Goal: Task Accomplishment & Management: Use online tool/utility

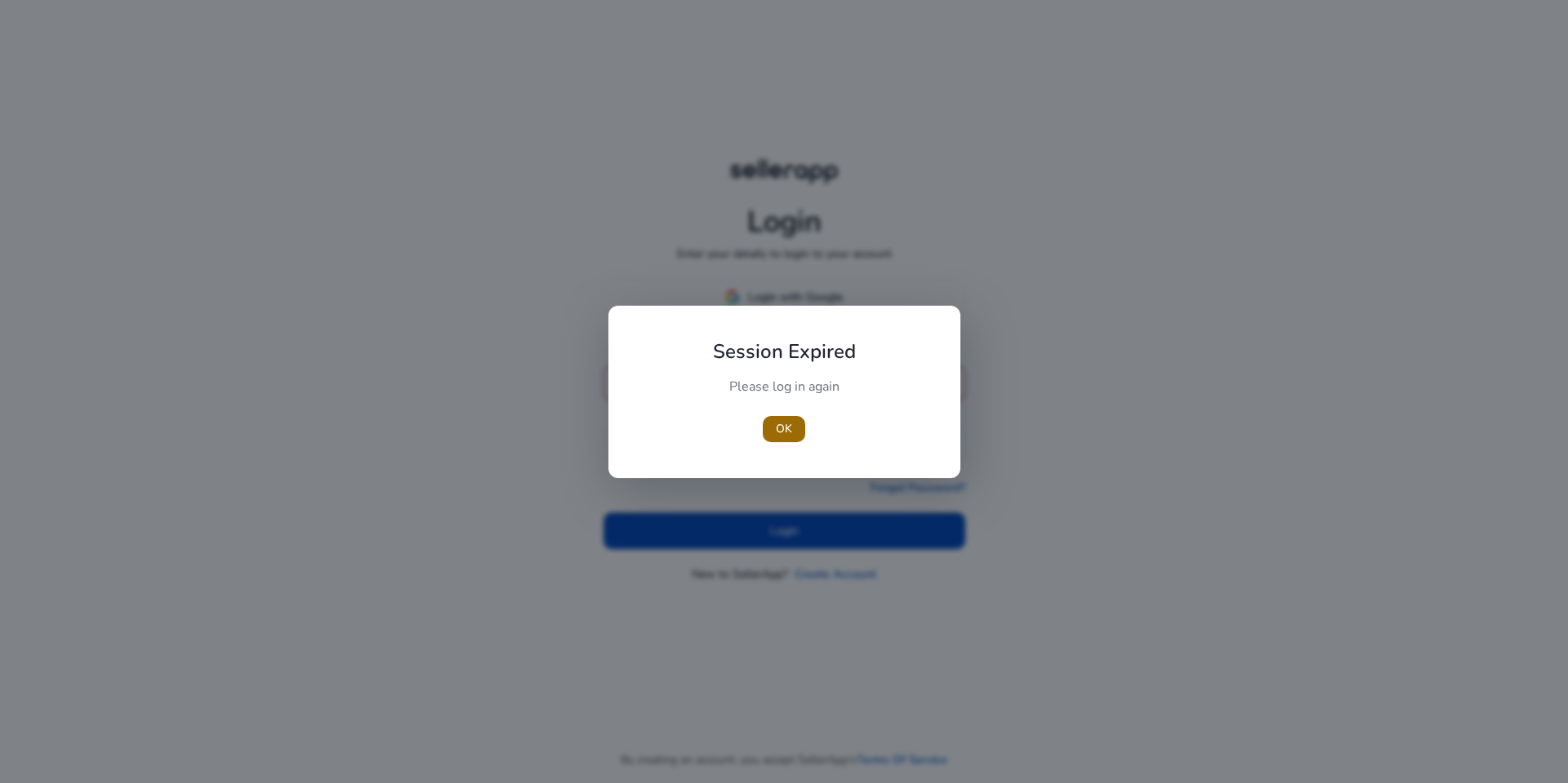
type input "**********"
click at [790, 430] on span "OK" at bounding box center [784, 428] width 16 height 17
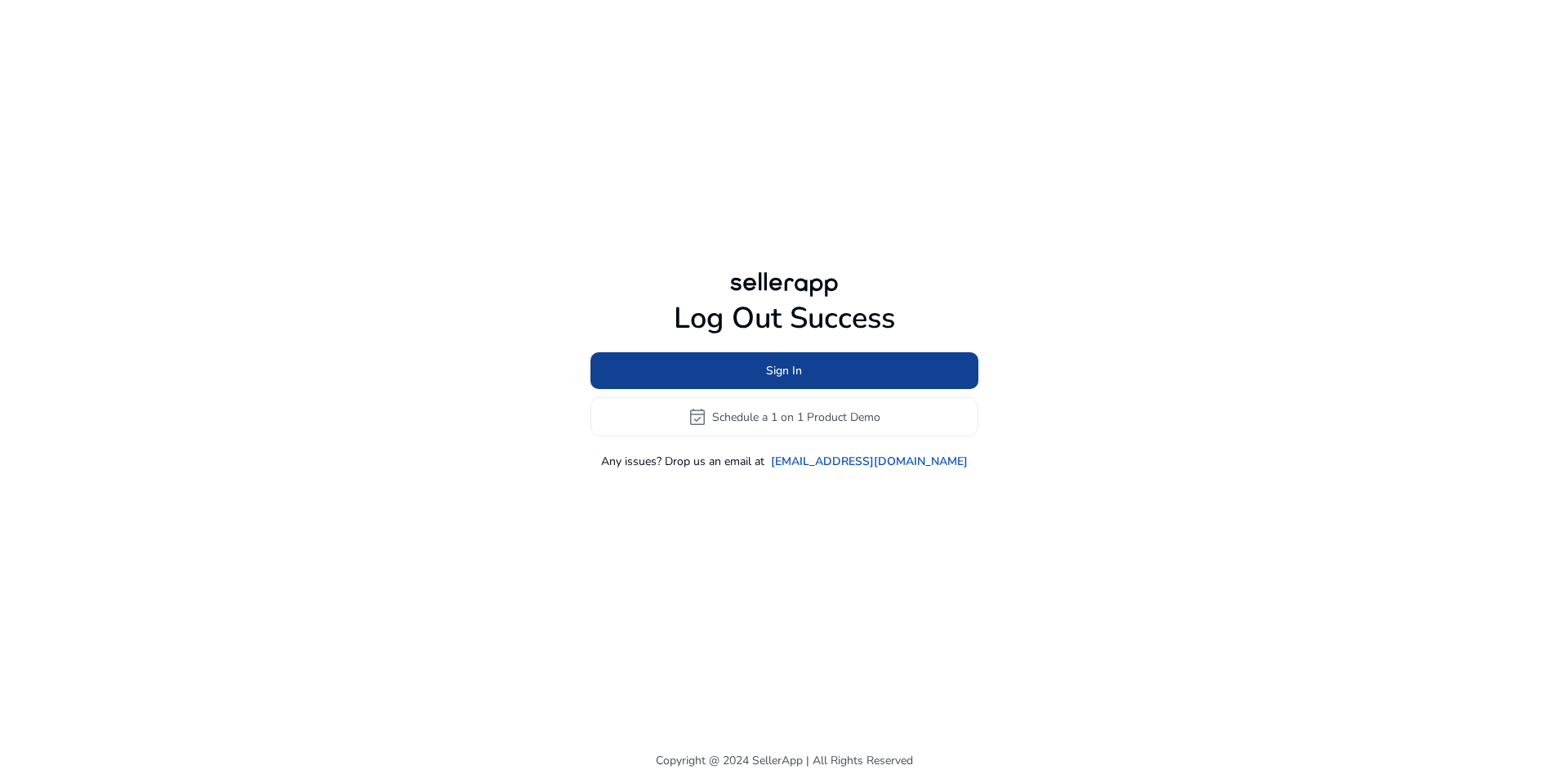
click at [754, 383] on span at bounding box center [784, 371] width 388 height 39
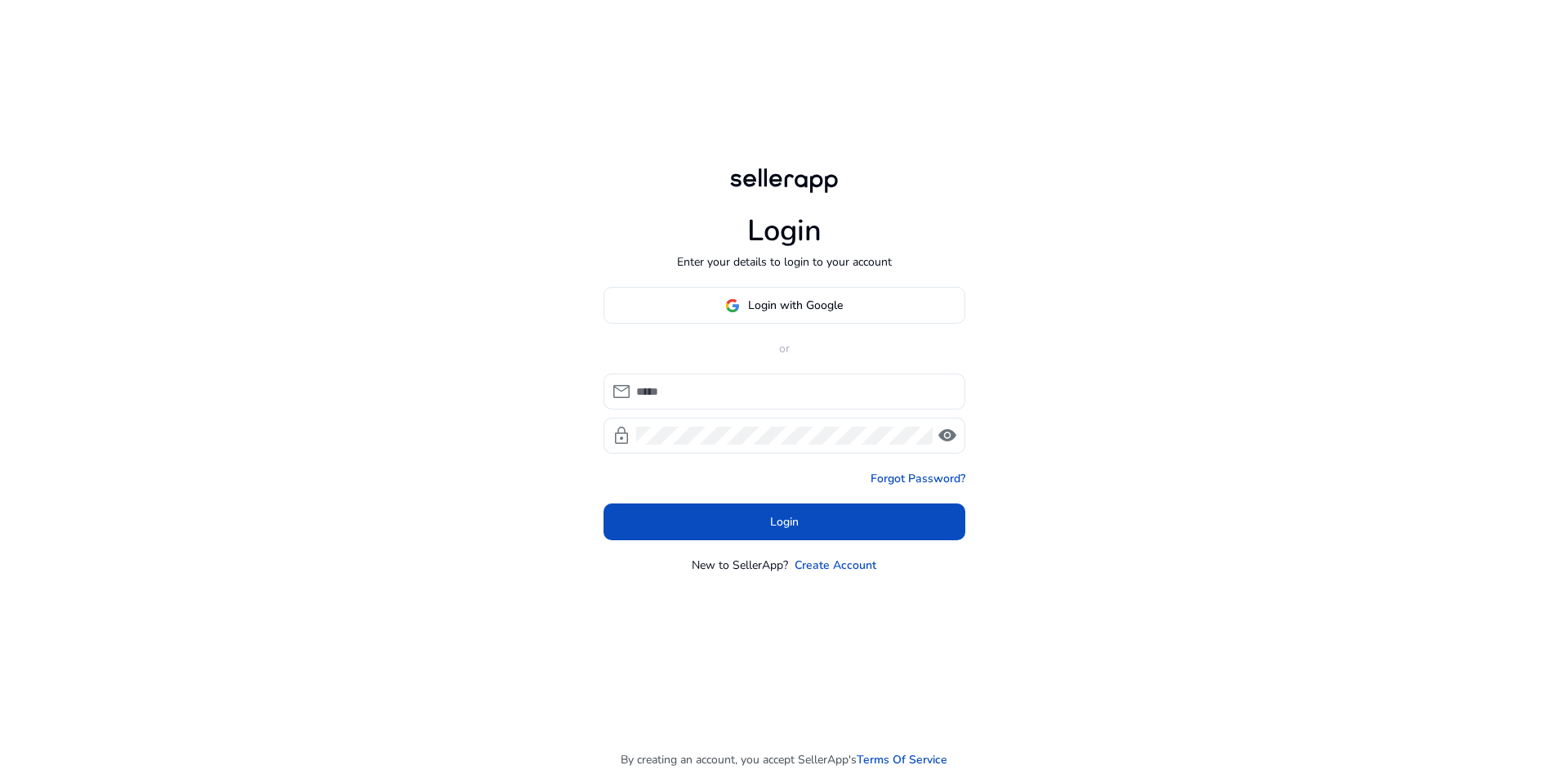
type input "**********"
click at [768, 513] on span at bounding box center [784, 522] width 362 height 39
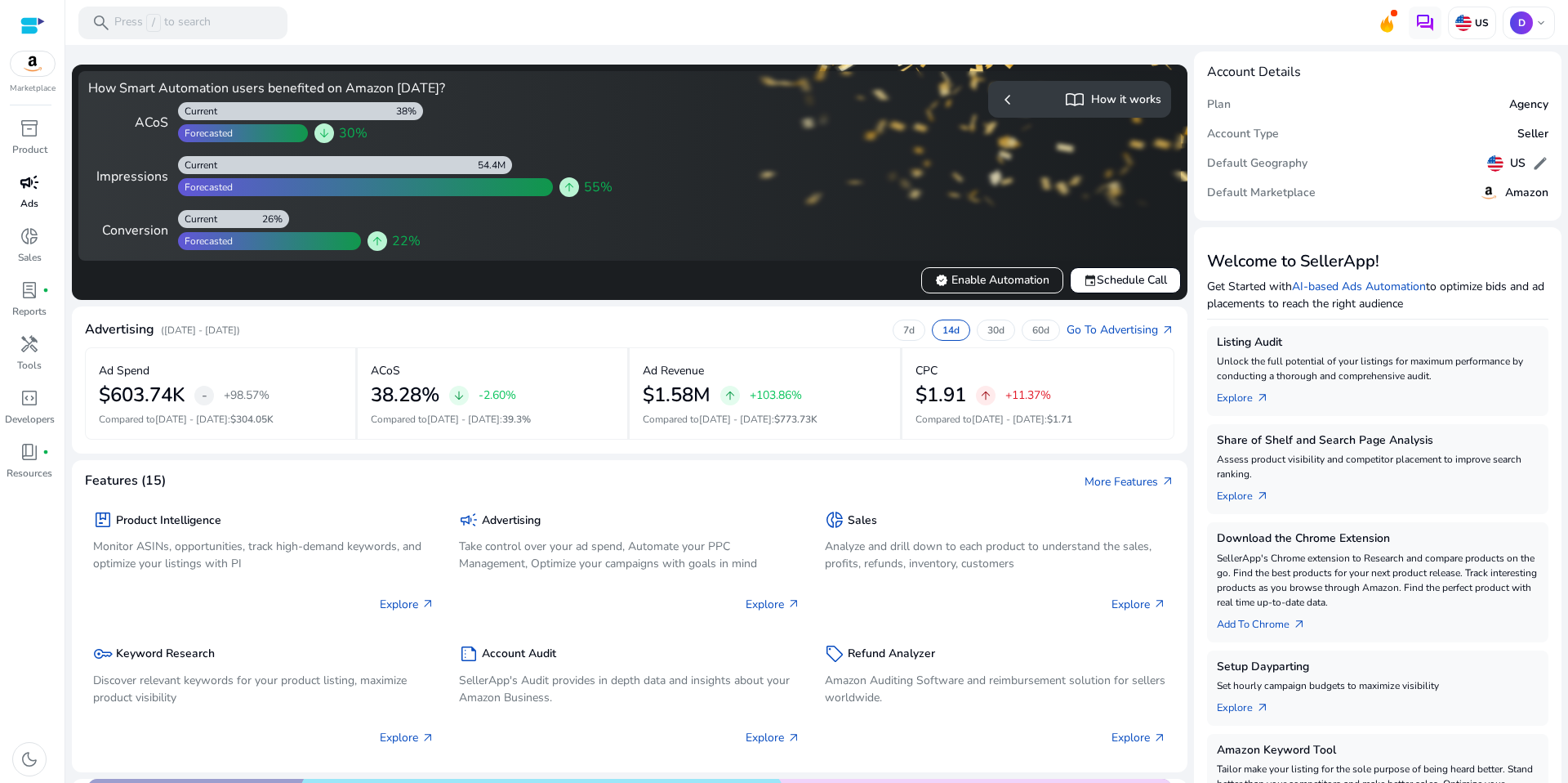
click at [24, 181] on span "campaign" at bounding box center [29, 182] width 20 height 20
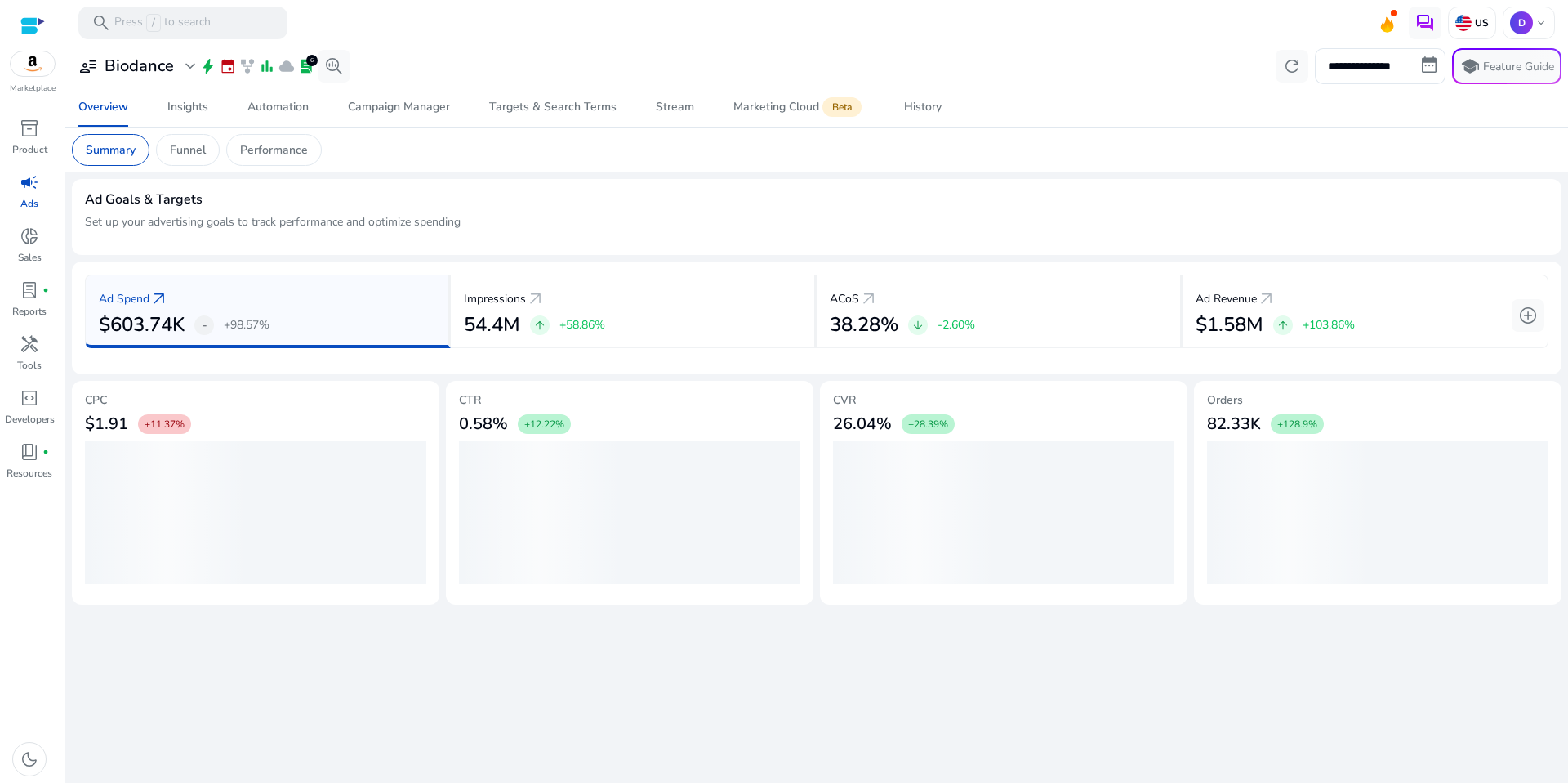
click at [552, 142] on mat-card "Summary Funnel Performance" at bounding box center [817, 150] width 1515 height 45
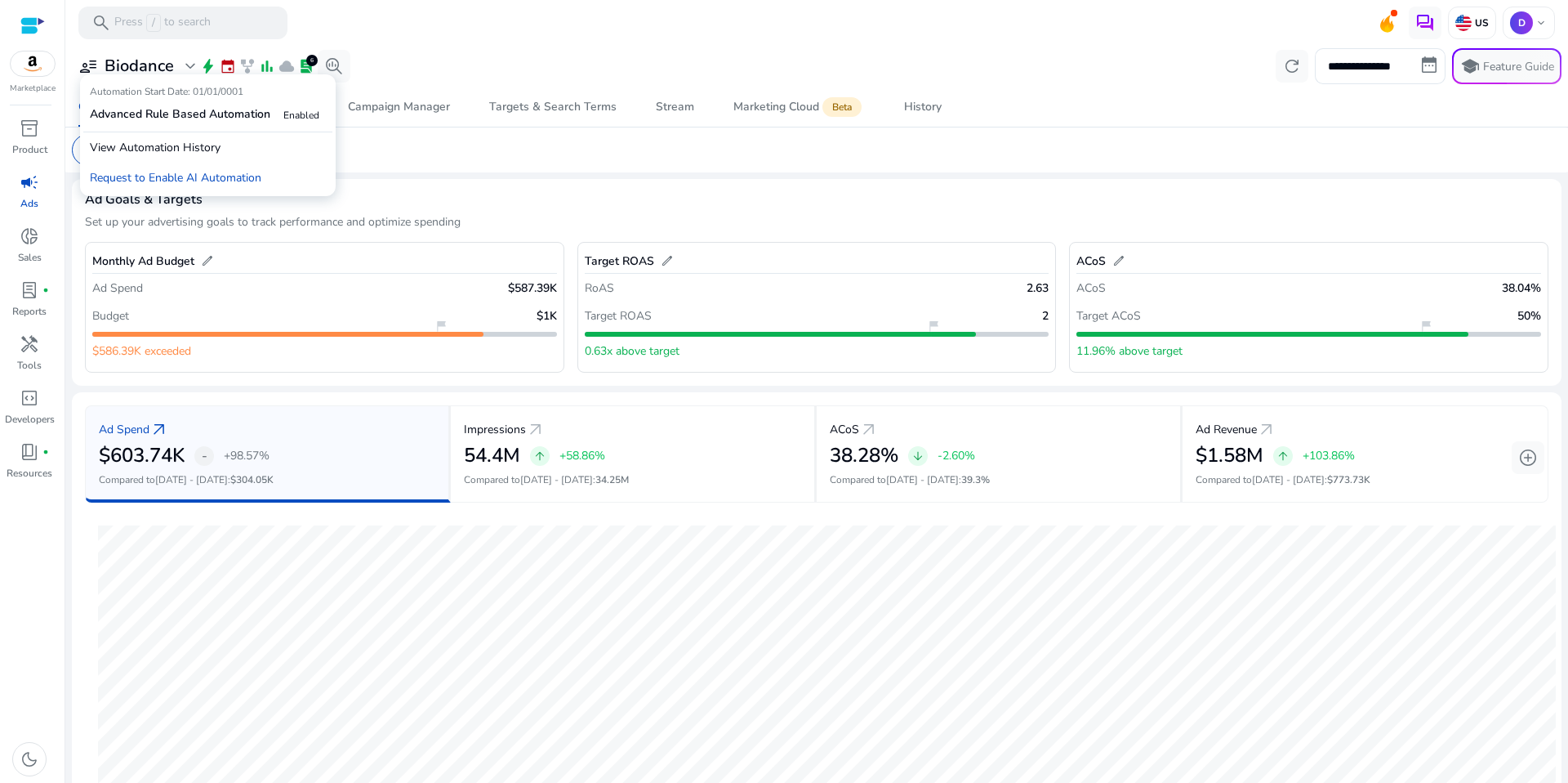
click at [153, 86] on p "Automation Start Date: 01/01/0001" at bounding box center [208, 95] width 236 height 21
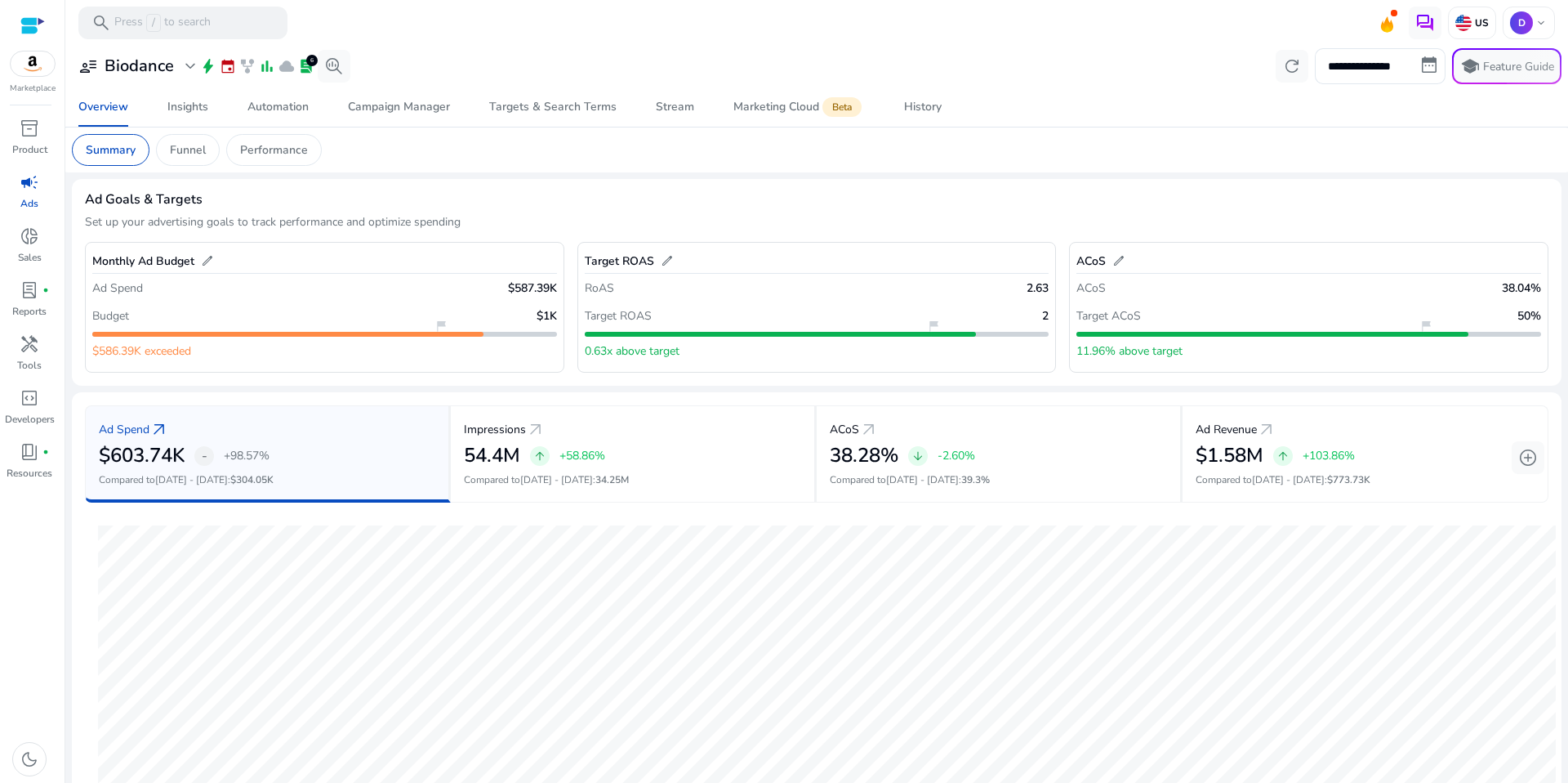
click at [157, 73] on h3 "Biodance" at bounding box center [139, 66] width 70 height 20
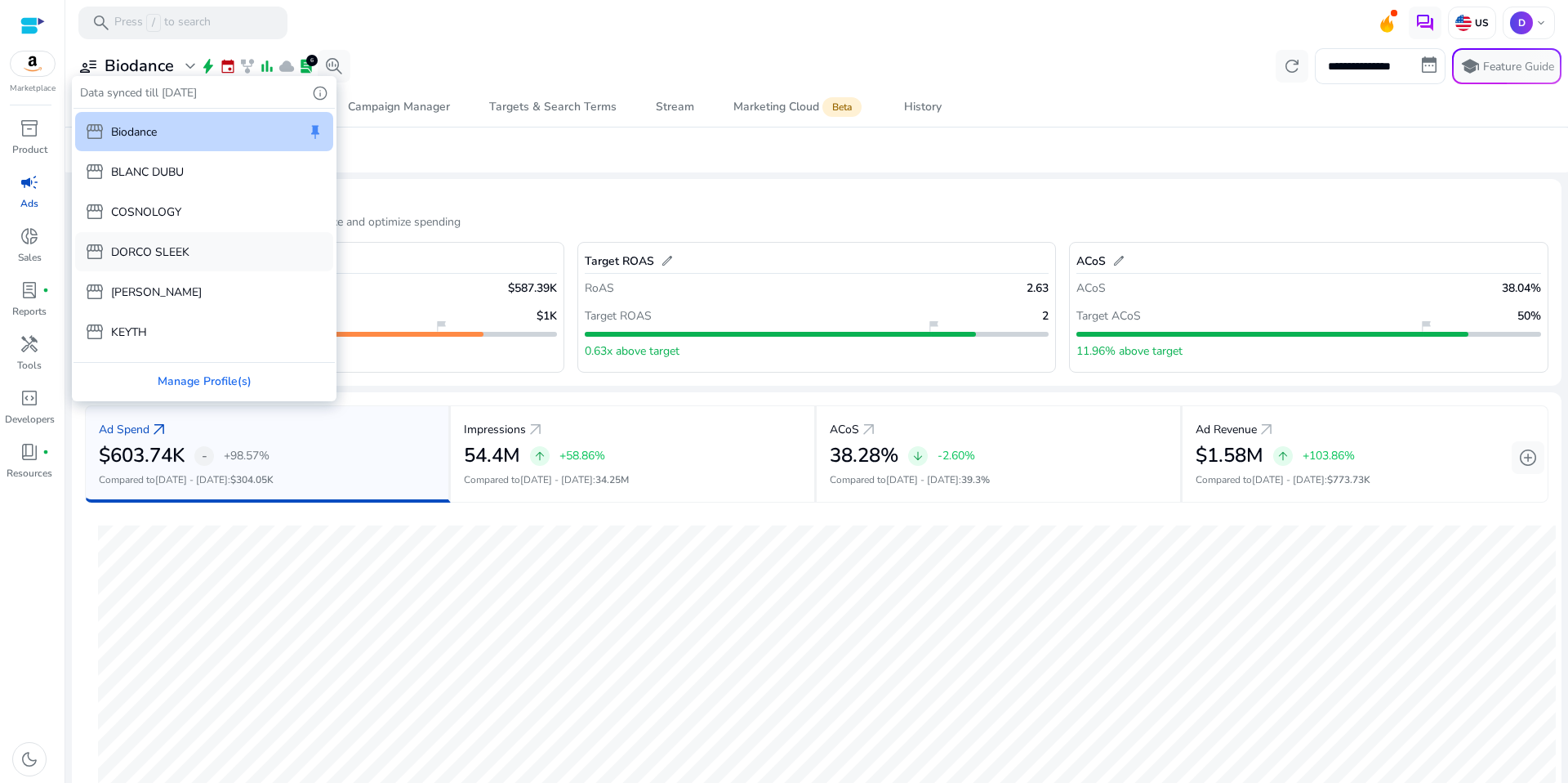
click at [170, 245] on p "DORCO SLEEK" at bounding box center [151, 251] width 78 height 17
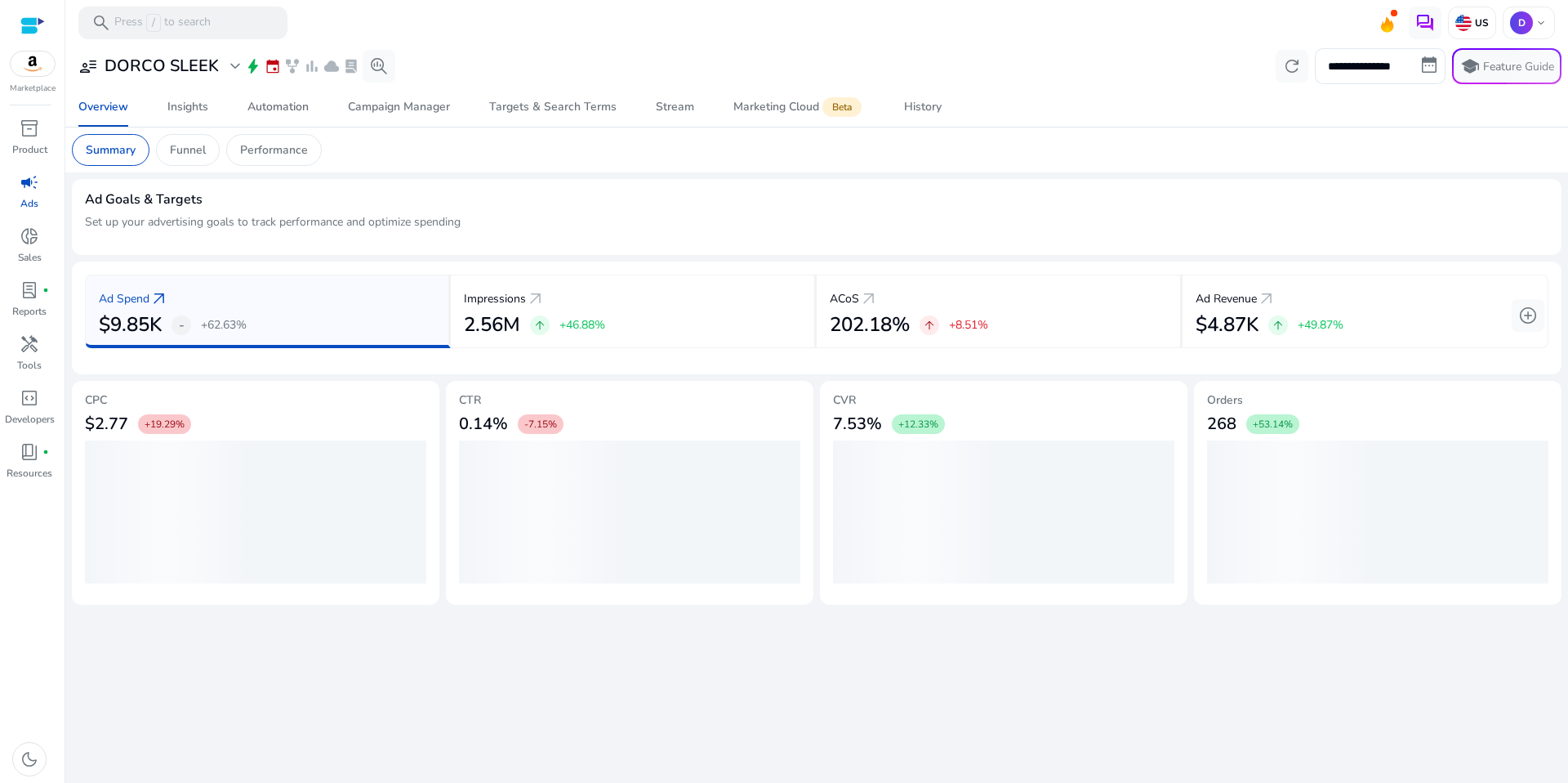
click at [287, 111] on div "Automation" at bounding box center [278, 107] width 62 height 12
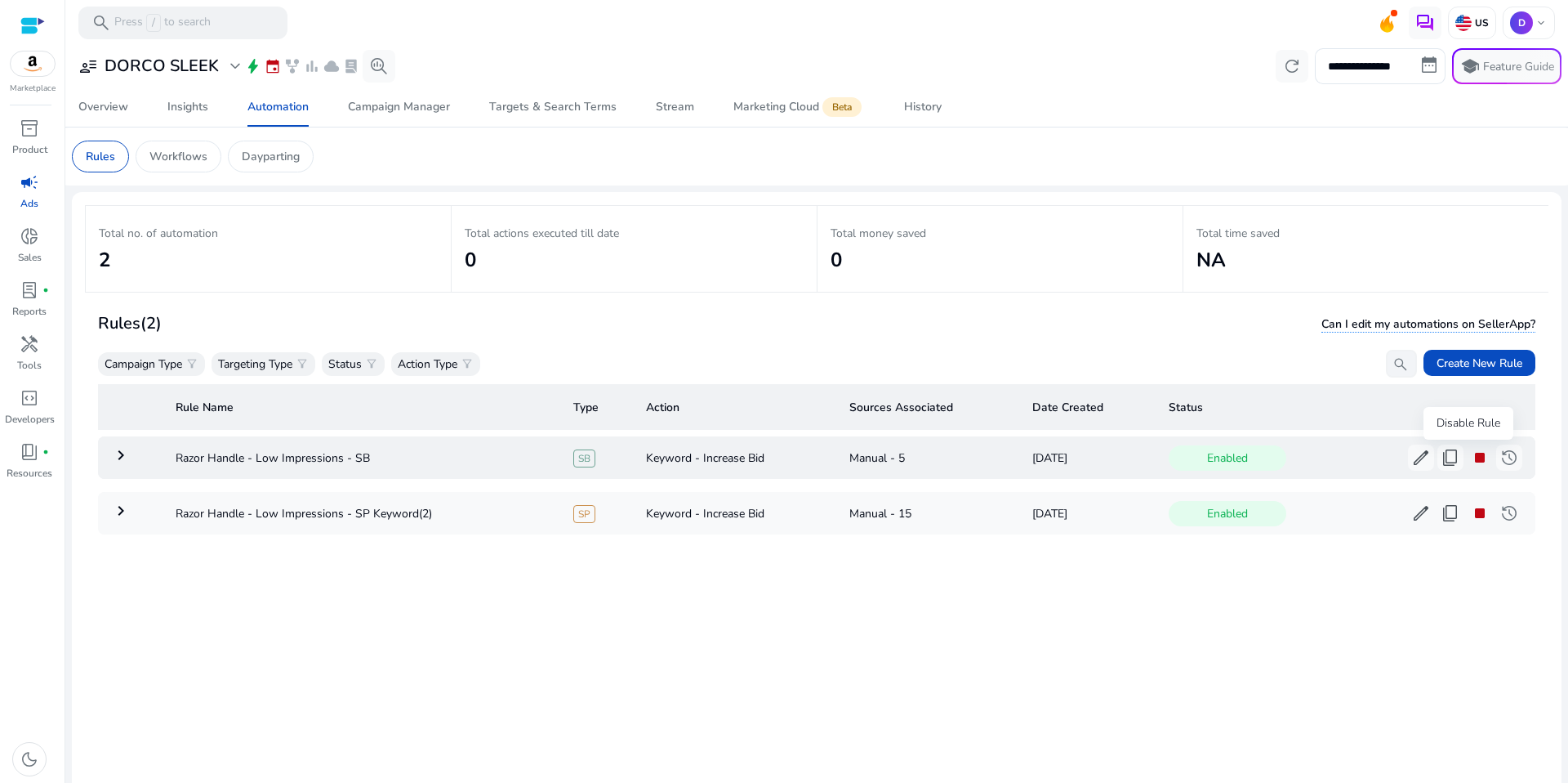
click at [1470, 461] on span "stop" at bounding box center [1480, 457] width 20 height 20
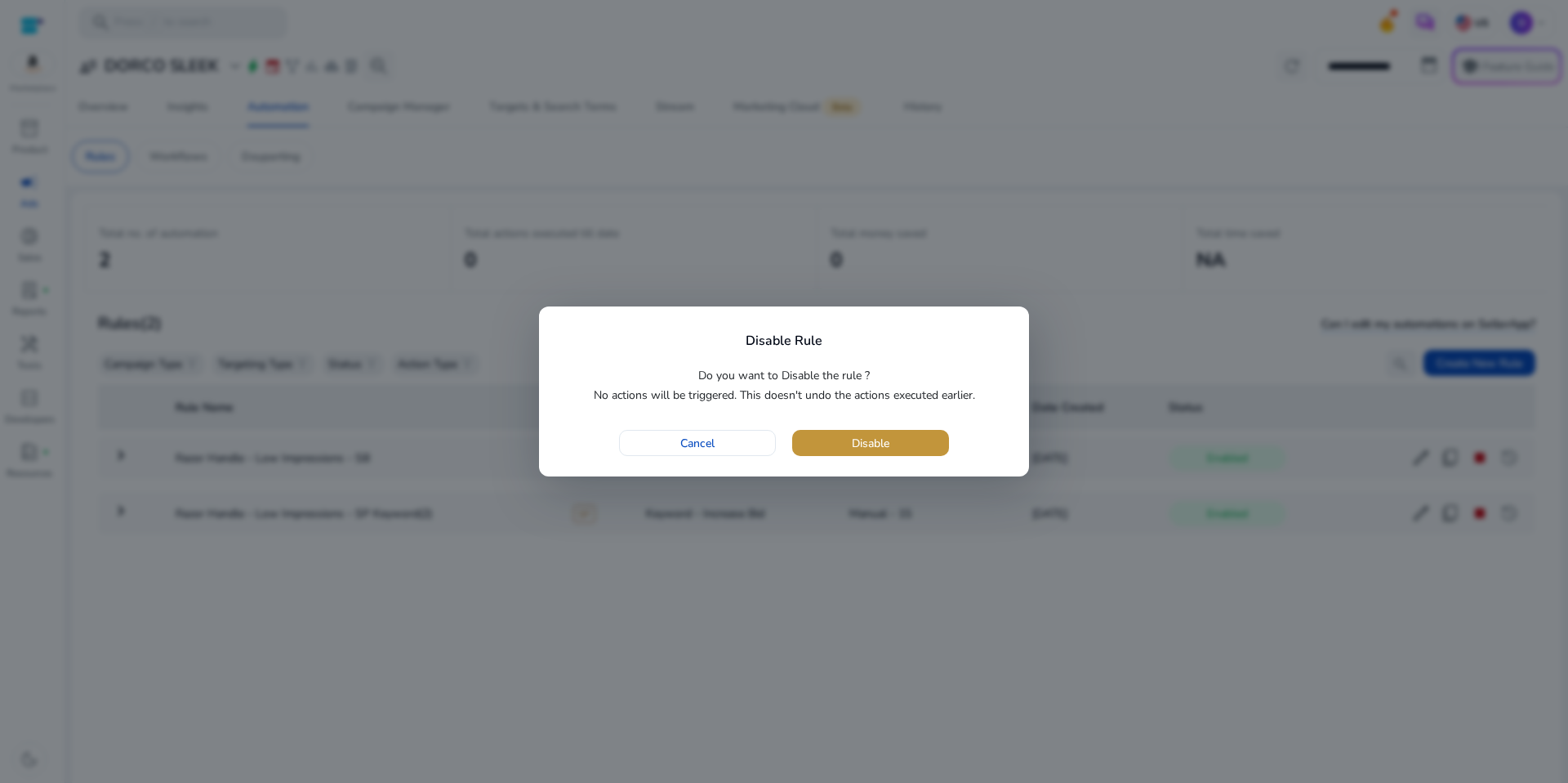
click at [918, 443] on span "button" at bounding box center [871, 443] width 157 height 39
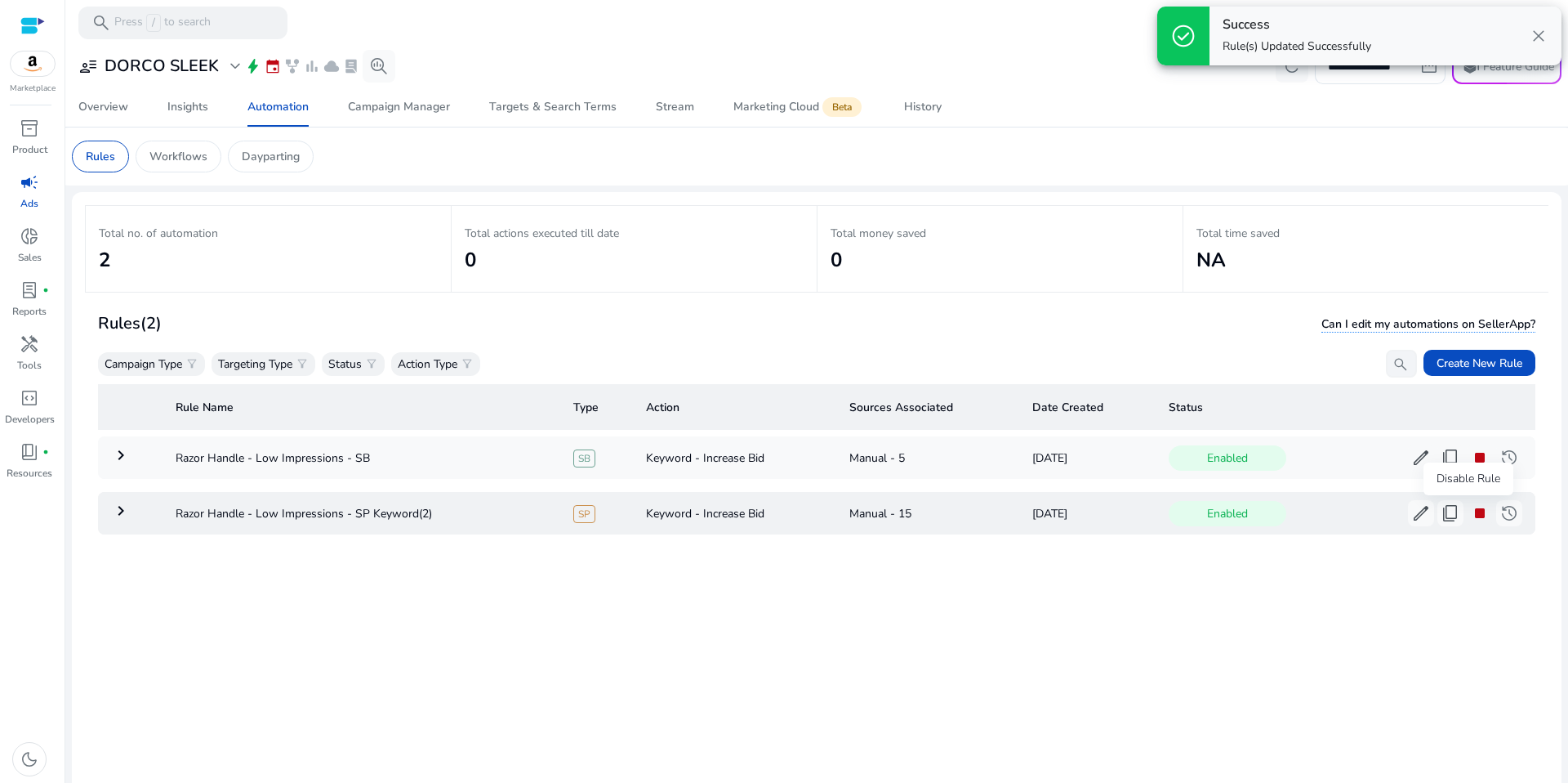
click at [1470, 515] on span "stop" at bounding box center [1480, 513] width 20 height 20
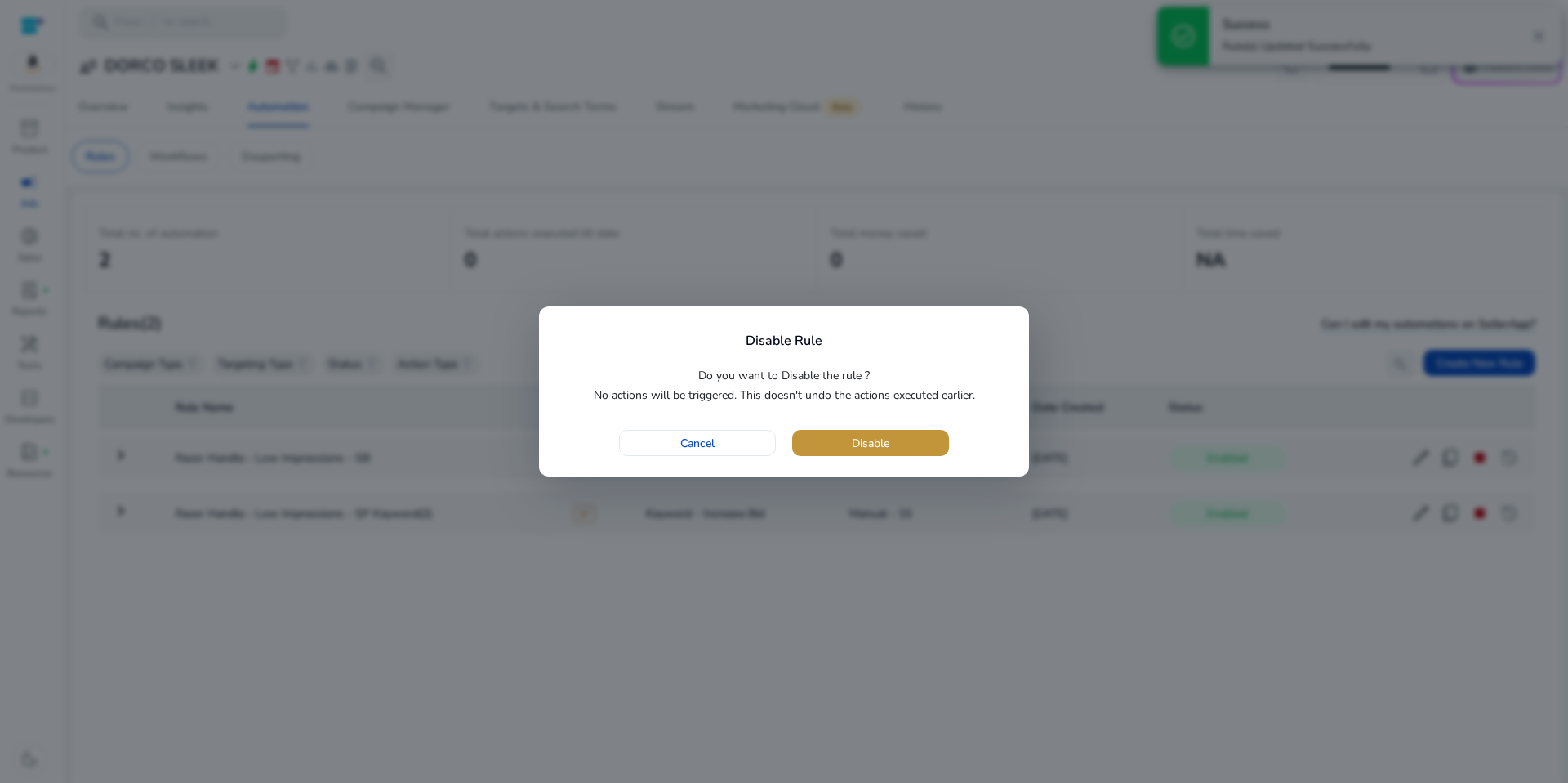
click at [890, 449] on span "Disable" at bounding box center [871, 442] width 37 height 17
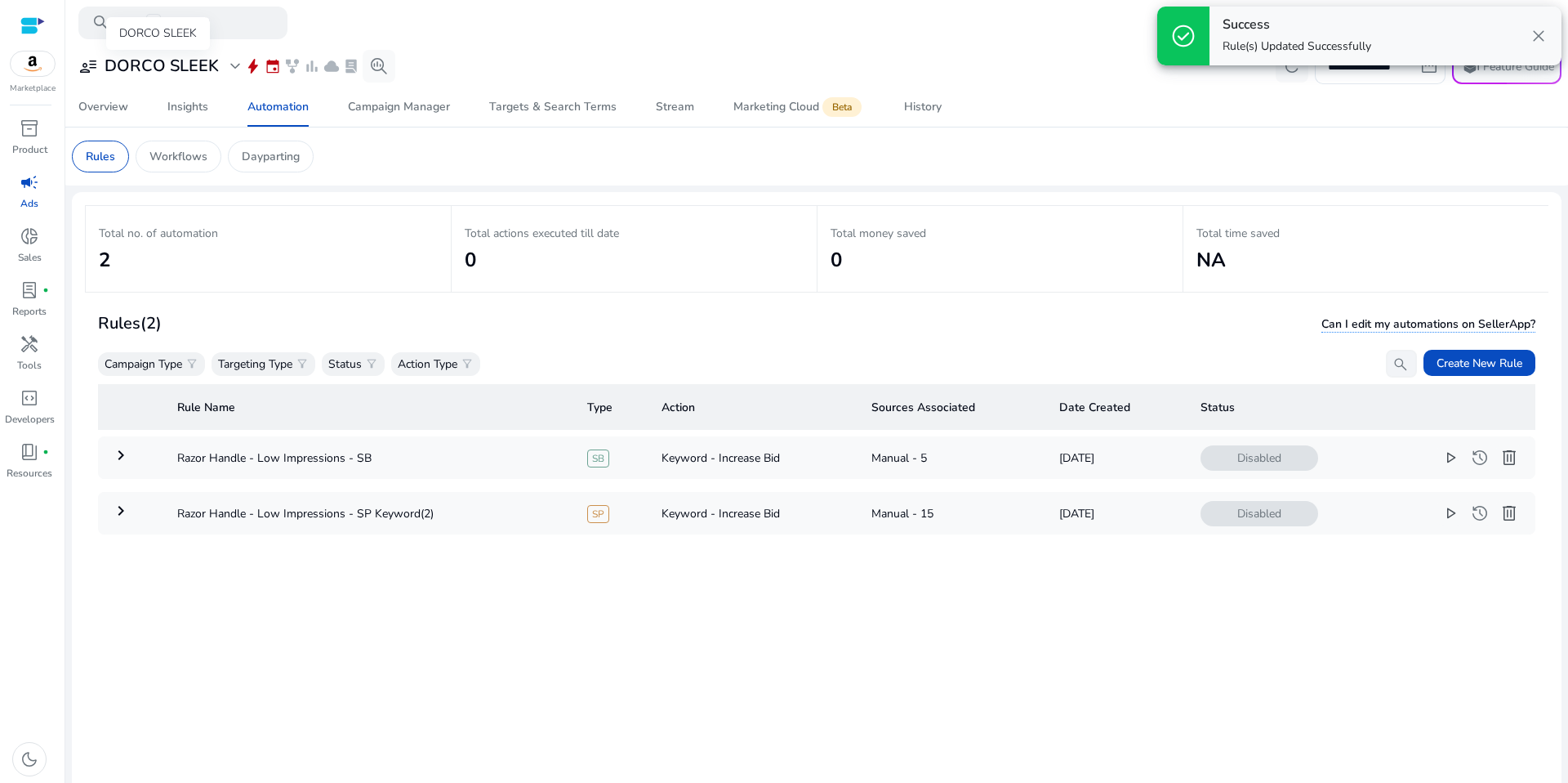
click at [190, 50] on div "DORCO SLEEK" at bounding box center [158, 33] width 103 height 33
click at [191, 62] on h3 "DORCO SLEEK" at bounding box center [161, 66] width 114 height 20
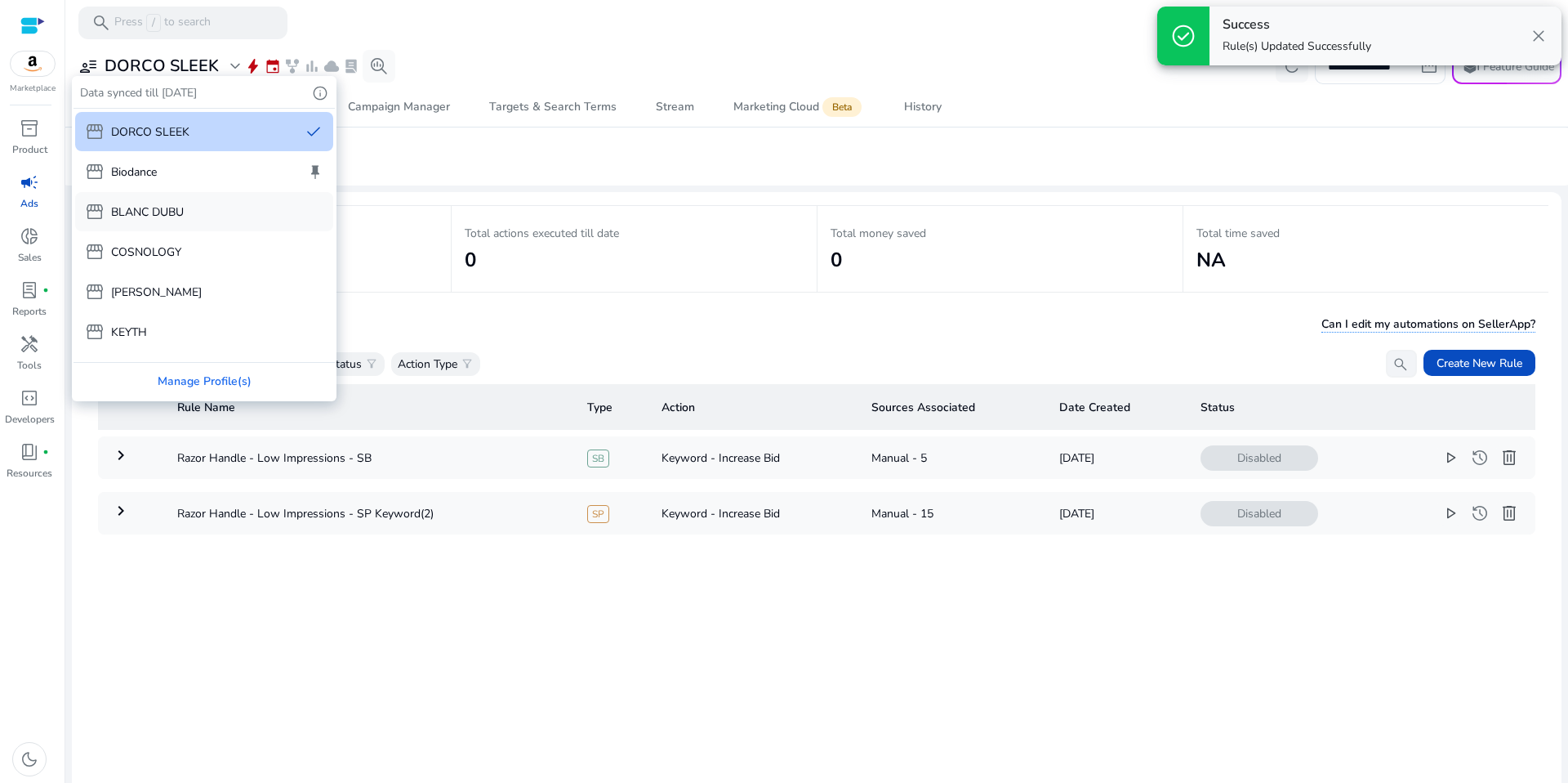
click at [171, 224] on div "storefront BLANC DUBU" at bounding box center [203, 211] width 258 height 39
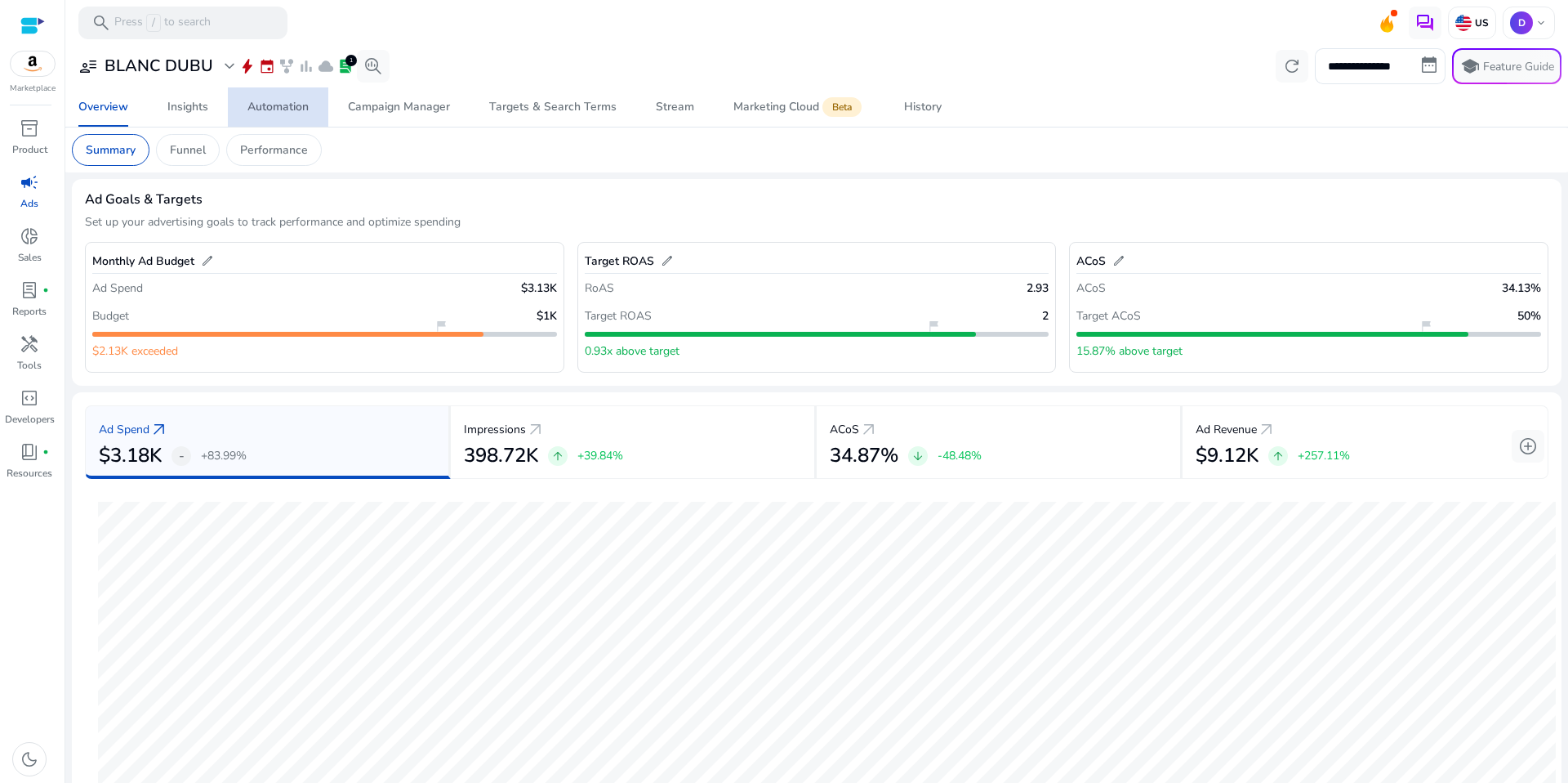
click at [277, 119] on span "Automation" at bounding box center [278, 107] width 62 height 39
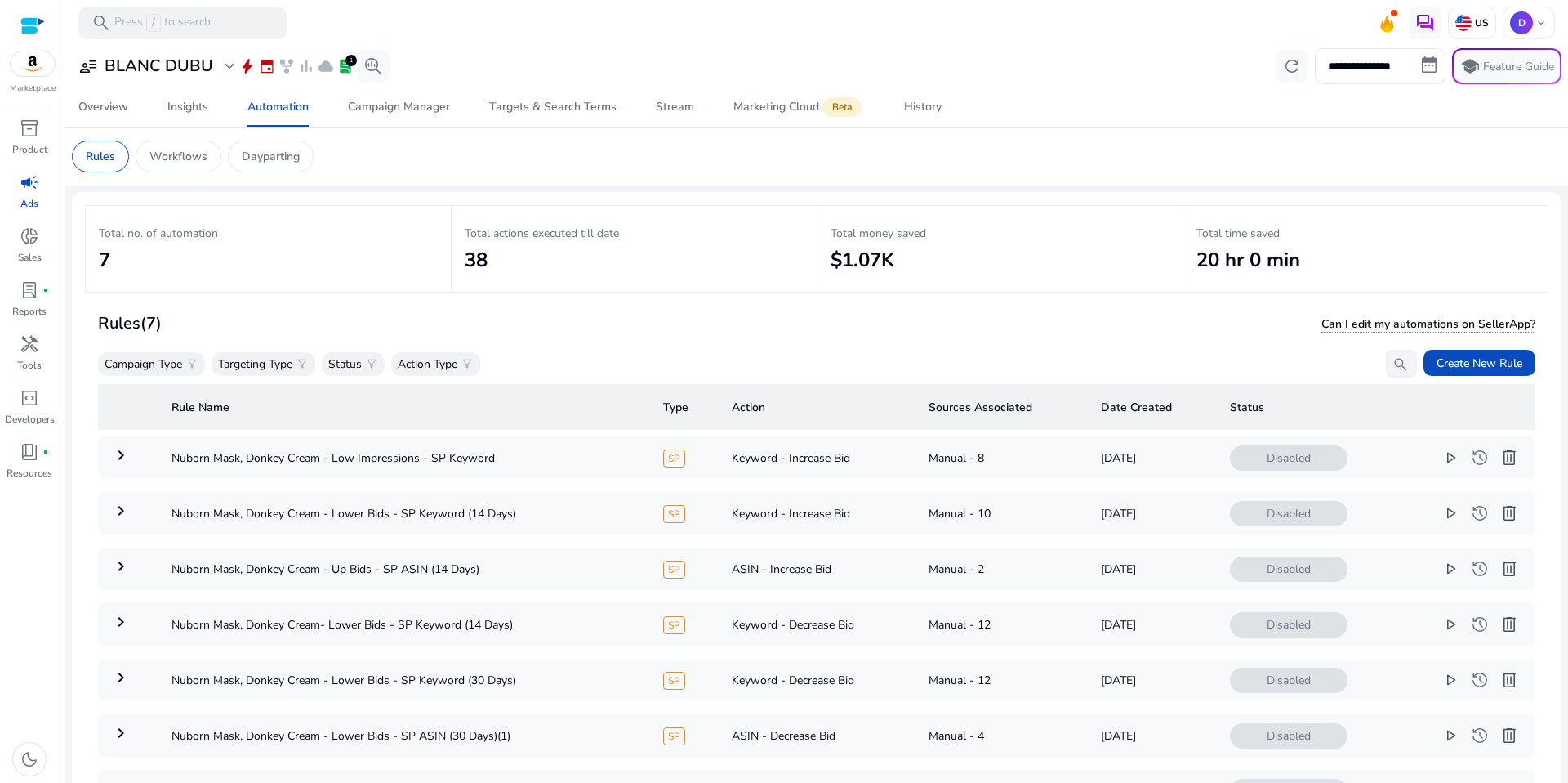
click at [151, 85] on mat-card "**********" at bounding box center [817, 66] width 1515 height 43
click at [164, 72] on h3 "BLANC DUBU" at bounding box center [159, 66] width 109 height 20
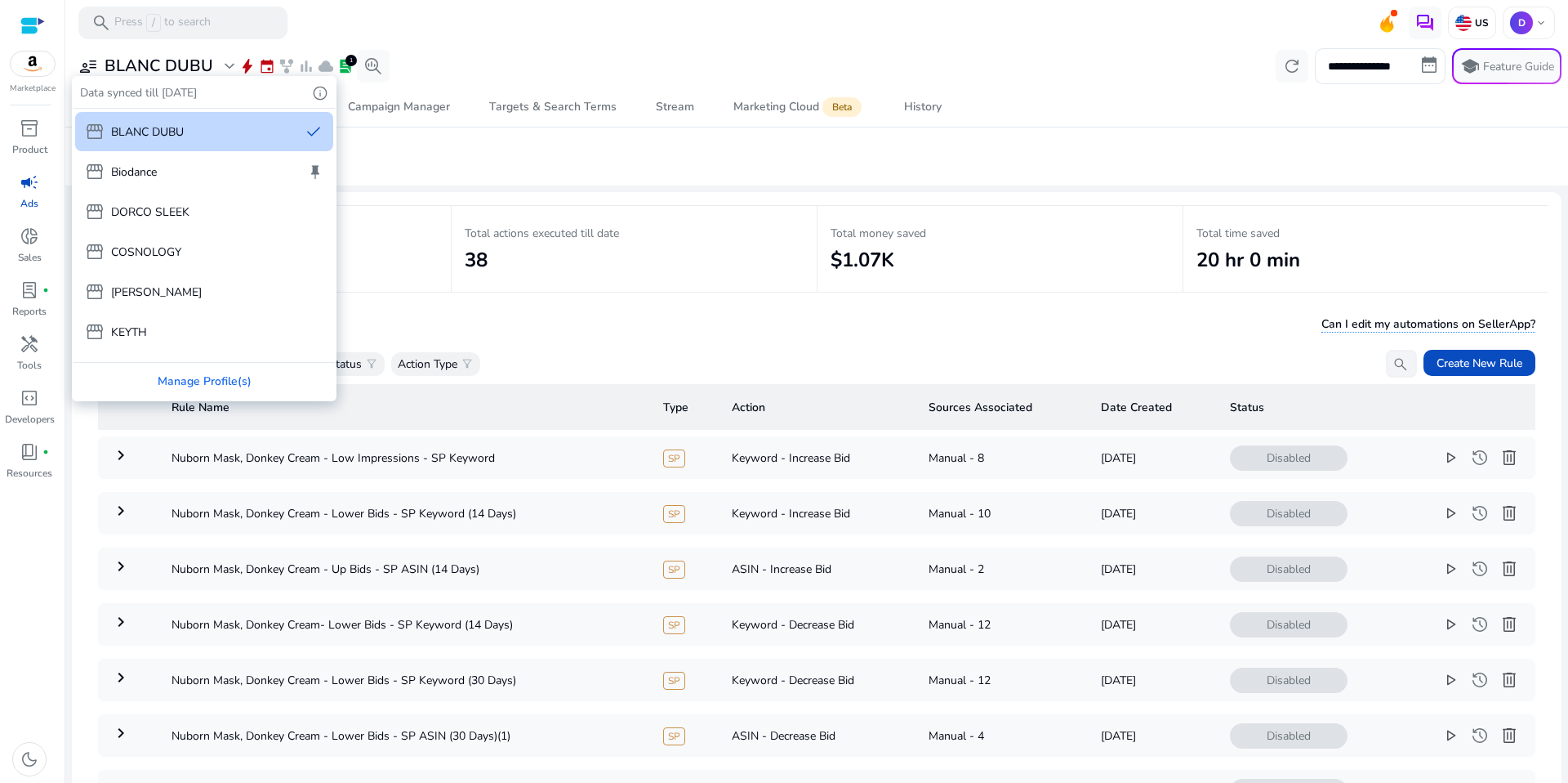
click at [179, 184] on div "storefront Biodance keep" at bounding box center [203, 171] width 258 height 39
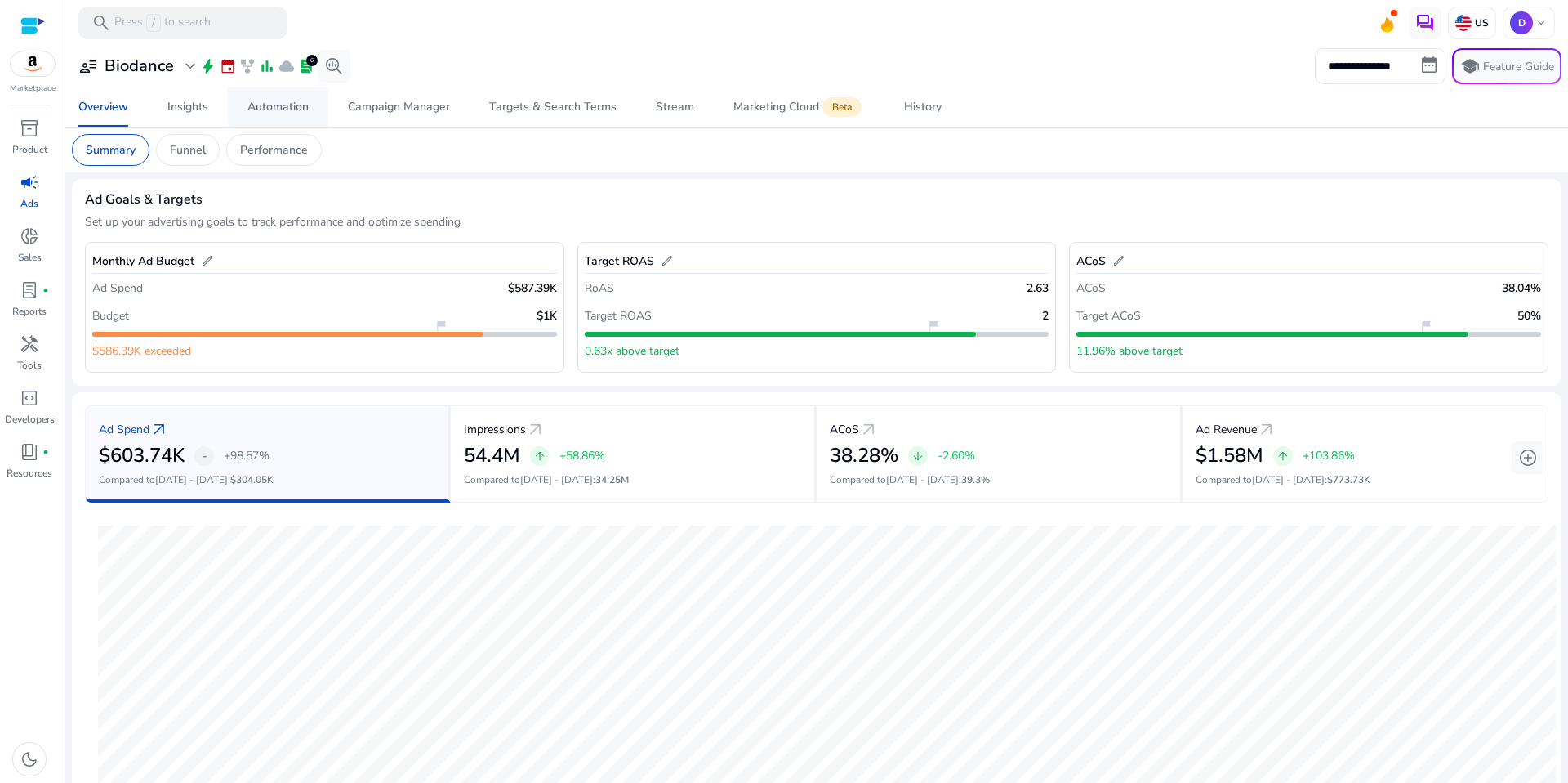
click at [258, 108] on div "Automation" at bounding box center [278, 107] width 62 height 12
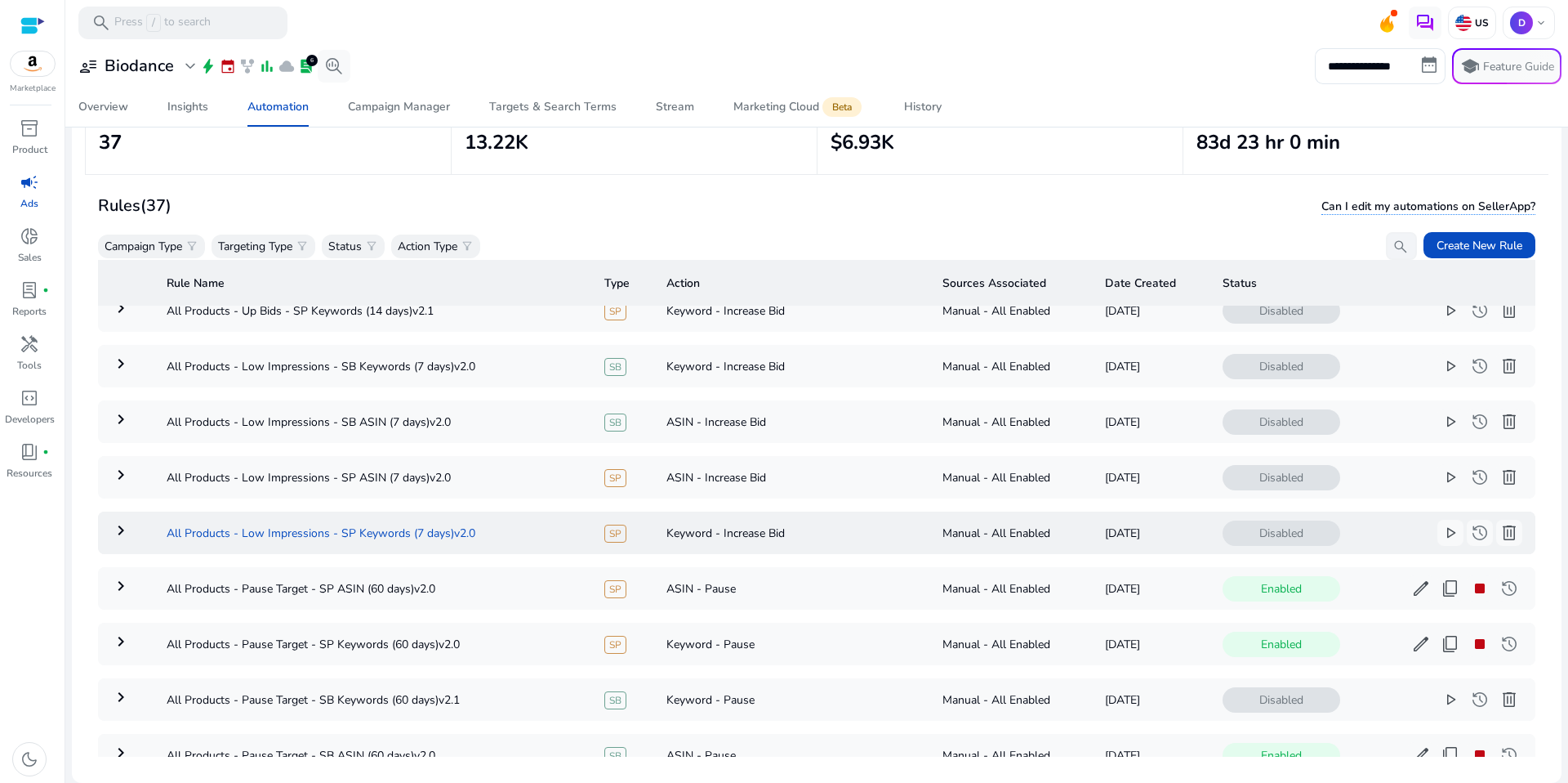
scroll to position [197, 0]
click at [247, 366] on td "All Products - Low Impressions - SB Keywords (7 days)v2.0" at bounding box center [372, 366] width 438 height 43
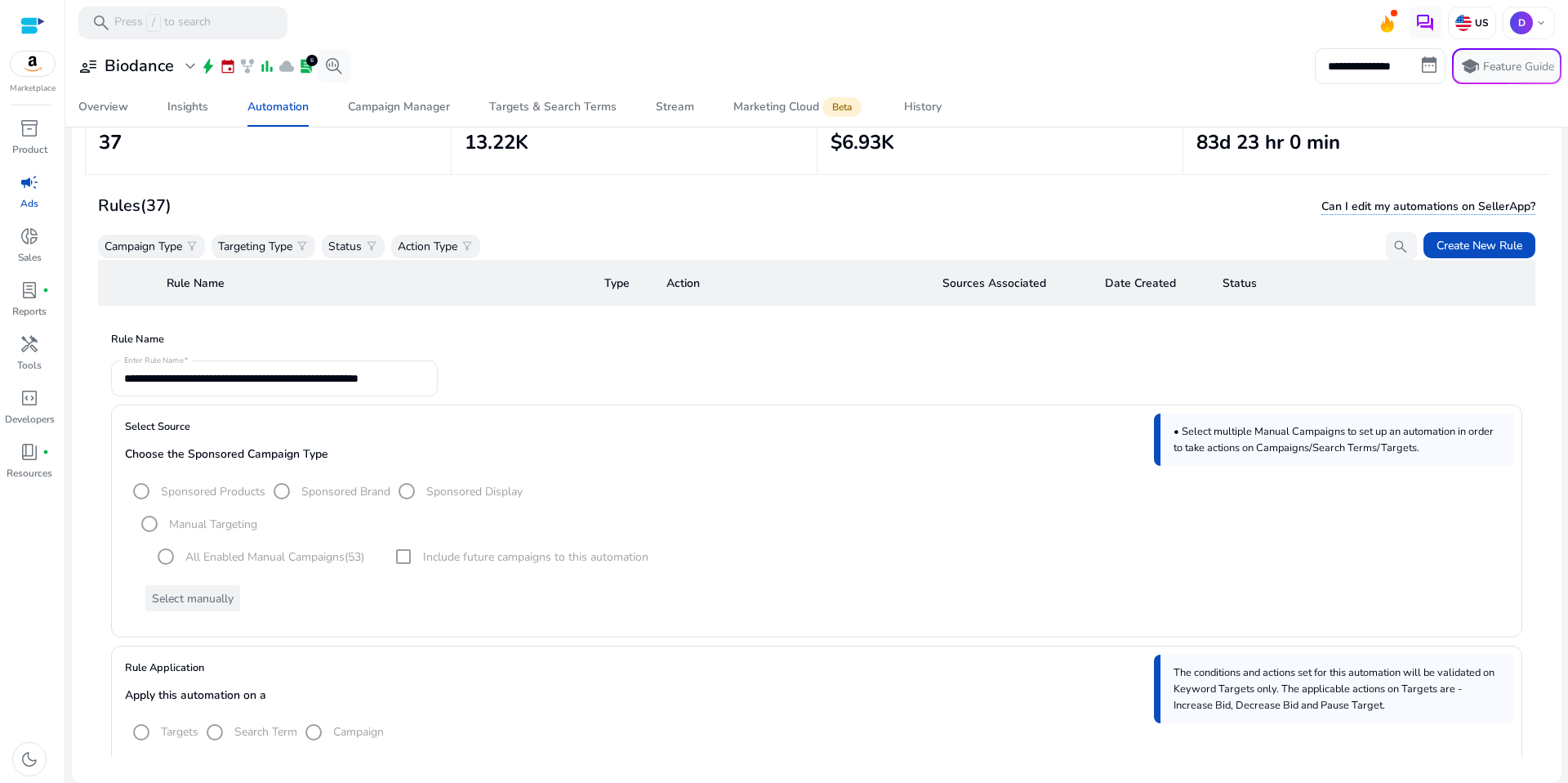
scroll to position [288, 0]
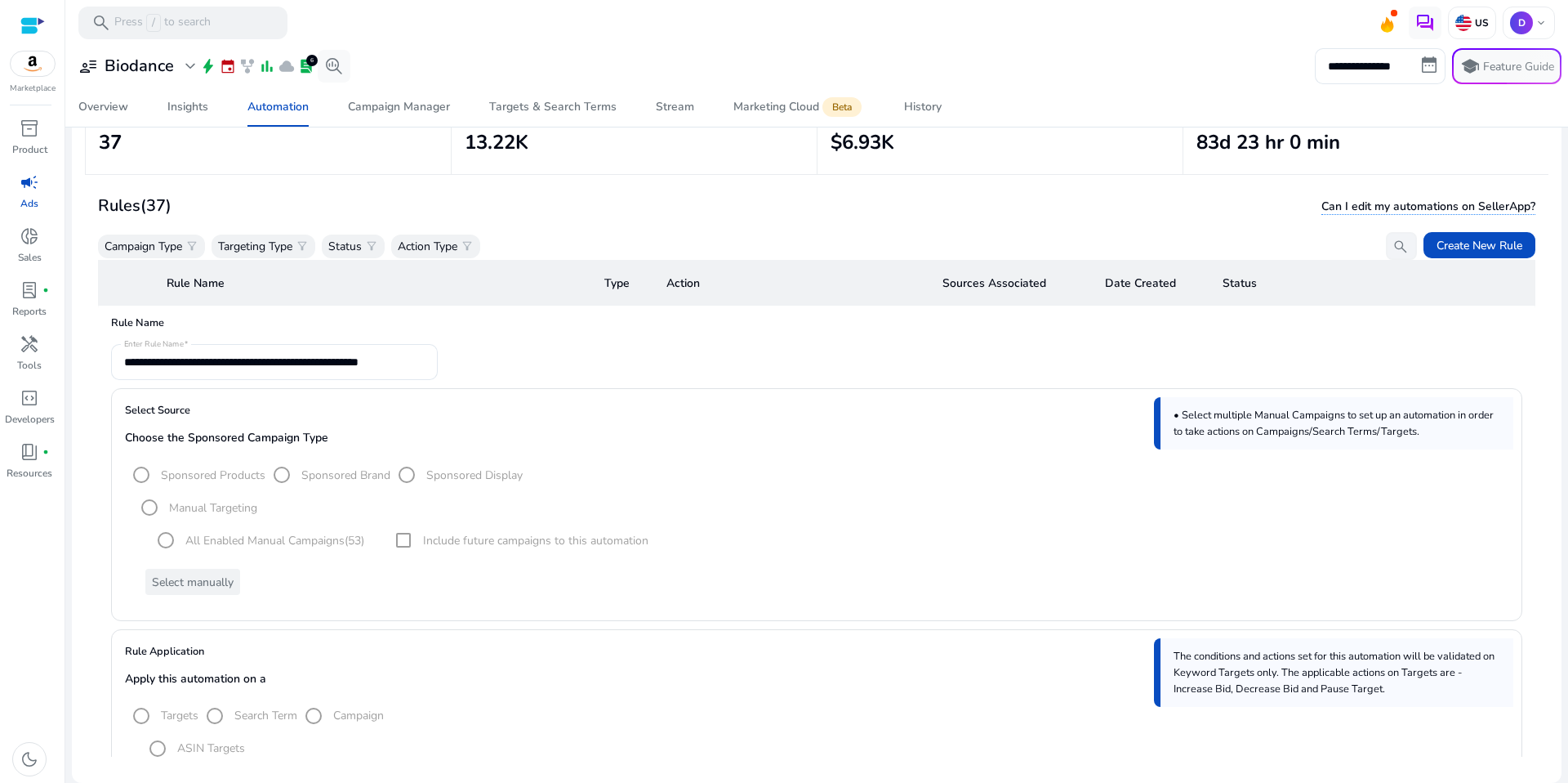
click at [214, 573] on div "Select manually" at bounding box center [820, 581] width 1375 height 26
click at [315, 458] on div "Choose the Sponsored Campaign Type Sponsored Products Sponsored Brand Sponsored…" at bounding box center [817, 513] width 1383 height 163
click at [467, 423] on h4 "Select Source" at bounding box center [817, 416] width 1383 height 29
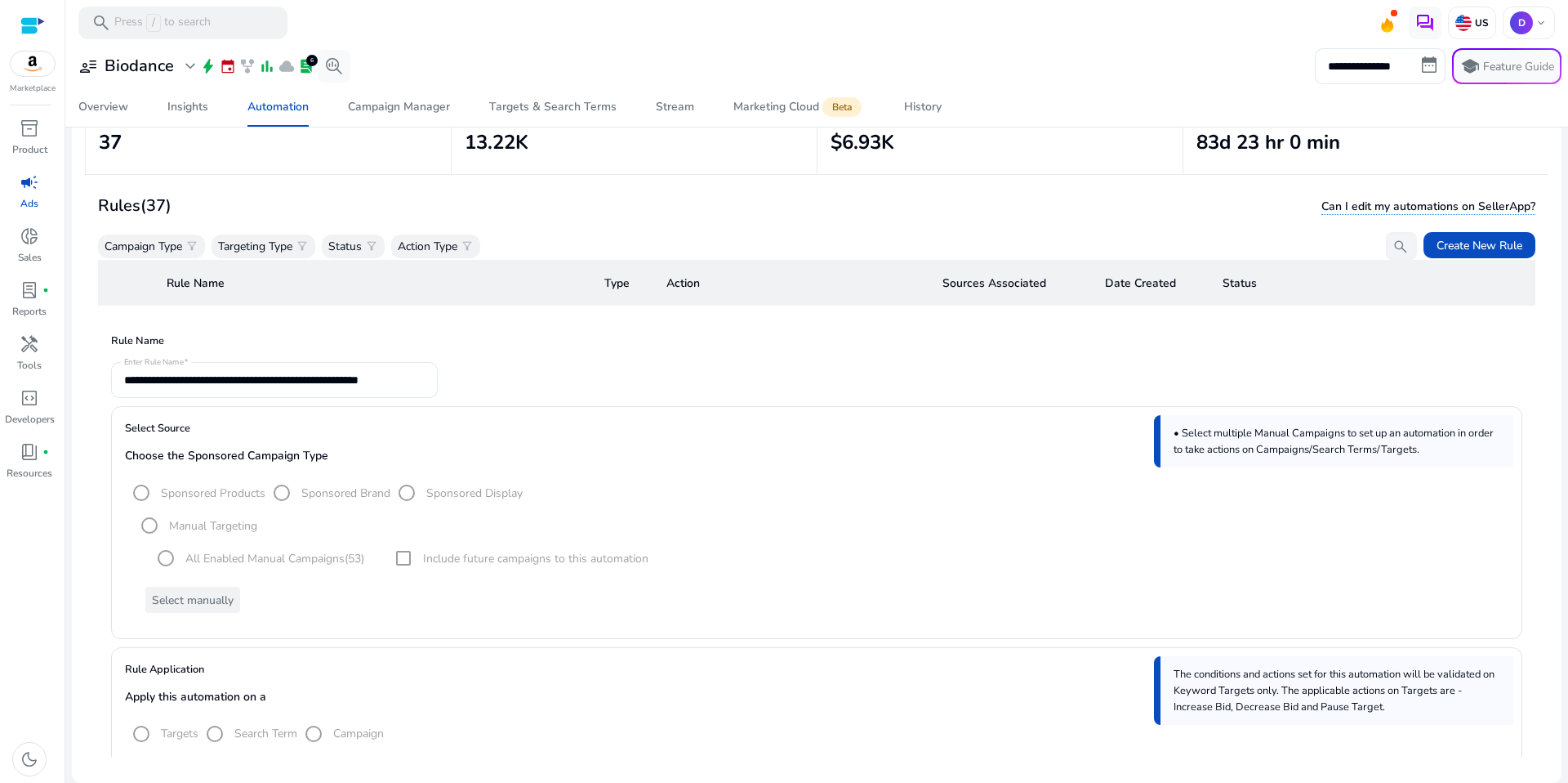
scroll to position [203, 0]
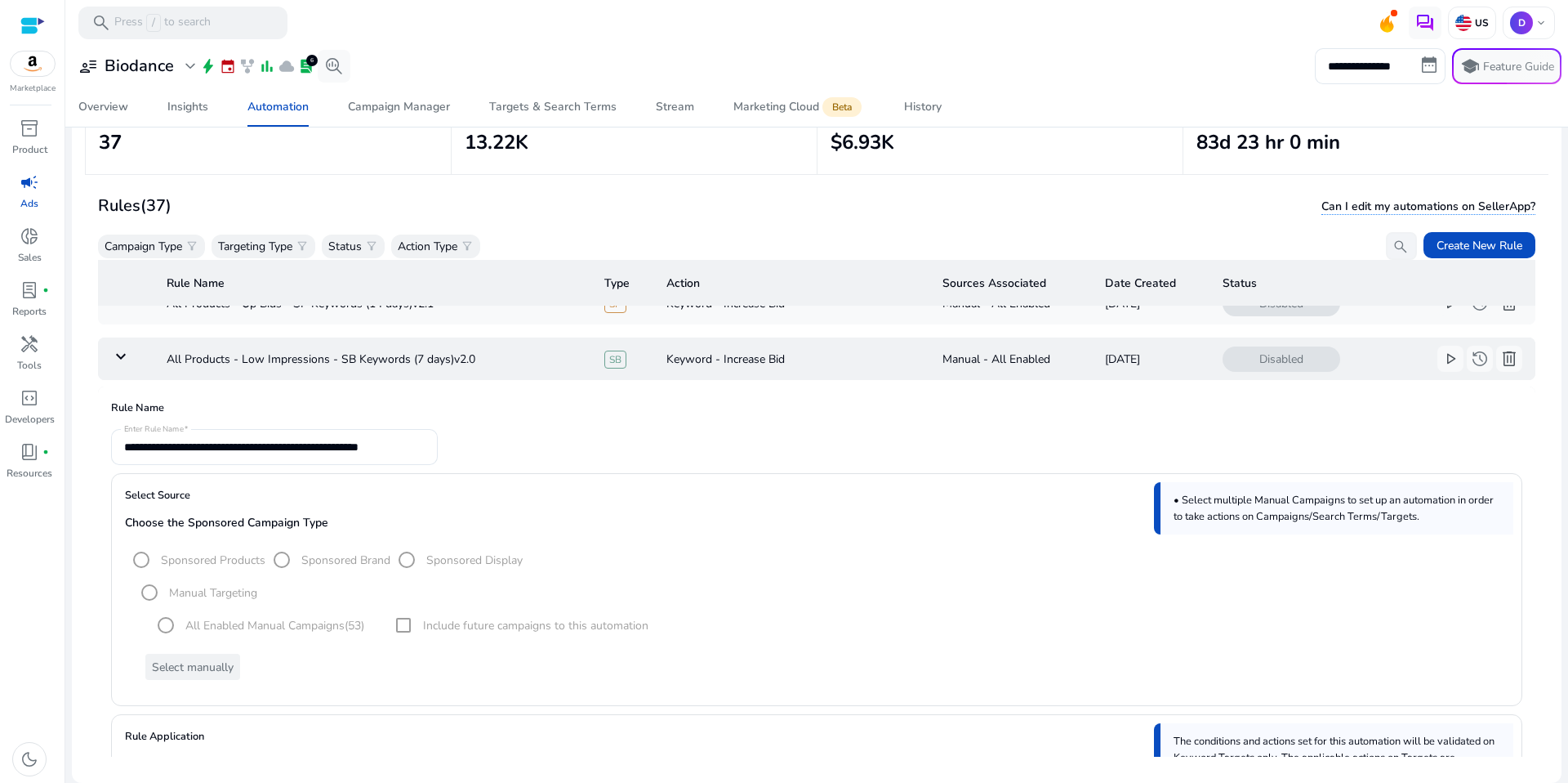
click at [131, 357] on td "keyboard_arrow_down" at bounding box center [126, 359] width 55 height 43
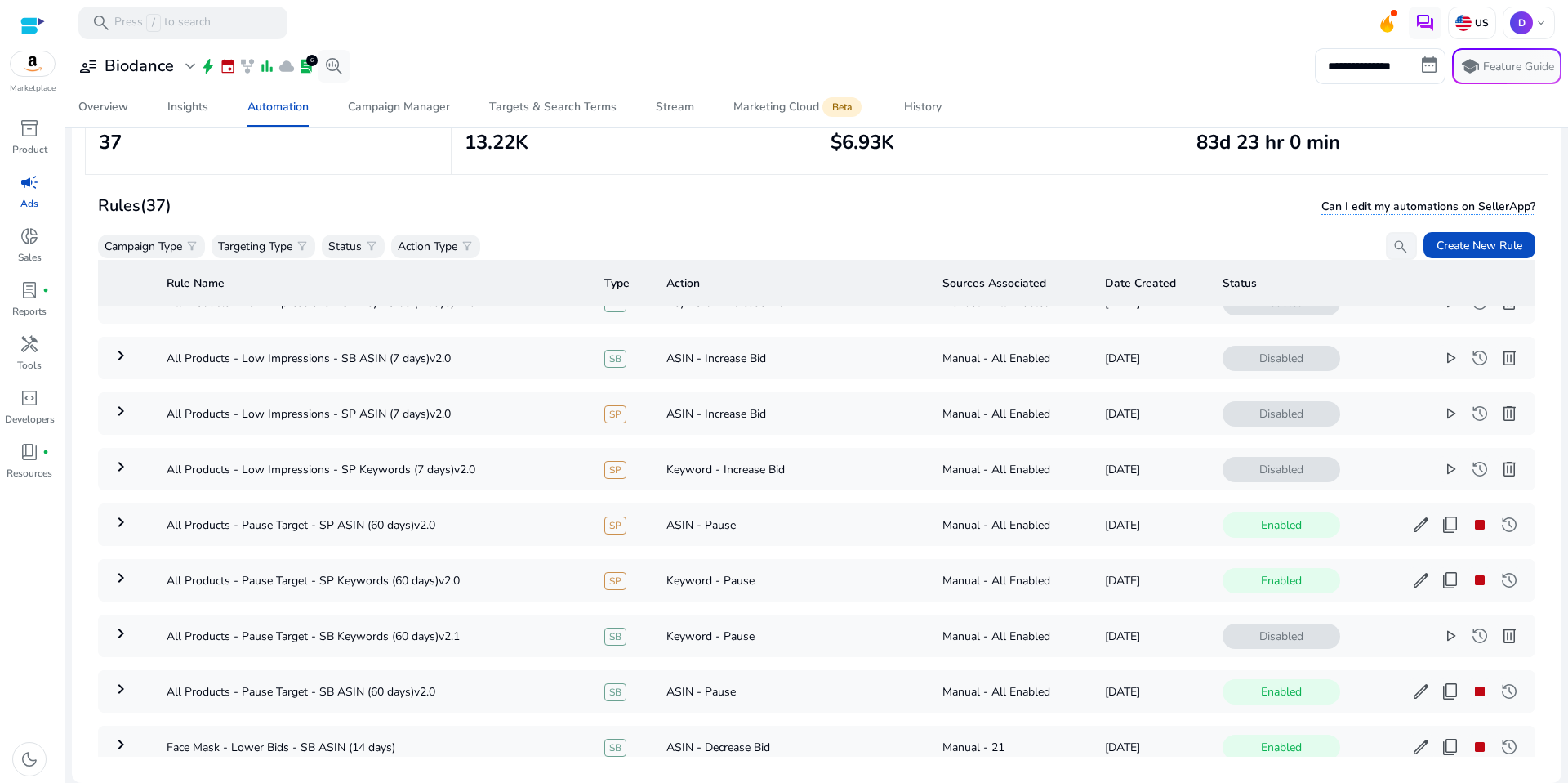
scroll to position [175, 0]
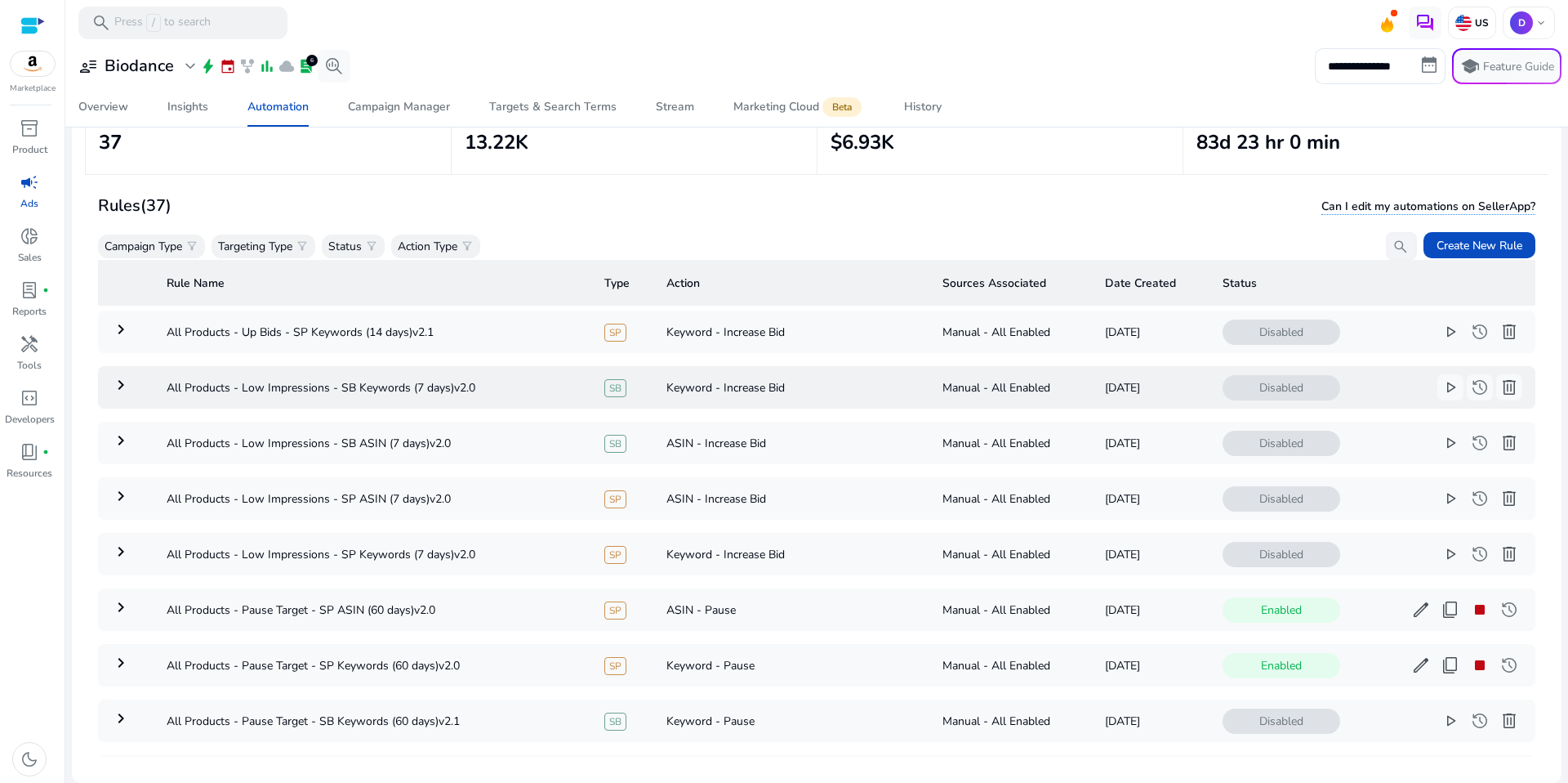
click at [1099, 387] on td "[DATE]" at bounding box center [1151, 387] width 118 height 43
click at [122, 380] on mat-icon "keyboard_arrow_right" at bounding box center [121, 385] width 20 height 20
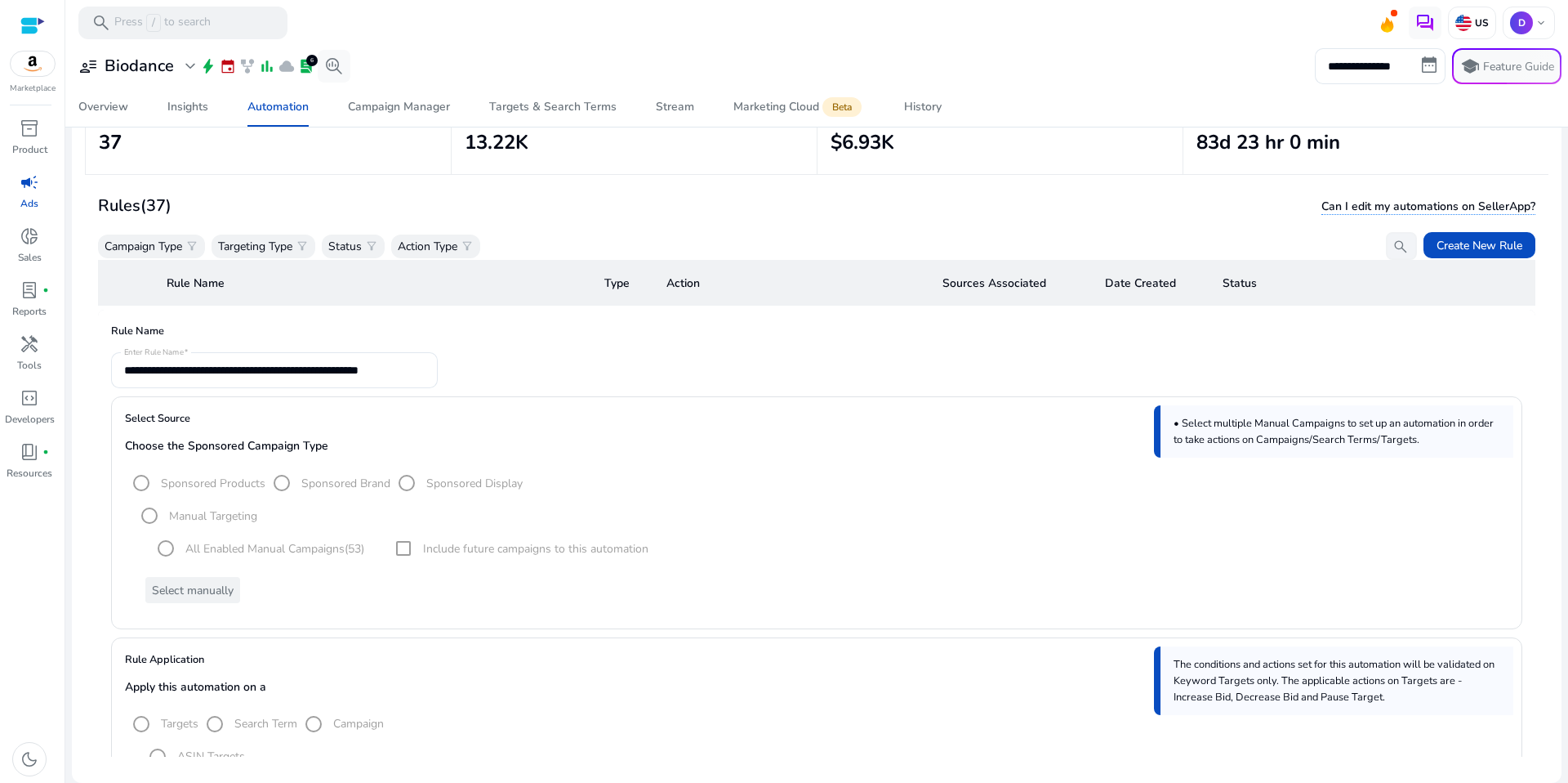
scroll to position [281, 0]
click at [197, 598] on div "Select manually" at bounding box center [820, 589] width 1375 height 26
click at [197, 593] on div "Select manually" at bounding box center [820, 589] width 1375 height 26
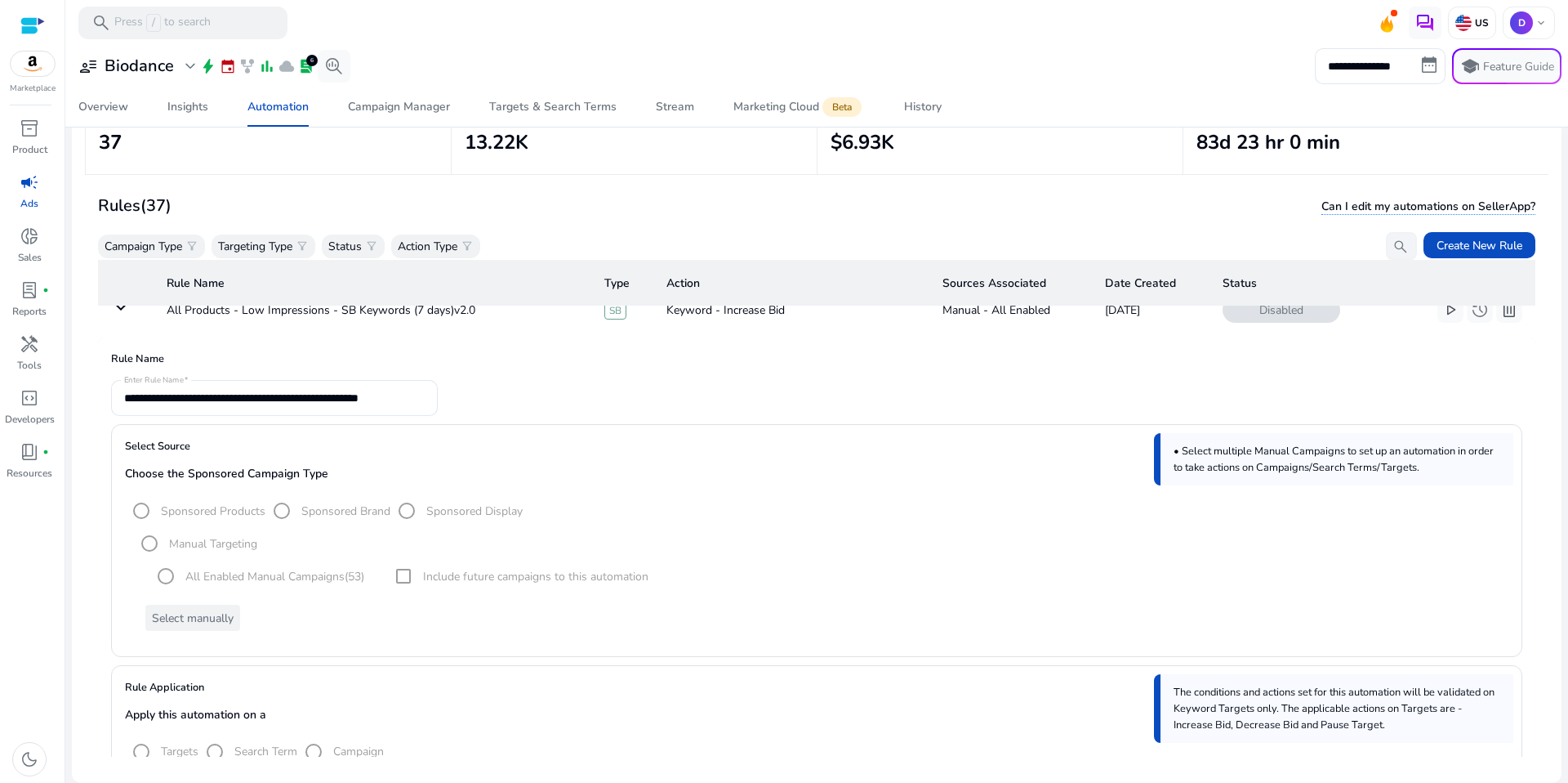
scroll to position [249, 0]
click at [325, 389] on mat-form-field "**********" at bounding box center [275, 401] width 326 height 36
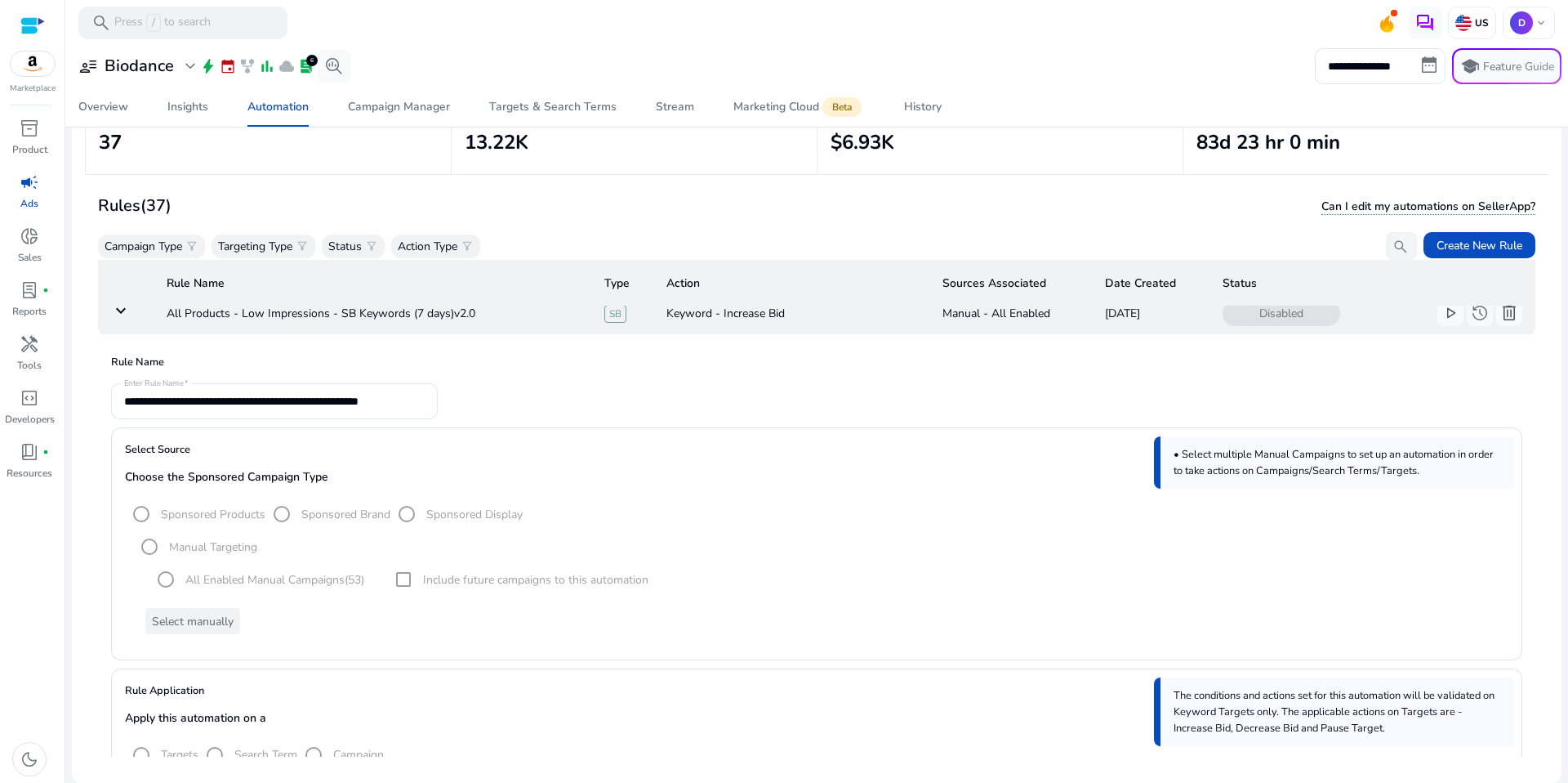
click at [118, 315] on mat-icon "keyboard_arrow_down" at bounding box center [121, 310] width 20 height 20
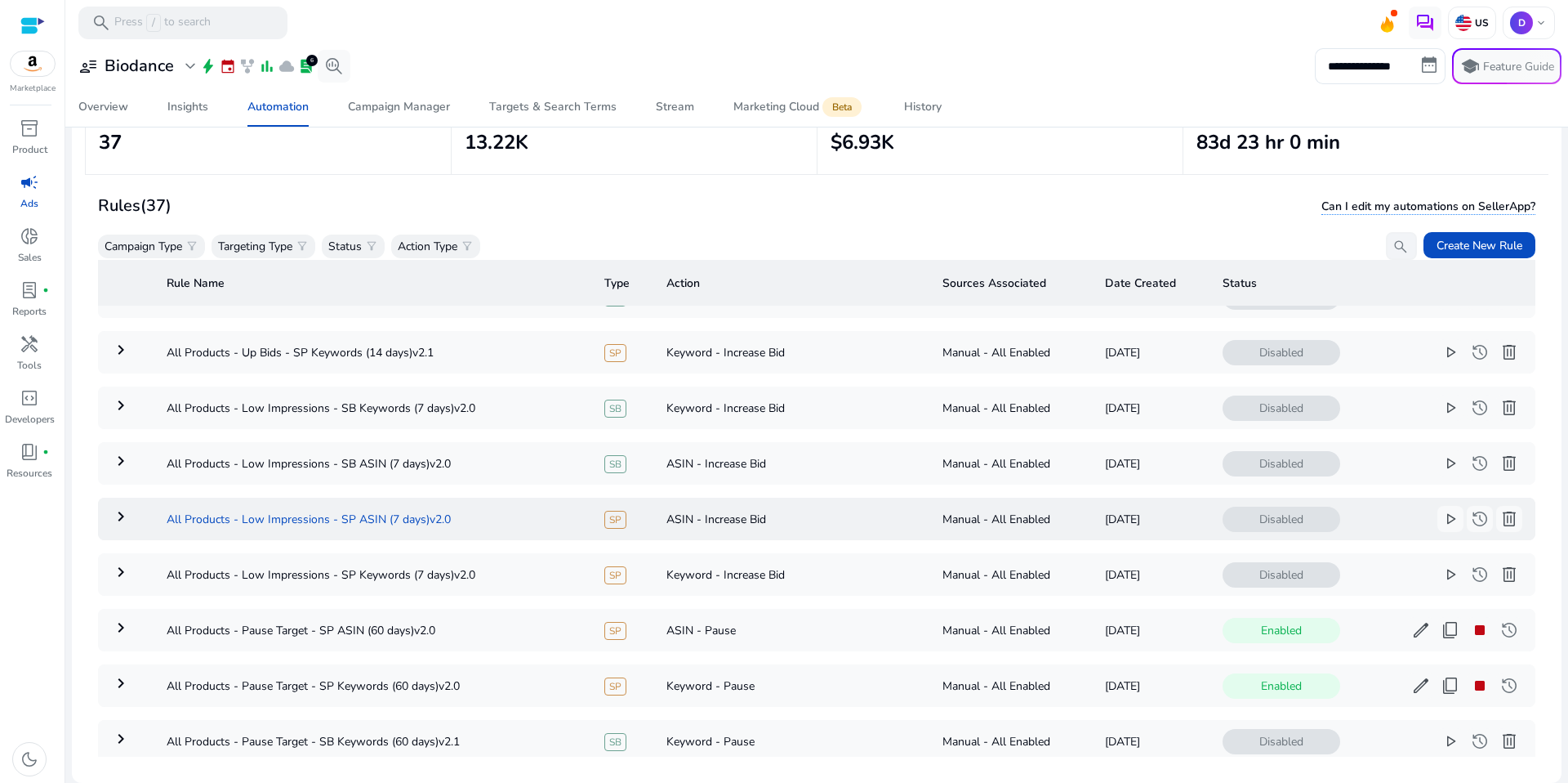
scroll to position [154, 0]
click at [398, 575] on td "All Products - Low Impressions - SP Keywords (7 days)v2.0" at bounding box center [372, 574] width 438 height 43
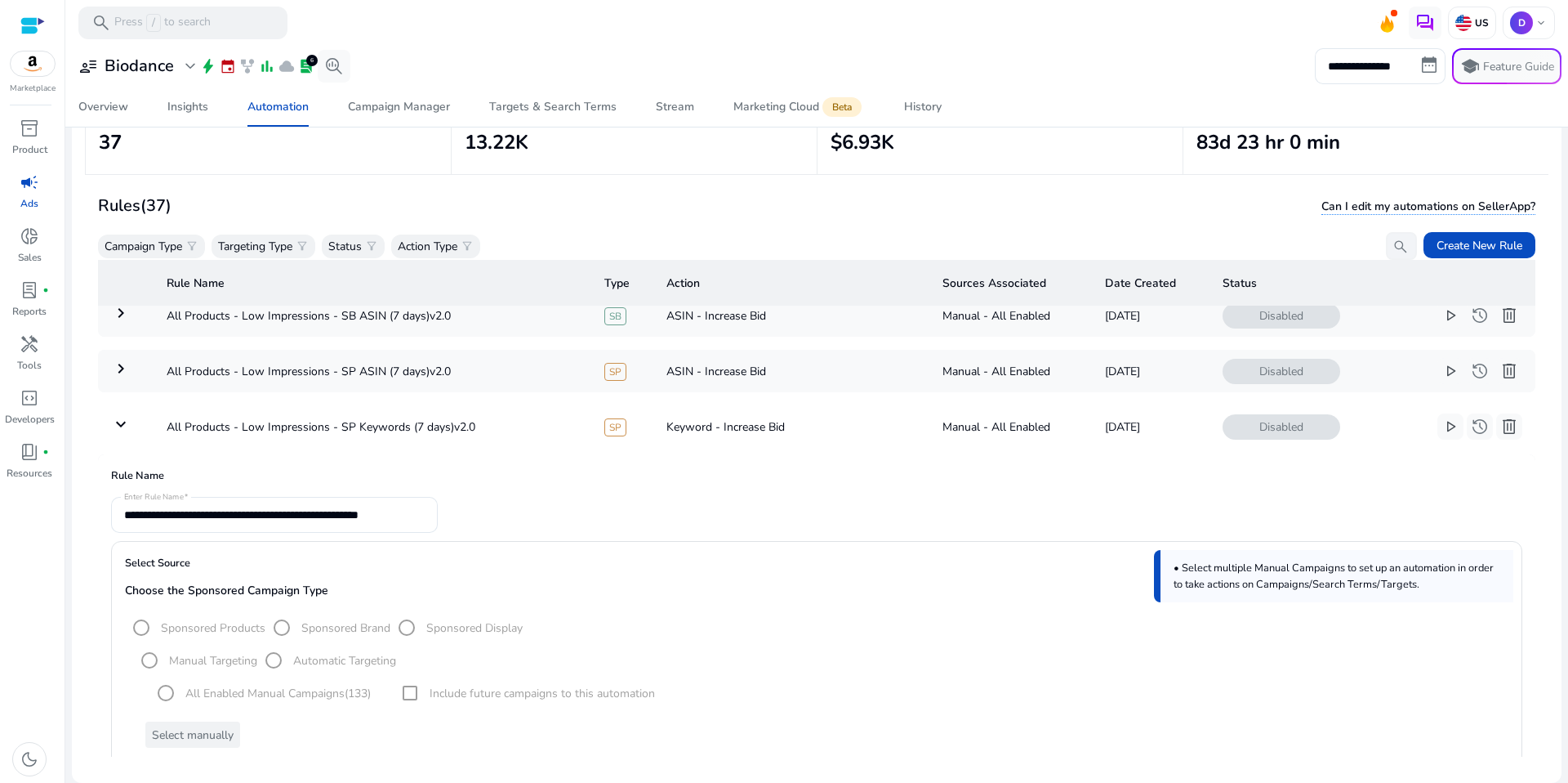
scroll to position [277, 0]
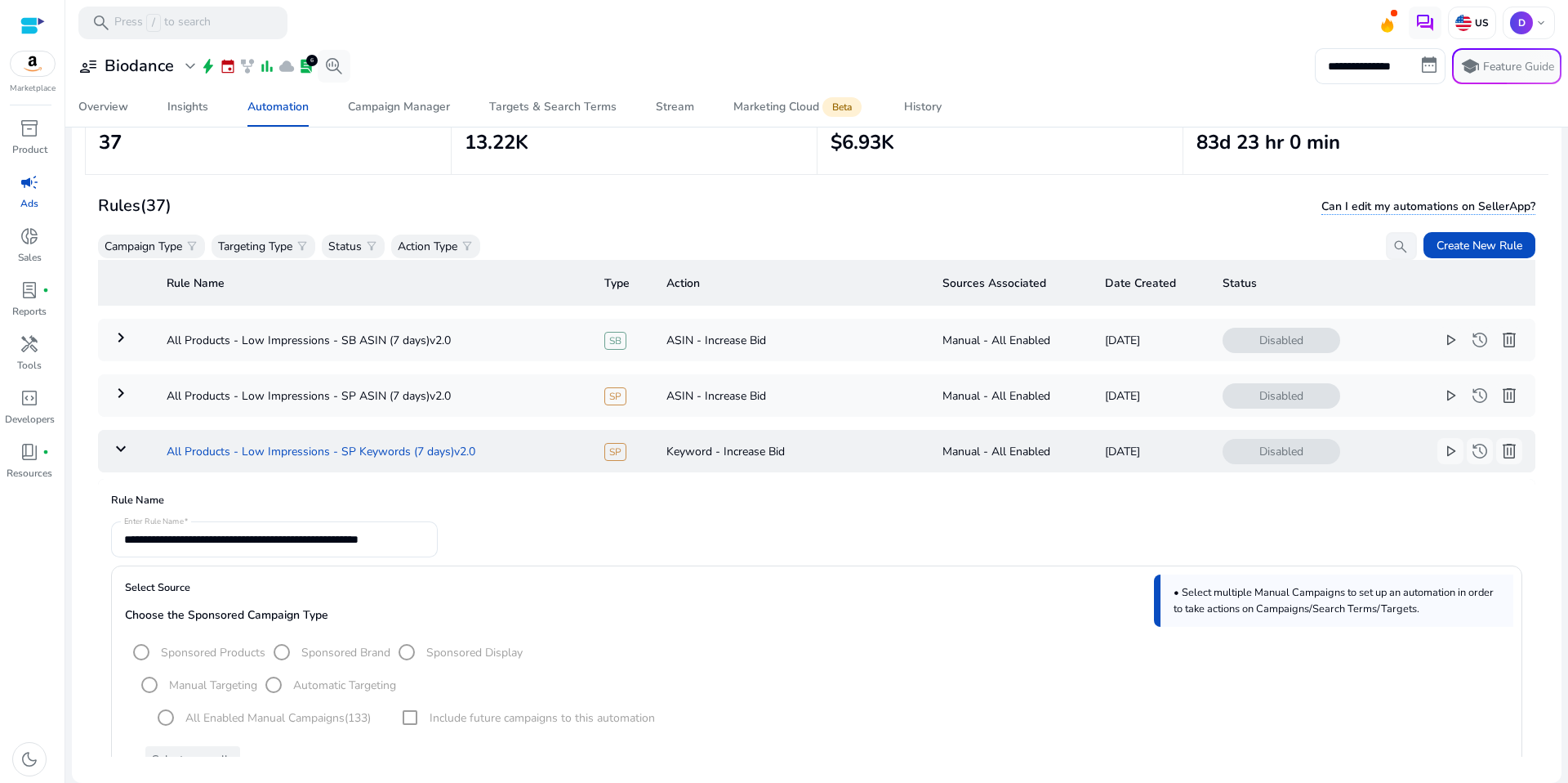
click at [179, 448] on td "All Products - Low Impressions - SP Keywords (7 days)v2.0" at bounding box center [372, 451] width 438 height 43
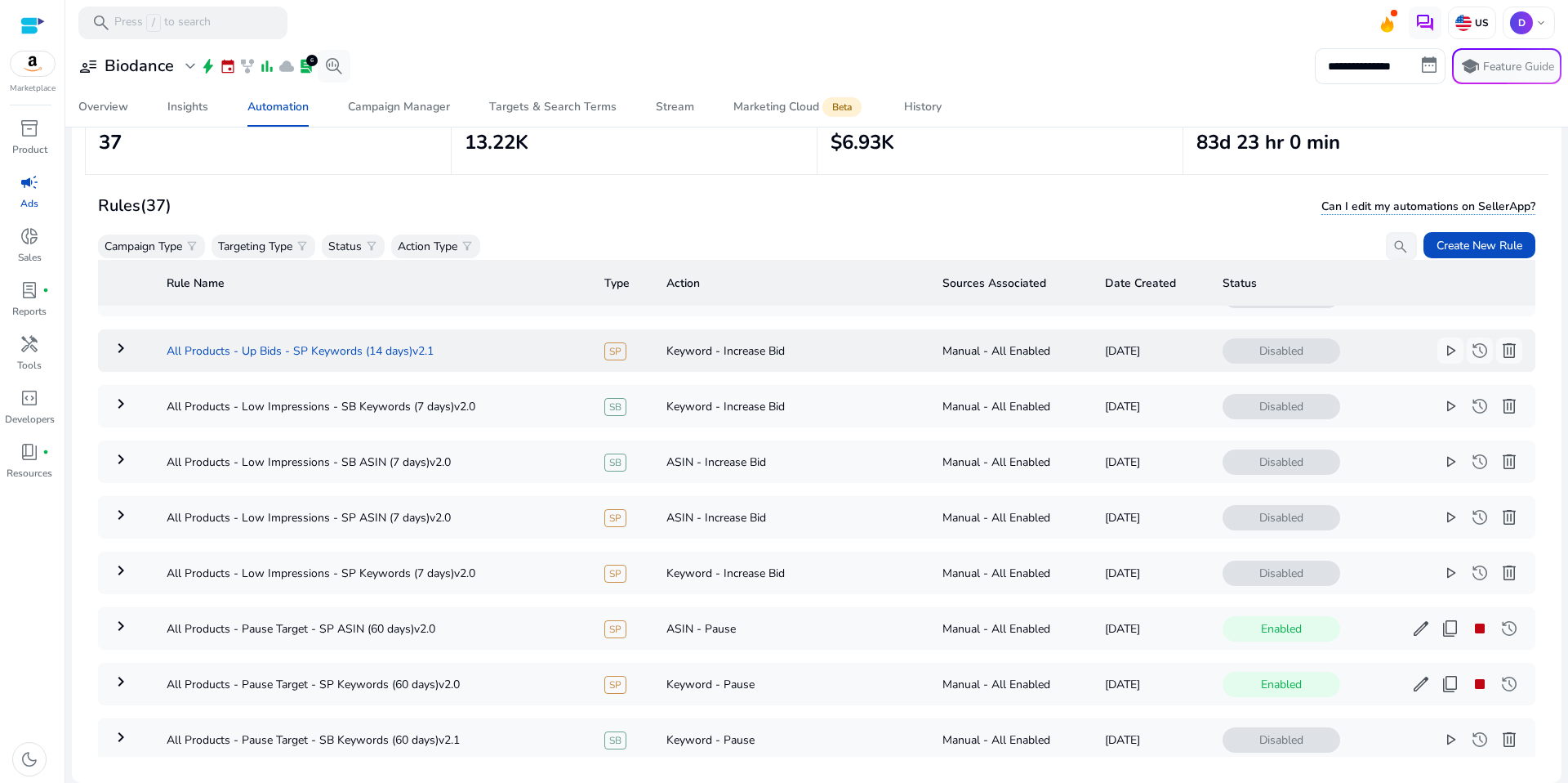
scroll to position [111, 0]
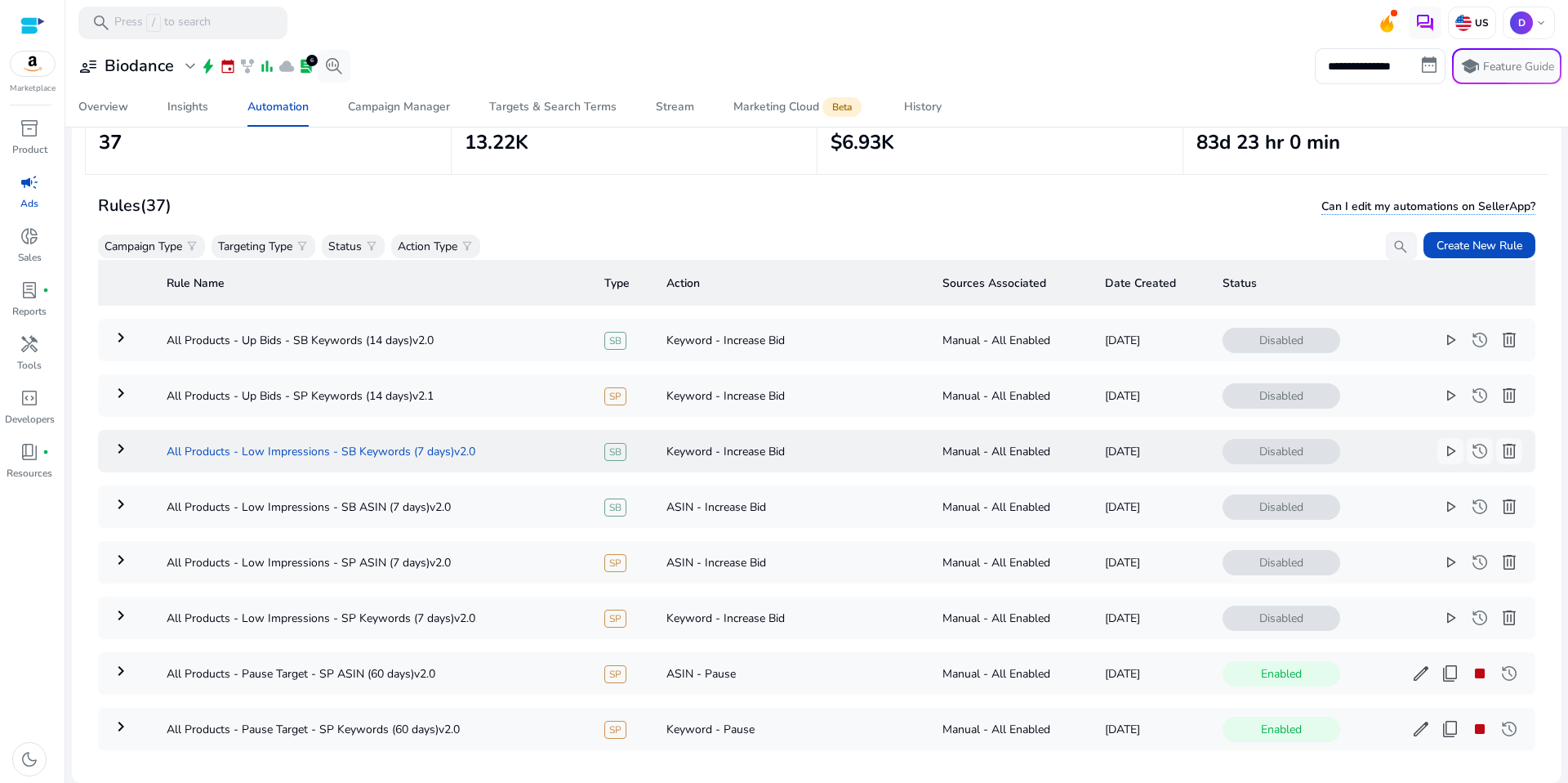
click at [390, 447] on td "All Products - Low Impressions - SB Keywords (7 days)v2.0" at bounding box center [372, 451] width 438 height 43
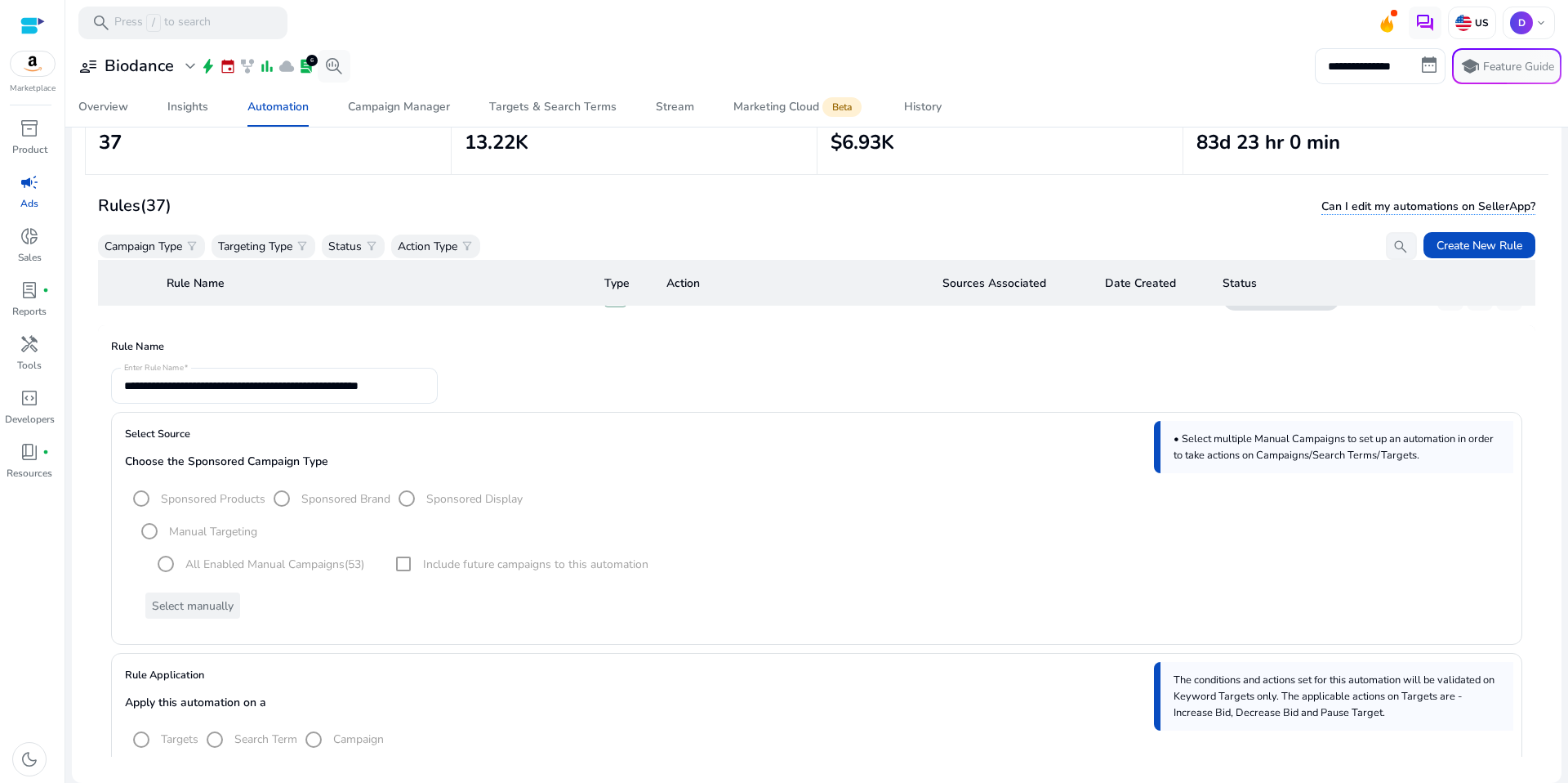
scroll to position [248, 0]
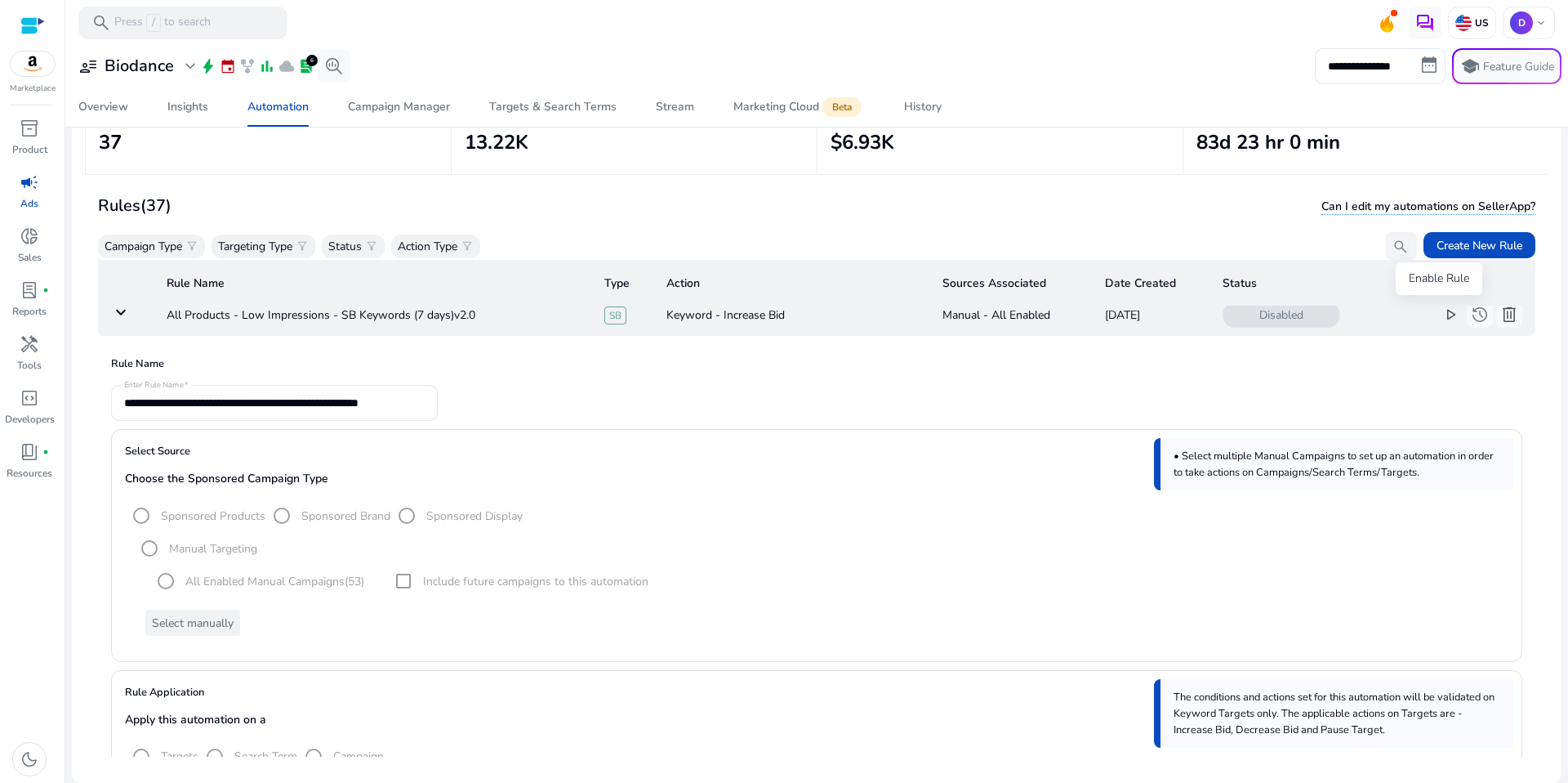
click at [1441, 315] on span "play_arrow" at bounding box center [1450, 315] width 20 height 20
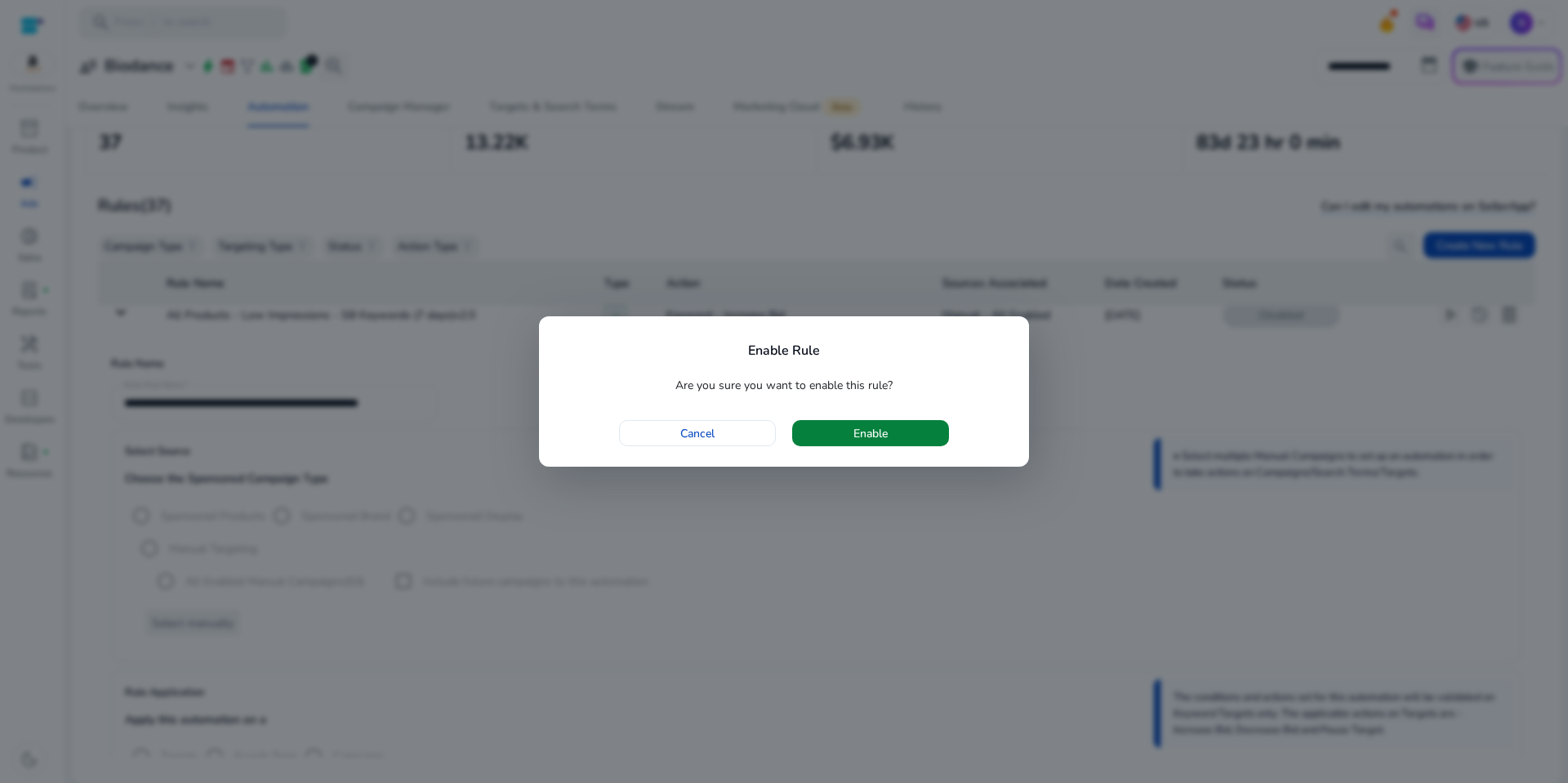
click at [919, 428] on span "button" at bounding box center [871, 433] width 157 height 39
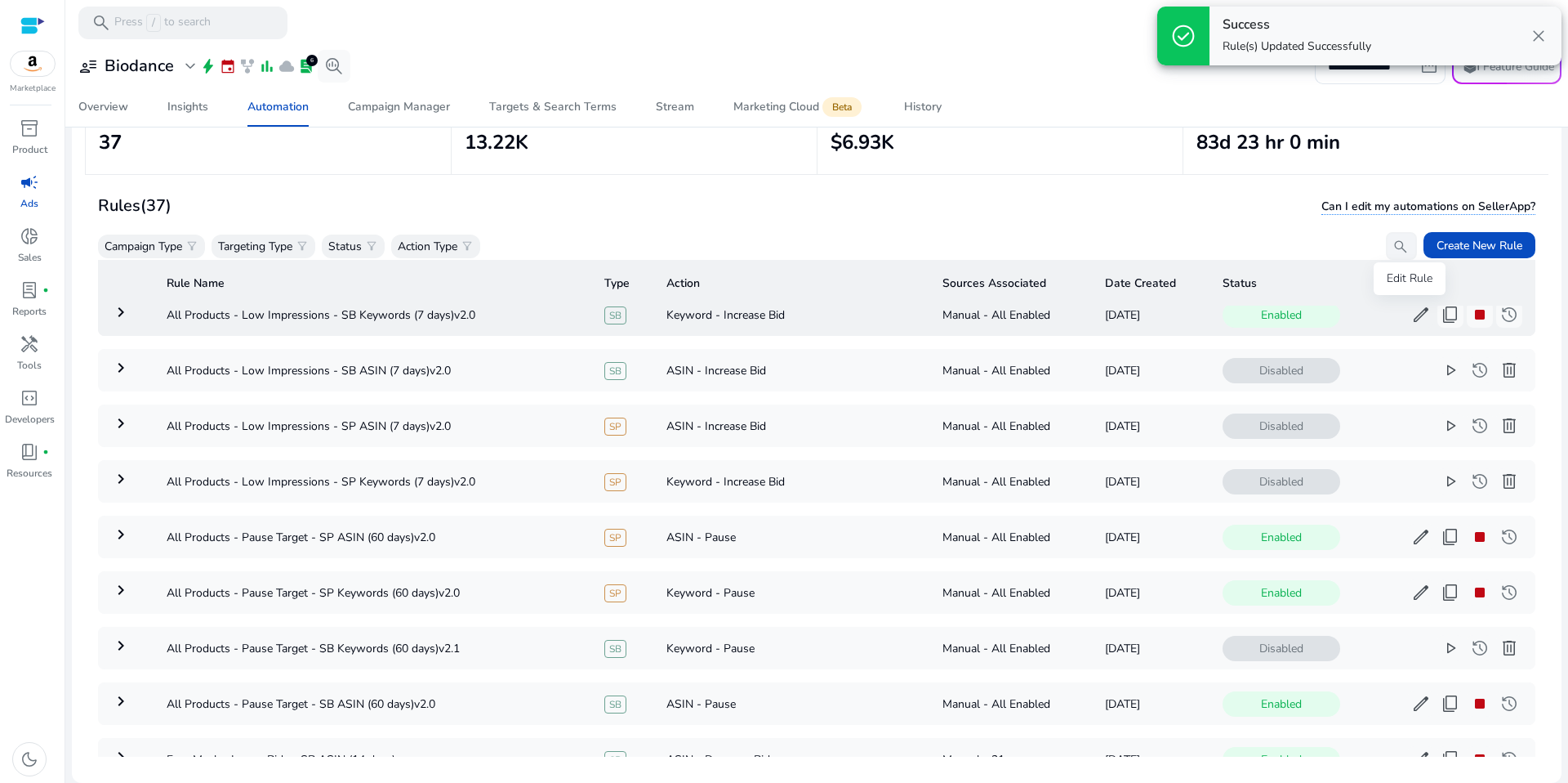
click at [1411, 319] on span "edit" at bounding box center [1421, 315] width 20 height 20
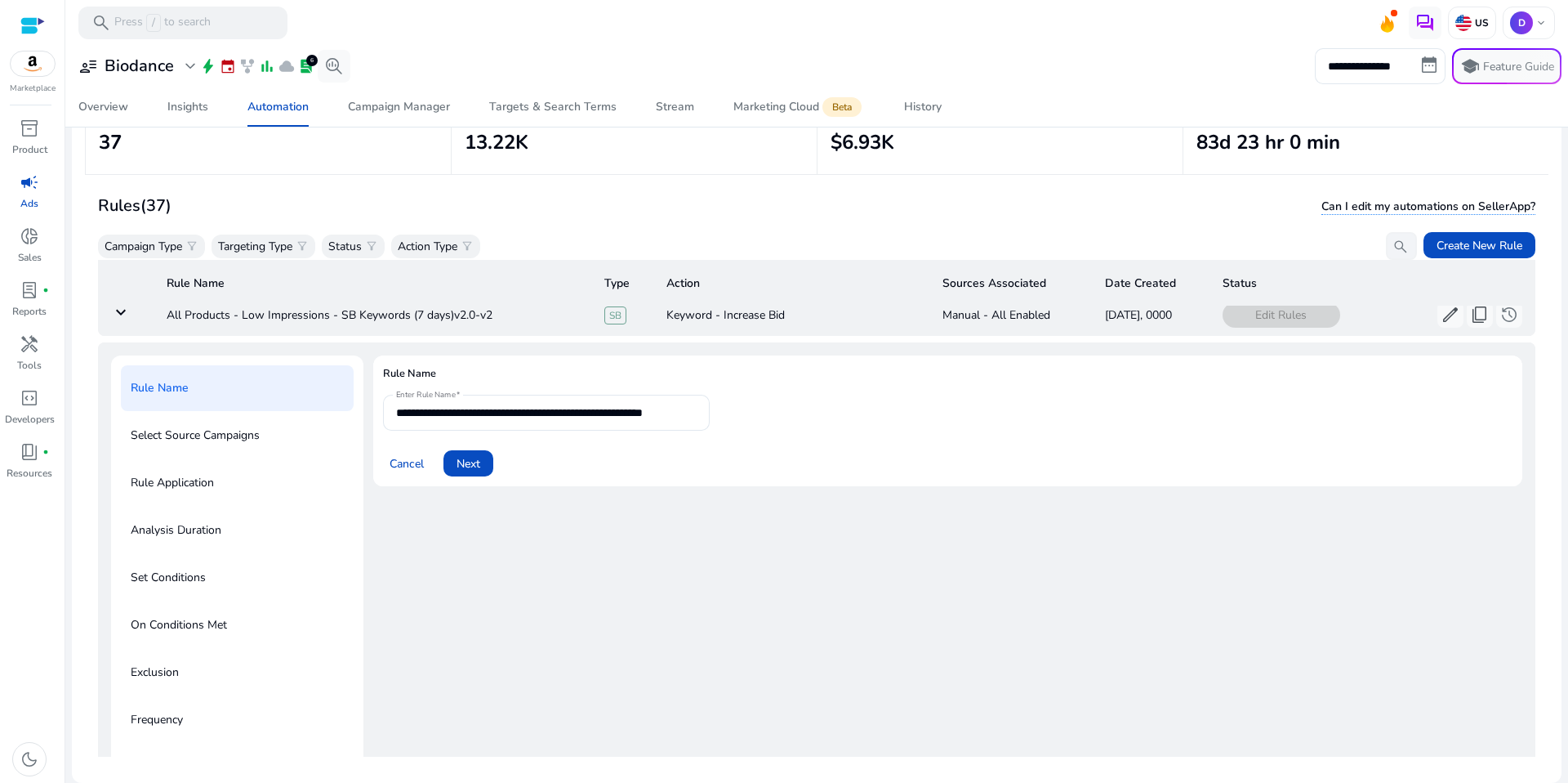
scroll to position [281, 0]
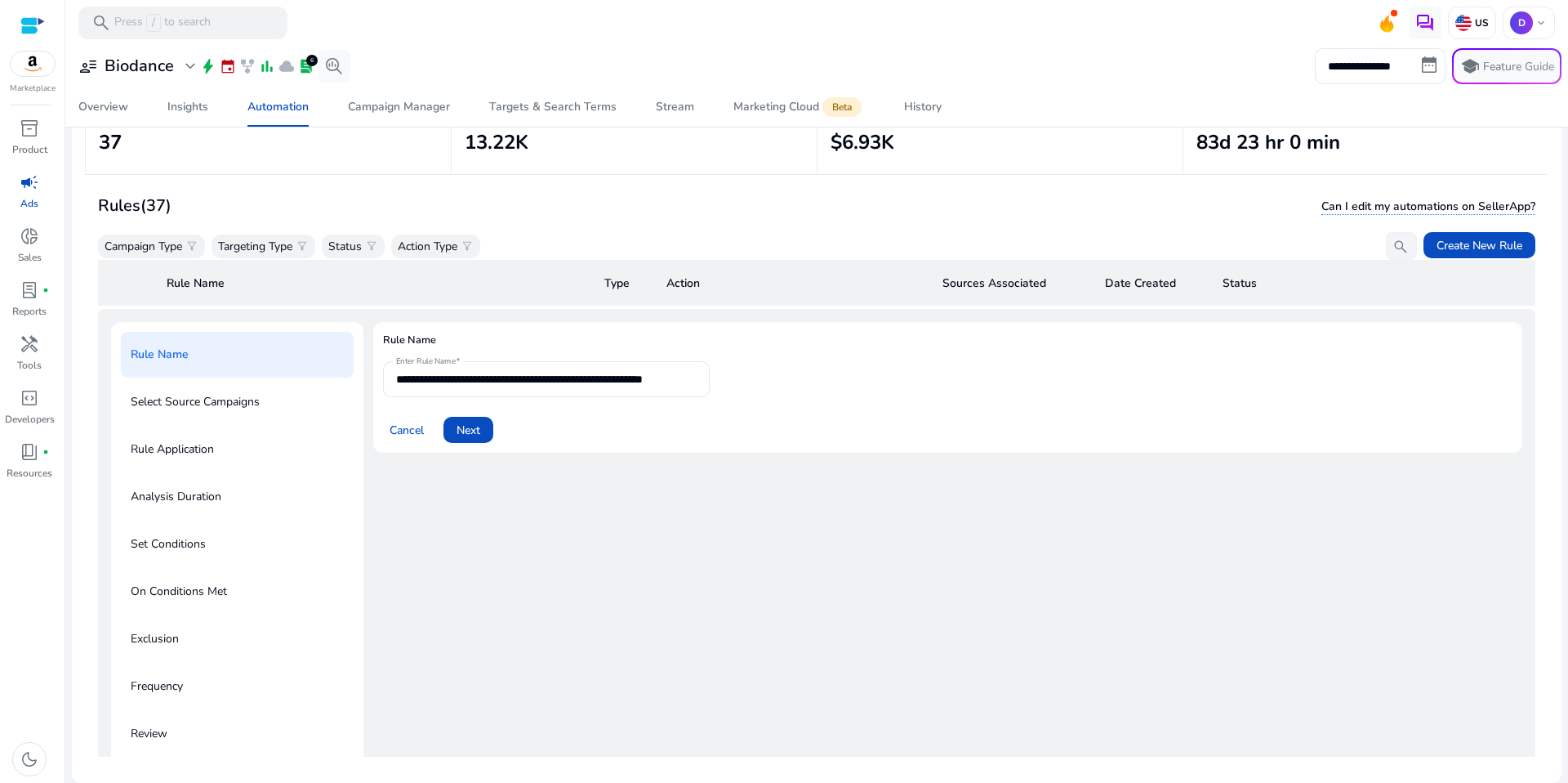
click at [182, 392] on p "Select Source Campaigns" at bounding box center [195, 401] width 129 height 26
click at [219, 412] on p "Select Source Campaigns" at bounding box center [195, 401] width 129 height 26
click at [481, 429] on span at bounding box center [468, 430] width 50 height 39
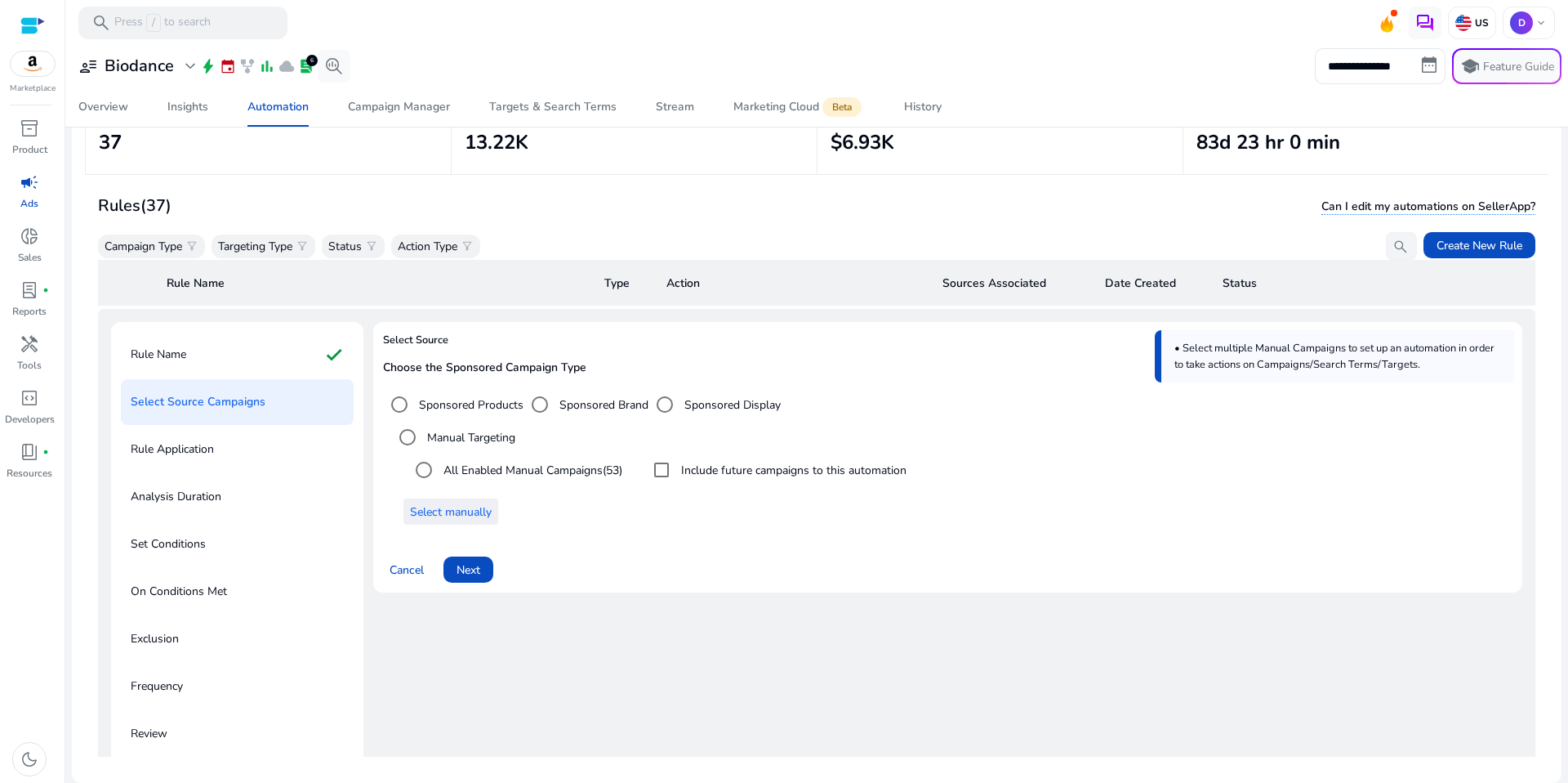
click at [483, 510] on span "Select manually" at bounding box center [451, 511] width 82 height 17
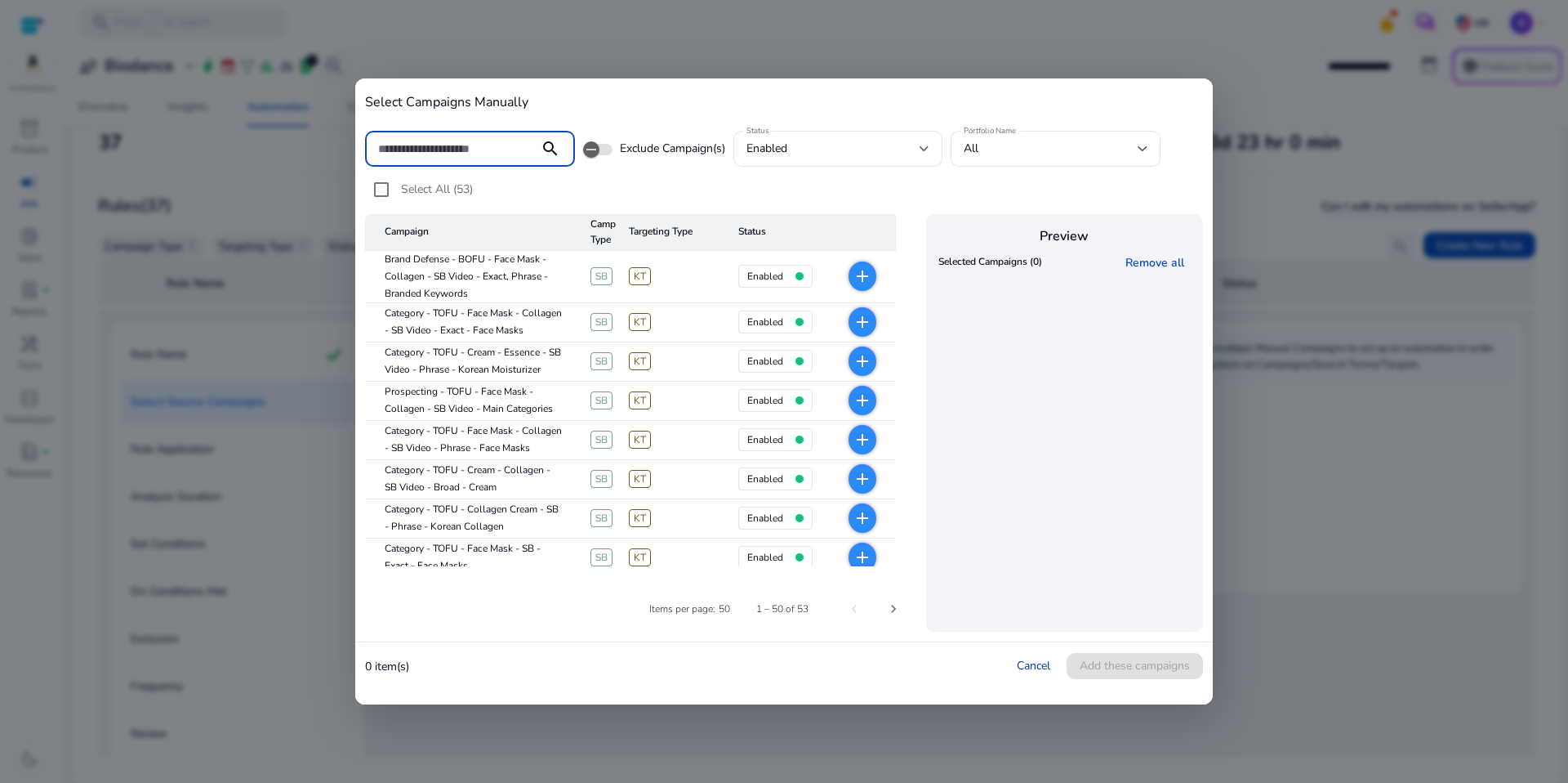
click at [1030, 672] on link "Cancel" at bounding box center [1034, 664] width 34 height 15
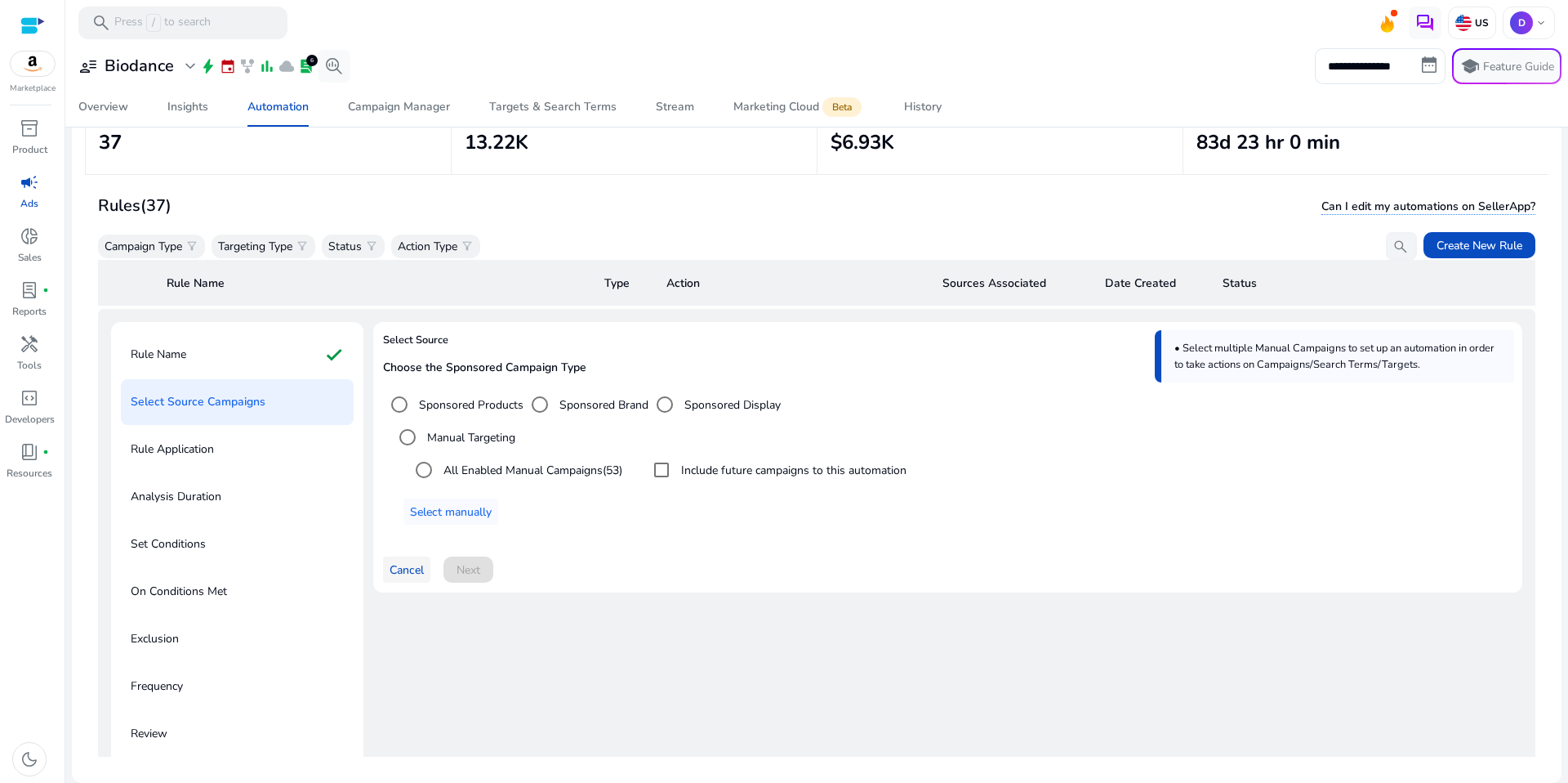
click at [413, 571] on span "Cancel" at bounding box center [406, 569] width 34 height 17
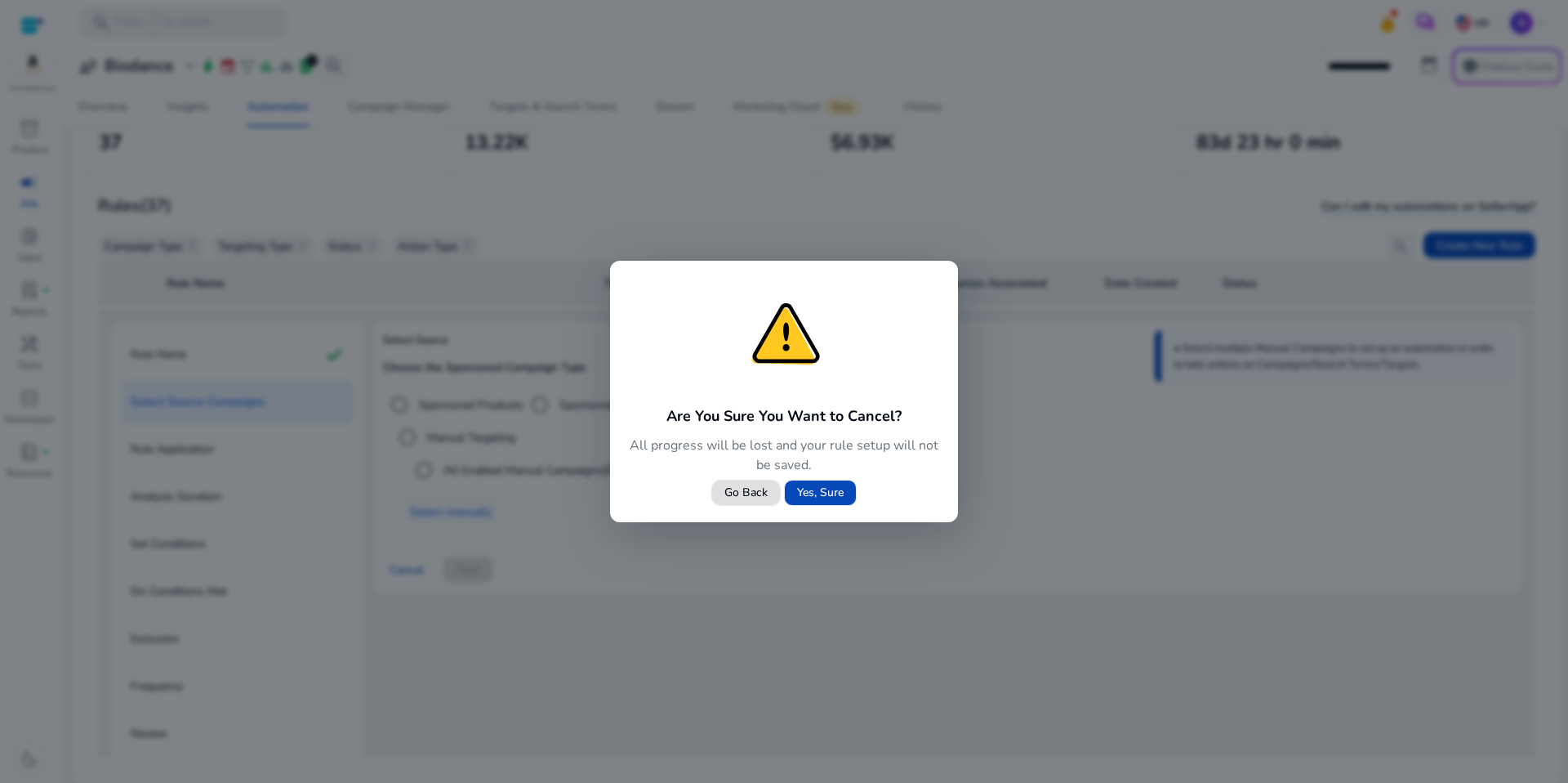
click at [799, 498] on span "Yes, Sure" at bounding box center [820, 491] width 46 height 17
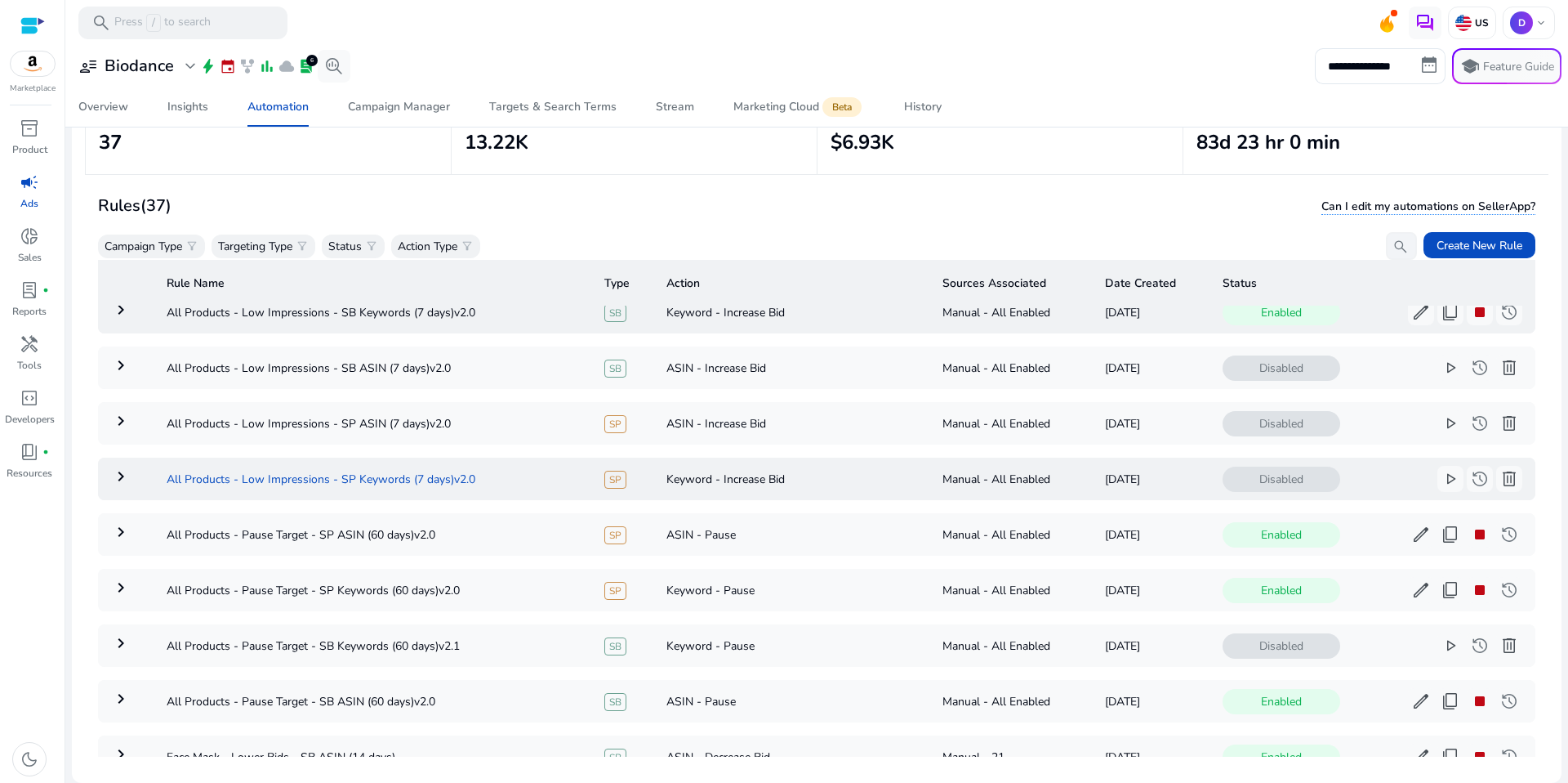
scroll to position [151, 0]
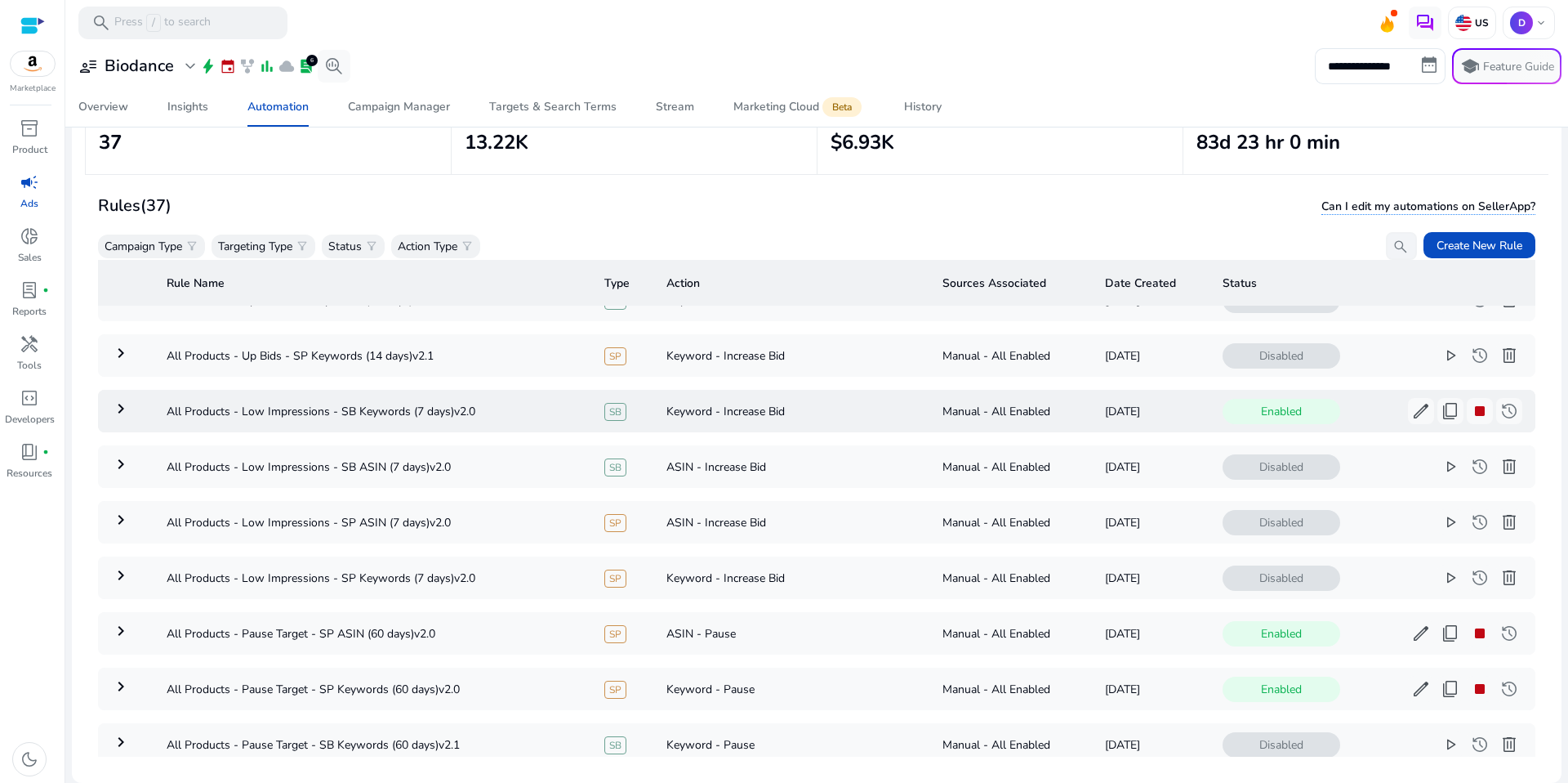
click at [842, 416] on td "Keyword - Increase Bid" at bounding box center [792, 411] width 277 height 43
click at [119, 406] on mat-icon "keyboard_arrow_right" at bounding box center [121, 408] width 20 height 20
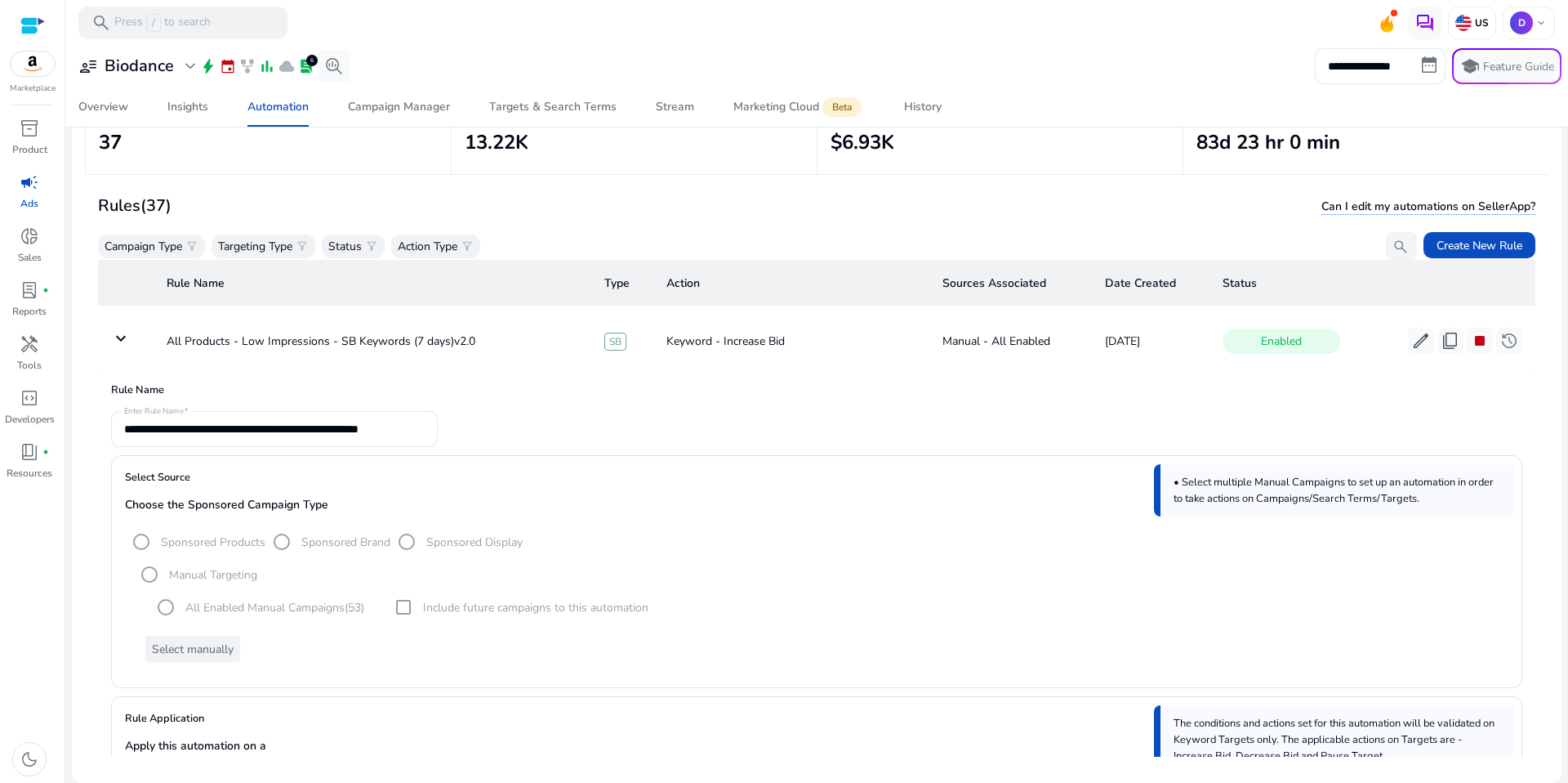
scroll to position [206, 0]
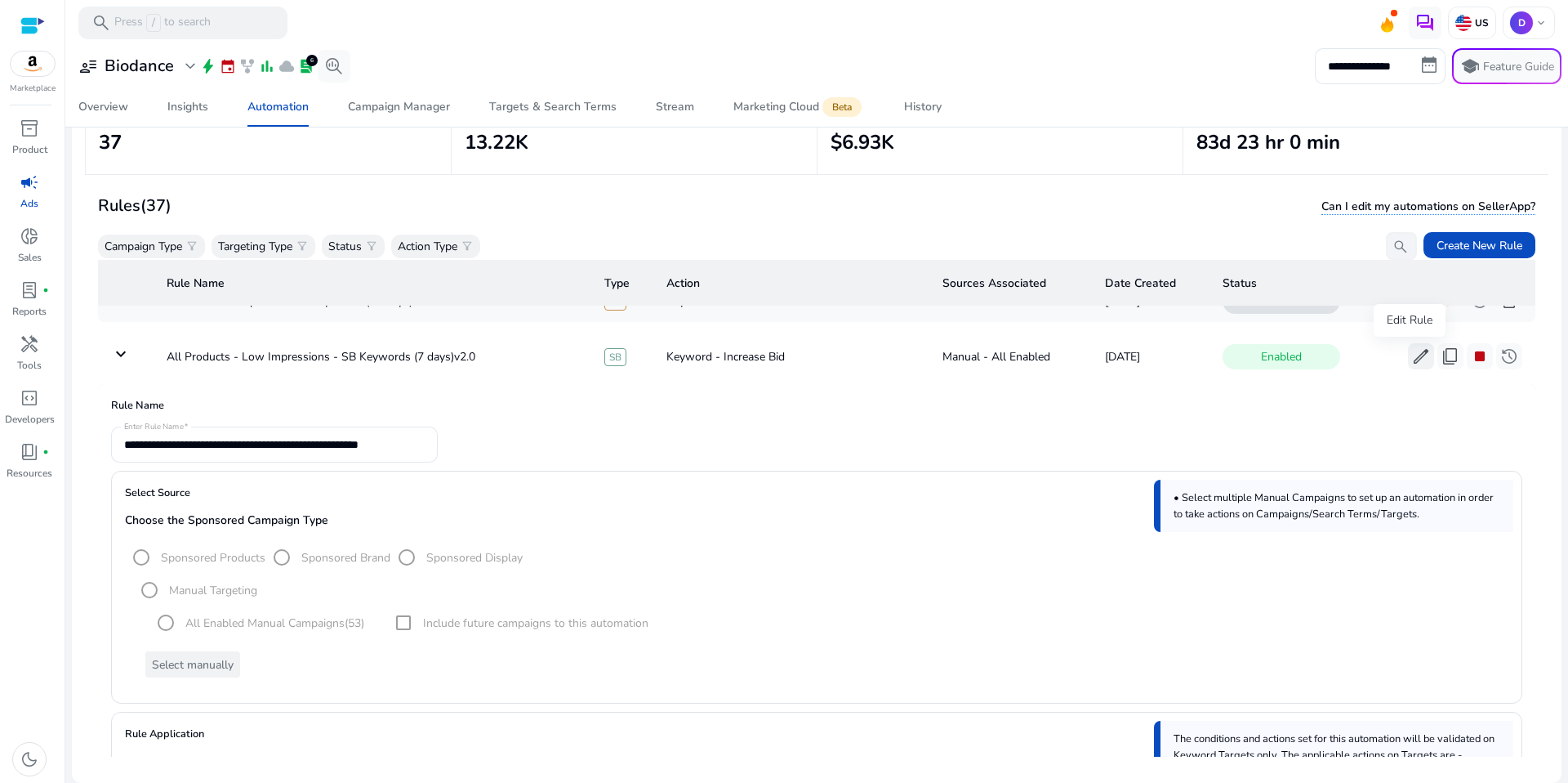
click at [1412, 358] on span "edit" at bounding box center [1421, 356] width 20 height 20
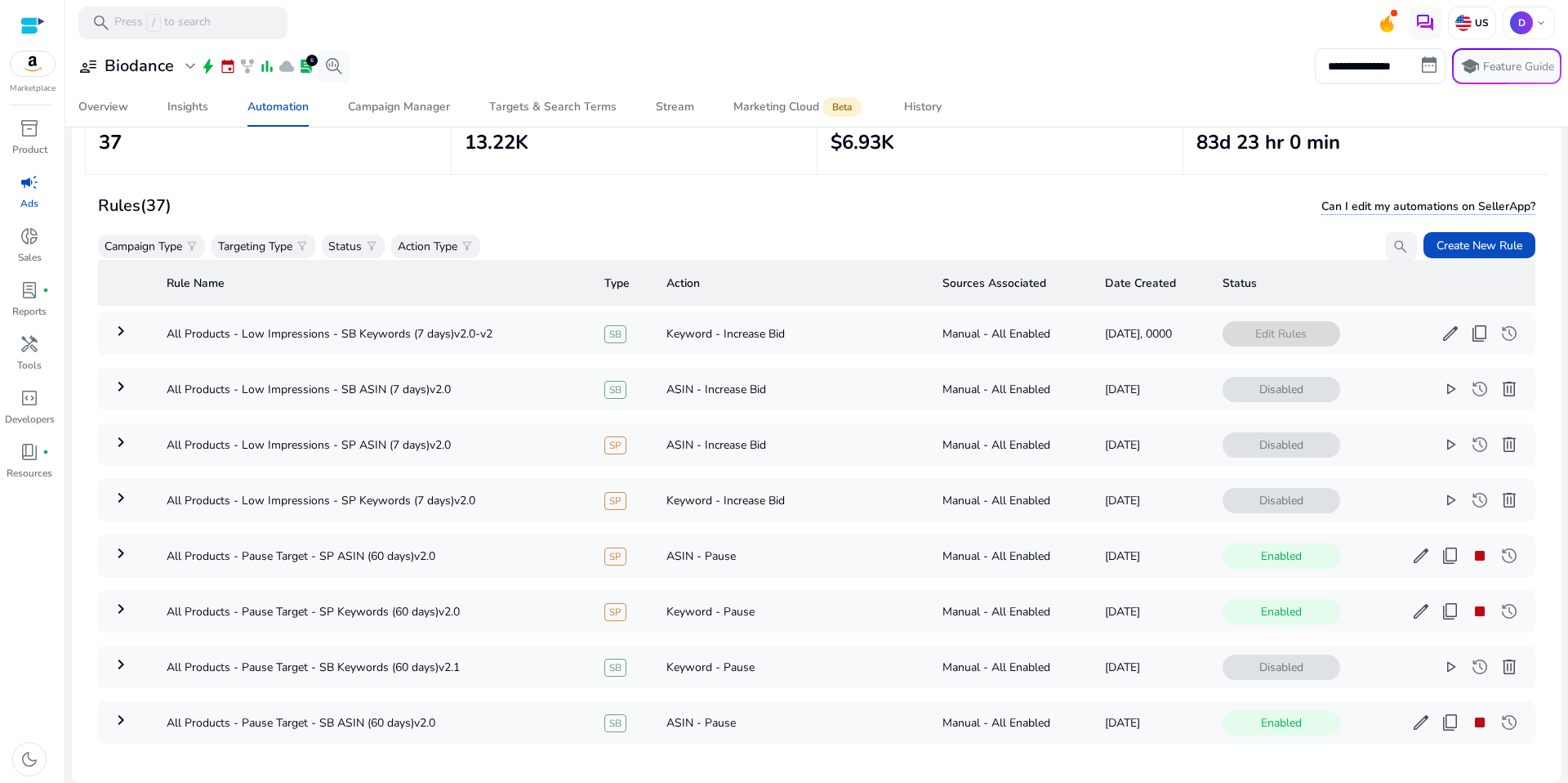
scroll to position [144, 0]
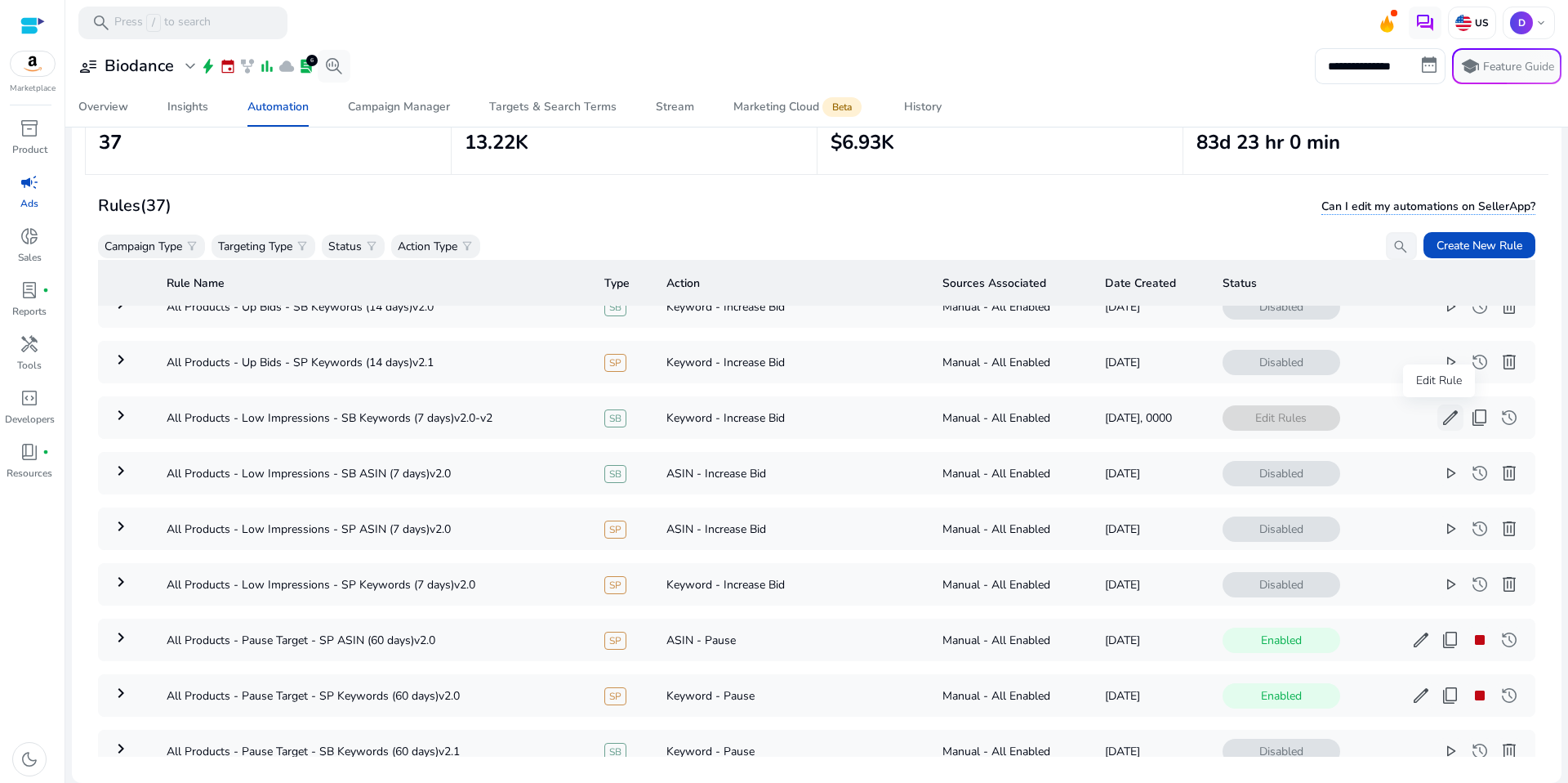
click at [1448, 412] on span "edit" at bounding box center [1450, 417] width 20 height 20
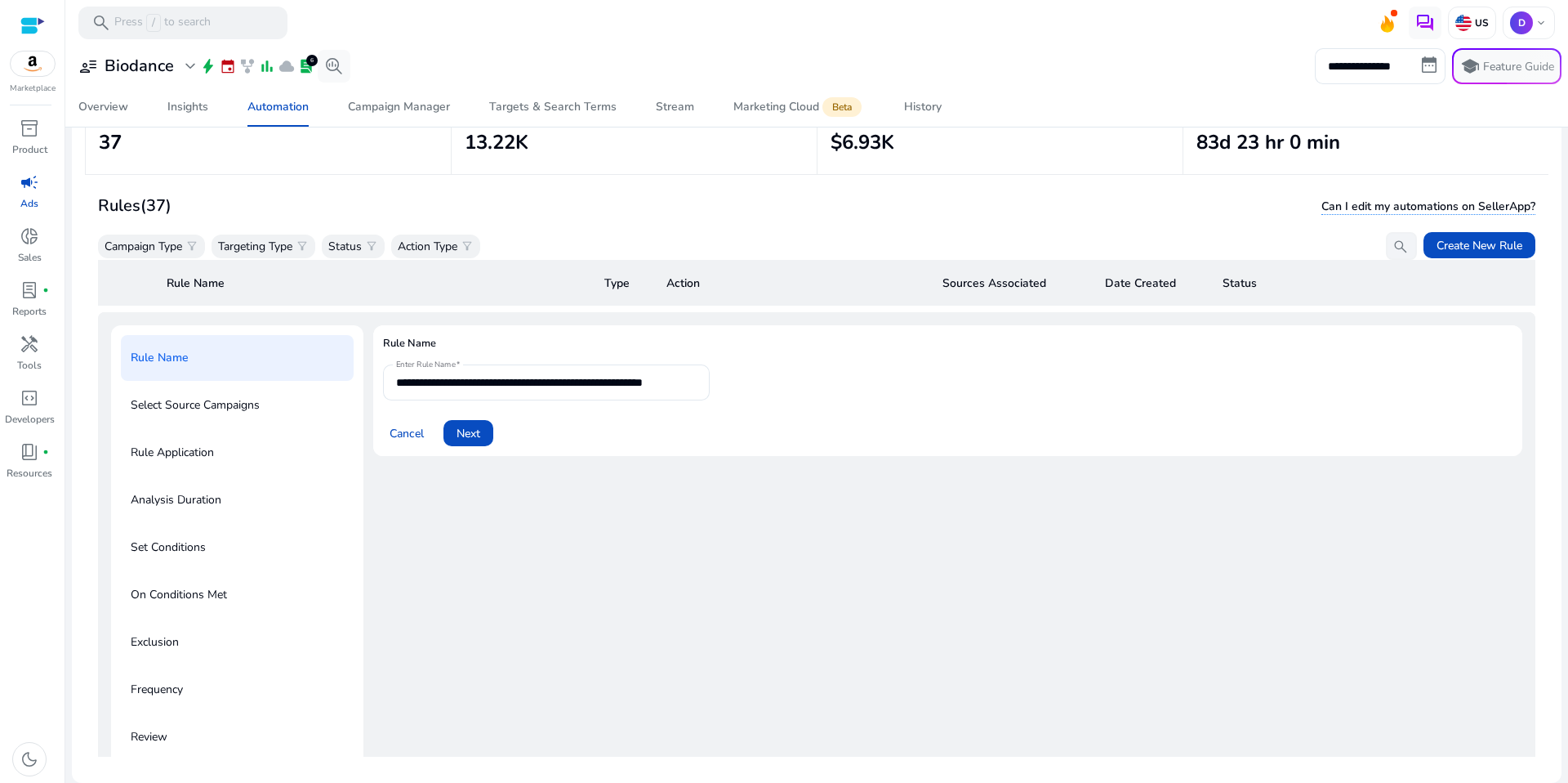
scroll to position [281, 0]
click at [457, 422] on span "Next" at bounding box center [468, 430] width 24 height 17
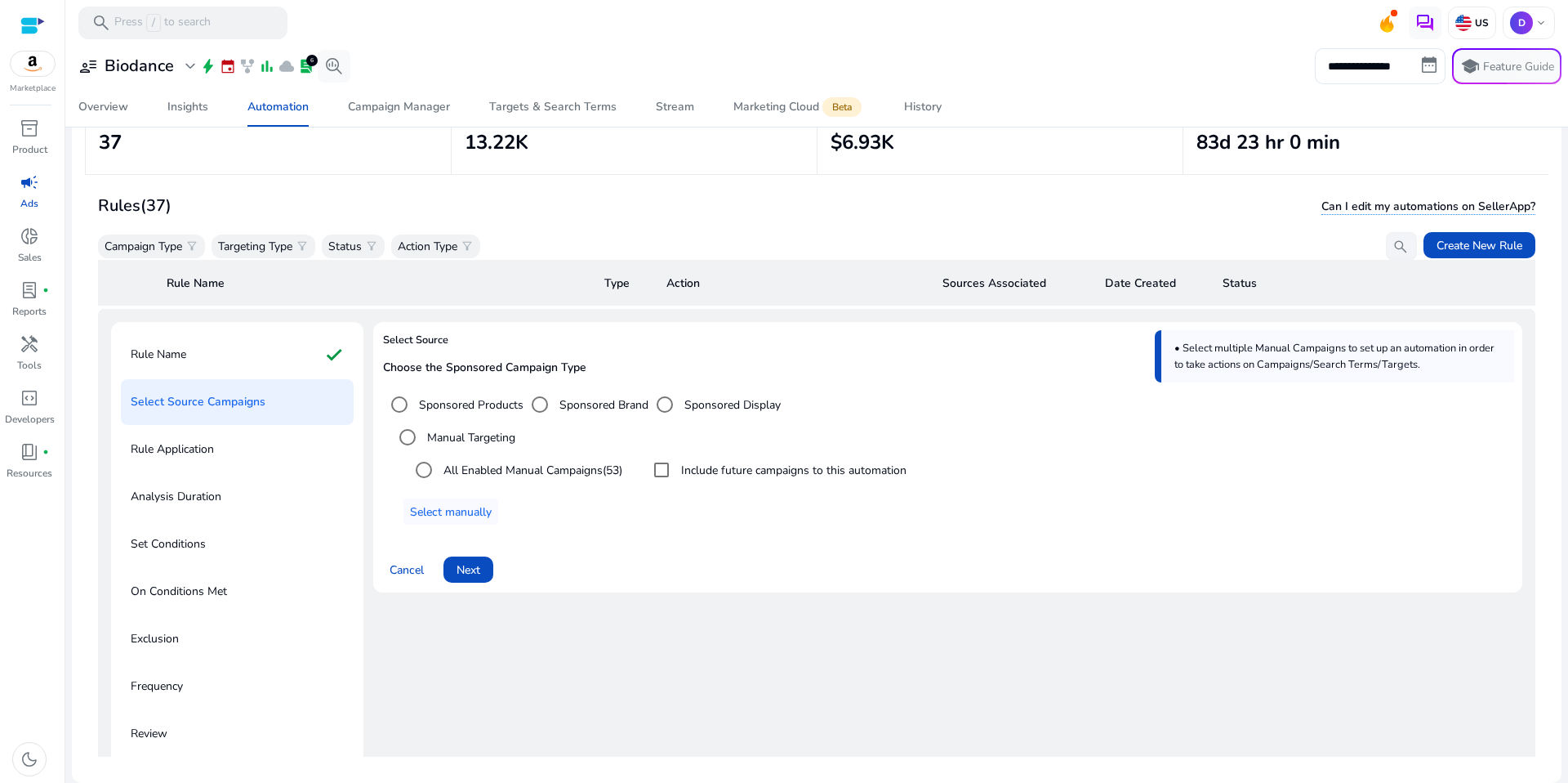
click at [622, 473] on span "(53)" at bounding box center [612, 470] width 20 height 15
click at [603, 473] on label "All Enabled Manual Campaigns (53)" at bounding box center [531, 470] width 182 height 17
click at [239, 449] on div "Rule Application" at bounding box center [237, 449] width 233 height 45
drag, startPoint x: 208, startPoint y: 443, endPoint x: 297, endPoint y: 450, distance: 89.3
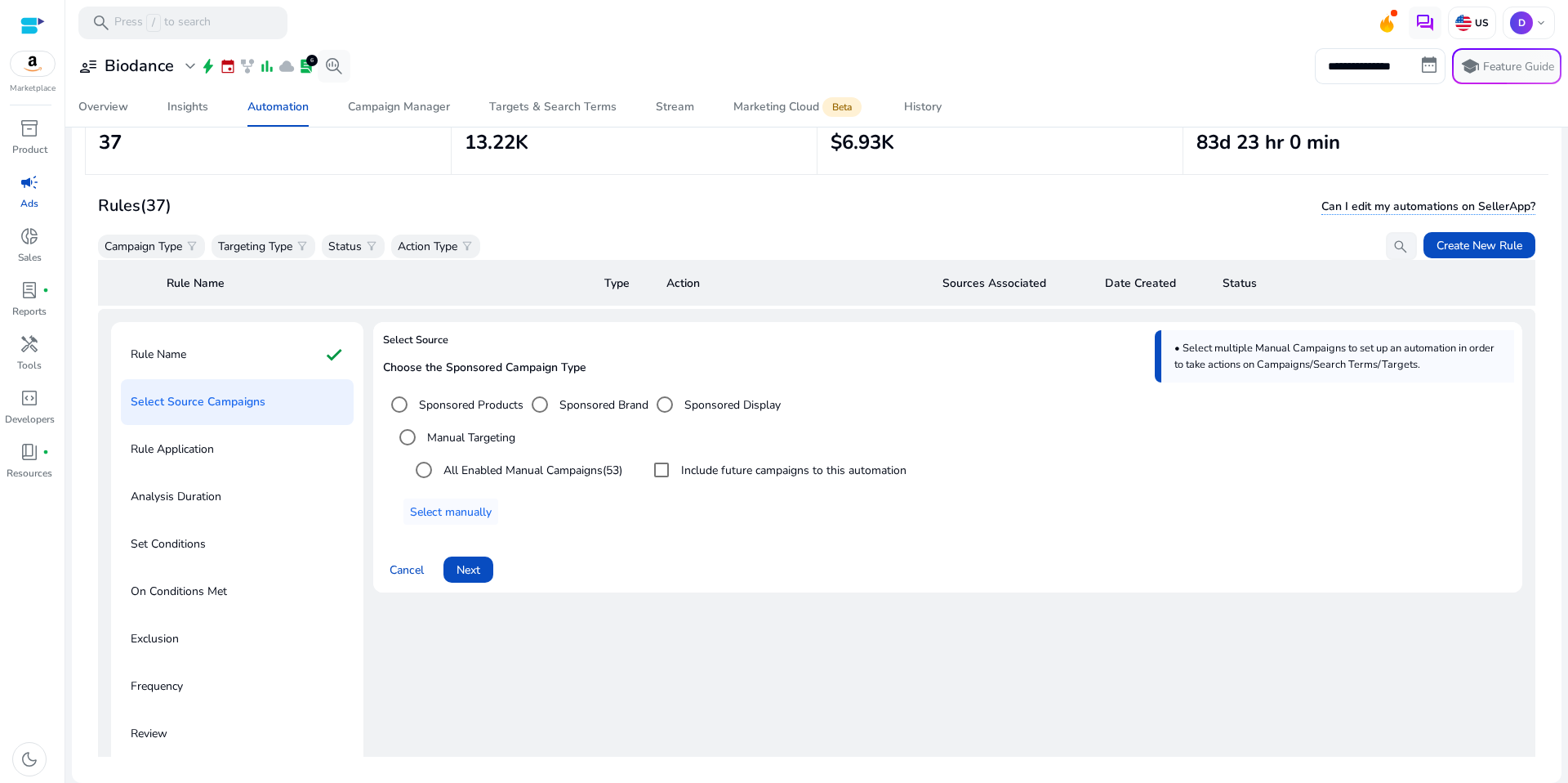
click at [208, 443] on p "Rule Application" at bounding box center [172, 449] width 83 height 26
click at [441, 512] on span "Select manually" at bounding box center [451, 511] width 82 height 17
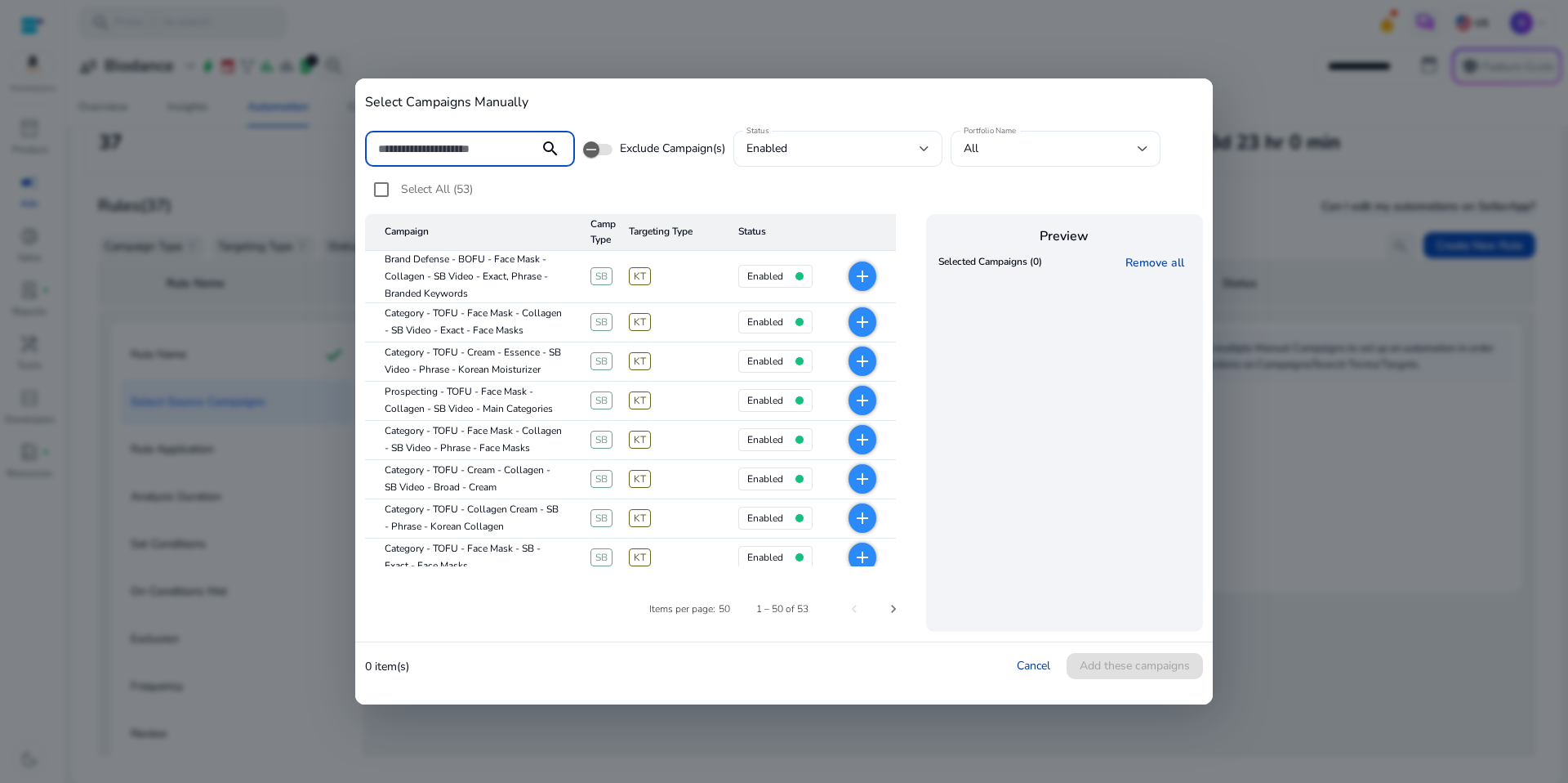
click at [1035, 661] on link "Cancel" at bounding box center [1034, 664] width 34 height 15
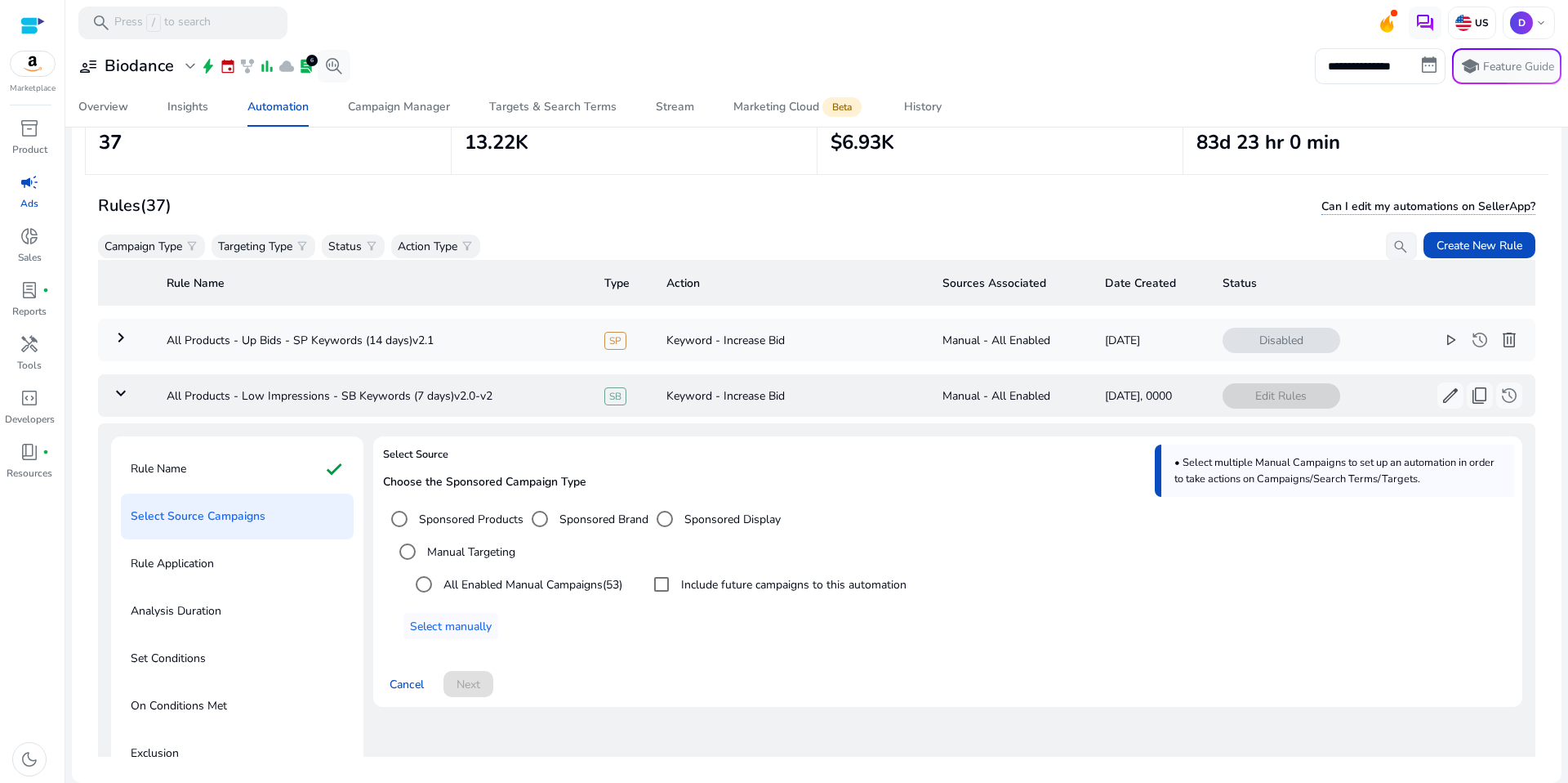
scroll to position [163, 0]
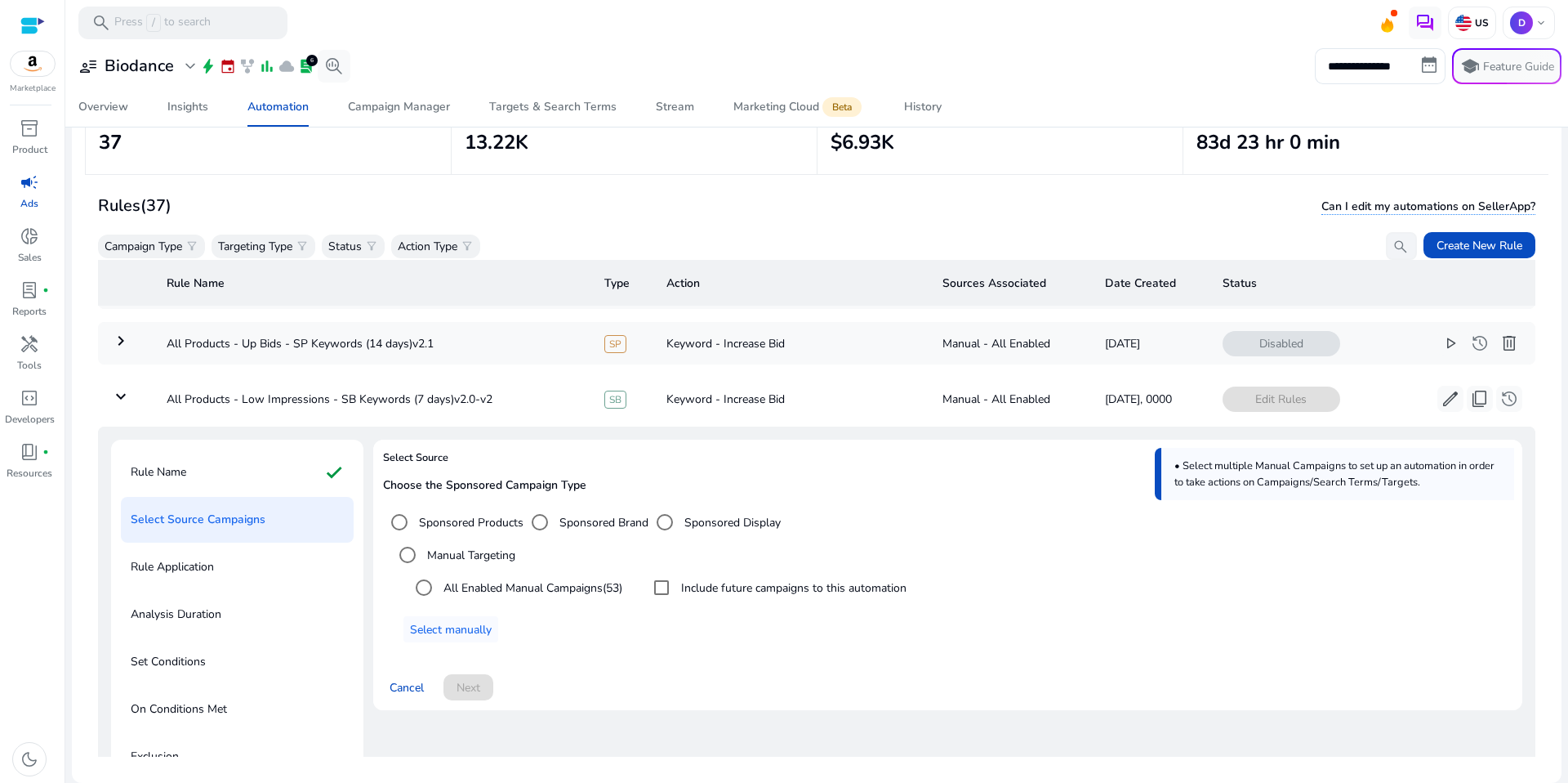
click at [1421, 400] on div "Edit Rules edit content_copy history more_horiz" at bounding box center [1372, 398] width 300 height 26
click at [1441, 403] on span "edit" at bounding box center [1450, 399] width 20 height 20
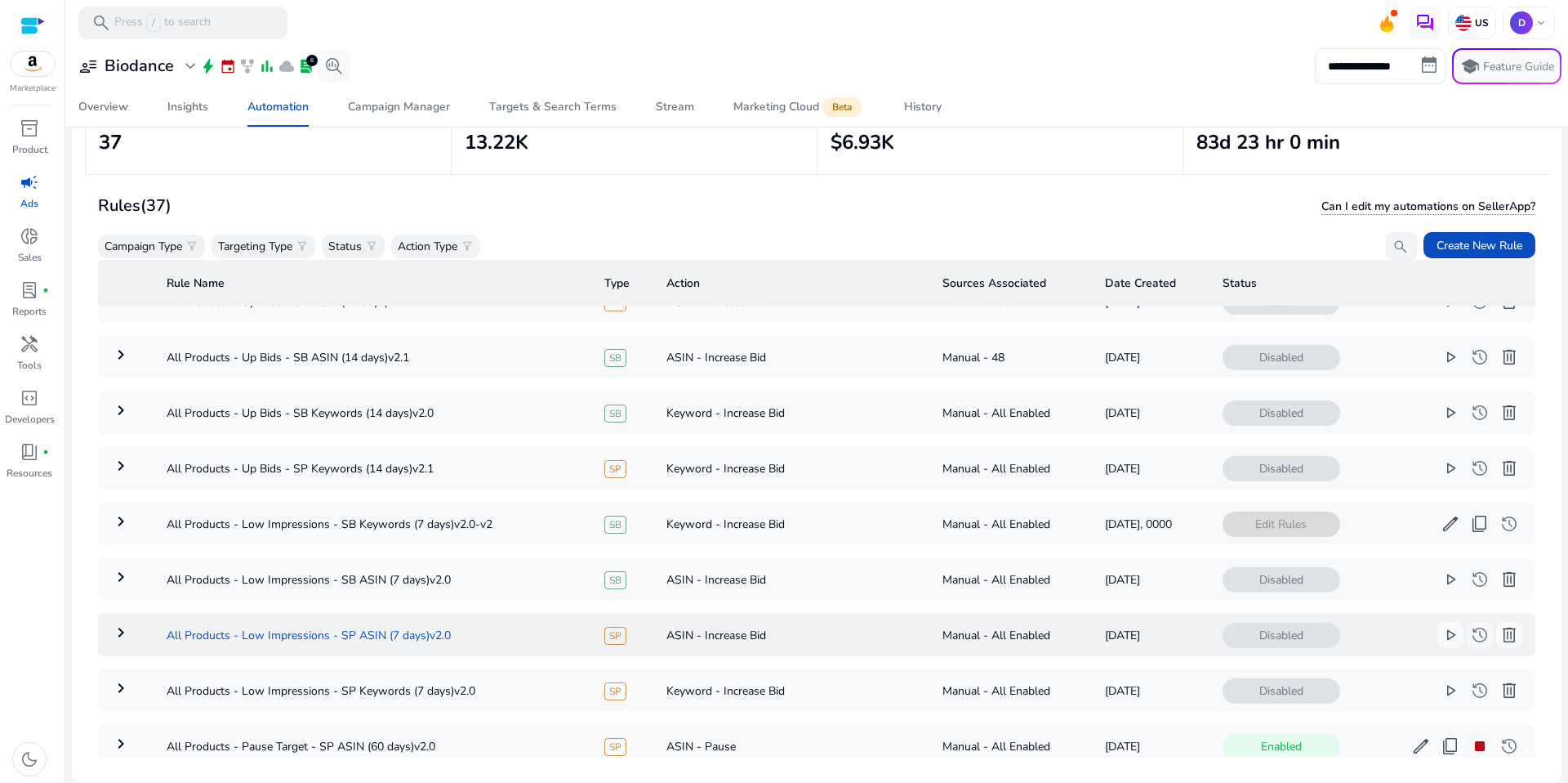
scroll to position [54, 0]
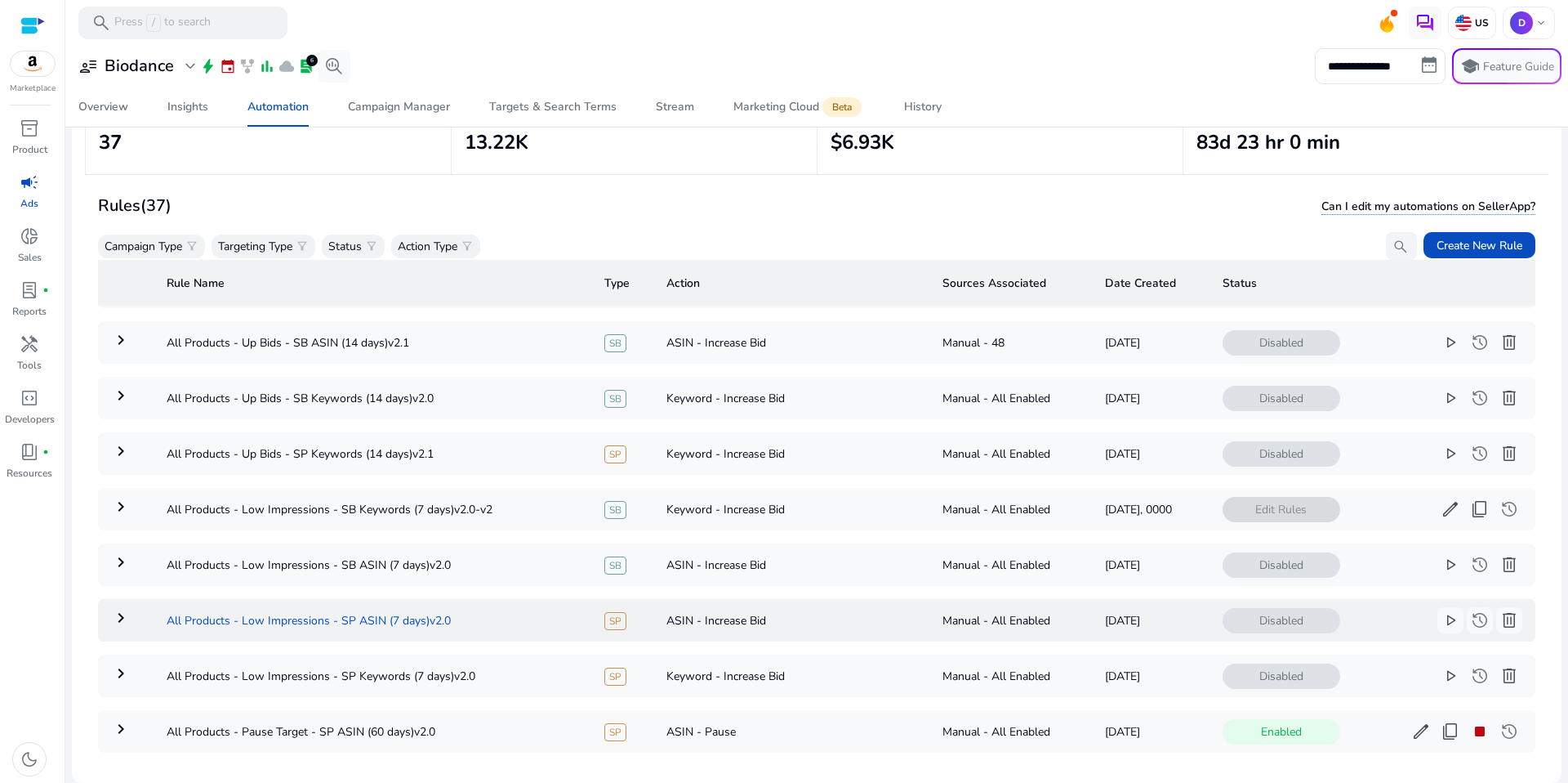
drag, startPoint x: 453, startPoint y: 620, endPoint x: 176, endPoint y: 608, distance: 277.3
click at [176, 608] on td "All Products - Low Impressions - SP ASIN (7 days)v2.0" at bounding box center [372, 621] width 438 height 43
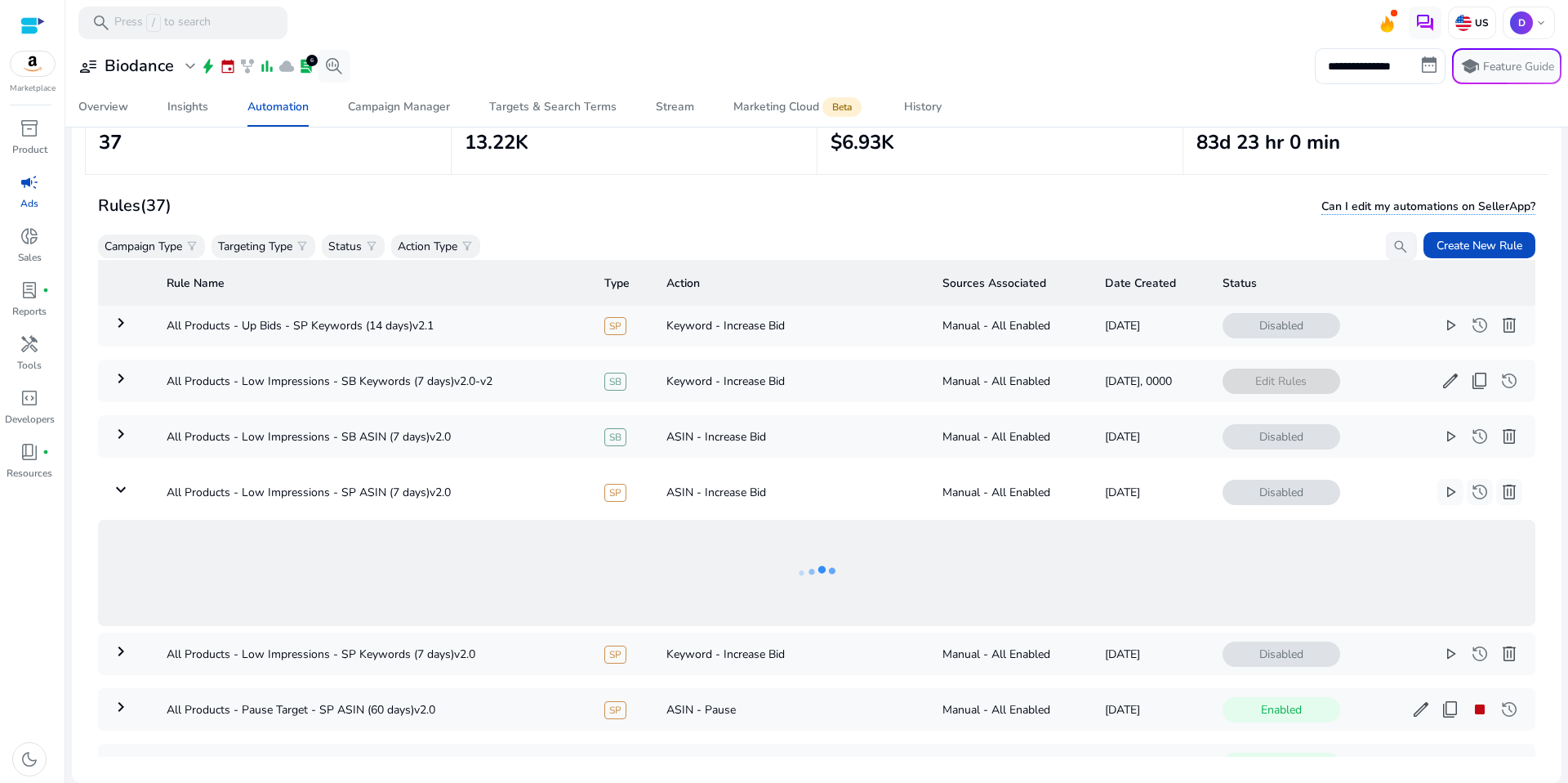
copy td "All Products - Low Impressions - SP ASIN (7 days)v2.0"
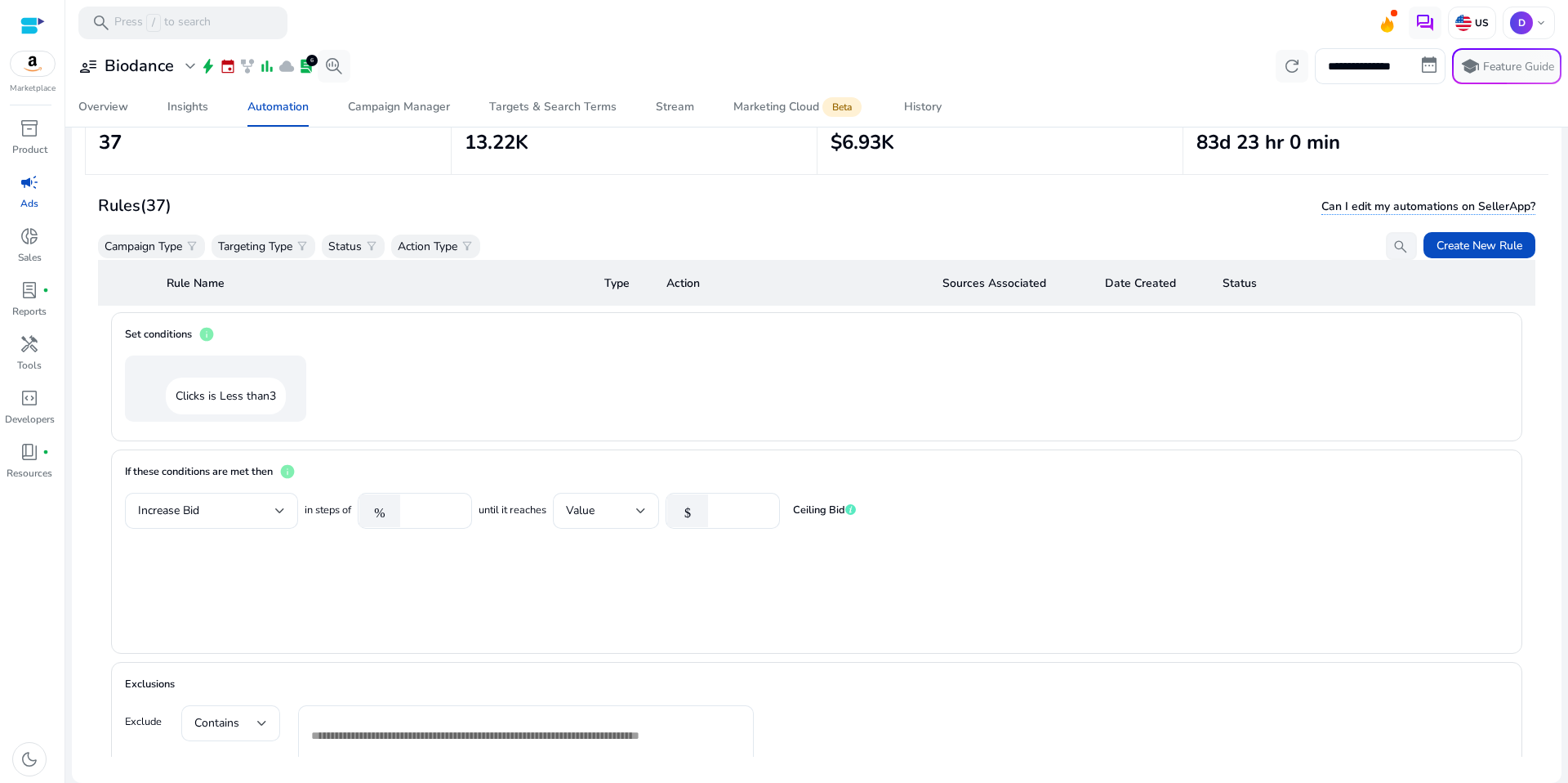
scroll to position [1301, 0]
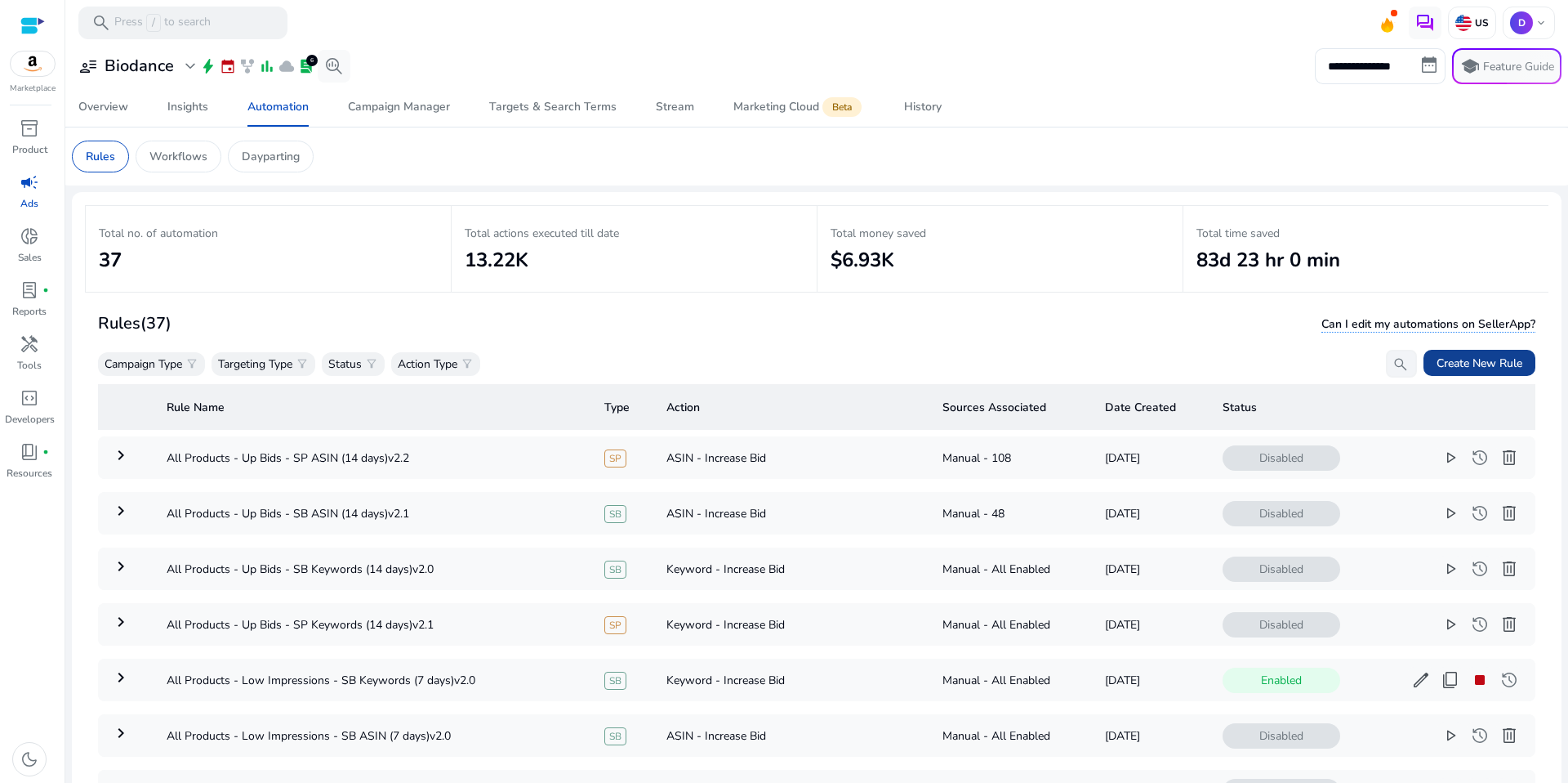
click at [1468, 362] on span "Create New Rule" at bounding box center [1479, 363] width 86 height 17
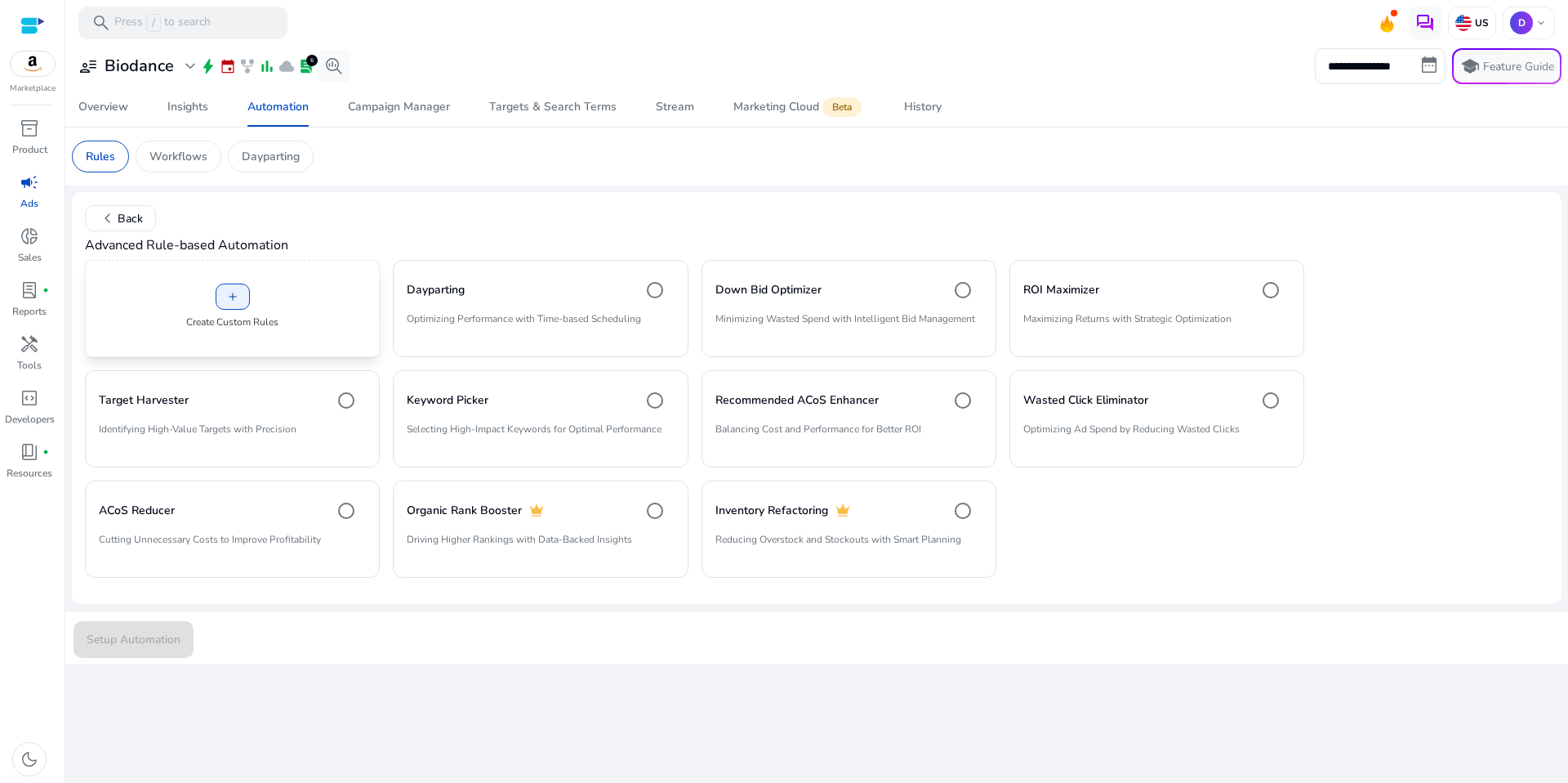
click at [316, 326] on div "add Create Custom Rules" at bounding box center [232, 308] width 295 height 97
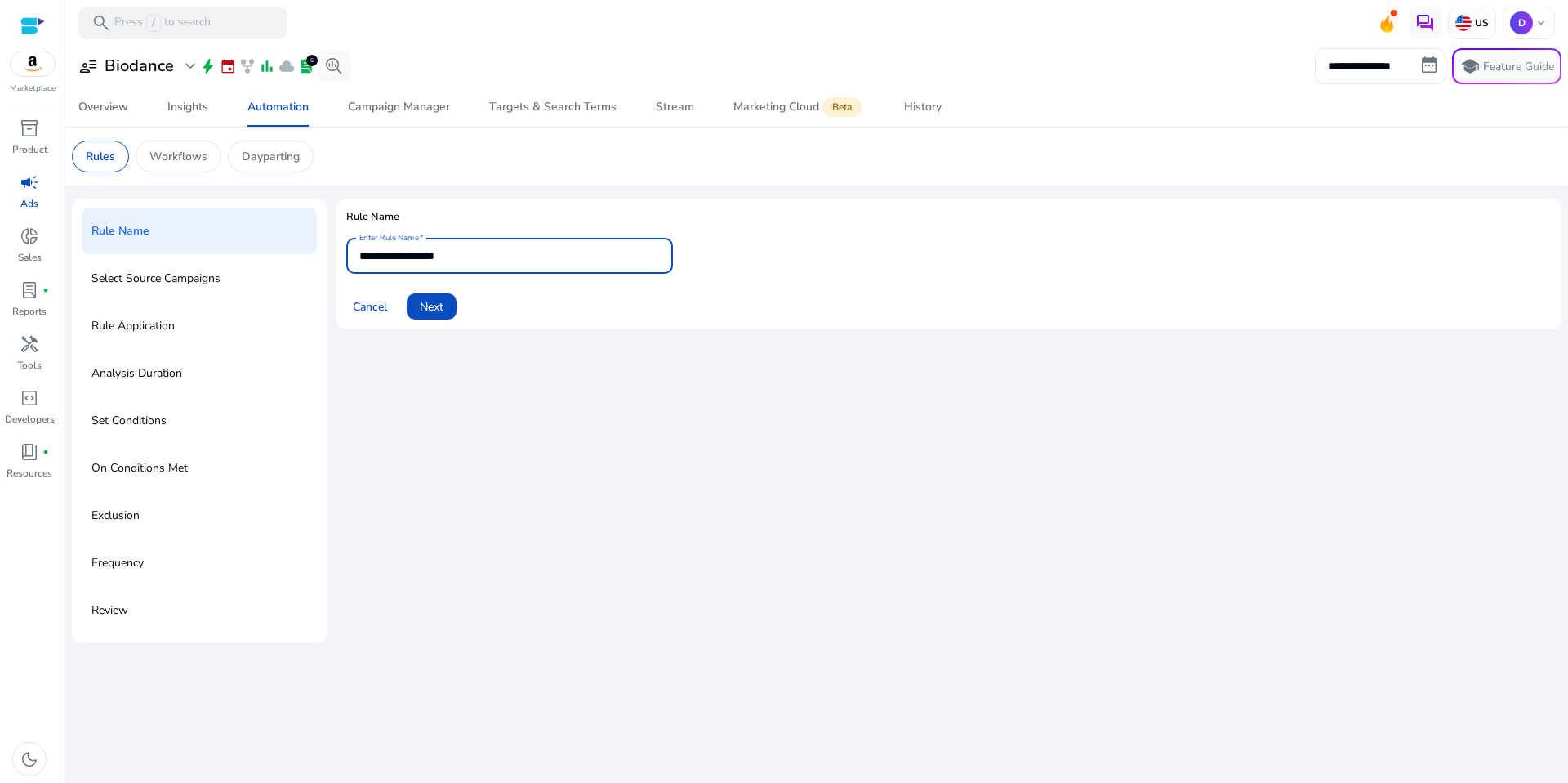
drag, startPoint x: 523, startPoint y: 254, endPoint x: 343, endPoint y: 248, distance: 180.1
click at [343, 248] on mat-card "**********" at bounding box center [948, 264] width 1225 height 131
paste input "**********"
type input "**********"
click at [437, 307] on span "Next" at bounding box center [431, 306] width 24 height 17
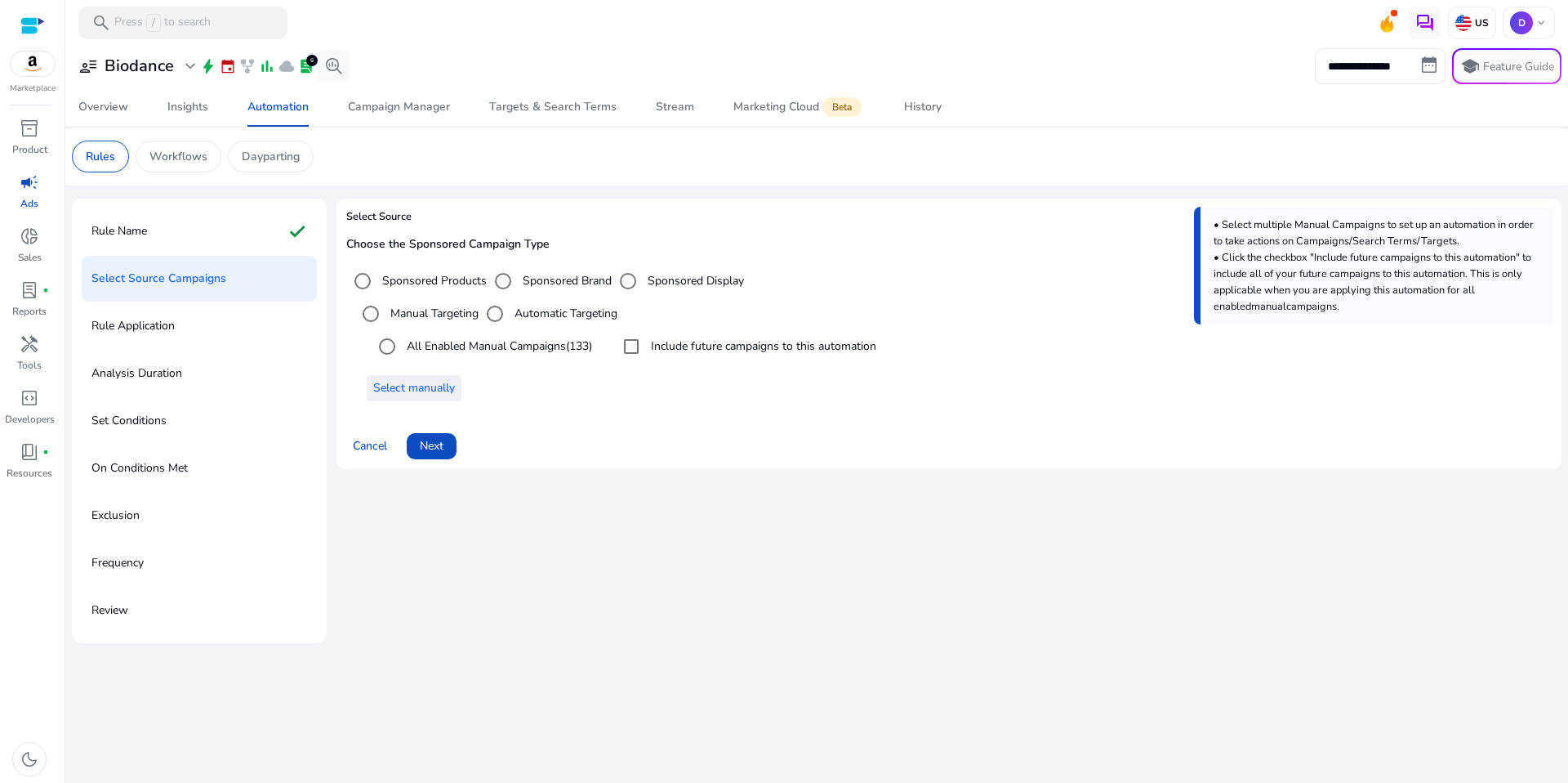
click at [438, 384] on span "Select manually" at bounding box center [415, 387] width 82 height 17
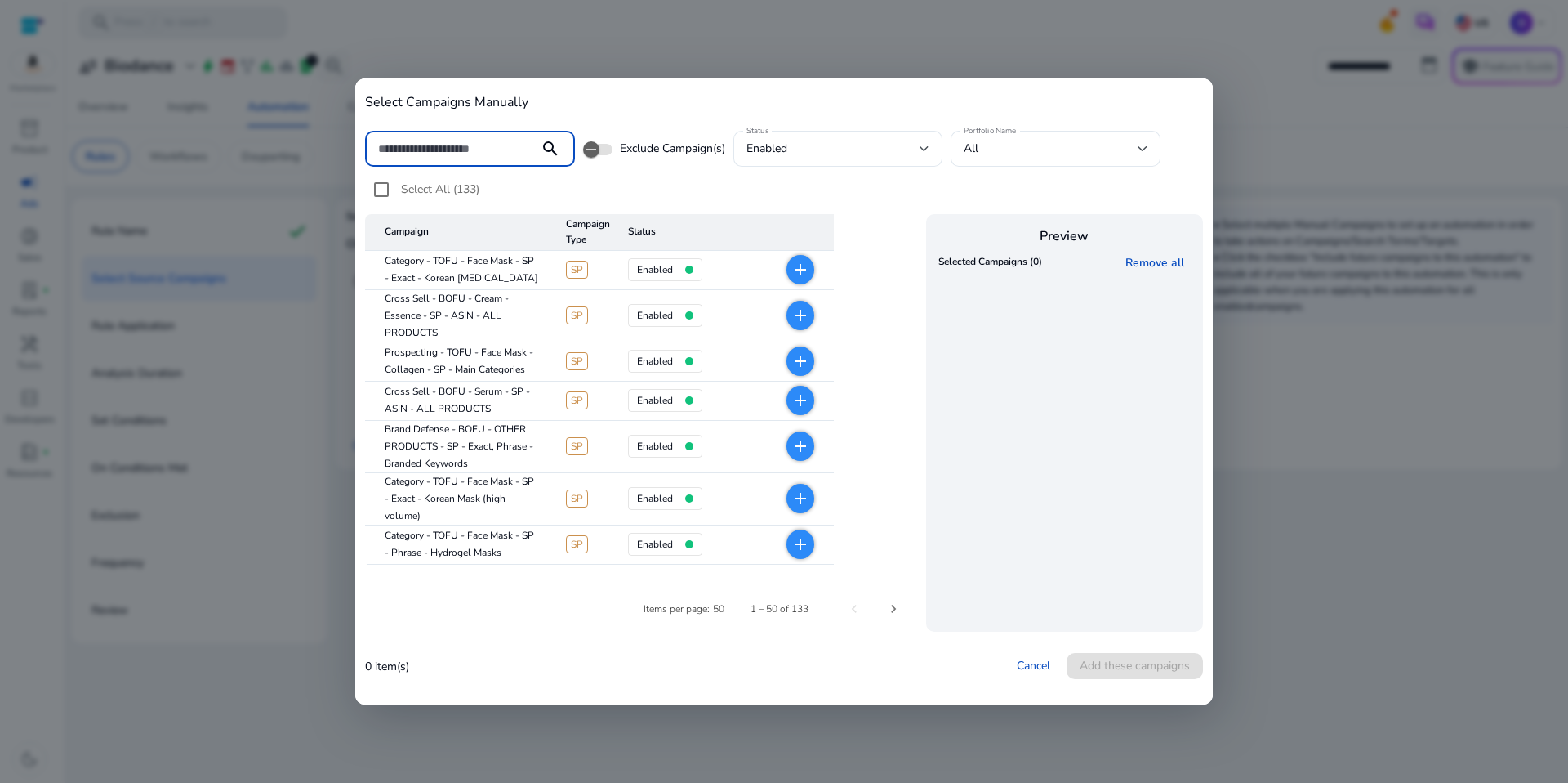
click at [505, 142] on input at bounding box center [452, 149] width 148 height 18
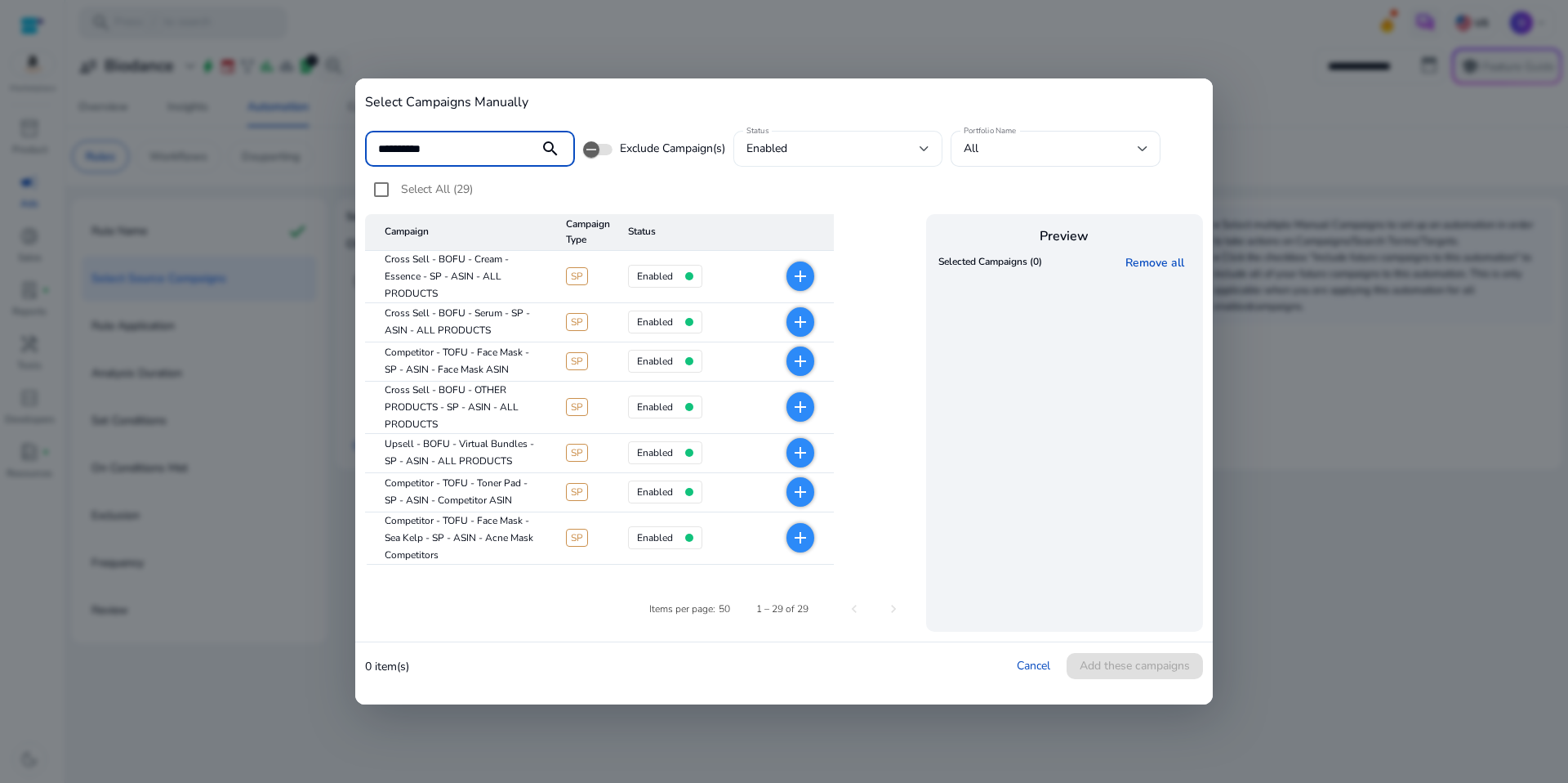
type input "*********"
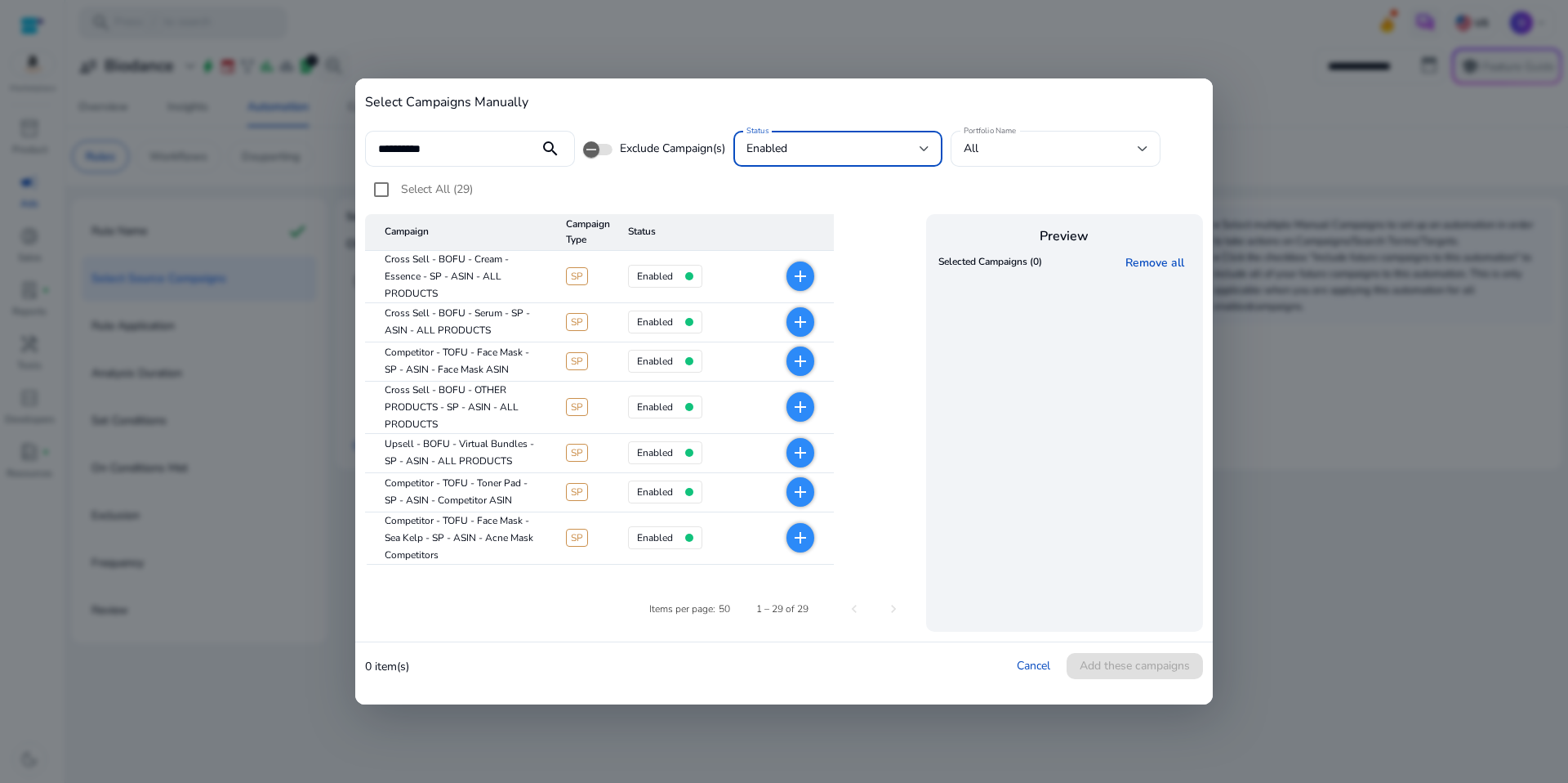
click at [862, 144] on div "enabled" at bounding box center [833, 149] width 174 height 18
click at [862, 144] on div at bounding box center [784, 392] width 1568 height 783
click at [1011, 142] on div "All" at bounding box center [1050, 149] width 174 height 18
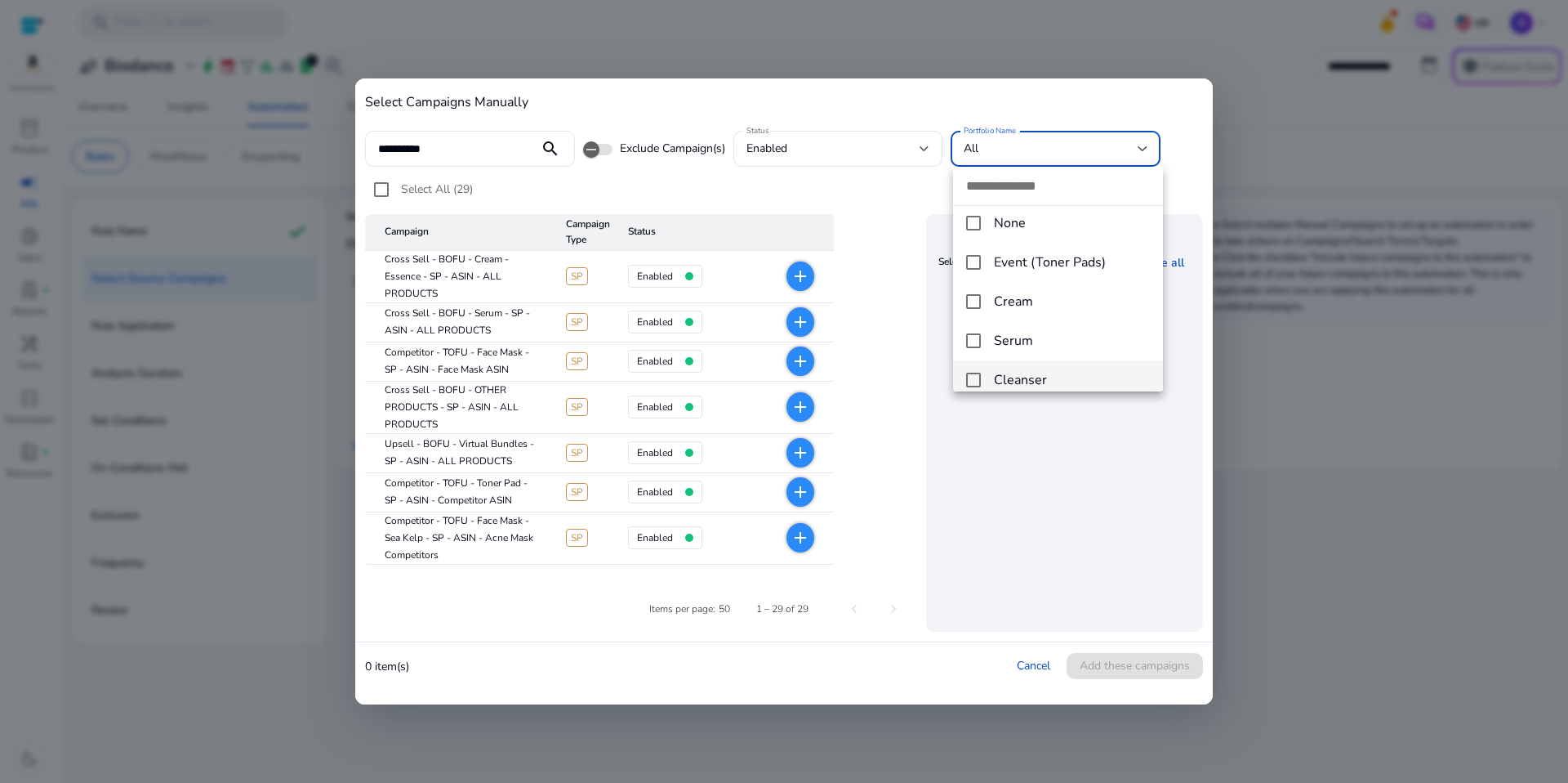
scroll to position [331, 0]
click at [1053, 144] on div at bounding box center [784, 392] width 1568 height 783
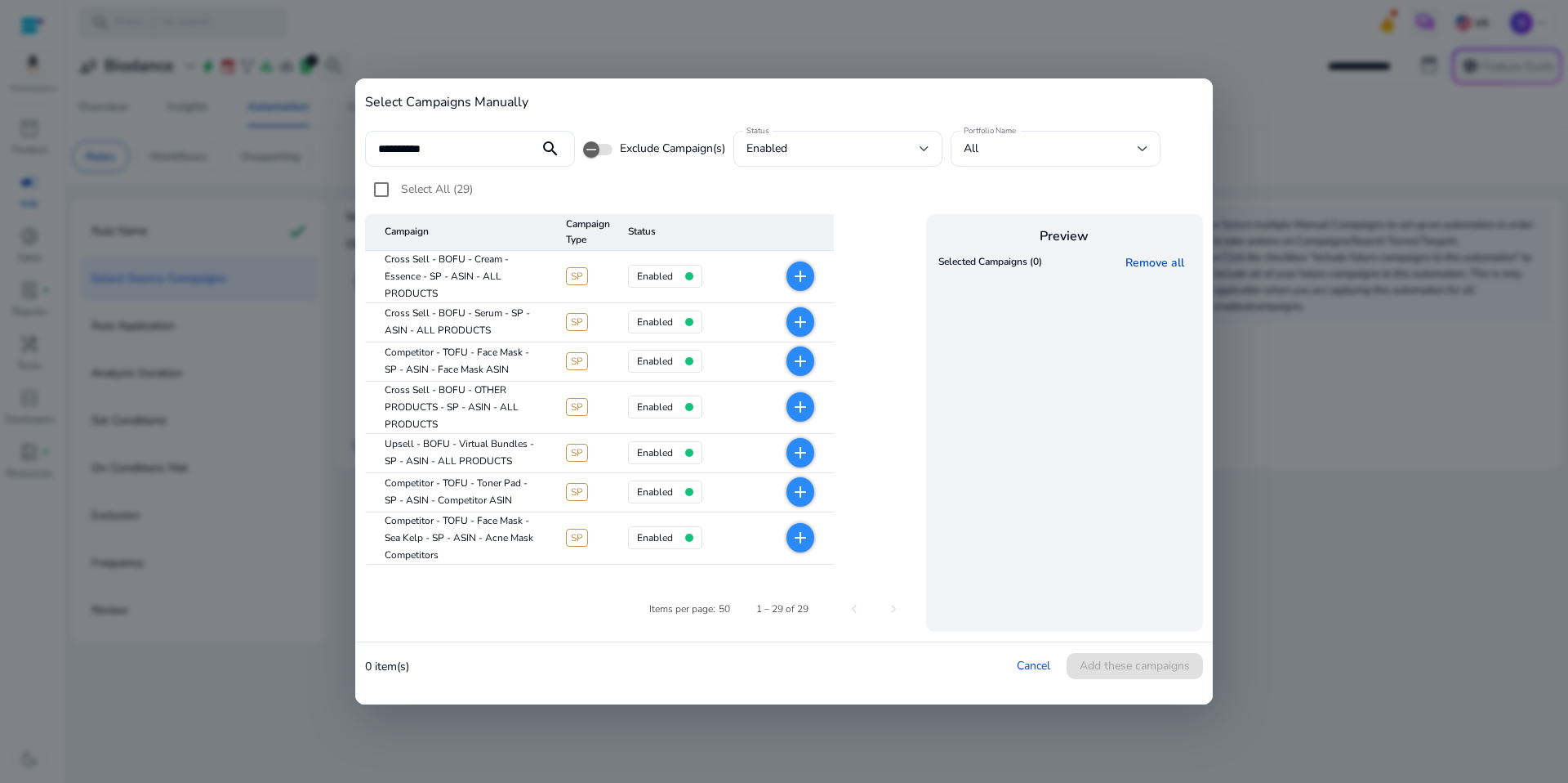
click at [812, 361] on span "add" at bounding box center [800, 360] width 28 height 29
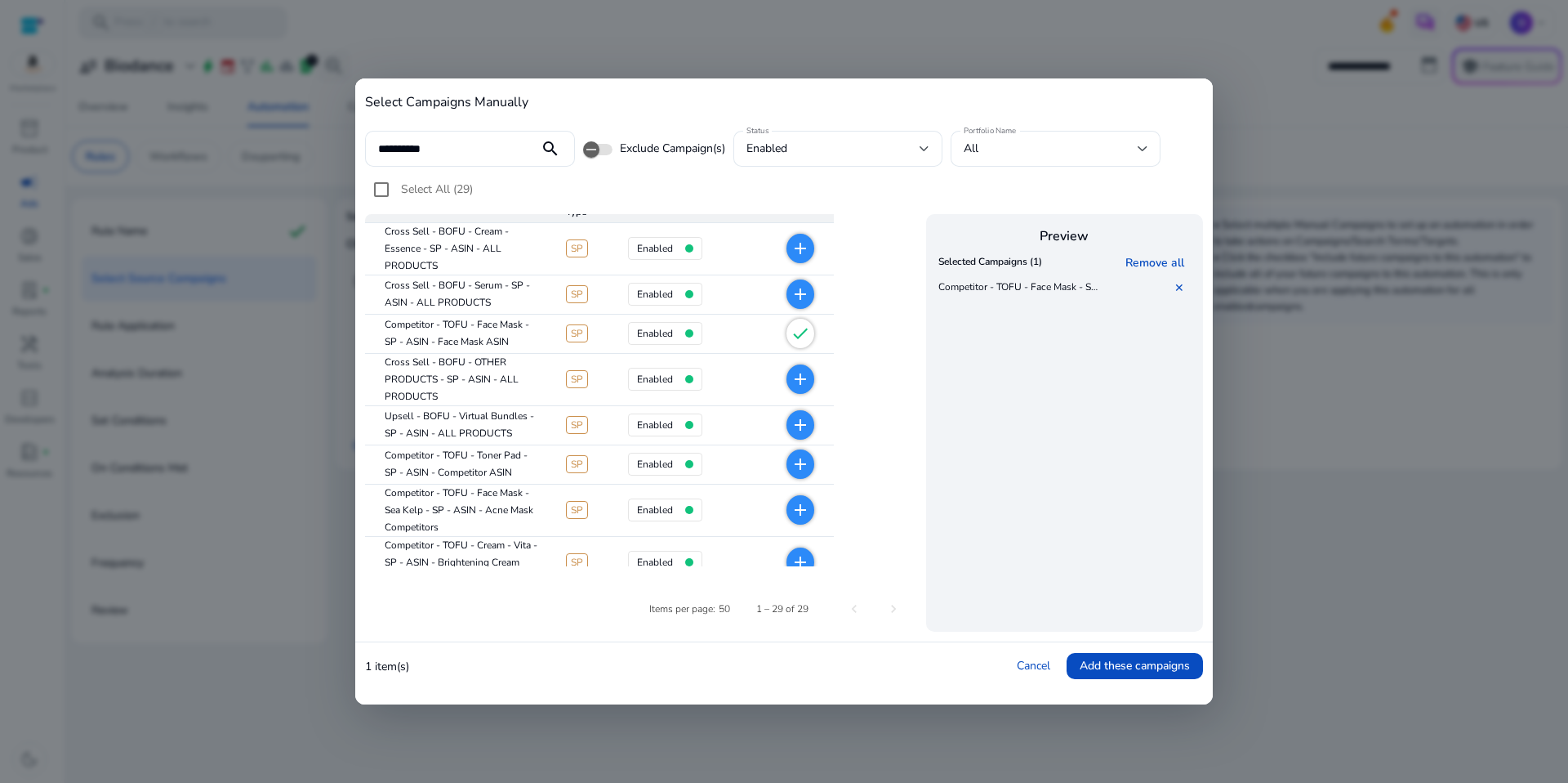
click at [804, 468] on mat-icon "add" at bounding box center [800, 464] width 20 height 20
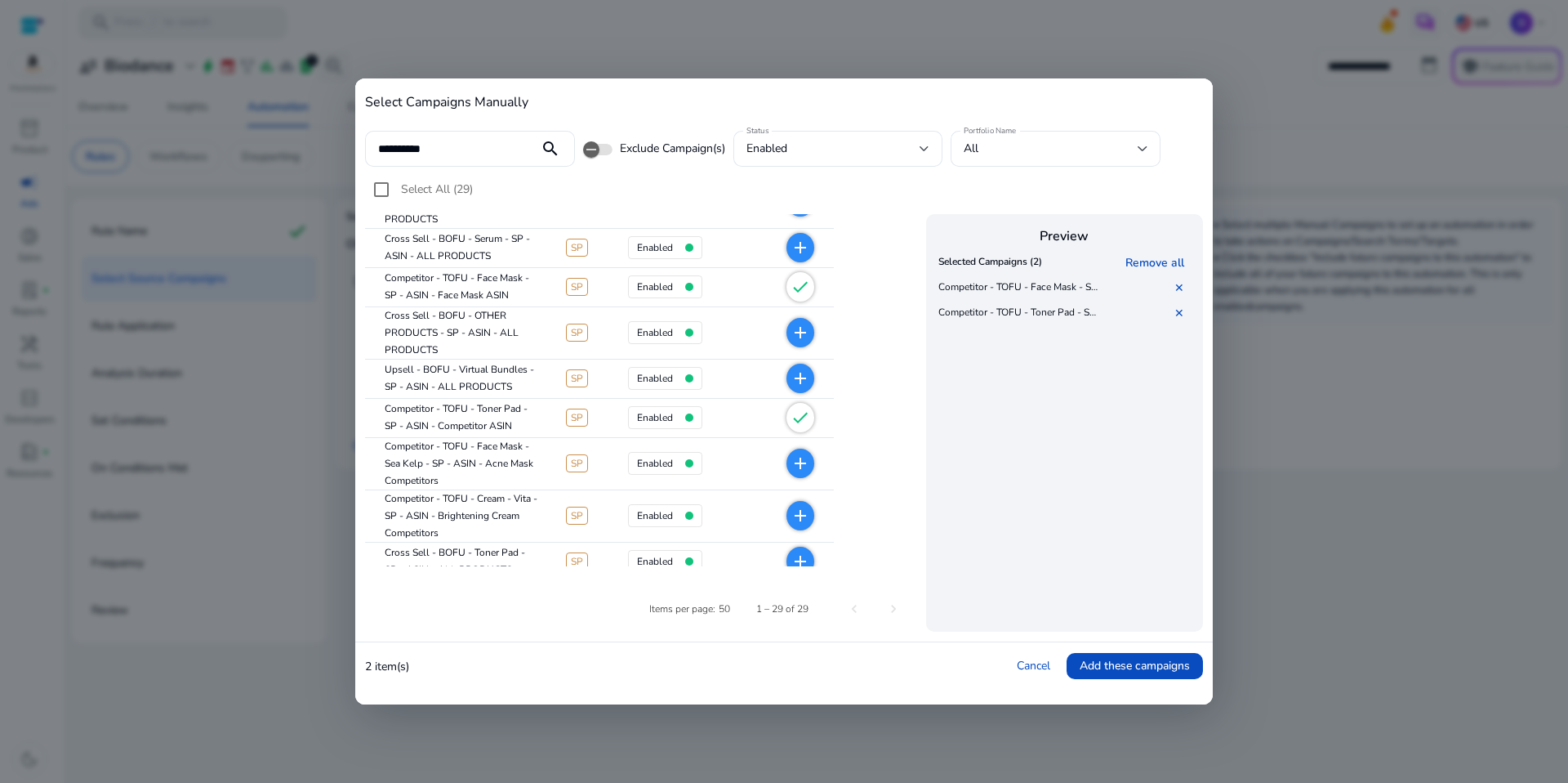
scroll to position [91, 0]
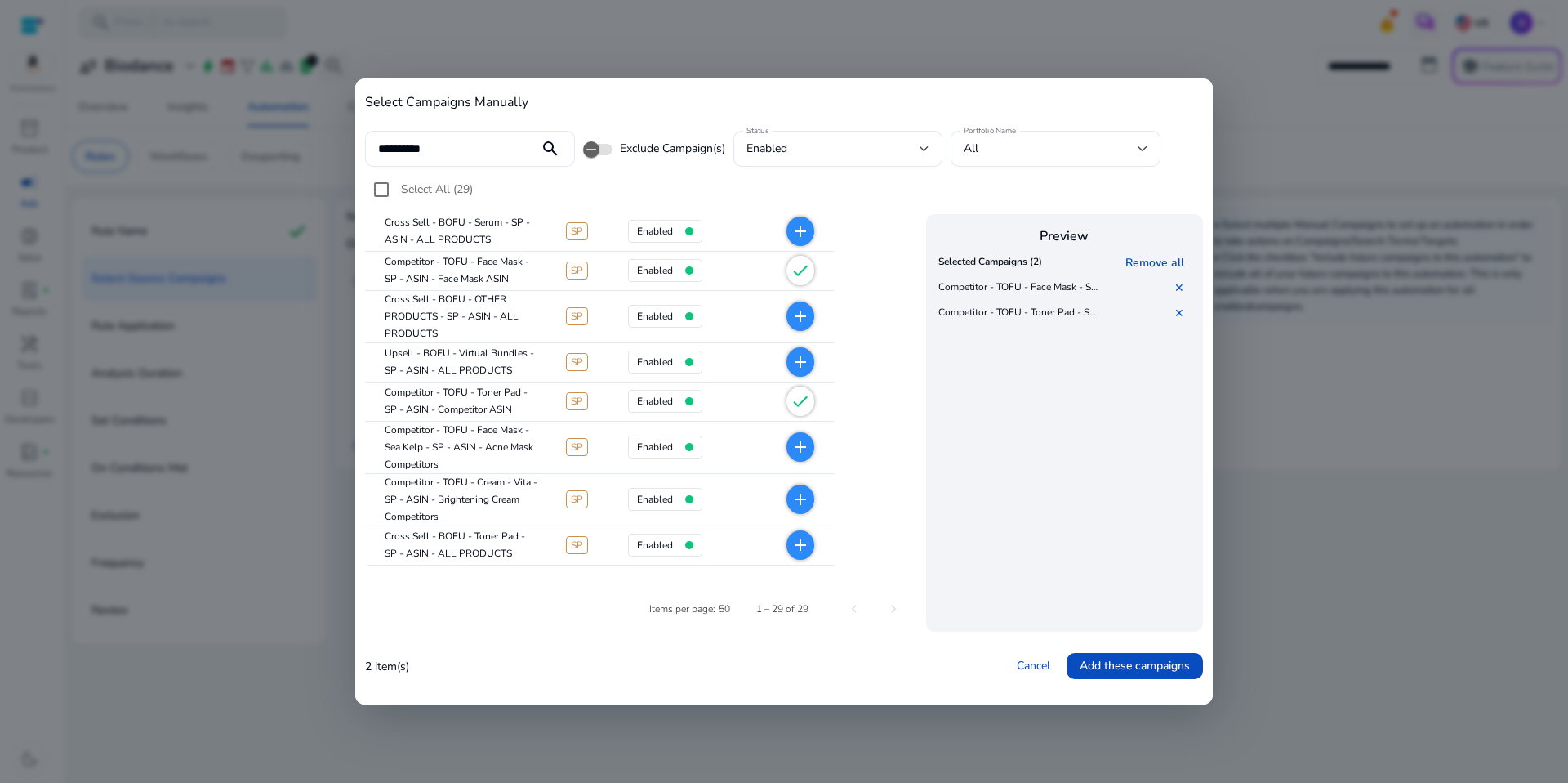
click at [810, 449] on span "add" at bounding box center [800, 447] width 28 height 29
click at [800, 499] on mat-icon "add" at bounding box center [800, 499] width 20 height 20
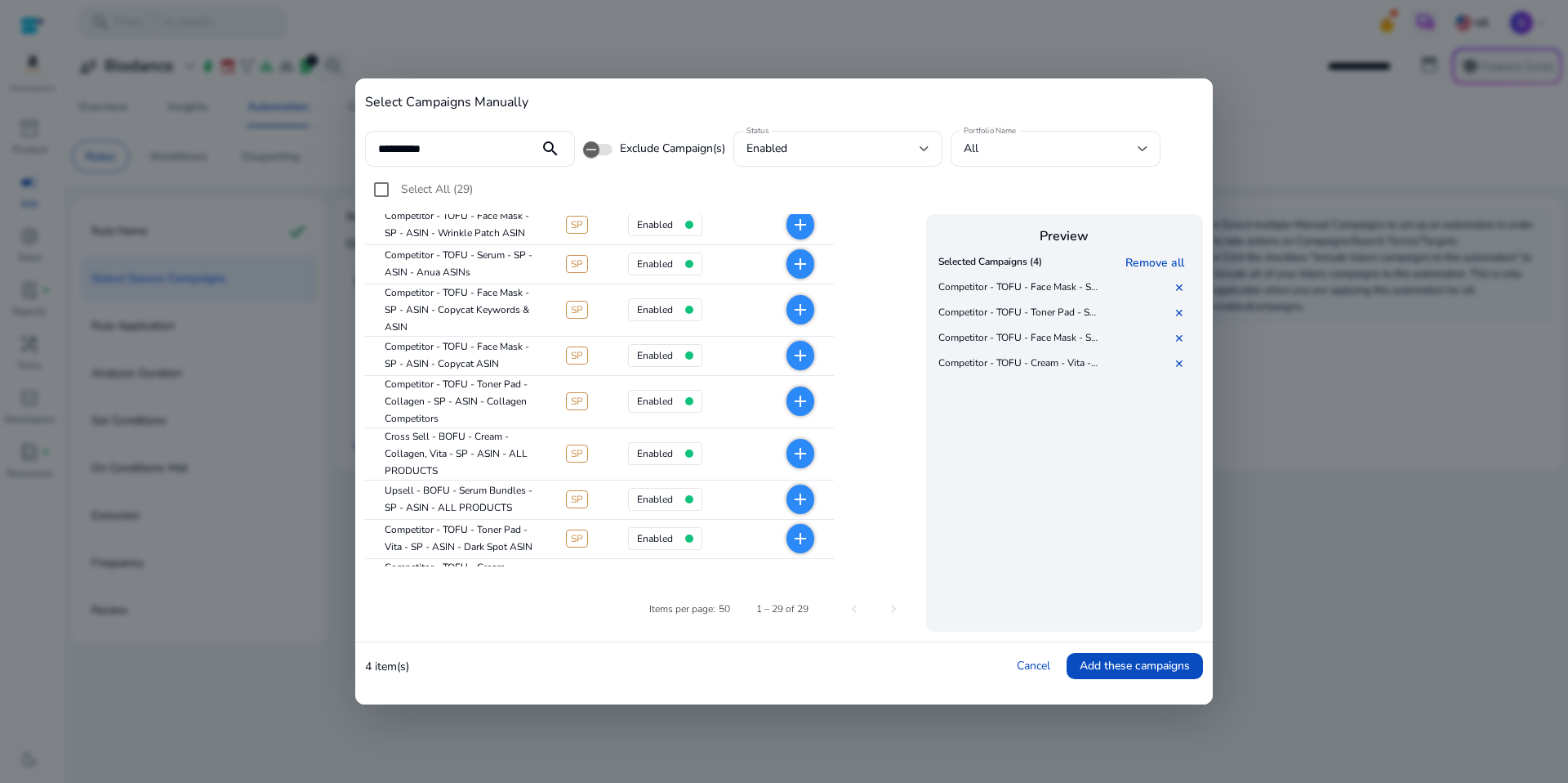
scroll to position [978, 0]
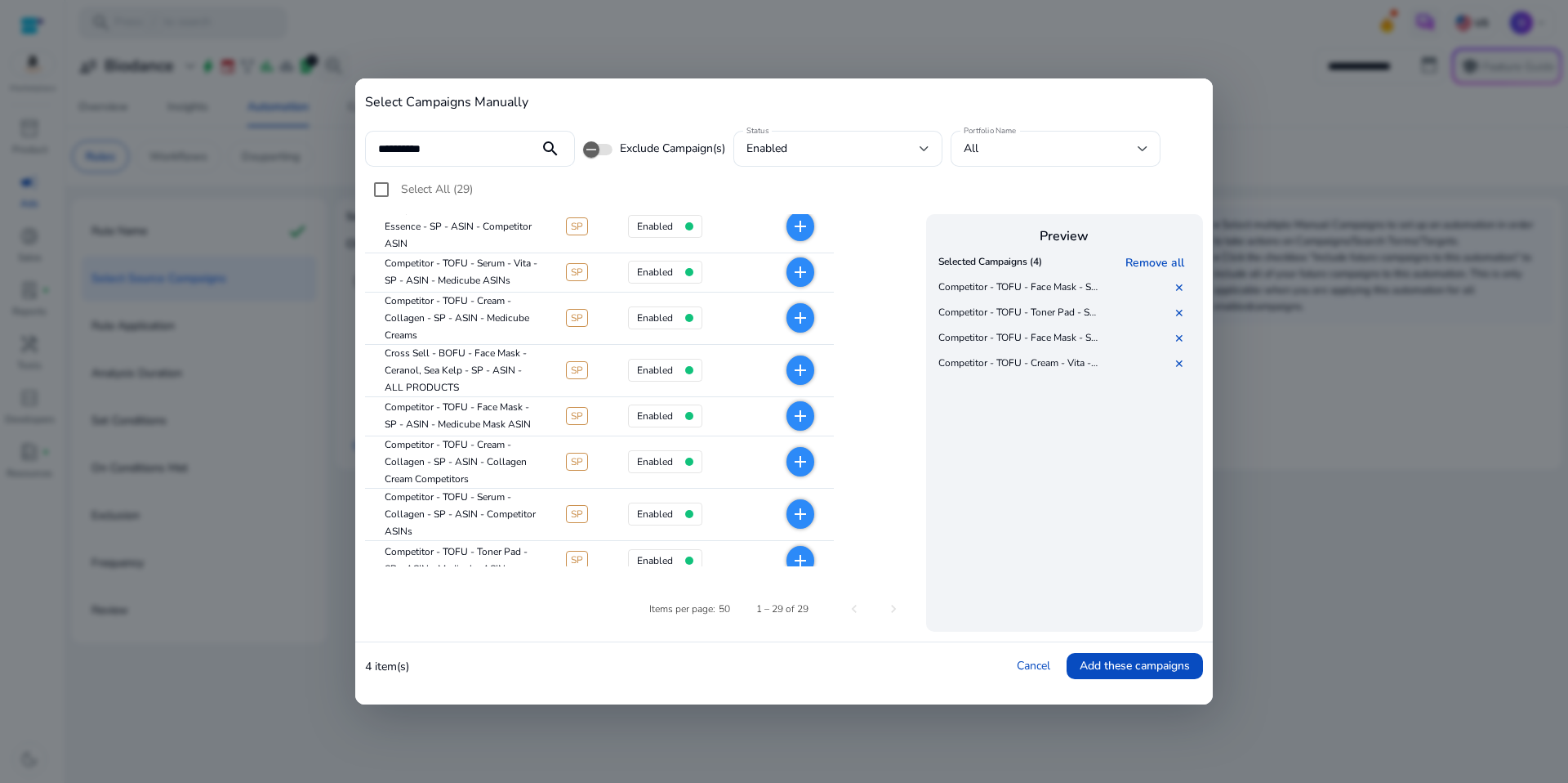
click at [431, 182] on span "Select All (29)" at bounding box center [437, 188] width 72 height 15
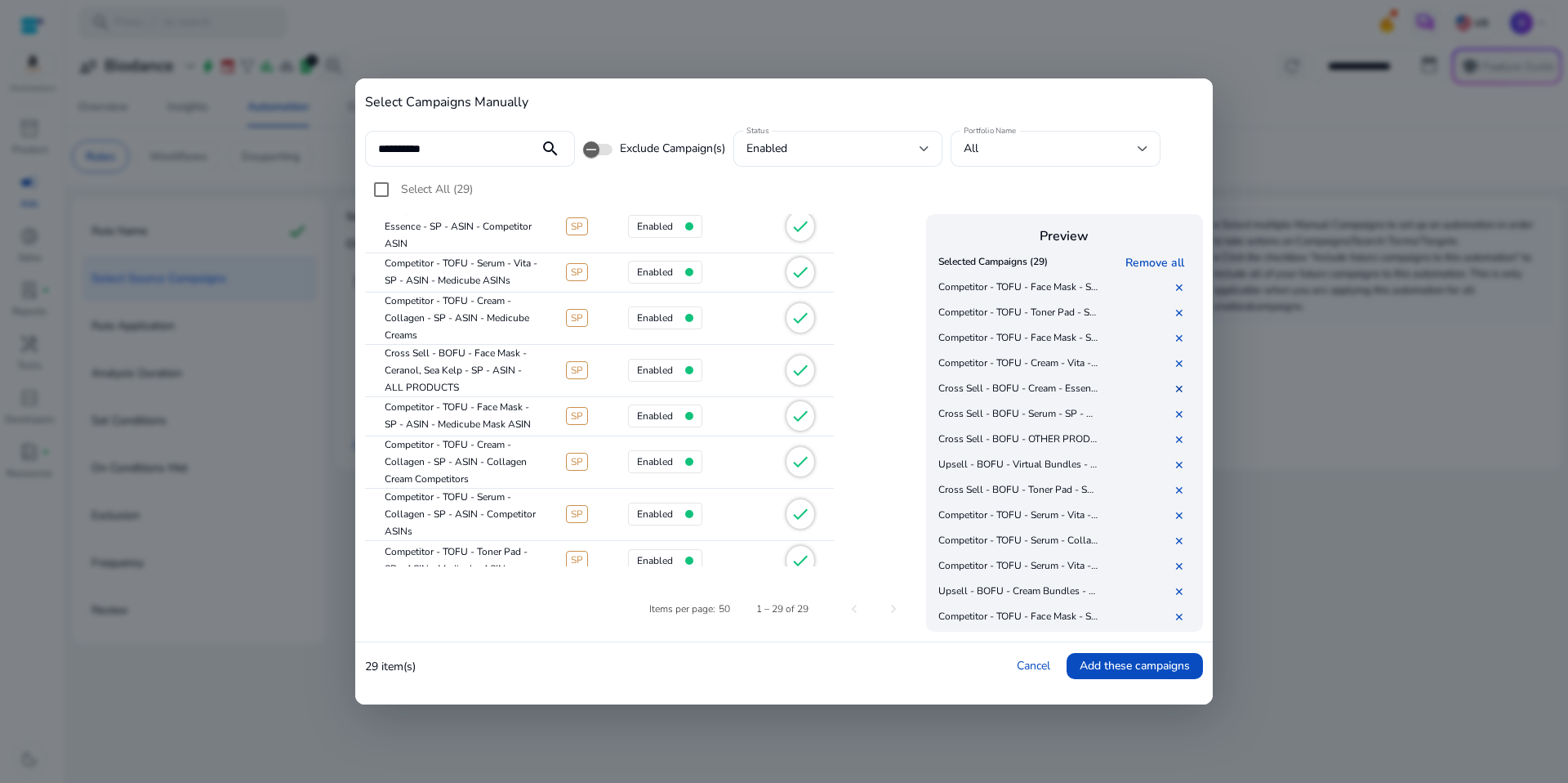
click at [1182, 385] on link "✕" at bounding box center [1182, 389] width 16 height 15
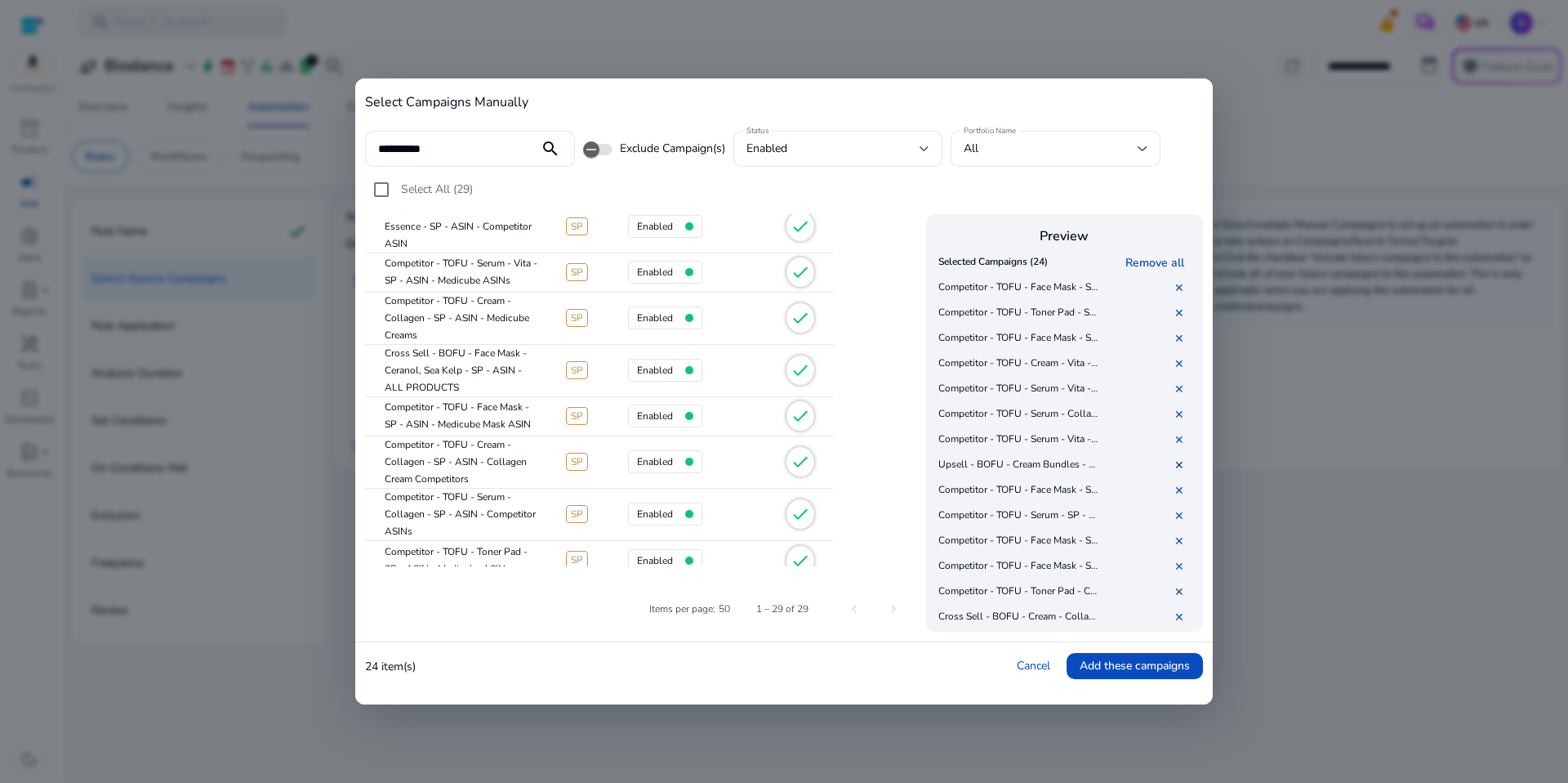
click at [1181, 460] on link "✕" at bounding box center [1182, 465] width 16 height 15
click at [1181, 595] on link "✕" at bounding box center [1182, 591] width 16 height 15
click at [1181, 593] on link "✕" at bounding box center [1182, 591] width 16 height 15
click at [1179, 588] on link "✕" at bounding box center [1182, 586] width 16 height 15
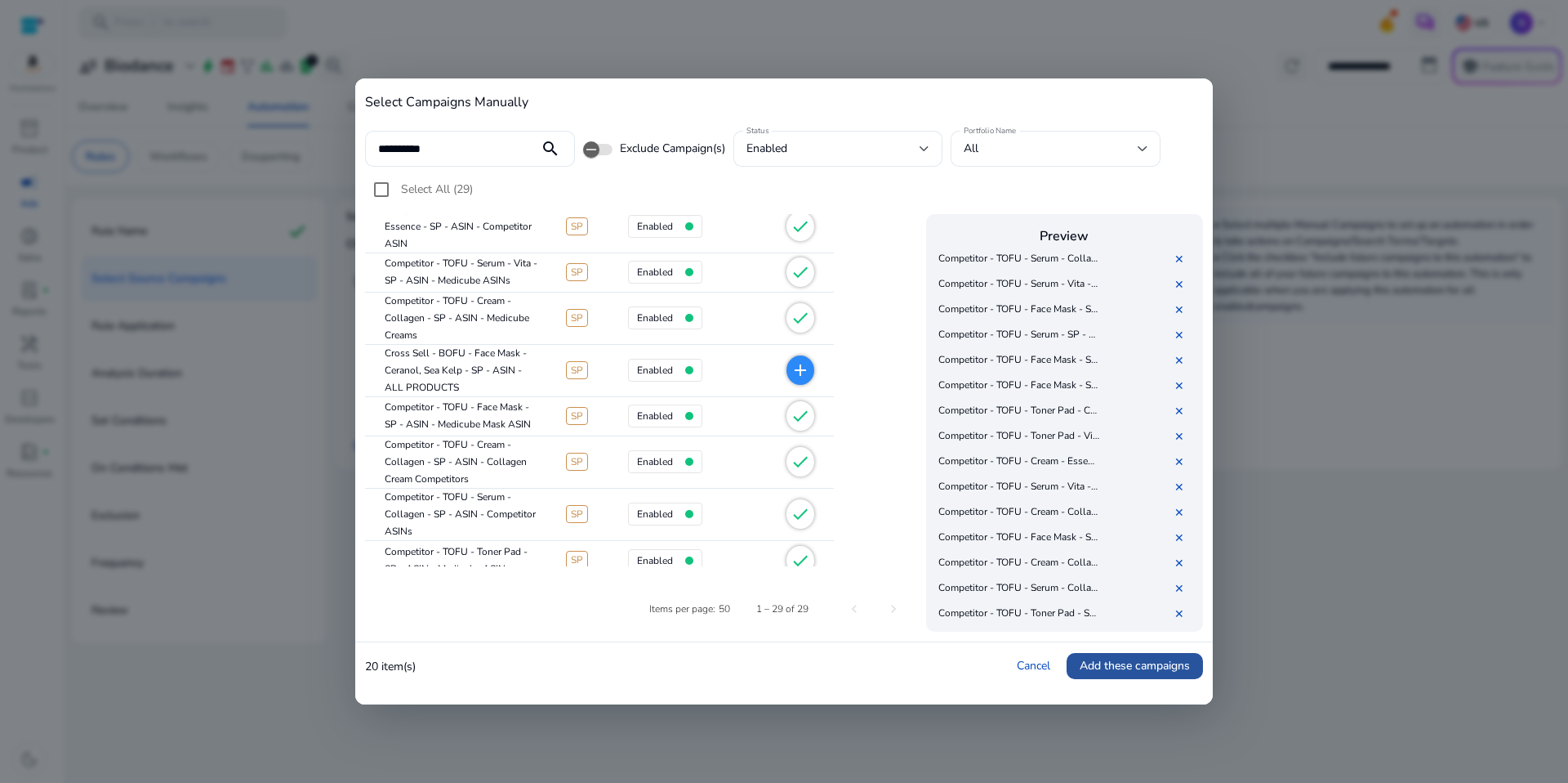
click at [1124, 661] on span "Add these campaigns" at bounding box center [1135, 665] width 111 height 17
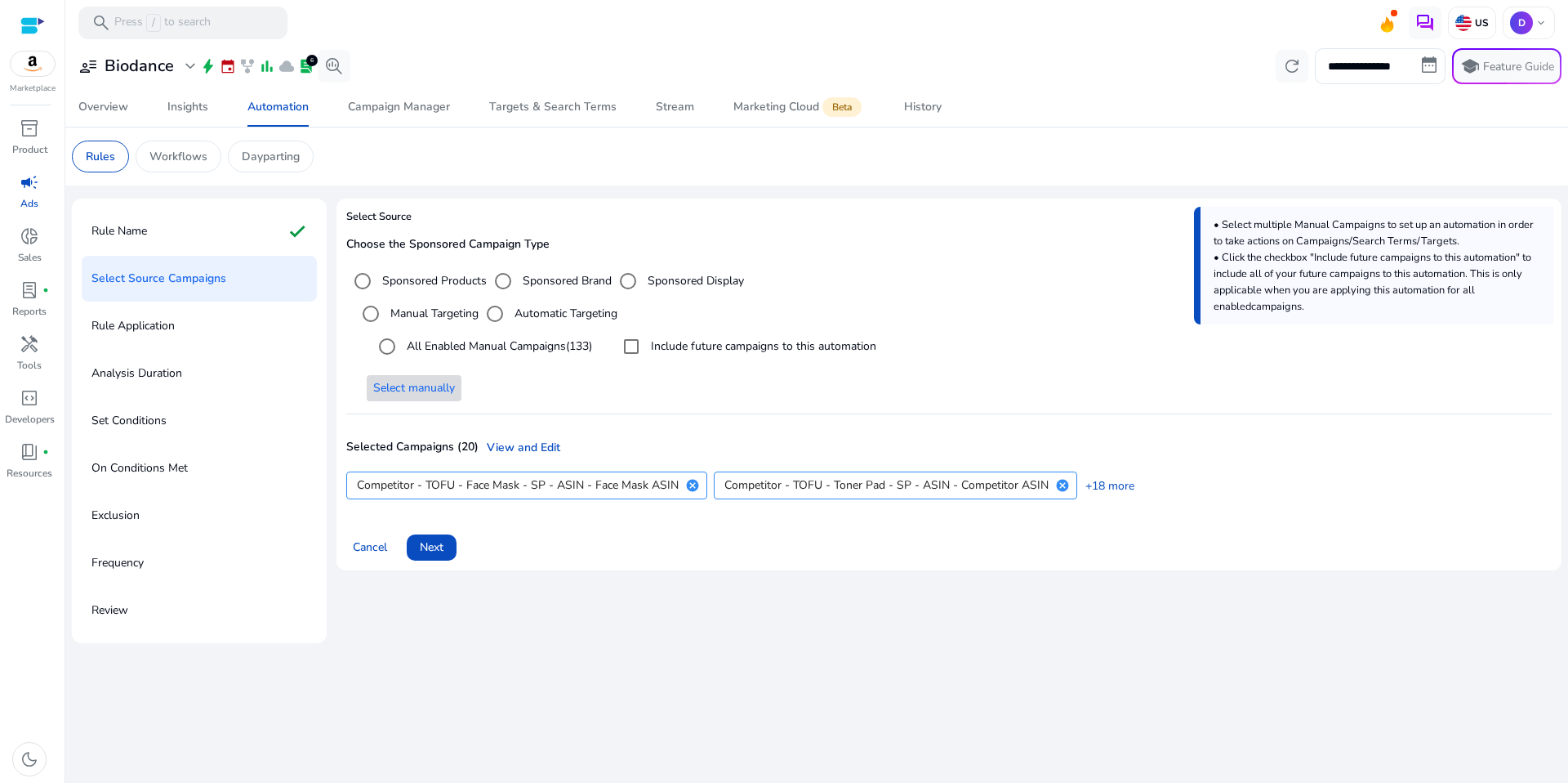
click at [1219, 614] on div "Select Source Choose the Sponsored Campaign Type Sponsored Products Sponsored B…" at bounding box center [948, 421] width 1225 height 444
click at [725, 355] on div "Include future campaigns to this automation" at bounding box center [745, 346] width 261 height 33
click at [726, 346] on label "Include future campaigns to this automation" at bounding box center [761, 345] width 229 height 17
click at [439, 546] on span "Next" at bounding box center [431, 547] width 24 height 17
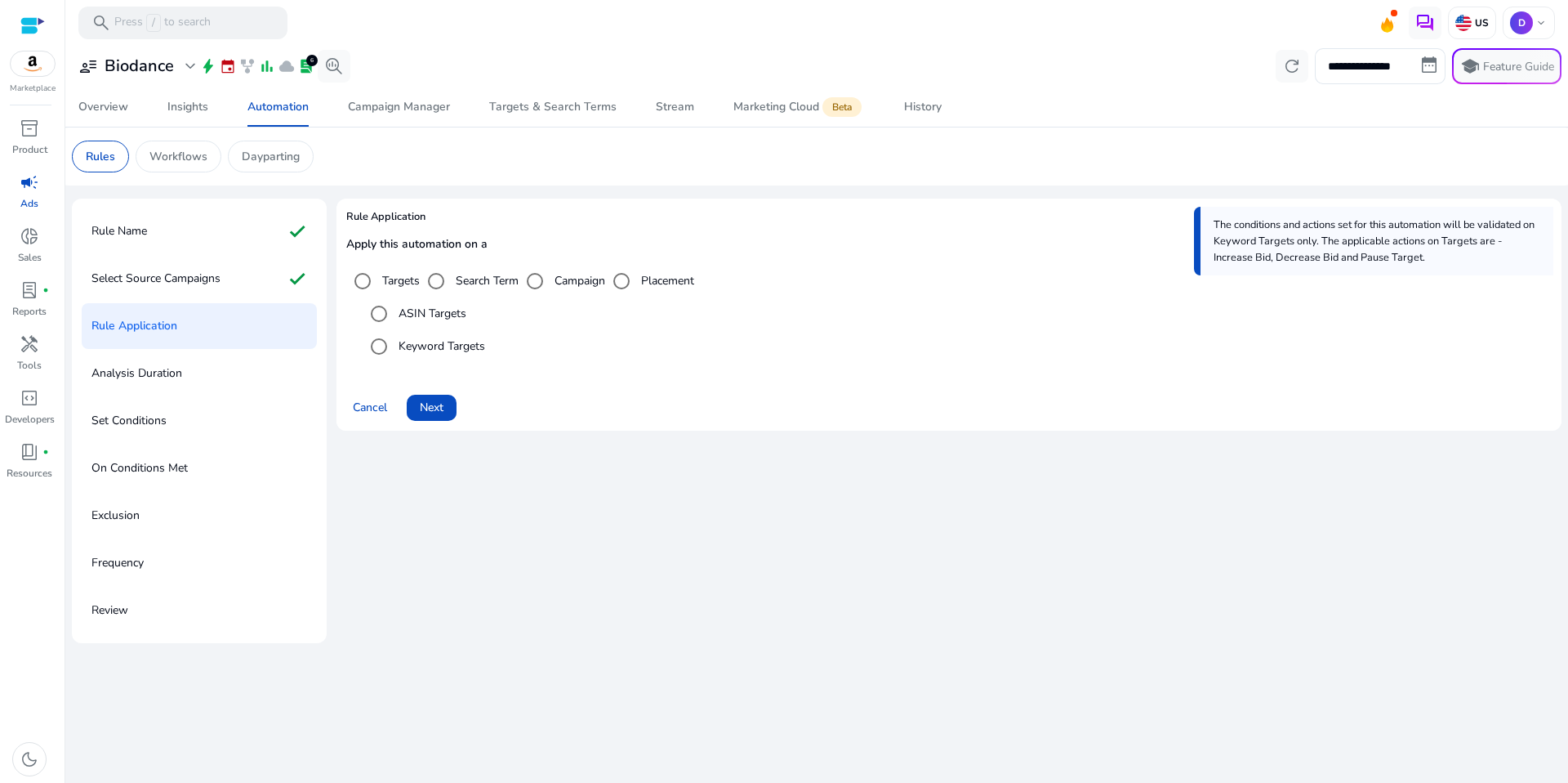
click at [420, 319] on label "ASIN Targets" at bounding box center [431, 313] width 71 height 17
click at [423, 416] on span "Next" at bounding box center [431, 407] width 24 height 17
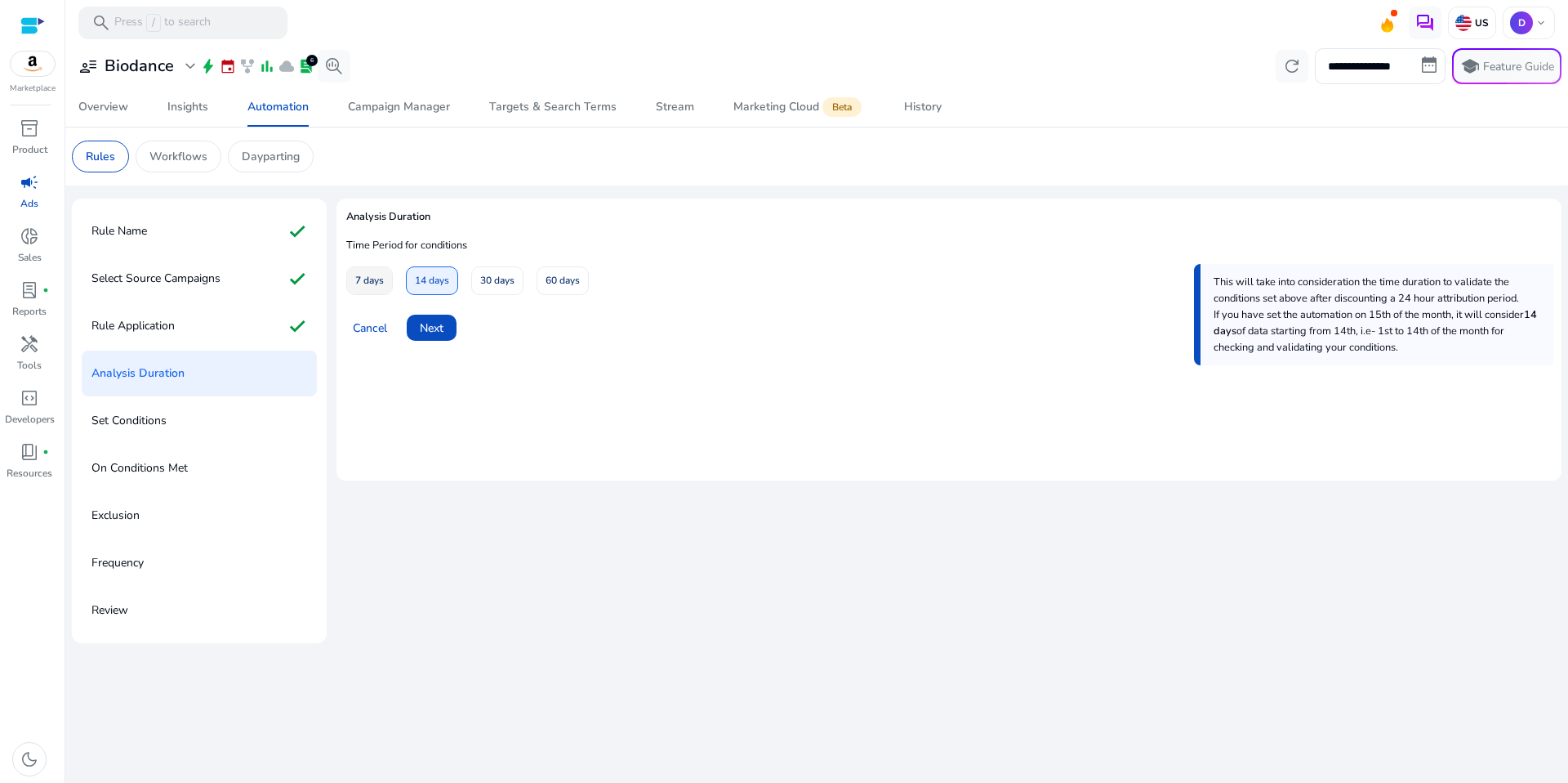
click at [369, 281] on span "7 days" at bounding box center [370, 281] width 29 height 29
click at [447, 341] on span at bounding box center [431, 327] width 50 height 39
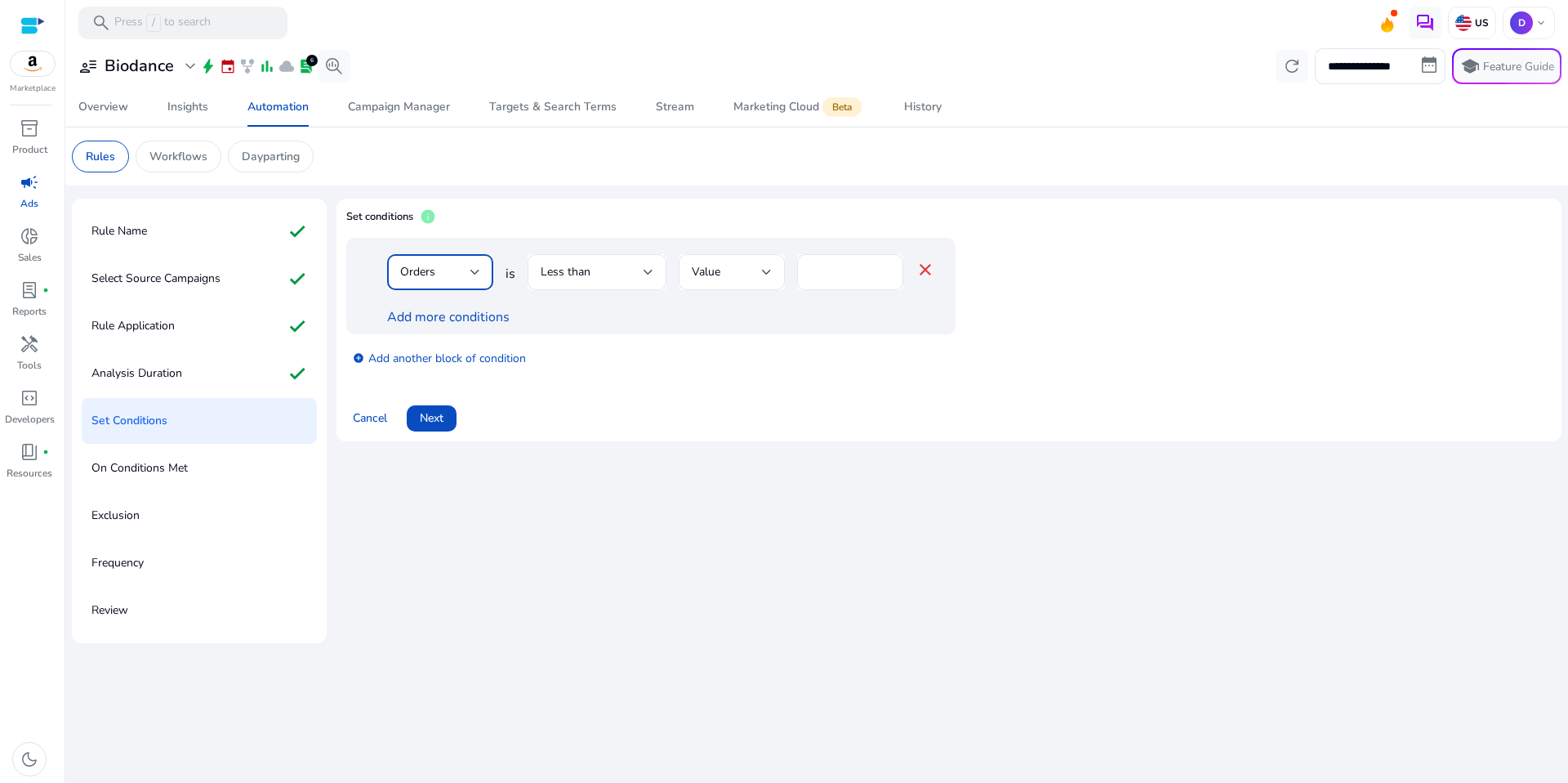
click at [478, 275] on div at bounding box center [475, 271] width 10 height 6
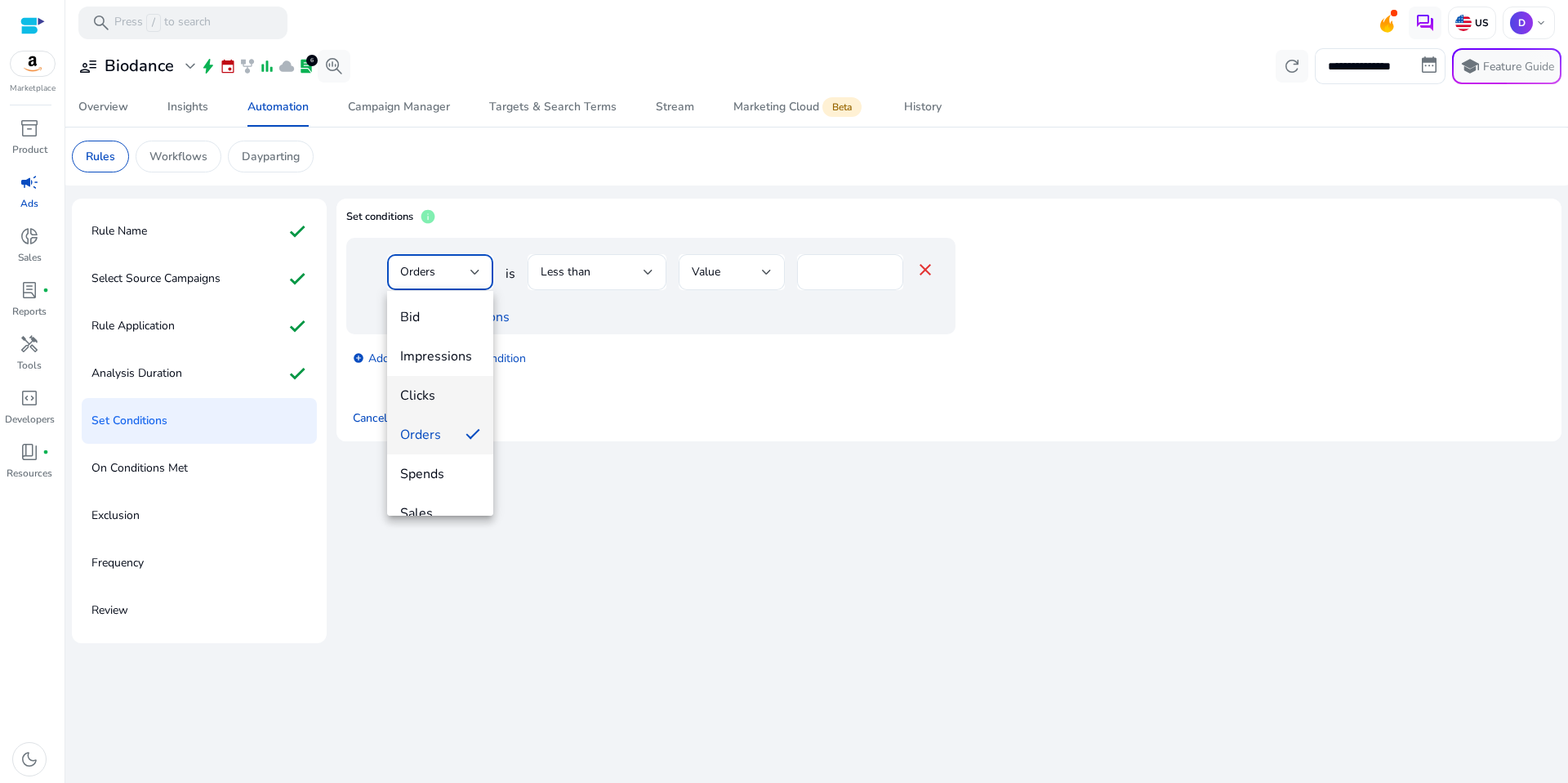
click at [433, 407] on mat-option "Clicks" at bounding box center [439, 395] width 106 height 39
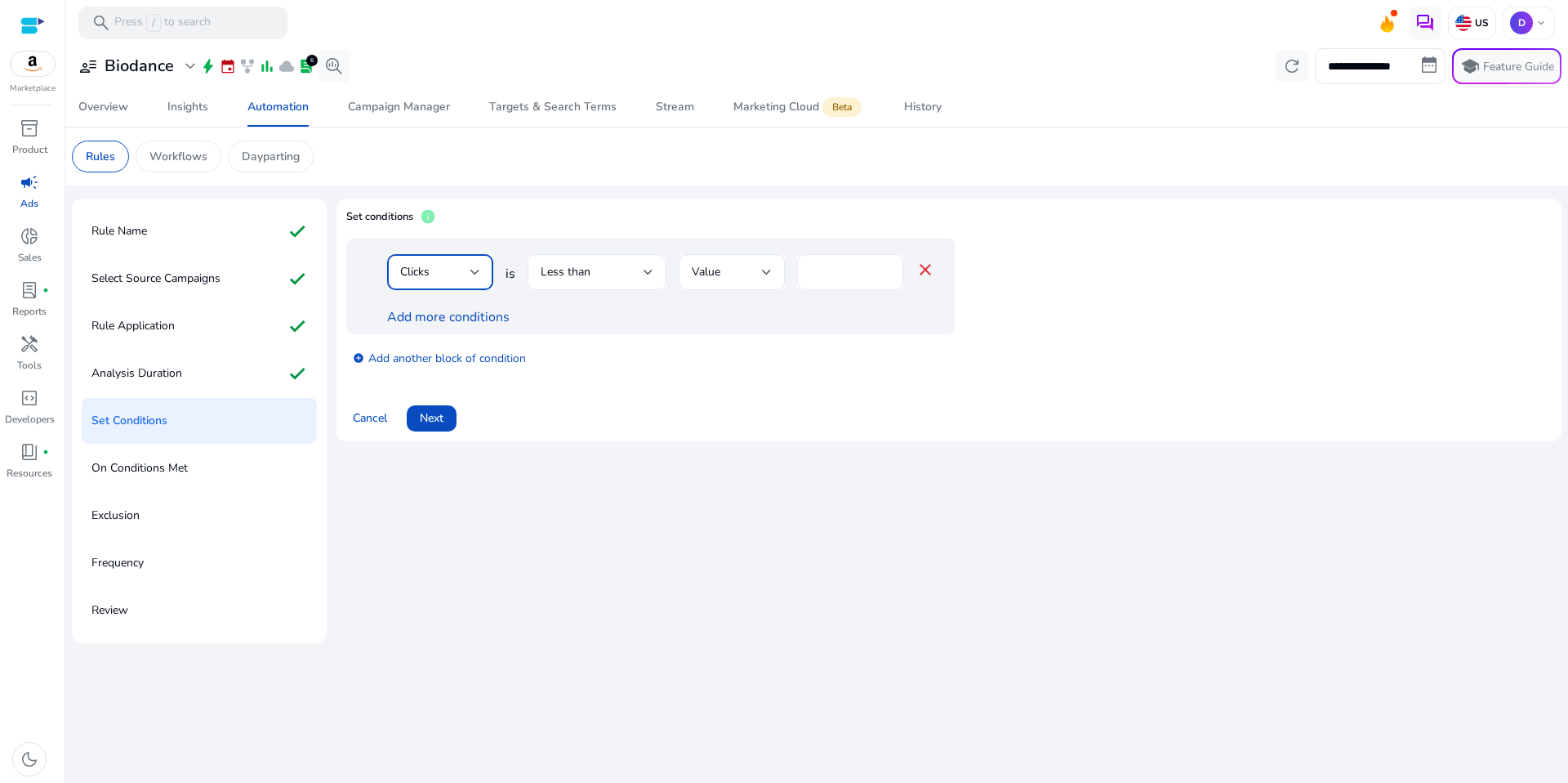
click at [845, 281] on div "*" at bounding box center [850, 272] width 80 height 36
type input "*"
click at [861, 367] on div "add_circle Add another block of condition" at bounding box center [683, 357] width 675 height 45
click at [406, 415] on span at bounding box center [431, 418] width 50 height 39
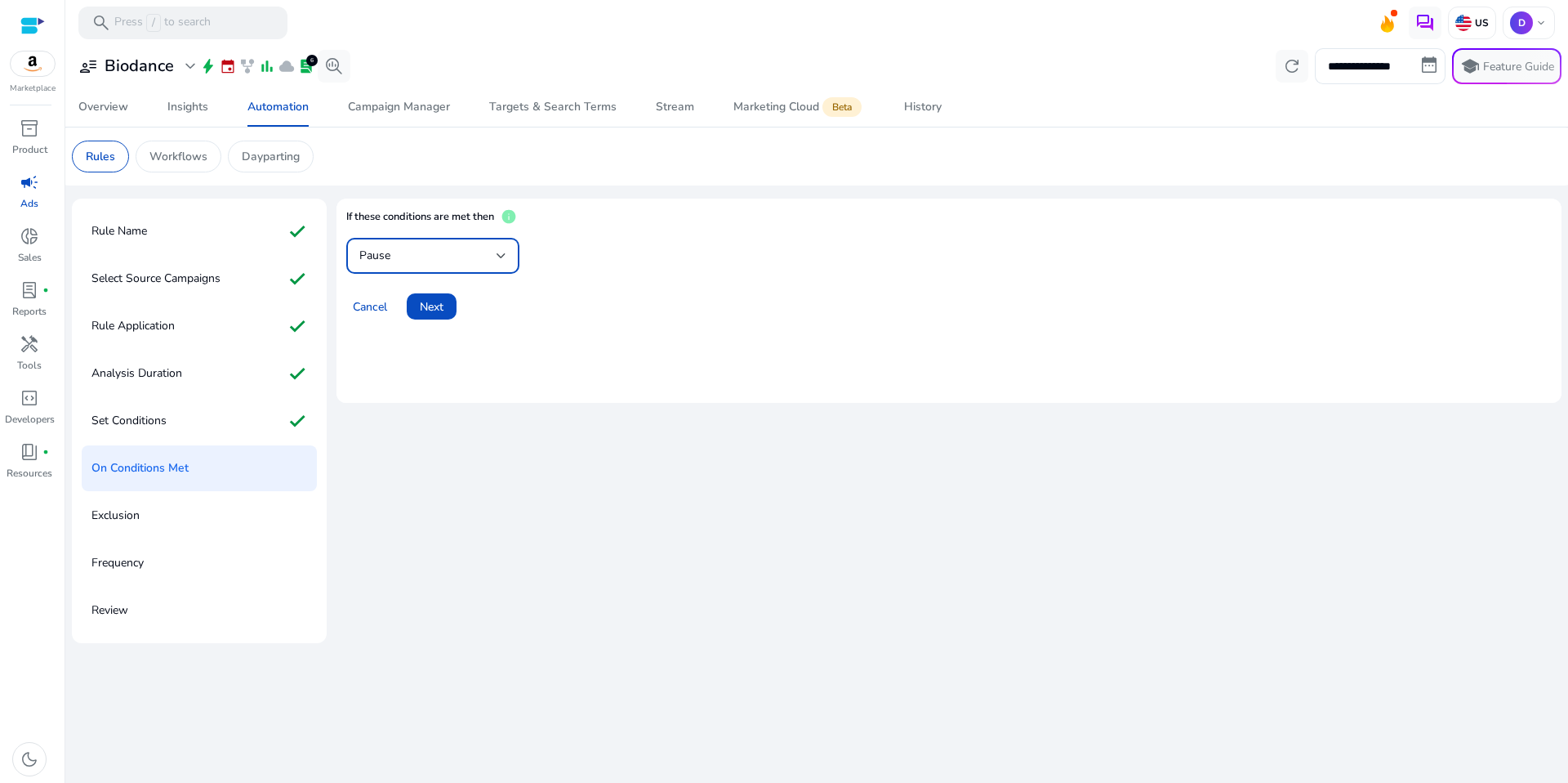
click at [431, 259] on div "Pause" at bounding box center [428, 256] width 137 height 18
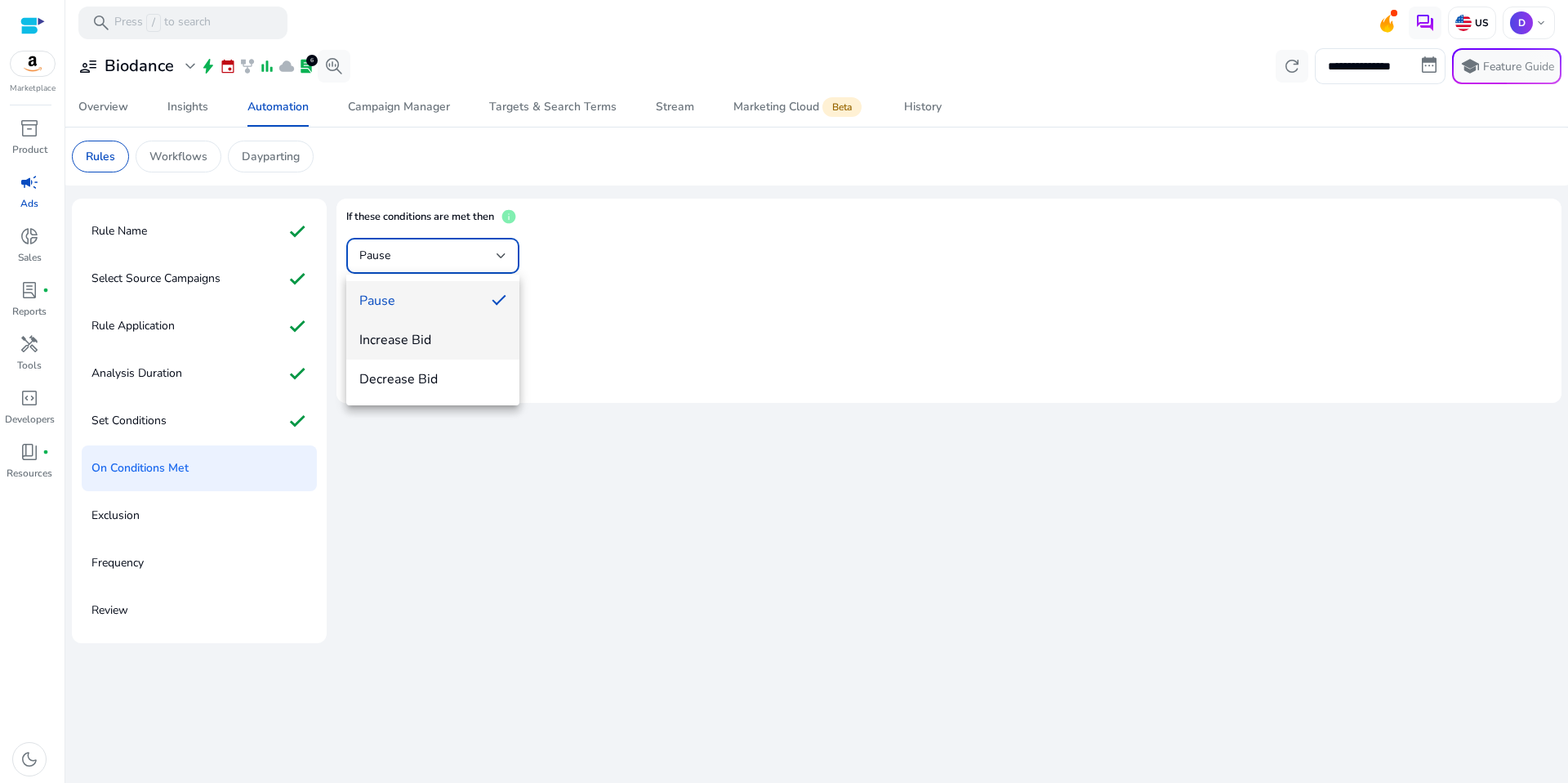
click at [414, 344] on span "Increase Bid" at bounding box center [432, 340] width 147 height 18
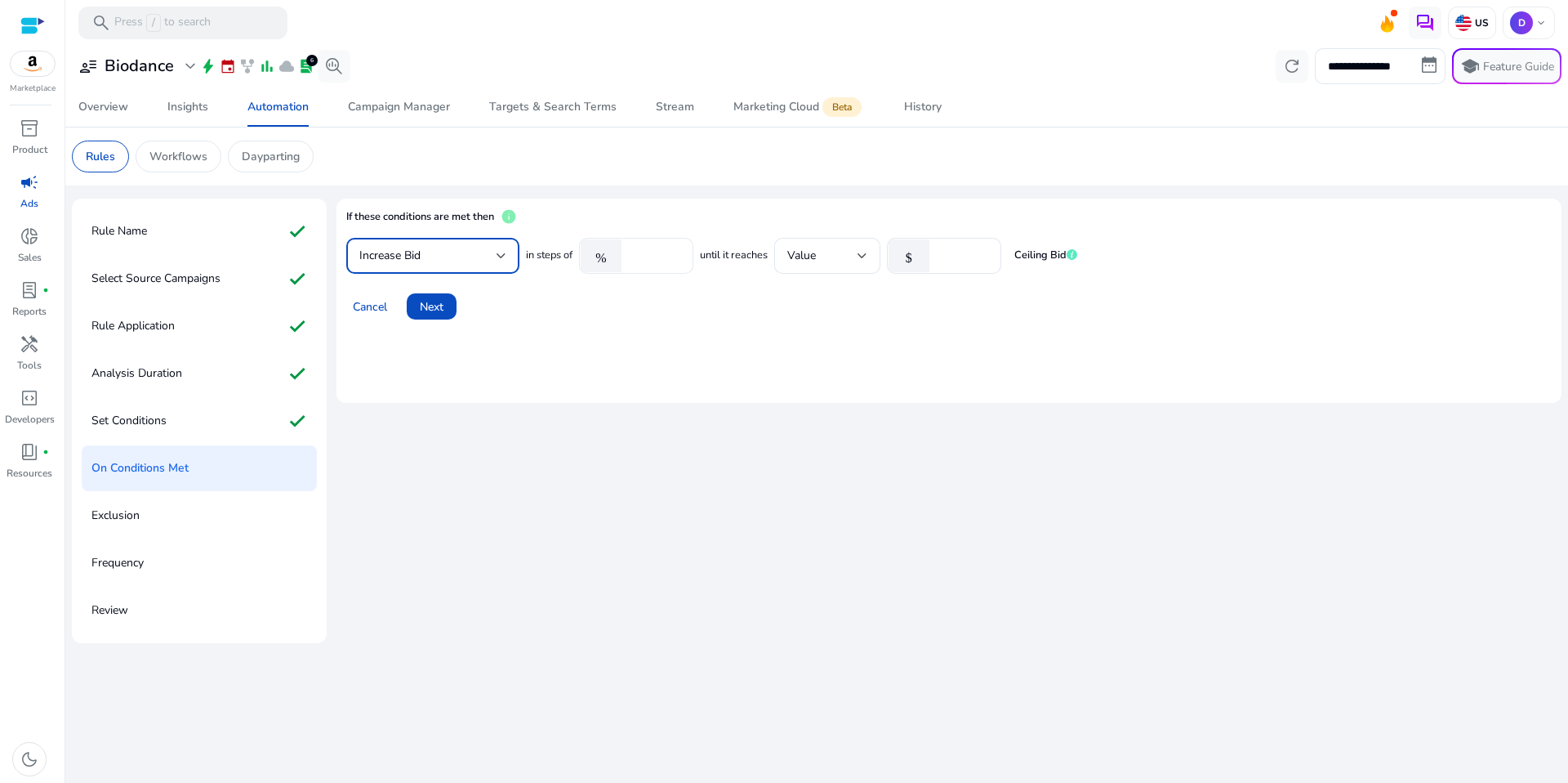
click at [646, 257] on input "****" at bounding box center [654, 256] width 51 height 18
type input "*"
type input "**"
click at [823, 346] on mat-card "If these conditions are met then info Increase Bid in steps of % ** until it re…" at bounding box center [948, 301] width 1225 height 204
click at [987, 265] on div "*" at bounding box center [963, 256] width 51 height 36
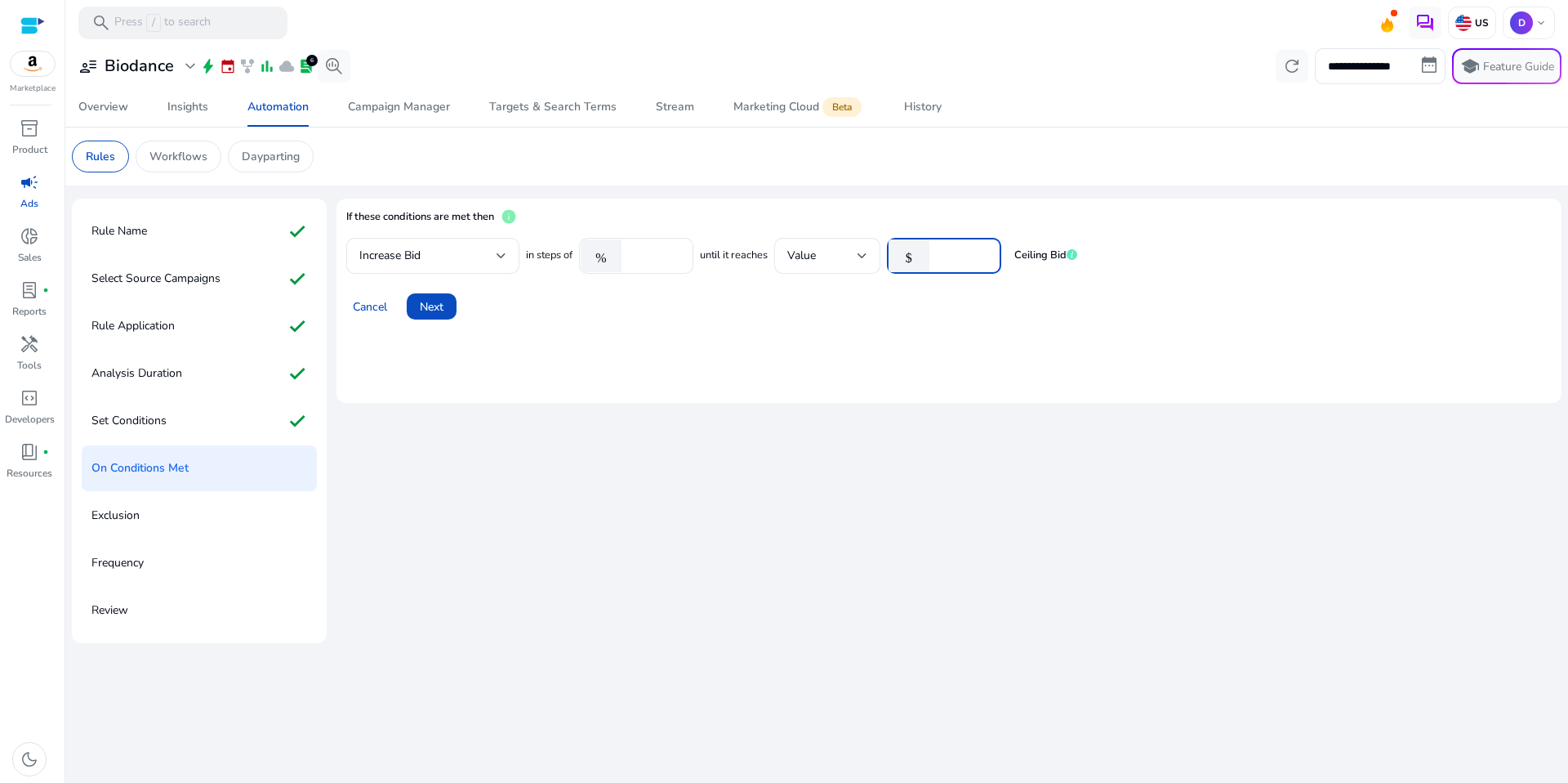
type input "***"
click at [804, 441] on div "If these conditions are met then info Increase Bid in steps of % ** until it re…" at bounding box center [948, 421] width 1225 height 444
click at [443, 316] on span at bounding box center [431, 307] width 50 height 39
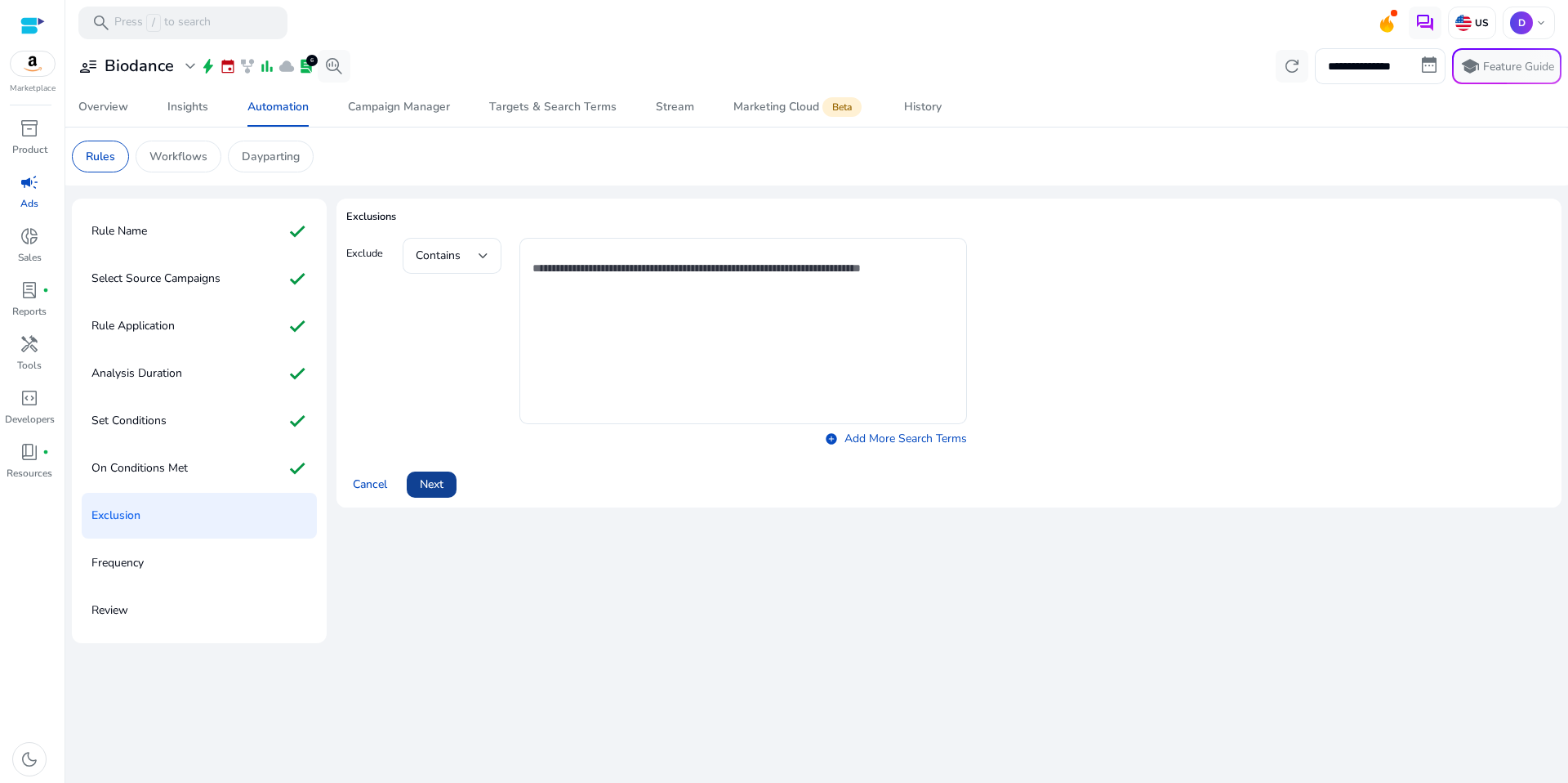
click at [428, 486] on span "Next" at bounding box center [431, 483] width 24 height 17
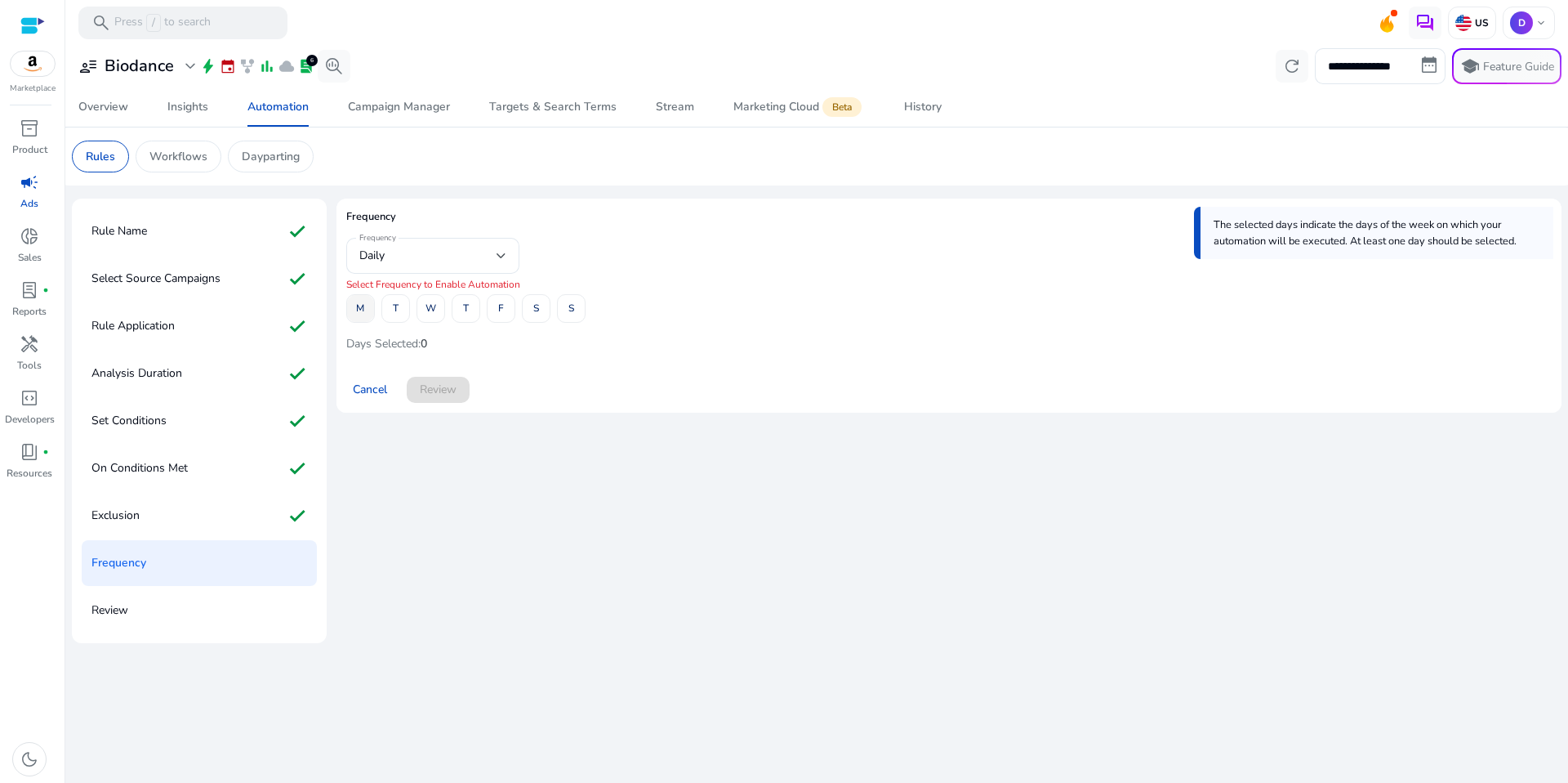
click at [367, 300] on span at bounding box center [360, 309] width 27 height 39
click at [372, 301] on span at bounding box center [360, 309] width 27 height 39
click at [400, 314] on span at bounding box center [396, 309] width 27 height 39
click at [459, 303] on span at bounding box center [466, 309] width 27 height 39
click at [570, 308] on span "S" at bounding box center [571, 309] width 5 height 29
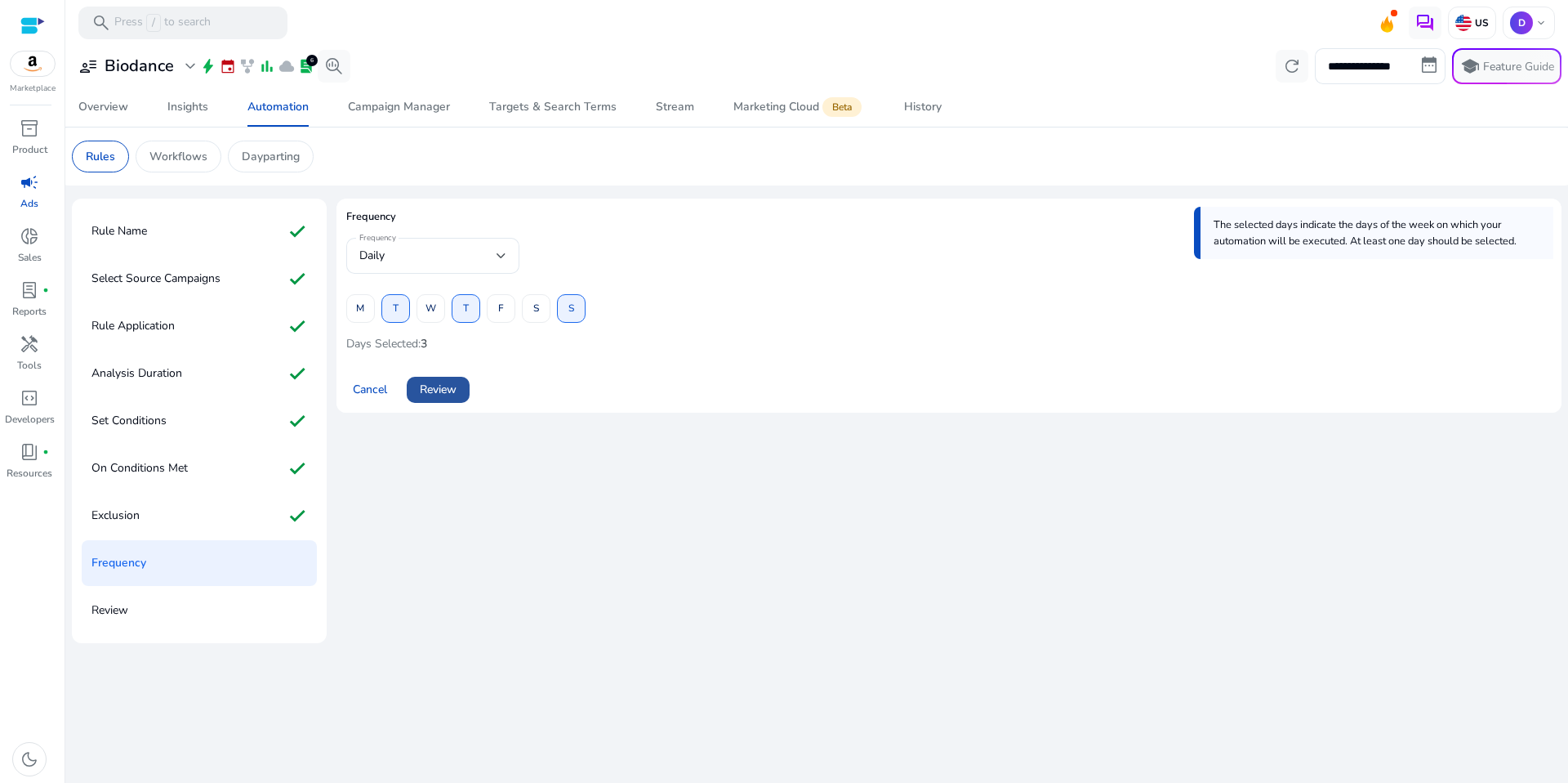
click at [456, 390] on span "Review" at bounding box center [438, 389] width 37 height 17
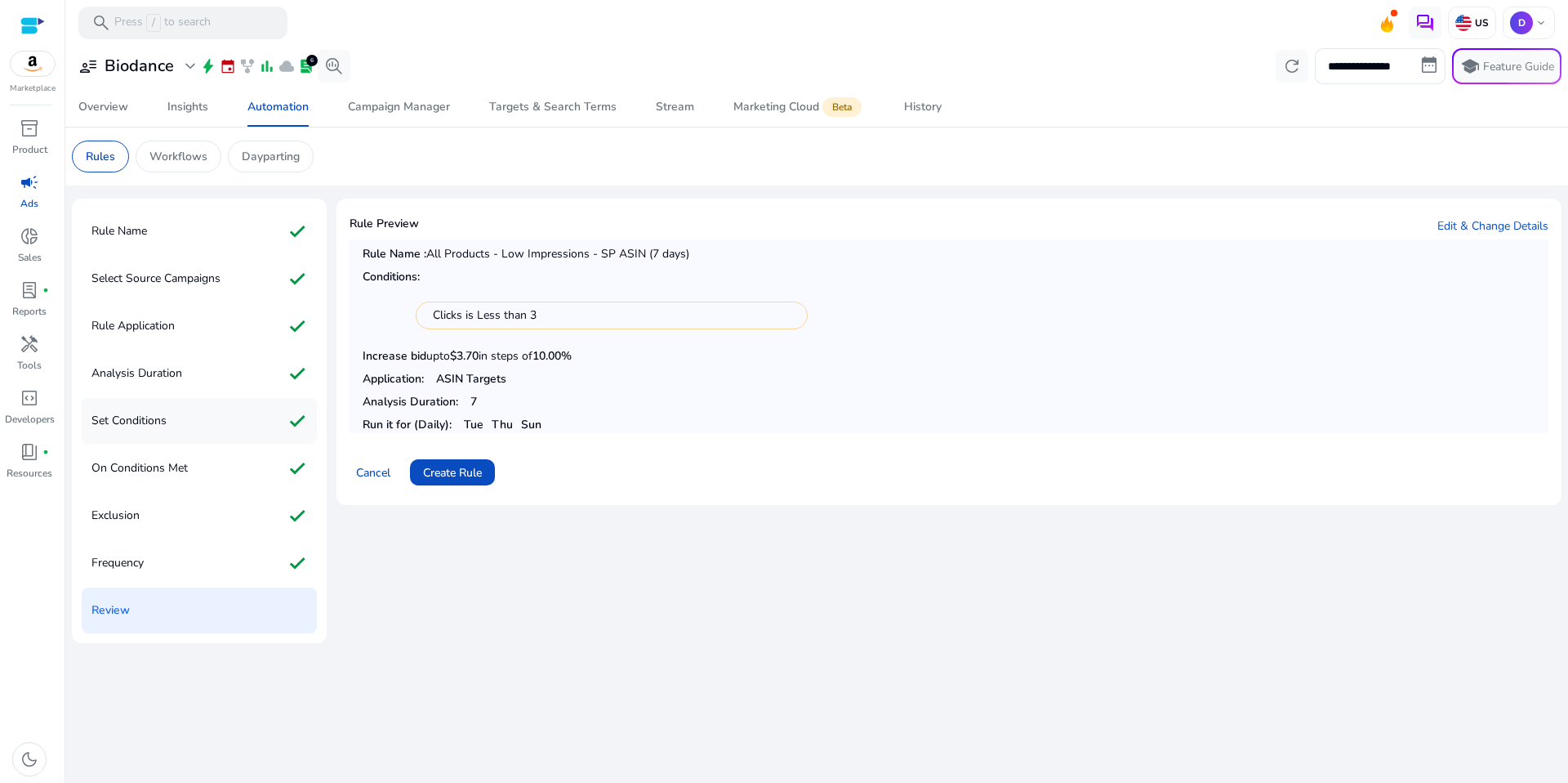
drag, startPoint x: 160, startPoint y: 414, endPoint x: 162, endPoint y: 378, distance: 36.1
click at [160, 413] on p "Set Conditions" at bounding box center [129, 420] width 75 height 26
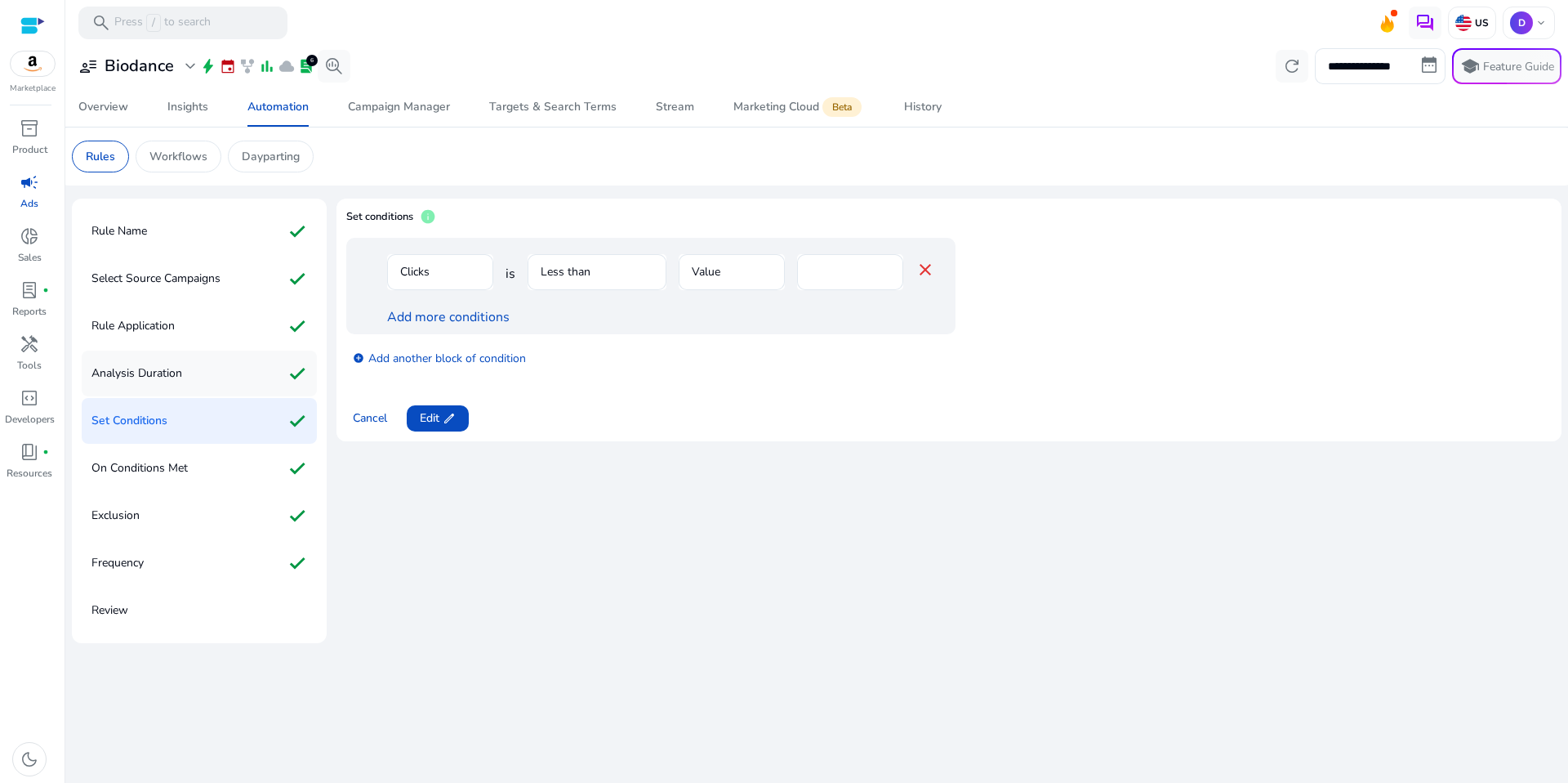
click at [162, 375] on p "Analysis Duration" at bounding box center [137, 373] width 91 height 26
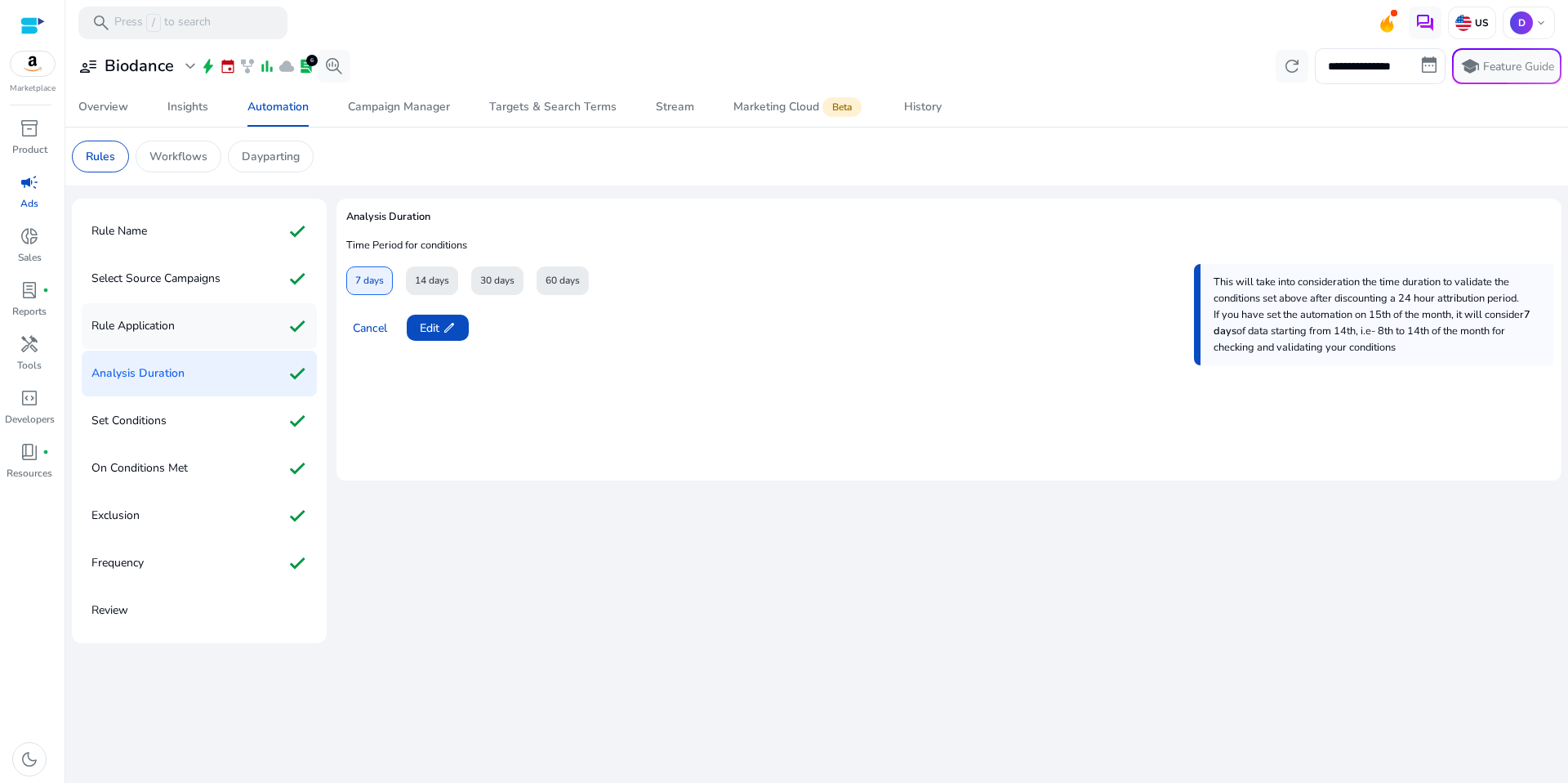
click at [162, 341] on div "Rule Application check" at bounding box center [200, 326] width 235 height 45
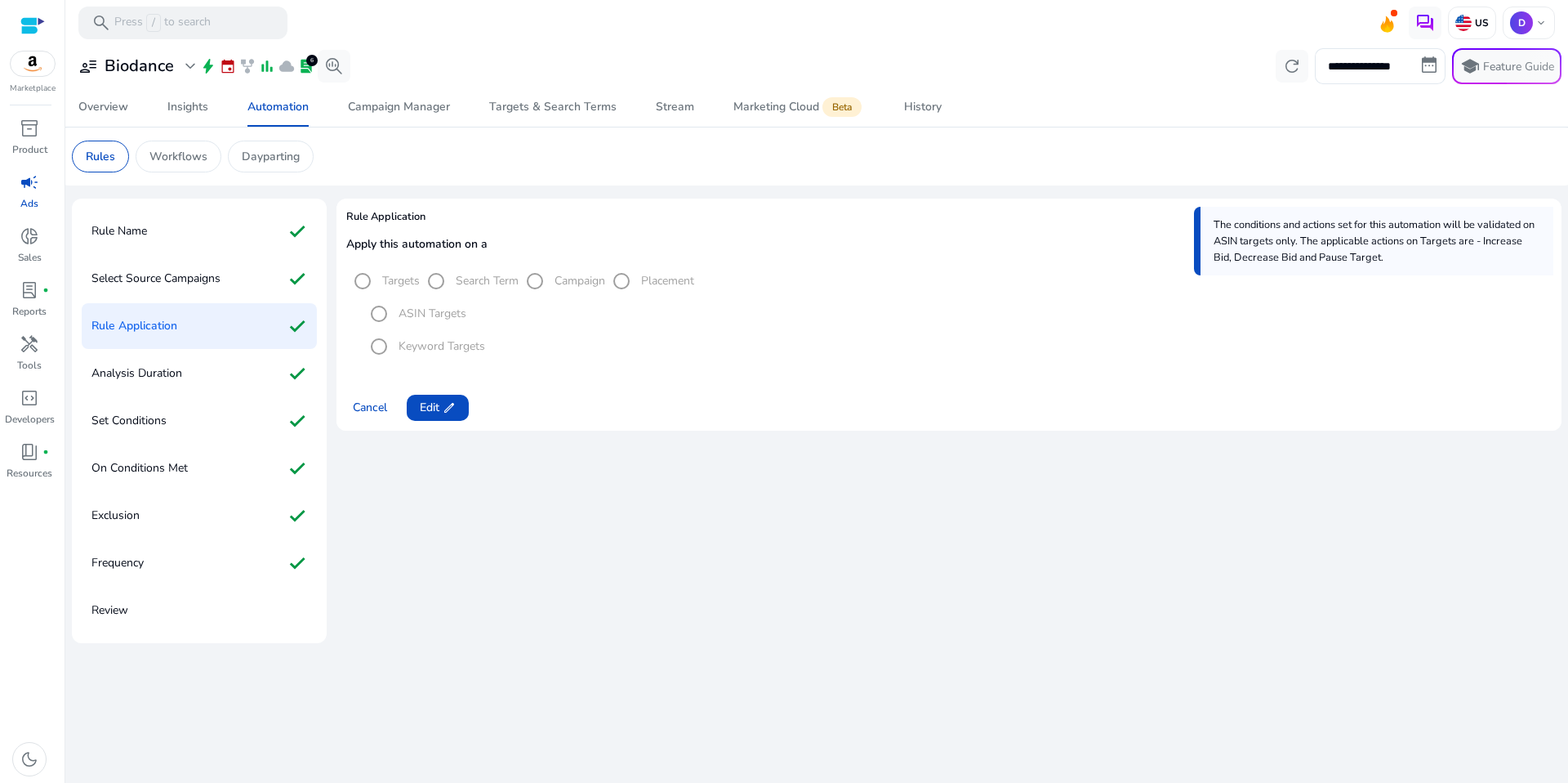
click at [168, 316] on p "Rule Application" at bounding box center [135, 326] width 86 height 26
click at [170, 297] on div "Select Source Campaigns check" at bounding box center [200, 278] width 235 height 45
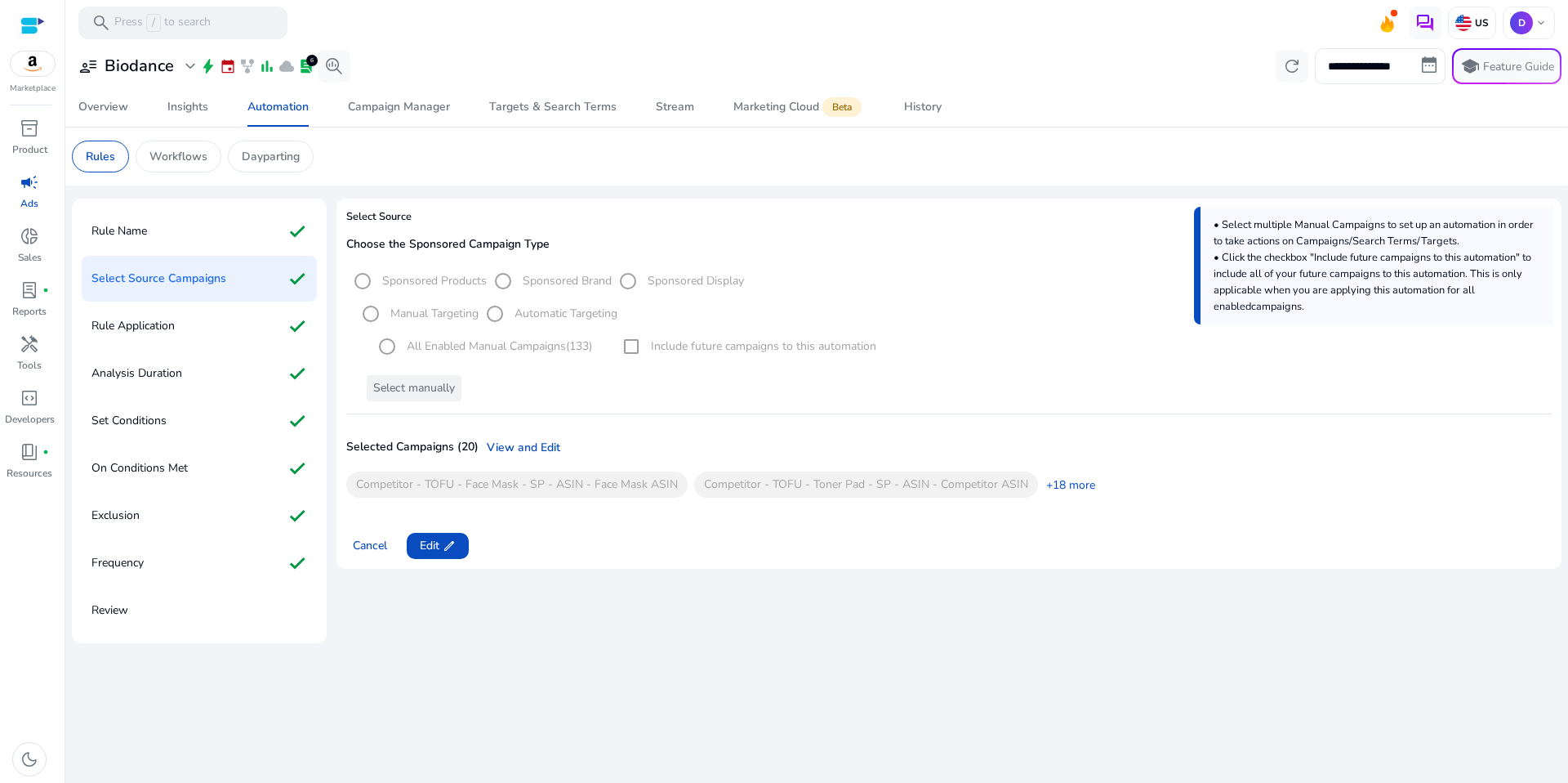
drag, startPoint x: 622, startPoint y: 354, endPoint x: 624, endPoint y: 369, distance: 15.1
click at [622, 355] on div "All Enabled Manual Campaigns (133) Include future campaigns to this automation" at bounding box center [953, 346] width 1197 height 33
click at [1086, 486] on link "+18 more" at bounding box center [1066, 484] width 57 height 17
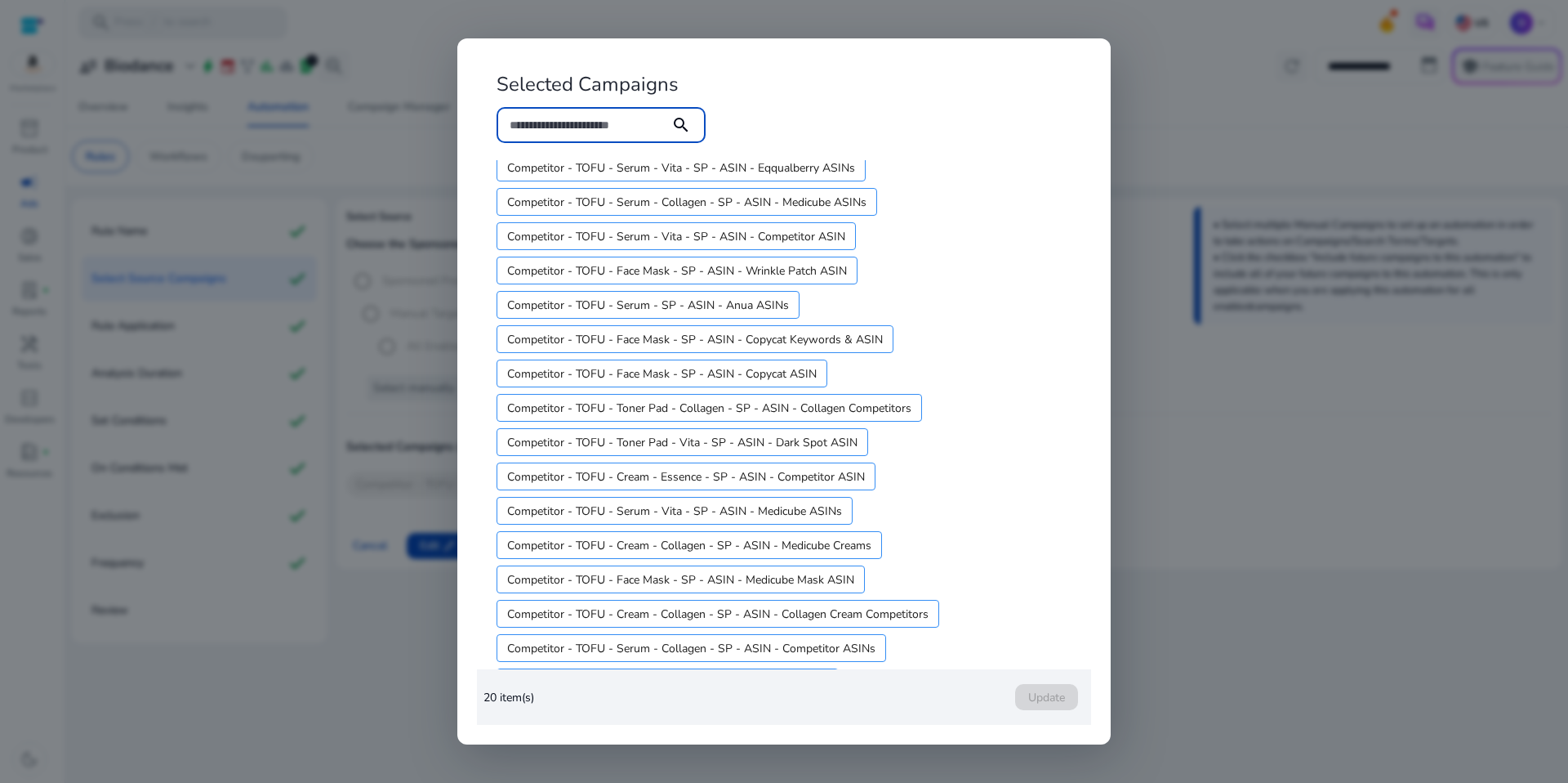
scroll to position [210, 0]
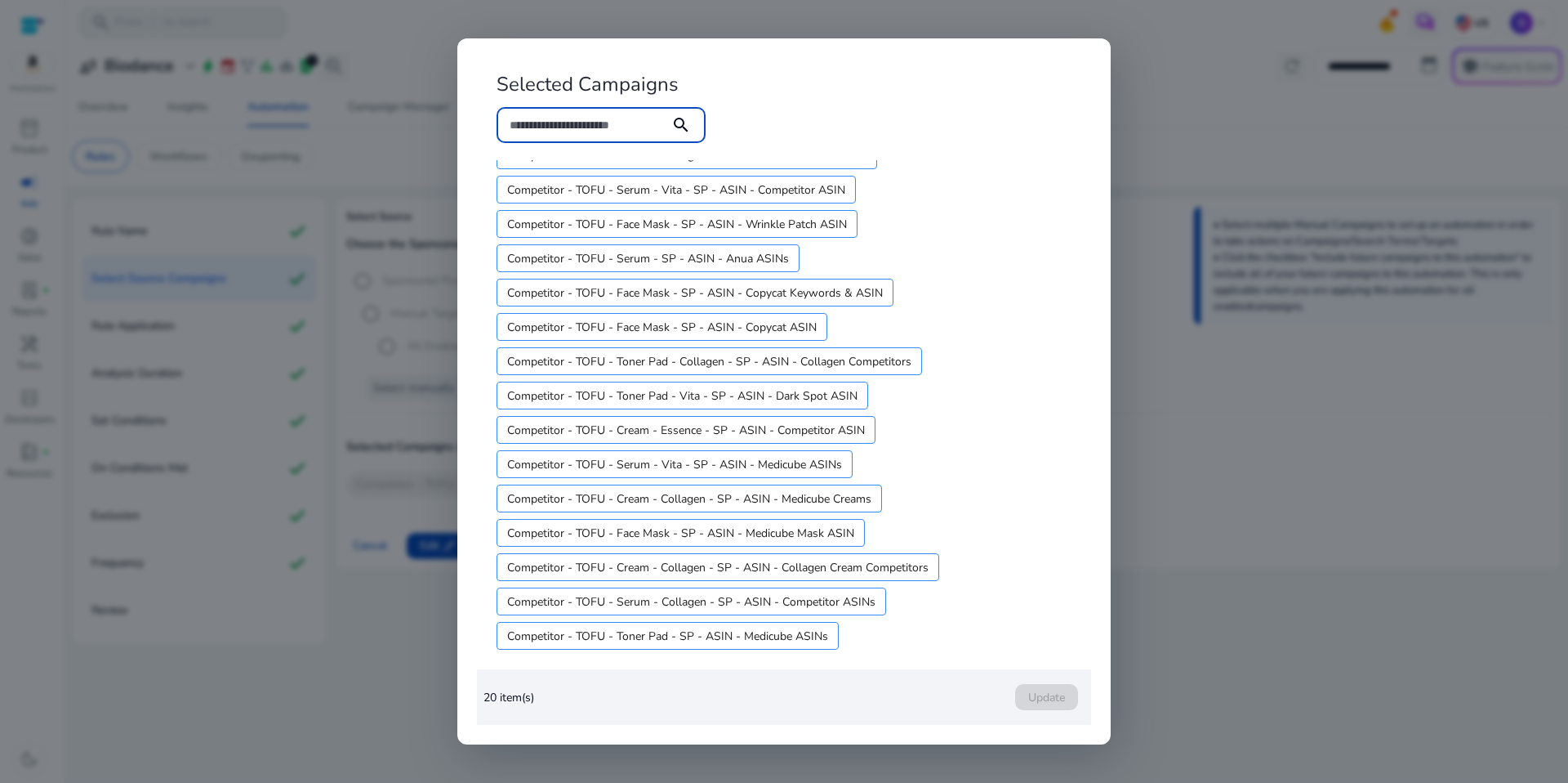
click at [1374, 528] on div at bounding box center [784, 392] width 1568 height 783
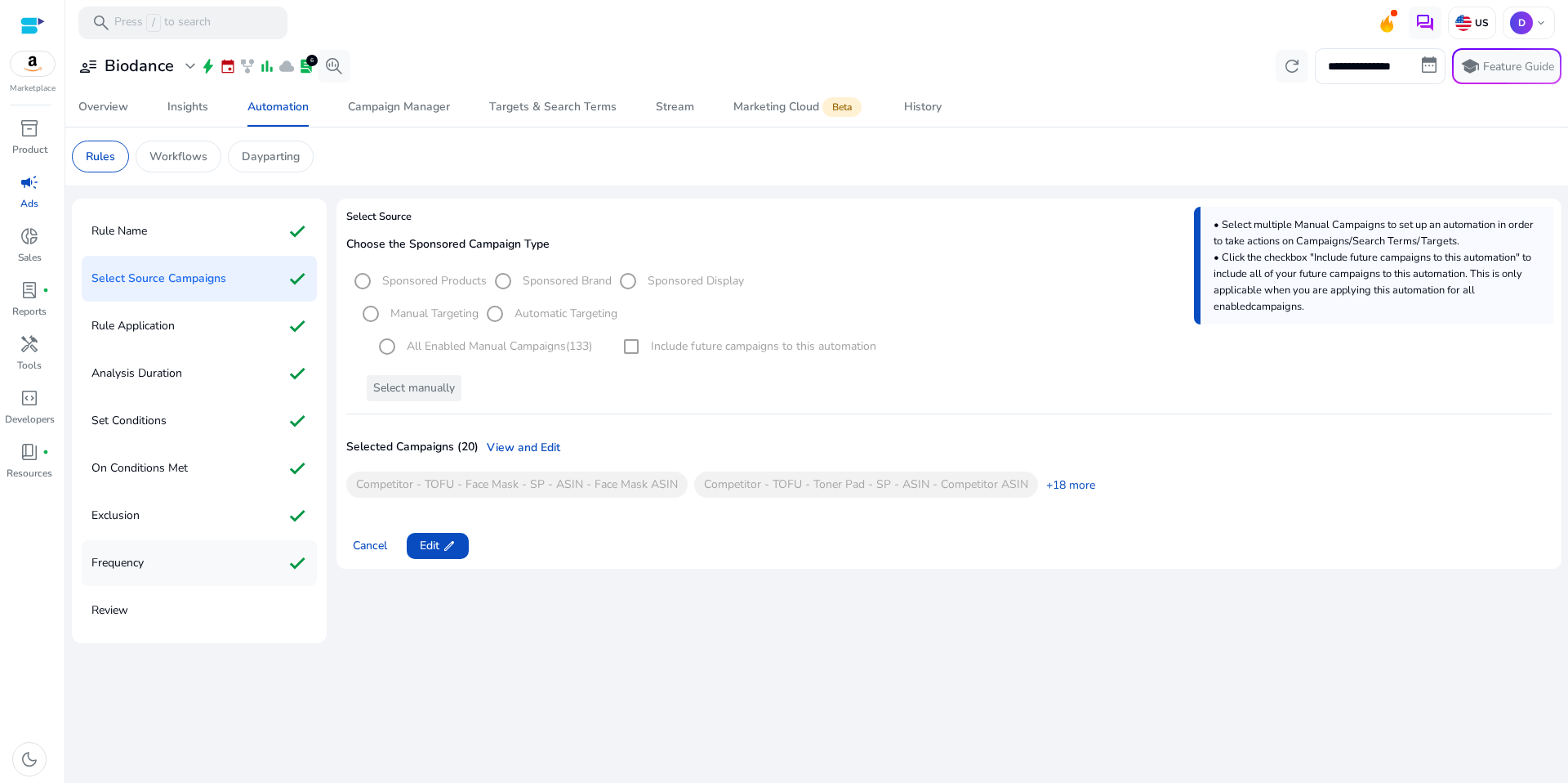
click at [153, 567] on div "Frequency check" at bounding box center [200, 563] width 235 height 45
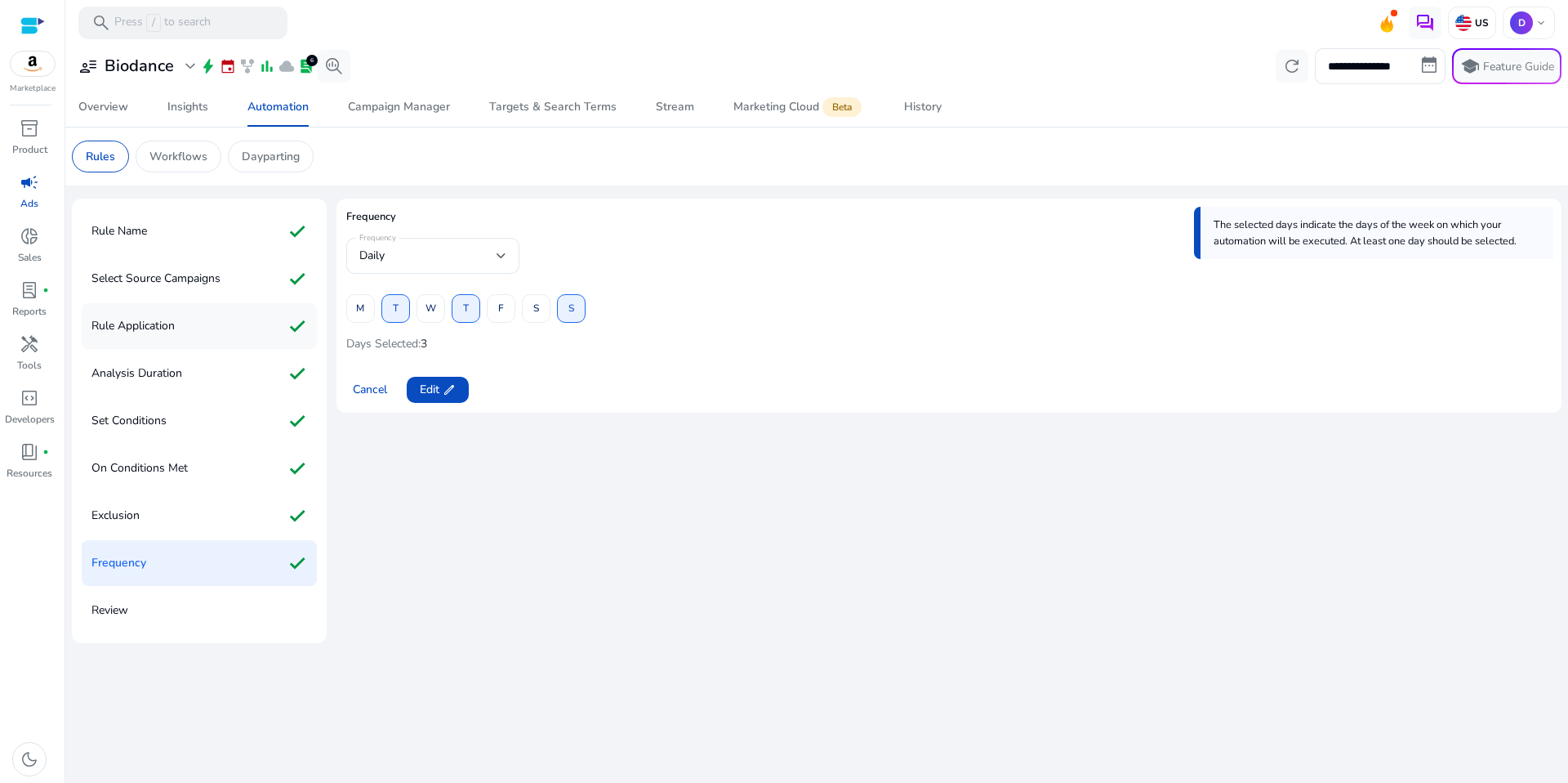
drag, startPoint x: 143, startPoint y: 349, endPoint x: 160, endPoint y: 331, distance: 24.8
click at [144, 349] on div "Rule Application check" at bounding box center [200, 326] width 235 height 45
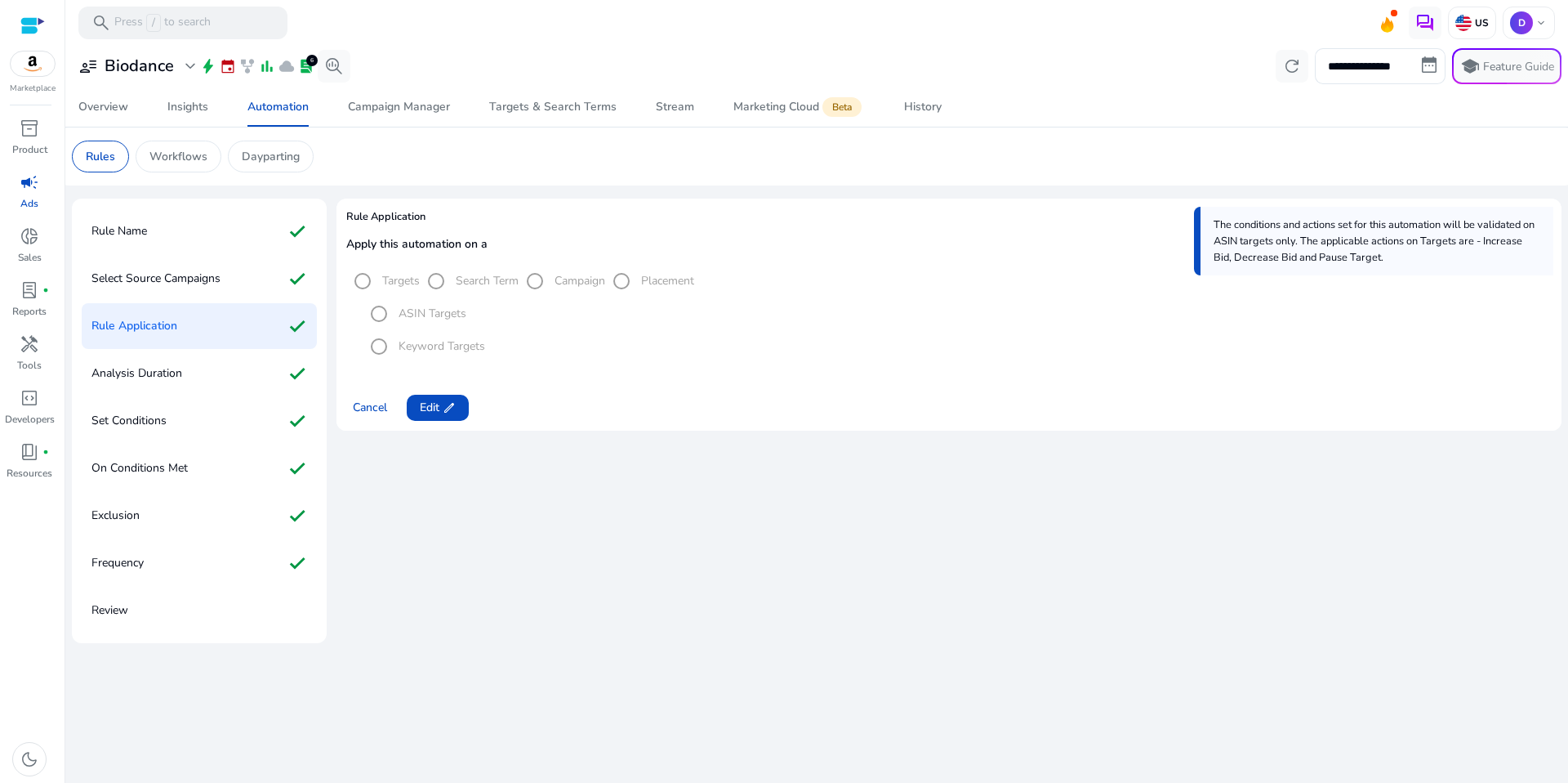
click at [160, 329] on p "Rule Application" at bounding box center [135, 326] width 86 height 26
click at [230, 200] on div "Rule Name check Select Source Campaigns check Rule Application check Analysis D…" at bounding box center [200, 421] width 255 height 444
click at [232, 209] on div "Rule Name check" at bounding box center [200, 231] width 235 height 45
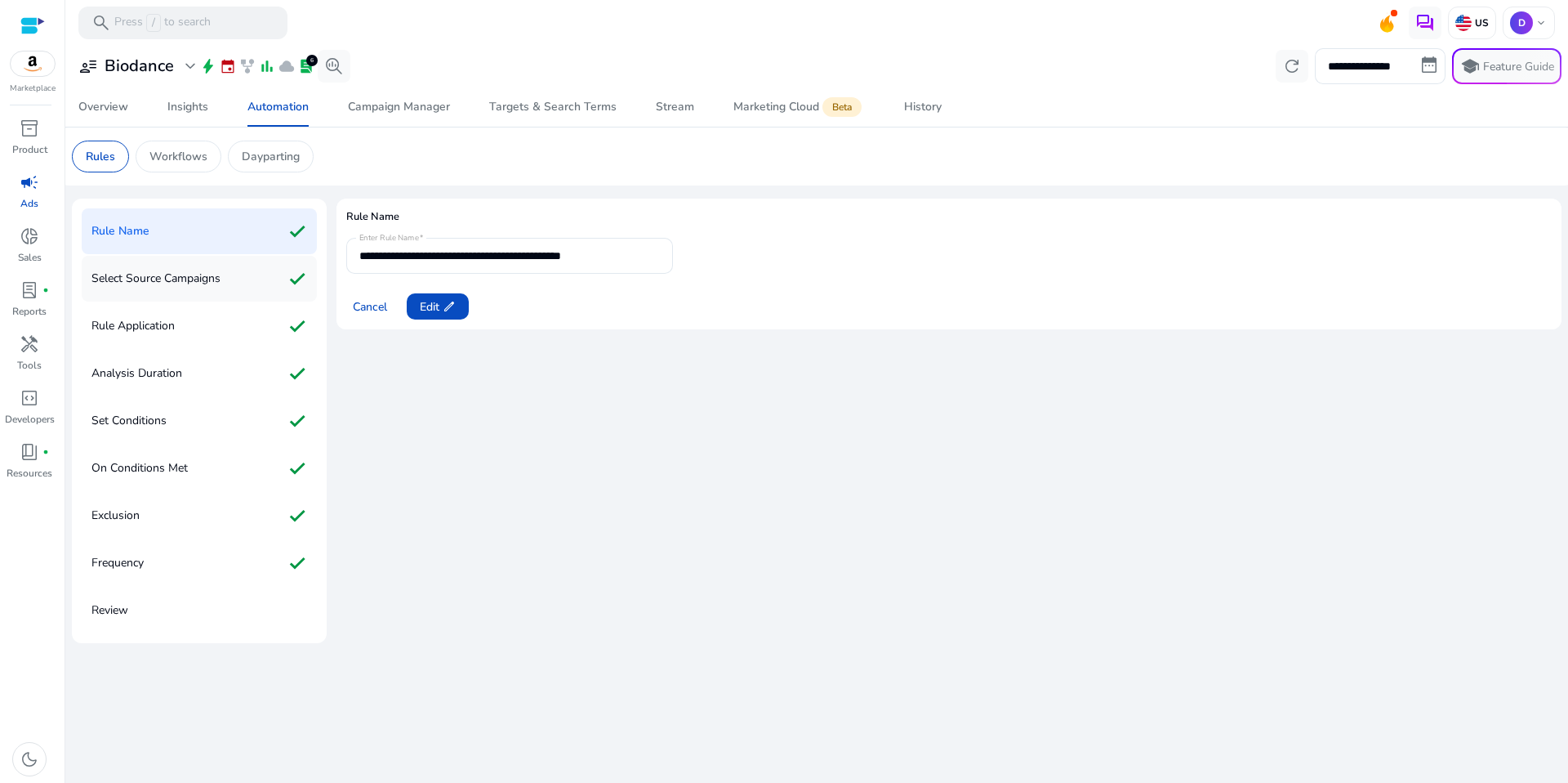
click at [259, 269] on div "Select Source Campaigns check" at bounding box center [200, 278] width 235 height 45
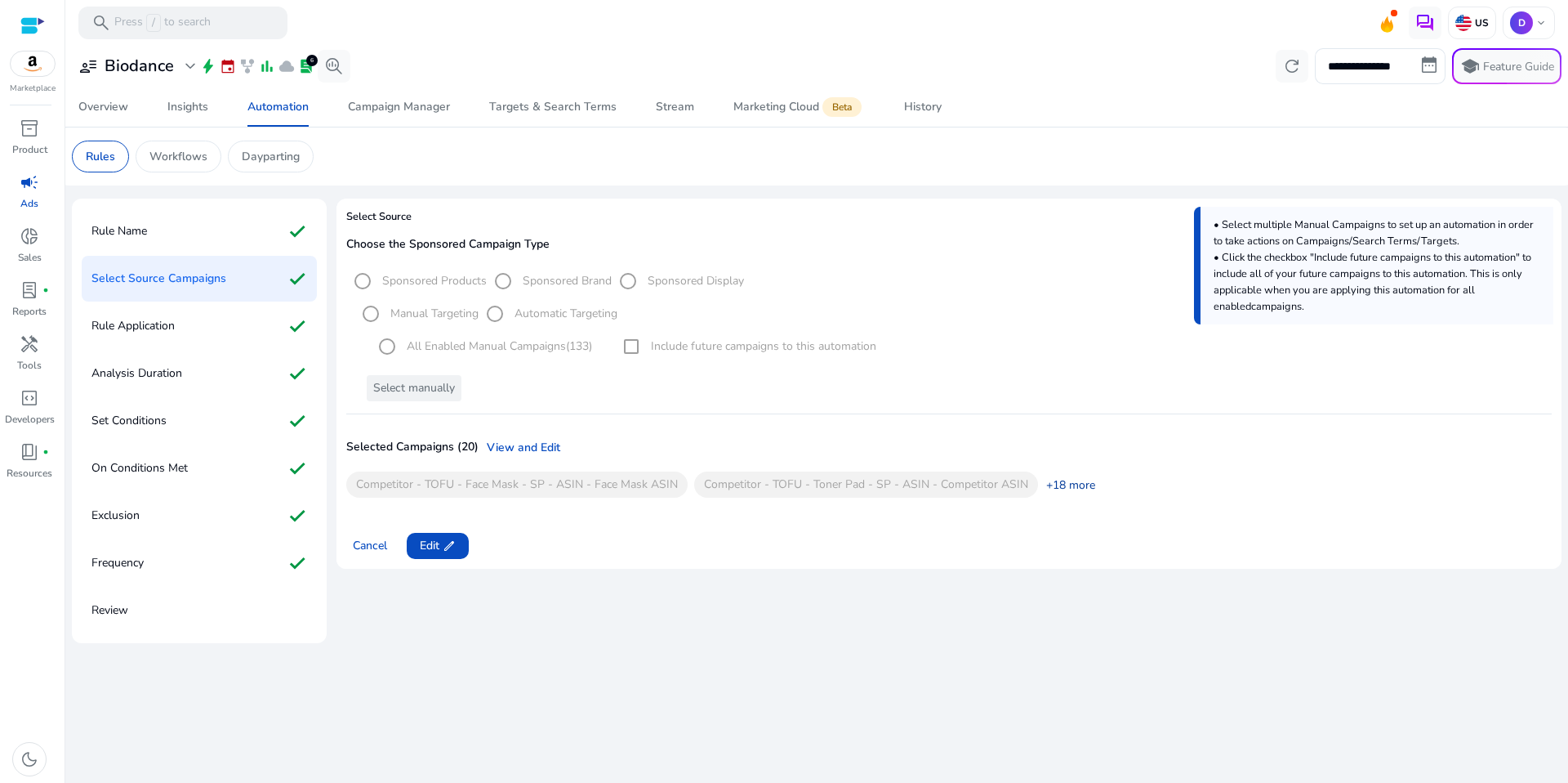
click at [1069, 480] on link "+18 more" at bounding box center [1066, 484] width 57 height 17
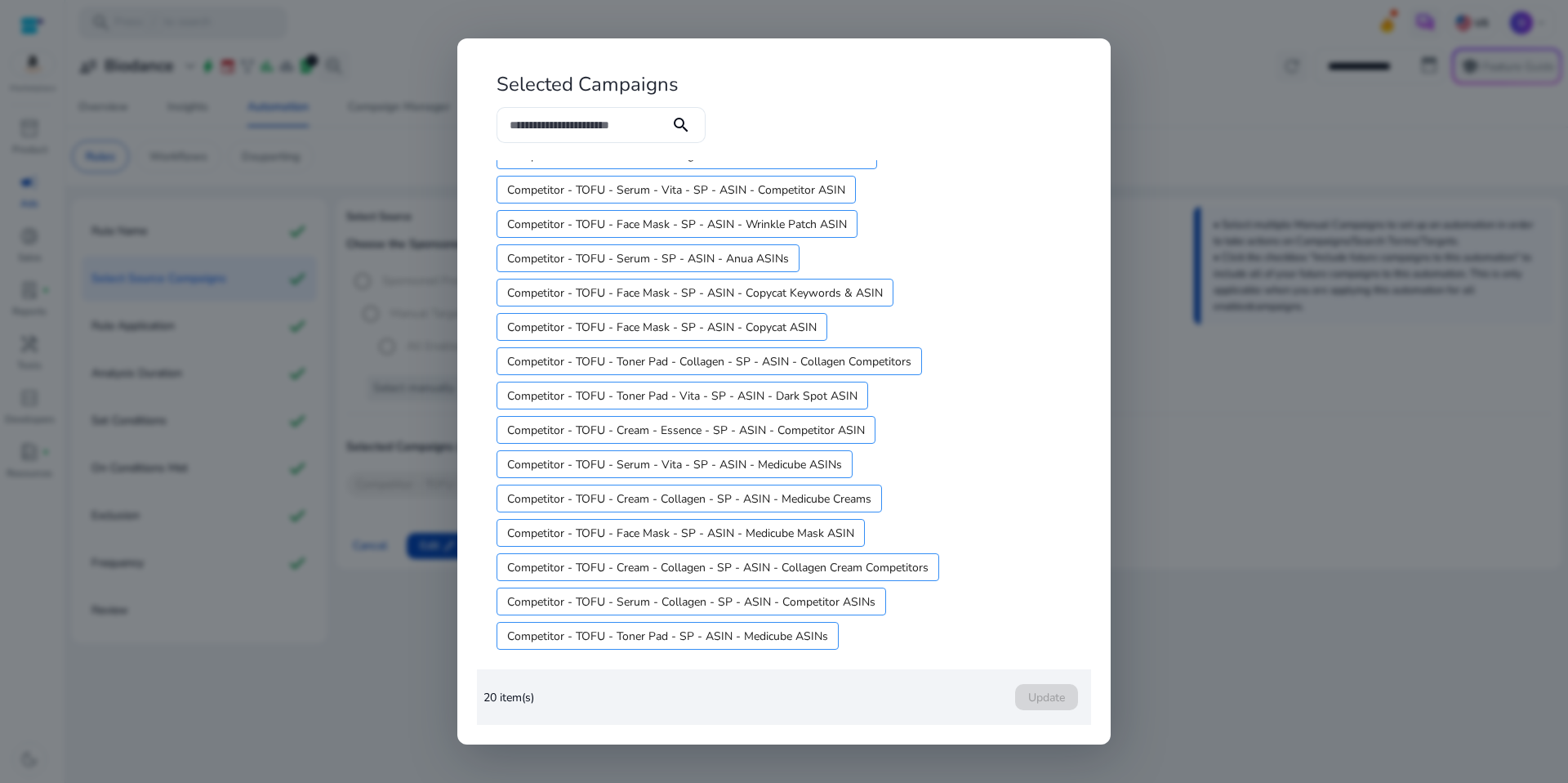
click at [1231, 572] on div at bounding box center [784, 392] width 1568 height 783
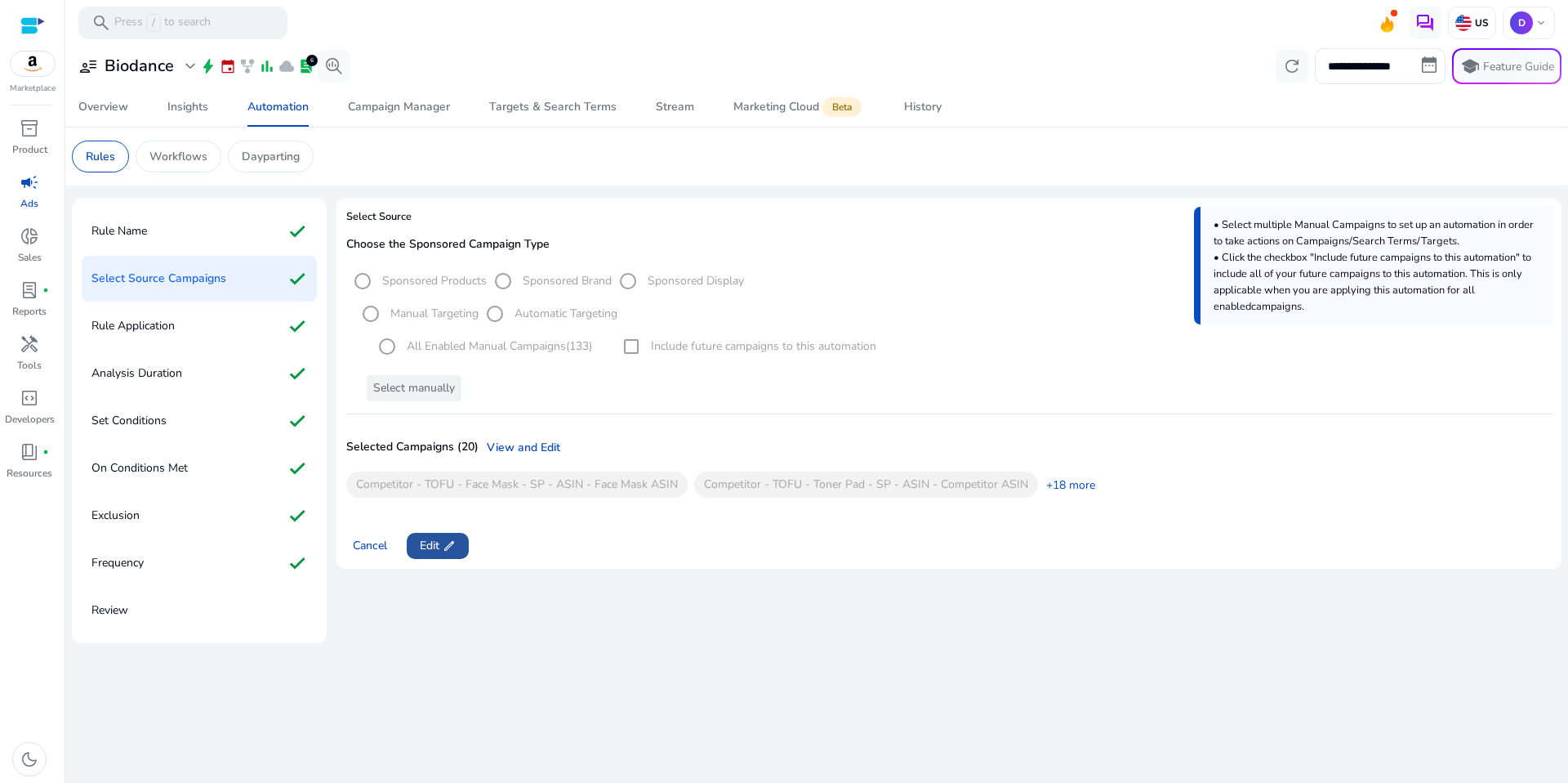
click at [452, 540] on span "edit" at bounding box center [449, 546] width 13 height 13
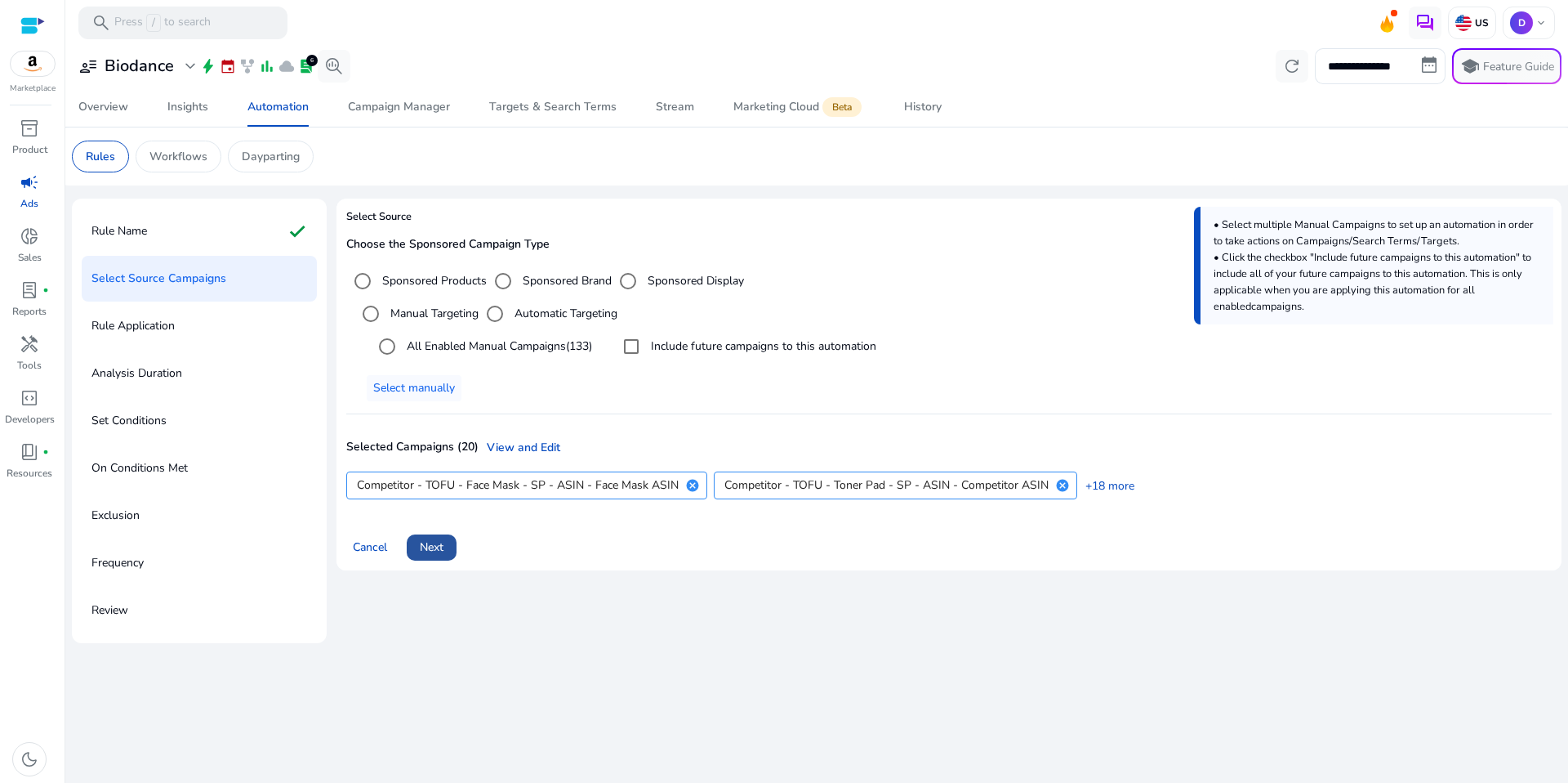
click at [431, 549] on span "Next" at bounding box center [431, 547] width 24 height 17
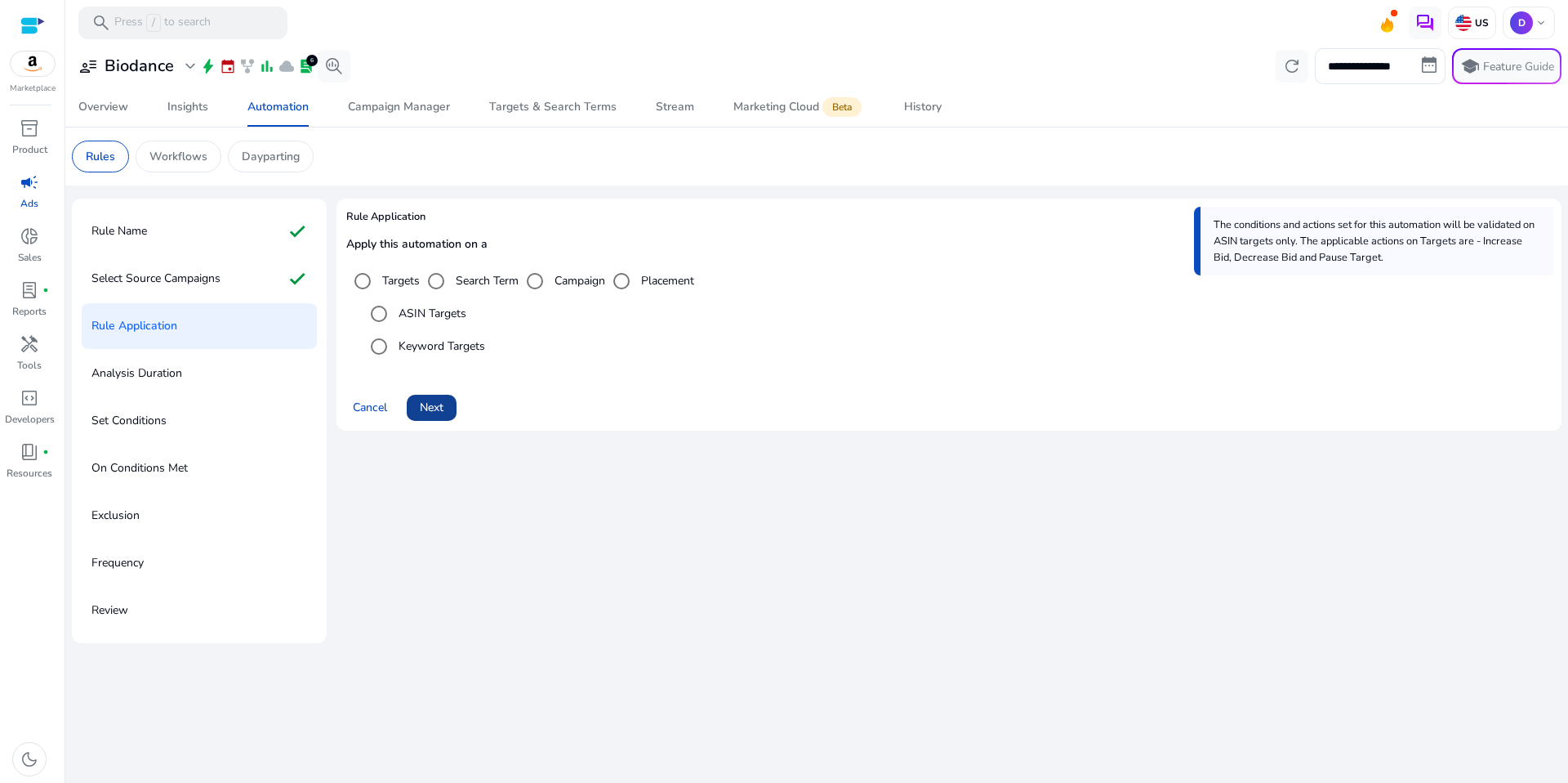
click at [417, 410] on span at bounding box center [431, 408] width 50 height 39
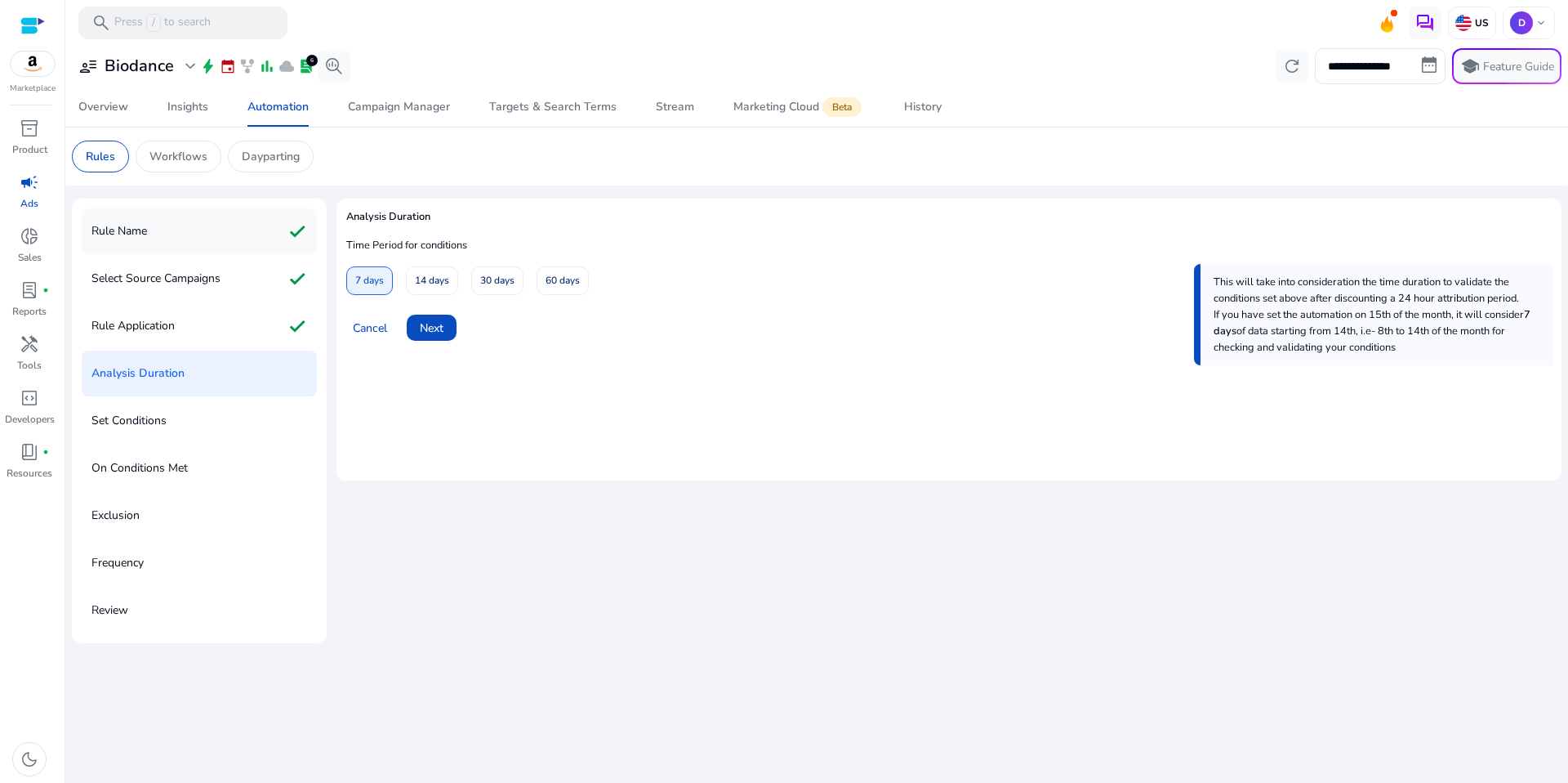
click at [257, 238] on div "Rule Name check" at bounding box center [200, 231] width 235 height 45
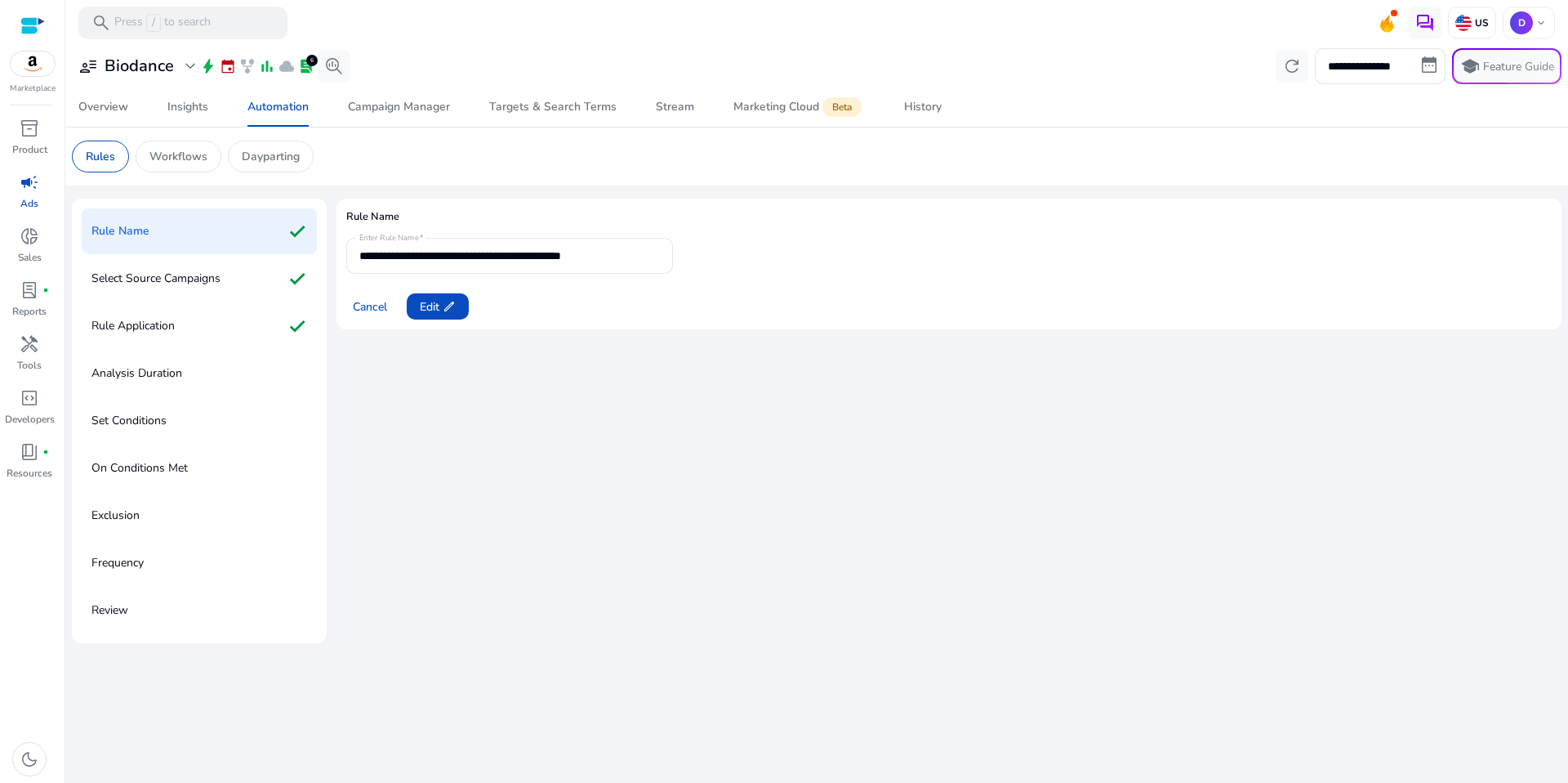
click at [260, 251] on div "Rule Name check" at bounding box center [200, 231] width 235 height 45
click at [258, 272] on div "Select Source Campaigns check" at bounding box center [200, 278] width 235 height 45
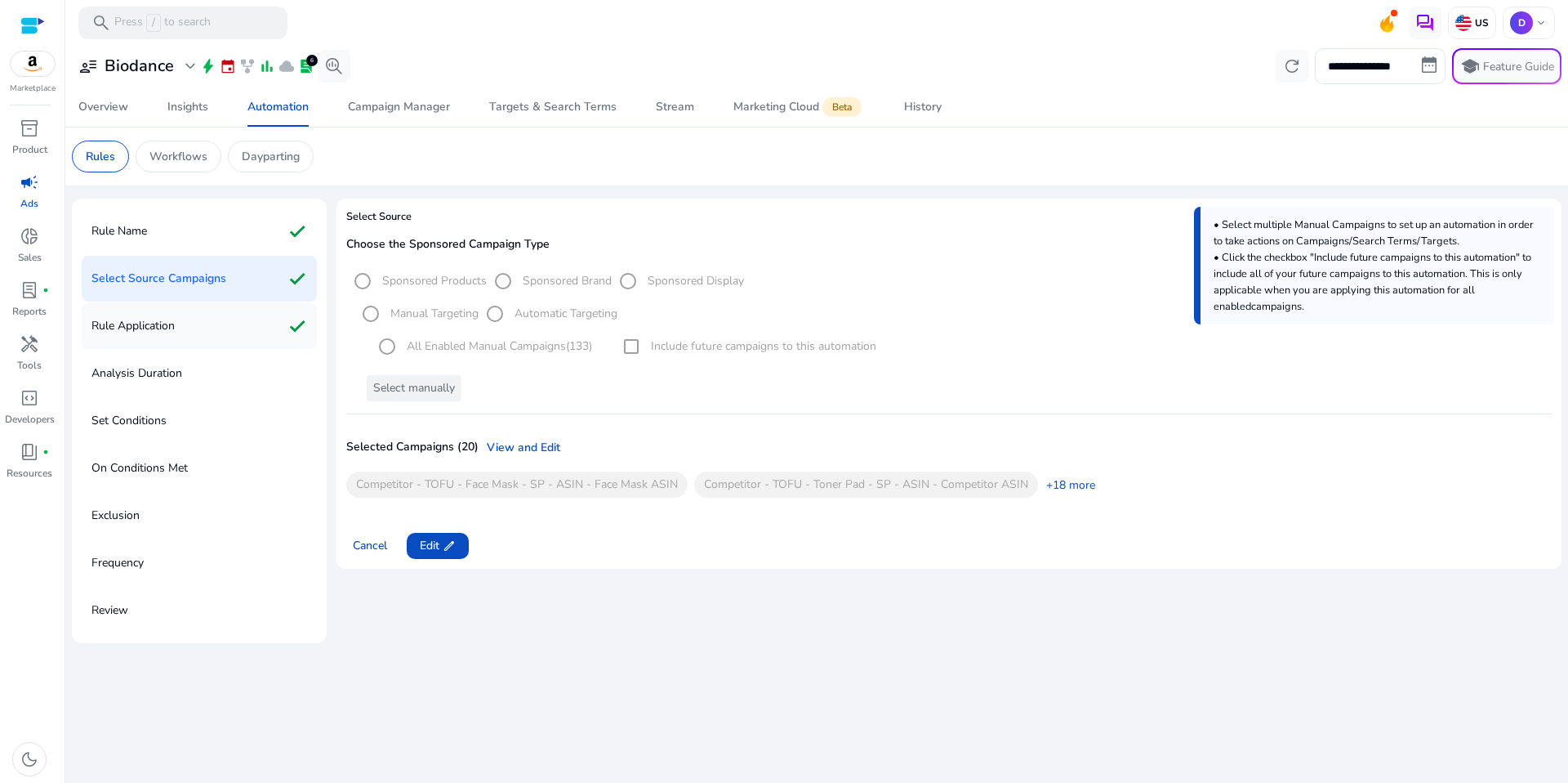
click at [214, 318] on div "Rule Application check" at bounding box center [200, 326] width 235 height 45
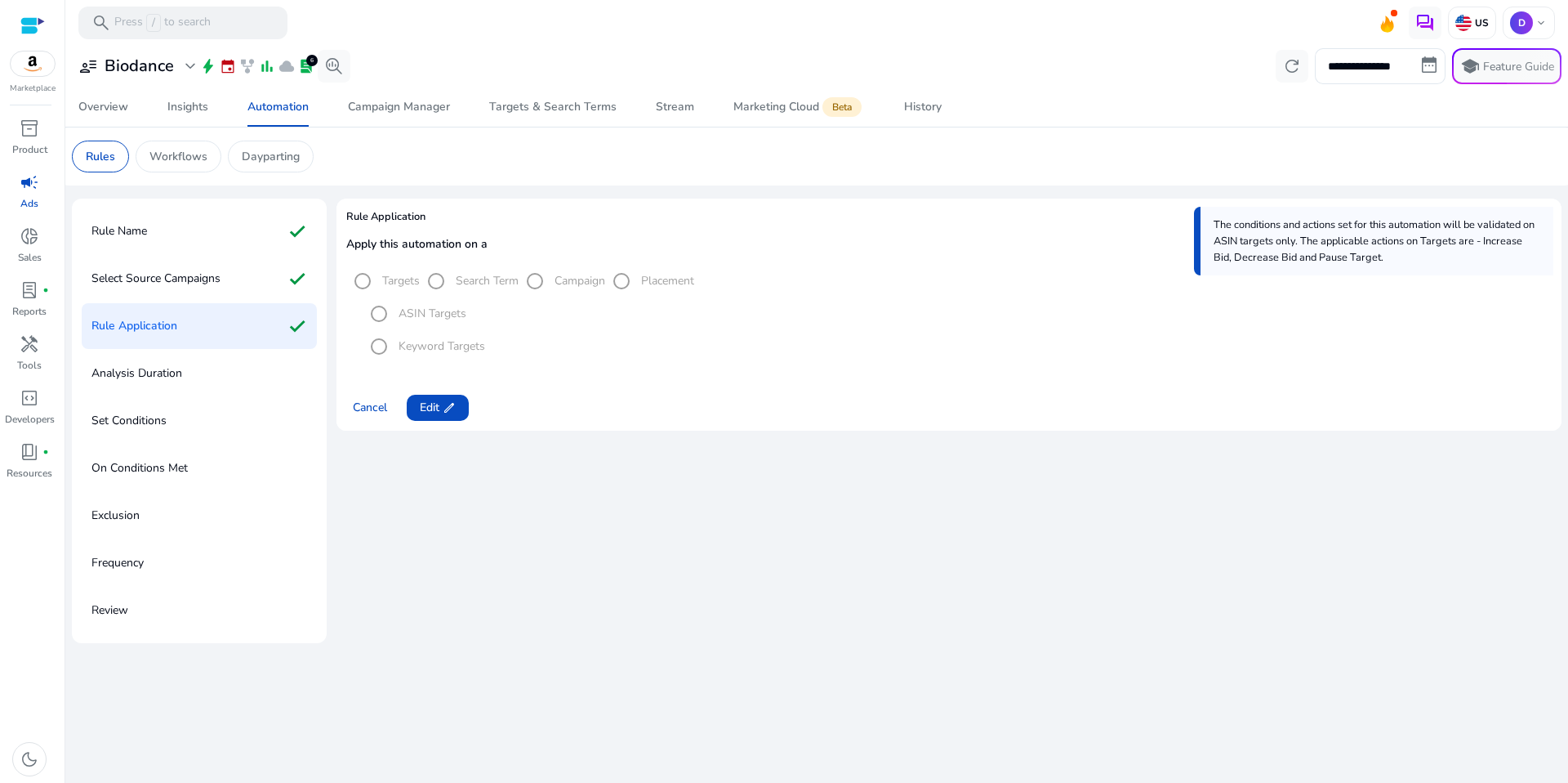
click at [193, 354] on div "Analysis Duration" at bounding box center [200, 373] width 235 height 45
click at [196, 367] on div "Analysis Duration" at bounding box center [200, 373] width 235 height 45
click at [443, 419] on span at bounding box center [438, 408] width 62 height 39
click at [442, 416] on span at bounding box center [431, 408] width 50 height 39
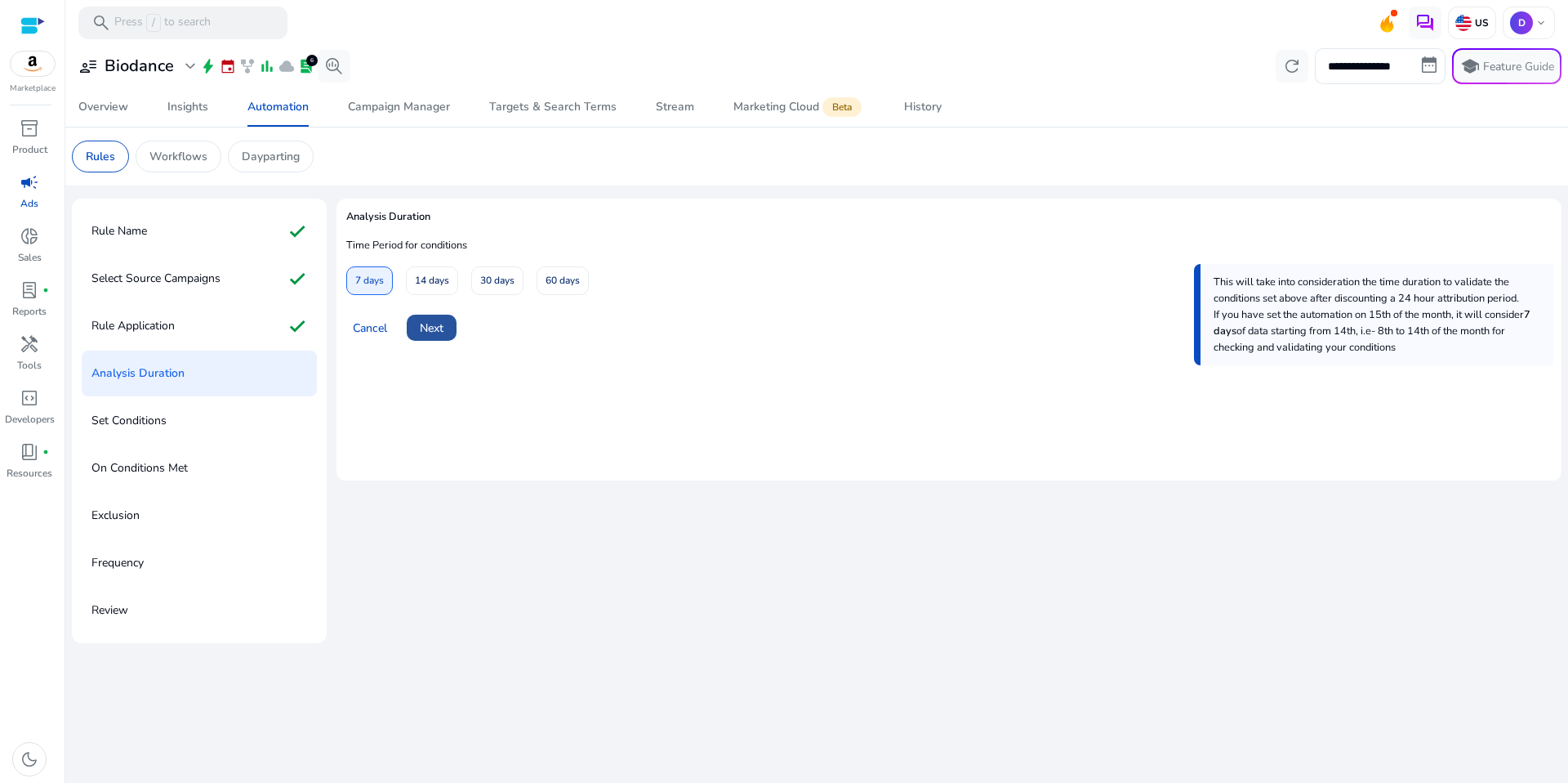
click at [446, 330] on span at bounding box center [431, 327] width 50 height 39
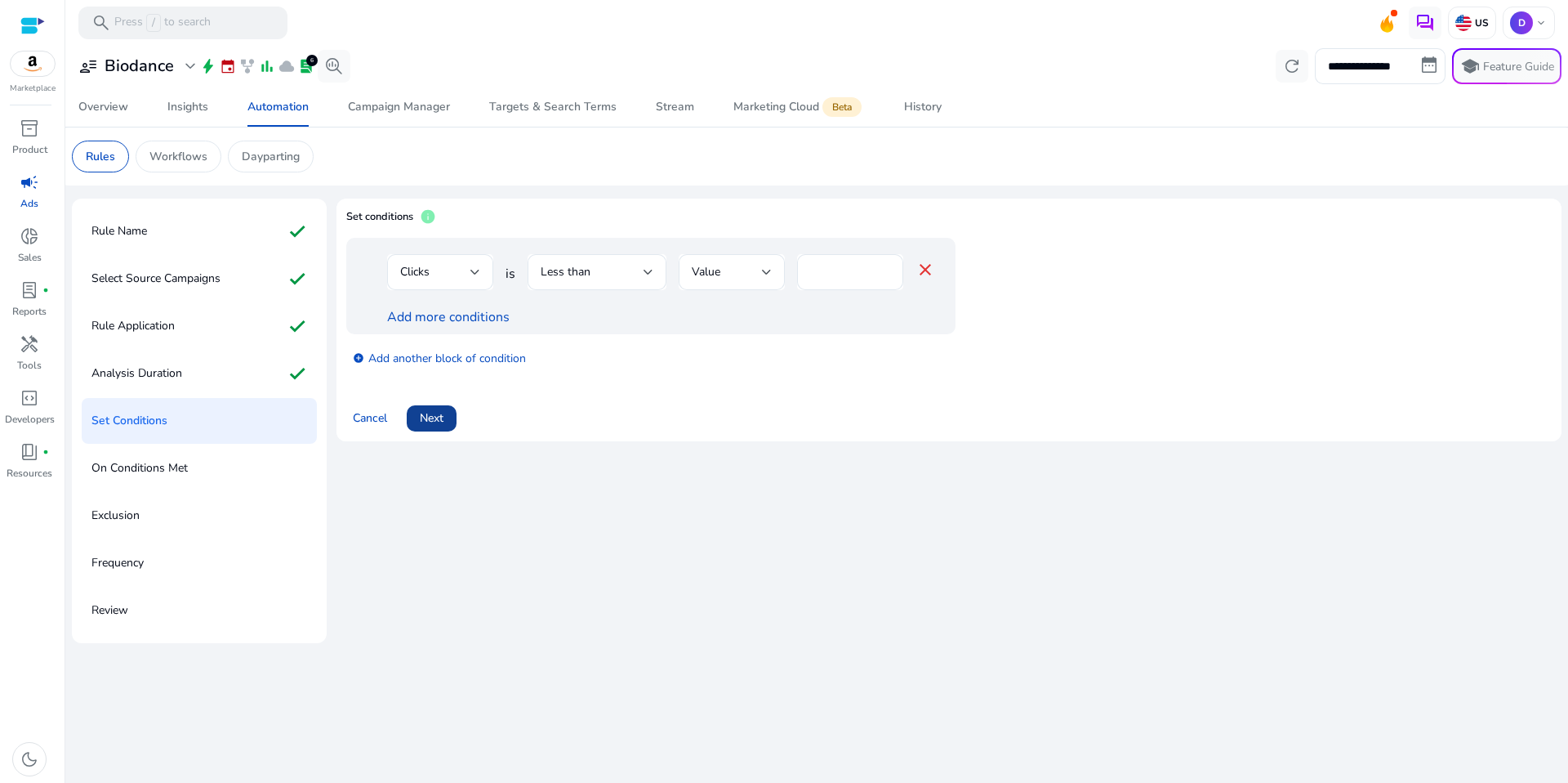
click at [450, 417] on span at bounding box center [431, 418] width 50 height 39
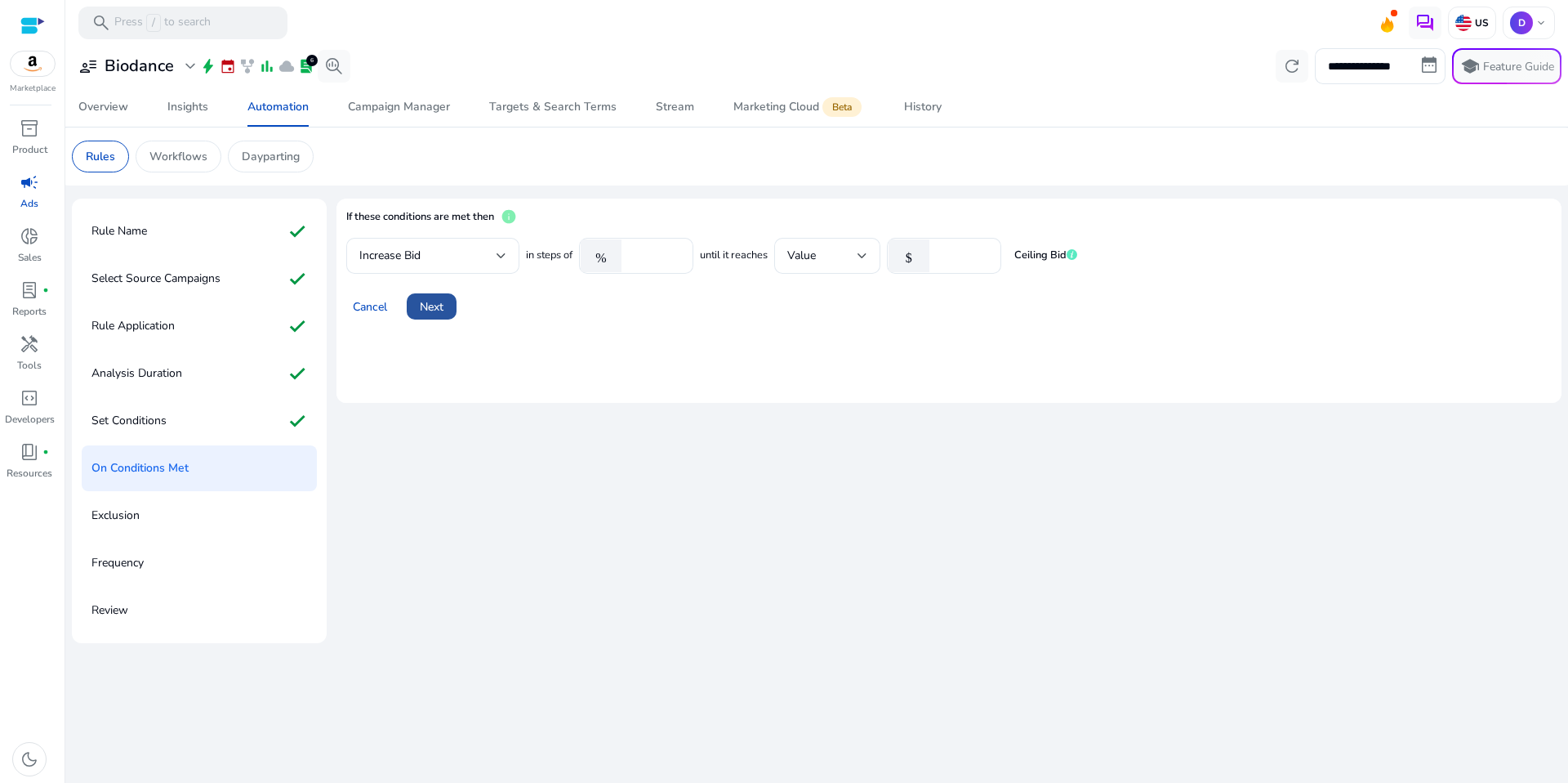
click at [443, 301] on span "Next" at bounding box center [431, 306] width 24 height 17
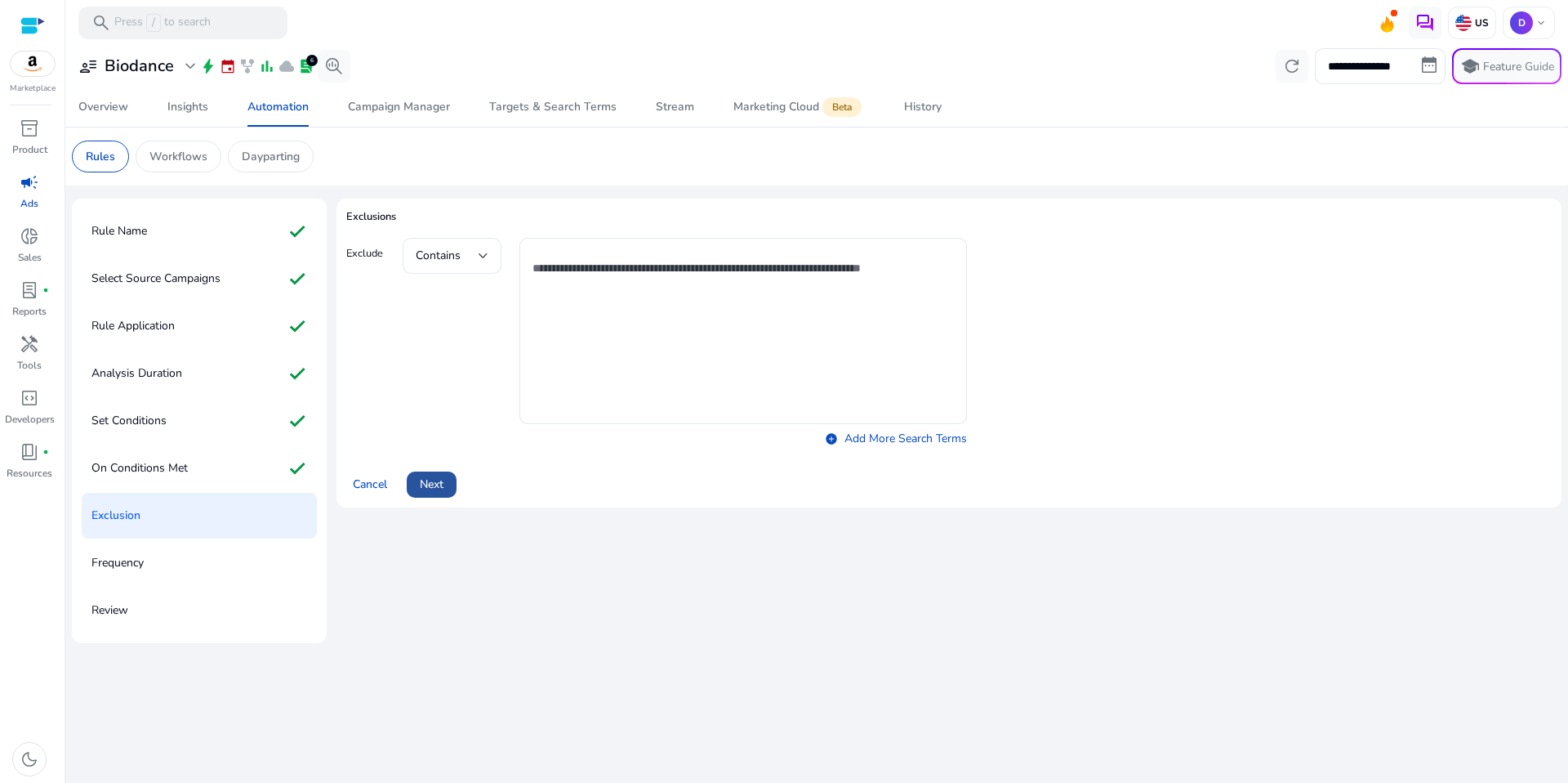
click at [430, 503] on span at bounding box center [431, 484] width 50 height 39
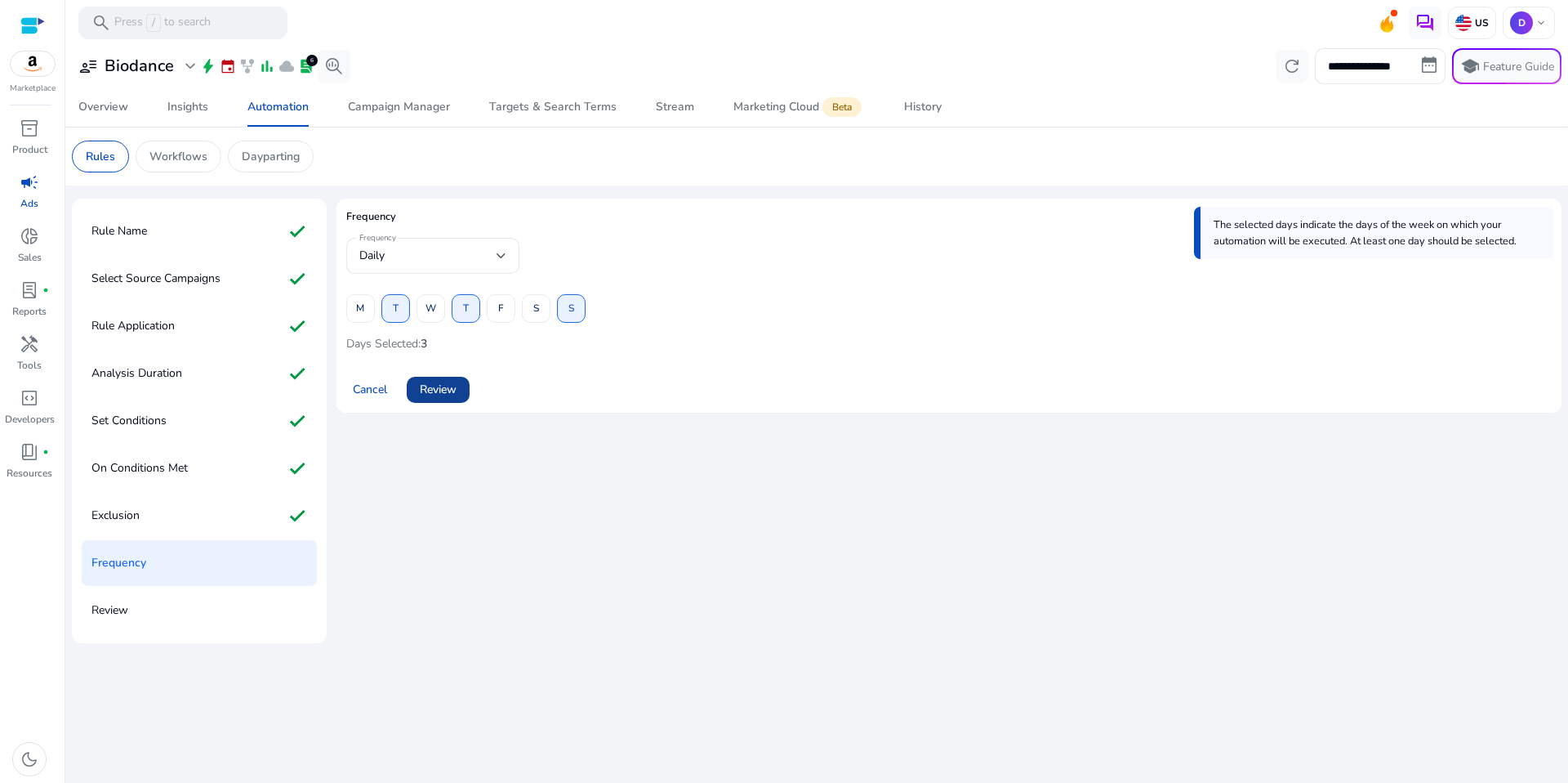
click at [456, 397] on span "Review" at bounding box center [438, 389] width 37 height 17
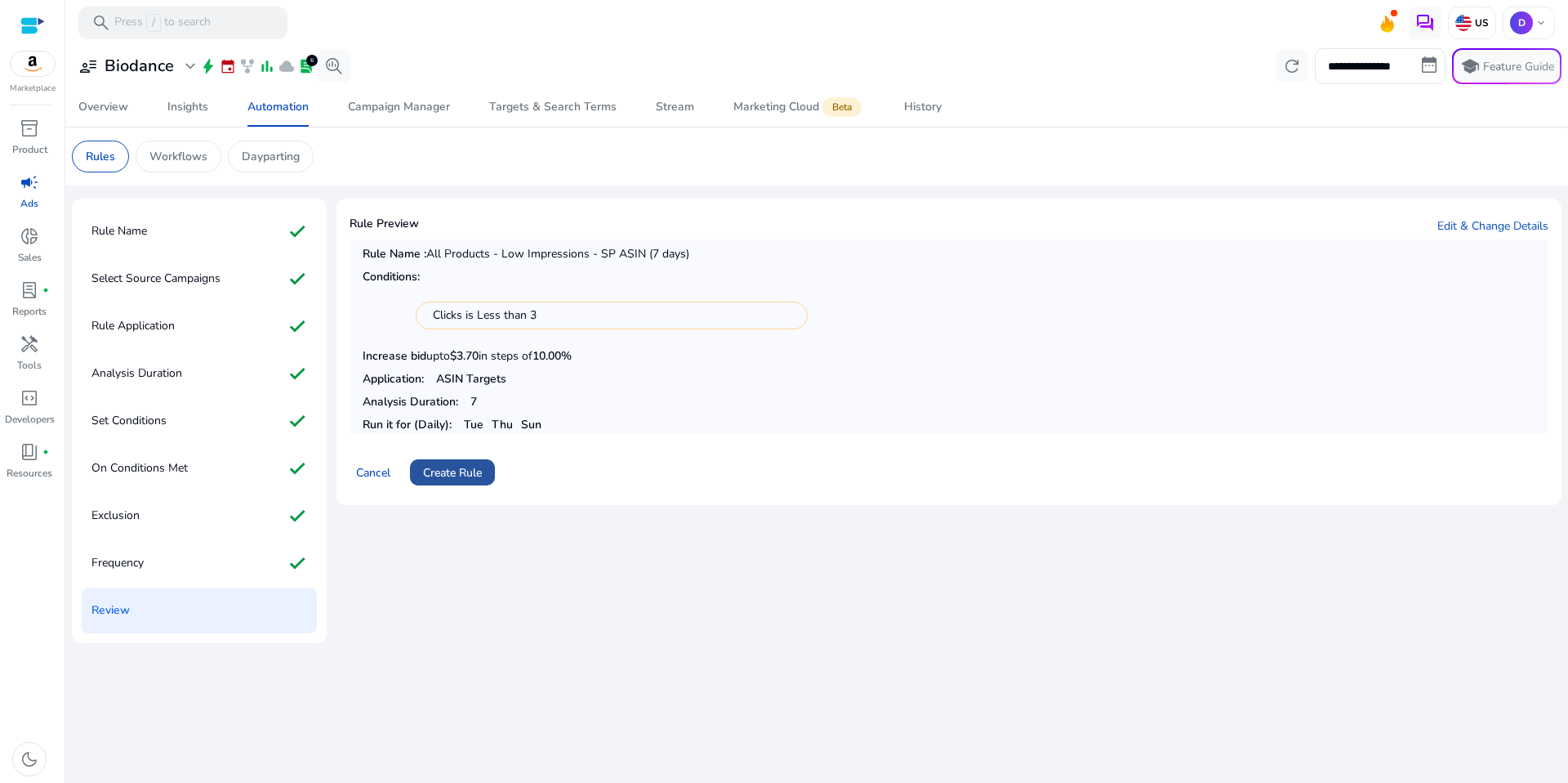
click at [453, 465] on span "Create Rule" at bounding box center [453, 472] width 59 height 17
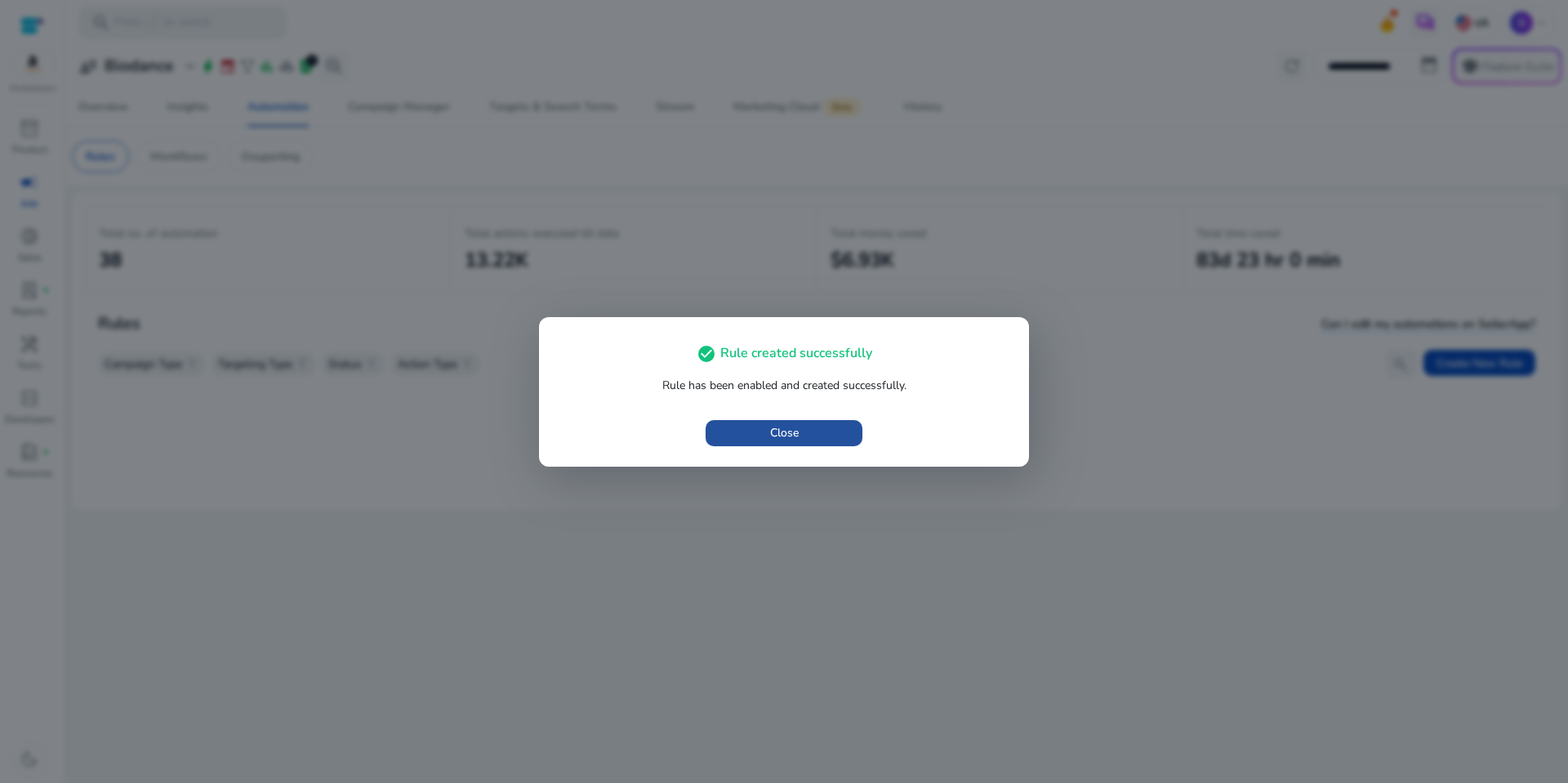
click at [787, 444] on span "button" at bounding box center [784, 433] width 157 height 39
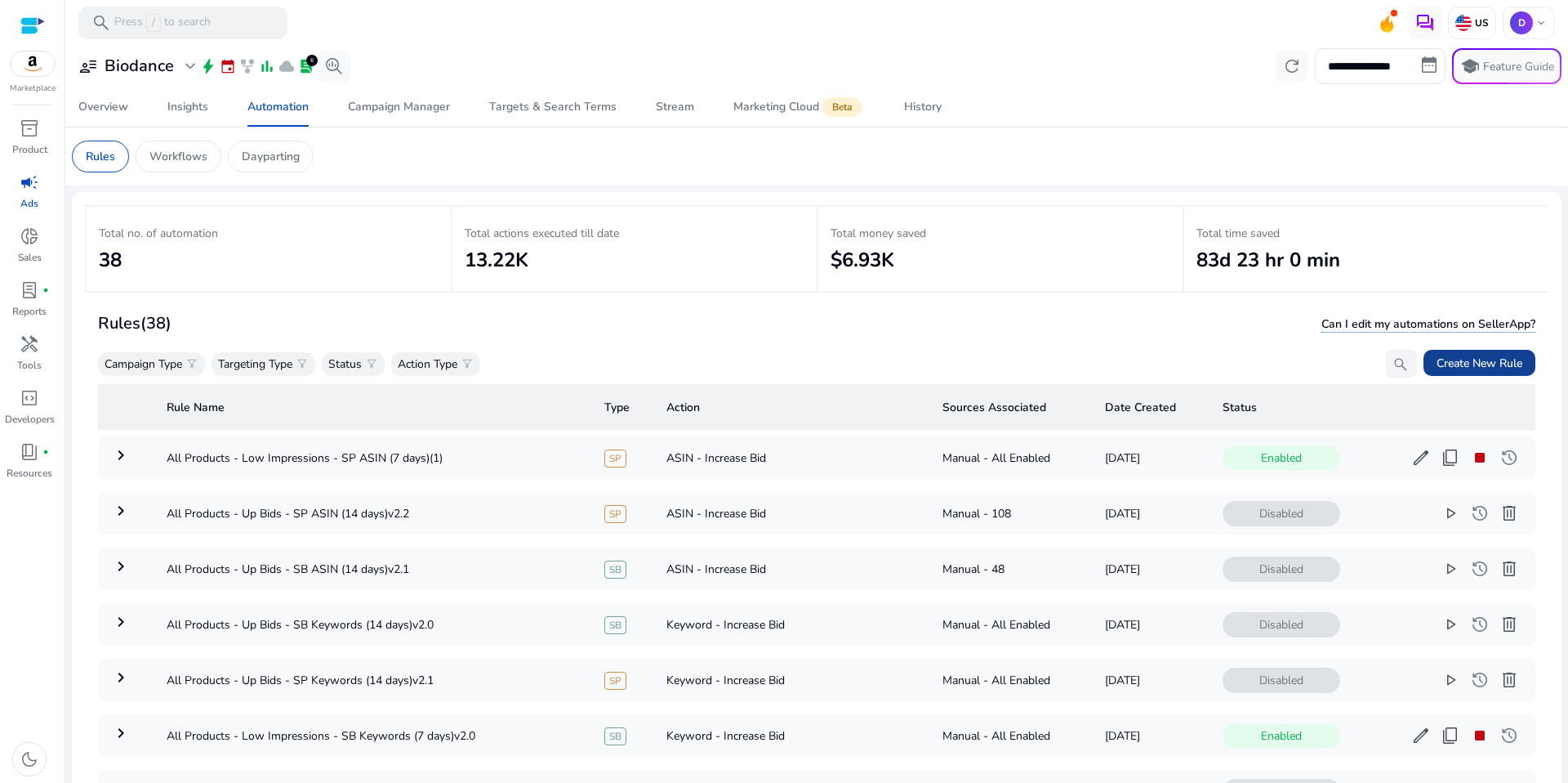
click at [1441, 364] on span "Create New Rule" at bounding box center [1479, 363] width 86 height 17
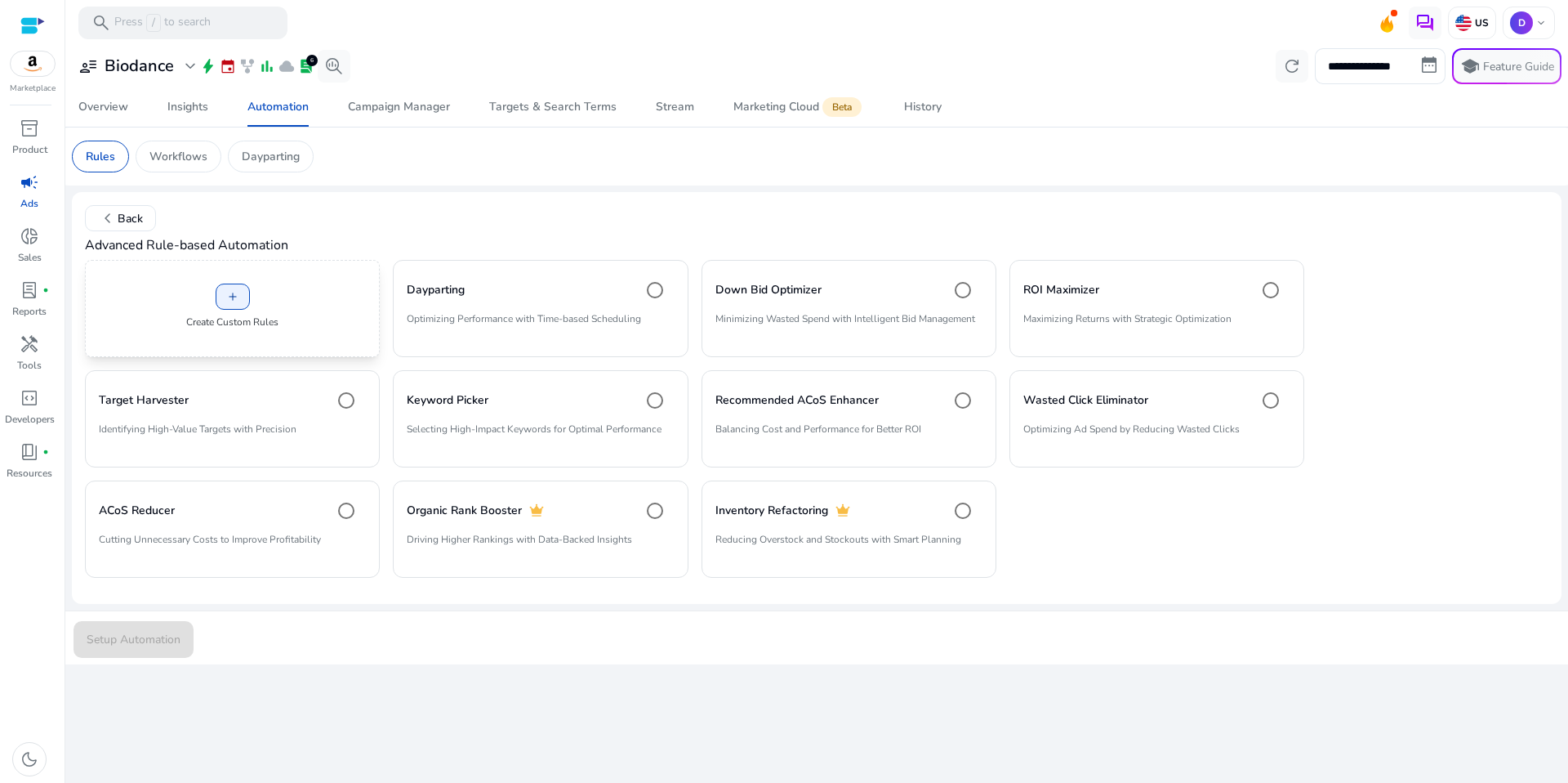
click at [230, 326] on p "Create Custom Rules" at bounding box center [233, 322] width 93 height 14
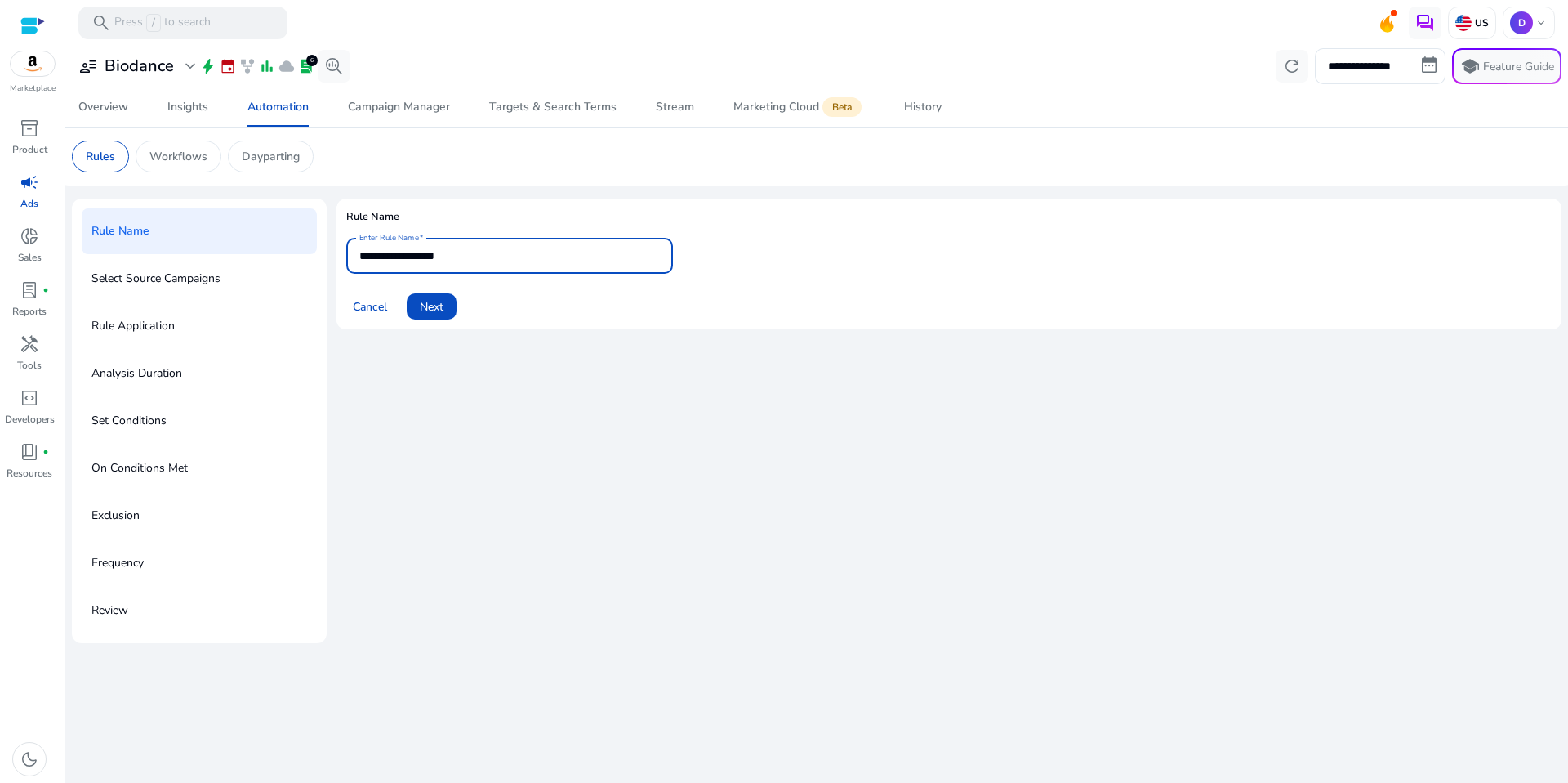
drag, startPoint x: 512, startPoint y: 260, endPoint x: 282, endPoint y: 253, distance: 230.1
click at [282, 253] on div "**********" at bounding box center [817, 421] width 1490 height 444
paste input "**********"
type input "**********"
click at [428, 299] on span "Next" at bounding box center [431, 306] width 24 height 17
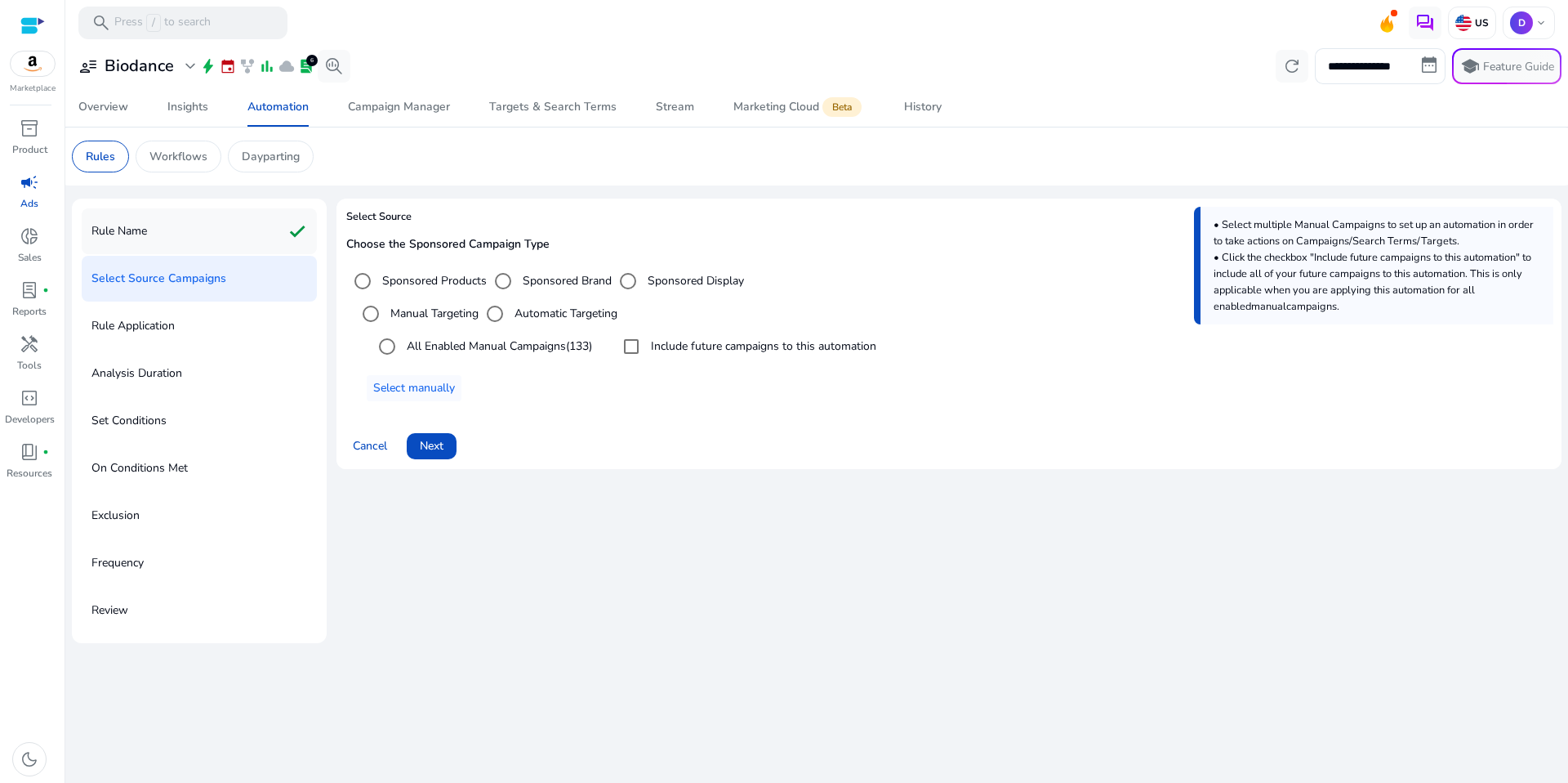
click at [264, 243] on div "Rule Name check" at bounding box center [200, 231] width 235 height 45
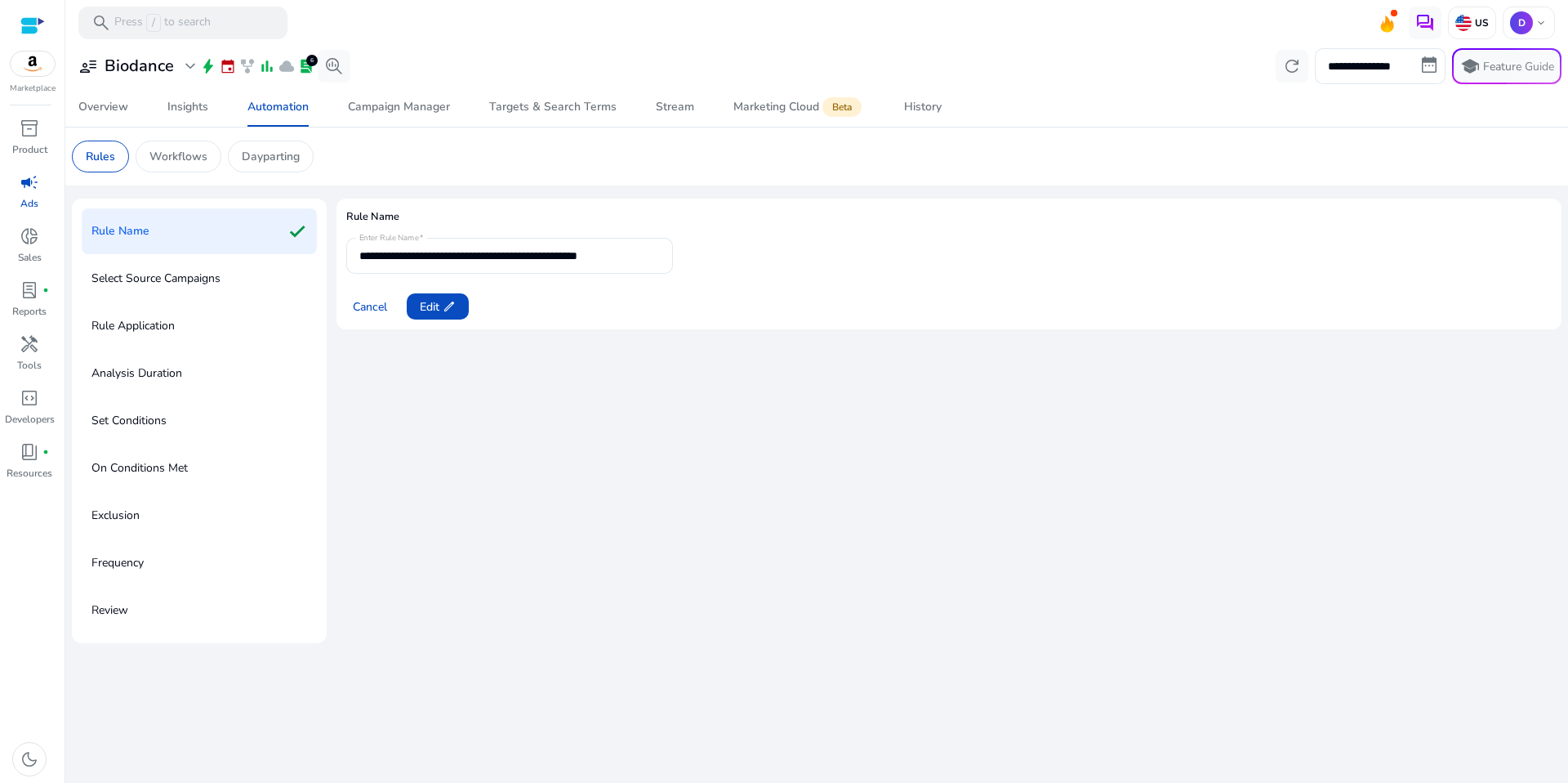
click at [260, 266] on div "Select Source Campaigns" at bounding box center [200, 278] width 235 height 45
click at [216, 281] on p "Select Source Campaigns" at bounding box center [156, 278] width 129 height 26
click at [425, 309] on span "Edit edit" at bounding box center [438, 306] width 36 height 17
click at [447, 316] on span at bounding box center [431, 307] width 50 height 39
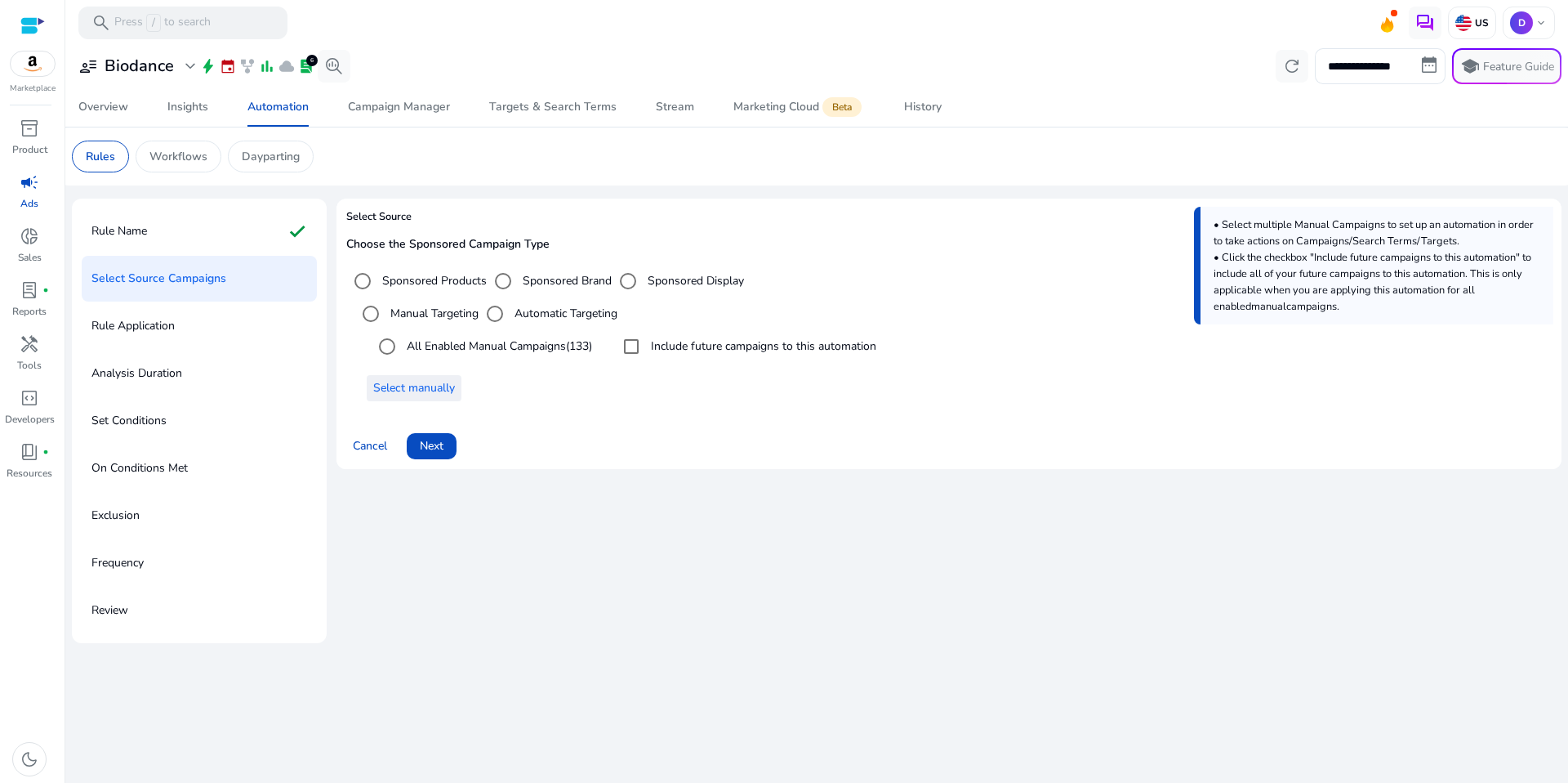
click at [433, 387] on span "Select manually" at bounding box center [415, 387] width 82 height 17
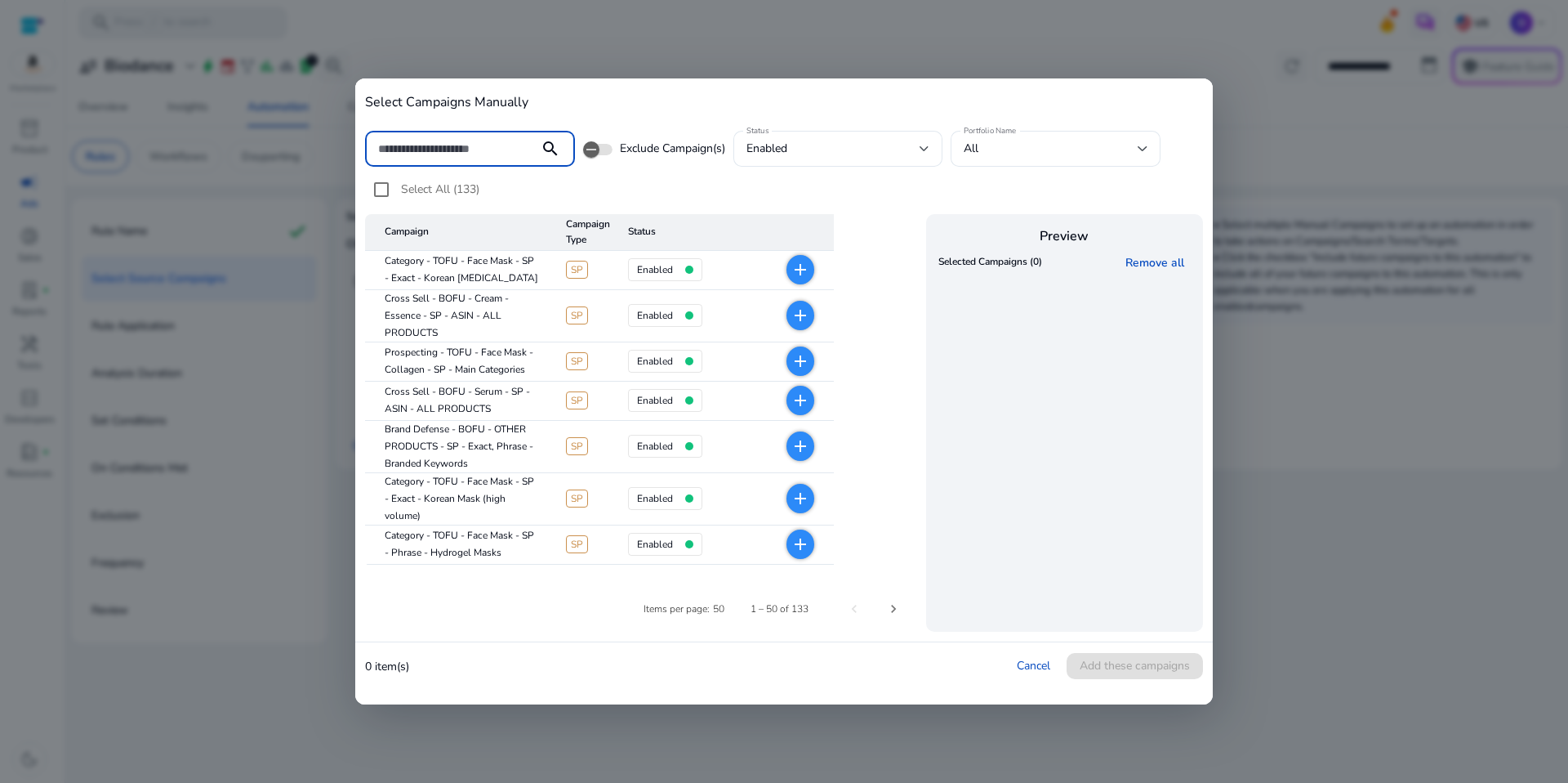
click at [451, 195] on span "Select All (133)" at bounding box center [440, 188] width 78 height 15
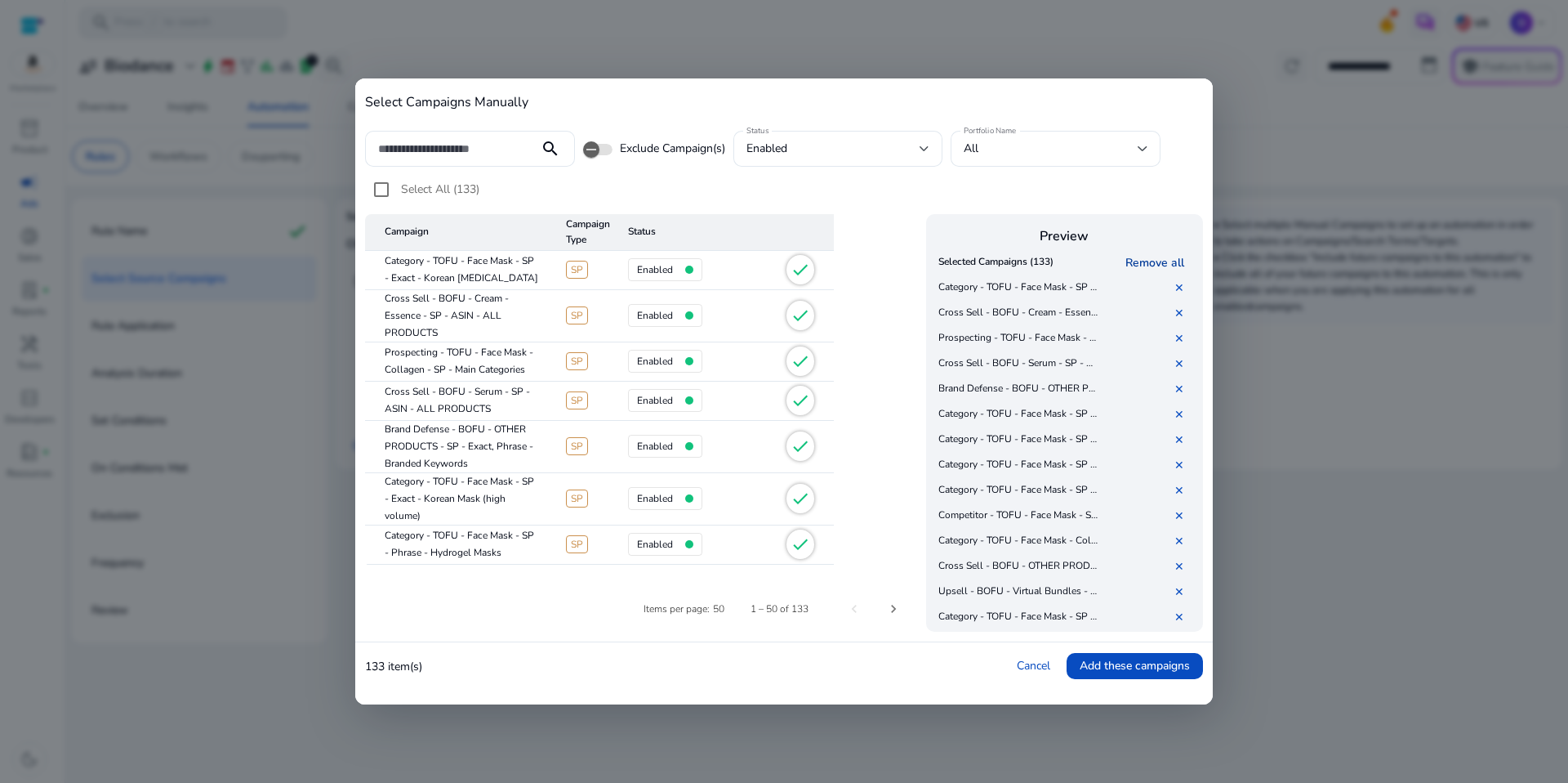
click at [1179, 268] on link "Remove all" at bounding box center [1157, 262] width 65 height 15
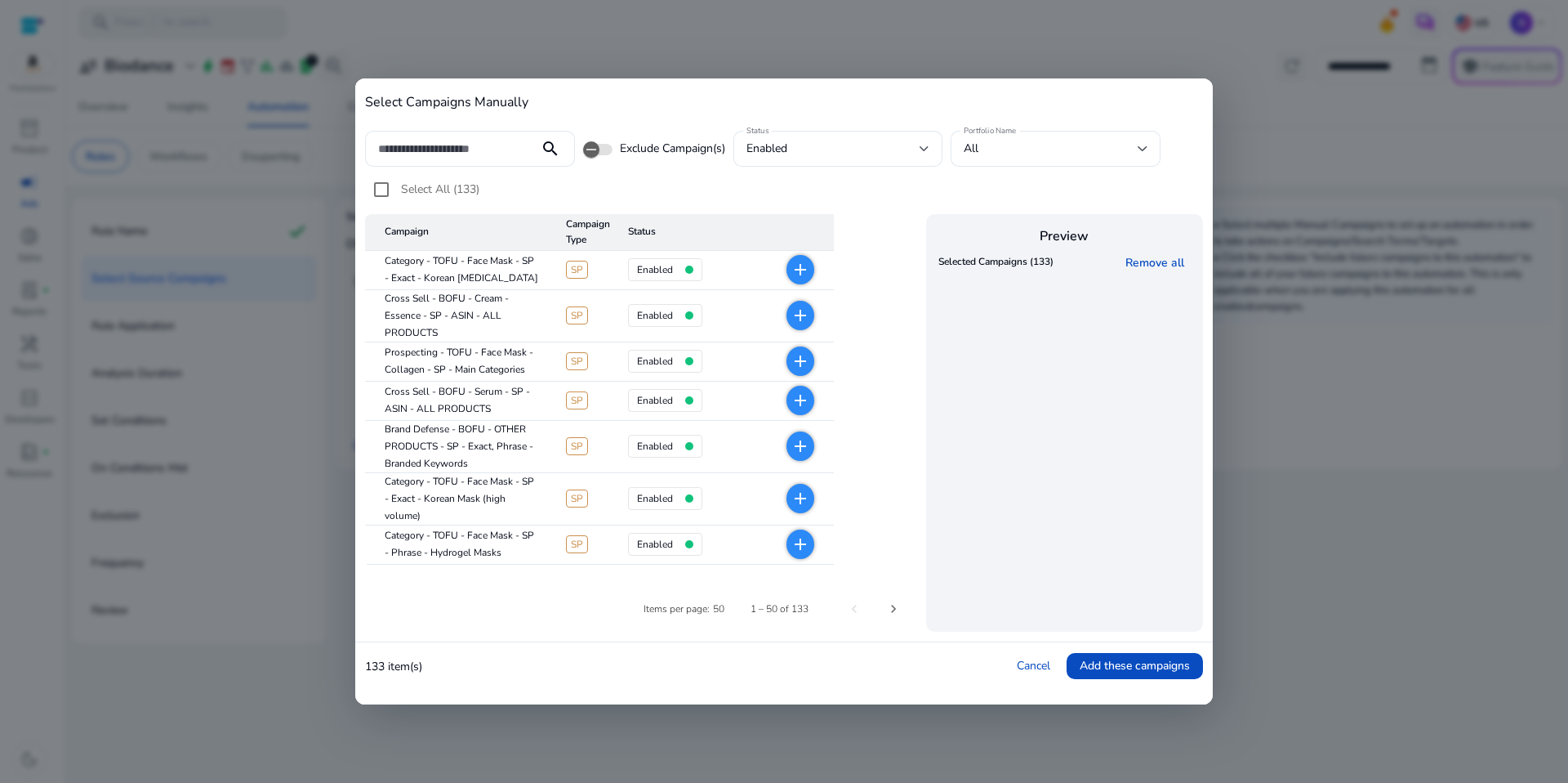
click at [795, 261] on mat-icon "add" at bounding box center [800, 269] width 20 height 20
click at [792, 502] on mat-icon "add" at bounding box center [800, 499] width 20 height 20
click at [793, 548] on mat-icon "add" at bounding box center [800, 544] width 20 height 20
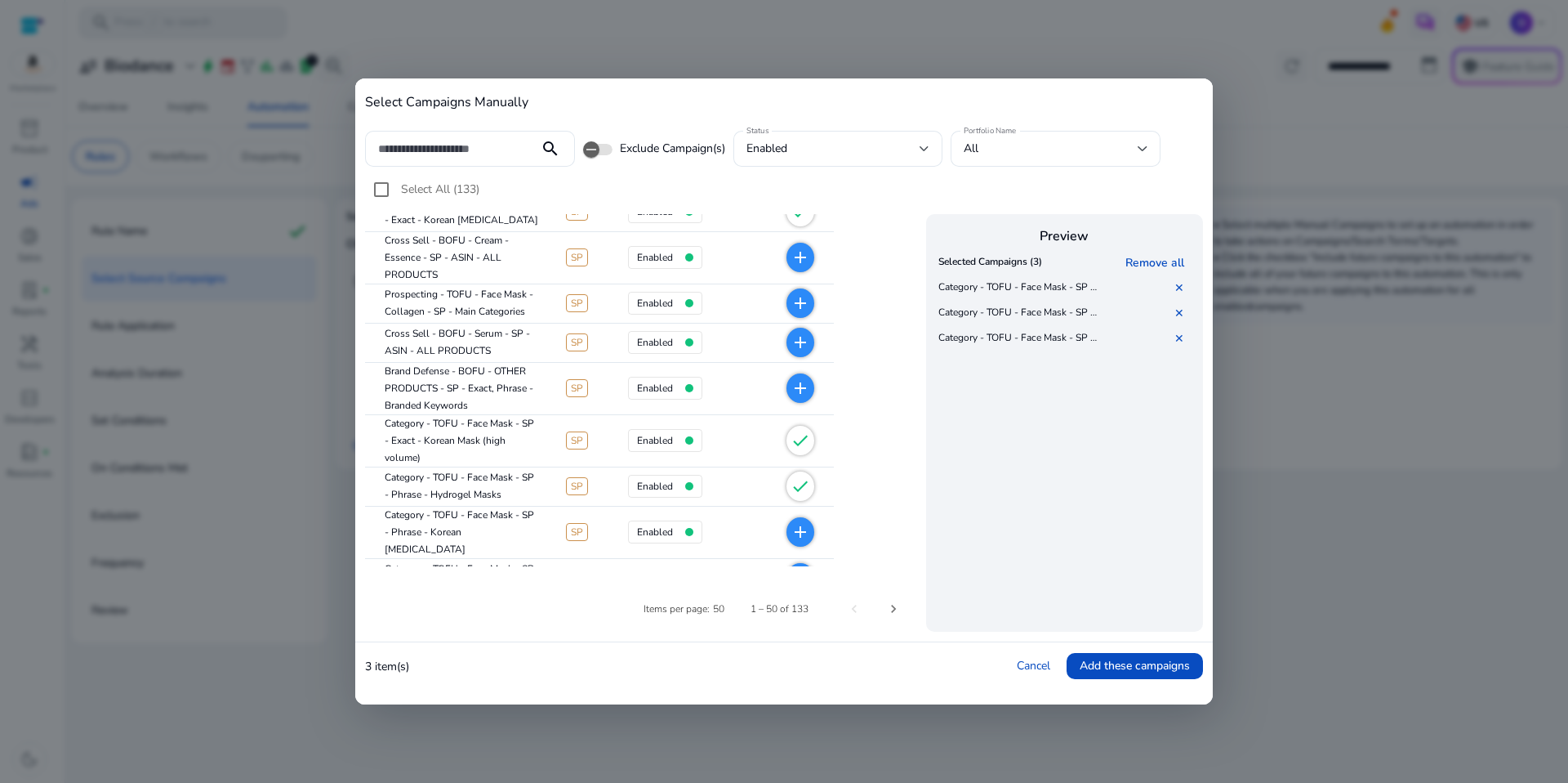
scroll to position [73, 0]
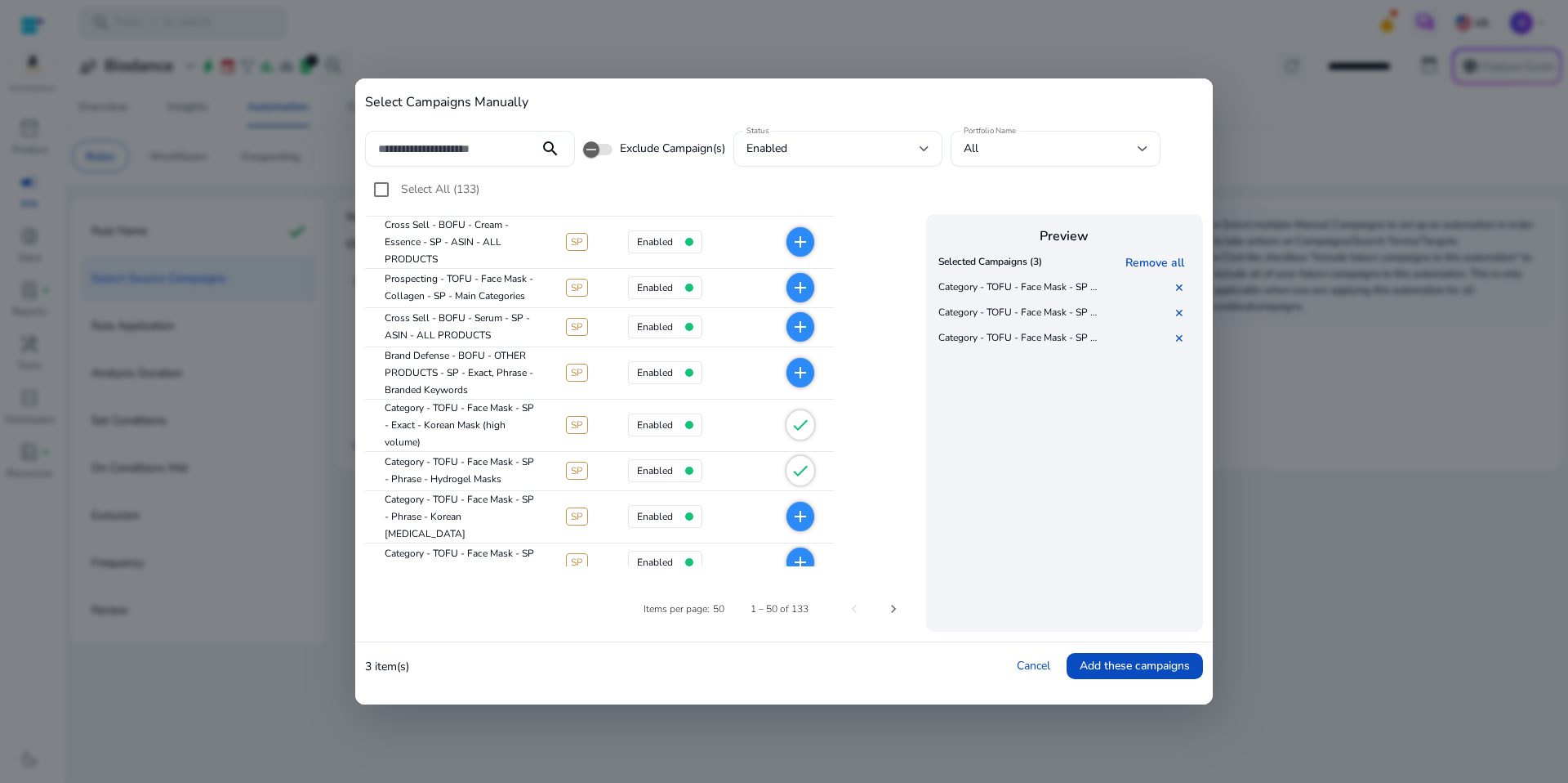
click at [793, 516] on mat-icon "add" at bounding box center [800, 516] width 20 height 20
drag, startPoint x: 793, startPoint y: 550, endPoint x: 733, endPoint y: 550, distance: 60.0
click at [792, 552] on mat-icon "add" at bounding box center [800, 562] width 20 height 20
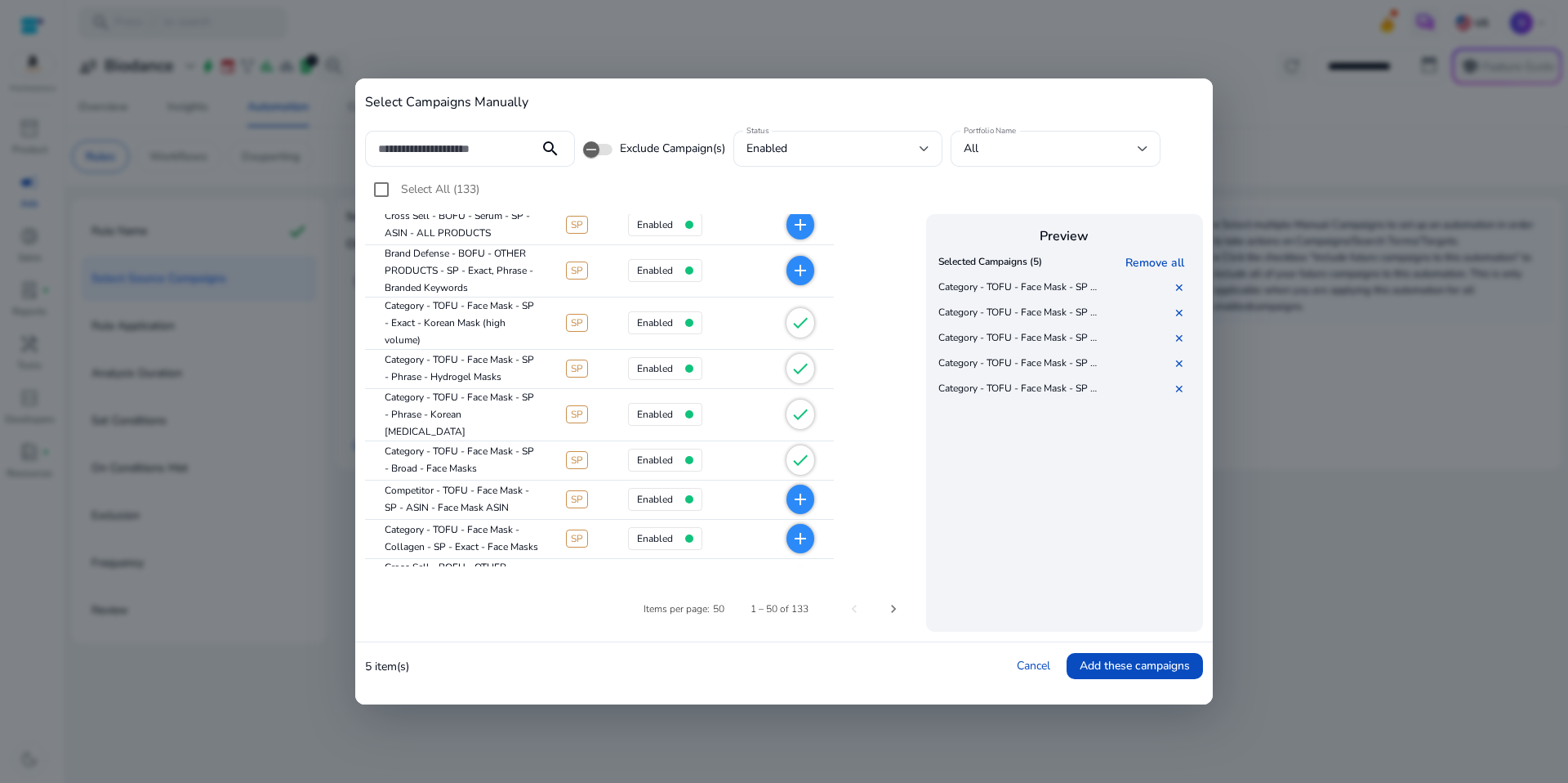
scroll to position [177, 0]
drag, startPoint x: 805, startPoint y: 487, endPoint x: 802, endPoint y: 512, distance: 25.2
click at [805, 489] on mat-icon "add" at bounding box center [800, 499] width 20 height 20
click at [800, 528] on mat-icon "add" at bounding box center [800, 538] width 20 height 20
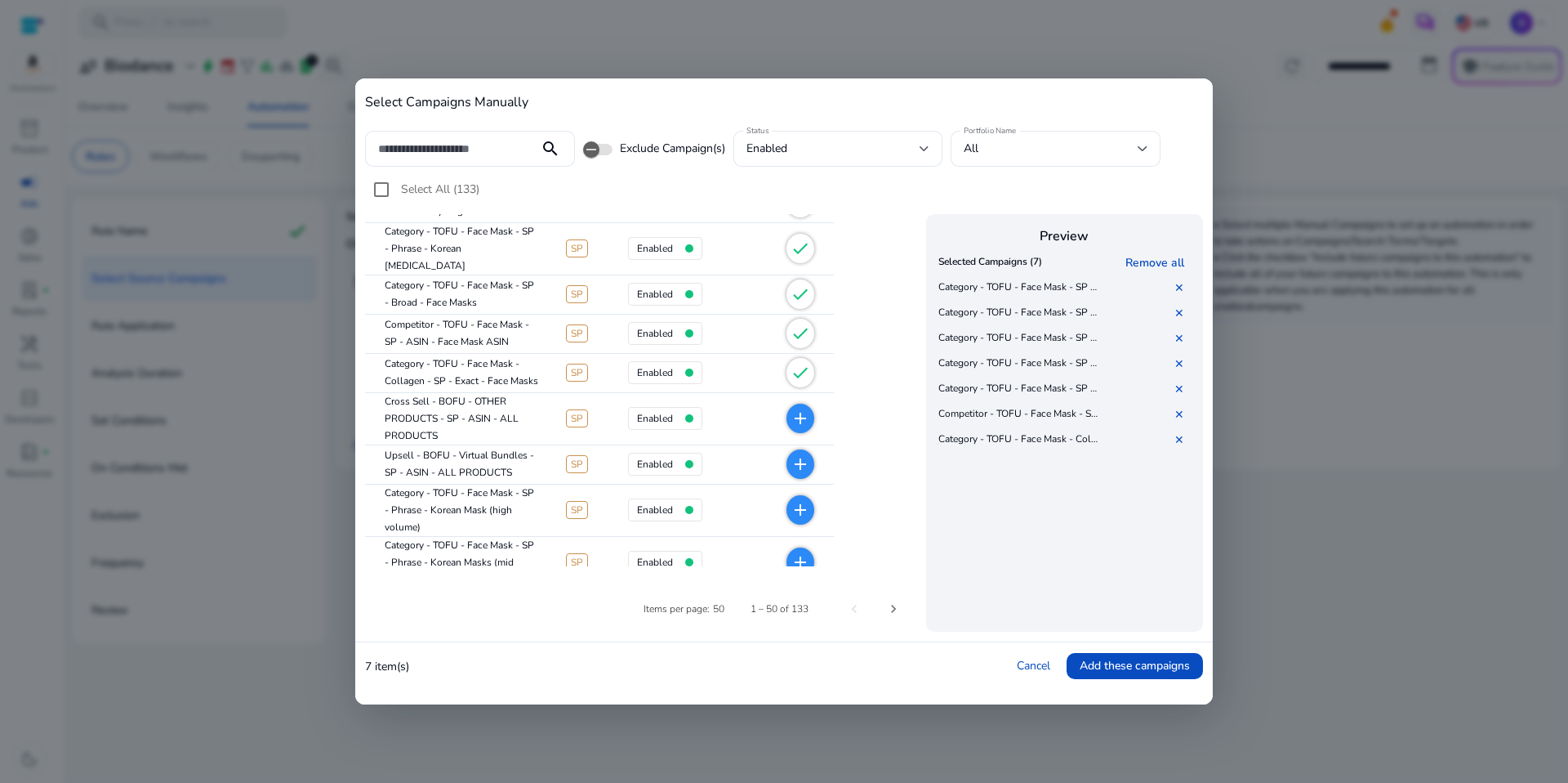
scroll to position [354, 0]
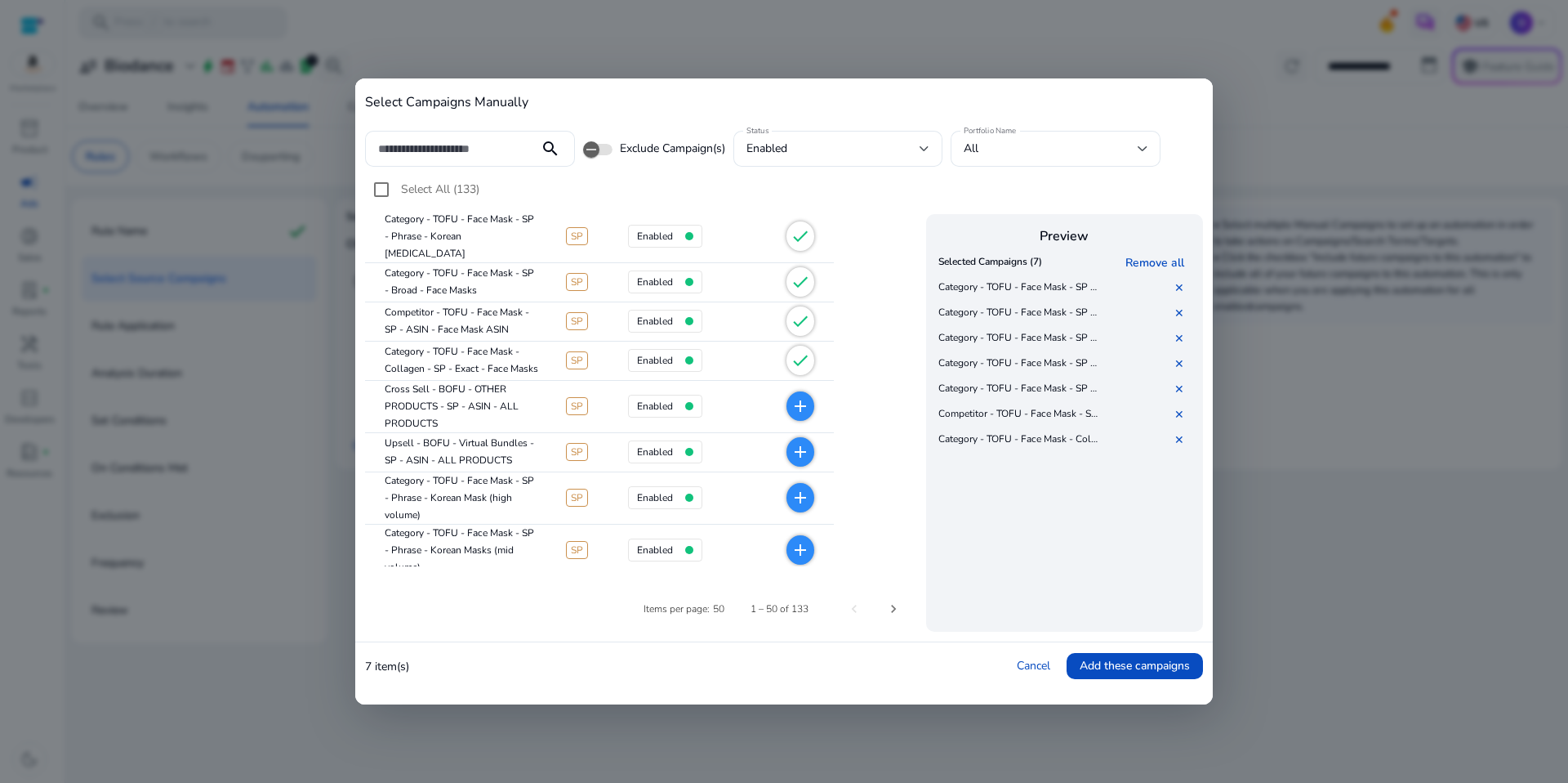
click at [807, 488] on mat-icon "add" at bounding box center [800, 498] width 20 height 20
click at [791, 540] on mat-icon "add" at bounding box center [800, 550] width 20 height 20
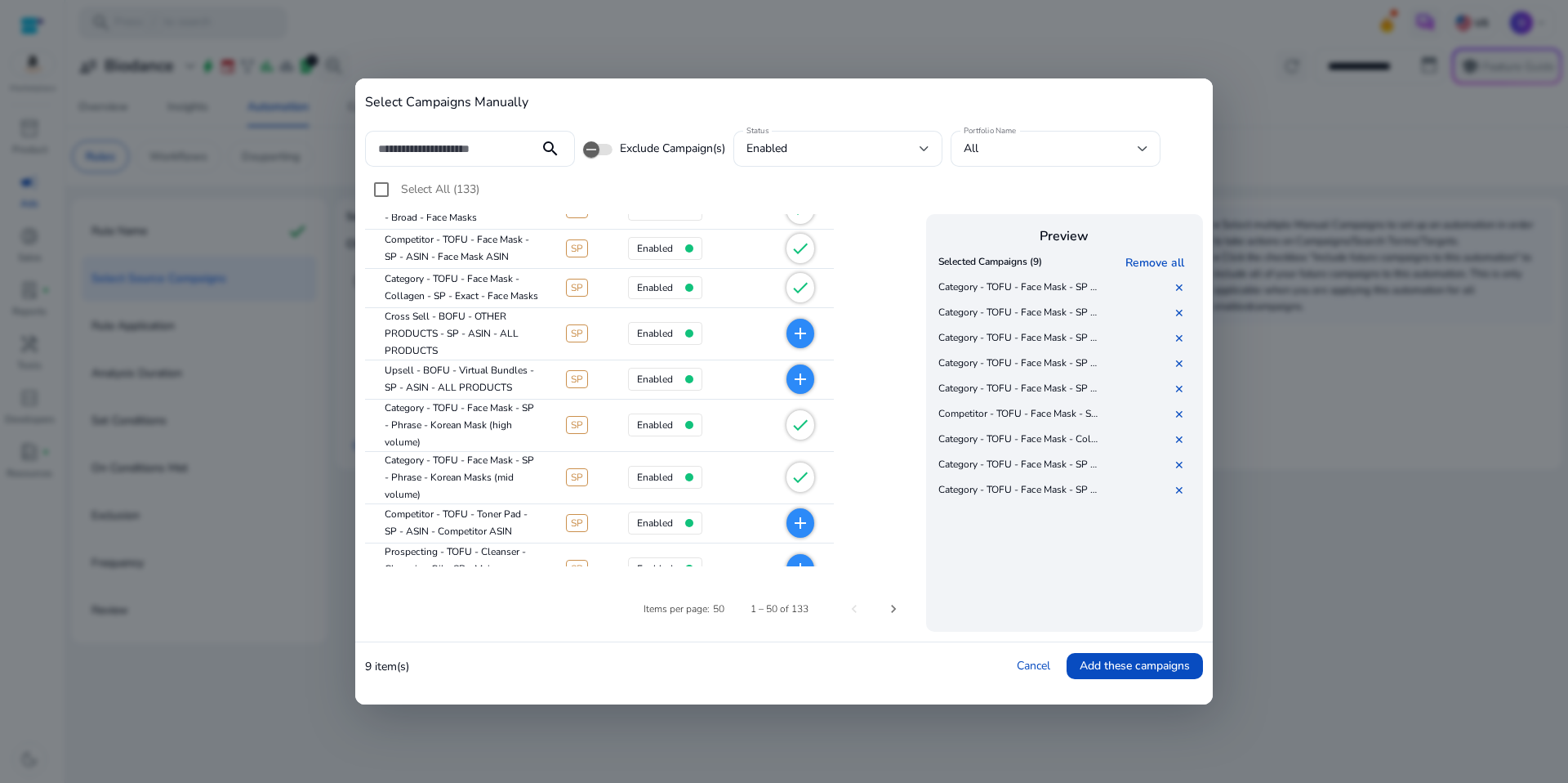
scroll to position [445, 0]
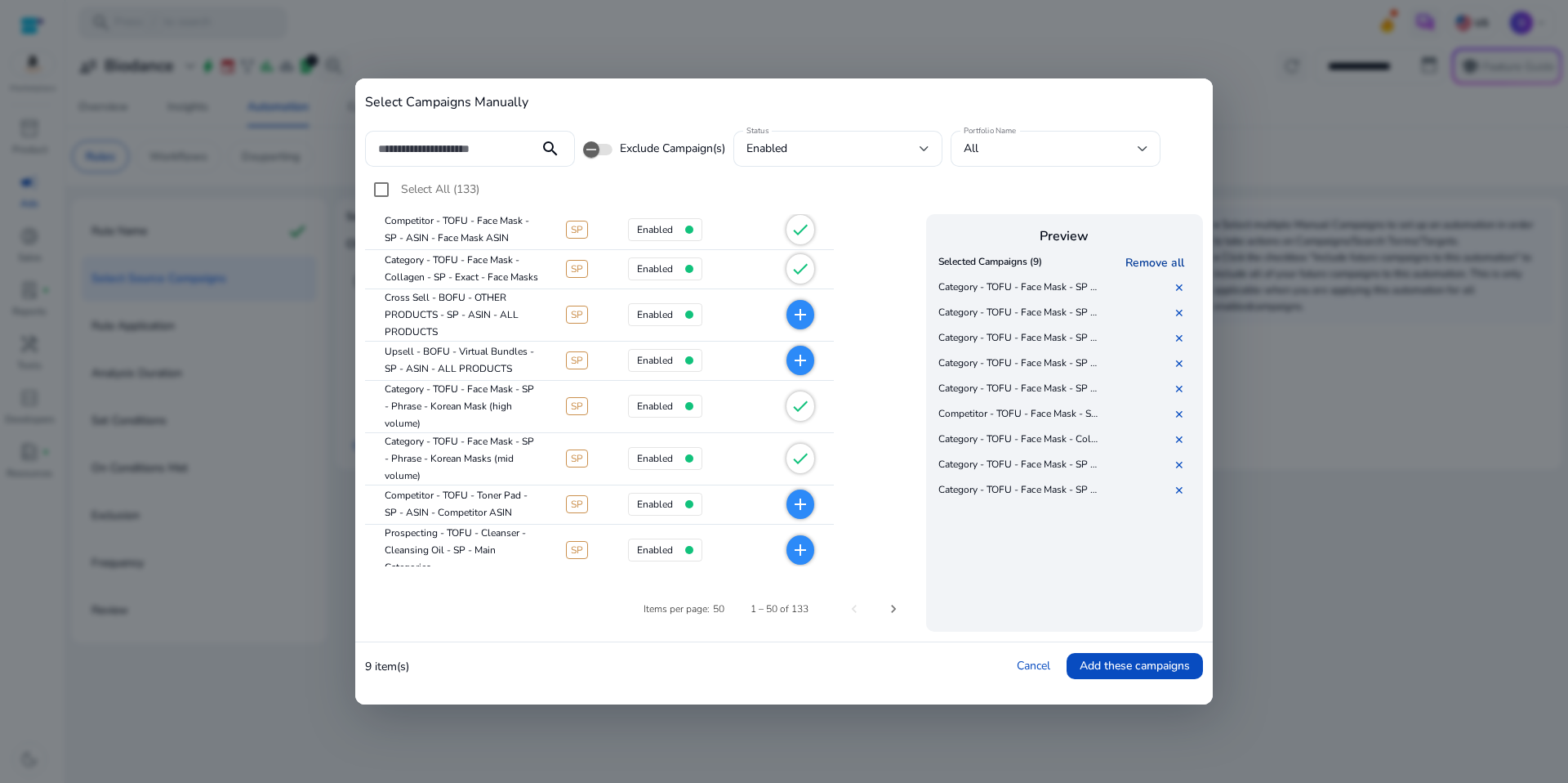
click at [1132, 267] on link "Remove all" at bounding box center [1157, 262] width 65 height 15
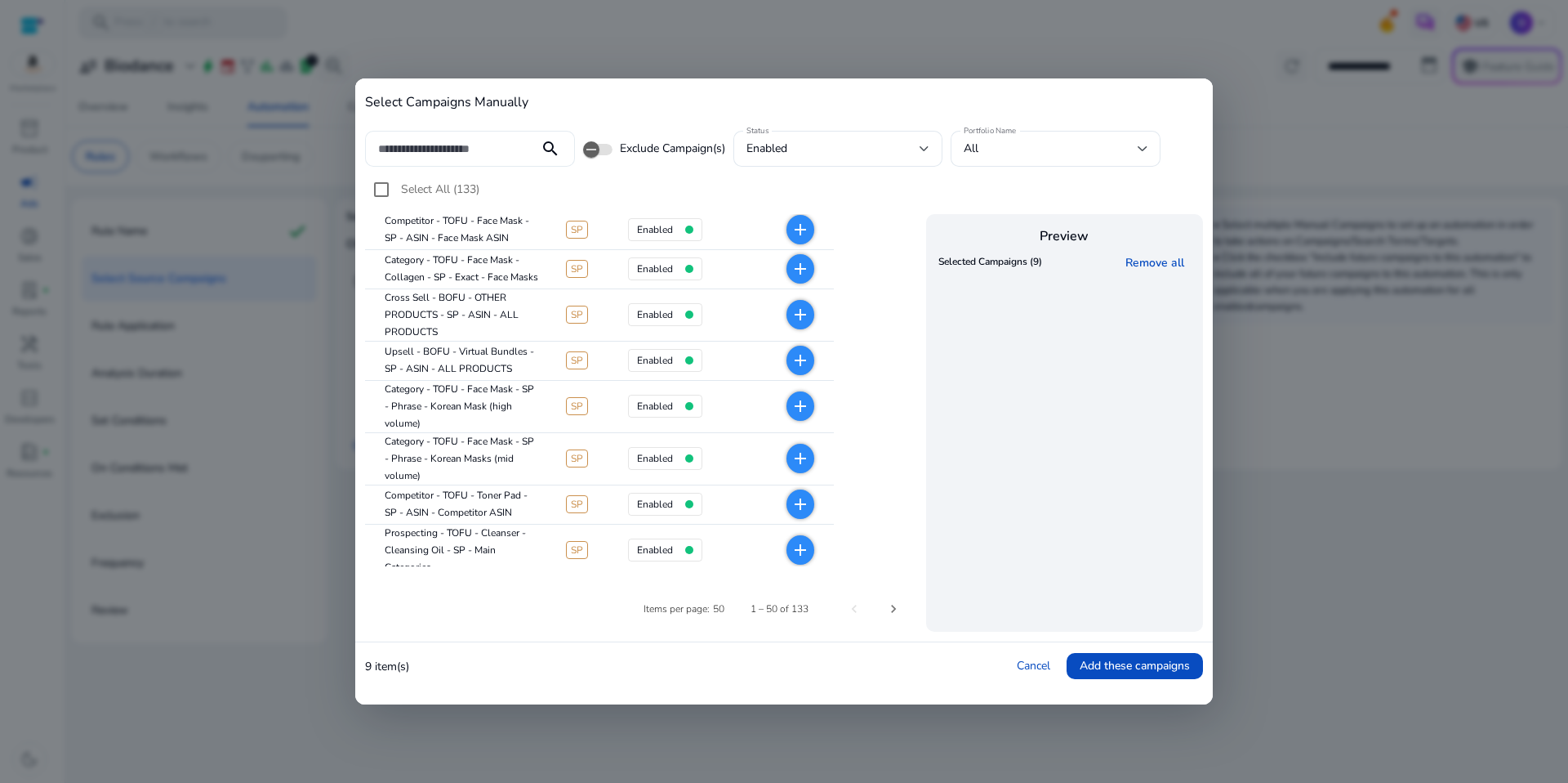
click at [471, 141] on input at bounding box center [452, 149] width 148 height 18
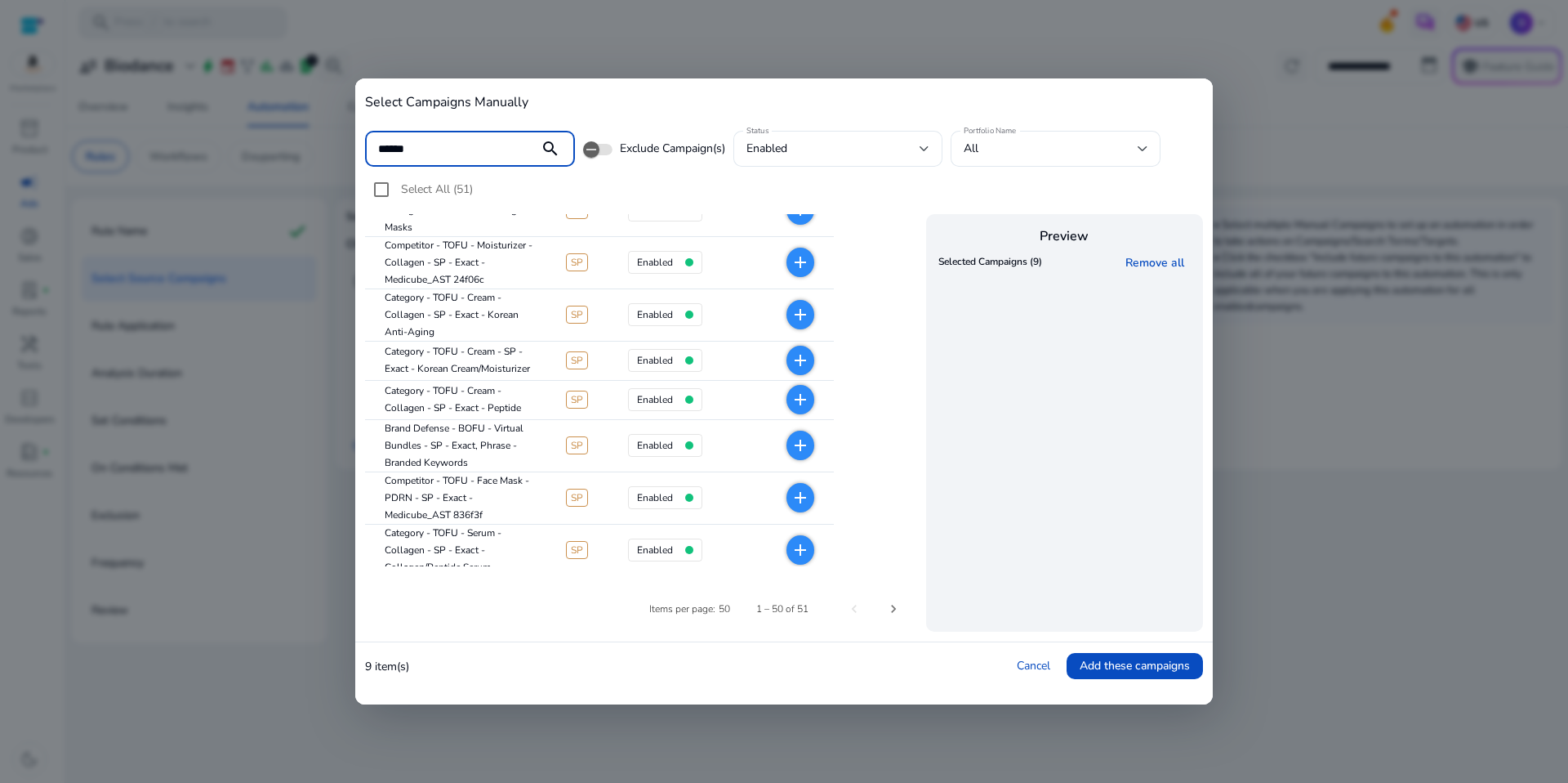
scroll to position [158, 0]
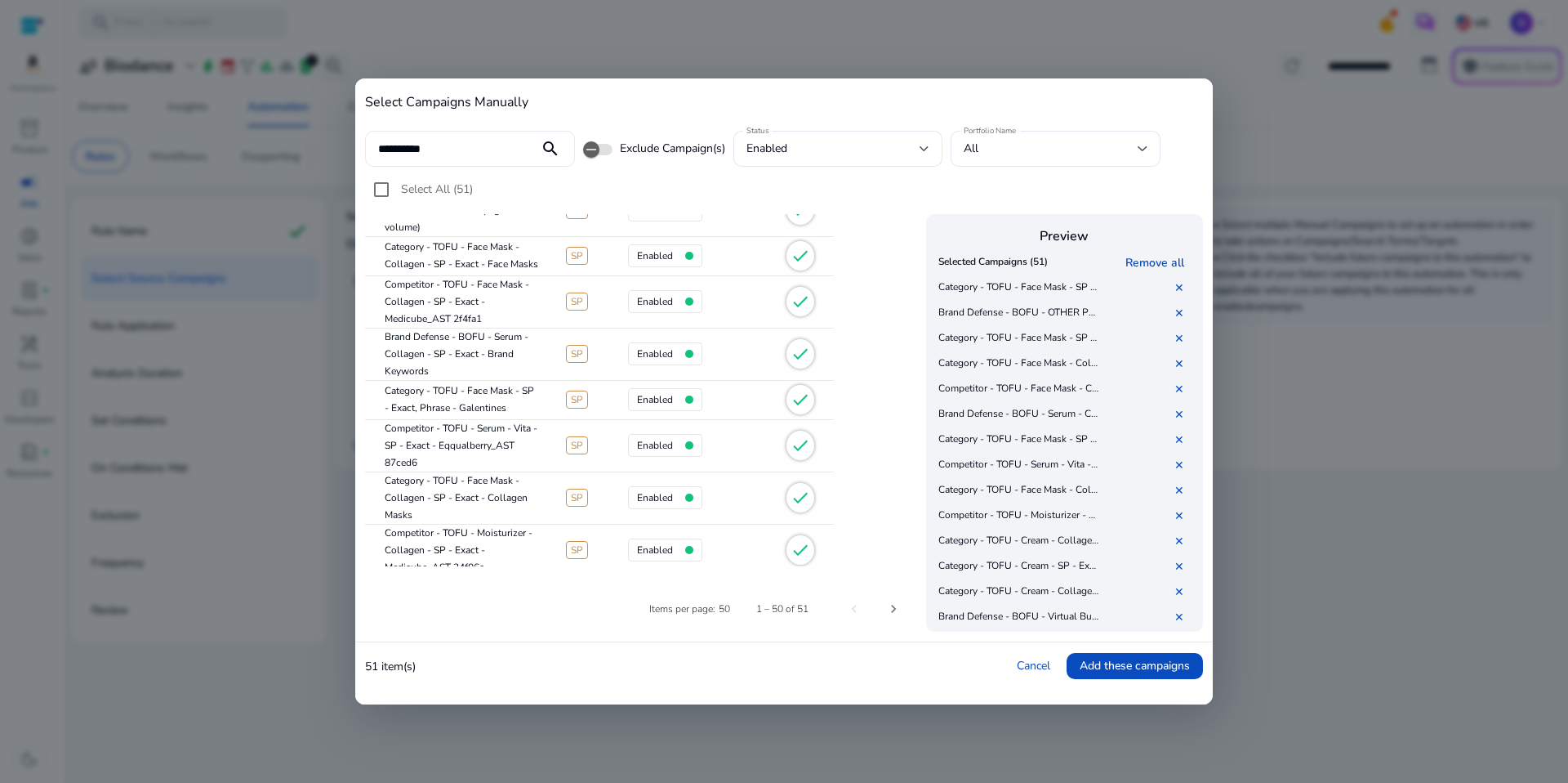
click at [486, 157] on div "**********" at bounding box center [452, 149] width 148 height 36
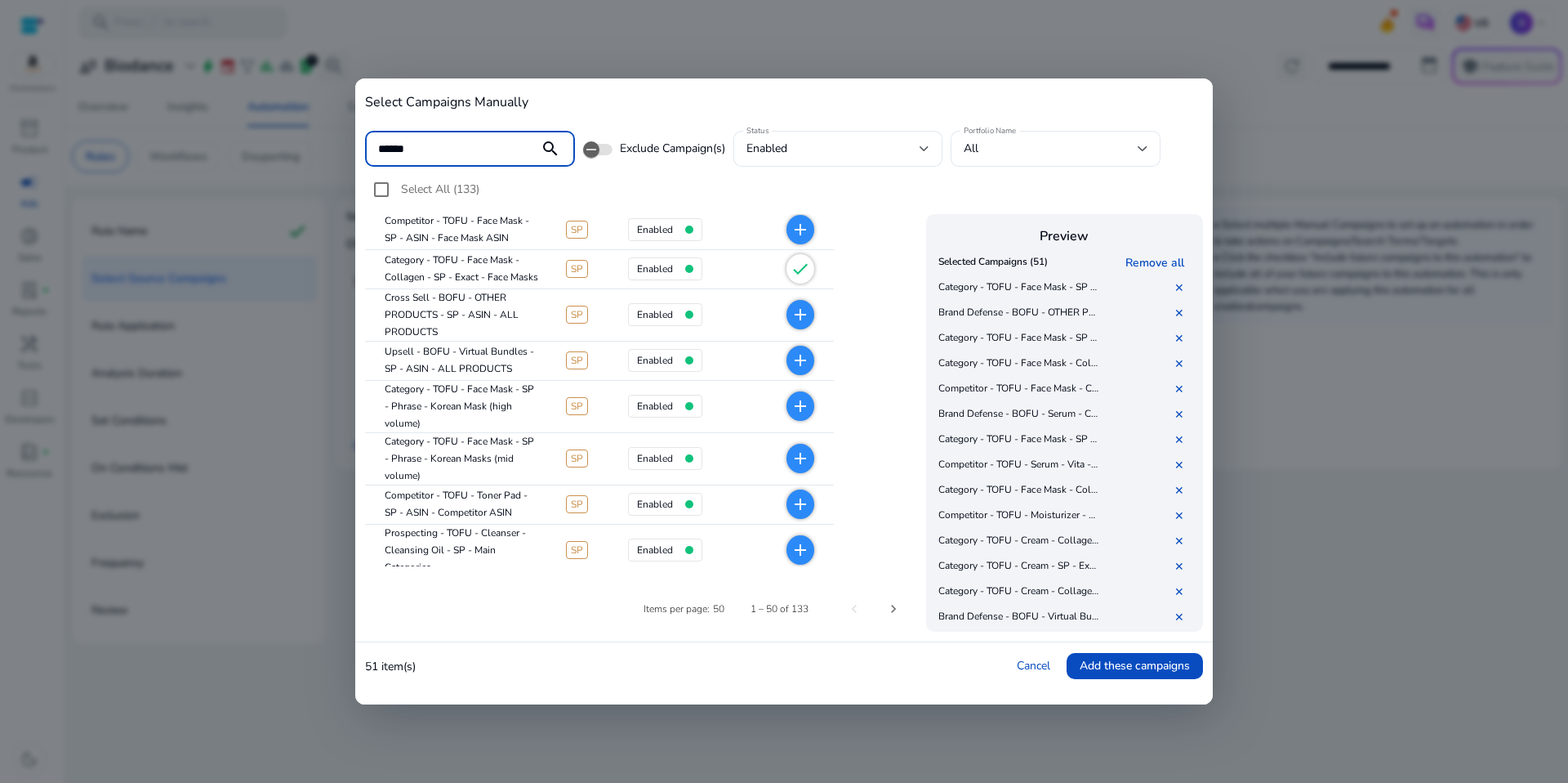
scroll to position [0, 0]
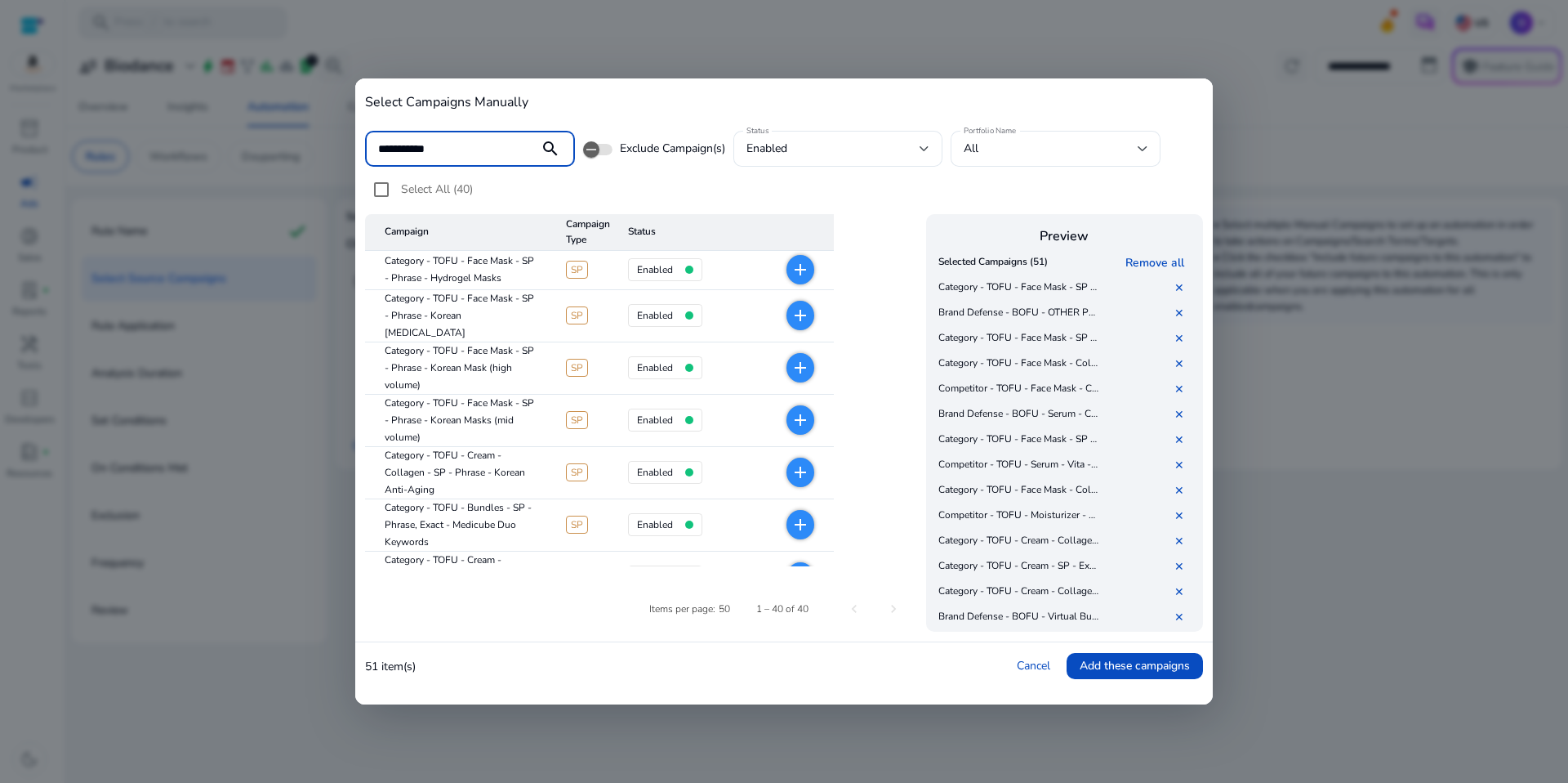
click at [464, 190] on span "Select All (40)" at bounding box center [437, 188] width 72 height 15
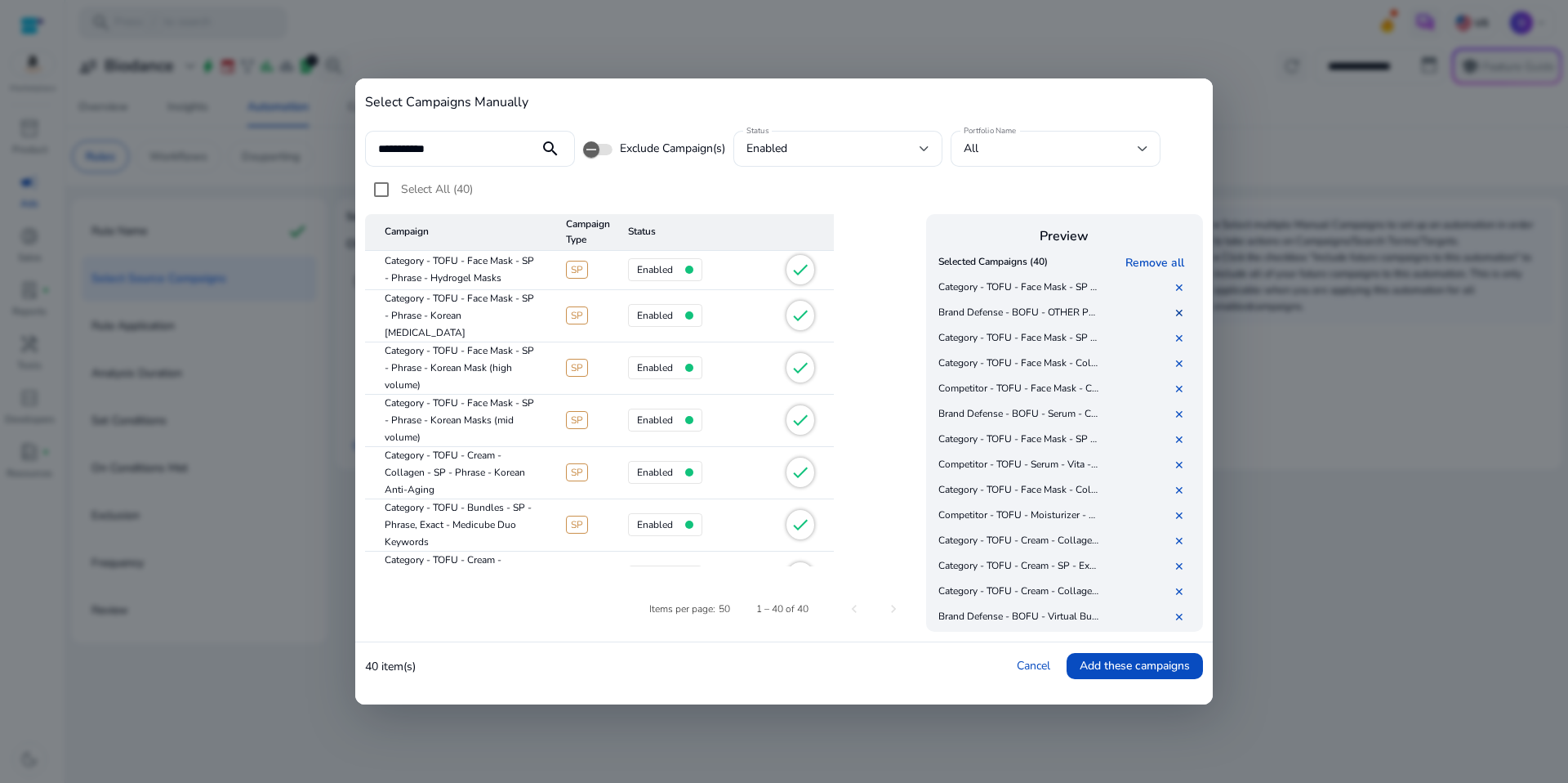
click at [1184, 308] on link "✕" at bounding box center [1182, 313] width 16 height 15
click at [1178, 391] on link "✕" at bounding box center [1182, 389] width 16 height 15
click at [1182, 460] on link "✕" at bounding box center [1182, 465] width 16 height 15
click at [1180, 405] on td "✕" at bounding box center [1149, 415] width 92 height 25
click at [1179, 407] on link "✕" at bounding box center [1182, 414] width 16 height 15
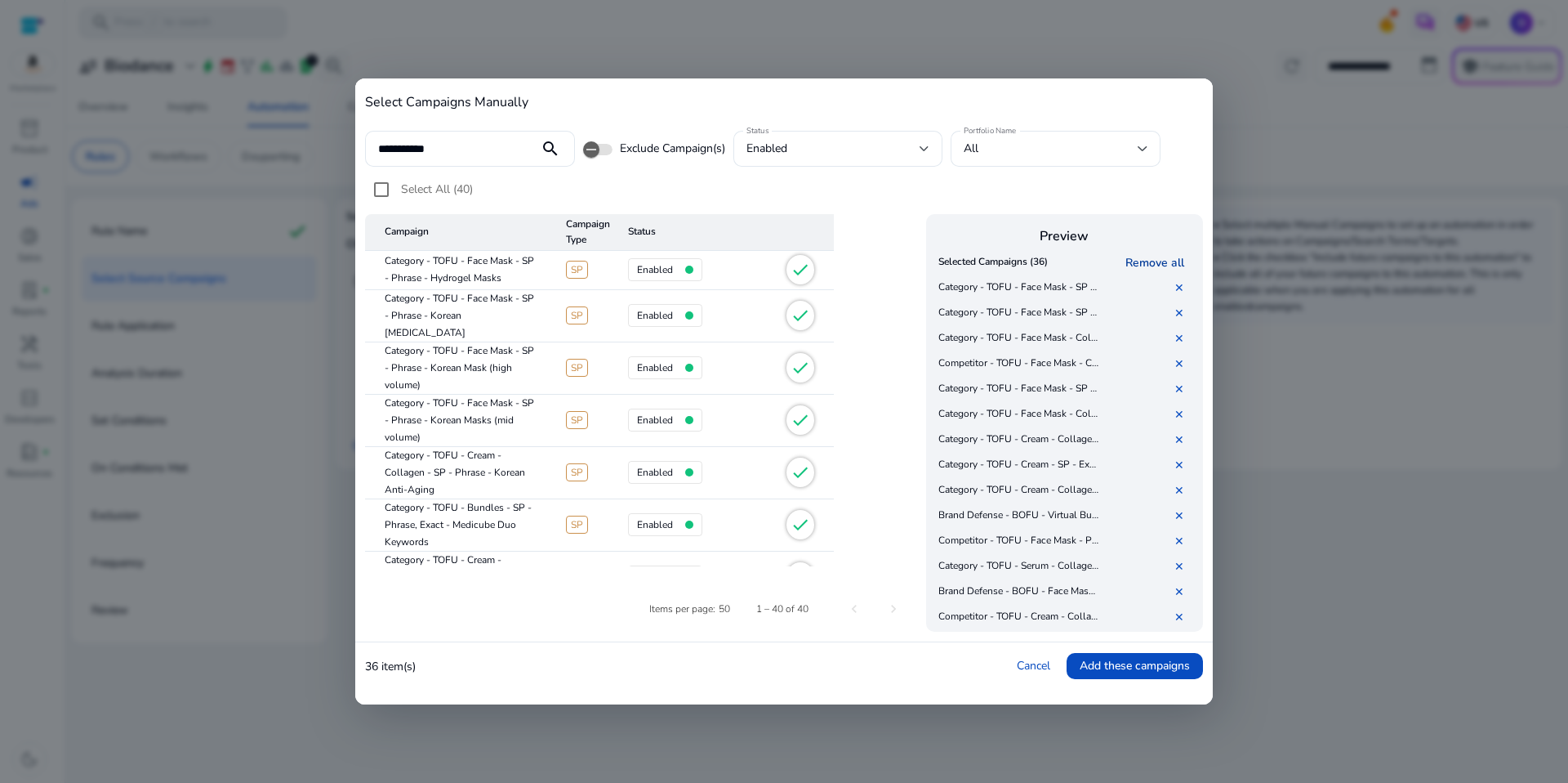
click at [1153, 255] on link "Remove all" at bounding box center [1157, 262] width 65 height 15
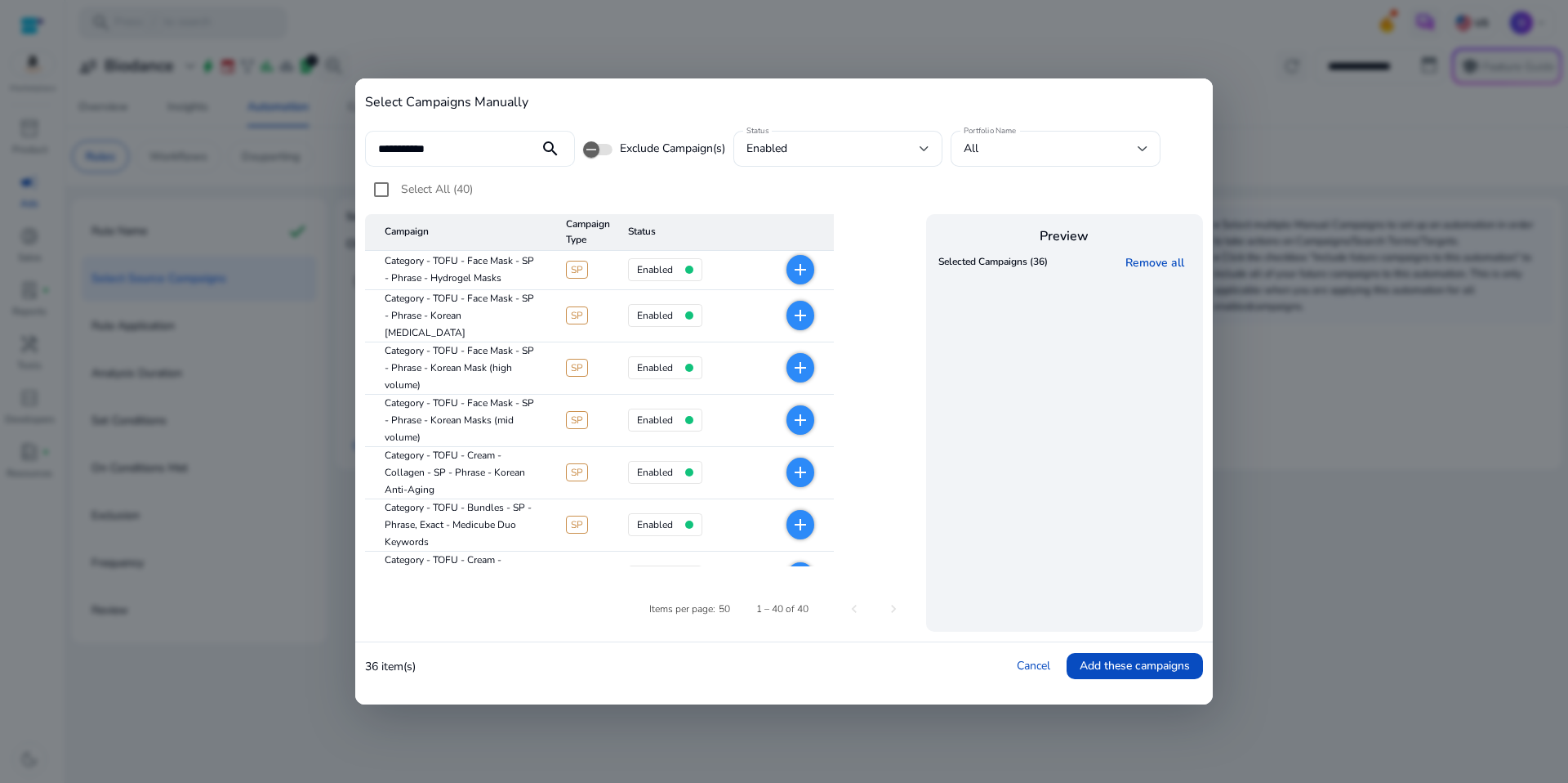
click at [491, 151] on input "**********" at bounding box center [452, 149] width 148 height 18
click at [411, 187] on span "Select All (40)" at bounding box center [437, 188] width 72 height 15
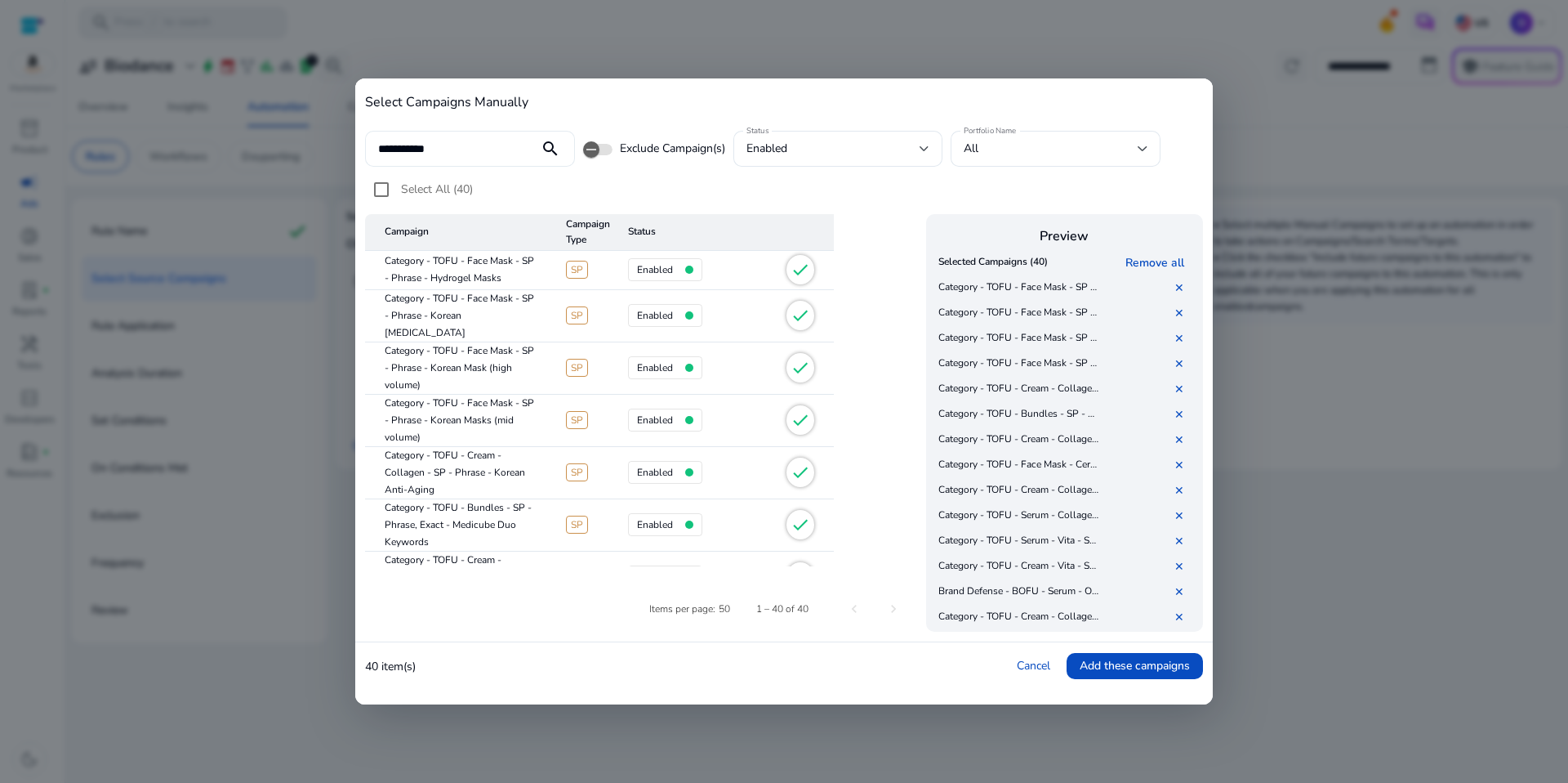
click at [492, 157] on input "**********" at bounding box center [452, 149] width 148 height 18
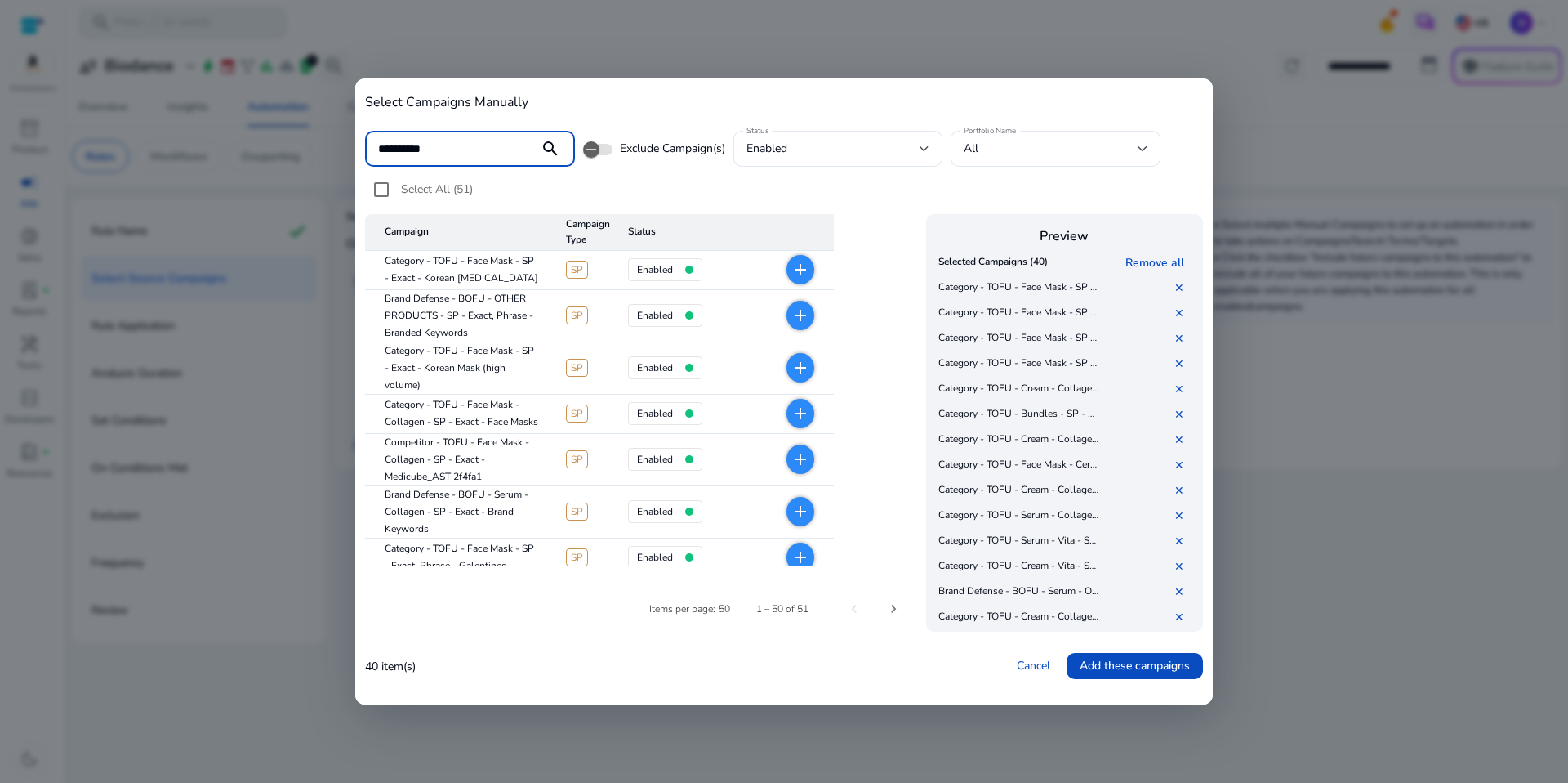
type input "**********"
click at [461, 191] on span "Select All (51)" at bounding box center [437, 188] width 72 height 15
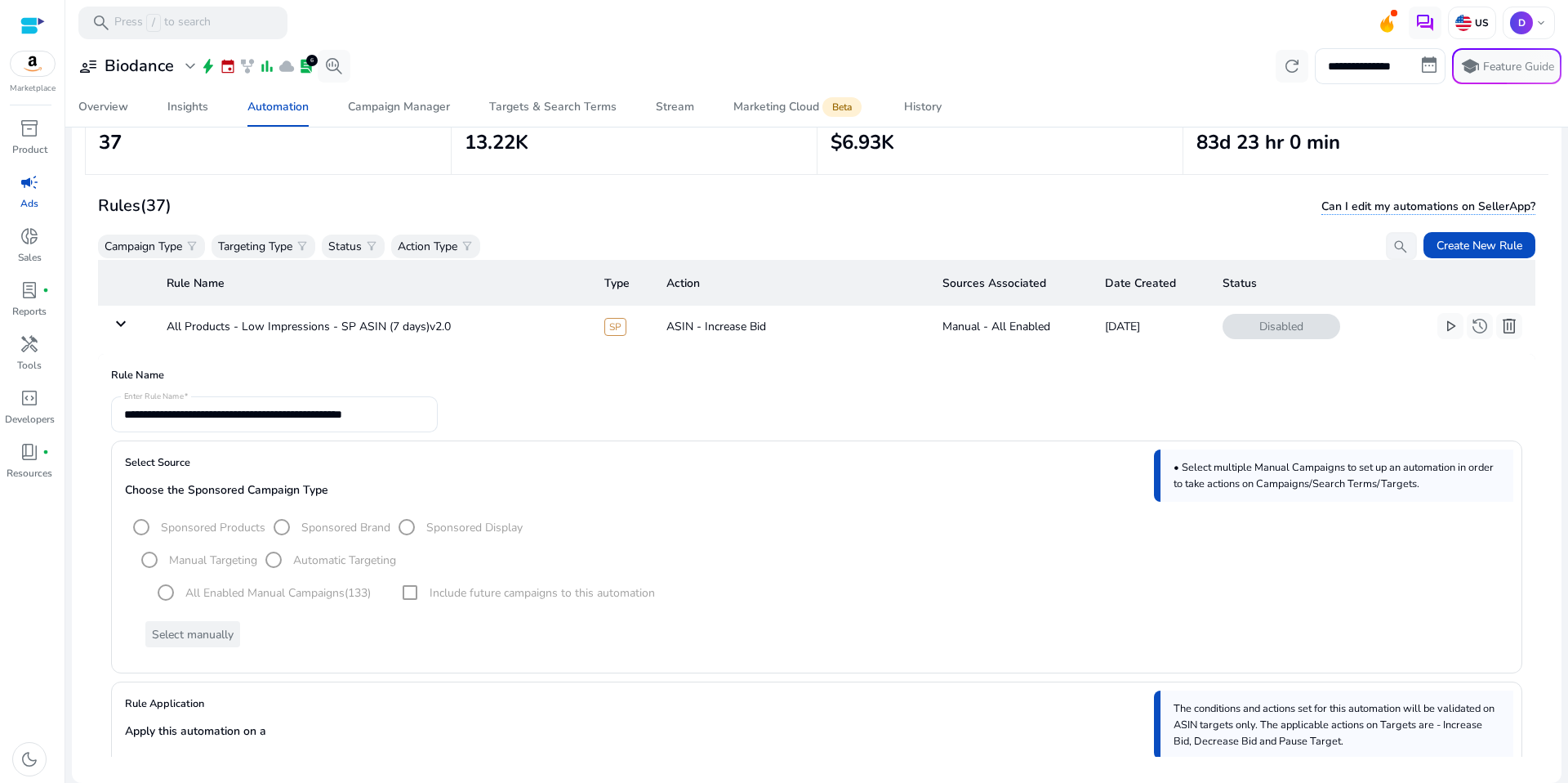
scroll to position [113, 0]
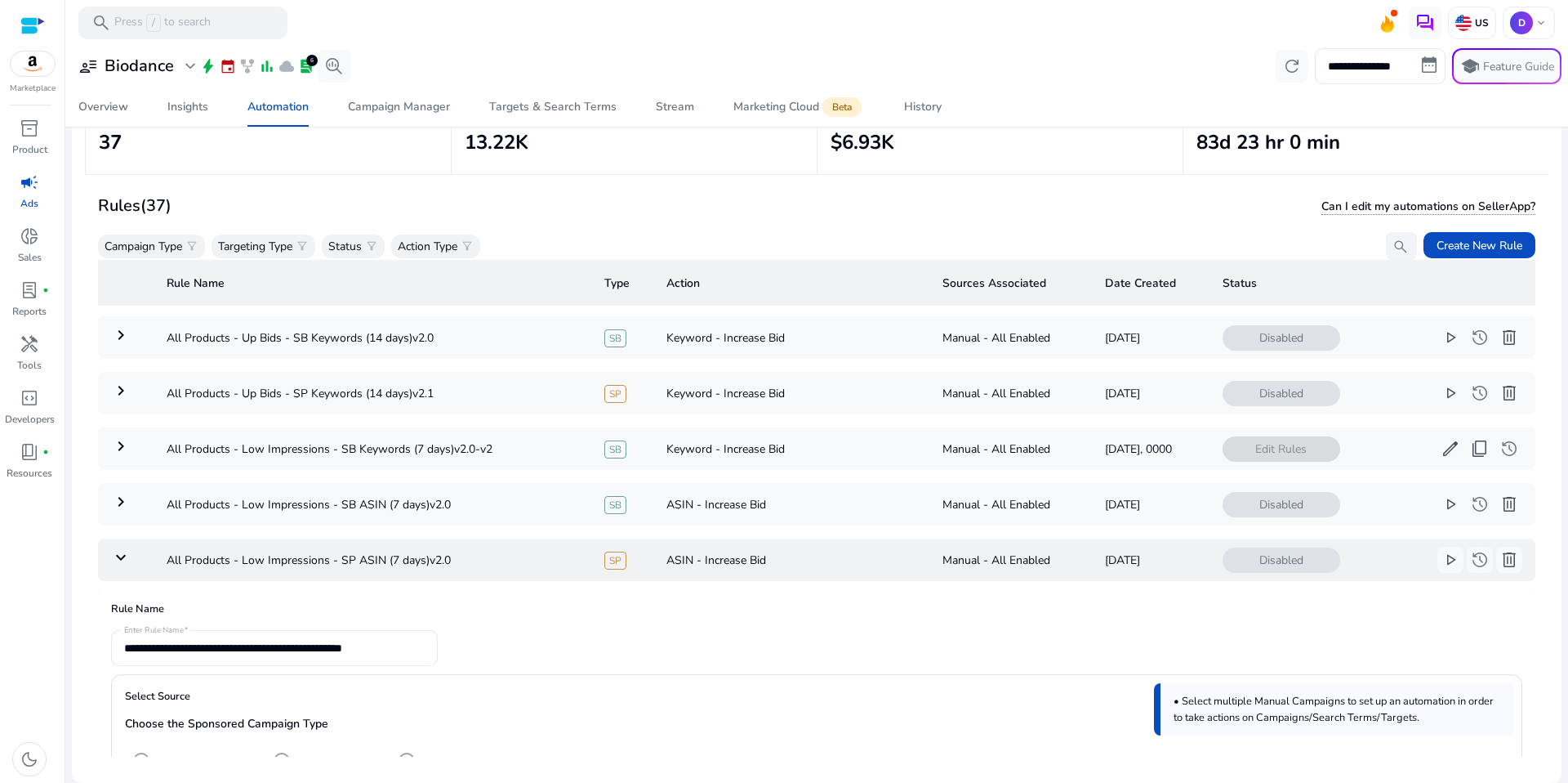
click at [124, 548] on mat-icon "keyboard_arrow_down" at bounding box center [121, 557] width 20 height 20
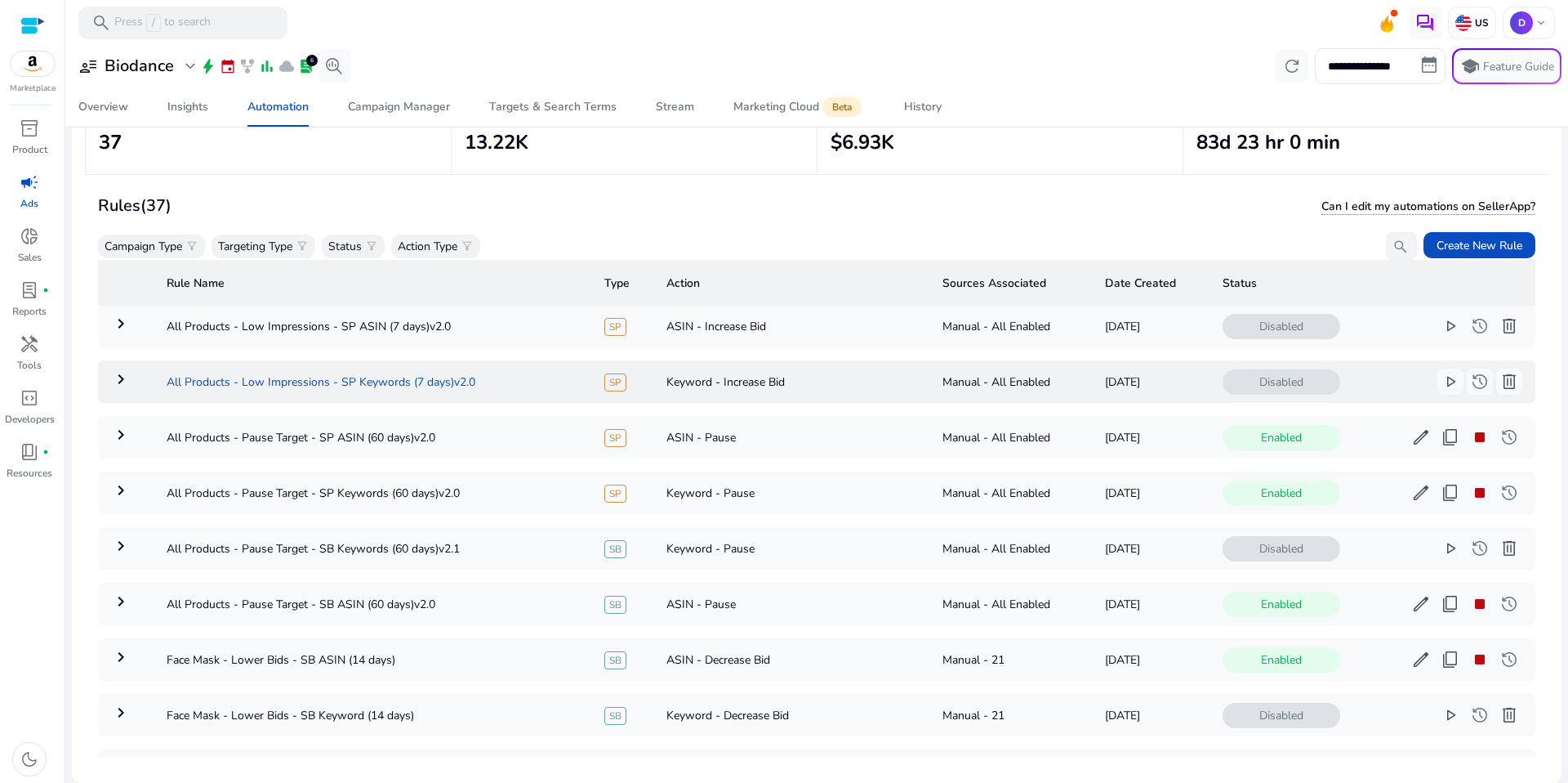
scroll to position [332, 0]
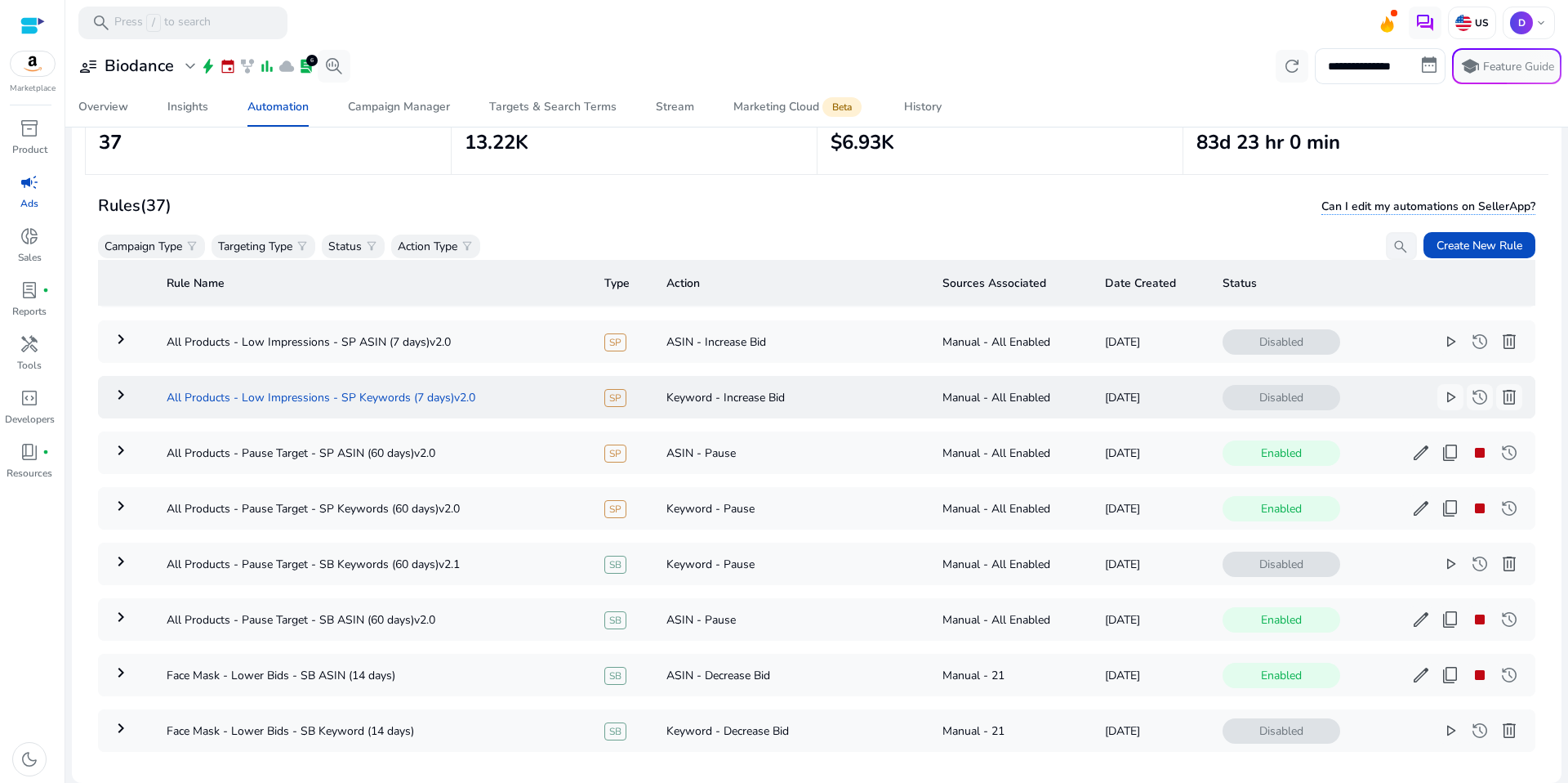
click at [500, 401] on td "All Products - Low Impressions - SP Keywords (7 days)v2.0" at bounding box center [372, 397] width 438 height 43
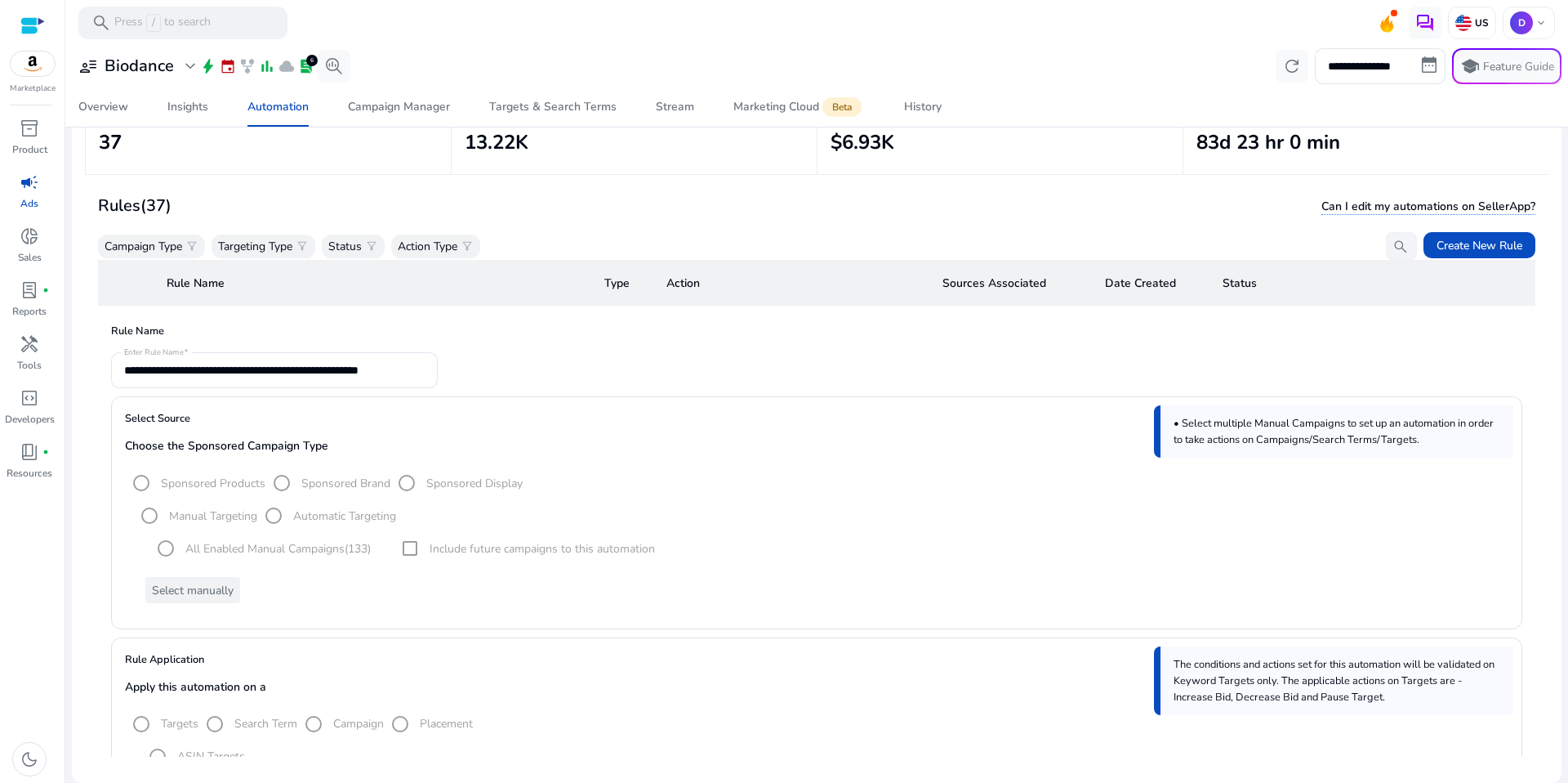
scroll to position [448, 0]
click at [118, 369] on mat-form-field "**********" at bounding box center [275, 369] width 326 height 36
click at [368, 370] on mat-form-field "**********" at bounding box center [275, 369] width 326 height 36
drag, startPoint x: 122, startPoint y: 367, endPoint x: 236, endPoint y: 365, distance: 114.0
click at [242, 359] on mat-form-field "**********" at bounding box center [275, 369] width 326 height 36
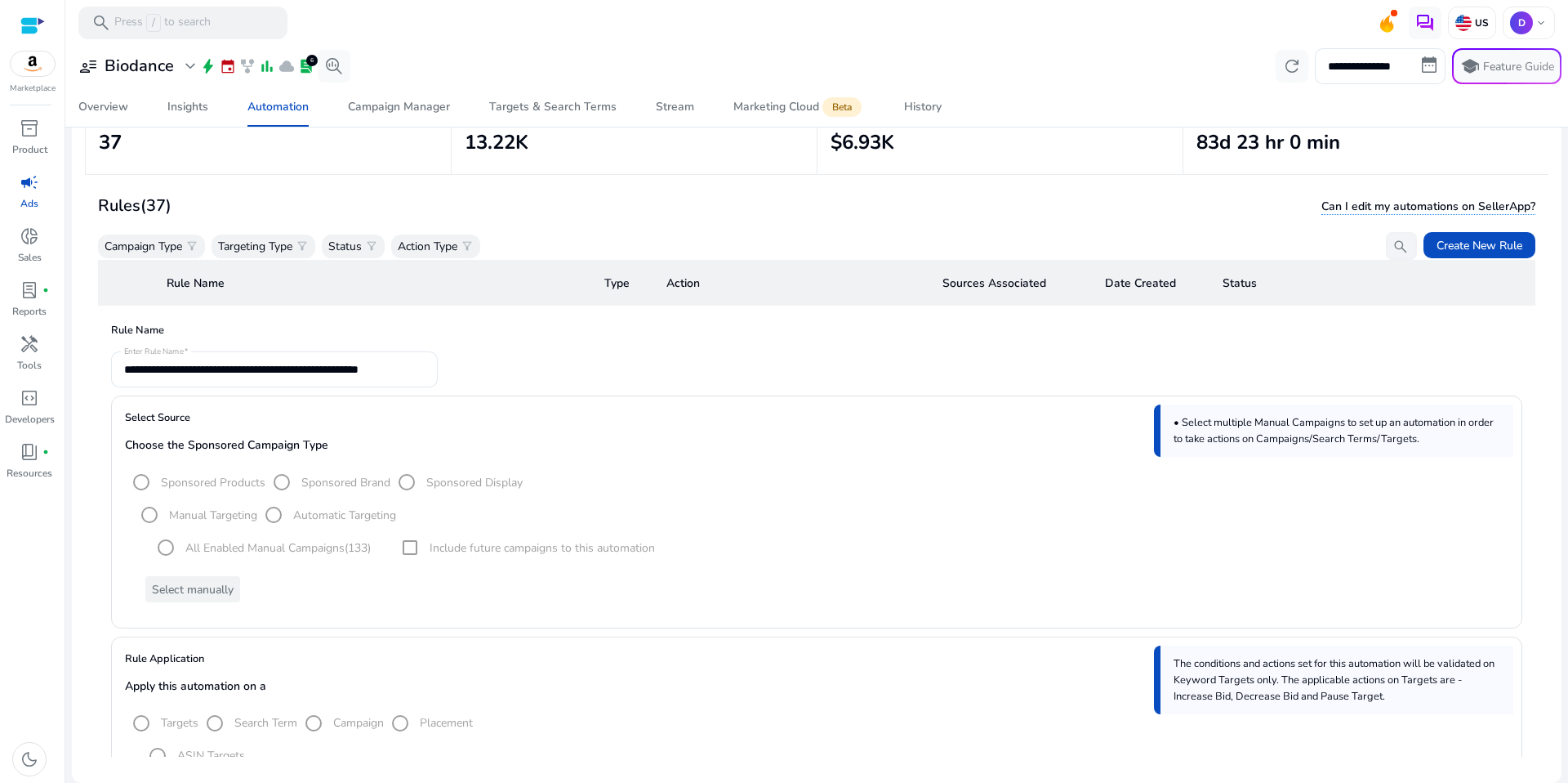
click at [115, 365] on mat-form-field "**********" at bounding box center [275, 369] width 326 height 36
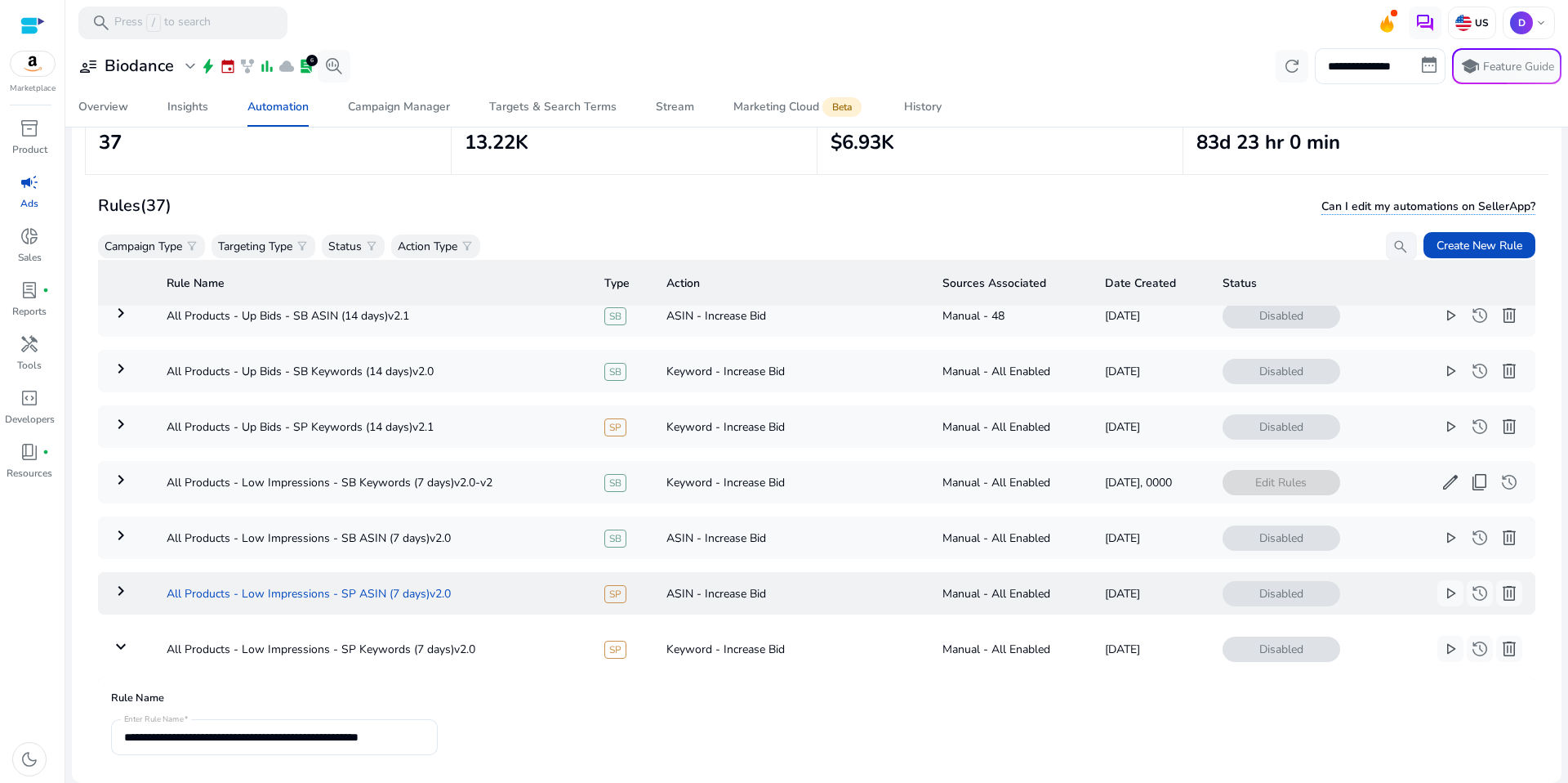
scroll to position [151, 0]
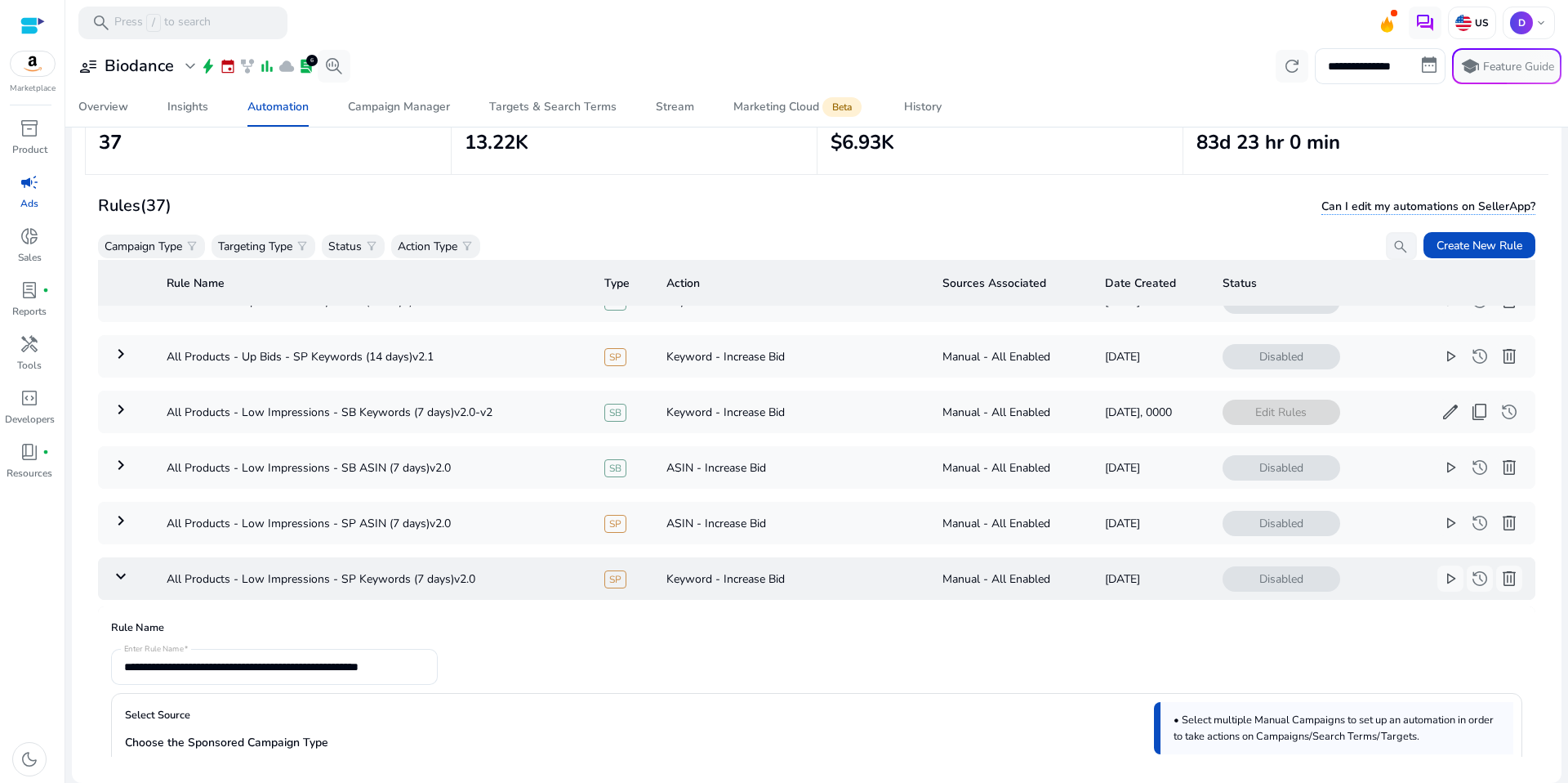
click at [131, 572] on td "keyboard_arrow_down" at bounding box center [126, 579] width 55 height 43
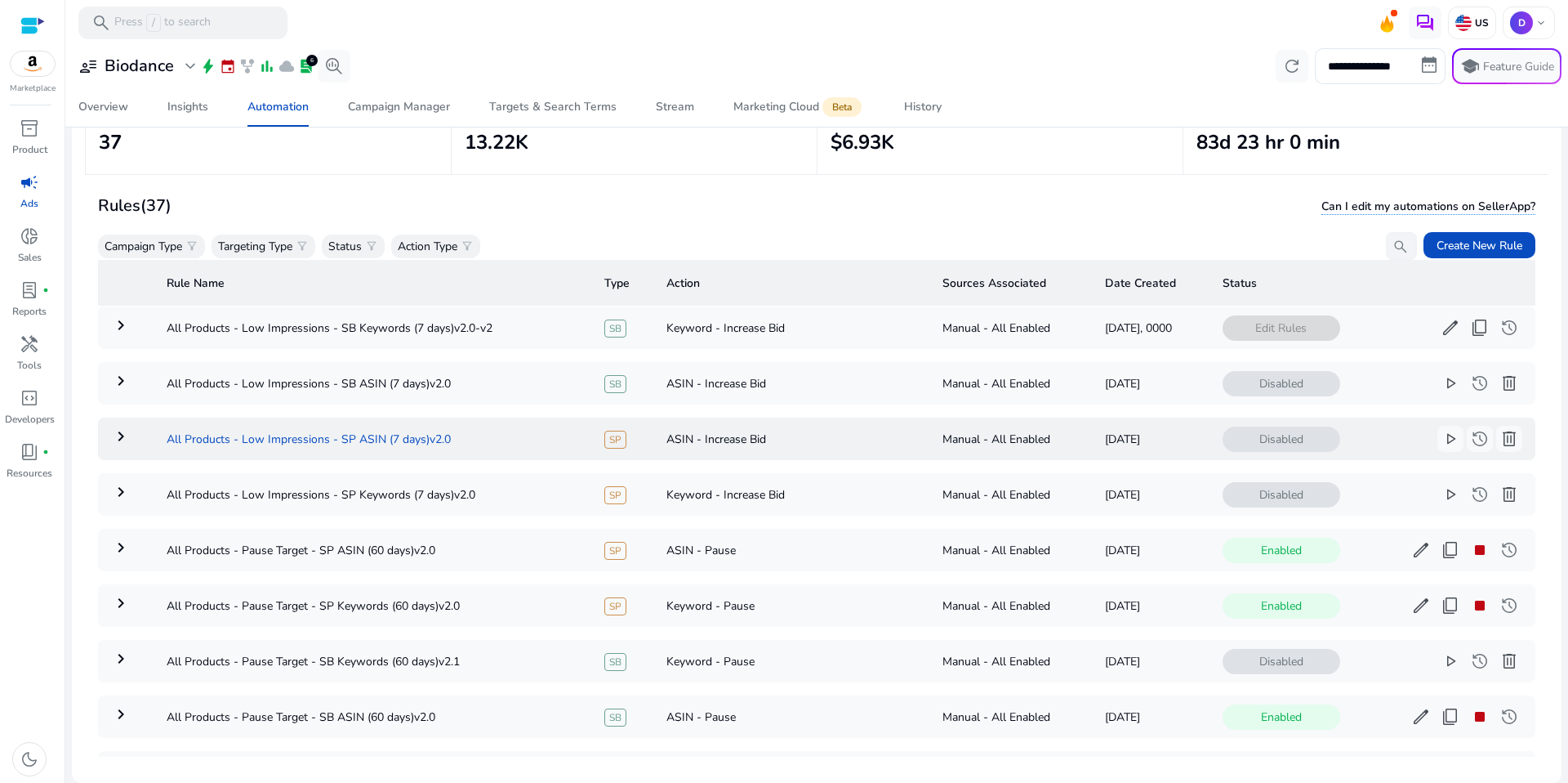
scroll to position [235, 0]
click at [112, 383] on mat-icon "keyboard_arrow_right" at bounding box center [121, 381] width 20 height 20
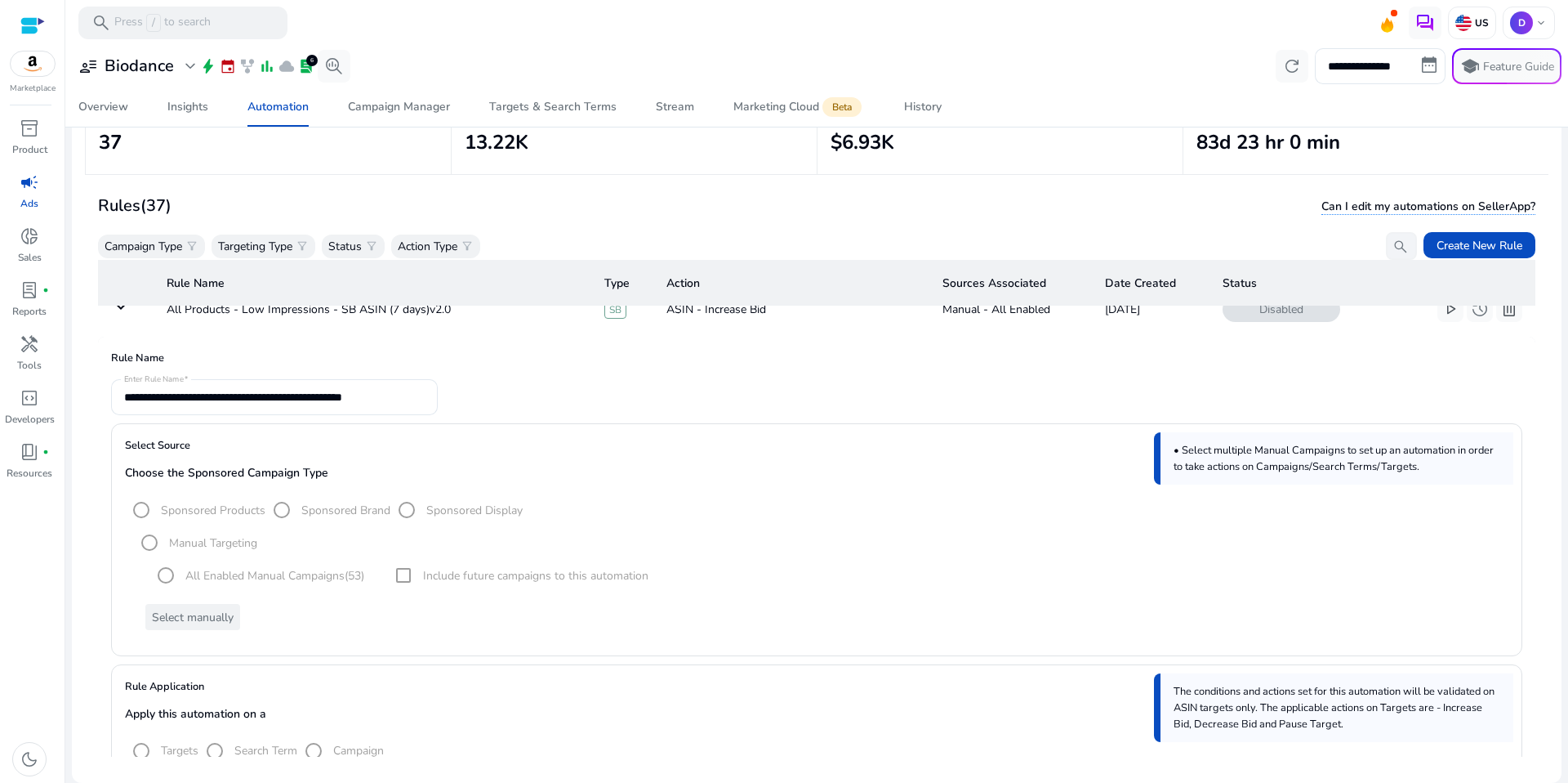
scroll to position [165, 0]
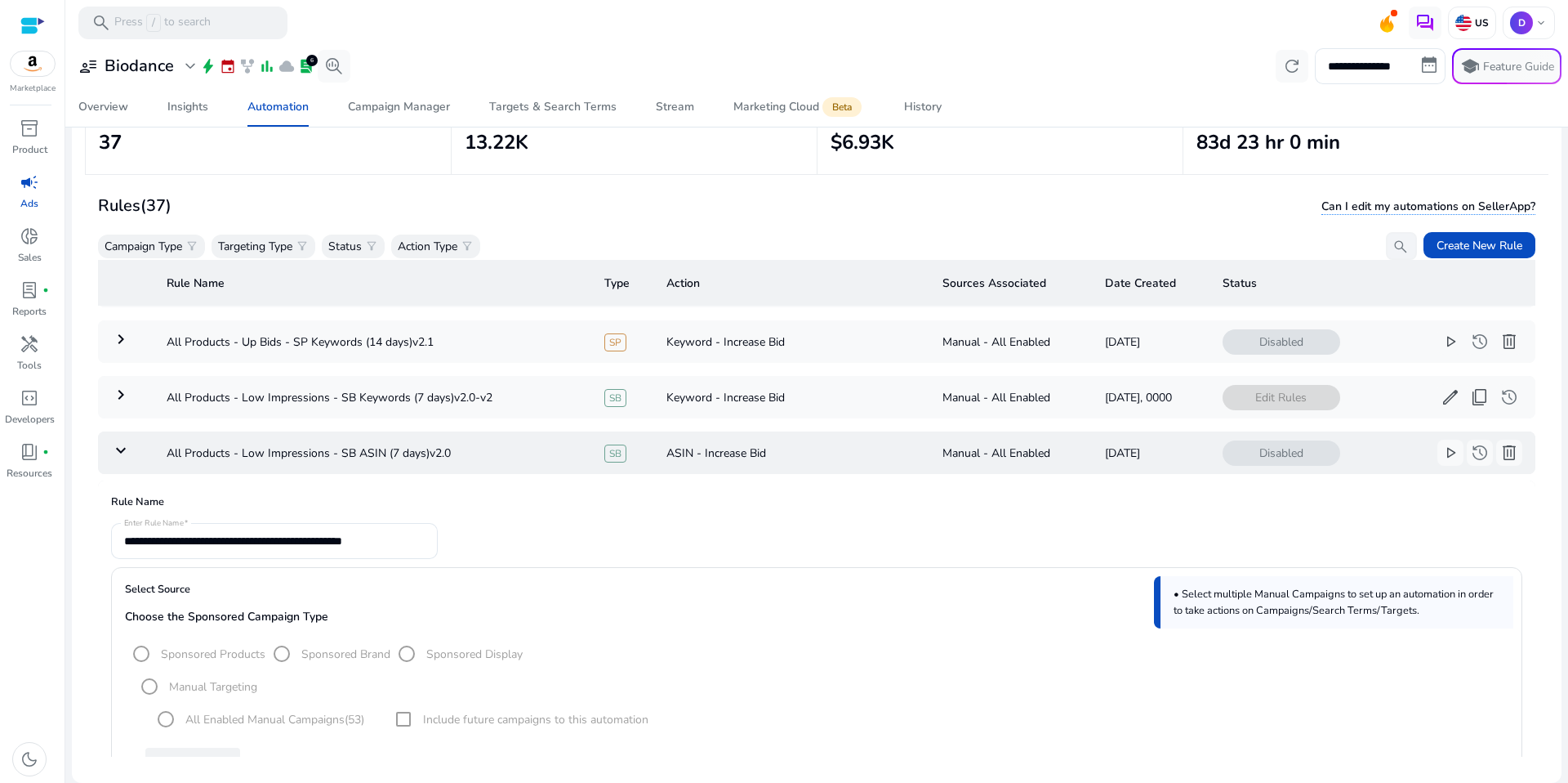
click at [114, 448] on mat-icon "keyboard_arrow_down" at bounding box center [121, 450] width 20 height 20
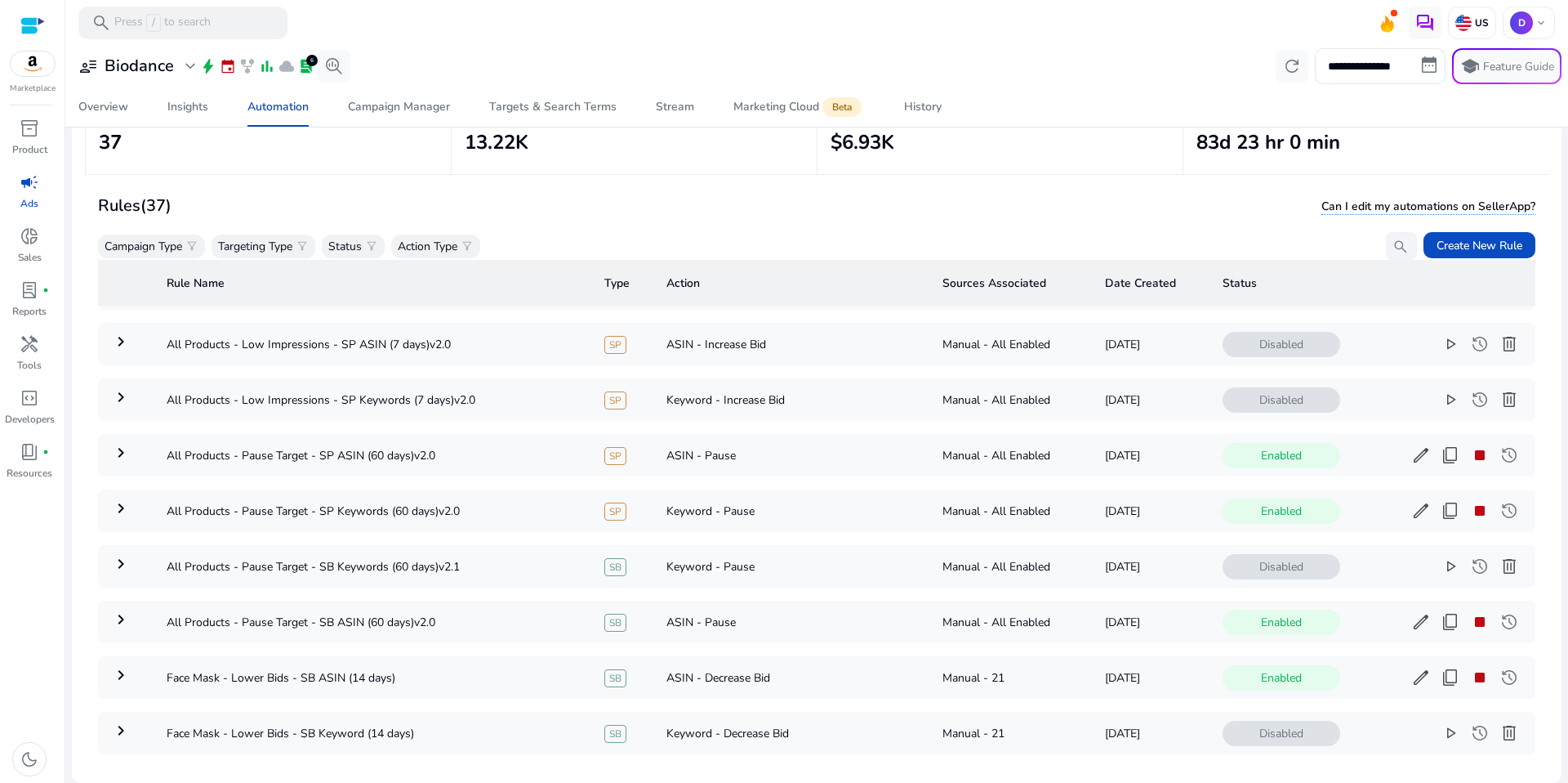
scroll to position [336, 0]
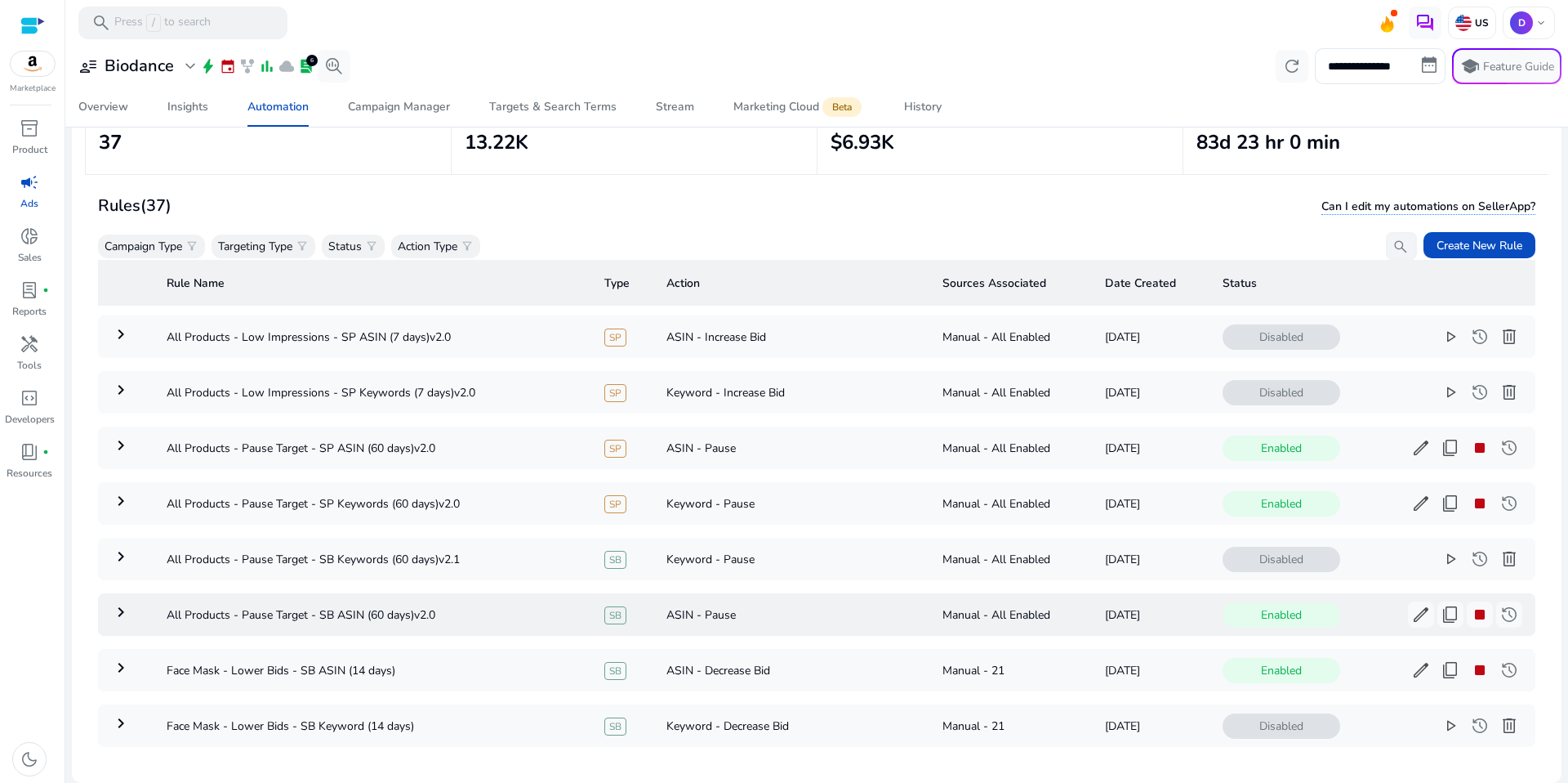
click at [114, 602] on mat-icon "keyboard_arrow_right" at bounding box center [121, 612] width 20 height 20
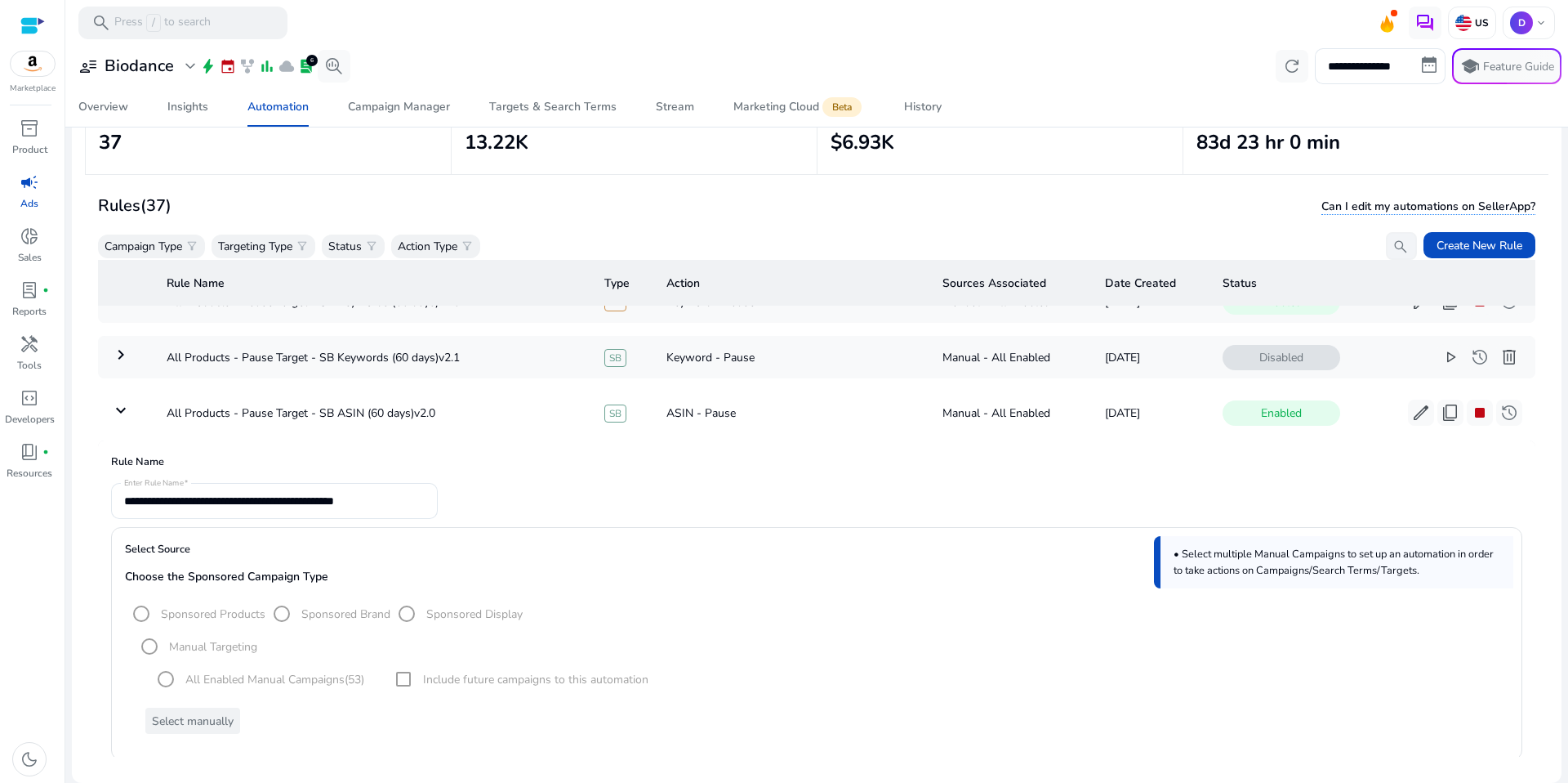
scroll to position [453, 0]
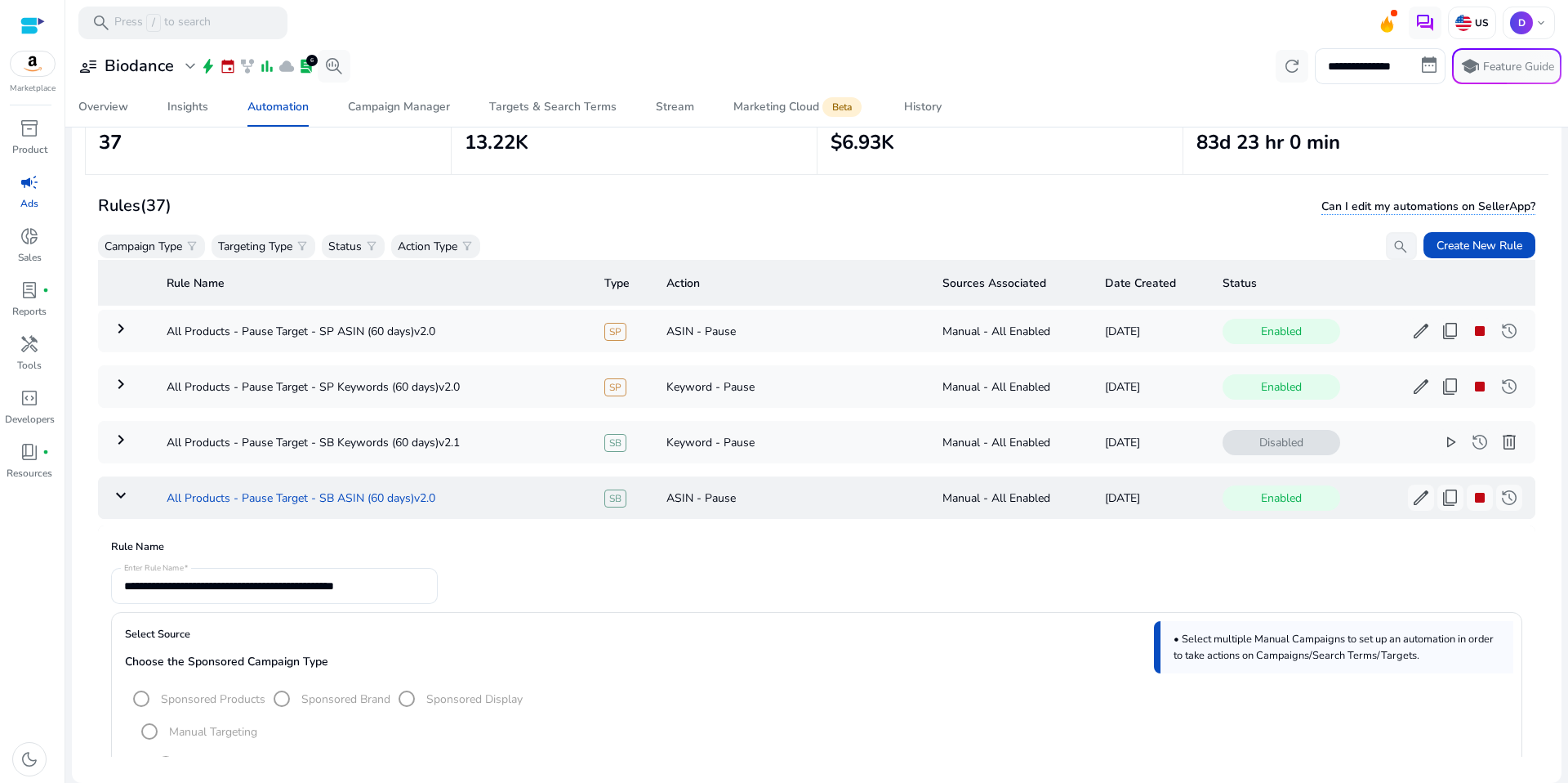
click at [379, 506] on td "All Products - Pause Target - SB ASIN (60 days)v2.0" at bounding box center [372, 498] width 438 height 43
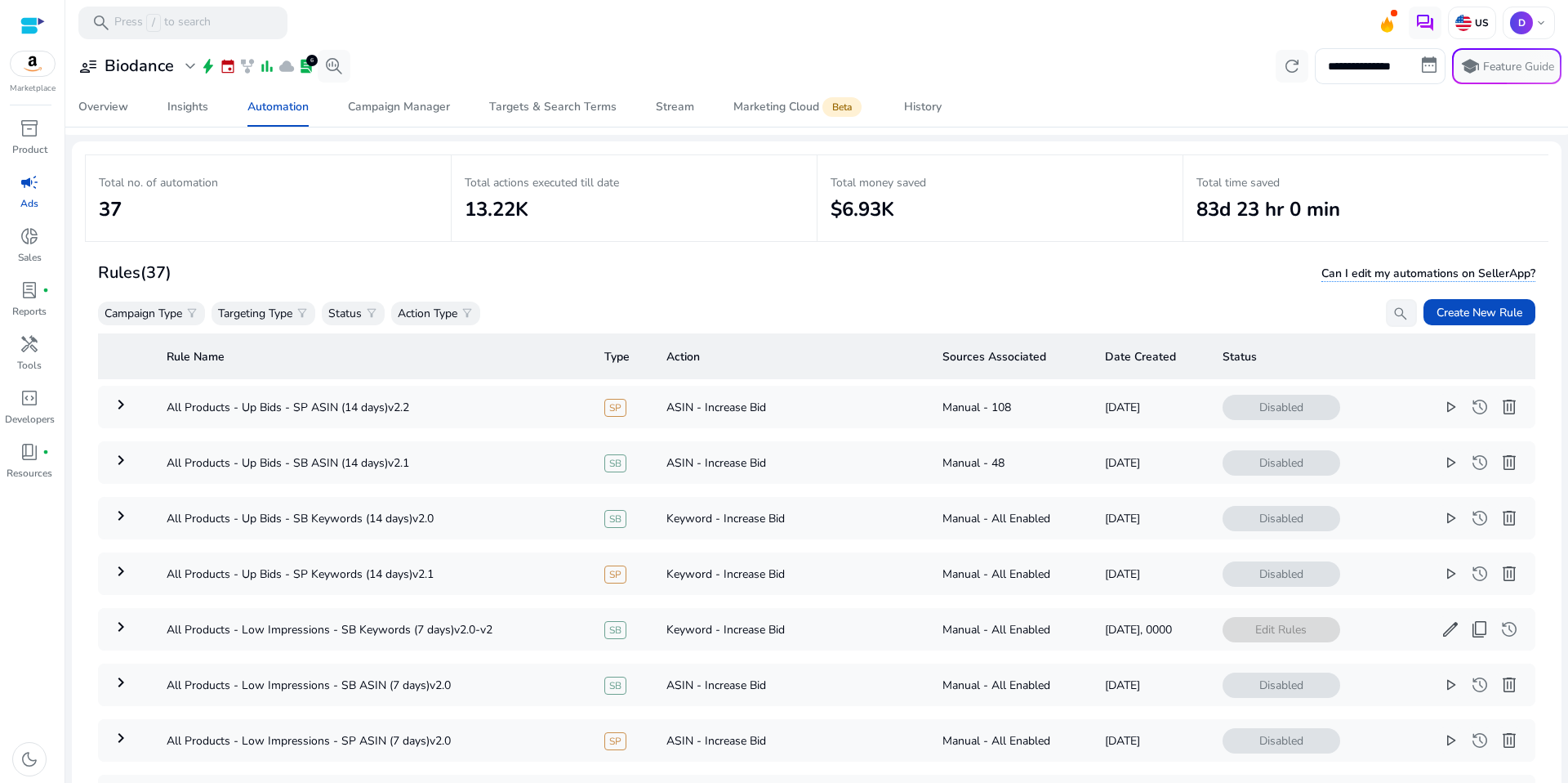
scroll to position [120, 0]
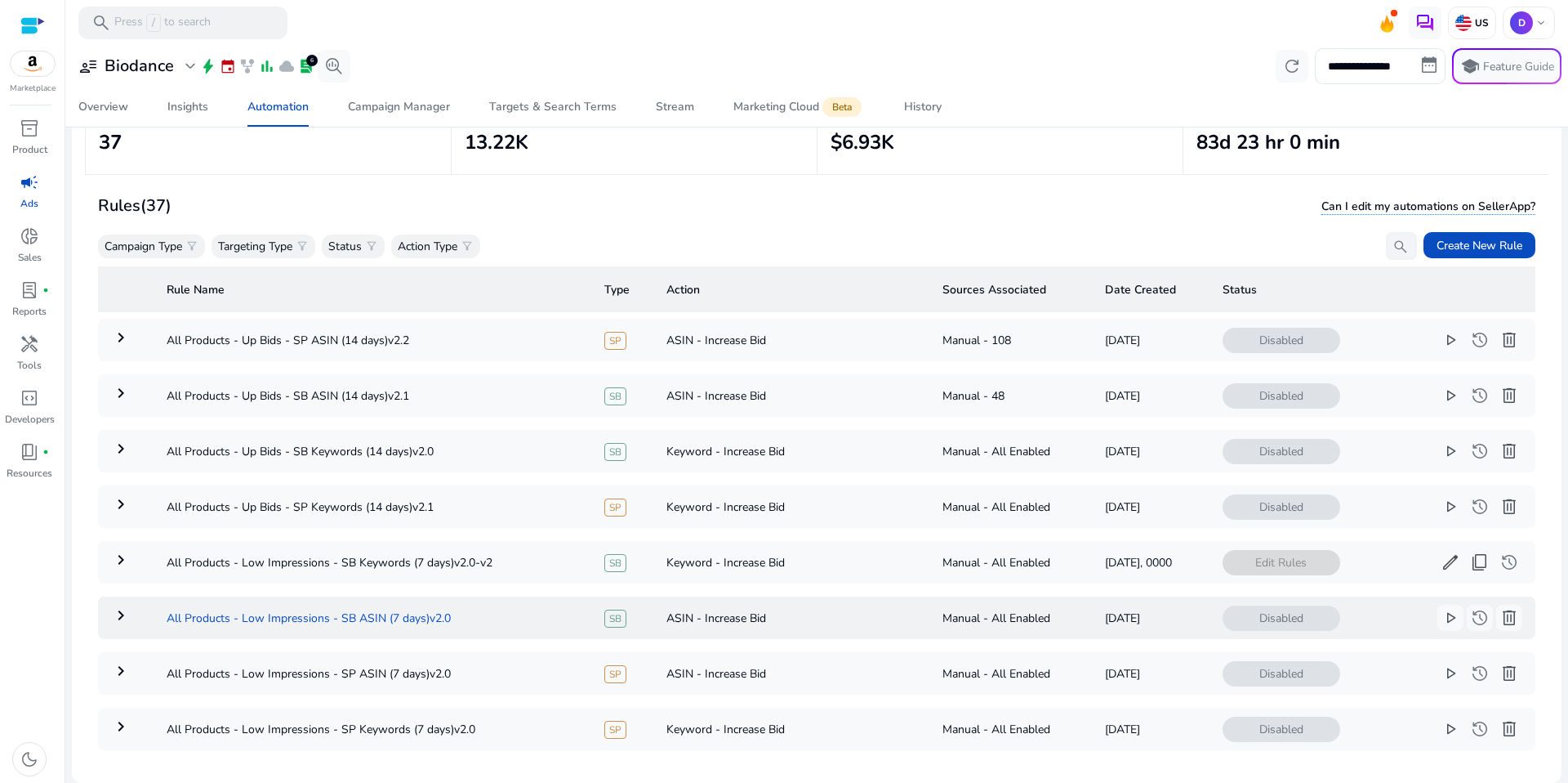
click at [384, 629] on td "All Products - Low Impressions - SB ASIN (7 days)v2.0" at bounding box center [372, 618] width 438 height 43
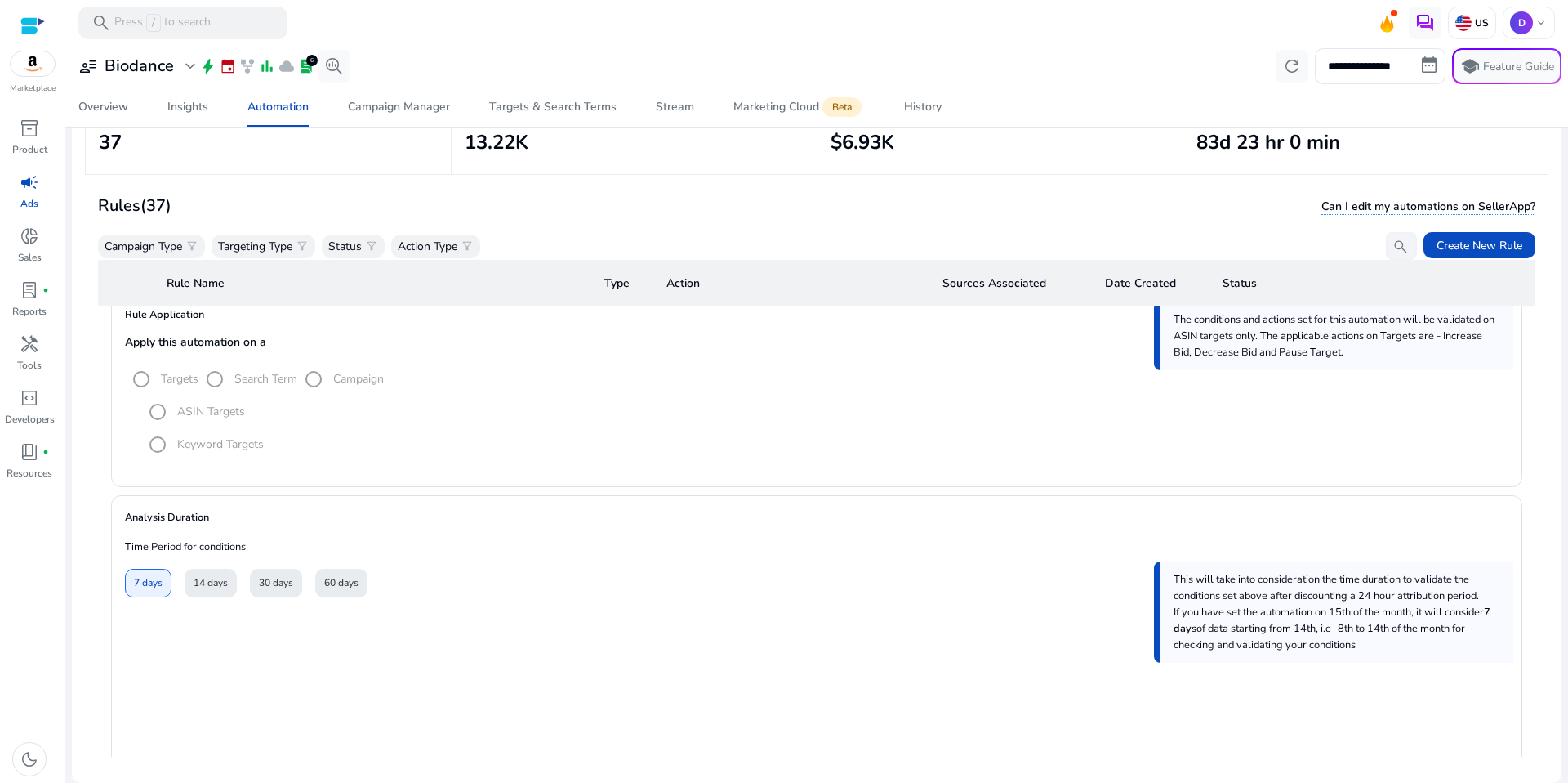
scroll to position [114, 0]
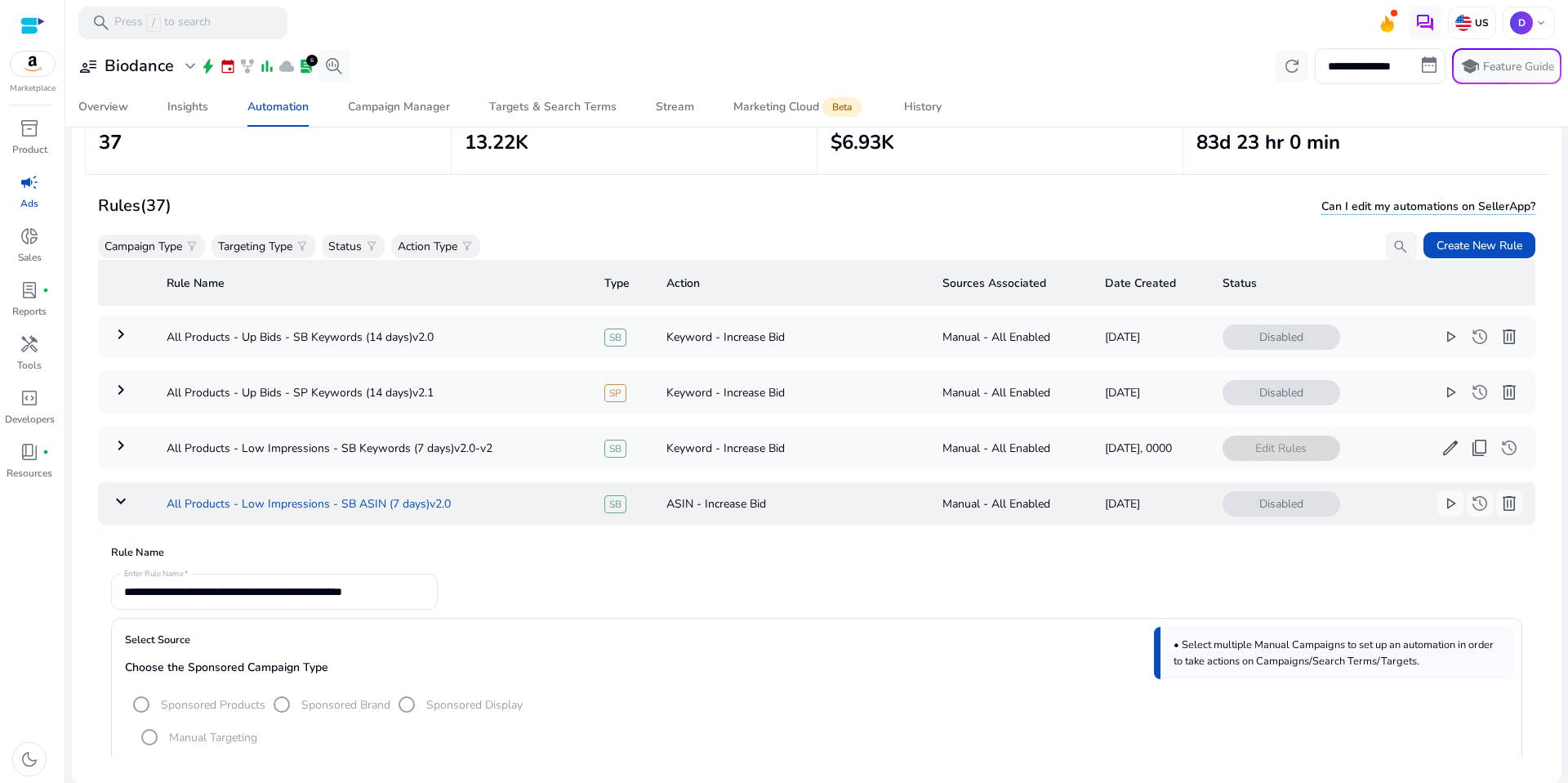
click at [258, 499] on td "All Products - Low Impressions - SB ASIN (7 days)v2.0" at bounding box center [372, 504] width 438 height 43
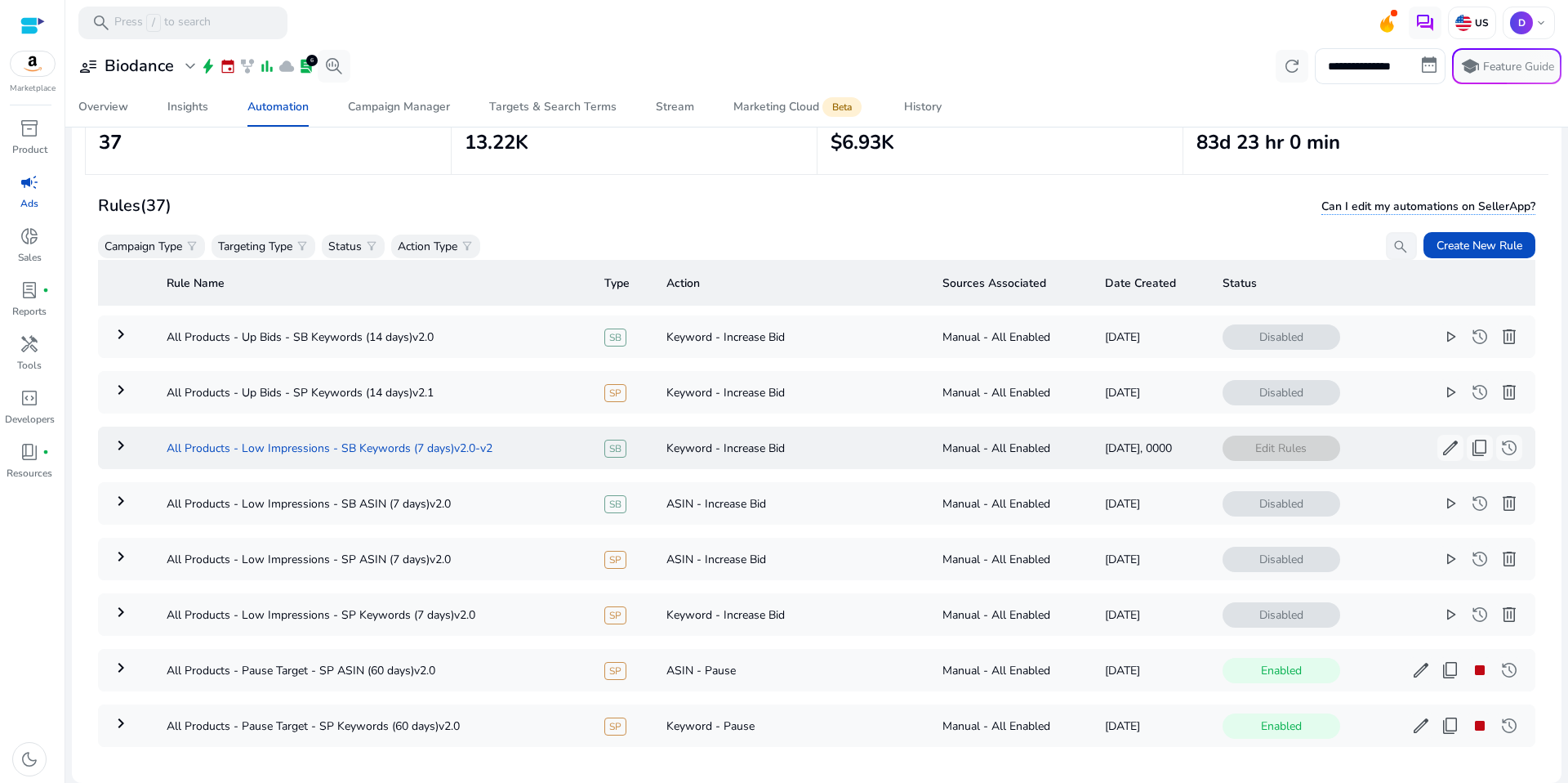
click at [291, 453] on td "All Products - Low Impressions - SB Keywords (7 days)v2.0-v2" at bounding box center [372, 448] width 438 height 43
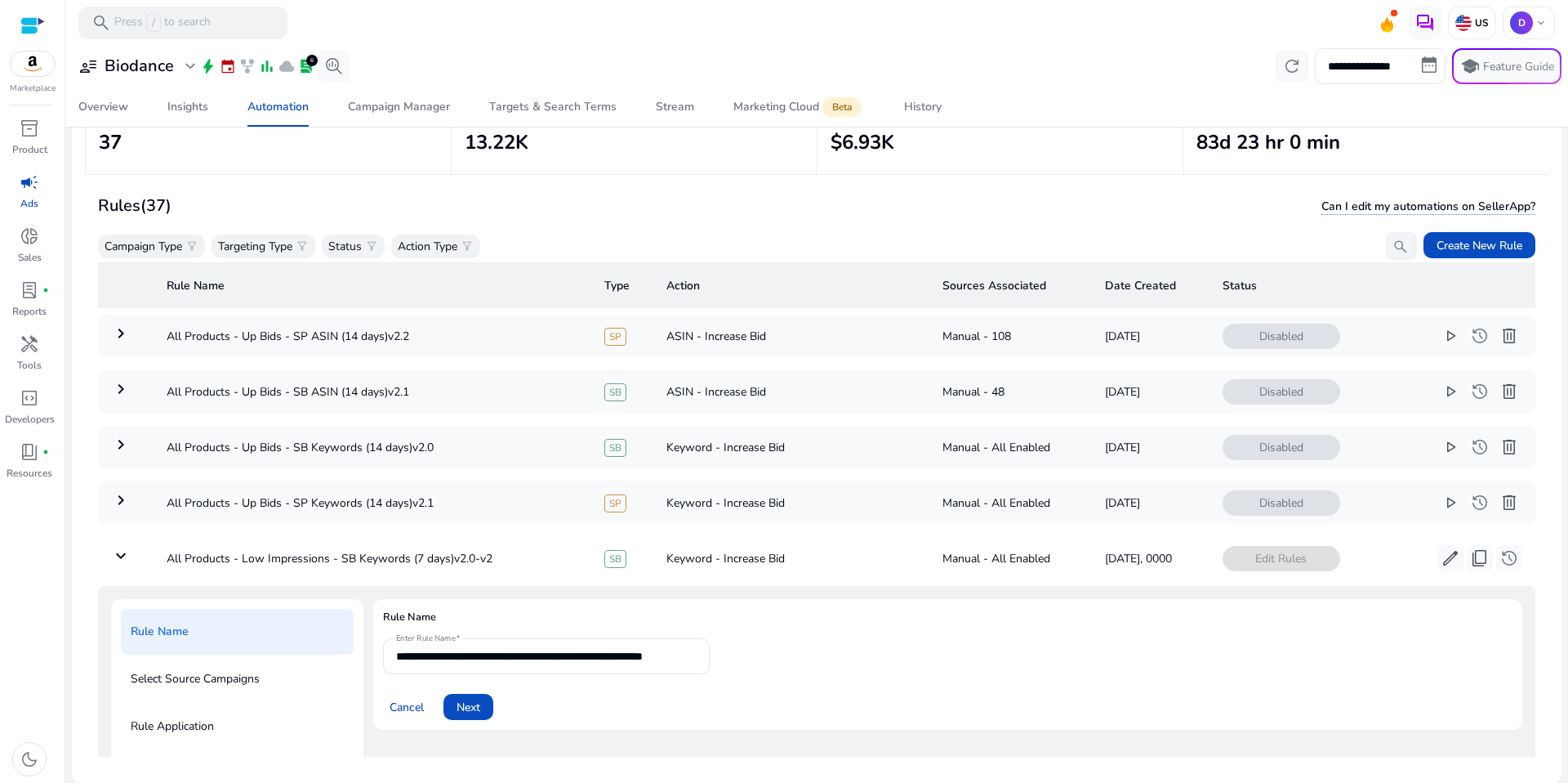
scroll to position [11, 0]
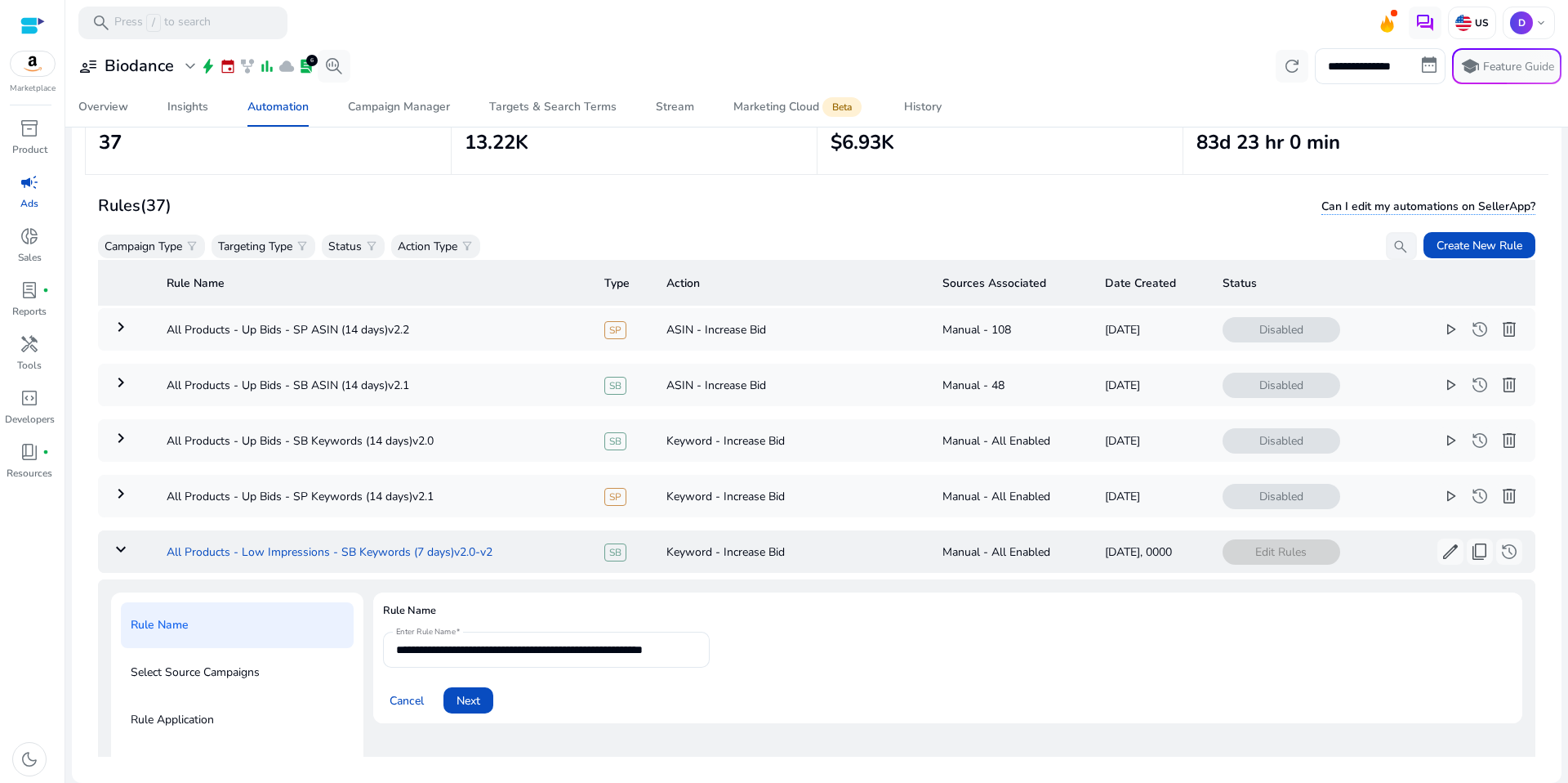
click at [168, 556] on td "All Products - Low Impressions - SB Keywords (7 days)v2.0-v2" at bounding box center [372, 552] width 438 height 43
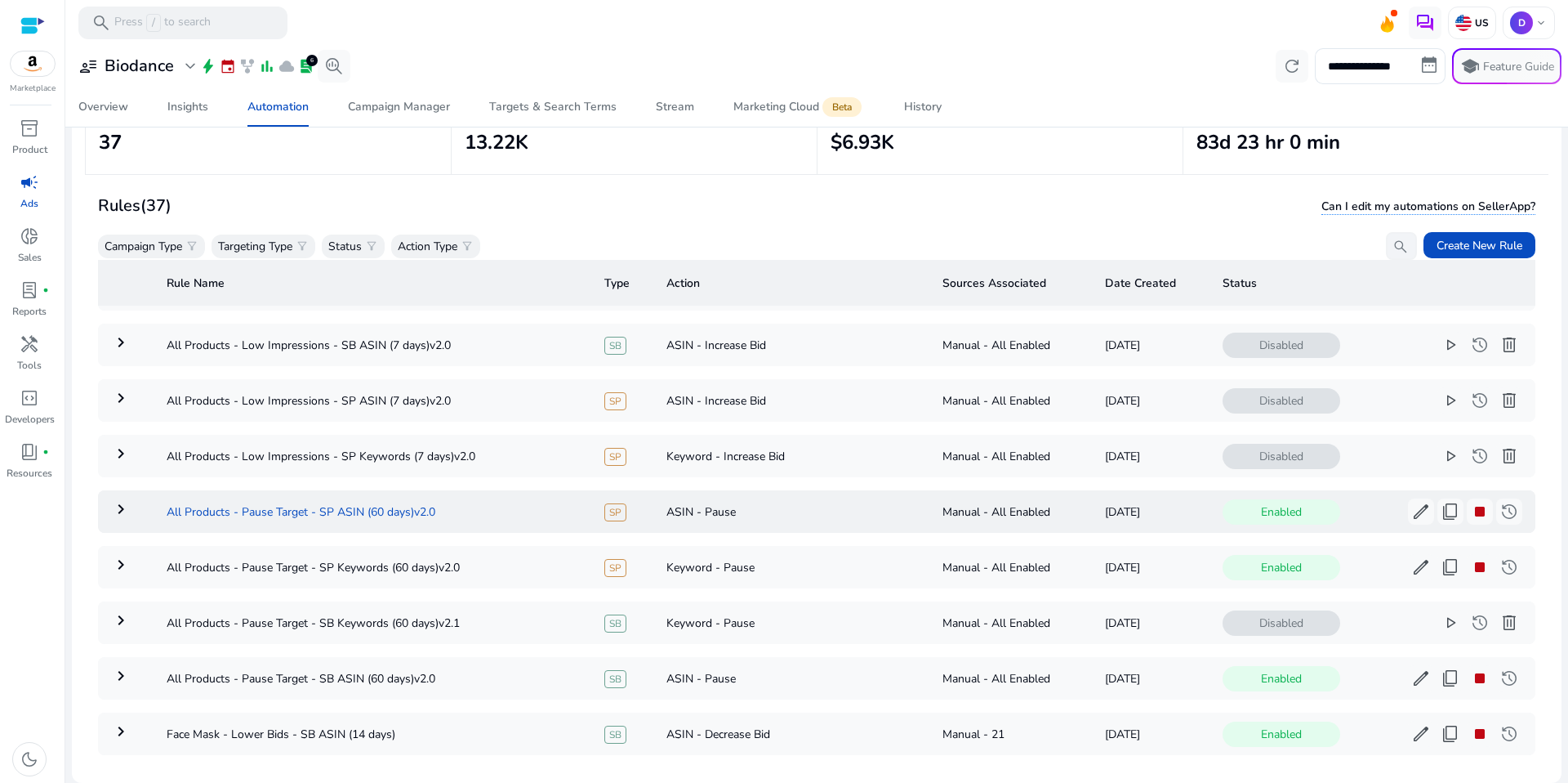
scroll to position [281, 0]
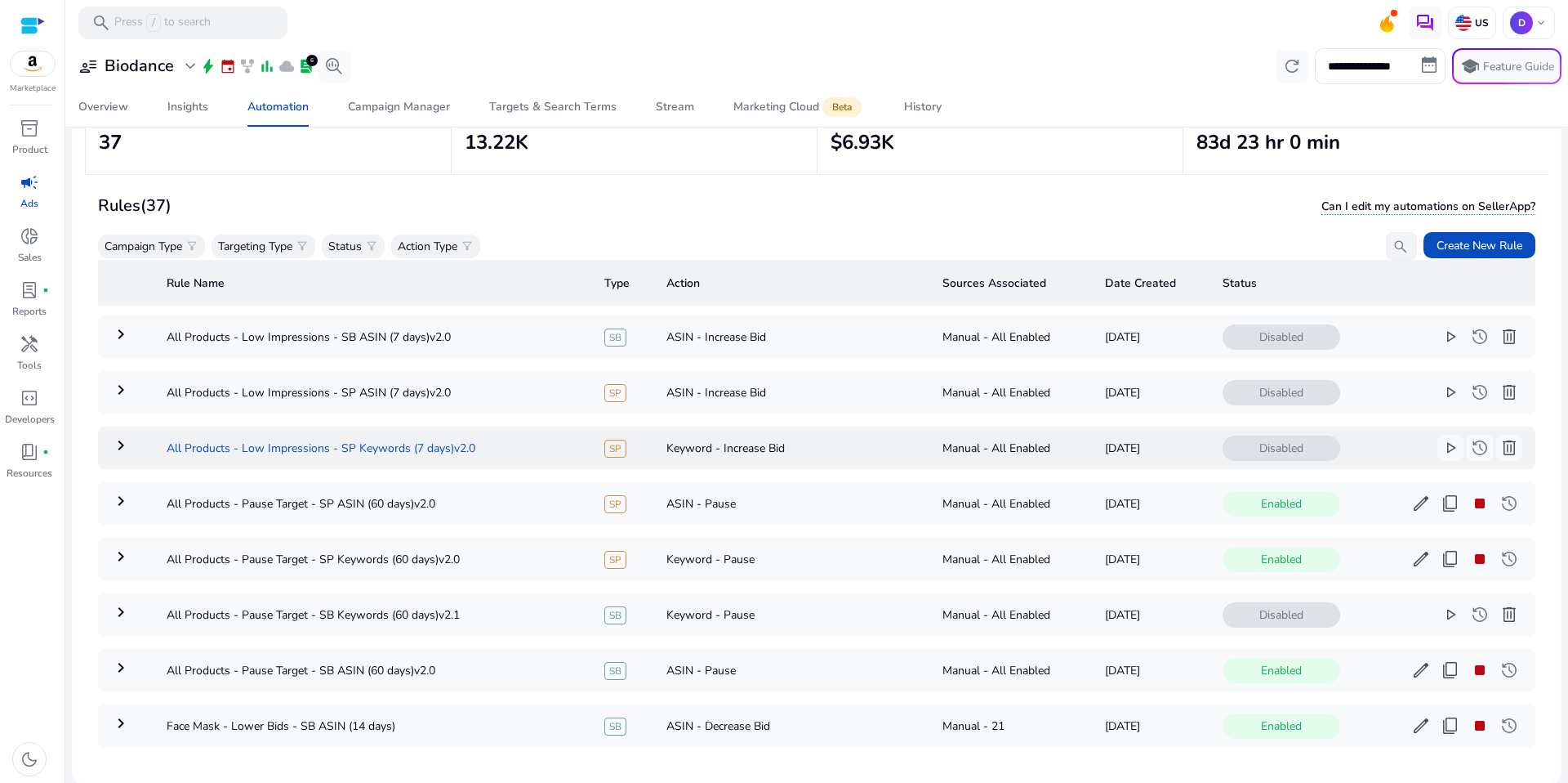
click at [326, 436] on td "All Products - Low Impressions - SP Keywords (7 days)v2.0" at bounding box center [372, 448] width 438 height 43
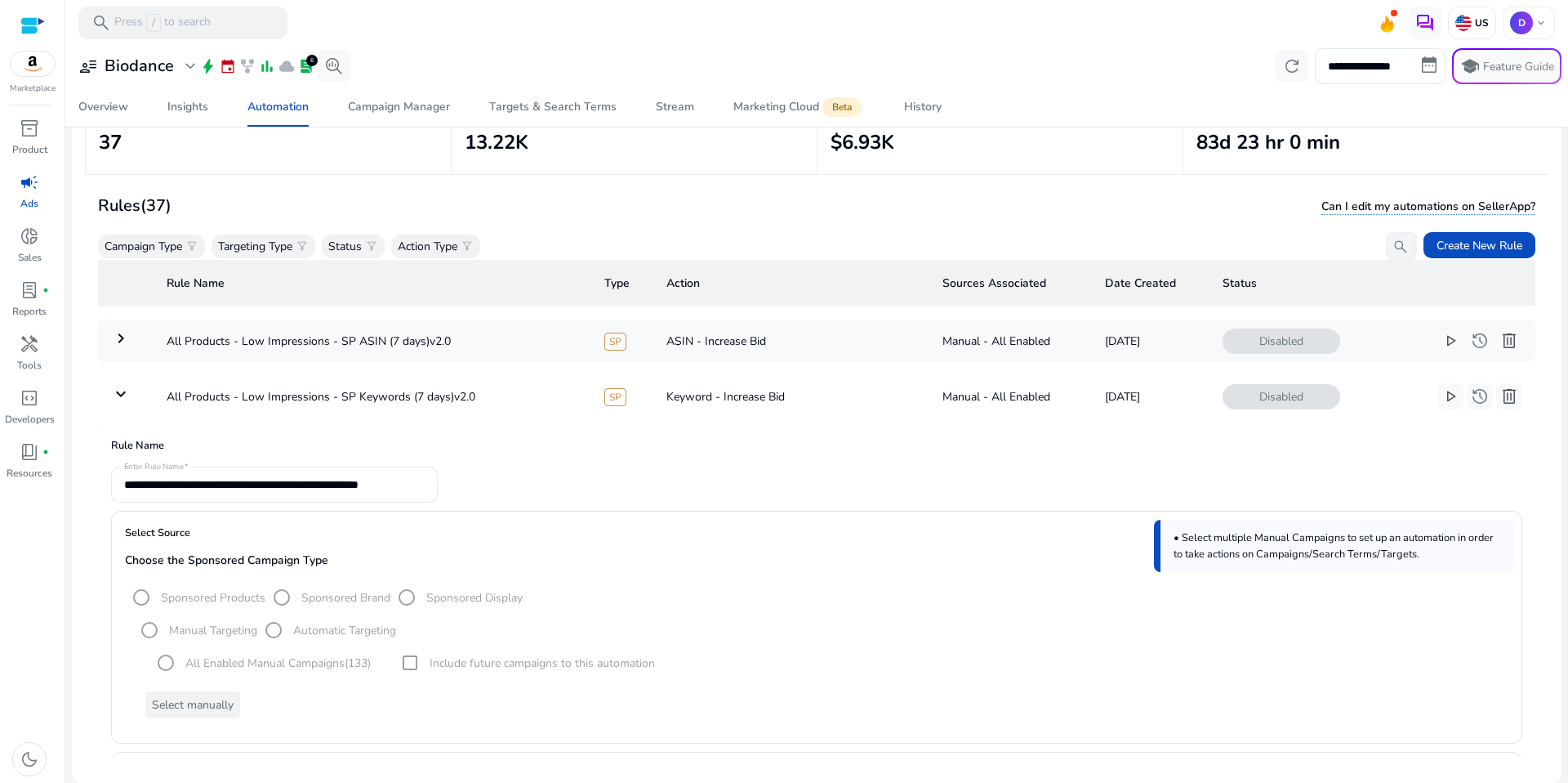
scroll to position [350, 0]
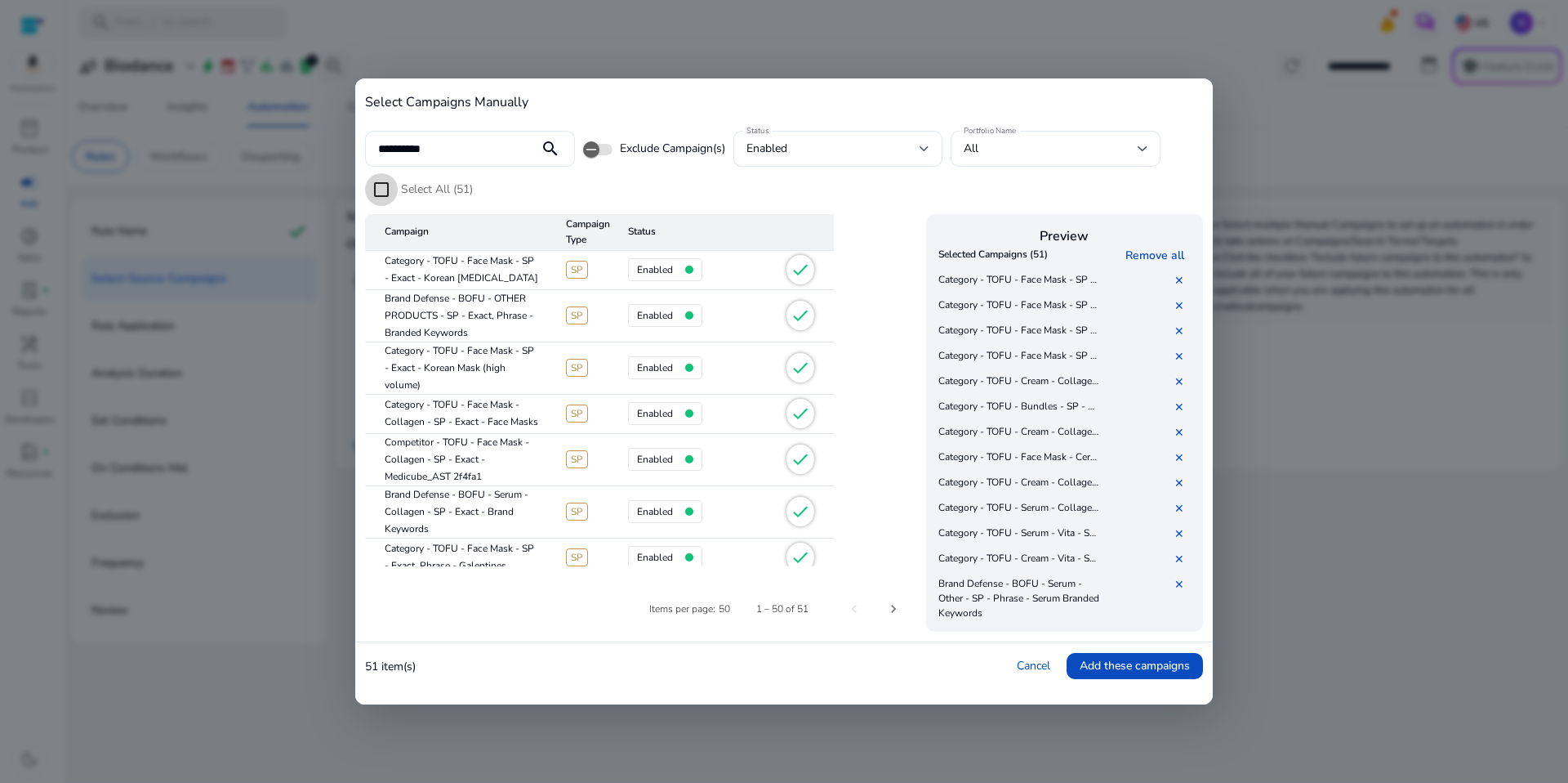
scroll to position [21, 0]
click at [1180, 571] on link "✕" at bounding box center [1182, 570] width 16 height 15
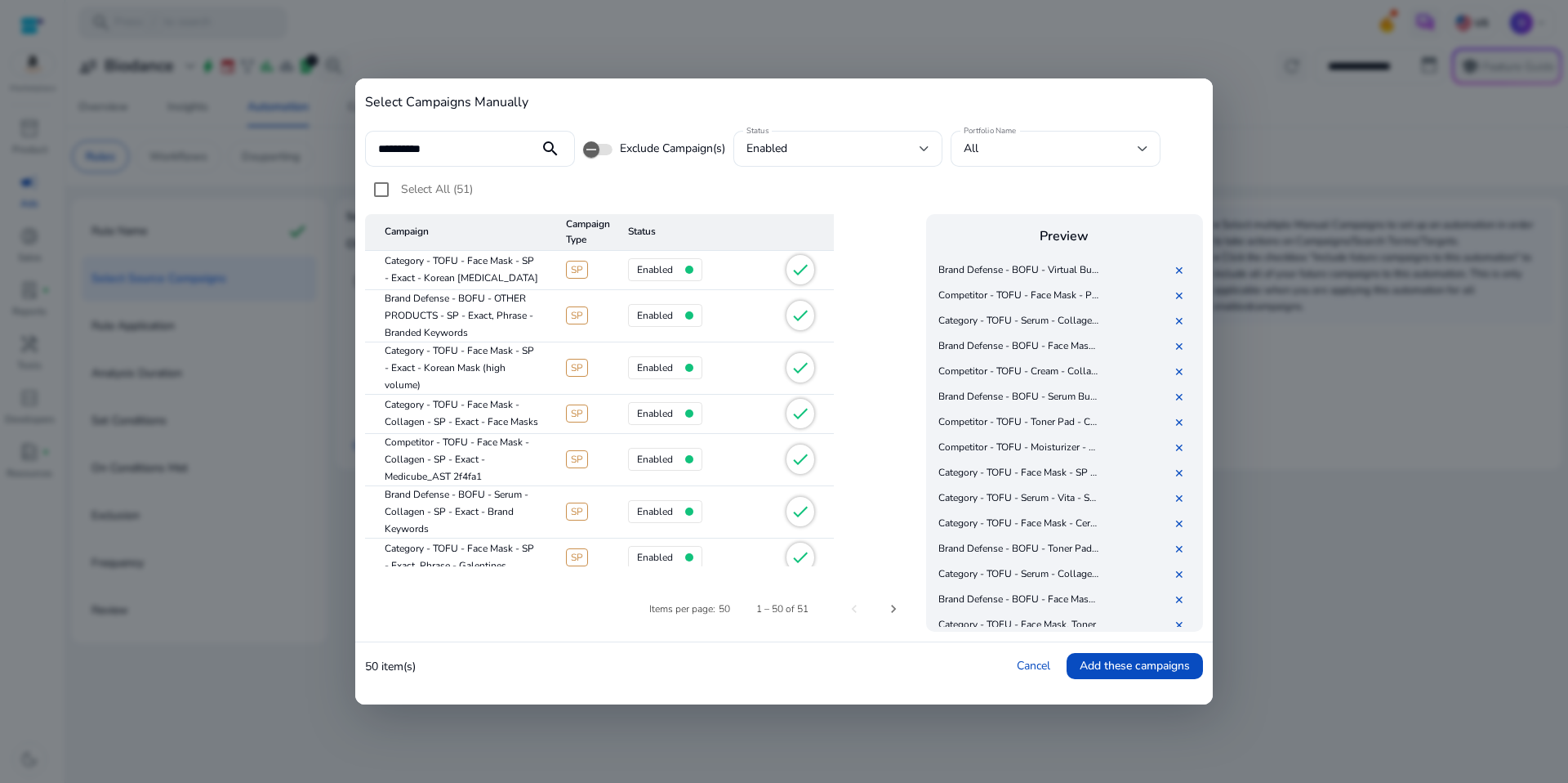
scroll to position [1829, 0]
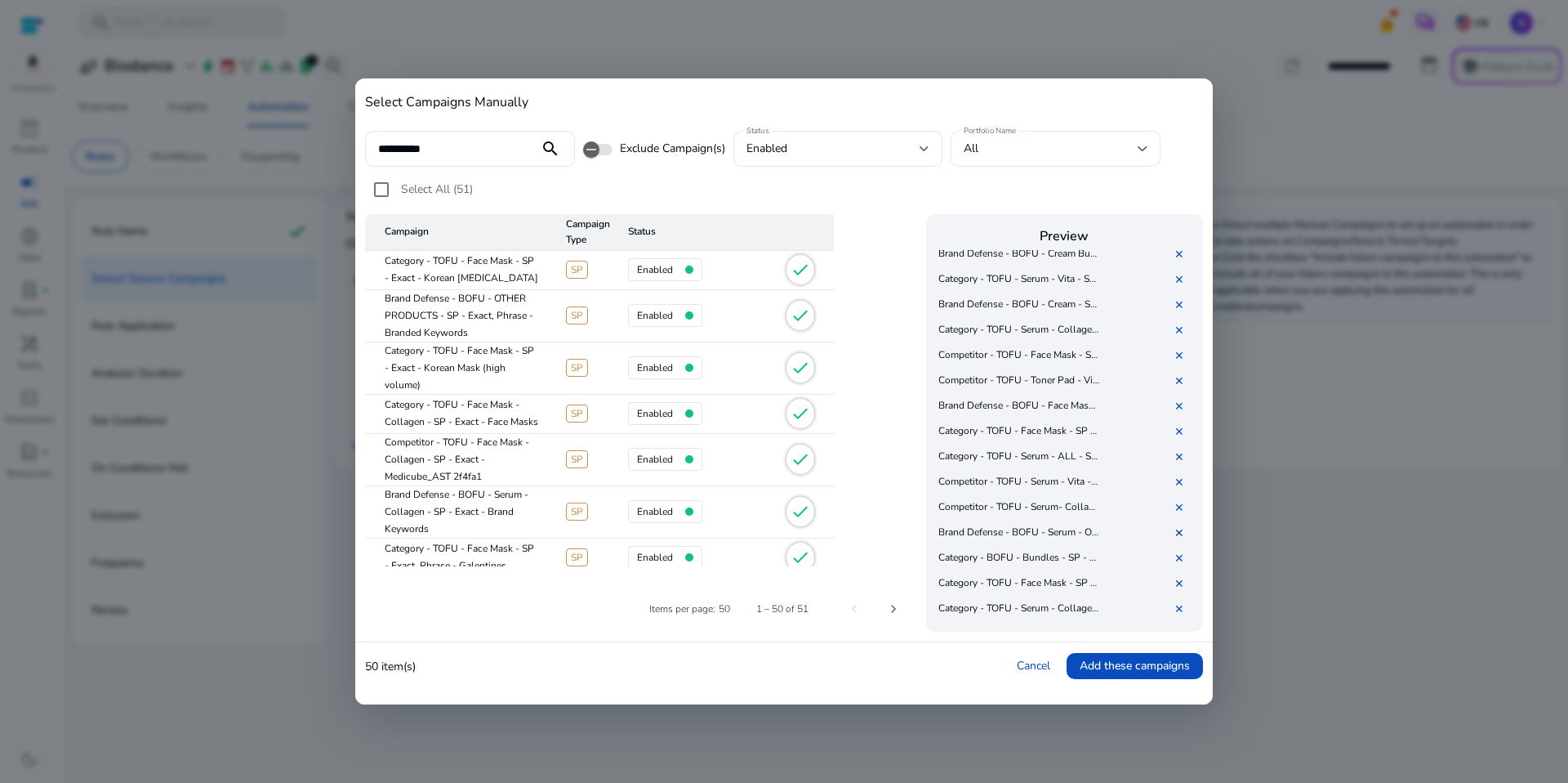
click at [1183, 533] on link "✕" at bounding box center [1182, 532] width 16 height 15
click at [1183, 532] on link "✕" at bounding box center [1182, 532] width 16 height 15
click at [1179, 612] on link "✕" at bounding box center [1182, 614] width 16 height 15
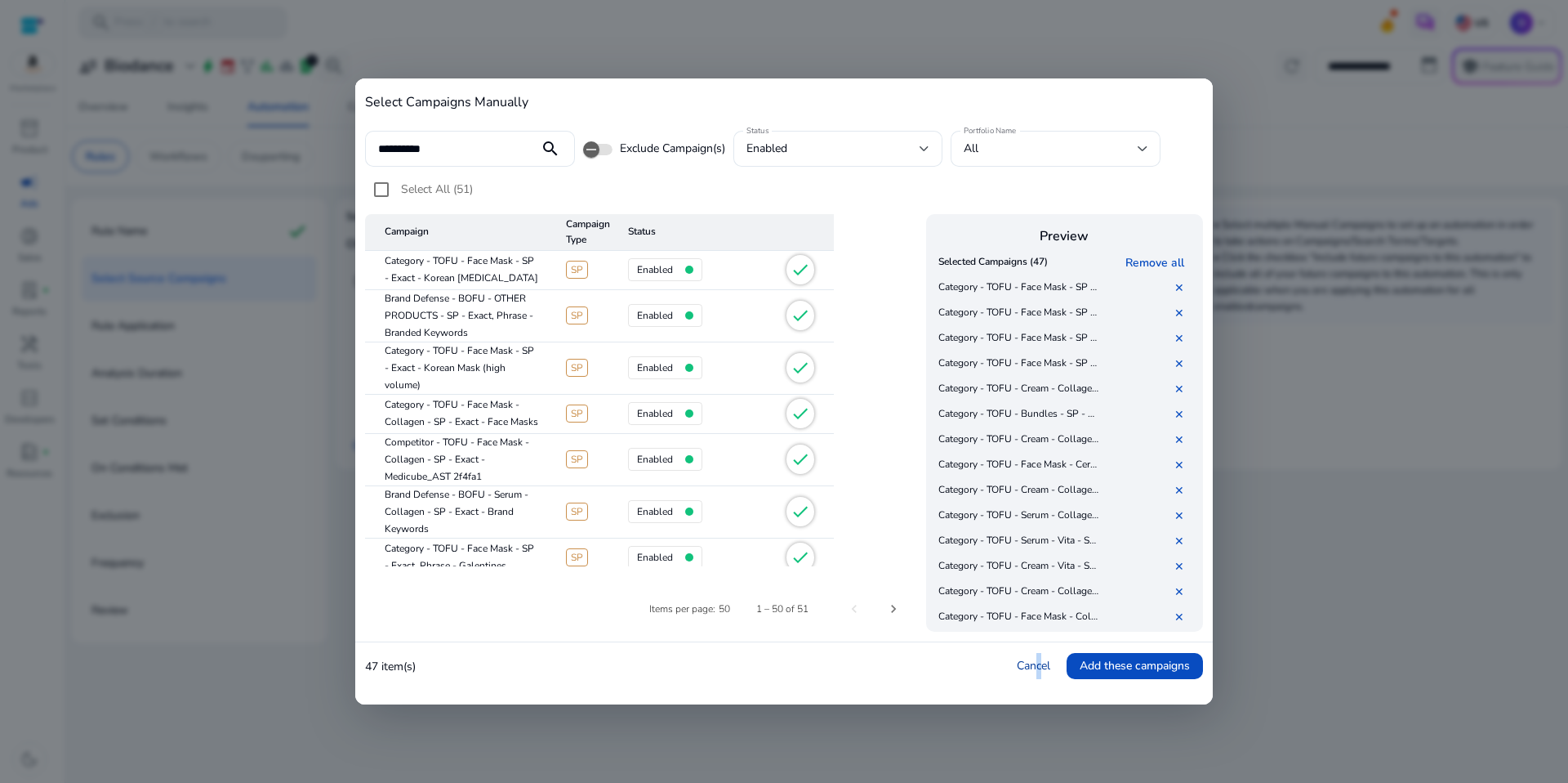
click at [1037, 658] on link "Cancel" at bounding box center [1034, 664] width 34 height 15
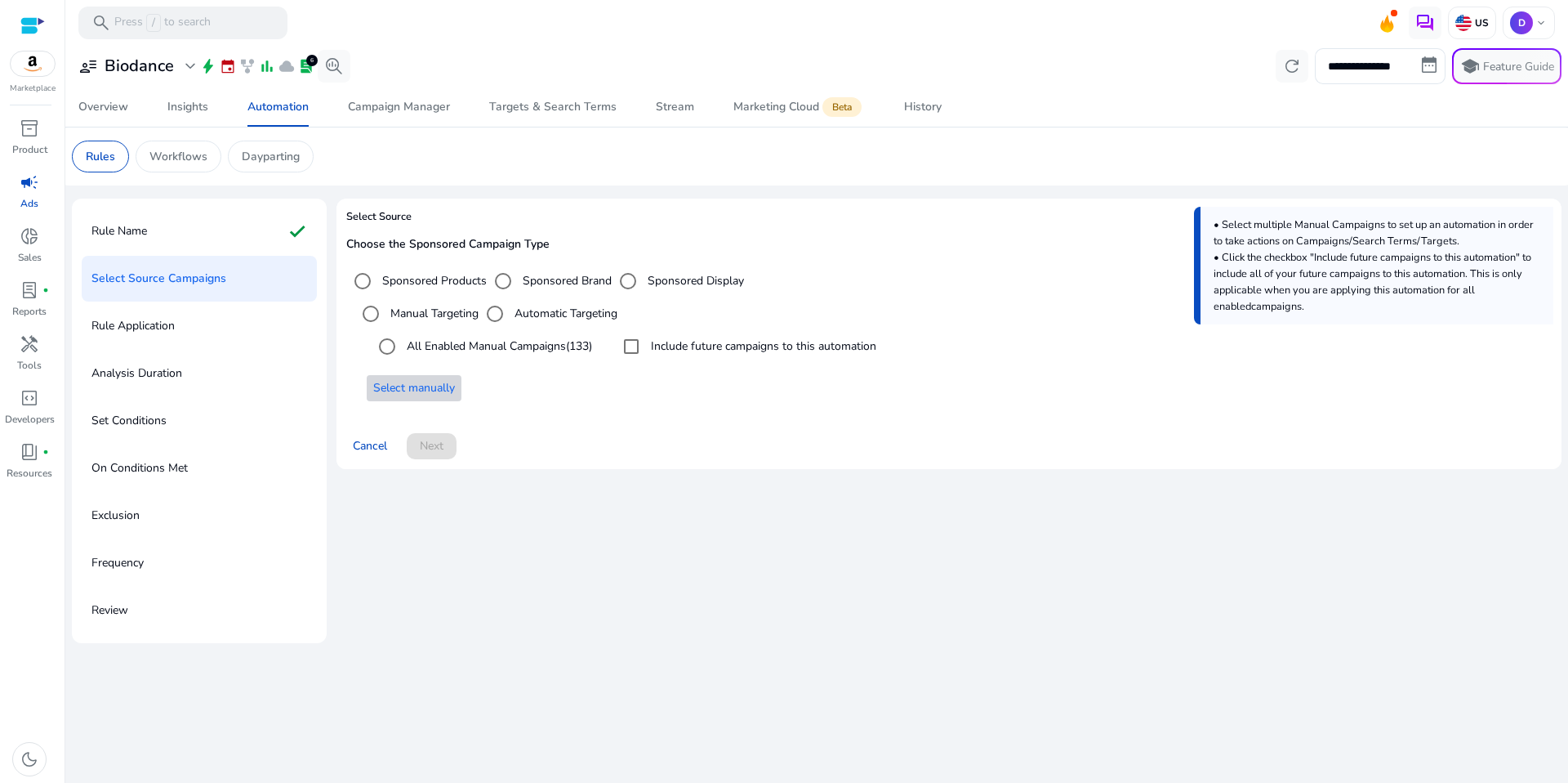
click at [419, 396] on span "Select manually" at bounding box center [415, 387] width 82 height 17
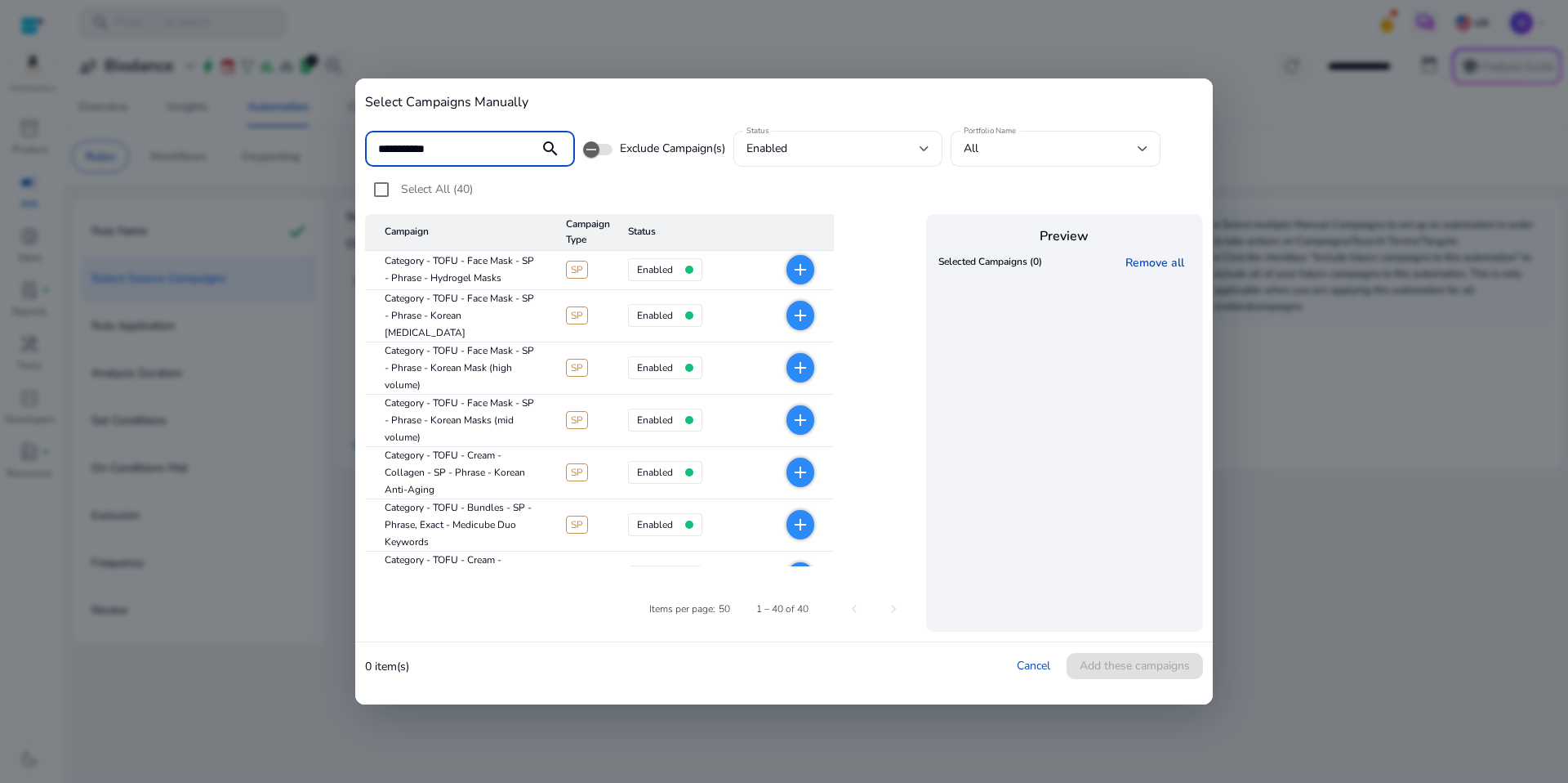
click at [472, 183] on span "Select All (40)" at bounding box center [437, 188] width 72 height 15
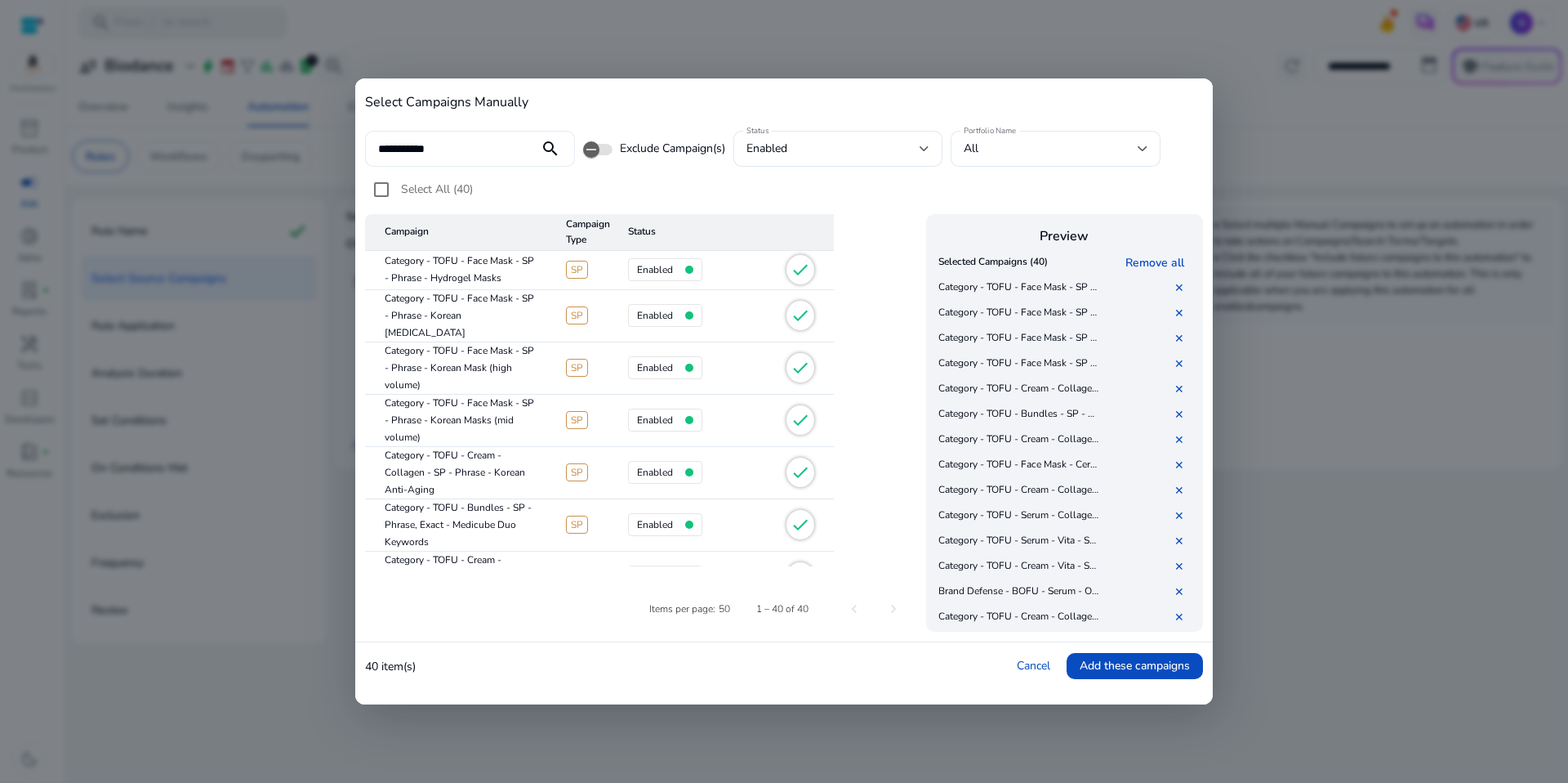
click at [471, 153] on input "**********" at bounding box center [452, 149] width 148 height 18
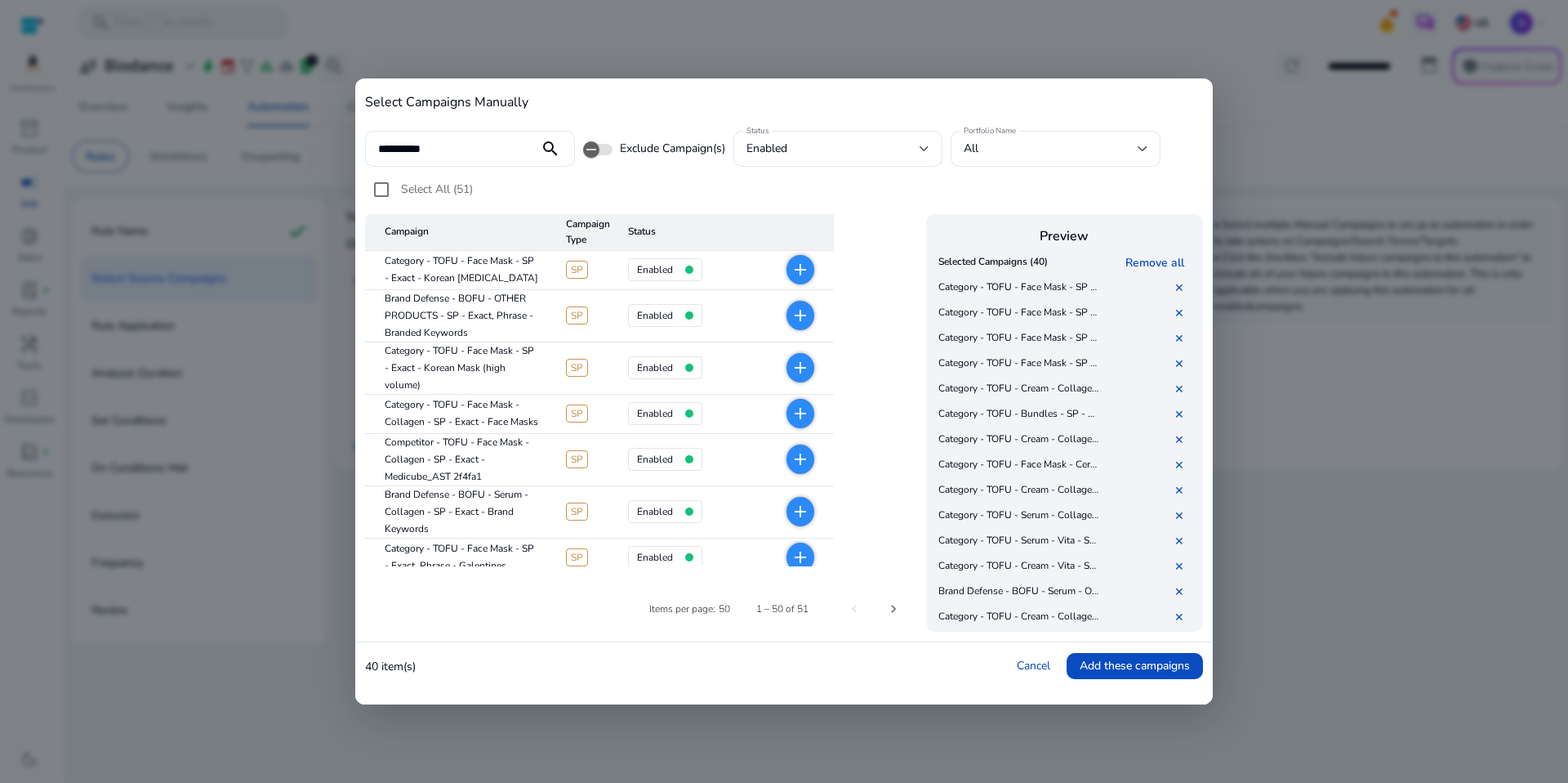
click at [411, 180] on div "Select All (51)" at bounding box center [419, 189] width 108 height 33
click at [409, 185] on span "Select All (51)" at bounding box center [437, 188] width 72 height 15
click at [1179, 589] on link "✕" at bounding box center [1182, 591] width 16 height 15
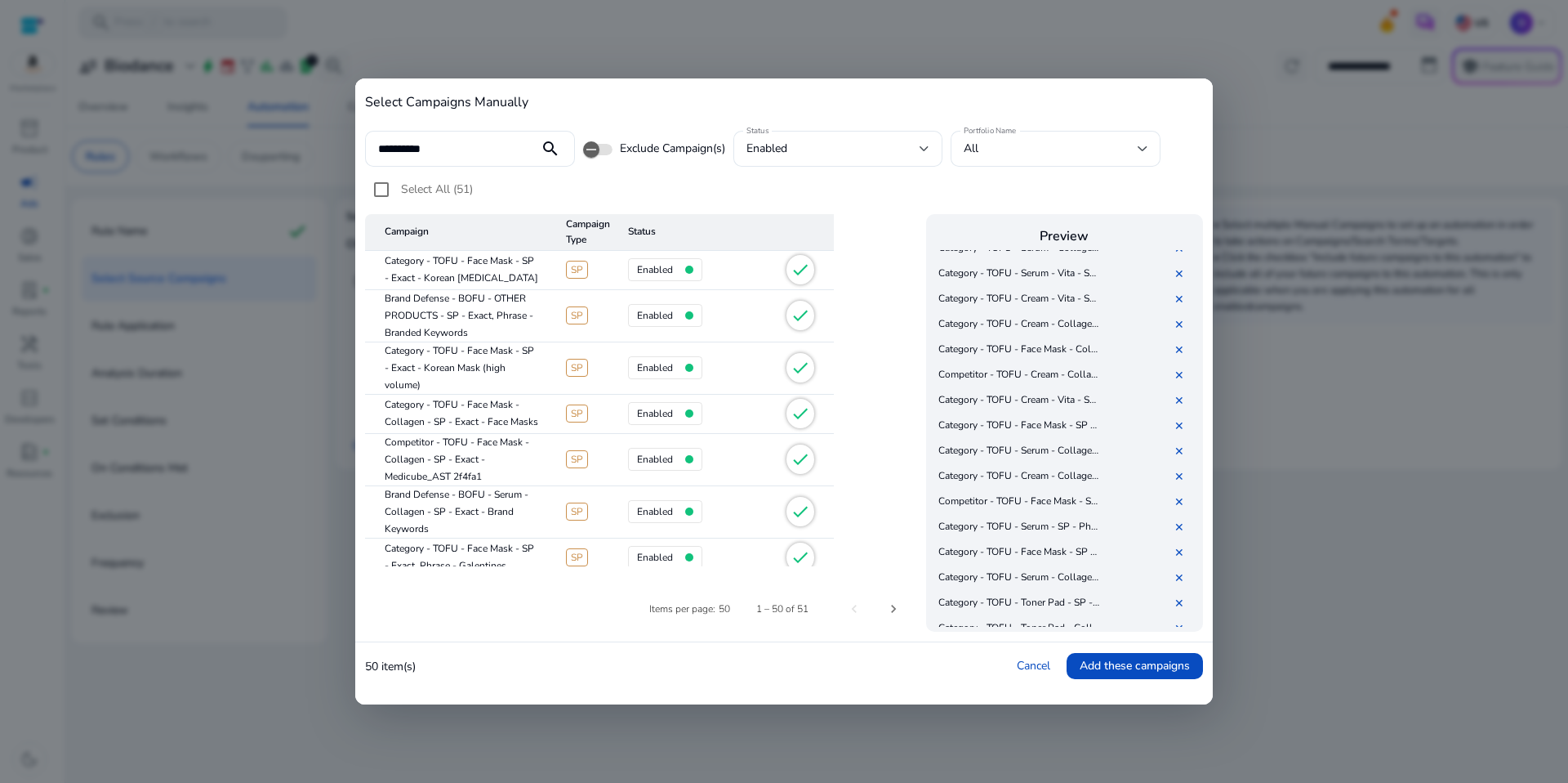
scroll to position [398, 0]
click at [1176, 533] on link "✕" at bounding box center [1182, 540] width 16 height 15
click at [1183, 516] on link "✕" at bounding box center [1182, 519] width 16 height 15
click at [1182, 596] on link "✕" at bounding box center [1182, 596] width 16 height 15
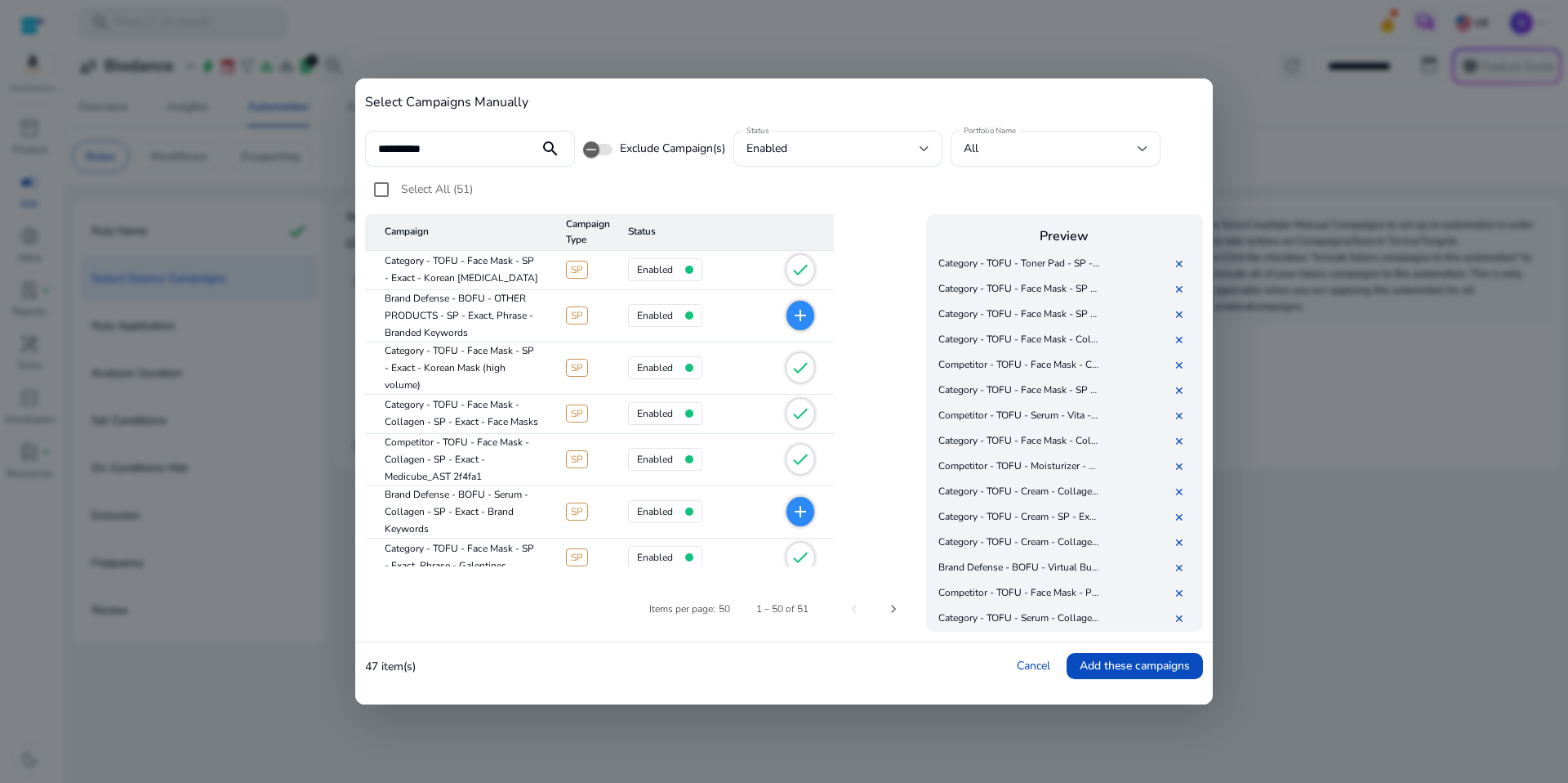
scroll to position [936, 0]
click at [1178, 570] on link "✕" at bounding box center [1182, 567] width 16 height 15
click at [1179, 609] on link "✕" at bounding box center [1182, 614] width 16 height 15
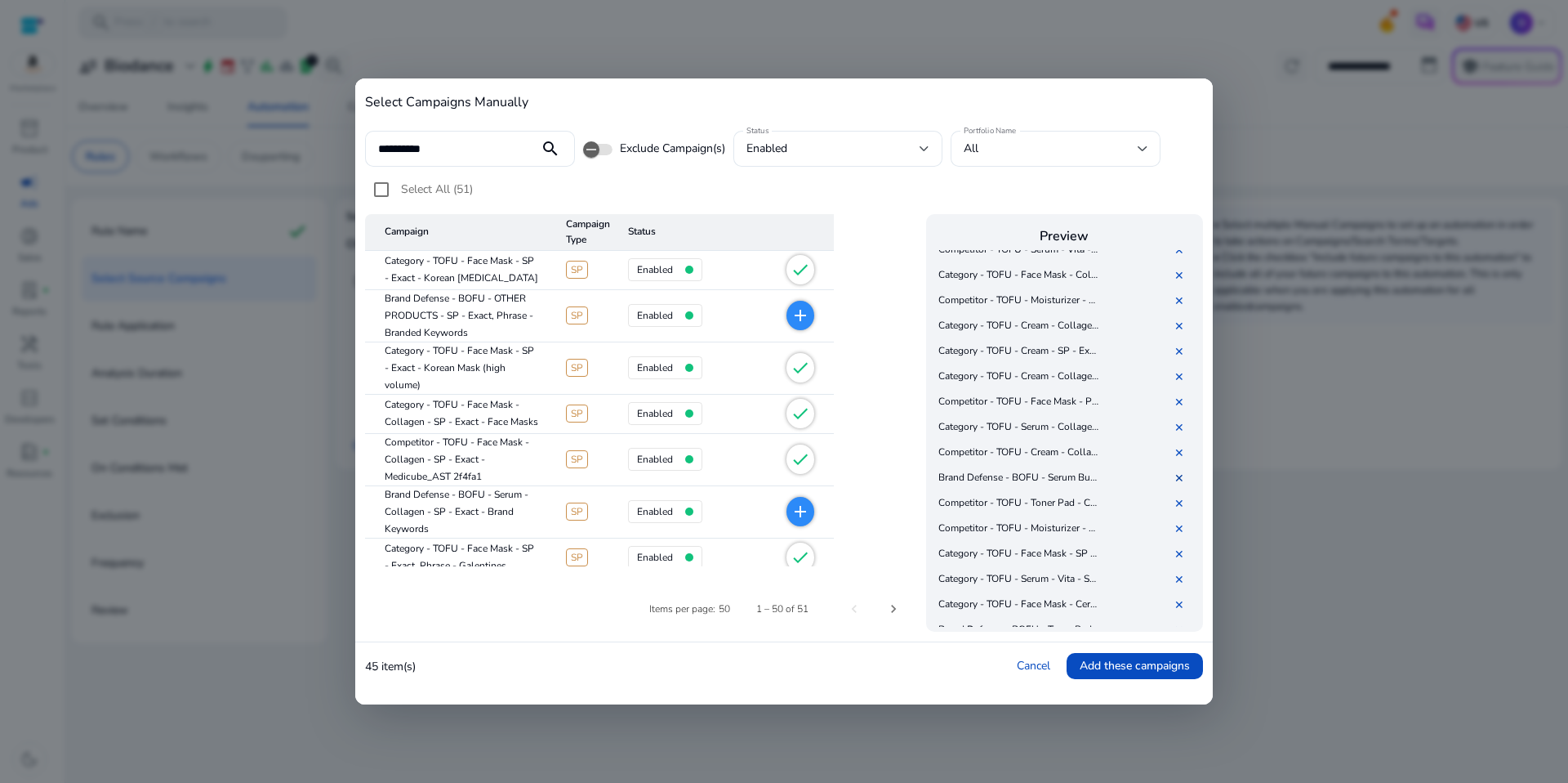
click at [1179, 477] on link "✕" at bounding box center [1182, 478] width 16 height 15
click at [1181, 606] on link "✕" at bounding box center [1182, 605] width 16 height 15
click at [1183, 555] on link "✕" at bounding box center [1182, 560] width 16 height 15
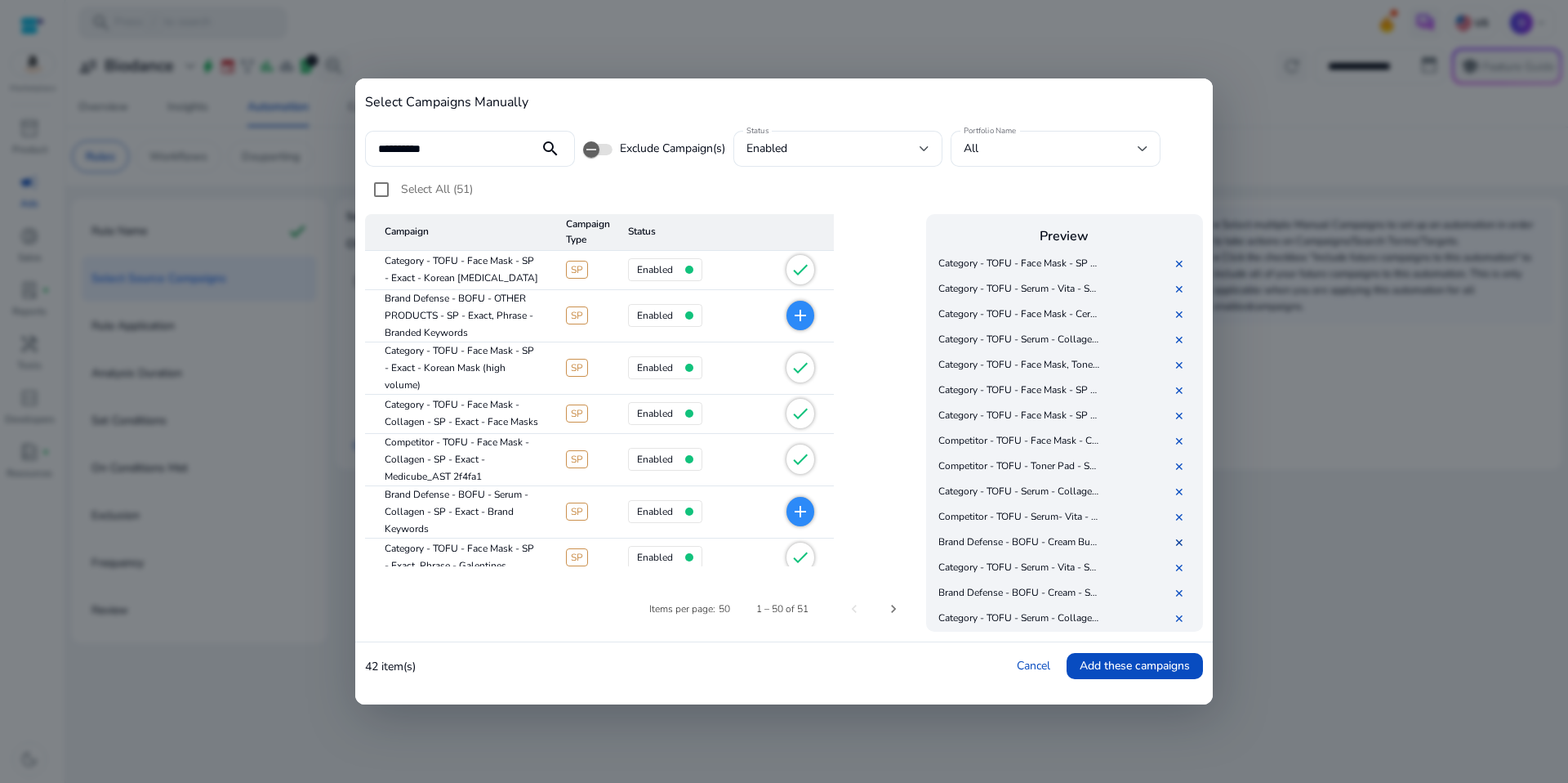
click at [1183, 542] on link "✕" at bounding box center [1182, 542] width 16 height 15
click at [1178, 568] on link "✕" at bounding box center [1182, 567] width 16 height 15
click at [1185, 539] on link "✕" at bounding box center [1182, 534] width 16 height 15
click at [1182, 492] on link "✕" at bounding box center [1182, 492] width 16 height 15
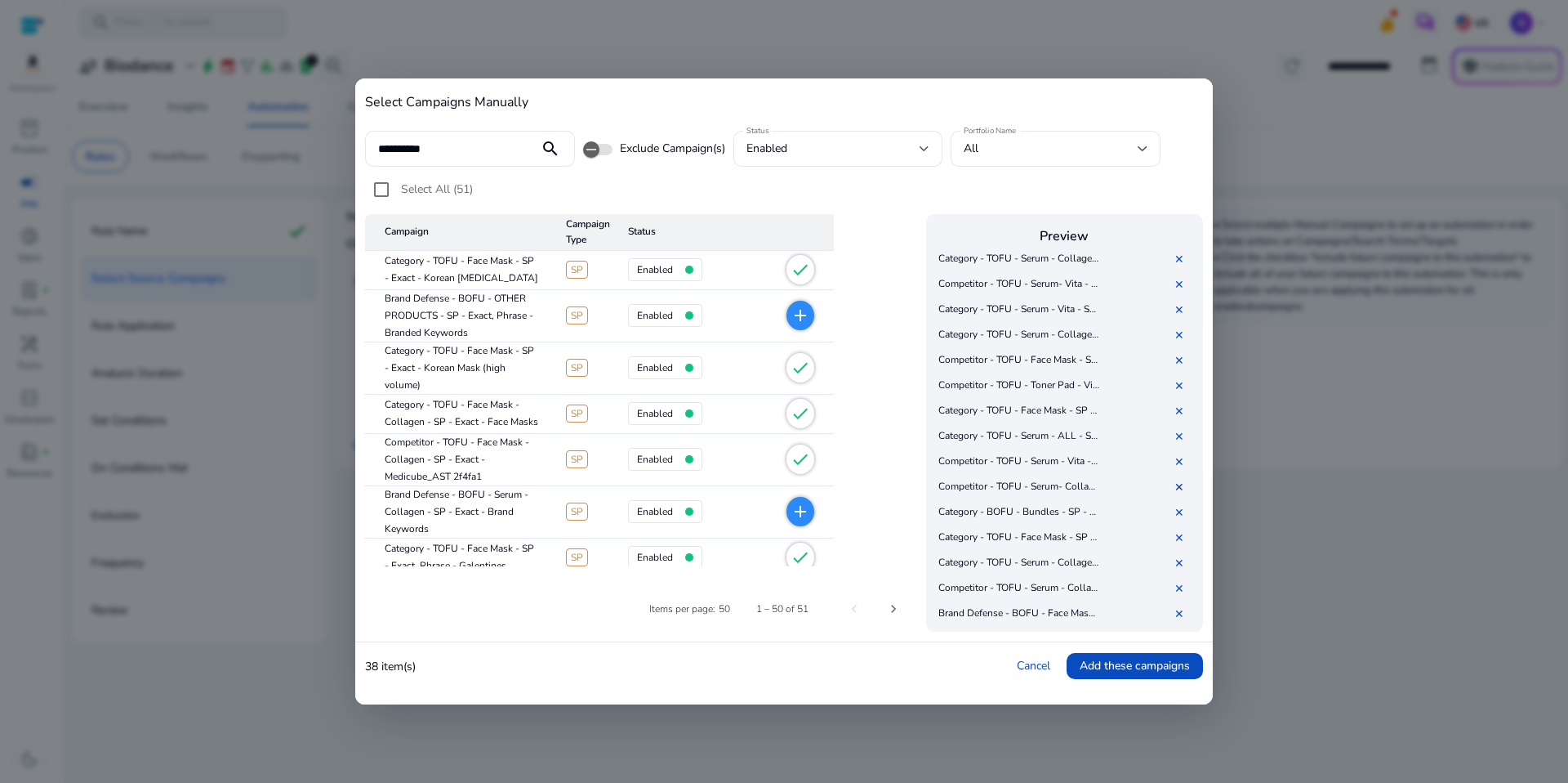
scroll to position [1580, 0]
click at [1178, 511] on link "✕" at bounding box center [1182, 512] width 16 height 15
click at [1181, 613] on link "✕" at bounding box center [1182, 614] width 16 height 15
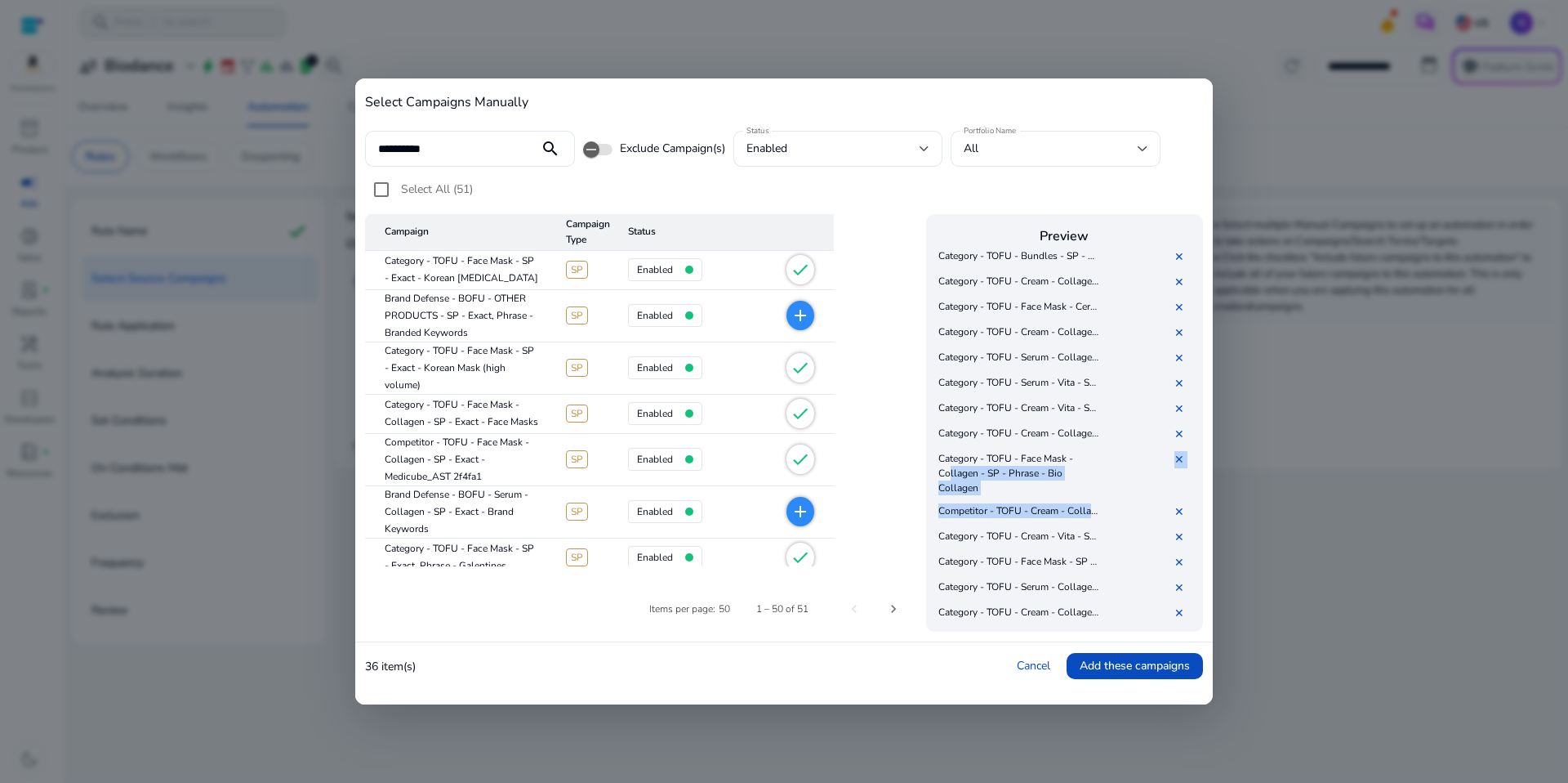
drag, startPoint x: 1002, startPoint y: 511, endPoint x: 941, endPoint y: 475, distance: 70.8
click at [941, 475] on tbody "Category - TOFU - Face Mask - SP - Phrase - Korean Mask (high volume) ✕ Categor…" at bounding box center [1064, 536] width 260 height 736
click at [1045, 511] on td "Competitor - TOFU - Cream - Collagen / Essence - SP - Phrase - Dr.Althea" at bounding box center [1019, 499] width 169 height 53
click at [1178, 481] on link "✕" at bounding box center [1182, 484] width 16 height 15
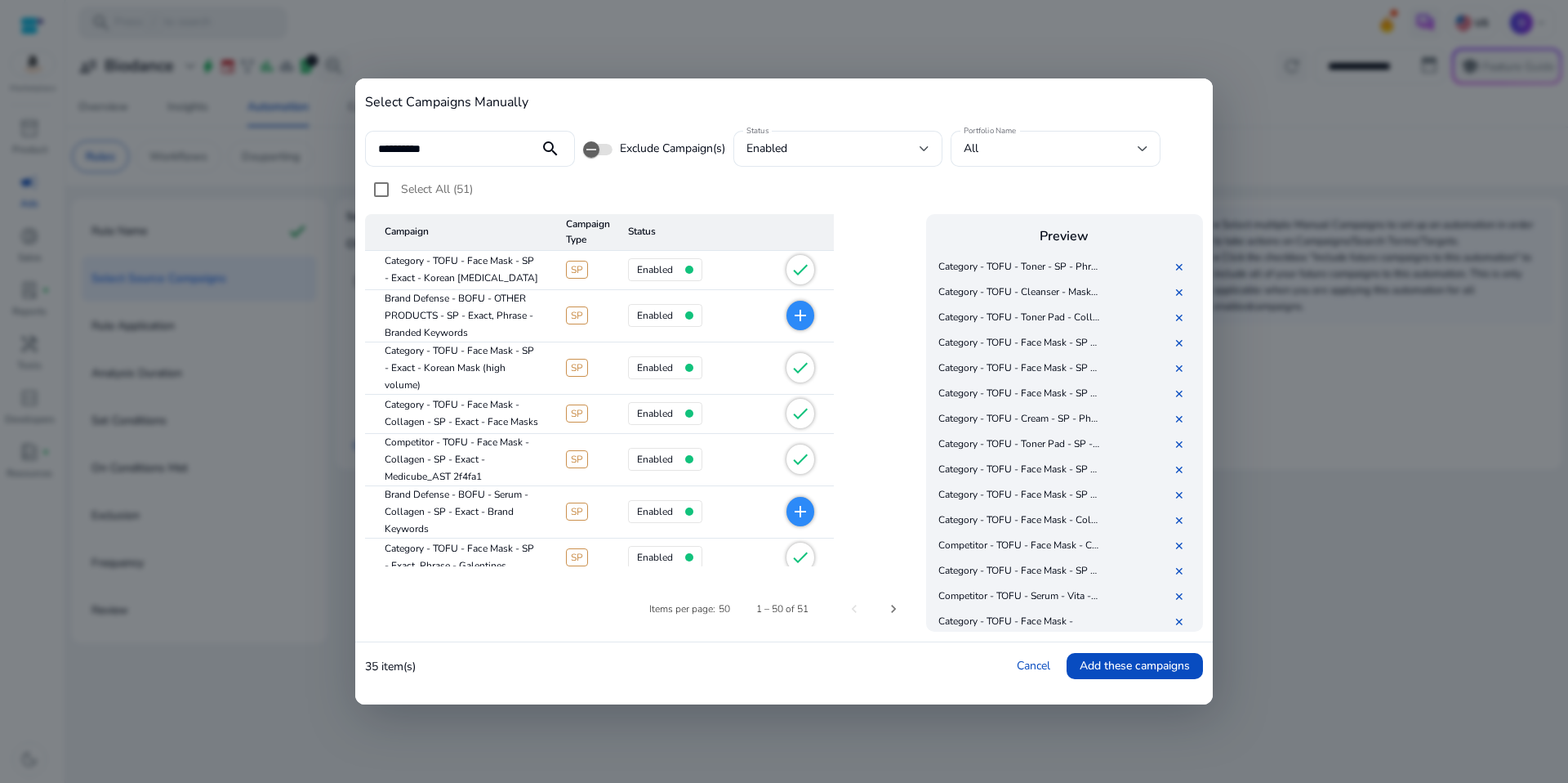
scroll to position [803, 0]
click at [1182, 477] on link "✕" at bounding box center [1182, 477] width 16 height 15
click at [1178, 501] on link "✕" at bounding box center [1182, 502] width 16 height 15
click at [1178, 529] on link "✕" at bounding box center [1182, 528] width 16 height 15
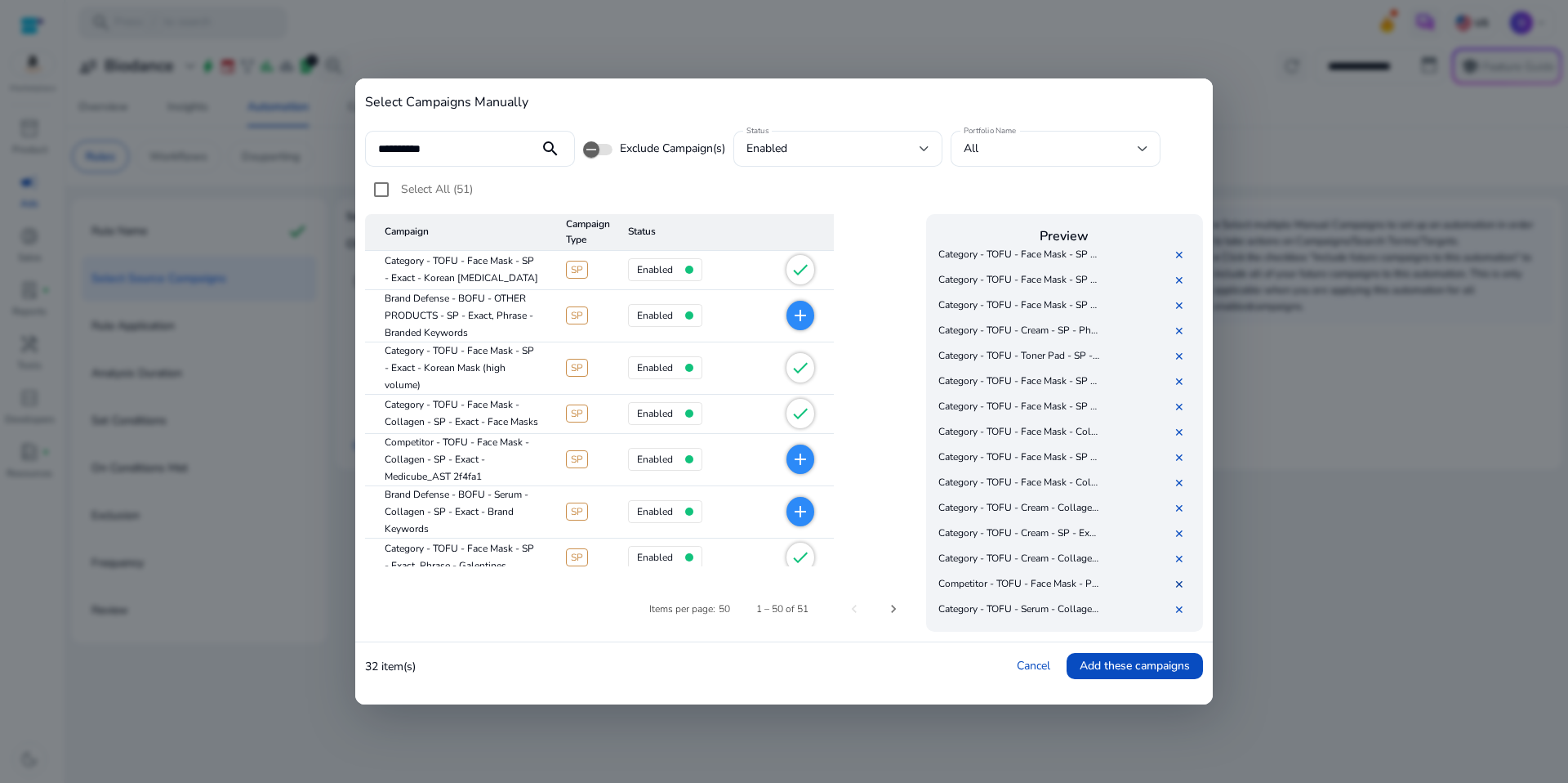
click at [1176, 578] on link "✕" at bounding box center [1182, 584] width 16 height 15
click at [1183, 482] on link "✕" at bounding box center [1182, 481] width 16 height 15
click at [1179, 481] on link "✕" at bounding box center [1182, 481] width 16 height 15
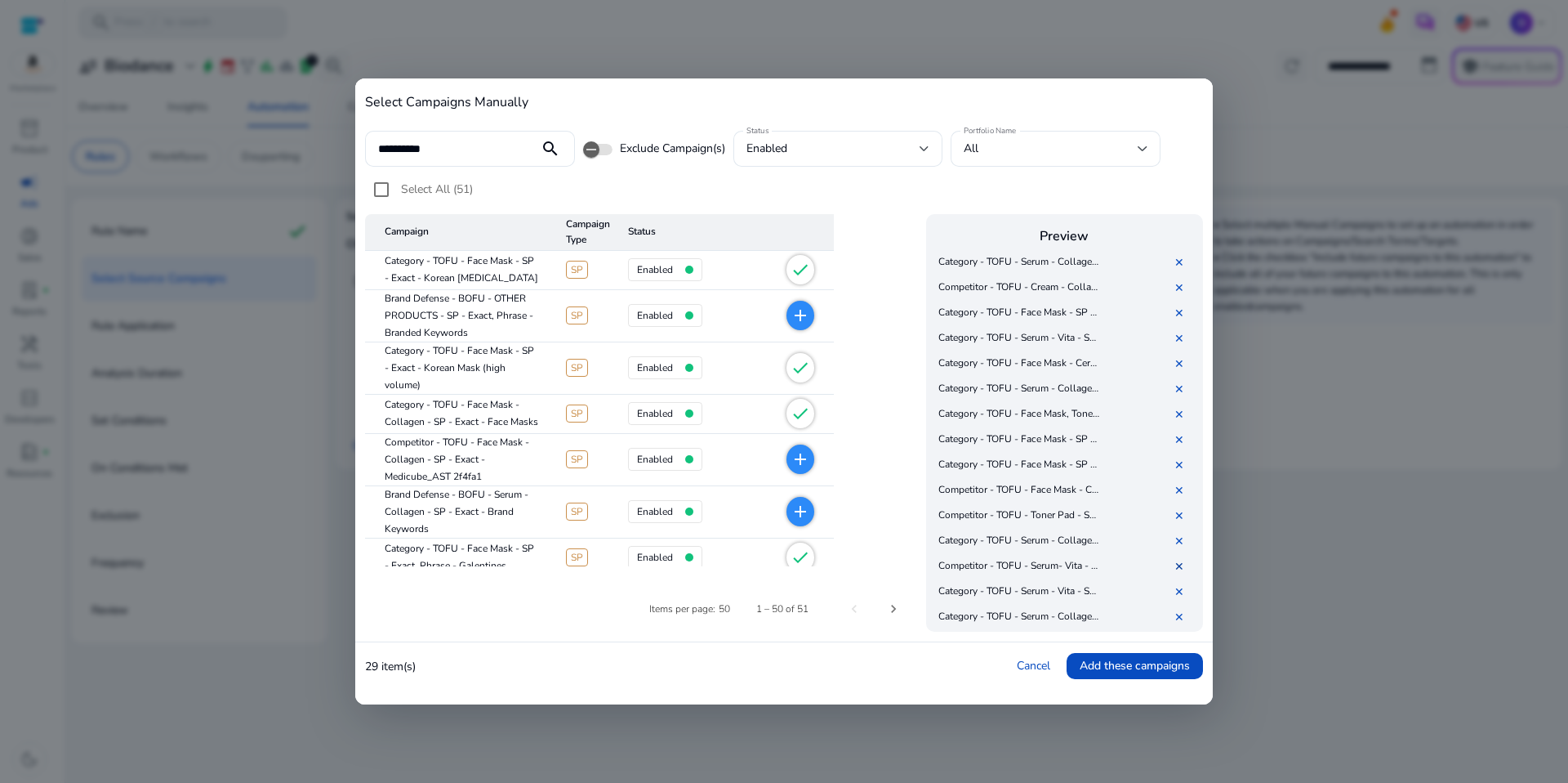
click at [1178, 564] on link "✕" at bounding box center [1182, 566] width 16 height 15
click at [1176, 491] on link "✕" at bounding box center [1182, 492] width 16 height 15
click at [1182, 540] on link "✕" at bounding box center [1182, 542] width 16 height 15
click at [1181, 538] on link "✕" at bounding box center [1182, 543] width 16 height 15
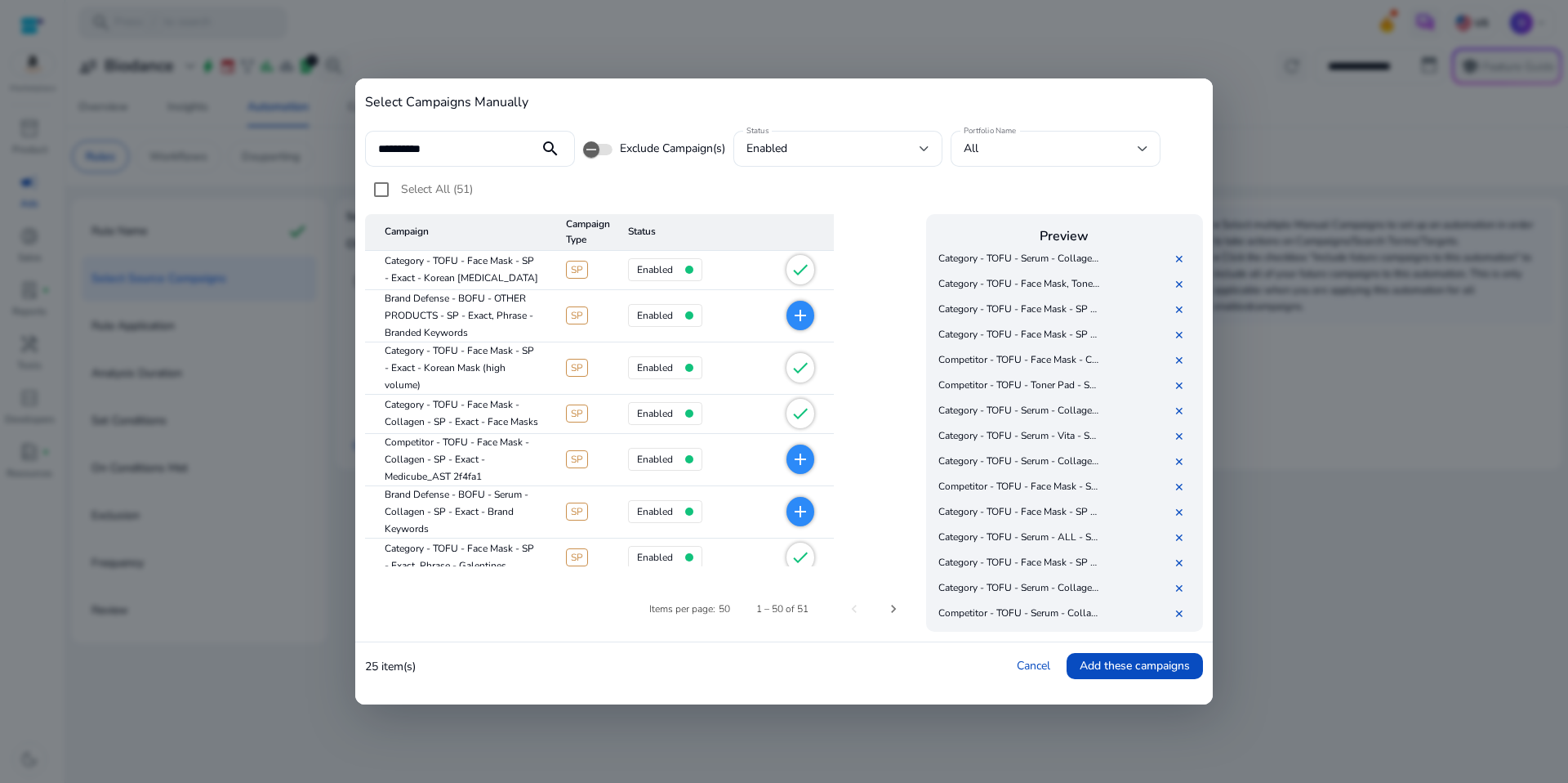
scroll to position [1262, 0]
click at [1178, 610] on link "✕" at bounding box center [1182, 614] width 16 height 15
click at [462, 151] on input "**********" at bounding box center [452, 149] width 148 height 18
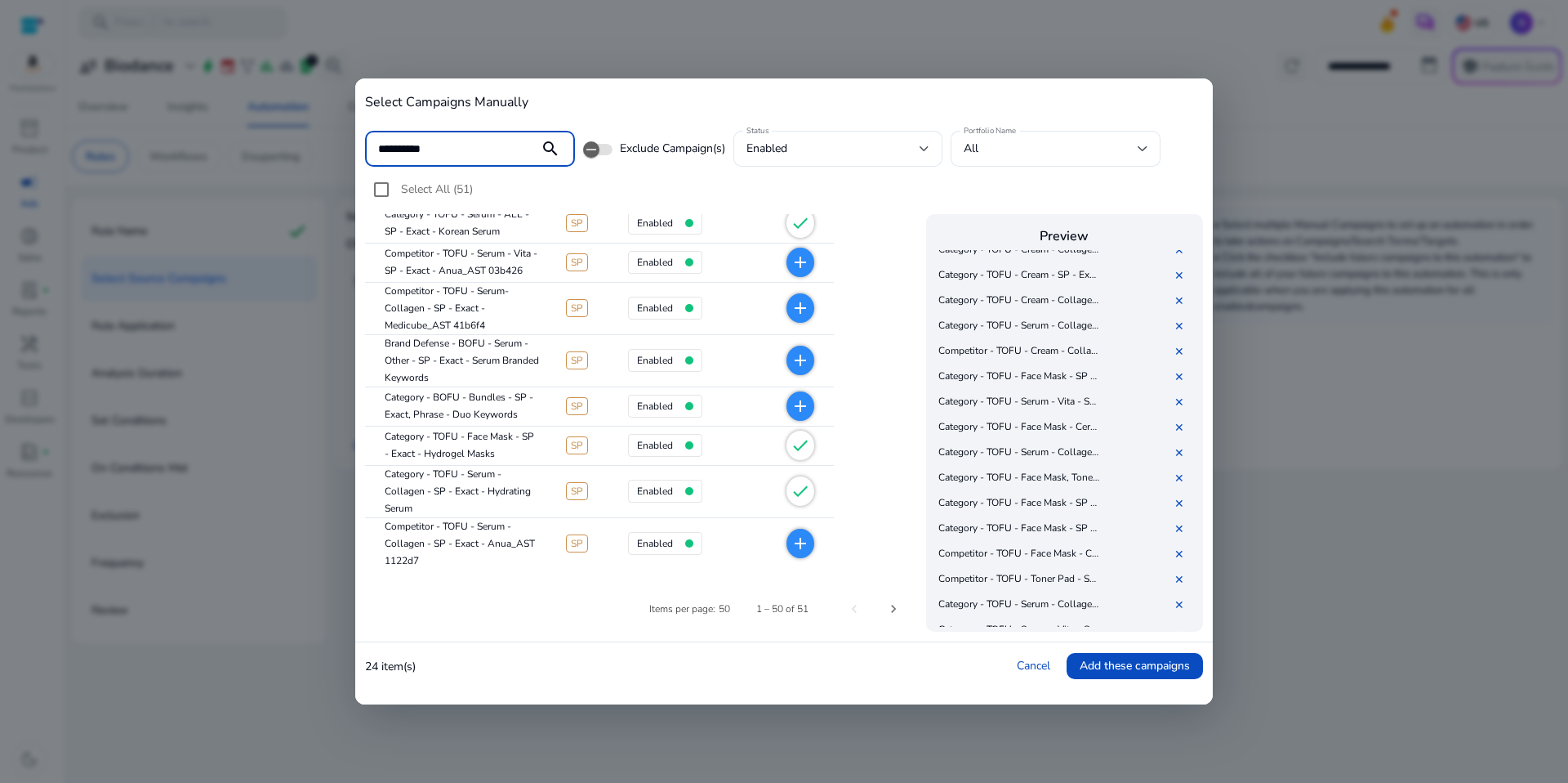
scroll to position [2080, 0]
click at [901, 616] on span "Next page" at bounding box center [893, 609] width 39 height 39
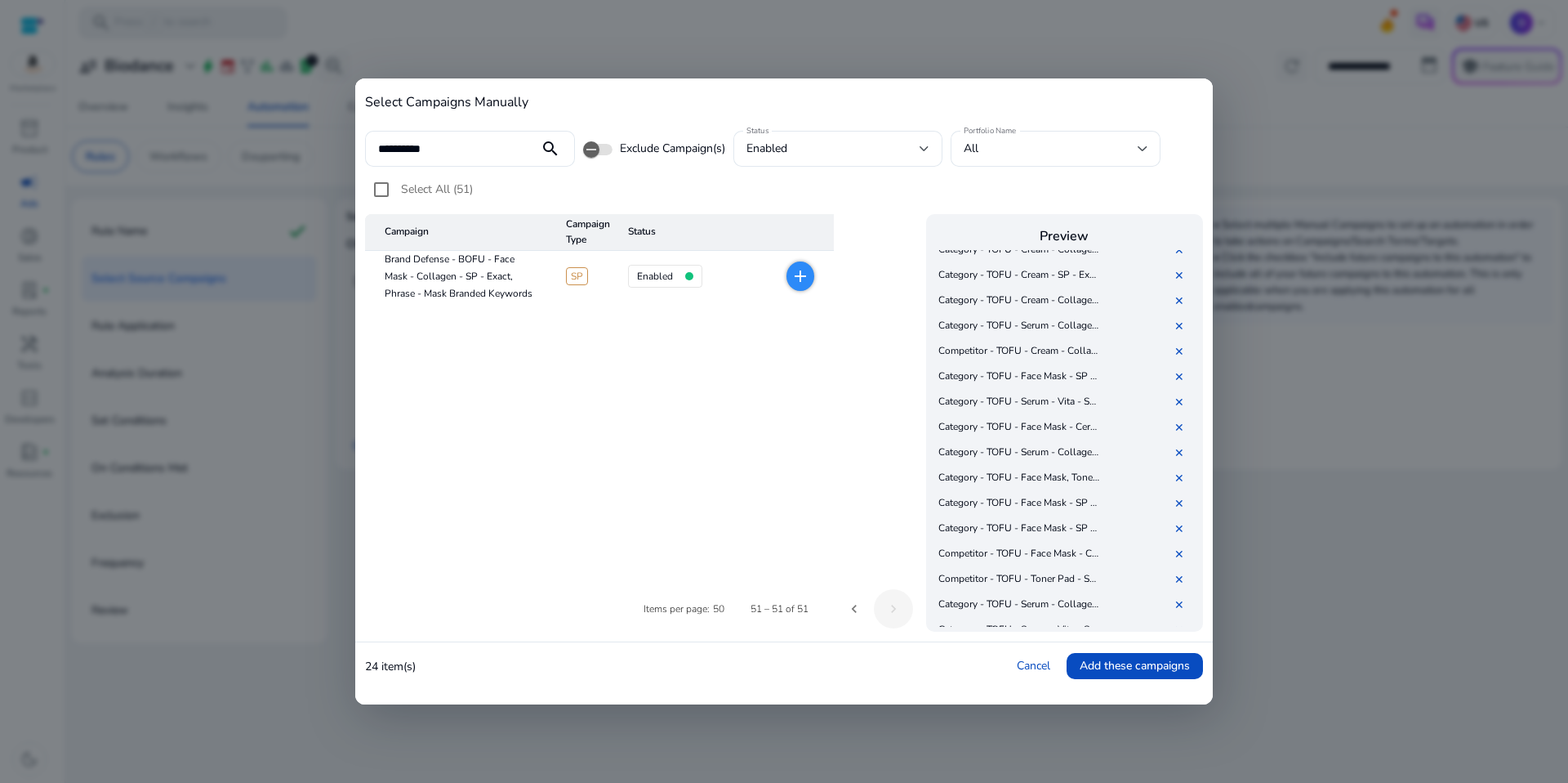
scroll to position [0, 0]
click at [468, 151] on input "**********" at bounding box center [452, 149] width 148 height 18
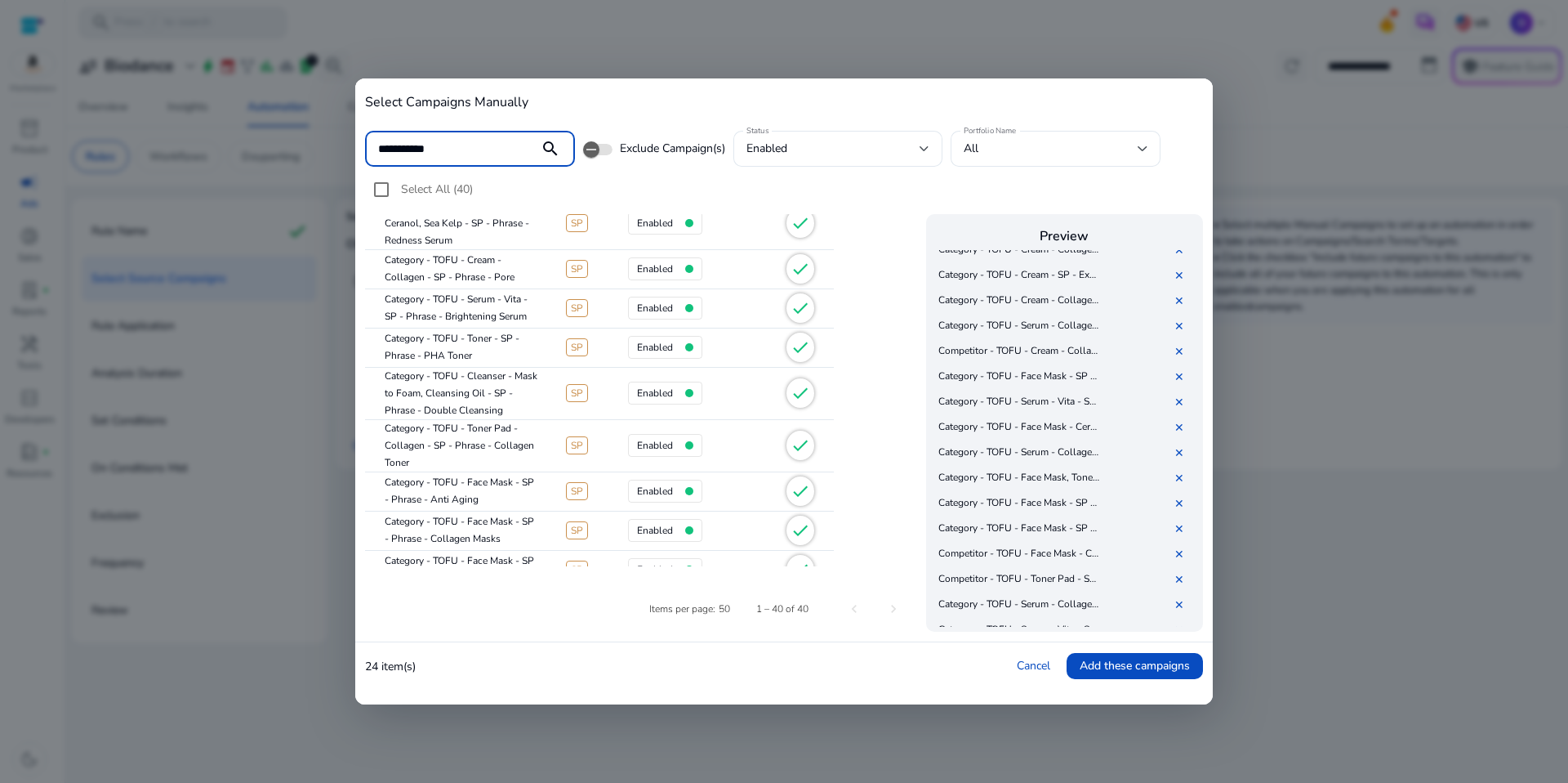
scroll to position [1541, 0]
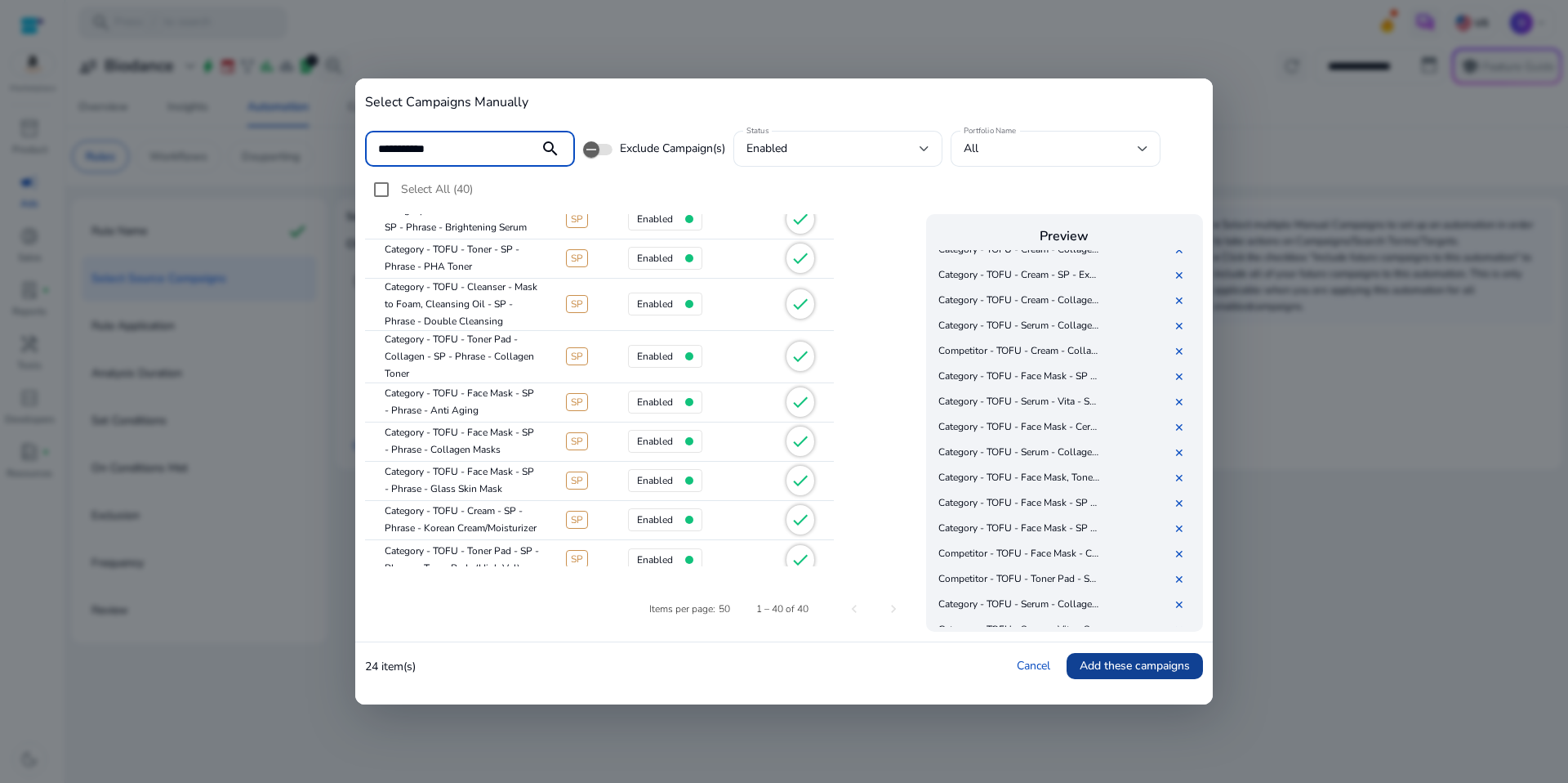
type input "**********"
click at [1155, 672] on span "Add these campaigns" at bounding box center [1135, 665] width 111 height 17
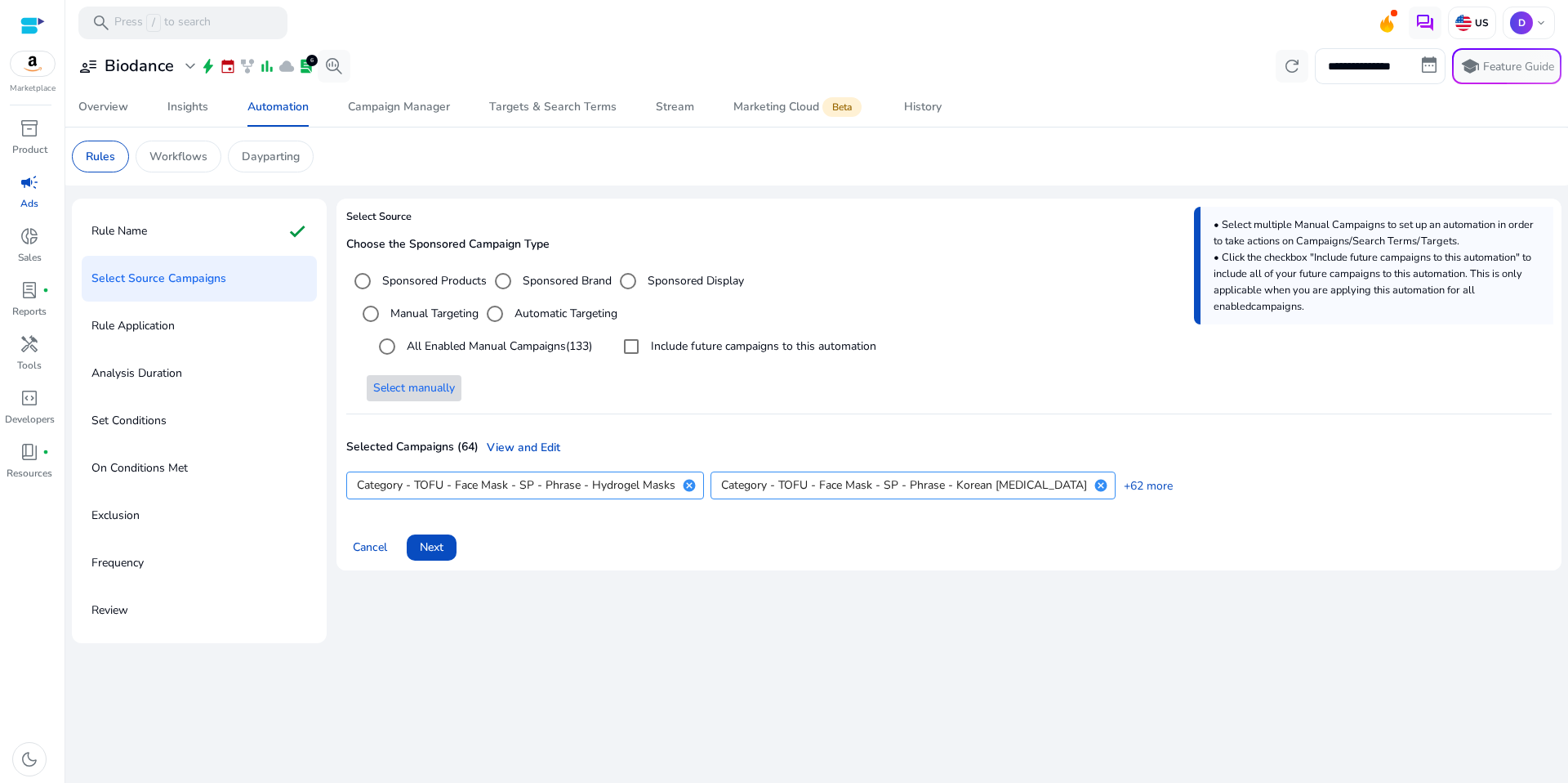
click at [699, 359] on div "Include future campaigns to this automation" at bounding box center [745, 346] width 261 height 33
click at [674, 341] on label "Include future campaigns to this automation" at bounding box center [761, 345] width 229 height 17
click at [443, 548] on span "Next" at bounding box center [431, 547] width 24 height 17
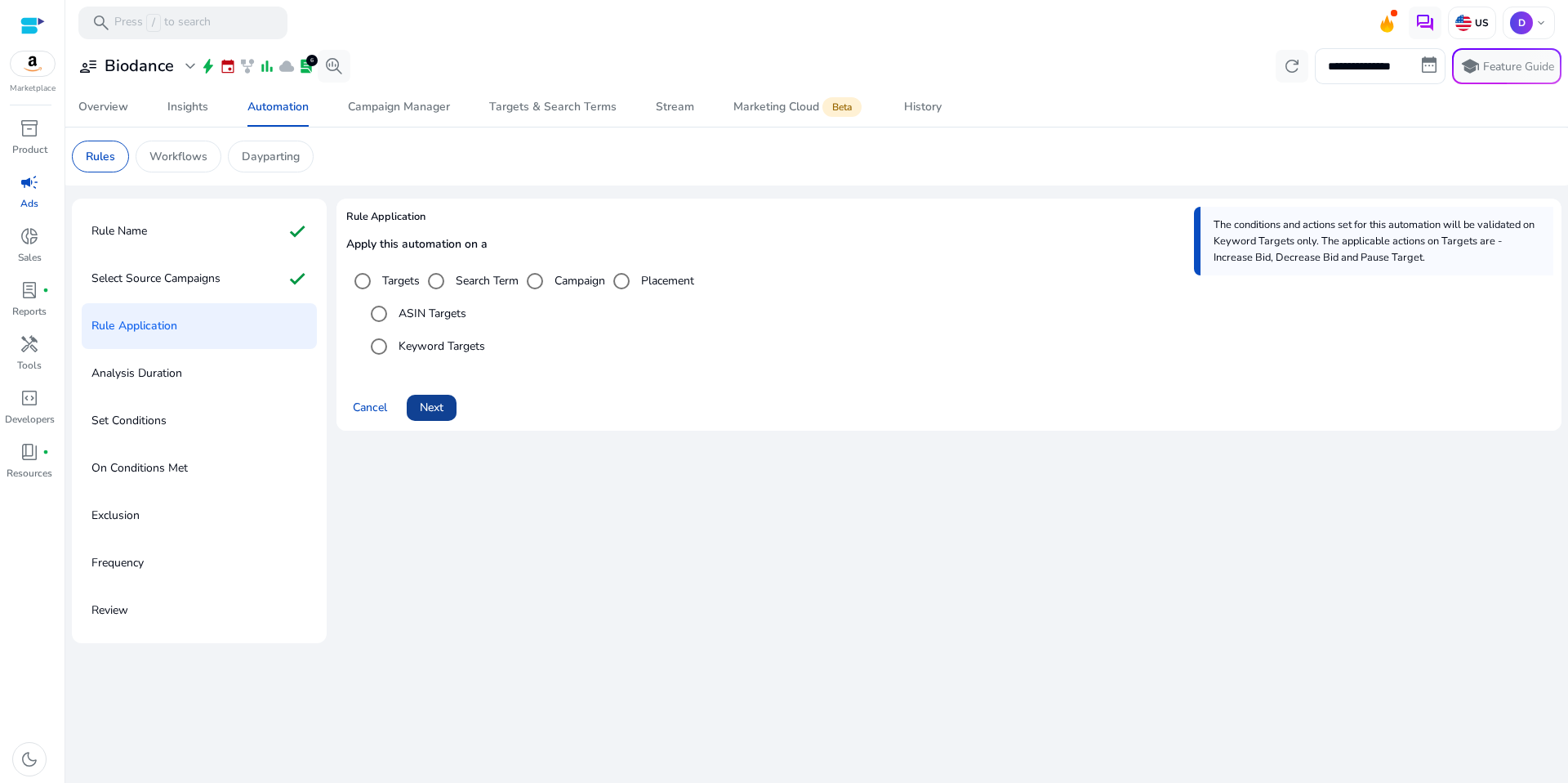
click at [443, 415] on span "Next" at bounding box center [431, 407] width 24 height 17
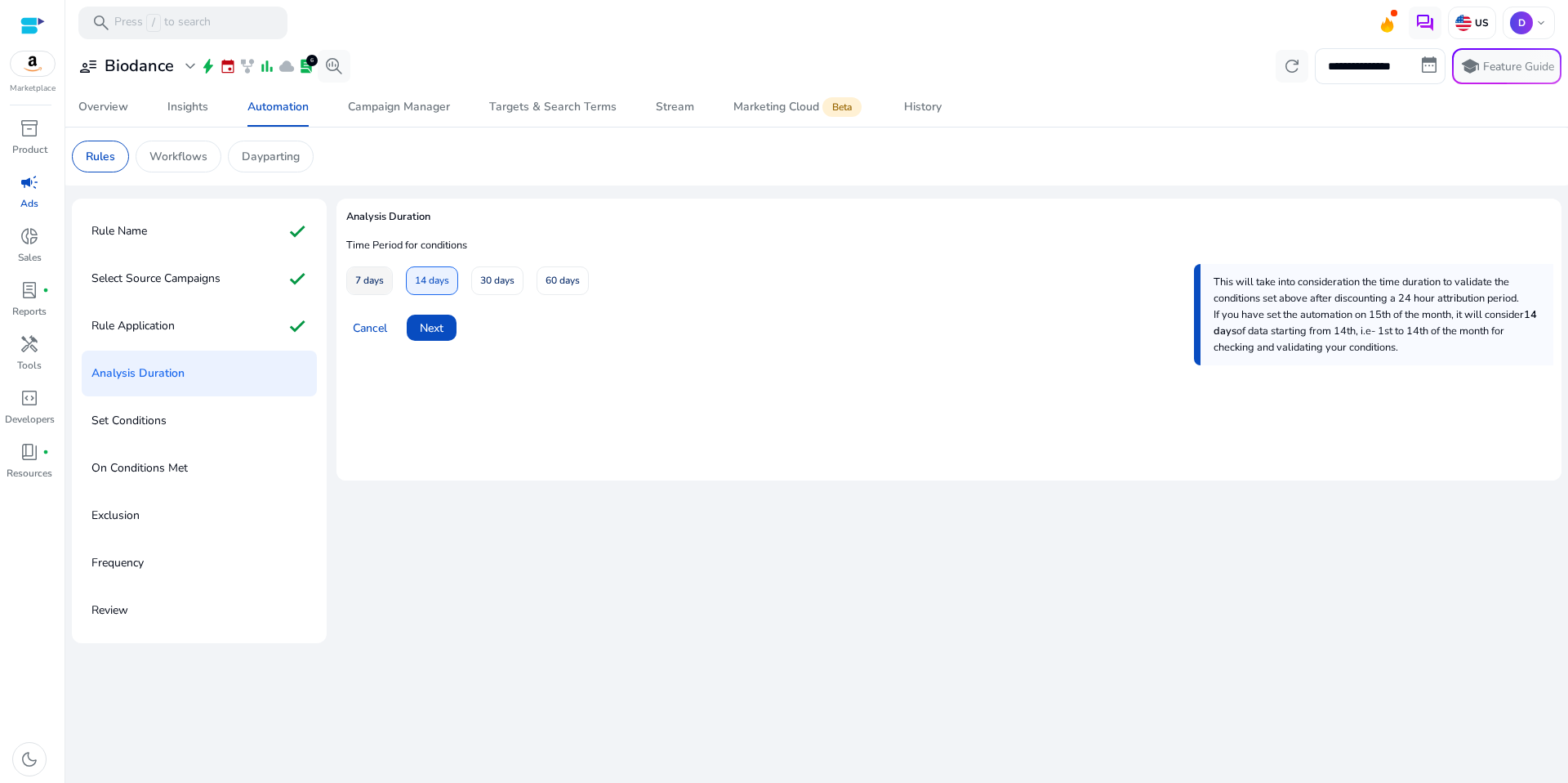
click at [386, 287] on span at bounding box center [369, 281] width 45 height 39
click at [427, 332] on span "Next" at bounding box center [431, 327] width 24 height 17
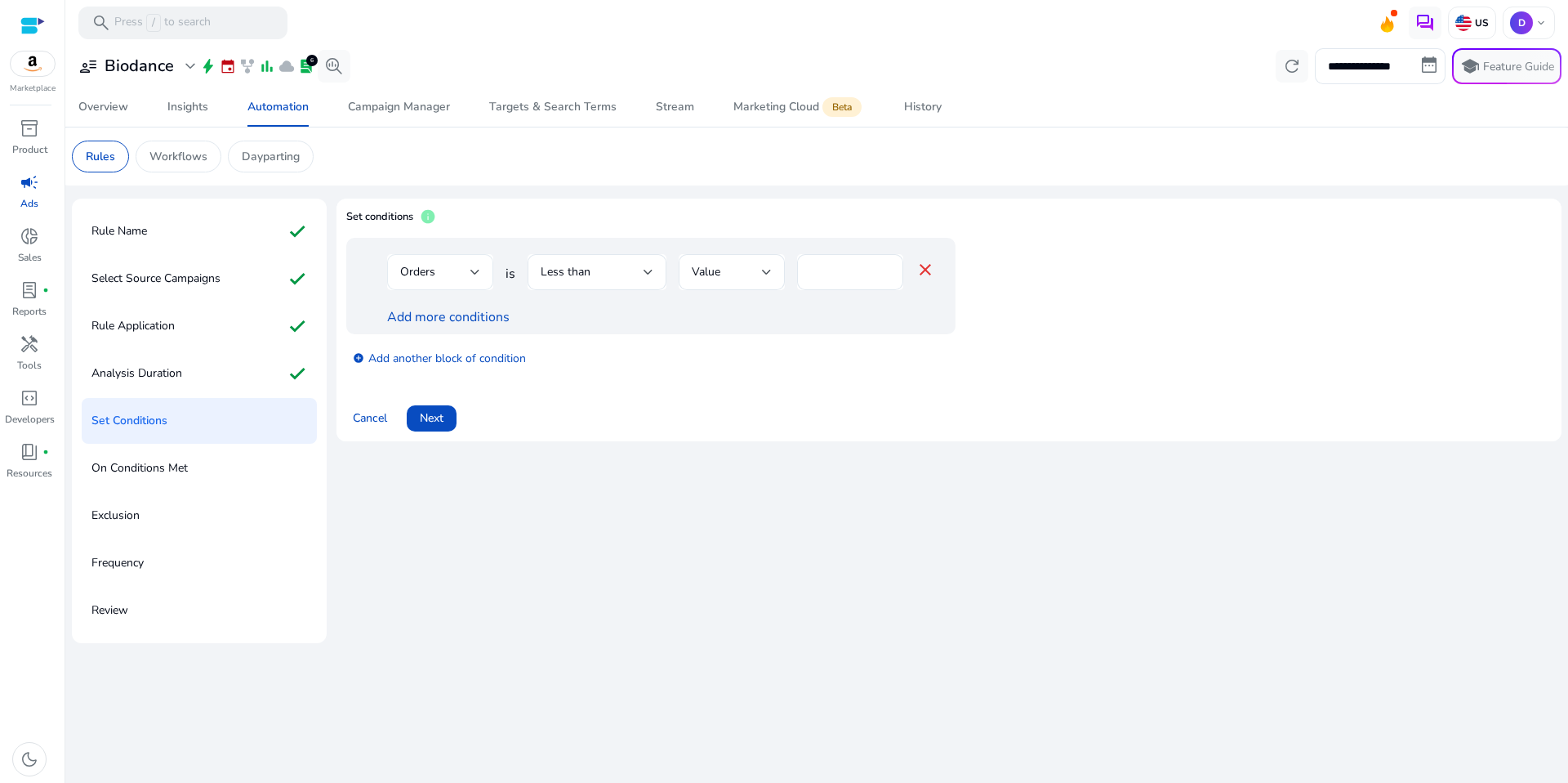
click at [479, 279] on div at bounding box center [475, 272] width 10 height 20
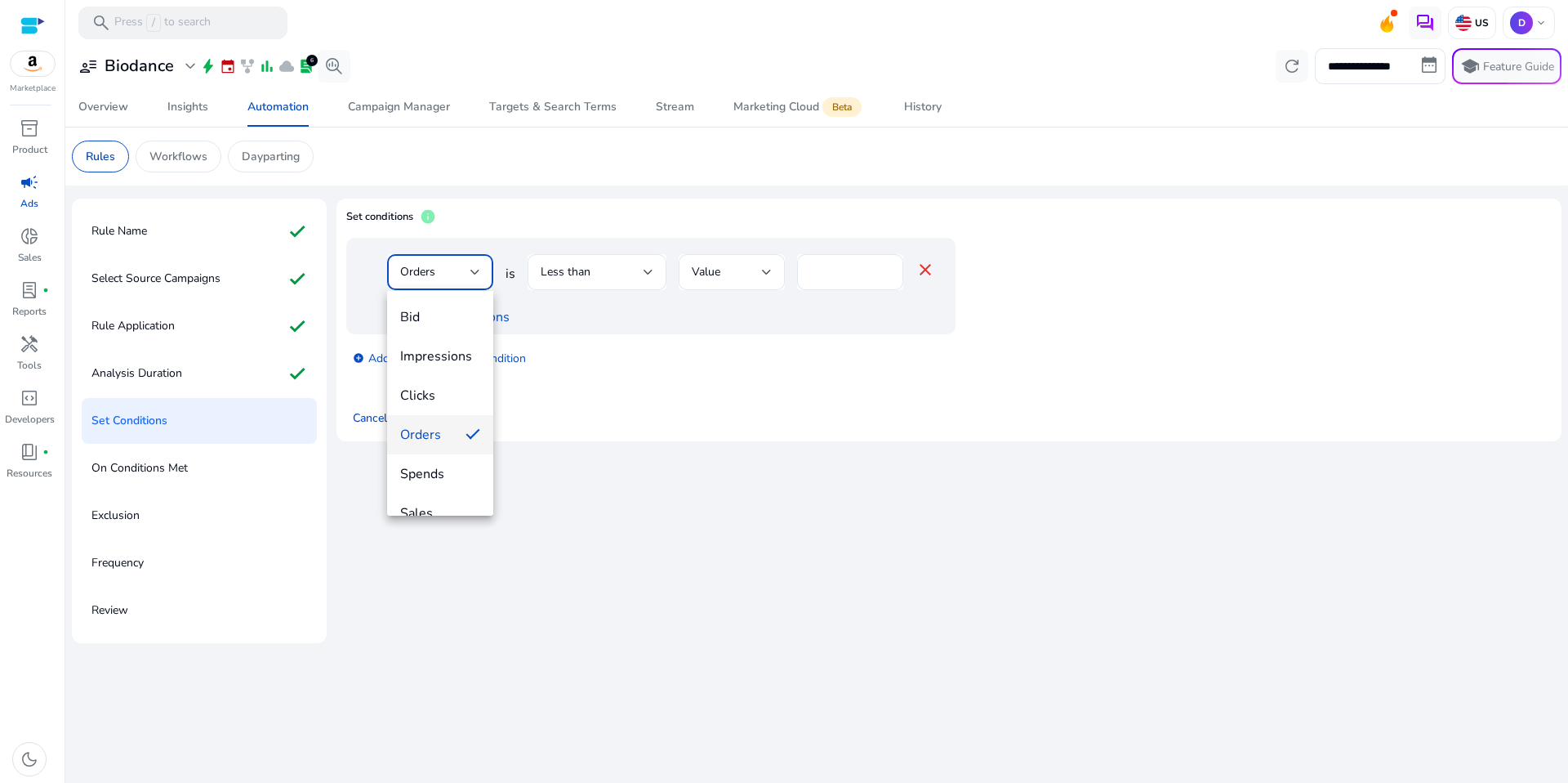
drag, startPoint x: 445, startPoint y: 391, endPoint x: 457, endPoint y: 376, distance: 19.2
click at [445, 390] on span "Clicks" at bounding box center [440, 395] width 80 height 18
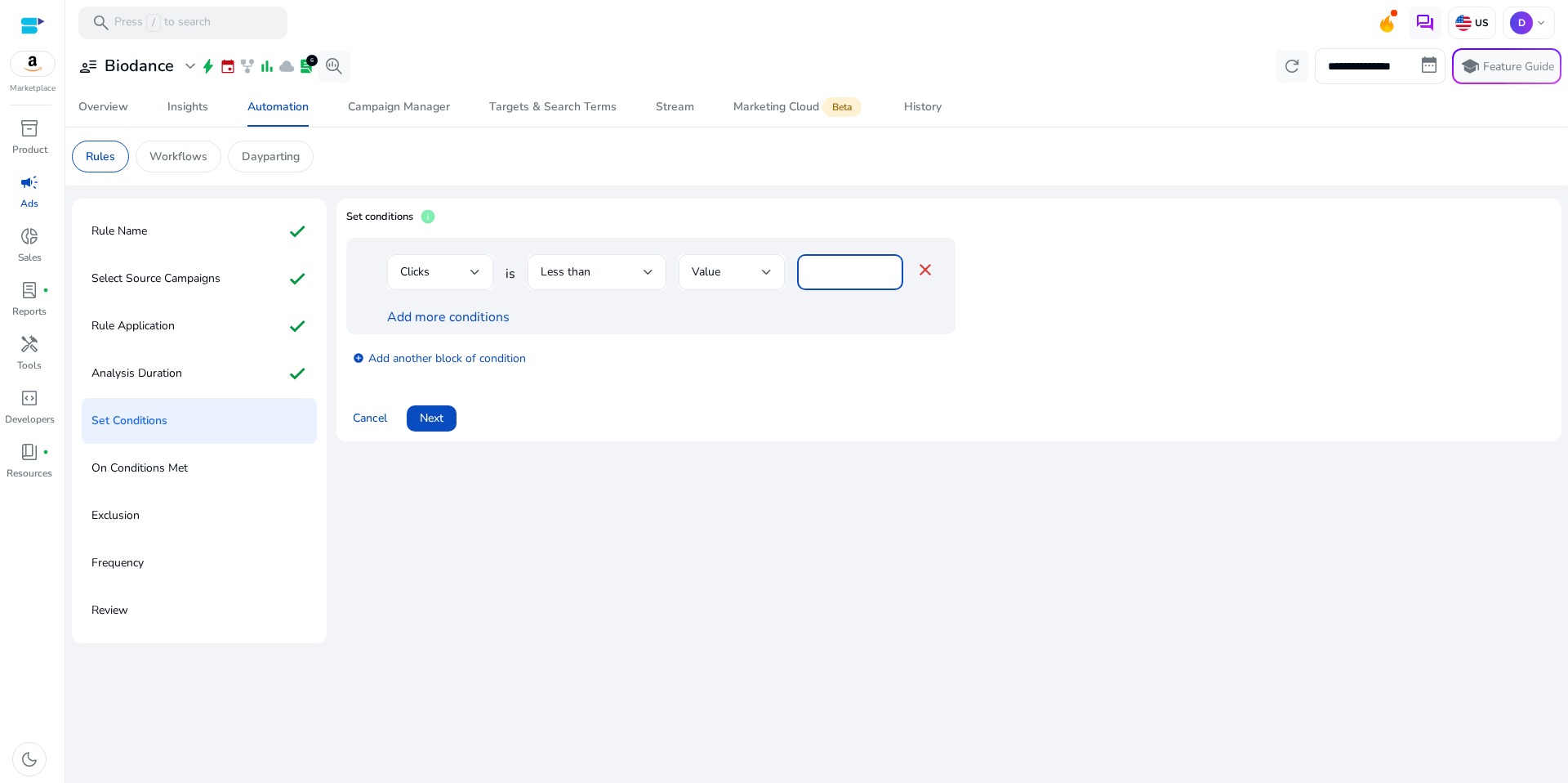
click at [843, 275] on input "*" at bounding box center [850, 272] width 80 height 18
type input "*"
click at [439, 405] on span at bounding box center [431, 418] width 50 height 39
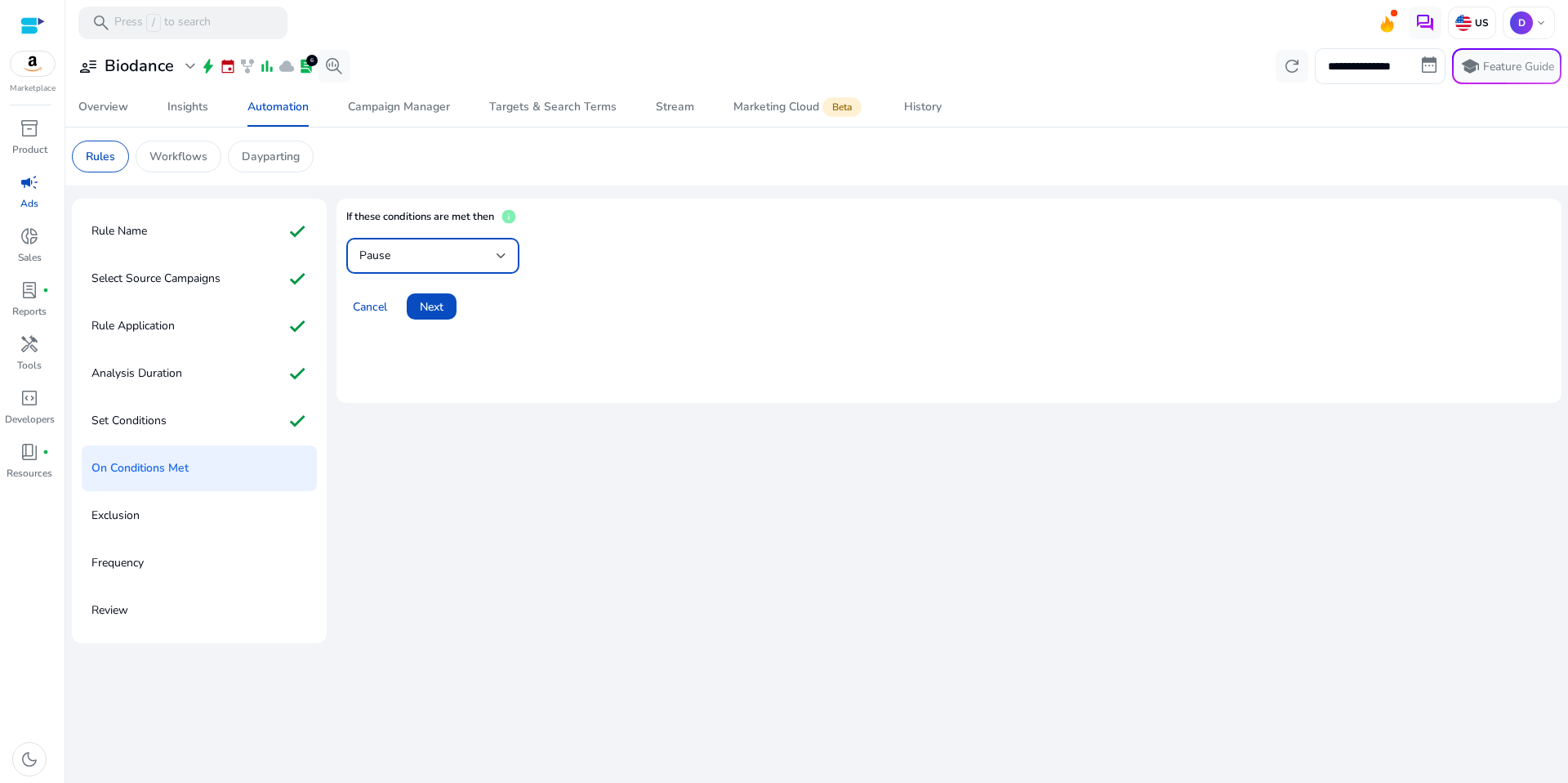
click at [457, 262] on div "Pause" at bounding box center [428, 256] width 137 height 18
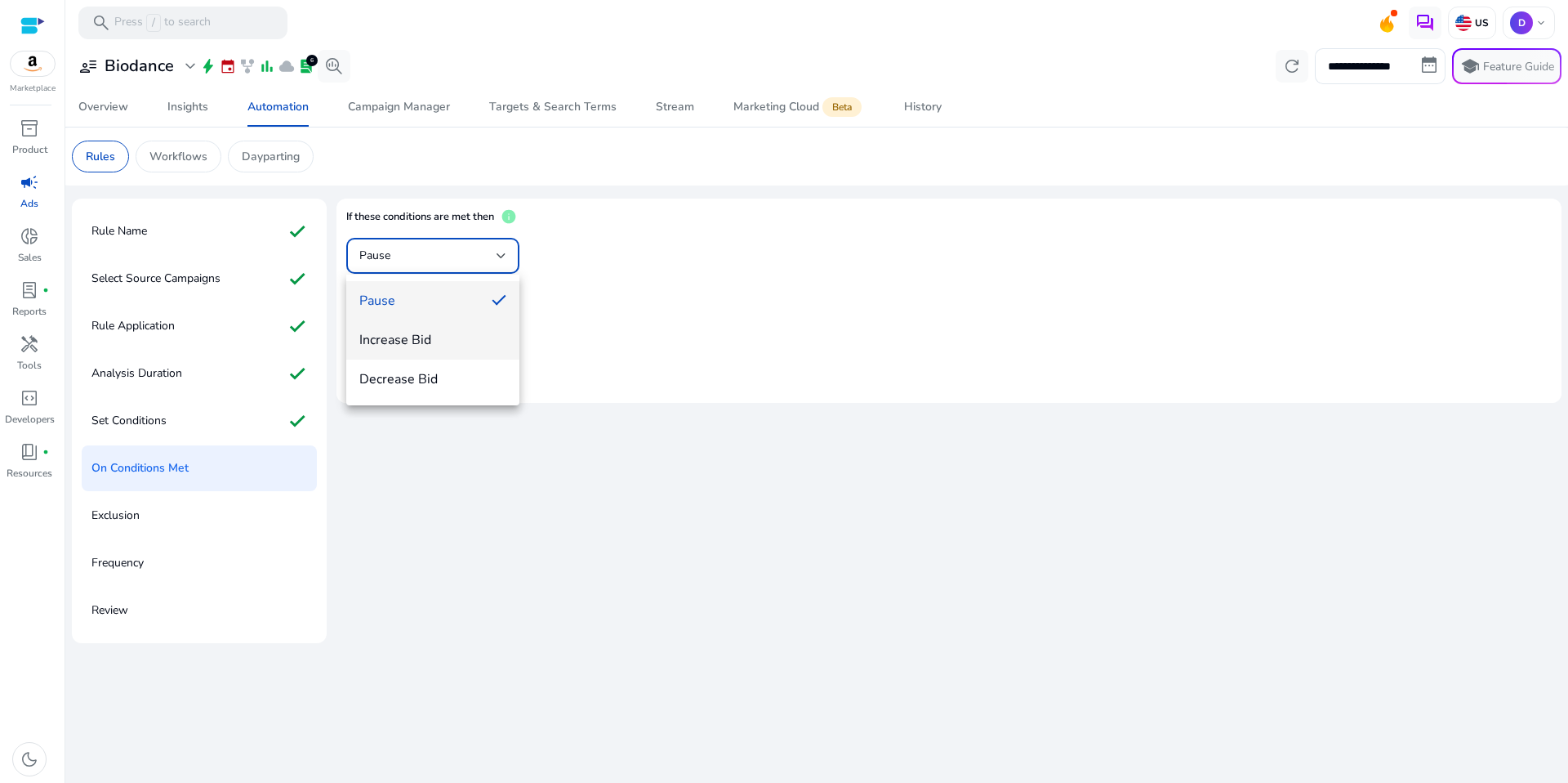
click at [447, 334] on span "Increase Bid" at bounding box center [432, 340] width 147 height 18
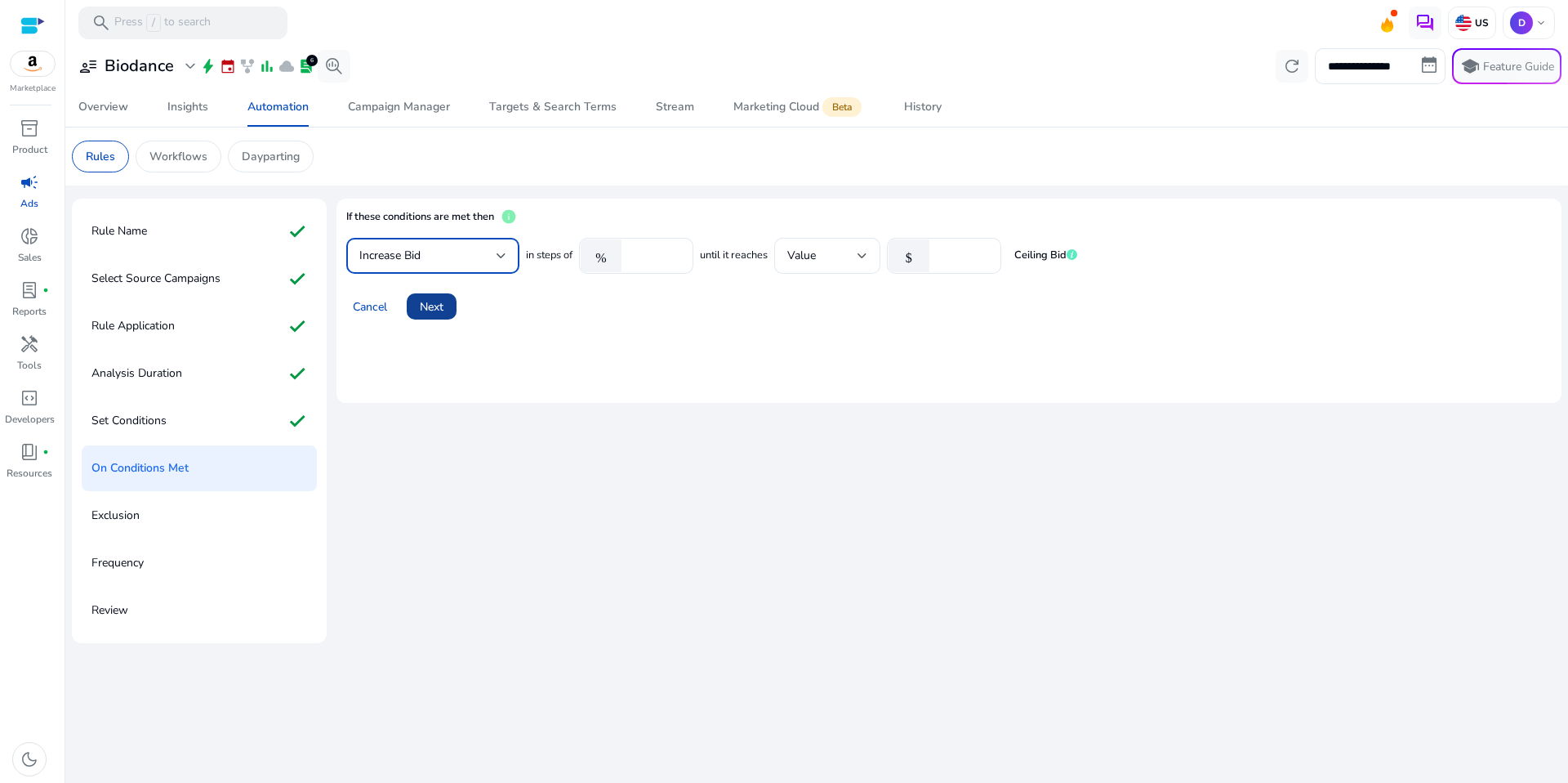
click at [437, 299] on span "Next" at bounding box center [431, 306] width 24 height 17
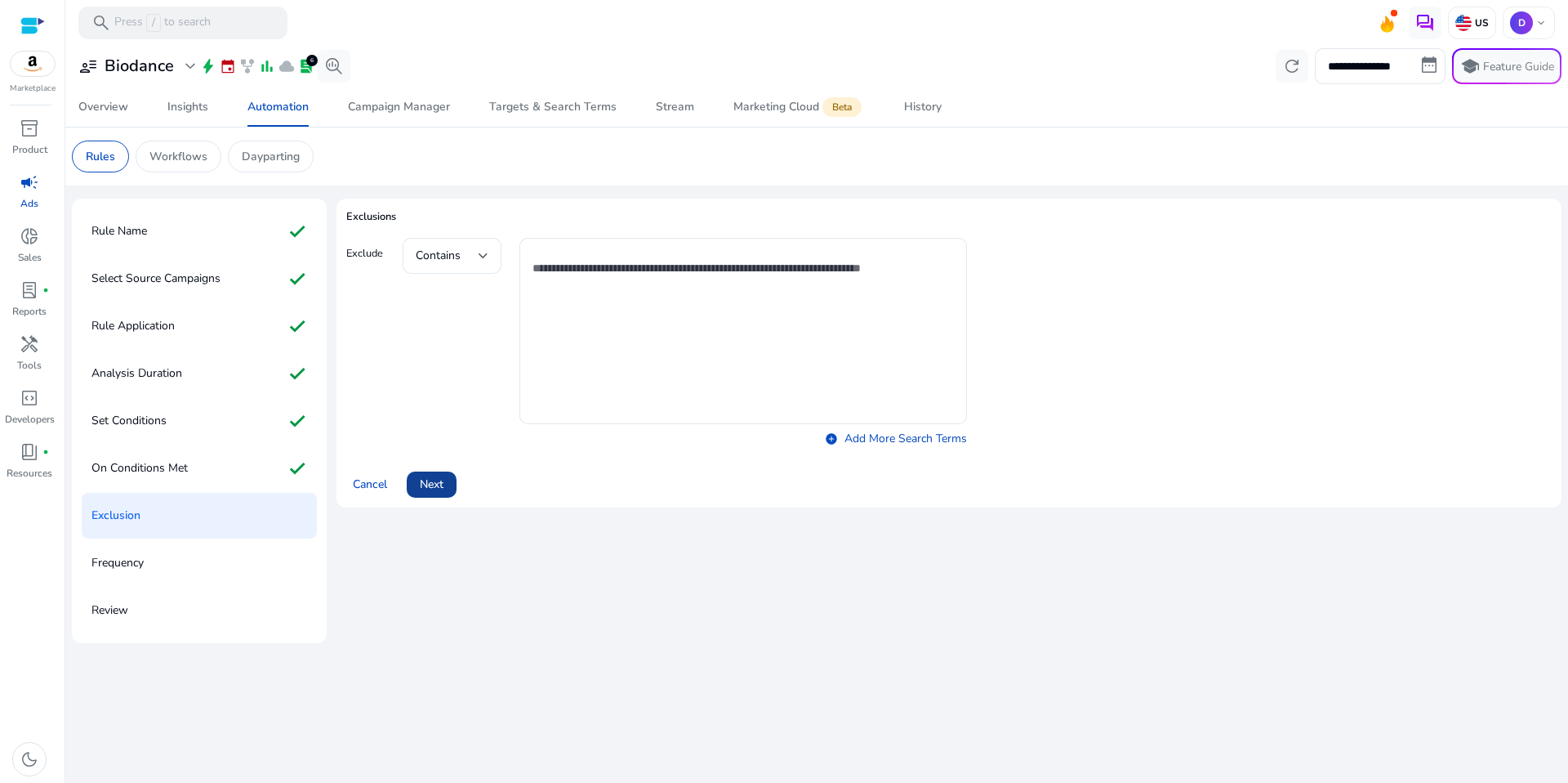
click at [440, 488] on span "Next" at bounding box center [431, 483] width 24 height 17
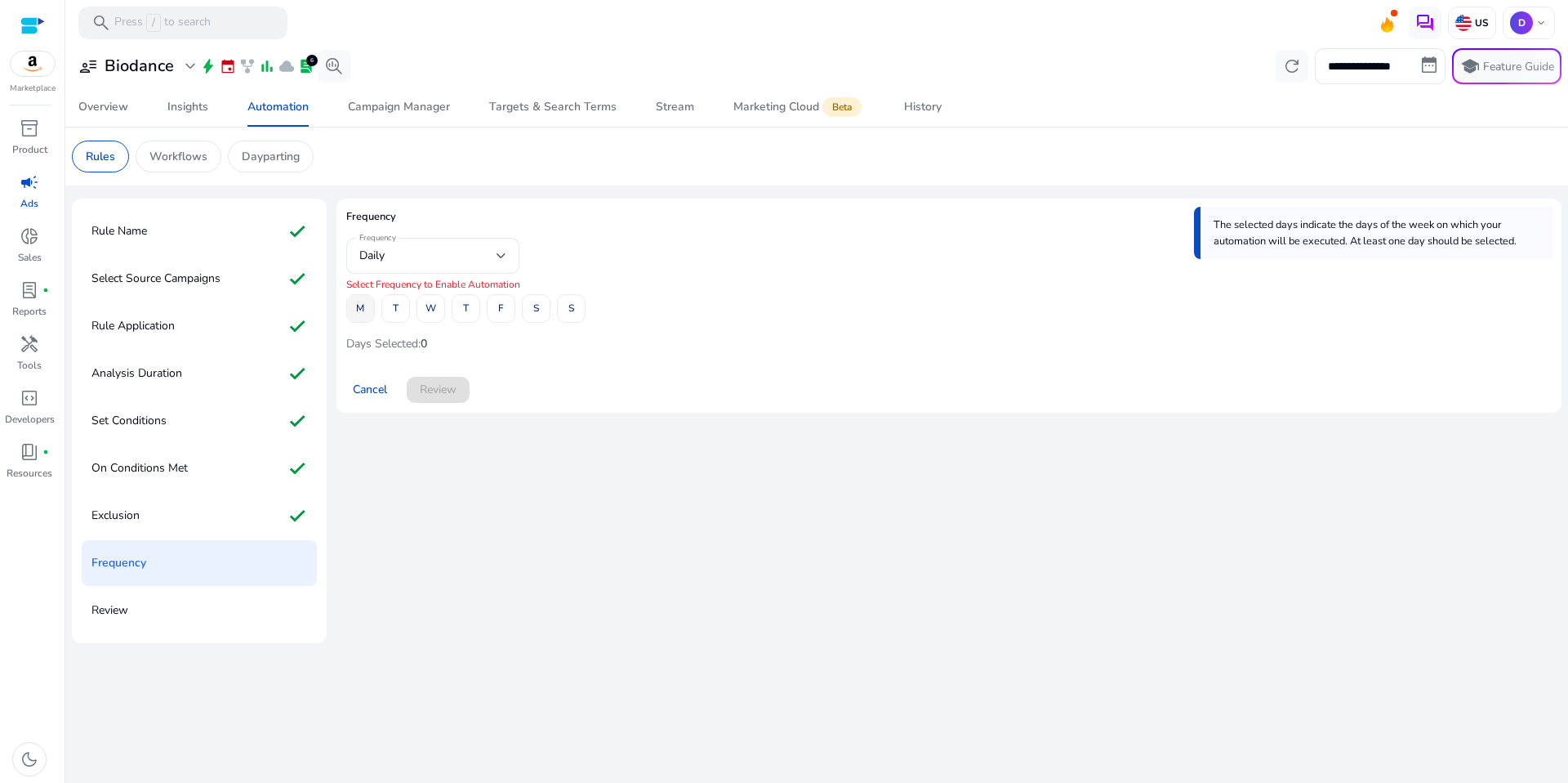
click at [369, 310] on span at bounding box center [360, 309] width 27 height 39
click at [458, 310] on span at bounding box center [466, 309] width 27 height 39
click at [363, 308] on span "M" at bounding box center [359, 309] width 8 height 29
click at [391, 310] on span at bounding box center [396, 309] width 27 height 39
click at [560, 309] on span at bounding box center [571, 309] width 27 height 39
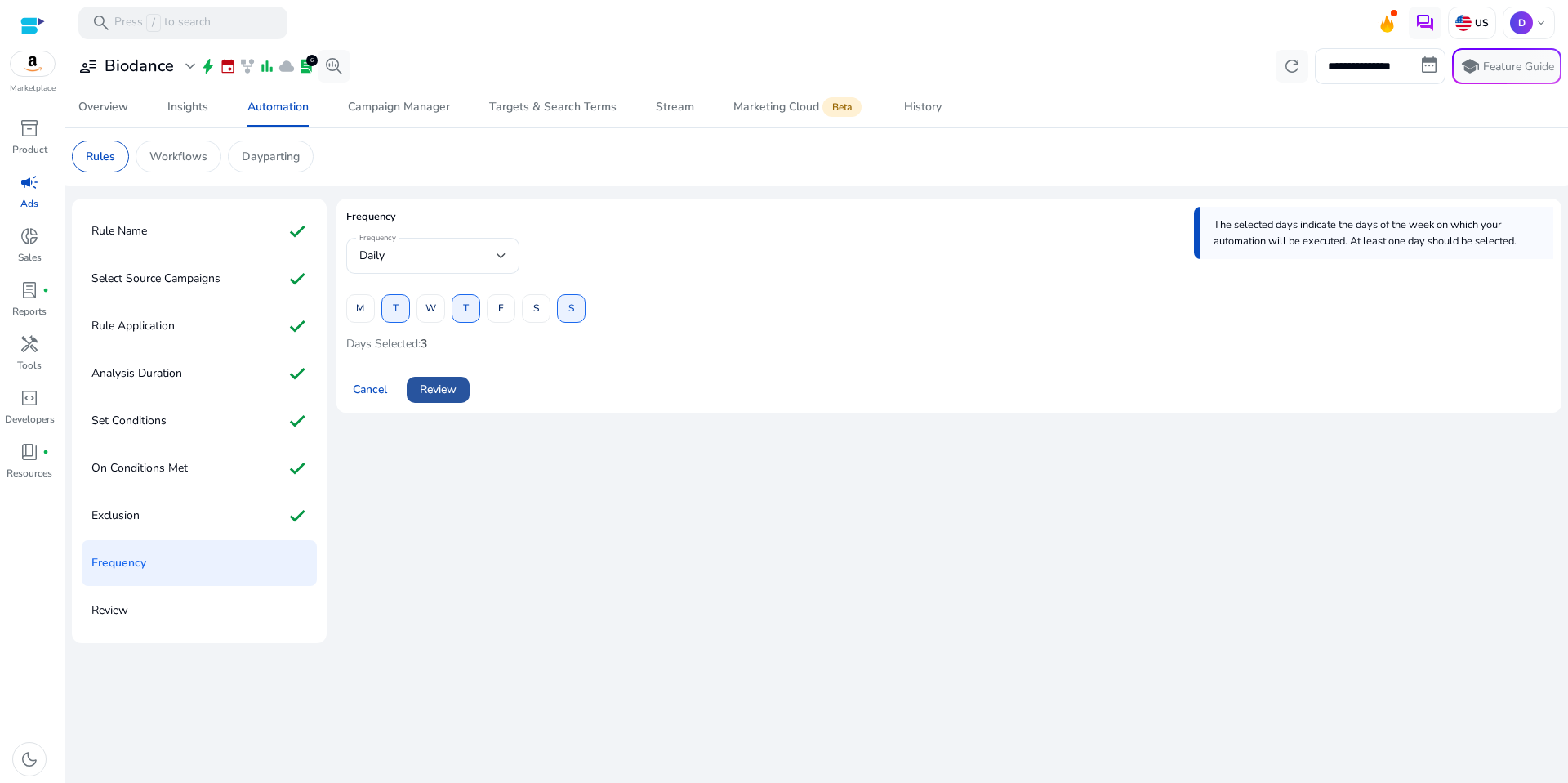
click at [437, 383] on span "Review" at bounding box center [438, 389] width 37 height 17
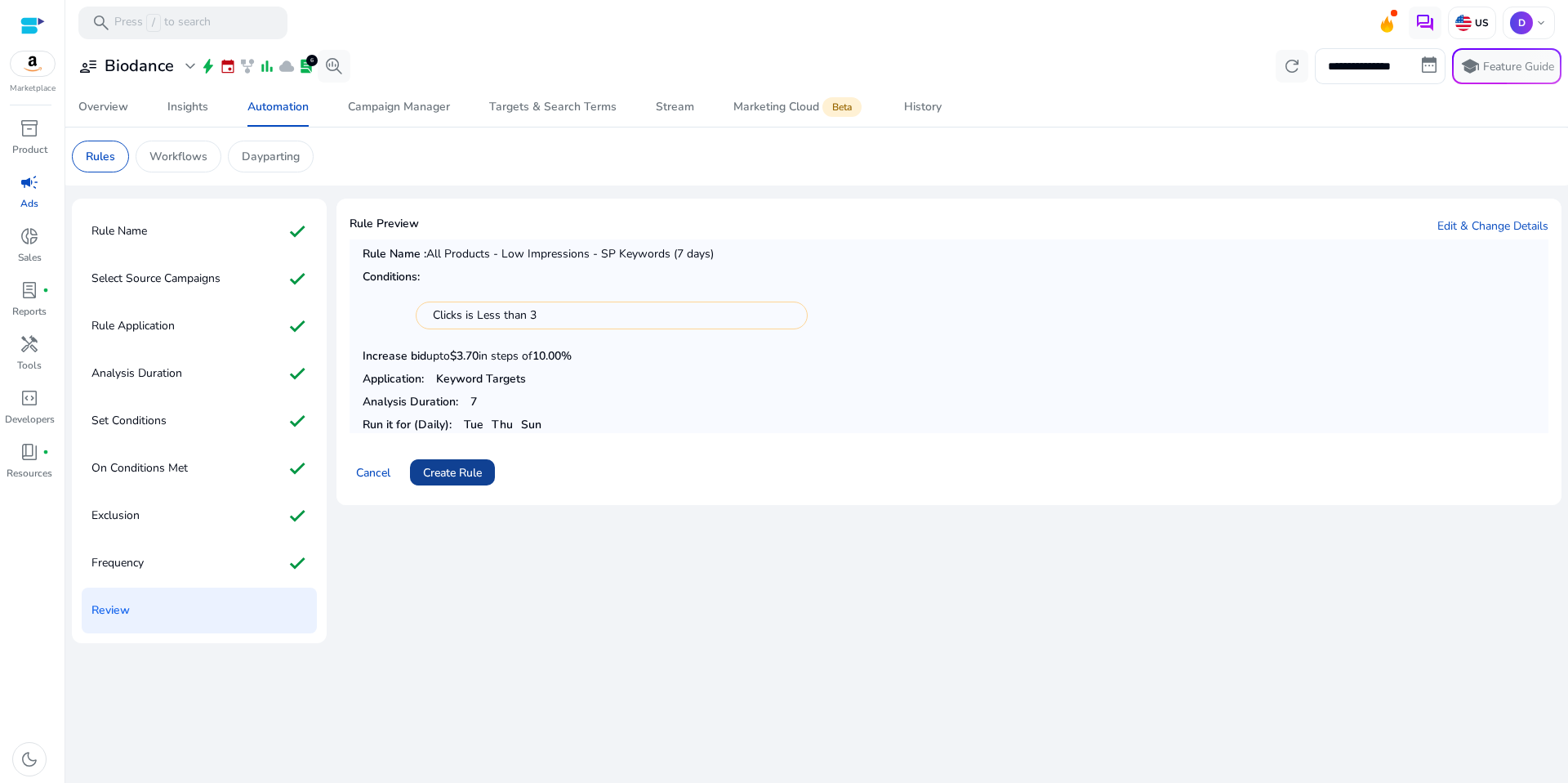
click at [465, 477] on span "Create Rule" at bounding box center [453, 472] width 59 height 17
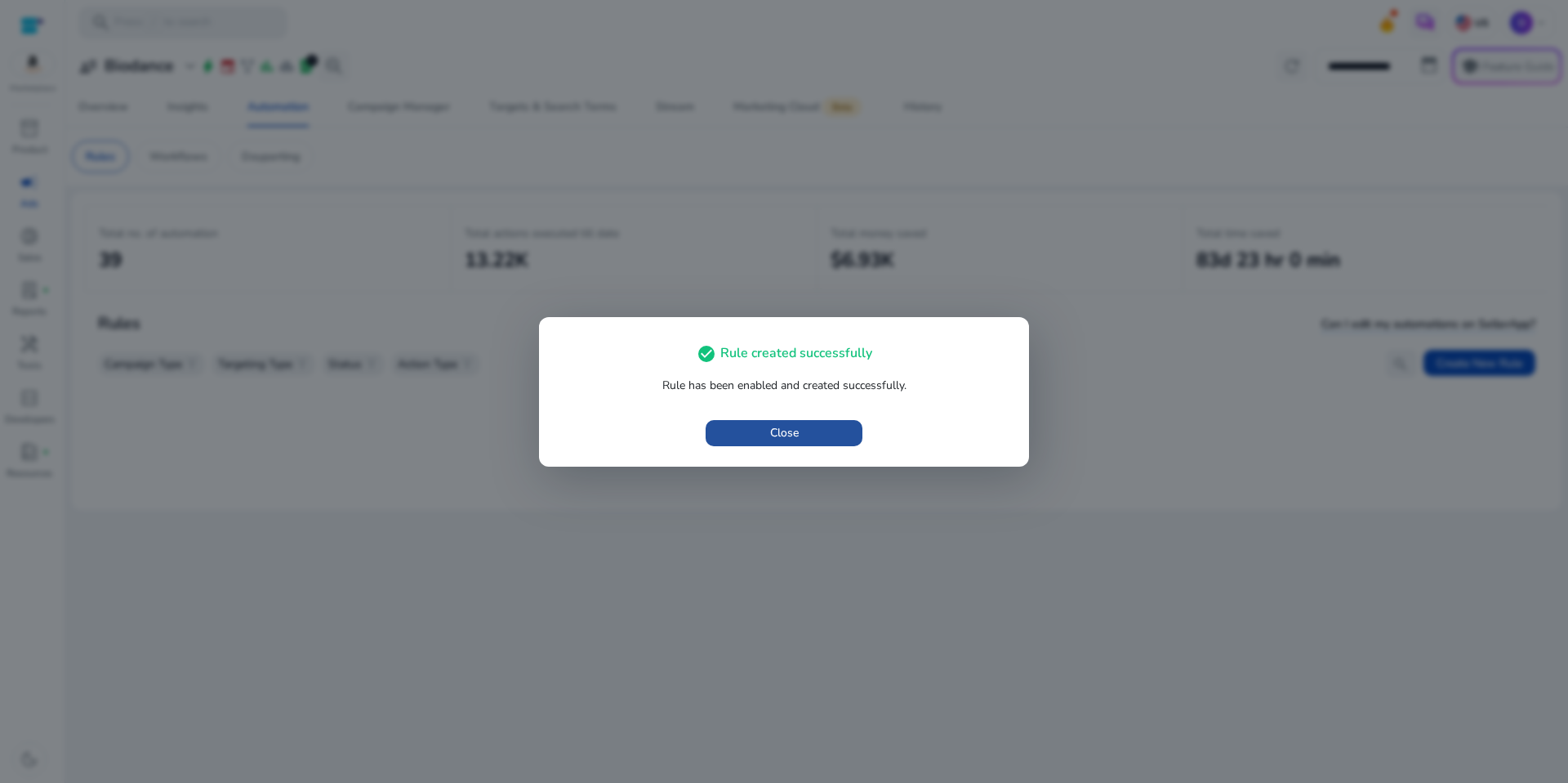
click at [770, 441] on span "Close" at bounding box center [784, 432] width 29 height 17
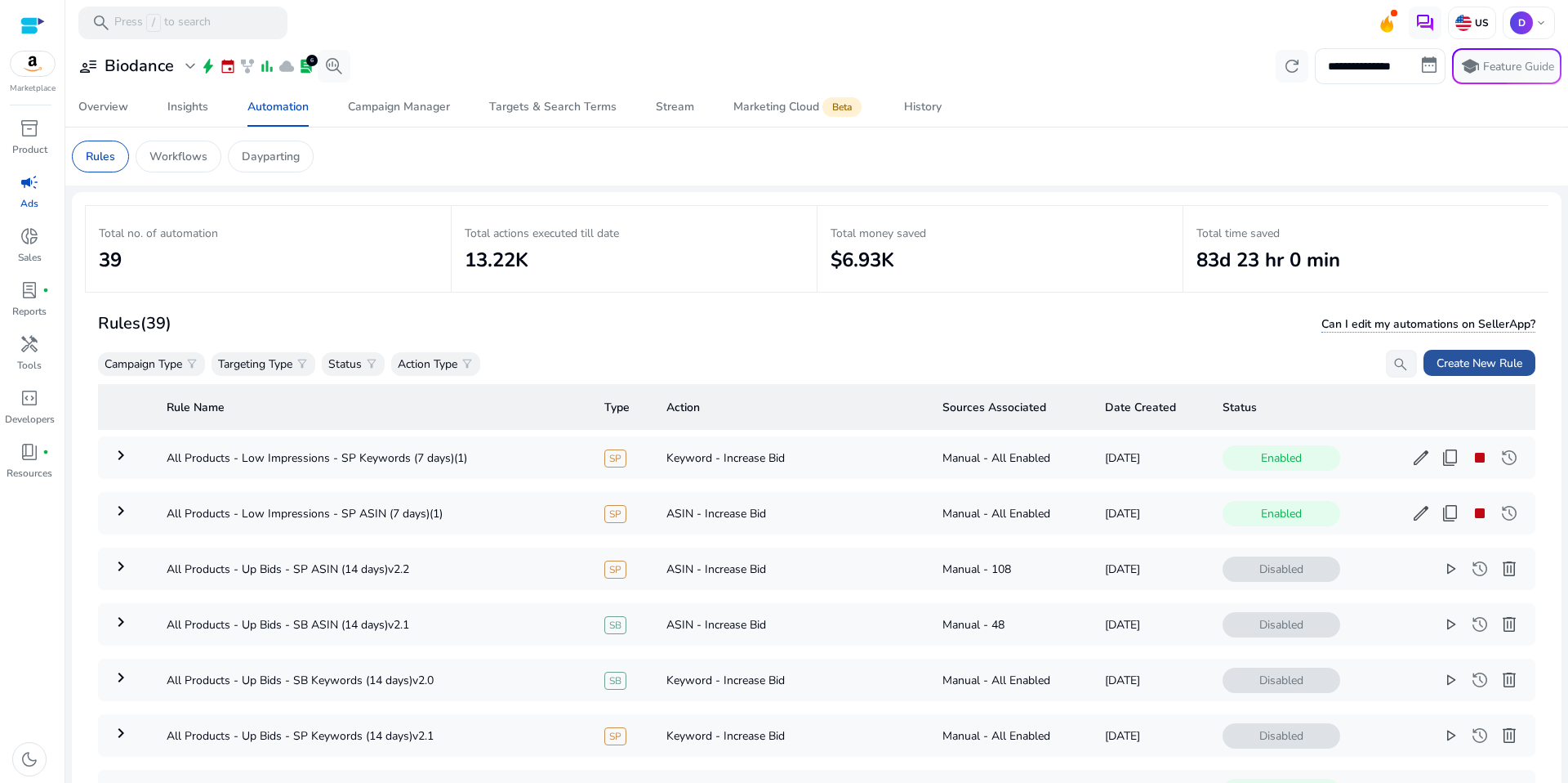
click at [1481, 366] on span "Create New Rule" at bounding box center [1479, 363] width 86 height 17
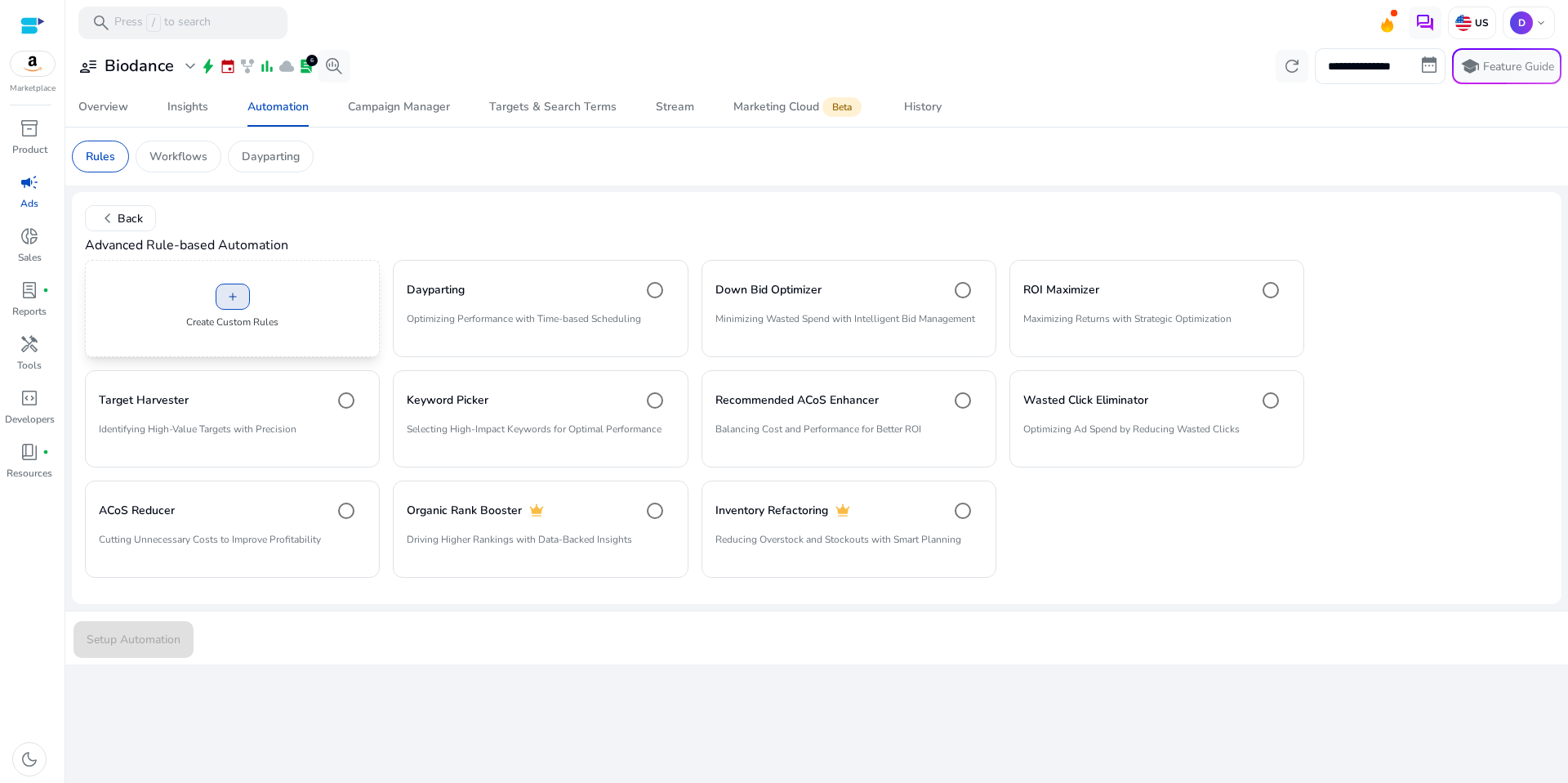
click at [236, 310] on span at bounding box center [233, 297] width 33 height 39
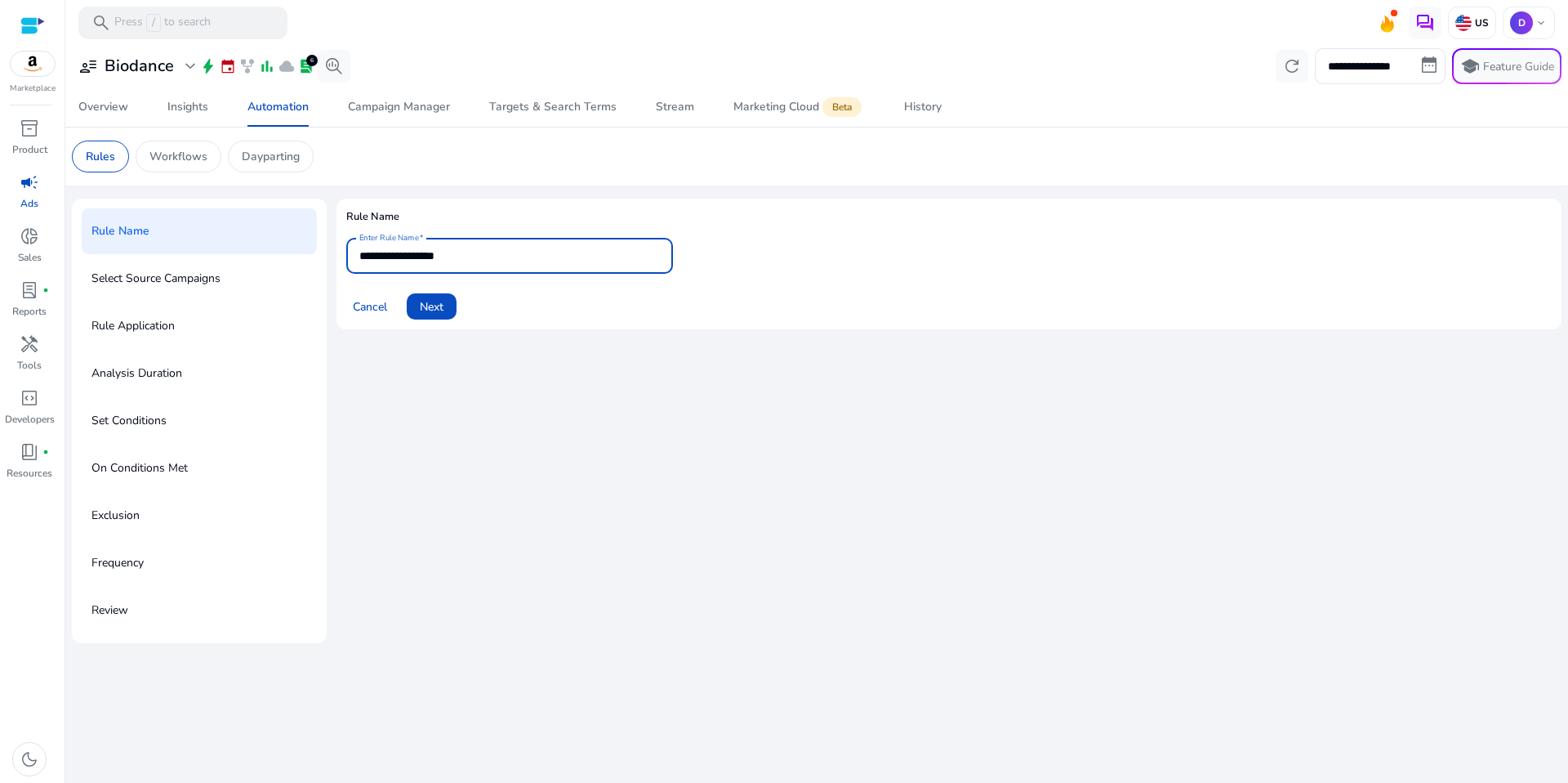
drag, startPoint x: 511, startPoint y: 257, endPoint x: 352, endPoint y: 257, distance: 159.0
click at [352, 257] on div "**********" at bounding box center [509, 256] width 326 height 36
paste input "**********"
type input "**********"
click at [464, 306] on div "Cancel Next" at bounding box center [948, 300] width 1205 height 39
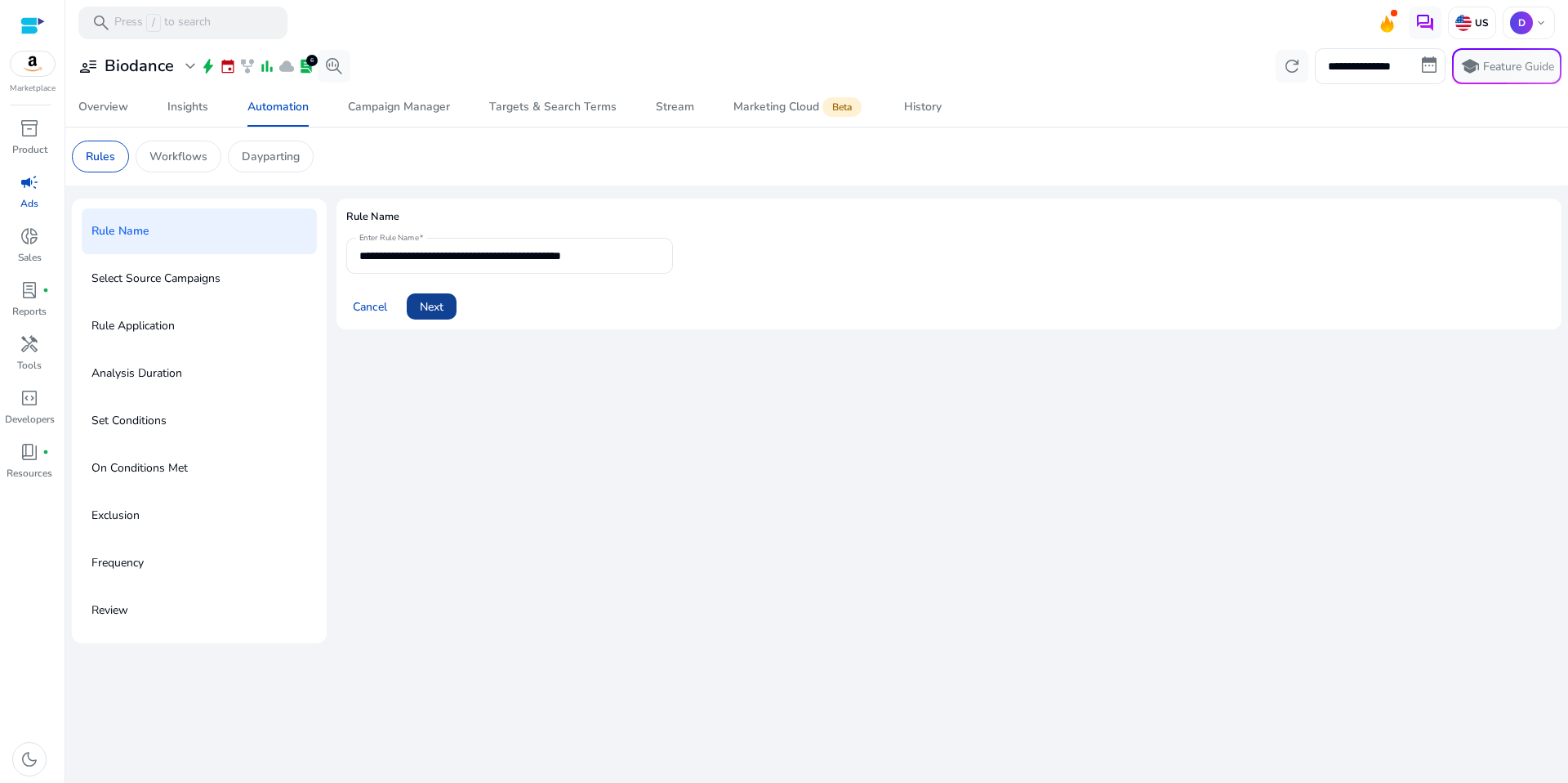
click at [428, 316] on span at bounding box center [431, 307] width 50 height 39
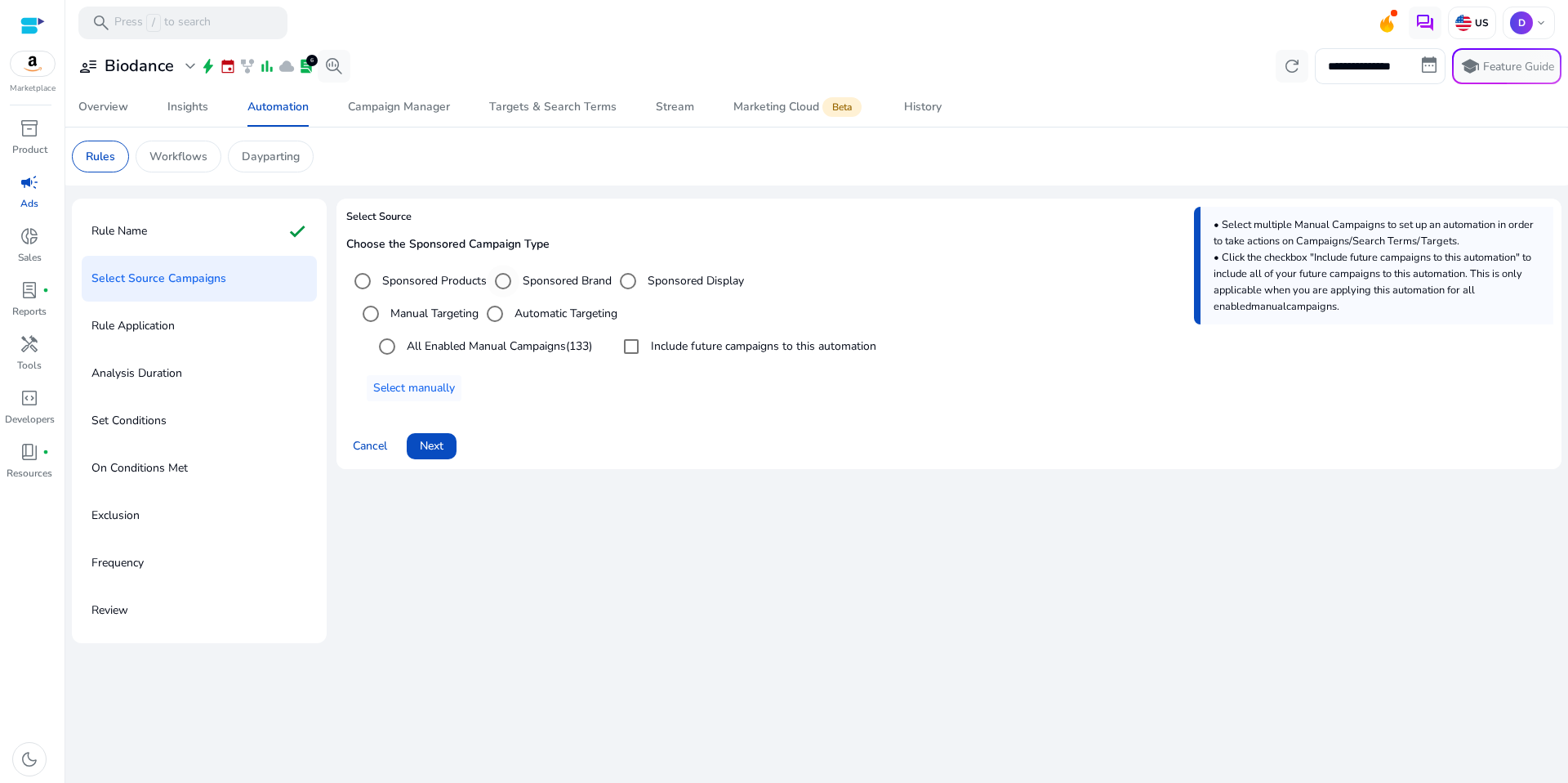
click at [552, 276] on label "Sponsored Brand" at bounding box center [566, 280] width 93 height 17
click at [654, 343] on label "Include future campaigns to this automation" at bounding box center [755, 345] width 229 height 17
click at [505, 352] on label "All Enabled Manual Campaigns (53)" at bounding box center [495, 345] width 182 height 17
click at [436, 389] on span "Select manually" at bounding box center [415, 387] width 82 height 17
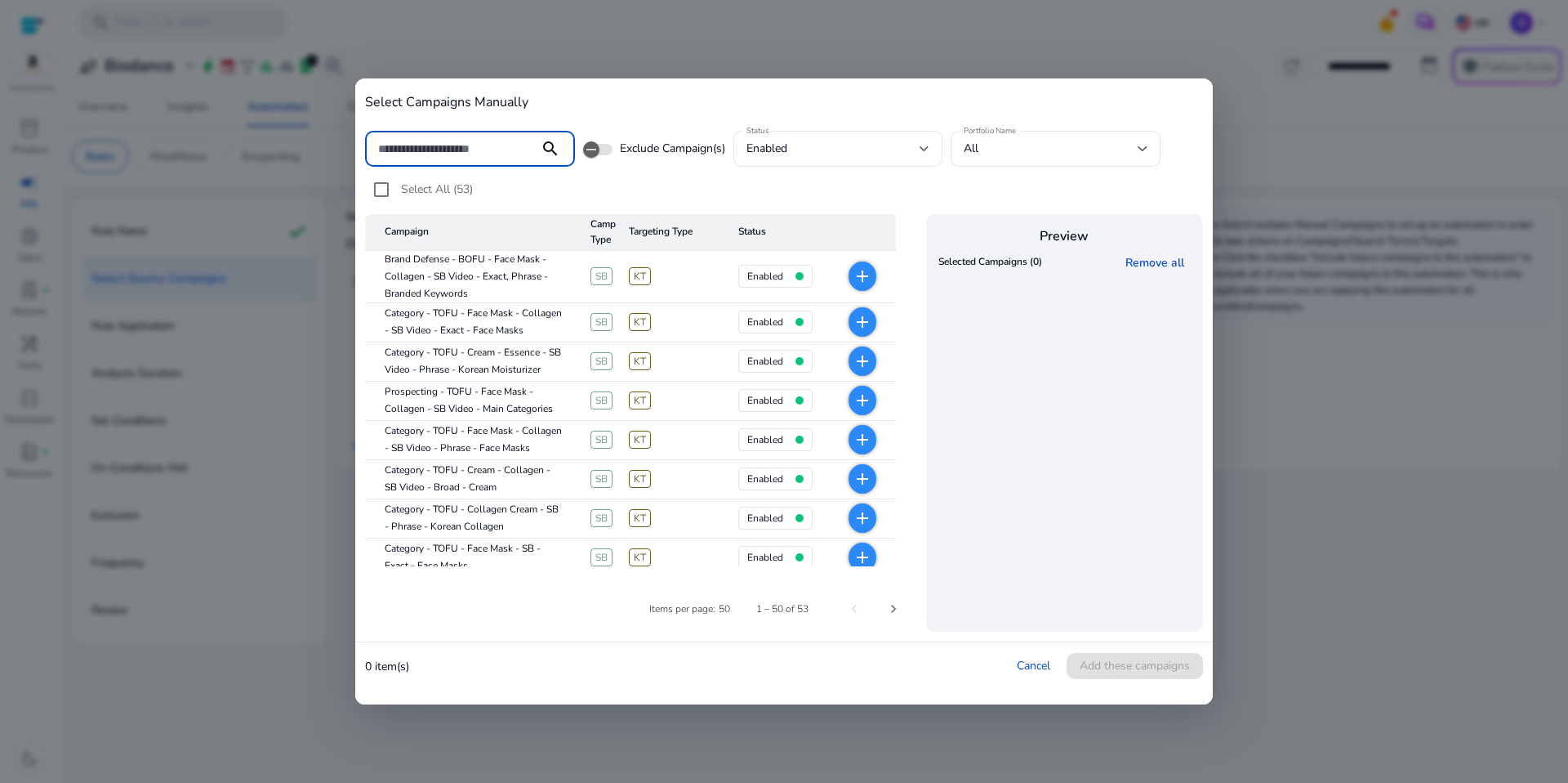
click at [506, 145] on input at bounding box center [452, 149] width 148 height 18
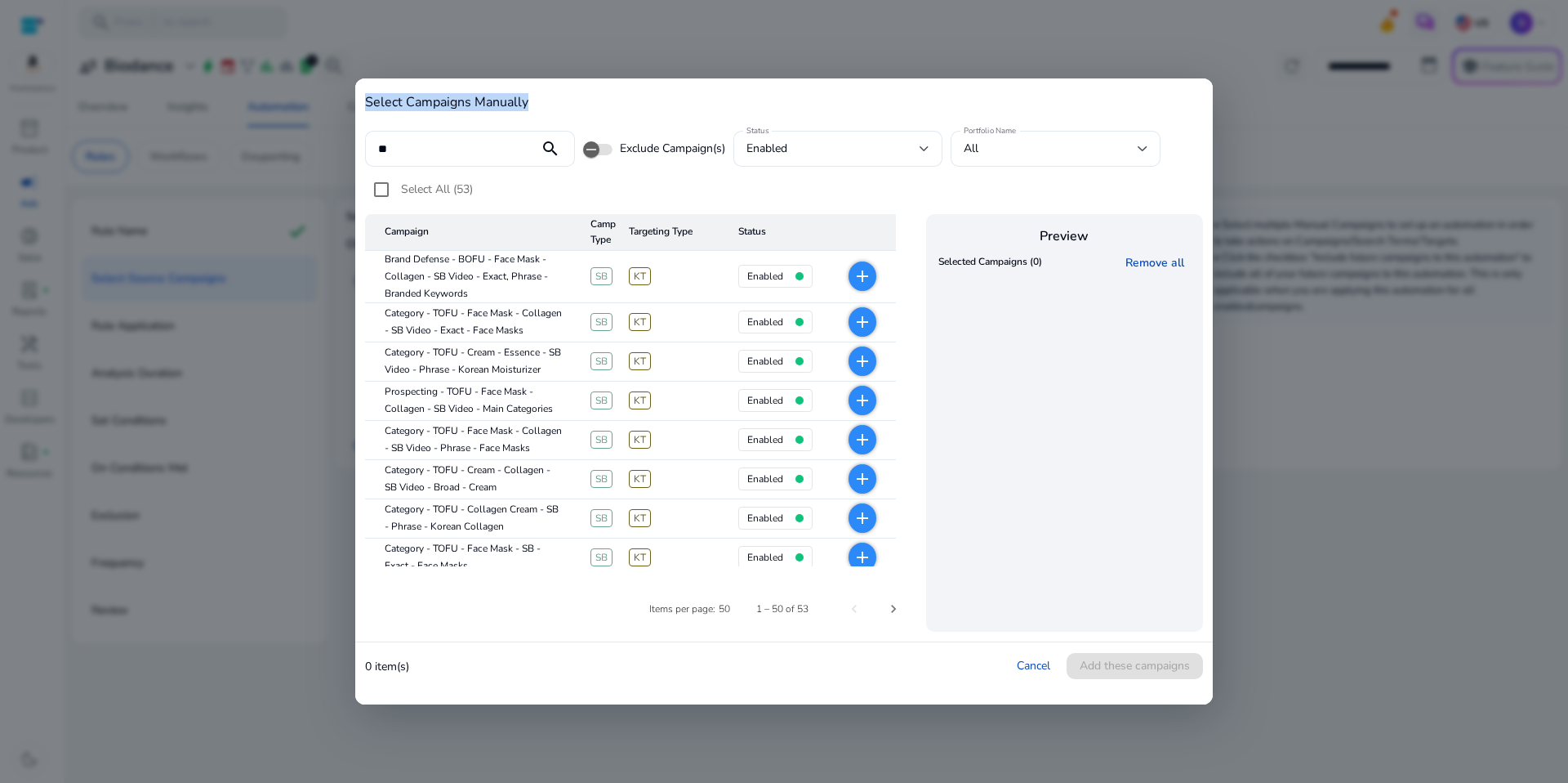
drag, startPoint x: 447, startPoint y: 131, endPoint x: 353, endPoint y: 119, distance: 94.8
click at [352, 119] on div "Select Campaigns Manually ** search Exclude Campaign(s) Status enabled Portfoli…" at bounding box center [784, 392] width 1568 height 783
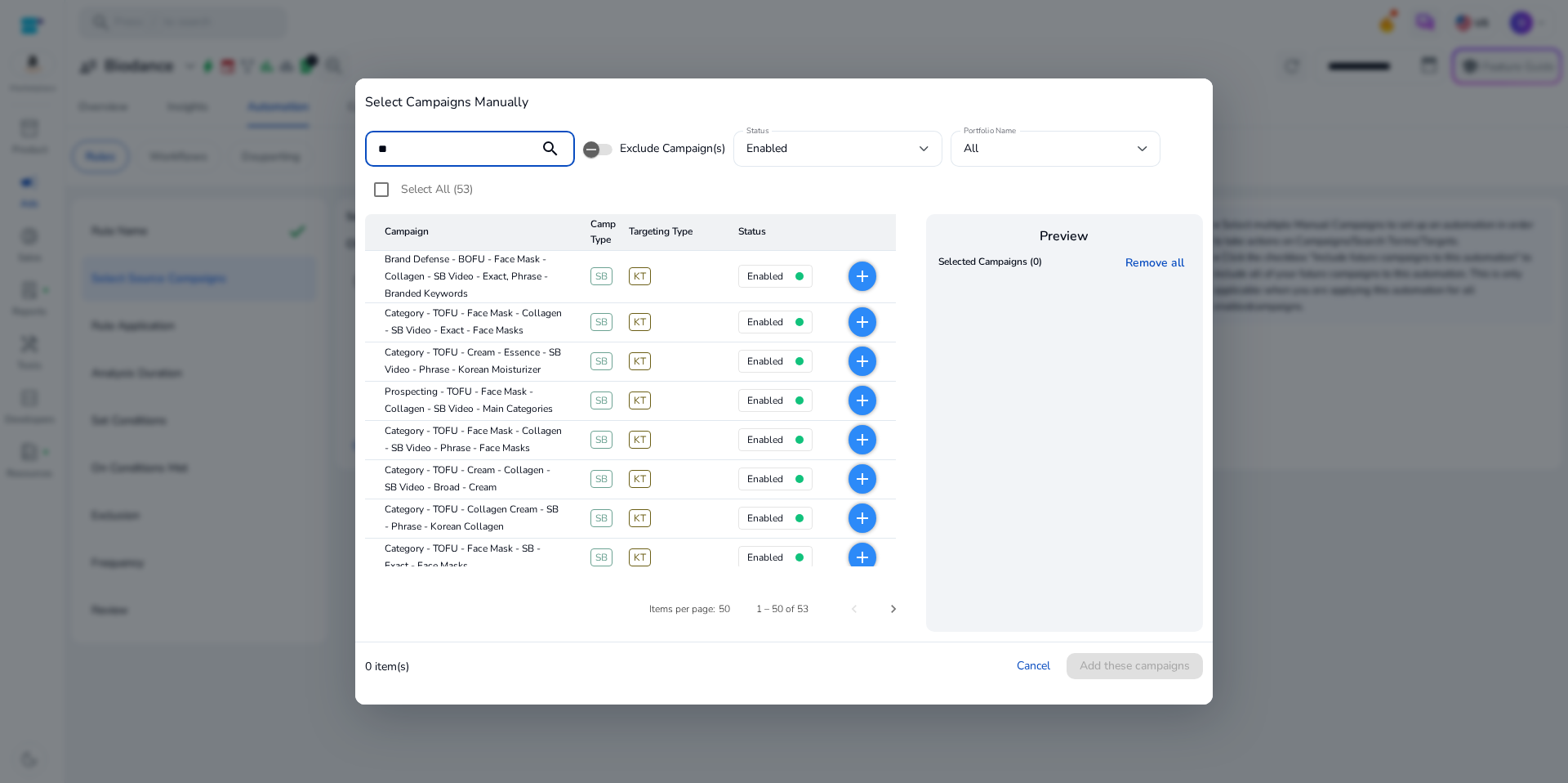
drag, startPoint x: 438, startPoint y: 148, endPoint x: 296, endPoint y: 132, distance: 142.9
click at [296, 132] on div "Select Campaigns Manually ** search Exclude Campaign(s) Status enabled Portfoli…" at bounding box center [784, 392] width 1568 height 783
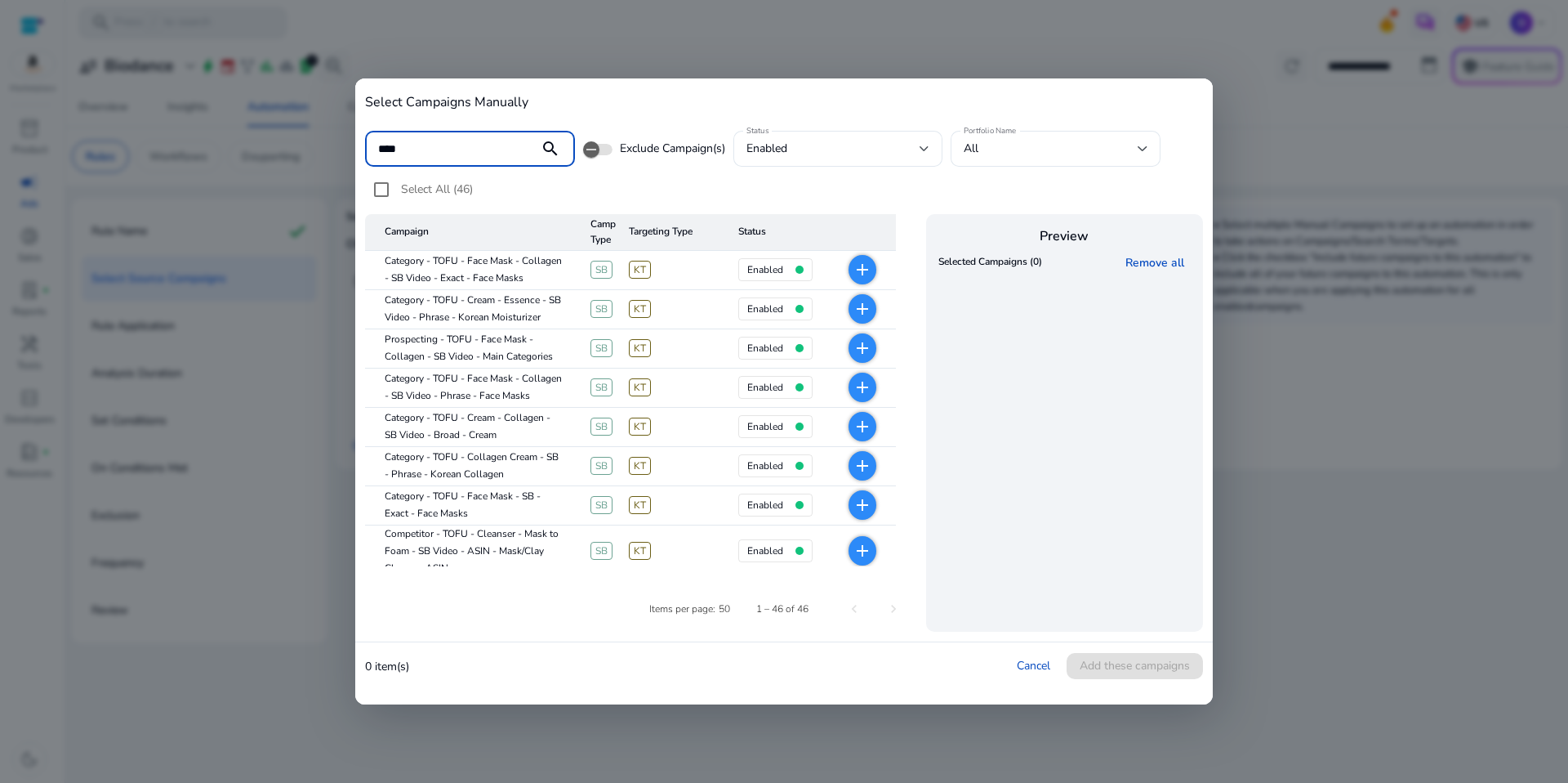
click at [644, 196] on div "Select All (46)" at bounding box center [784, 194] width 838 height 41
click at [464, 185] on span "Select All (46)" at bounding box center [437, 188] width 72 height 15
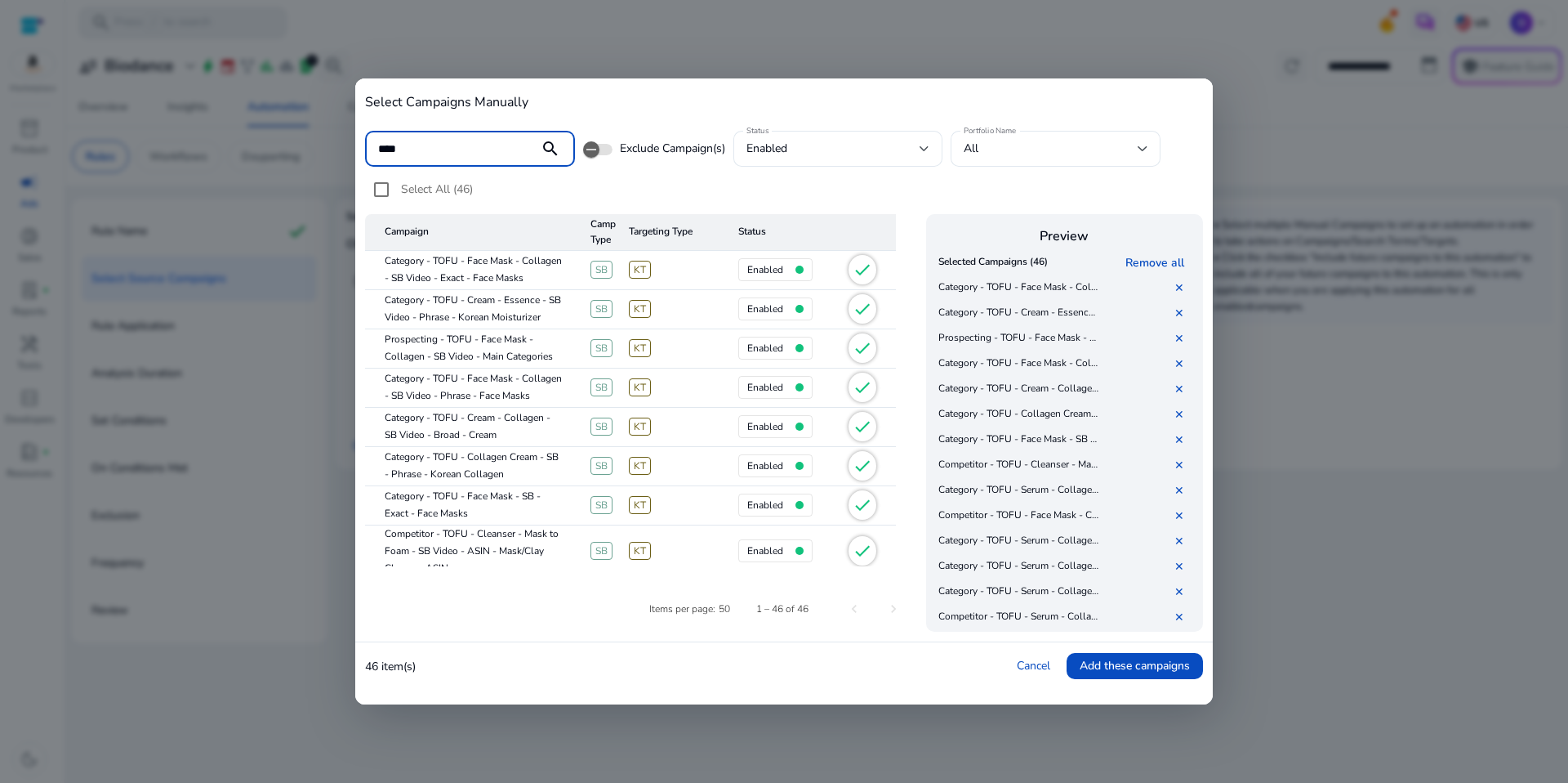
drag, startPoint x: 446, startPoint y: 153, endPoint x: 358, endPoint y: 144, distance: 88.5
click at [359, 144] on div "Select Campaigns Manually **** search Exclude Campaign(s) Status enabled Portfo…" at bounding box center [784, 359] width 858 height 563
paste input "**********"
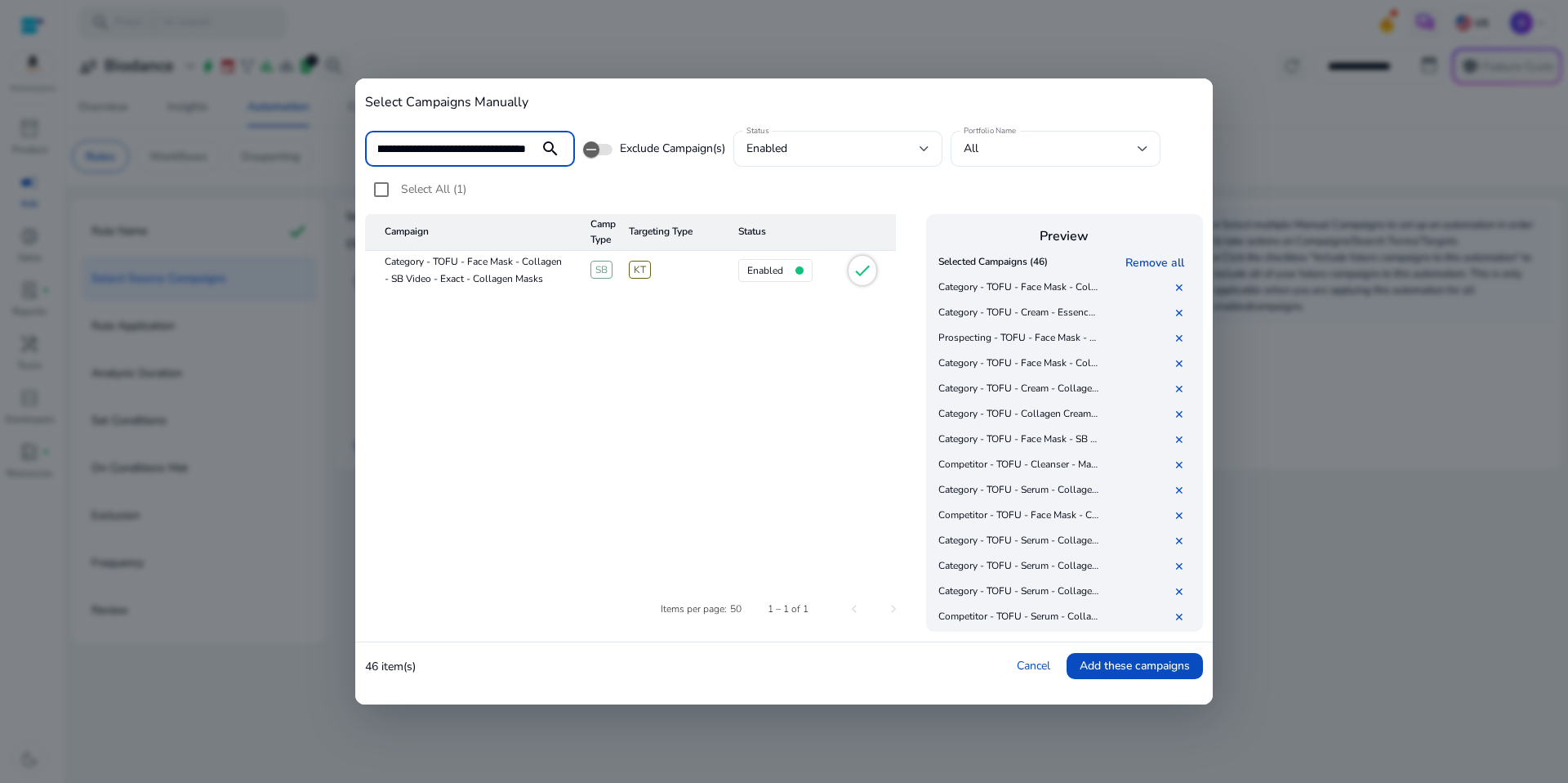
click at [868, 274] on mat-icon "check" at bounding box center [862, 270] width 20 height 20
click at [867, 273] on mat-icon "check" at bounding box center [862, 270] width 20 height 20
click at [864, 268] on mat-icon "check" at bounding box center [862, 270] width 20 height 20
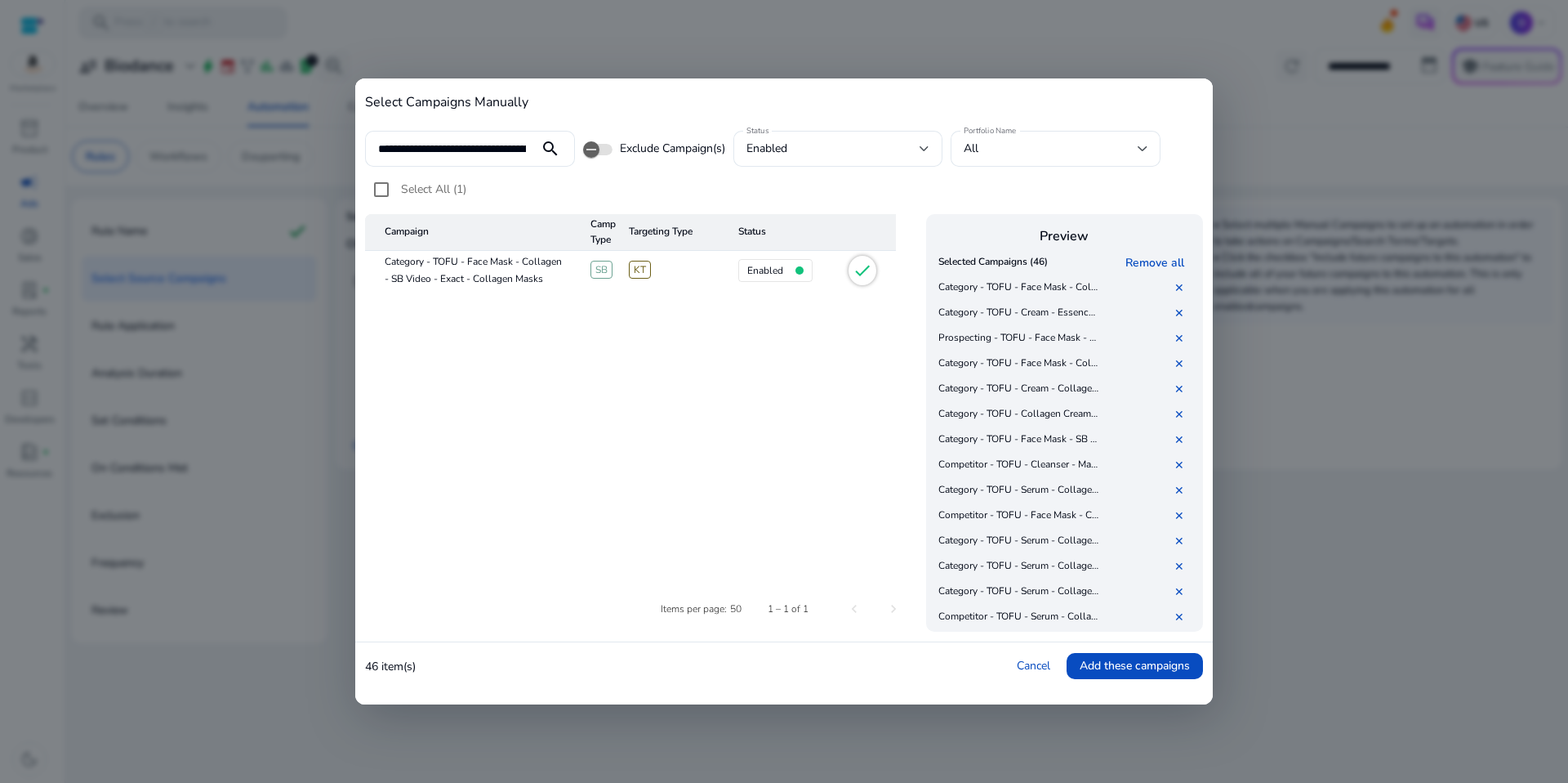
click at [864, 268] on mat-icon "check" at bounding box center [862, 270] width 20 height 20
click at [444, 267] on mat-cell "Category - TOFU - Face Mask - Collagen - SB Video - Exact - Collagen Masks" at bounding box center [472, 270] width 212 height 39
drag, startPoint x: 707, startPoint y: 276, endPoint x: 828, endPoint y: 274, distance: 121.0
click at [741, 279] on mat-row "Category - TOFU - Face Mask - Collagen - SB Video - Exact - Collagen Masks SB K…" at bounding box center [630, 270] width 530 height 39
click at [862, 270] on mat-icon "check" at bounding box center [862, 270] width 20 height 20
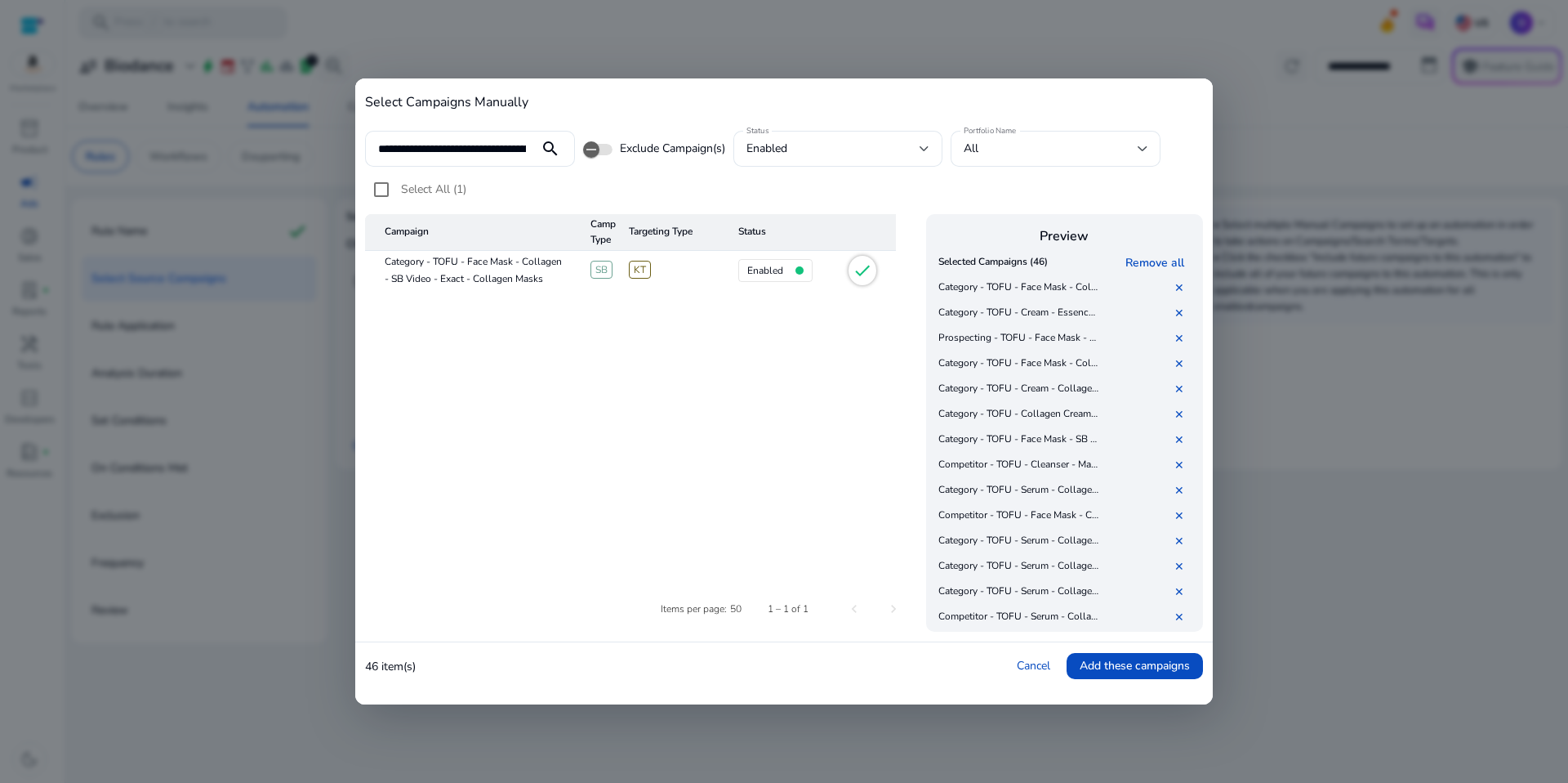
click at [862, 270] on mat-icon "check" at bounding box center [862, 270] width 20 height 20
click at [1036, 315] on td "Category - TOFU - Face Mask - Collagen - SB Video - Exact - Face Masks" at bounding box center [1019, 301] width 169 height 53
click at [1181, 287] on link "✕" at bounding box center [1182, 287] width 16 height 15
click at [859, 417] on table "Campaign Campaign Type Targeting Type Status Category - TOFU - Face Mask - Coll…" at bounding box center [643, 390] width 554 height 352
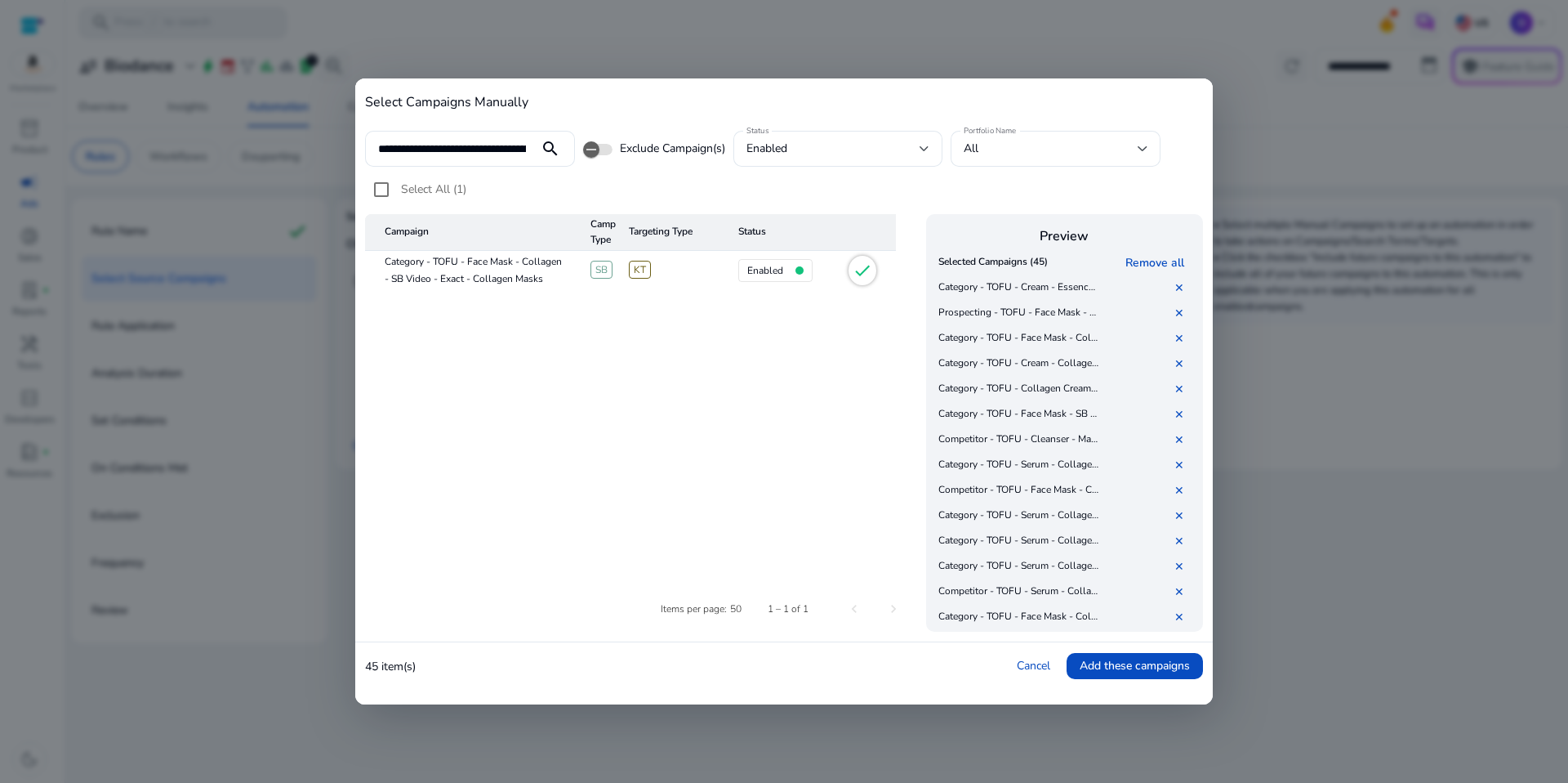
click at [871, 274] on mat-icon "check" at bounding box center [862, 270] width 20 height 20
drag, startPoint x: 702, startPoint y: 336, endPoint x: 675, endPoint y: 317, distance: 33.0
click at [686, 326] on table "Campaign Campaign Type Targeting Type Status Category - TOFU - Face Mask - Coll…" at bounding box center [643, 390] width 554 height 352
click at [518, 147] on input "**********" at bounding box center [452, 149] width 148 height 18
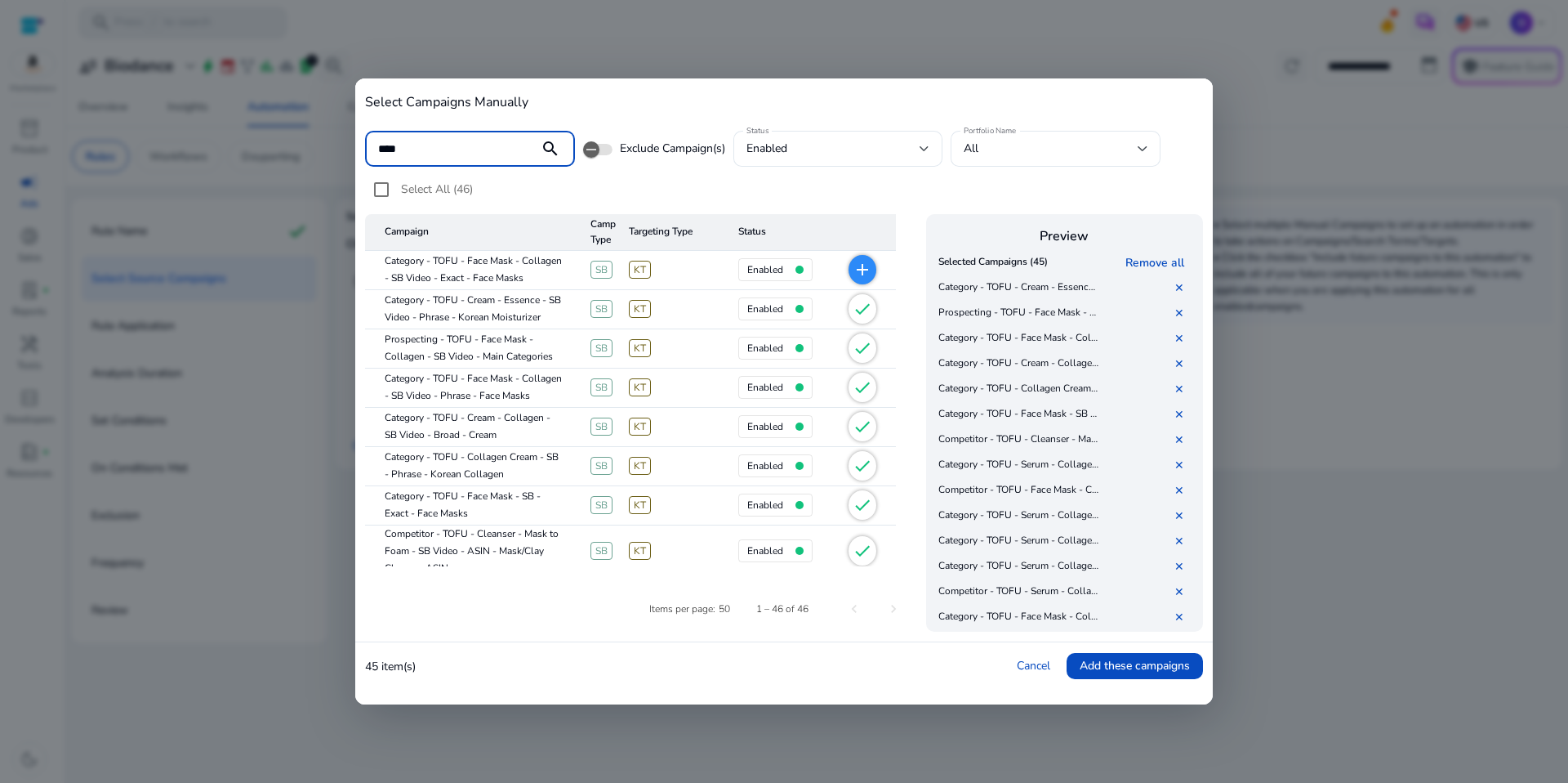
click at [465, 154] on input "****" at bounding box center [452, 149] width 148 height 18
drag, startPoint x: 433, startPoint y: 153, endPoint x: 349, endPoint y: 154, distance: 84.0
click at [349, 154] on div "Select Campaigns Manually **** search Exclude Campaign(s) Status enabled Portfo…" at bounding box center [784, 392] width 1568 height 783
paste input "**********"
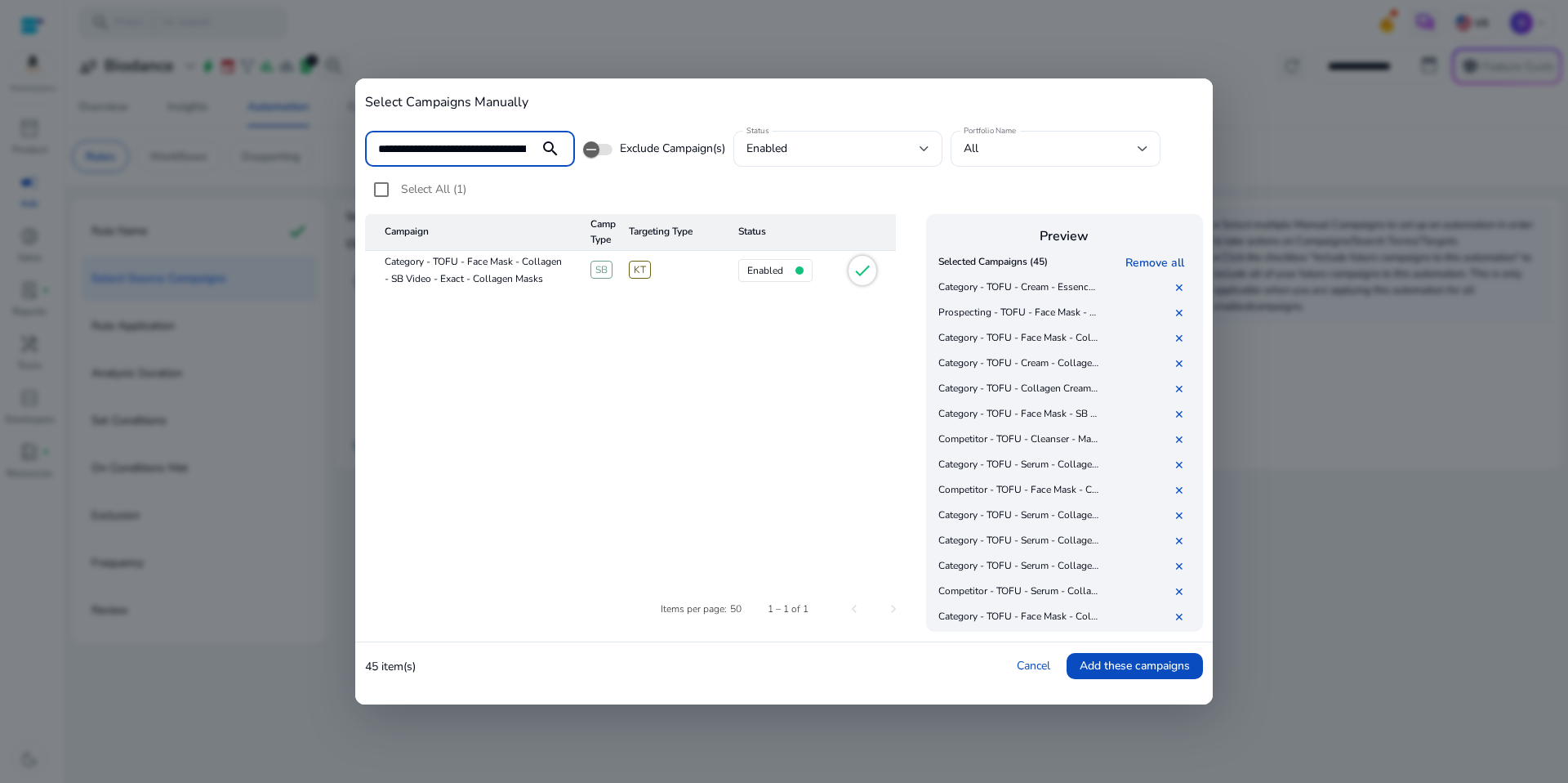
scroll to position [0, 249]
click at [540, 145] on mat-icon "search" at bounding box center [550, 149] width 39 height 20
click at [866, 277] on mat-icon "check" at bounding box center [862, 270] width 20 height 20
click at [867, 272] on mat-icon "check" at bounding box center [862, 270] width 20 height 20
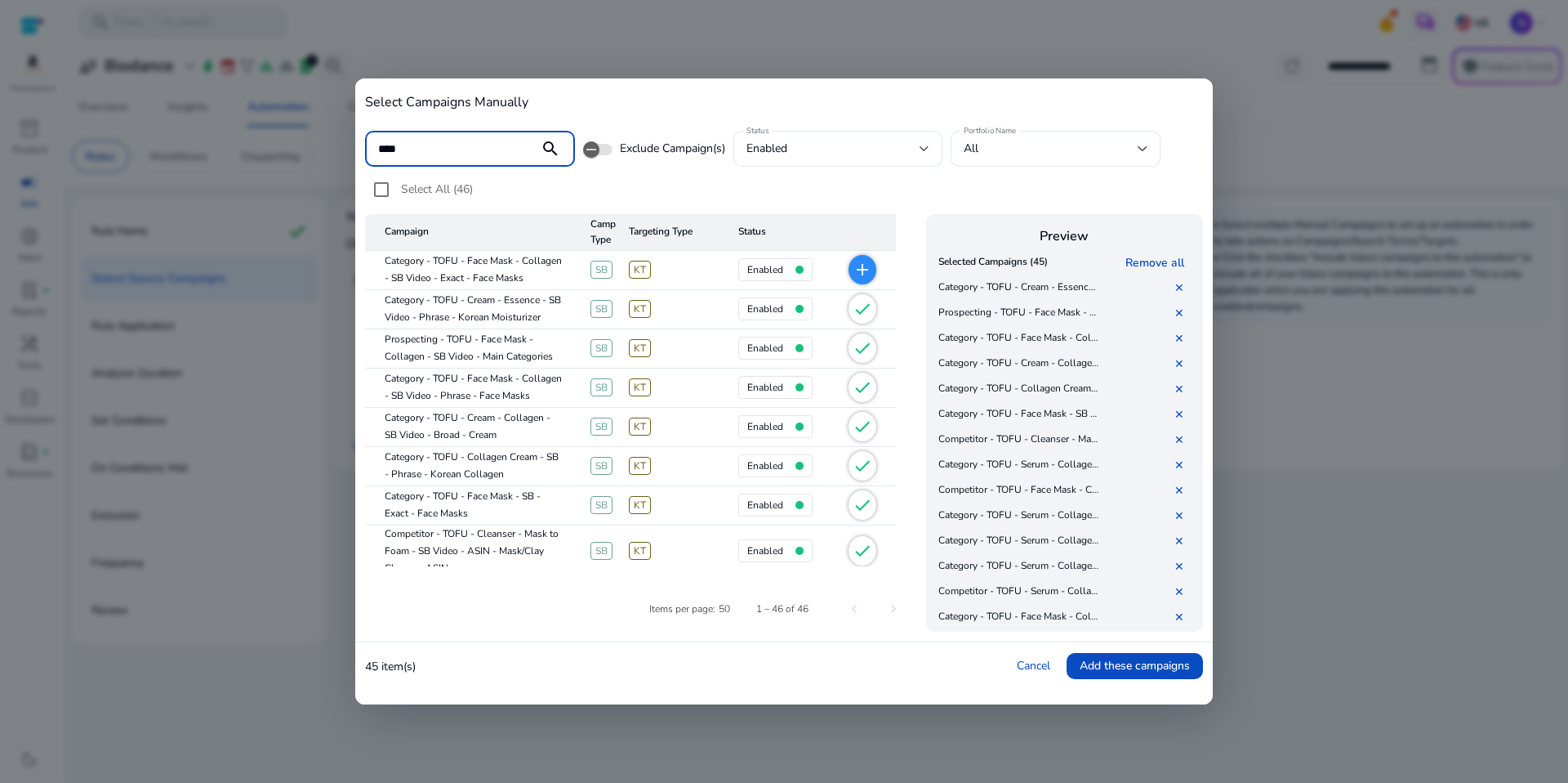
type input "****"
click at [536, 277] on mat-cell "Category - TOFU - Face Mask - Collagen - SB Video - Exact - Face Masks" at bounding box center [472, 270] width 212 height 39
click at [480, 152] on input "****" at bounding box center [452, 149] width 148 height 18
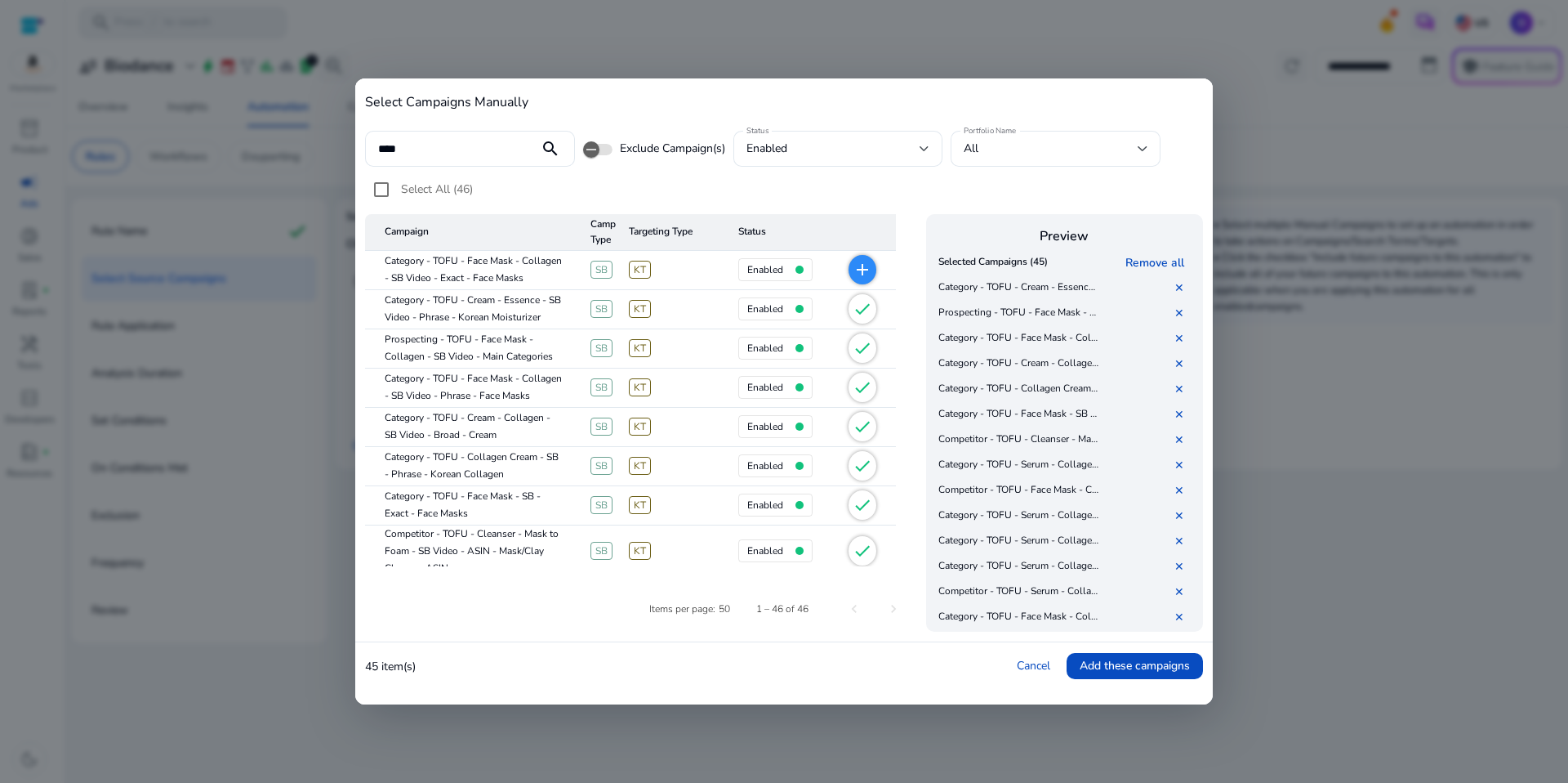
scroll to position [34, 0]
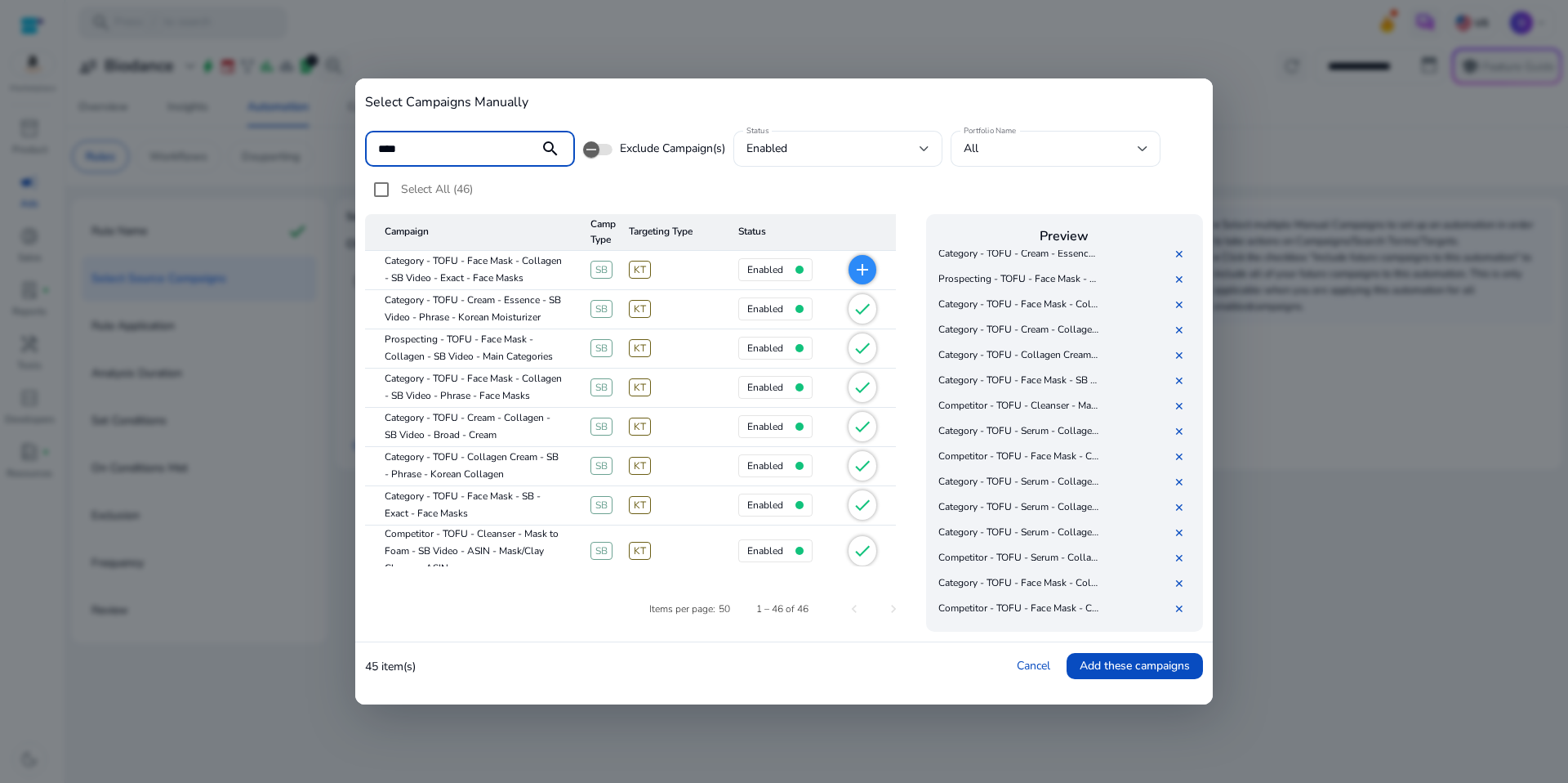
click at [420, 185] on span "Select All (46)" at bounding box center [437, 188] width 72 height 15
click at [1018, 658] on link "Cancel" at bounding box center [1034, 664] width 34 height 15
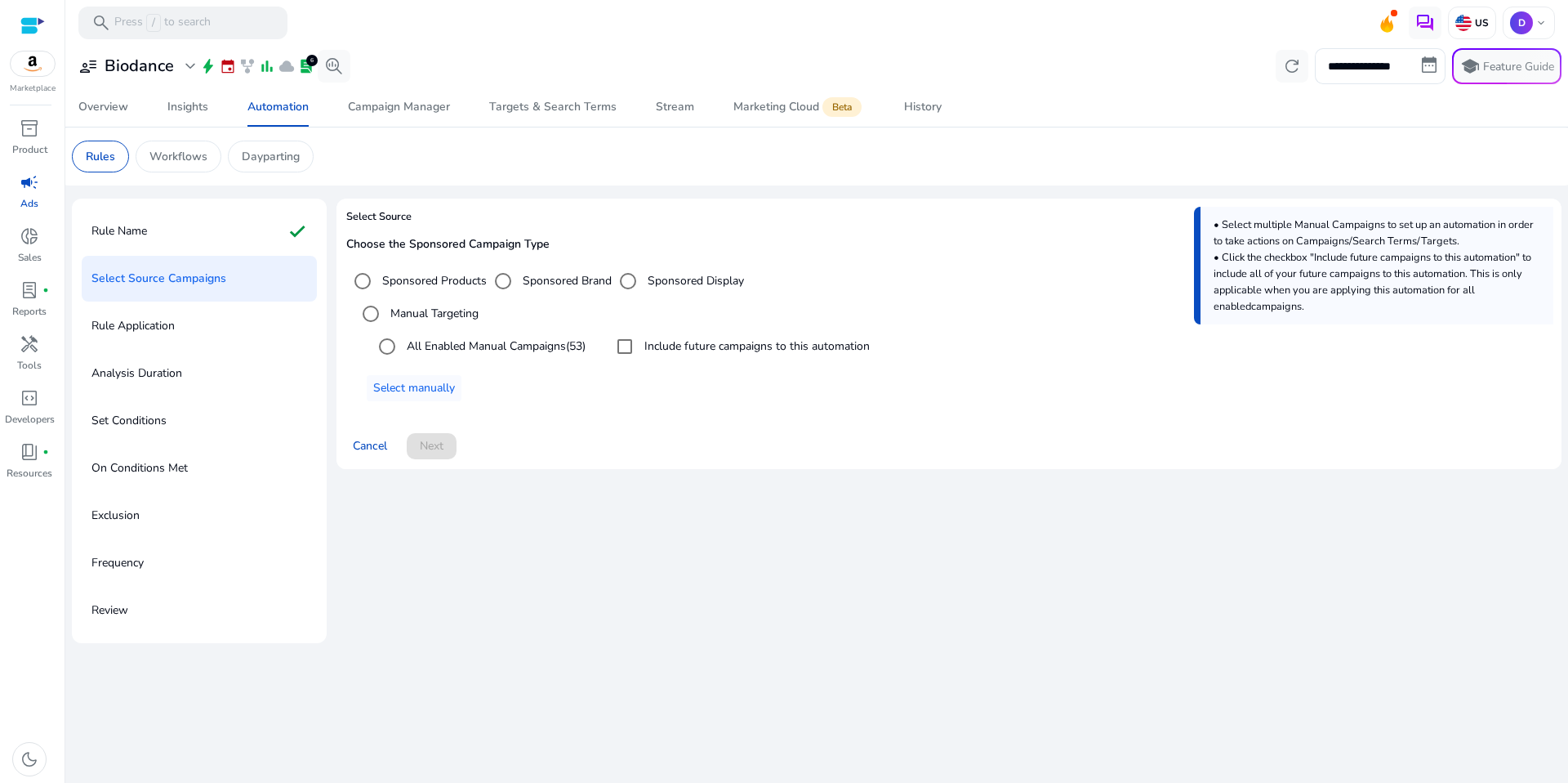
click at [952, 718] on div "**********" at bounding box center [817, 413] width 1490 height 738
click at [186, 227] on div "Rule Name check" at bounding box center [200, 231] width 235 height 45
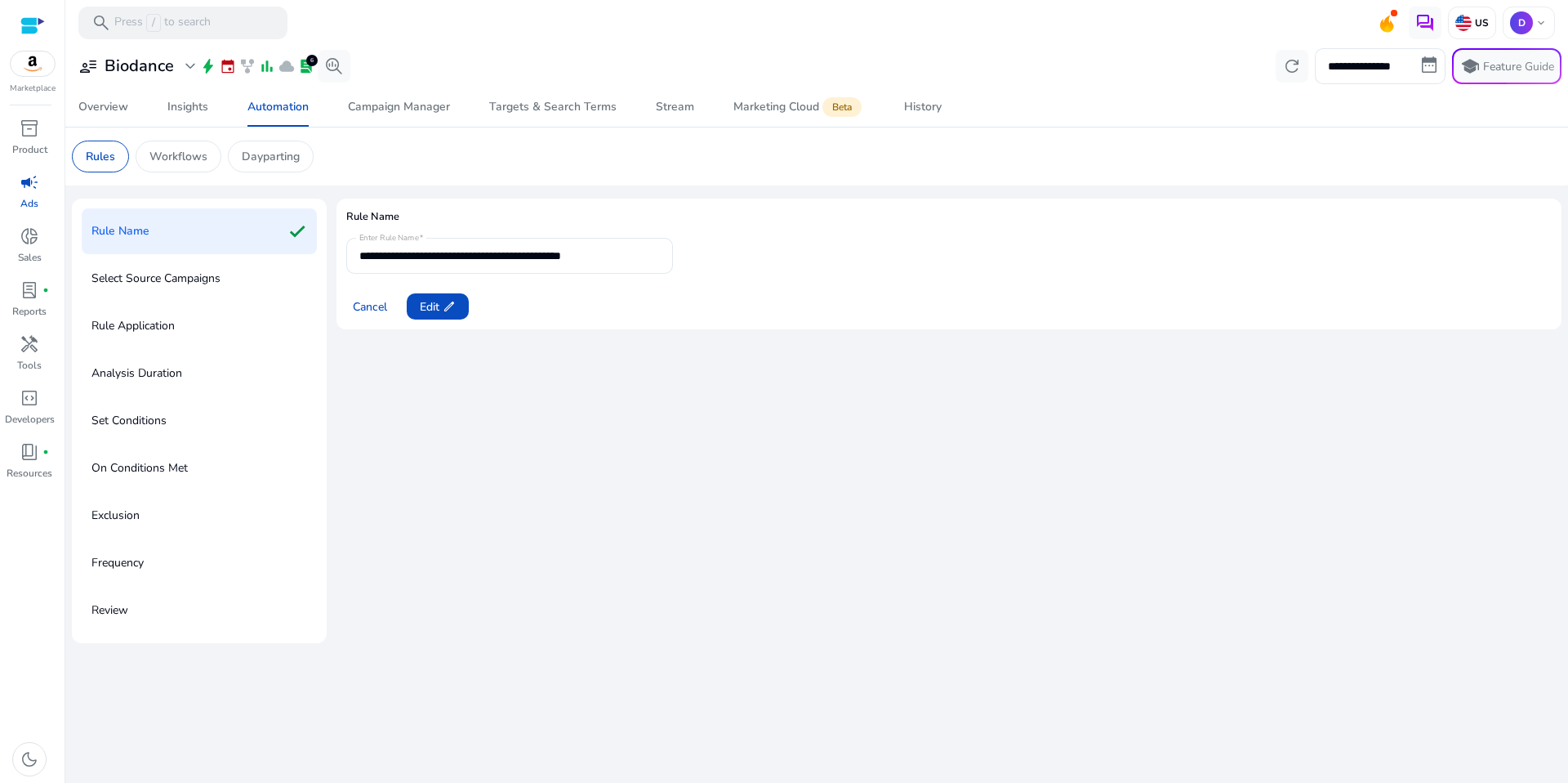
click at [244, 267] on div "Select Source Campaigns" at bounding box center [200, 278] width 235 height 45
drag, startPoint x: 244, startPoint y: 282, endPoint x: 218, endPoint y: 279, distance: 26.2
click at [244, 282] on div "Select Source Campaigns" at bounding box center [200, 278] width 235 height 45
click at [208, 274] on p "Select Source Campaigns" at bounding box center [156, 278] width 129 height 26
click at [229, 296] on div "Select Source Campaigns" at bounding box center [200, 278] width 235 height 45
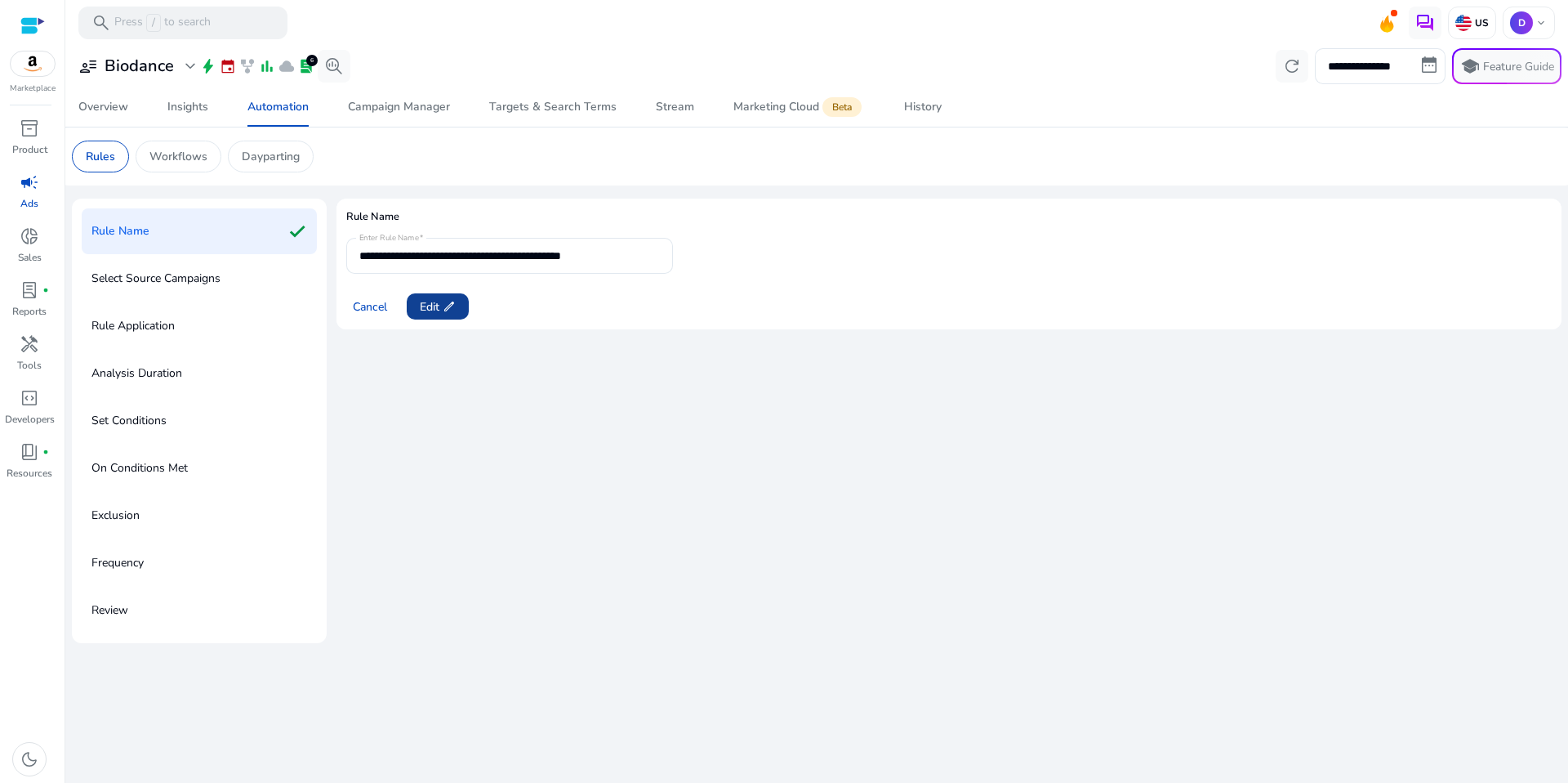
click at [447, 307] on span "edit" at bounding box center [449, 306] width 13 height 13
click at [451, 314] on span at bounding box center [431, 307] width 50 height 39
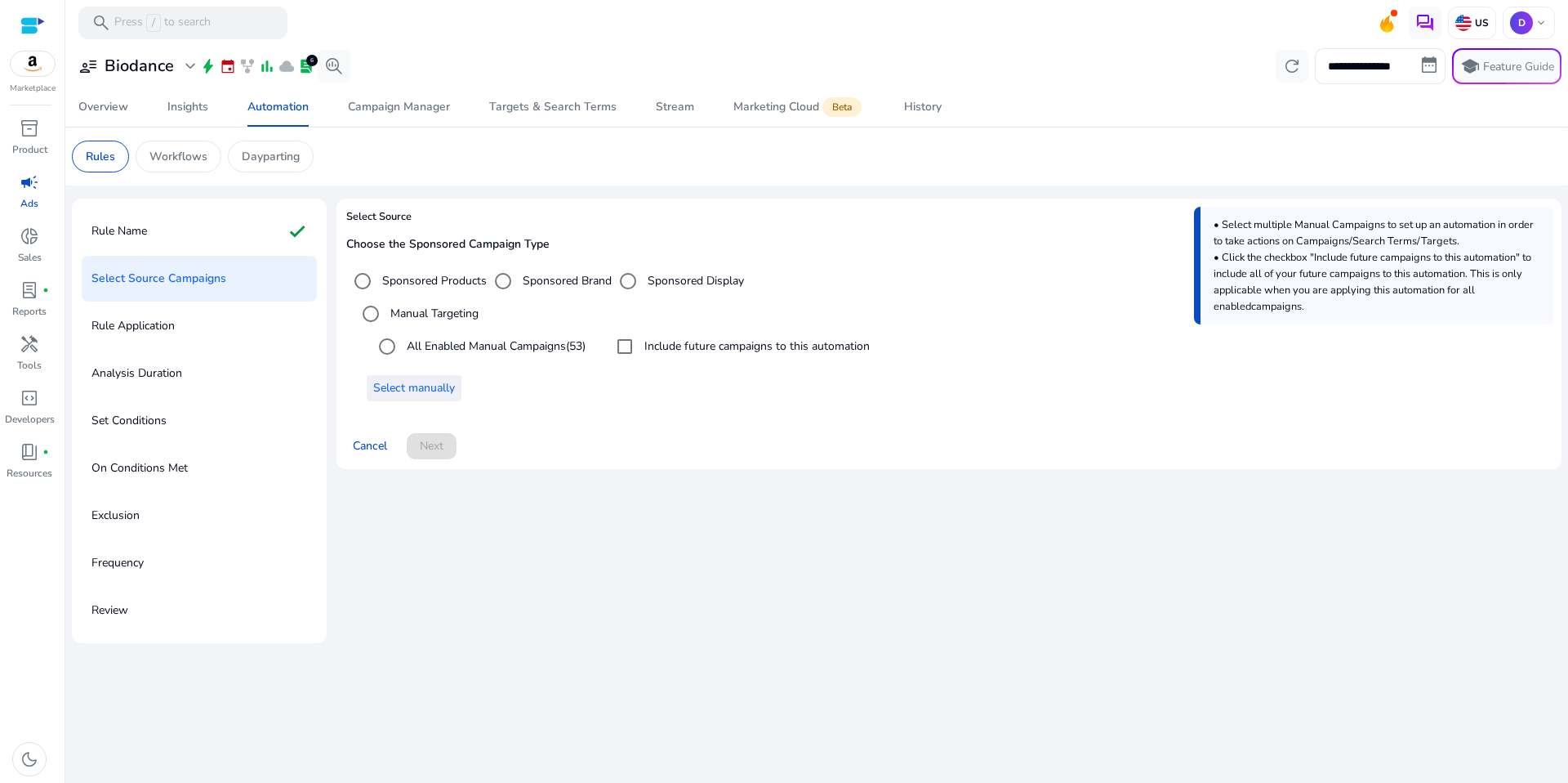
click at [435, 382] on span "Select manually" at bounding box center [415, 387] width 82 height 17
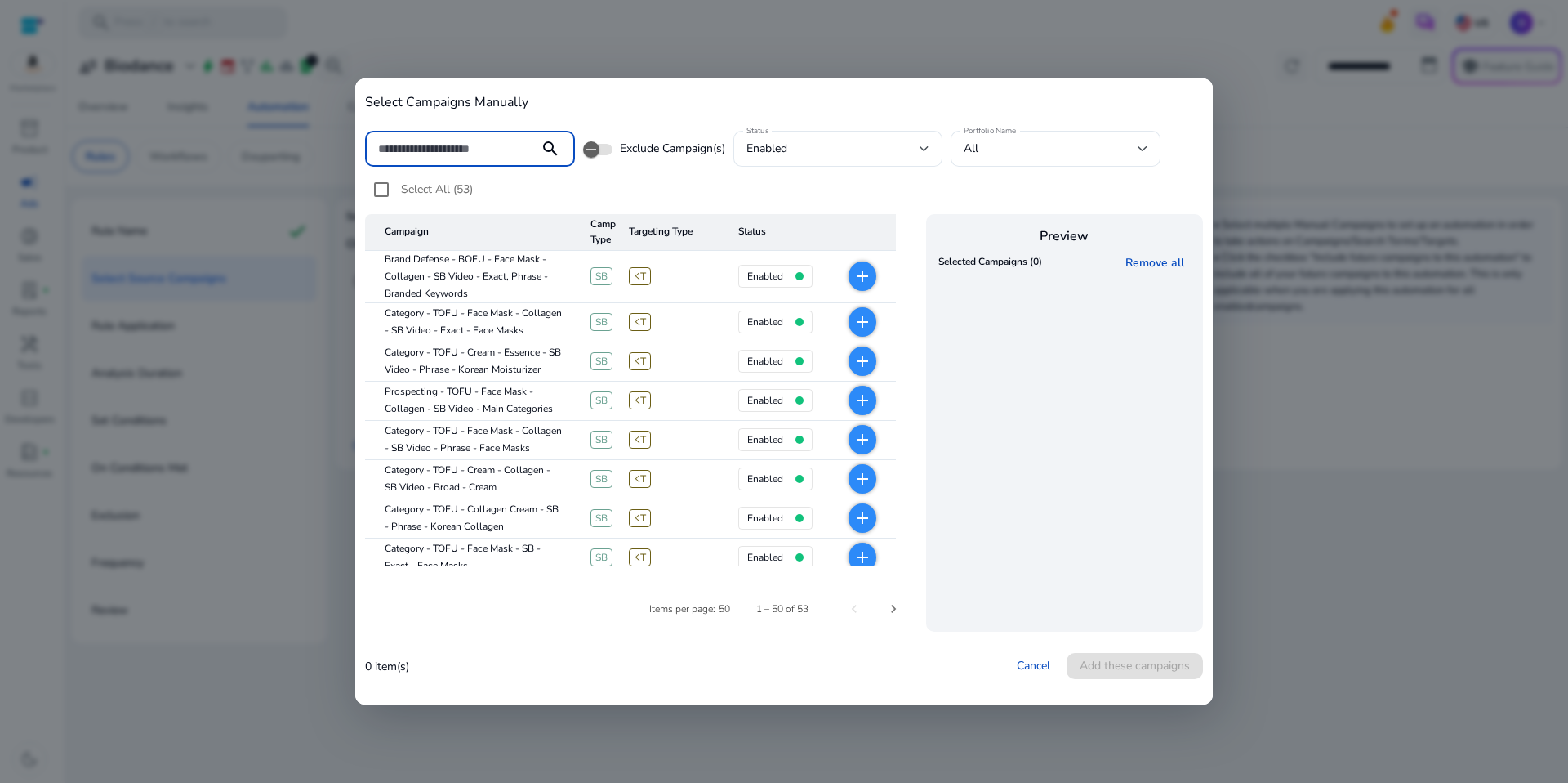
click at [495, 153] on input at bounding box center [452, 149] width 148 height 18
type input "*"
click at [492, 163] on div at bounding box center [452, 149] width 148 height 36
click at [492, 155] on input at bounding box center [452, 149] width 148 height 18
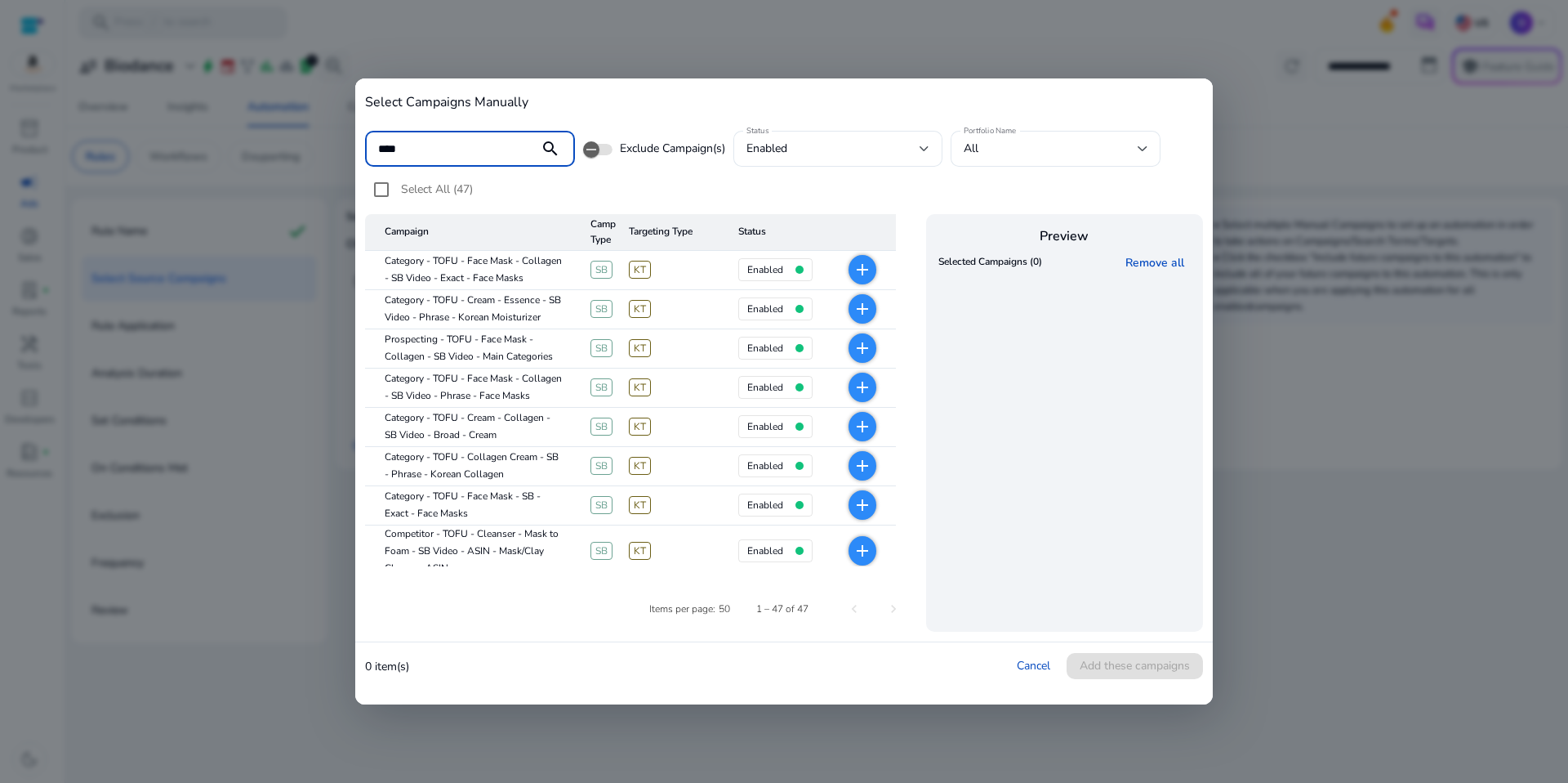
type input "****"
click at [552, 142] on mat-icon "search" at bounding box center [550, 149] width 39 height 20
click at [551, 144] on mat-icon "search" at bounding box center [550, 149] width 39 height 20
click at [534, 275] on mat-cell "Category - TOFU - Face Mask - Collagen - SB Video - Exact - Face Masks" at bounding box center [472, 270] width 212 height 39
click at [542, 353] on mat-cell "Prospecting - TOFU - Face Mask - Collagen - SB Video - Main Categories" at bounding box center [472, 349] width 212 height 39
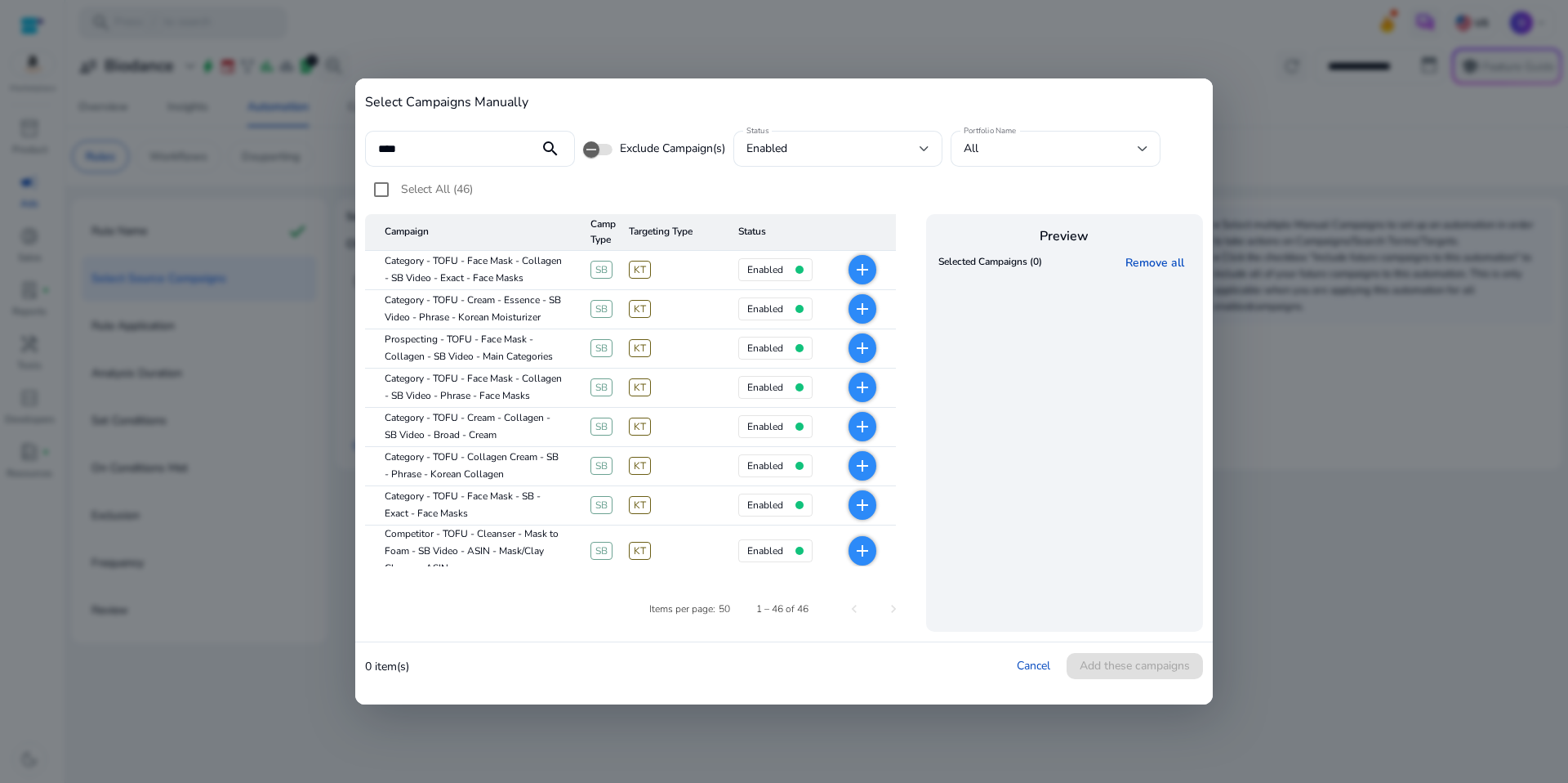
click at [542, 353] on mat-cell "Prospecting - TOFU - Face Mask - Collagen - SB Video - Main Categories" at bounding box center [472, 349] width 212 height 39
click at [863, 346] on mat-icon "add" at bounding box center [862, 348] width 20 height 20
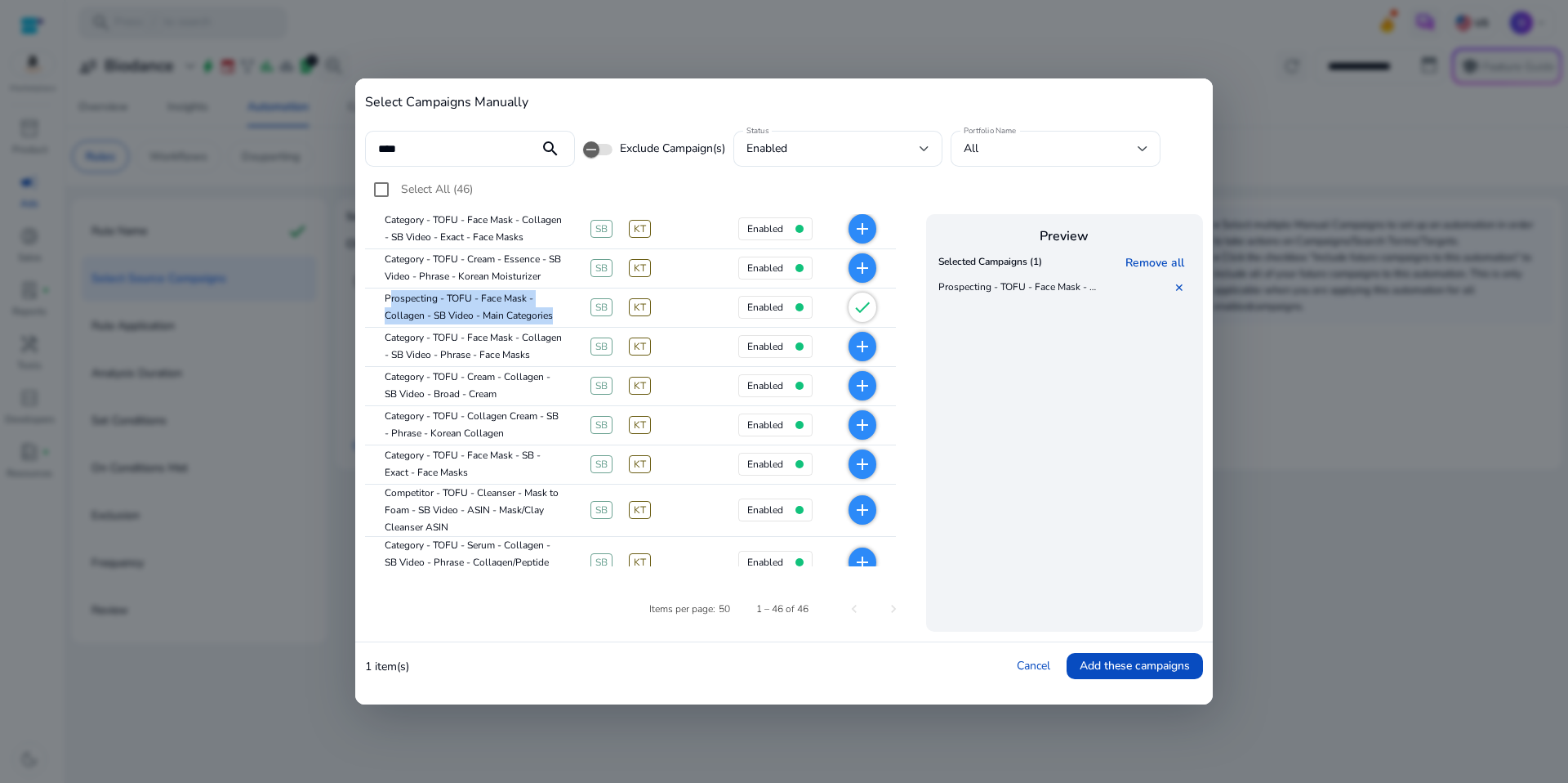
scroll to position [42, 0]
click at [513, 513] on mat-cell "Competitor - TOFU - Cleanser - Mask to Foam - SB Video - ASIN - Mask/Clay Clean…" at bounding box center [472, 509] width 212 height 53
click at [872, 519] on mat-icon "add" at bounding box center [862, 509] width 20 height 20
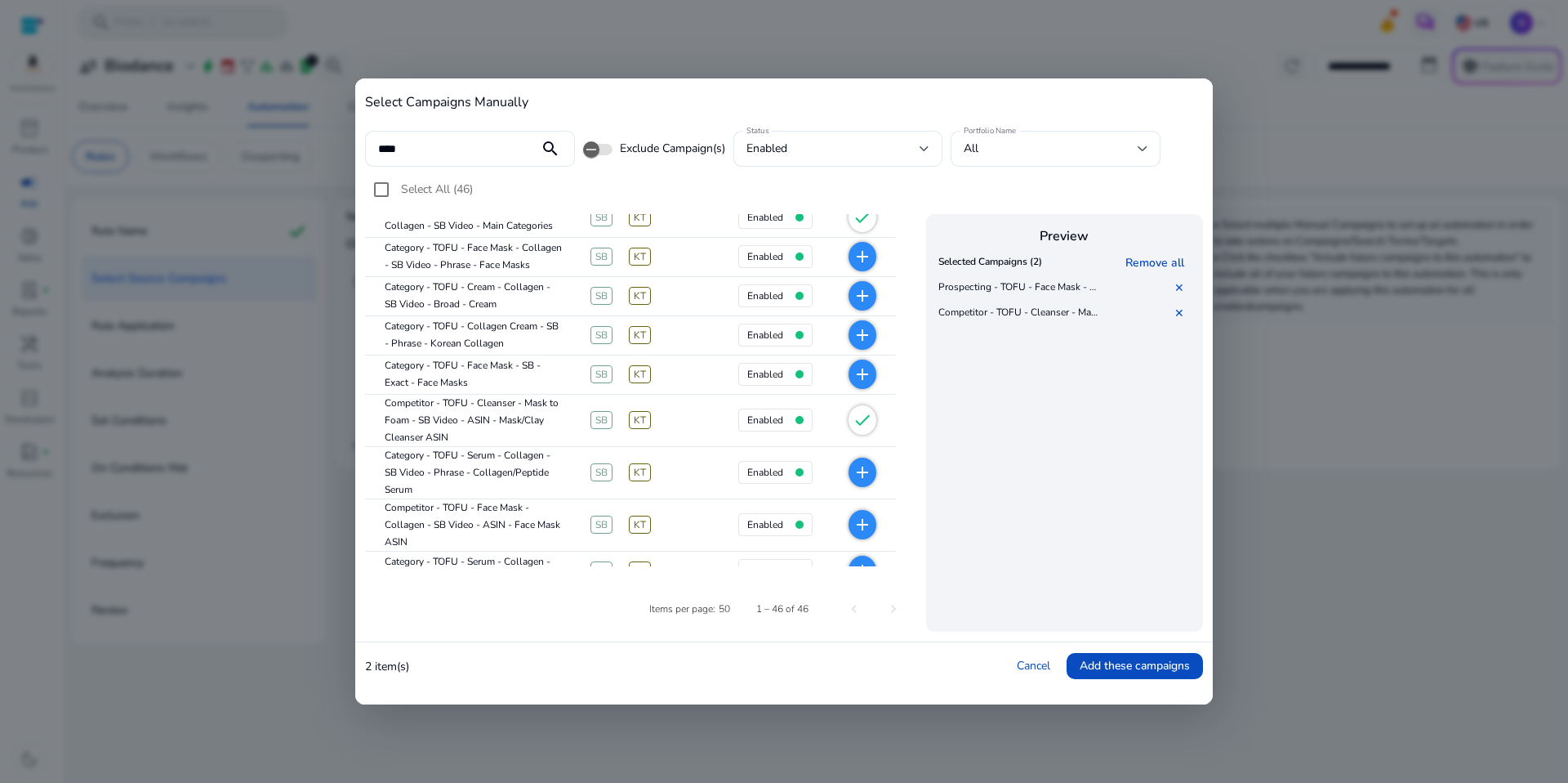
scroll to position [143, 0]
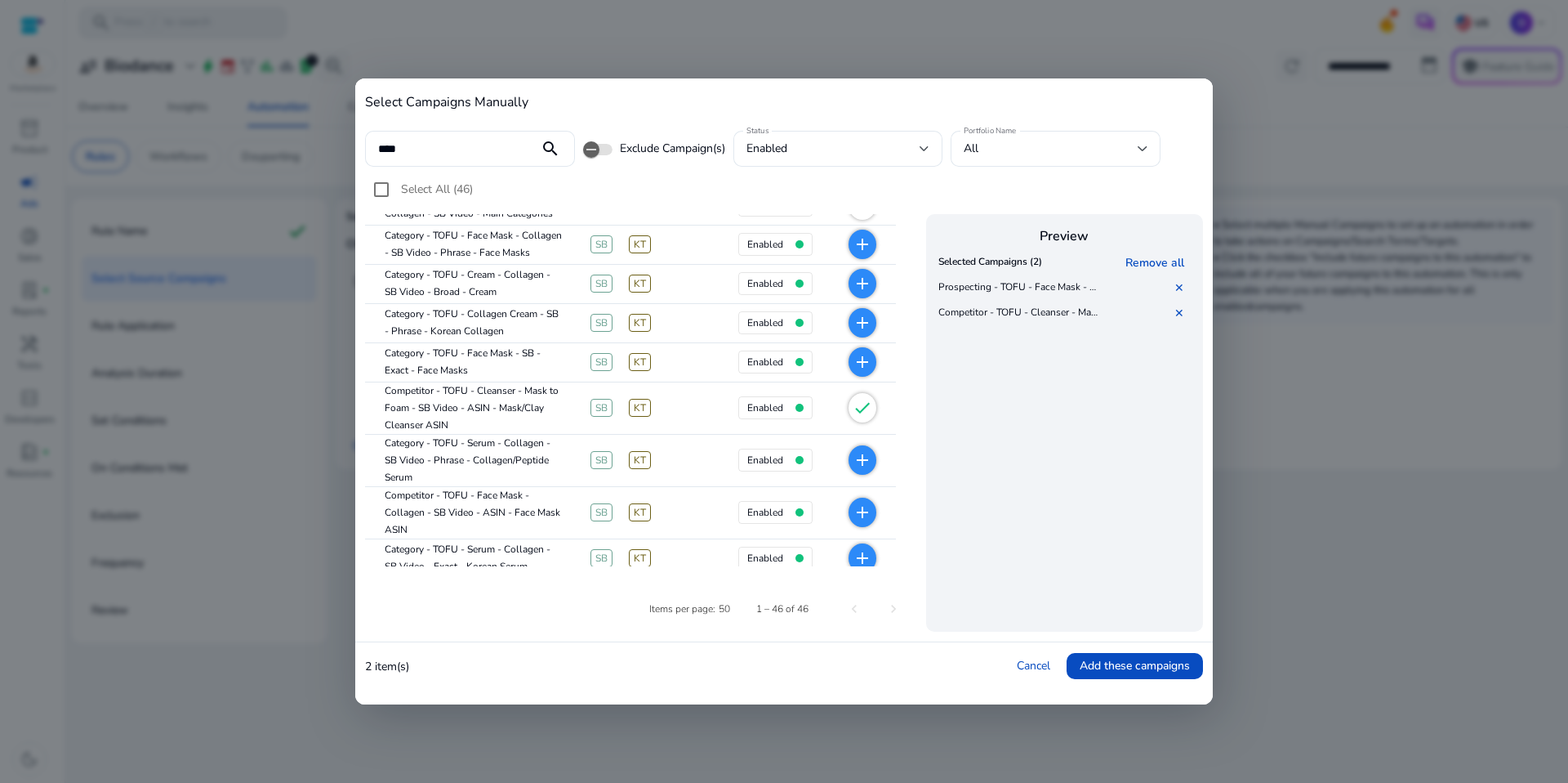
click at [876, 511] on span "add" at bounding box center [862, 512] width 28 height 29
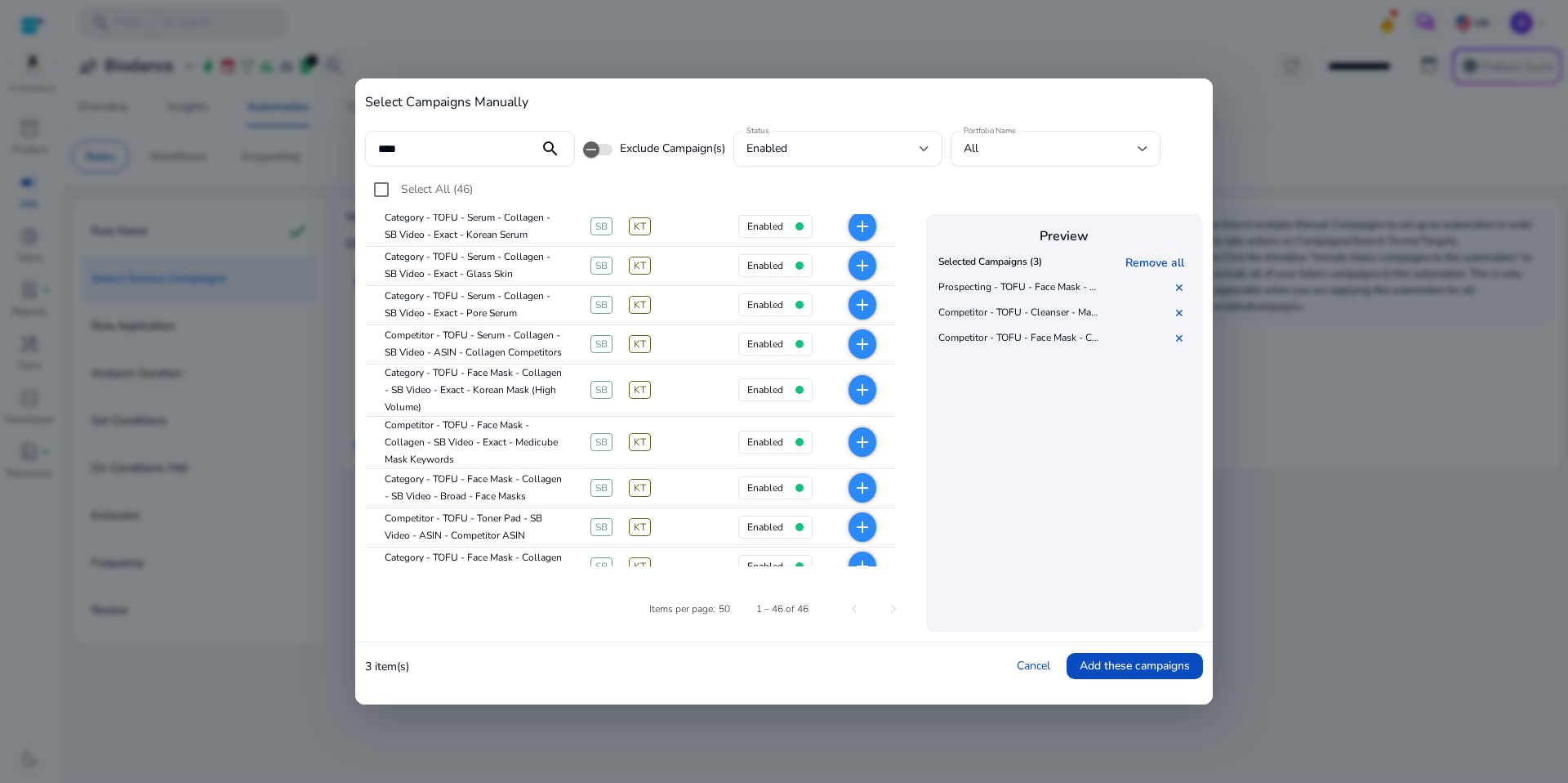
scroll to position [515, 0]
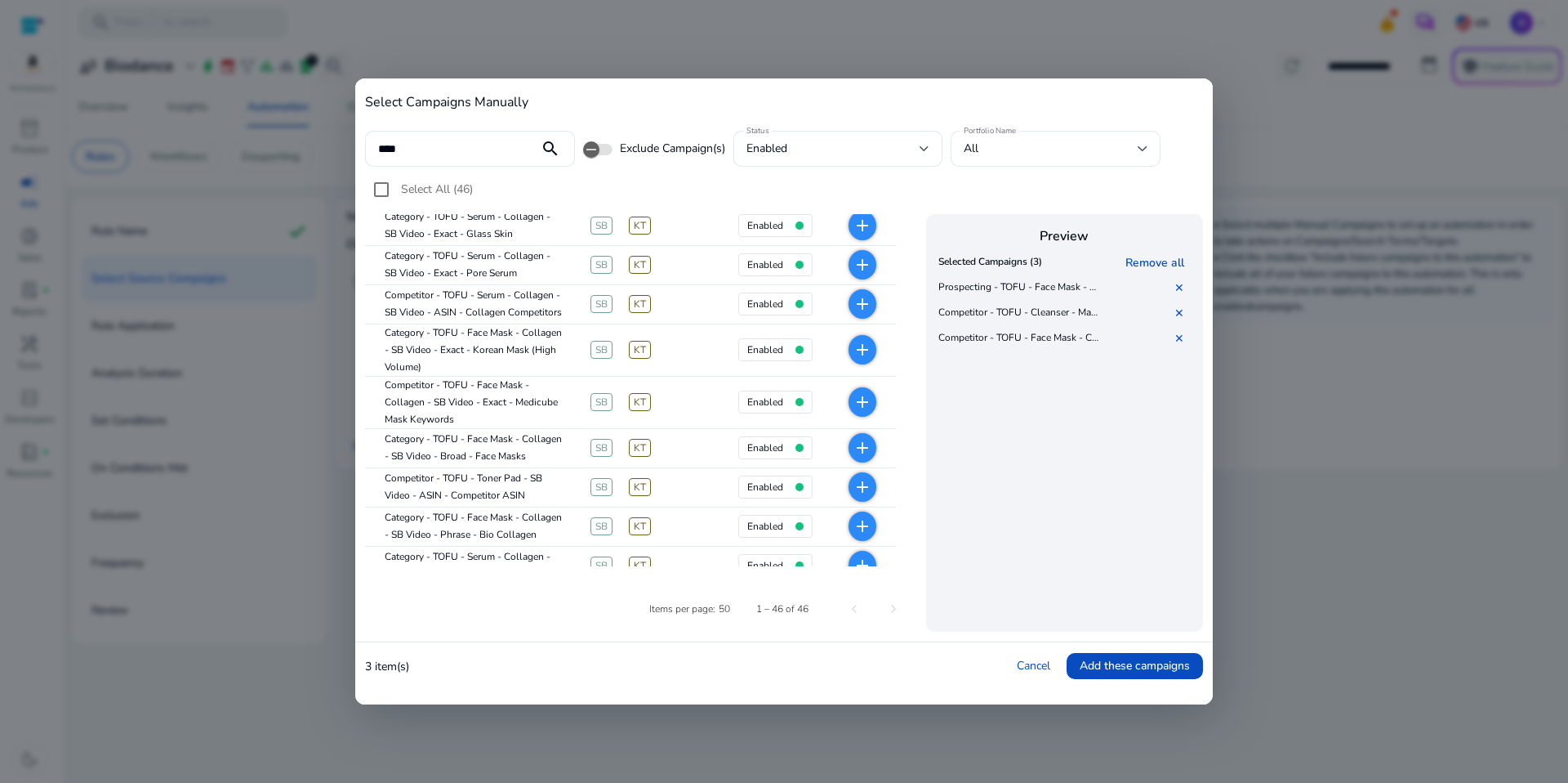
click at [863, 489] on mat-icon "add" at bounding box center [862, 487] width 20 height 20
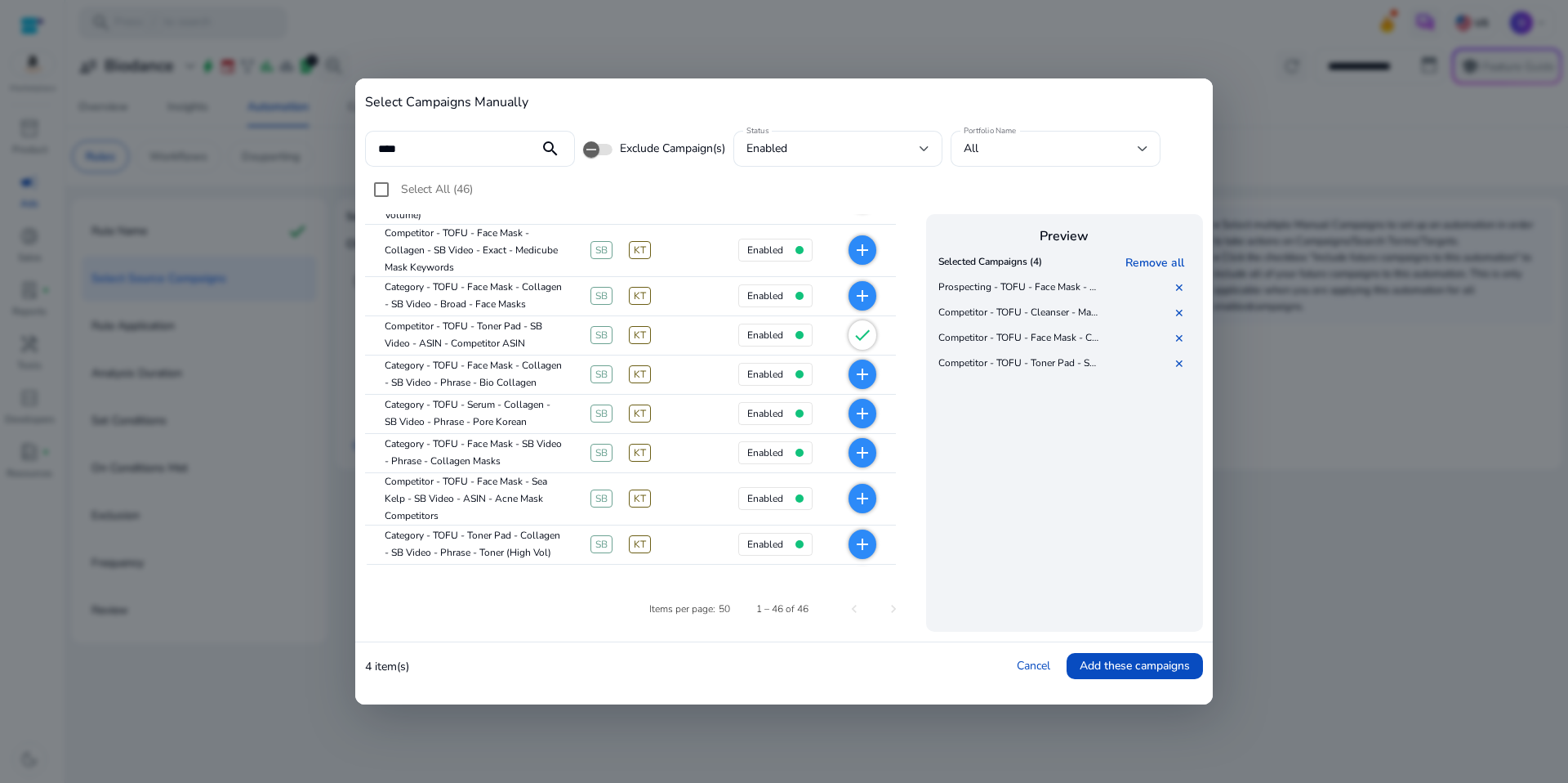
scroll to position [668, 0]
click at [872, 495] on mat-icon "add" at bounding box center [862, 497] width 20 height 20
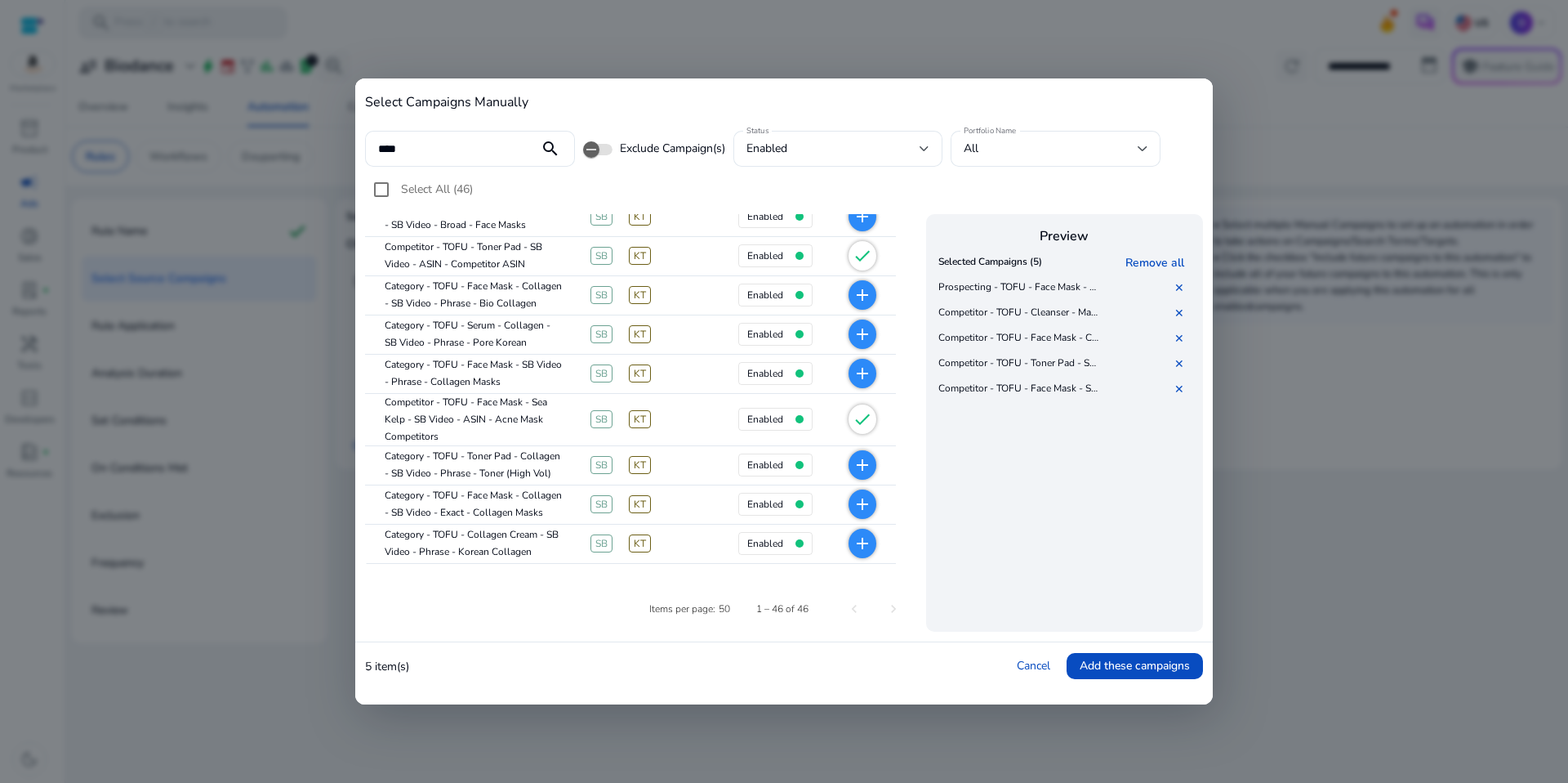
scroll to position [761, 0]
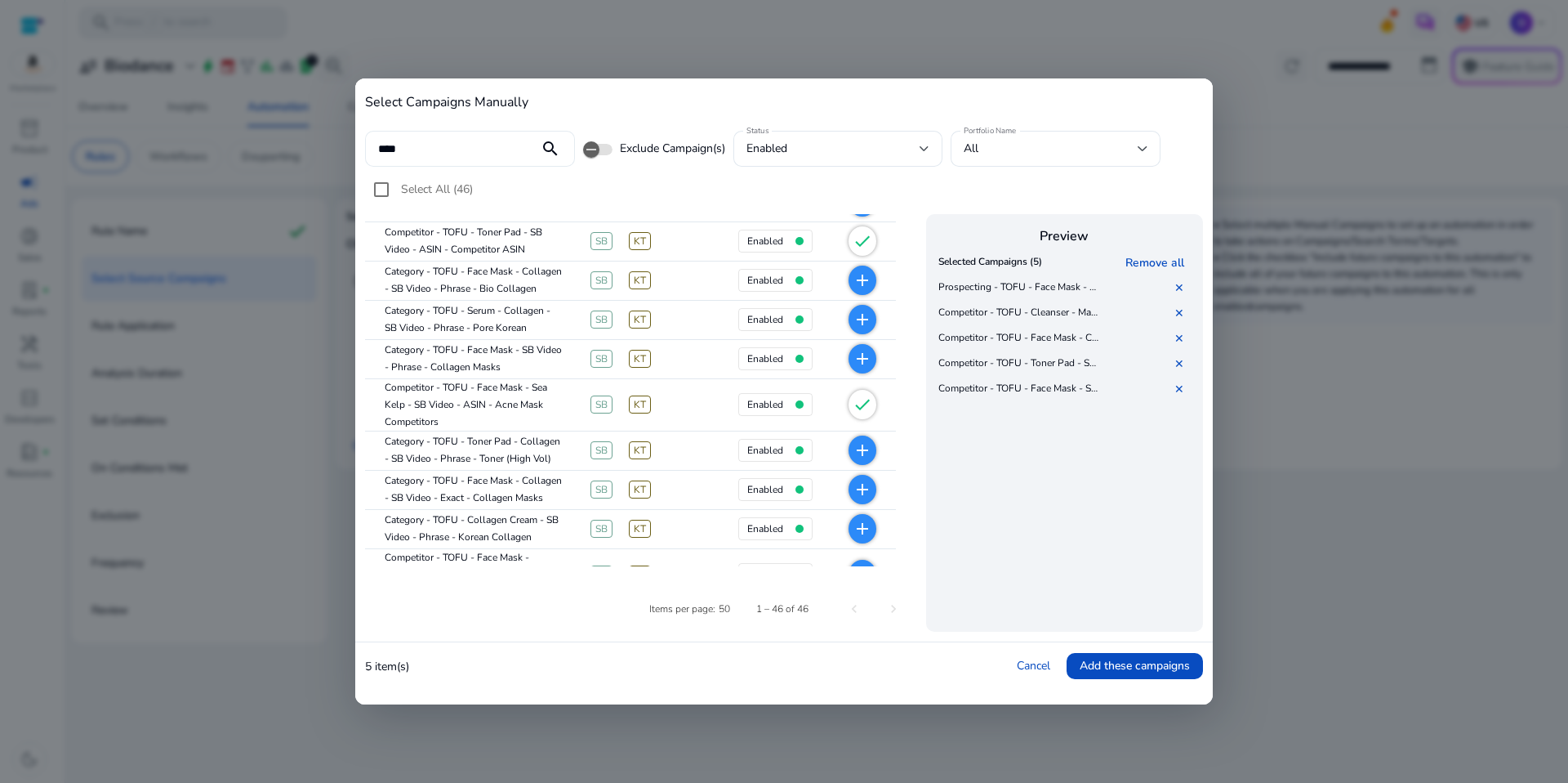
click at [461, 154] on input "****" at bounding box center [452, 149] width 148 height 18
type input "*"
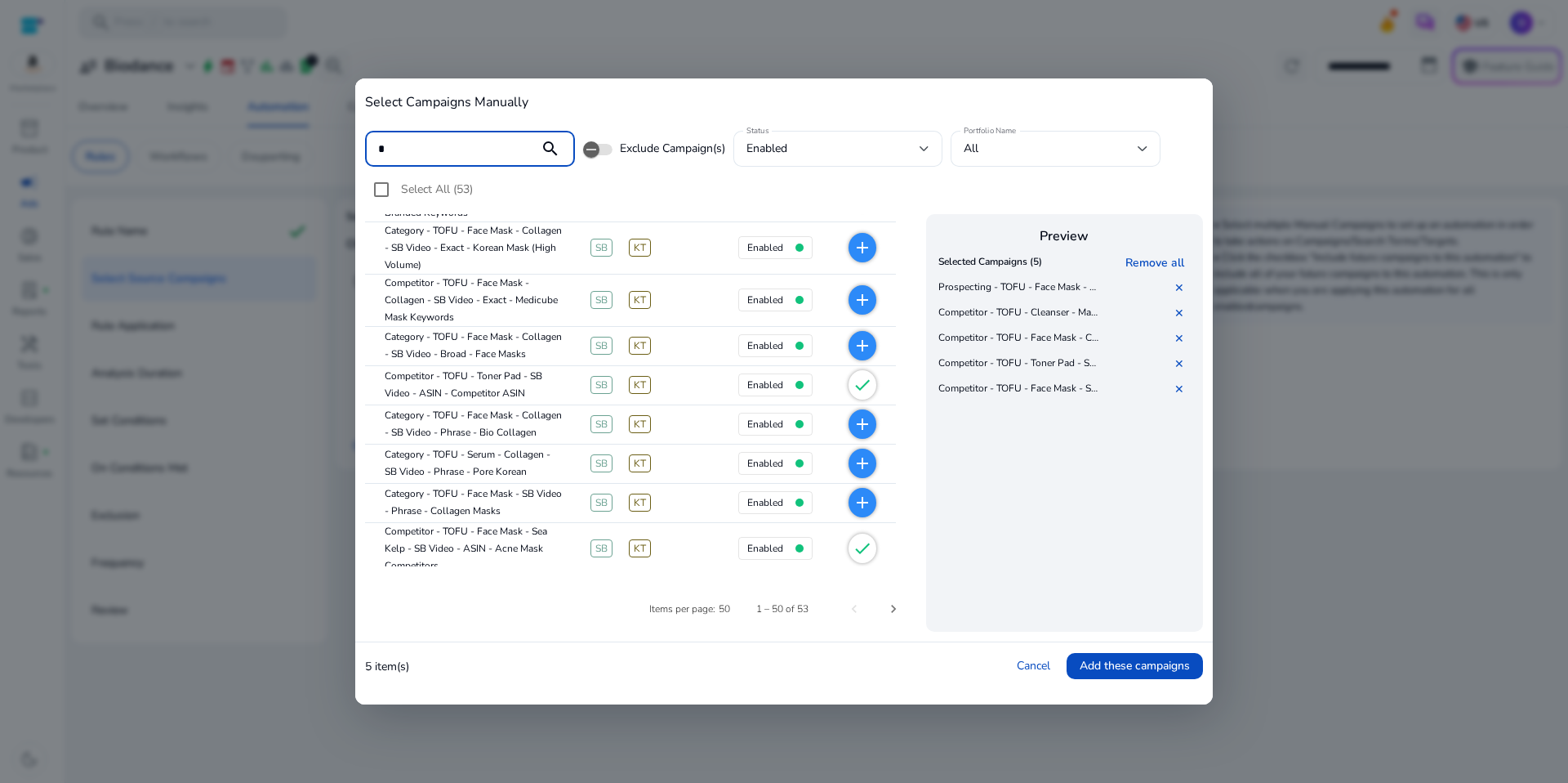
scroll to position [904, 0]
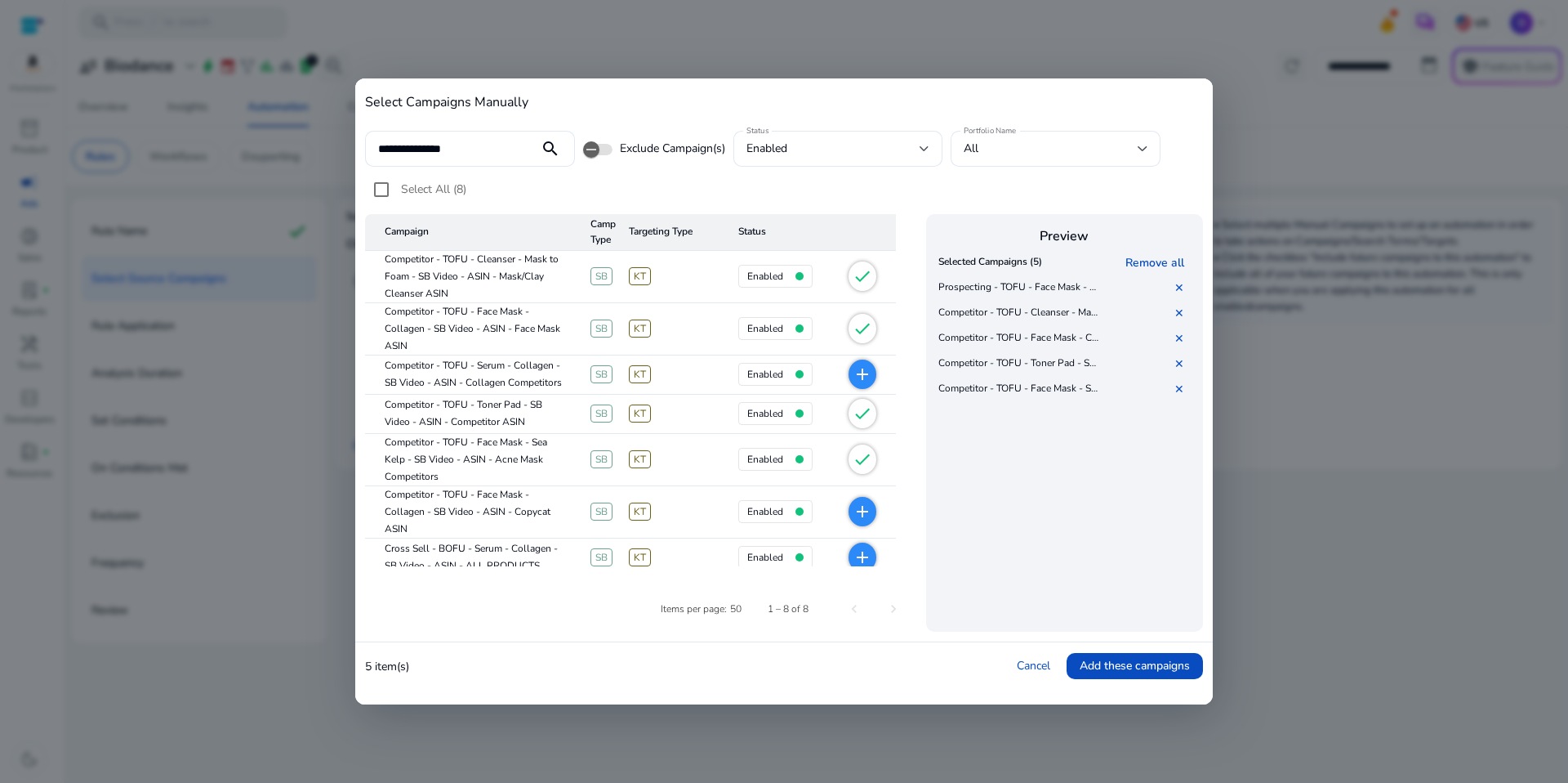
click at [518, 386] on mat-cell "Competitor - TOFU - Serum - Collagen - SB Video - ASIN - Collagen Competitors" at bounding box center [472, 375] width 212 height 39
click at [872, 374] on mat-icon "add" at bounding box center [862, 375] width 20 height 20
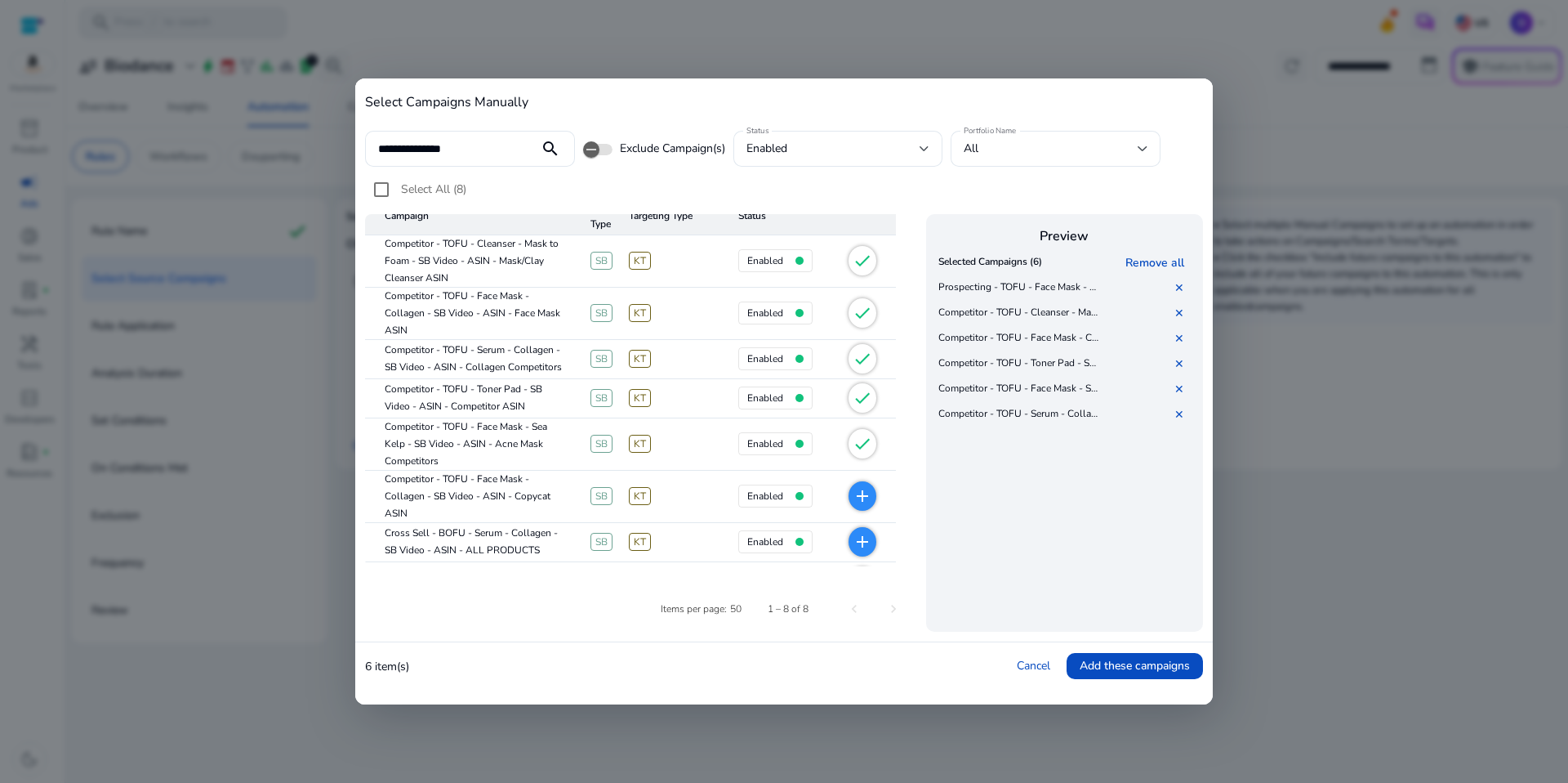
scroll to position [17, 0]
click at [866, 489] on mat-icon "add" at bounding box center [862, 494] width 20 height 20
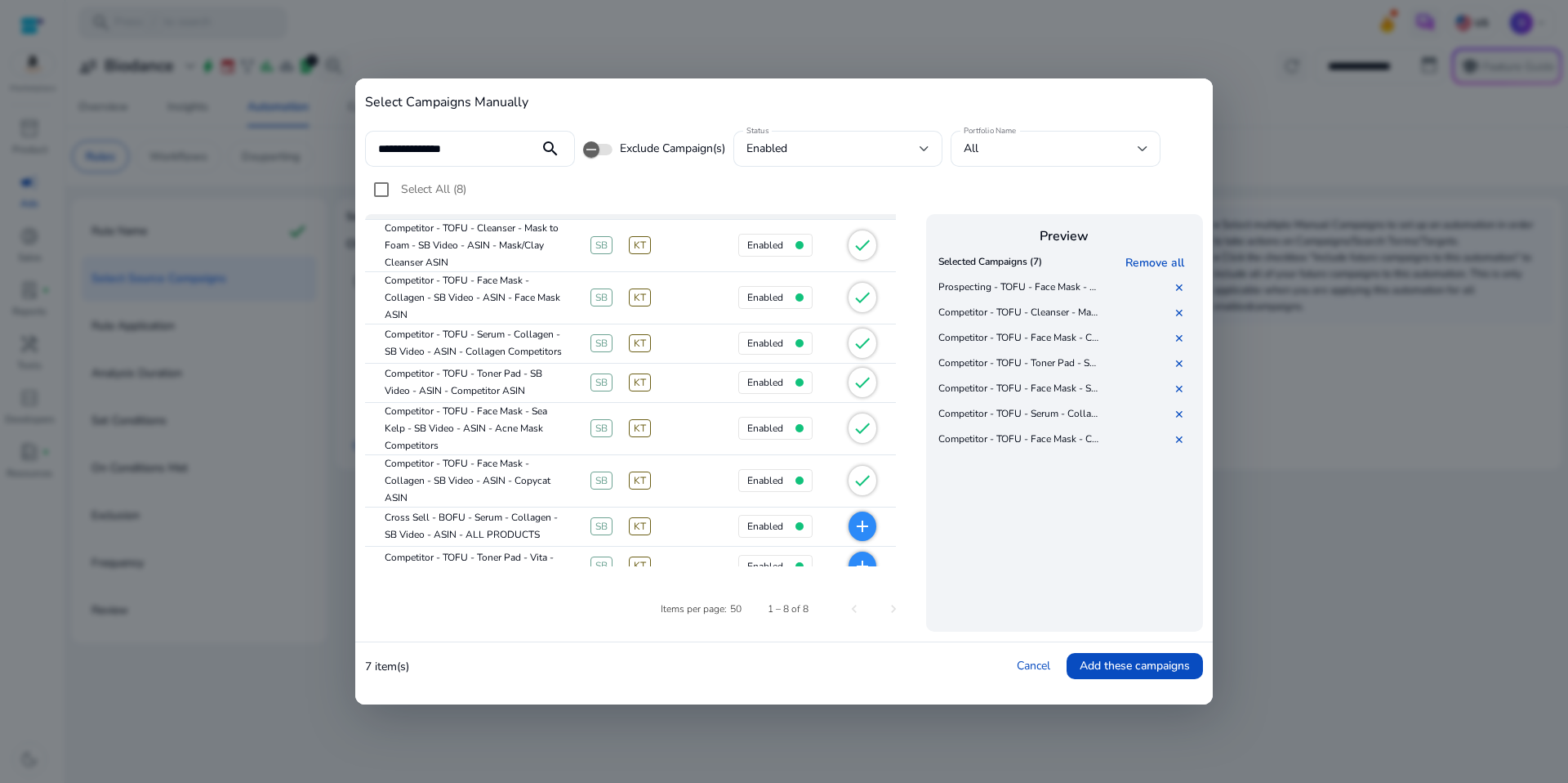
scroll to position [51, 0]
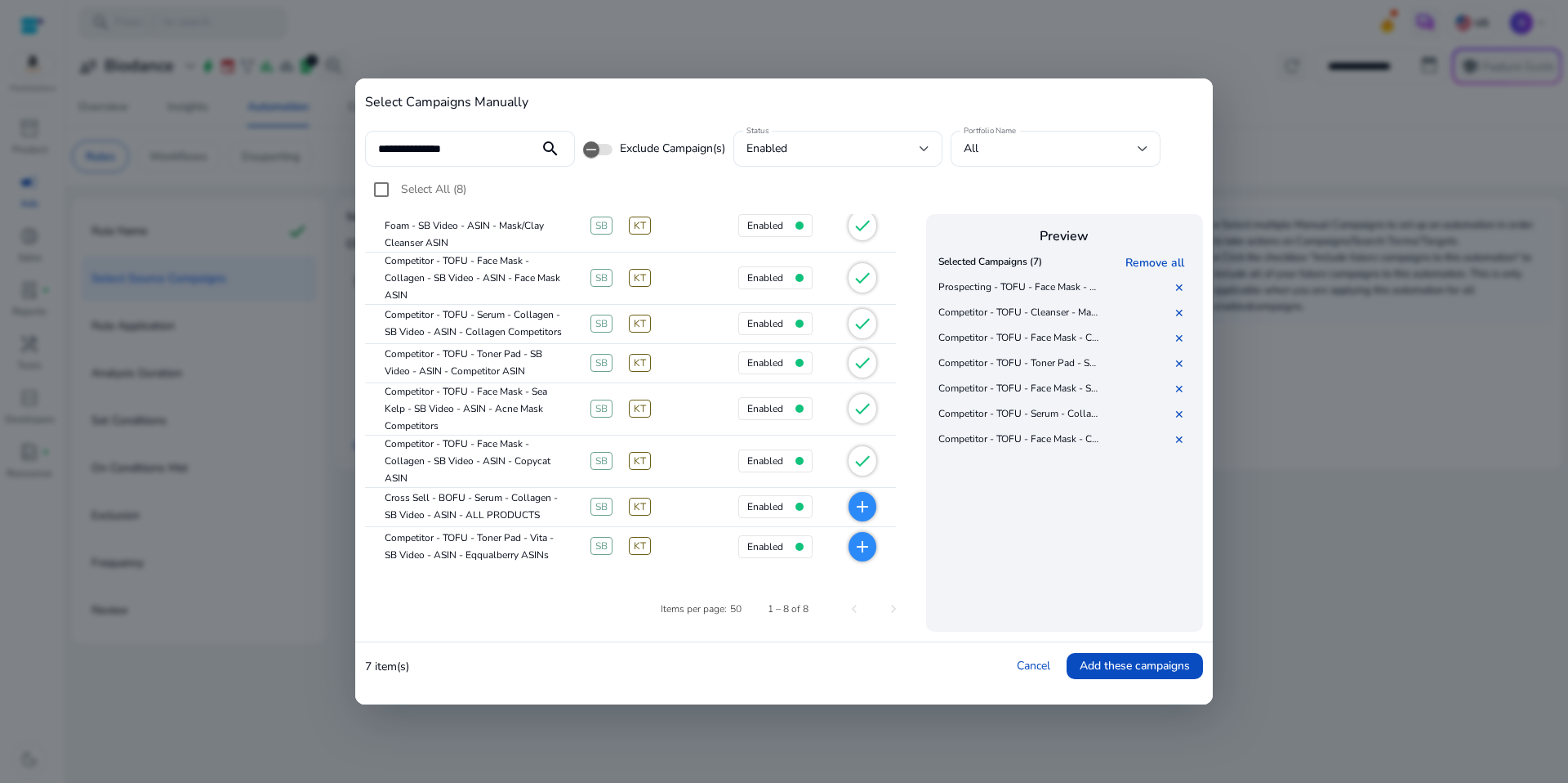
click at [874, 548] on span "add" at bounding box center [862, 546] width 28 height 29
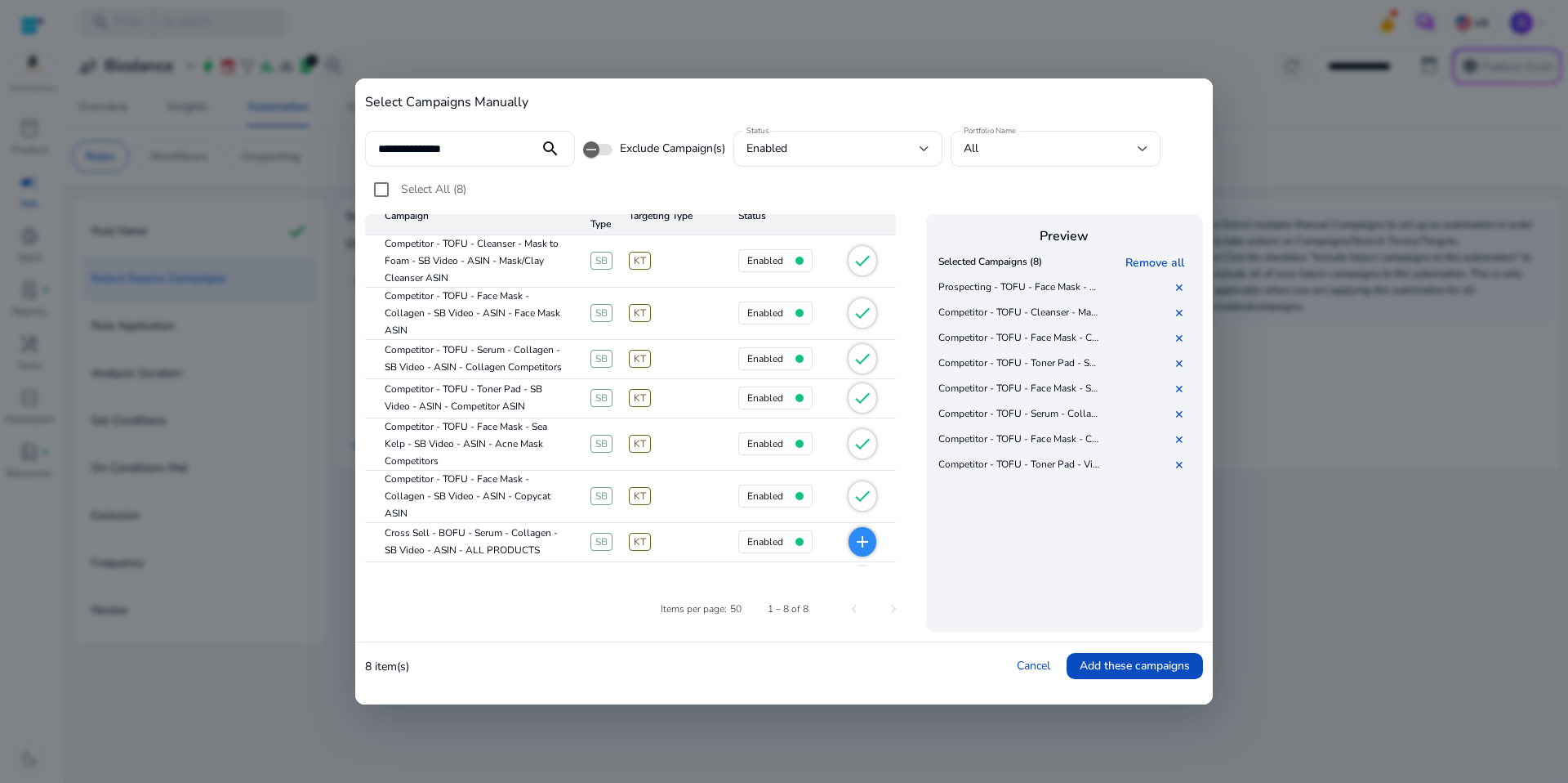
scroll to position [0, 0]
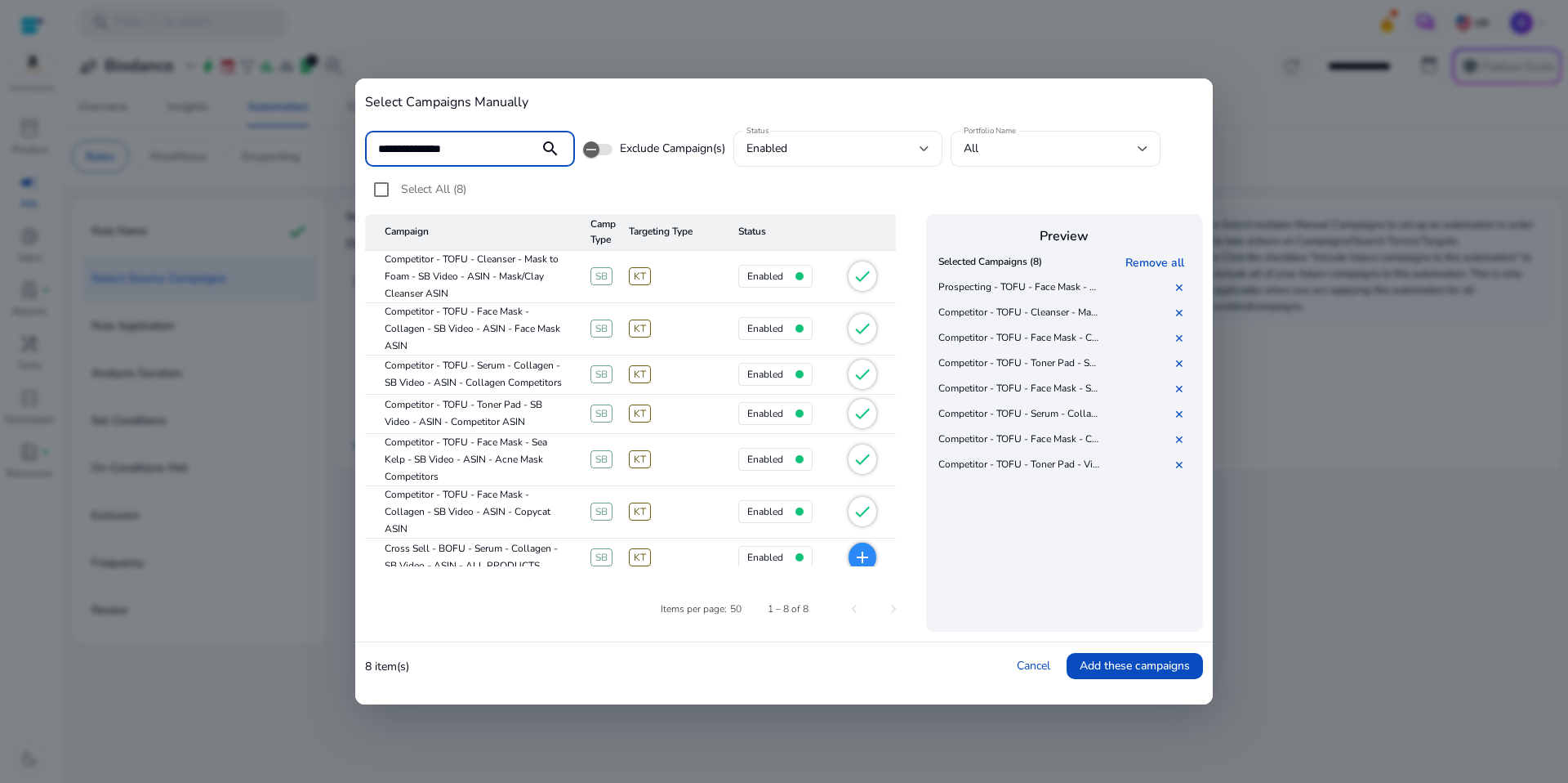
click at [413, 143] on input "**********" at bounding box center [452, 149] width 148 height 18
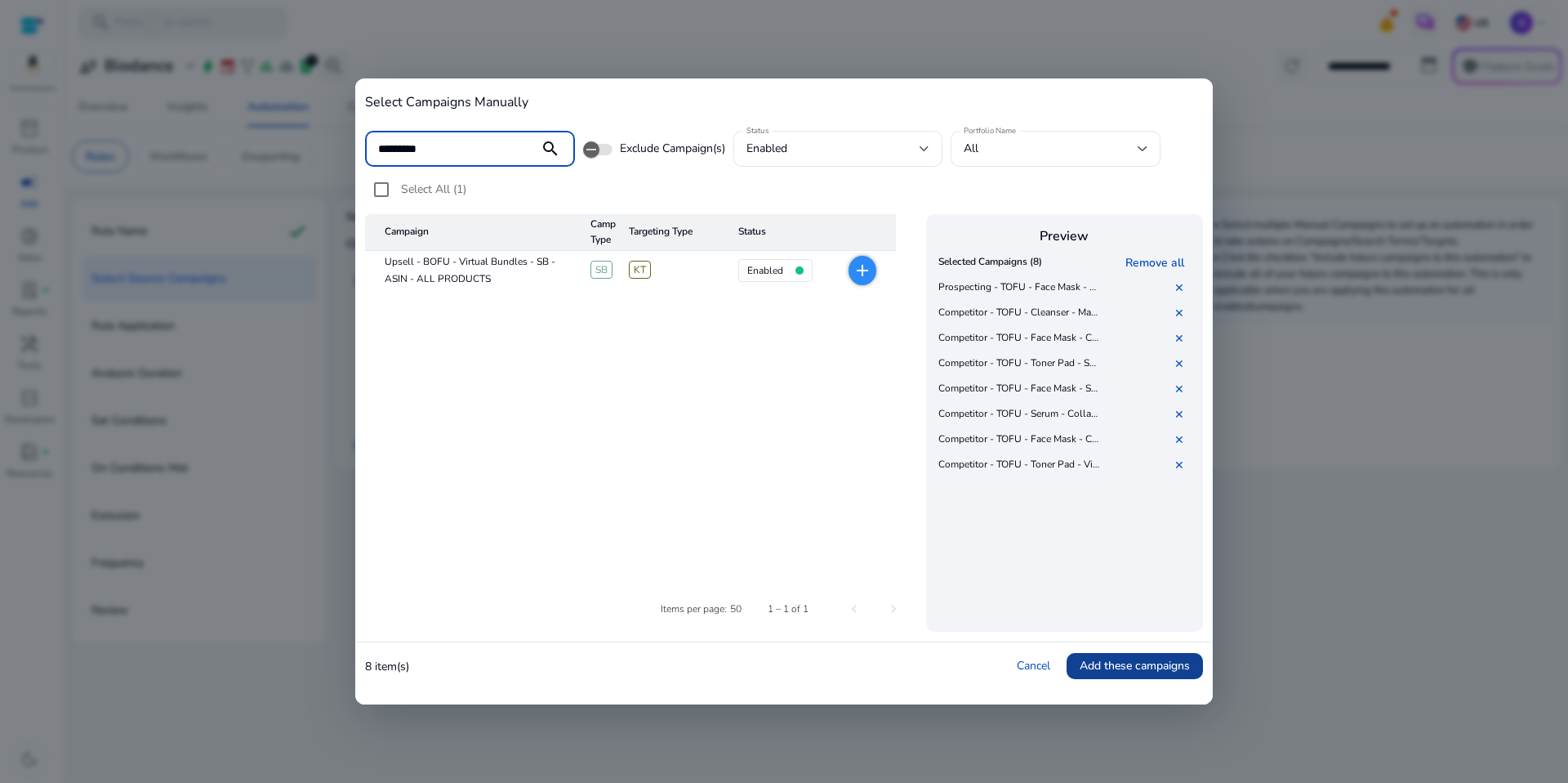
type input "*********"
click at [1121, 661] on span "Add these campaigns" at bounding box center [1135, 665] width 111 height 17
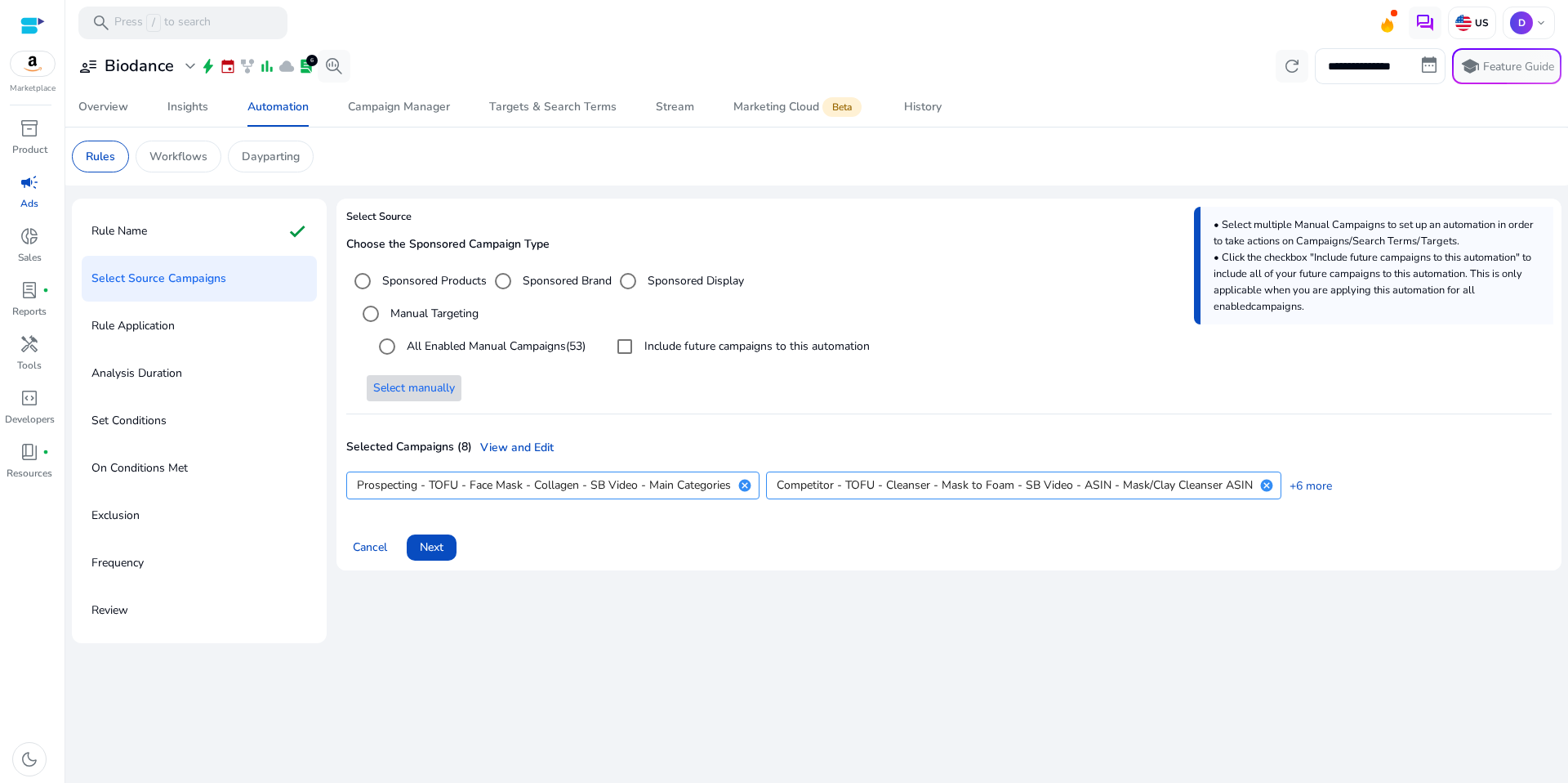
click at [700, 342] on label "Include future campaigns to this automation" at bounding box center [755, 345] width 229 height 17
click at [453, 541] on span at bounding box center [431, 548] width 50 height 39
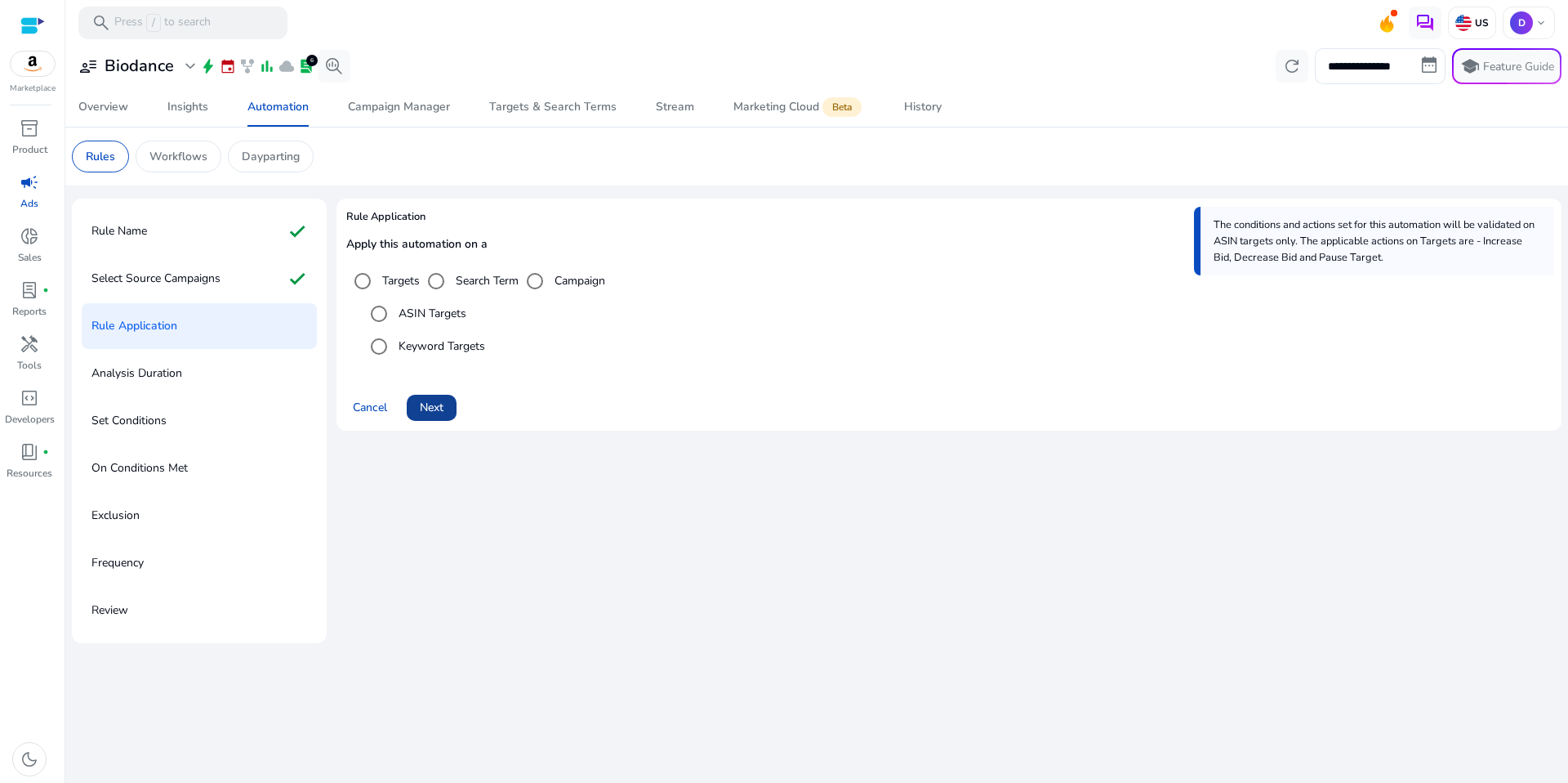
click at [429, 410] on span "Next" at bounding box center [431, 407] width 24 height 17
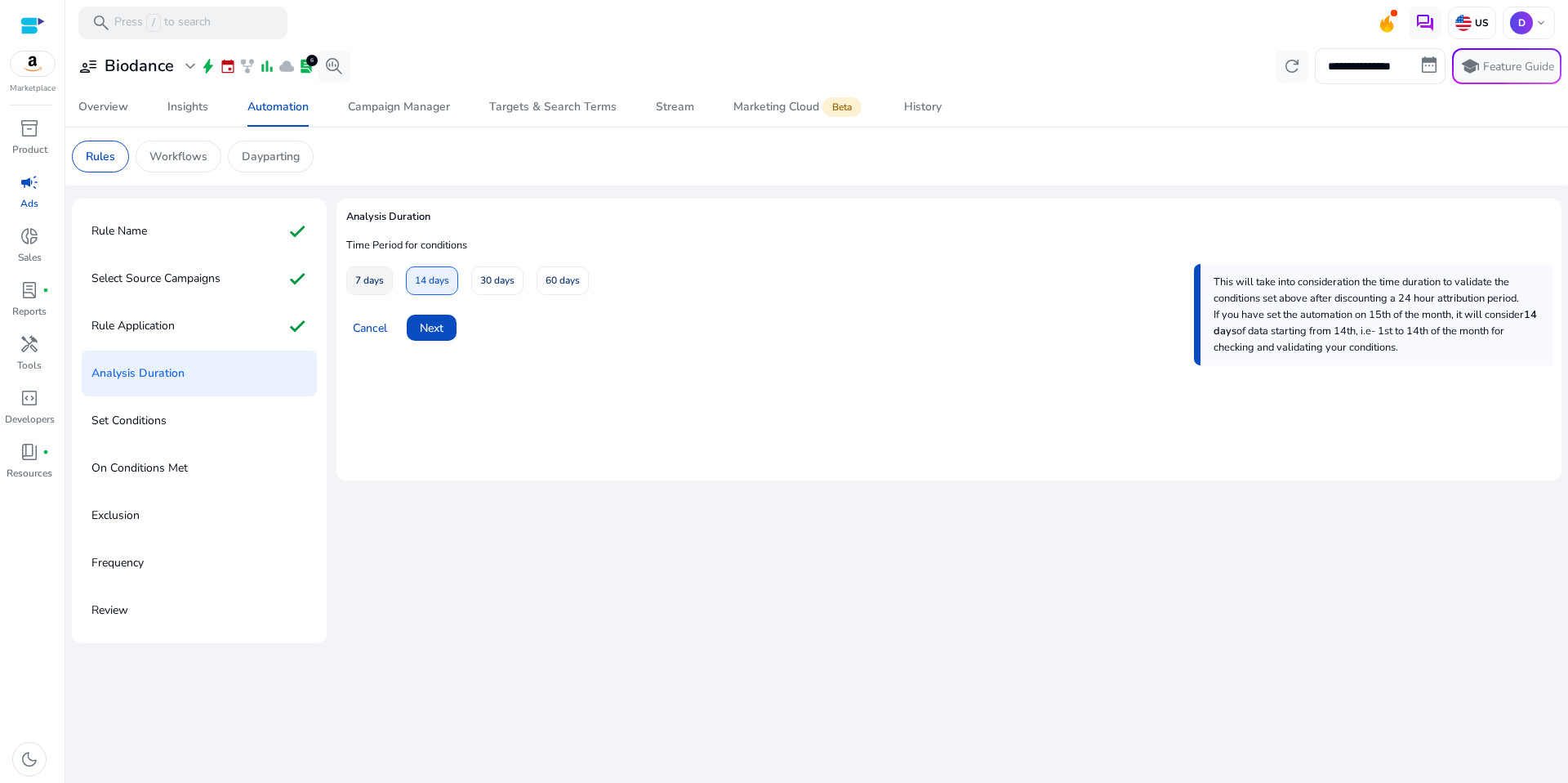
click at [377, 282] on span "7 days" at bounding box center [370, 281] width 29 height 29
click at [435, 332] on span "Next" at bounding box center [431, 327] width 24 height 17
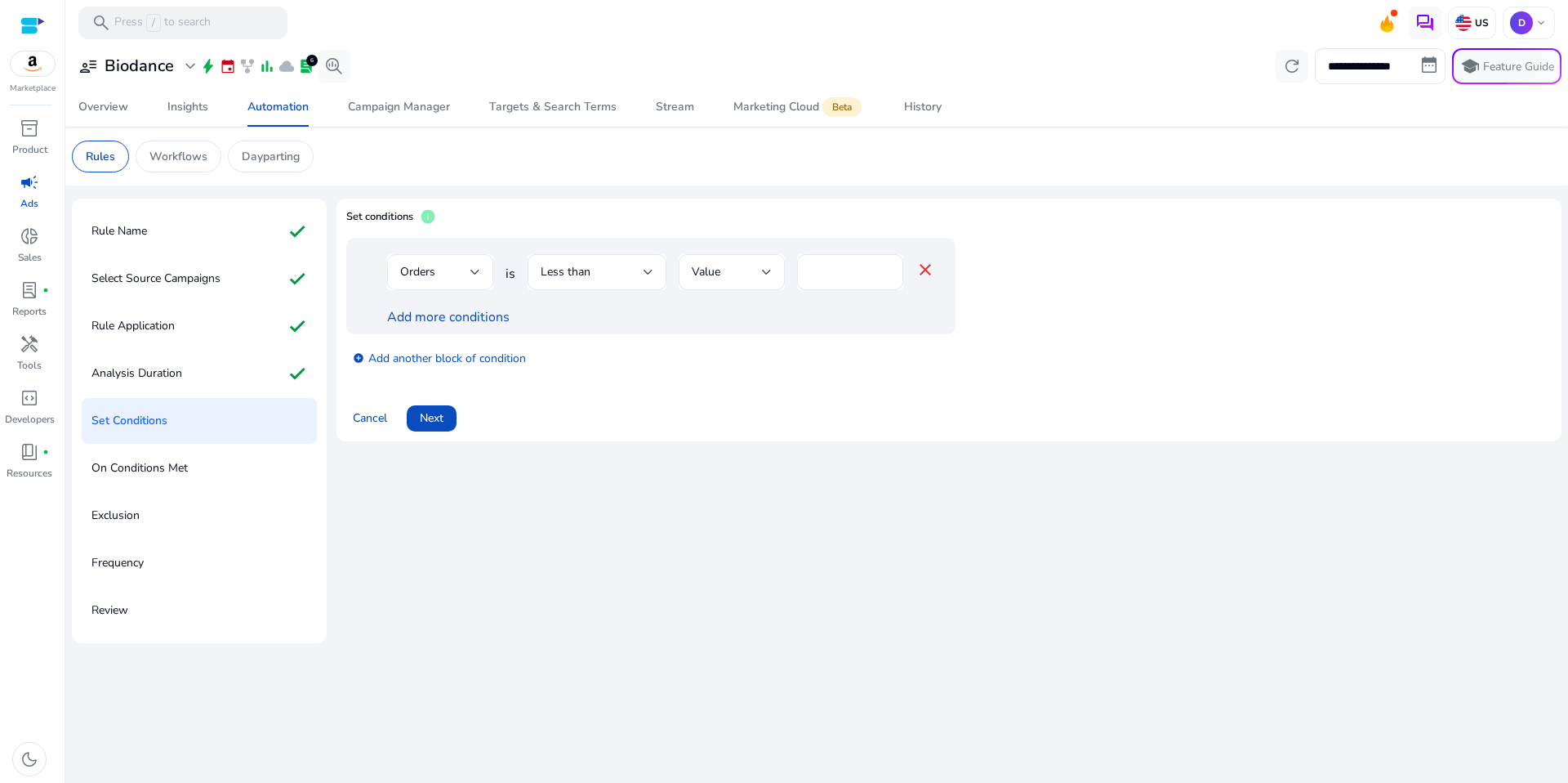
click at [477, 282] on div "Orders" at bounding box center [440, 272] width 80 height 36
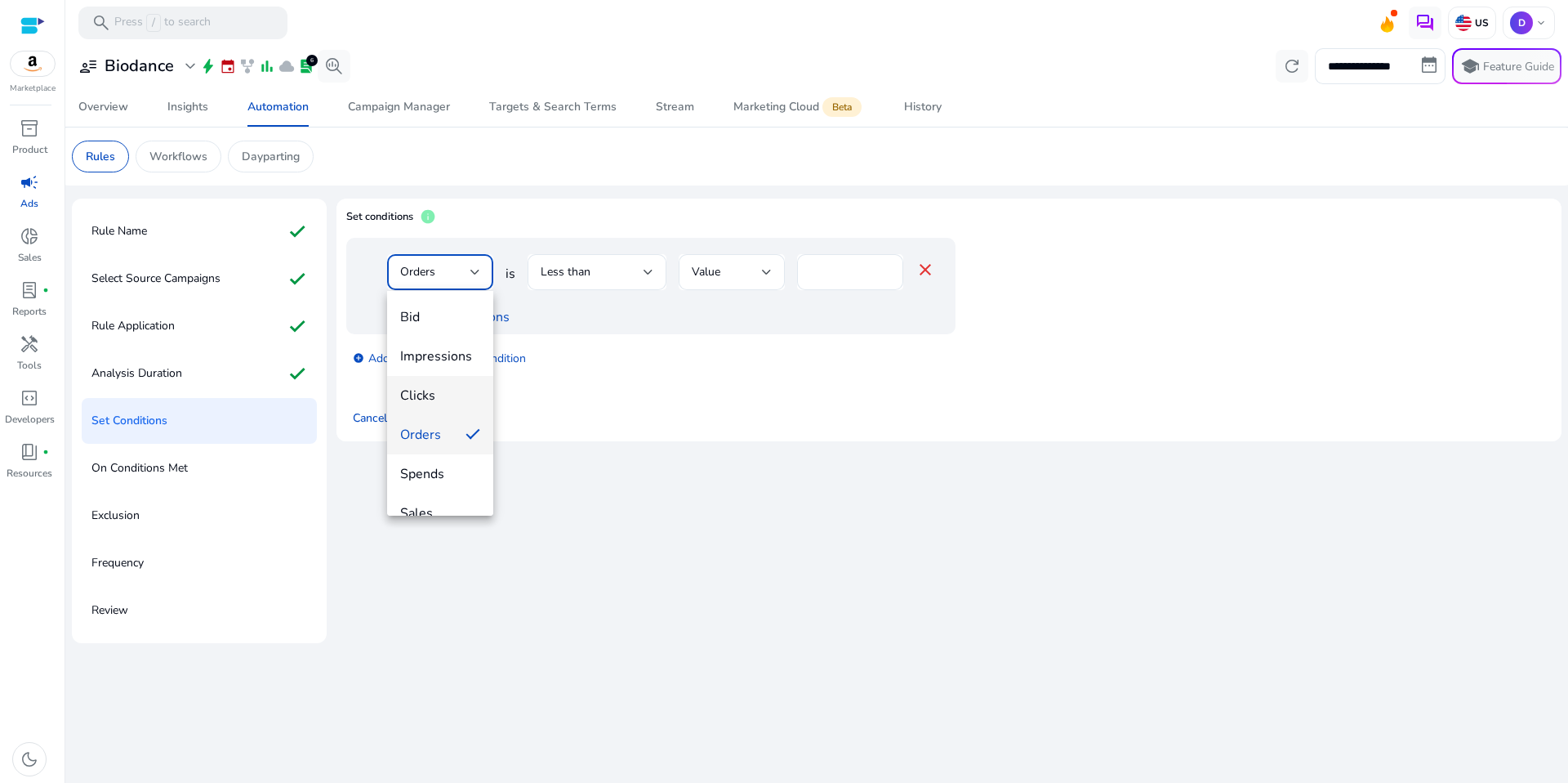
click at [449, 392] on span "Clicks" at bounding box center [440, 395] width 80 height 18
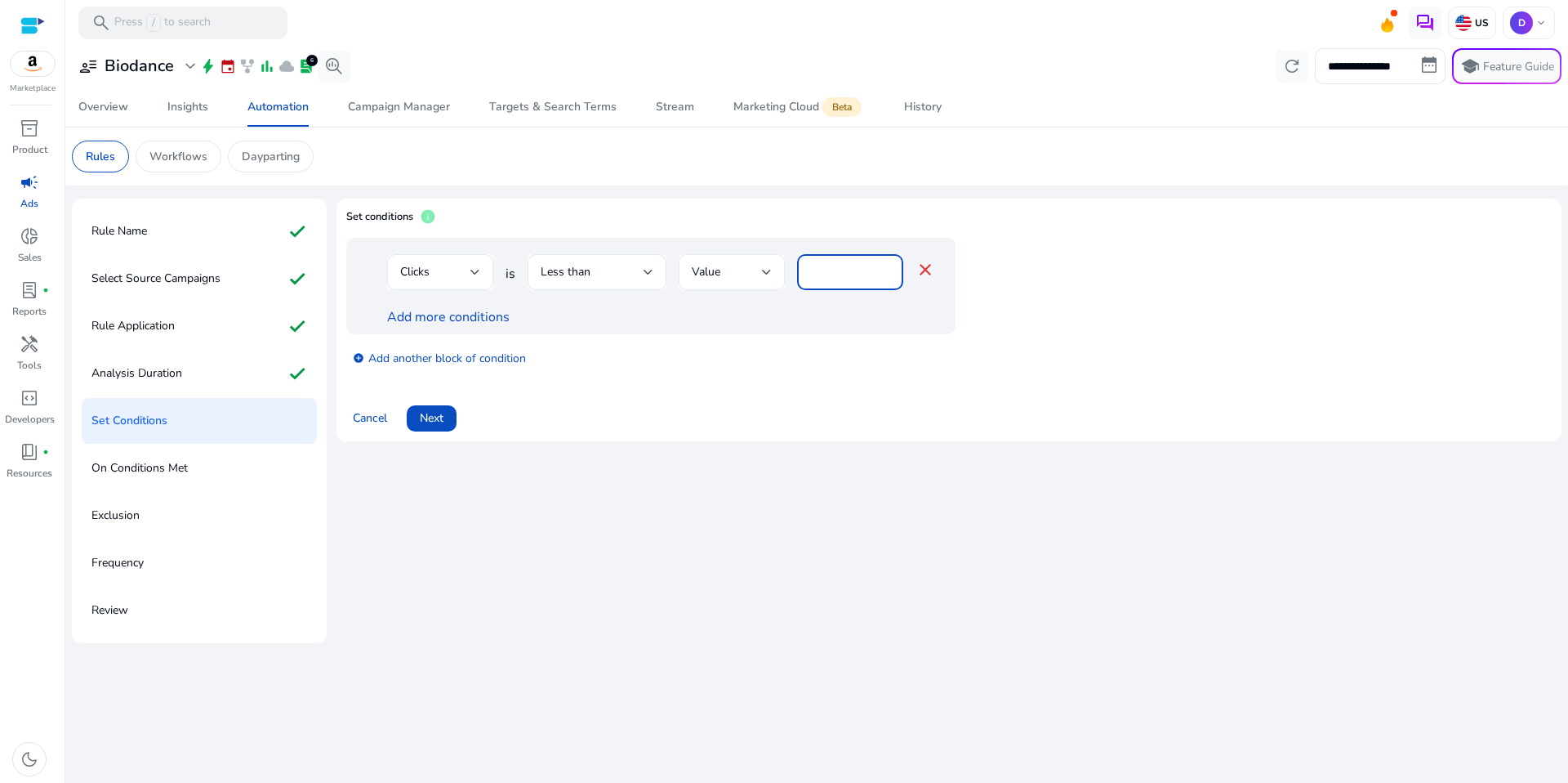
drag, startPoint x: 837, startPoint y: 276, endPoint x: 777, endPoint y: 269, distance: 60.4
click at [777, 269] on div "Clicks is Less than Value * close" at bounding box center [661, 281] width 548 height 54
type input "*"
drag, startPoint x: 677, startPoint y: 388, endPoint x: 422, endPoint y: 391, distance: 255.0
click at [675, 389] on app-amz-automation-rules-cta "Cancel Next" at bounding box center [948, 408] width 1205 height 45
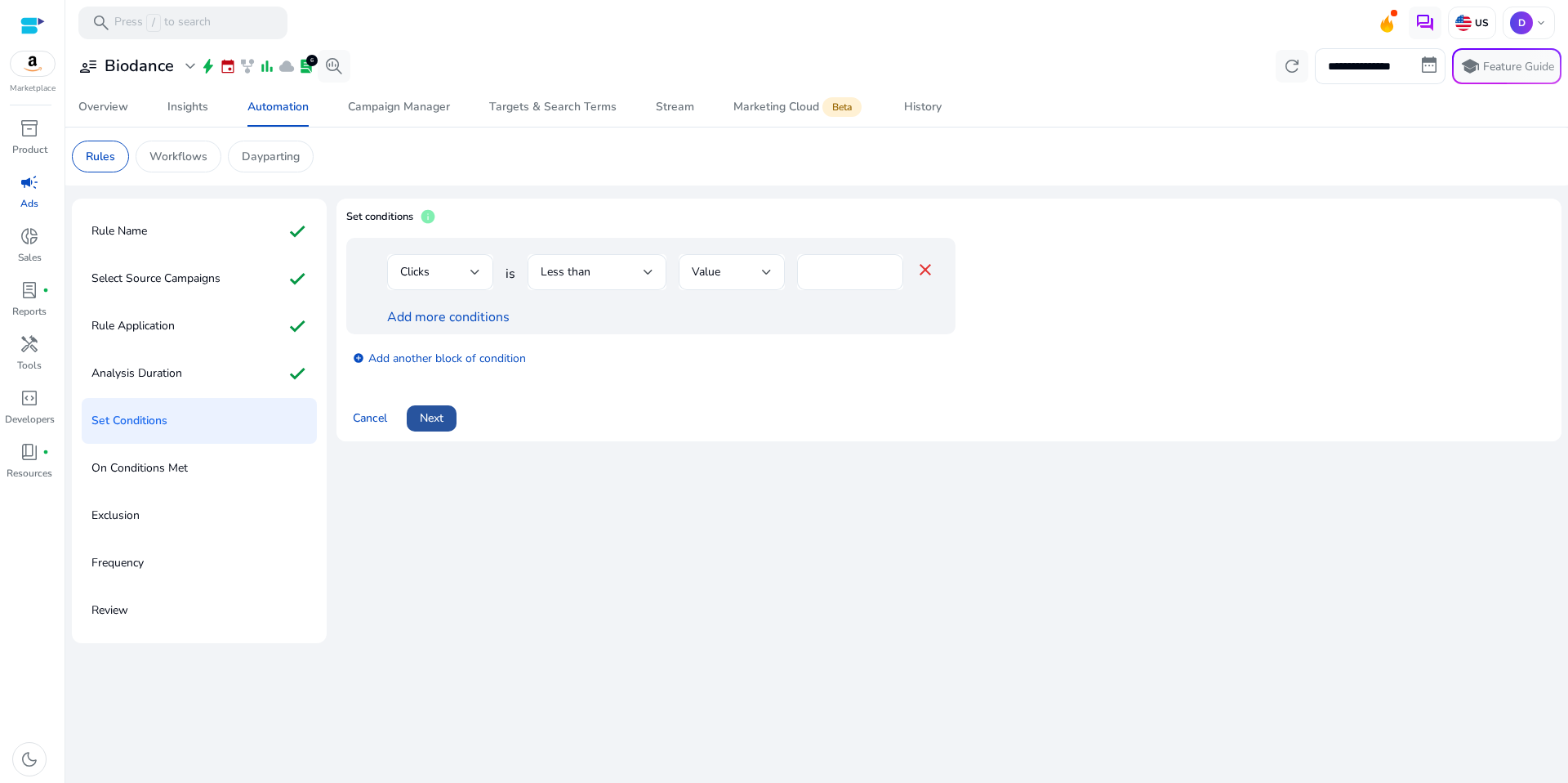
click at [450, 418] on span at bounding box center [431, 418] width 50 height 39
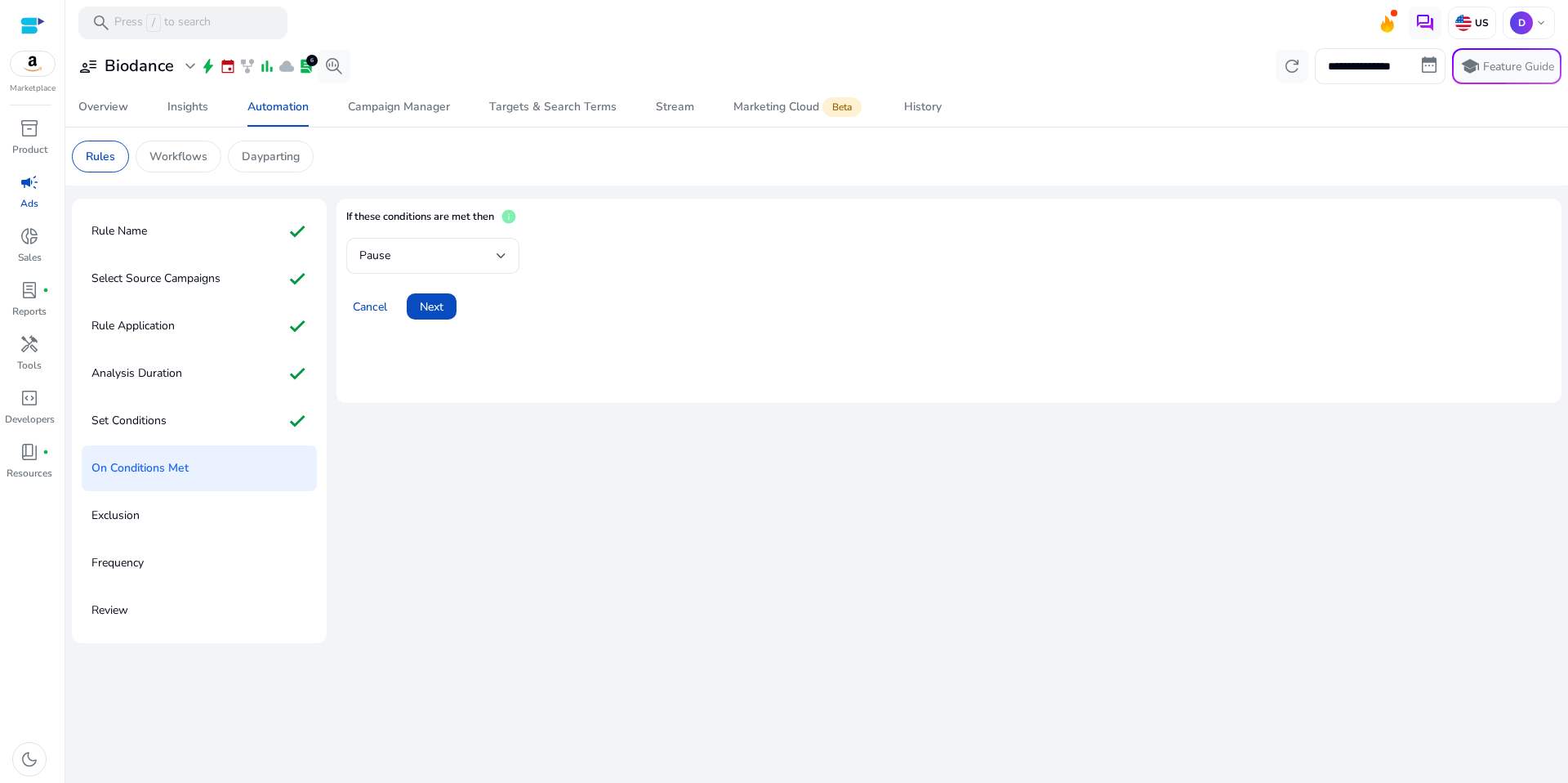
click at [447, 276] on app-amz-automation-rules-cta "Cancel Next" at bounding box center [948, 296] width 1205 height 45
click at [451, 267] on div "Pause" at bounding box center [432, 256] width 147 height 36
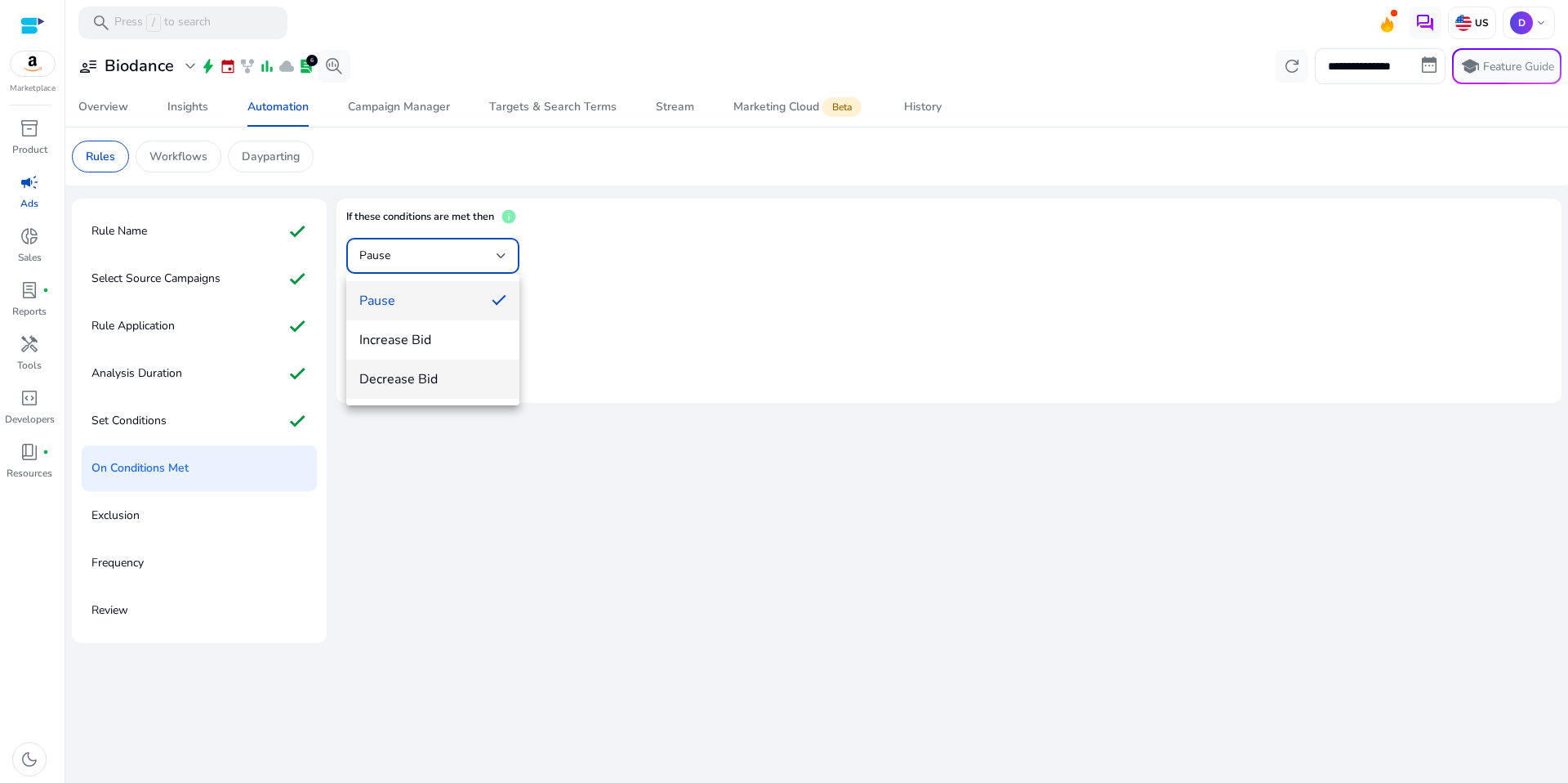
click at [430, 358] on div "Pause Increase Bid Decrease Bid" at bounding box center [432, 340] width 173 height 131
click at [406, 344] on span "Increase Bid" at bounding box center [432, 340] width 147 height 18
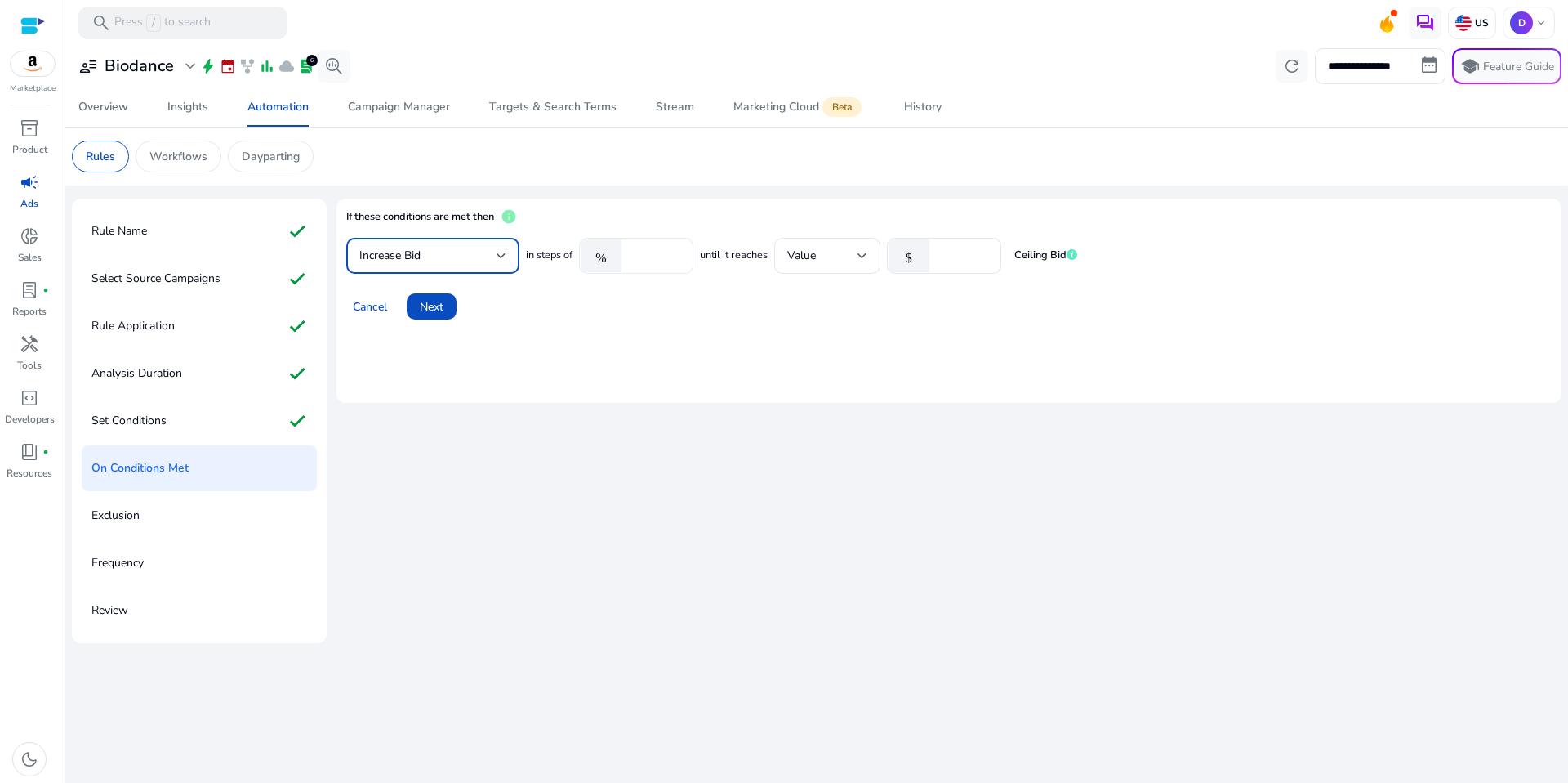
click at [628, 256] on div "%" at bounding box center [604, 255] width 51 height 33
click at [851, 301] on div "Cancel Next" at bounding box center [948, 300] width 1205 height 39
click at [429, 309] on span "Next" at bounding box center [431, 306] width 24 height 17
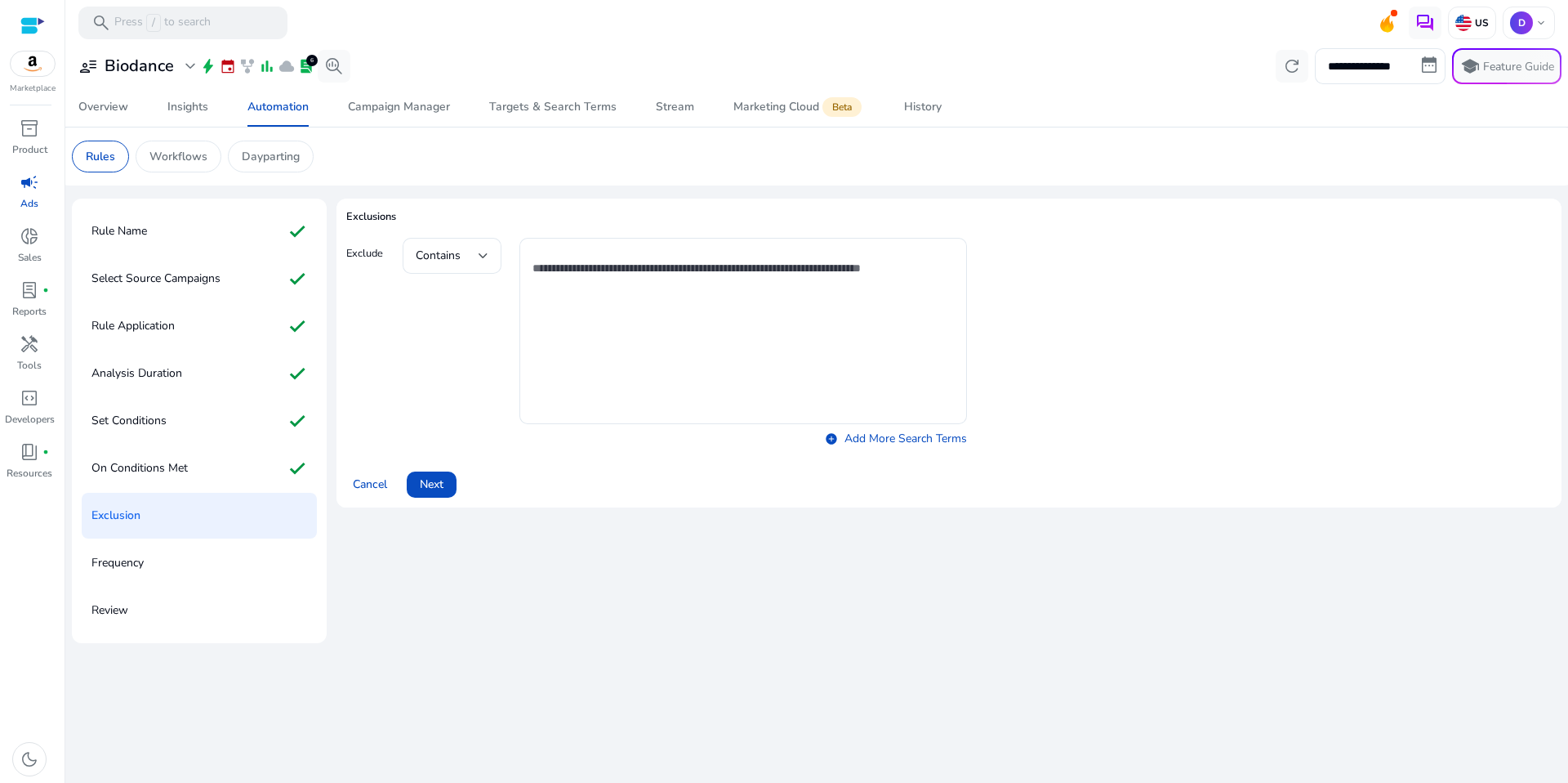
click at [434, 484] on span "Next" at bounding box center [431, 483] width 24 height 17
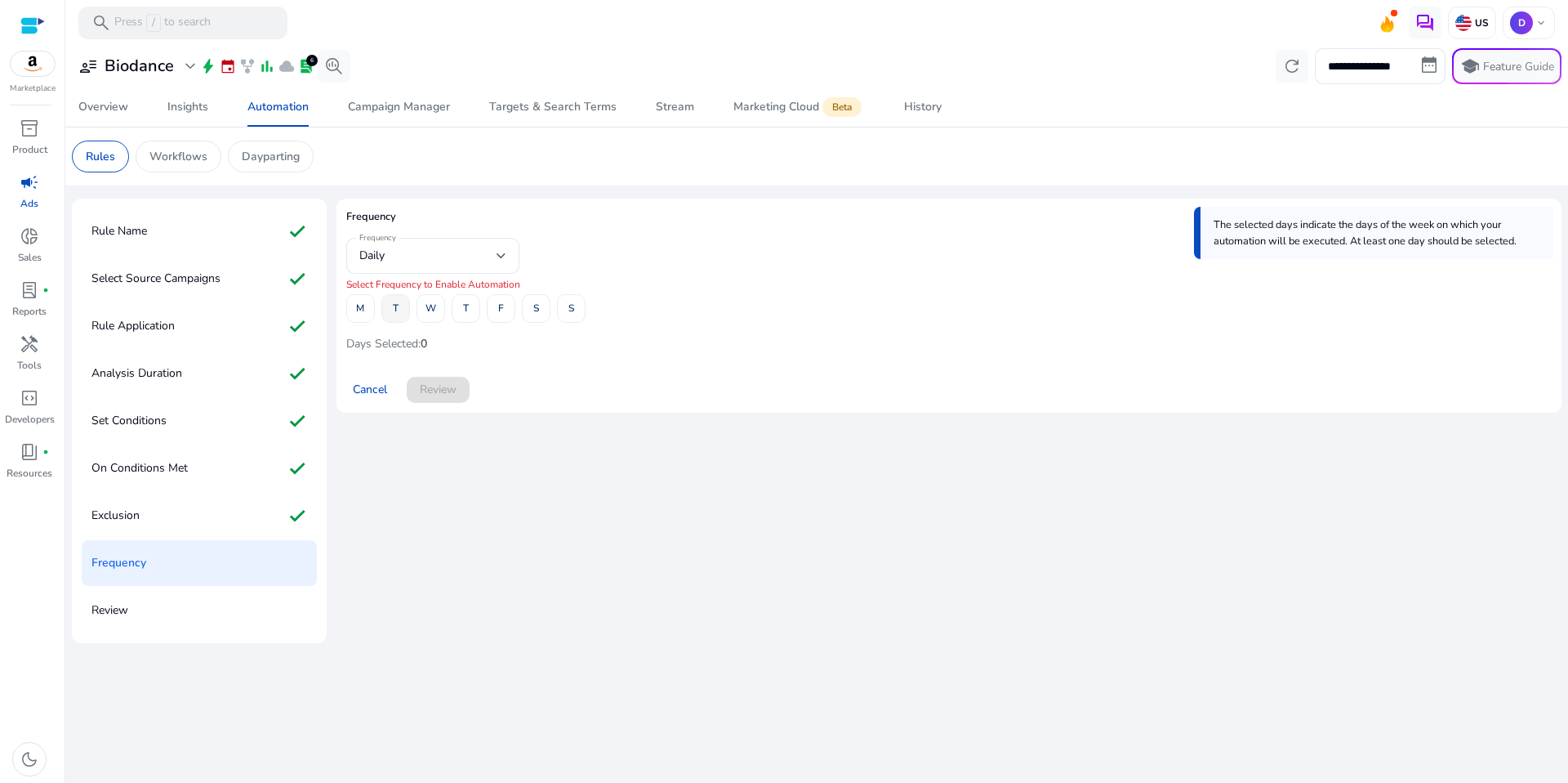
click at [394, 307] on span "T" at bounding box center [396, 309] width 5 height 29
click at [485, 307] on div "M T W T F S S" at bounding box center [465, 309] width 239 height 29
click at [462, 315] on span at bounding box center [466, 309] width 27 height 39
click at [582, 312] on span at bounding box center [571, 309] width 27 height 39
click at [450, 397] on span "Review" at bounding box center [438, 389] width 37 height 17
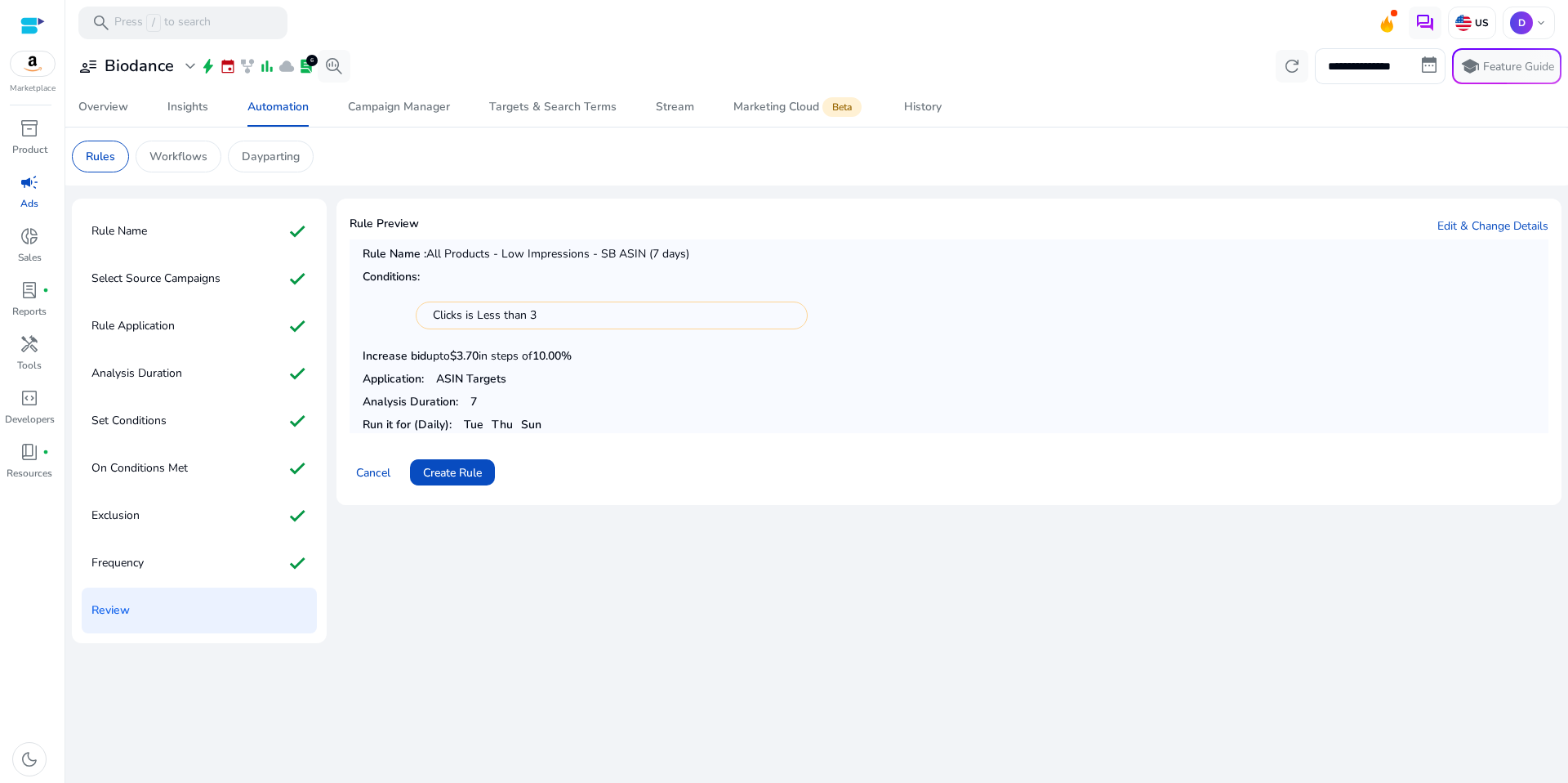
click at [742, 418] on p "Run it for (Daily): Tue Thu Sun" at bounding box center [949, 424] width 1173 height 17
click at [460, 477] on span "Create Rule" at bounding box center [453, 472] width 59 height 17
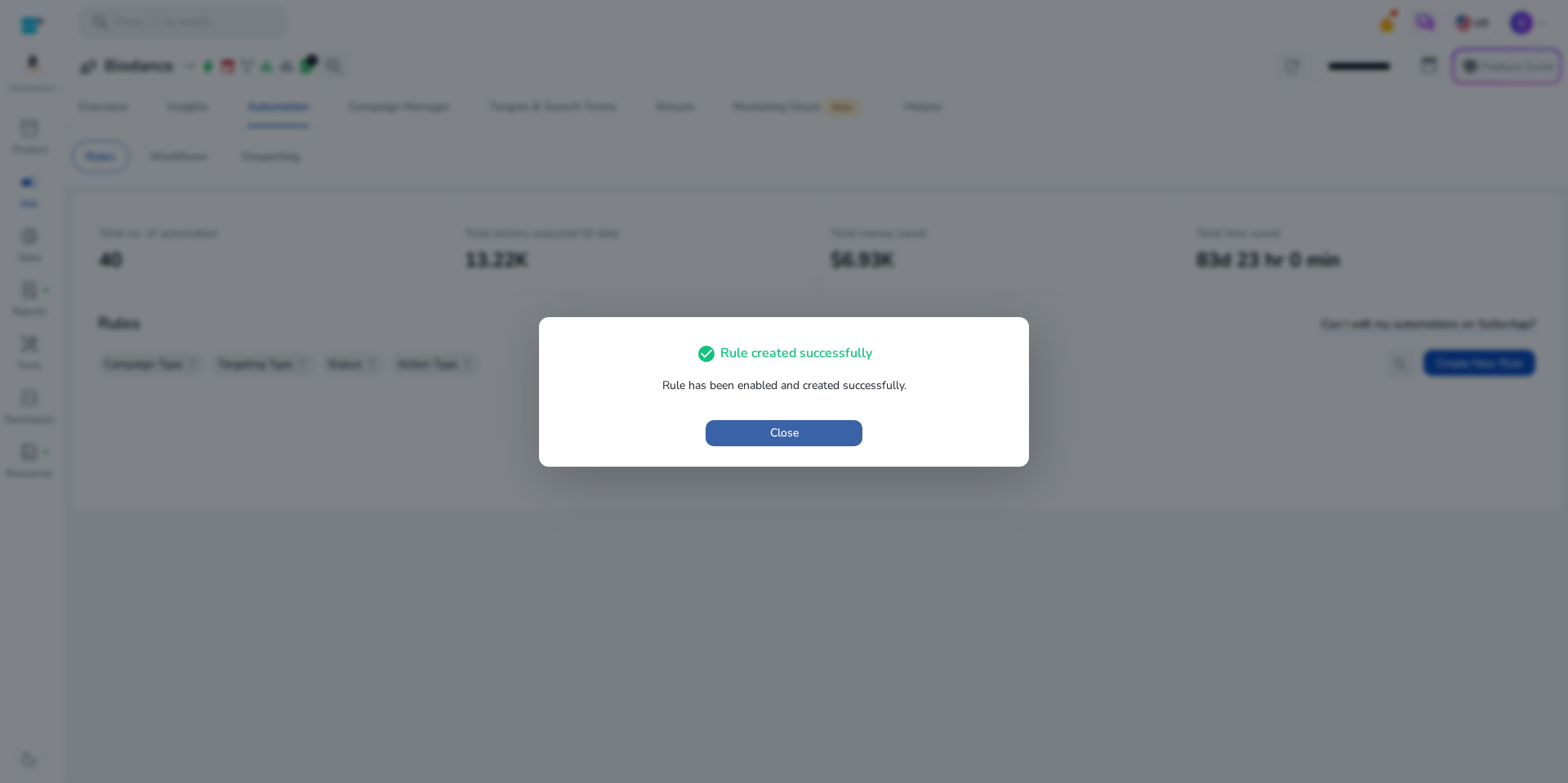
click at [758, 433] on span "button" at bounding box center [784, 433] width 157 height 39
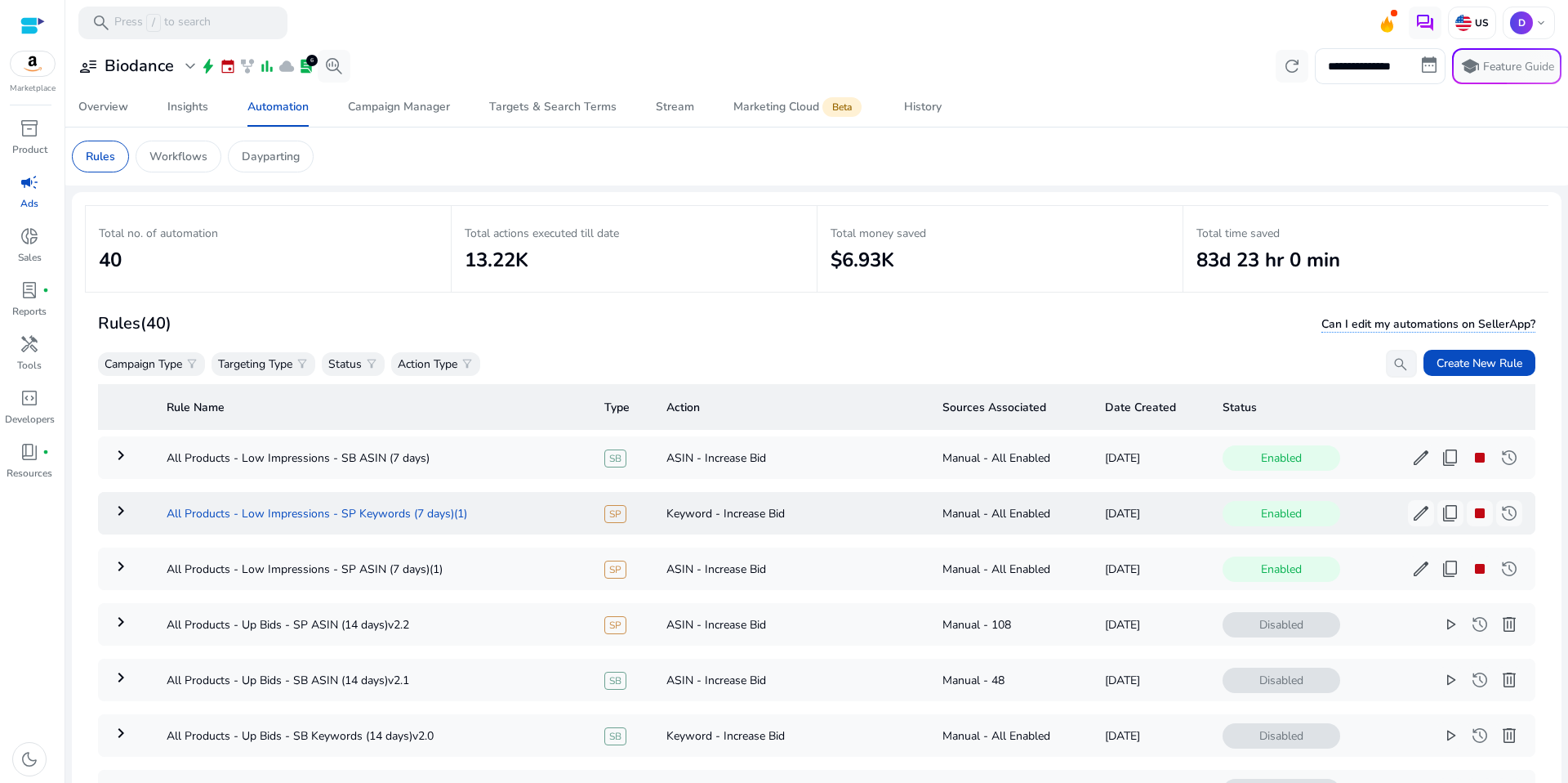
click at [385, 519] on td "All Products - Low Impressions - SP Keywords (7 days)(1)" at bounding box center [372, 514] width 438 height 43
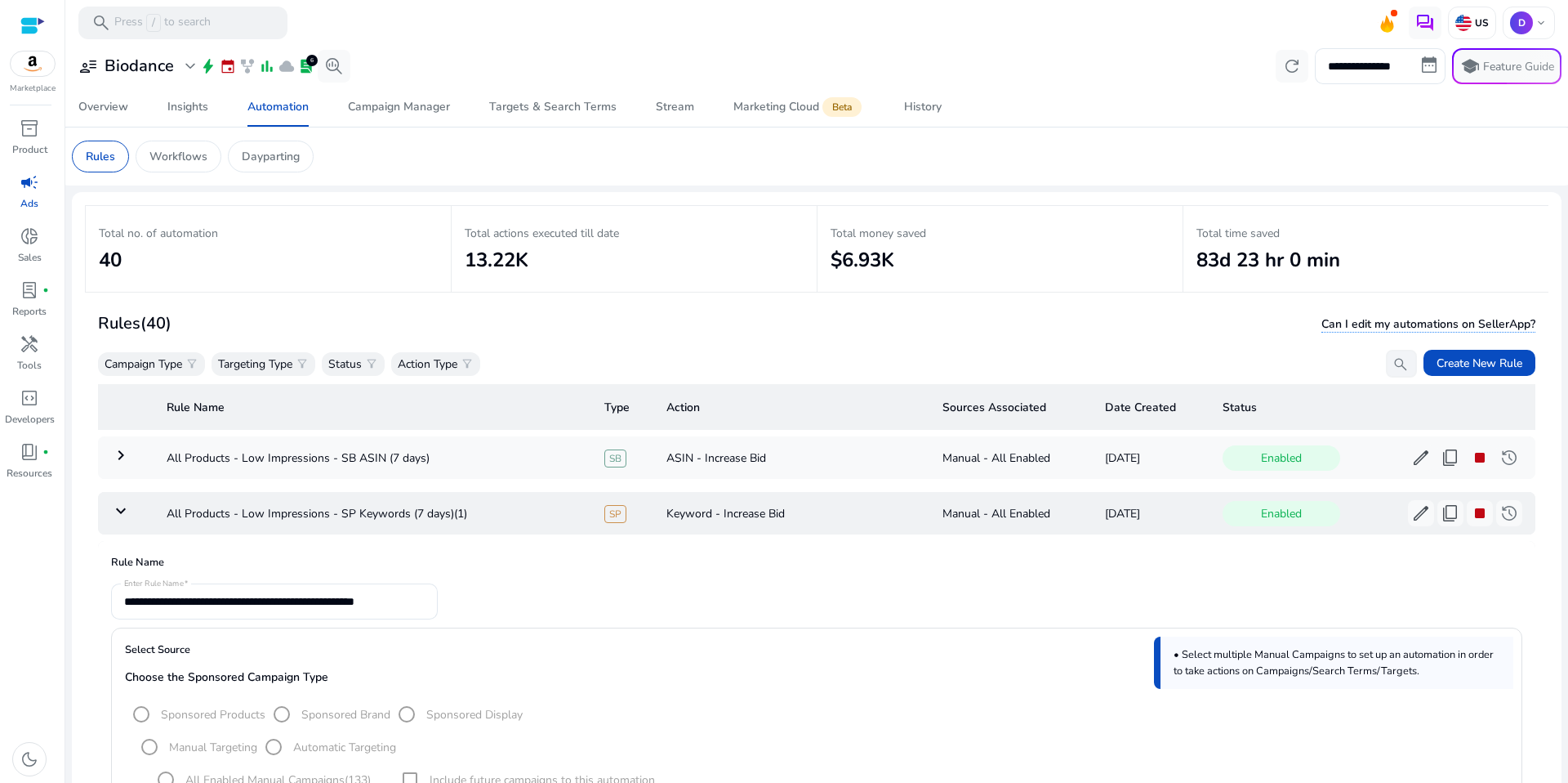
click at [131, 514] on td "keyboard_arrow_down" at bounding box center [126, 514] width 55 height 43
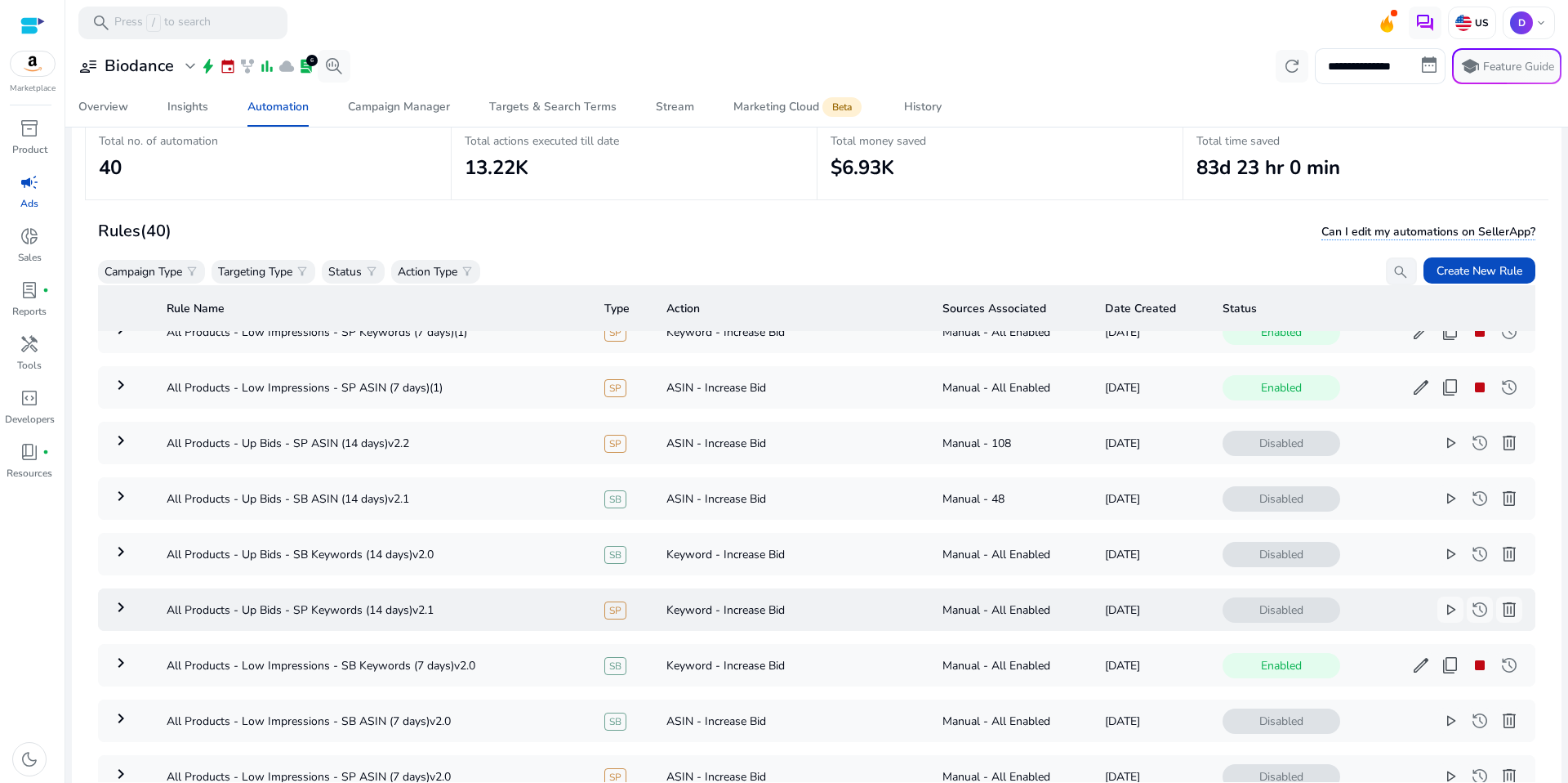
scroll to position [112, 0]
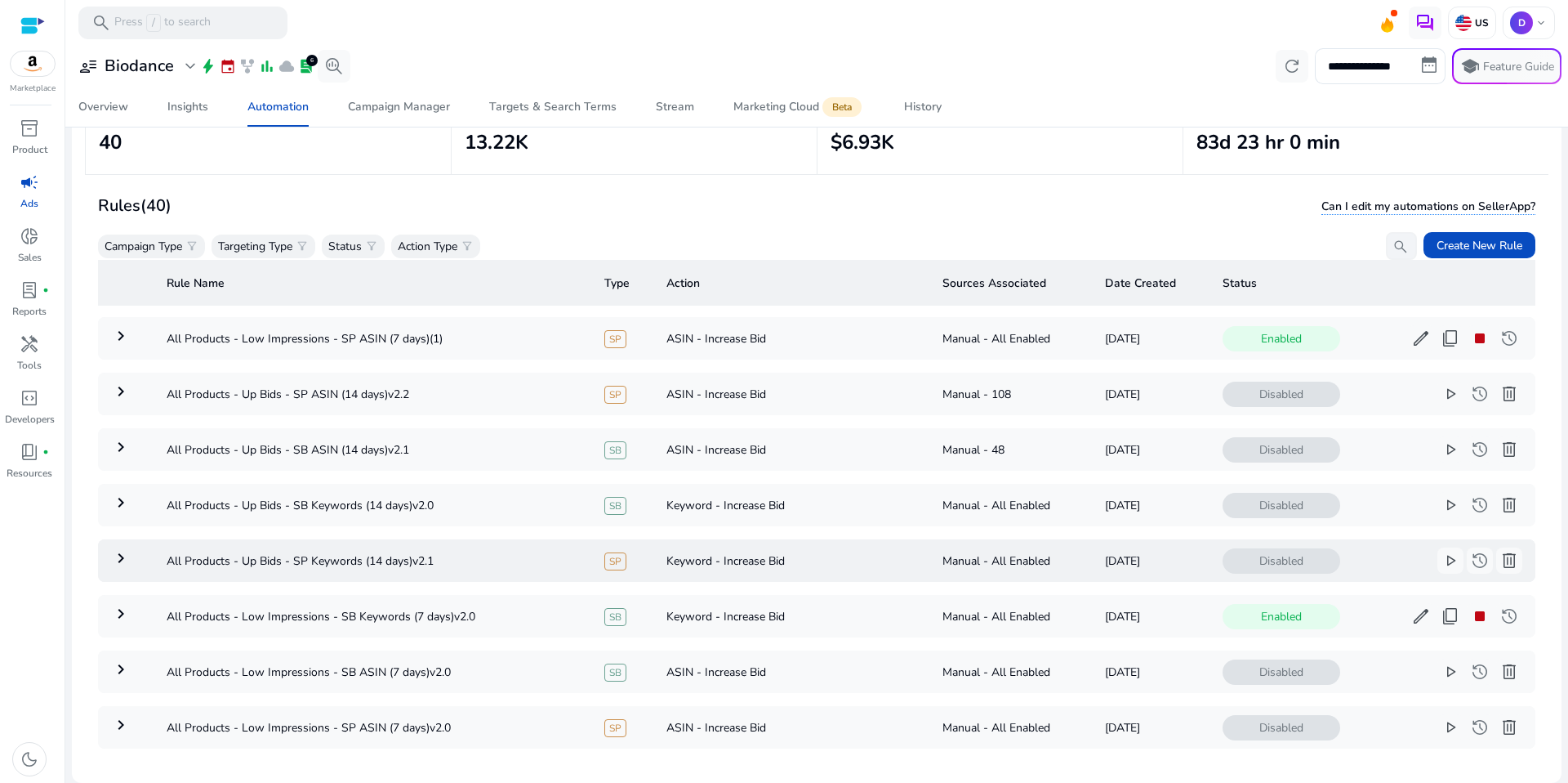
click at [122, 564] on mat-icon "keyboard_arrow_right" at bounding box center [121, 558] width 20 height 20
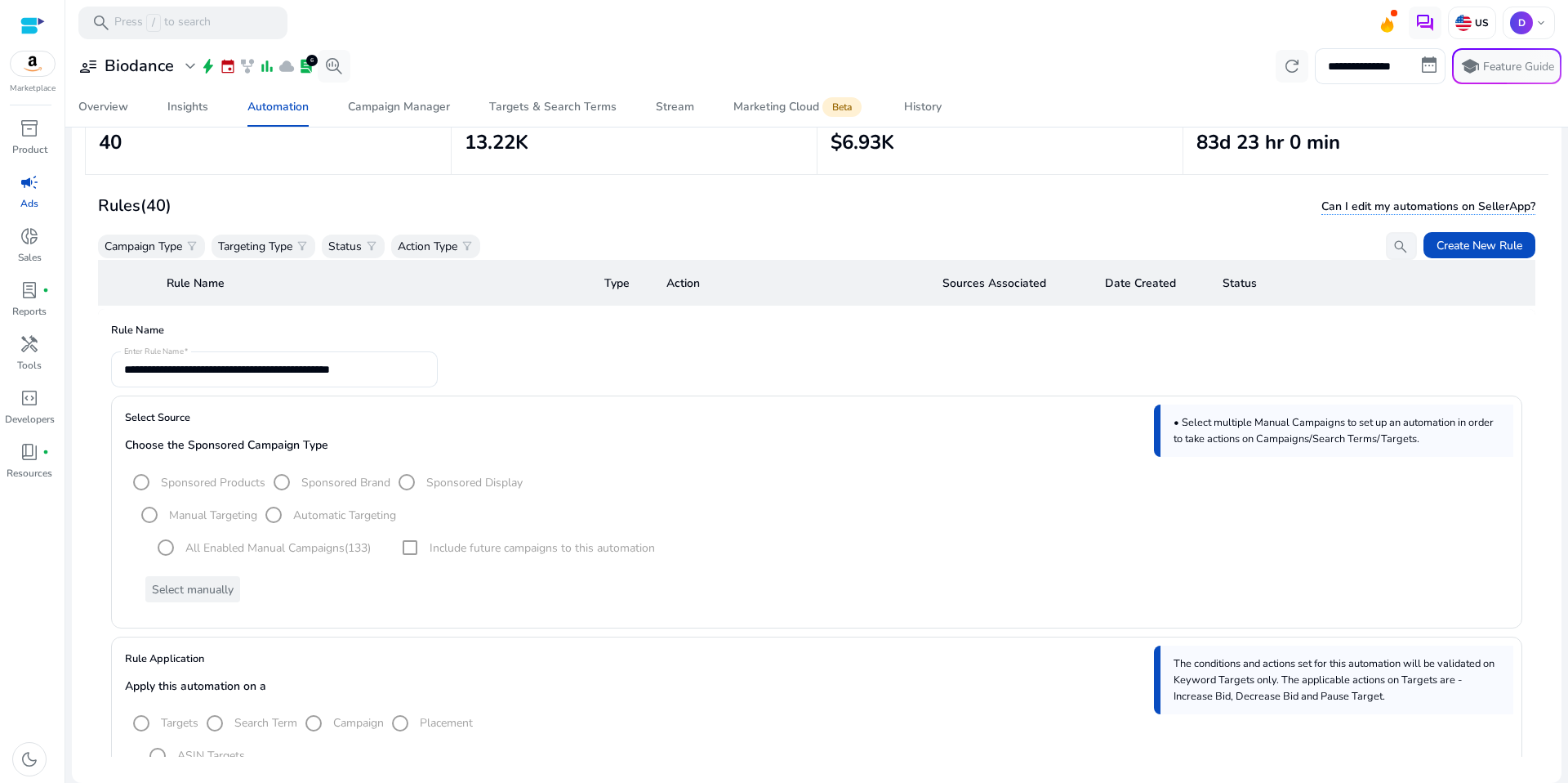
scroll to position [0, 0]
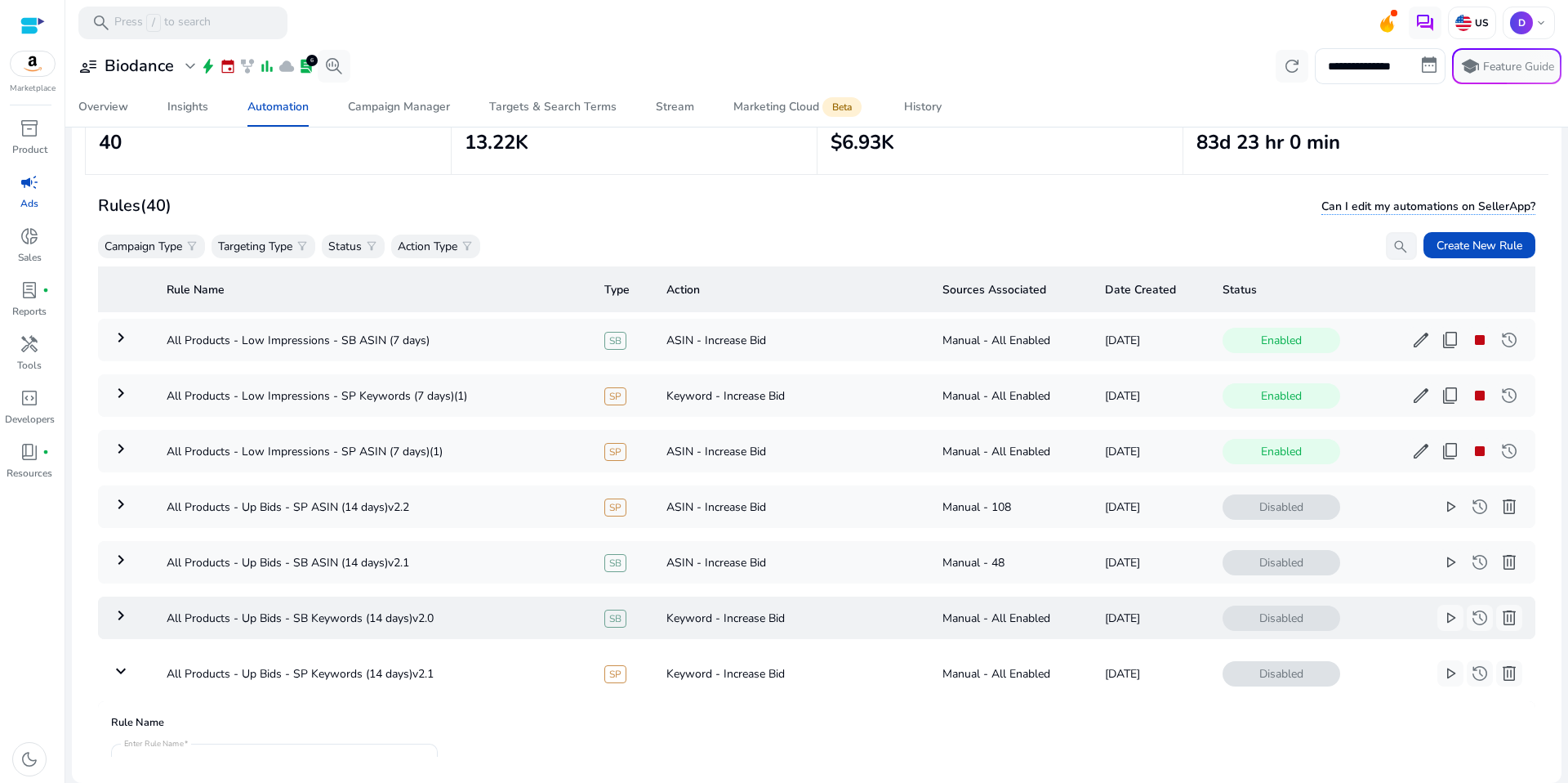
drag, startPoint x: 125, startPoint y: 662, endPoint x: 141, endPoint y: 621, distance: 44.0
click at [125, 662] on mat-icon "keyboard_arrow_down" at bounding box center [121, 671] width 20 height 20
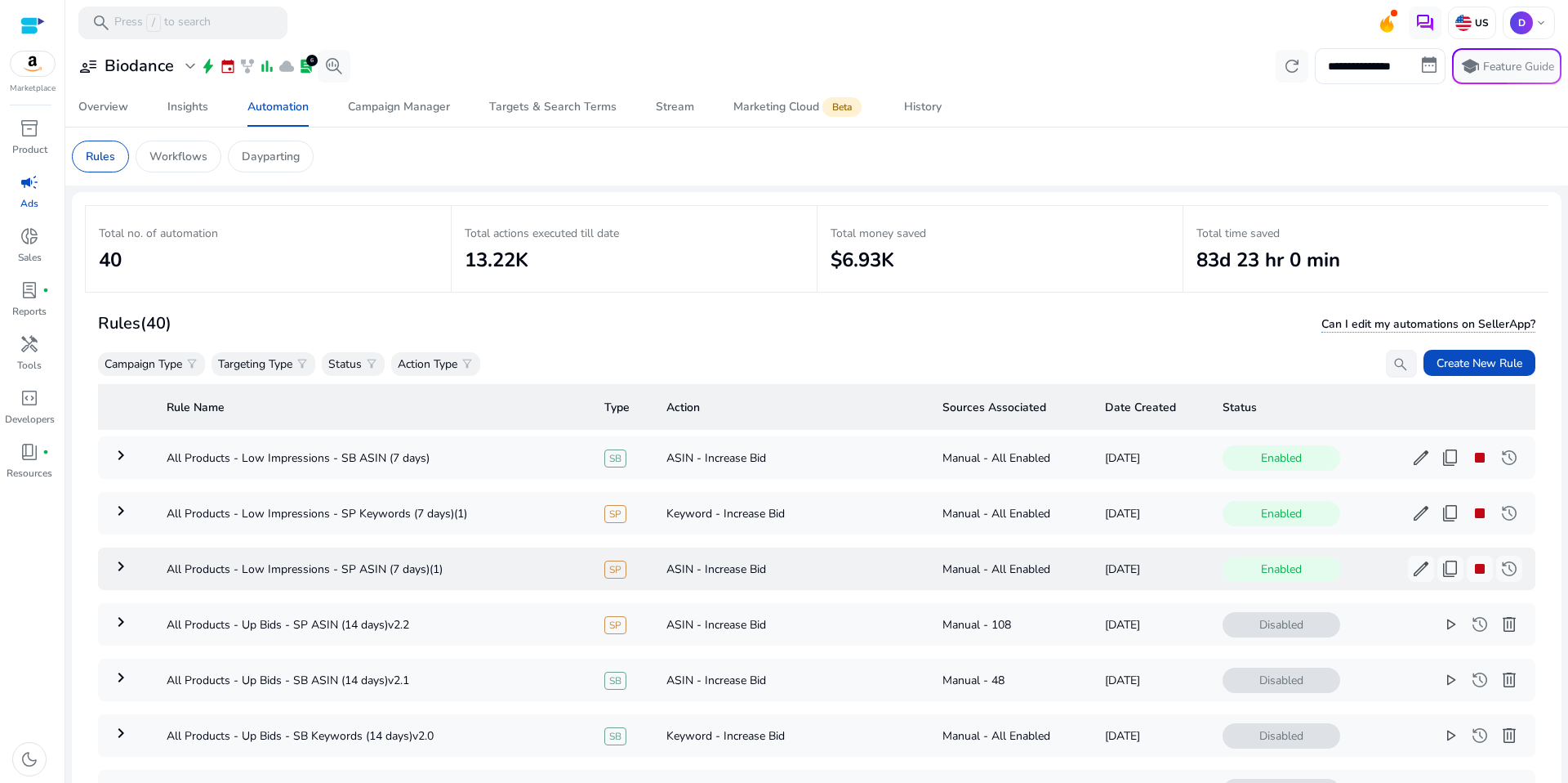
click at [125, 565] on mat-icon "keyboard_arrow_right" at bounding box center [121, 566] width 20 height 20
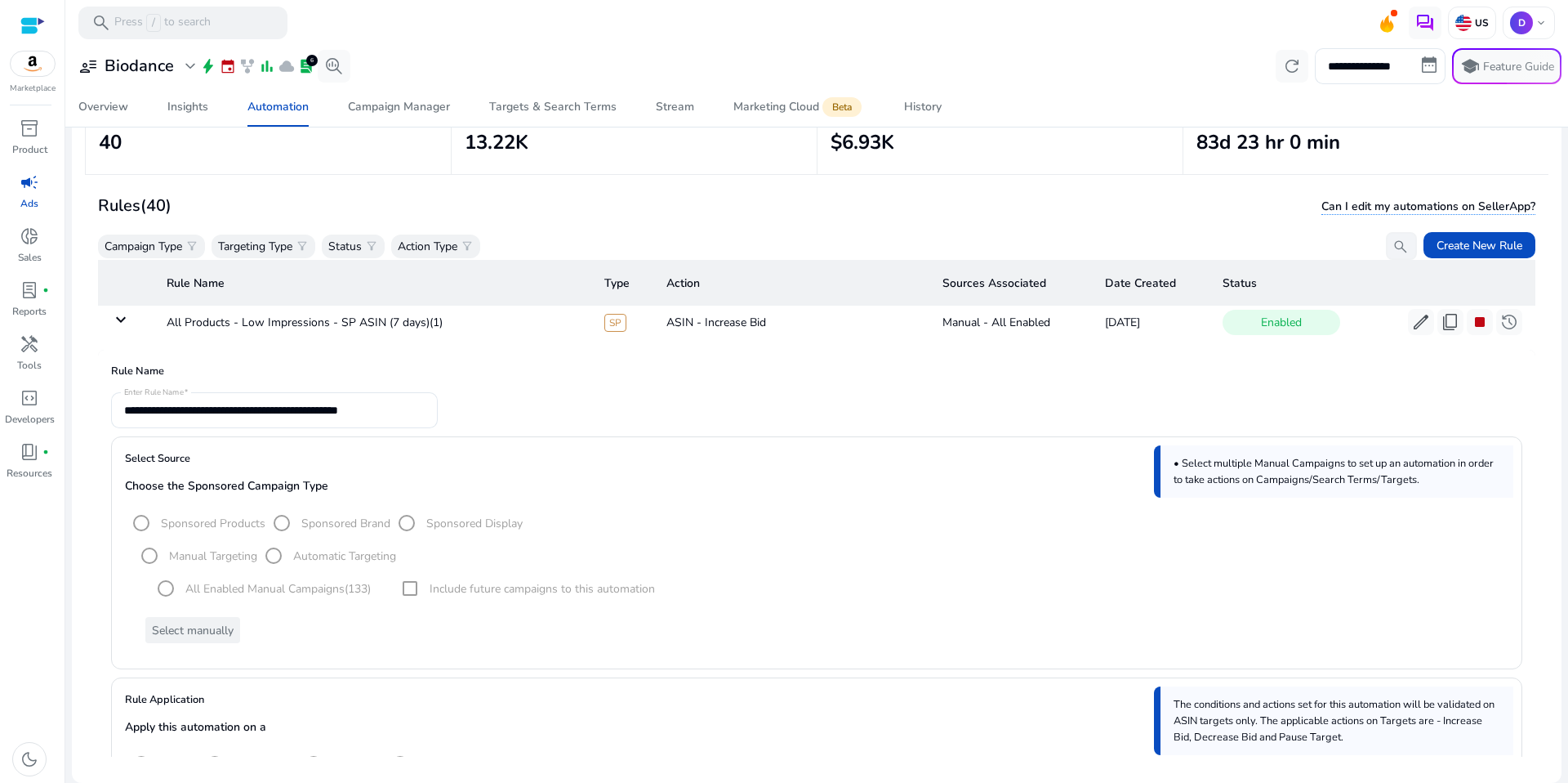
scroll to position [104, 0]
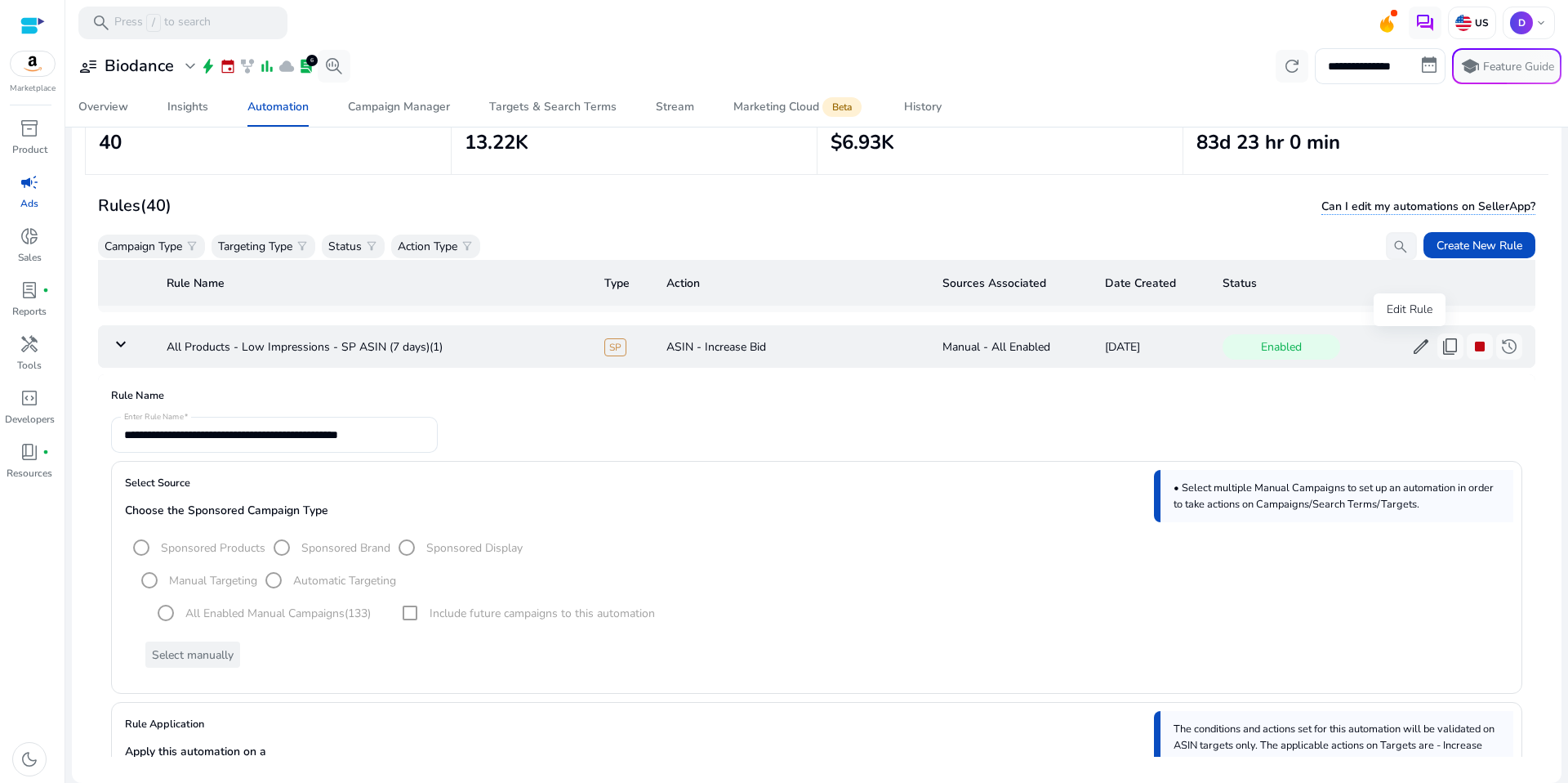
click at [1411, 351] on span "edit" at bounding box center [1421, 346] width 20 height 20
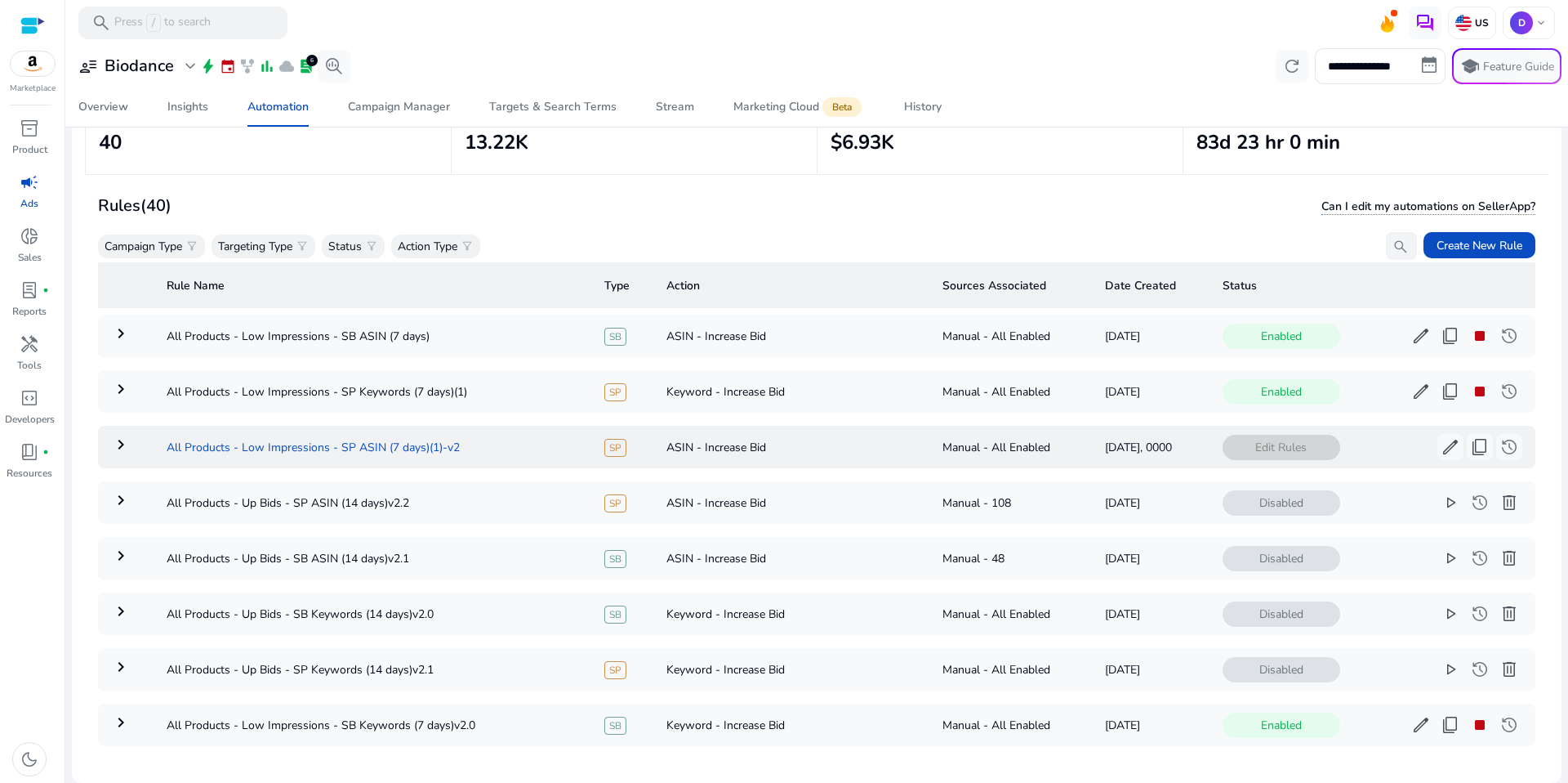
scroll to position [0, 0]
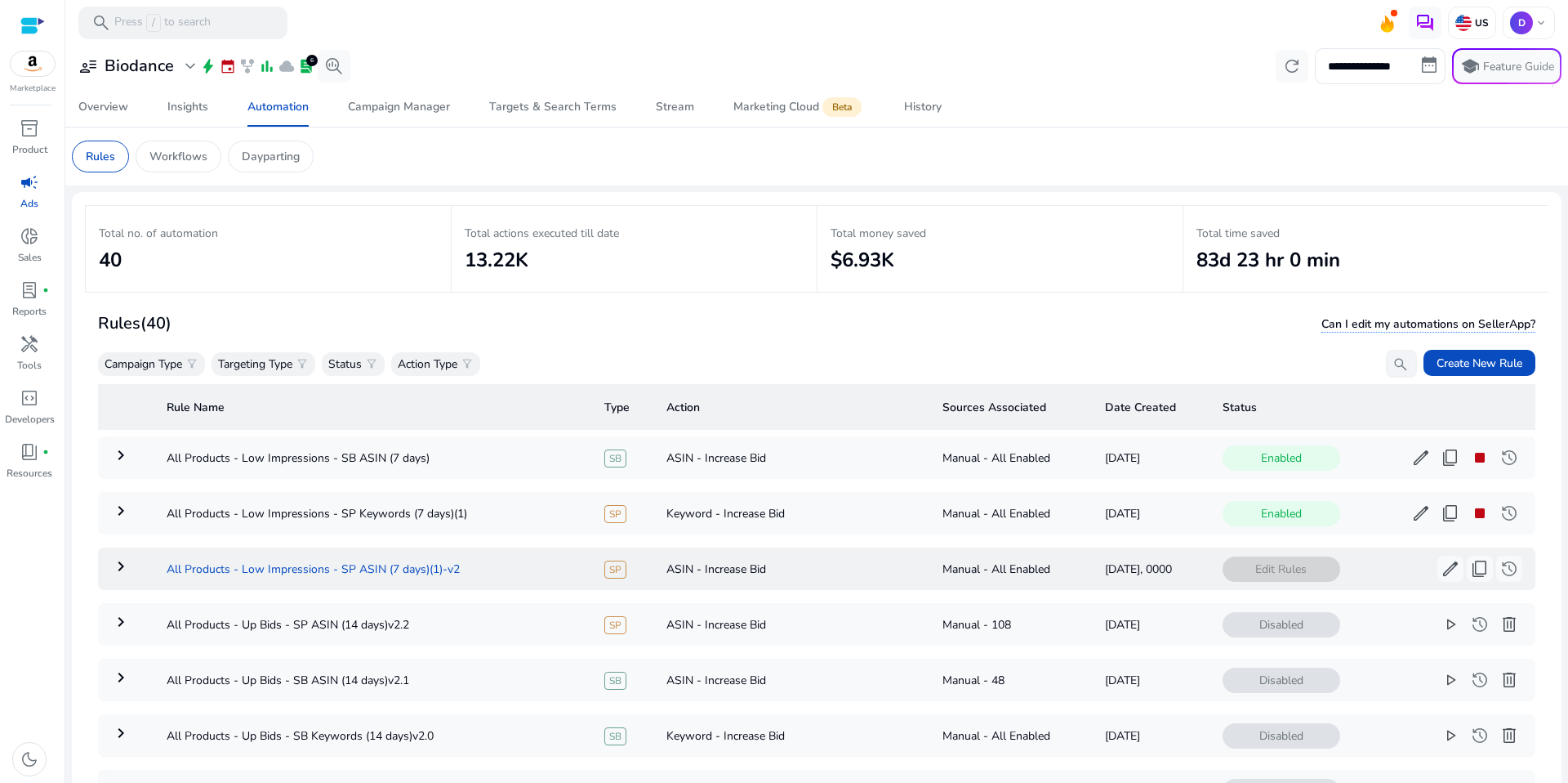
click at [511, 569] on td "All Products - Low Impressions - SP ASIN (7 days)(1)-v2" at bounding box center [372, 569] width 438 height 43
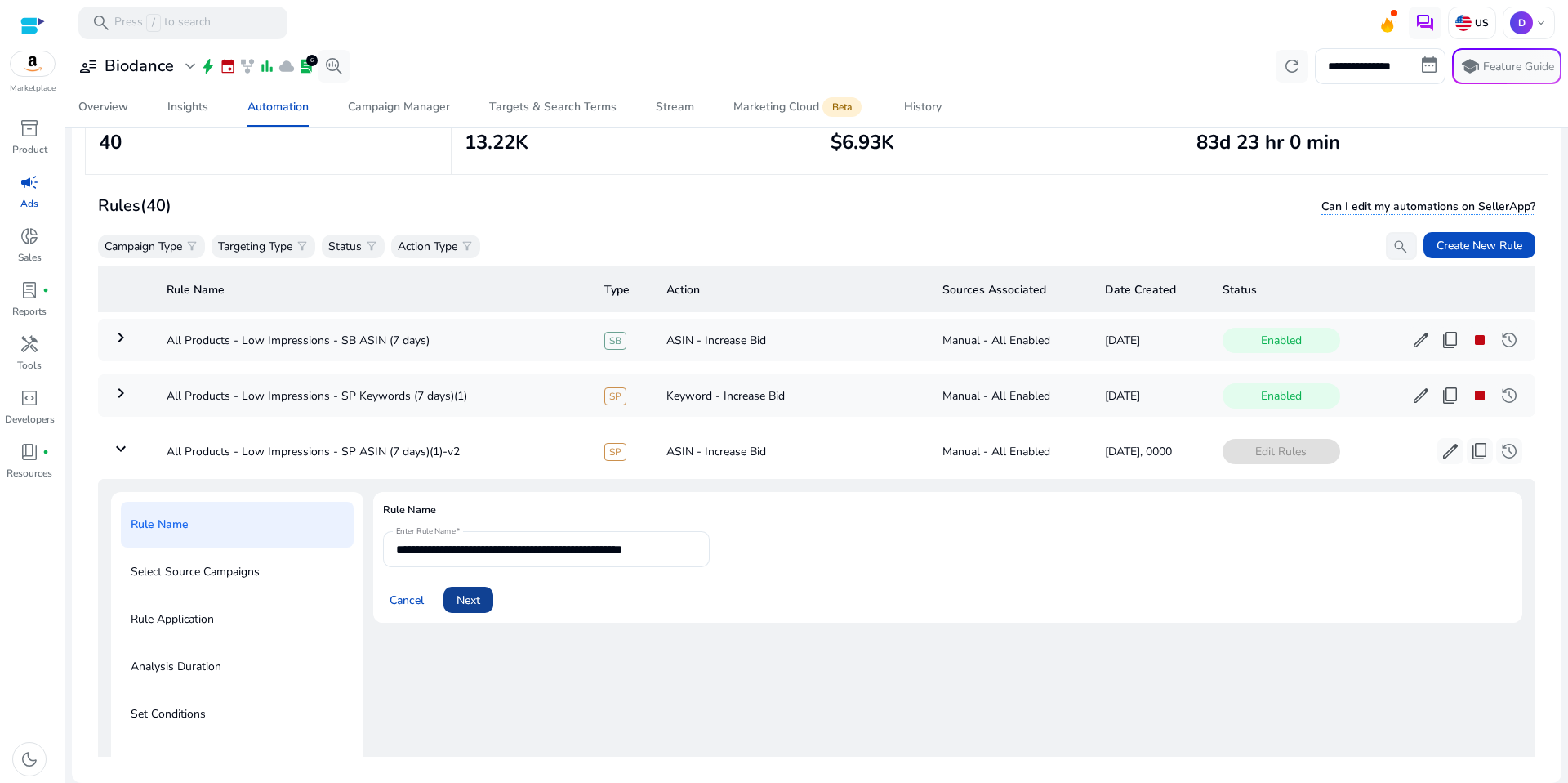
click at [474, 605] on span "Next" at bounding box center [468, 599] width 24 height 17
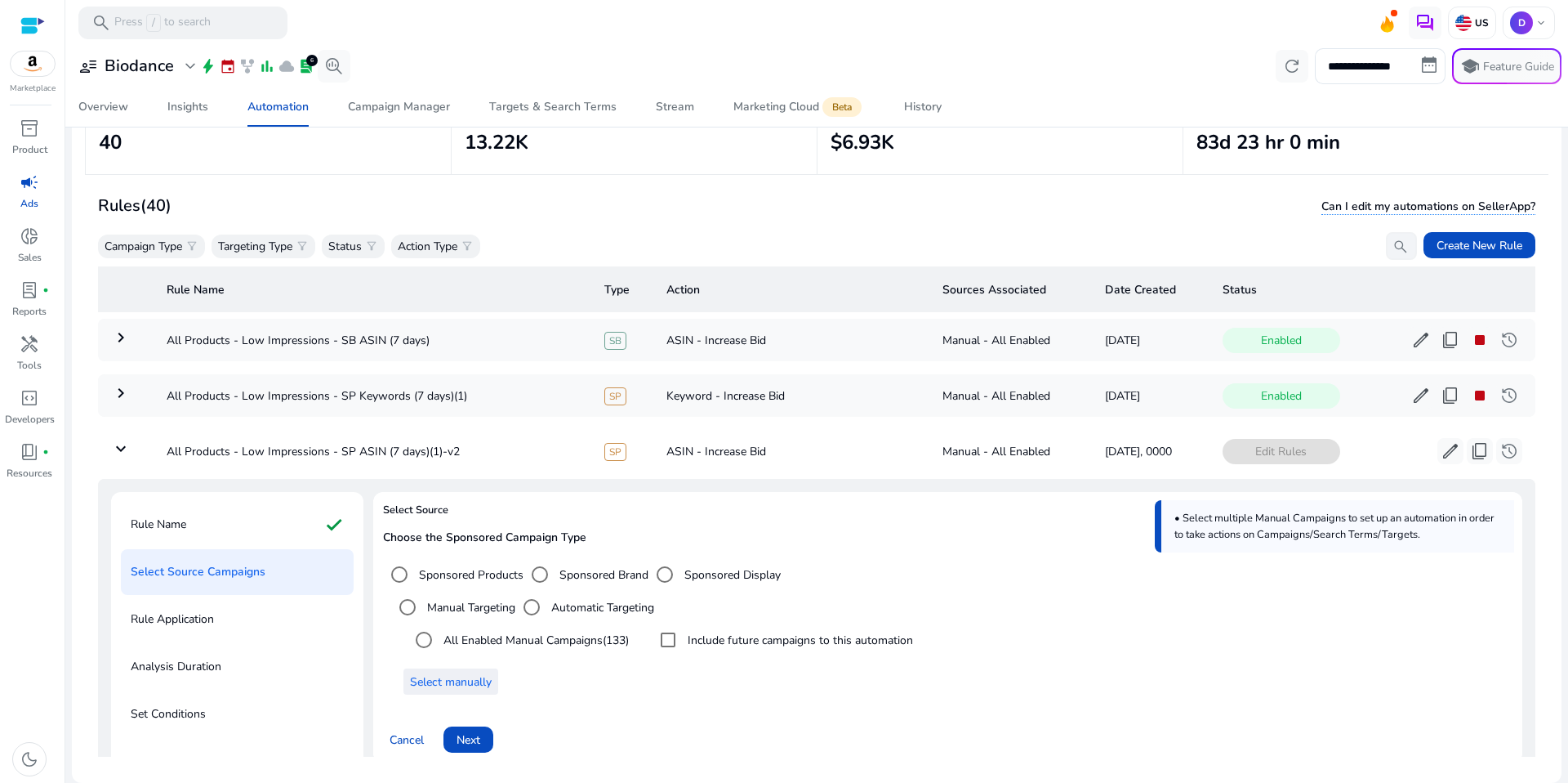
click at [473, 677] on span "Select manually" at bounding box center [451, 681] width 82 height 17
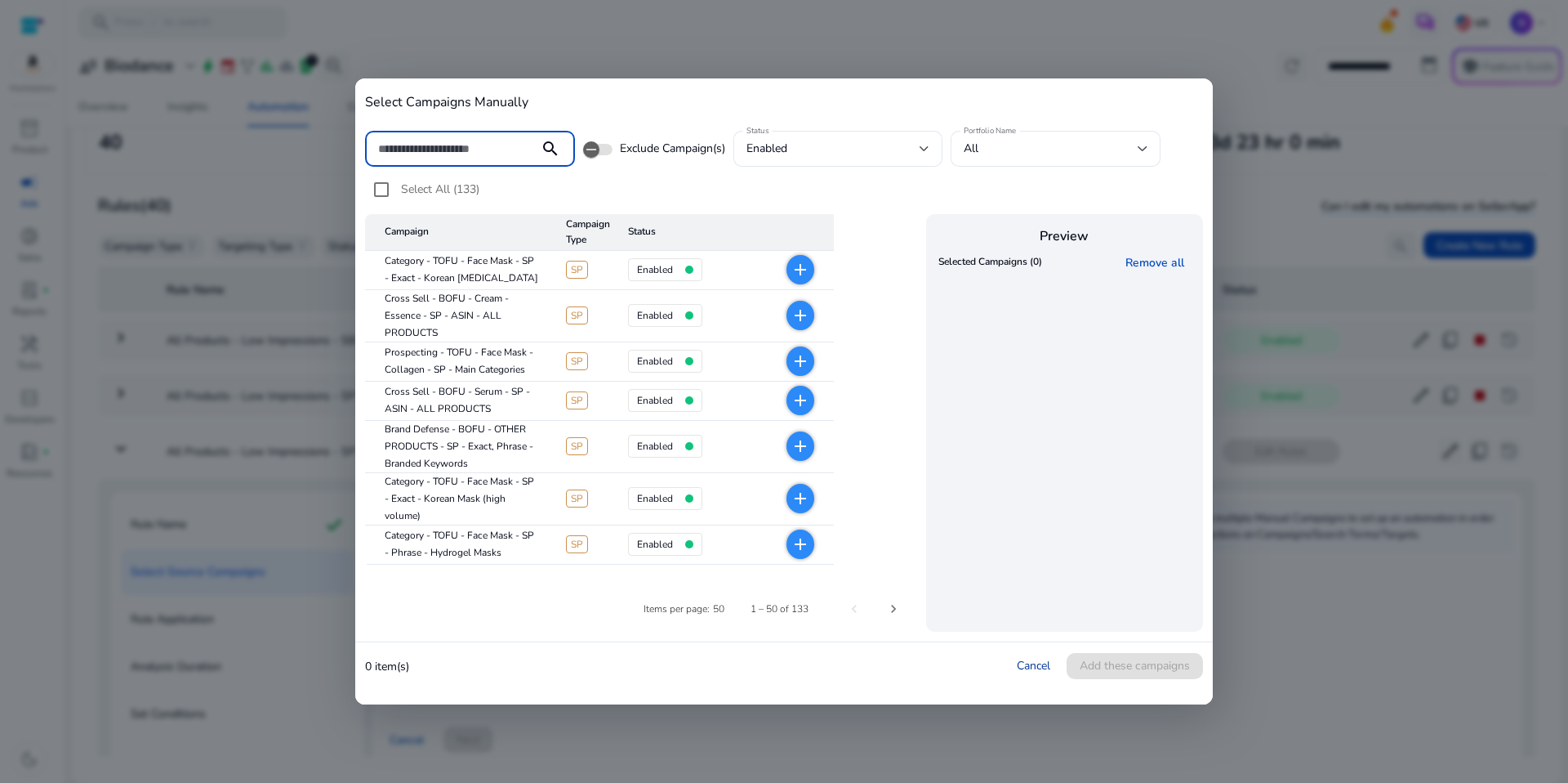
click at [1038, 657] on link "Cancel" at bounding box center [1034, 664] width 34 height 15
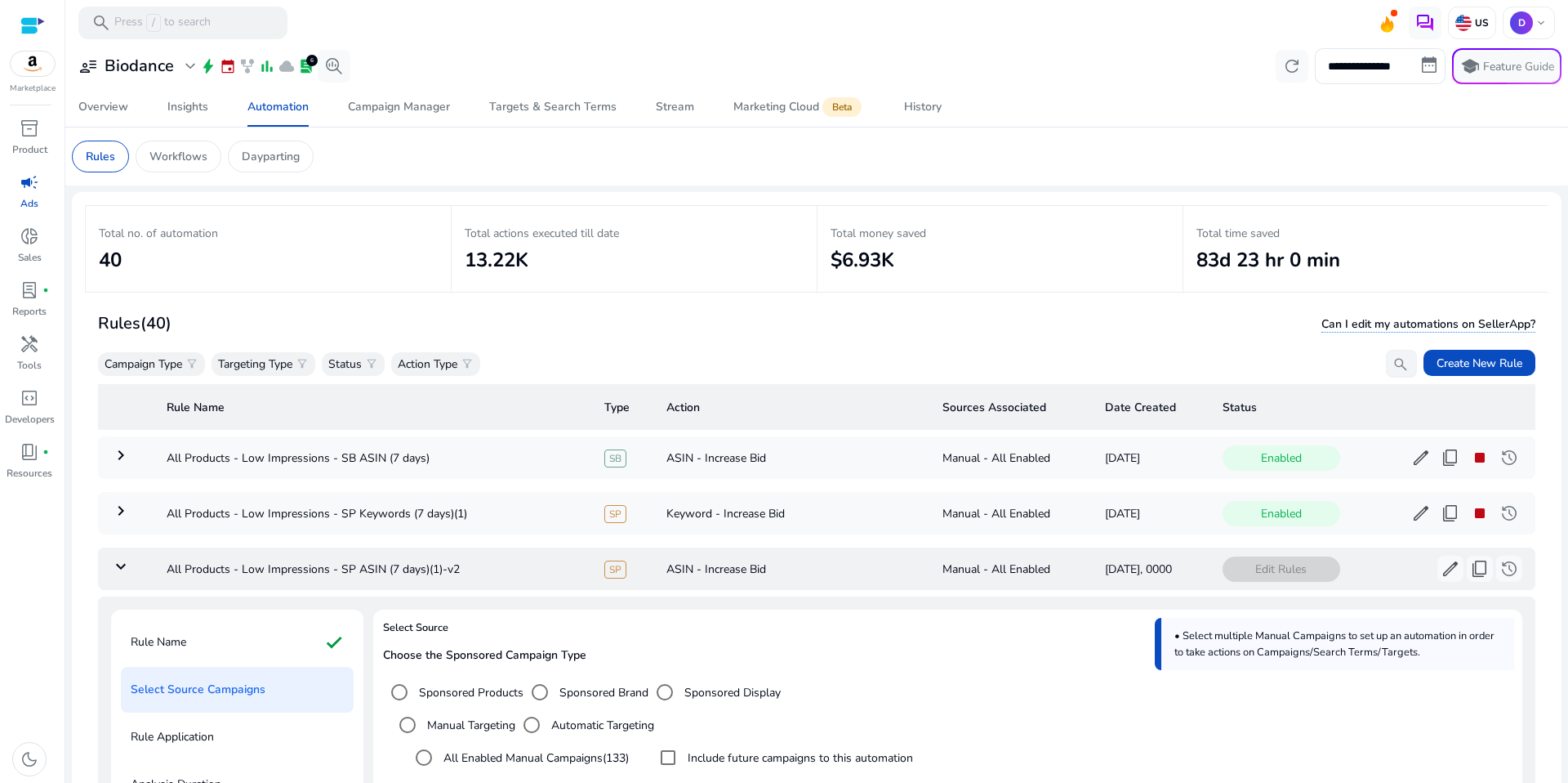
click at [746, 573] on td "ASIN - Increase Bid" at bounding box center [792, 569] width 277 height 43
click at [143, 574] on td "keyboard_arrow_down" at bounding box center [126, 569] width 55 height 43
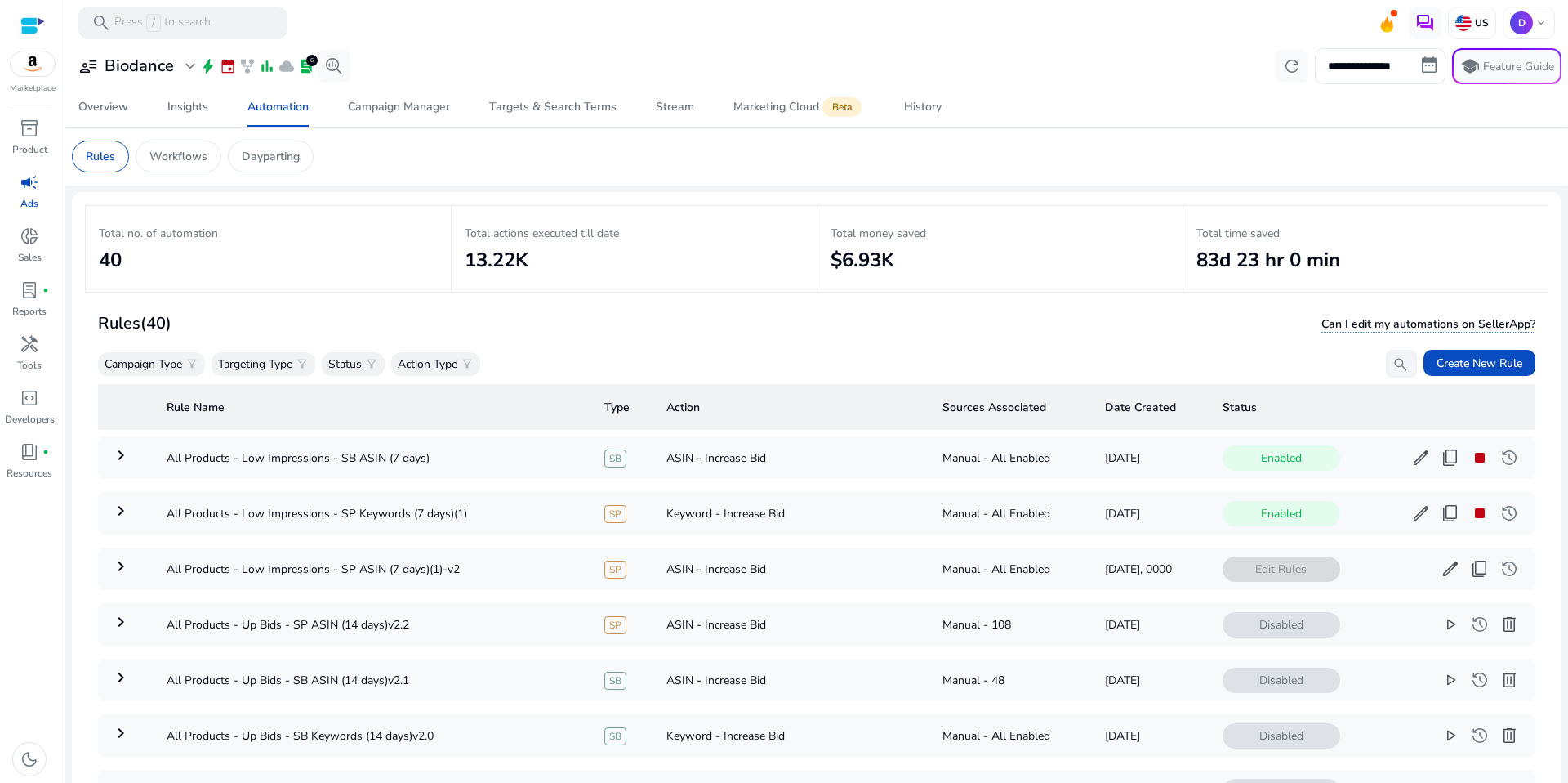
drag, startPoint x: 1140, startPoint y: 393, endPoint x: 1147, endPoint y: 405, distance: 13.9
click at [1140, 393] on th "Date Created" at bounding box center [1151, 407] width 118 height 45
click at [1147, 405] on th "Date Created" at bounding box center [1151, 407] width 118 height 45
click at [1155, 406] on th "Date Created" at bounding box center [1151, 407] width 118 height 45
click at [1444, 579] on span "edit" at bounding box center [1450, 569] width 20 height 20
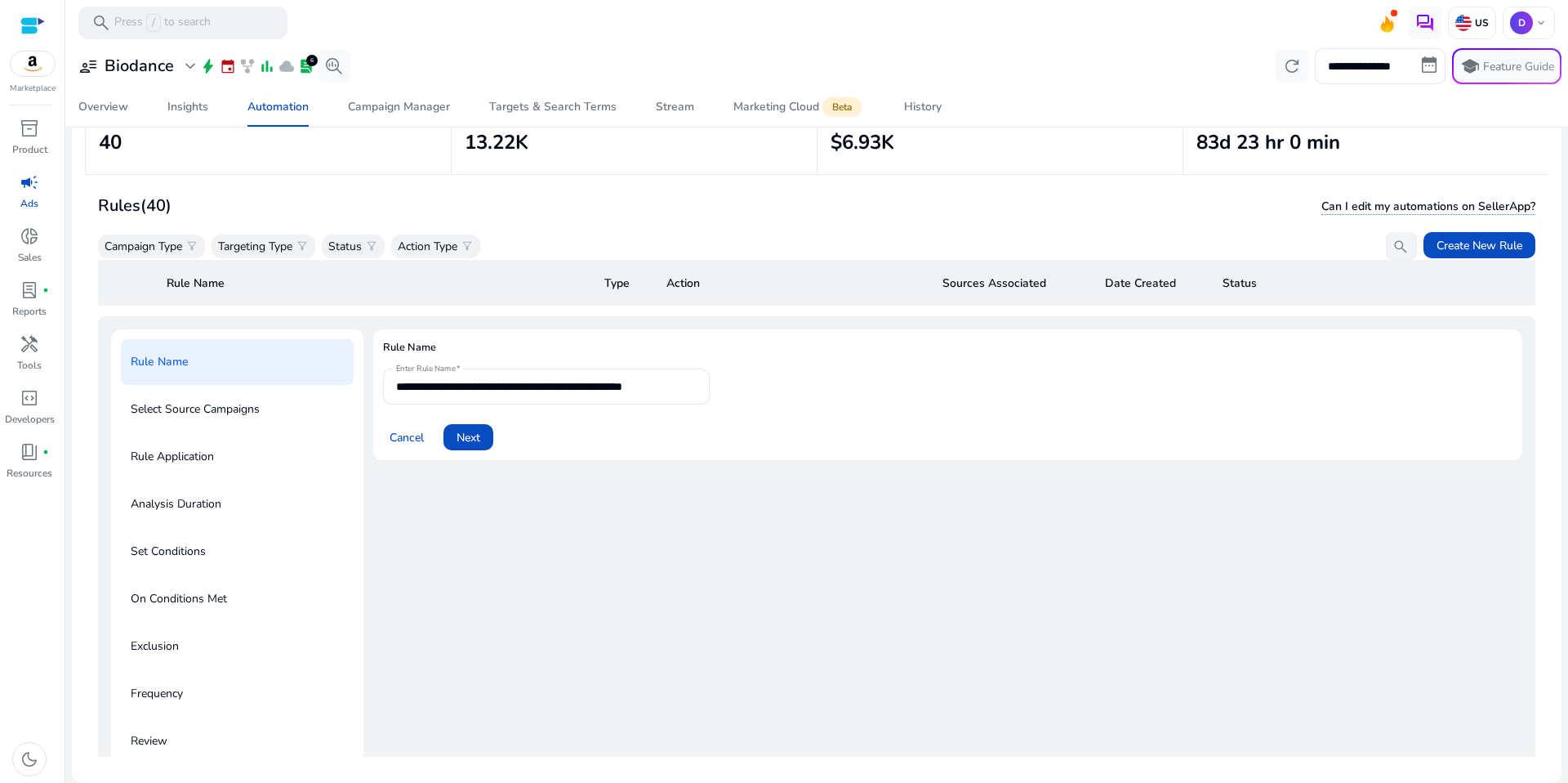
scroll to position [120, 0]
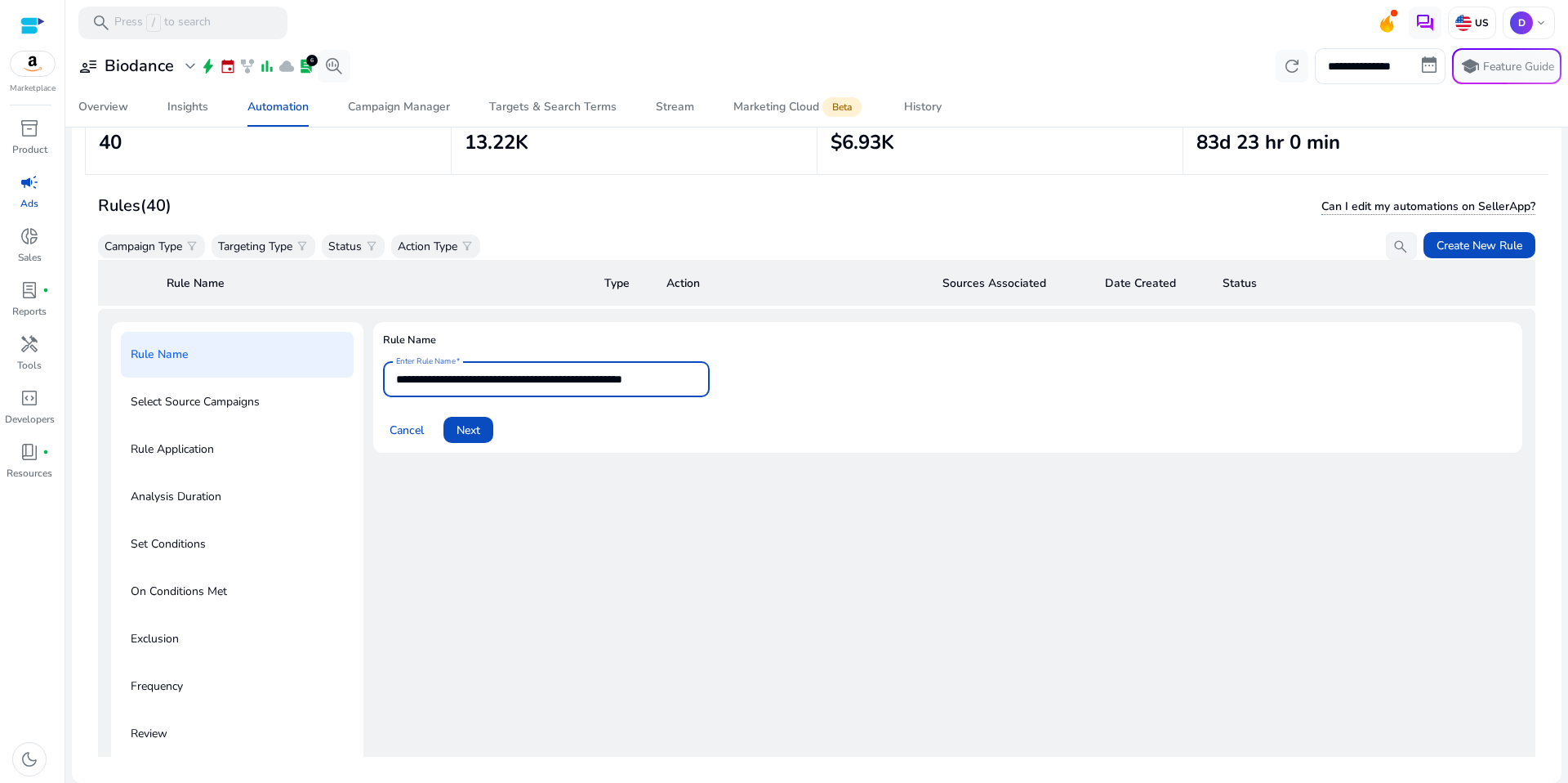
click at [692, 385] on input "**********" at bounding box center [546, 379] width 300 height 18
drag, startPoint x: 654, startPoint y: 380, endPoint x: 743, endPoint y: 383, distance: 89.1
click at [743, 383] on form "**********" at bounding box center [948, 402] width 1129 height 82
type input "**********"
click at [487, 431] on span at bounding box center [468, 430] width 50 height 39
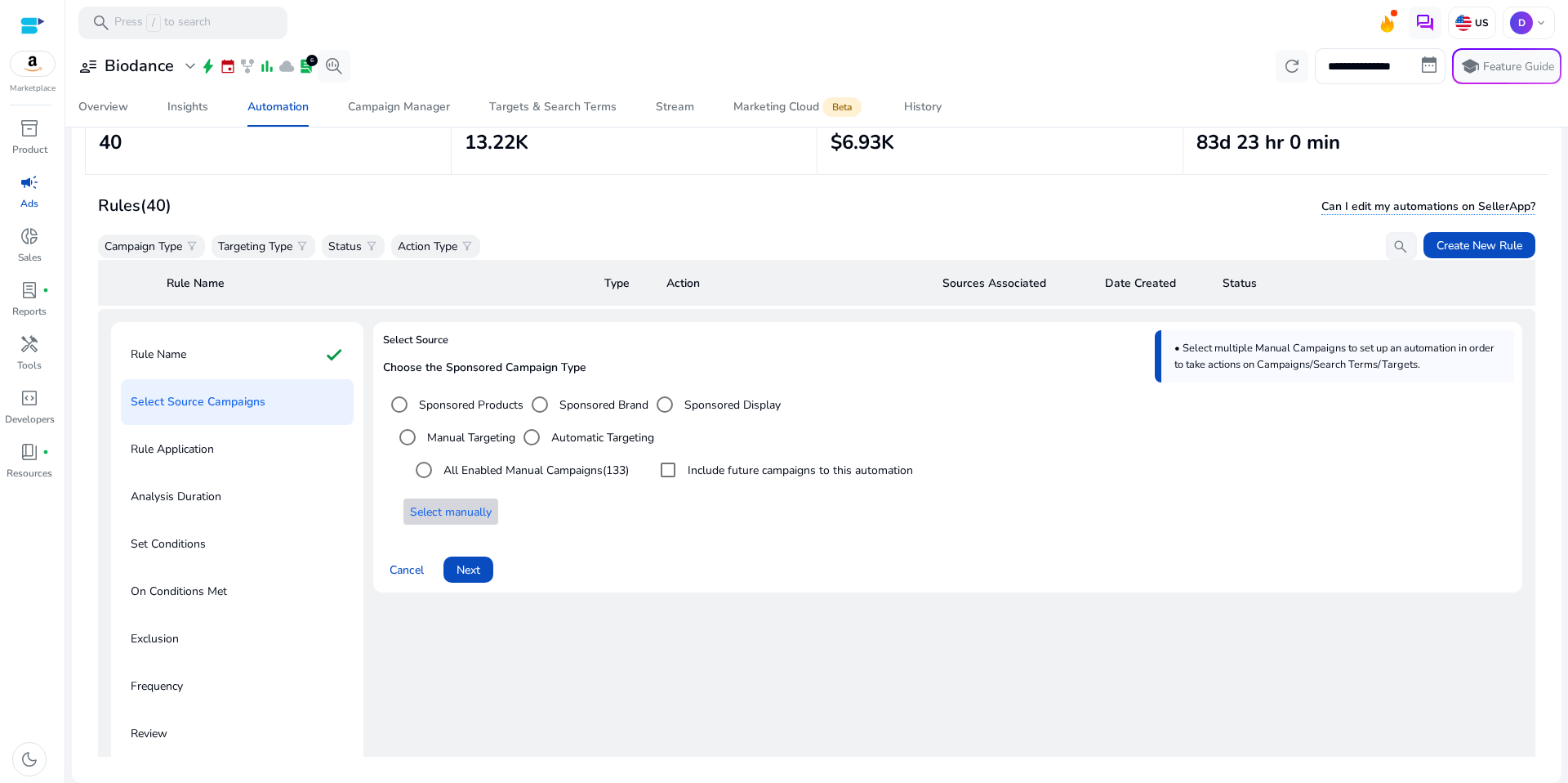
click at [483, 507] on span "Select manually" at bounding box center [451, 511] width 82 height 17
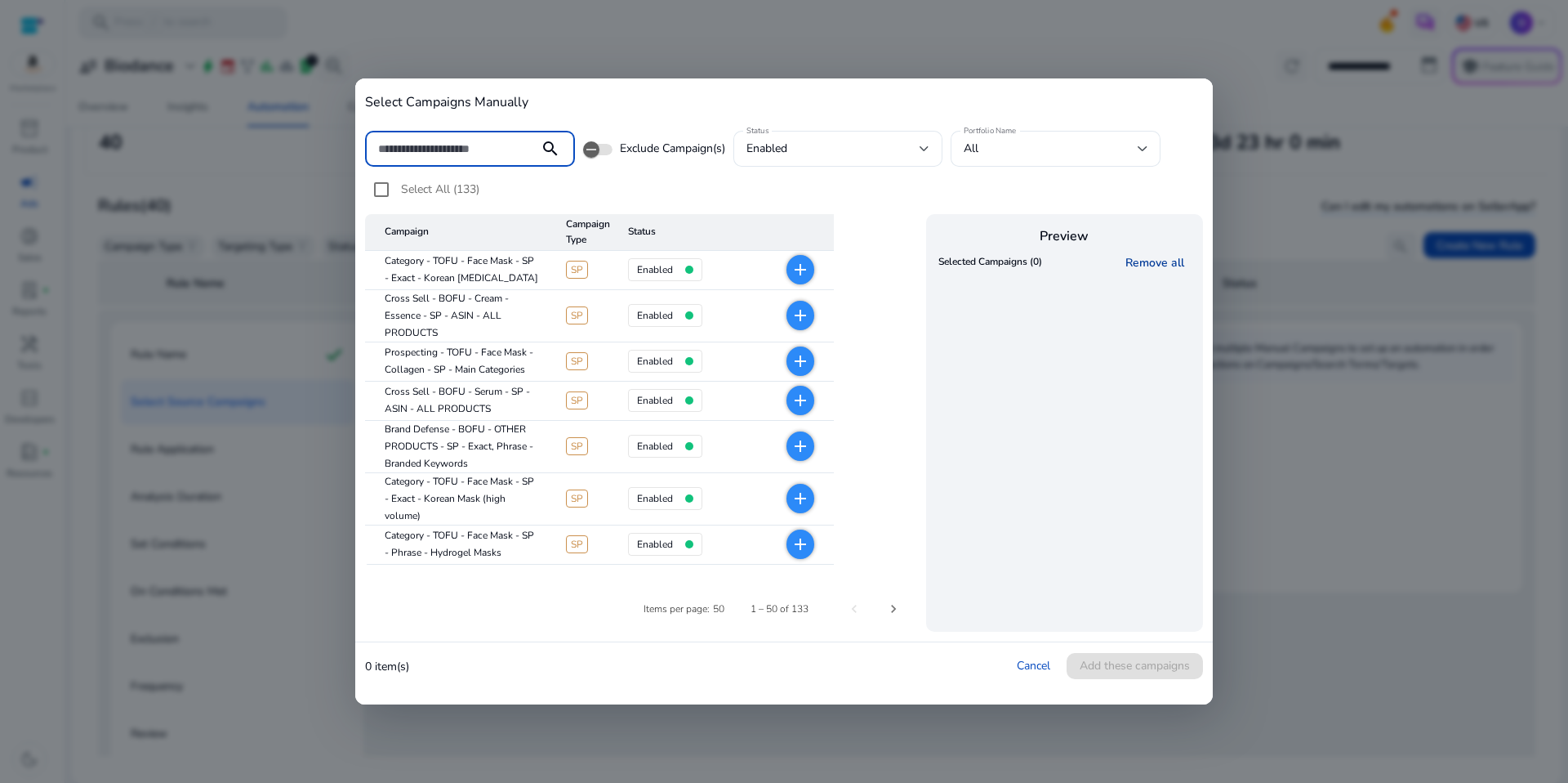
click at [1141, 260] on link "Remove all" at bounding box center [1157, 262] width 65 height 15
click at [1140, 260] on link "Remove all" at bounding box center [1157, 262] width 65 height 15
click at [477, 140] on input at bounding box center [452, 149] width 148 height 18
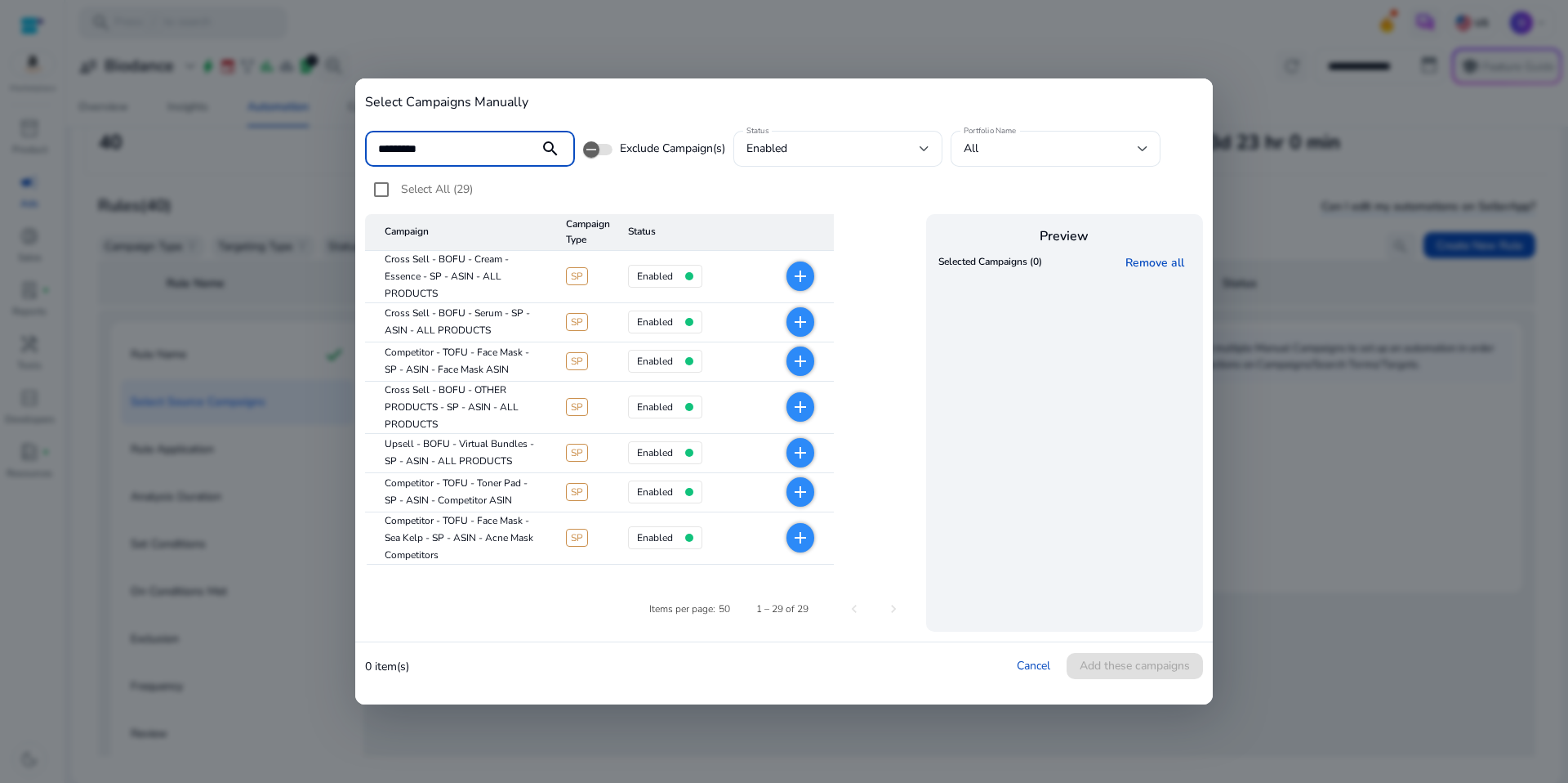
type input "*********"
click at [664, 192] on div "Select All (29)" at bounding box center [784, 194] width 838 height 41
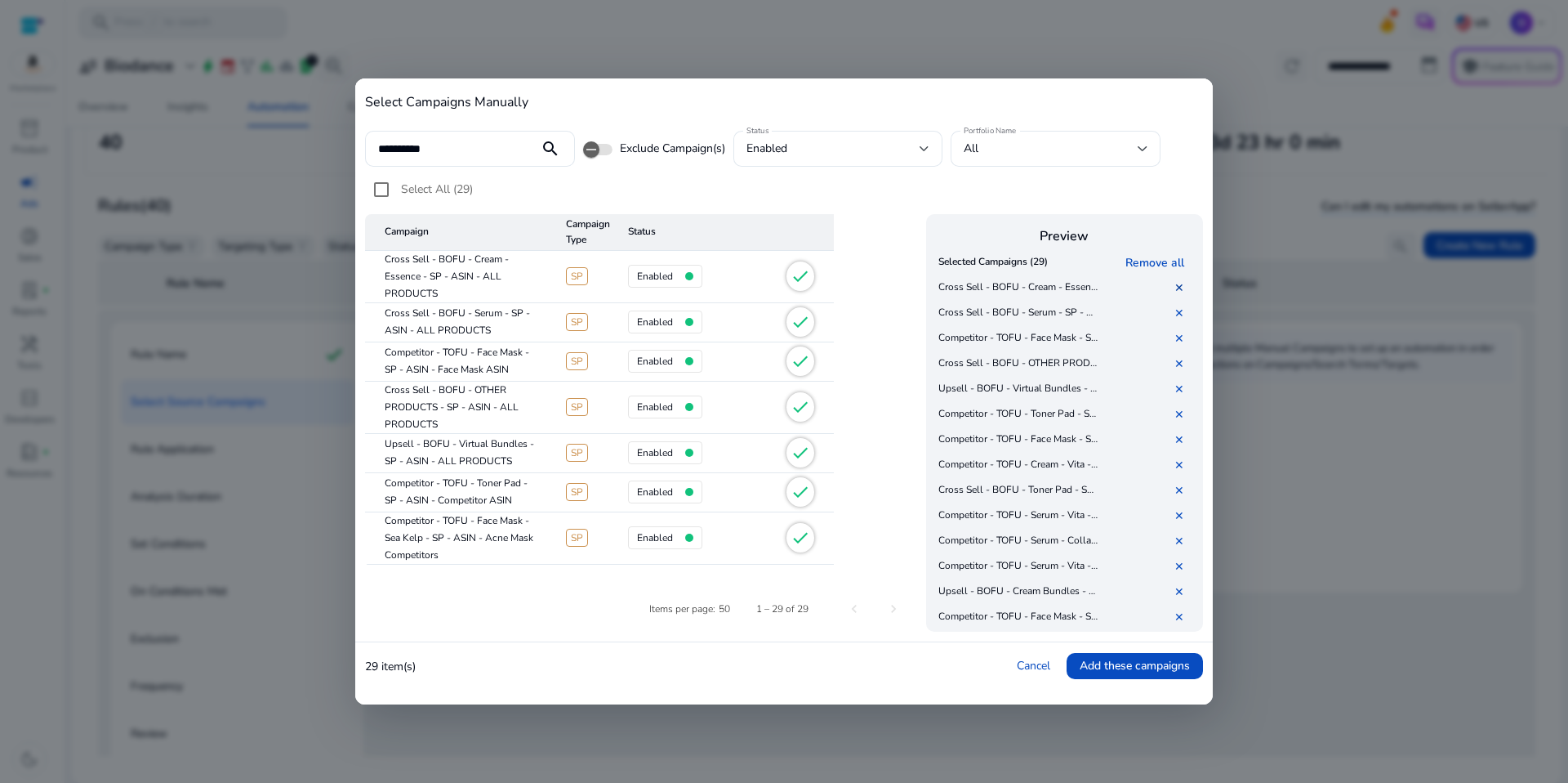
click at [1178, 284] on link "✕" at bounding box center [1182, 287] width 16 height 15
click at [1182, 307] on link "✕" at bounding box center [1182, 313] width 16 height 15
click at [1183, 387] on link "✕" at bounding box center [1182, 389] width 16 height 15
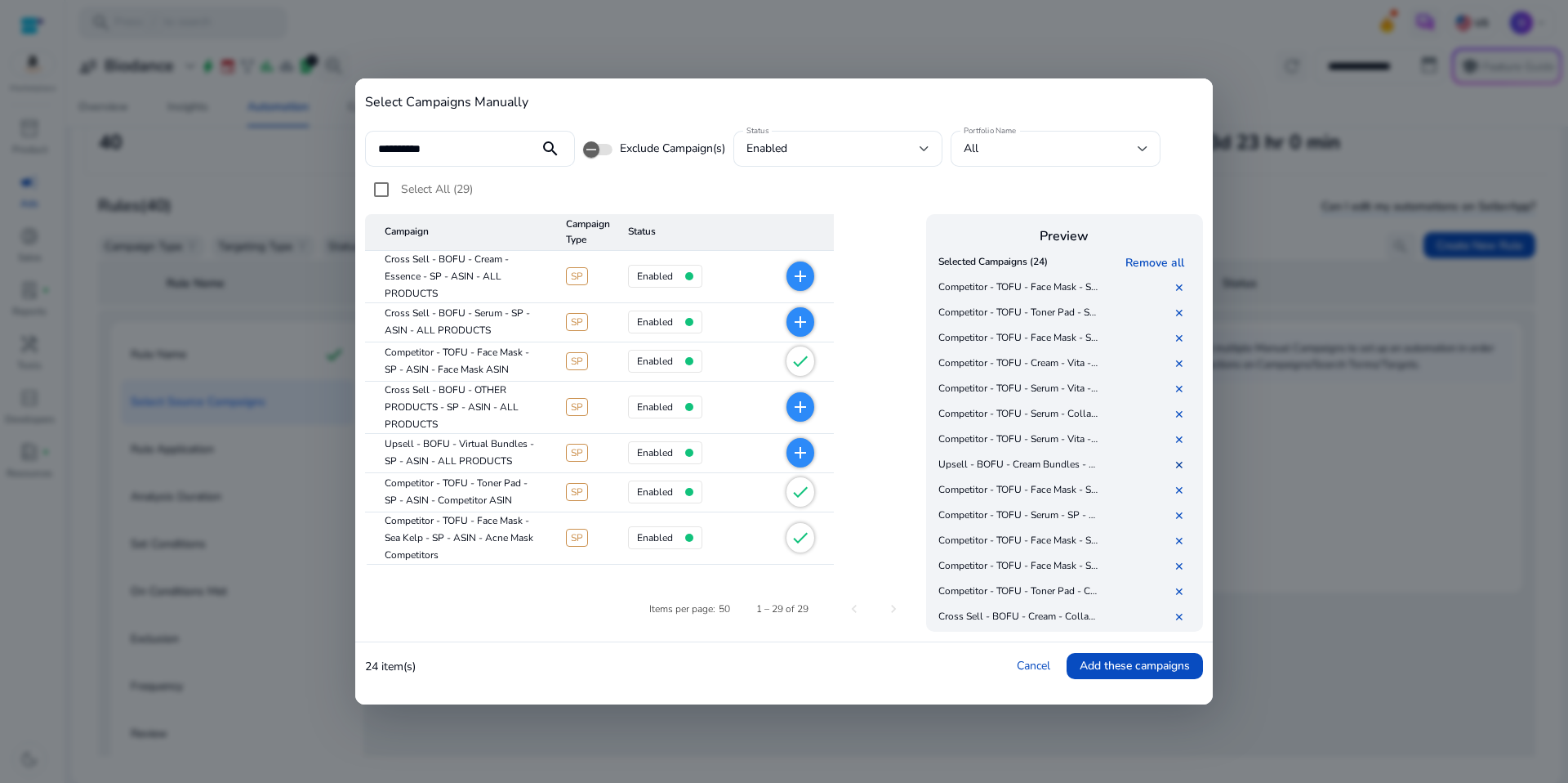
click at [1186, 469] on link "✕" at bounding box center [1182, 465] width 16 height 15
click at [1185, 592] on link "✕" at bounding box center [1182, 591] width 16 height 15
click at [1180, 588] on link "✕" at bounding box center [1182, 588] width 16 height 15
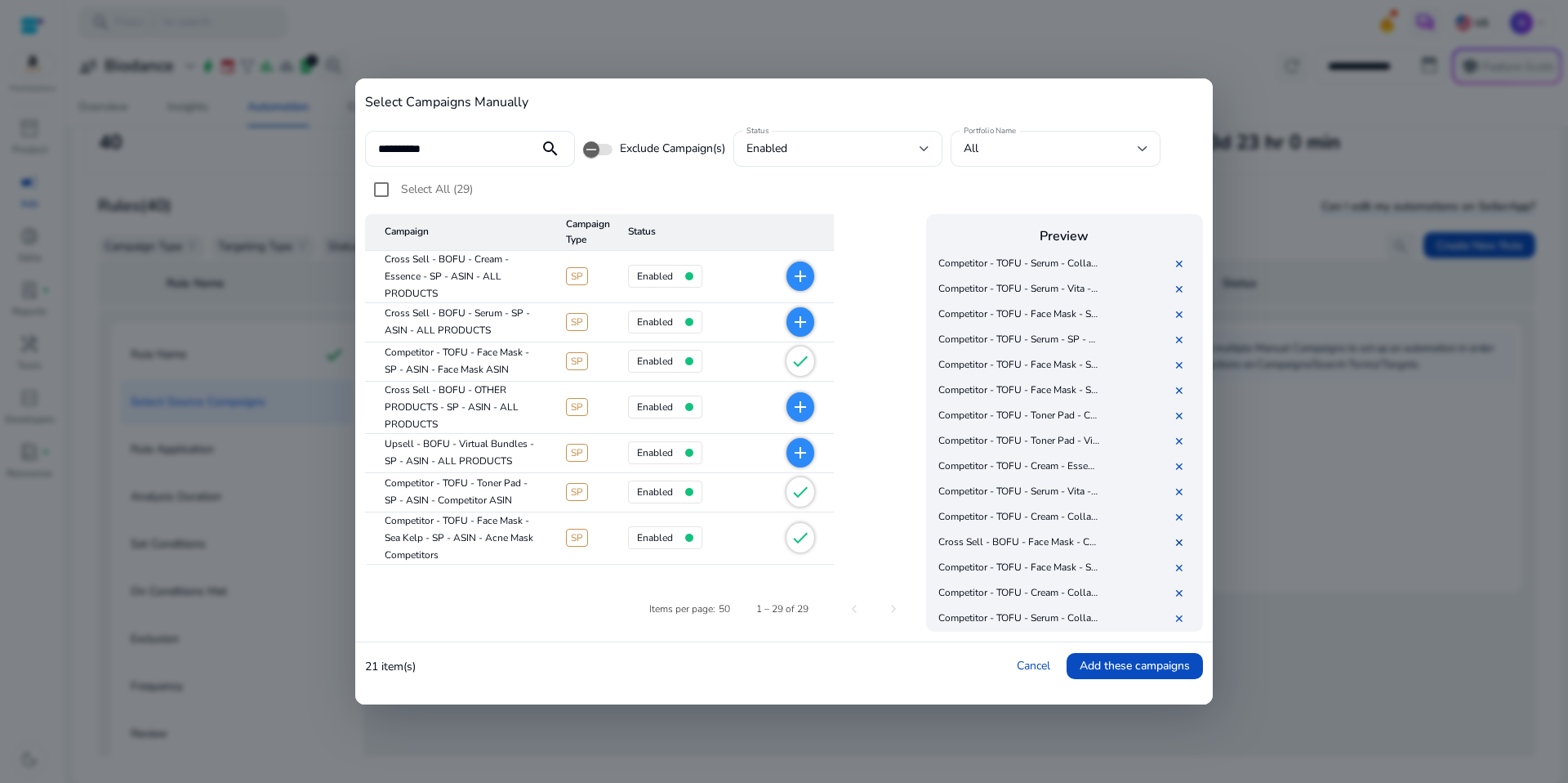
click at [1185, 541] on link "✕" at bounding box center [1182, 542] width 16 height 15
click at [1096, 672] on span "Add these campaigns" at bounding box center [1135, 665] width 111 height 17
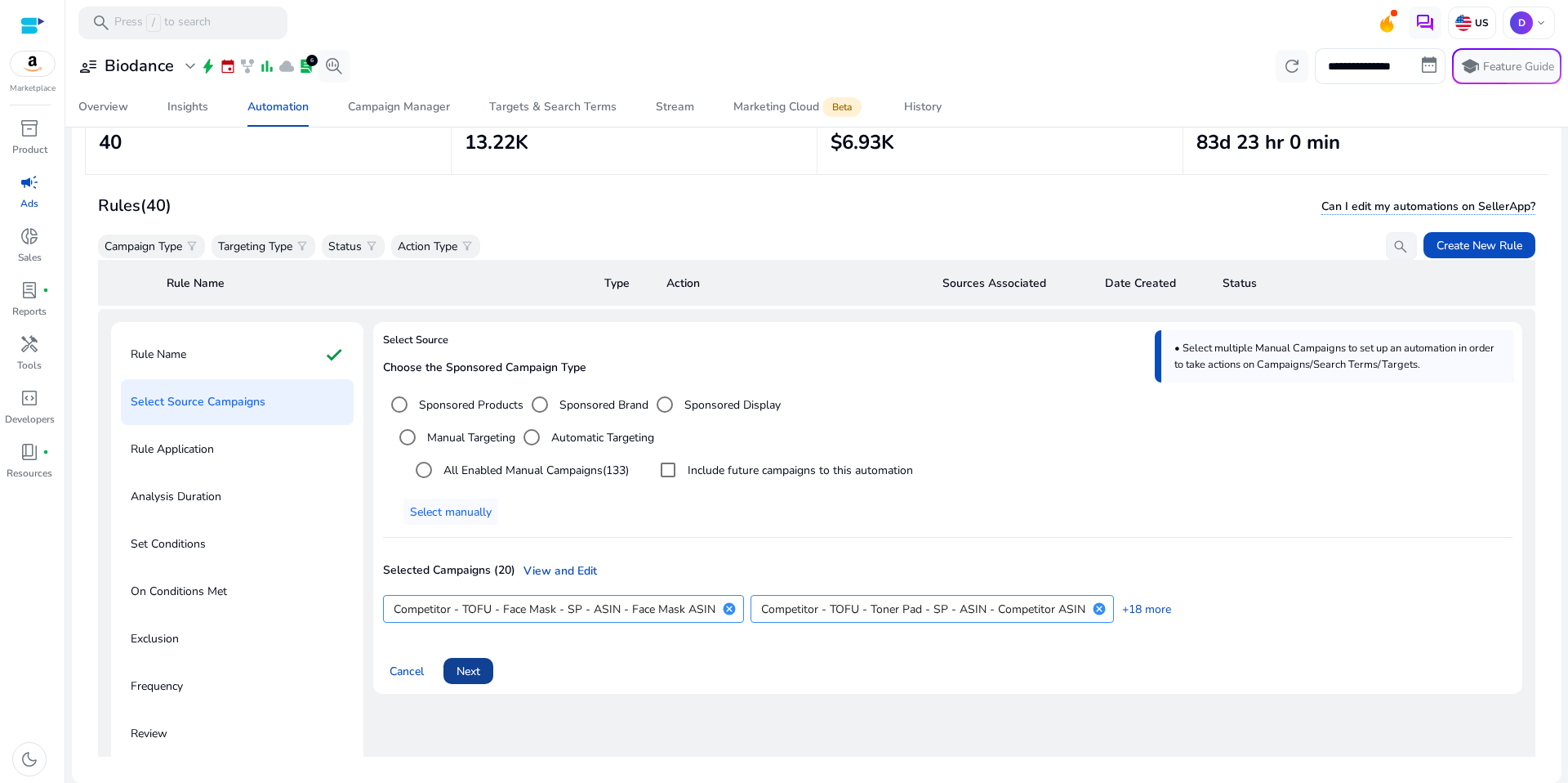
click at [472, 675] on span "Next" at bounding box center [468, 671] width 24 height 17
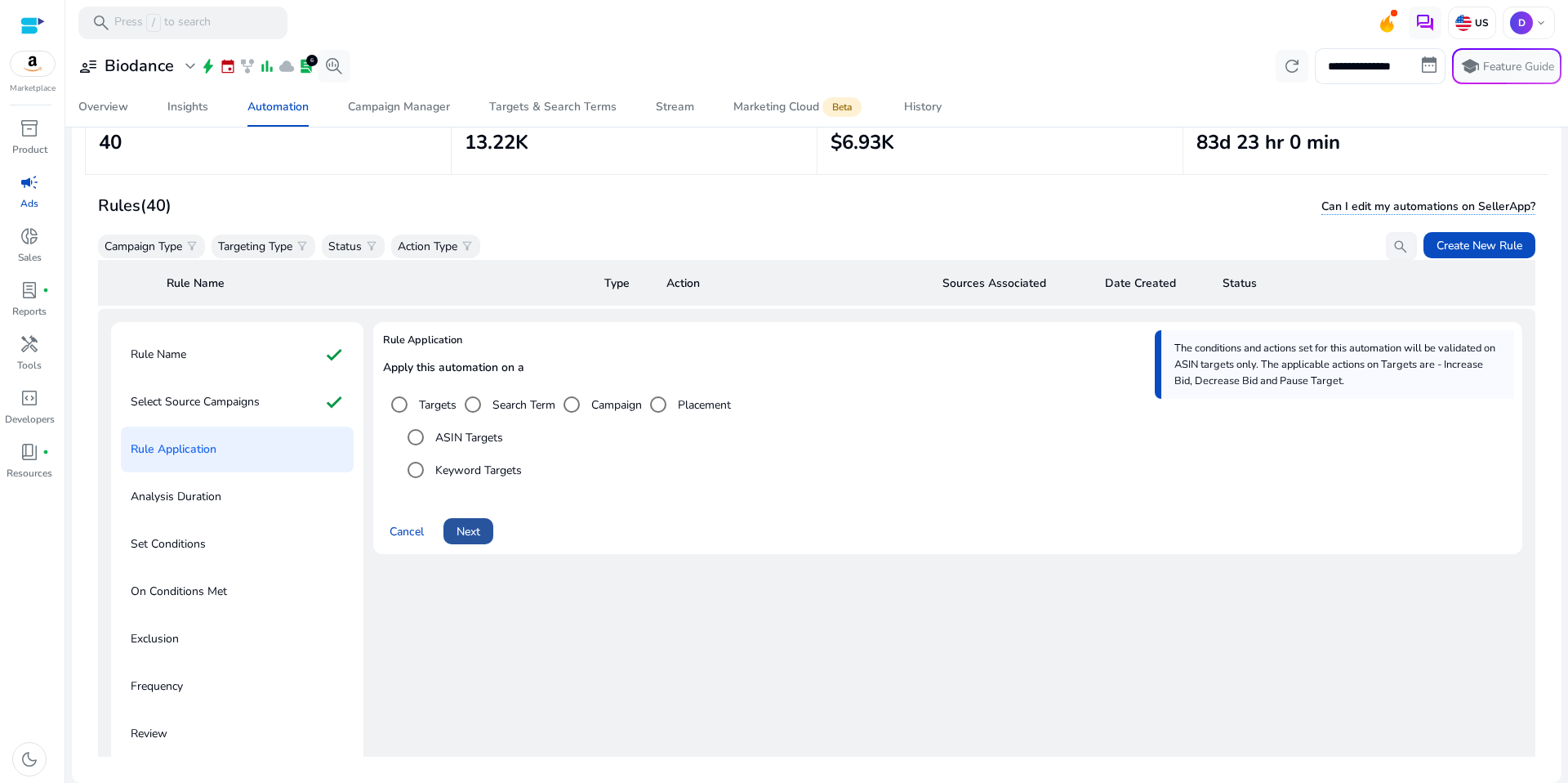
click at [482, 539] on span at bounding box center [468, 531] width 50 height 39
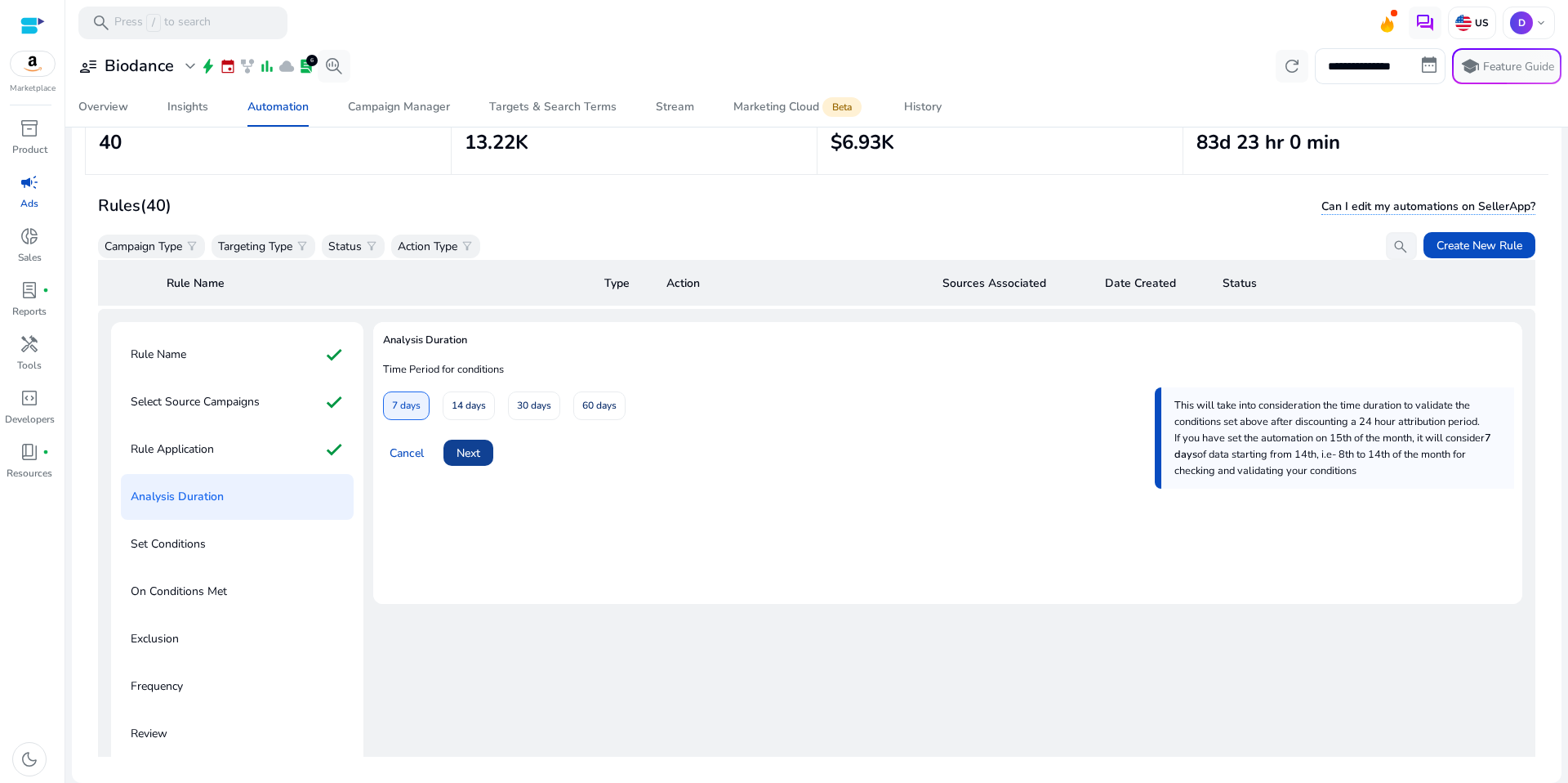
click at [482, 457] on span at bounding box center [468, 453] width 50 height 39
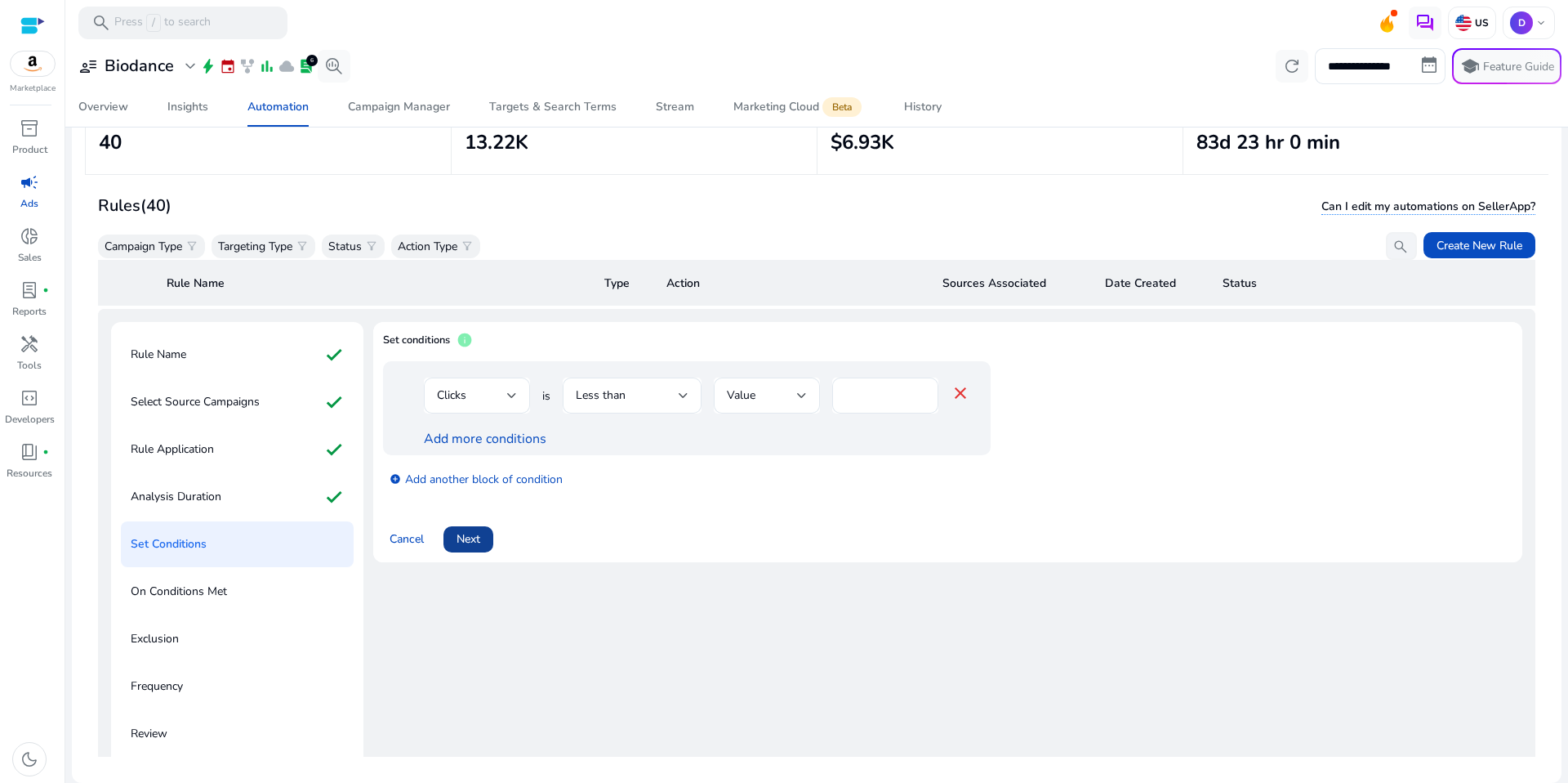
click at [487, 553] on span at bounding box center [468, 540] width 50 height 39
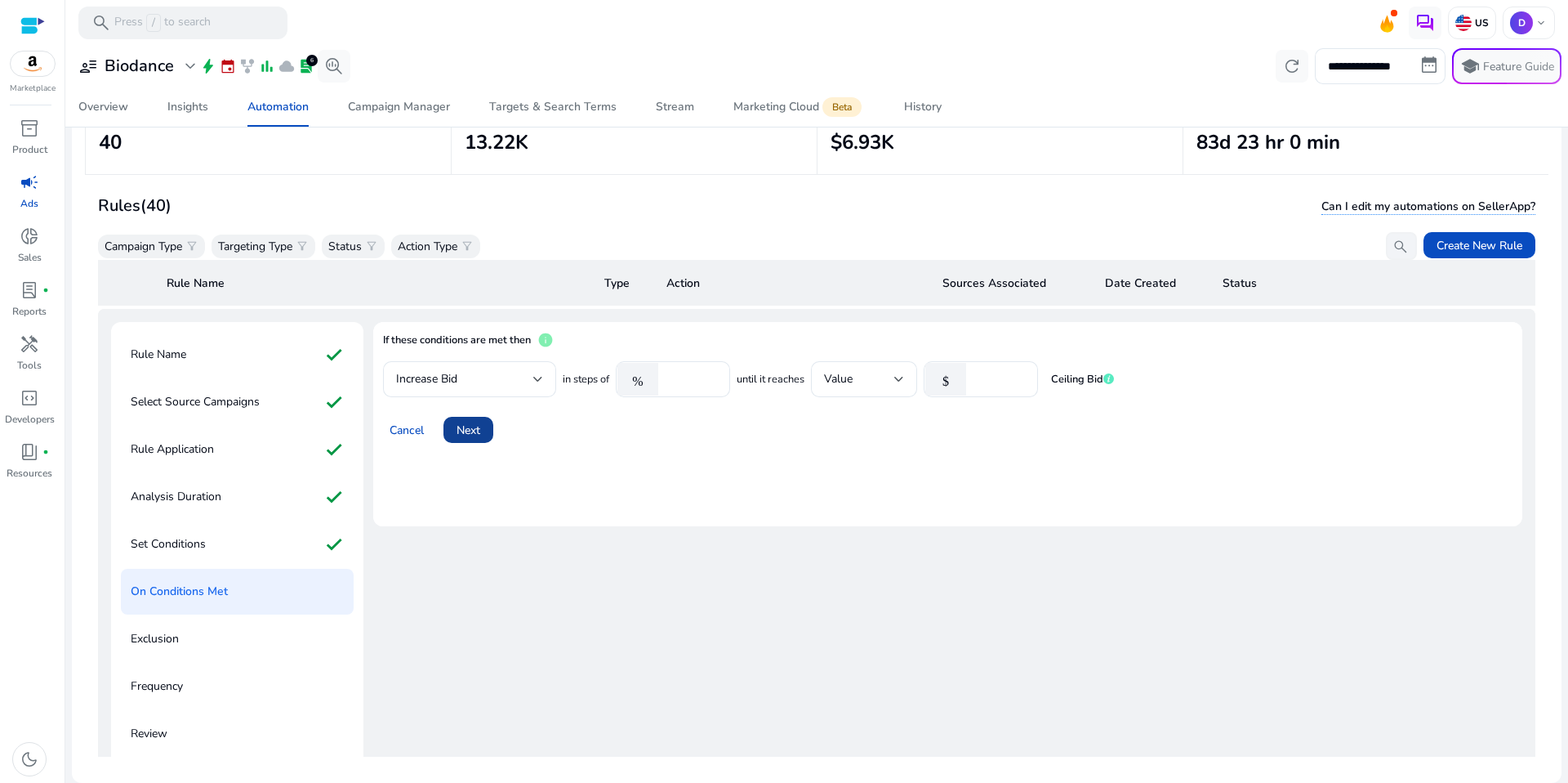
click at [492, 430] on span at bounding box center [468, 430] width 50 height 39
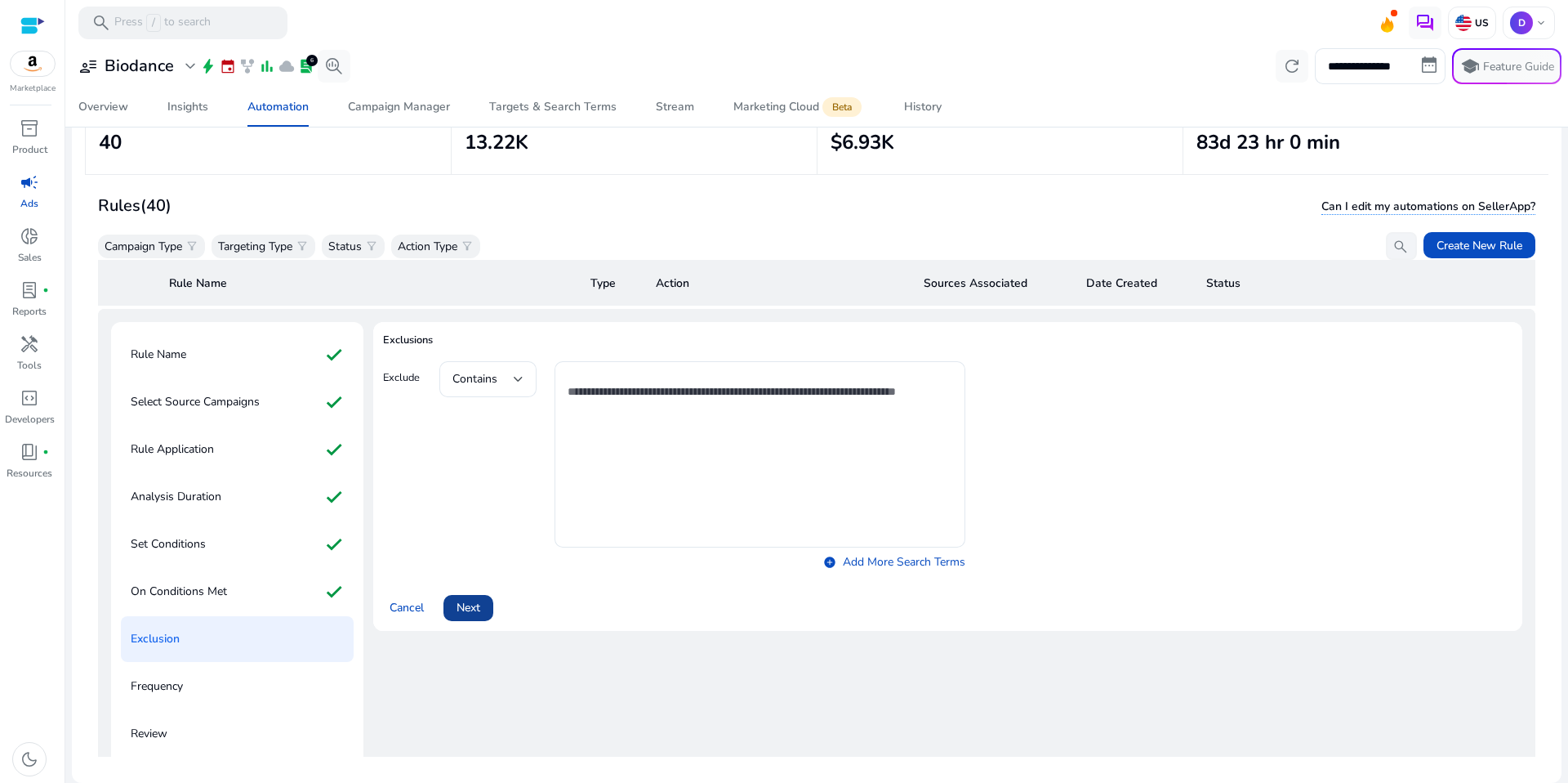
click at [483, 603] on span at bounding box center [468, 608] width 50 height 39
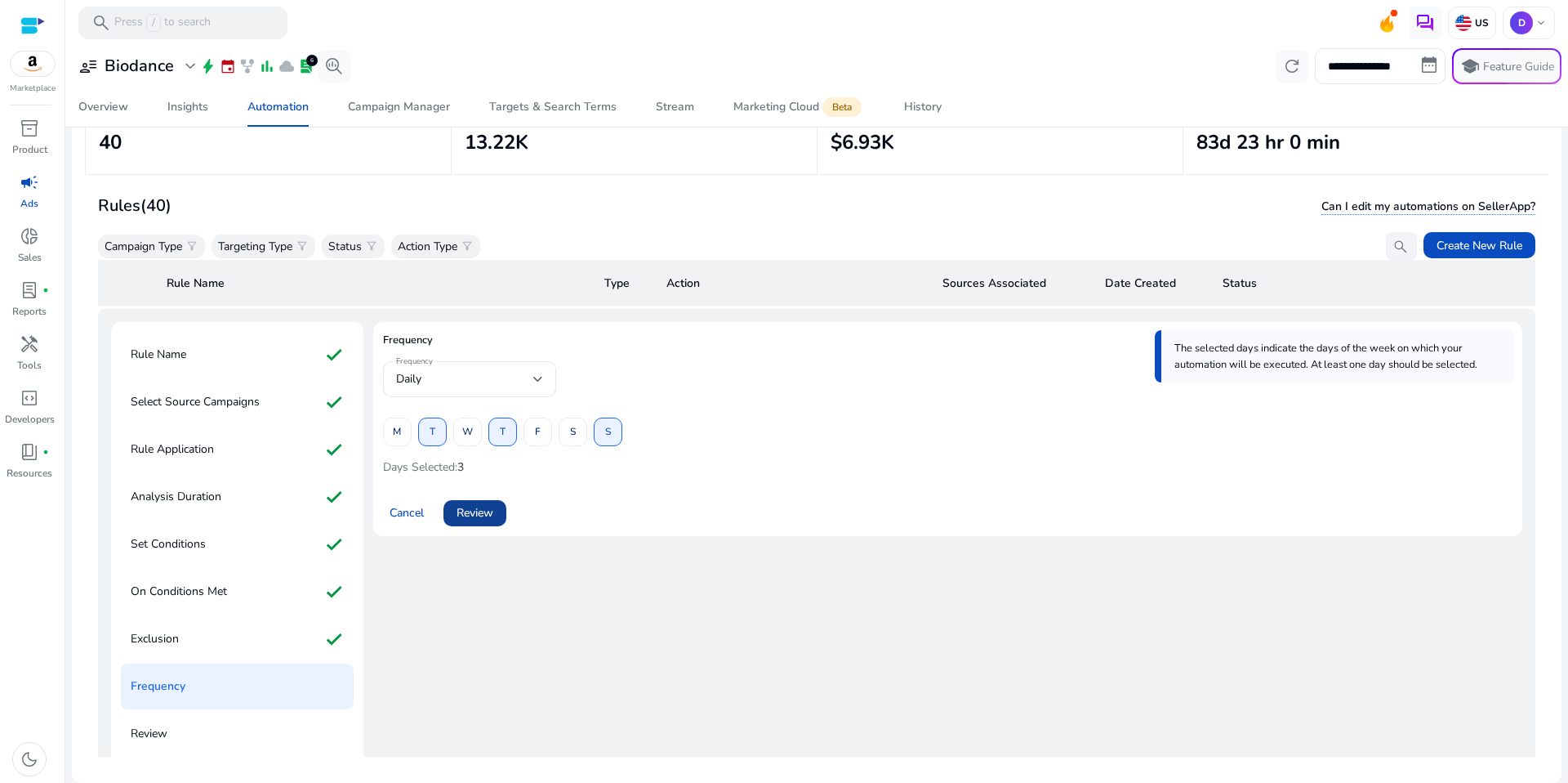
click at [480, 511] on span "Review" at bounding box center [474, 512] width 37 height 17
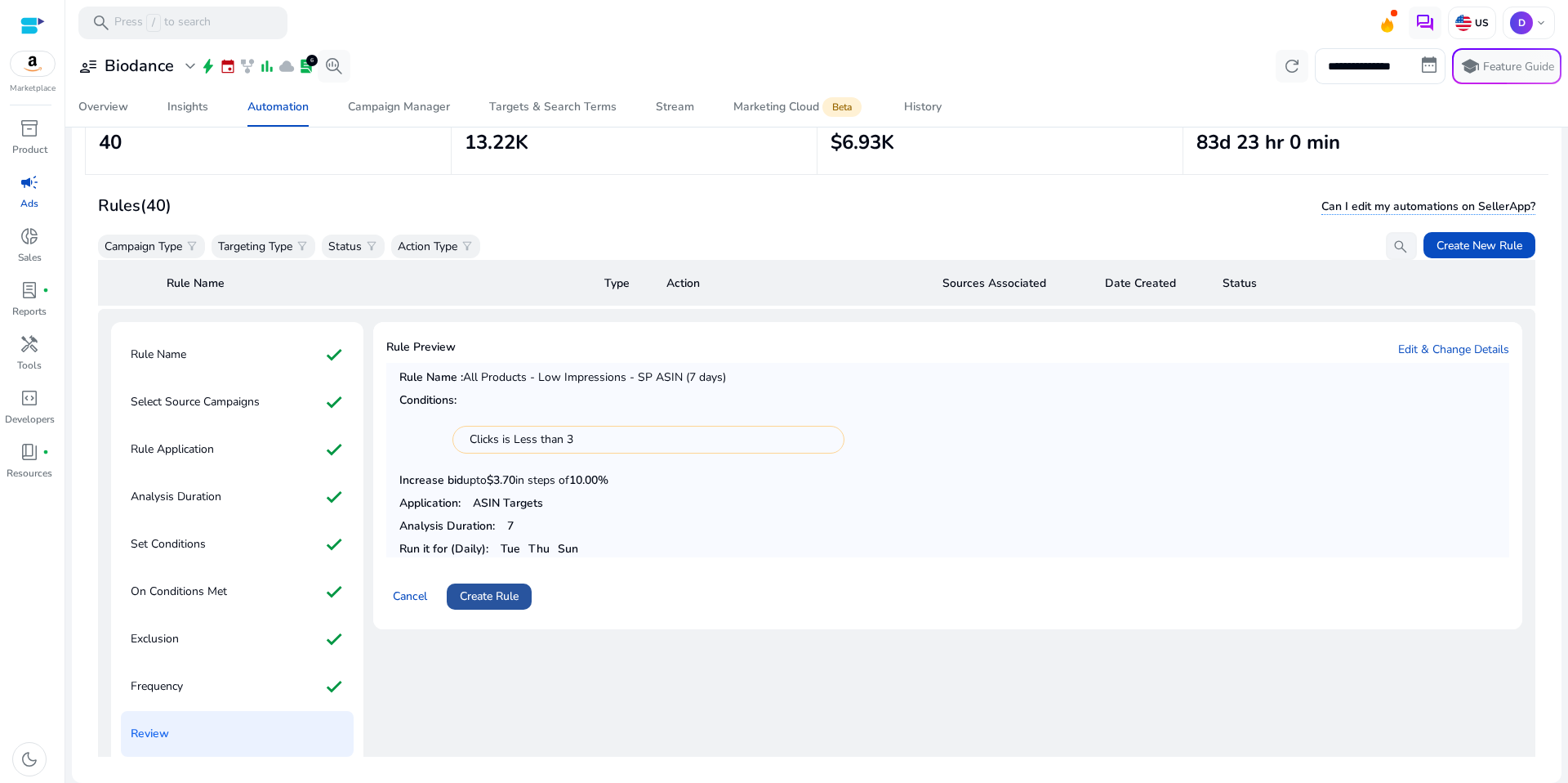
click at [490, 599] on span "Create Rule" at bounding box center [489, 596] width 59 height 17
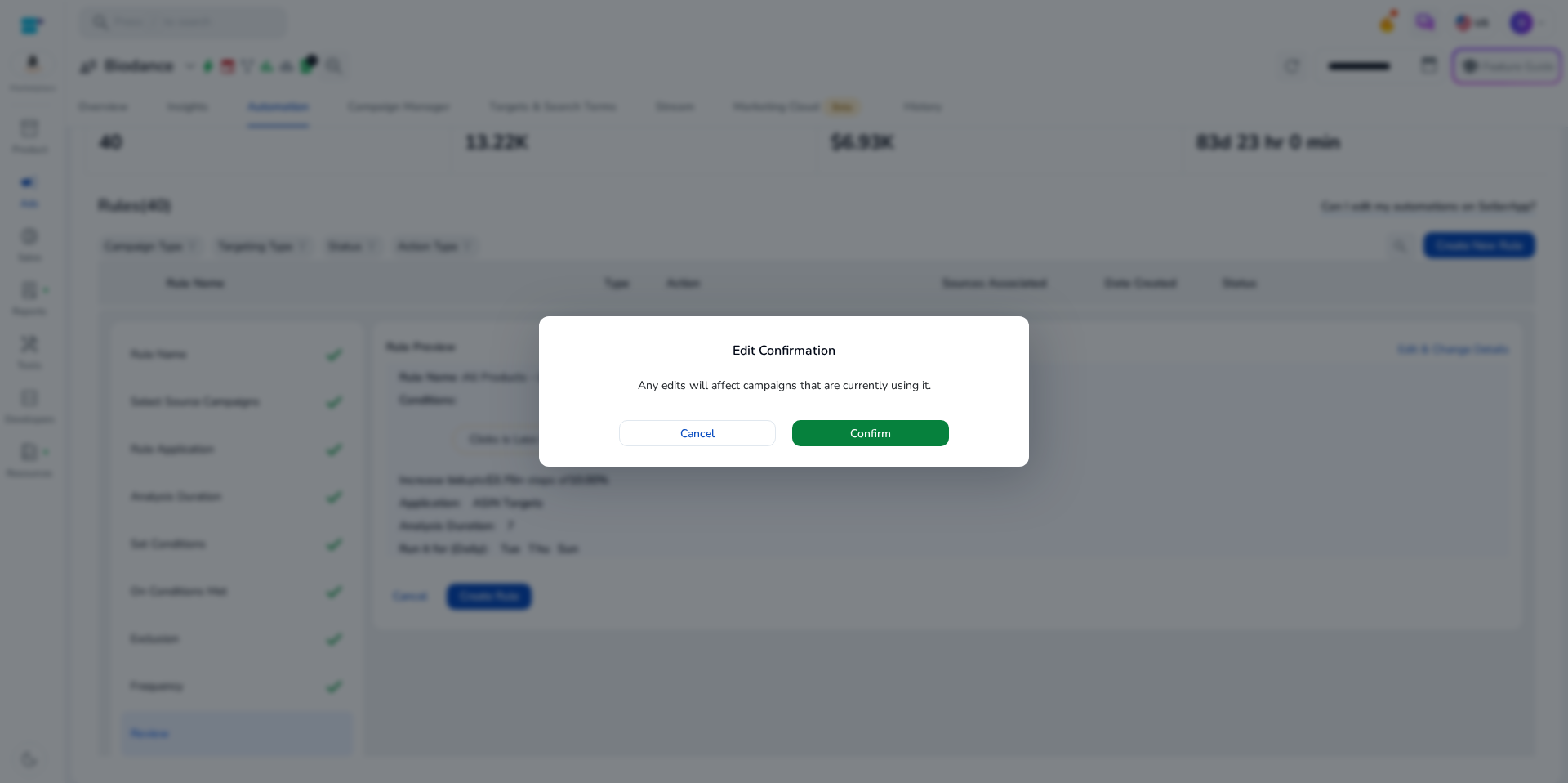
click at [929, 428] on span "button" at bounding box center [871, 433] width 157 height 39
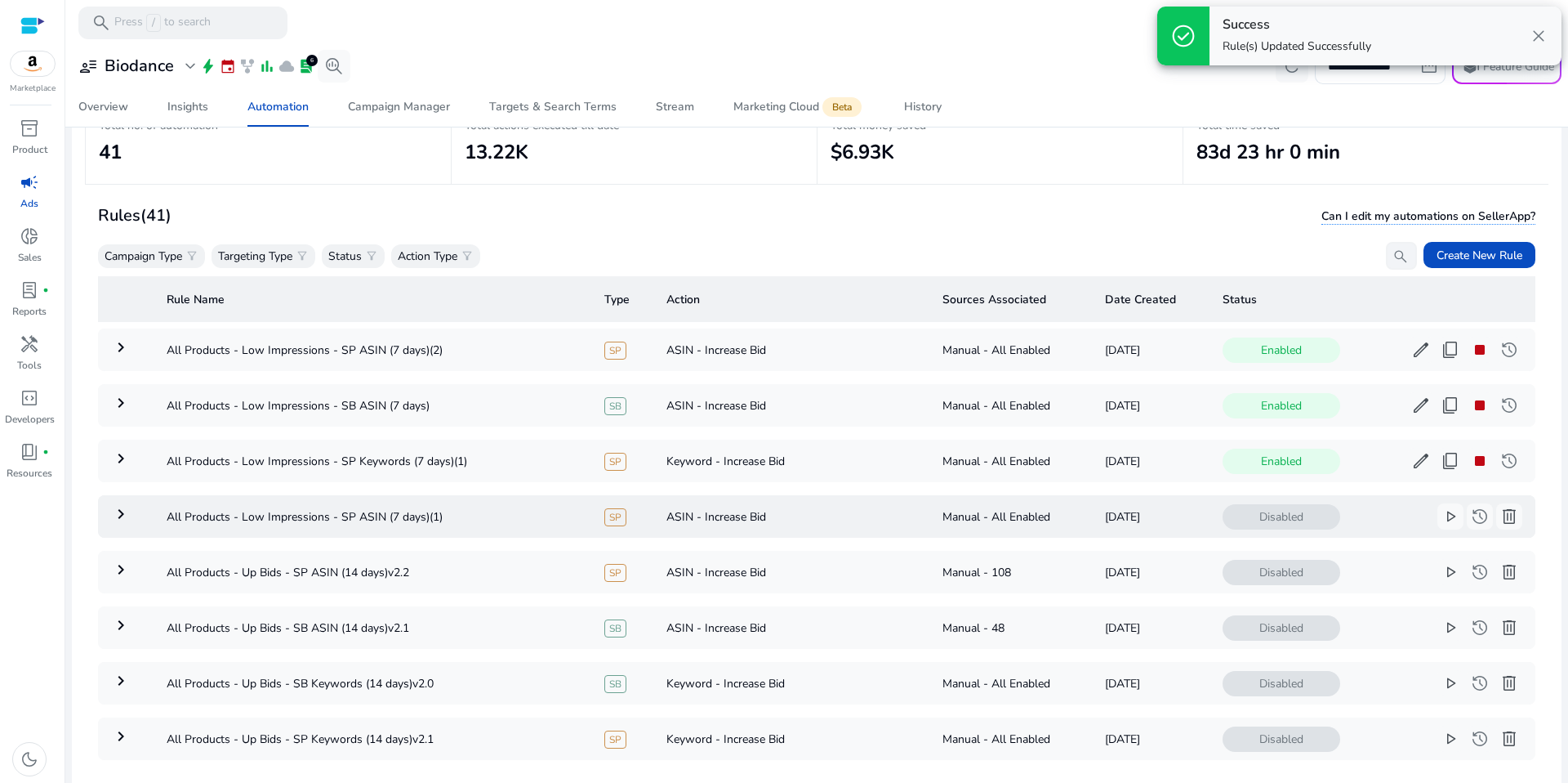
scroll to position [92, 0]
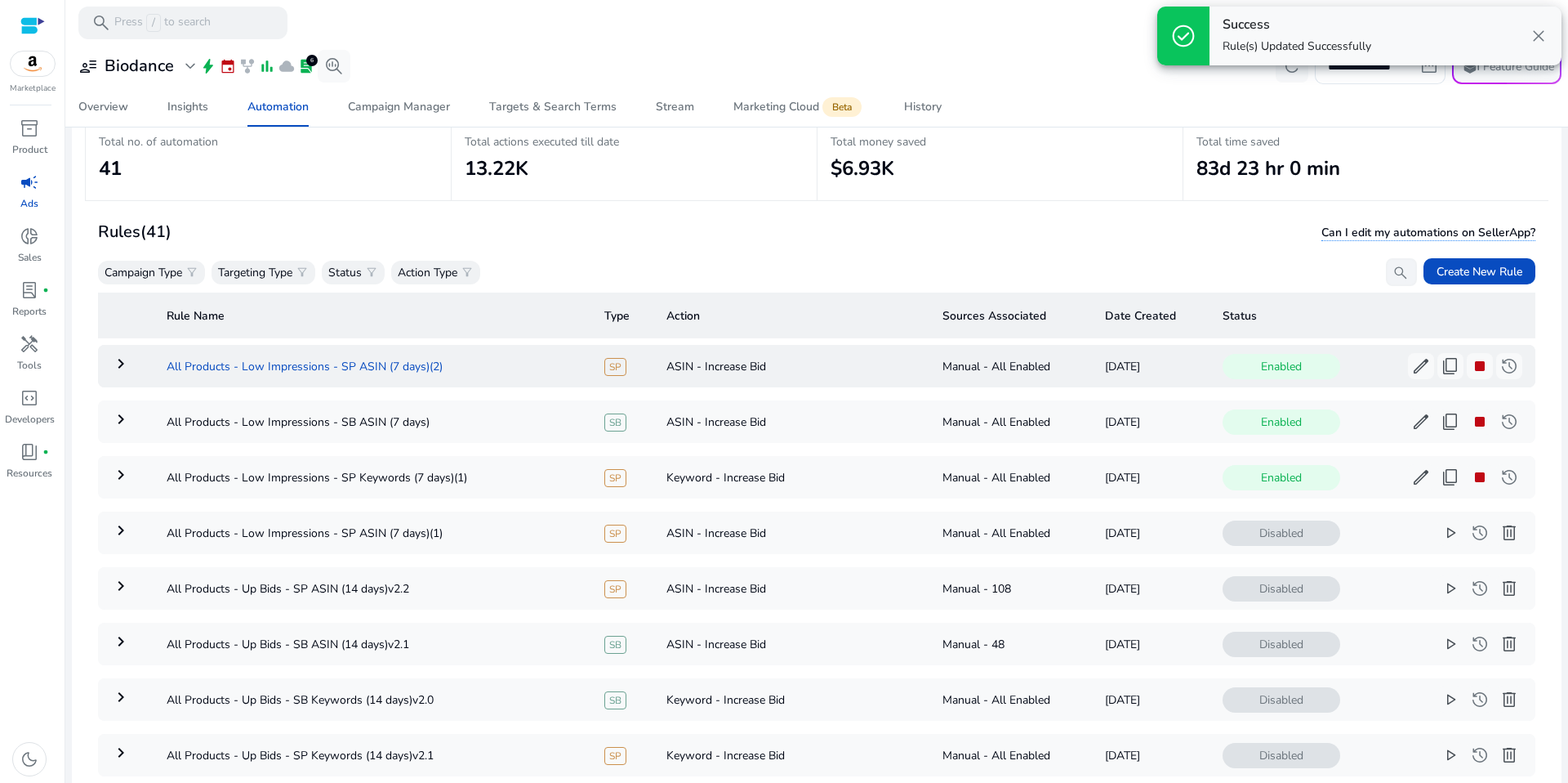
click at [197, 377] on td "All Products - Low Impressions - SP ASIN (7 days)(2)" at bounding box center [372, 367] width 438 height 43
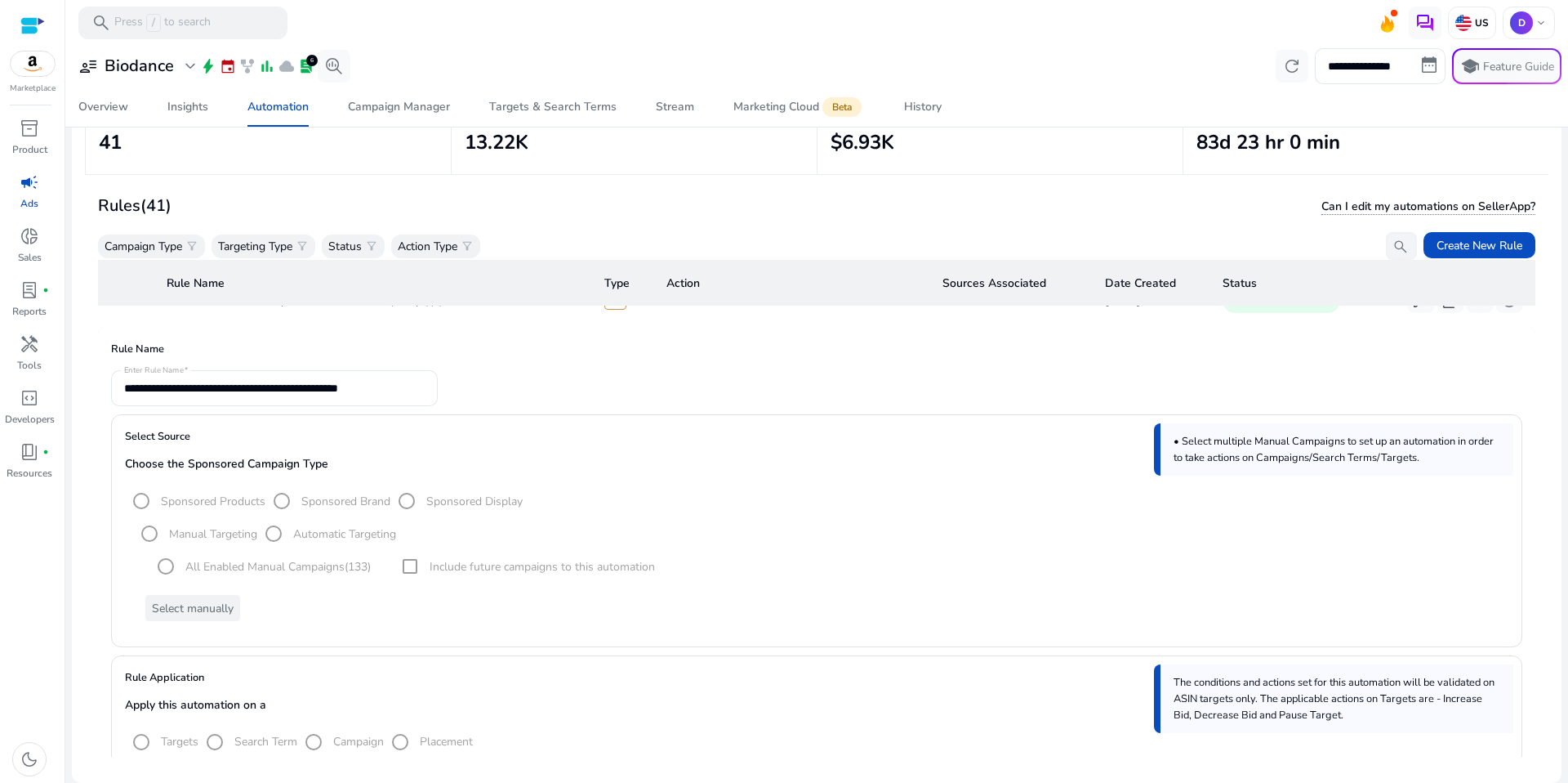
scroll to position [0, 0]
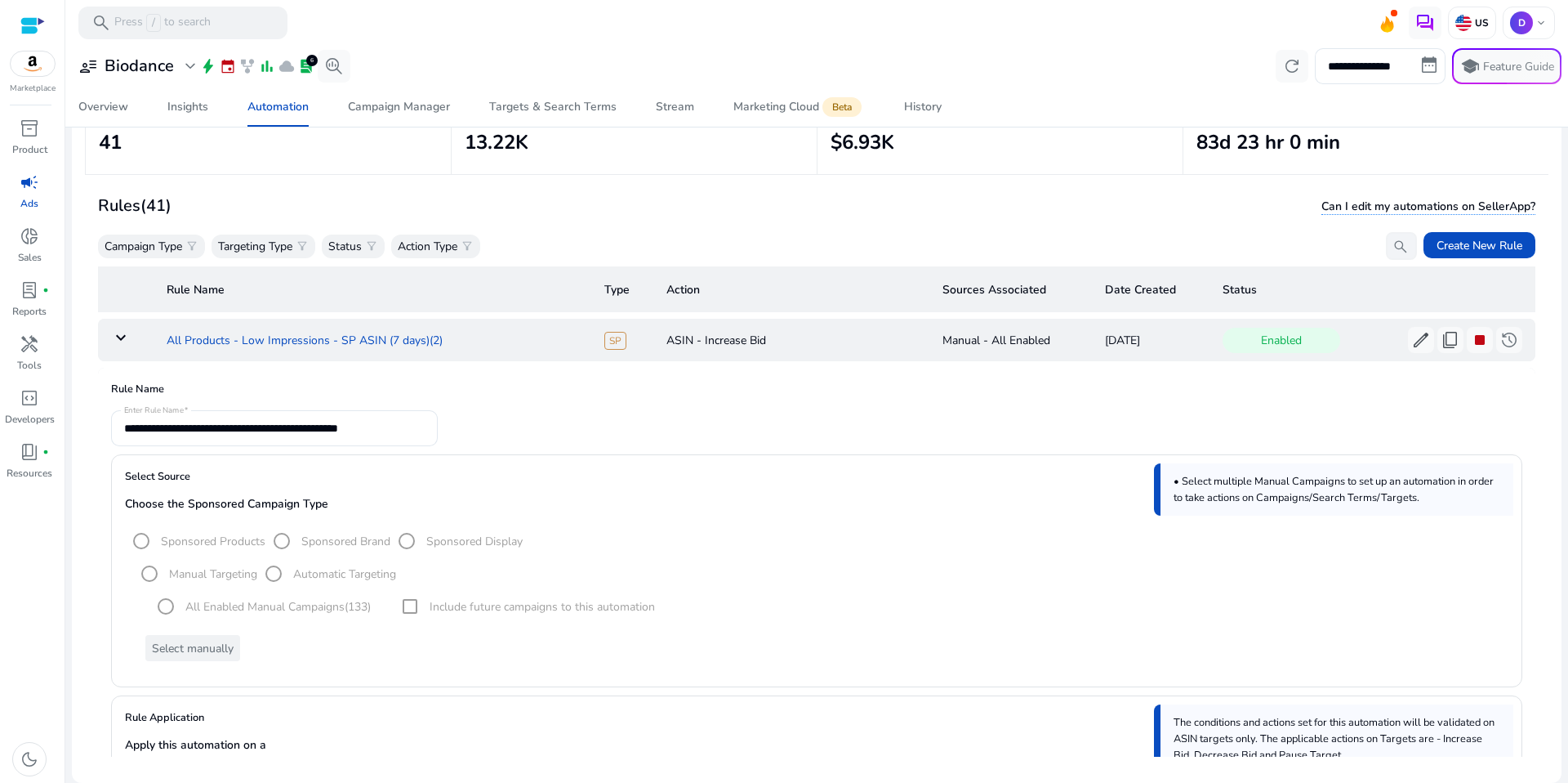
click at [357, 343] on td "All Products - Low Impressions - SP ASIN (7 days)(2)" at bounding box center [372, 340] width 438 height 43
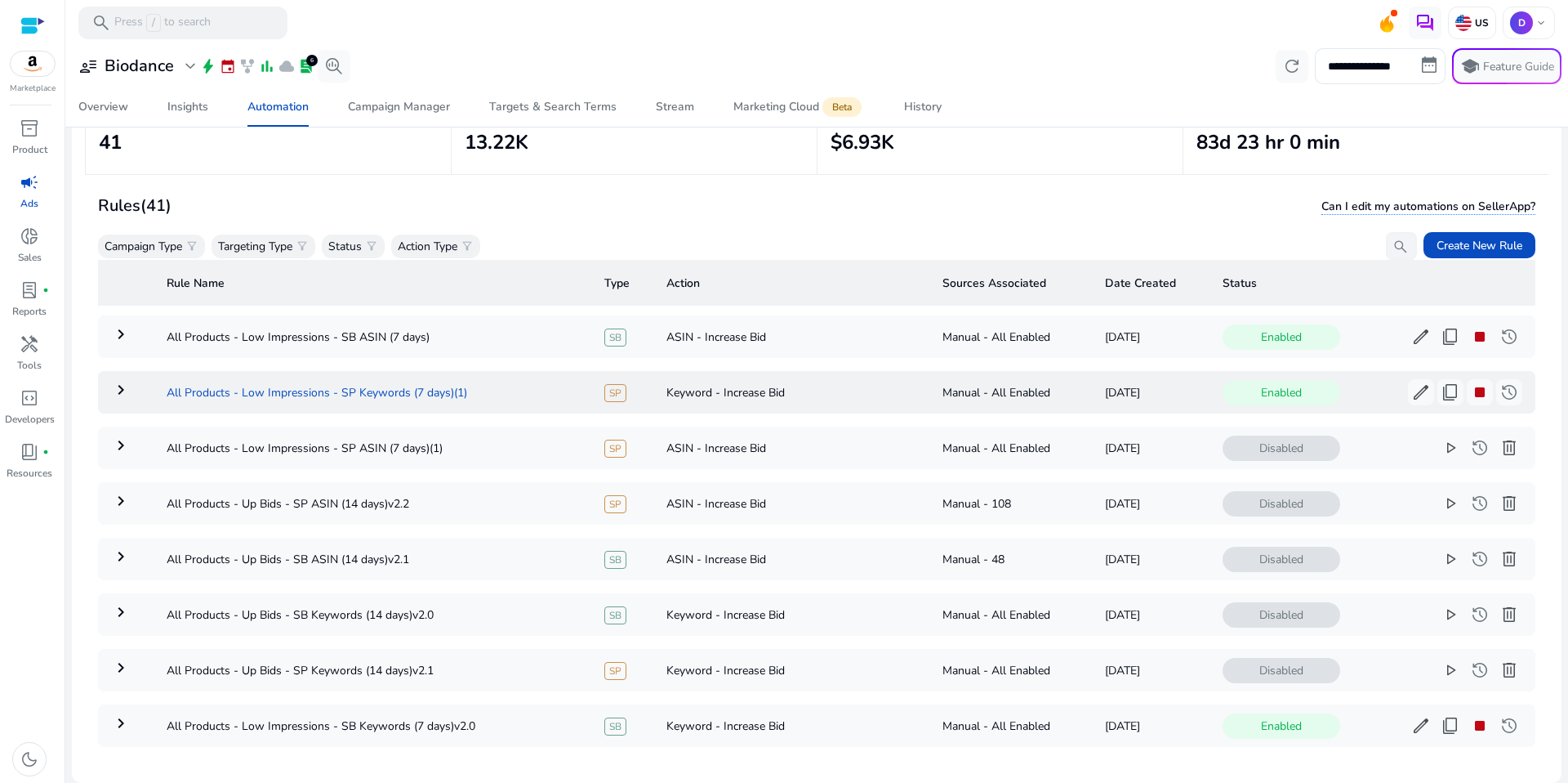
click at [371, 388] on td "All Products - Low Impressions - SP Keywords (7 days)(1)" at bounding box center [372, 392] width 438 height 43
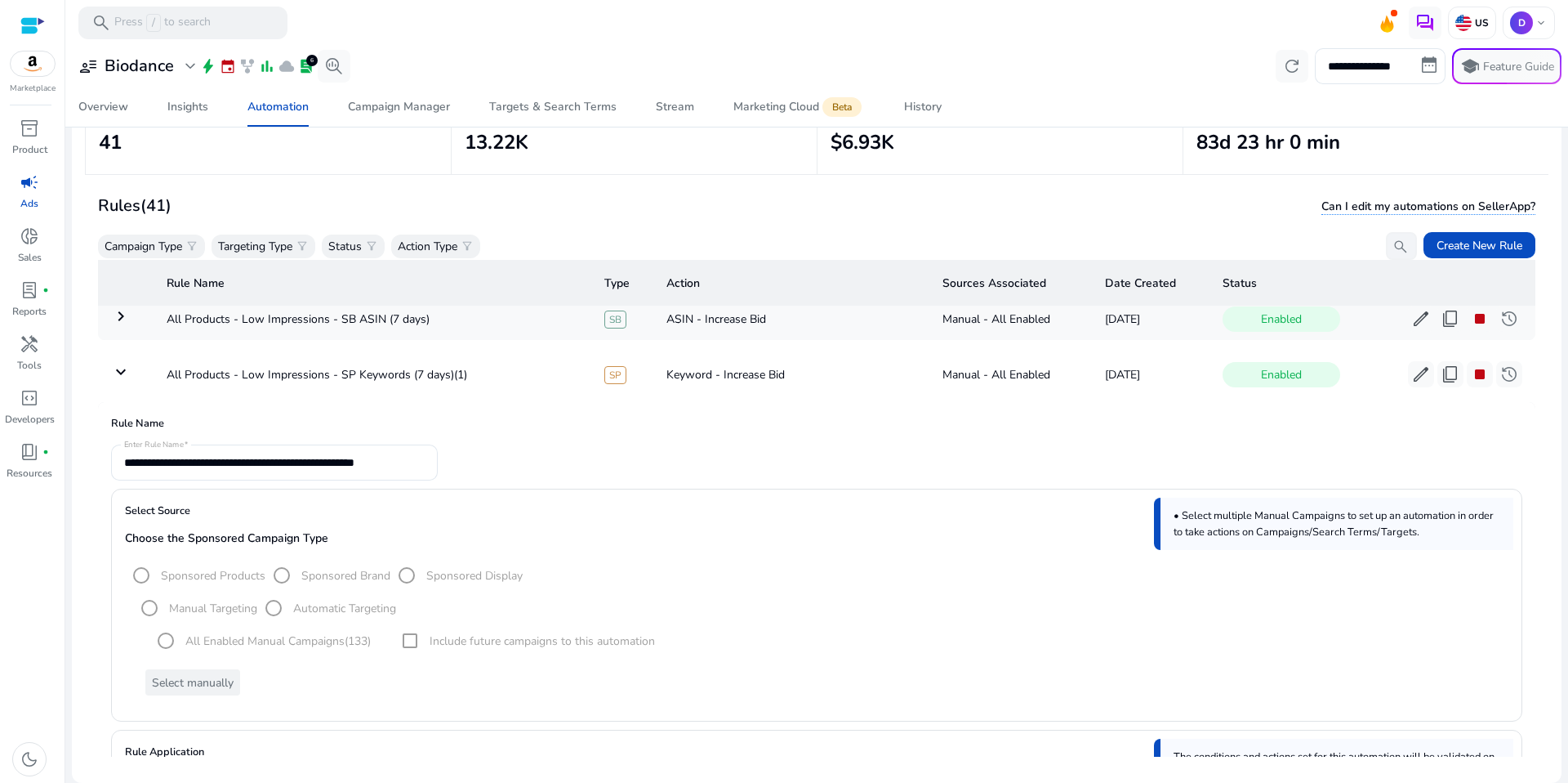
scroll to position [77, 0]
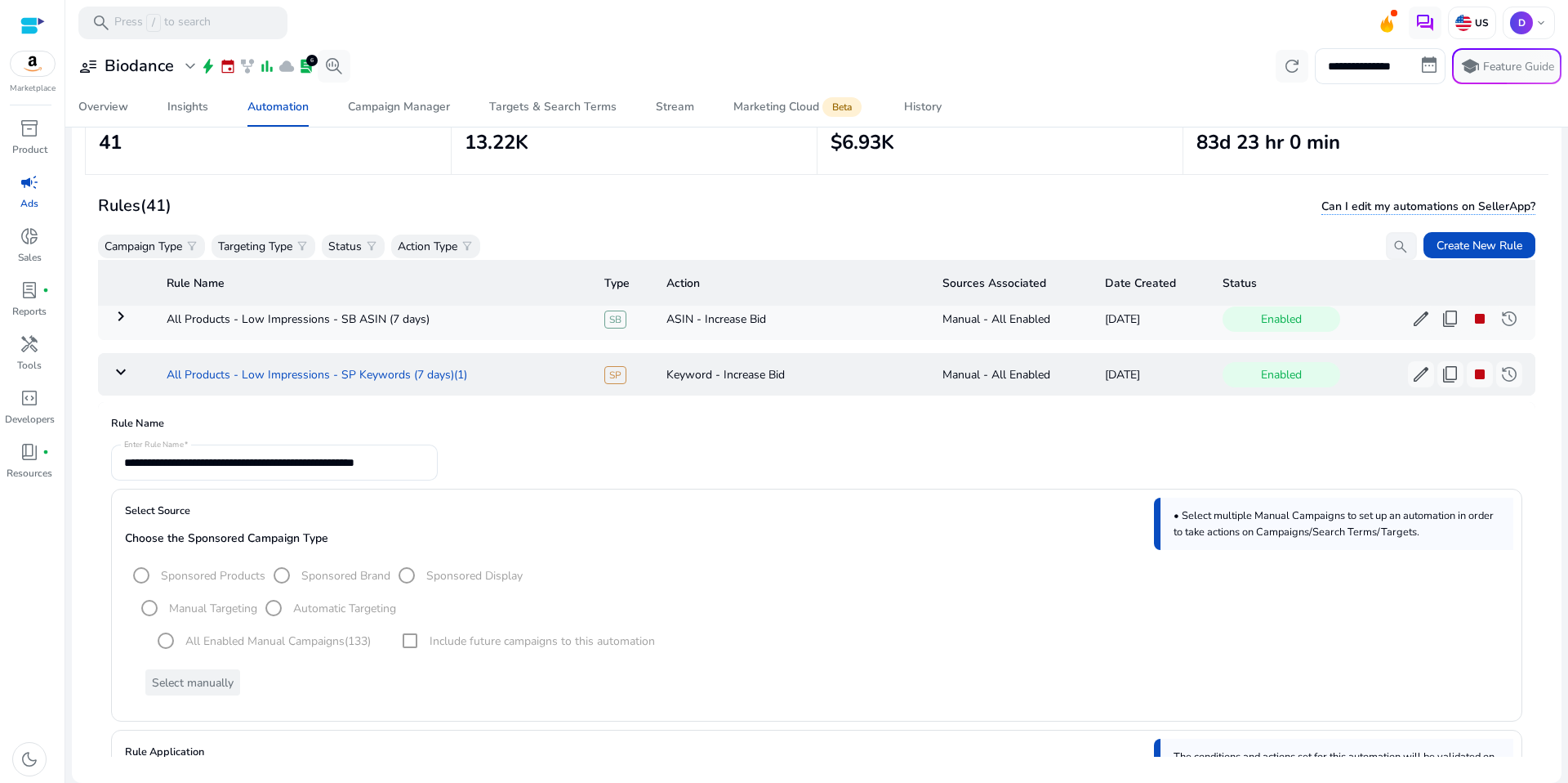
click at [384, 377] on td "All Products - Low Impressions - SP Keywords (7 days)(1)" at bounding box center [372, 375] width 438 height 43
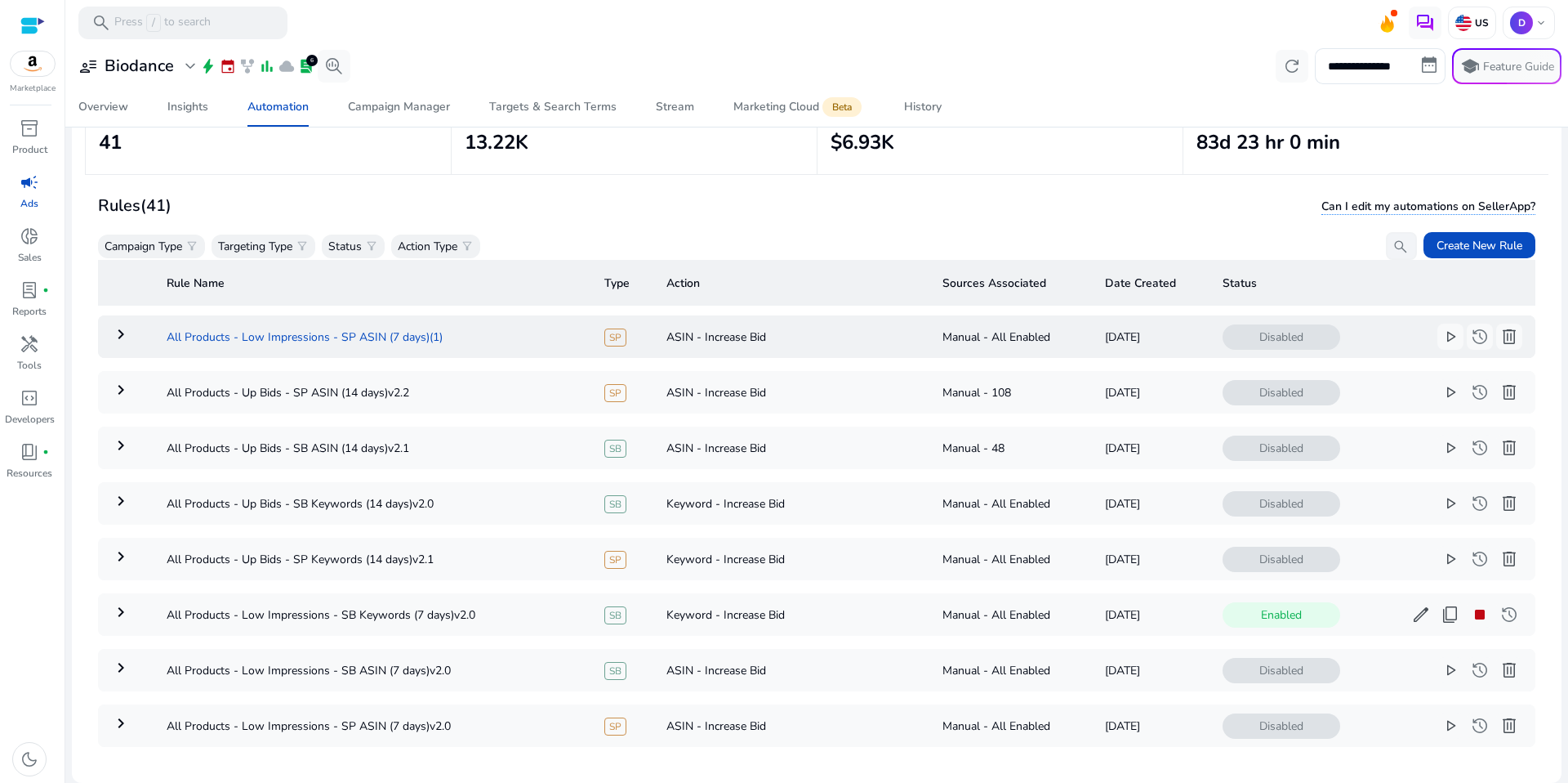
click at [375, 350] on td "All Products - Low Impressions - SP ASIN (7 days)(1)" at bounding box center [372, 337] width 438 height 43
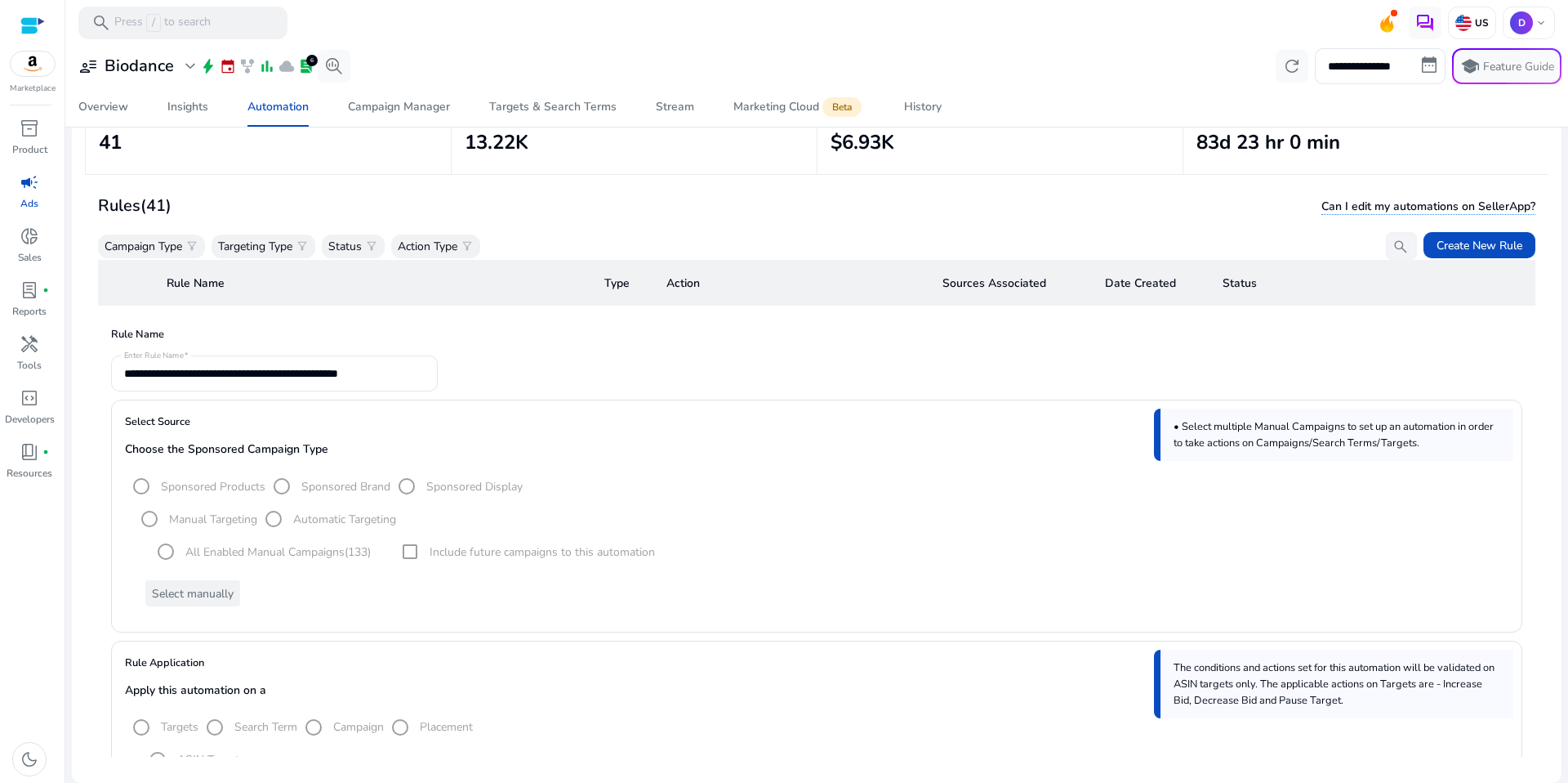
scroll to position [226, 0]
click at [259, 548] on mat-radio-group "All Enabled Manual Campaigns (133)" at bounding box center [260, 547] width 221 height 33
click at [240, 573] on div "Manual Targeting Automatic Targeting All Enabled Manual Campaigns (133) Include…" at bounding box center [817, 550] width 1383 height 103
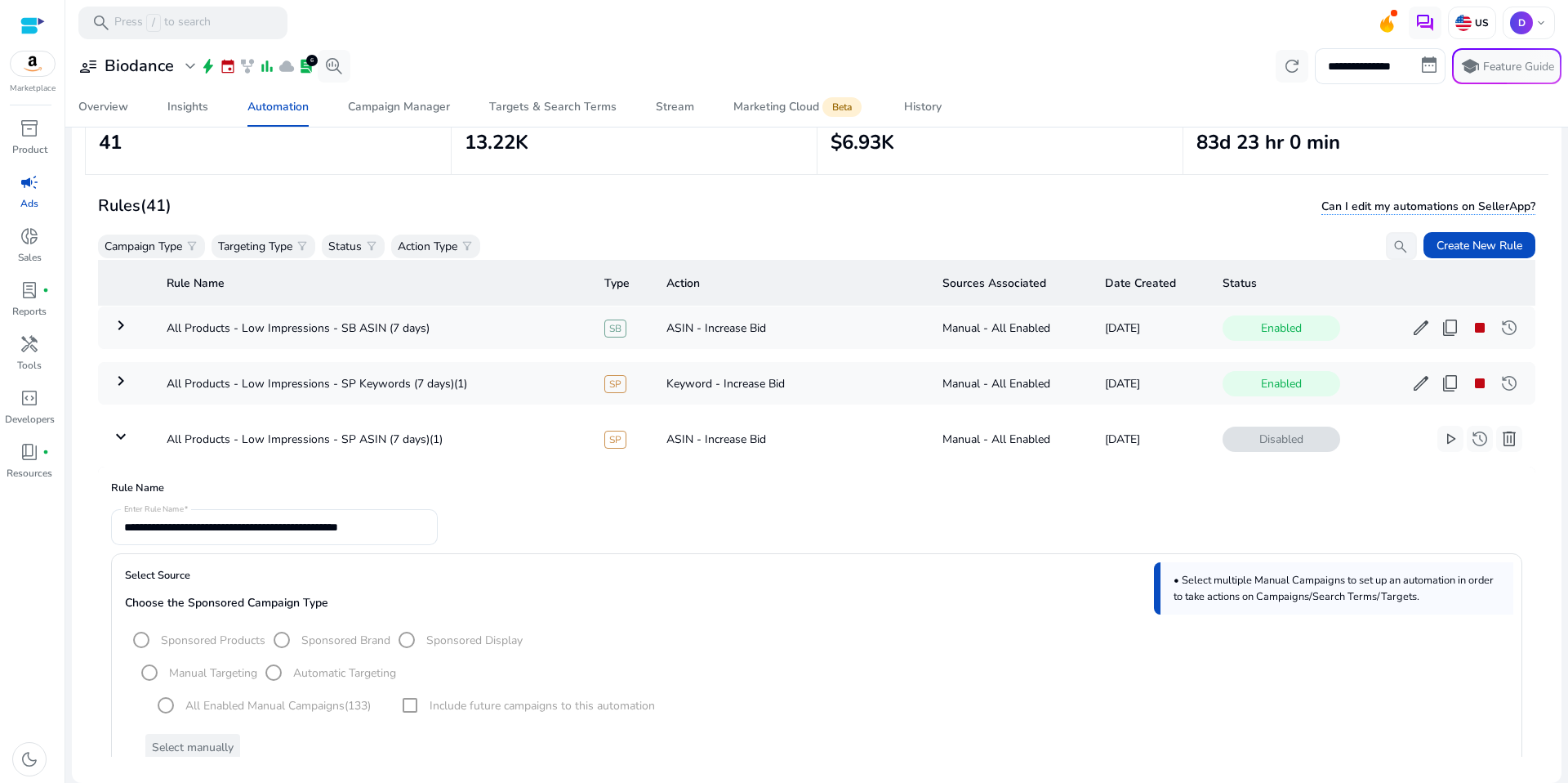
scroll to position [0, 0]
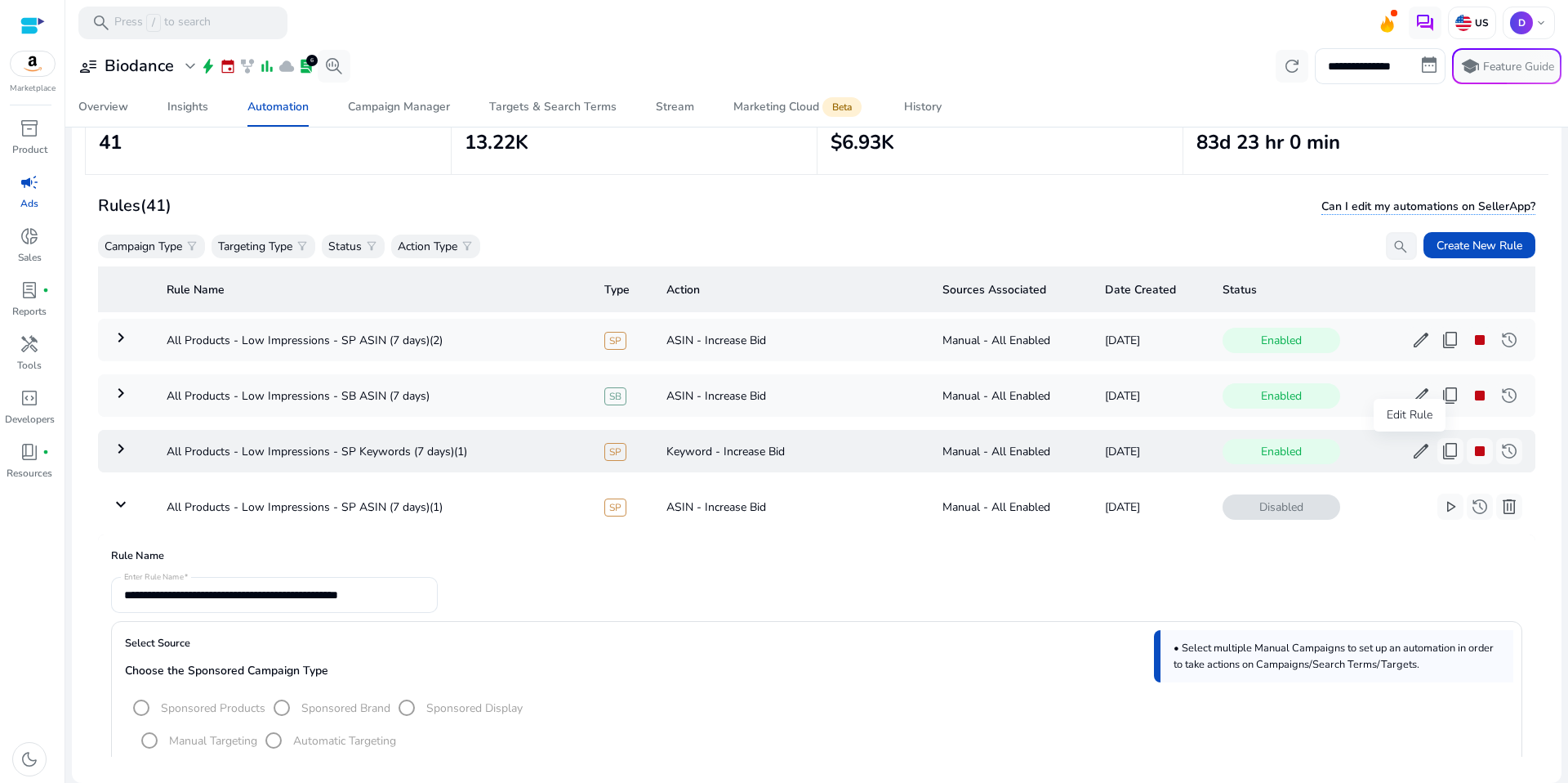
click at [1411, 454] on span "edit" at bounding box center [1421, 451] width 20 height 20
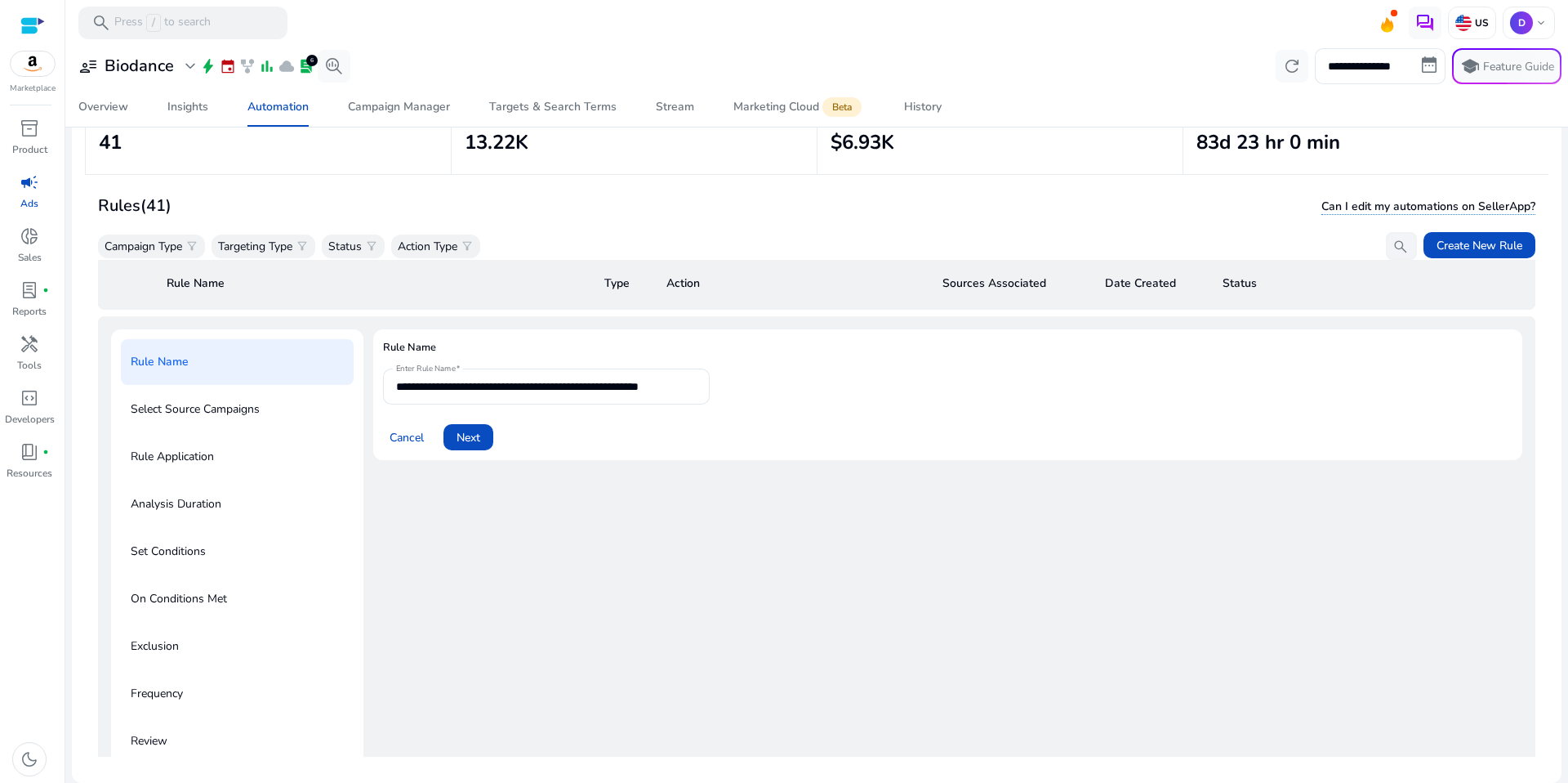
scroll to position [170, 0]
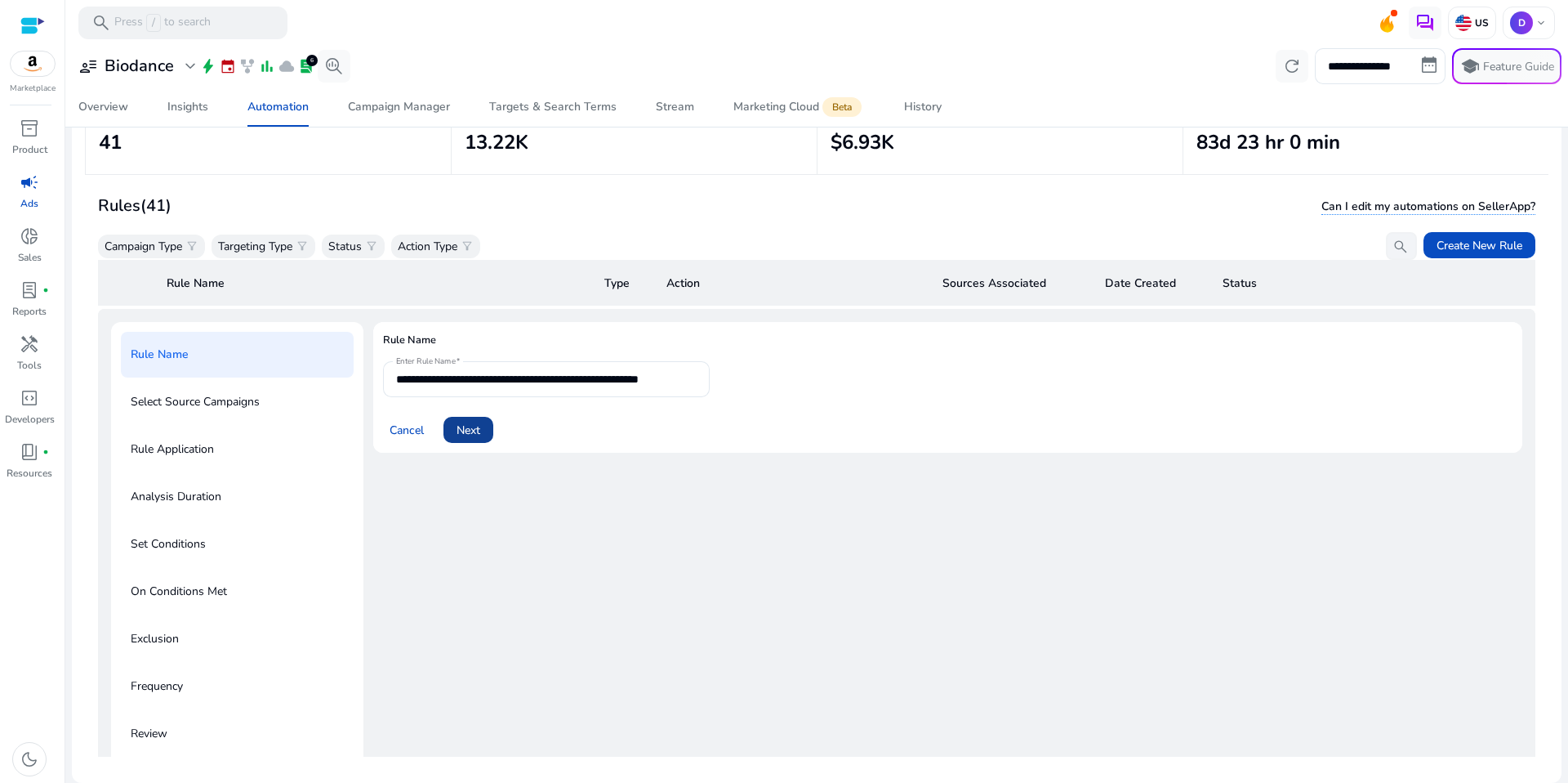
click at [457, 424] on span "Next" at bounding box center [468, 430] width 24 height 17
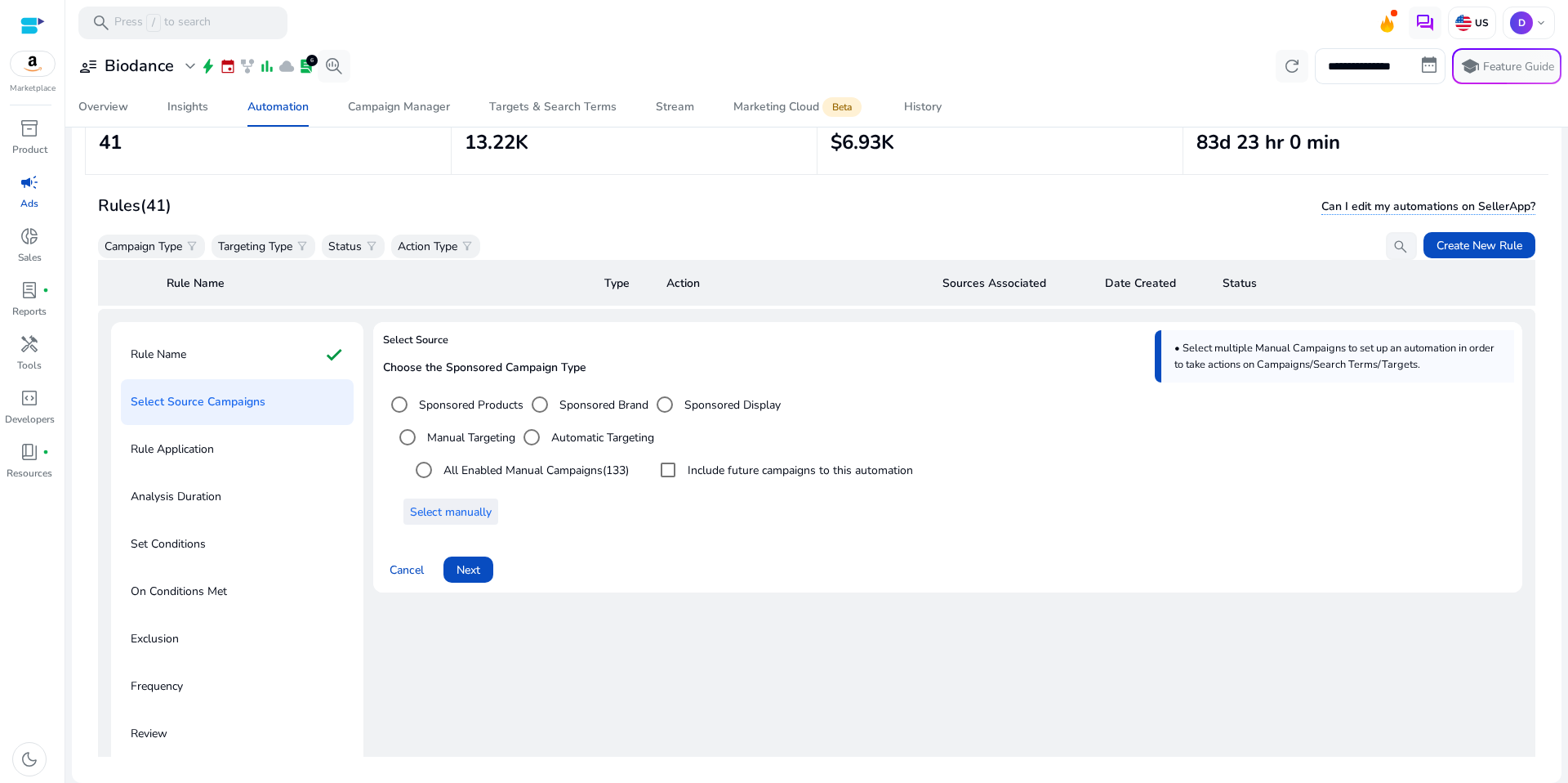
click at [472, 506] on span "Select manually" at bounding box center [451, 511] width 82 height 17
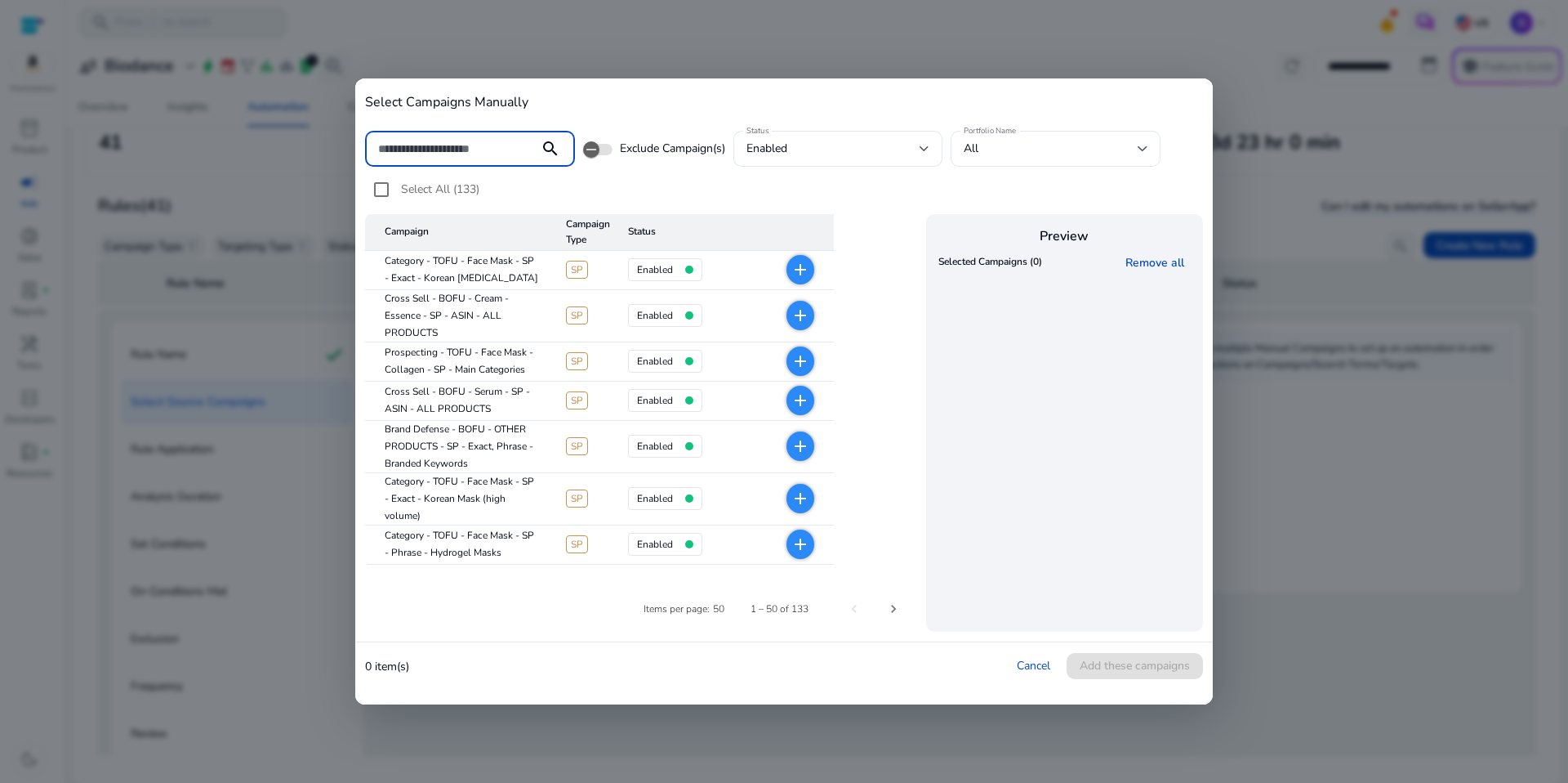
click at [1112, 644] on div "0 item(s) Cancel Add these campaigns" at bounding box center [784, 665] width 858 height 47
click at [1111, 696] on mat-card "Select Campaigns Manually search Exclude Campaign(s) Status enabled Portfolio N…" at bounding box center [784, 392] width 858 height 626
click at [1039, 670] on link "Cancel" at bounding box center [1034, 664] width 34 height 15
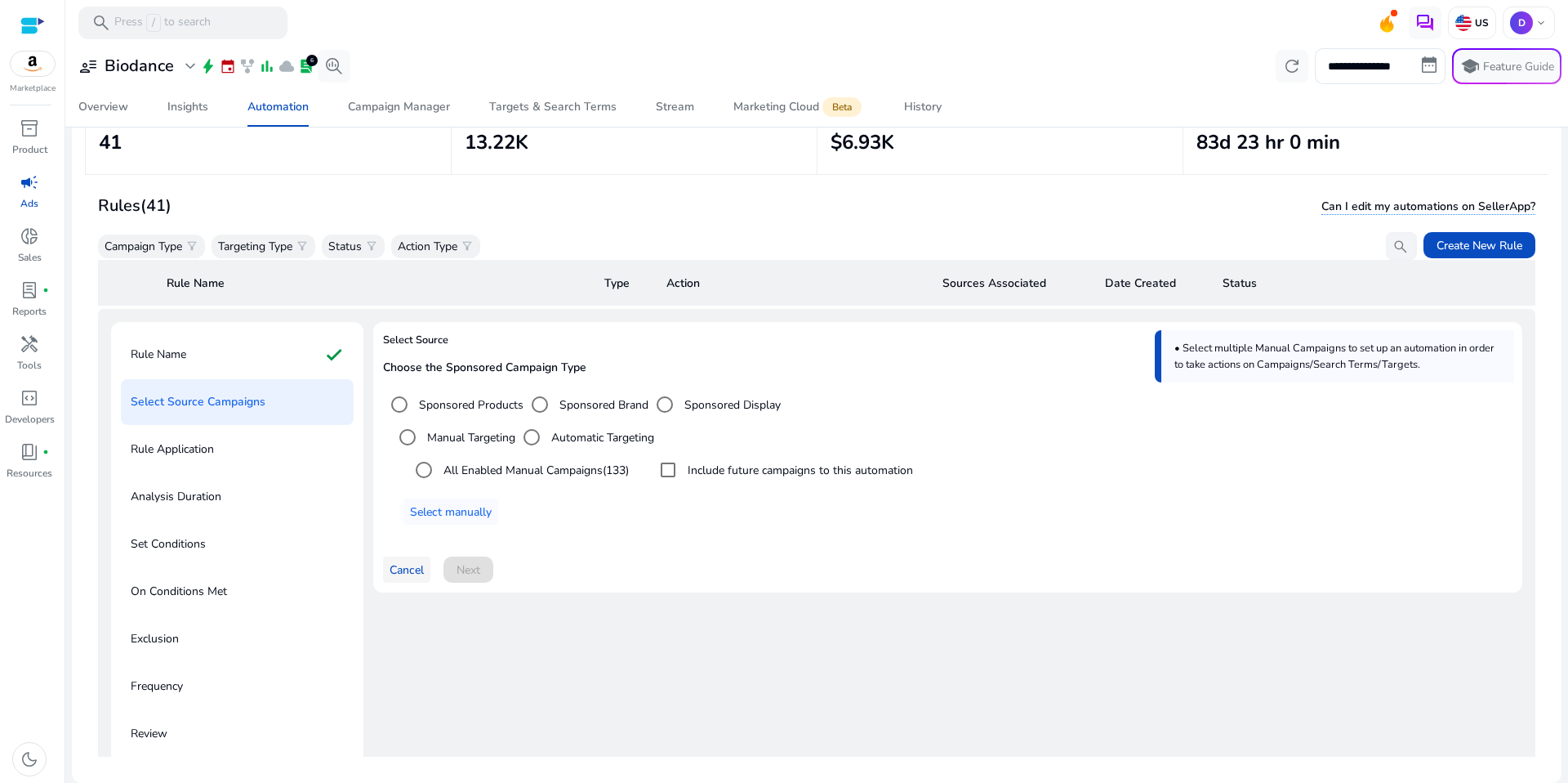
click at [404, 570] on span "Cancel" at bounding box center [406, 569] width 34 height 17
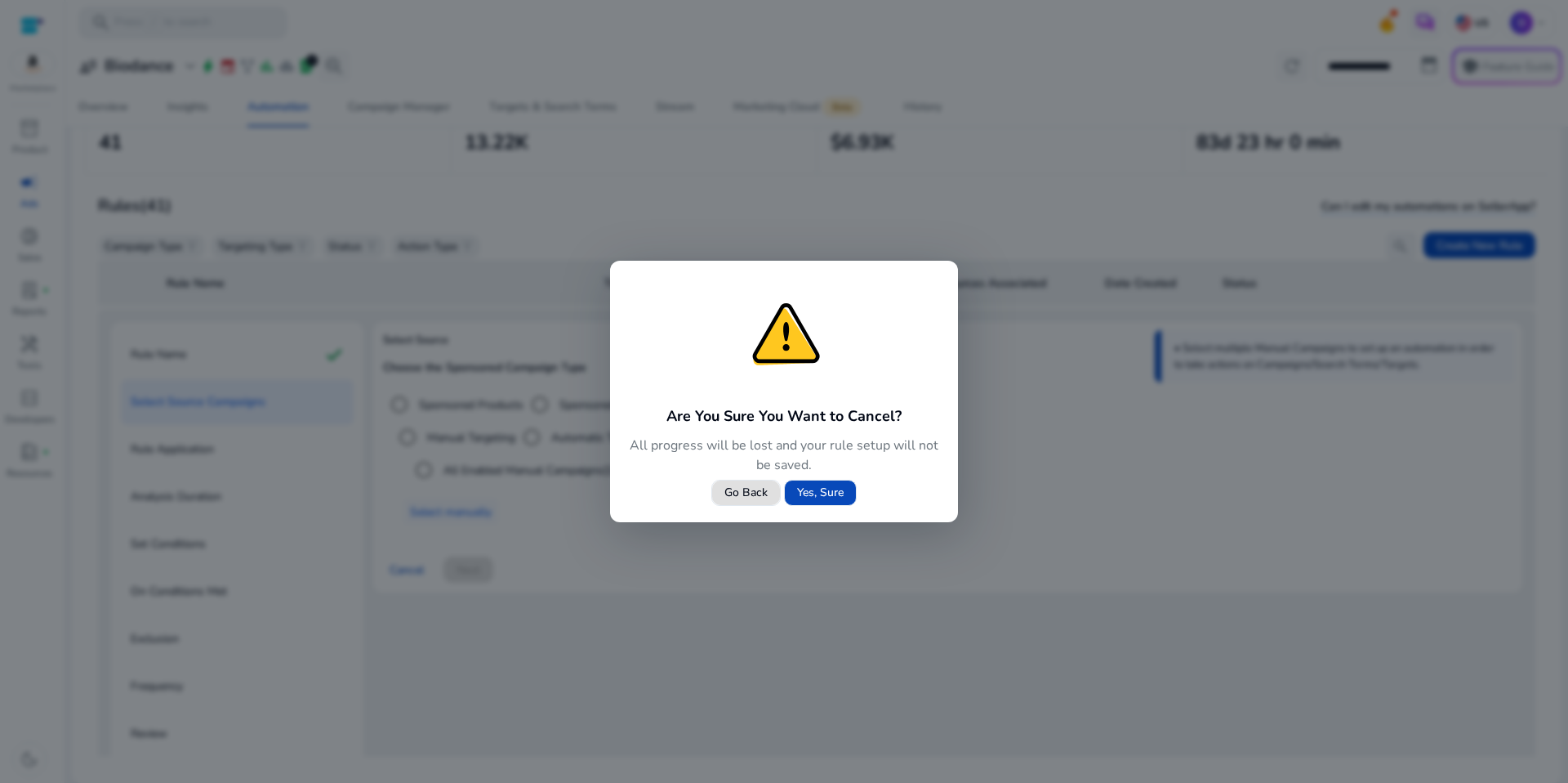
click at [814, 492] on span "Yes, Sure" at bounding box center [820, 491] width 46 height 17
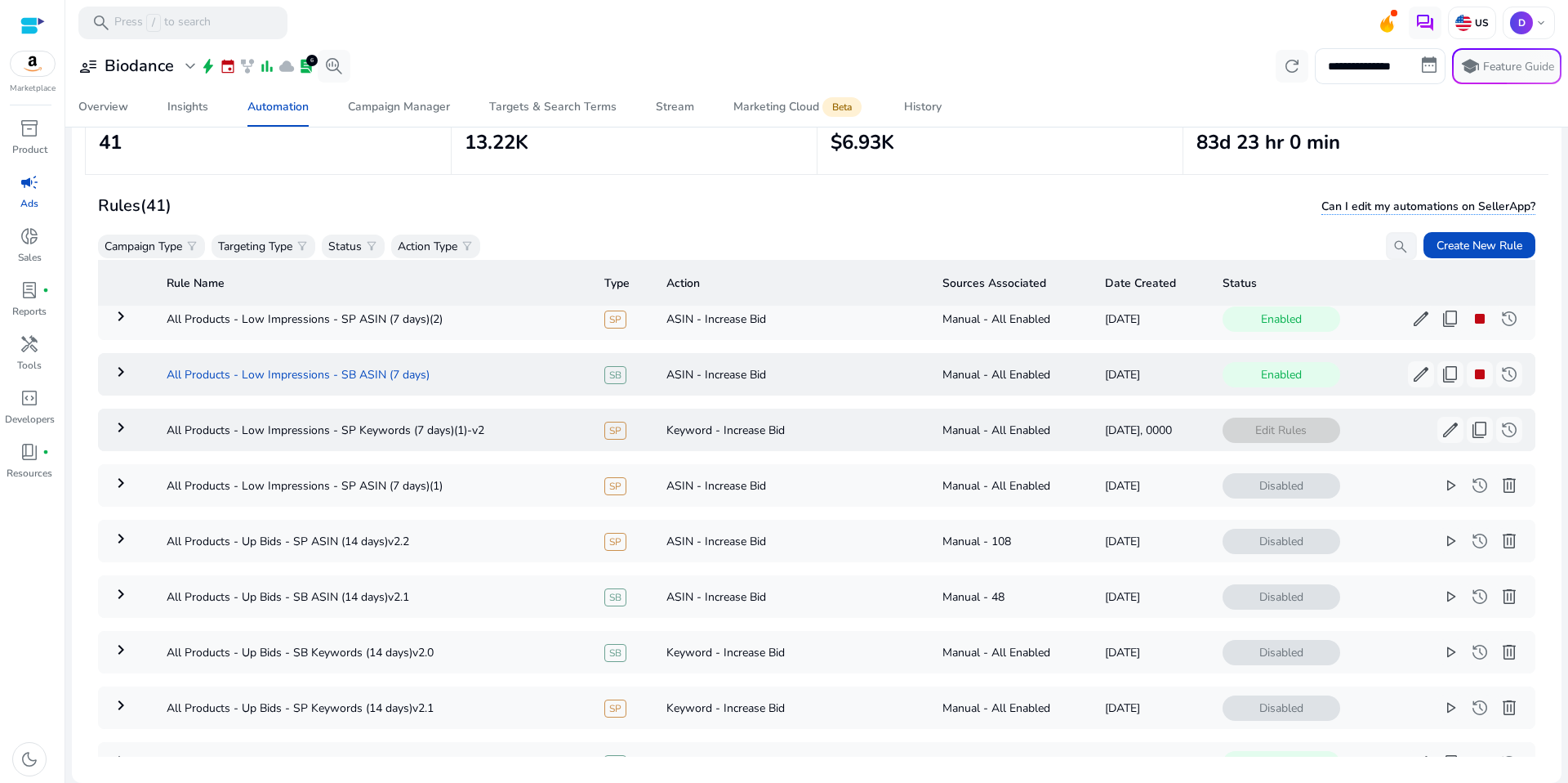
scroll to position [0, 0]
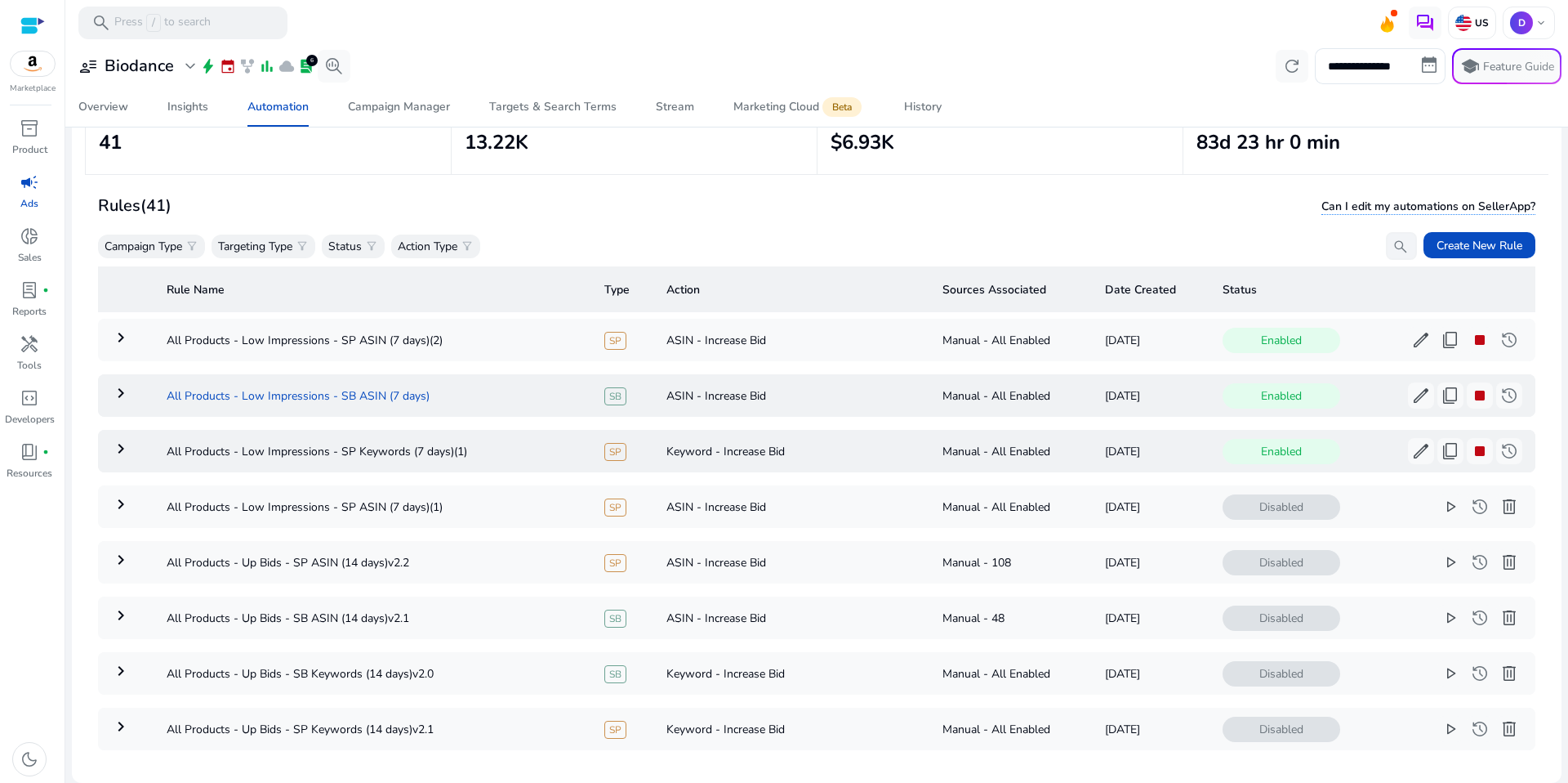
click at [447, 407] on td "All Products - Low Impressions - SB ASIN (7 days)" at bounding box center [372, 396] width 438 height 43
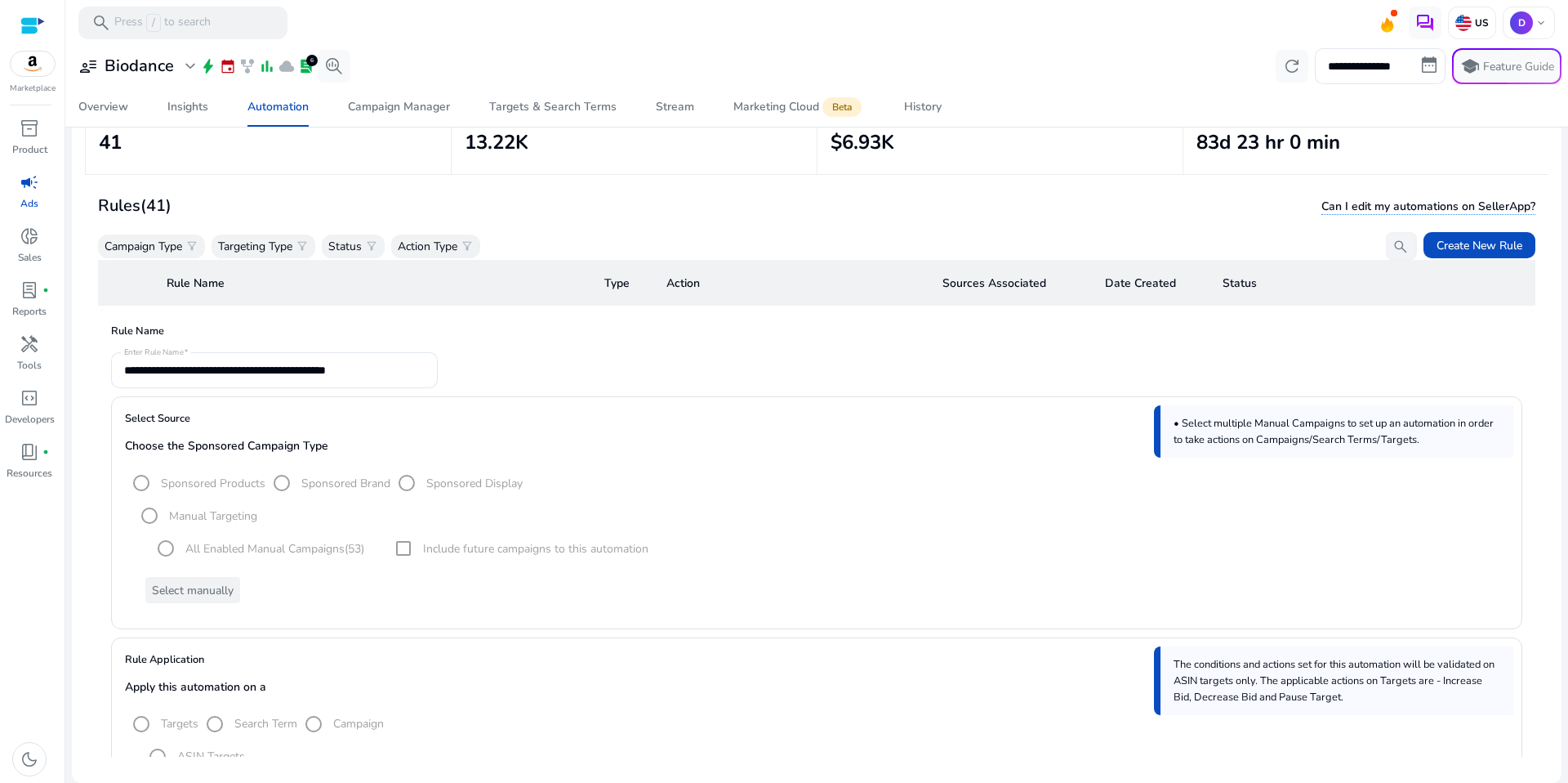
scroll to position [114, 0]
click at [405, 561] on div "All Enabled Manual Campaigns (53) Include future campaigns to this automation" at bounding box center [820, 547] width 1375 height 33
click at [257, 557] on mat-radio-group "All Enabled Manual Campaigns (53)" at bounding box center [257, 547] width 215 height 33
click at [221, 597] on div "Select manually" at bounding box center [820, 589] width 1375 height 26
click at [1449, 249] on span "Create New Rule" at bounding box center [1479, 245] width 86 height 17
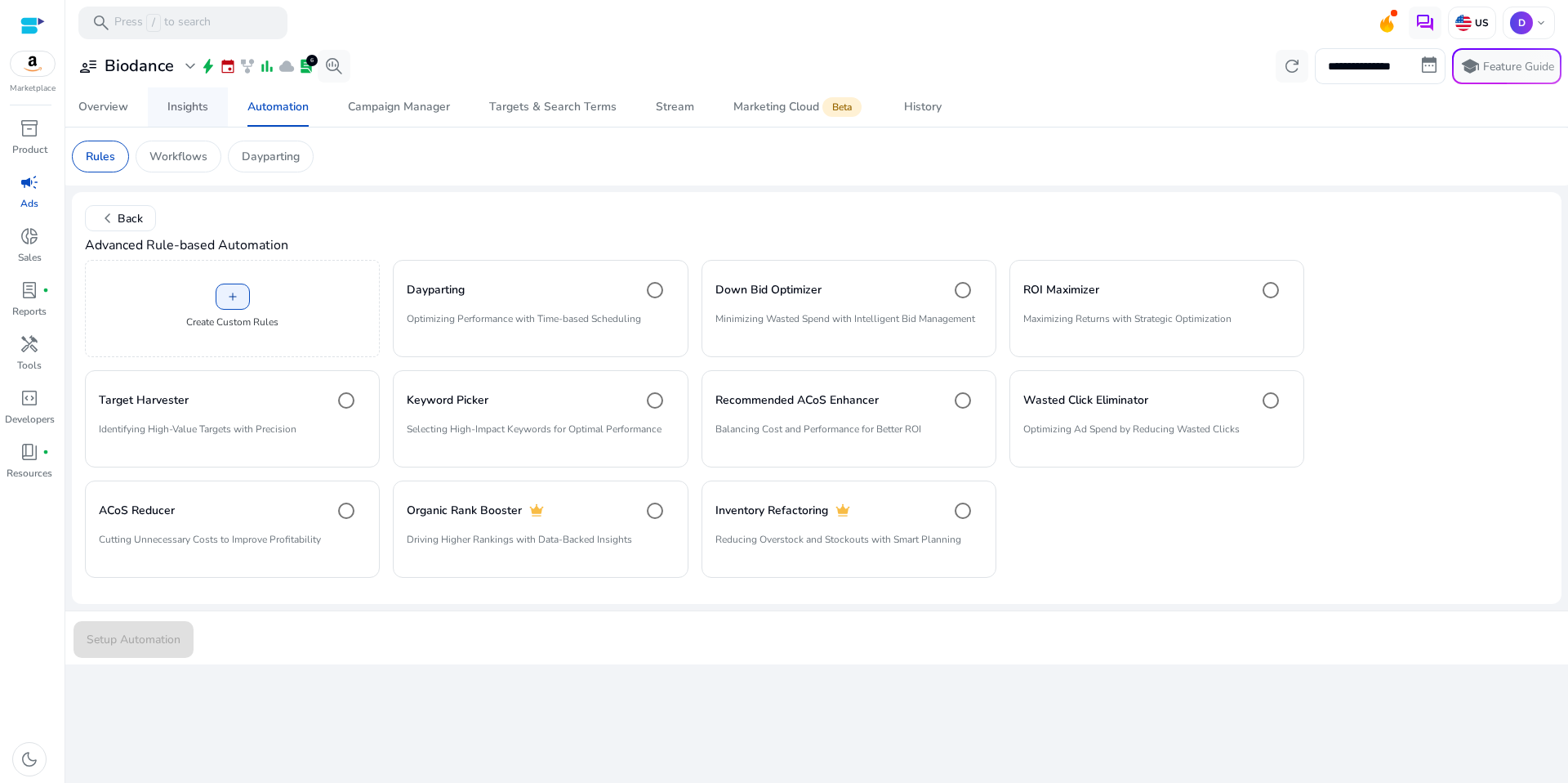
click at [217, 104] on link "Insights" at bounding box center [188, 107] width 80 height 39
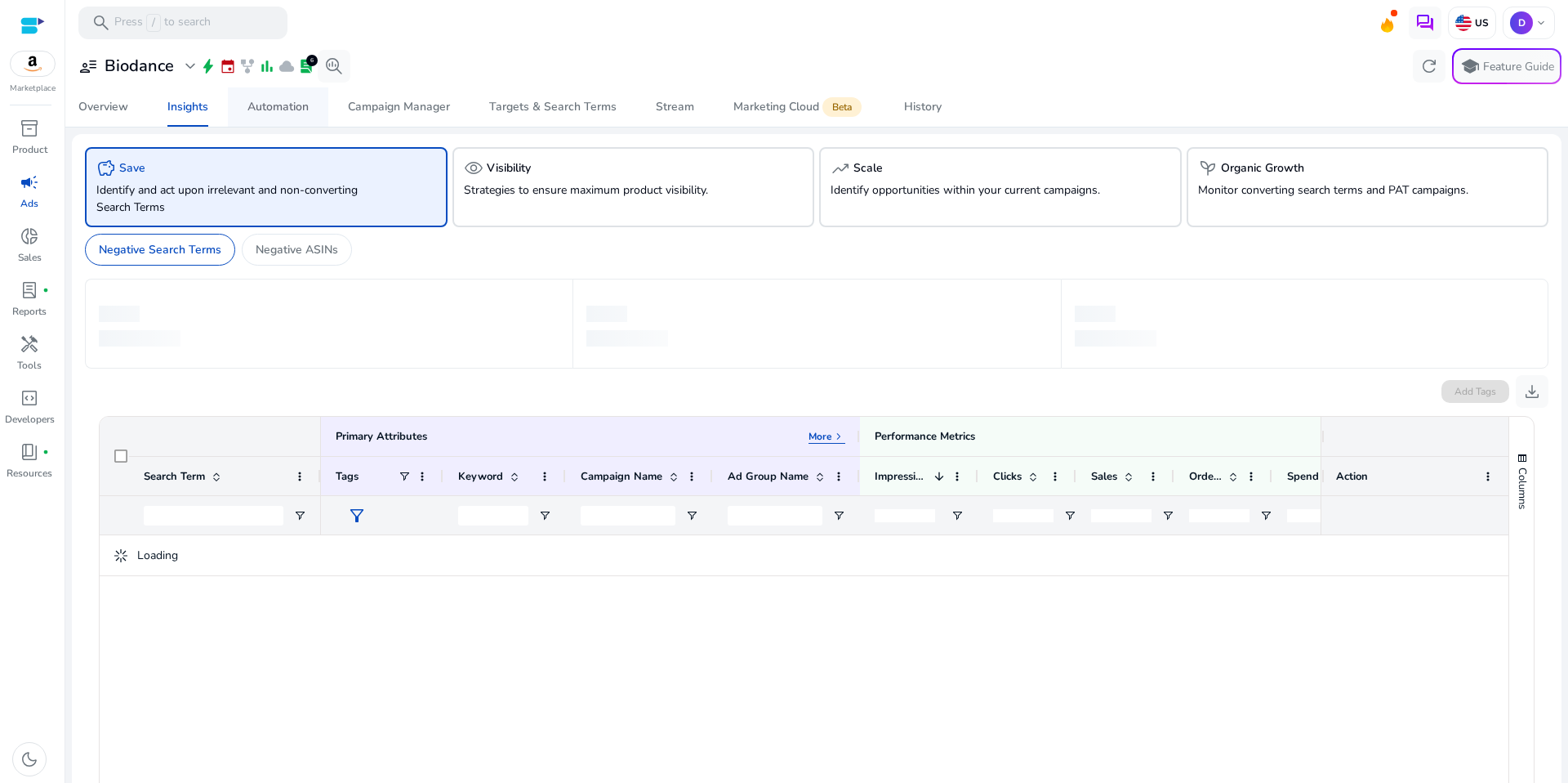
click at [282, 106] on div "Automation" at bounding box center [278, 107] width 62 height 12
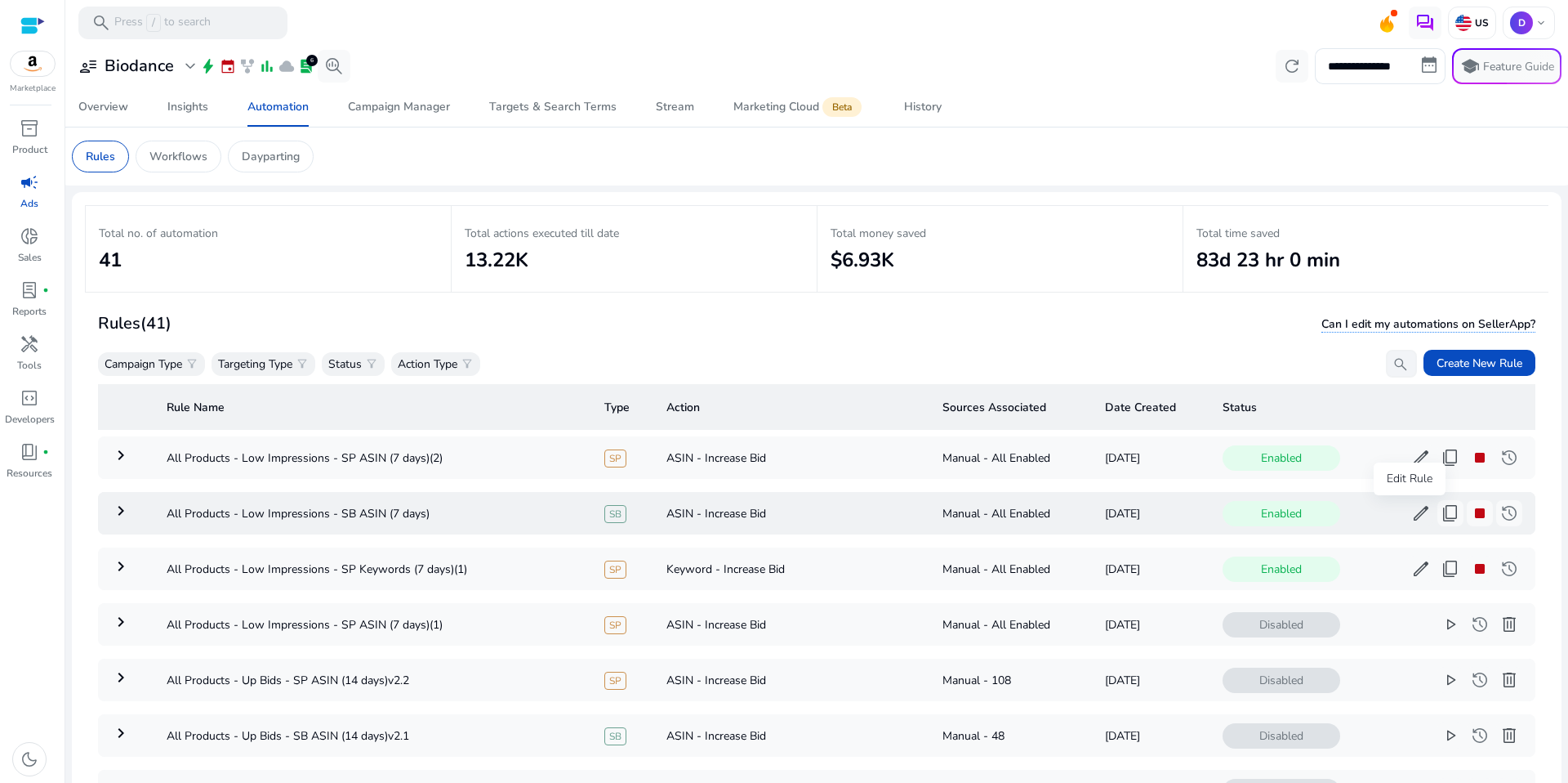
click at [1411, 520] on span "edit" at bounding box center [1421, 513] width 20 height 20
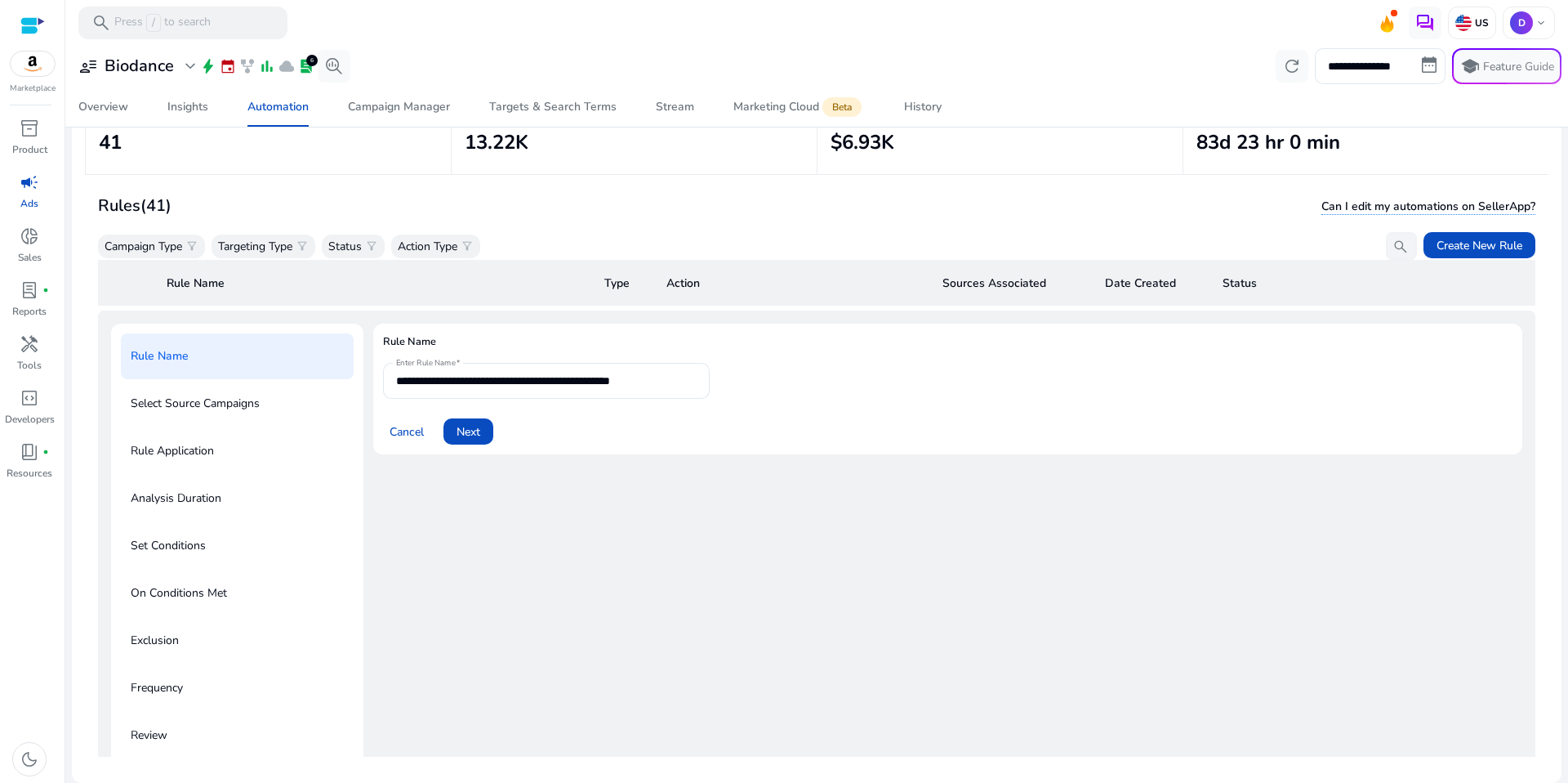
scroll to position [114, 0]
click at [467, 429] on span "Next" at bounding box center [468, 430] width 24 height 17
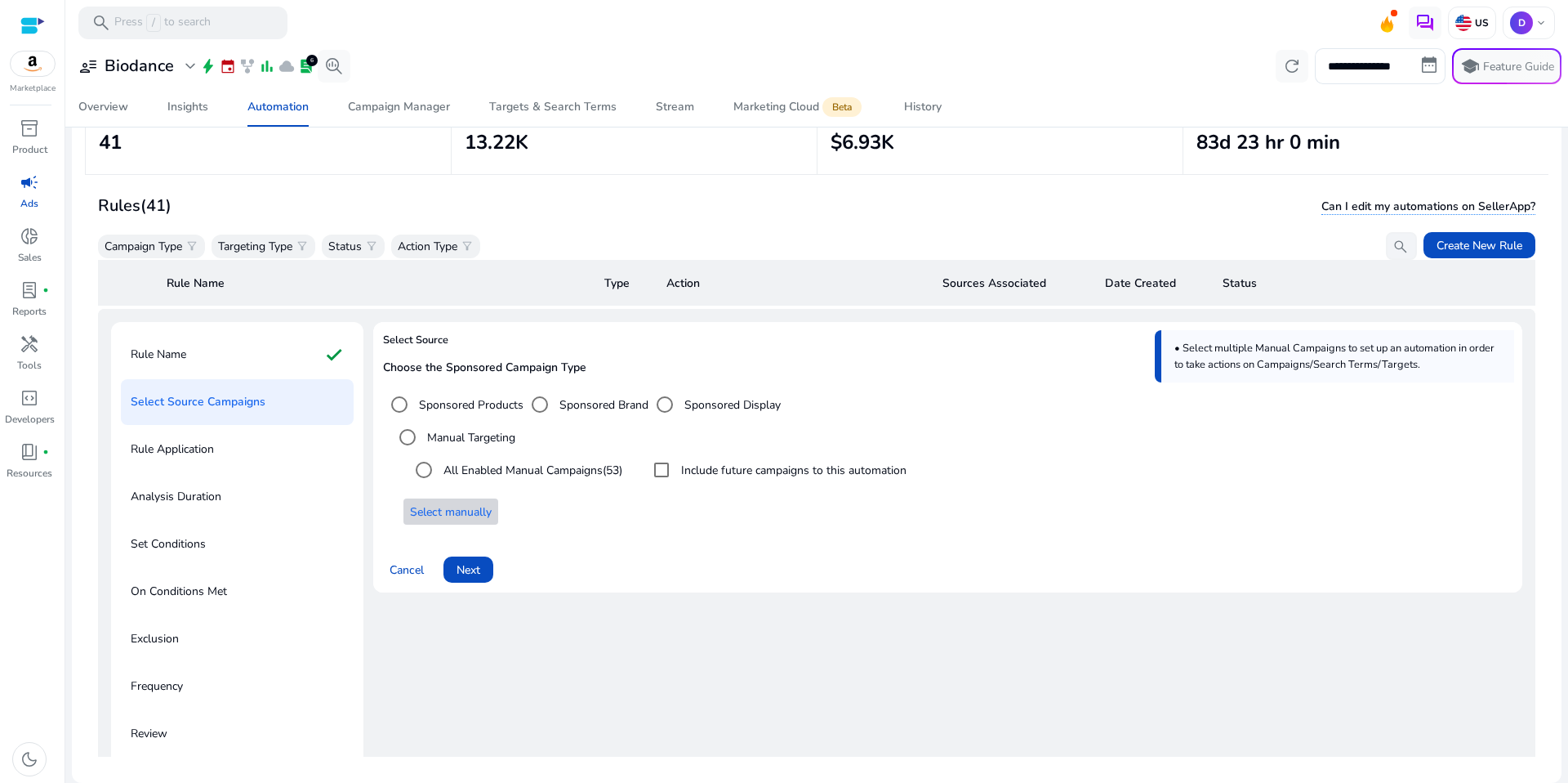
click at [471, 508] on span "Select manually" at bounding box center [451, 511] width 82 height 17
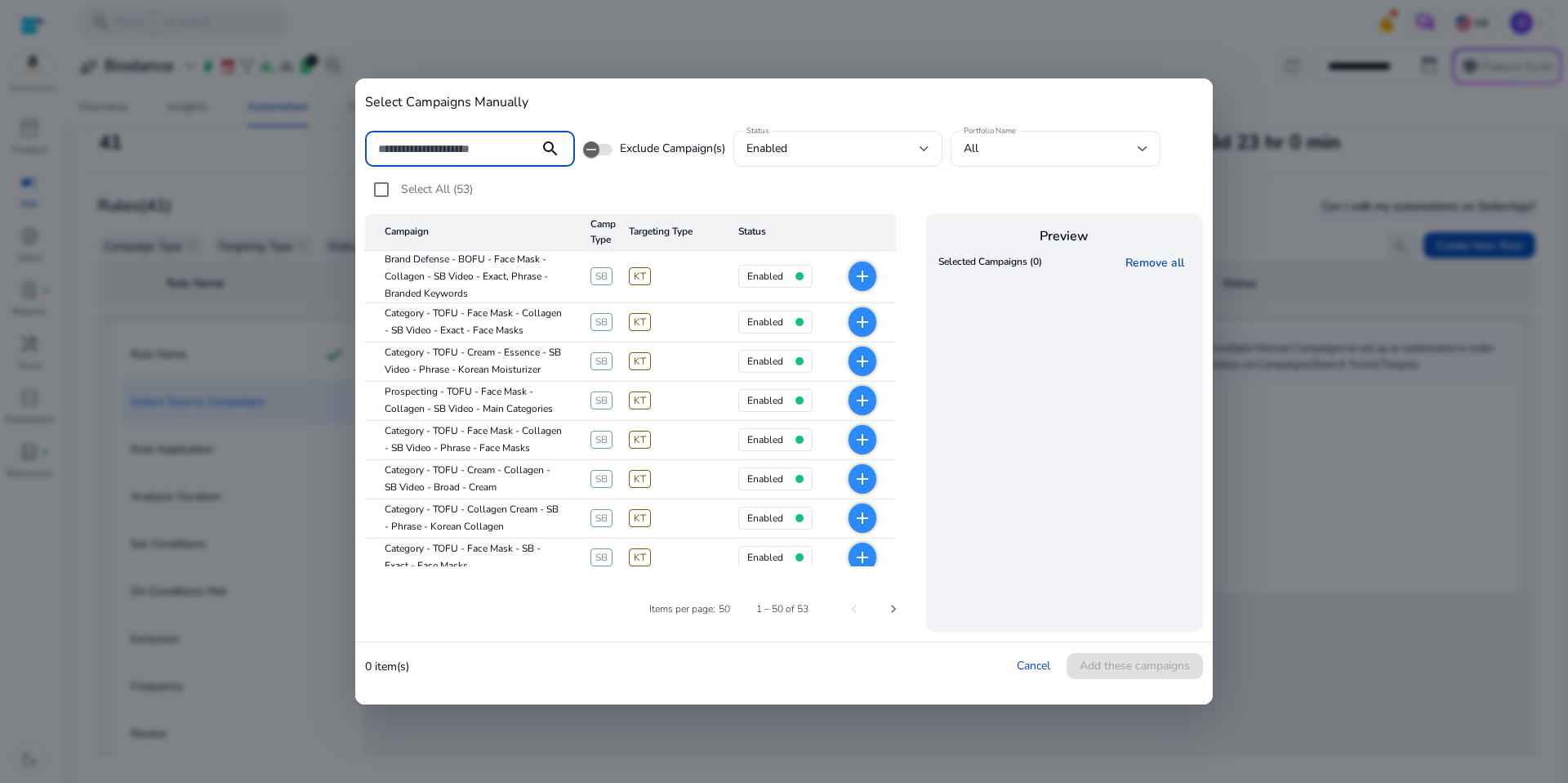
click at [1097, 598] on cdk-virtual-scroll-viewport "Selected Campaigns (0) Remove all" at bounding box center [1064, 438] width 260 height 376
click at [1041, 670] on link "Cancel" at bounding box center [1034, 664] width 34 height 15
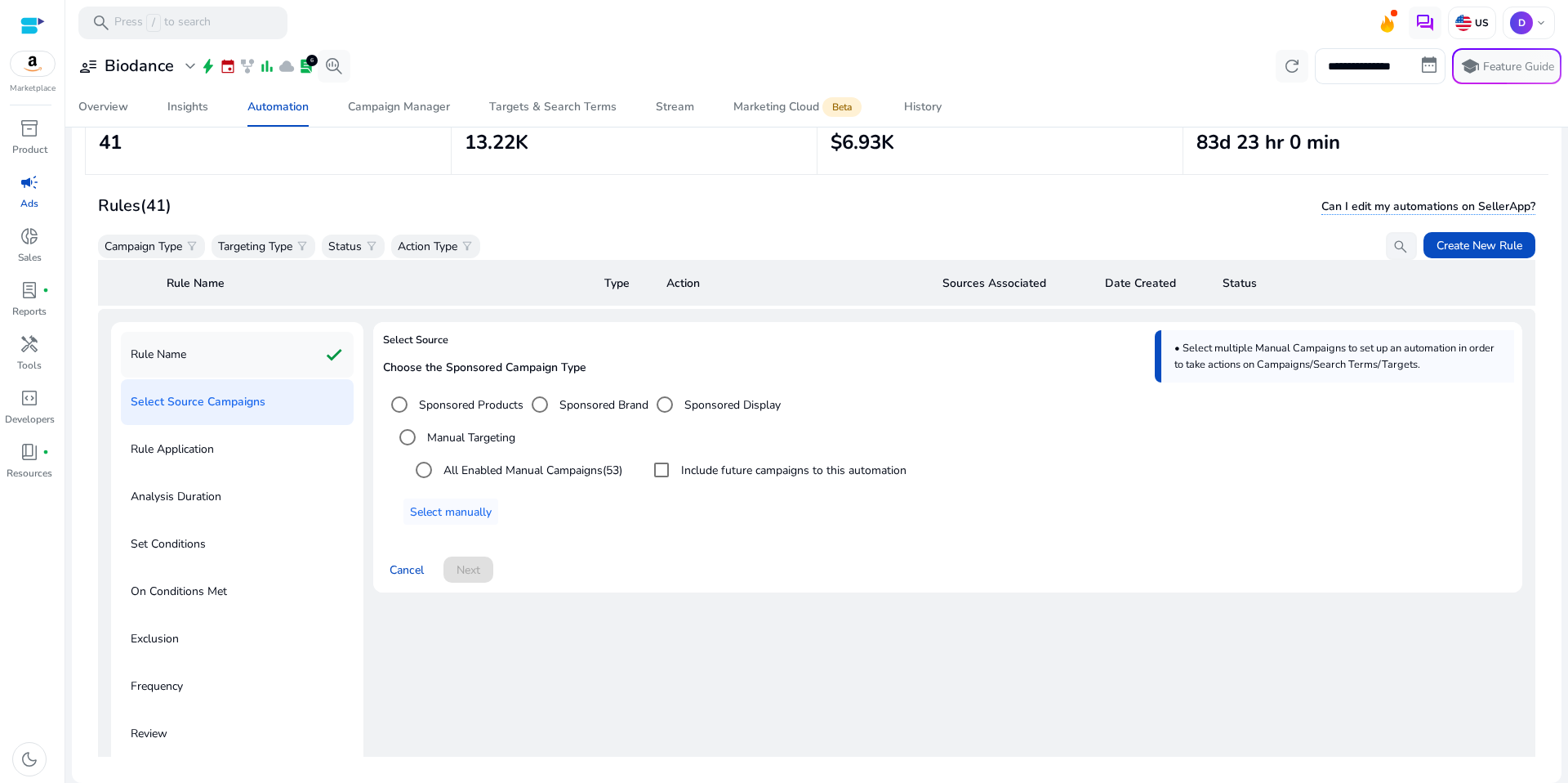
click at [157, 342] on p "Rule Name" at bounding box center [159, 354] width 55 height 26
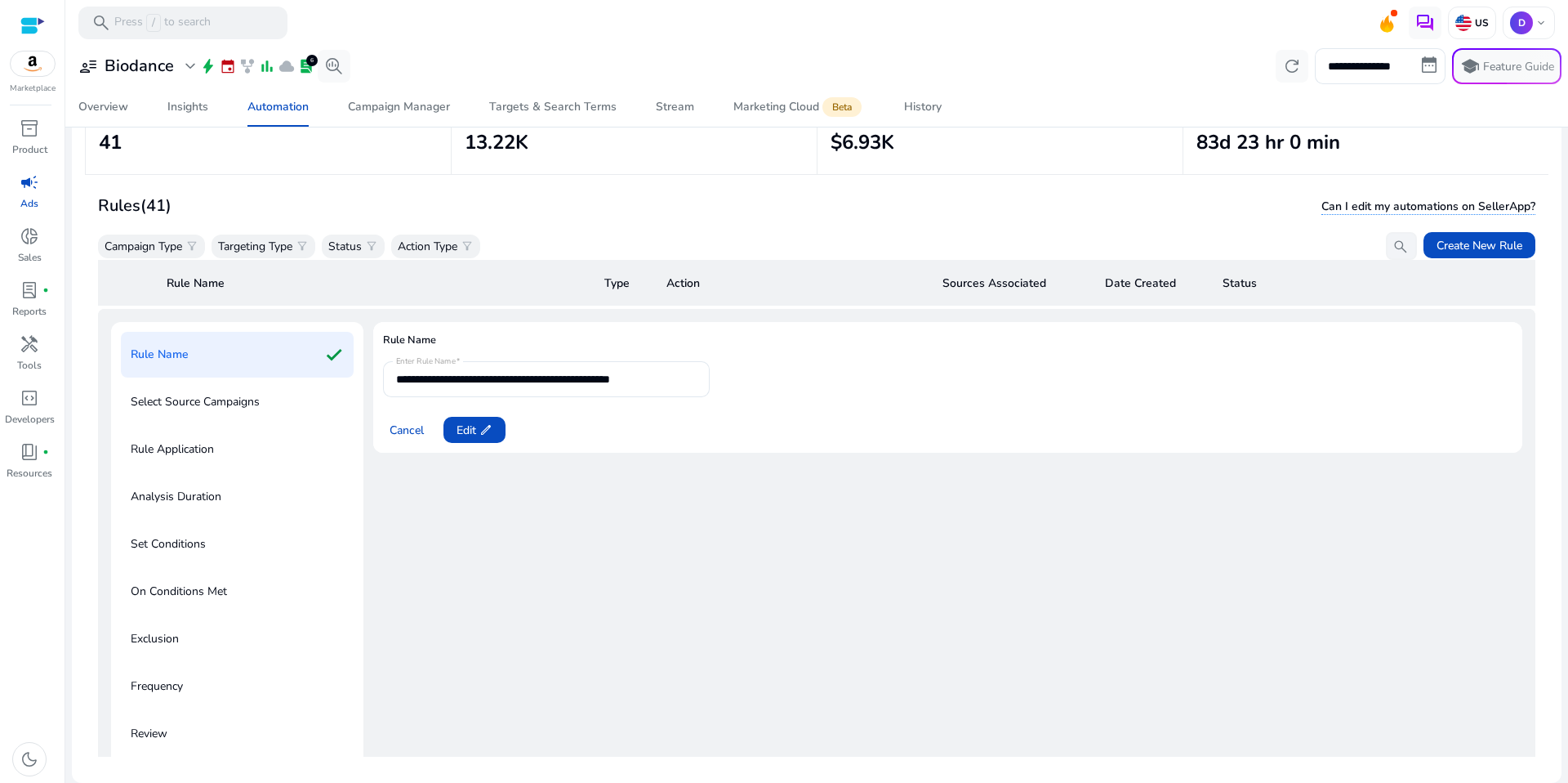
click at [211, 389] on p "Select Source Campaigns" at bounding box center [195, 401] width 129 height 26
click at [211, 392] on p "Select Source Campaigns" at bounding box center [195, 401] width 129 height 26
click at [392, 439] on span at bounding box center [406, 430] width 47 height 39
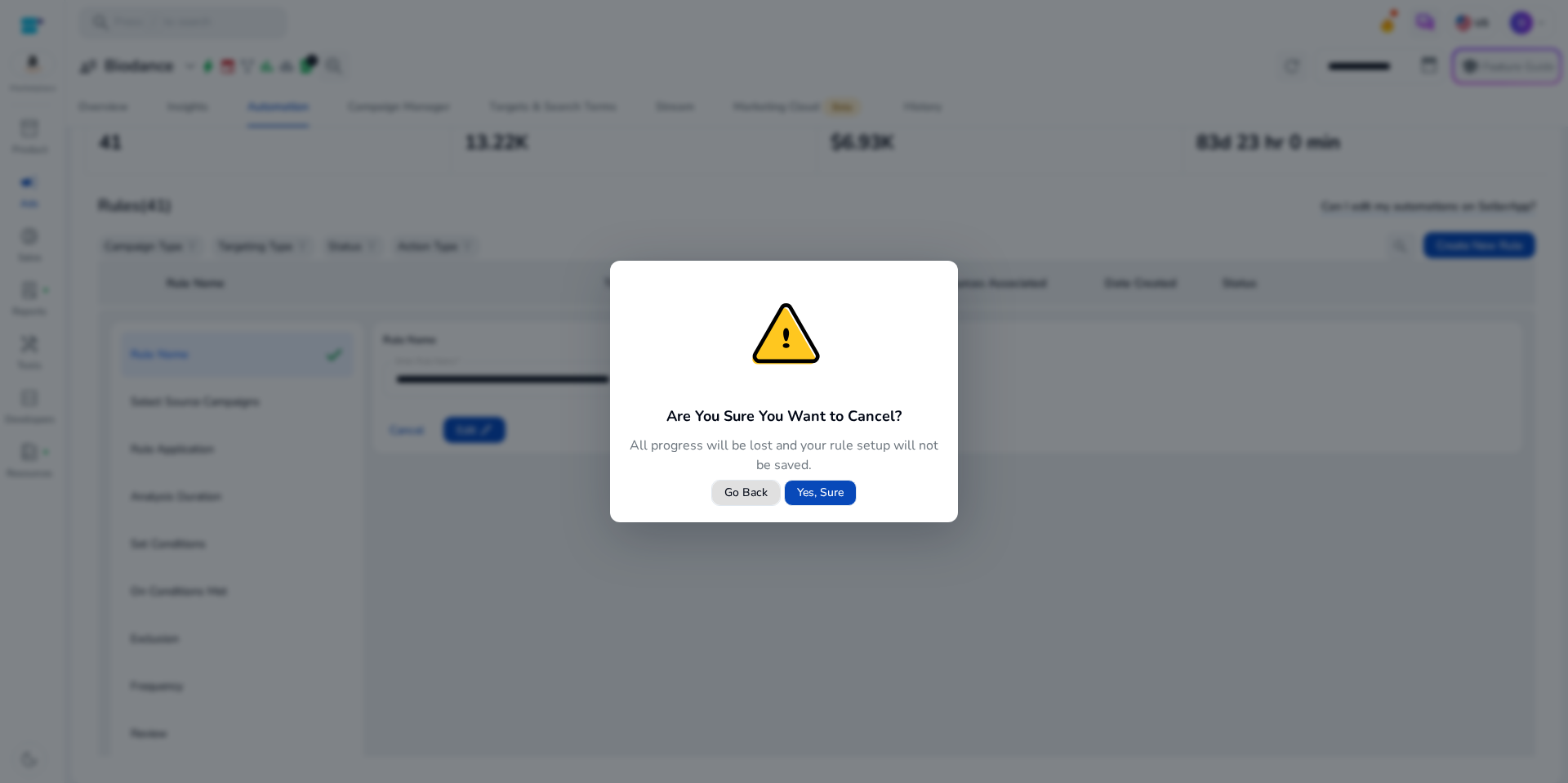
click at [835, 494] on span "Yes, Sure" at bounding box center [820, 491] width 46 height 17
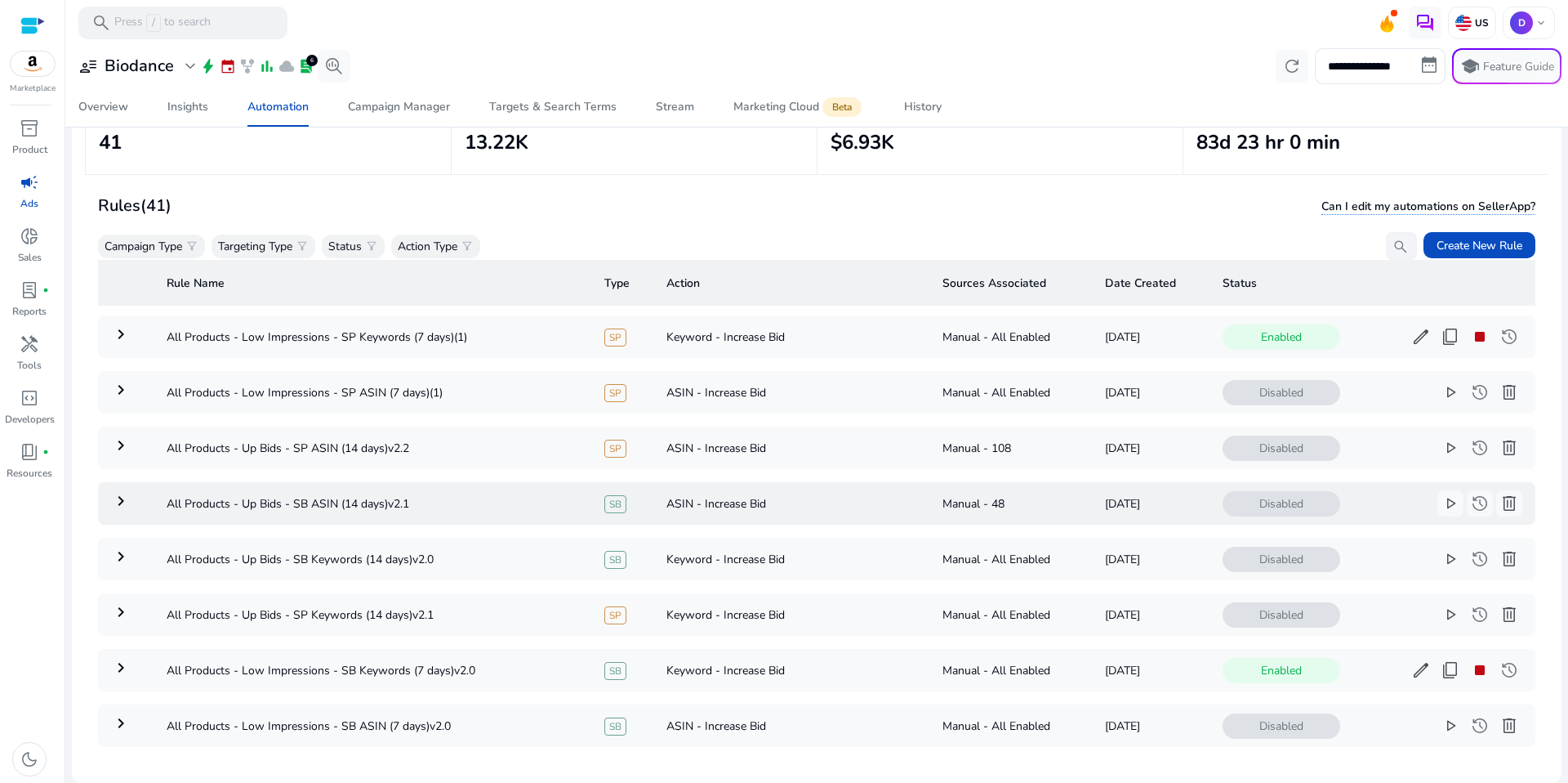
scroll to position [0, 0]
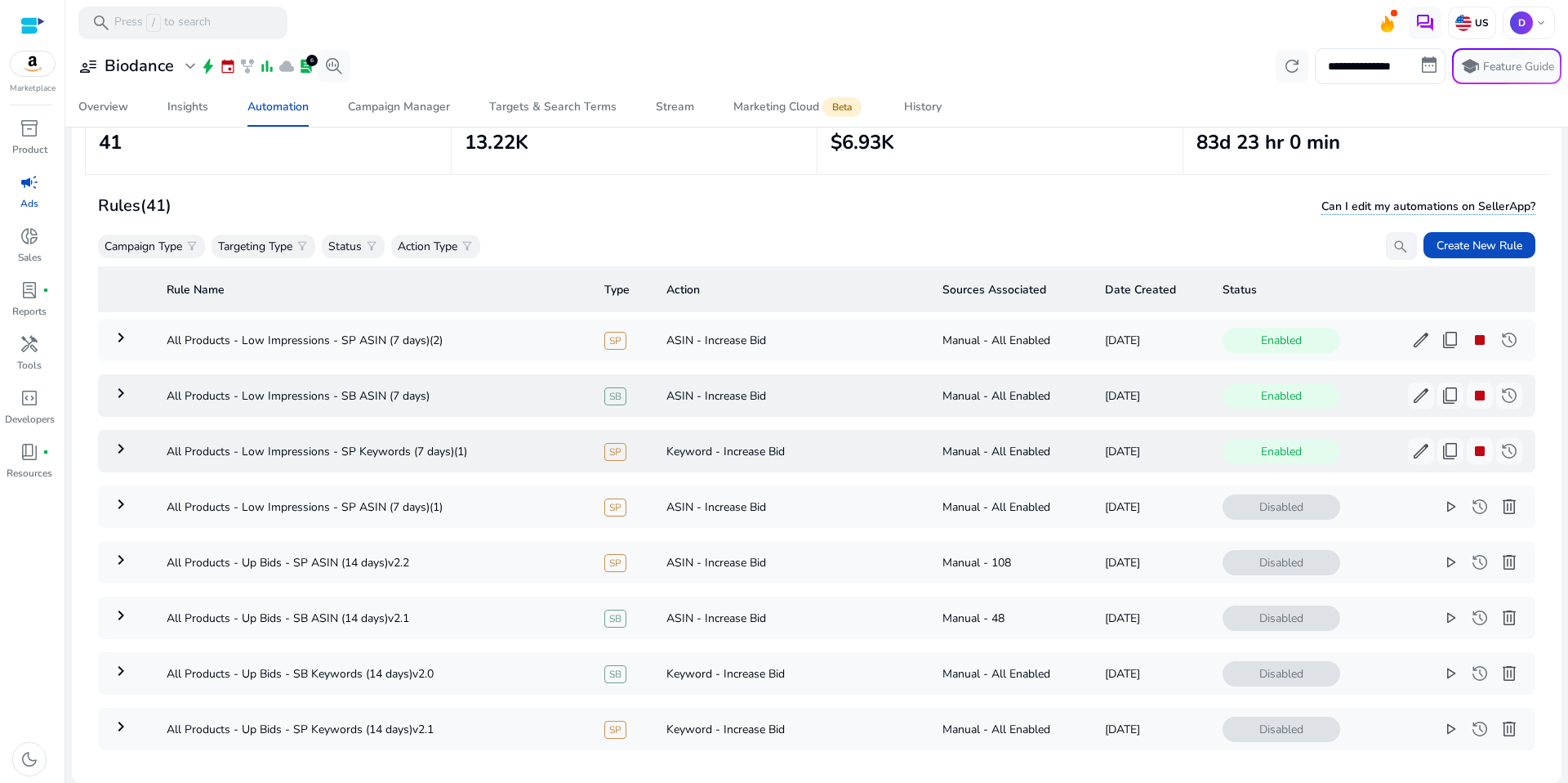
click at [622, 439] on td "SP" at bounding box center [622, 451] width 62 height 43
click at [1416, 452] on span "edit" at bounding box center [1421, 451] width 20 height 20
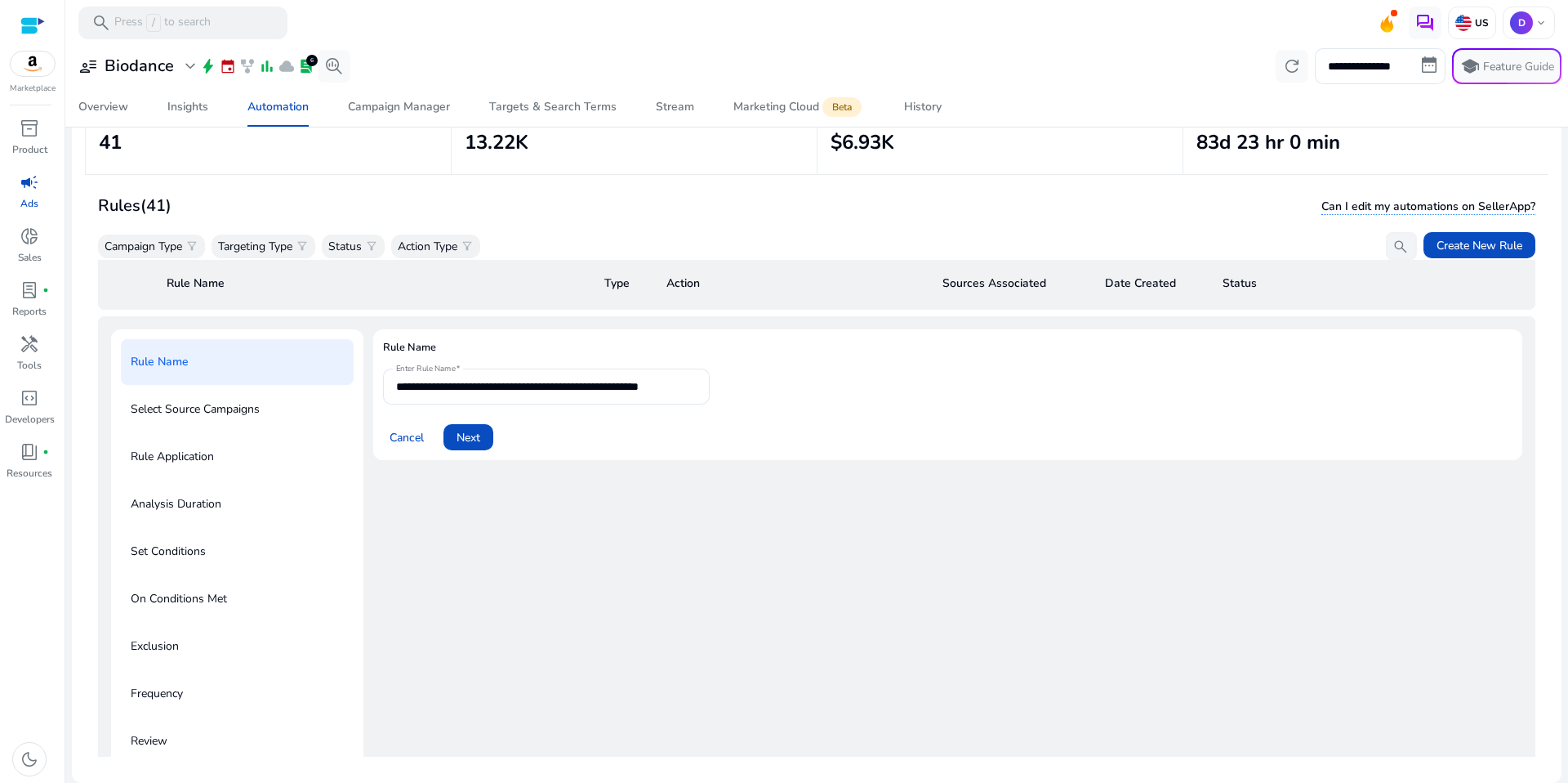
scroll to position [170, 0]
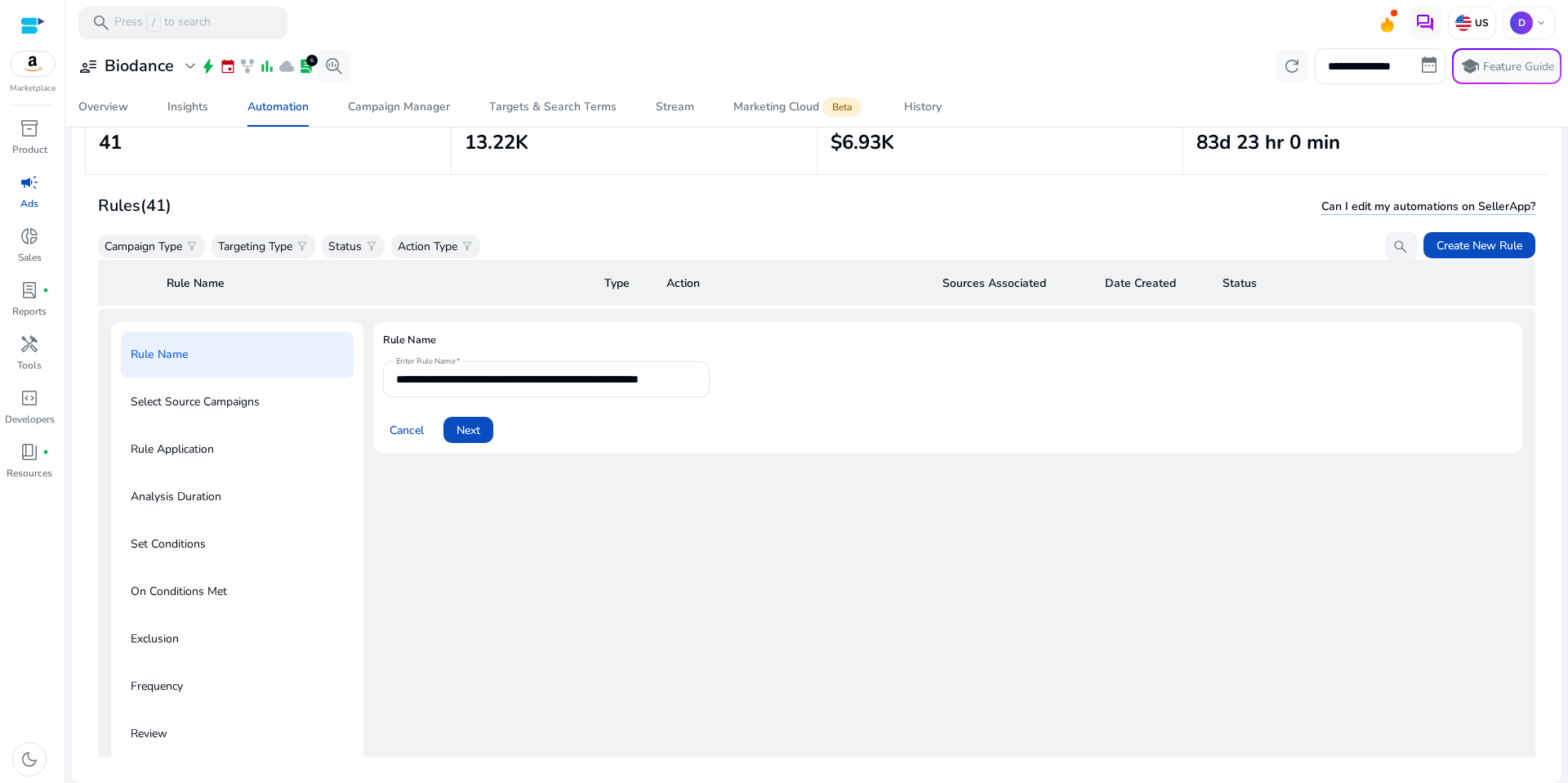
drag, startPoint x: 653, startPoint y: 413, endPoint x: 647, endPoint y: 397, distance: 17.1
click at [653, 413] on div "Cancel Next" at bounding box center [948, 424] width 1129 height 39
drag, startPoint x: 689, startPoint y: 375, endPoint x: 675, endPoint y: 382, distance: 15.7
click at [682, 379] on div "**********" at bounding box center [546, 379] width 326 height 36
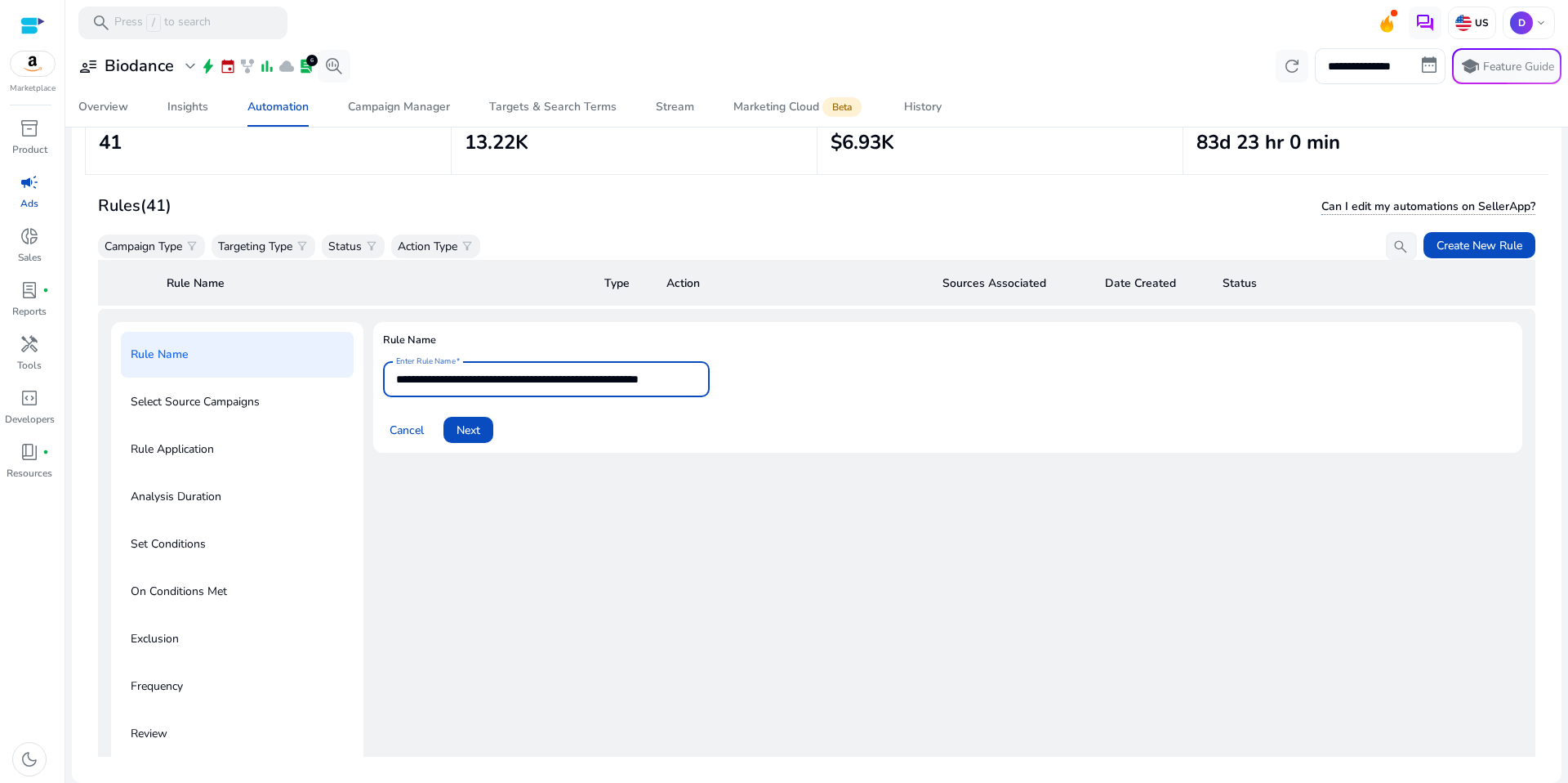
drag, startPoint x: 665, startPoint y: 375, endPoint x: 838, endPoint y: 384, distance: 173.2
click at [838, 384] on form "**********" at bounding box center [948, 402] width 1129 height 82
type input "**********"
click at [456, 433] on span at bounding box center [468, 430] width 50 height 39
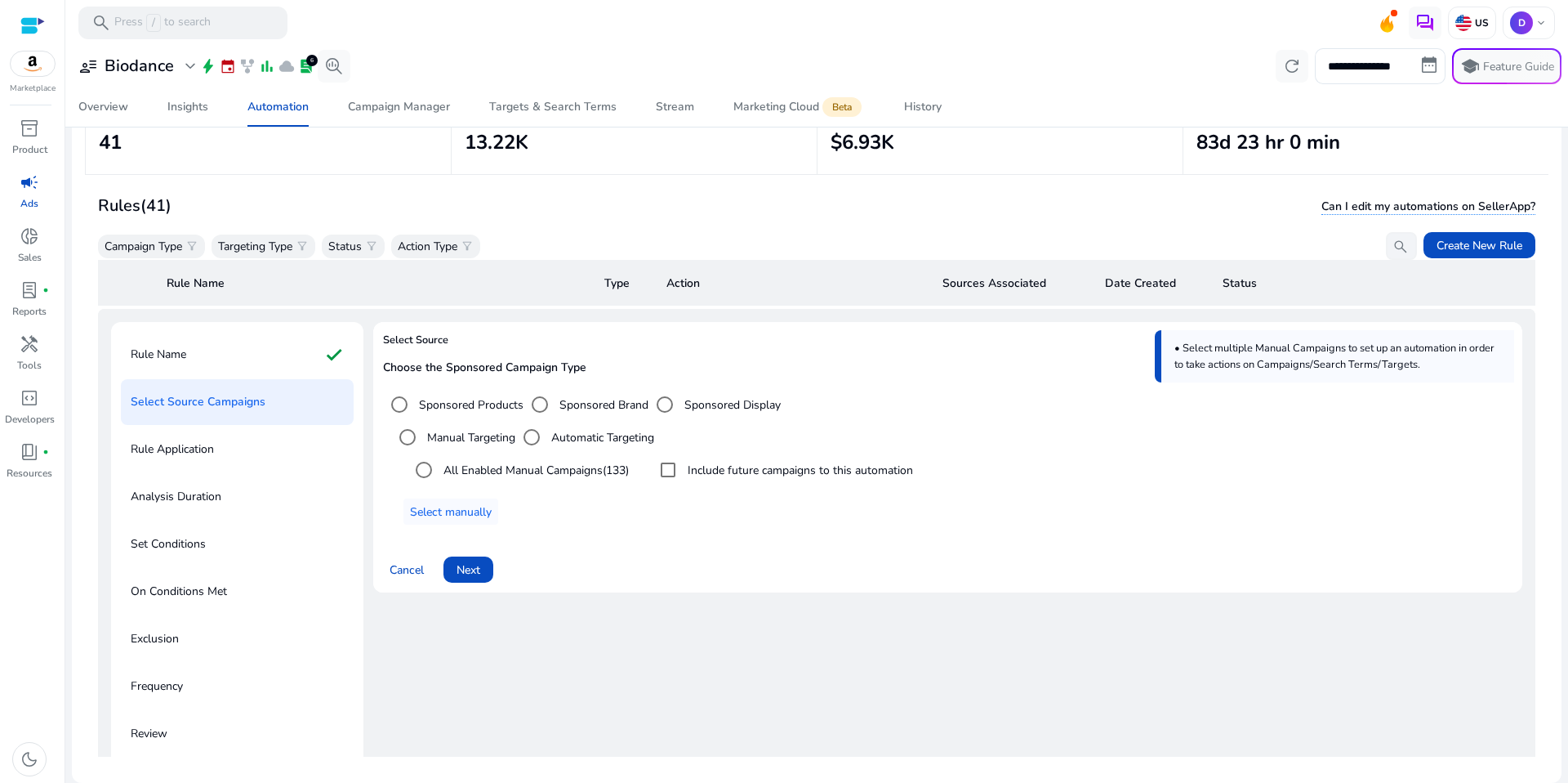
click at [647, 544] on div "Cancel Next" at bounding box center [948, 563] width 1129 height 39
click at [706, 466] on label "Include future campaigns to this automation" at bounding box center [799, 470] width 229 height 17
drag, startPoint x: 705, startPoint y: 466, endPoint x: 696, endPoint y: 473, distance: 11.4
click at [705, 466] on label "Include future campaigns to this automation" at bounding box center [799, 470] width 229 height 17
click at [464, 515] on span "Select manually" at bounding box center [451, 511] width 82 height 17
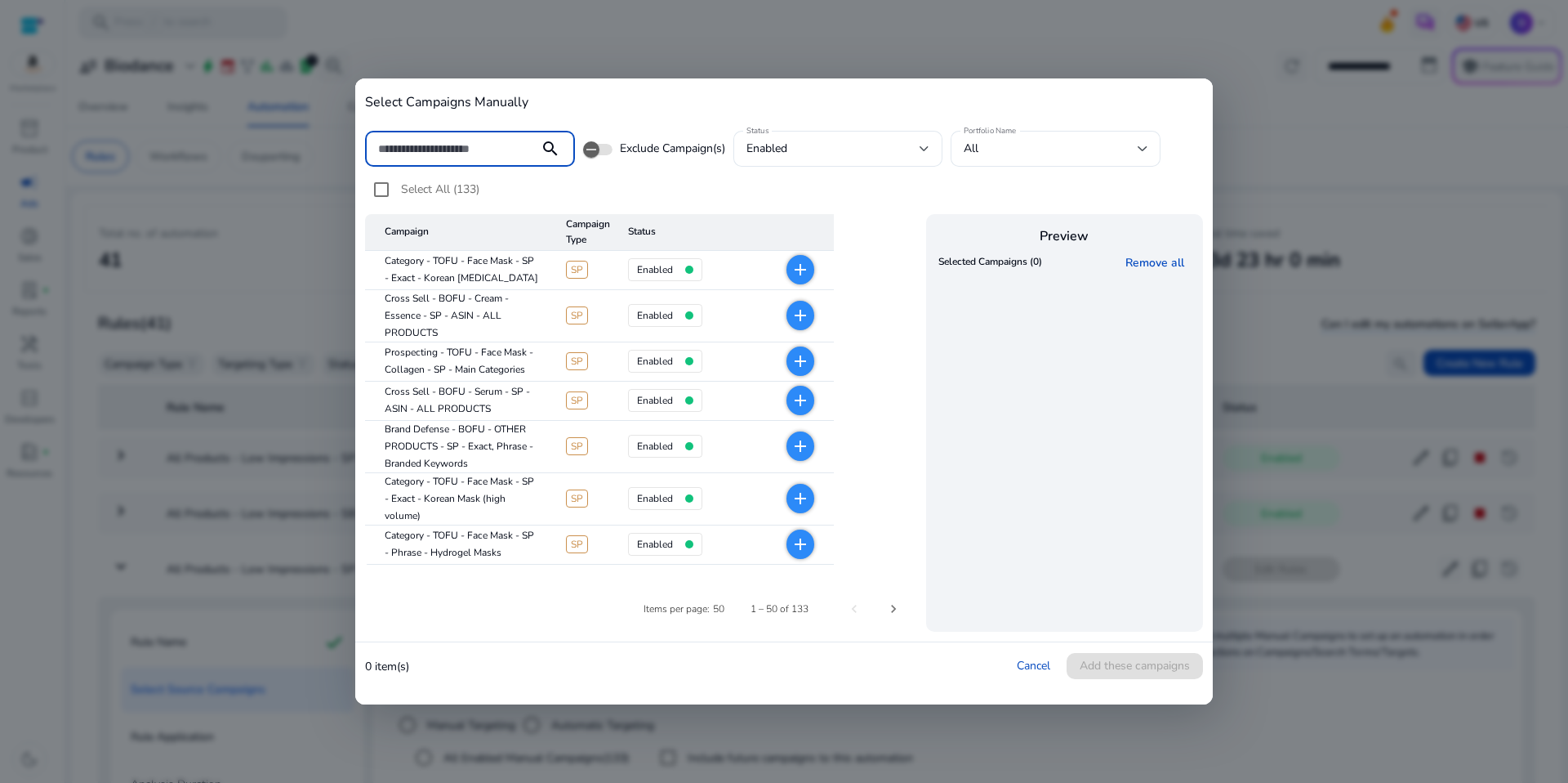
scroll to position [170, 0]
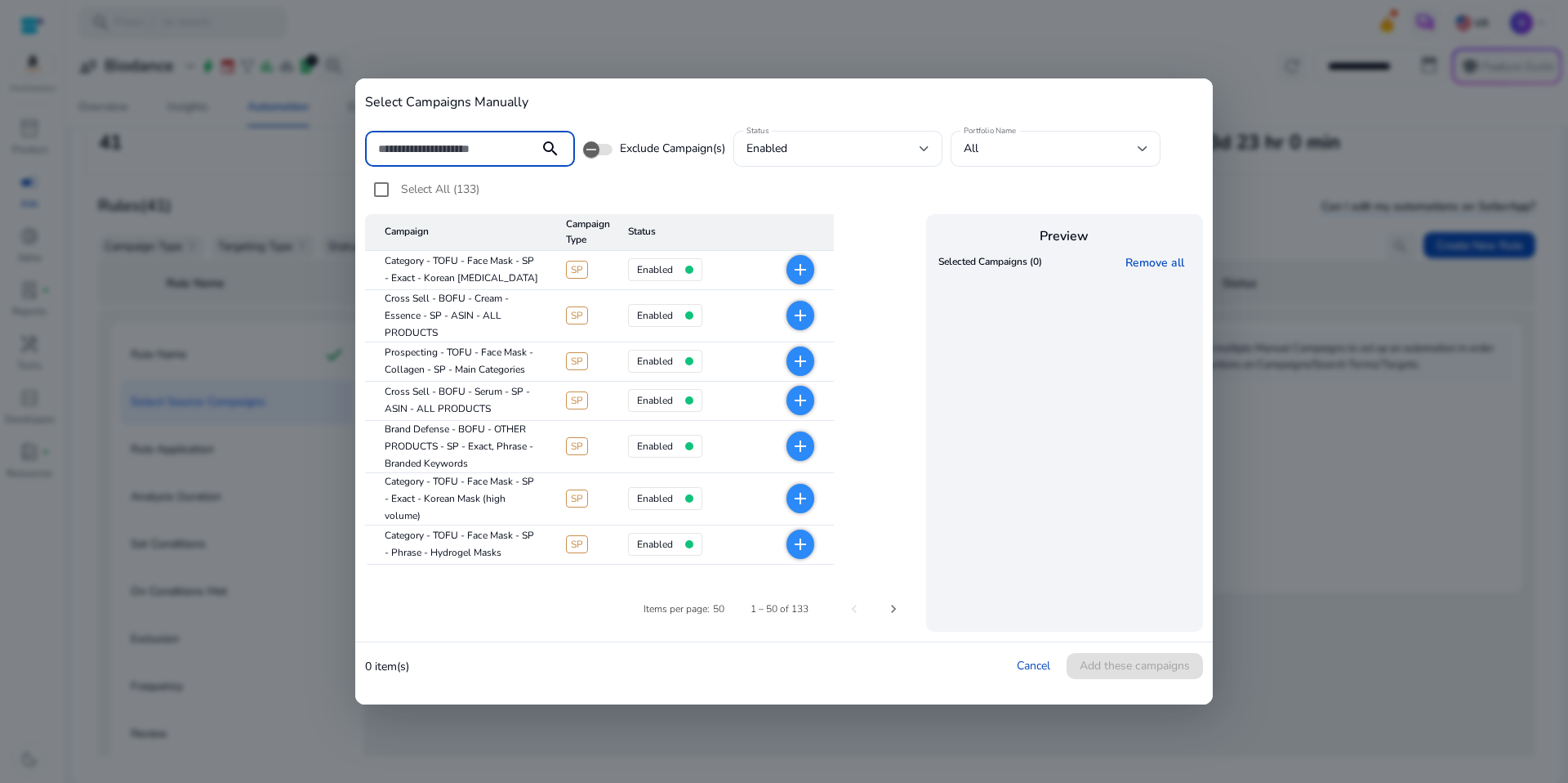
click at [481, 143] on input at bounding box center [452, 149] width 148 height 18
drag, startPoint x: 1031, startPoint y: 649, endPoint x: 1028, endPoint y: 665, distance: 16.3
click at [1029, 656] on div "0 item(s) Cancel Add these campaigns" at bounding box center [784, 665] width 858 height 47
click at [1028, 665] on link "Cancel" at bounding box center [1034, 664] width 34 height 15
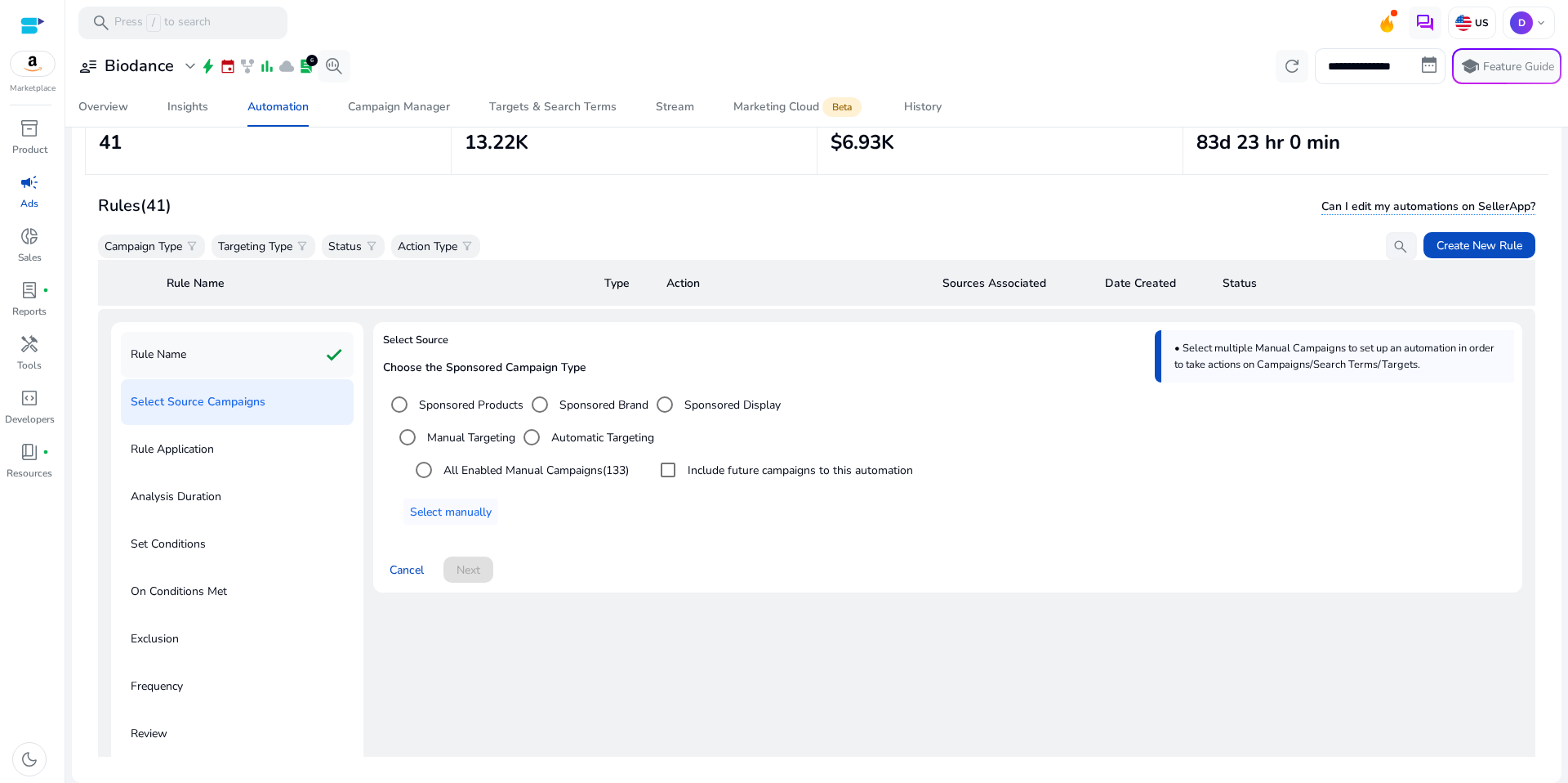
click at [209, 371] on div "Rule Name check" at bounding box center [237, 354] width 233 height 45
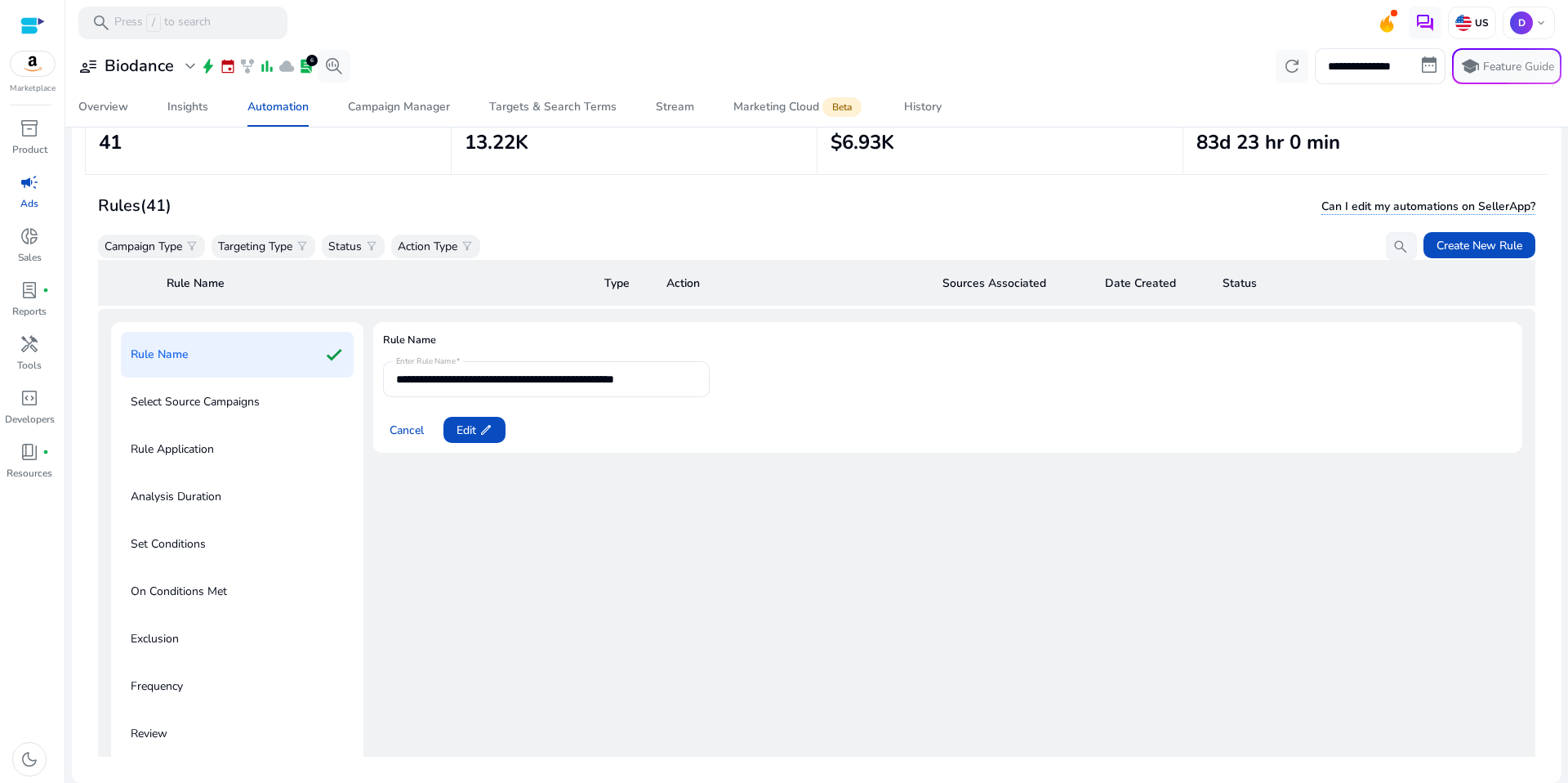
click at [217, 406] on p "Select Source Campaigns" at bounding box center [195, 401] width 129 height 26
click at [281, 411] on div "Select Source Campaigns" at bounding box center [237, 401] width 233 height 45
click at [475, 426] on span "Edit edit" at bounding box center [474, 430] width 36 height 17
click at [465, 437] on span "Next" at bounding box center [468, 430] width 24 height 17
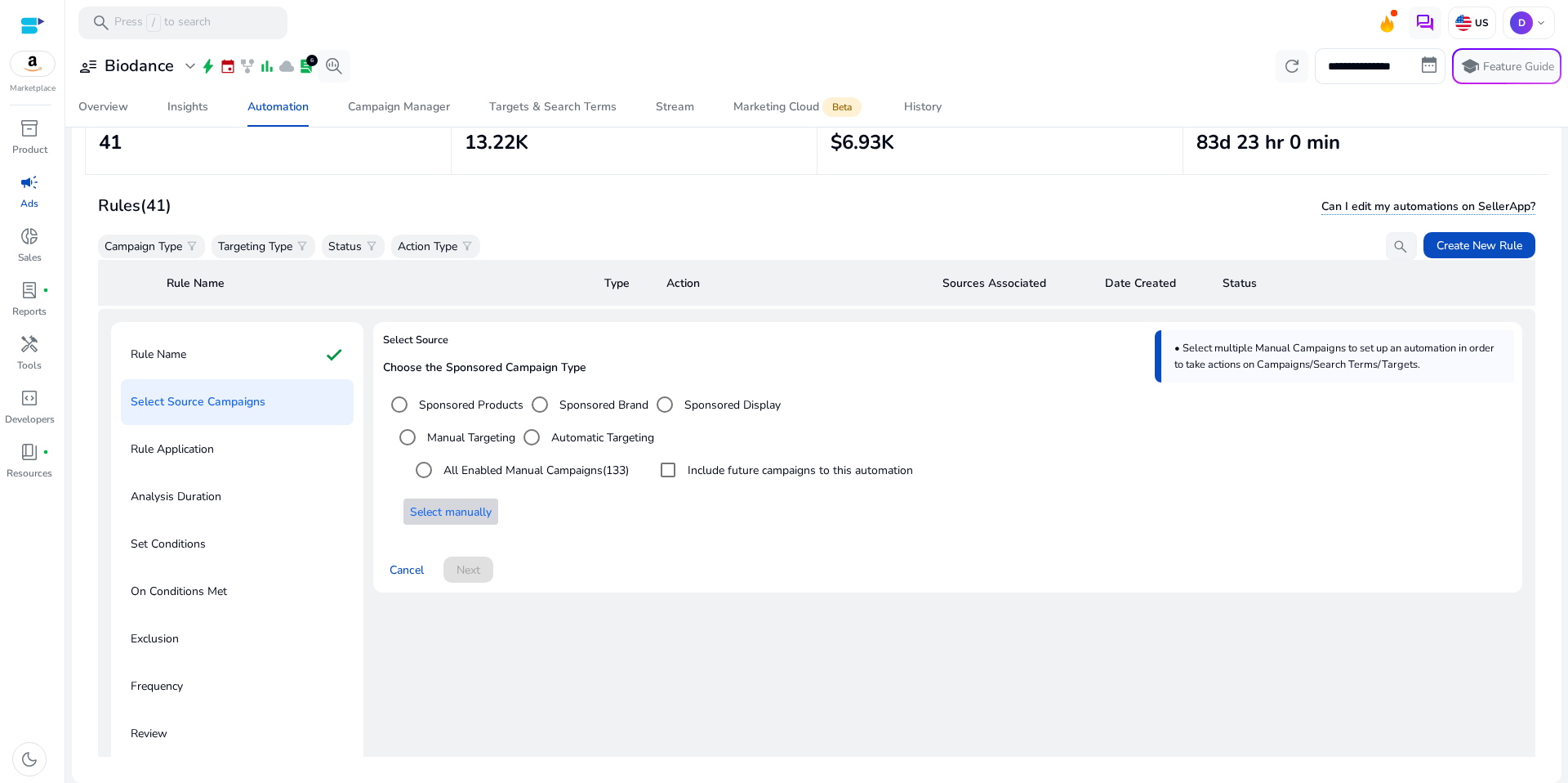
click at [451, 514] on span "Select manually" at bounding box center [451, 511] width 82 height 17
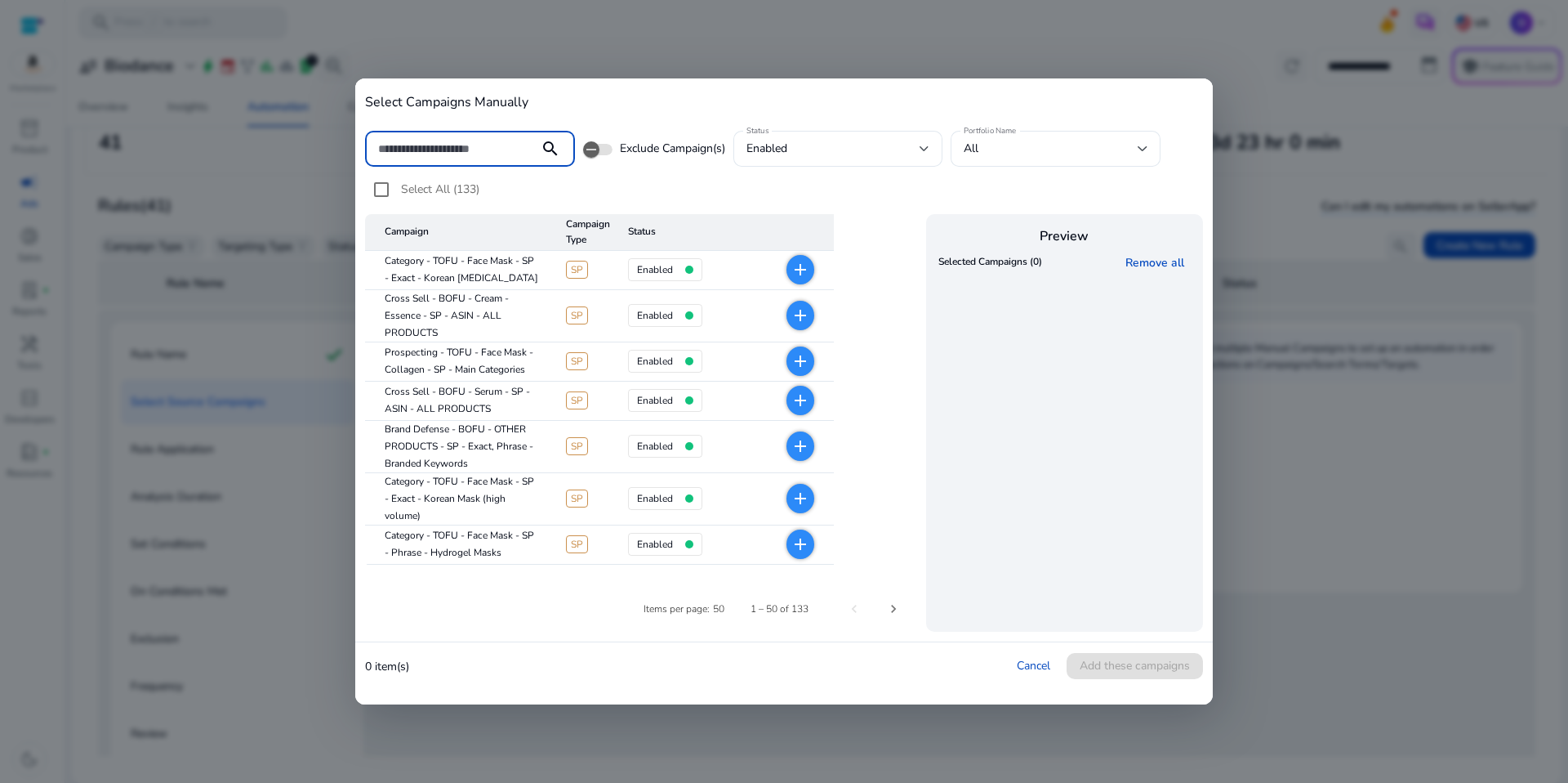
click at [472, 154] on input at bounding box center [452, 149] width 148 height 18
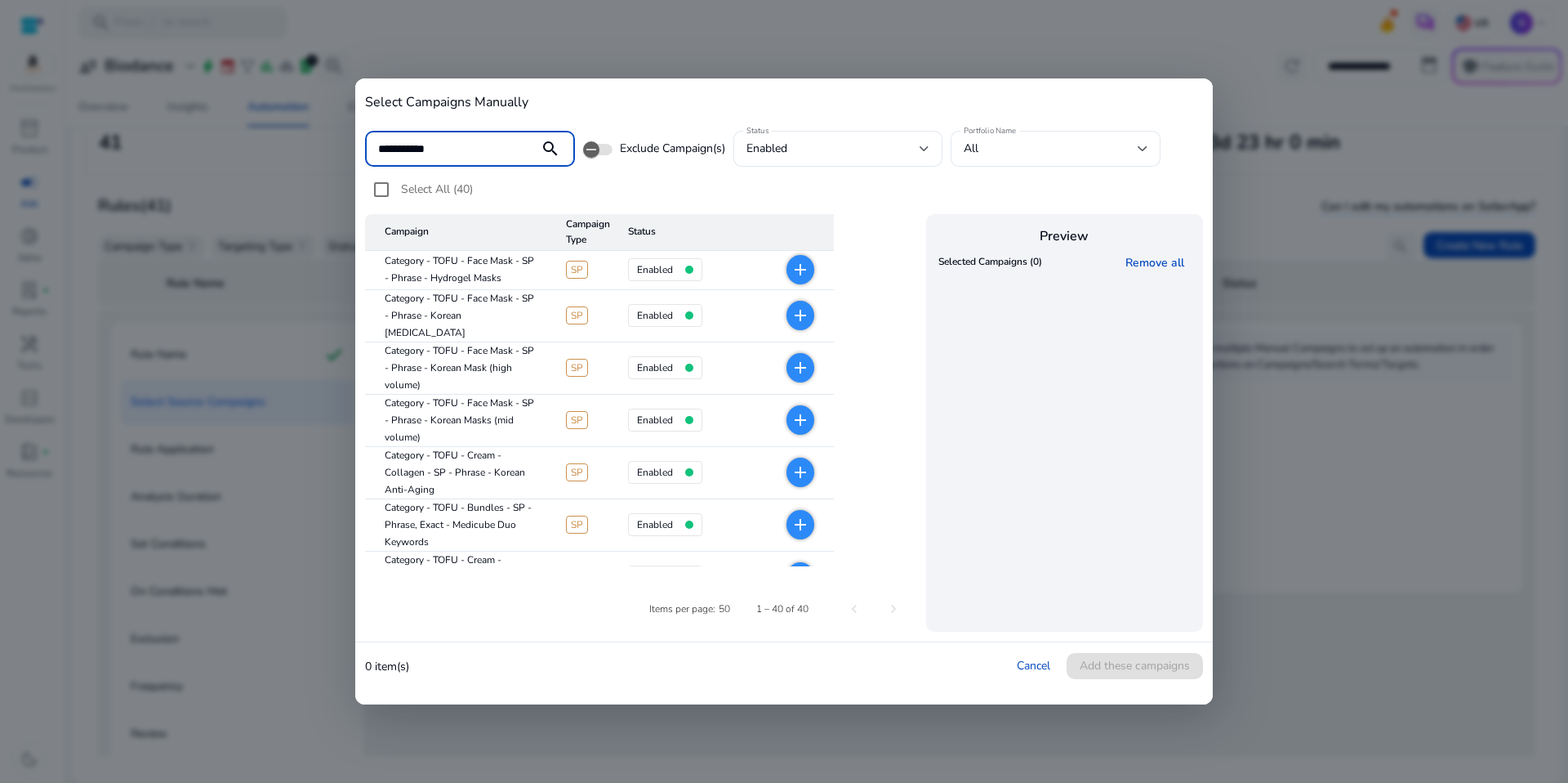
click at [547, 154] on mat-icon "search" at bounding box center [550, 149] width 39 height 20
click at [548, 146] on mat-icon "search" at bounding box center [550, 149] width 39 height 20
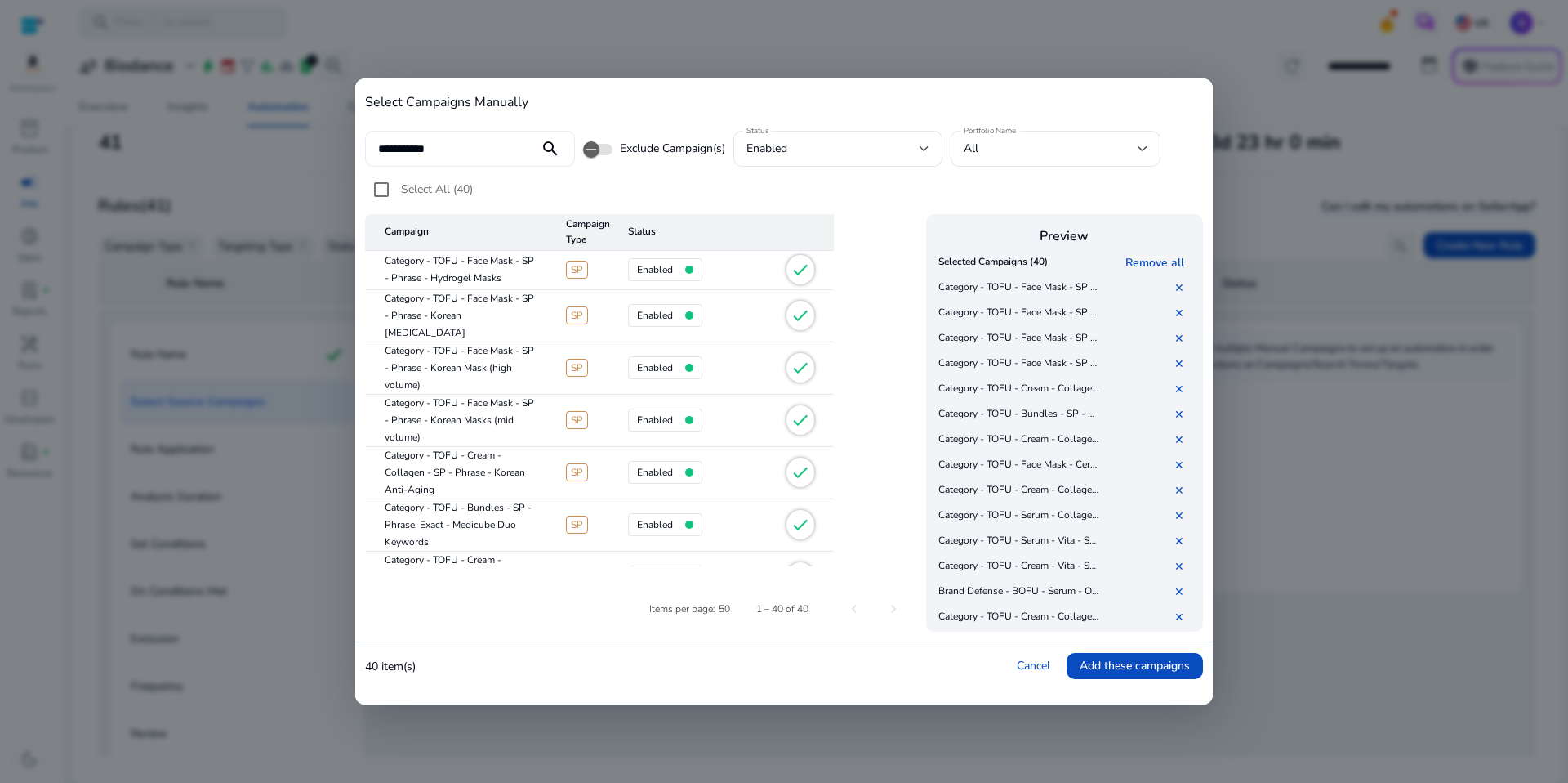
click at [438, 149] on input "**********" at bounding box center [452, 149] width 148 height 18
click at [433, 150] on input "**********" at bounding box center [452, 149] width 148 height 18
click at [421, 151] on input "**********" at bounding box center [452, 149] width 148 height 18
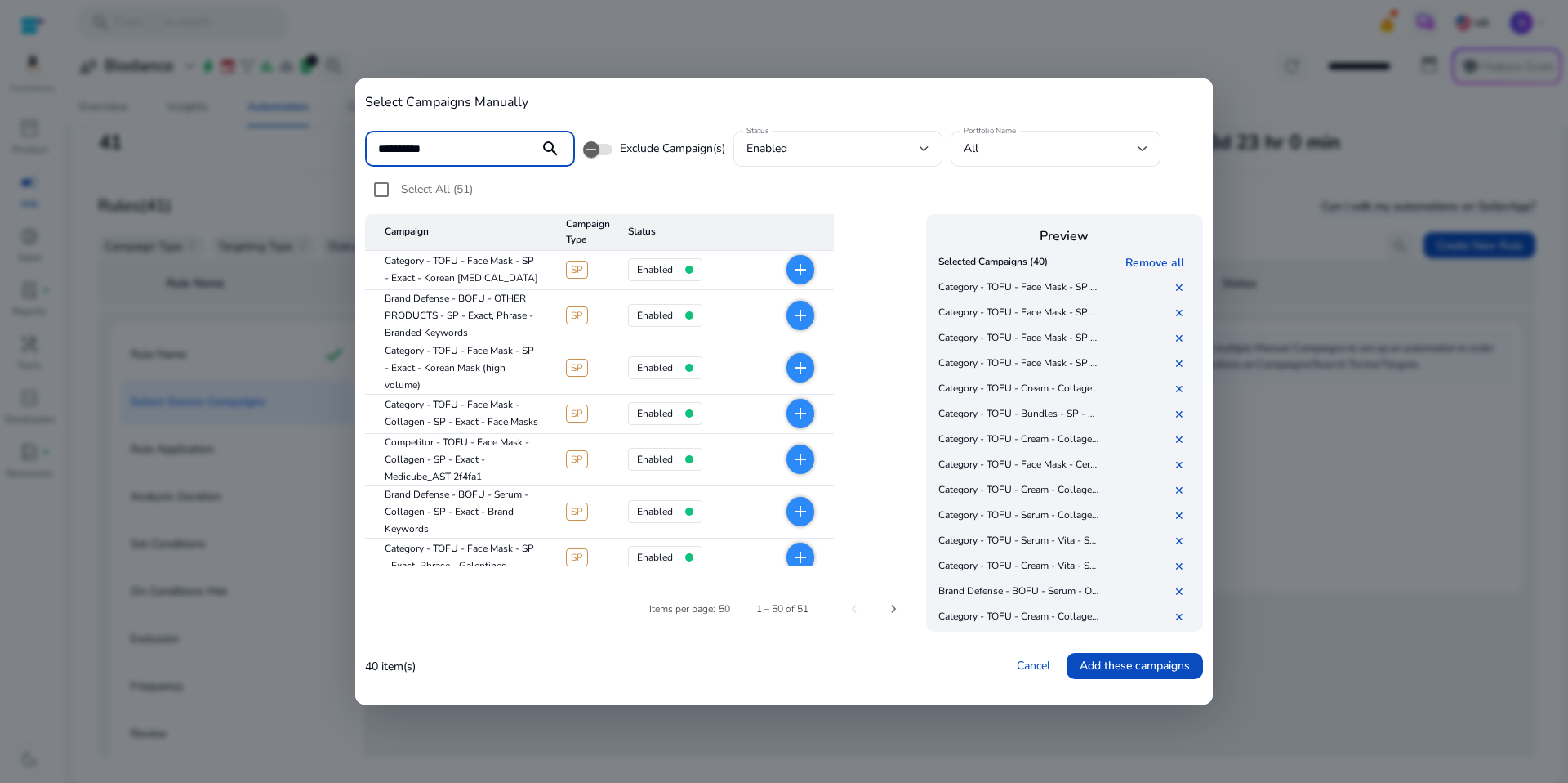
type input "**********"
click at [494, 190] on div "Select All (51)" at bounding box center [784, 194] width 838 height 41
click at [438, 186] on span "Select All (51)" at bounding box center [437, 188] width 72 height 15
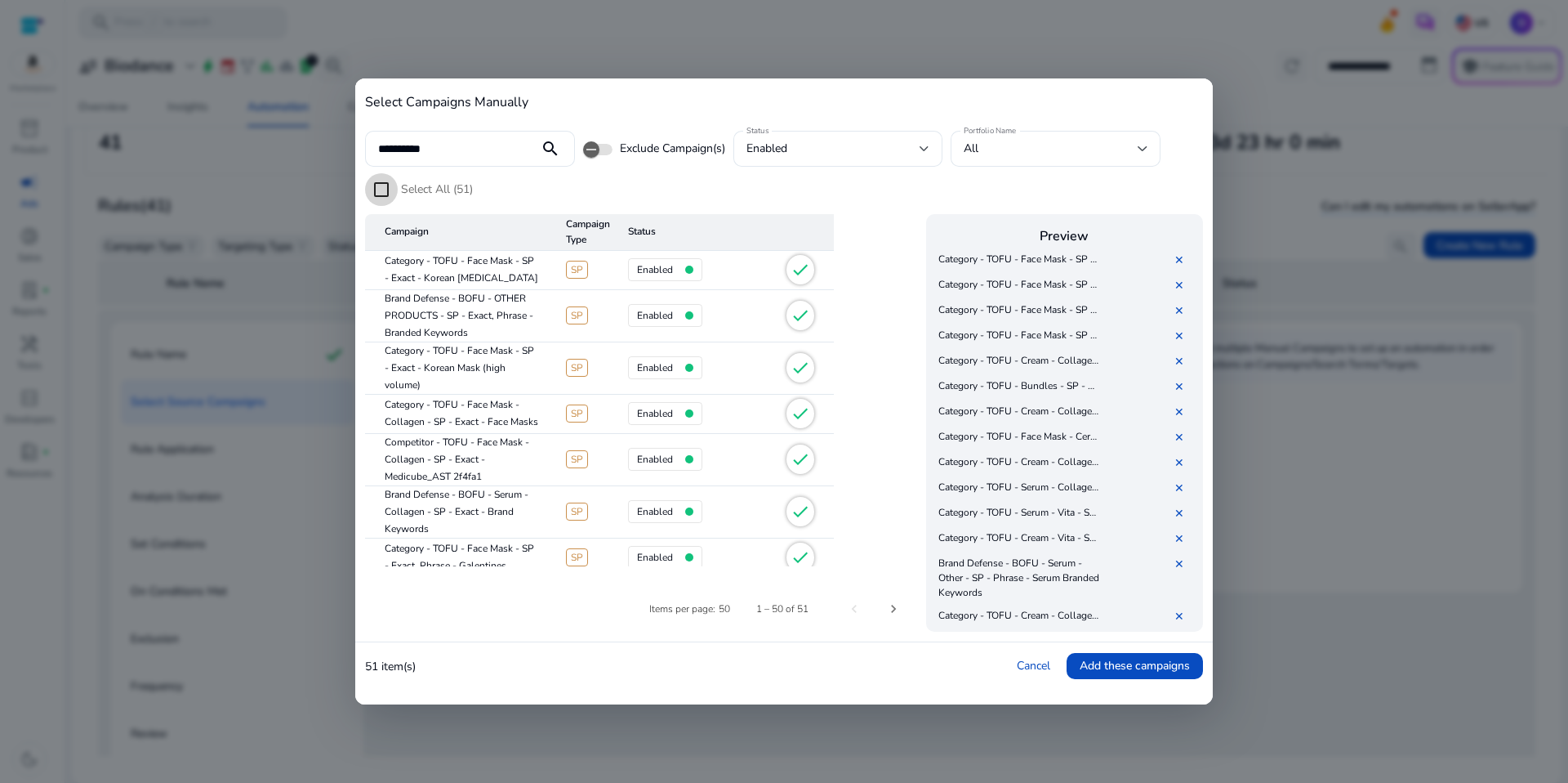
scroll to position [28, 0]
click at [1182, 565] on link "✕" at bounding box center [1182, 564] width 16 height 15
click at [1178, 466] on link "✕" at bounding box center [1182, 467] width 16 height 15
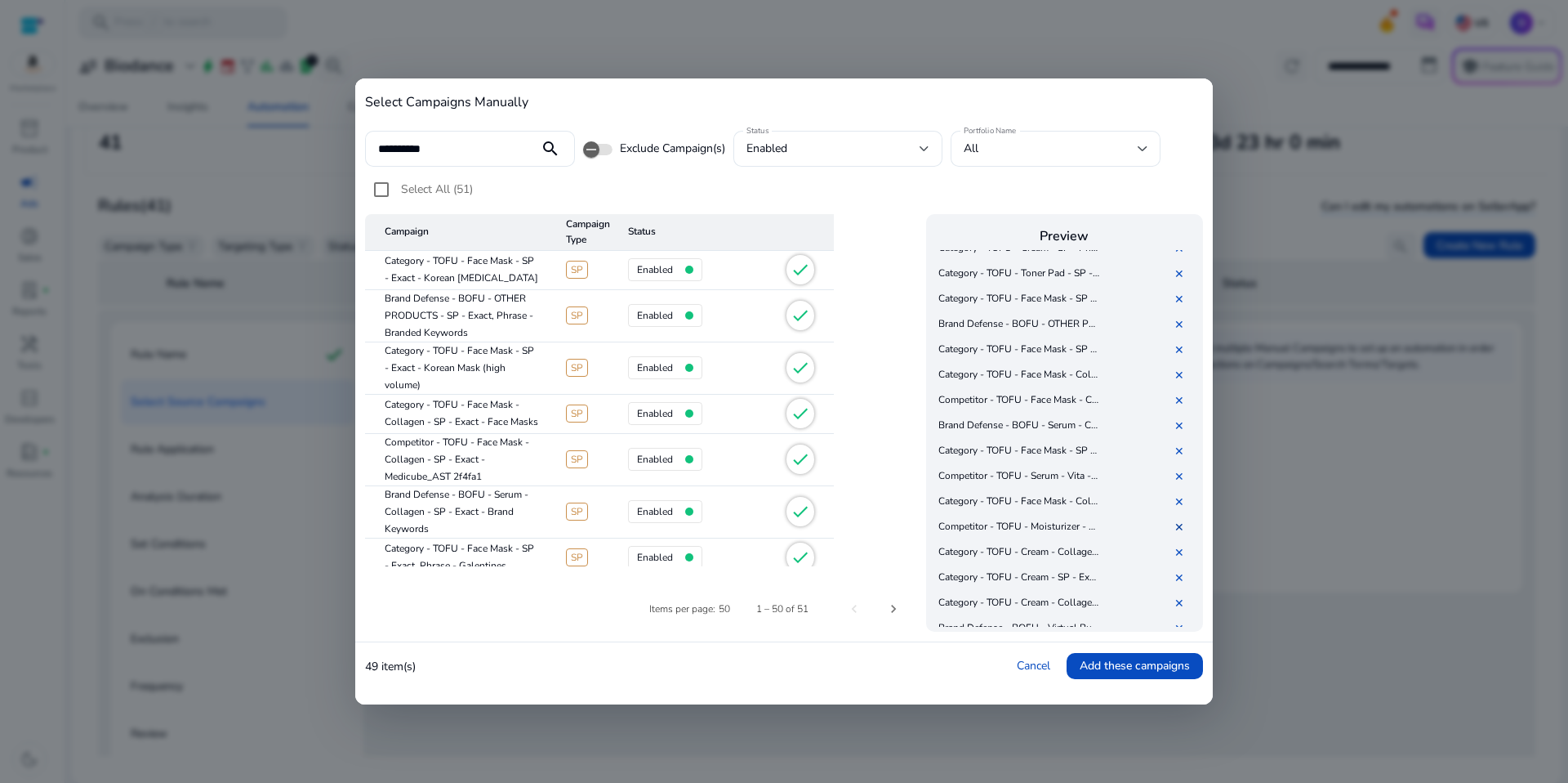
click at [1176, 525] on link "✕" at bounding box center [1182, 527] width 16 height 15
click at [1181, 519] on link "✕" at bounding box center [1182, 517] width 16 height 15
click at [1178, 582] on link "✕" at bounding box center [1182, 585] width 16 height 15
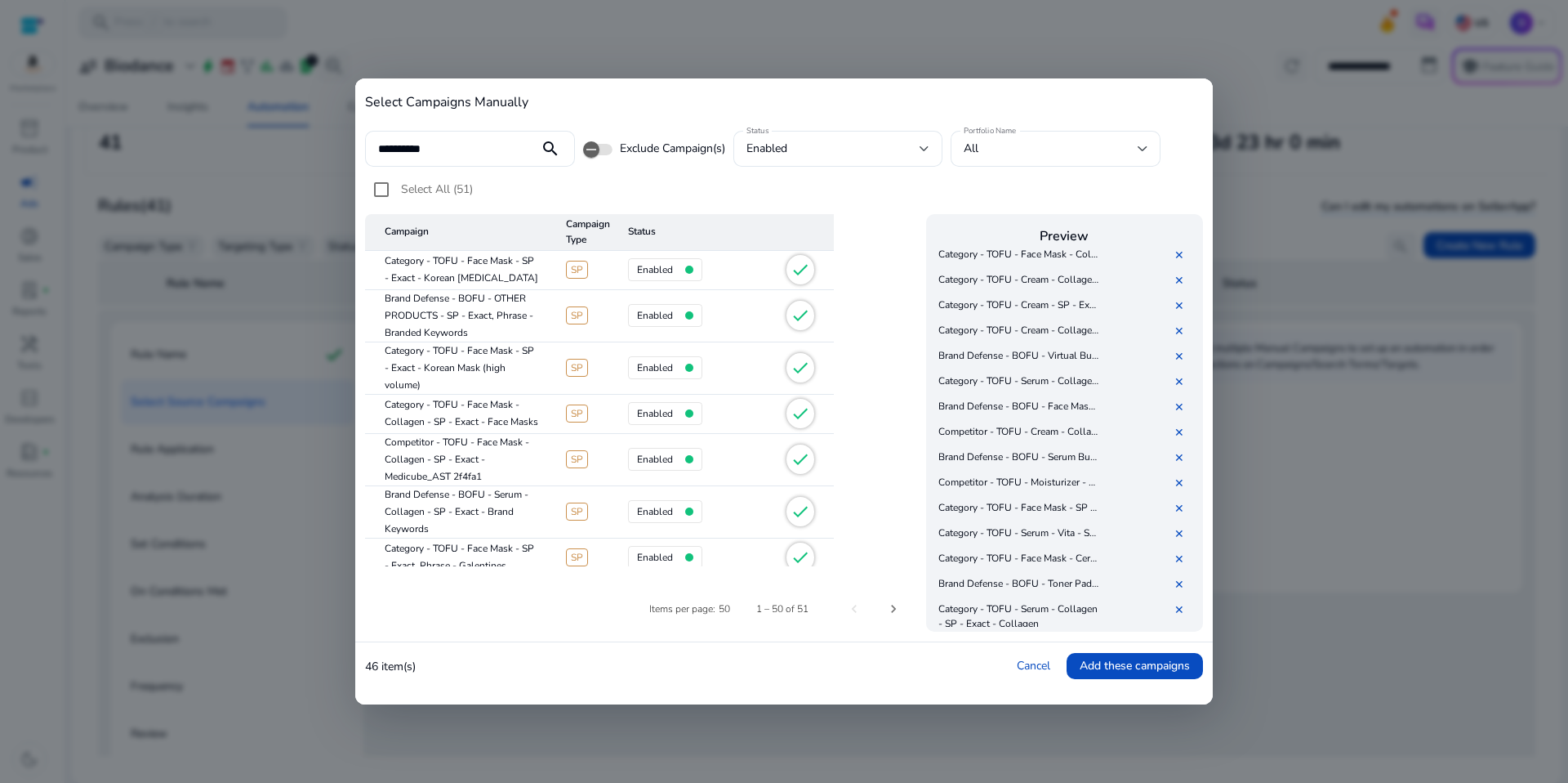
scroll to position [1202, 0]
click at [1182, 546] on link "✕" at bounding box center [1182, 544] width 16 height 15
click at [1179, 567] on link "✕" at bounding box center [1182, 569] width 16 height 15
click at [1181, 408] on link "✕" at bounding box center [1182, 414] width 16 height 15
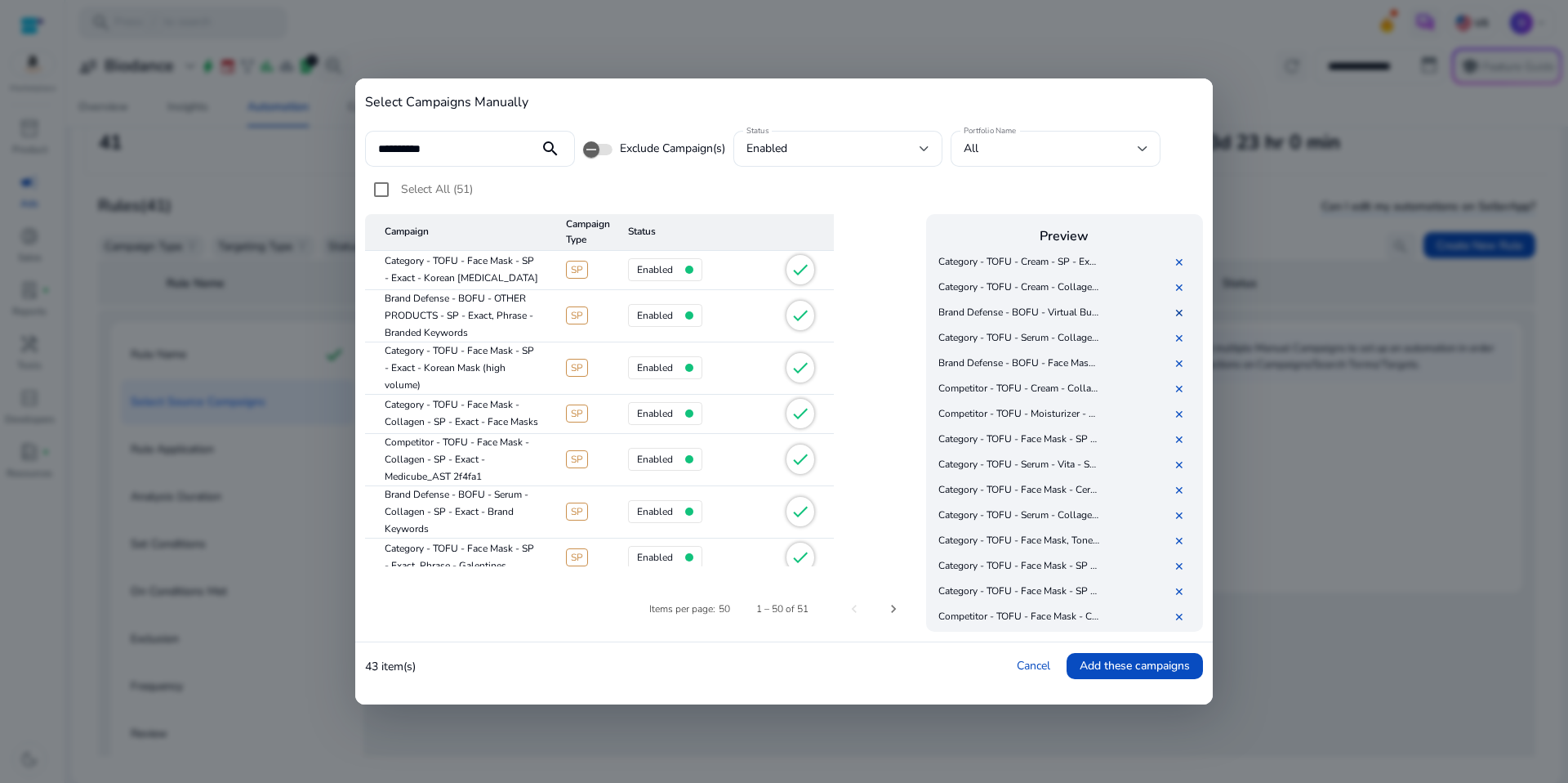
click at [1186, 313] on link "✕" at bounding box center [1182, 313] width 16 height 15
click at [1182, 338] on link "✕" at bounding box center [1182, 338] width 16 height 15
click at [1178, 453] on link "✕" at bounding box center [1182, 456] width 16 height 15
click at [1183, 528] on link "✕" at bounding box center [1182, 532] width 16 height 15
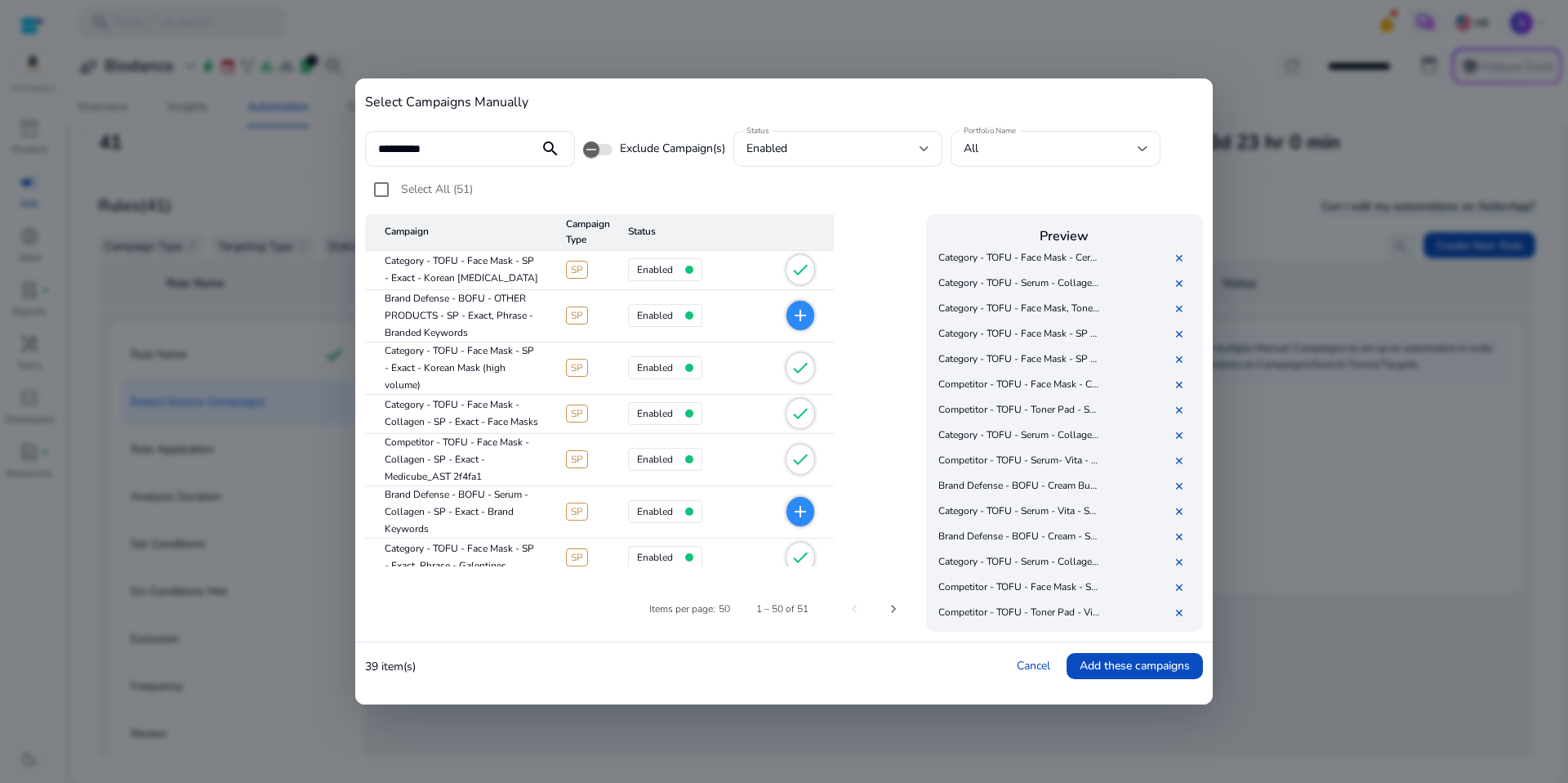
scroll to position [1337, 0]
click at [1186, 482] on link "✕" at bounding box center [1182, 482] width 16 height 15
click at [1180, 507] on link "✕" at bounding box center [1182, 508] width 16 height 15
click at [1184, 586] on link "✕" at bounding box center [1182, 584] width 16 height 15
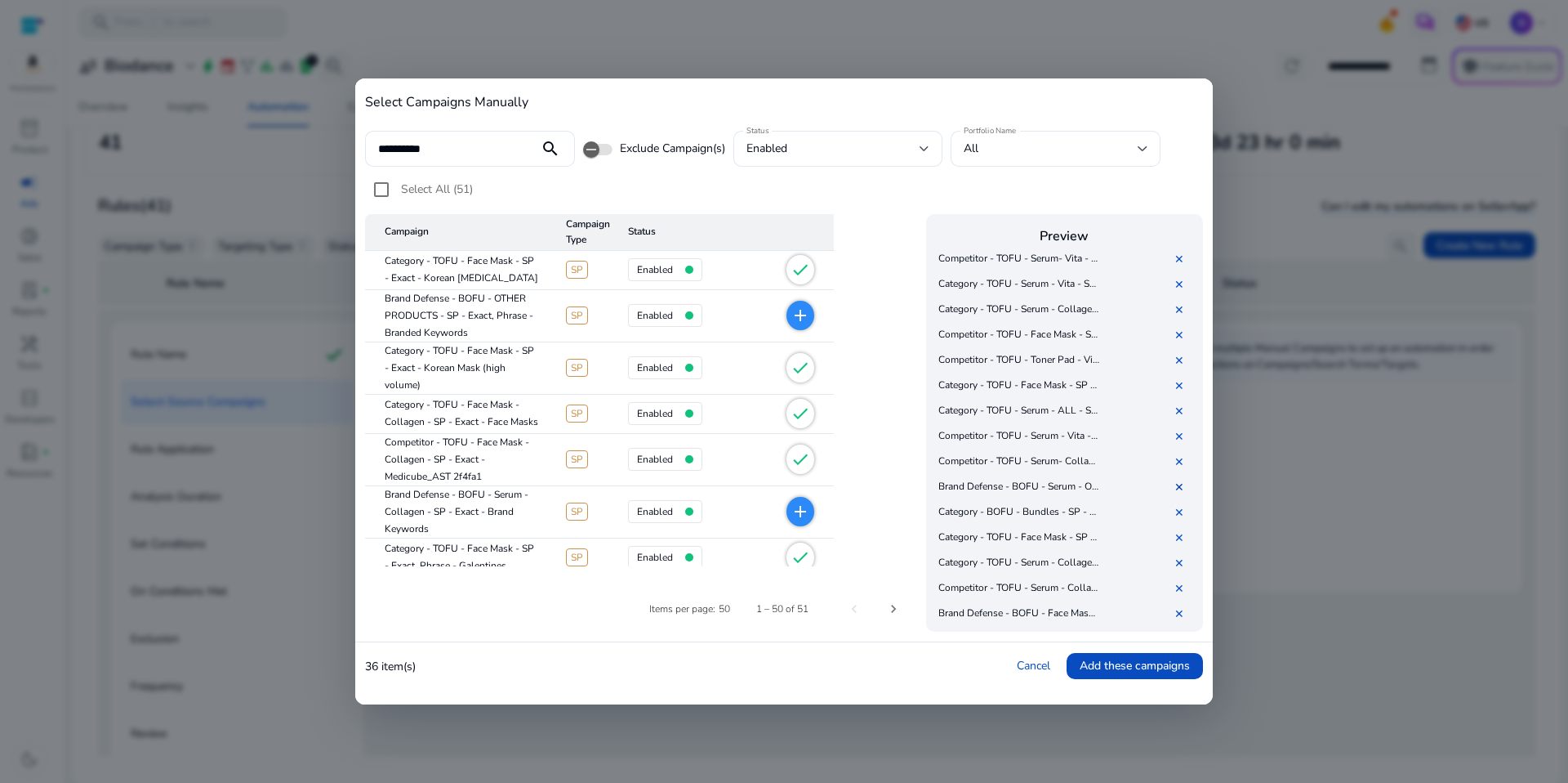
click at [1183, 489] on link "✕" at bounding box center [1182, 487] width 16 height 15
click at [1180, 507] on link "✕" at bounding box center [1182, 512] width 16 height 15
click at [1186, 614] on link "✕" at bounding box center [1182, 614] width 16 height 15
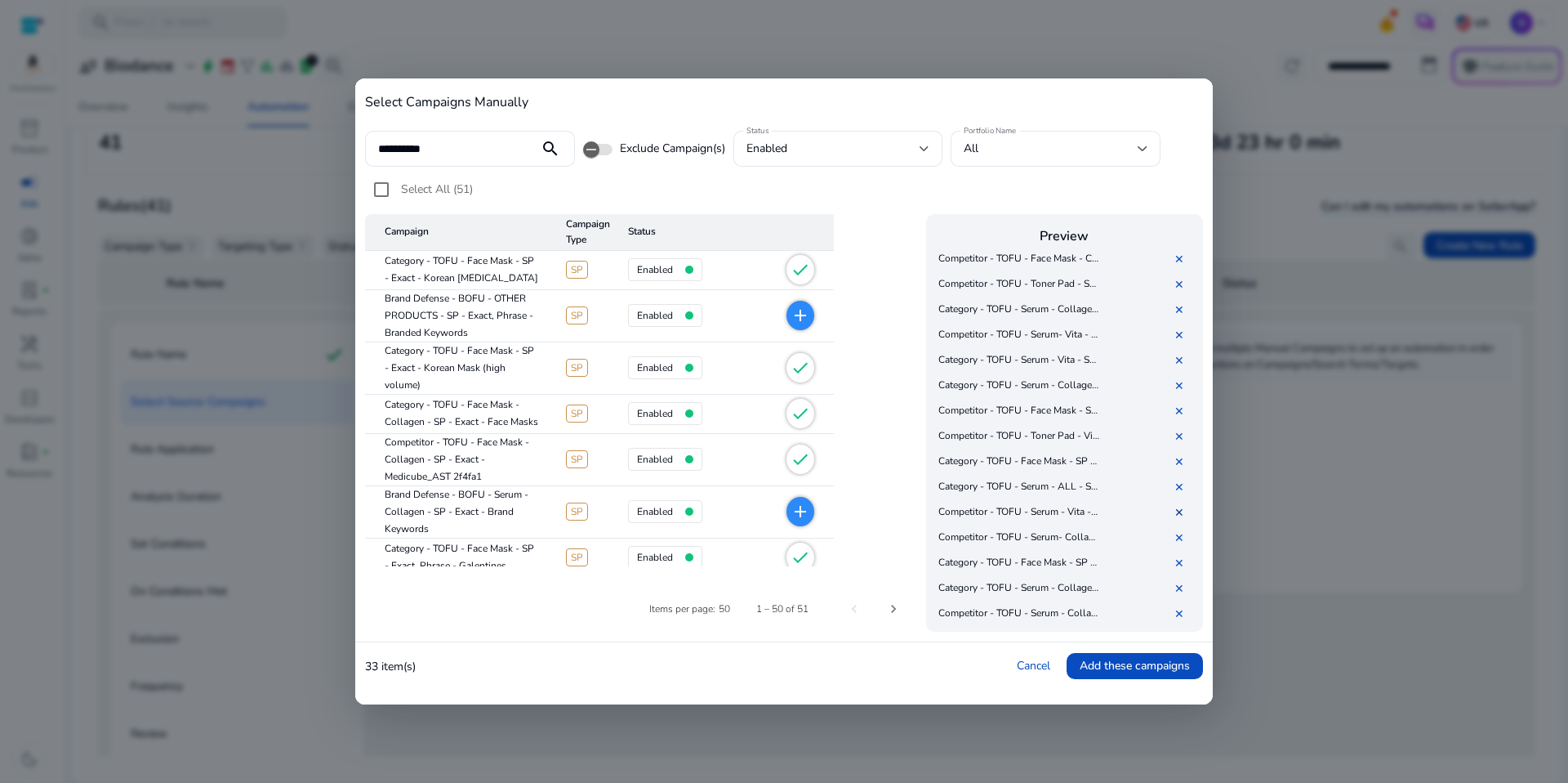
click at [1179, 509] on link "✕" at bounding box center [1182, 512] width 16 height 15
click at [1182, 540] on link "✕" at bounding box center [1182, 538] width 16 height 15
click at [1186, 615] on link "✕" at bounding box center [1182, 614] width 16 height 15
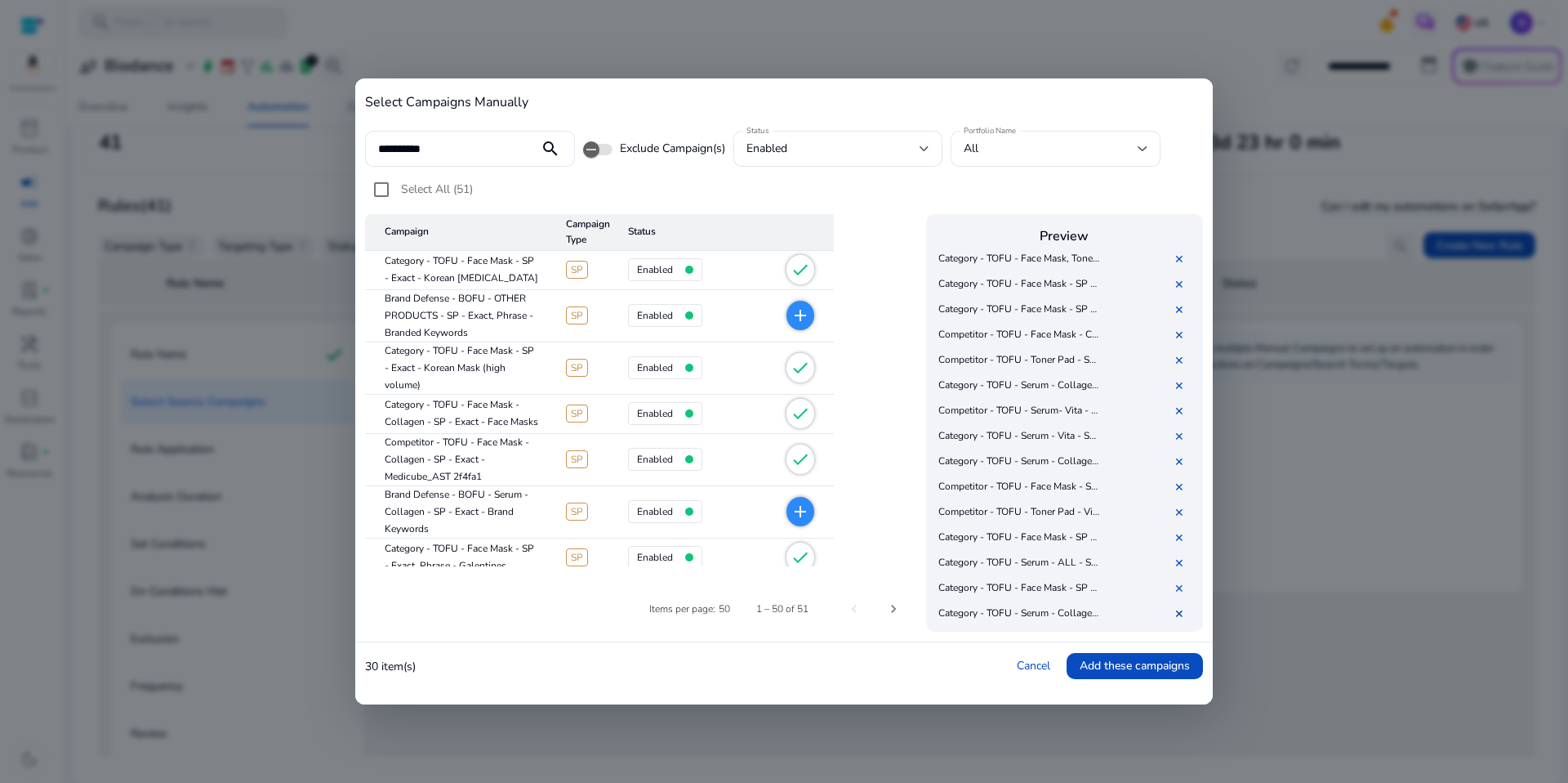
scroll to position [1384, 0]
click at [1178, 509] on link "✕" at bounding box center [1182, 512] width 16 height 15
click at [1178, 438] on link "✕" at bounding box center [1182, 436] width 16 height 15
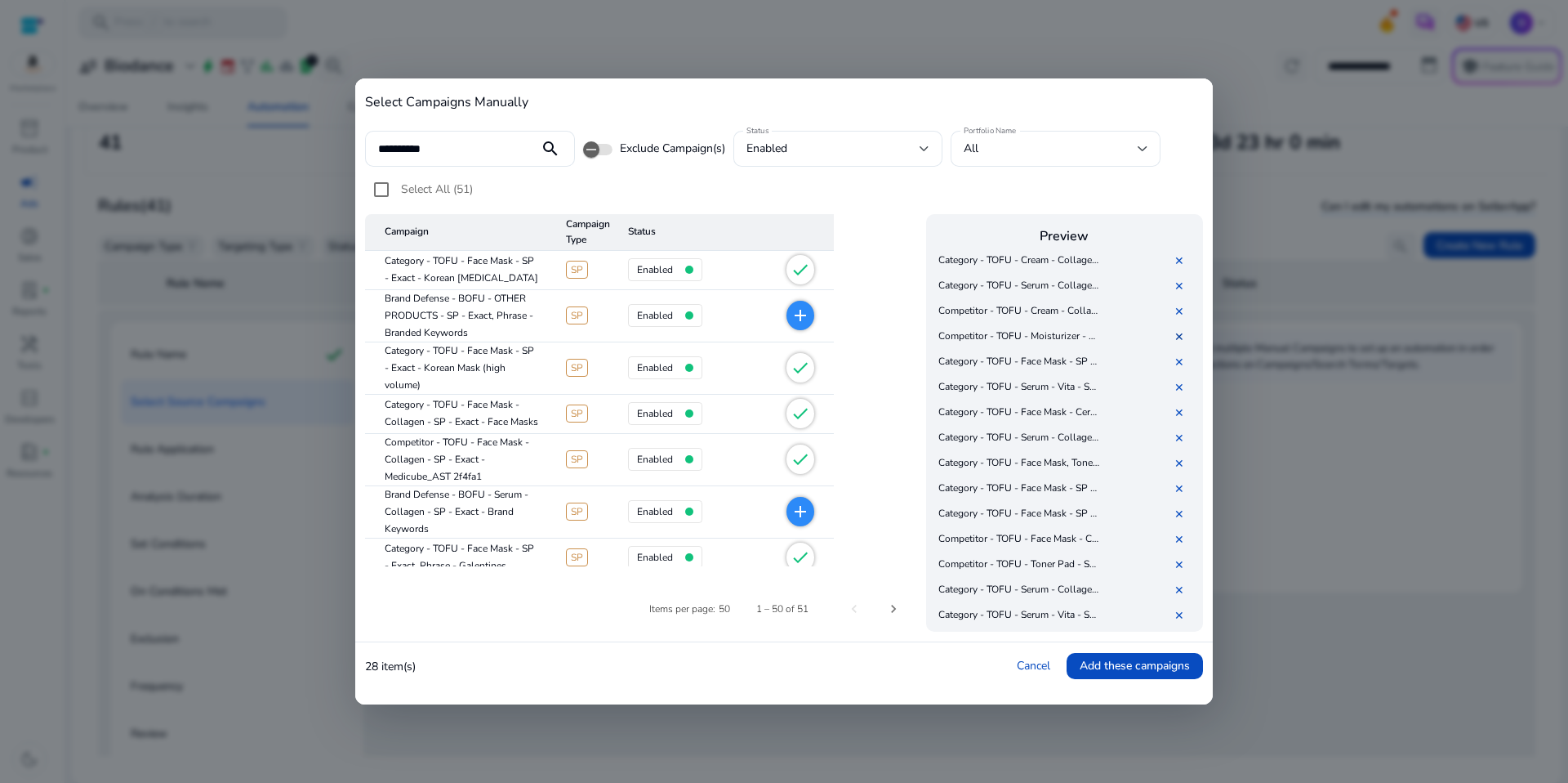
click at [1180, 336] on link "✕" at bounding box center [1182, 336] width 16 height 15
click at [1112, 668] on span "Add these campaigns" at bounding box center [1135, 665] width 111 height 17
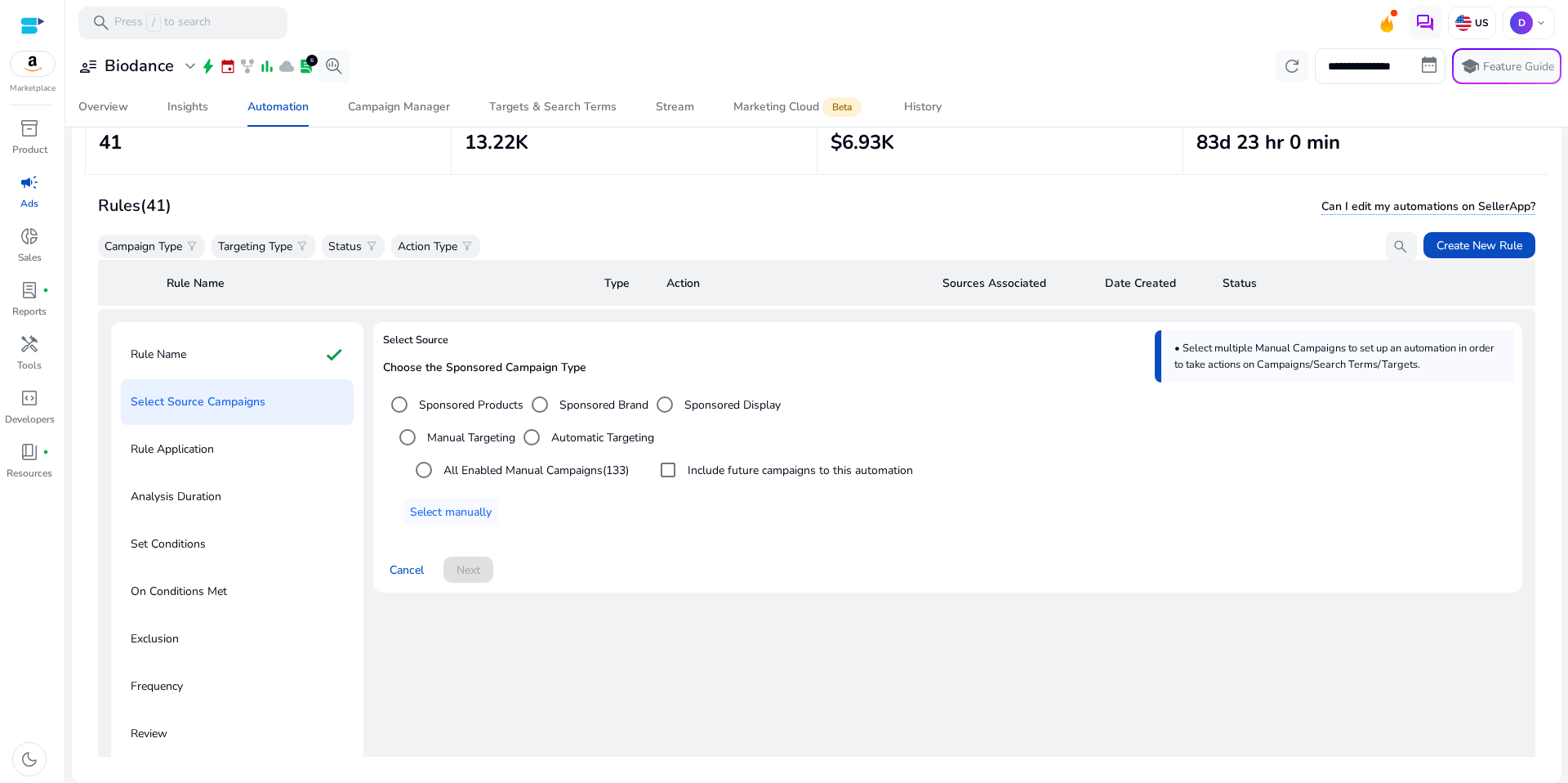
click at [716, 591] on mat-card "Select Source Choose the Sponsored Campaign Type Sponsored Products Sponsored B…" at bounding box center [948, 457] width 1149 height 270
click at [488, 520] on span at bounding box center [451, 512] width 94 height 39
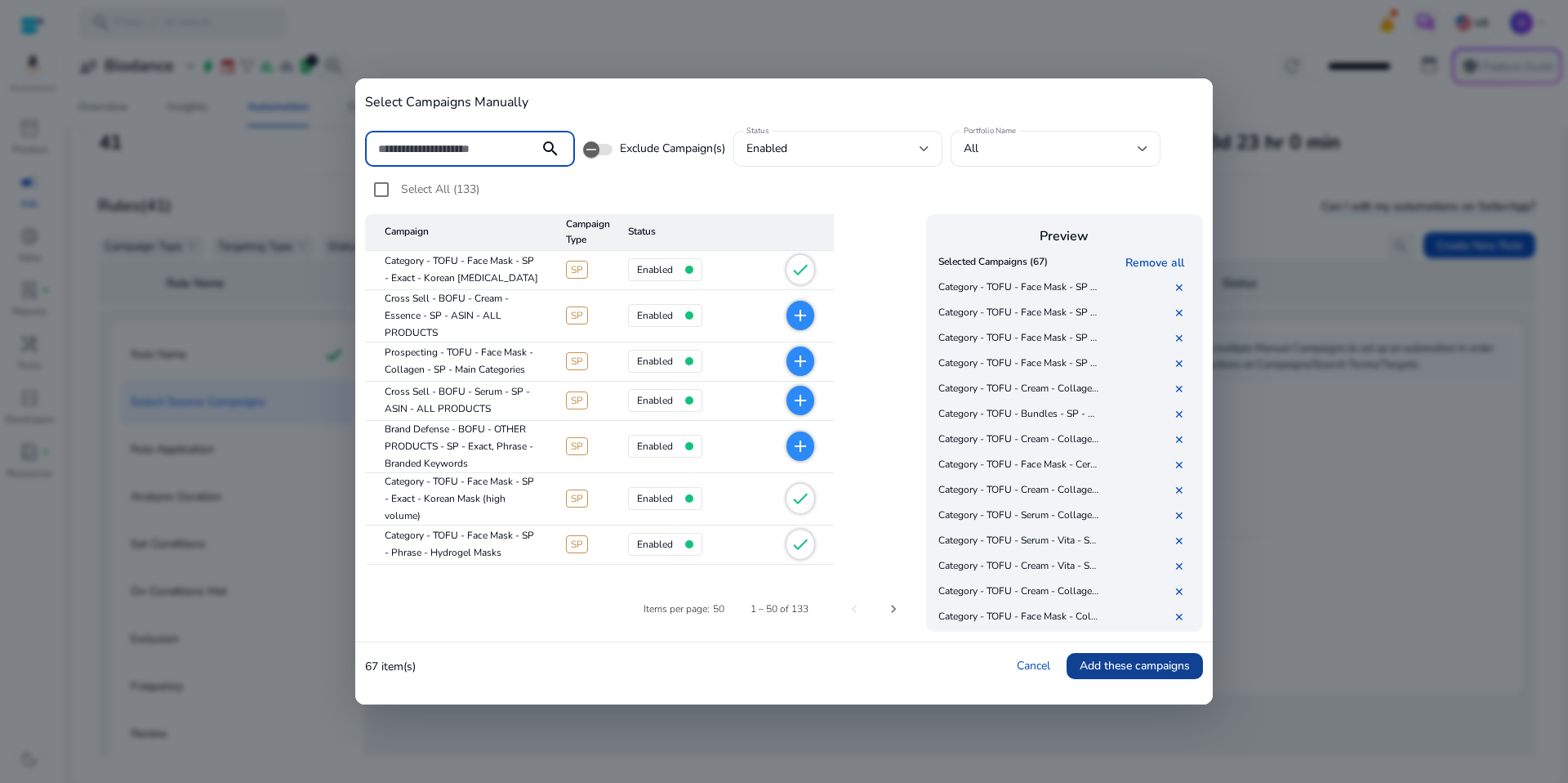
click at [1133, 674] on span at bounding box center [1134, 666] width 136 height 39
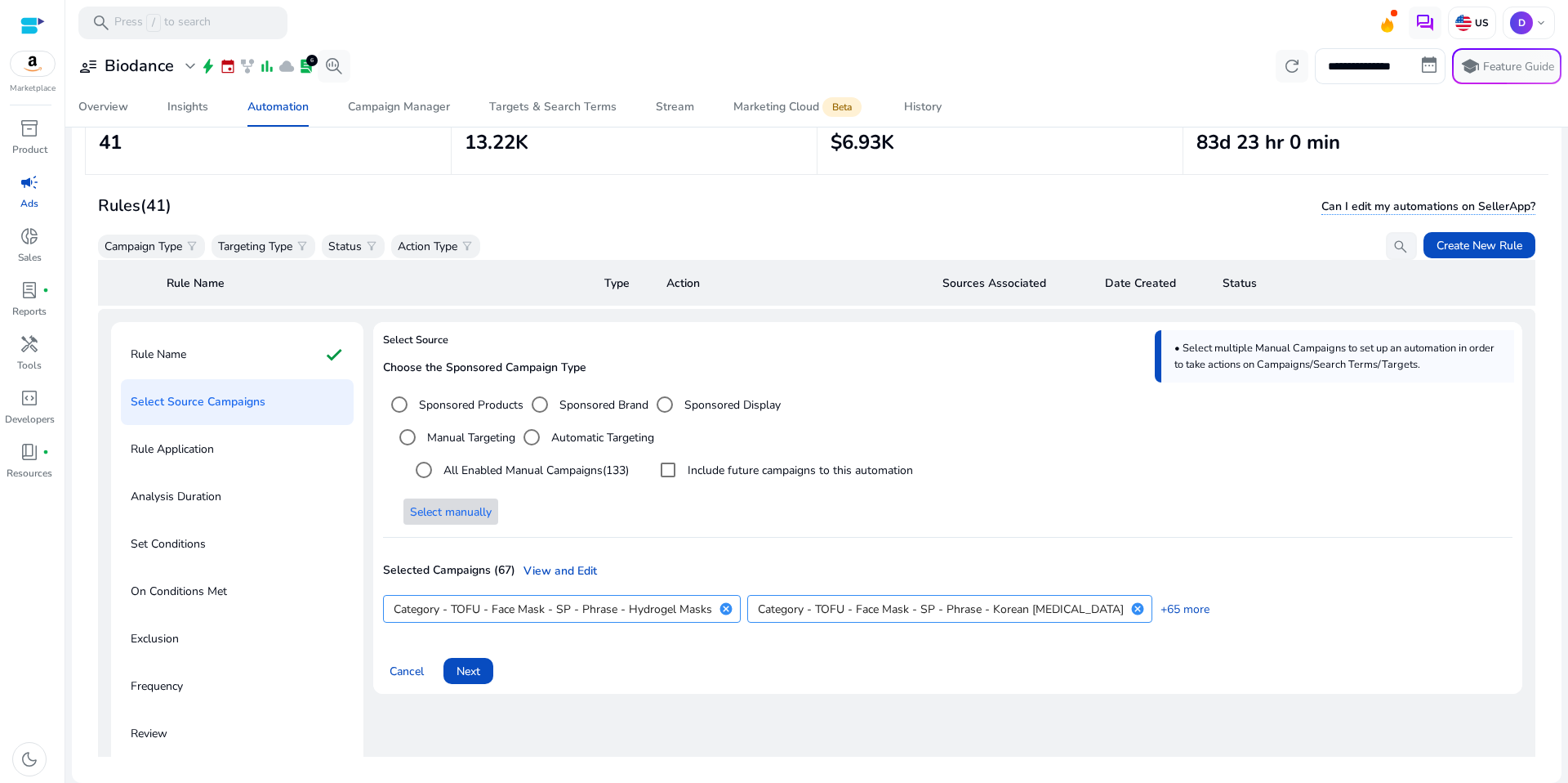
click at [1100, 673] on div "Cancel Next" at bounding box center [948, 664] width 1129 height 39
click at [757, 473] on label "Include future campaigns to this automation" at bounding box center [799, 470] width 229 height 17
click at [689, 677] on div "Cancel Next" at bounding box center [948, 664] width 1129 height 39
click at [471, 673] on span "Next" at bounding box center [468, 671] width 24 height 17
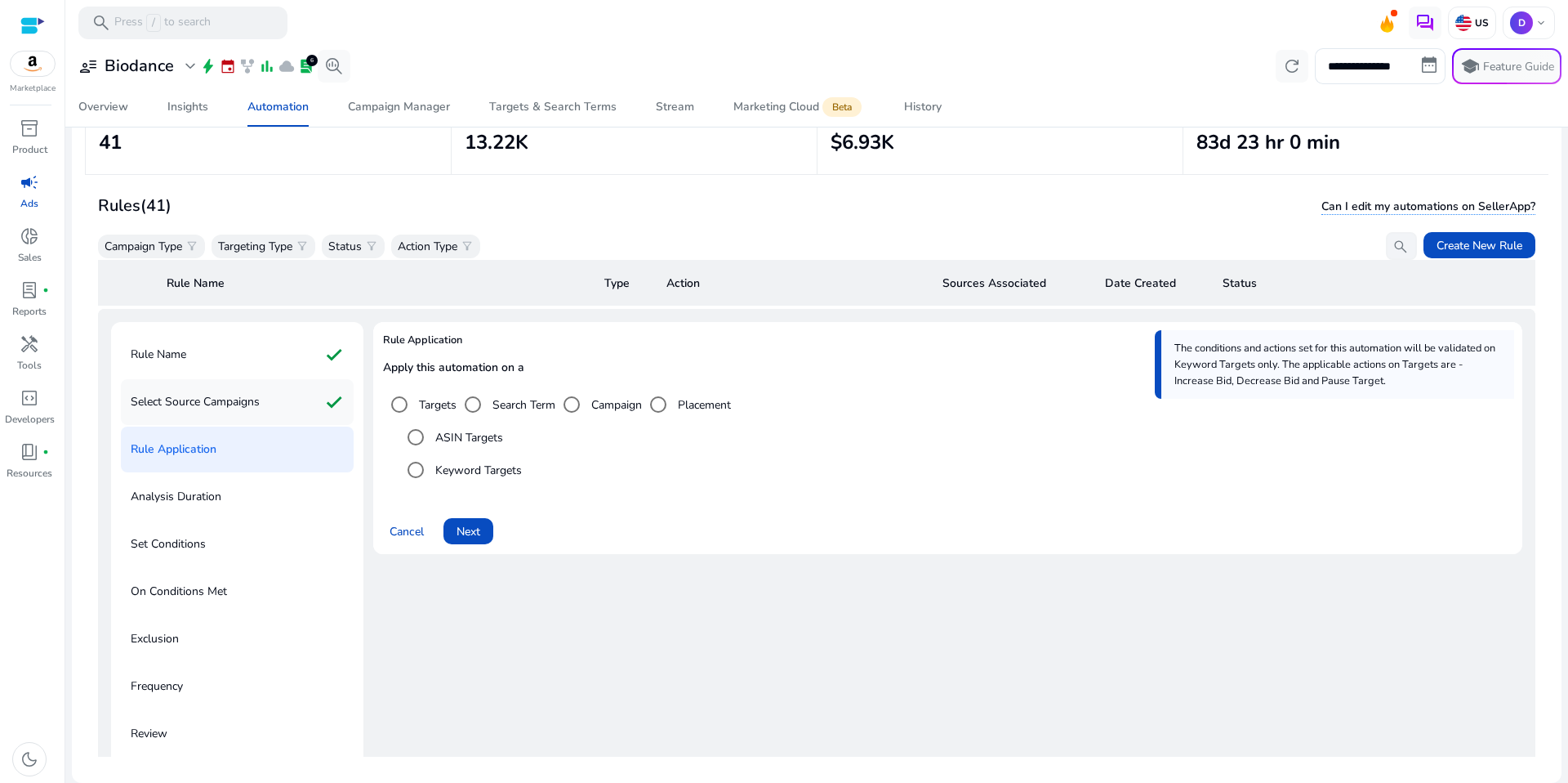
click at [296, 380] on div "Select Source Campaigns check" at bounding box center [237, 401] width 233 height 45
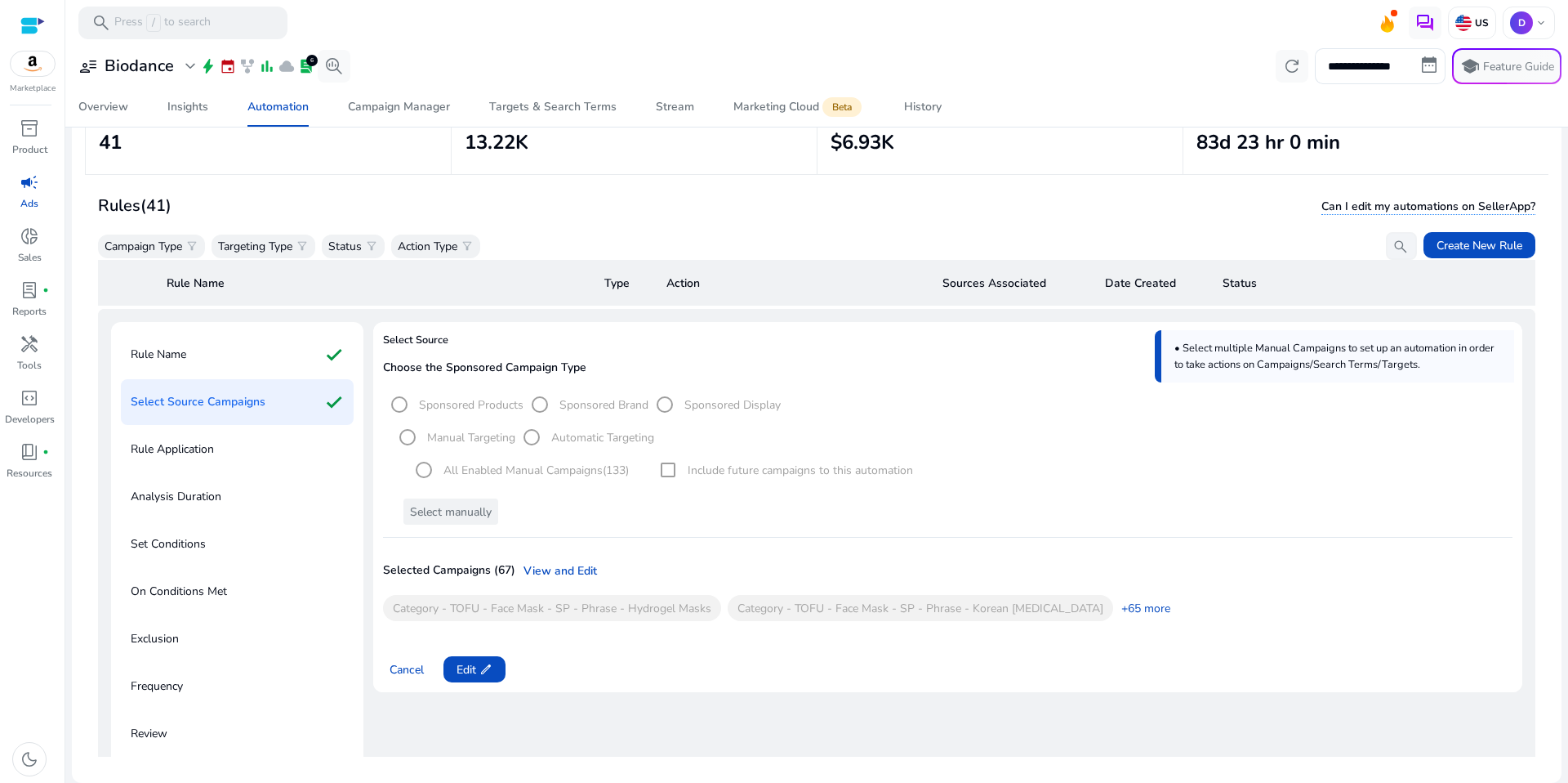
click at [291, 431] on div "Rule Application" at bounding box center [237, 449] width 233 height 45
click at [482, 672] on span "edit" at bounding box center [486, 669] width 13 height 13
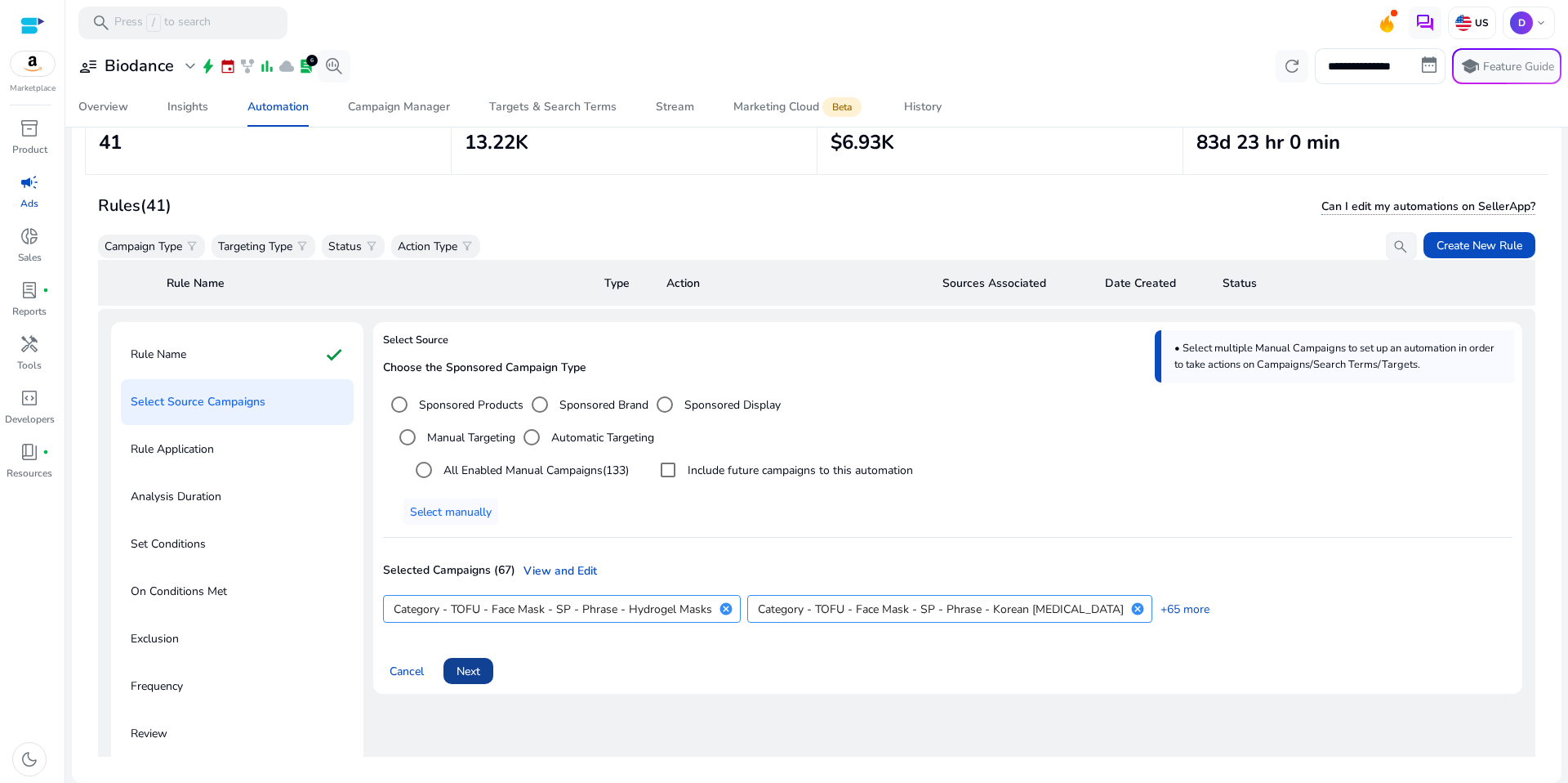
click at [483, 673] on span at bounding box center [468, 671] width 50 height 39
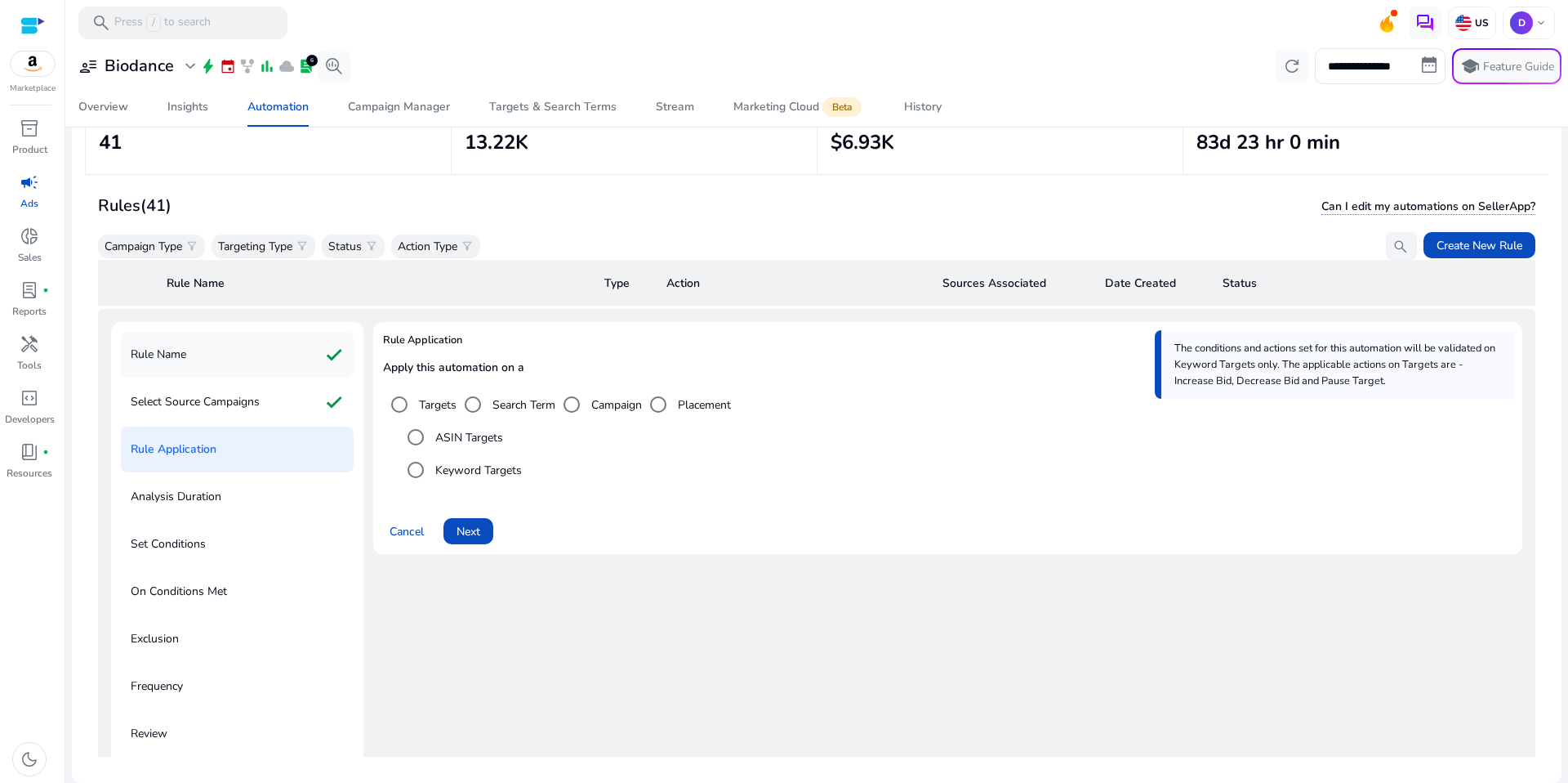
click at [297, 360] on div "Rule Name check" at bounding box center [237, 354] width 233 height 45
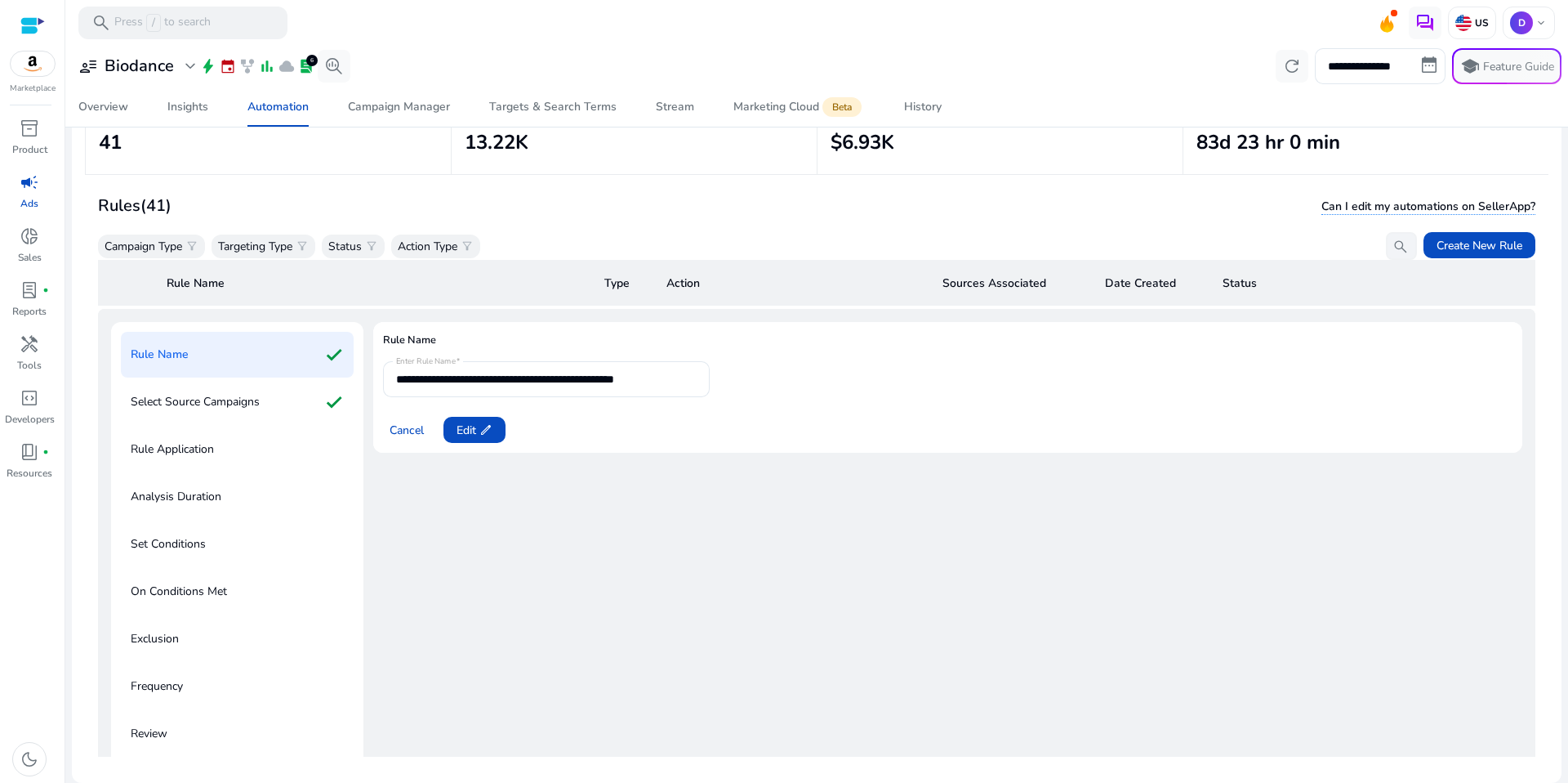
click at [289, 449] on div "Rule Application" at bounding box center [237, 449] width 233 height 45
click at [267, 401] on div "Select Source Campaigns check" at bounding box center [237, 401] width 233 height 45
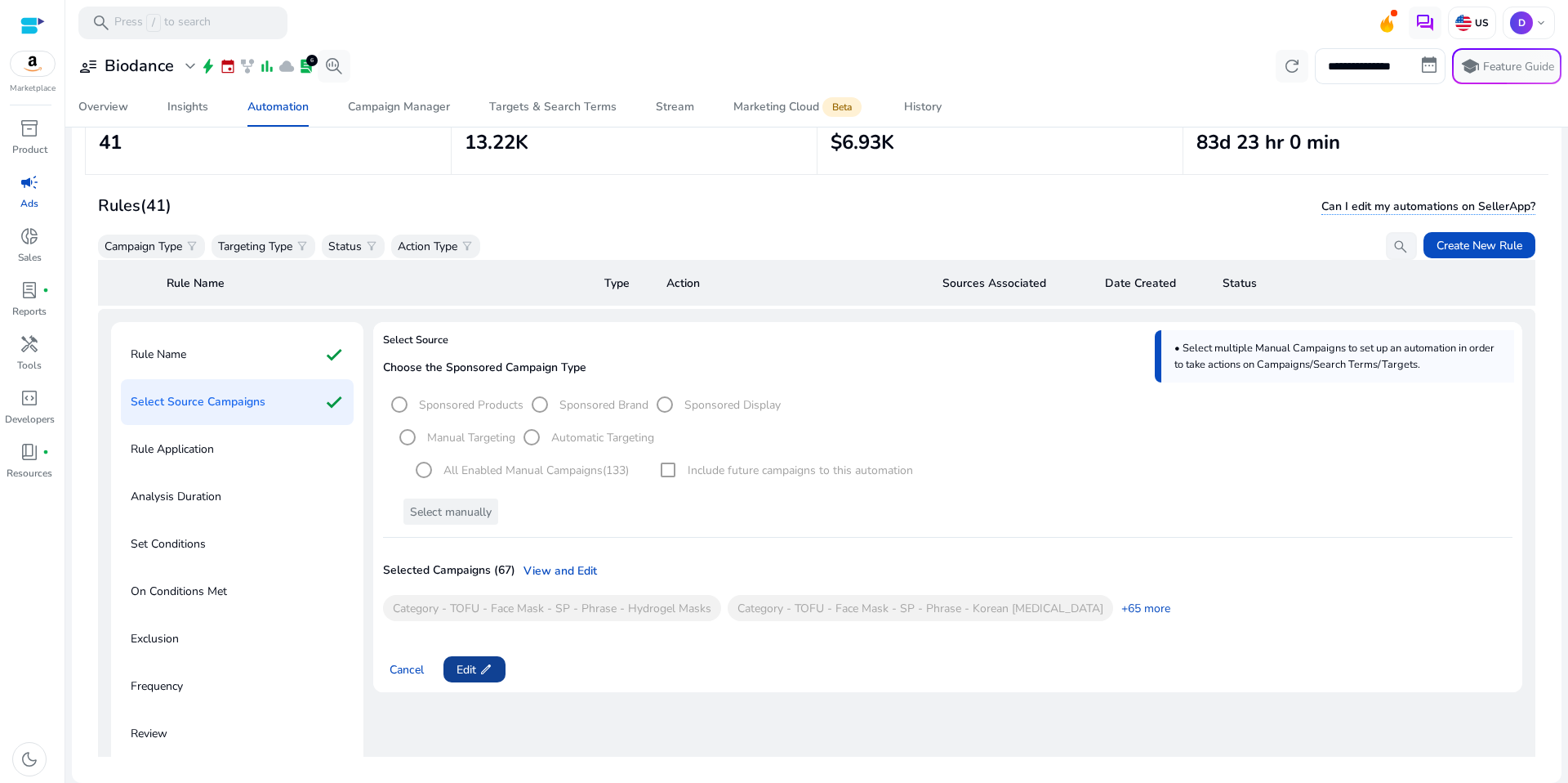
click at [498, 664] on span at bounding box center [474, 669] width 62 height 39
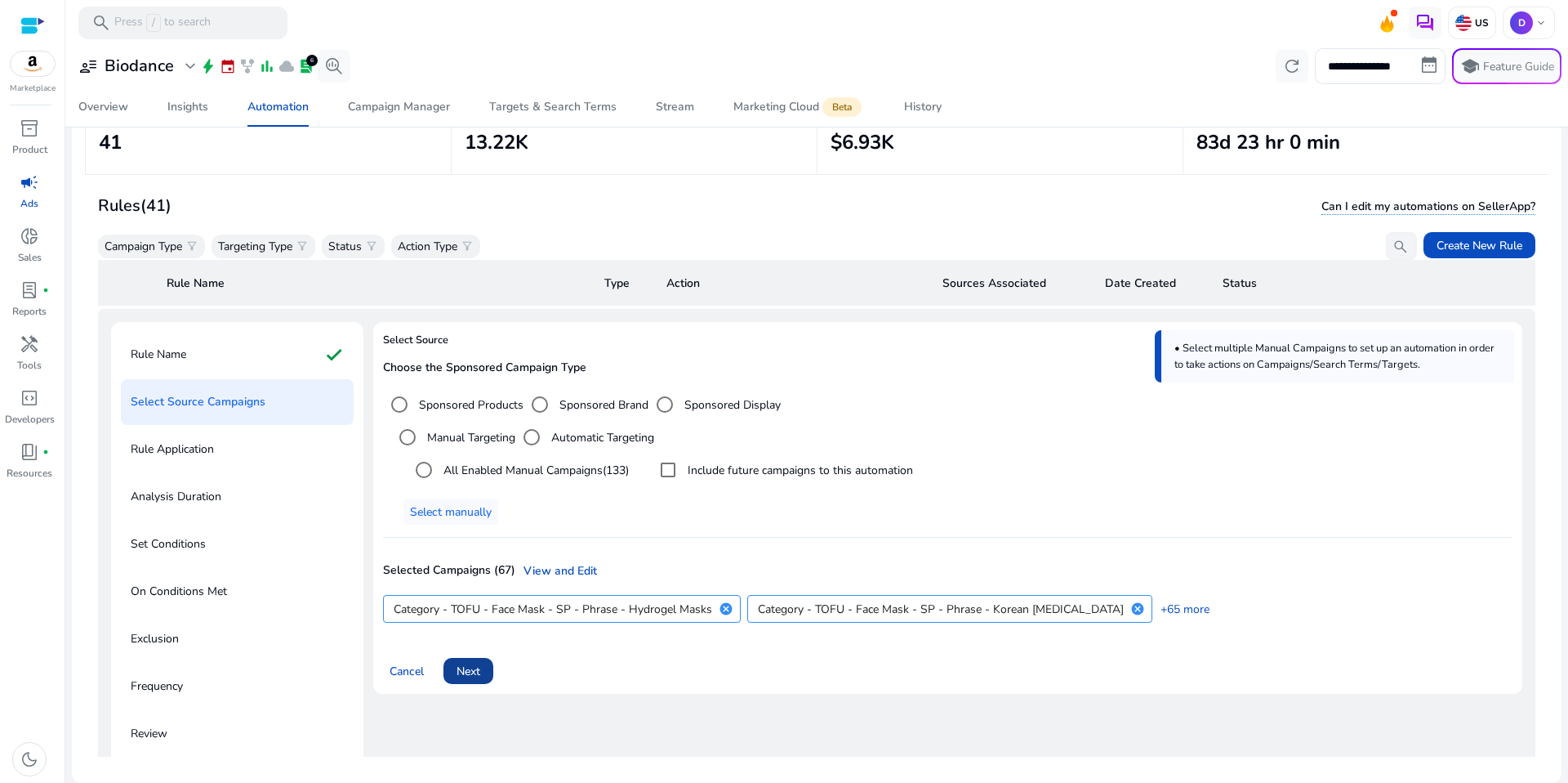
click at [484, 674] on span at bounding box center [468, 671] width 50 height 39
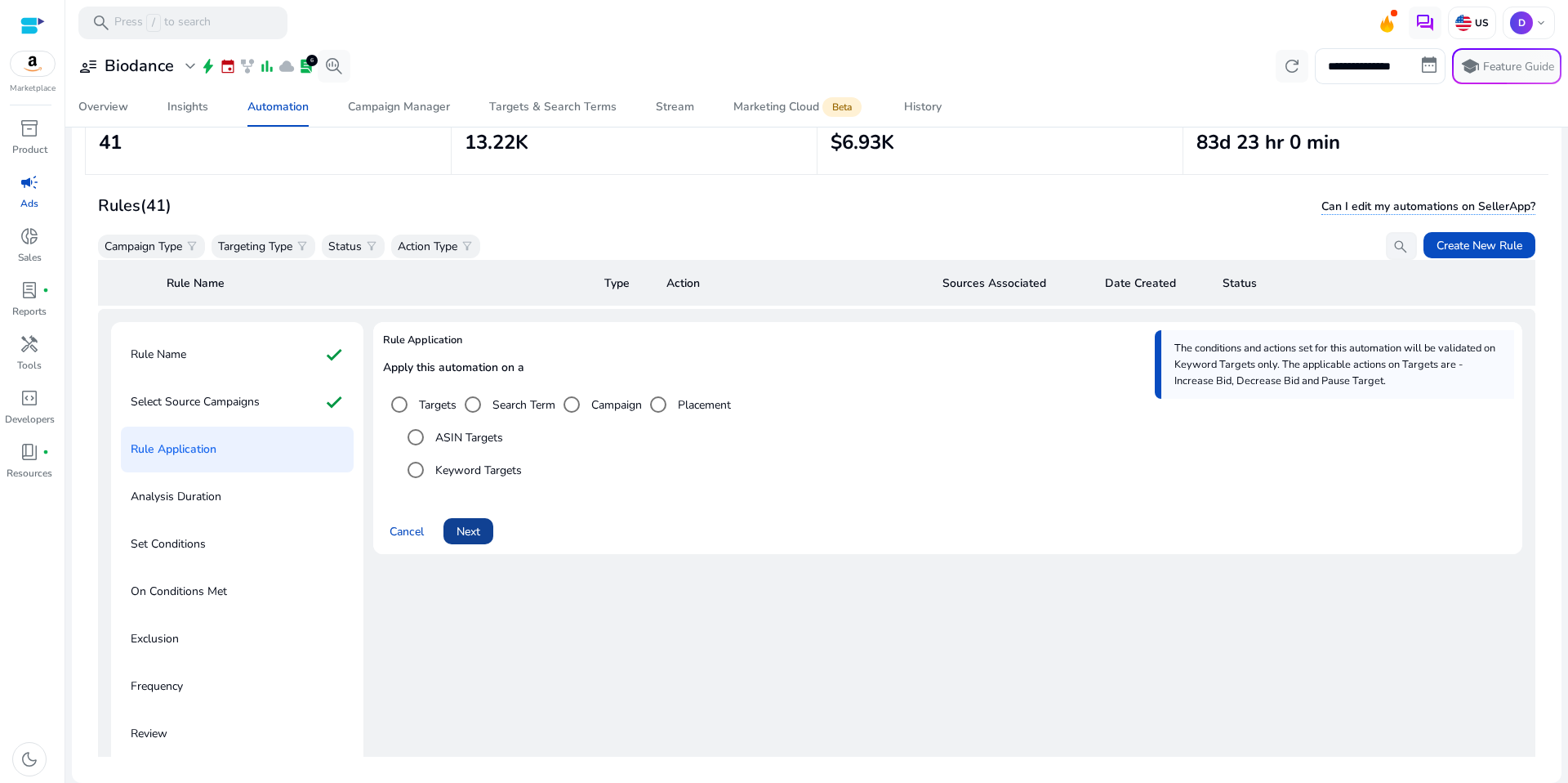
click at [472, 523] on span "Next" at bounding box center [468, 531] width 24 height 17
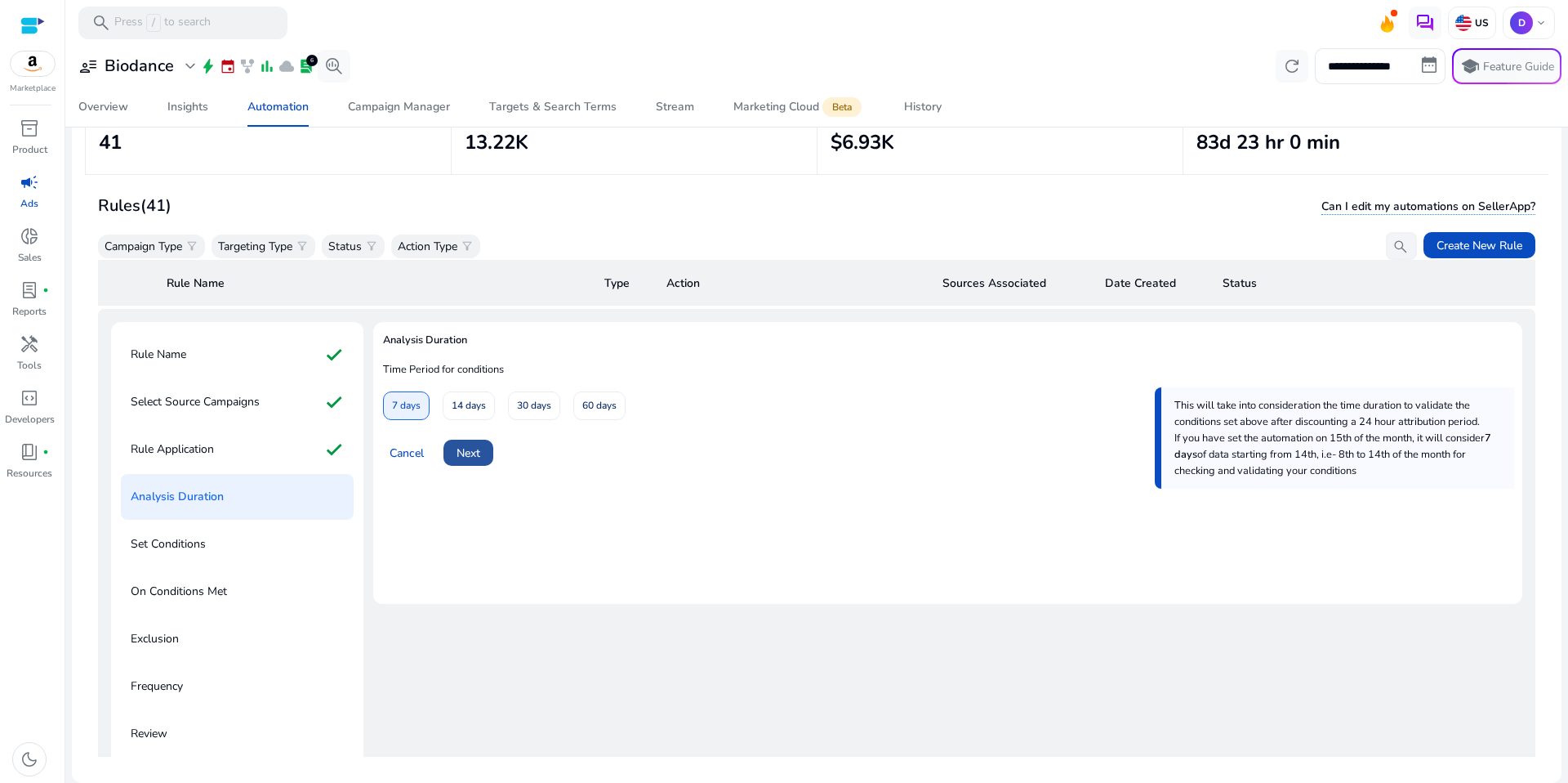
click at [475, 453] on span "Next" at bounding box center [468, 452] width 24 height 17
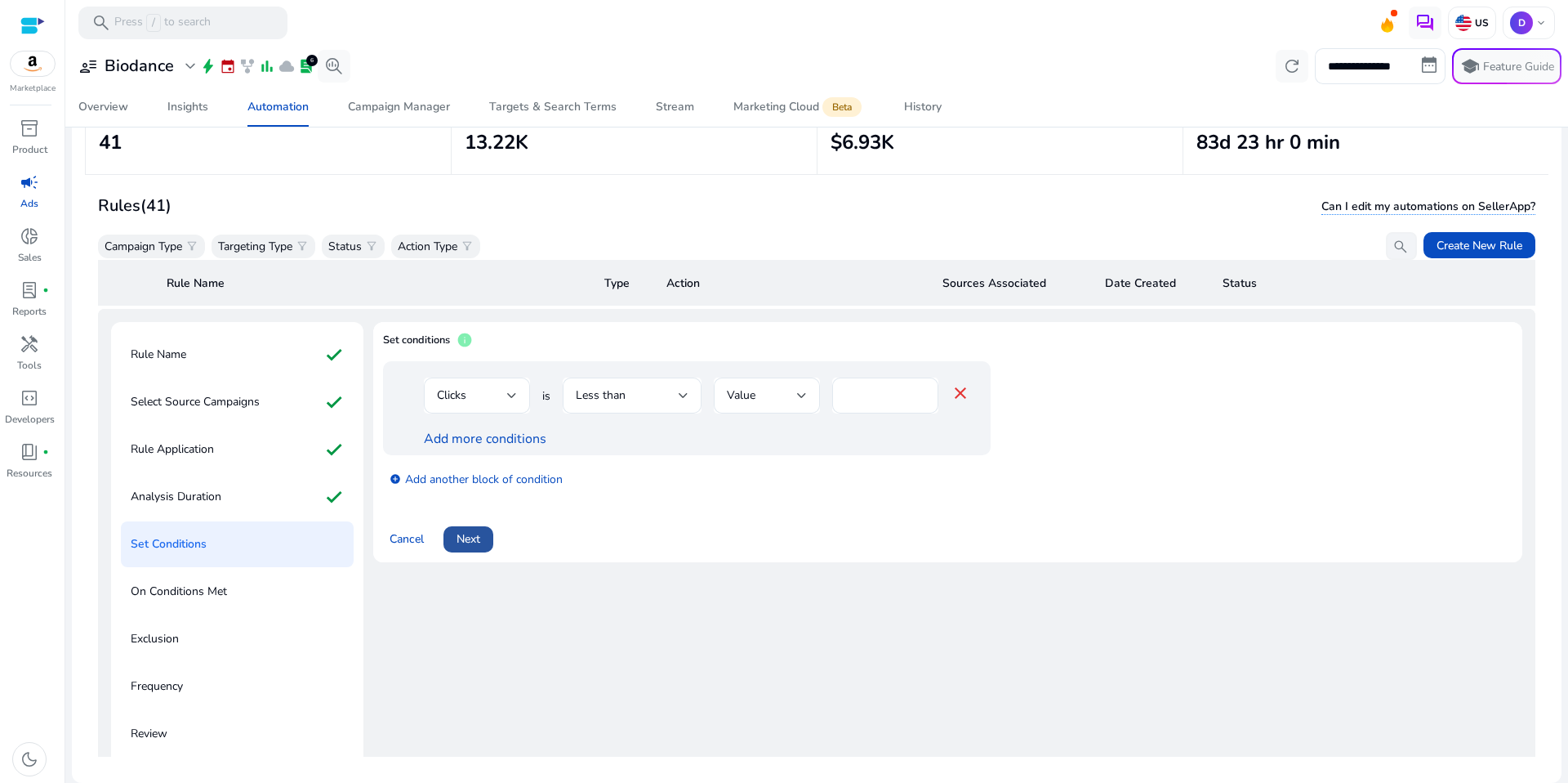
click at [476, 541] on span "Next" at bounding box center [468, 539] width 24 height 17
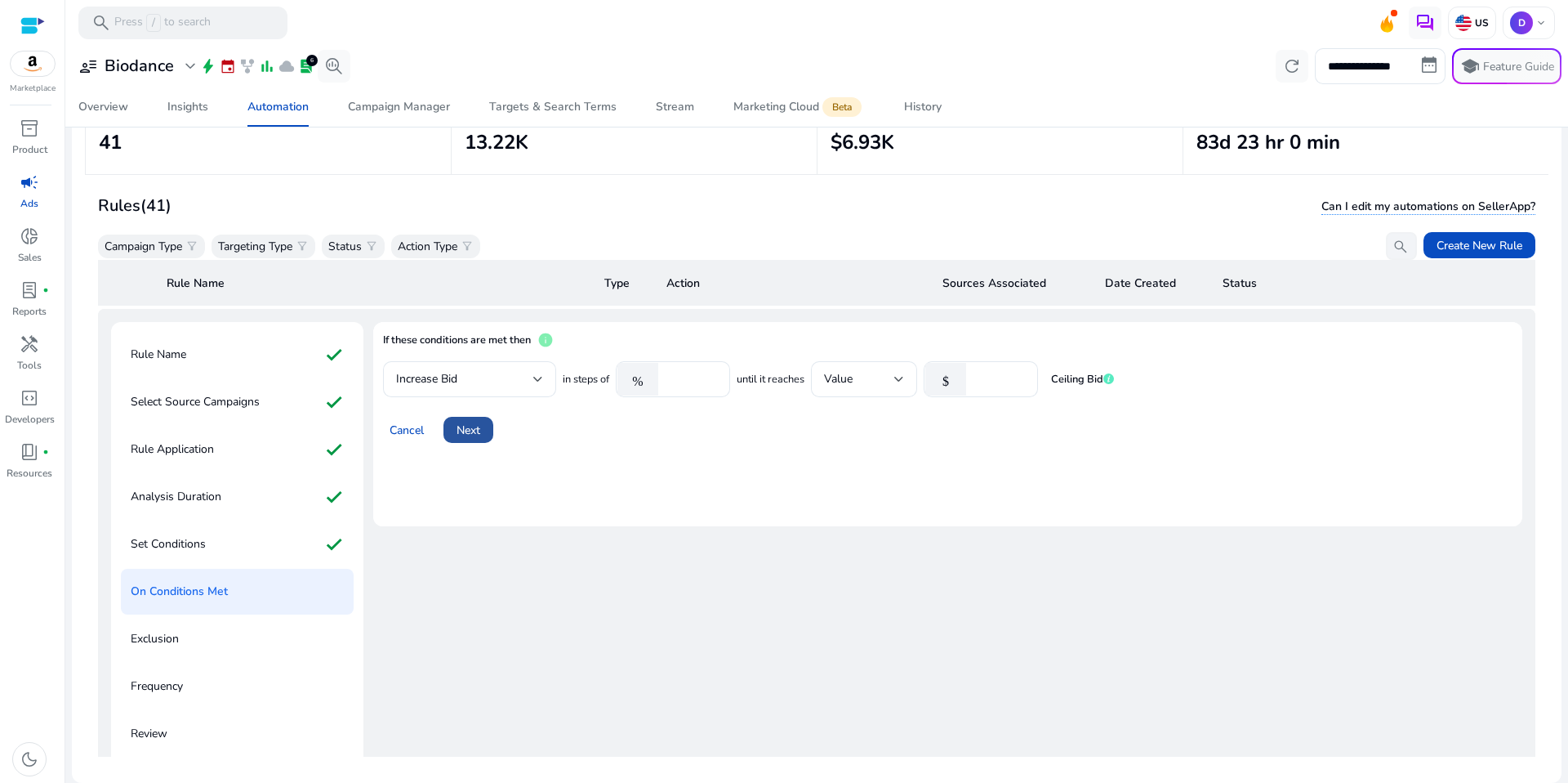
click at [465, 424] on span "Next" at bounding box center [468, 430] width 24 height 17
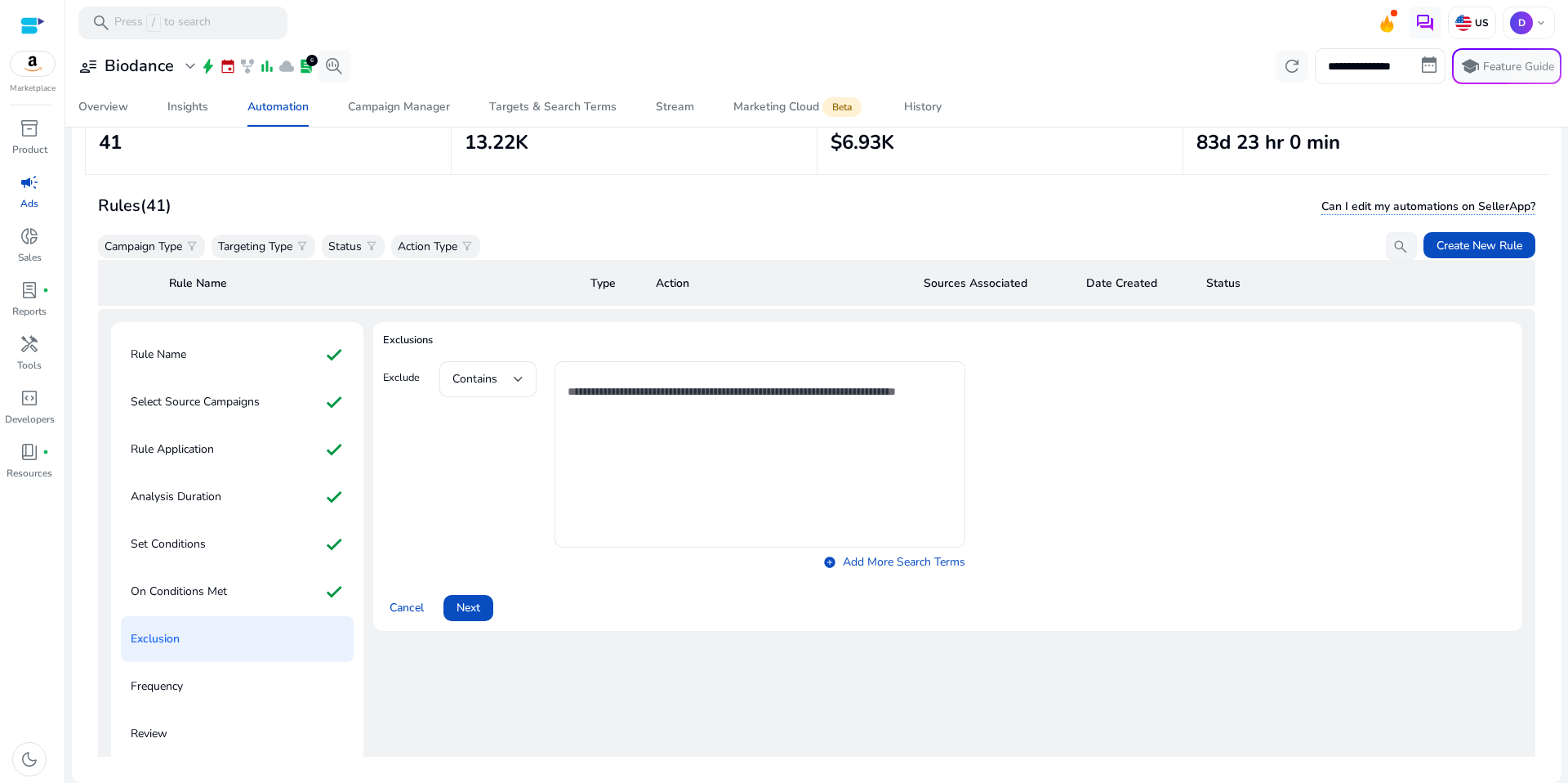
click at [485, 599] on span at bounding box center [468, 608] width 50 height 39
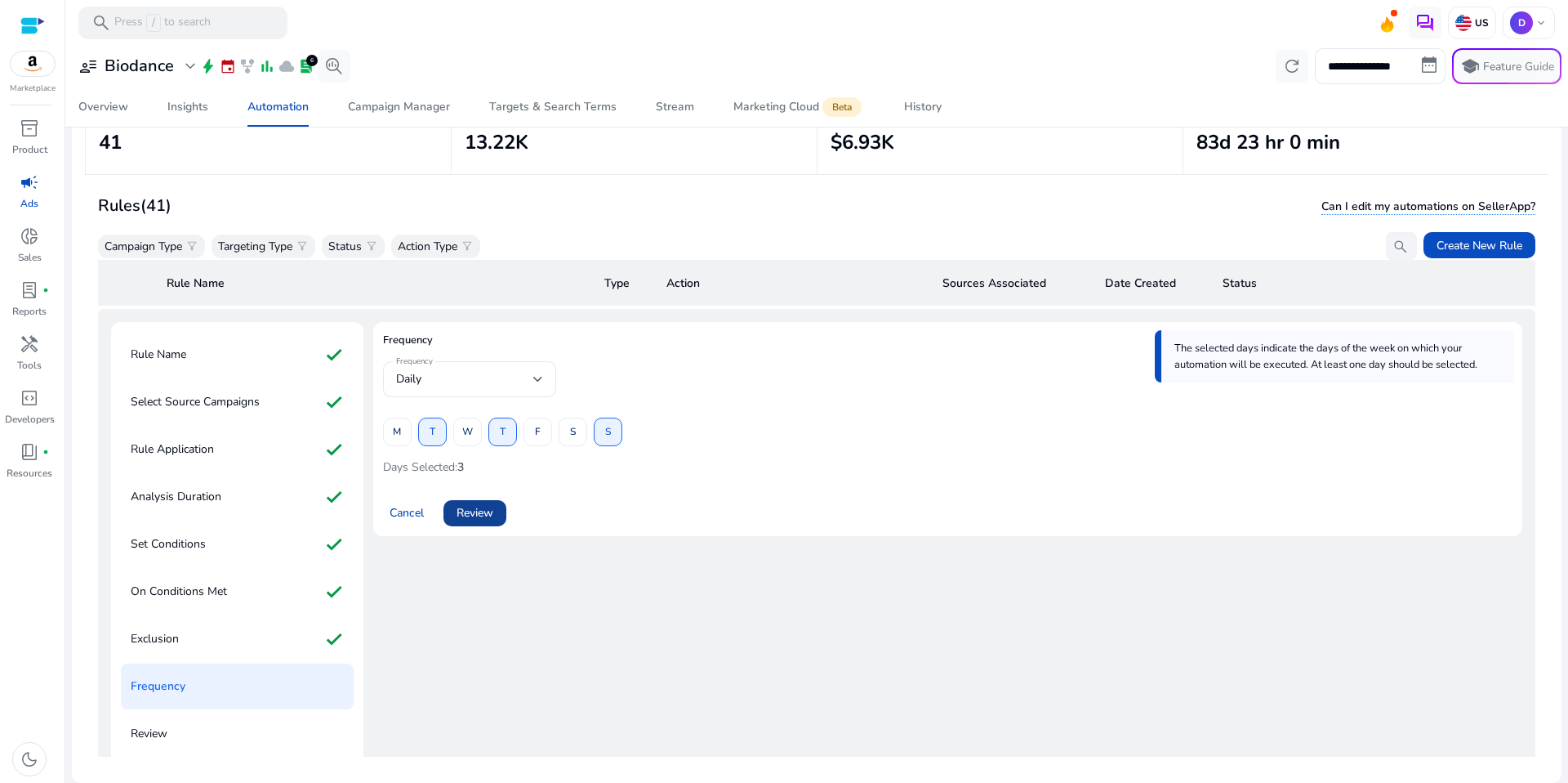
click at [492, 518] on span "Review" at bounding box center [474, 512] width 37 height 17
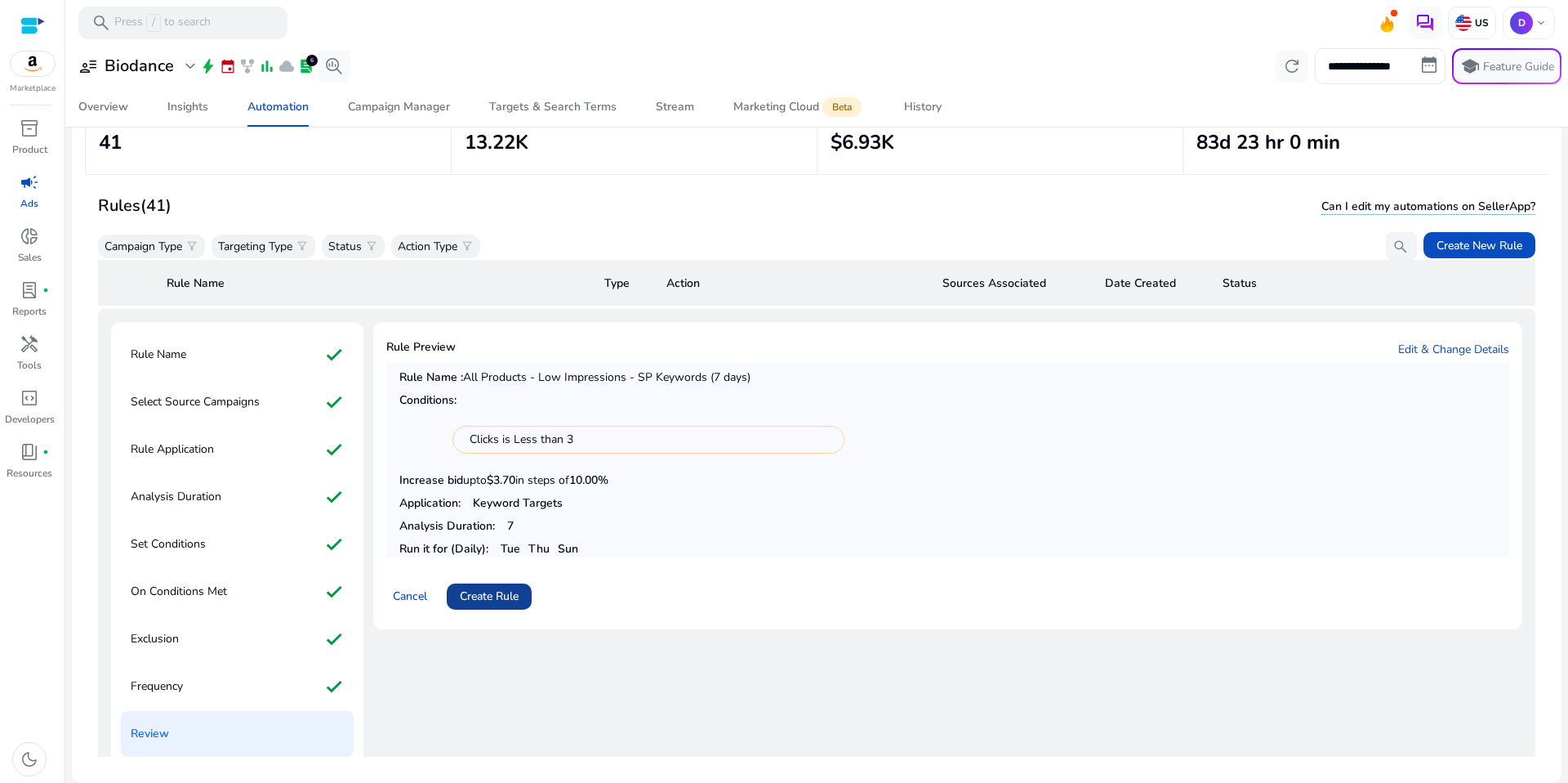
click at [516, 598] on span "Create Rule" at bounding box center [489, 596] width 59 height 17
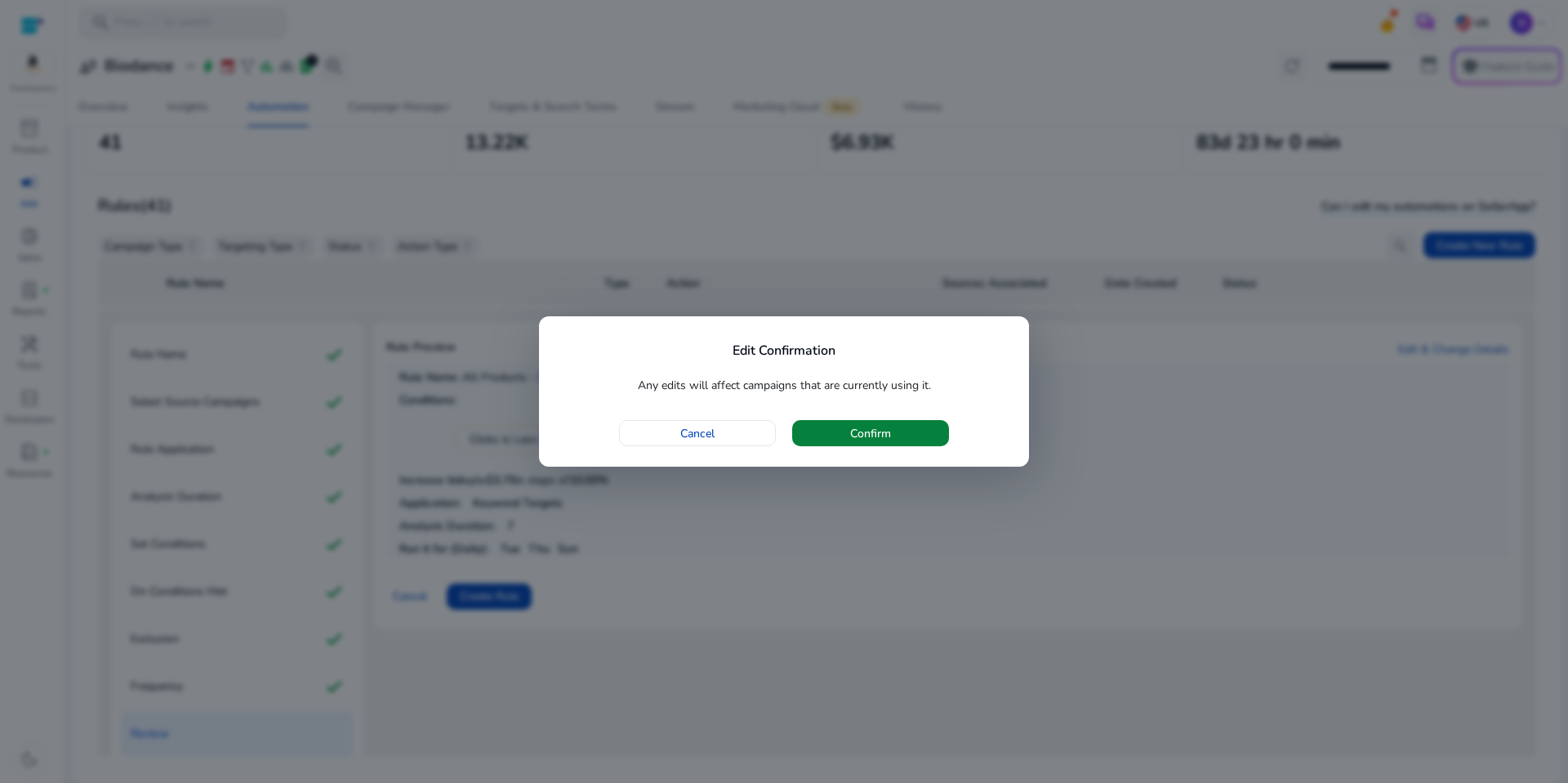
click at [844, 443] on span "button" at bounding box center [871, 433] width 157 height 39
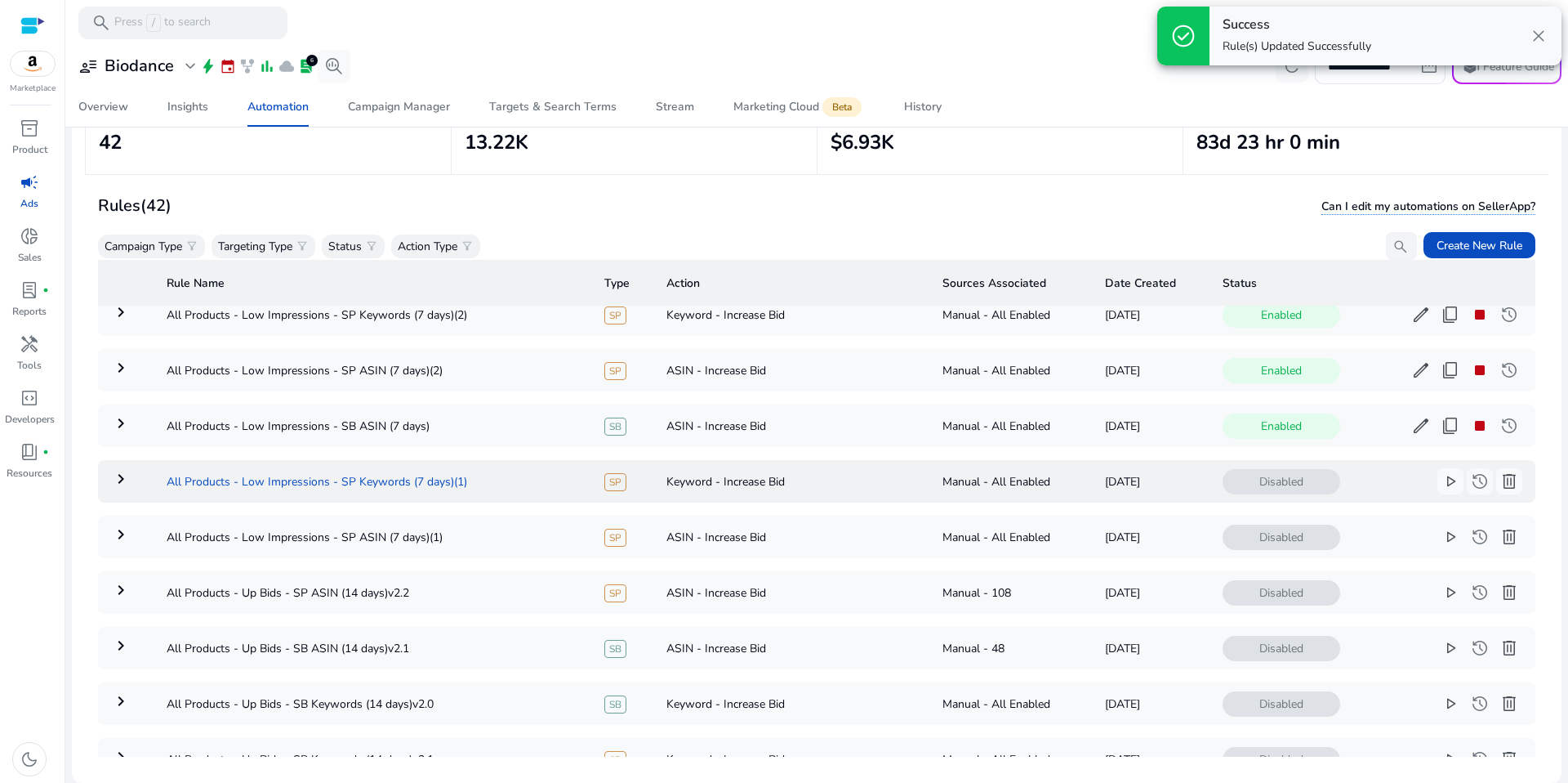
scroll to position [0, 0]
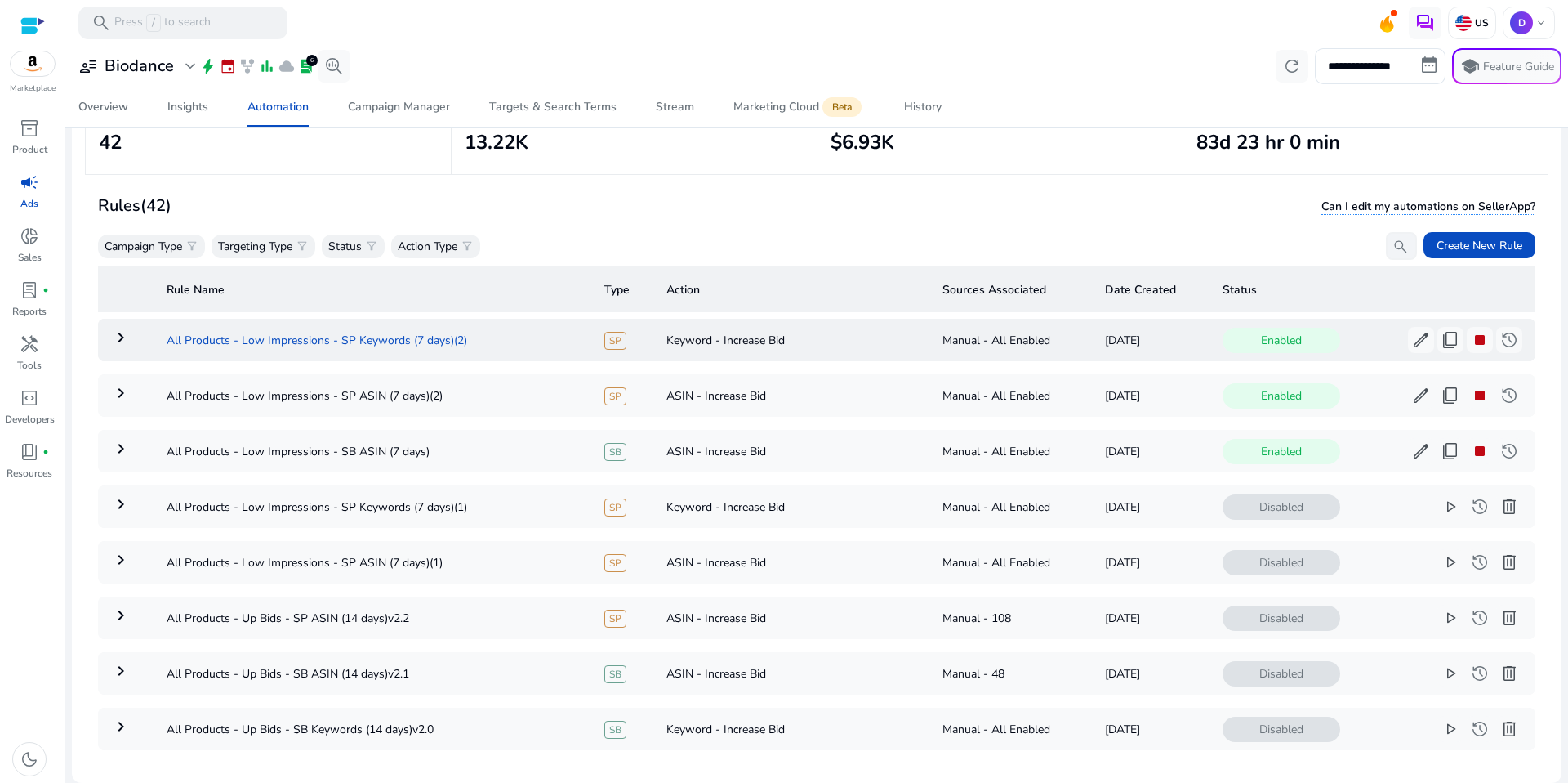
click at [500, 329] on td "All Products - Low Impressions - SP Keywords (7 days)(2)" at bounding box center [372, 340] width 438 height 43
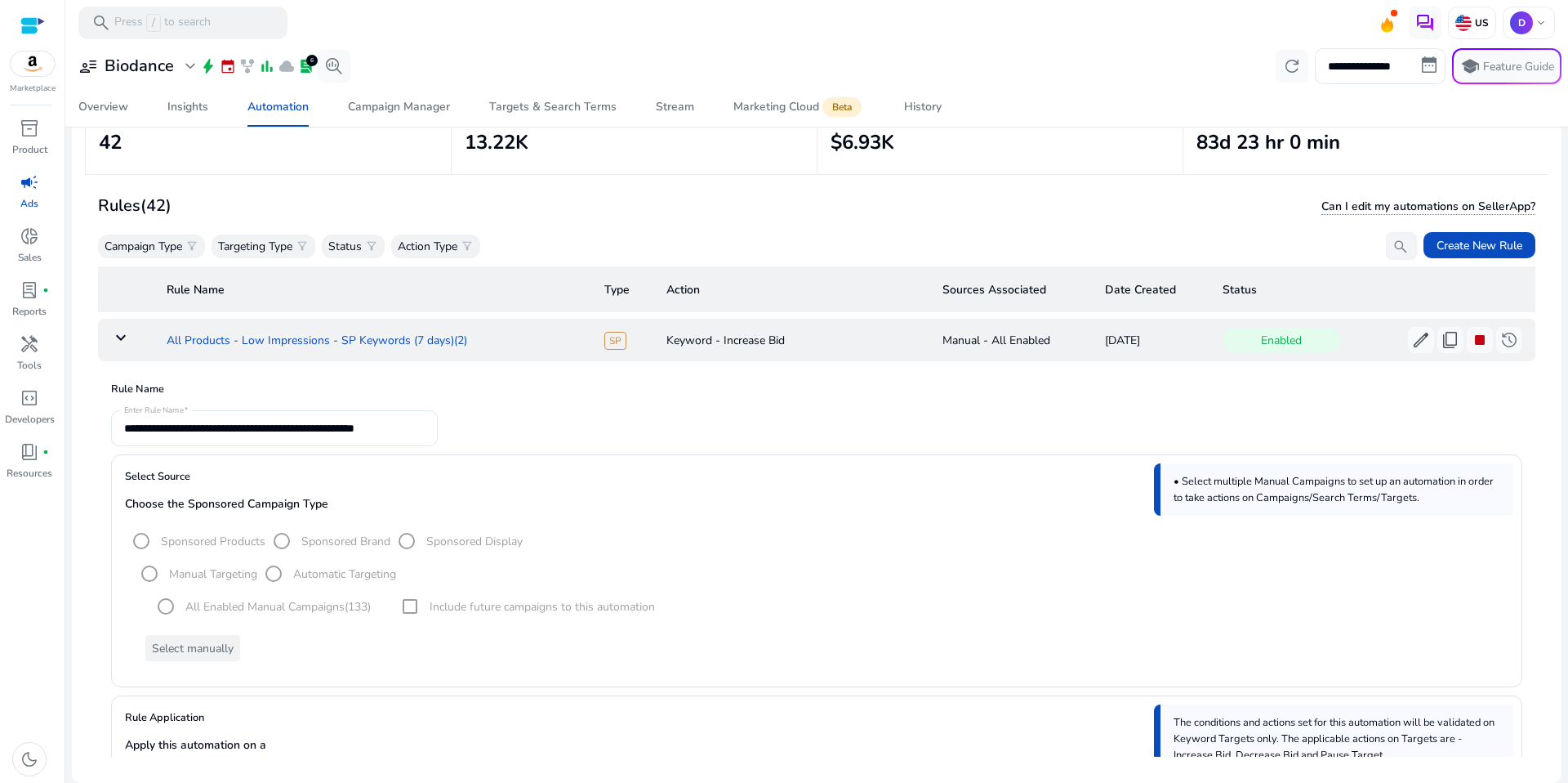
click at [373, 354] on td "All Products - Low Impressions - SP Keywords (7 days)(2)" at bounding box center [372, 340] width 438 height 43
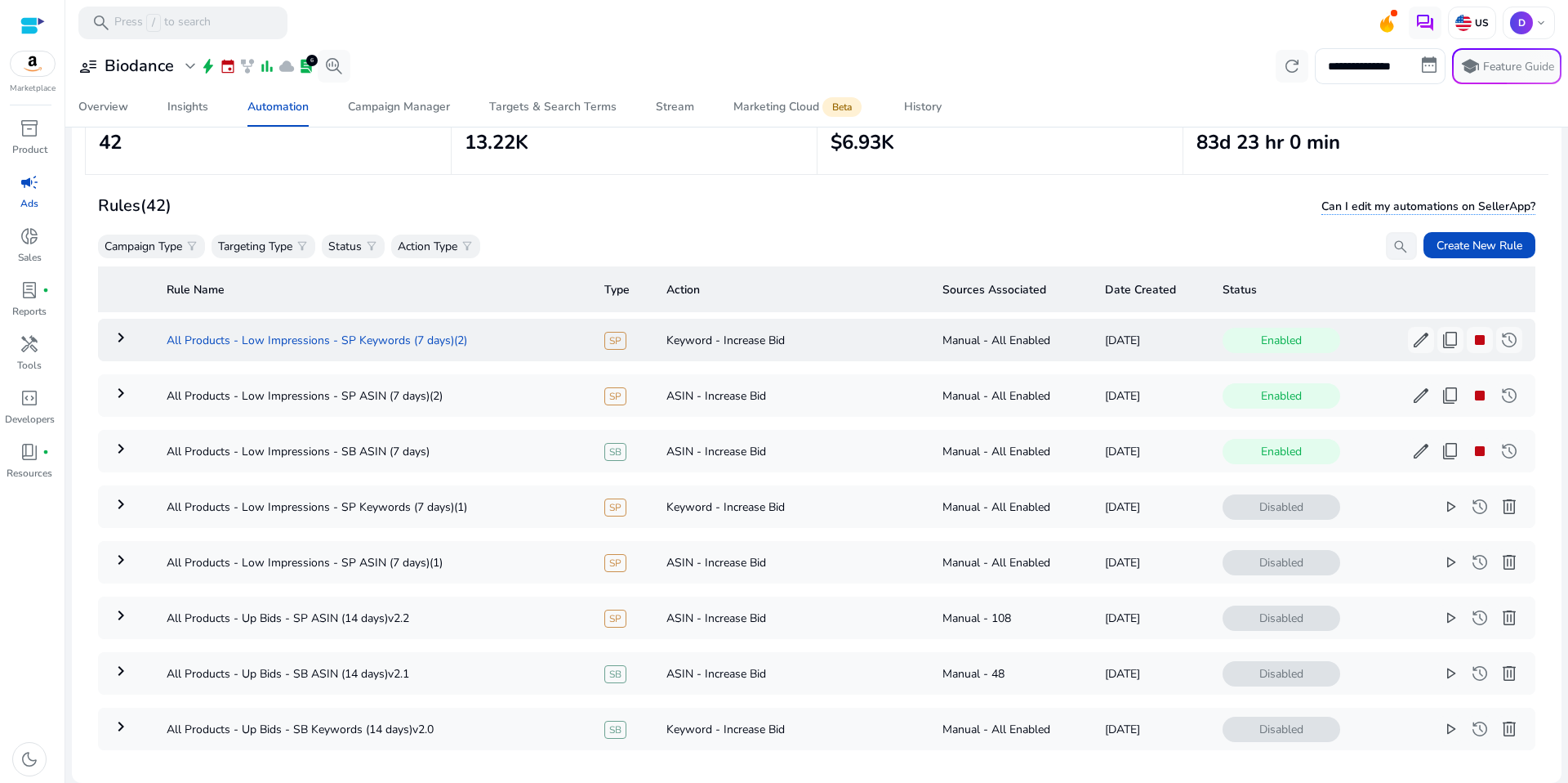
scroll to position [59, 0]
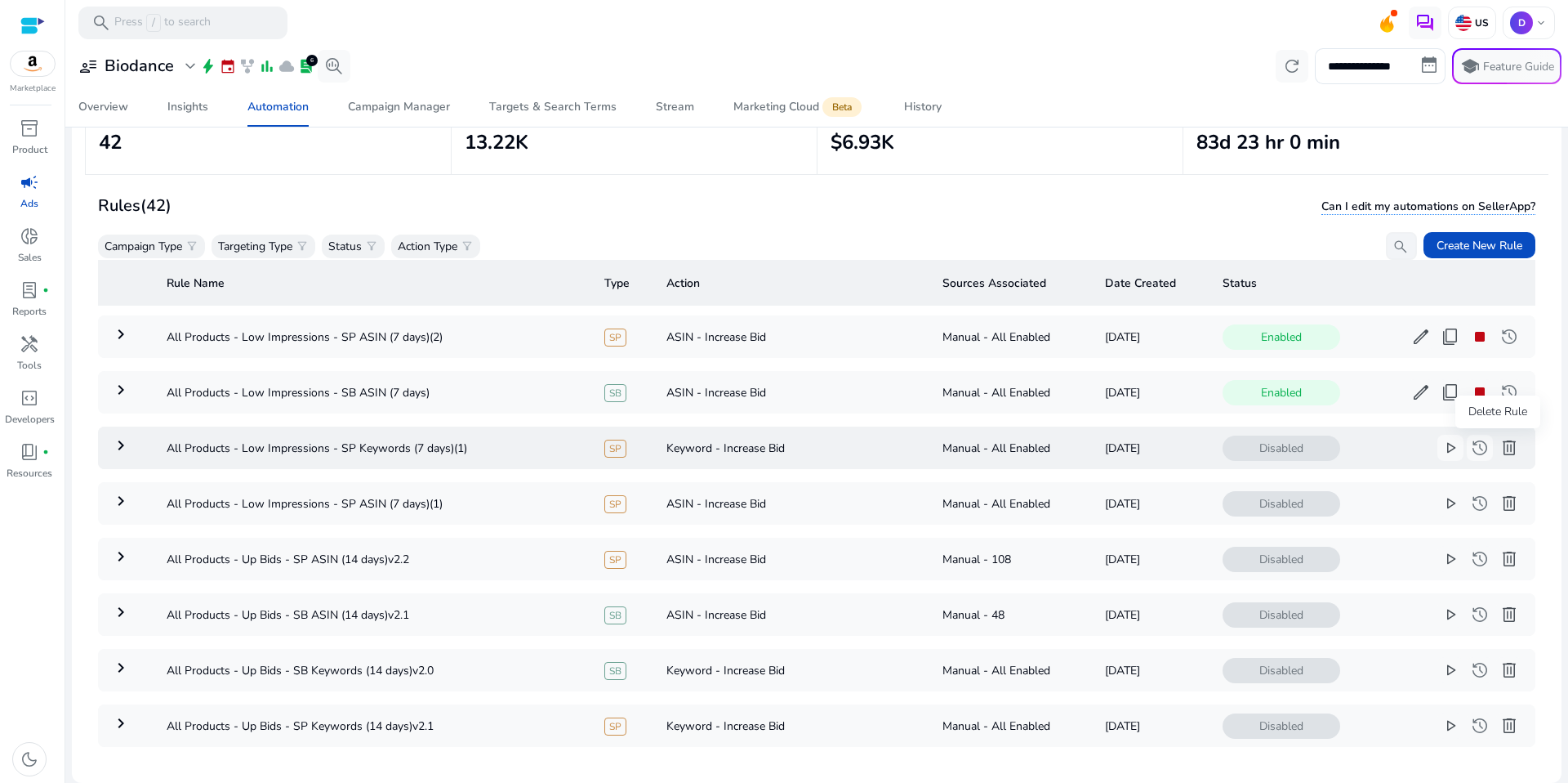
click at [1499, 449] on span "delete" at bounding box center [1509, 448] width 20 height 20
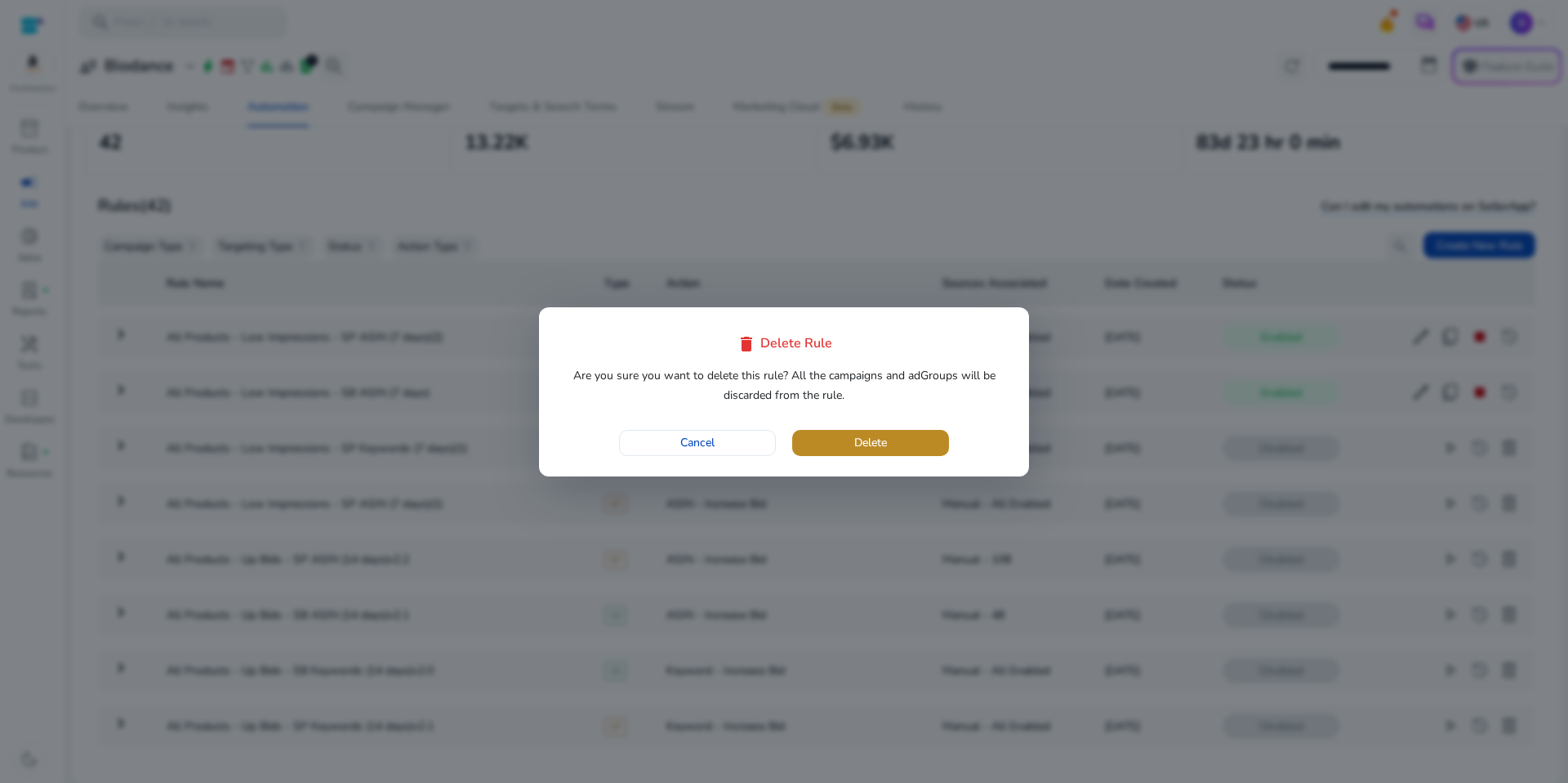
click at [933, 440] on span "button" at bounding box center [871, 443] width 157 height 39
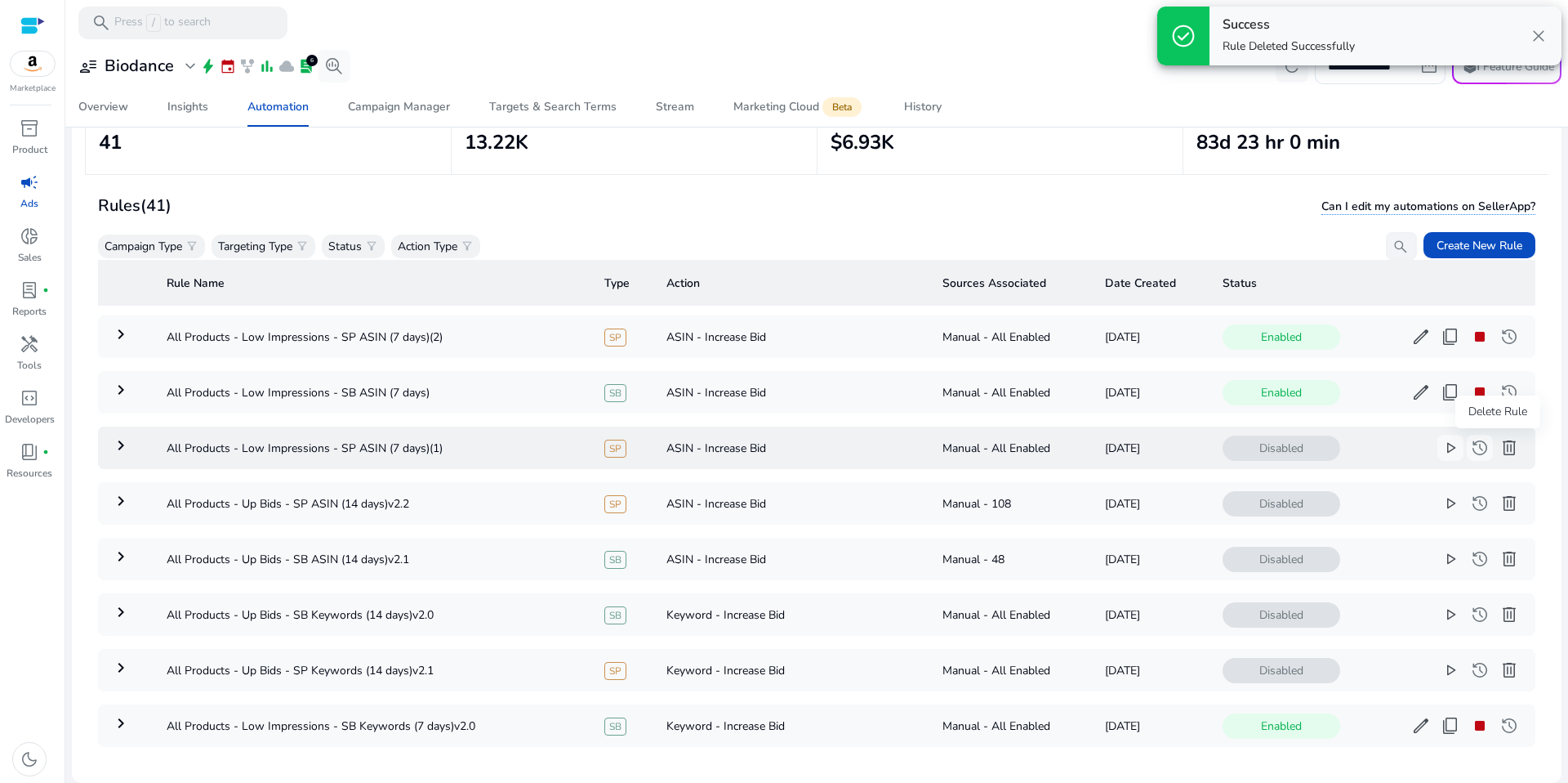
click at [1499, 457] on span "delete" at bounding box center [1509, 448] width 20 height 20
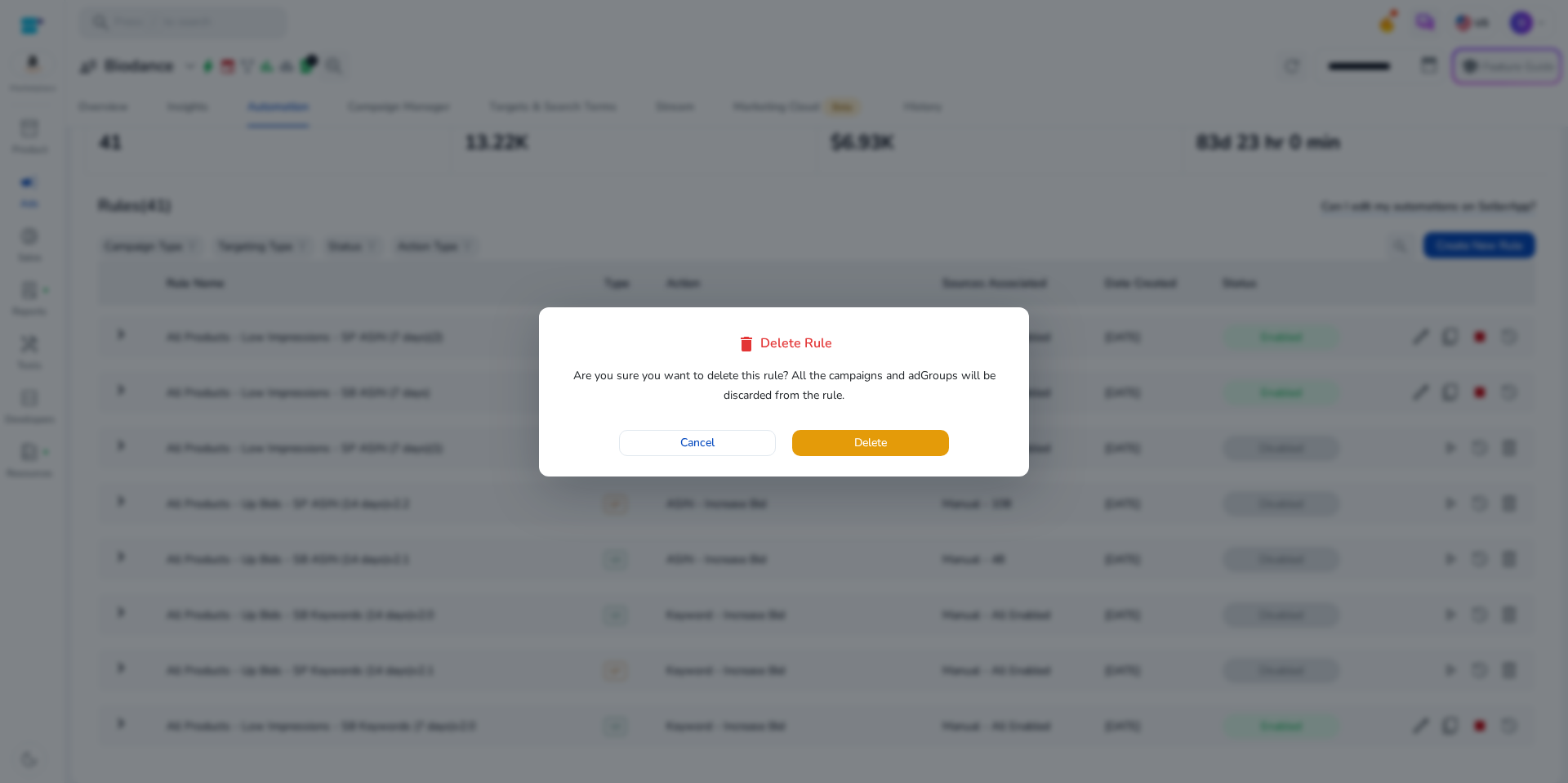
click at [951, 440] on div "Cancel Delete" at bounding box center [784, 442] width 449 height 26
click at [920, 441] on span "button" at bounding box center [871, 443] width 157 height 39
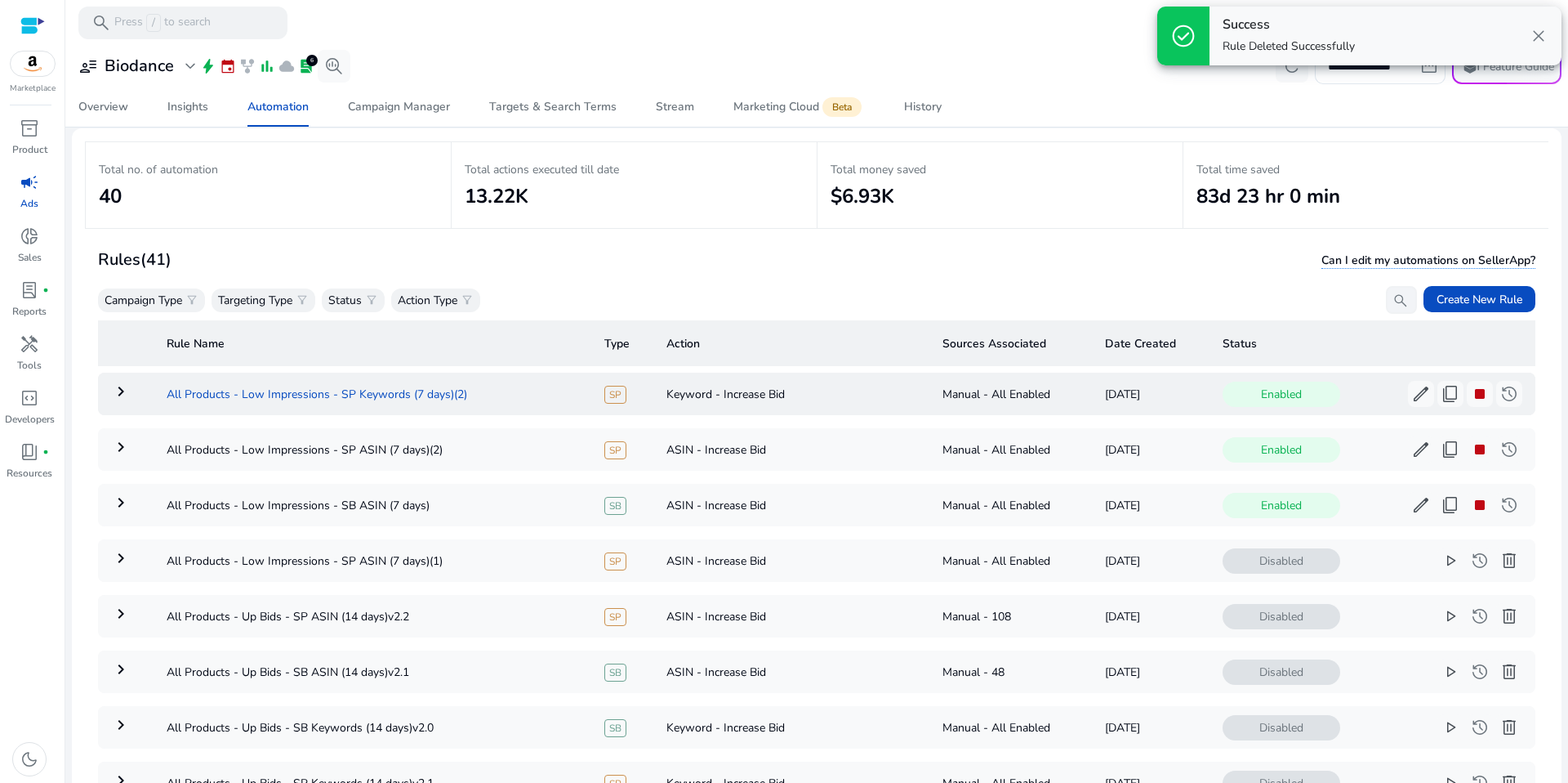
scroll to position [0, 0]
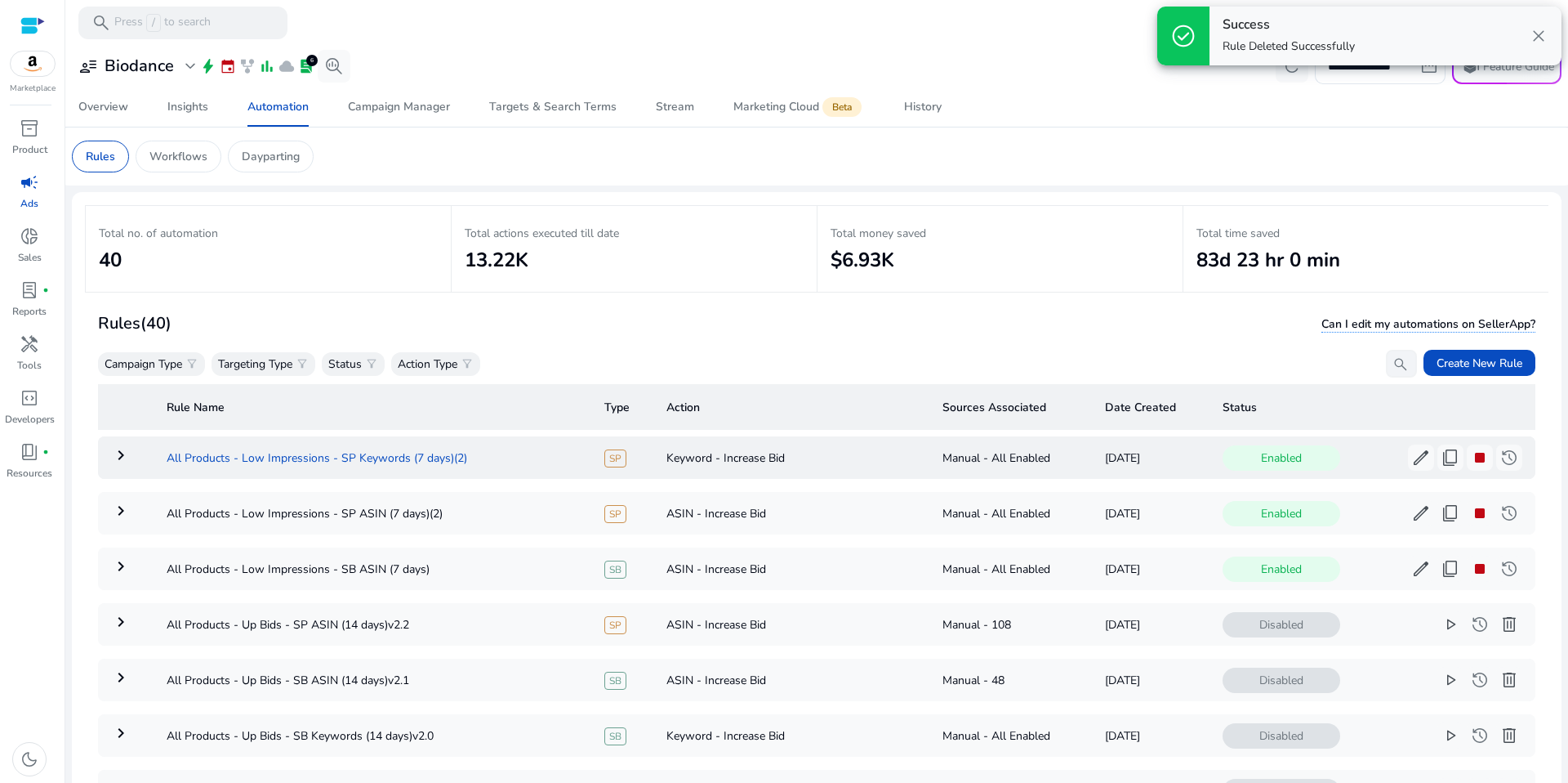
click at [431, 466] on td "All Products - Low Impressions - SP Keywords (7 days)(2)" at bounding box center [372, 457] width 438 height 43
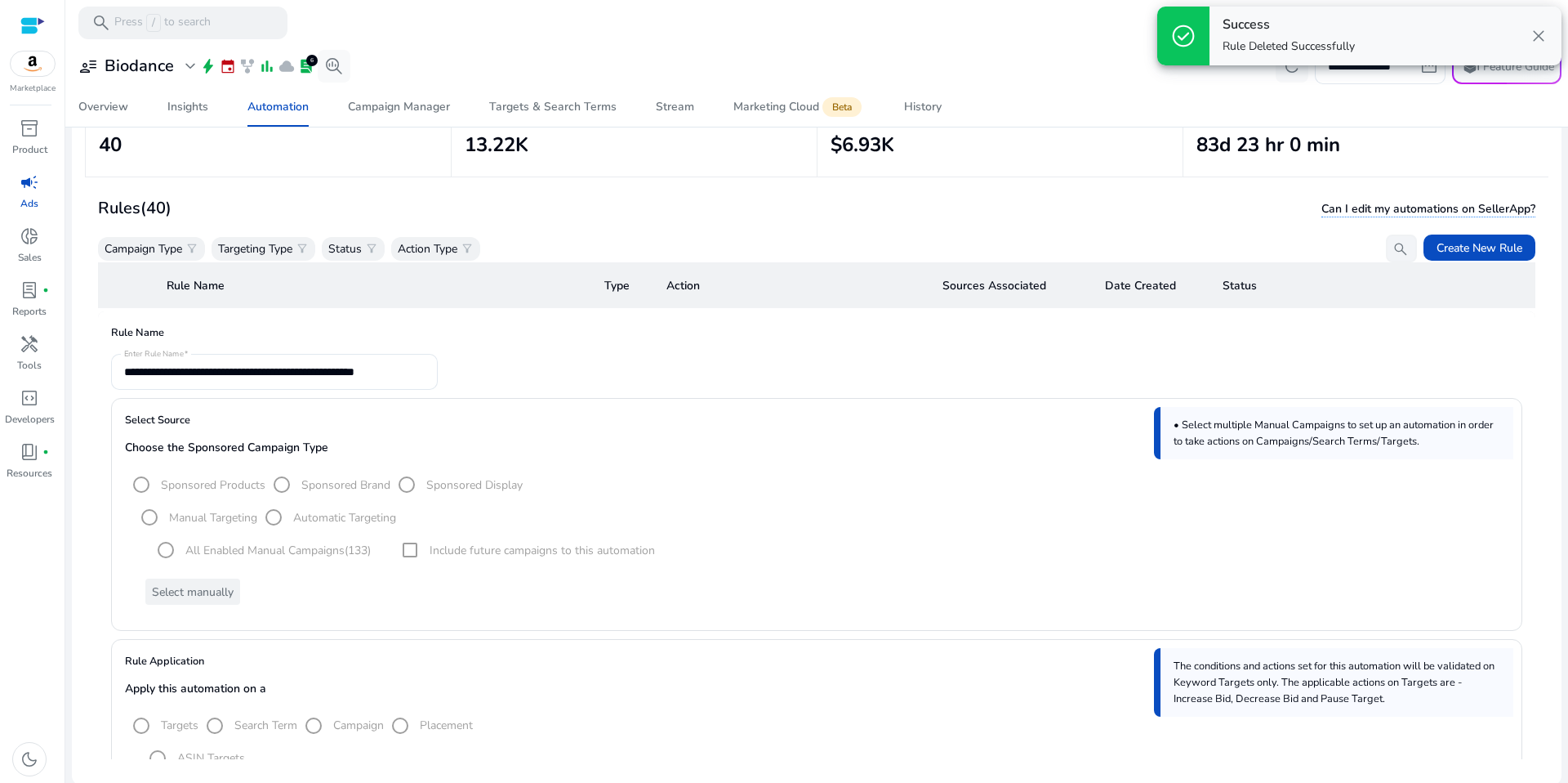
scroll to position [120, 0]
click at [282, 550] on mat-radio-group "All Enabled Manual Campaigns (133)" at bounding box center [260, 547] width 221 height 33
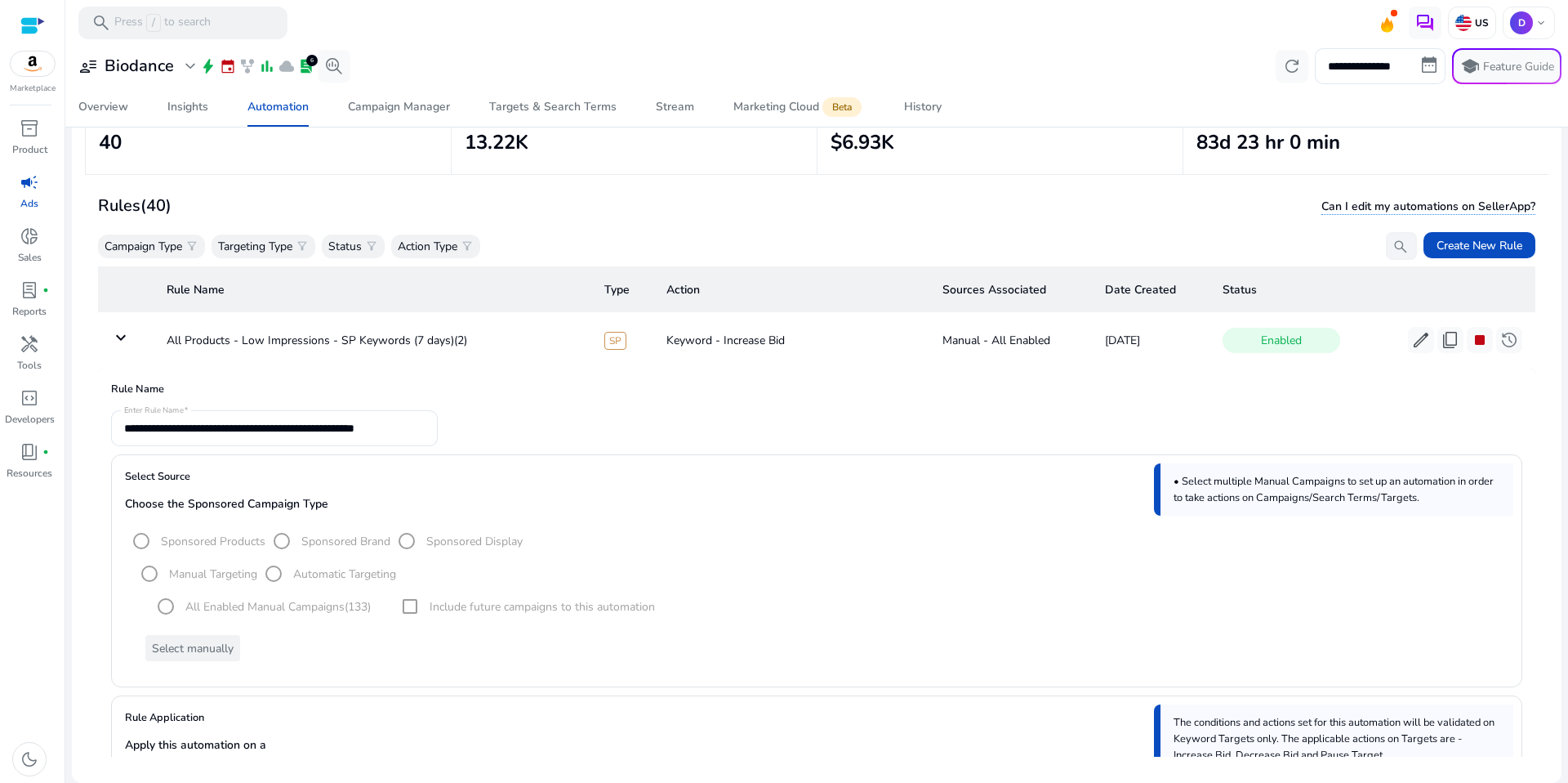
scroll to position [0, 0]
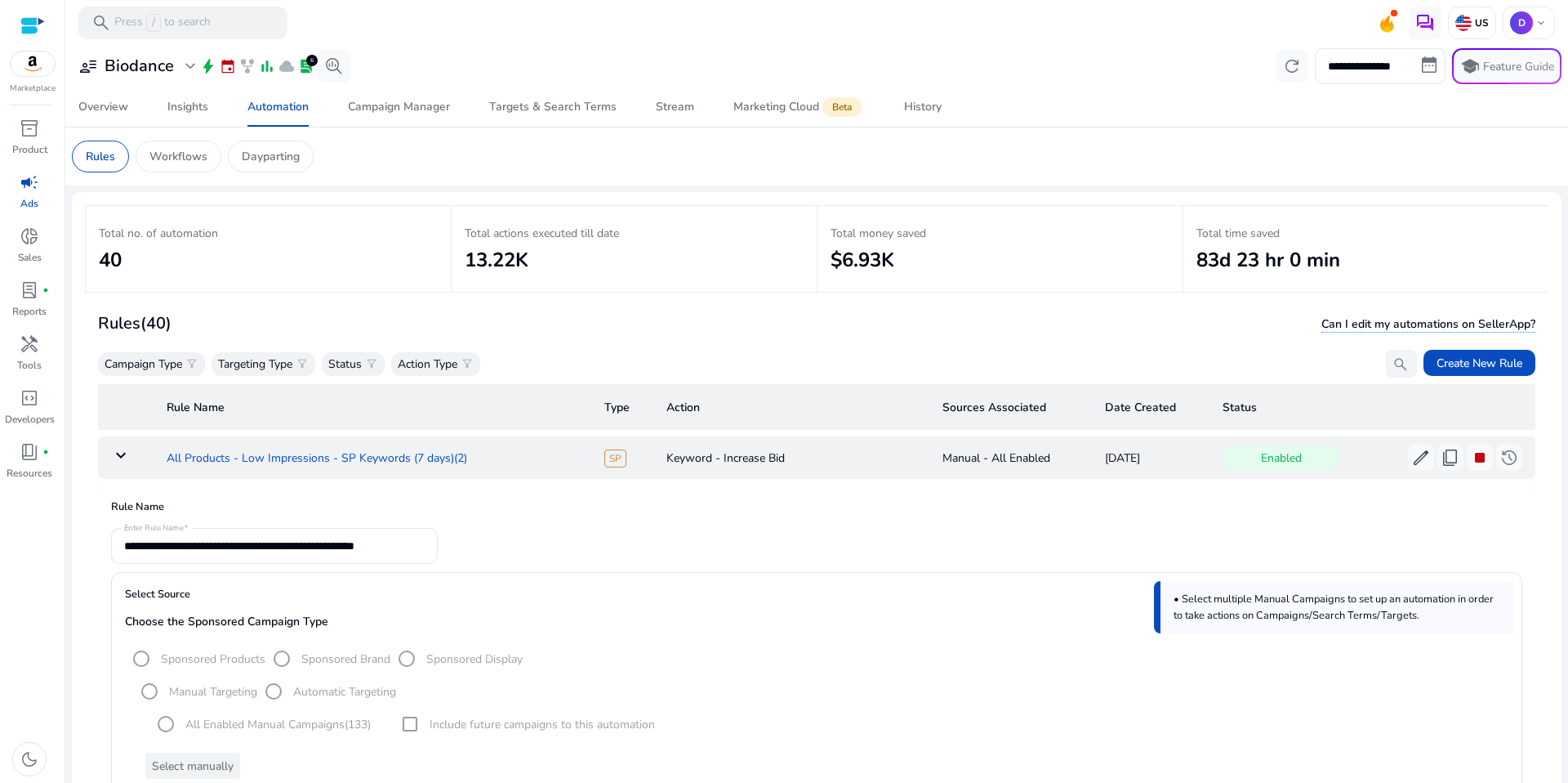
click at [299, 457] on td "All Products - Low Impressions - SP Keywords (7 days)(2)" at bounding box center [372, 457] width 438 height 43
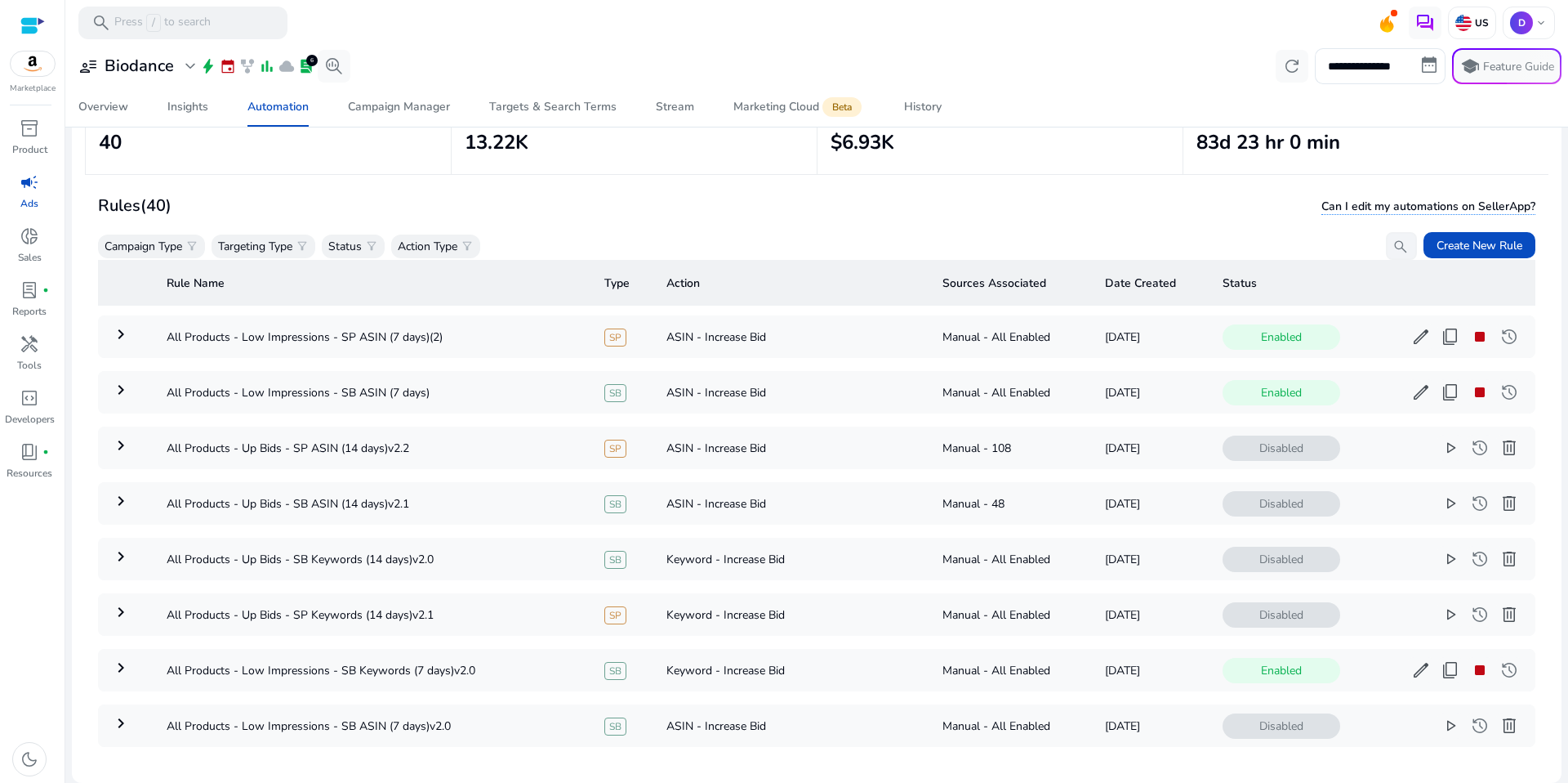
scroll to position [120, 0]
click at [1470, 394] on span "stop" at bounding box center [1480, 392] width 20 height 20
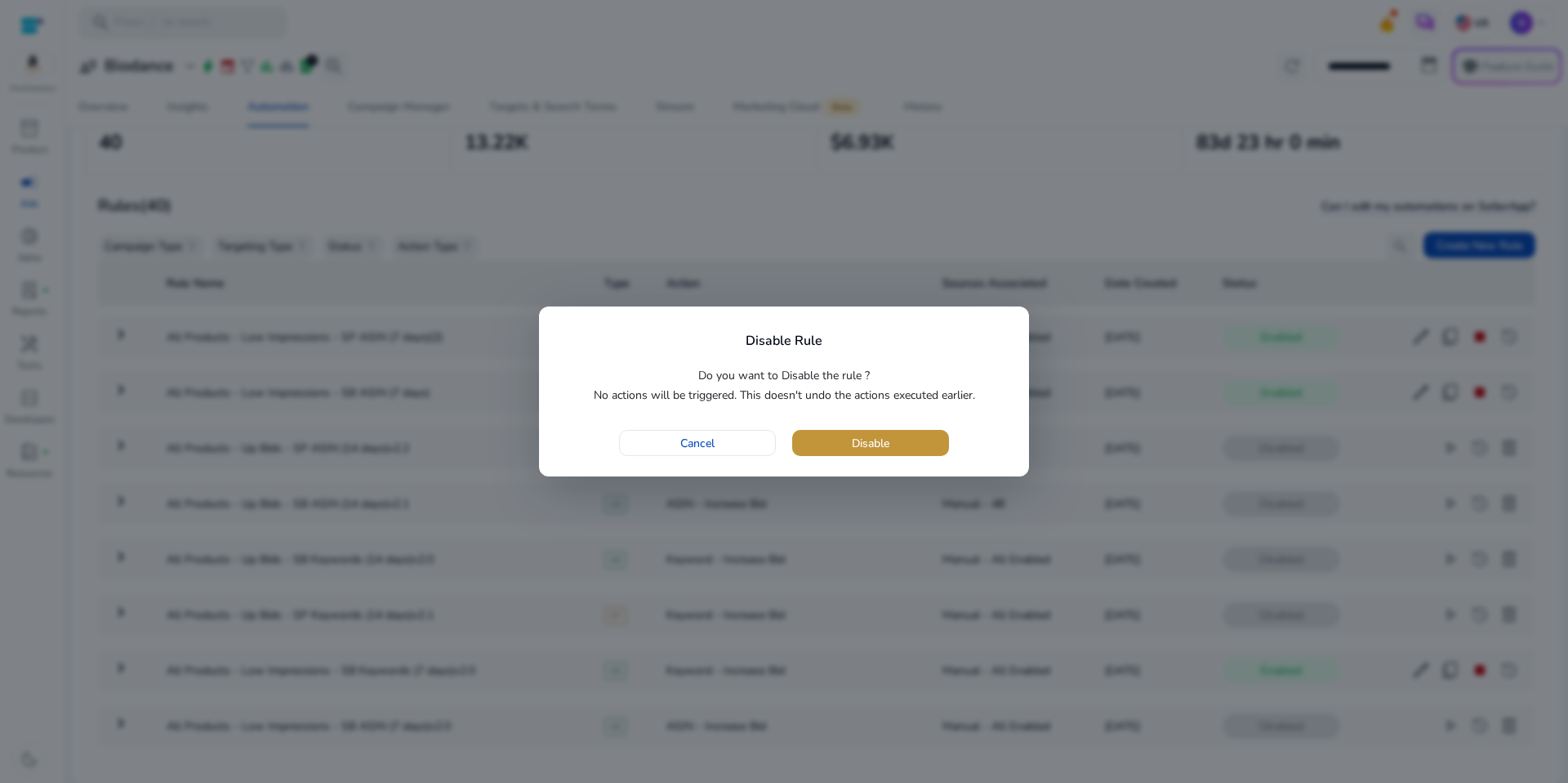
click at [841, 451] on span "button" at bounding box center [871, 443] width 157 height 39
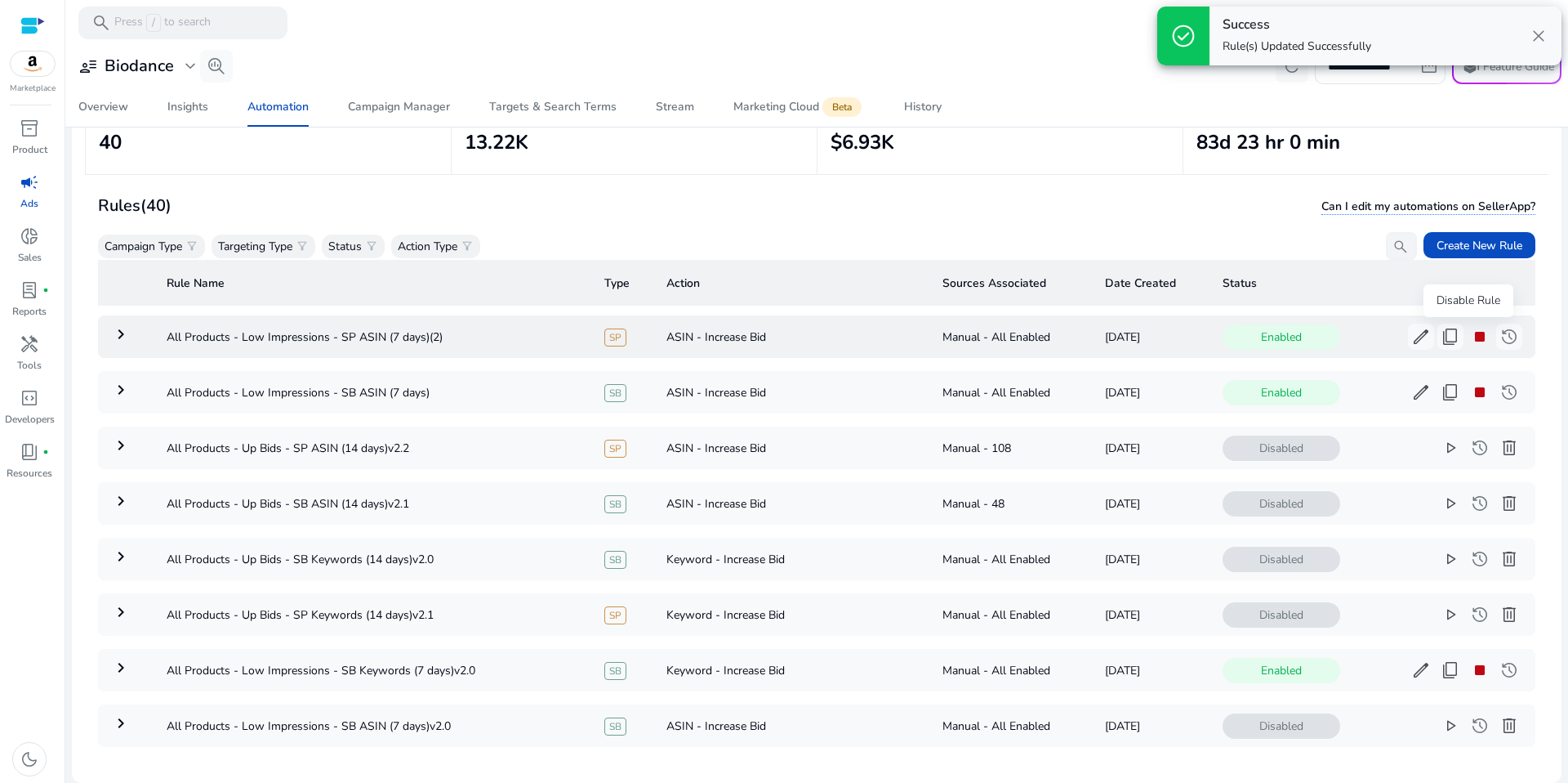
click at [1470, 346] on span "stop" at bounding box center [1480, 336] width 20 height 20
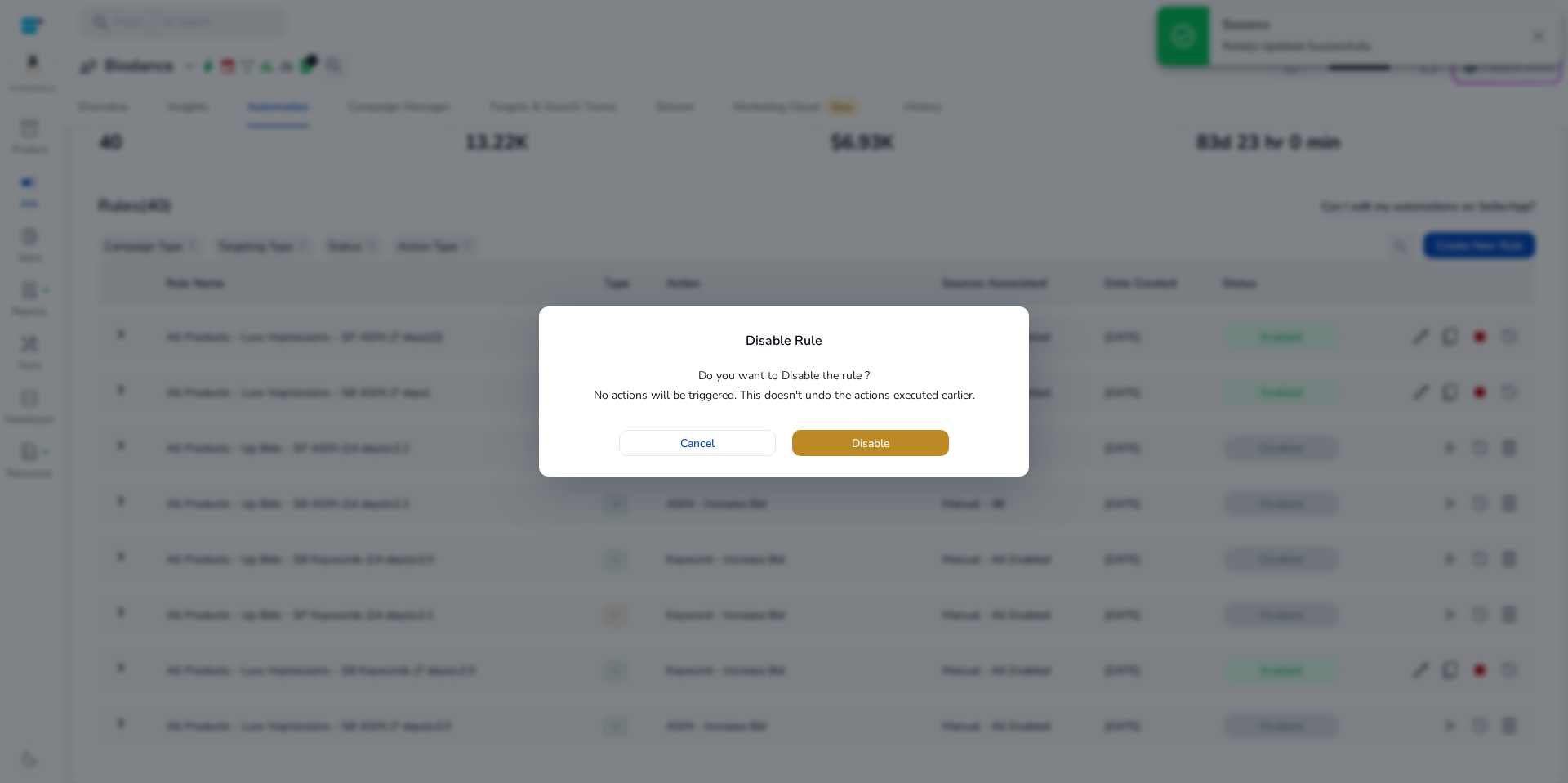
click at [863, 433] on span "button" at bounding box center [871, 443] width 157 height 39
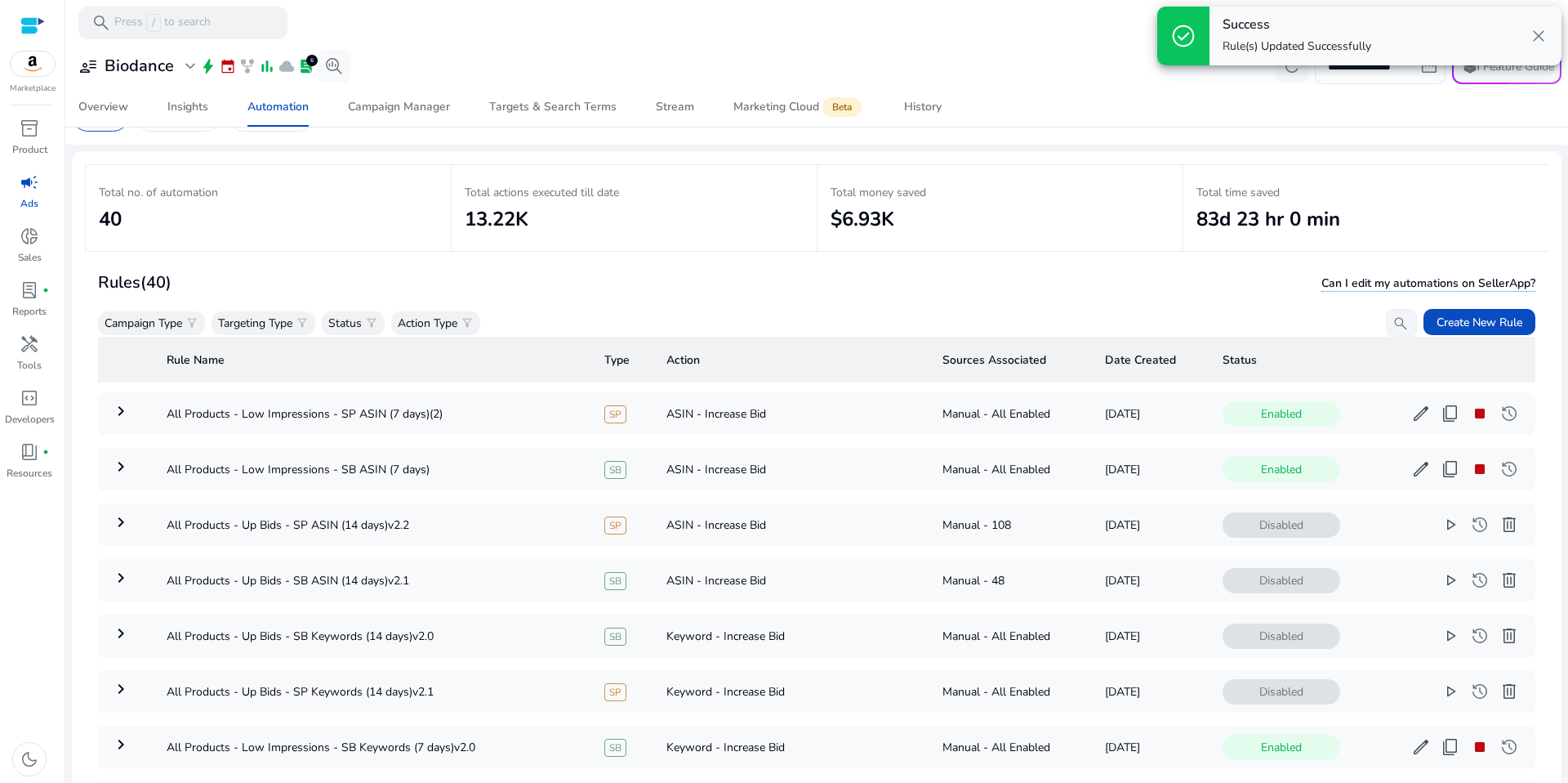
scroll to position [0, 0]
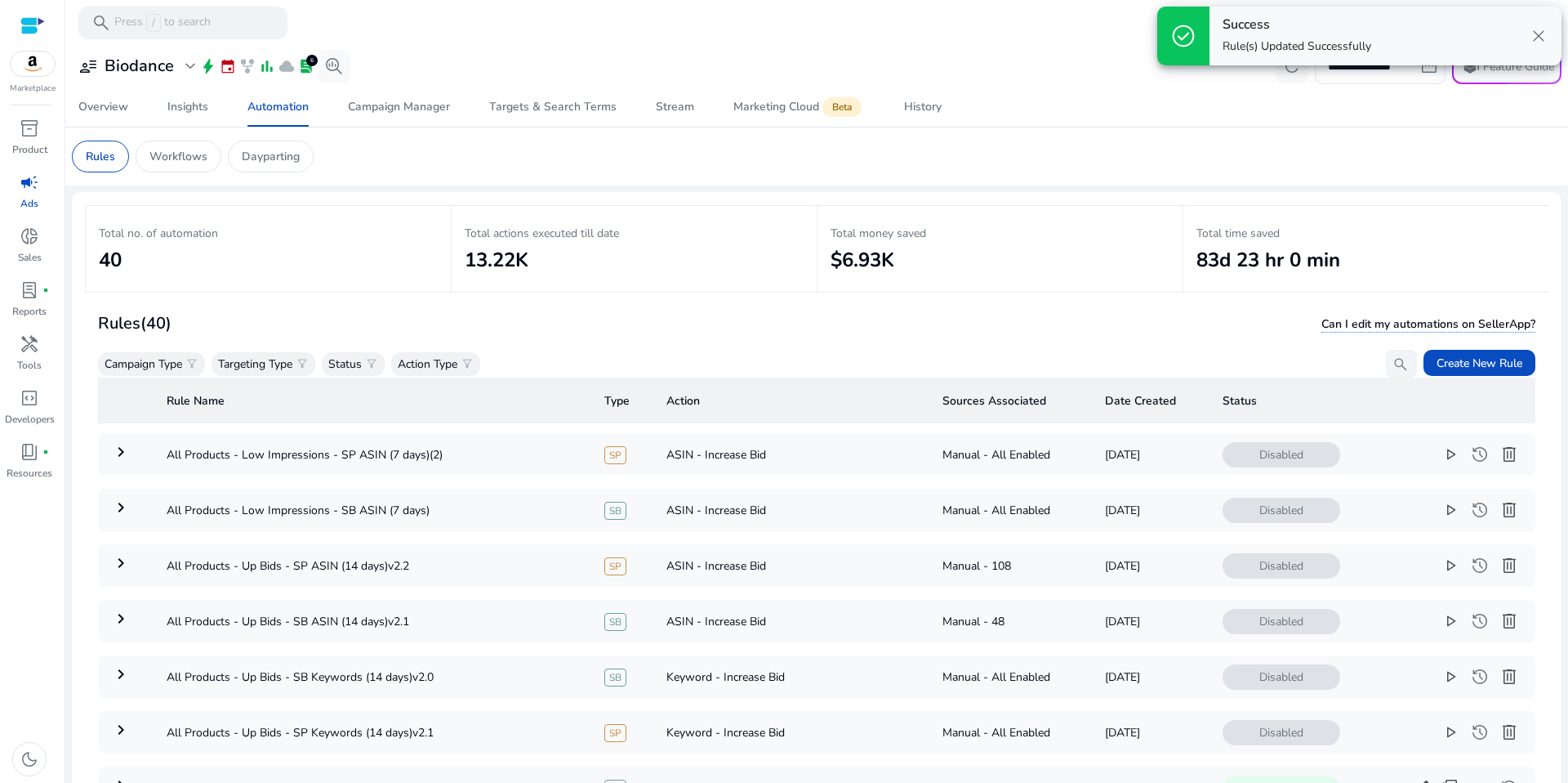
click at [1546, 34] on span "close" at bounding box center [1539, 36] width 20 height 20
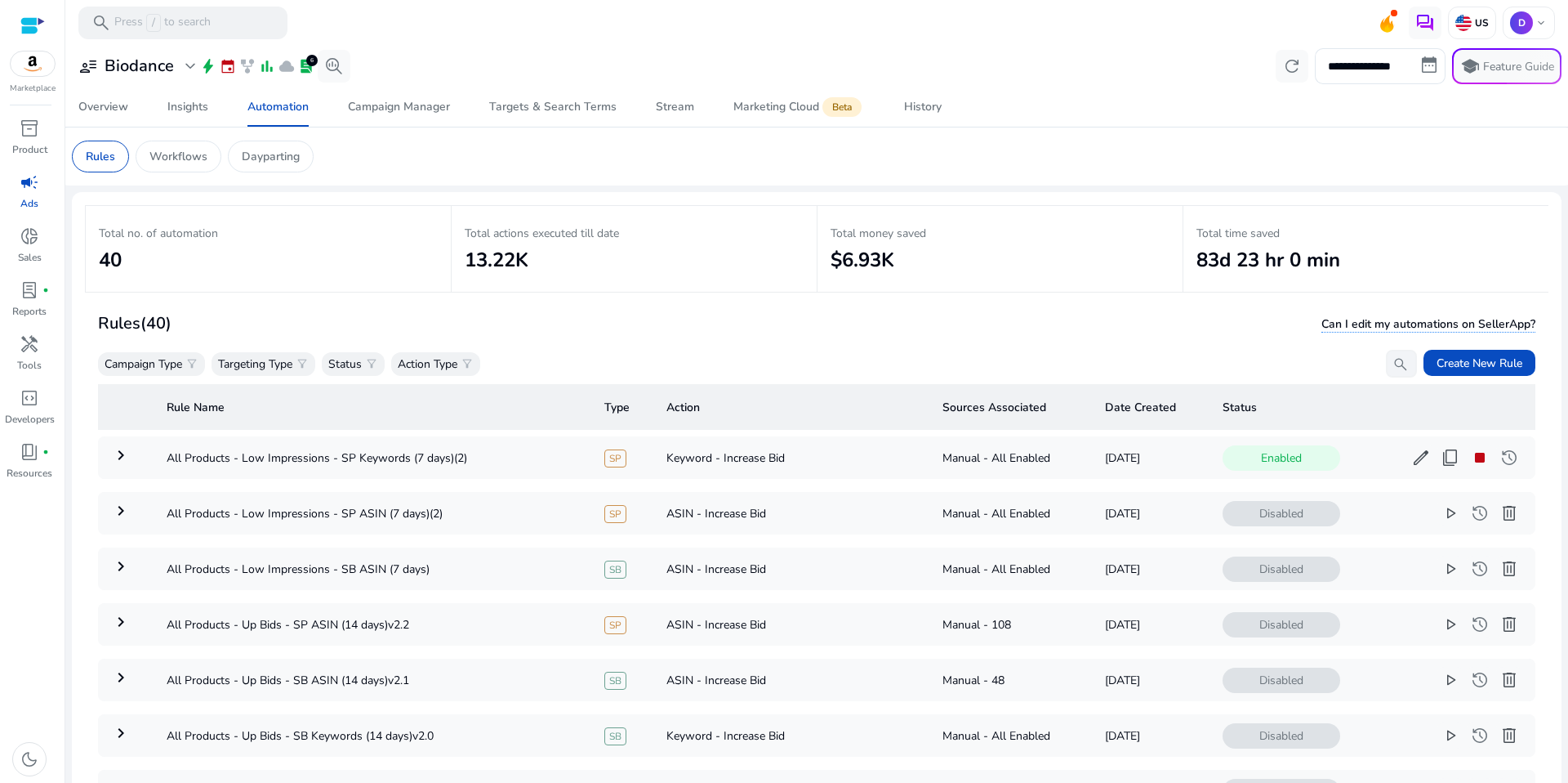
click at [634, 308] on mat-card "Rules (40) Can I edit my automations on SellerApp? Campaign Type filter_alt Tar…" at bounding box center [817, 592] width 1464 height 591
click at [1230, 360] on div "Campaign Type filter_alt Targeting Type filter_alt Status filter_alt Action Typ…" at bounding box center [758, 363] width 1319 height 28
click at [1415, 456] on span "edit" at bounding box center [1421, 457] width 20 height 20
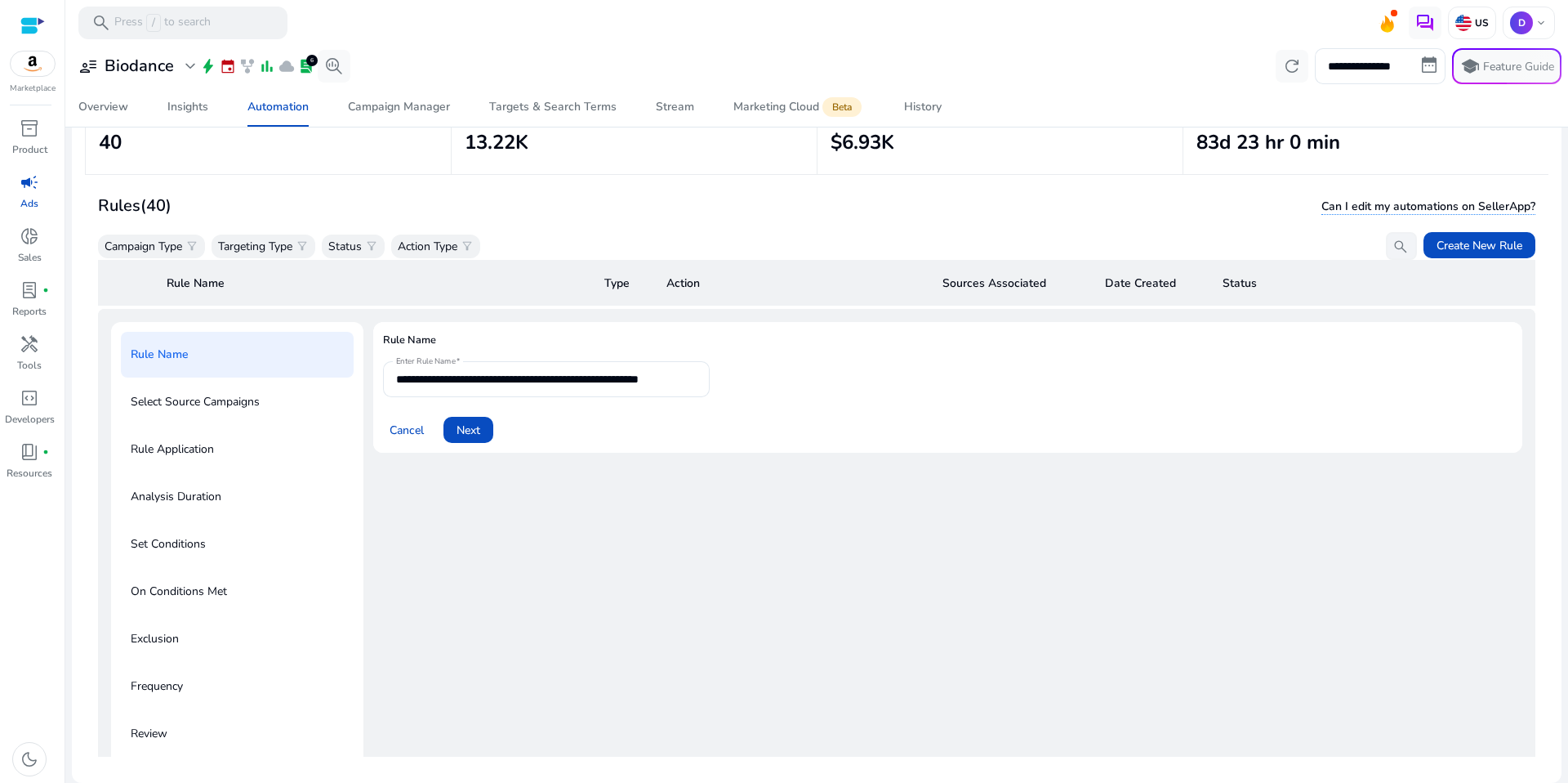
scroll to position [120, 0]
drag, startPoint x: 610, startPoint y: 371, endPoint x: 700, endPoint y: 377, distance: 90.2
click at [618, 373] on input "**********" at bounding box center [546, 379] width 300 height 18
drag, startPoint x: 681, startPoint y: 379, endPoint x: 836, endPoint y: 378, distance: 155.0
click at [836, 378] on form "**********" at bounding box center [948, 402] width 1129 height 82
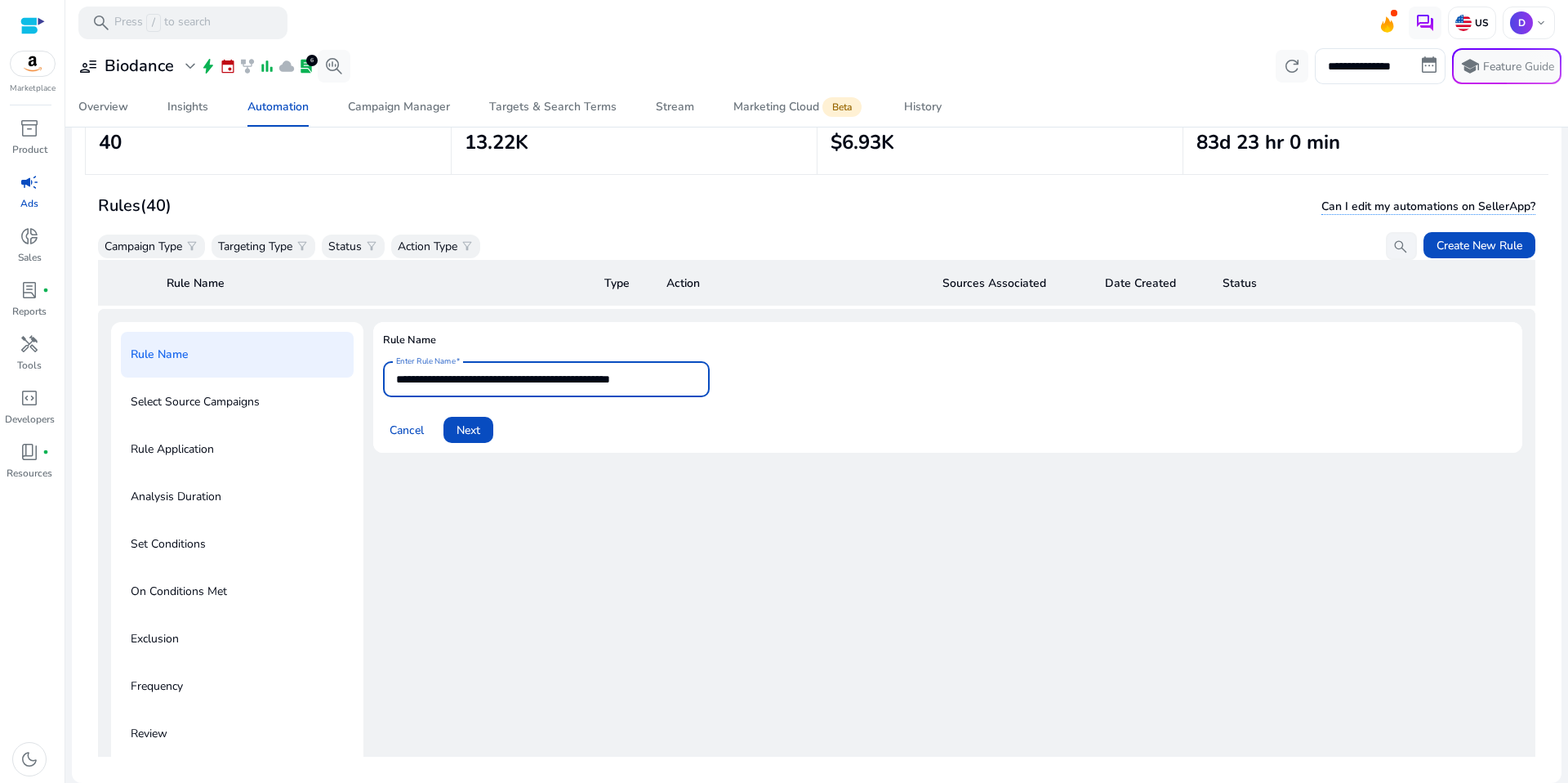
type input "**********"
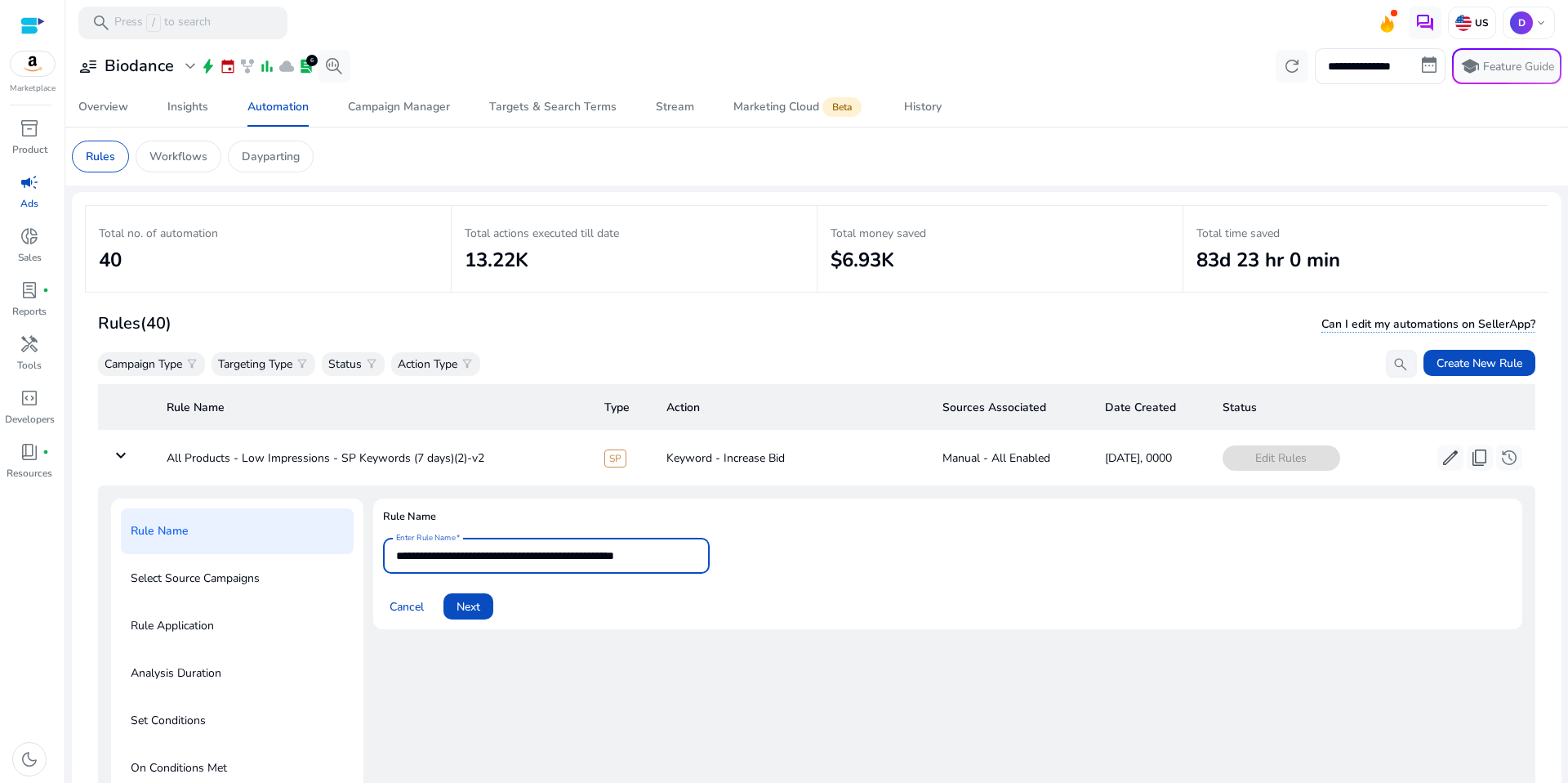
type input "**********"
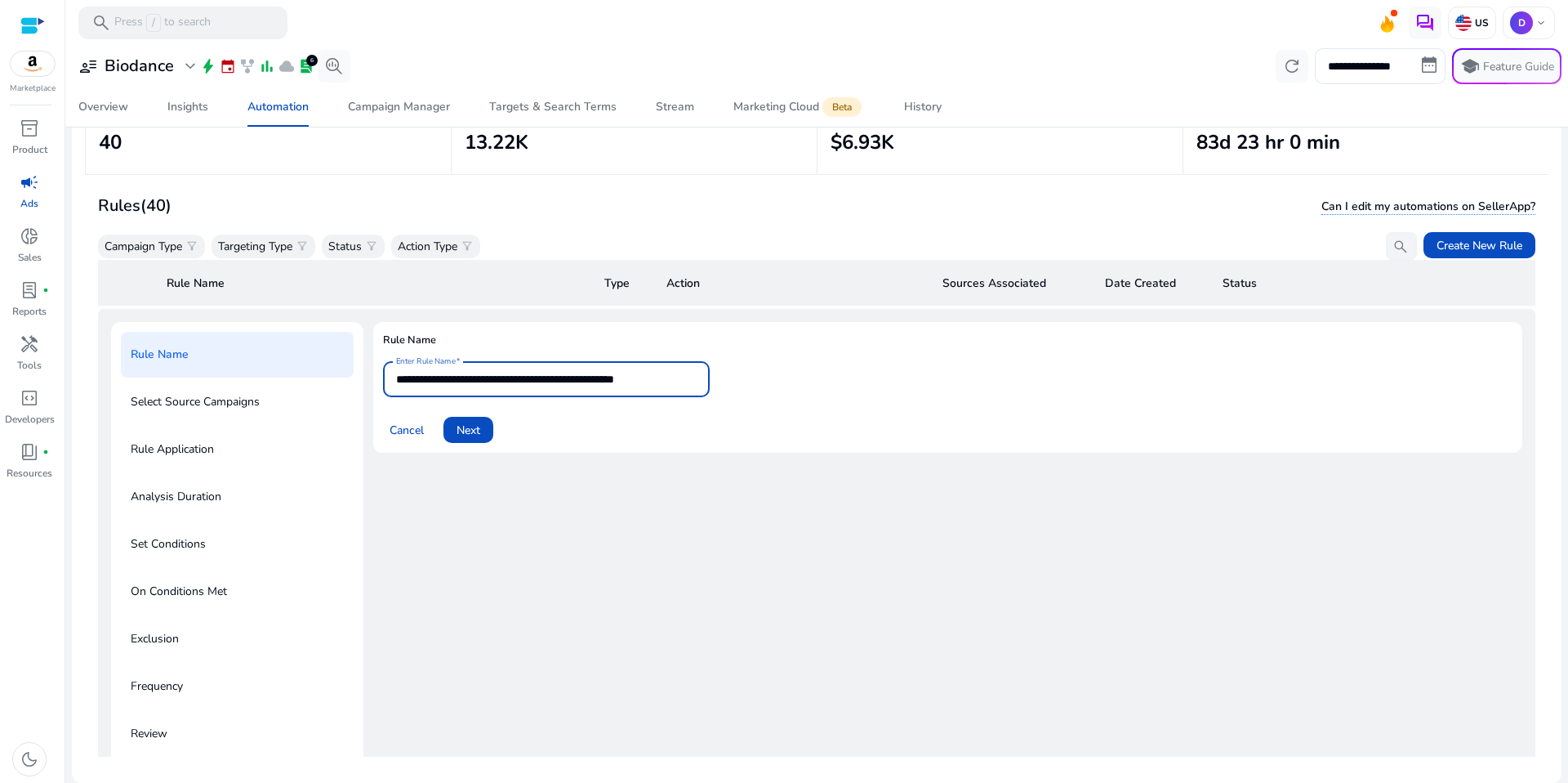
click at [488, 402] on form "**********" at bounding box center [948, 402] width 1129 height 82
click at [480, 426] on span "Next" at bounding box center [468, 430] width 24 height 17
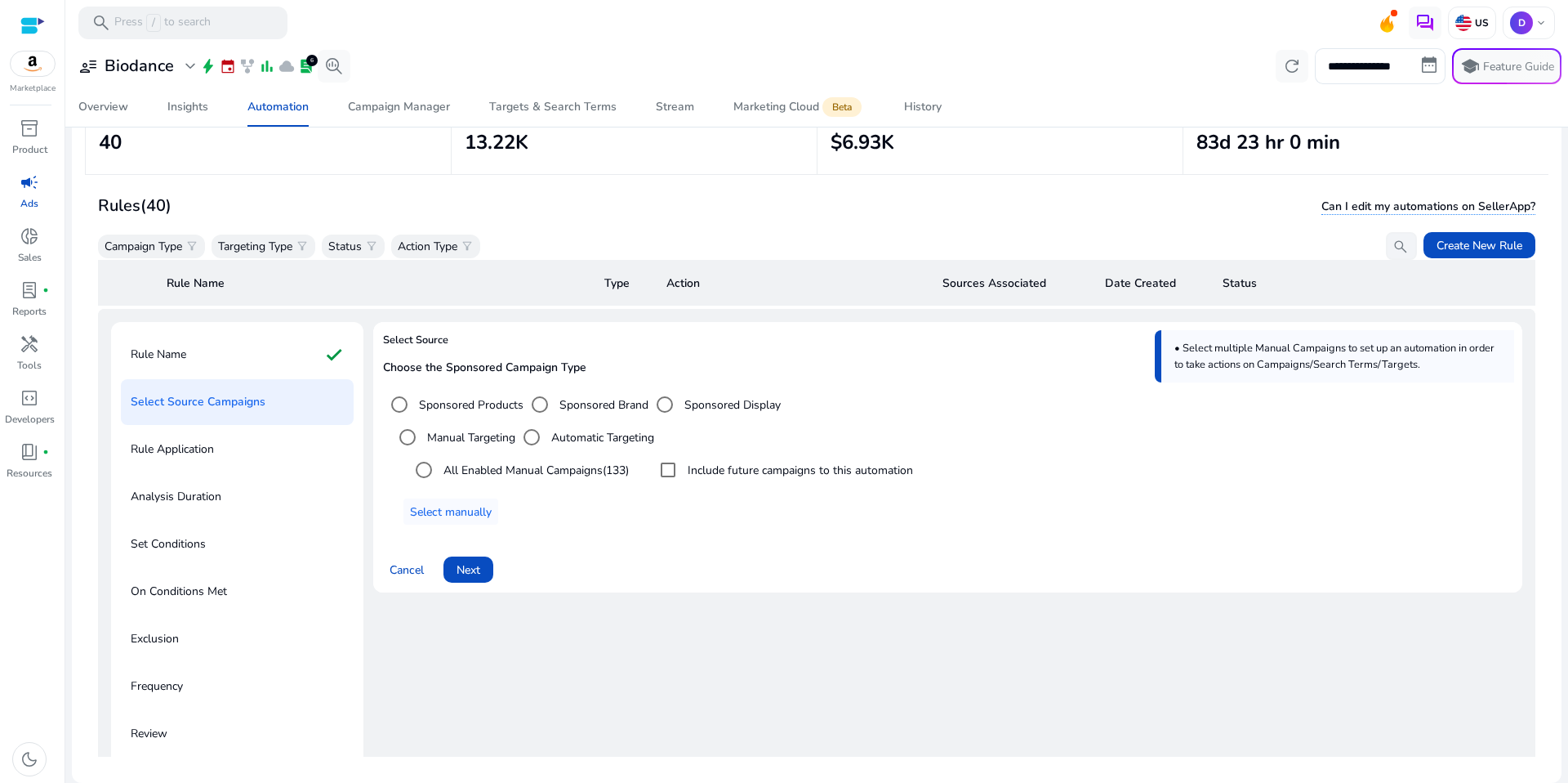
click at [696, 477] on label "Include future campaigns to this automation" at bounding box center [799, 470] width 229 height 17
click at [484, 512] on span "Select manually" at bounding box center [451, 511] width 82 height 17
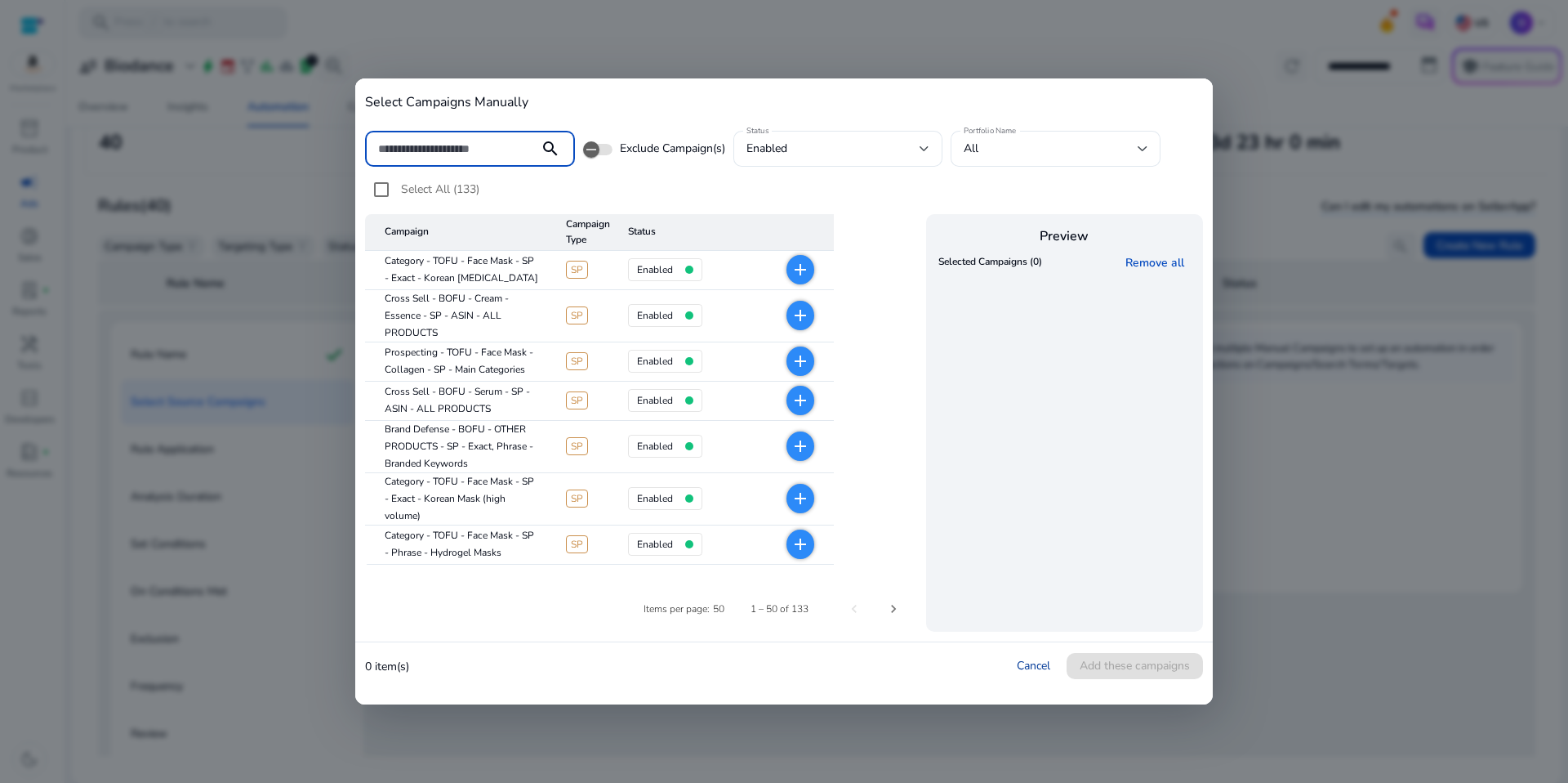
click at [1022, 667] on link "Cancel" at bounding box center [1034, 664] width 34 height 15
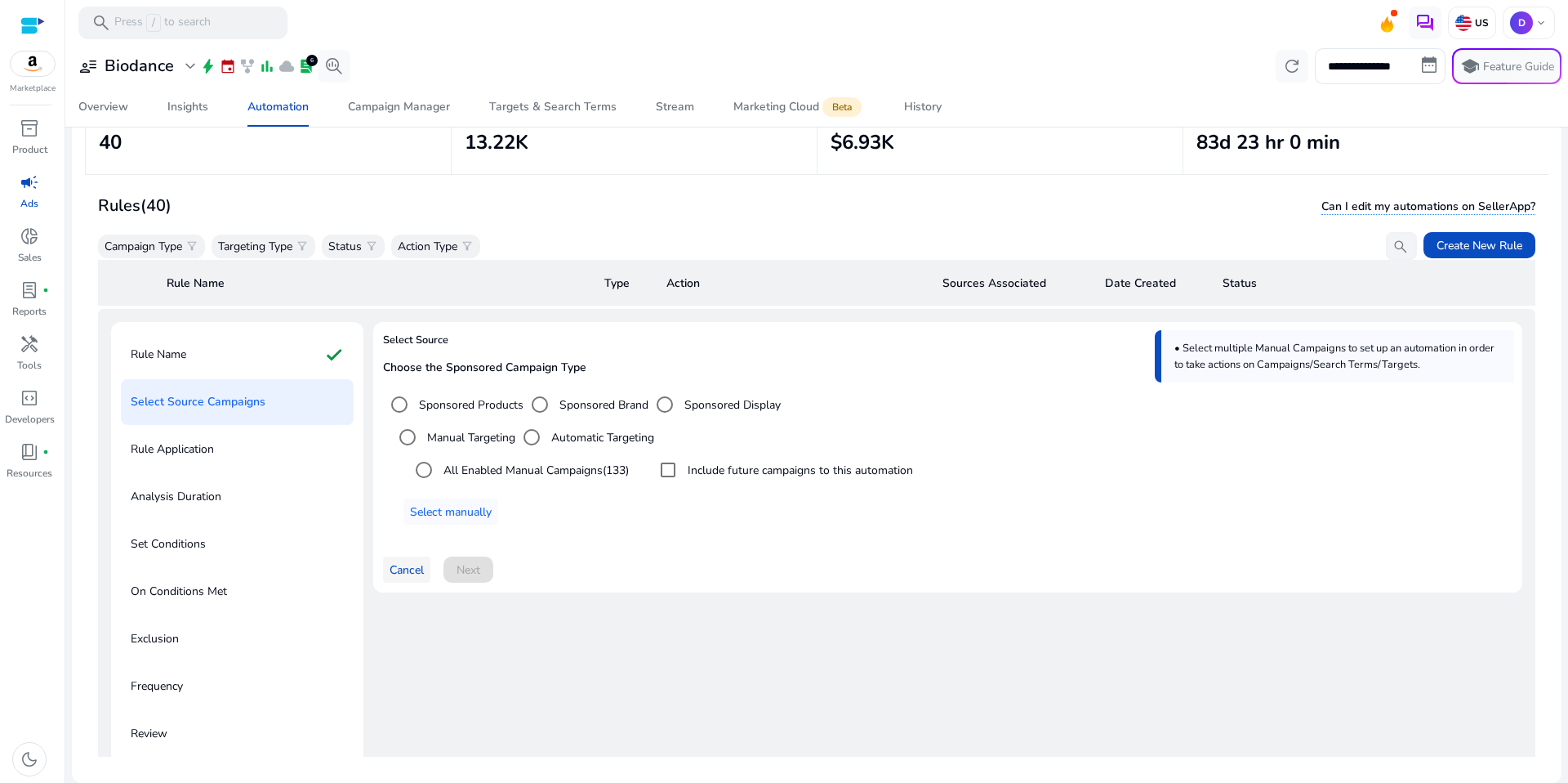
click at [401, 571] on span "Cancel" at bounding box center [406, 569] width 34 height 17
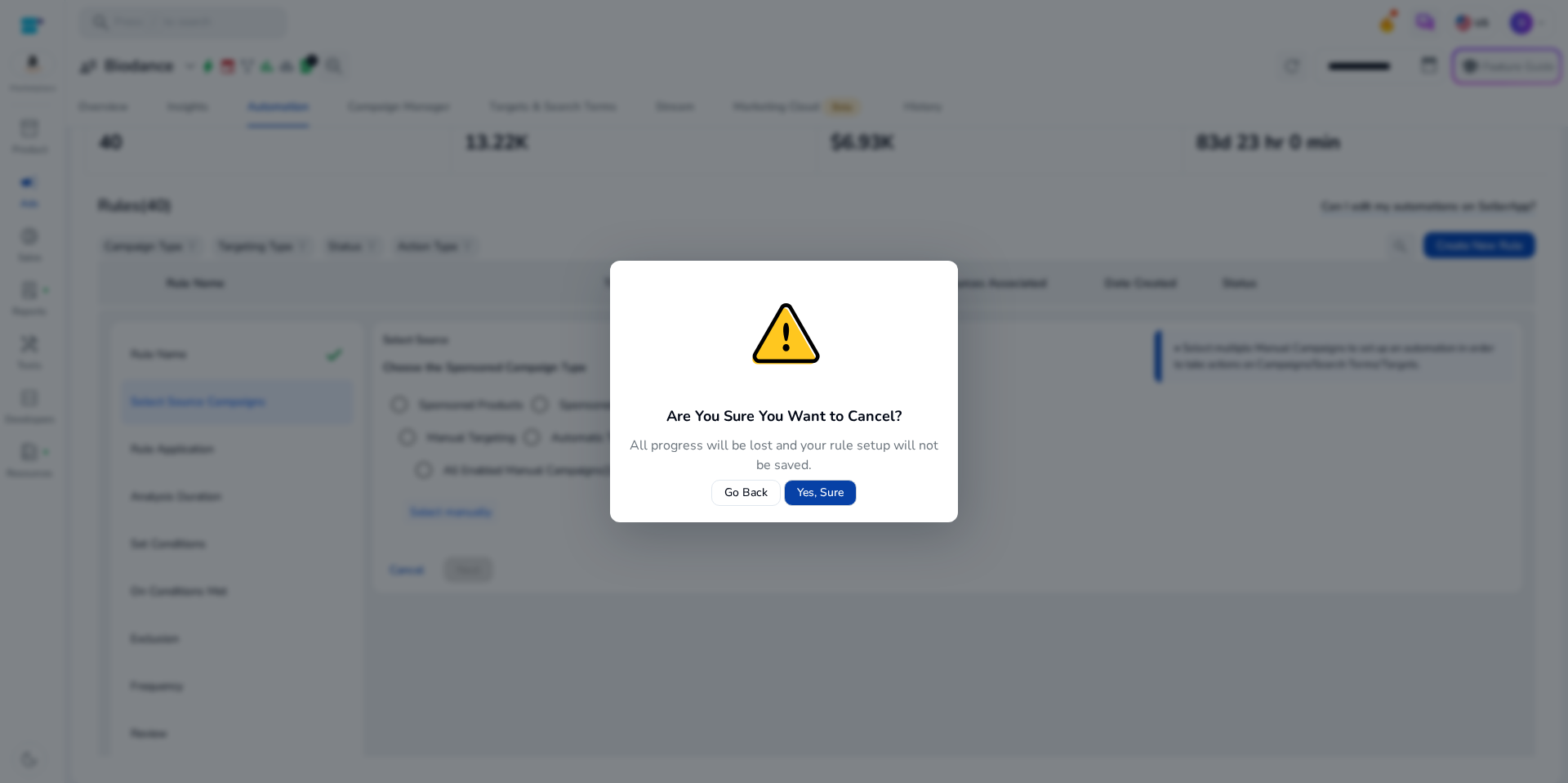
click at [827, 482] on span at bounding box center [820, 492] width 71 height 39
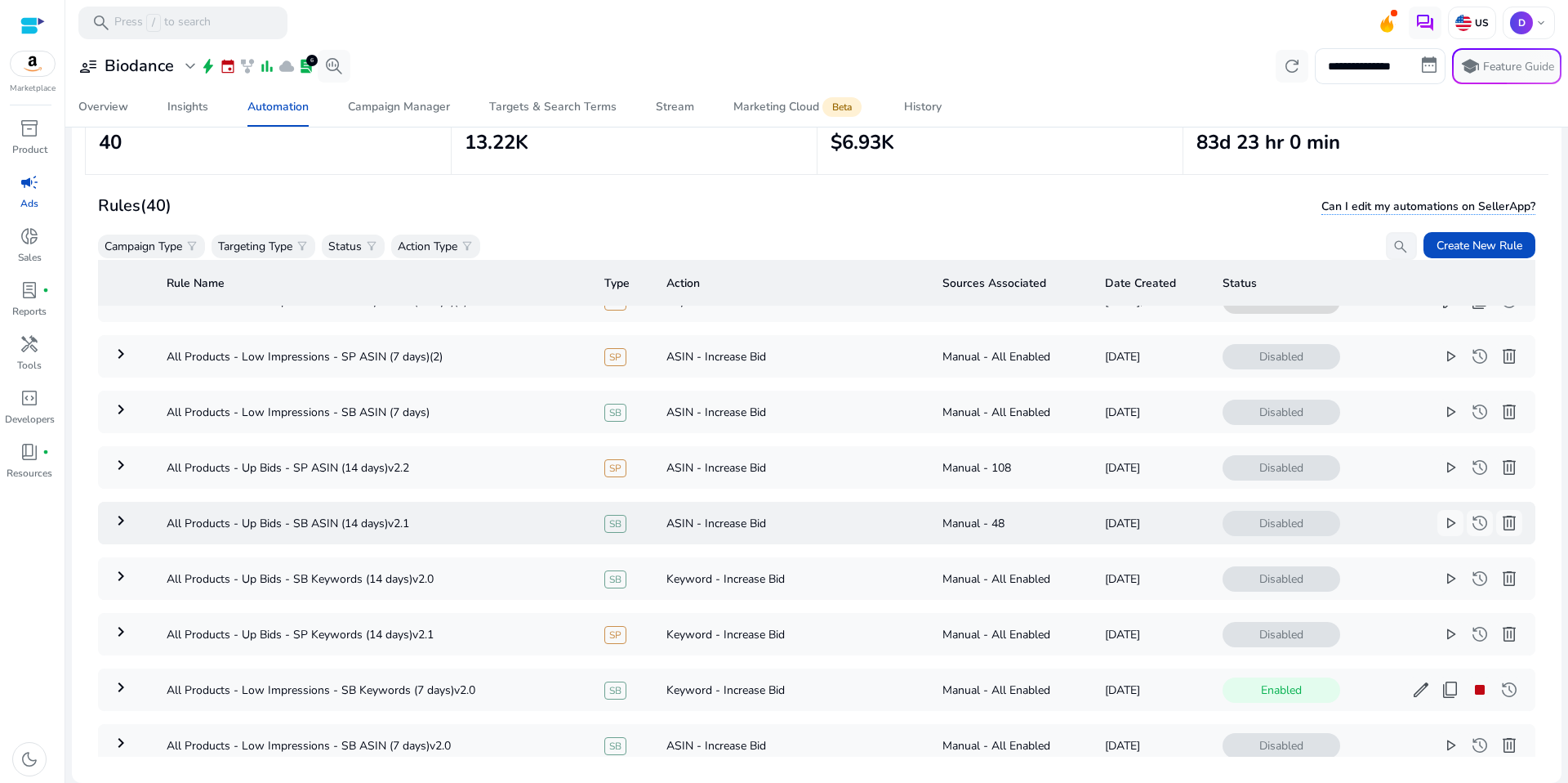
scroll to position [0, 0]
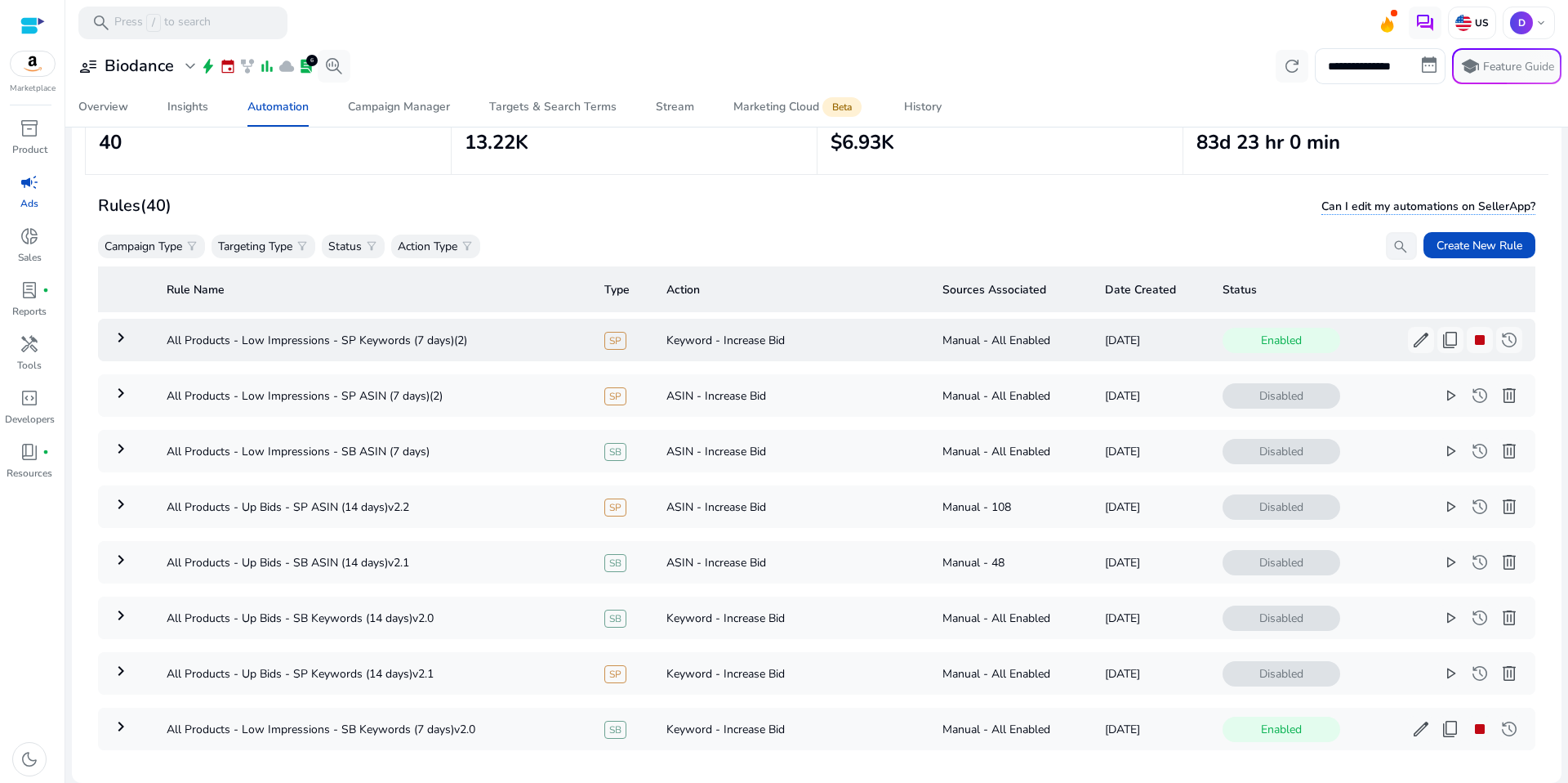
click at [125, 334] on mat-icon "keyboard_arrow_right" at bounding box center [121, 337] width 20 height 20
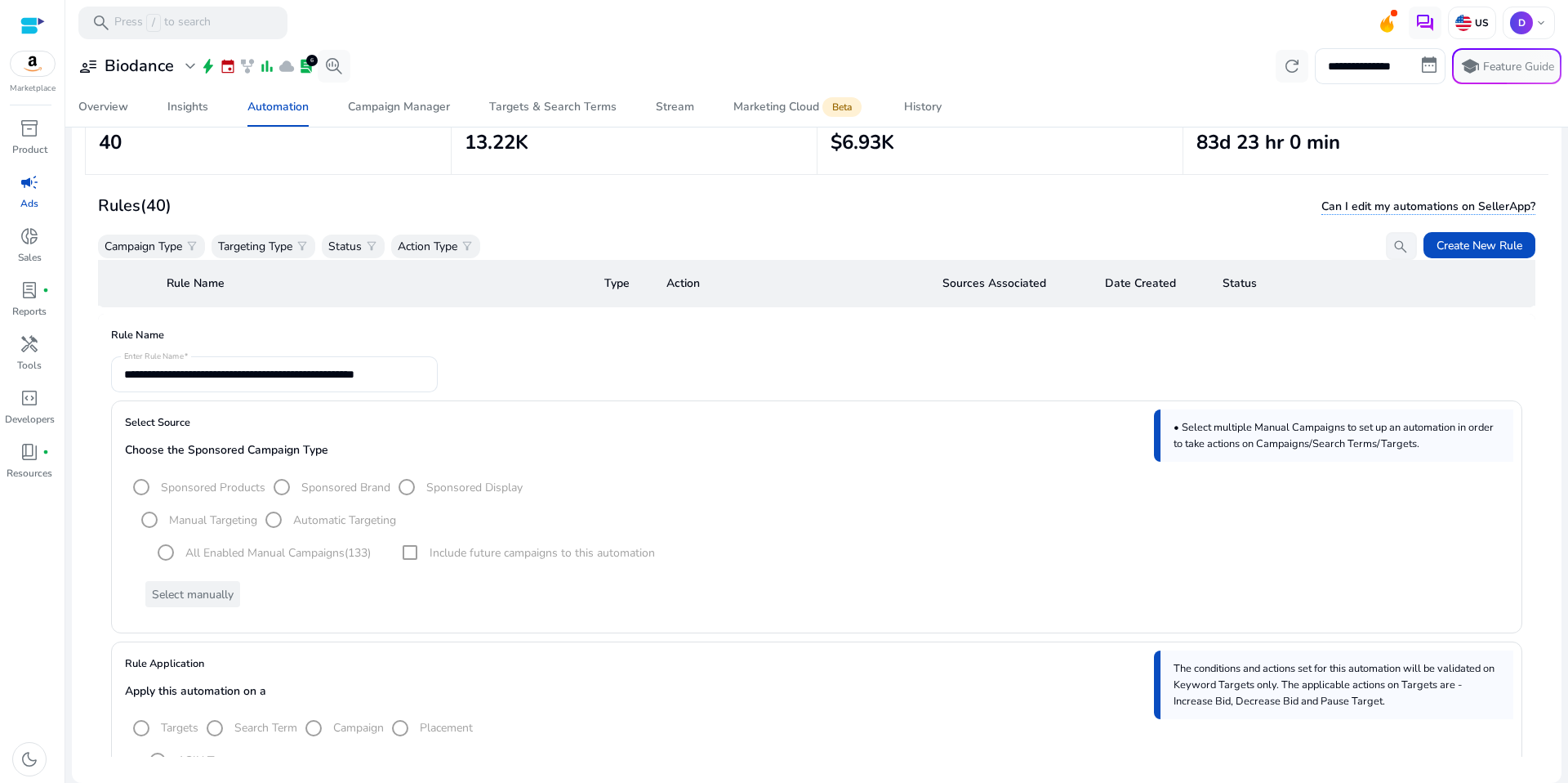
scroll to position [59, 0]
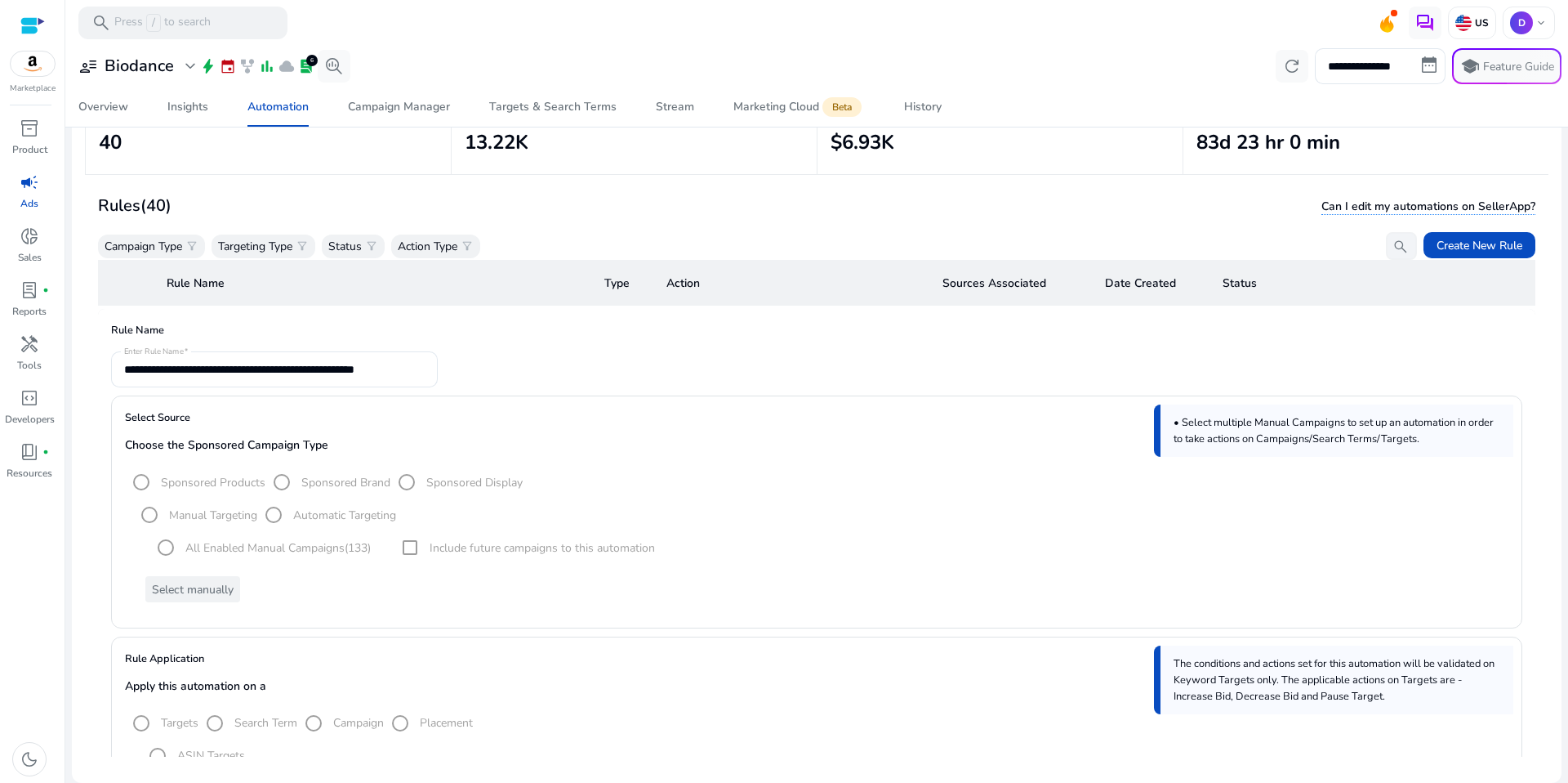
click at [232, 542] on mat-radio-group "All Enabled Manual Campaigns (133)" at bounding box center [260, 547] width 221 height 33
click at [436, 552] on div "All Enabled Manual Campaigns (133) Include future campaigns to this automation" at bounding box center [820, 547] width 1375 height 33
click at [438, 541] on div "All Enabled Manual Campaigns (133) Include future campaigns to this automation" at bounding box center [820, 547] width 1375 height 33
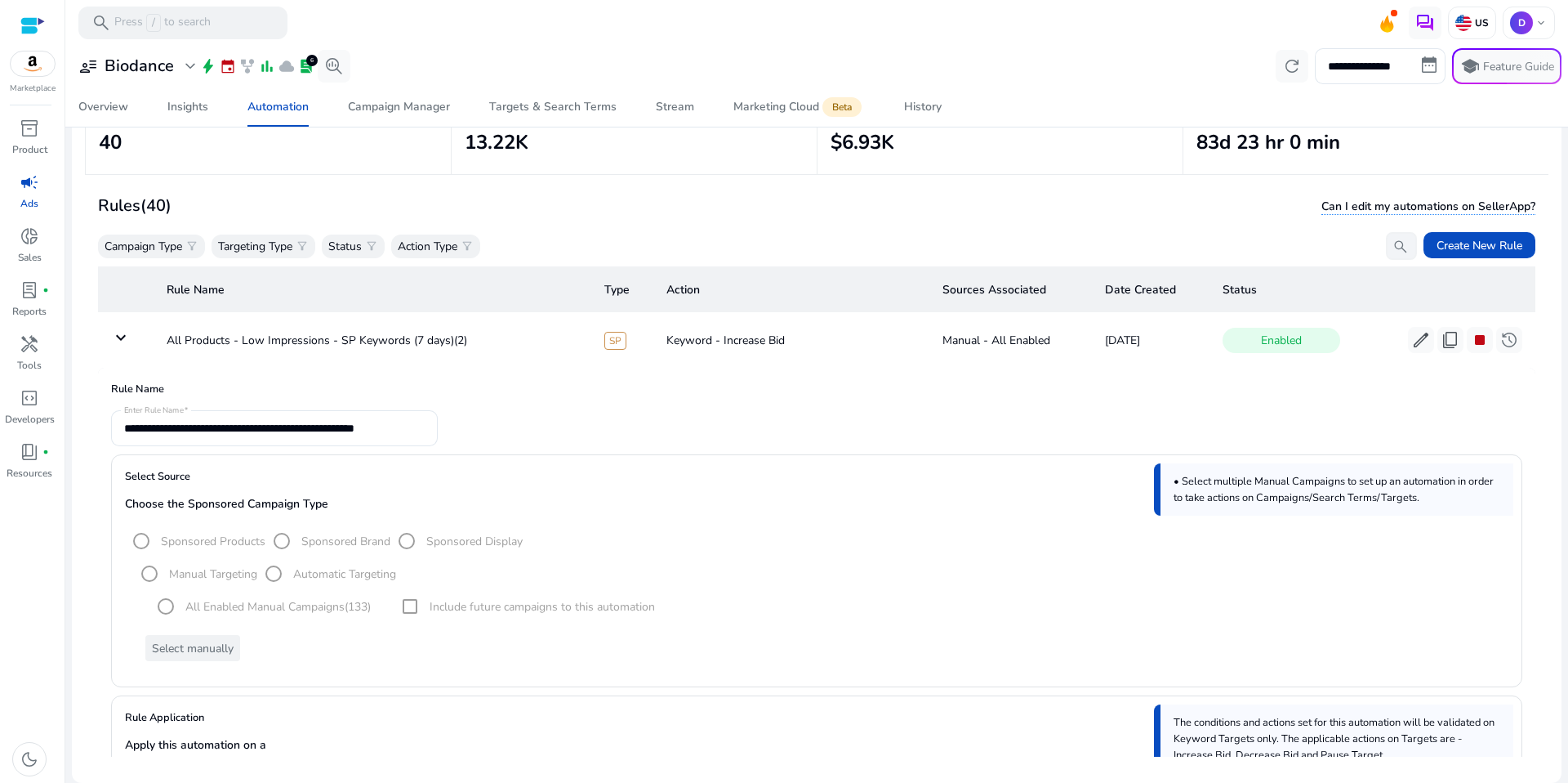
scroll to position [0, 0]
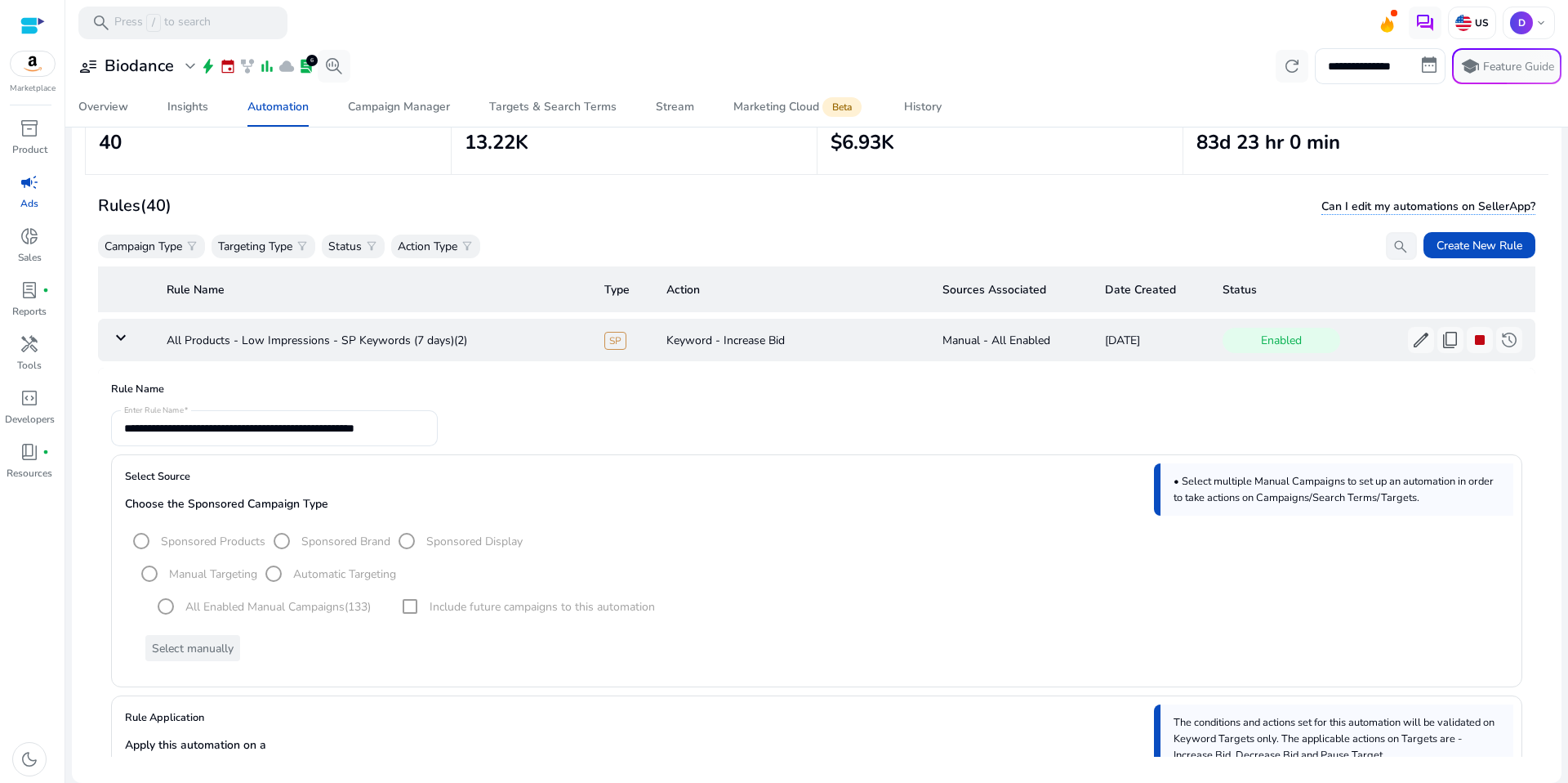
click at [127, 349] on td "keyboard_arrow_down" at bounding box center [126, 340] width 55 height 43
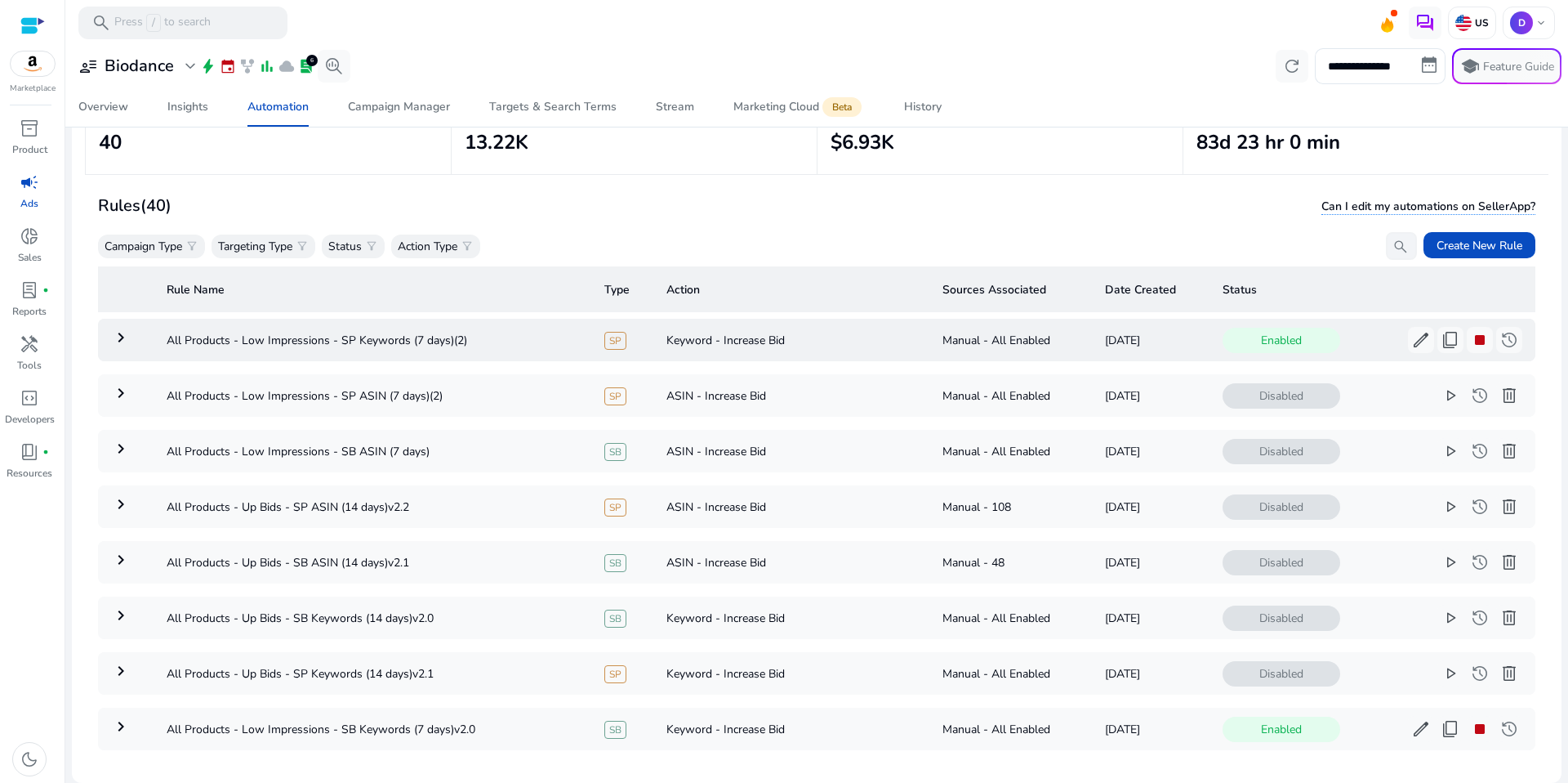
click at [1107, 335] on td "[DATE]" at bounding box center [1151, 340] width 118 height 43
click at [1180, 344] on td "[DATE]" at bounding box center [1151, 340] width 118 height 43
click at [127, 336] on mat-icon "keyboard_arrow_right" at bounding box center [121, 337] width 20 height 20
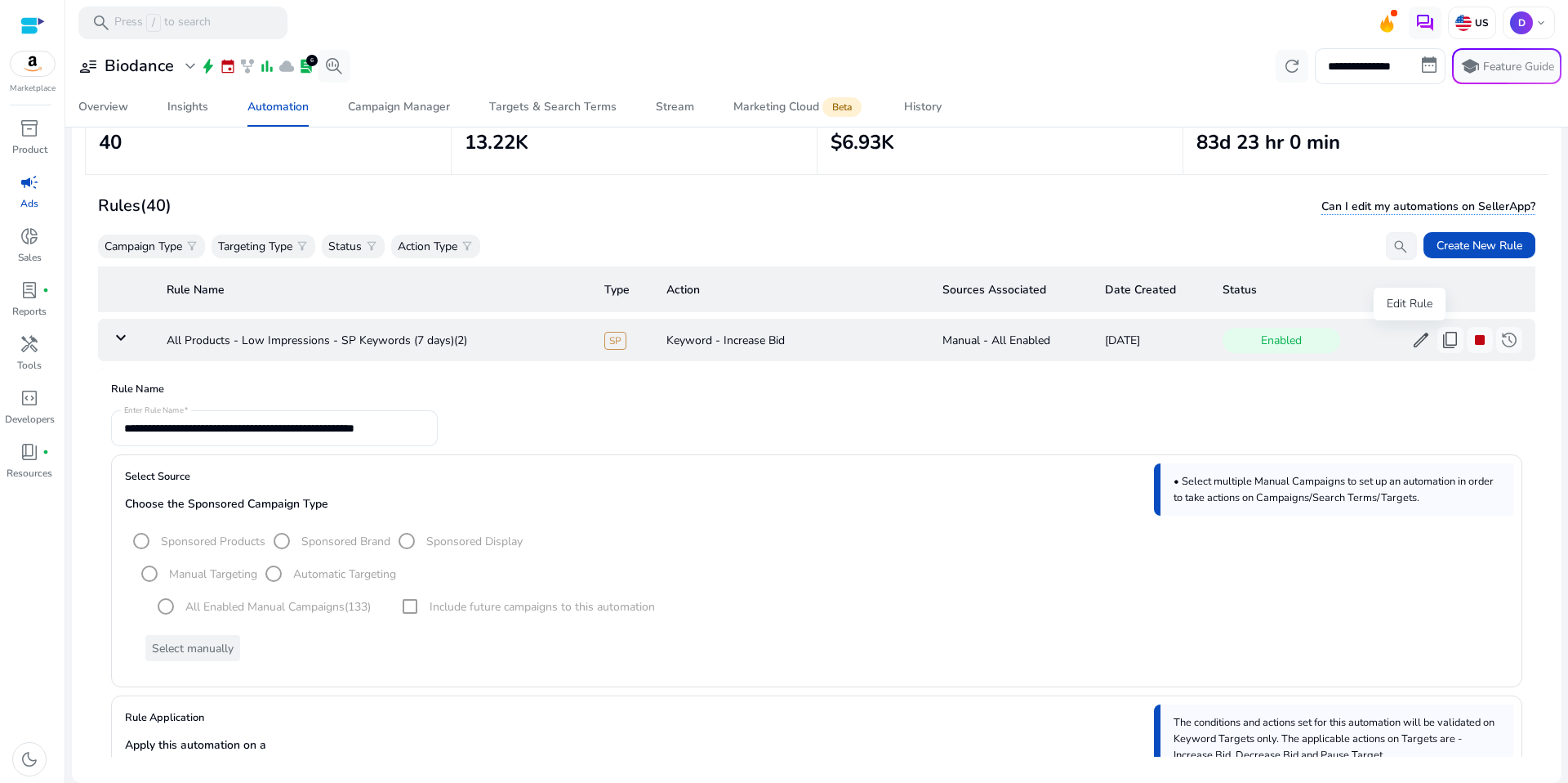
click at [1408, 336] on button "edit" at bounding box center [1420, 339] width 26 height 26
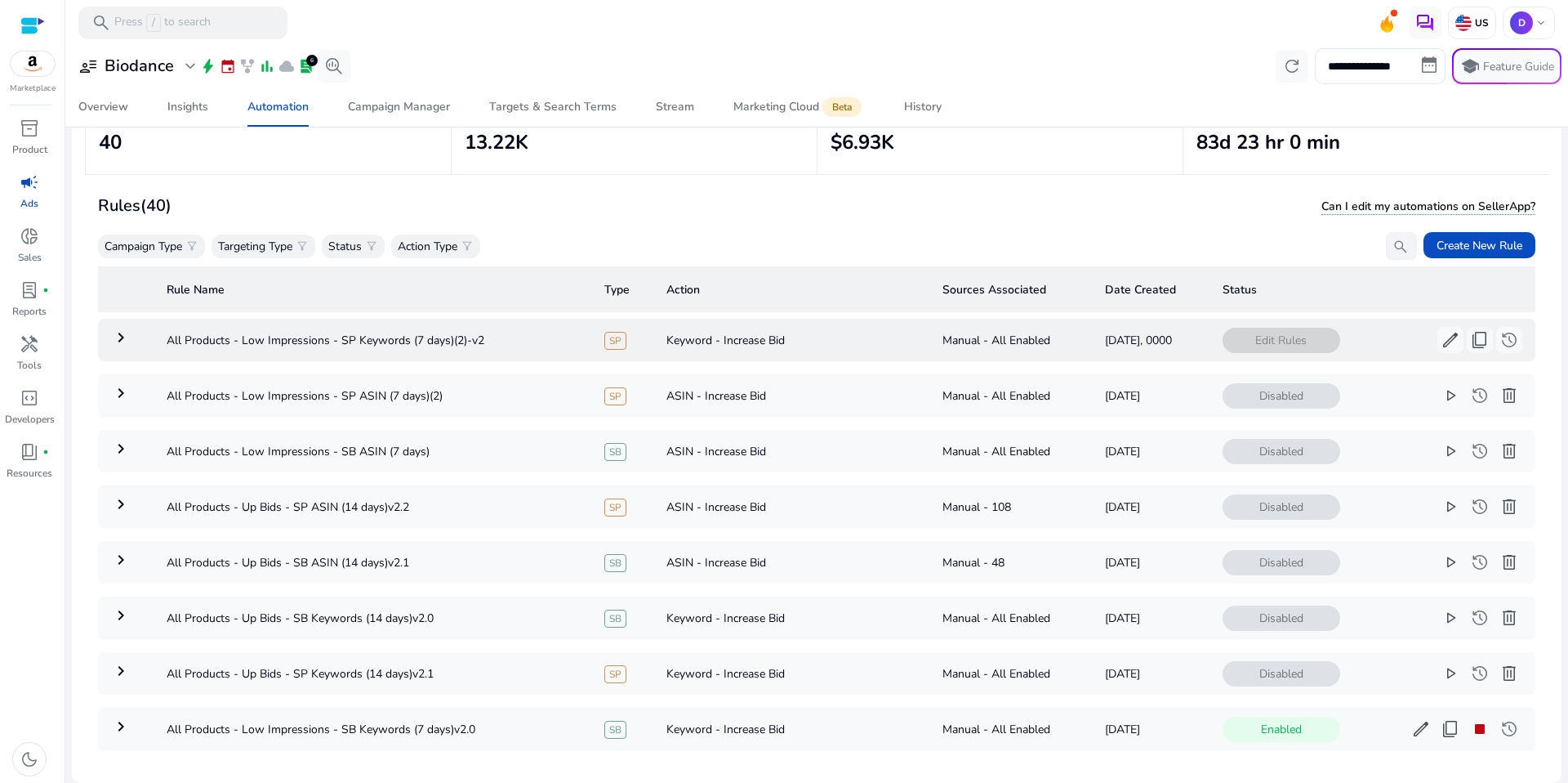
click at [136, 326] on td "keyboard_arrow_right" at bounding box center [126, 340] width 55 height 43
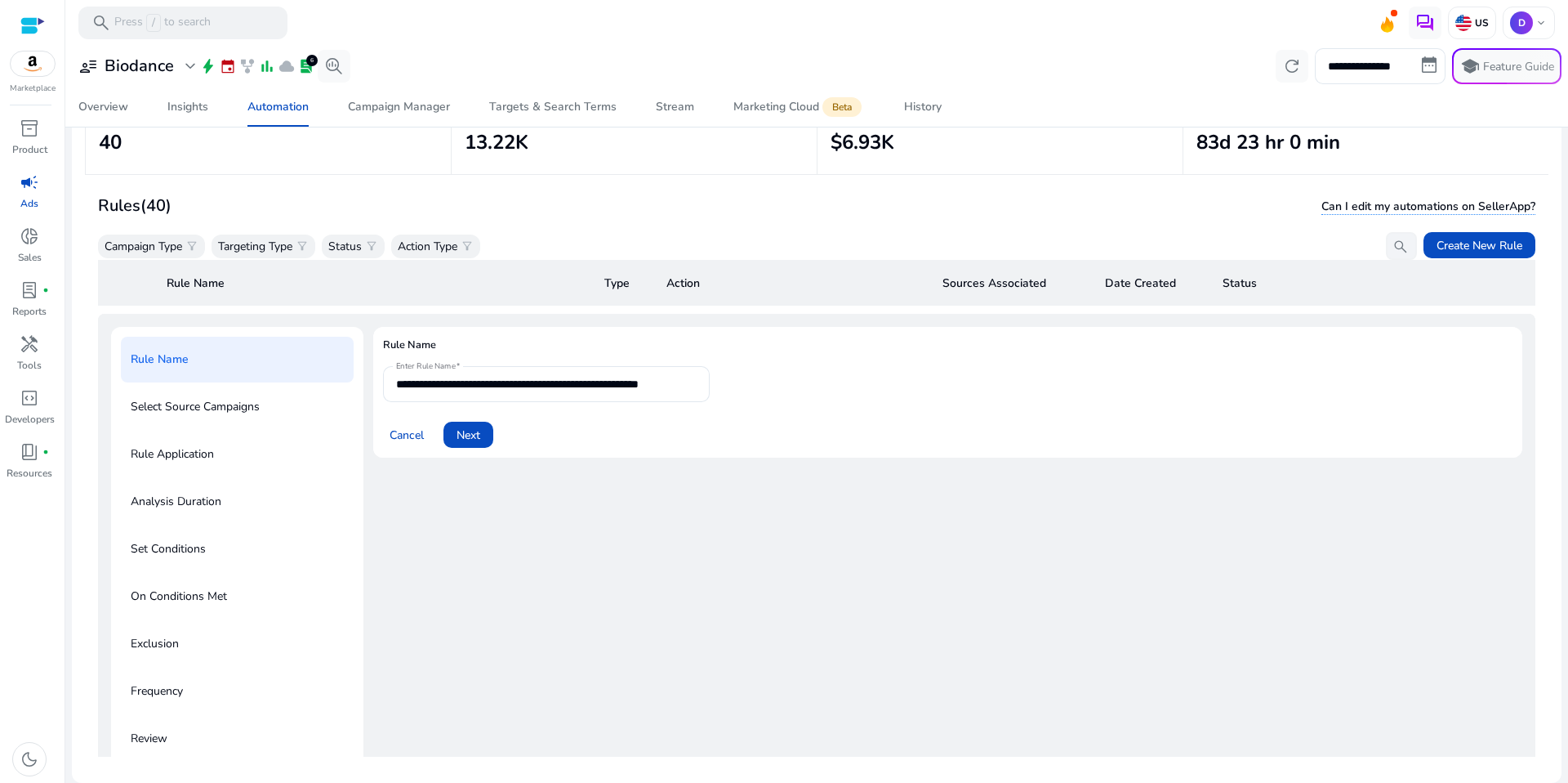
scroll to position [59, 0]
click at [675, 384] on input "**********" at bounding box center [546, 379] width 300 height 18
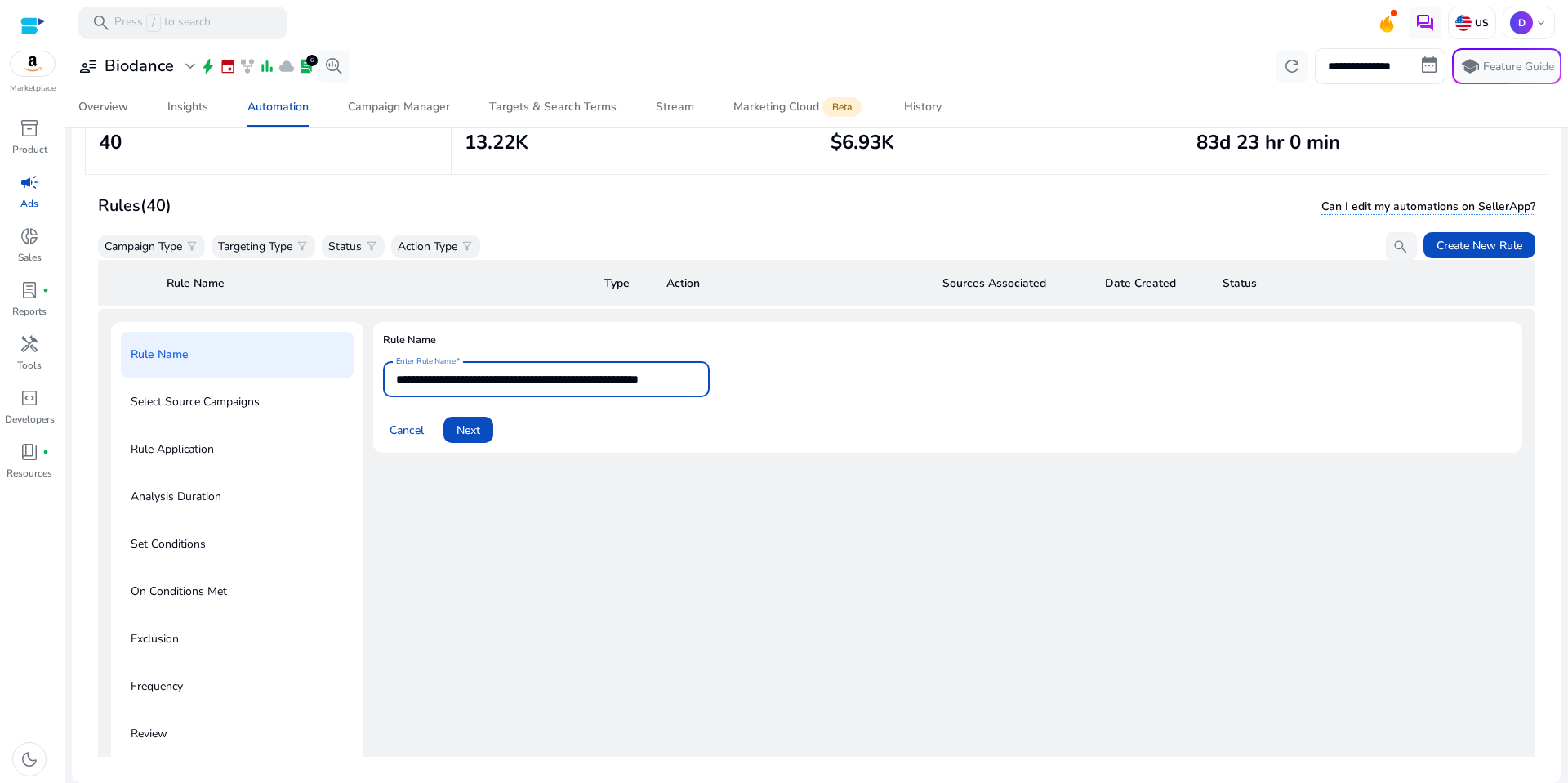
scroll to position [0, 14]
drag, startPoint x: 679, startPoint y: 379, endPoint x: 782, endPoint y: 385, distance: 103.2
click at [782, 385] on form "**********" at bounding box center [948, 402] width 1129 height 82
type input "**********"
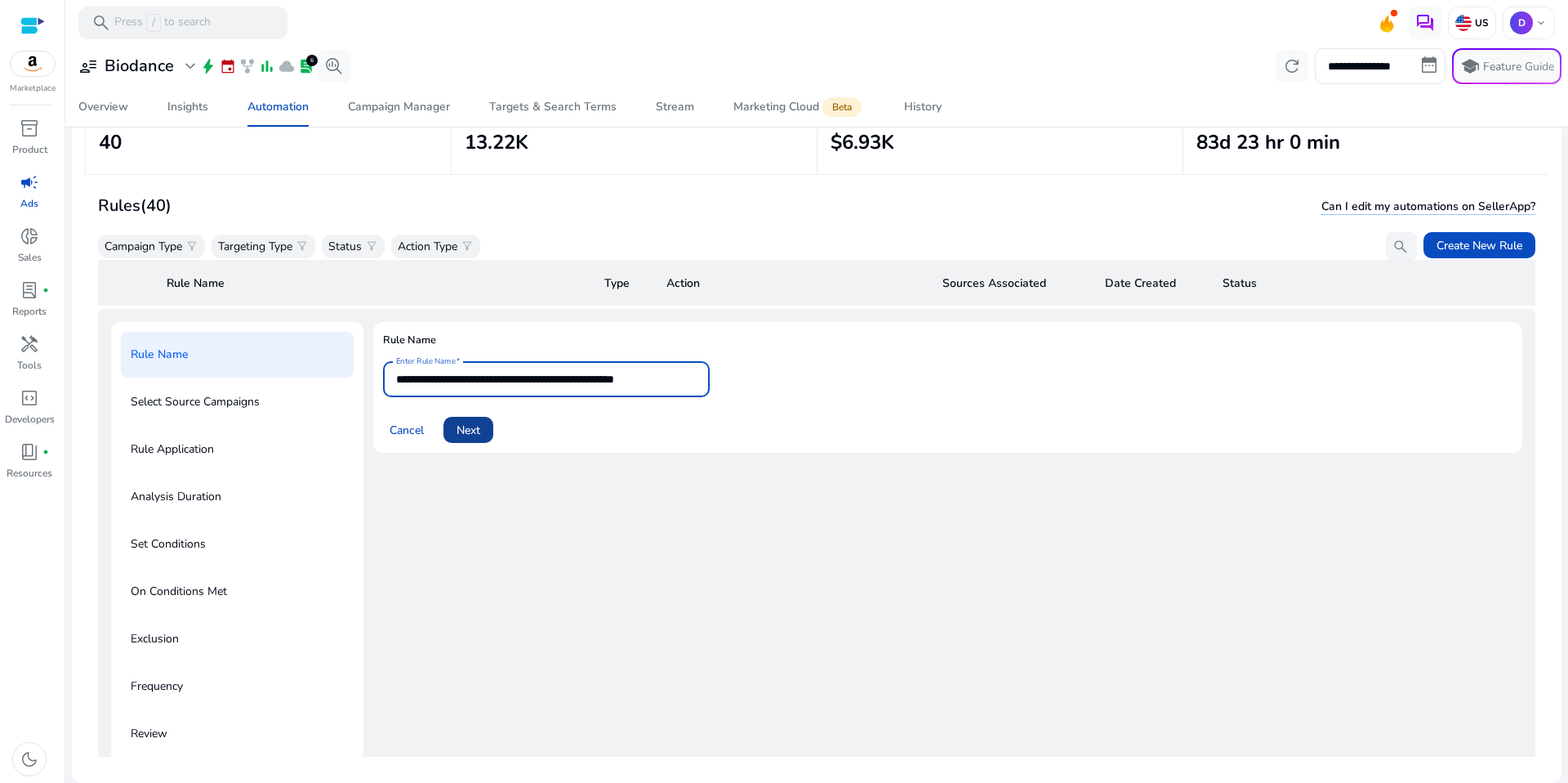
click at [480, 424] on span "Next" at bounding box center [468, 430] width 24 height 17
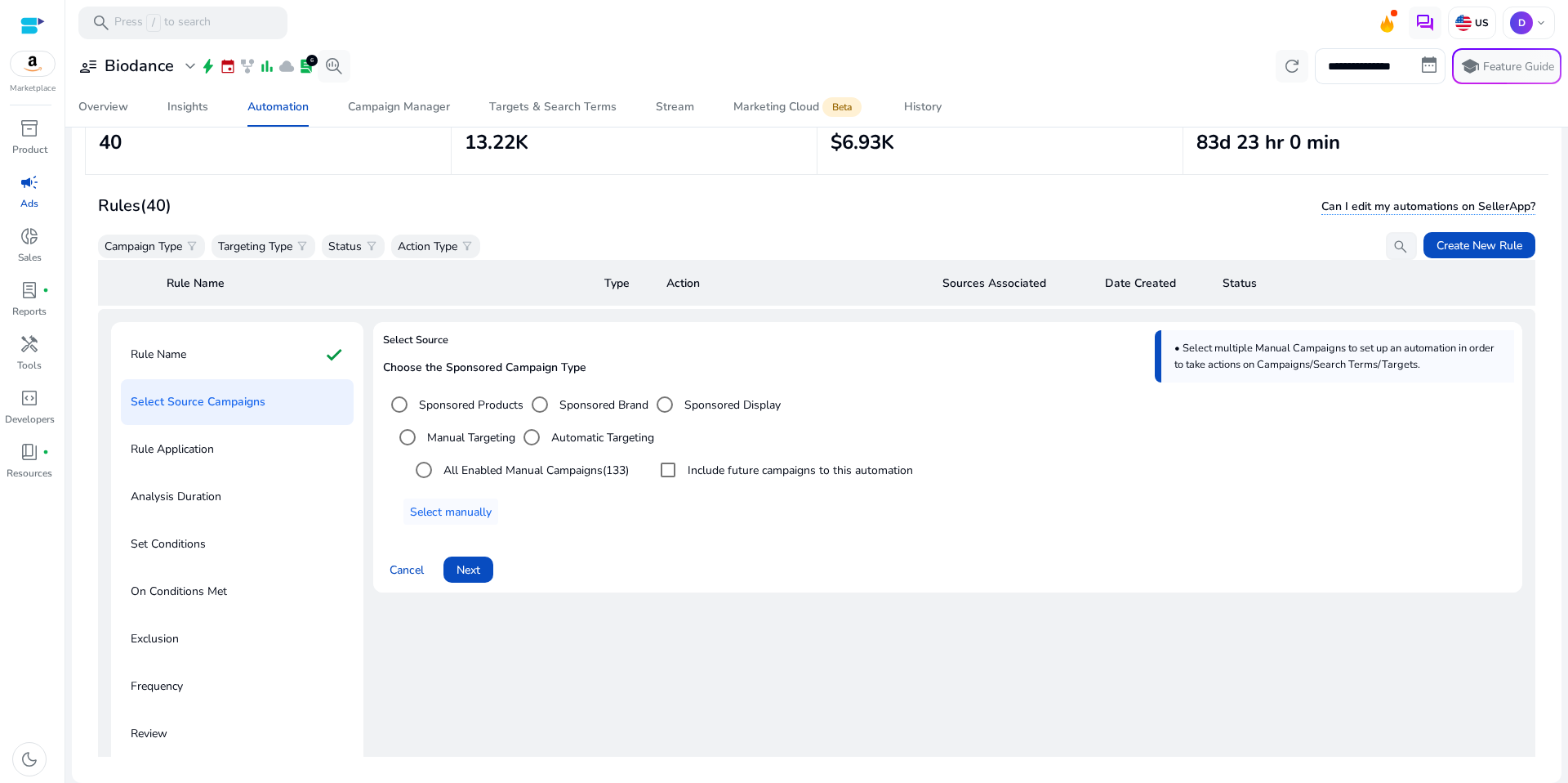
click at [708, 470] on label "Include future campaigns to this automation" at bounding box center [799, 470] width 229 height 17
click at [495, 512] on span at bounding box center [451, 512] width 94 height 39
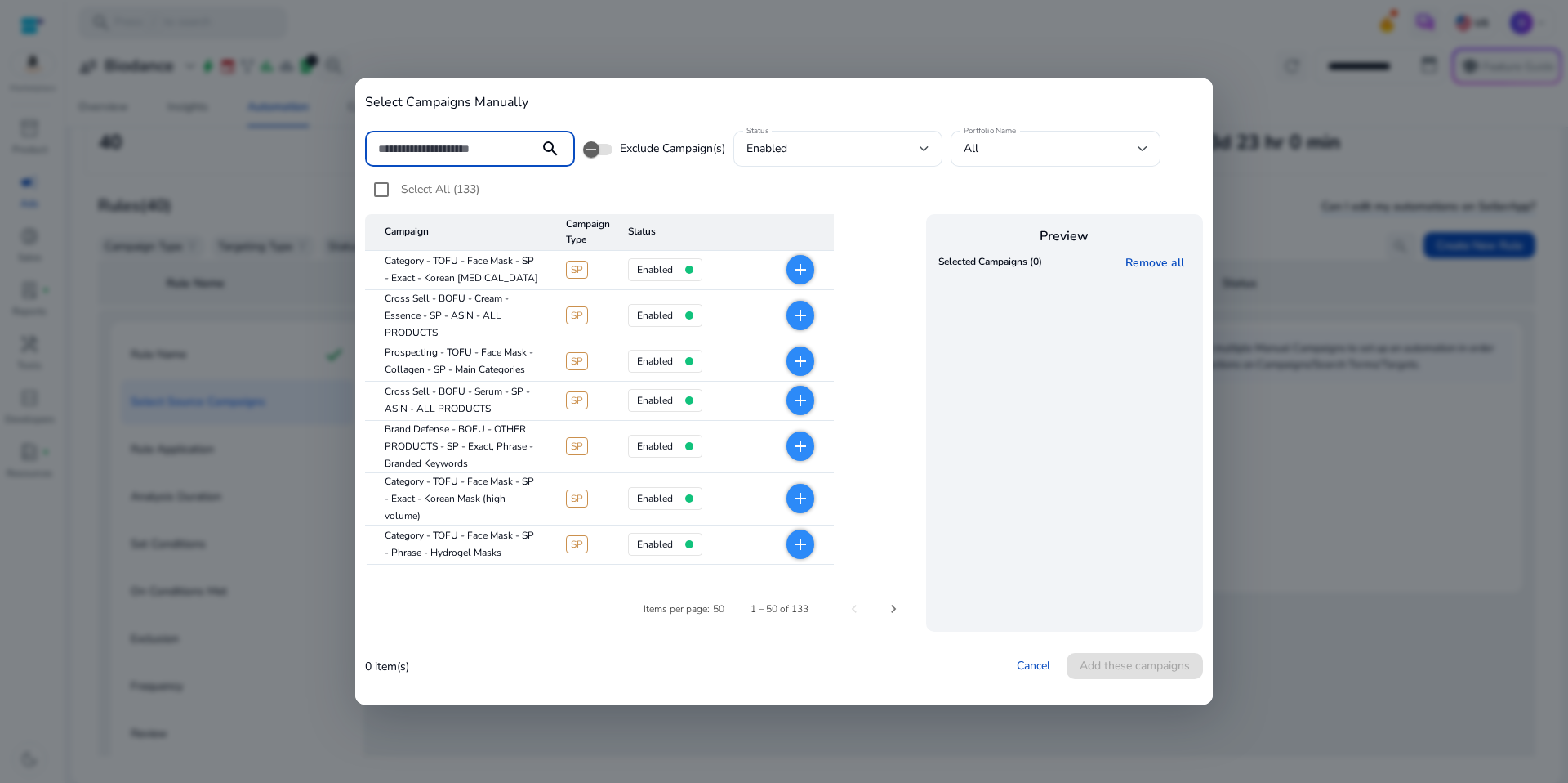
click at [803, 280] on mat-cell "add" at bounding box center [787, 270] width 93 height 39
click at [800, 268] on mat-icon "add" at bounding box center [800, 269] width 20 height 20
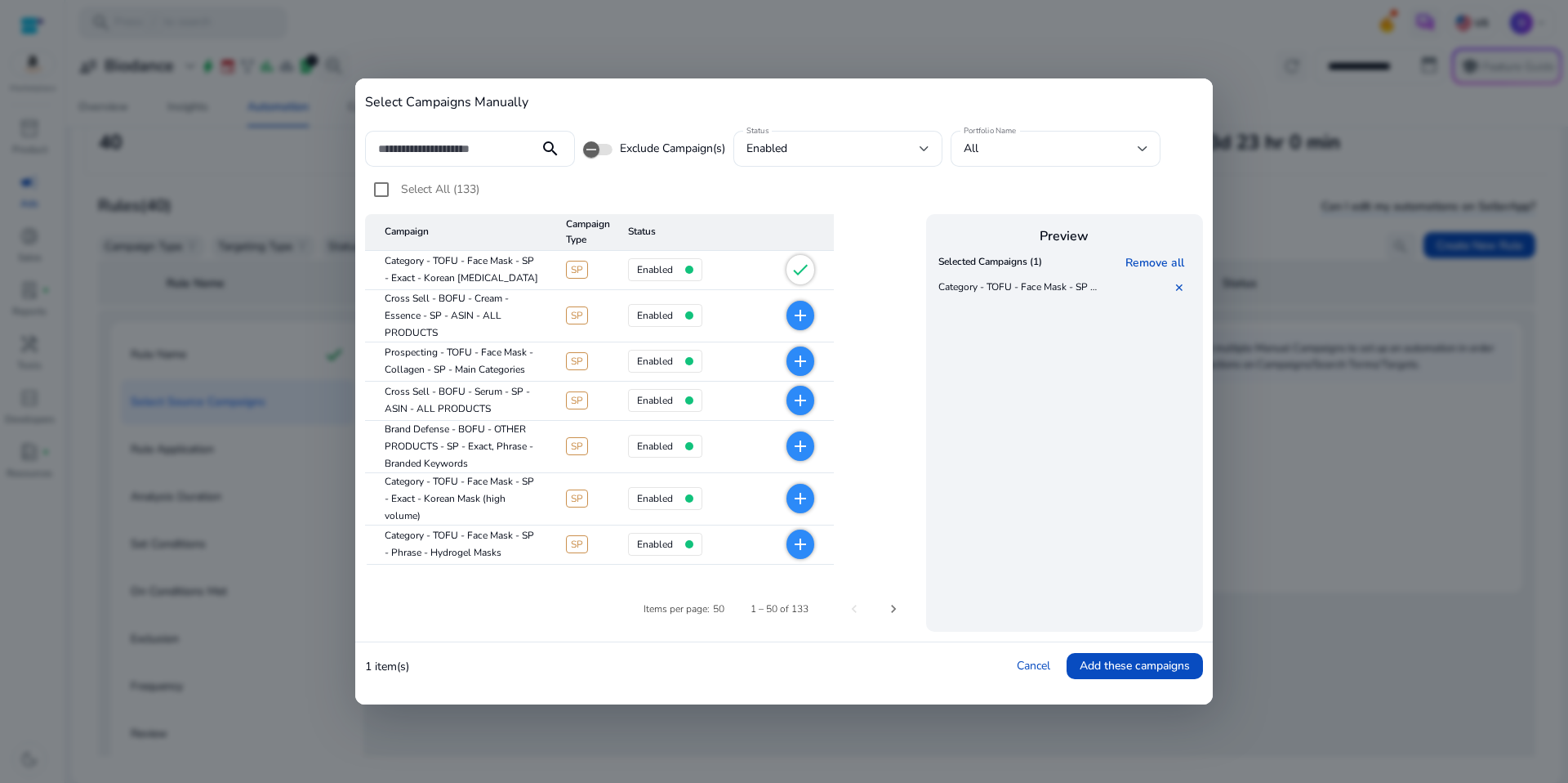
click at [798, 365] on mat-icon "add" at bounding box center [800, 361] width 20 height 20
click at [800, 360] on mat-icon "check" at bounding box center [800, 361] width 20 height 20
click at [1179, 315] on link "✕" at bounding box center [1182, 313] width 16 height 15
click at [800, 500] on mat-icon "add" at bounding box center [800, 499] width 20 height 20
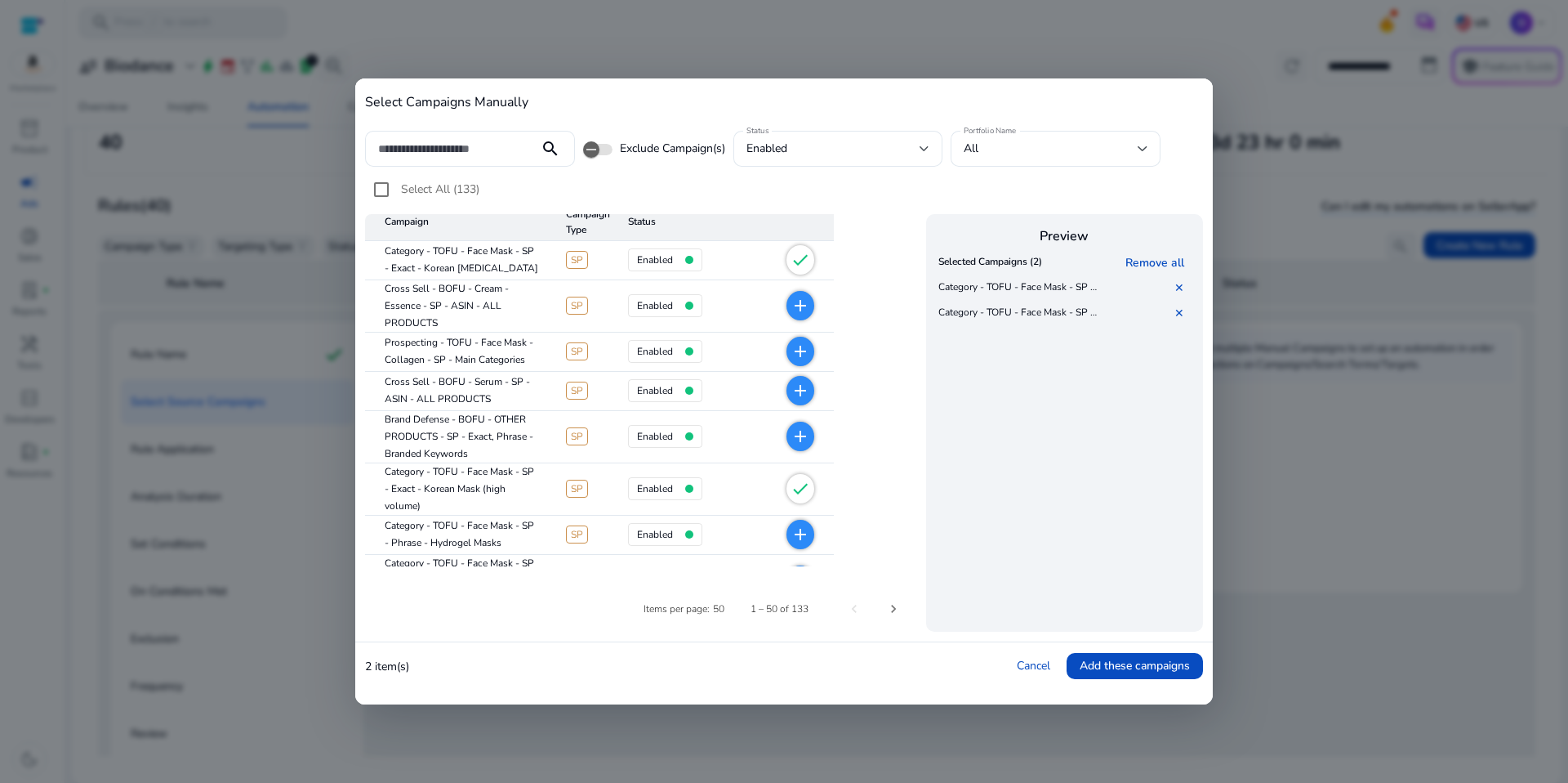
scroll to position [24, 0]
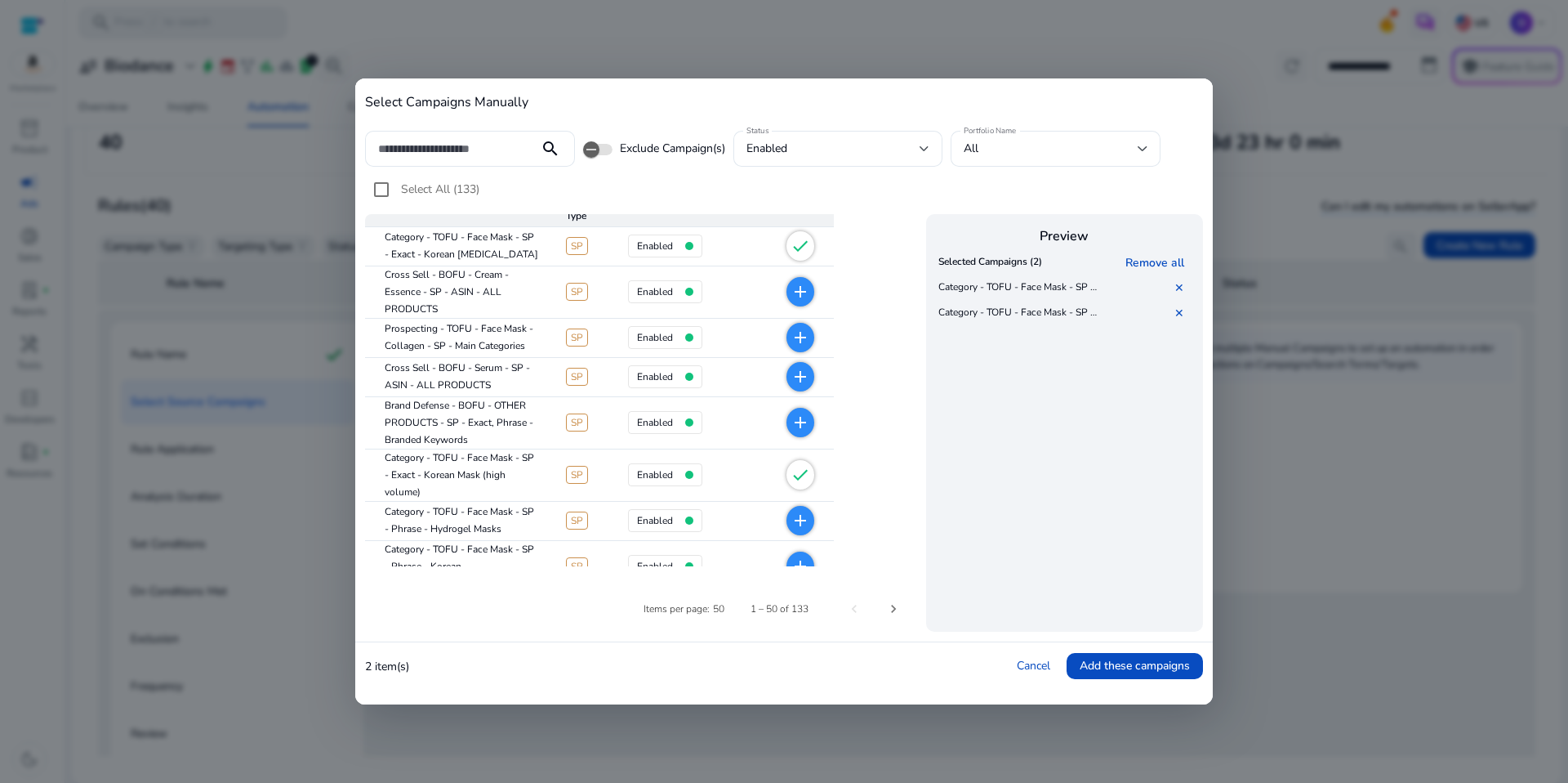
click at [785, 521] on mat-cell "add" at bounding box center [787, 522] width 93 height 39
click at [790, 521] on span "add" at bounding box center [800, 520] width 28 height 29
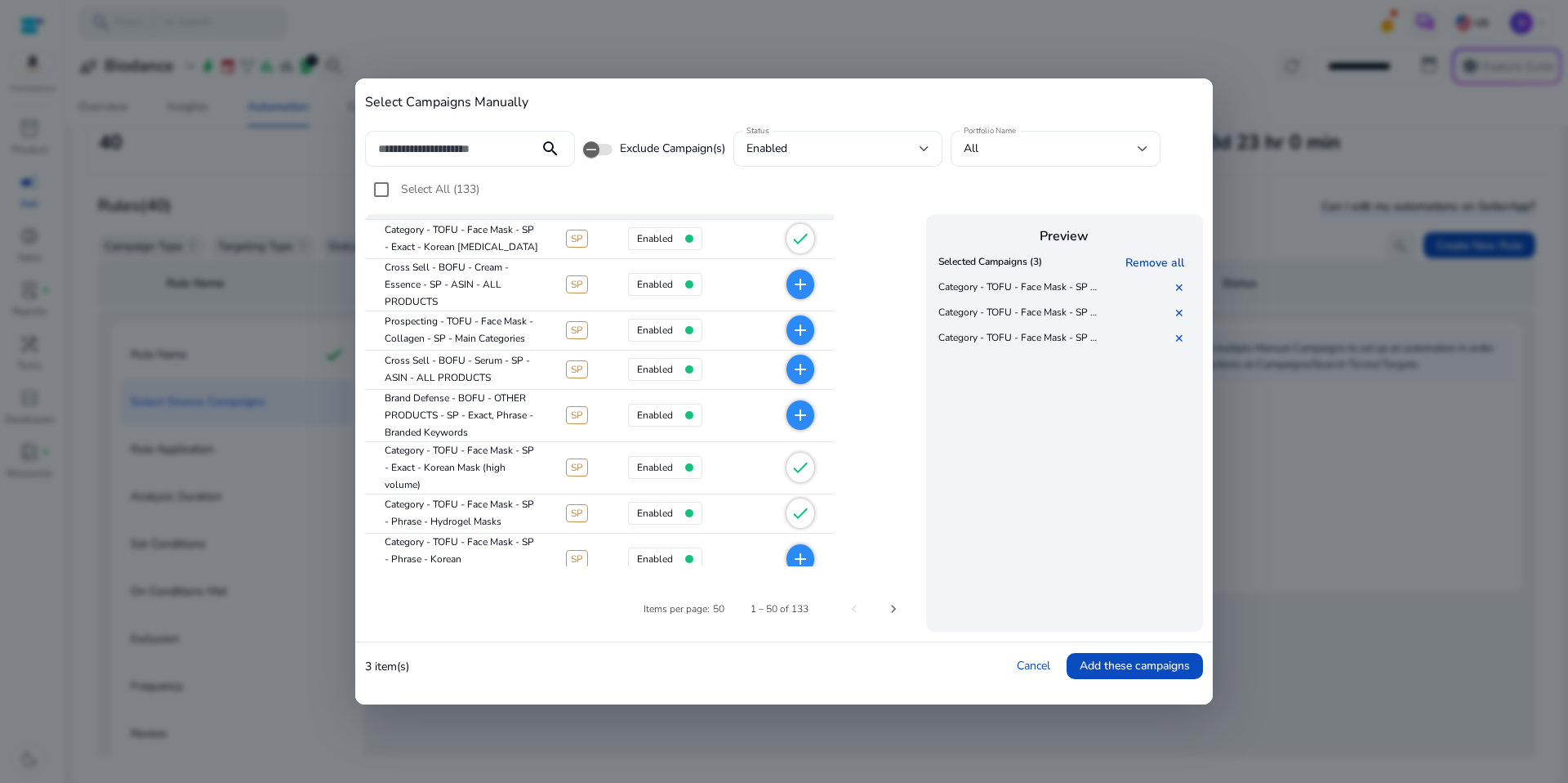
scroll to position [34, 0]
click at [787, 551] on span "add" at bounding box center [800, 556] width 28 height 29
click at [1055, 540] on cdk-virtual-scroll-viewport "Selected Campaigns (4) Remove all Category - TOFU - Face Mask - SP - Exact - Ko…" at bounding box center [1064, 438] width 260 height 376
click at [1114, 668] on span "Add these campaigns" at bounding box center [1135, 665] width 111 height 17
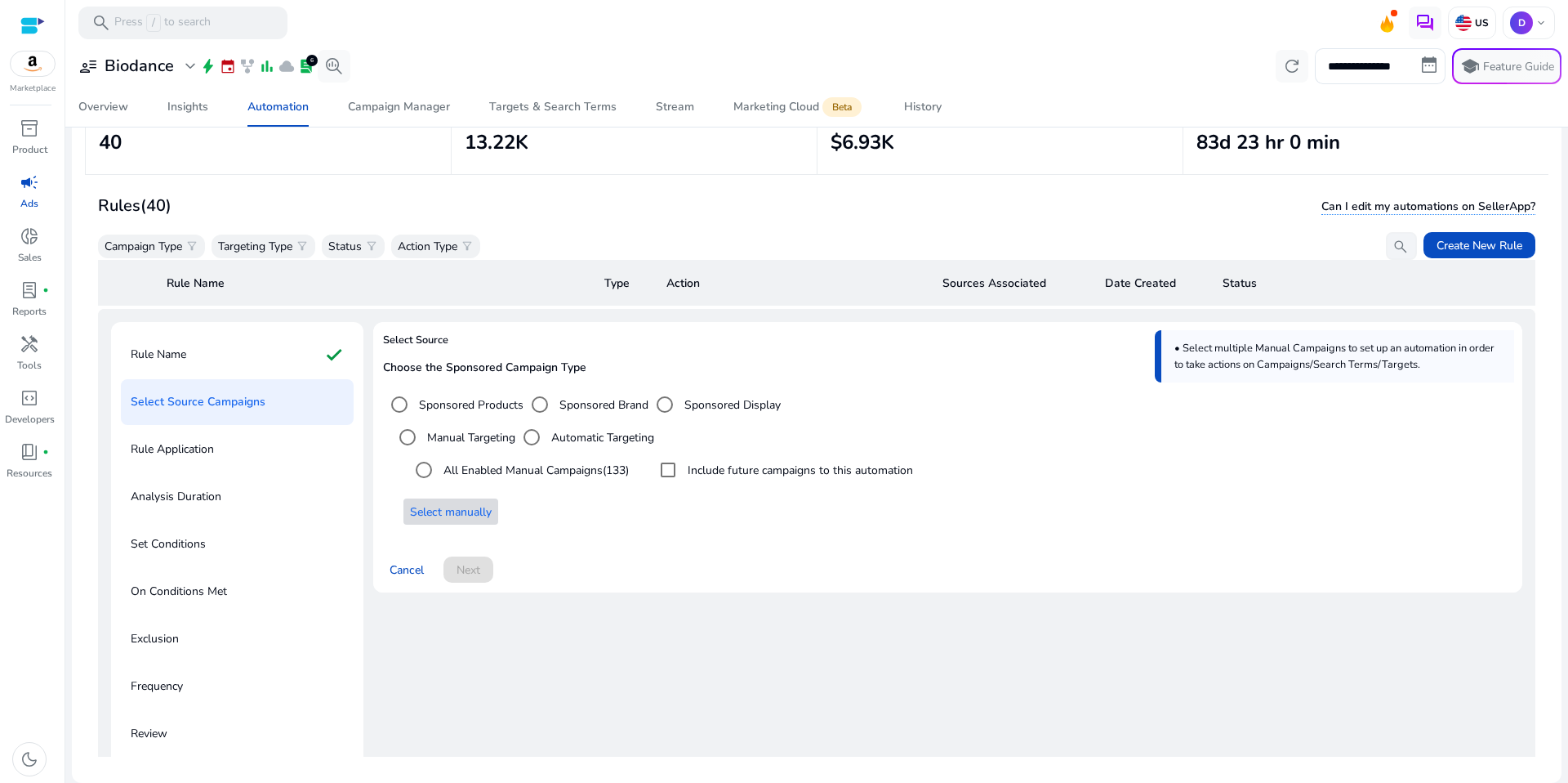
click at [1113, 666] on div "Select Source Choose the Sponsored Campaign Type Sponsored Products Sponsored B…" at bounding box center [948, 544] width 1149 height 444
click at [470, 565] on div "Cancel Next" at bounding box center [948, 563] width 1129 height 39
click at [439, 506] on span "Select manually" at bounding box center [451, 511] width 82 height 17
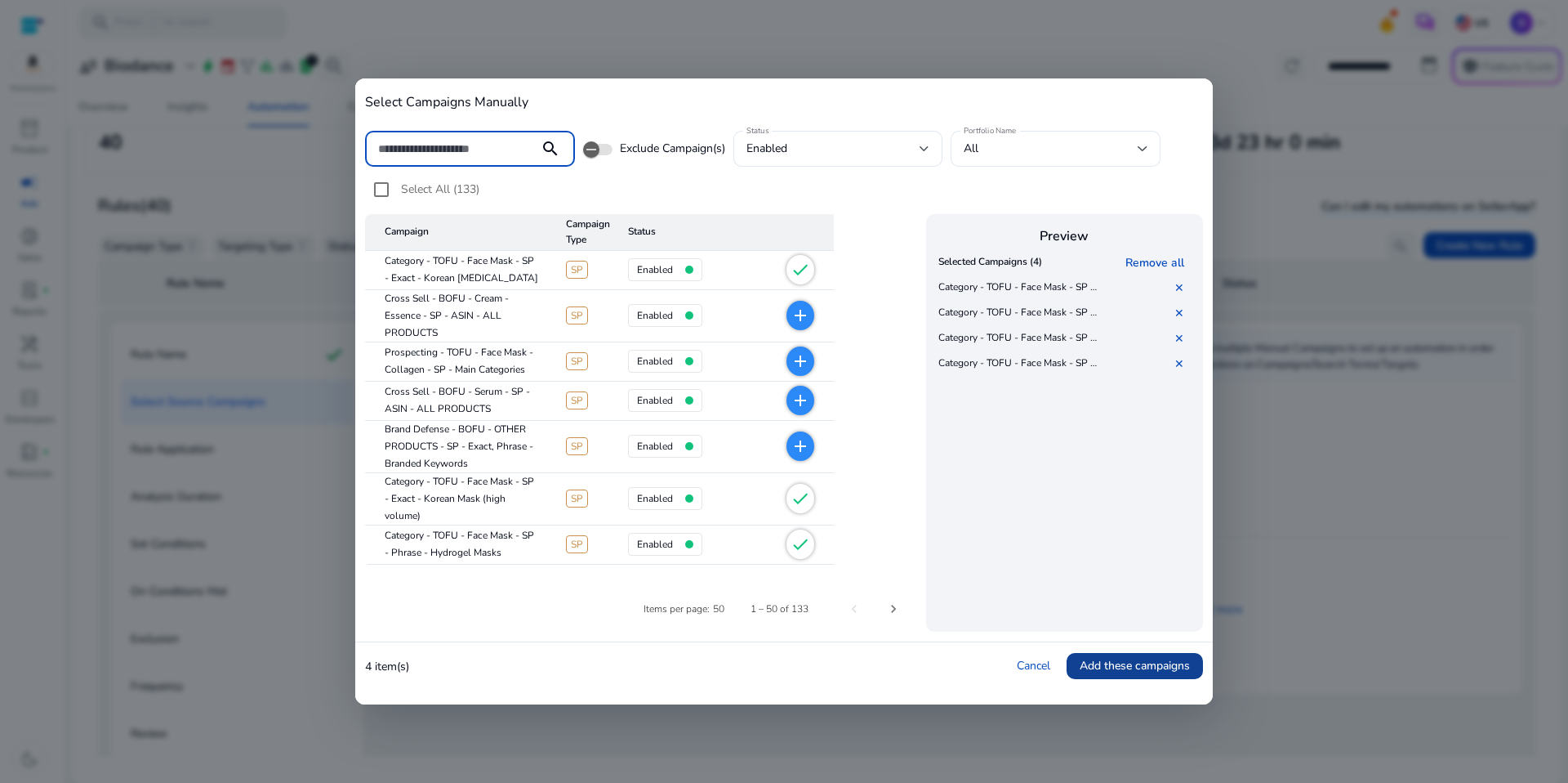
click at [1132, 677] on span at bounding box center [1134, 666] width 136 height 39
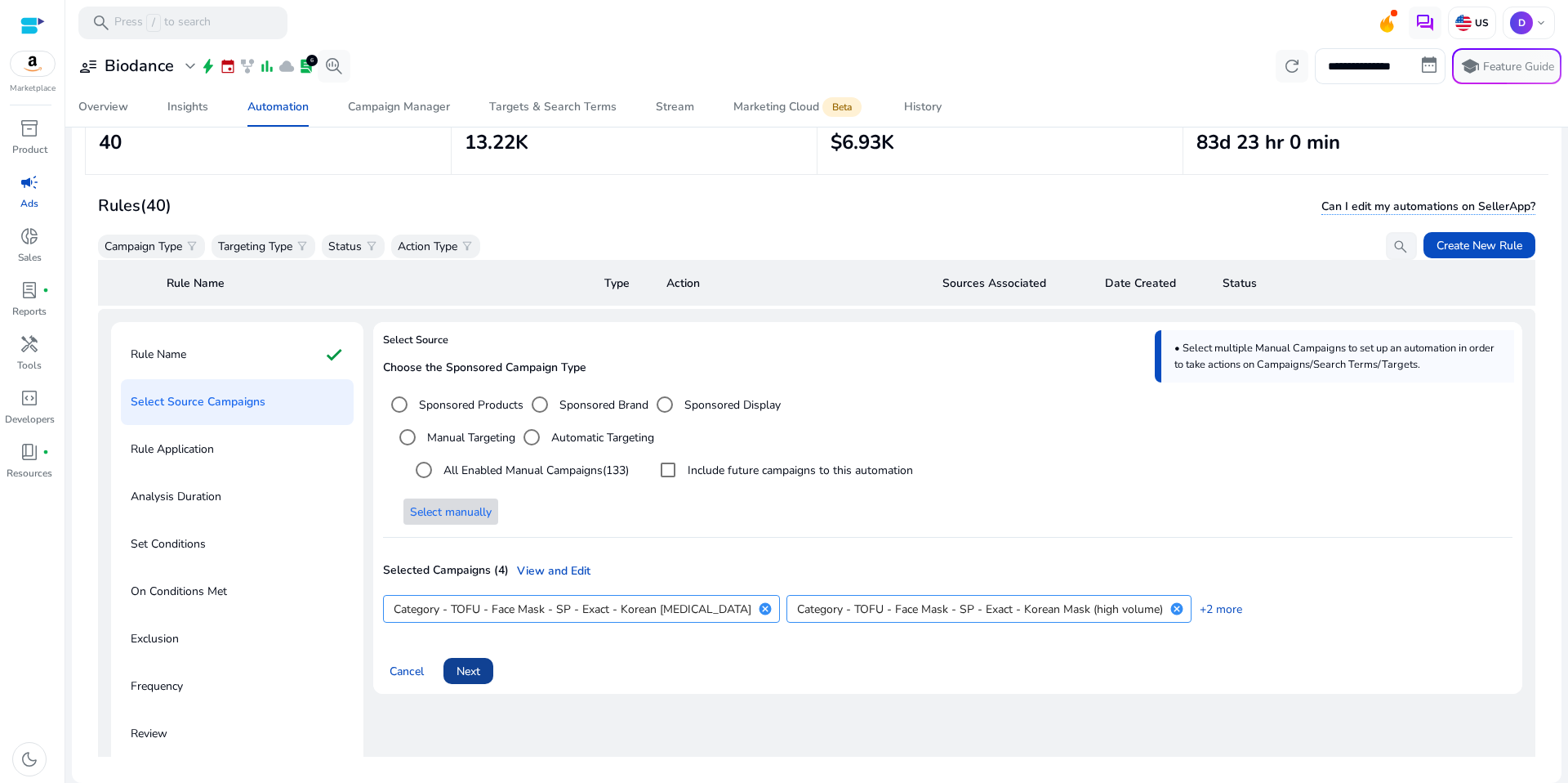
click at [479, 666] on span "Next" at bounding box center [468, 671] width 24 height 17
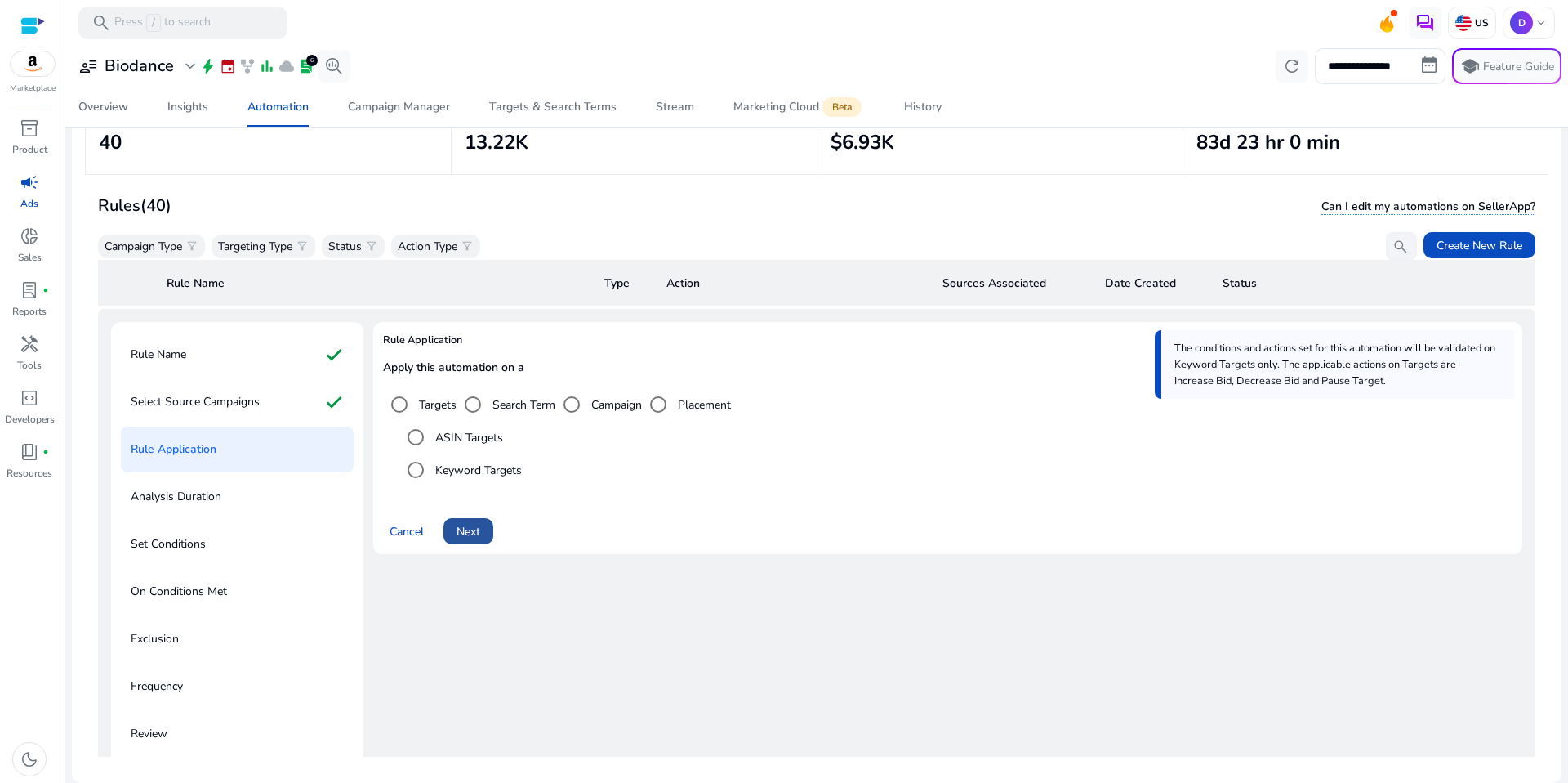
click at [466, 532] on span "Next" at bounding box center [468, 531] width 24 height 17
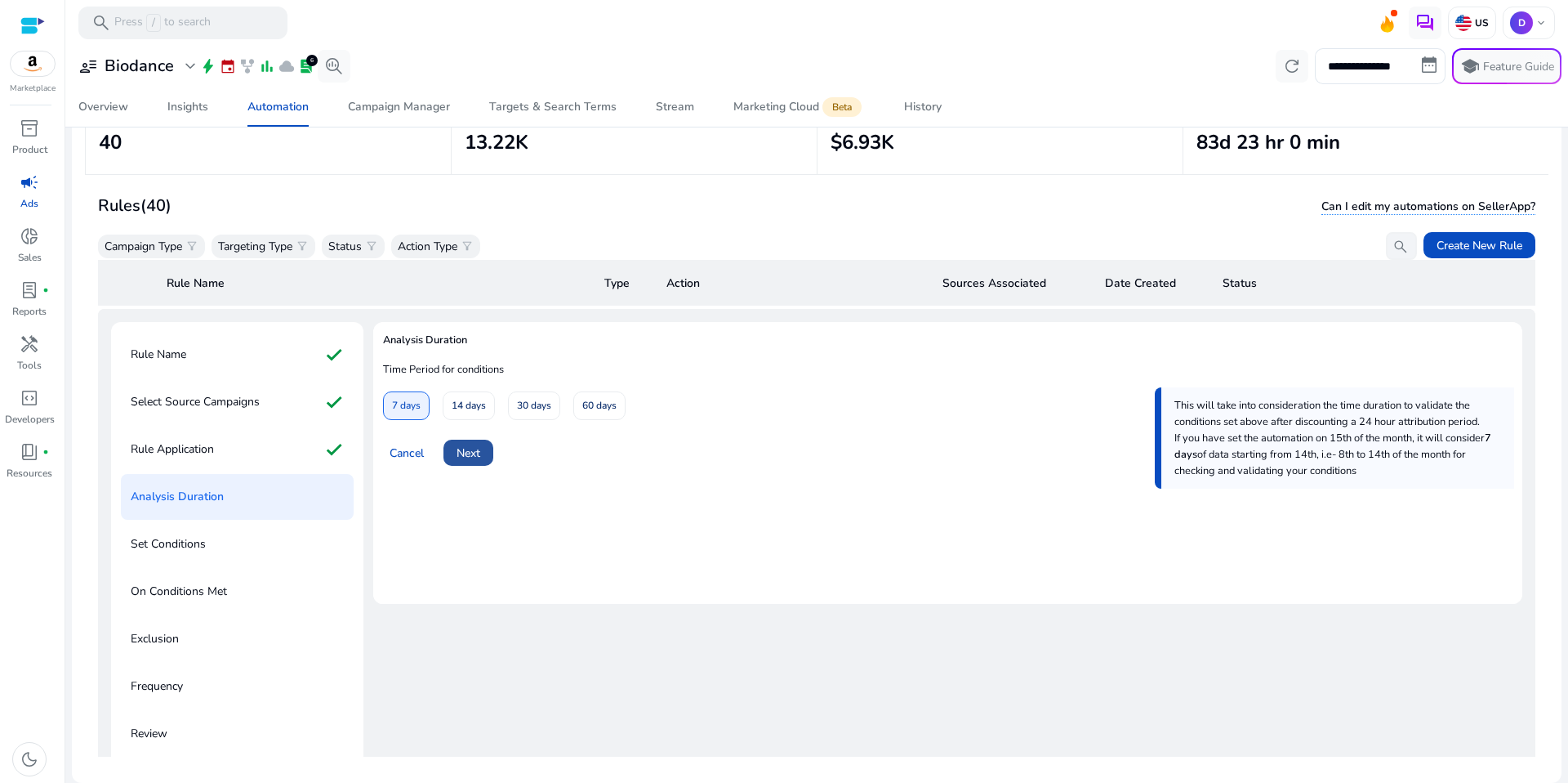
click at [467, 449] on span "Next" at bounding box center [468, 452] width 24 height 17
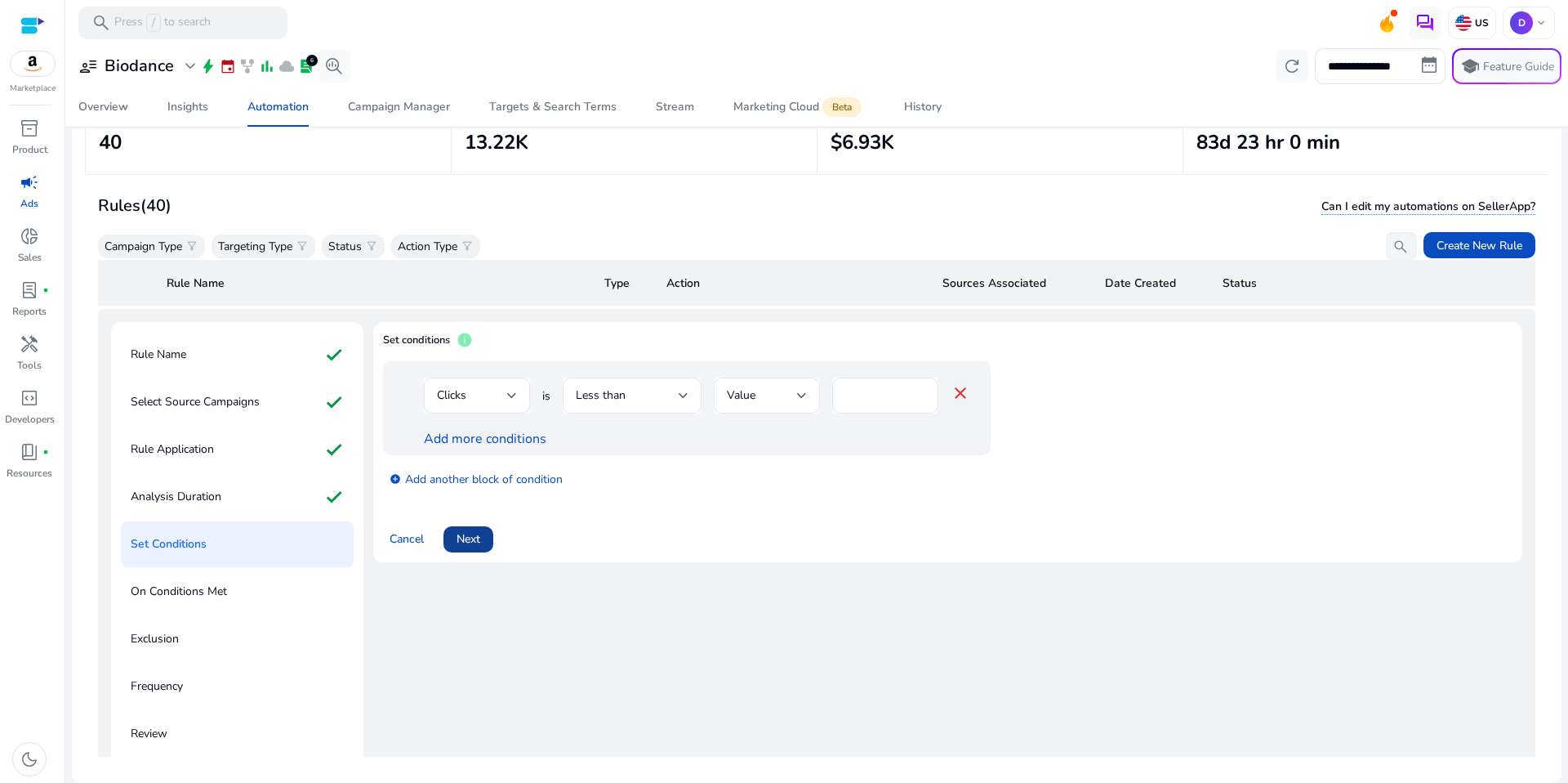
click at [486, 534] on span at bounding box center [468, 540] width 50 height 39
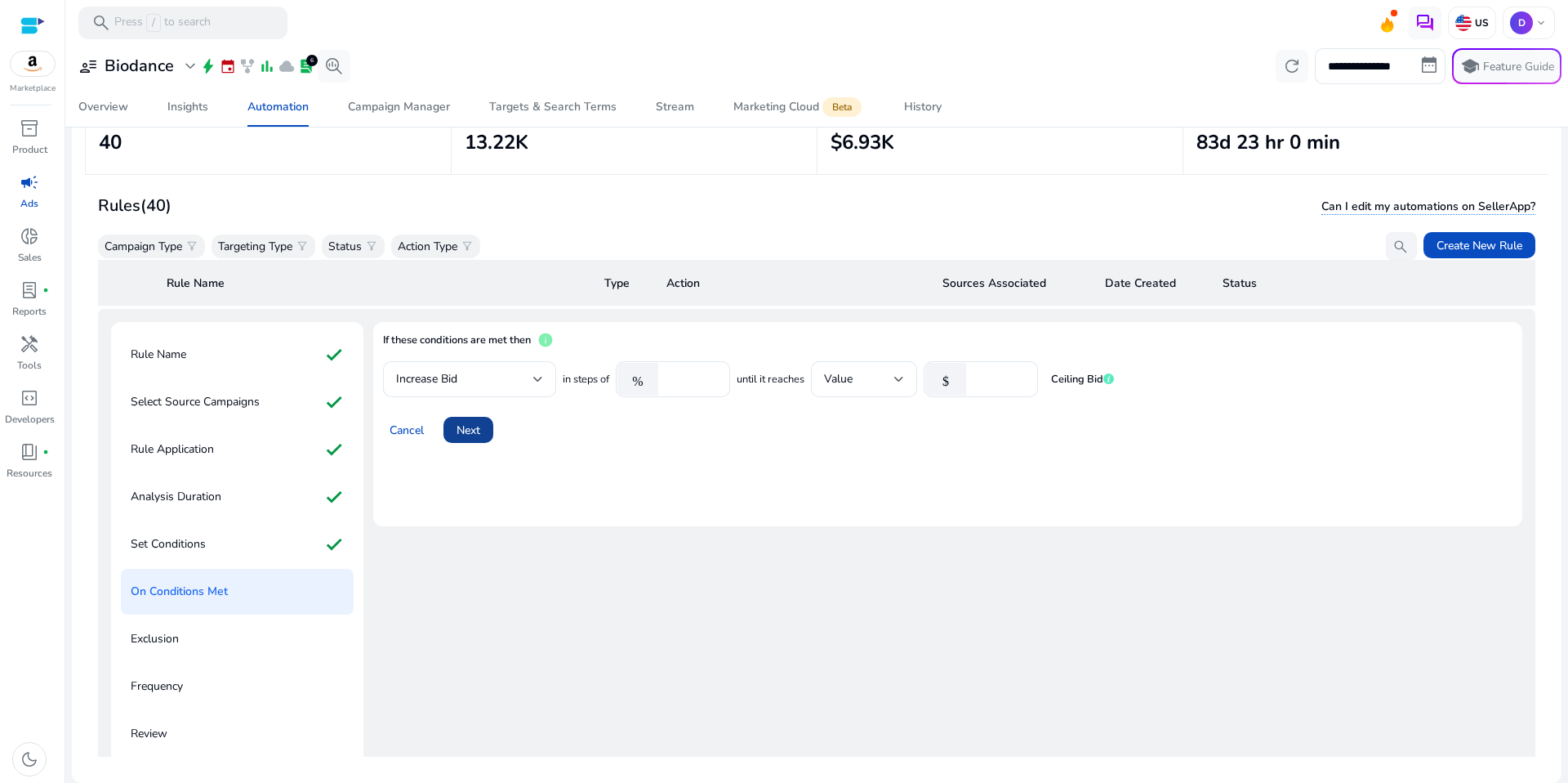
click at [480, 424] on span "Next" at bounding box center [468, 430] width 24 height 17
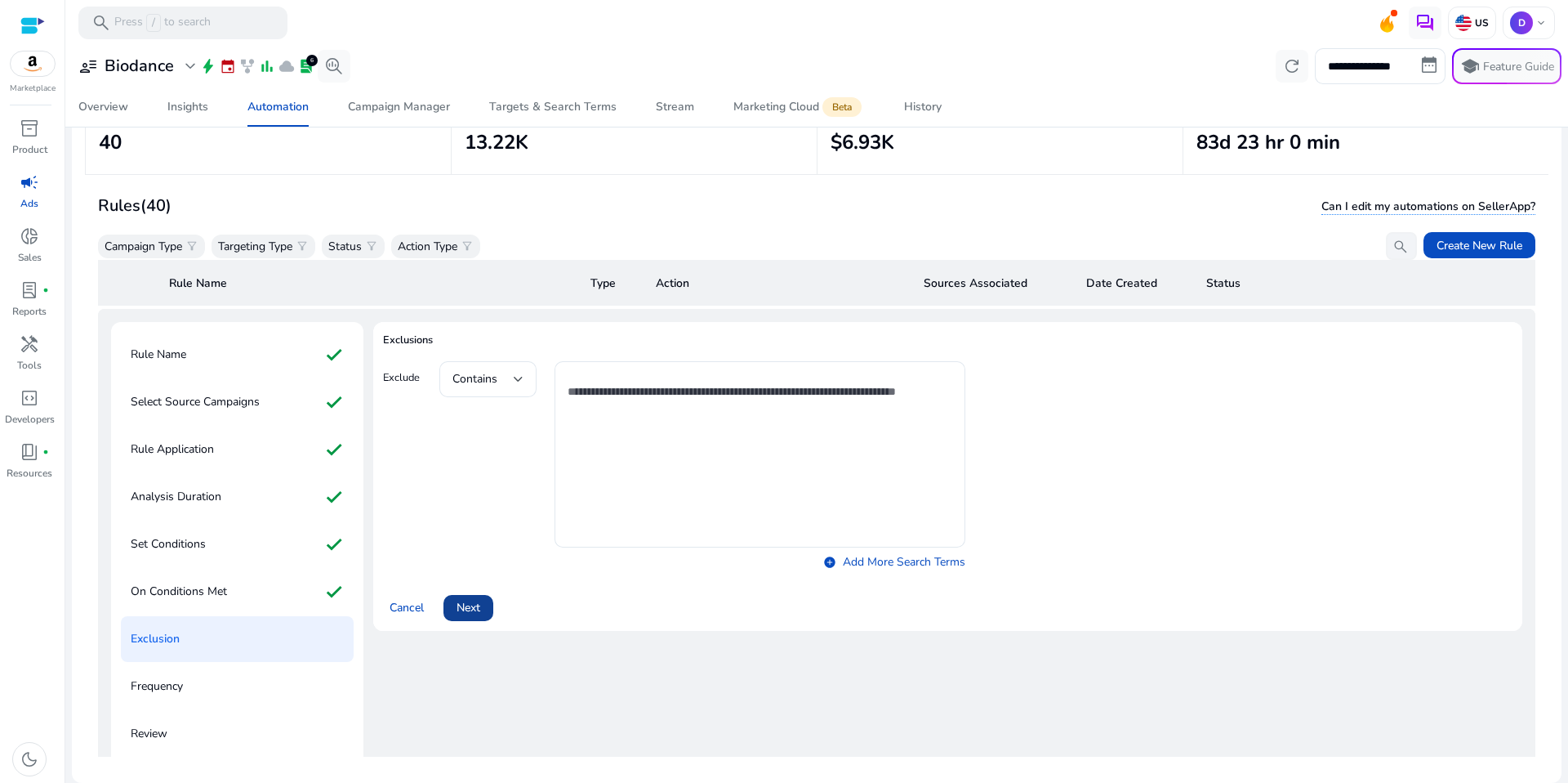
drag, startPoint x: 475, startPoint y: 626, endPoint x: 477, endPoint y: 617, distance: 9.2
click at [475, 626] on span at bounding box center [468, 608] width 50 height 39
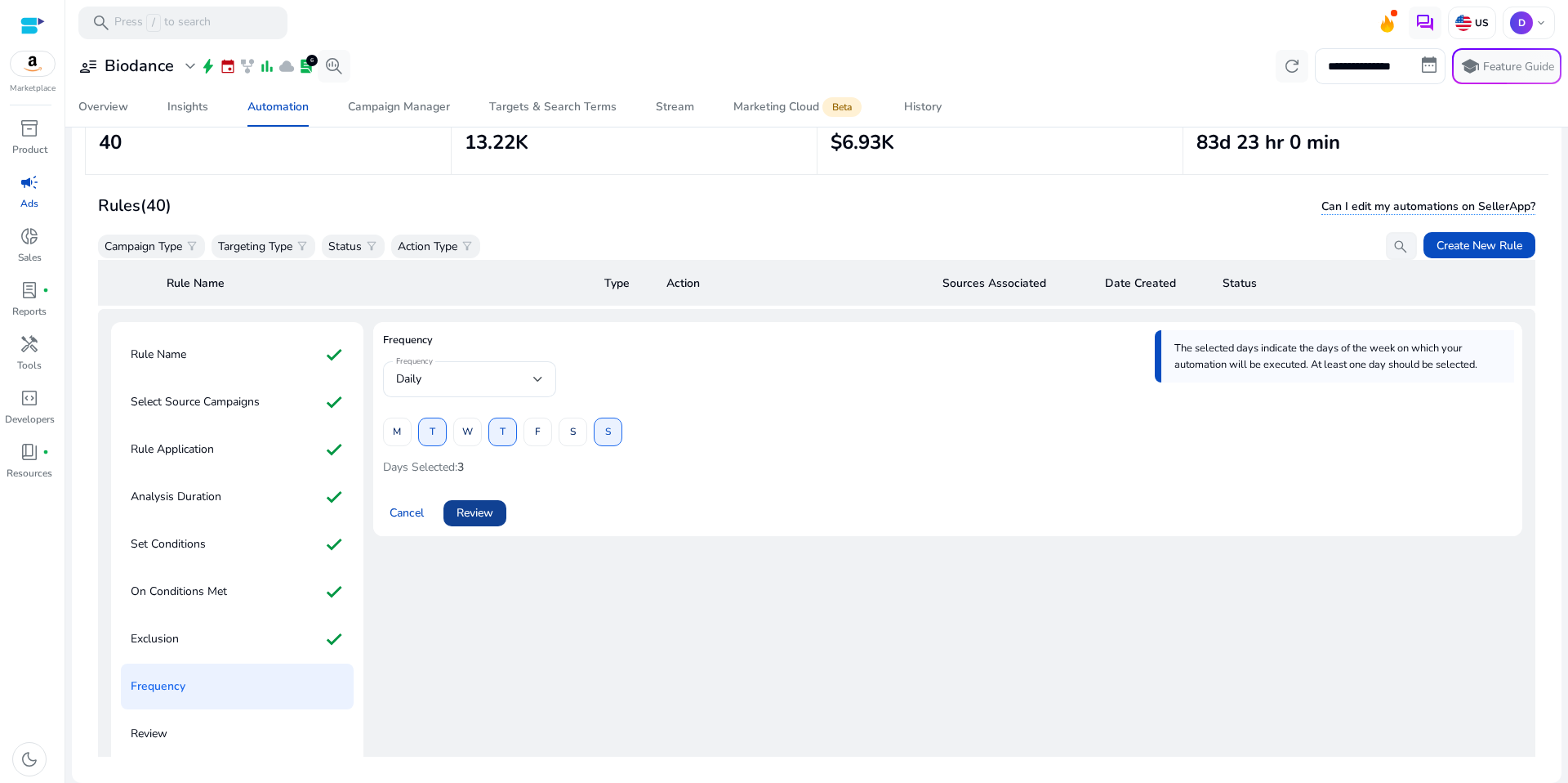
click at [483, 498] on span at bounding box center [474, 513] width 63 height 39
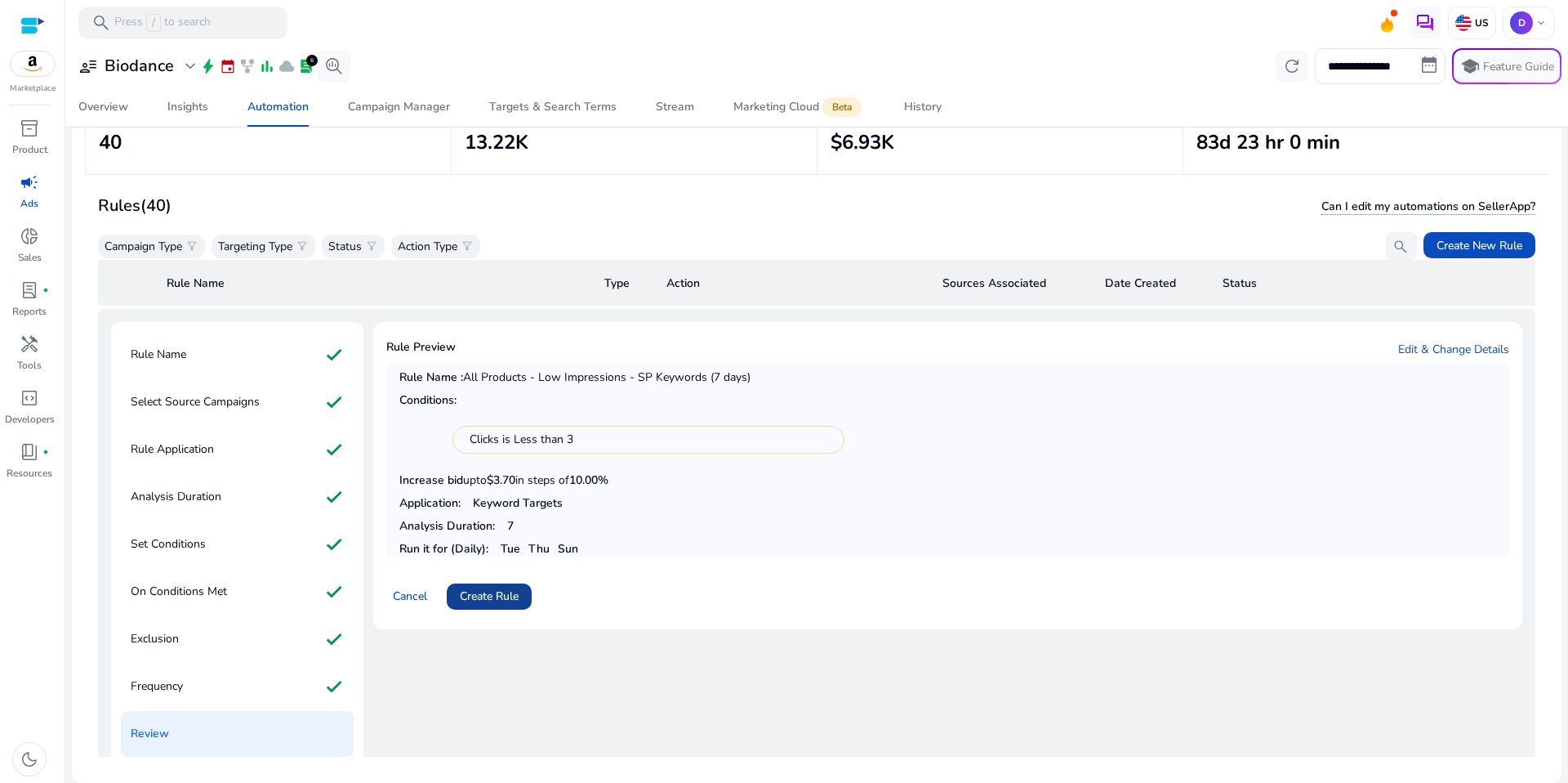
click at [489, 598] on span "Create Rule" at bounding box center [489, 596] width 59 height 17
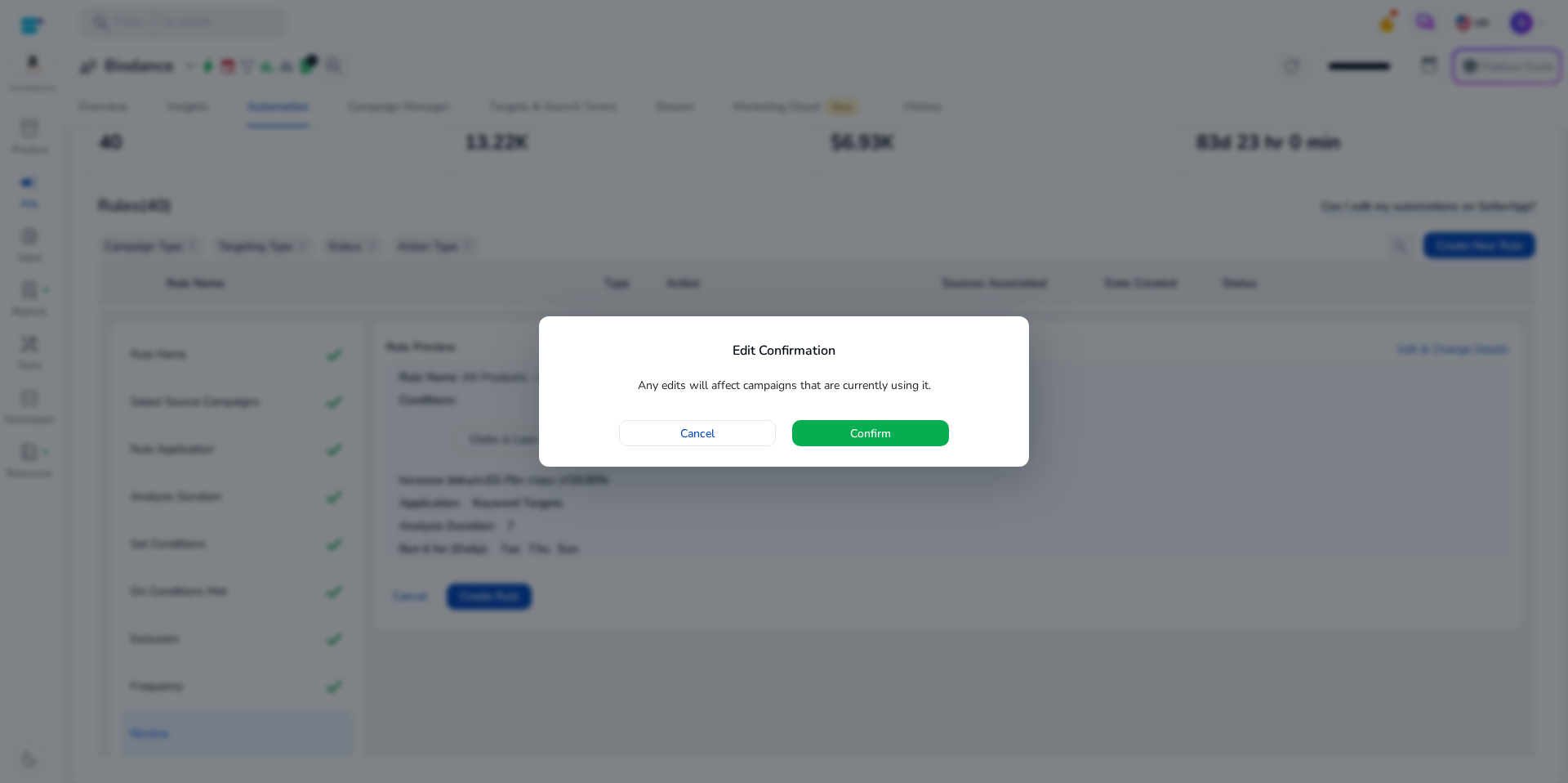
click at [945, 400] on div "Edit Confirmation Any edits will affect campaigns that are currently using it. …" at bounding box center [784, 392] width 490 height 151
click at [931, 420] on span "button" at bounding box center [871, 433] width 157 height 39
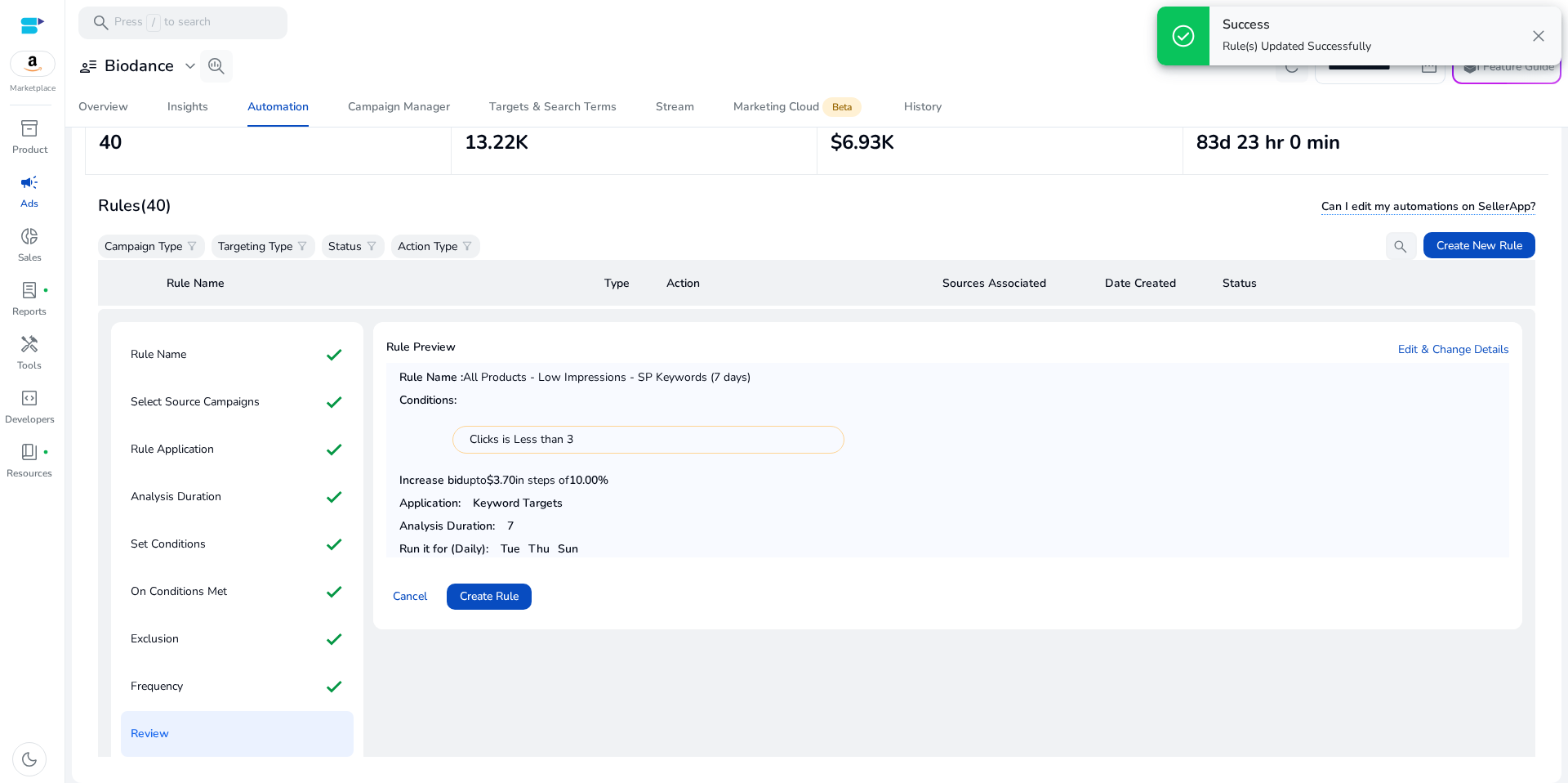
click at [755, 678] on div "Rule Preview Edit & Change Details Rule Name : All Products - Low Impressions -…" at bounding box center [948, 544] width 1149 height 444
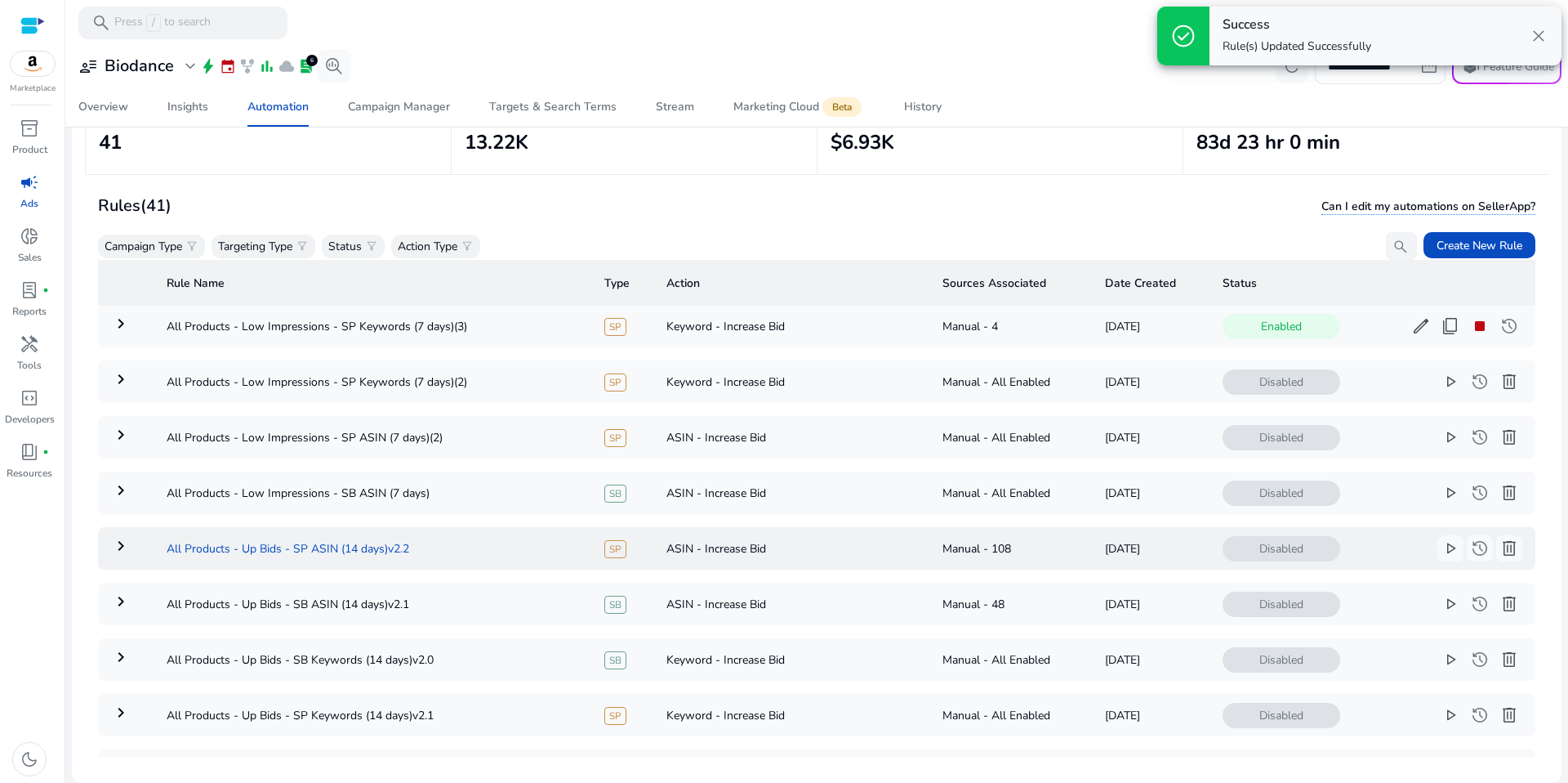
scroll to position [0, 0]
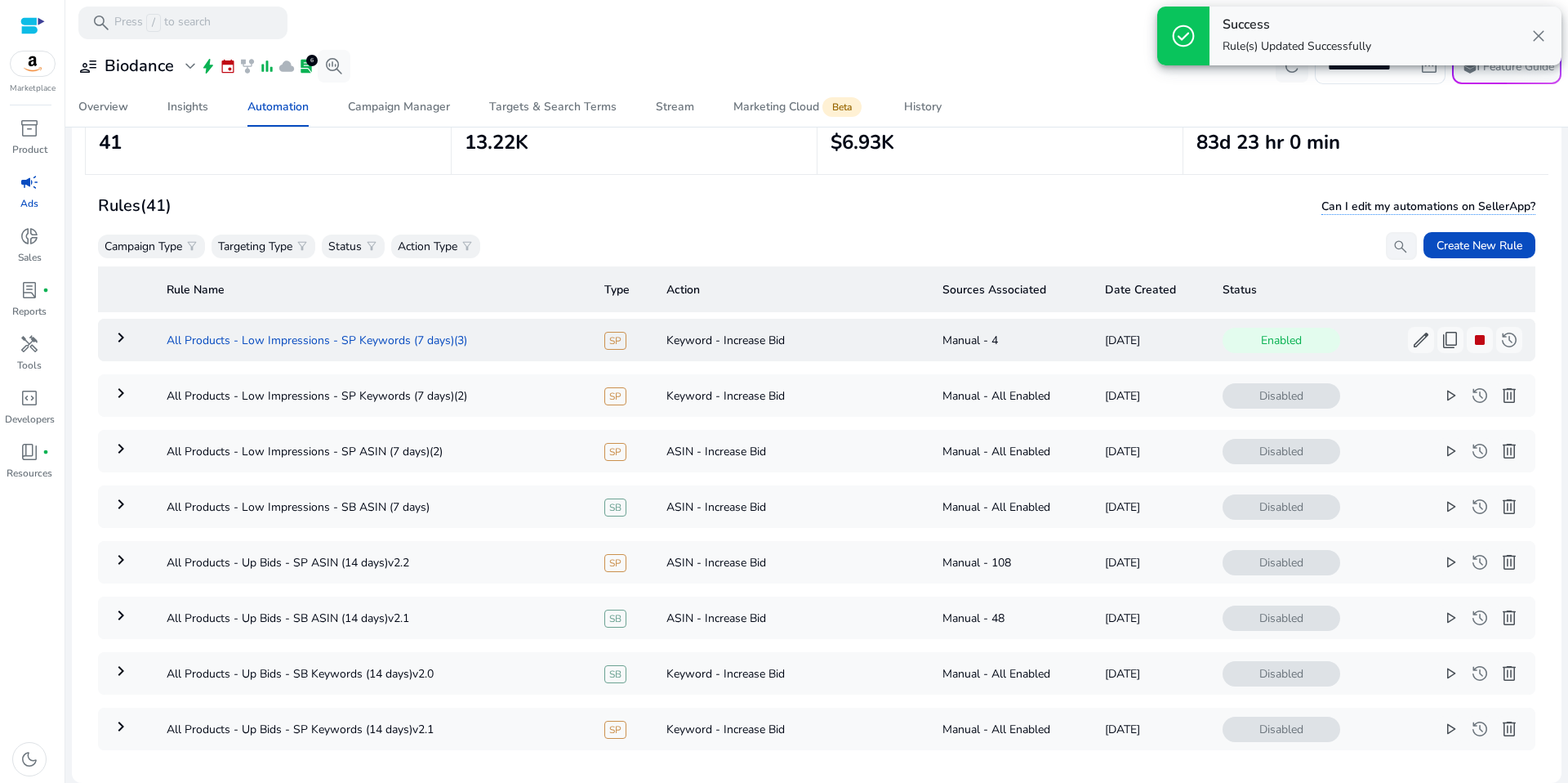
click at [505, 344] on td "All Products - Low Impressions - SP Keywords (7 days)(3)" at bounding box center [372, 340] width 438 height 43
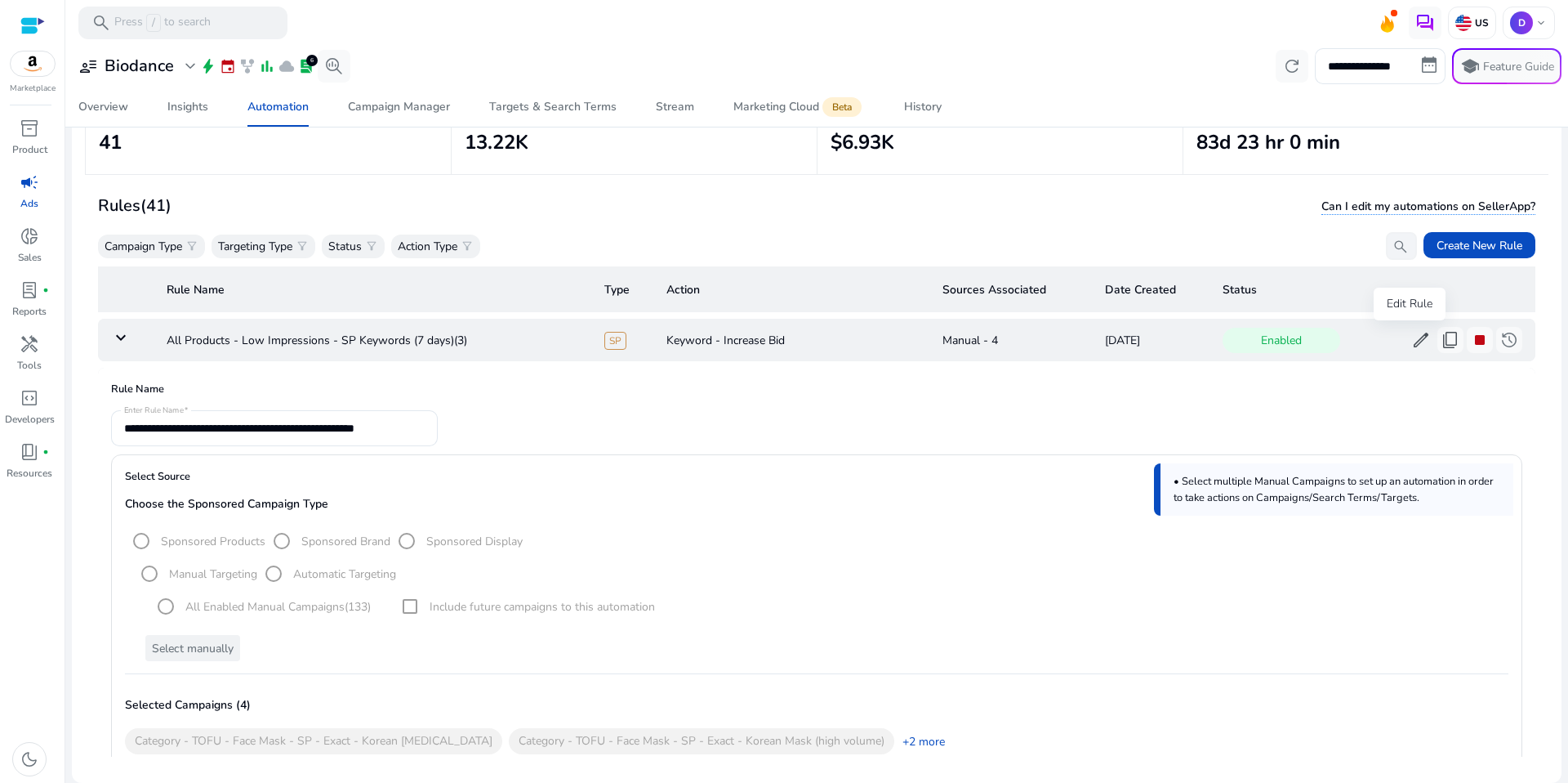
click at [1411, 340] on span "edit" at bounding box center [1421, 340] width 20 height 20
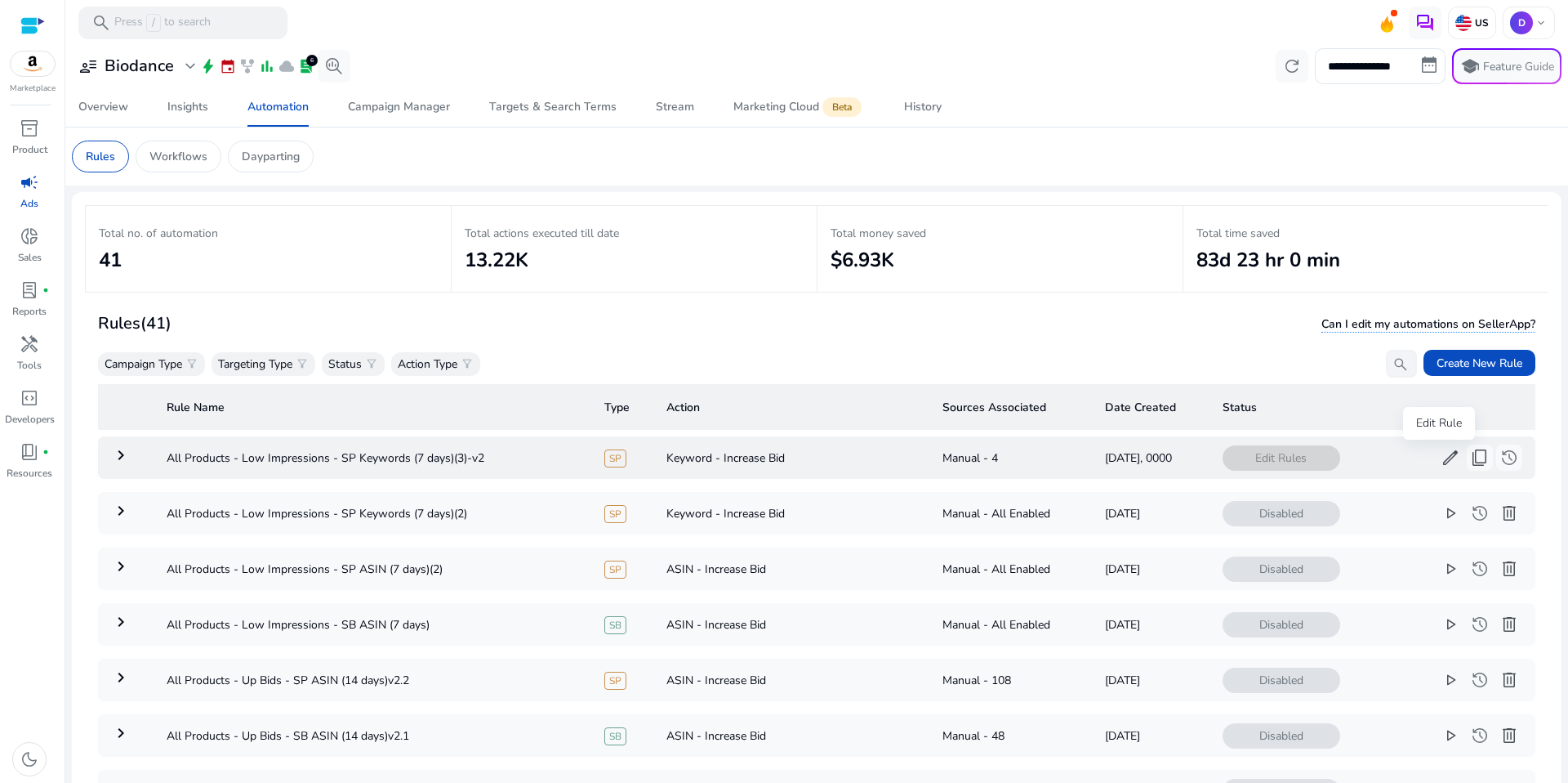
click at [1441, 457] on span "edit" at bounding box center [1450, 457] width 20 height 20
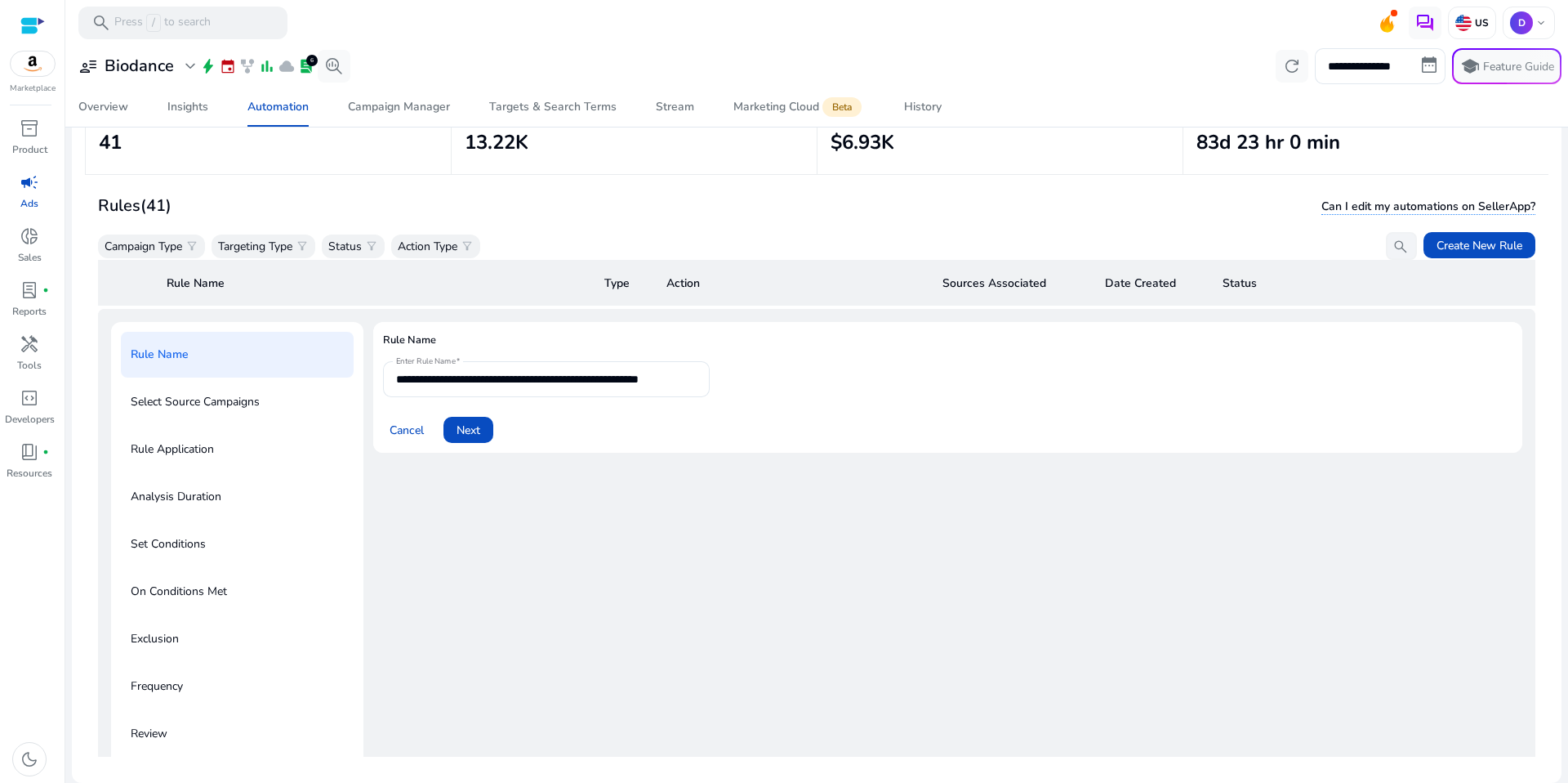
scroll to position [120, 0]
click at [685, 384] on input "**********" at bounding box center [546, 379] width 300 height 18
drag, startPoint x: 681, startPoint y: 381, endPoint x: 894, endPoint y: 389, distance: 213.2
click at [894, 389] on form "**********" at bounding box center [948, 402] width 1129 height 82
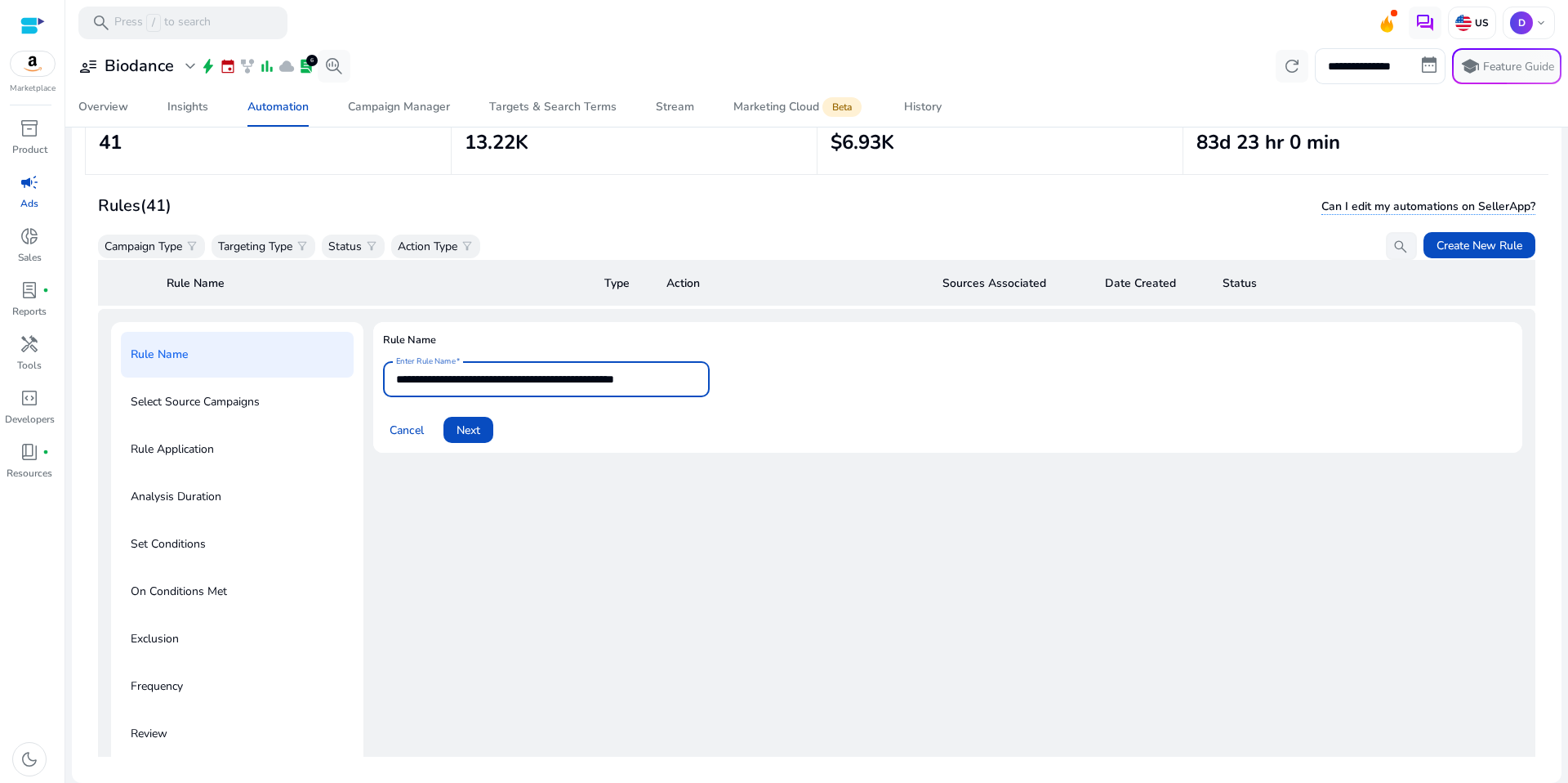
scroll to position [0, 0]
type input "**********"
click at [460, 425] on span "Next" at bounding box center [468, 430] width 24 height 17
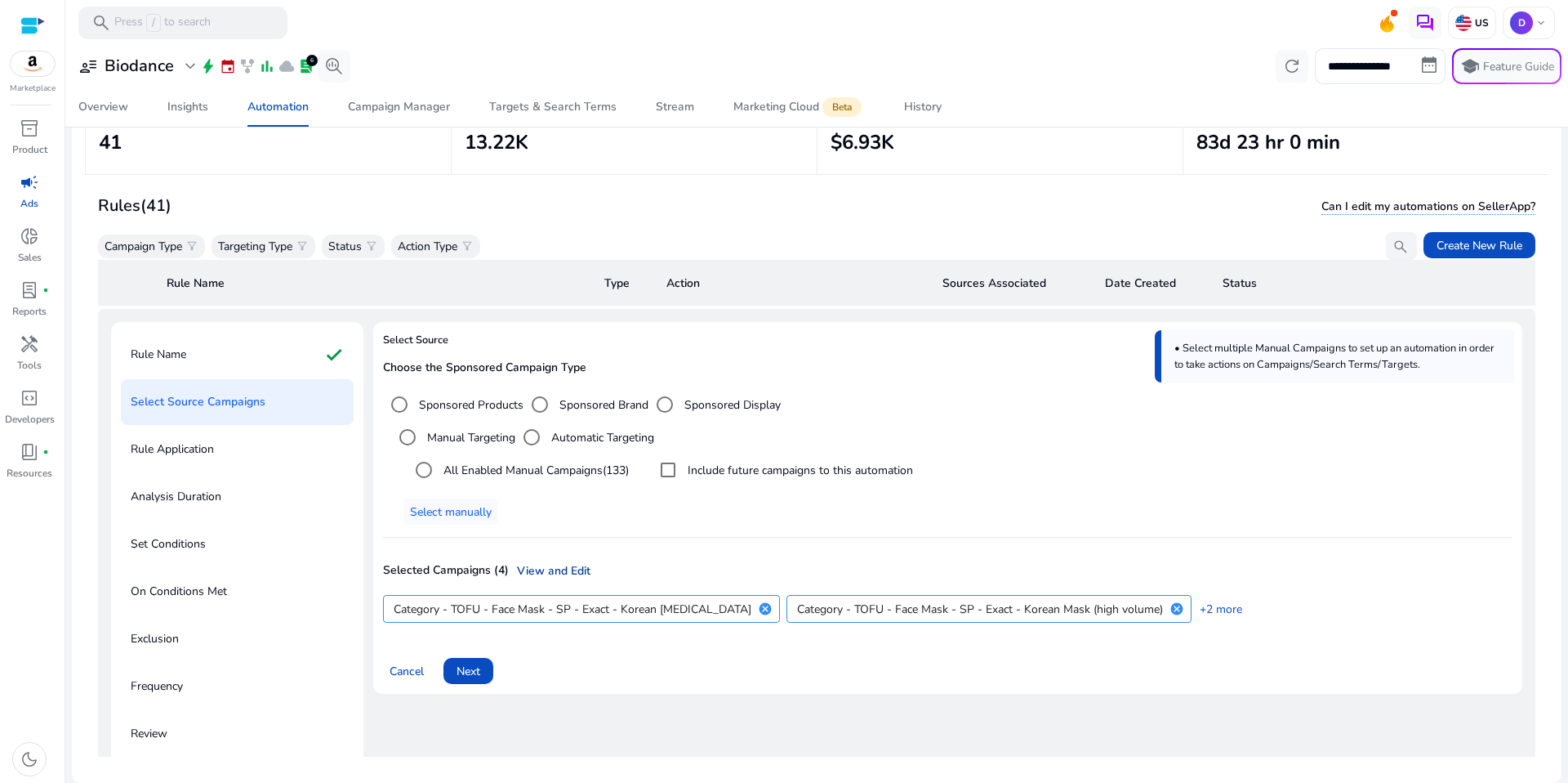
click at [573, 570] on link "View and Edit" at bounding box center [550, 570] width 82 height 17
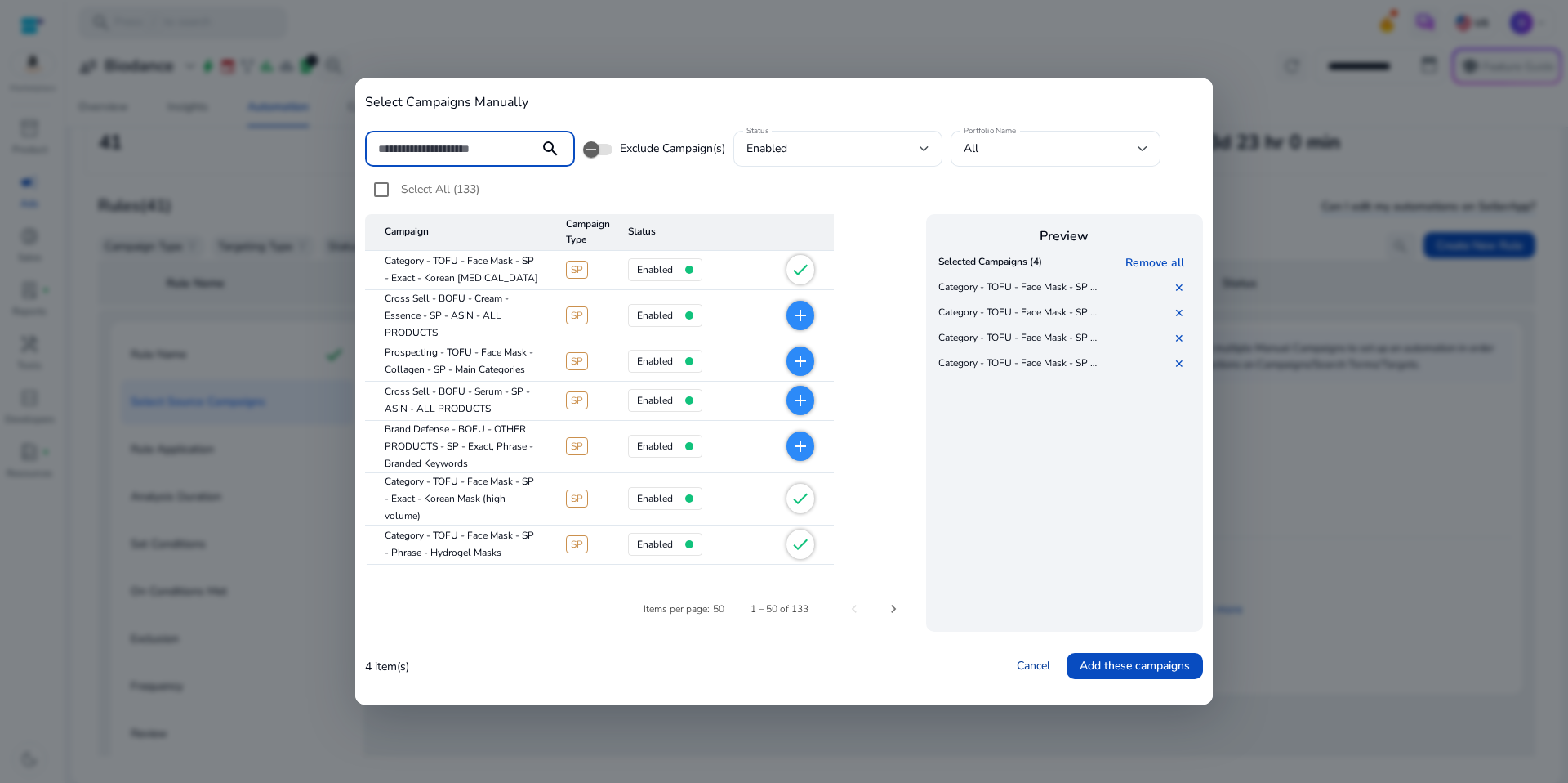
click at [1028, 668] on link "Cancel" at bounding box center [1034, 664] width 34 height 15
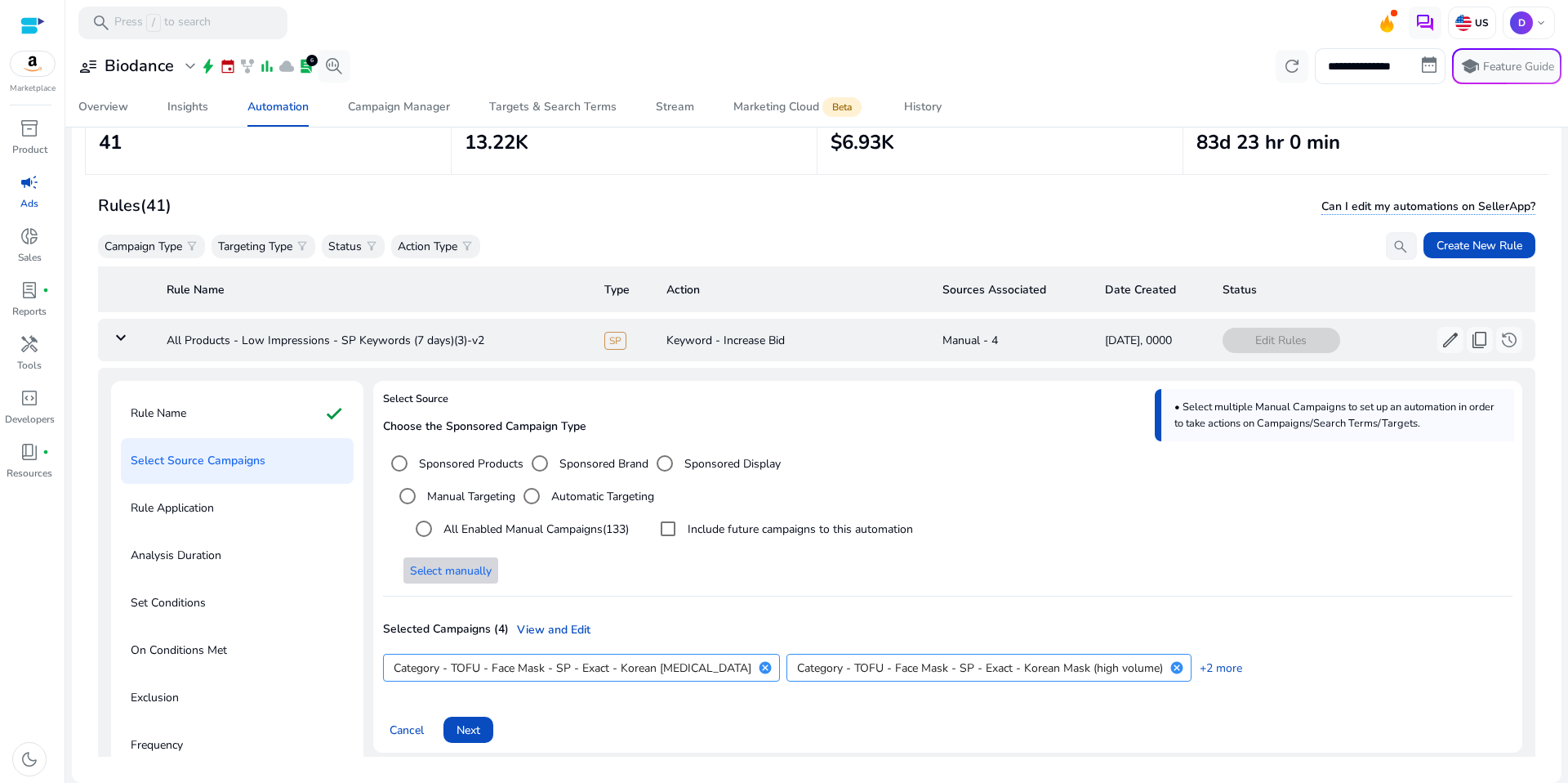
click at [485, 575] on span "Select manually" at bounding box center [451, 570] width 82 height 17
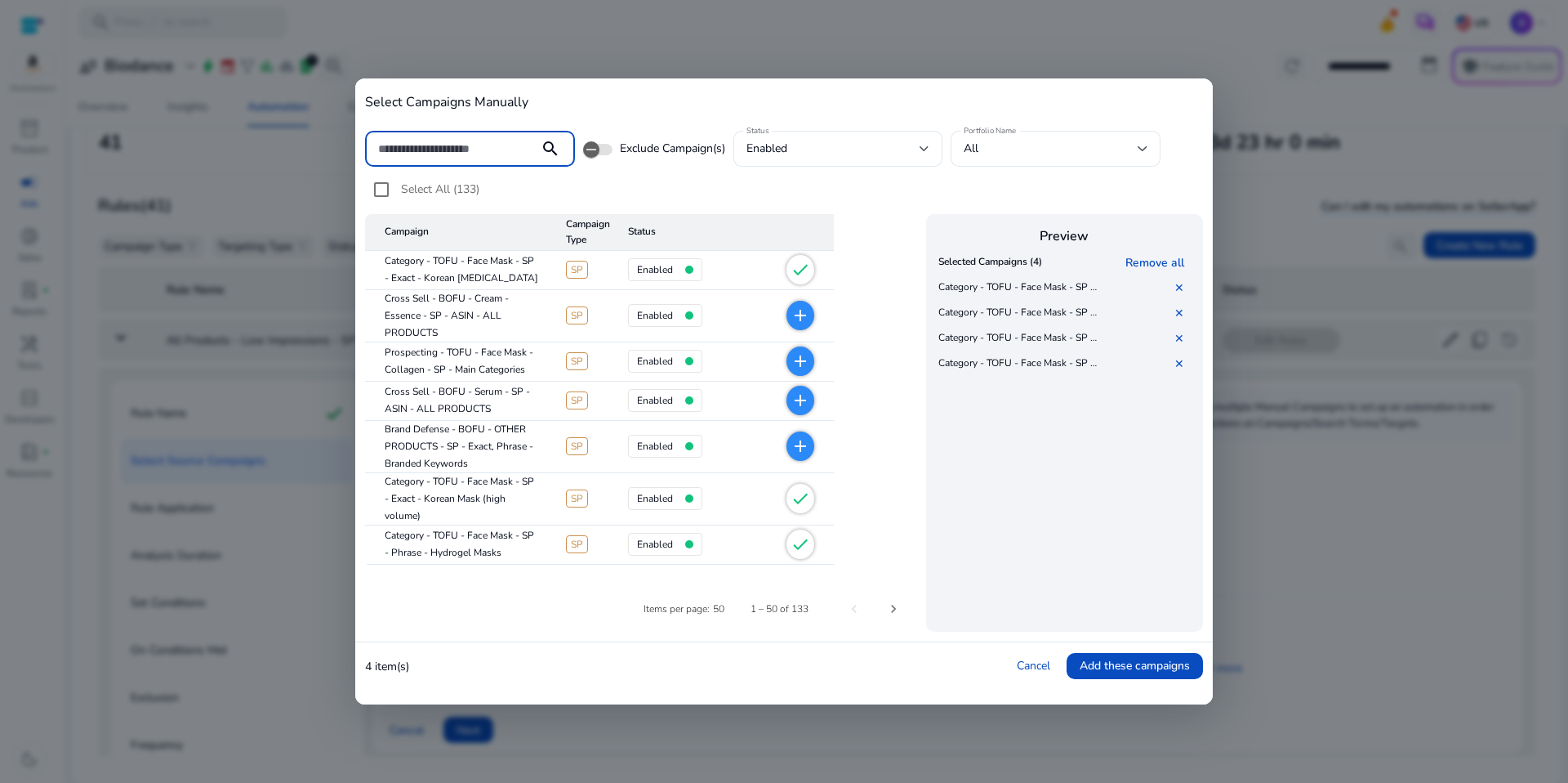
click at [513, 136] on div at bounding box center [452, 149] width 148 height 36
click at [511, 140] on input at bounding box center [452, 149] width 148 height 18
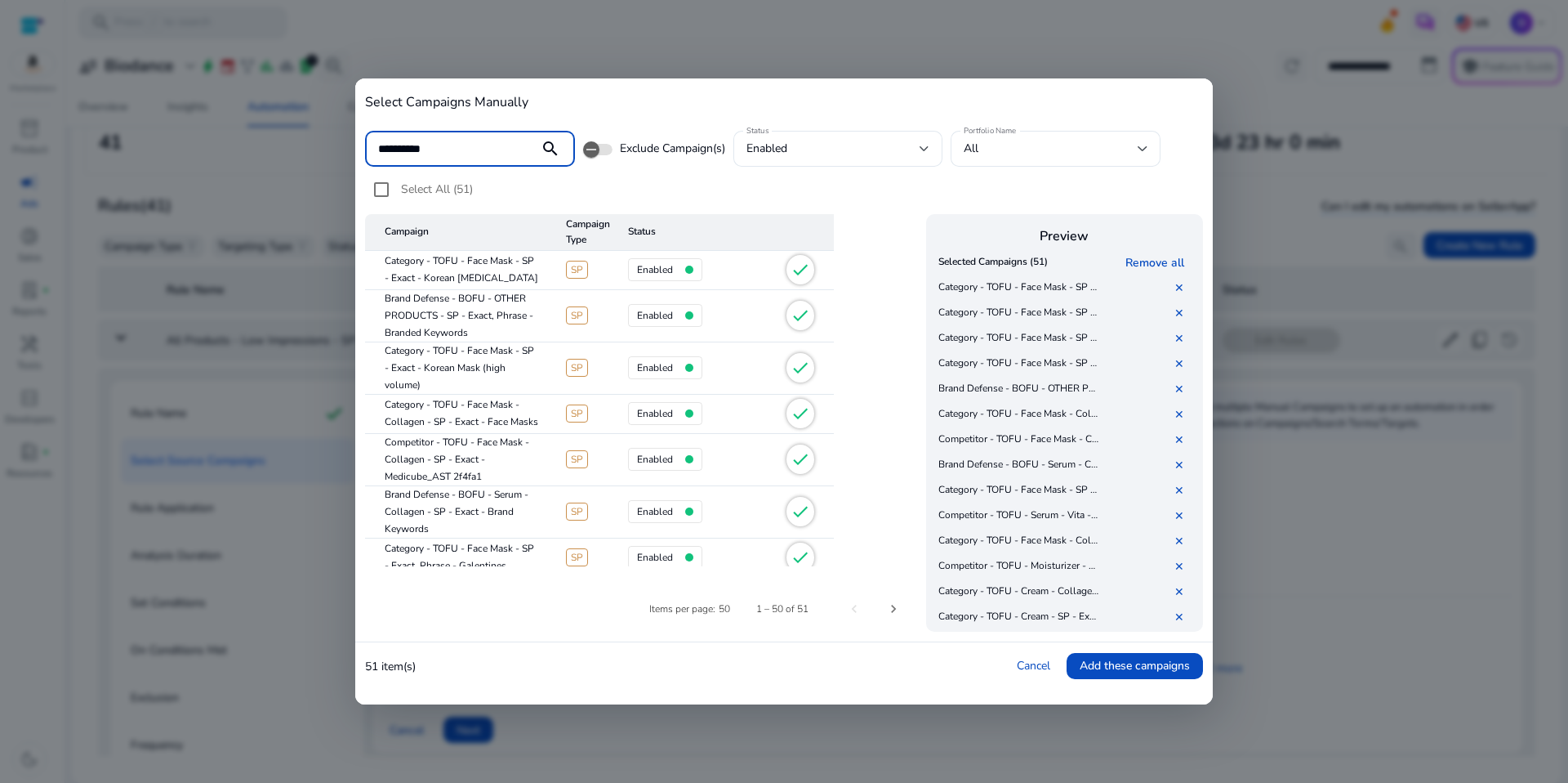
drag, startPoint x: 438, startPoint y: 148, endPoint x: 401, endPoint y: 149, distance: 37.0
click at [401, 149] on input "**********" at bounding box center [452, 149] width 148 height 18
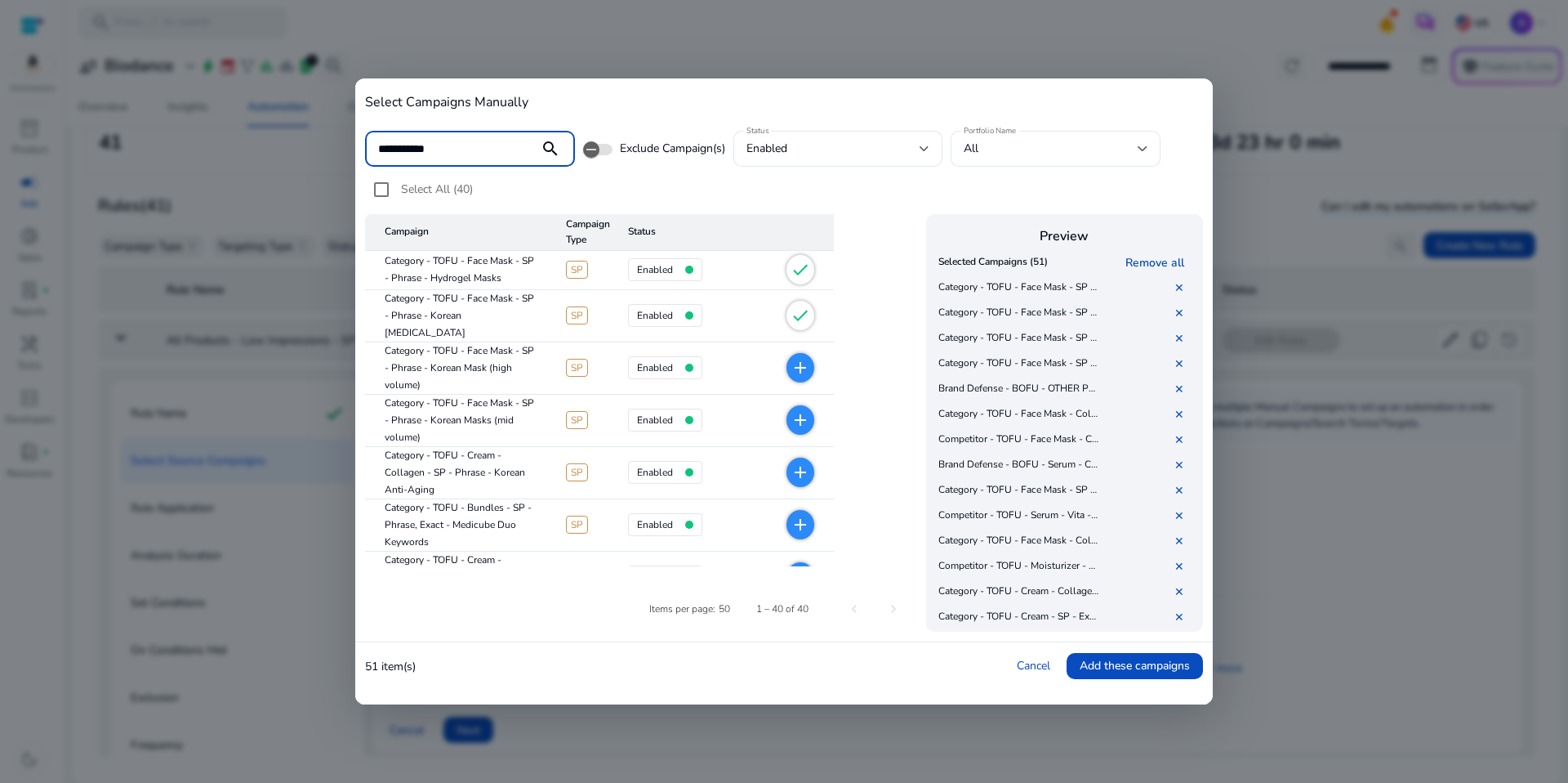
type input "**********"
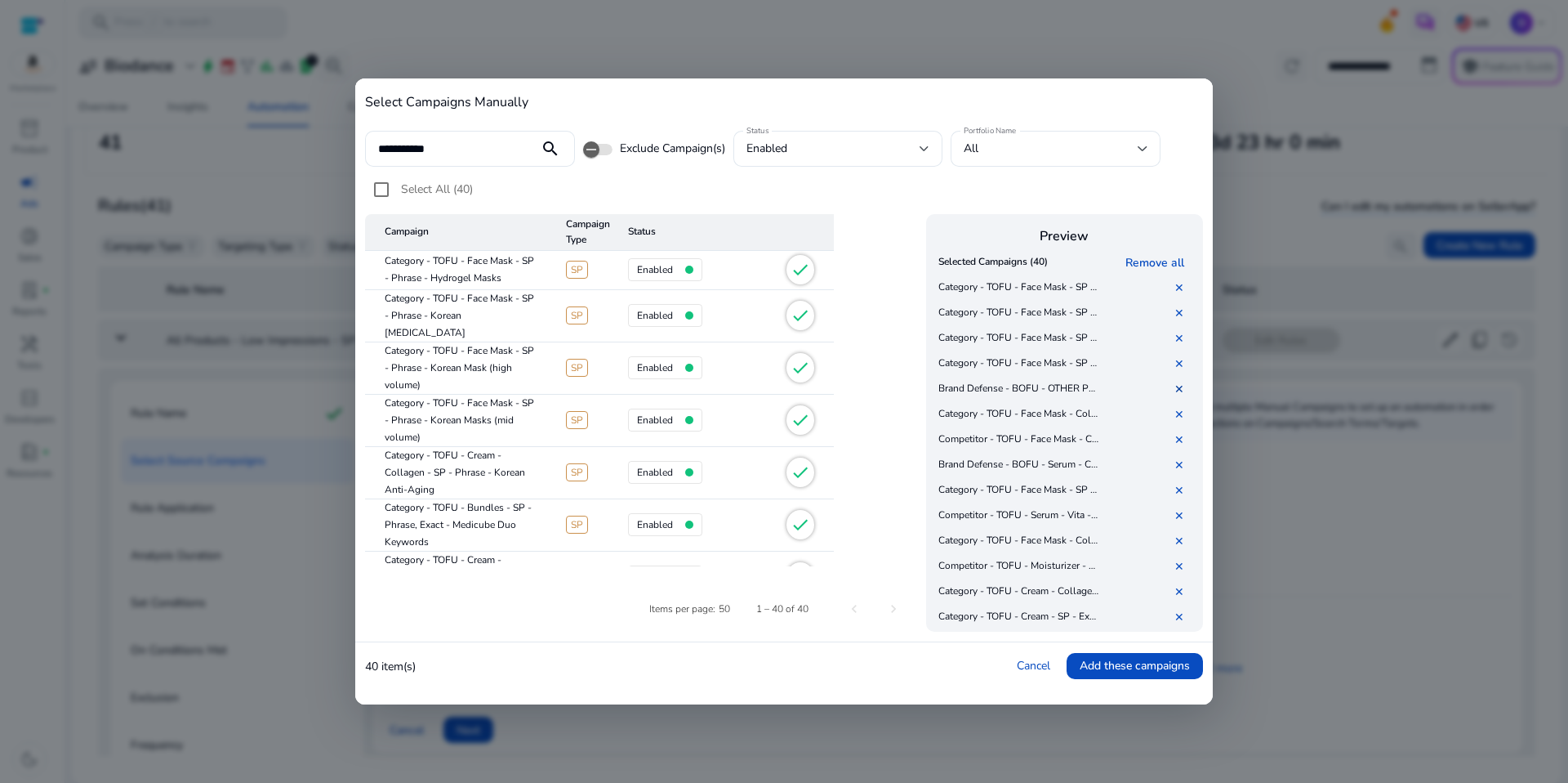
click at [1179, 384] on link "✕" at bounding box center [1182, 389] width 16 height 15
click at [1181, 440] on link "✕" at bounding box center [1182, 440] width 16 height 15
click at [1176, 584] on link "✕" at bounding box center [1182, 587] width 16 height 15
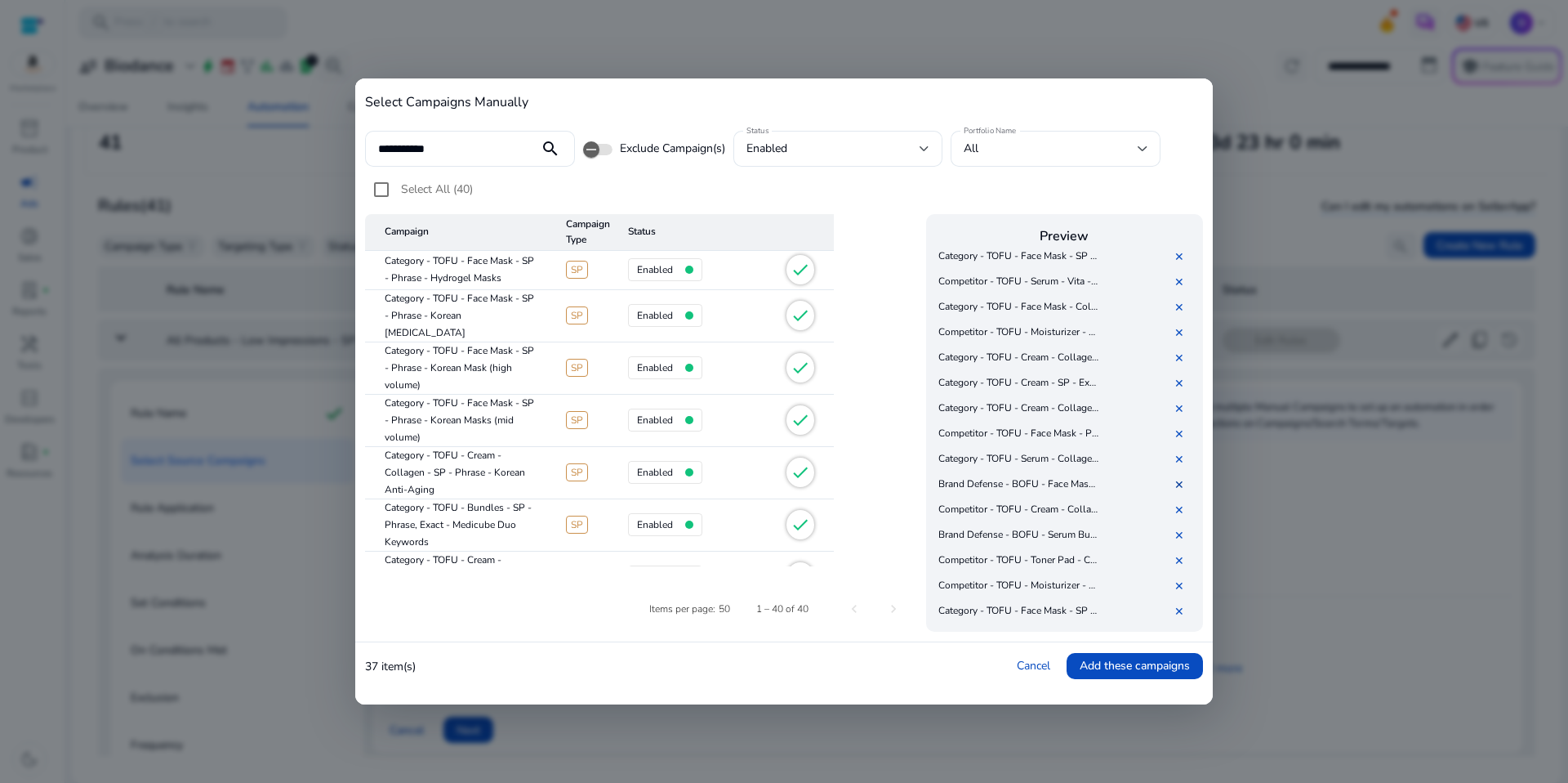
click at [1177, 481] on link "✕" at bounding box center [1182, 484] width 16 height 15
click at [1179, 507] on link "✕" at bounding box center [1182, 509] width 16 height 15
drag, startPoint x: 1182, startPoint y: 370, endPoint x: 1085, endPoint y: 364, distance: 97.2
click at [1182, 371] on link "✕" at bounding box center [1182, 374] width 16 height 15
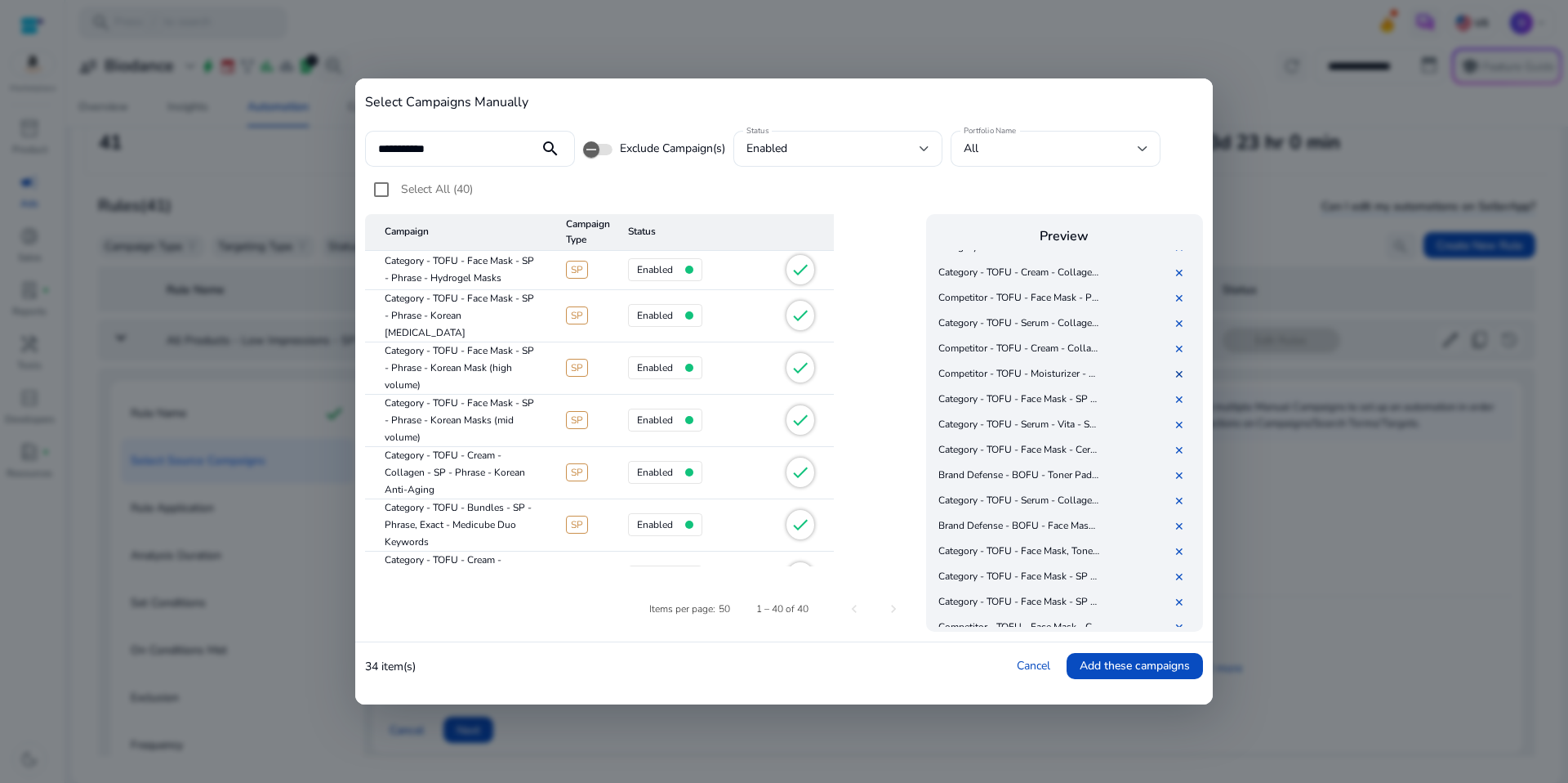
click at [1180, 369] on link "✕" at bounding box center [1182, 374] width 16 height 15
click at [1183, 449] on link "✕" at bounding box center [1182, 450] width 16 height 15
click at [1184, 473] on link "✕" at bounding box center [1182, 475] width 16 height 15
click at [1175, 326] on link "✕" at bounding box center [1182, 326] width 16 height 15
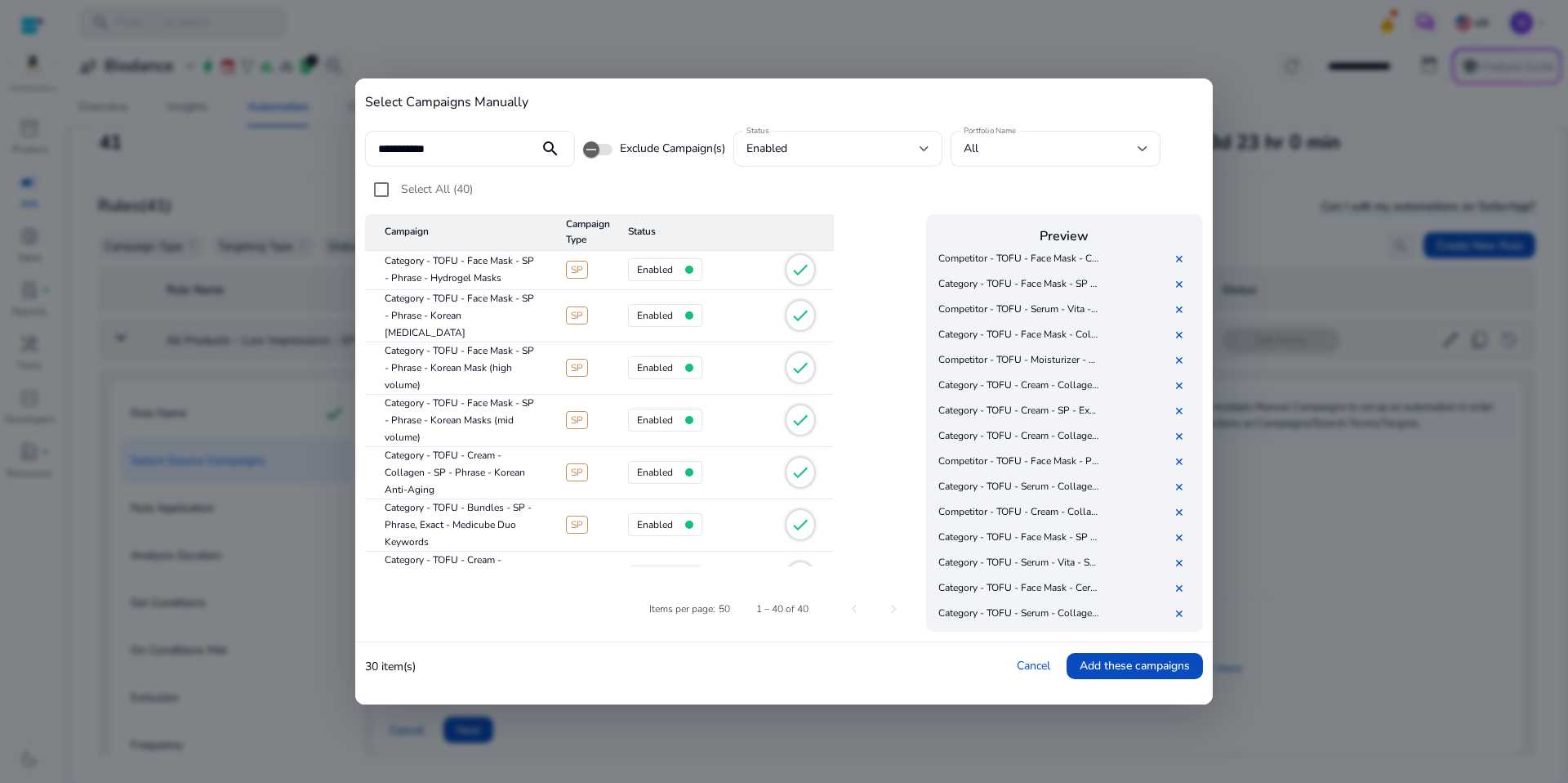
scroll to position [0, 0]
click at [1183, 416] on link "✕" at bounding box center [1182, 414] width 16 height 15
click at [1186, 436] on link "✕" at bounding box center [1182, 440] width 16 height 15
click at [1176, 465] on link "✕" at bounding box center [1182, 465] width 16 height 15
click at [1186, 541] on link "✕" at bounding box center [1182, 540] width 16 height 15
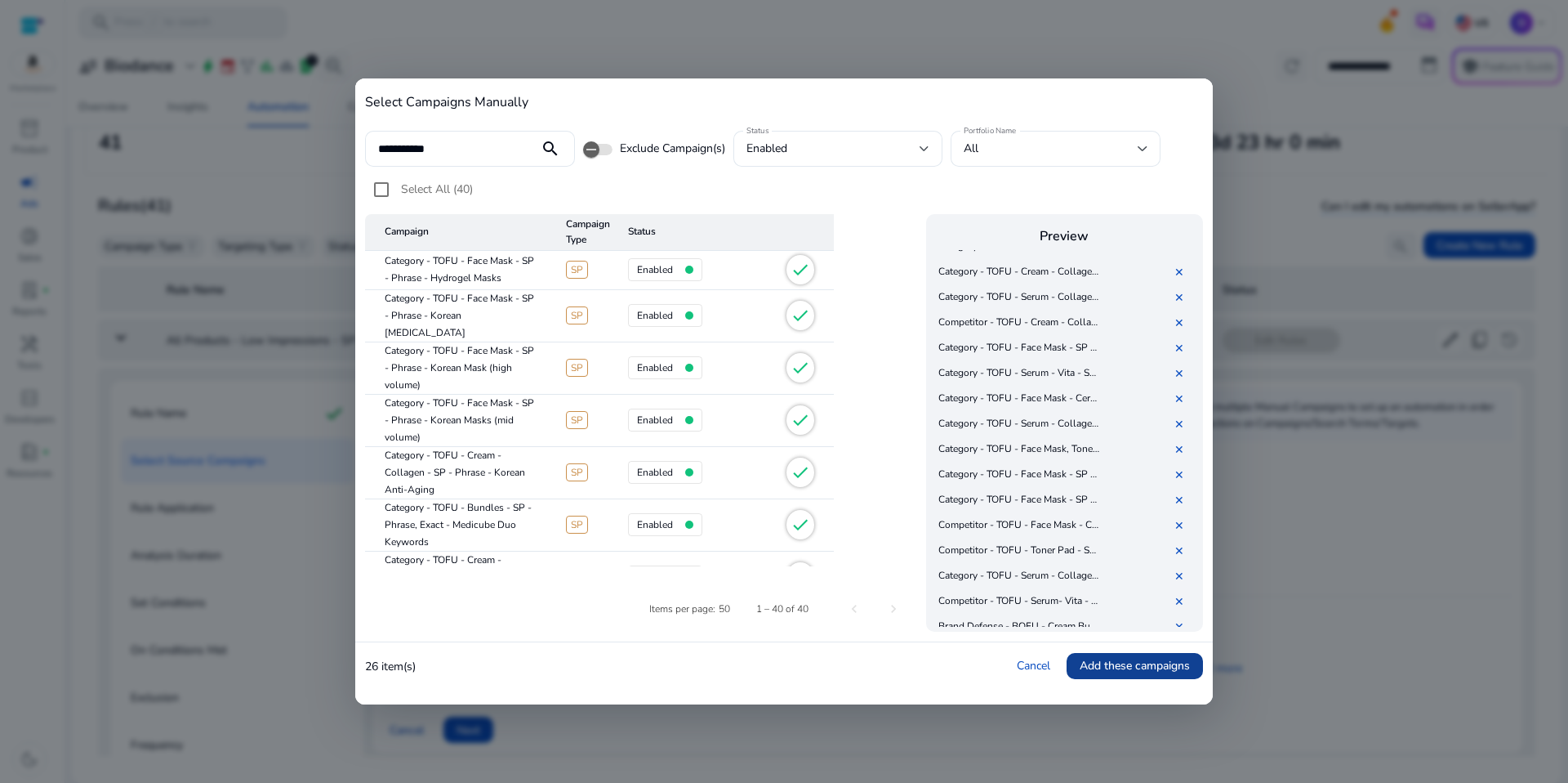
scroll to position [259, 0]
click at [1095, 677] on span at bounding box center [1134, 666] width 136 height 39
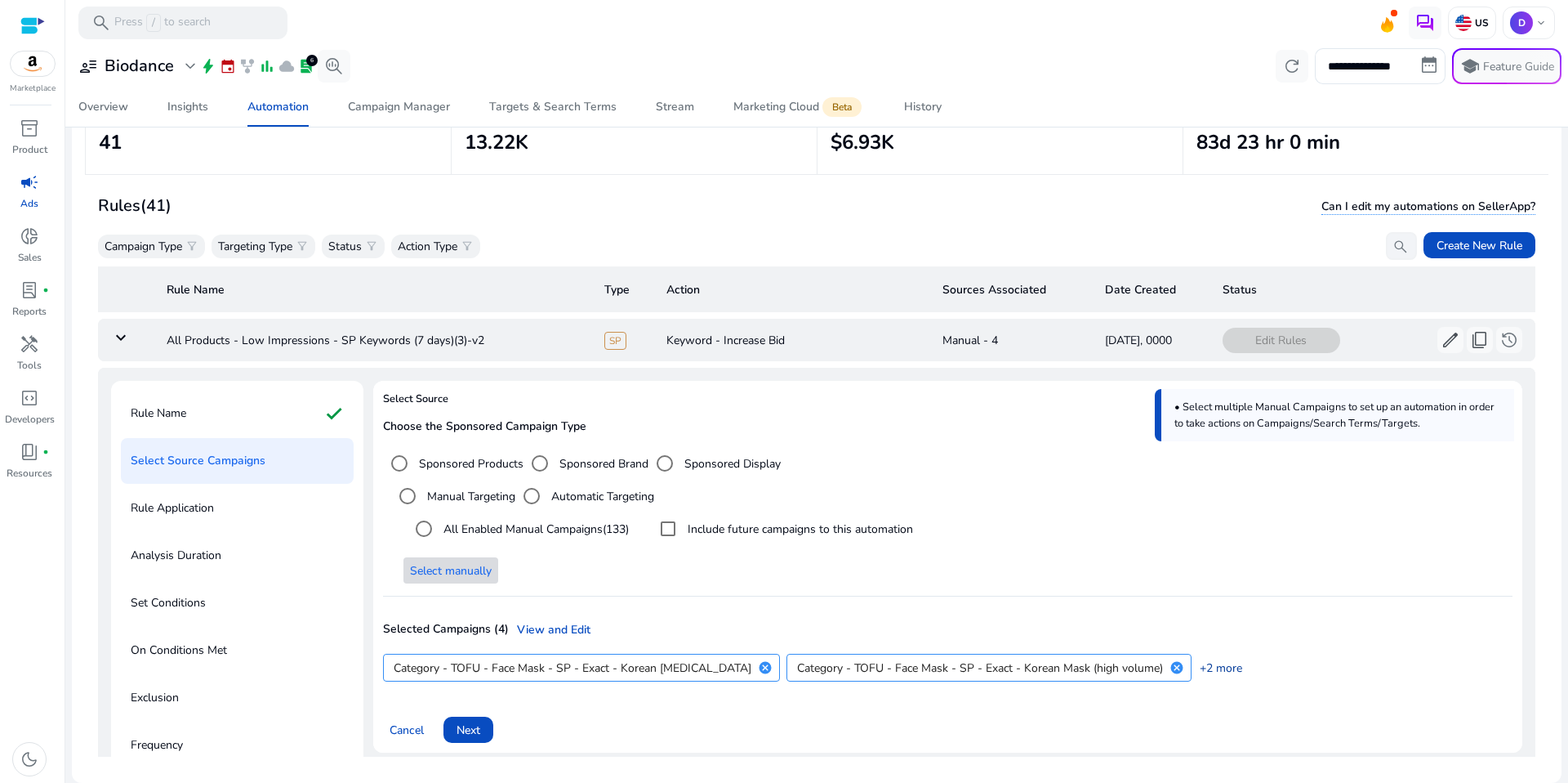
click at [1192, 663] on link "+2 more" at bounding box center [1217, 667] width 51 height 17
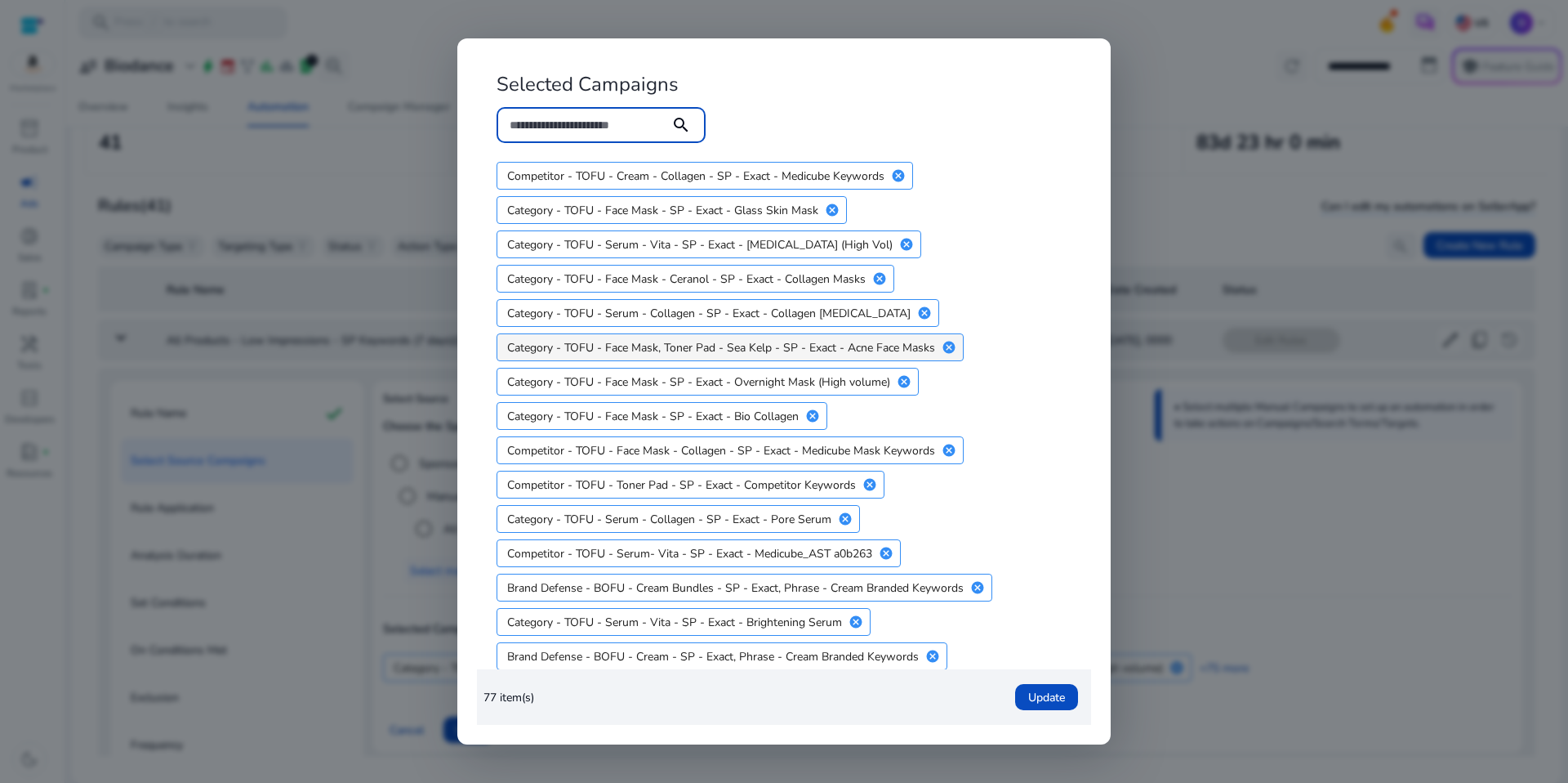
scroll to position [495, 0]
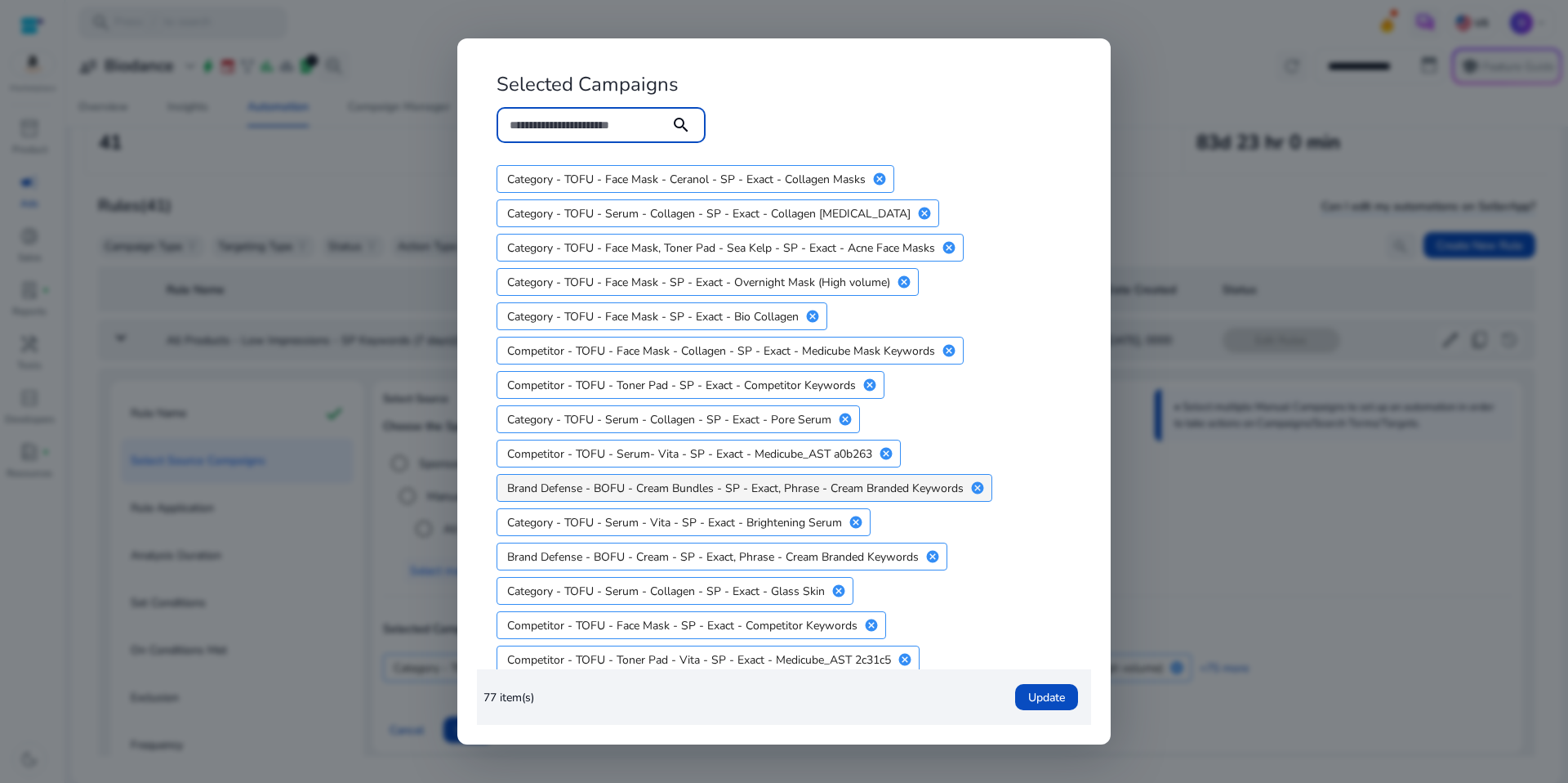
click at [984, 492] on mat-icon "cancel" at bounding box center [977, 488] width 28 height 14
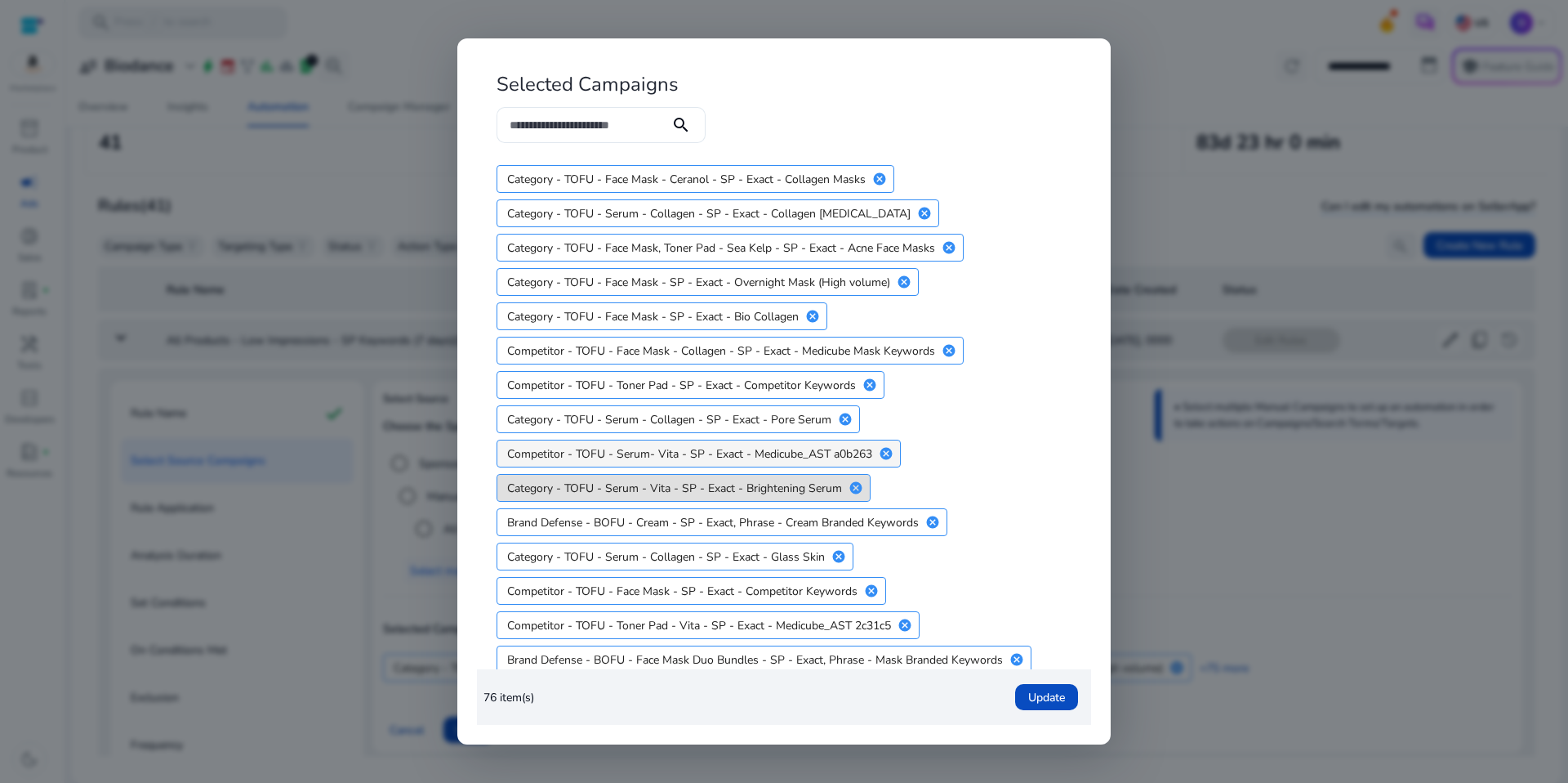
click at [890, 452] on mat-icon "cancel" at bounding box center [885, 453] width 28 height 14
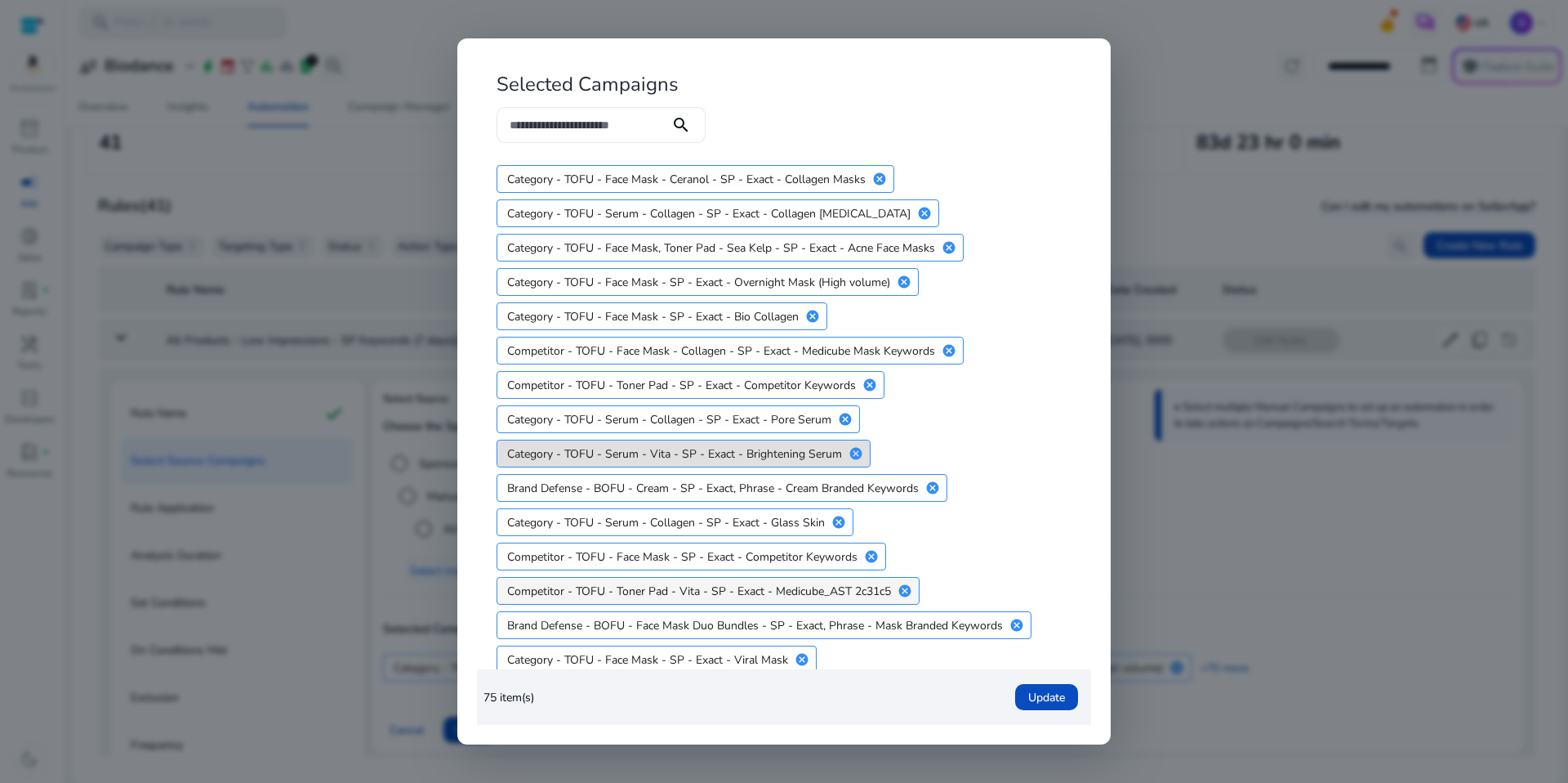
click at [904, 592] on mat-icon "cancel" at bounding box center [904, 590] width 28 height 14
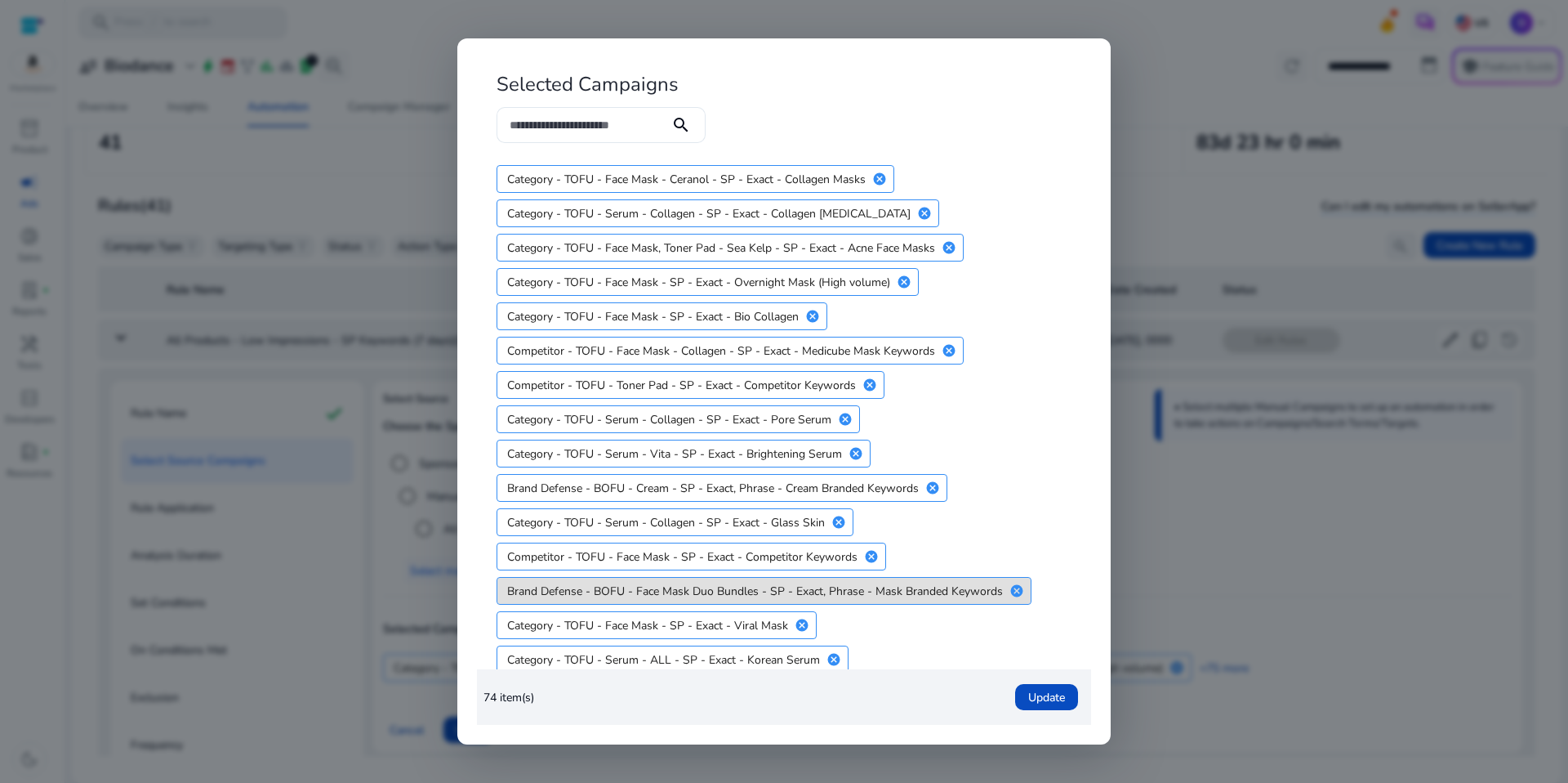
click at [1016, 589] on mat-icon "cancel" at bounding box center [1016, 590] width 28 height 14
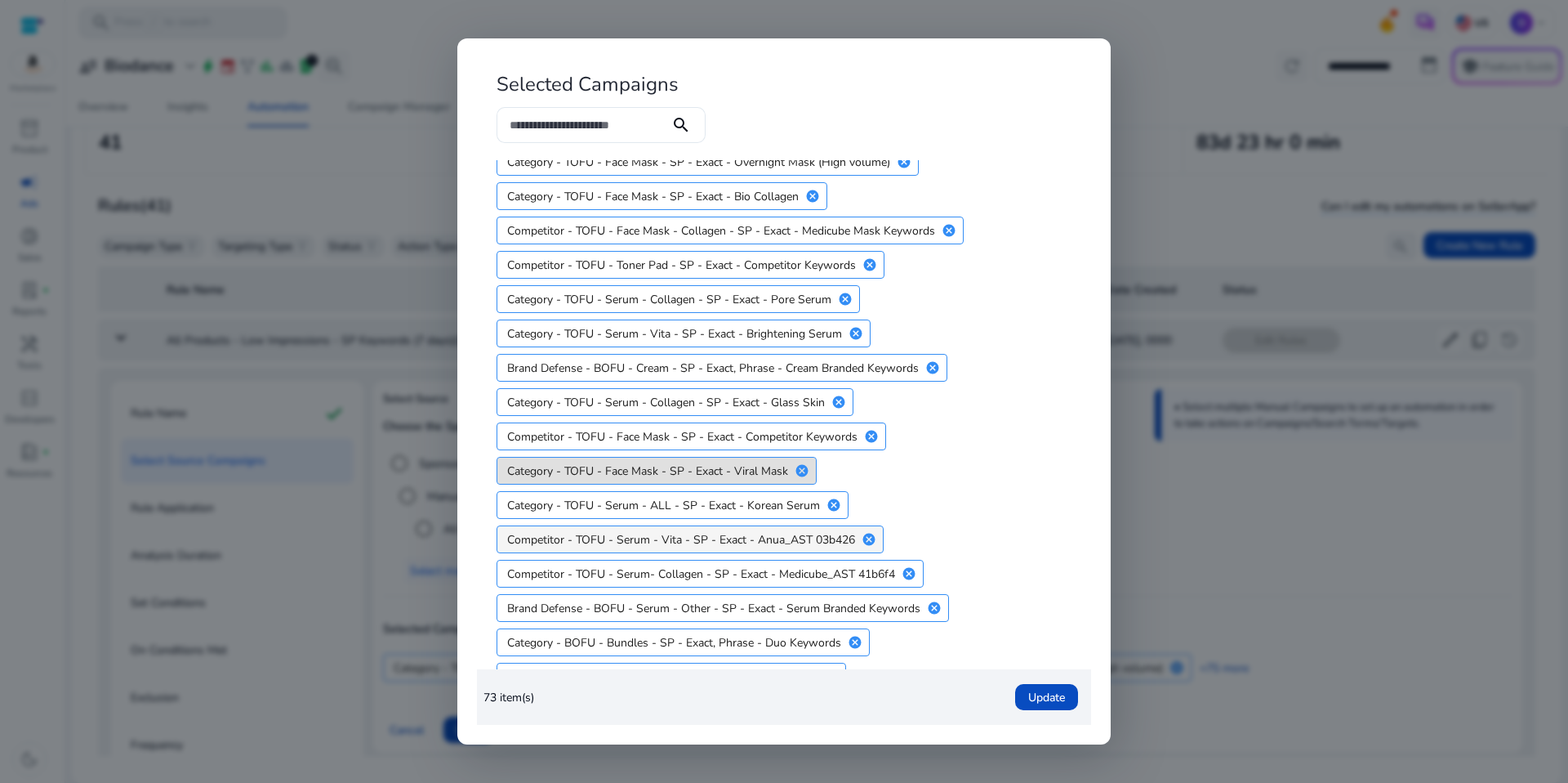
scroll to position [652, 0]
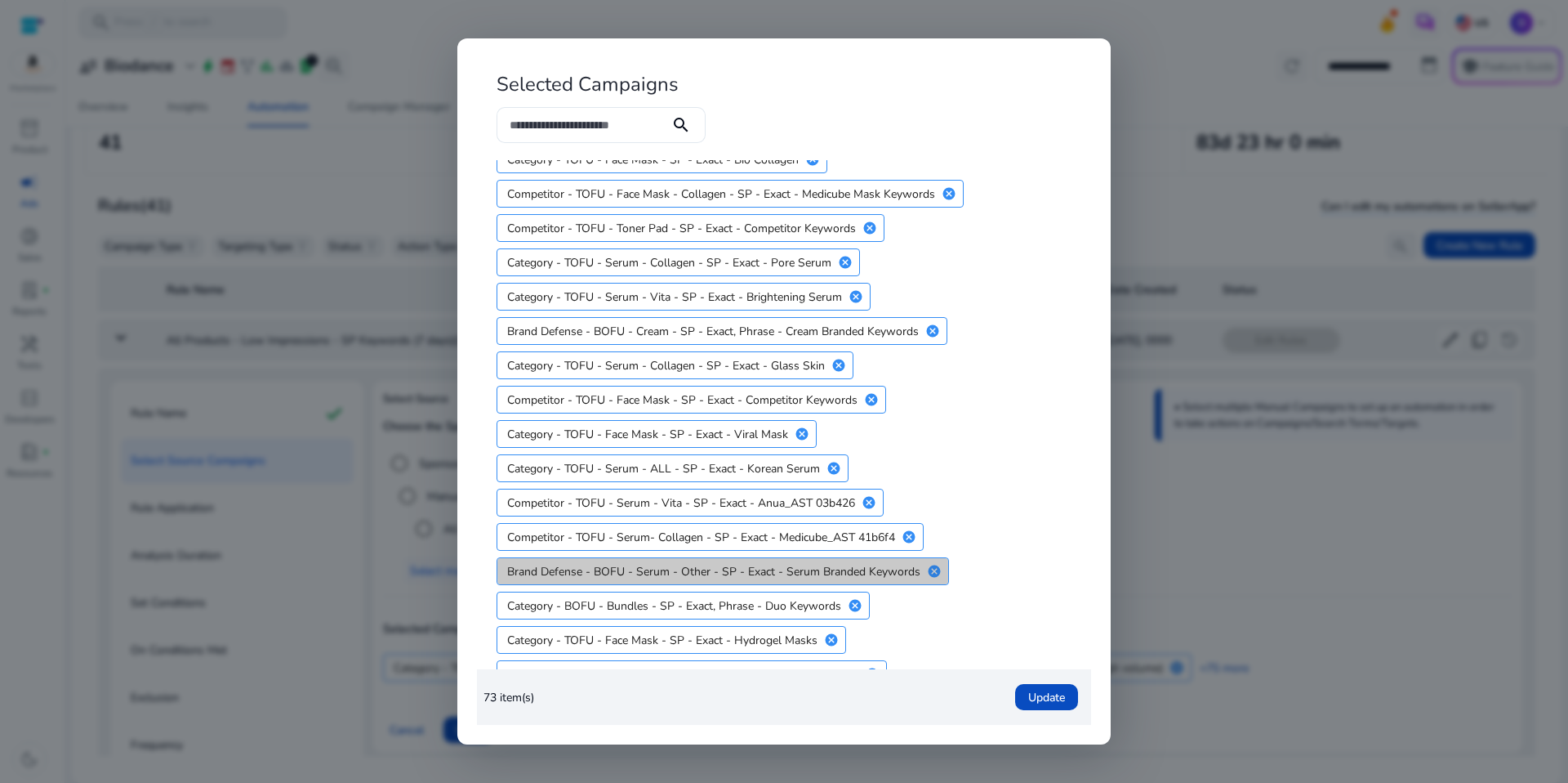
click at [937, 569] on mat-icon "cancel" at bounding box center [933, 571] width 28 height 14
click at [847, 573] on mat-icon "cancel" at bounding box center [855, 571] width 28 height 14
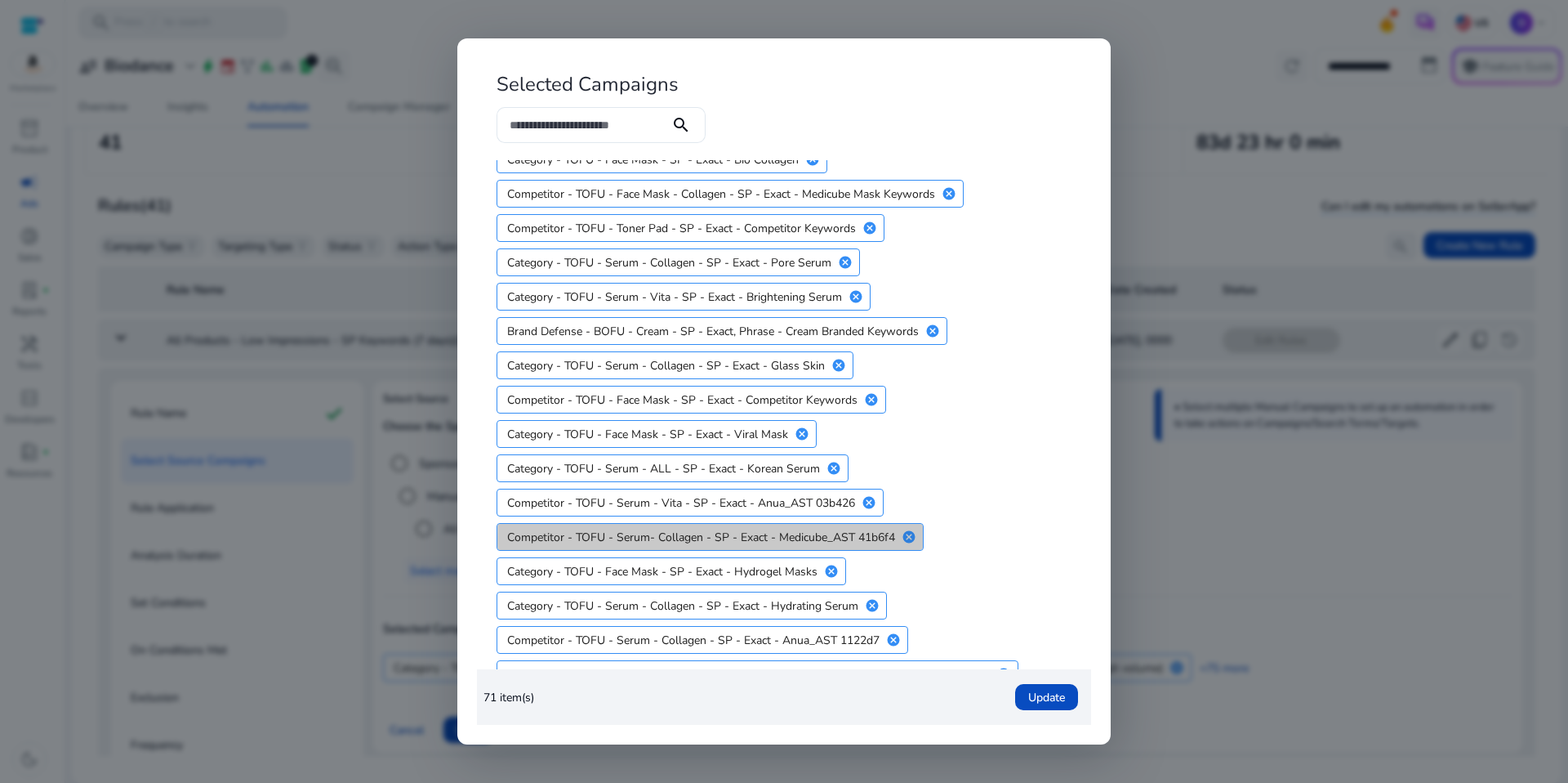
click at [912, 540] on mat-icon "cancel" at bounding box center [908, 537] width 28 height 14
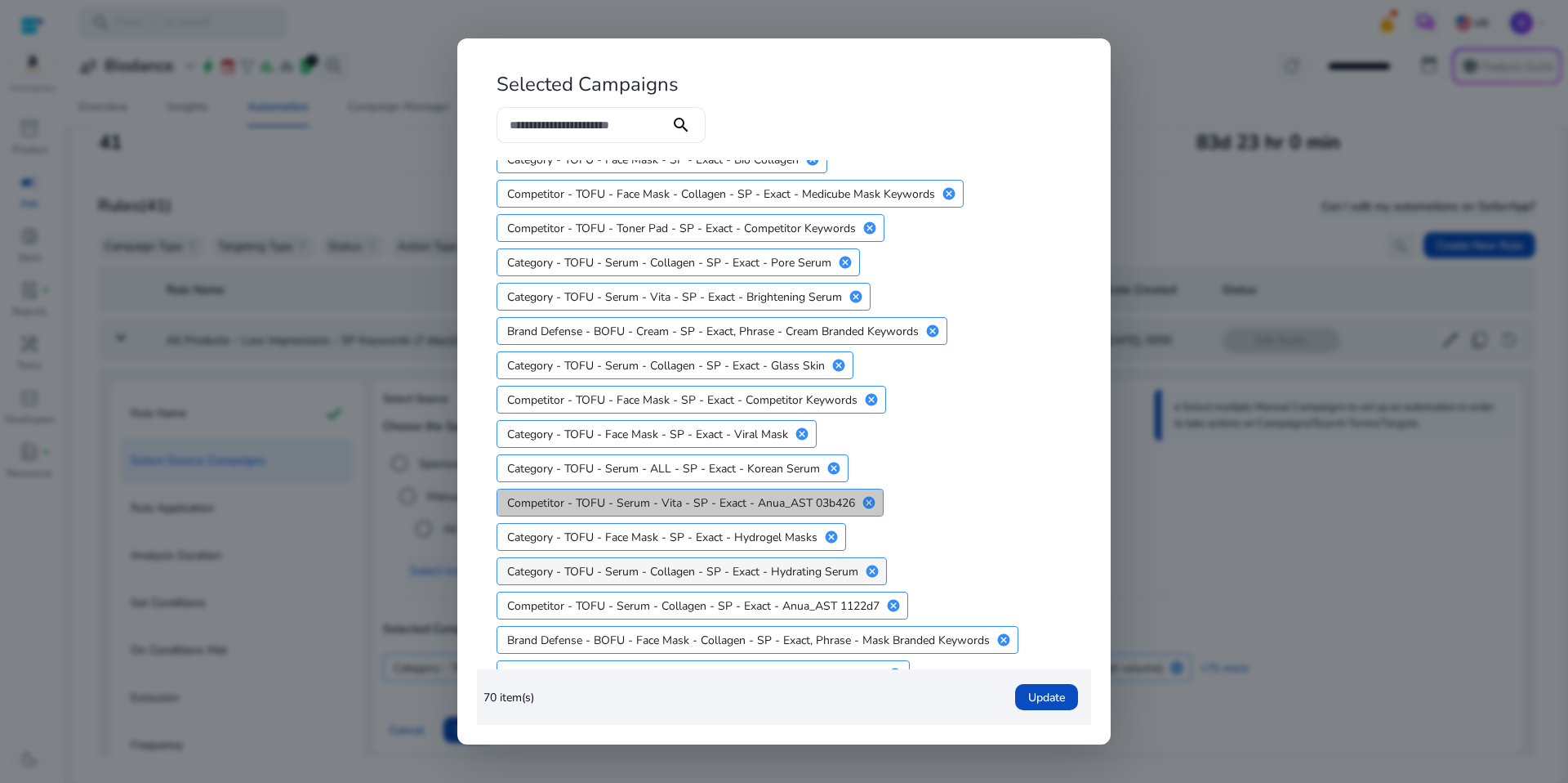
drag, startPoint x: 876, startPoint y: 502, endPoint x: 877, endPoint y: 533, distance: 31.0
click at [876, 502] on mat-icon "cancel" at bounding box center [868, 502] width 28 height 14
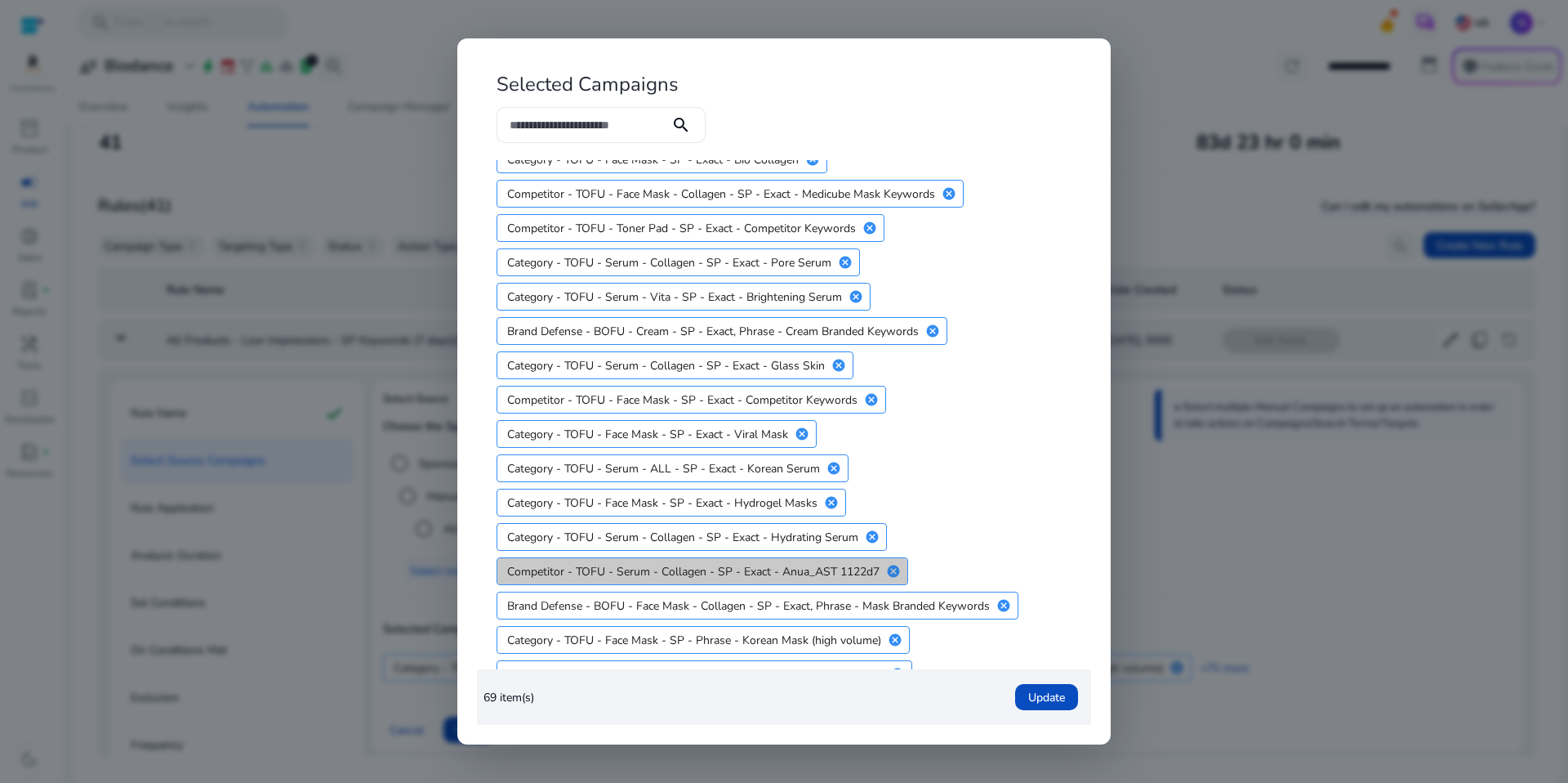
click at [894, 575] on mat-icon "cancel" at bounding box center [893, 571] width 28 height 14
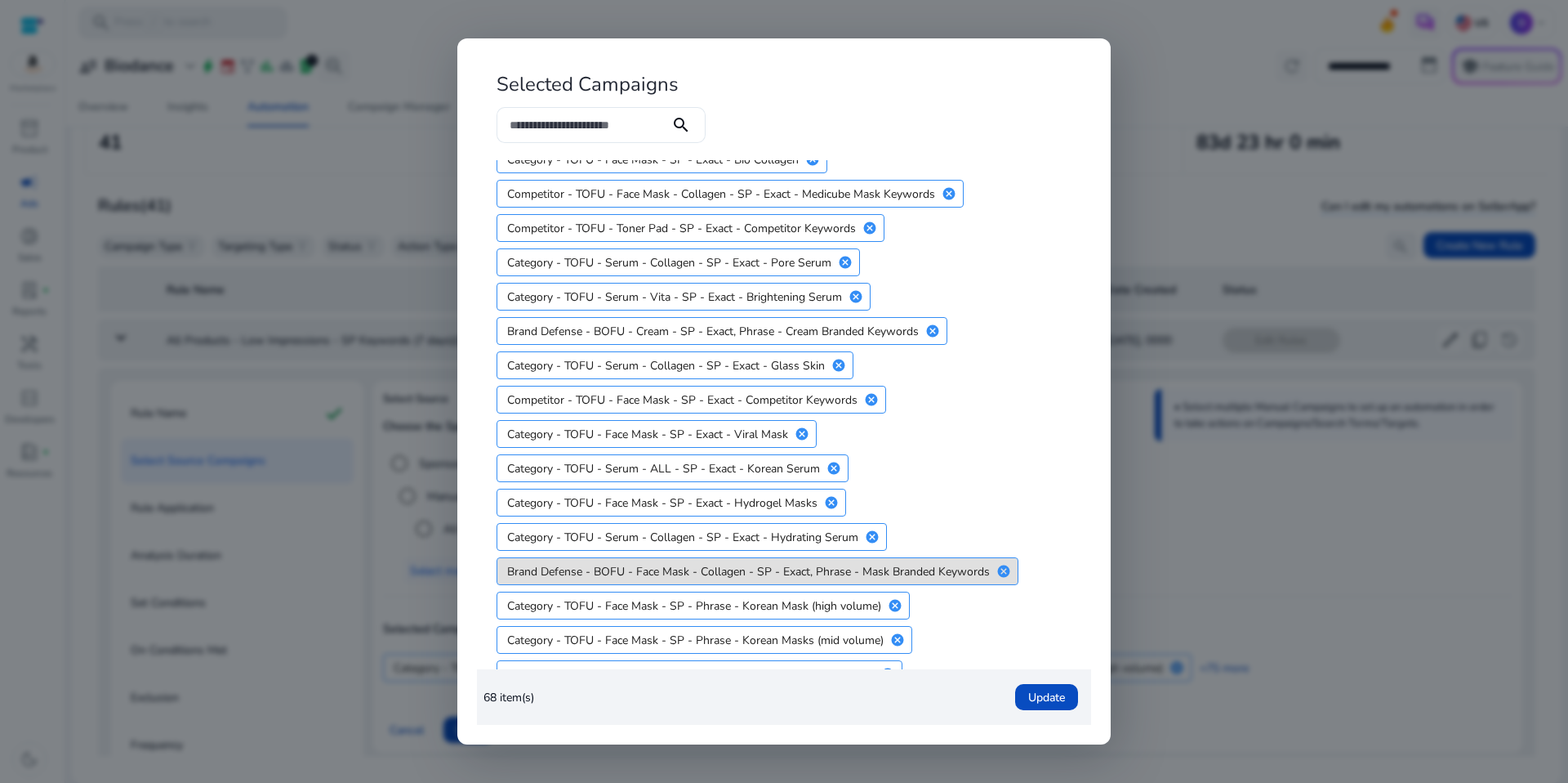
click at [1002, 573] on mat-icon "cancel" at bounding box center [1003, 571] width 28 height 14
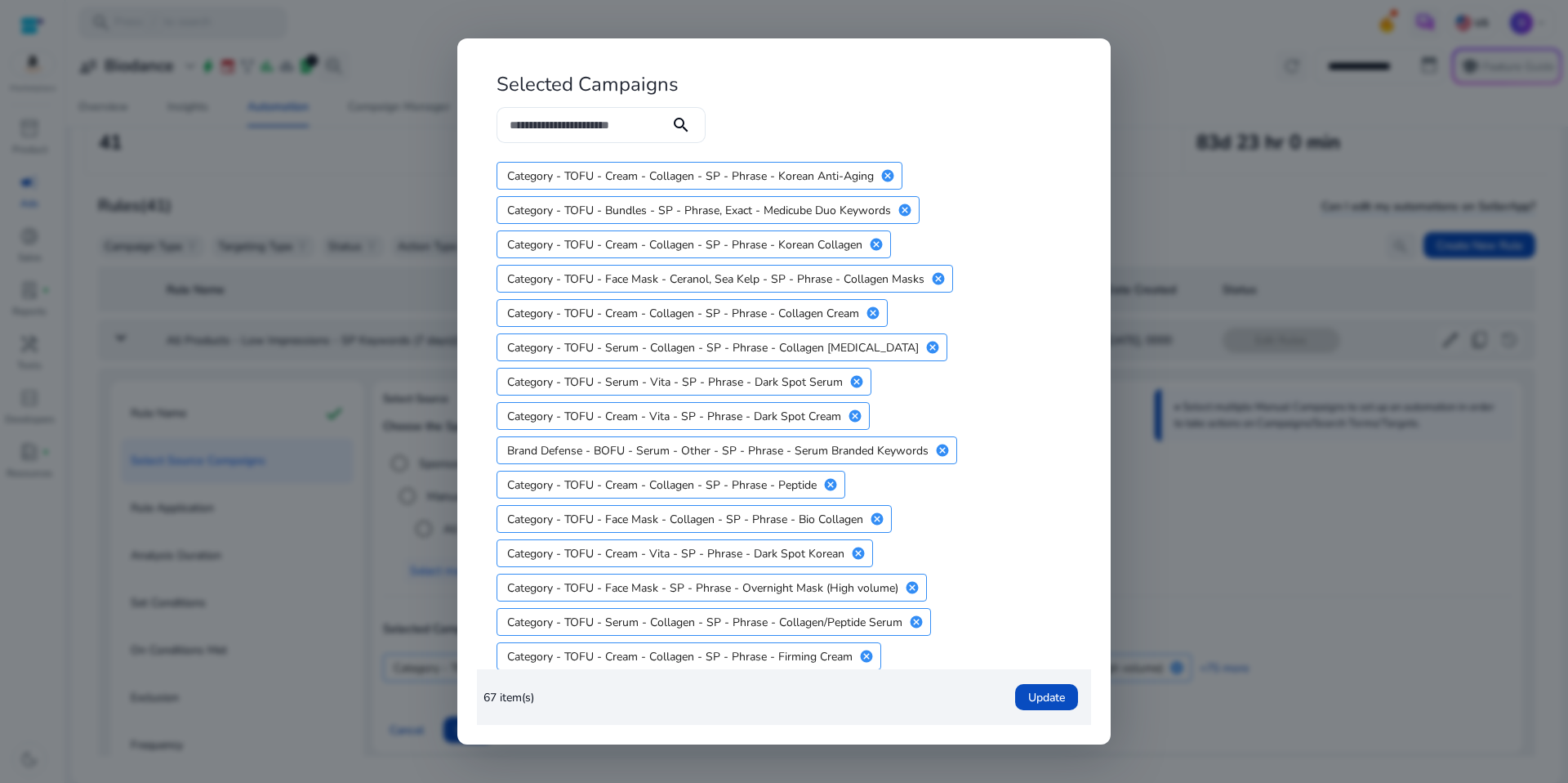
scroll to position [1146, 0]
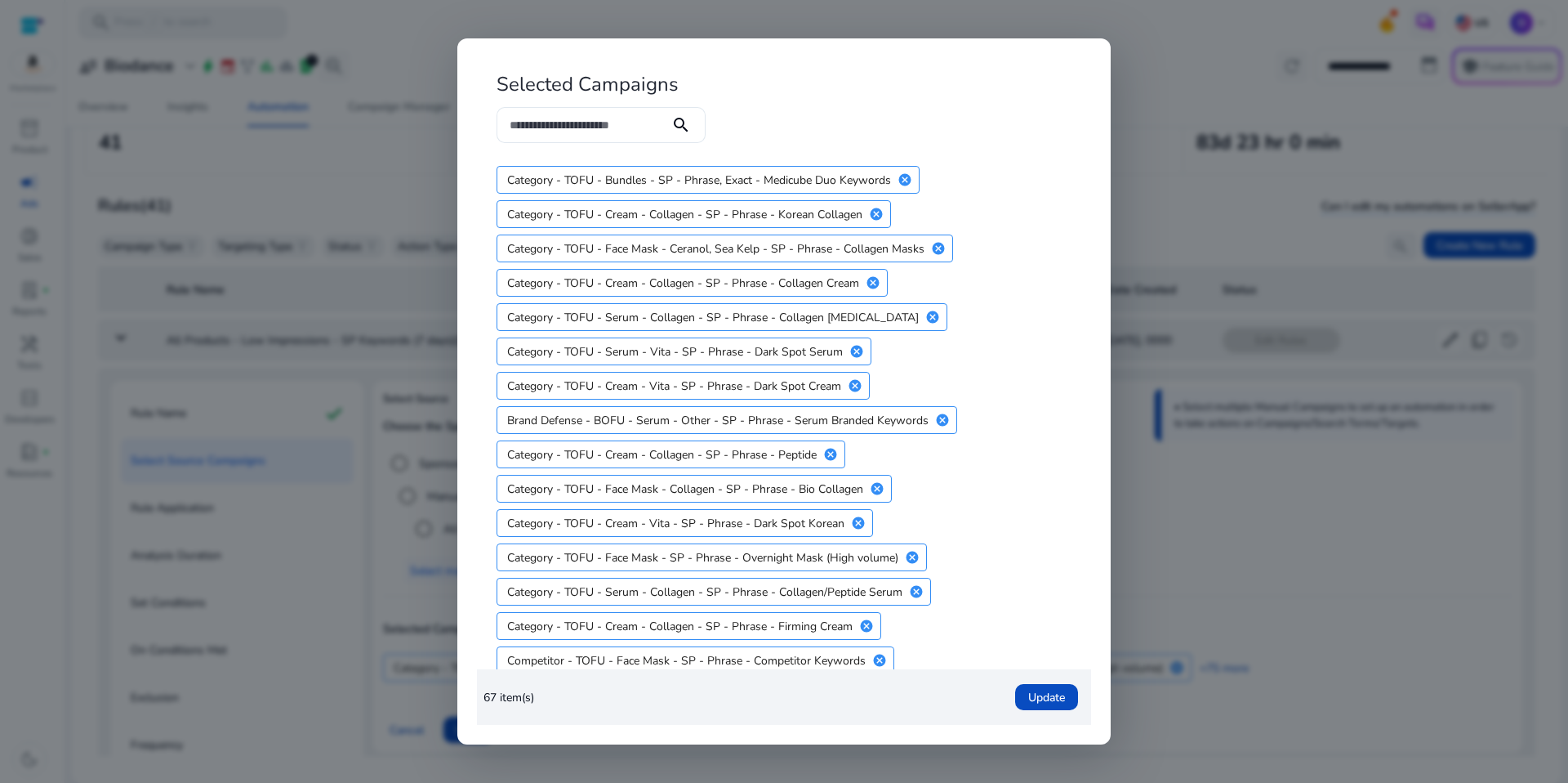
click at [947, 417] on mat-icon "cancel" at bounding box center [942, 420] width 28 height 14
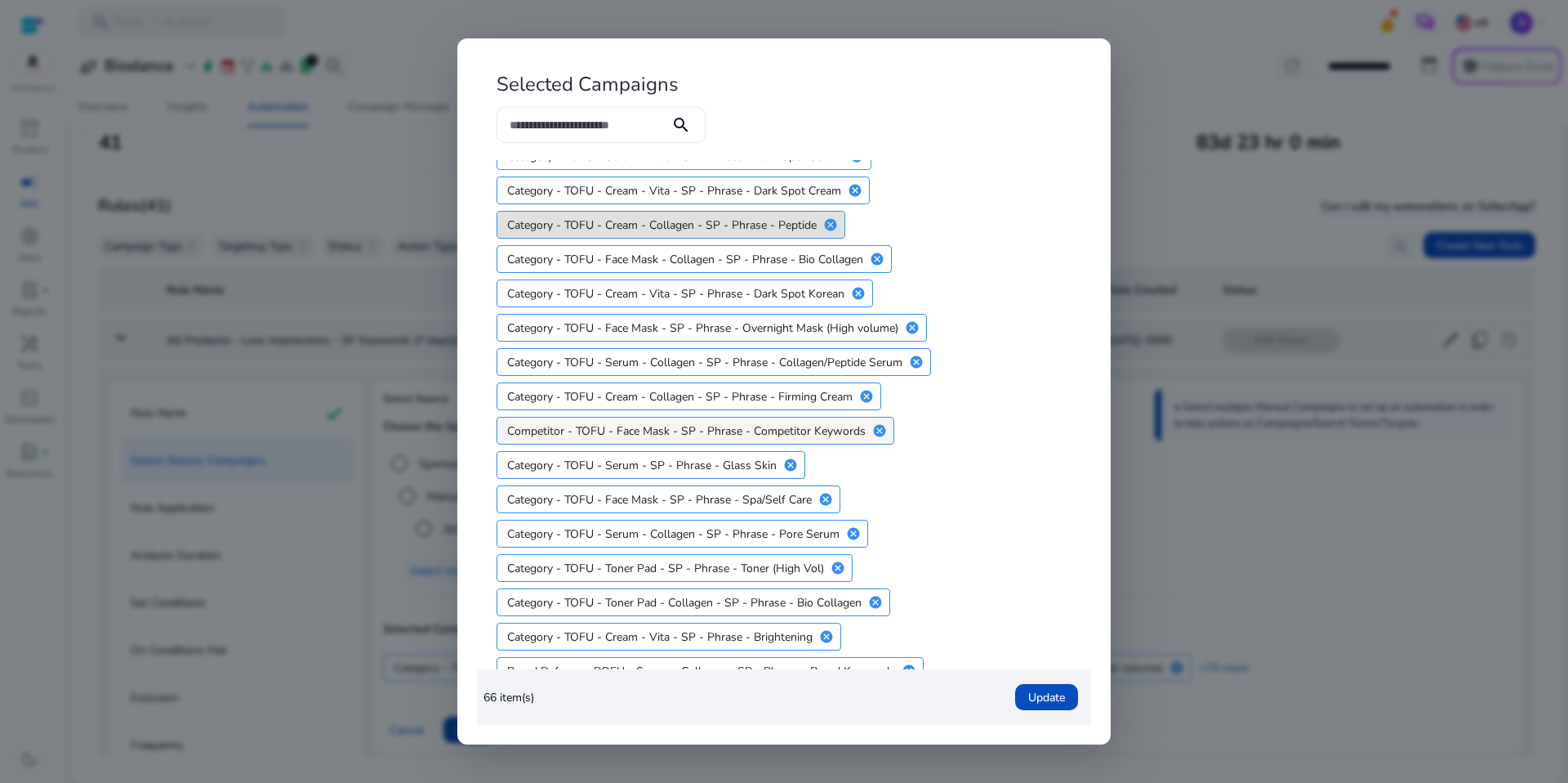
scroll to position [1466, 0]
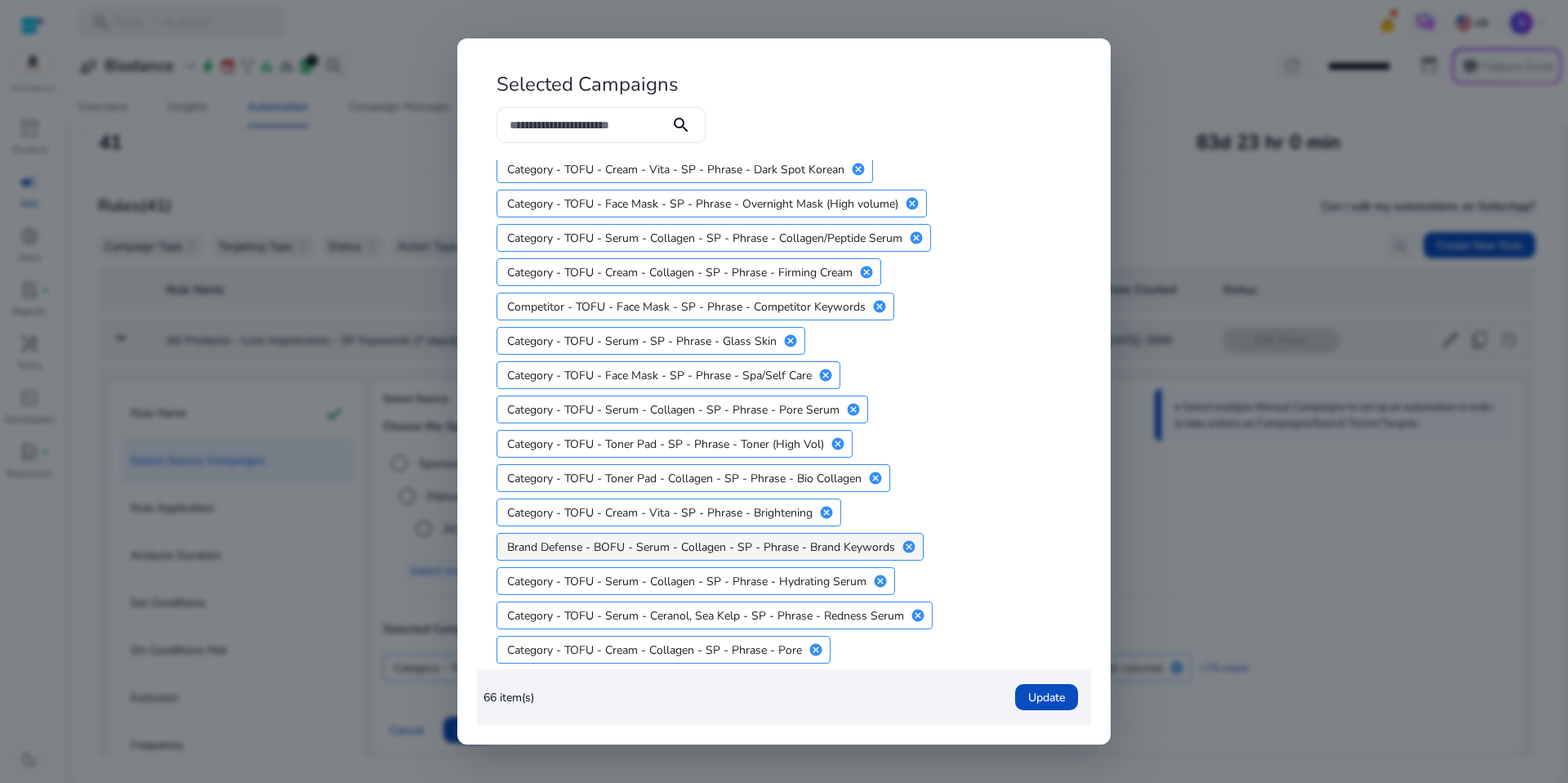
click at [908, 549] on mat-icon "cancel" at bounding box center [908, 547] width 28 height 14
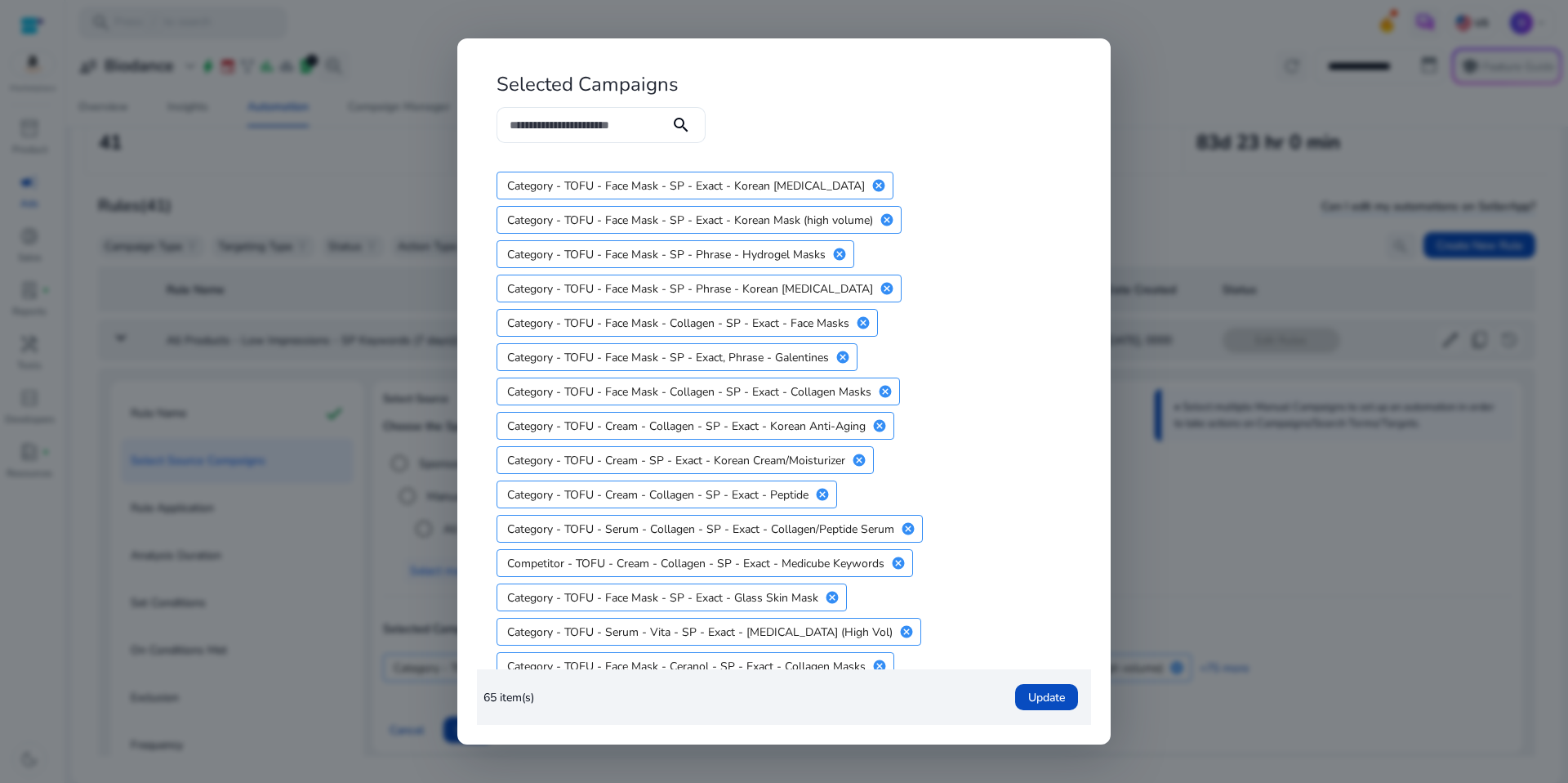
scroll to position [0, 0]
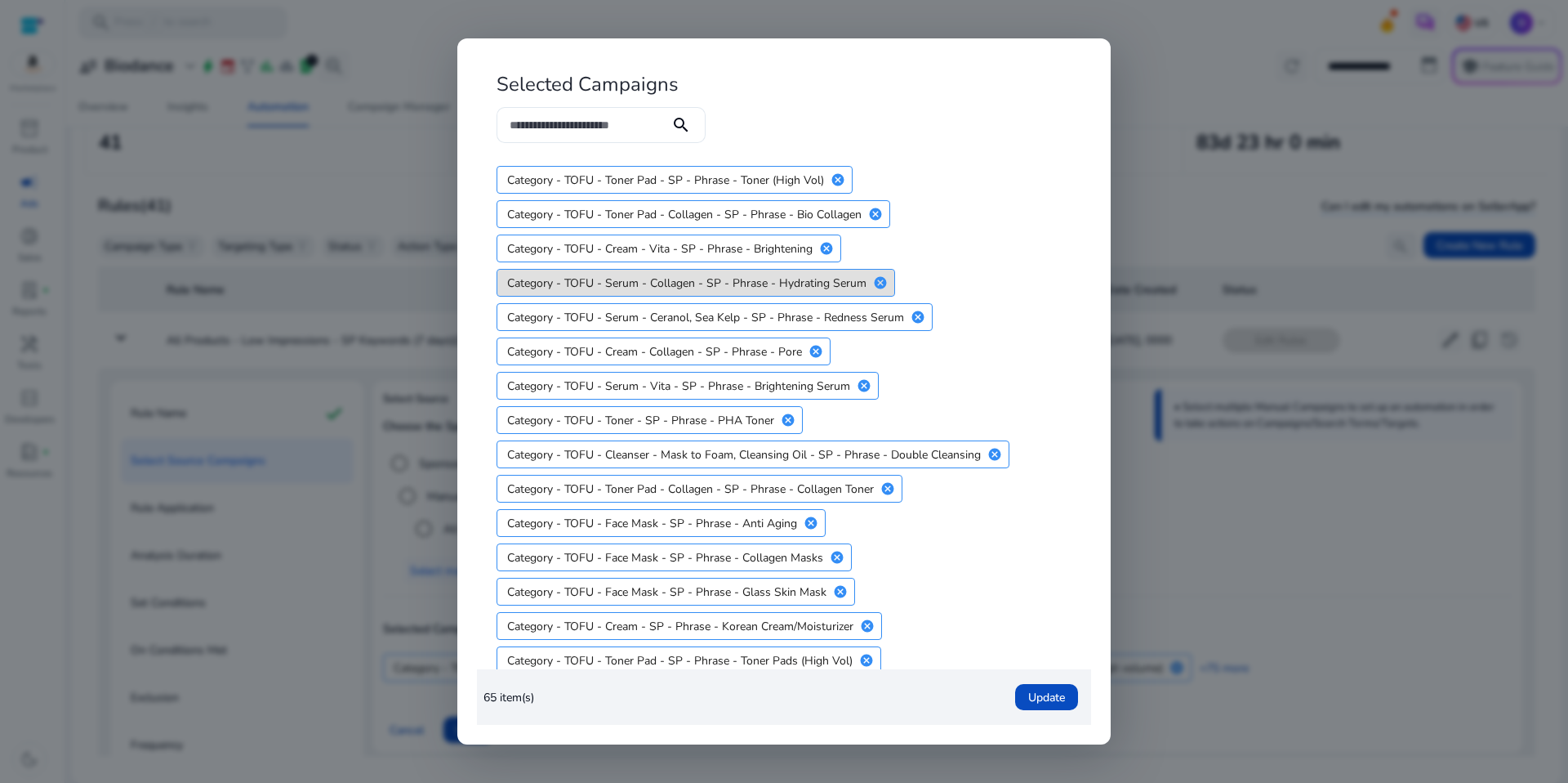
scroll to position [1754, 0]
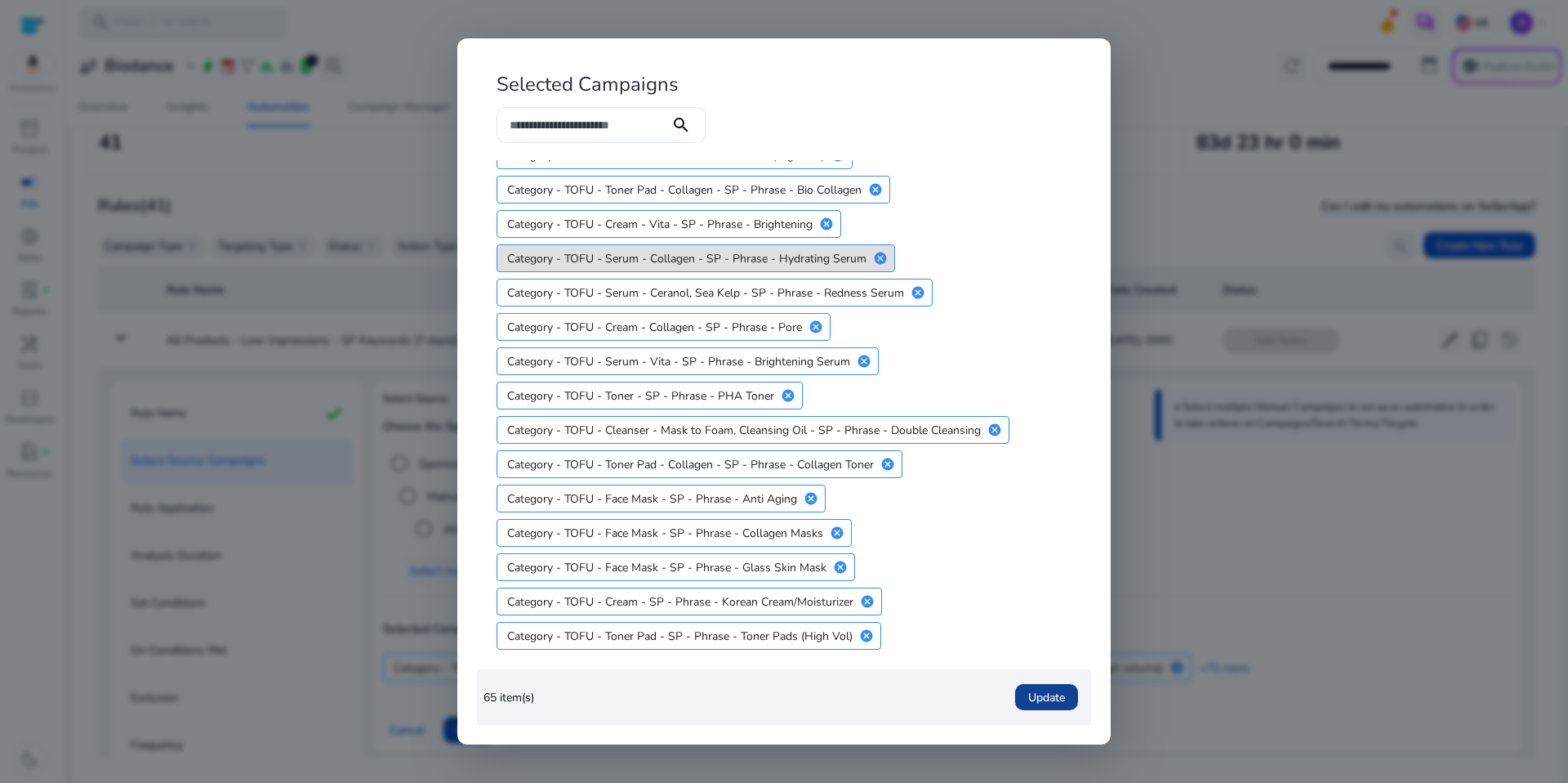
click at [1029, 706] on span "button" at bounding box center [1047, 696] width 63 height 39
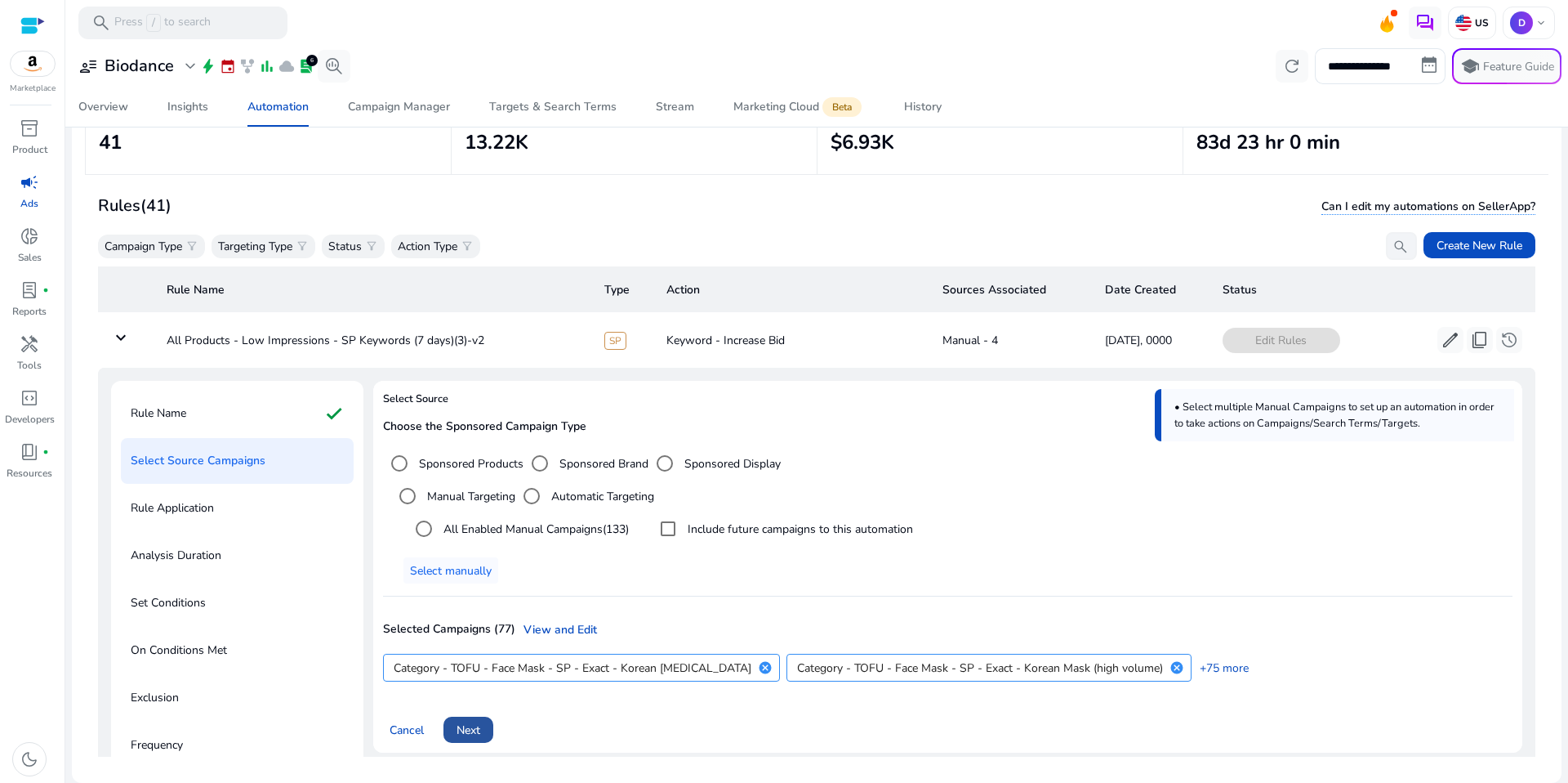
click at [492, 723] on span at bounding box center [468, 729] width 50 height 39
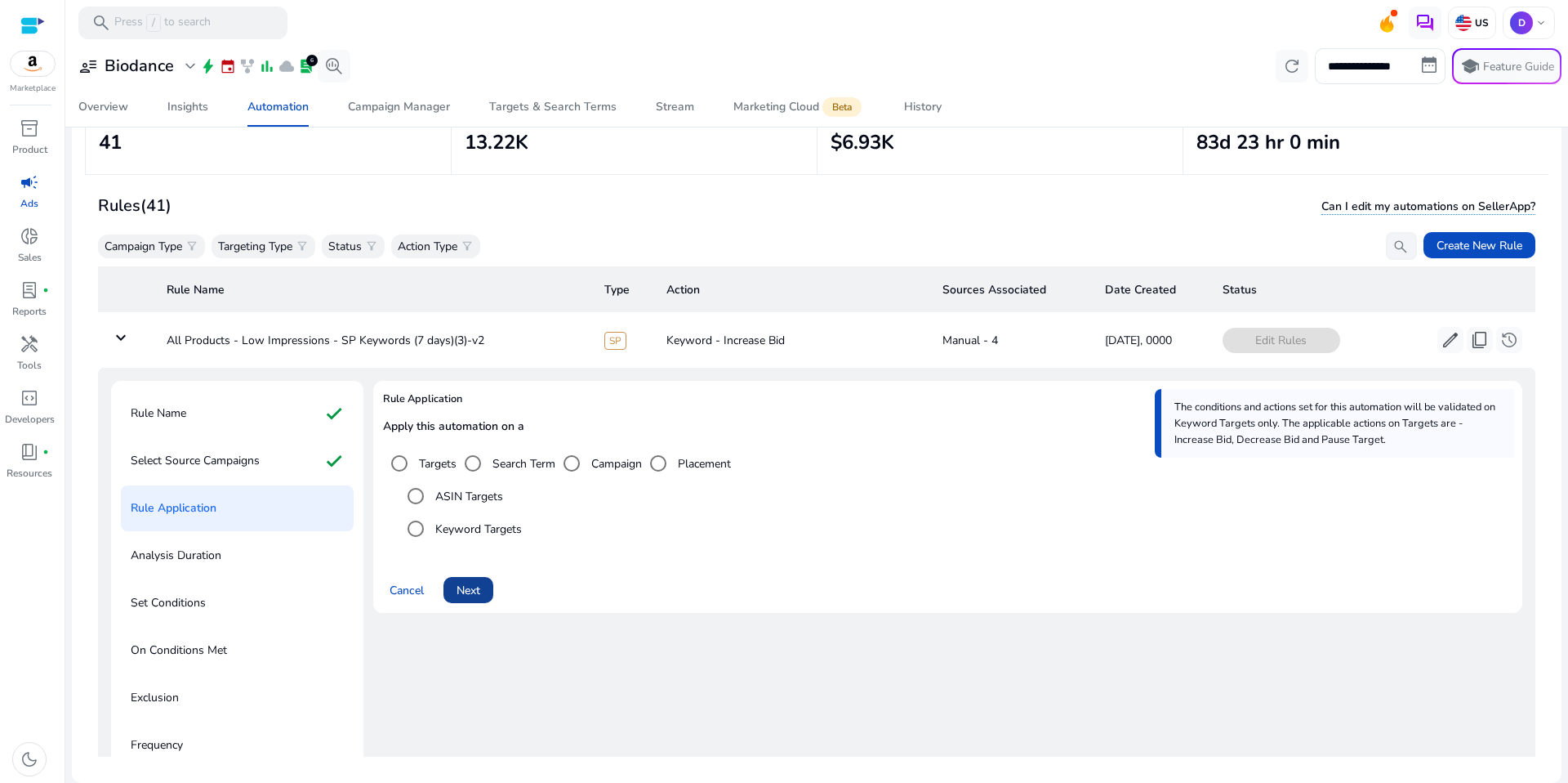
click at [488, 592] on span at bounding box center [468, 589] width 50 height 39
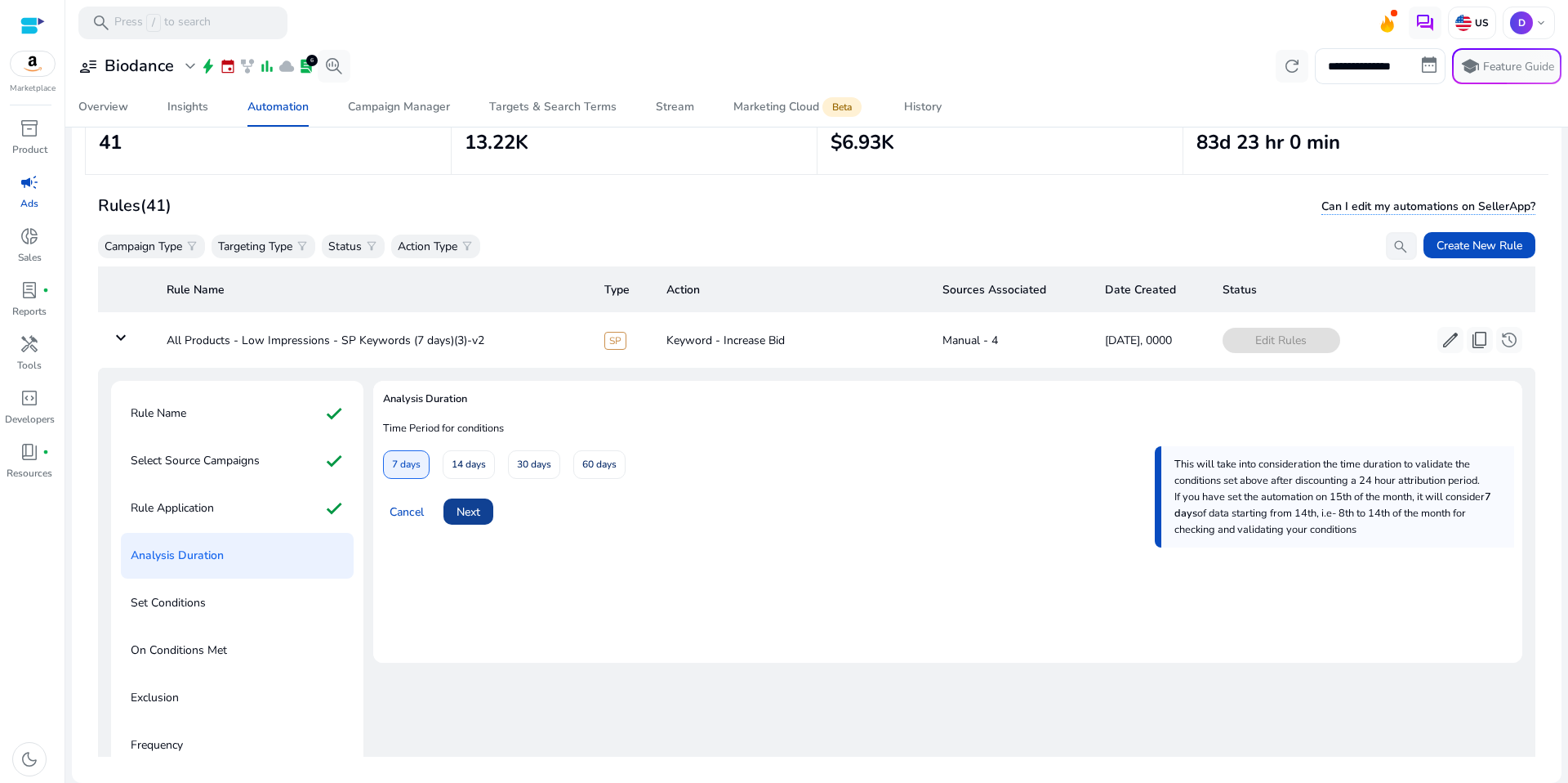
click at [475, 521] on span at bounding box center [468, 512] width 50 height 39
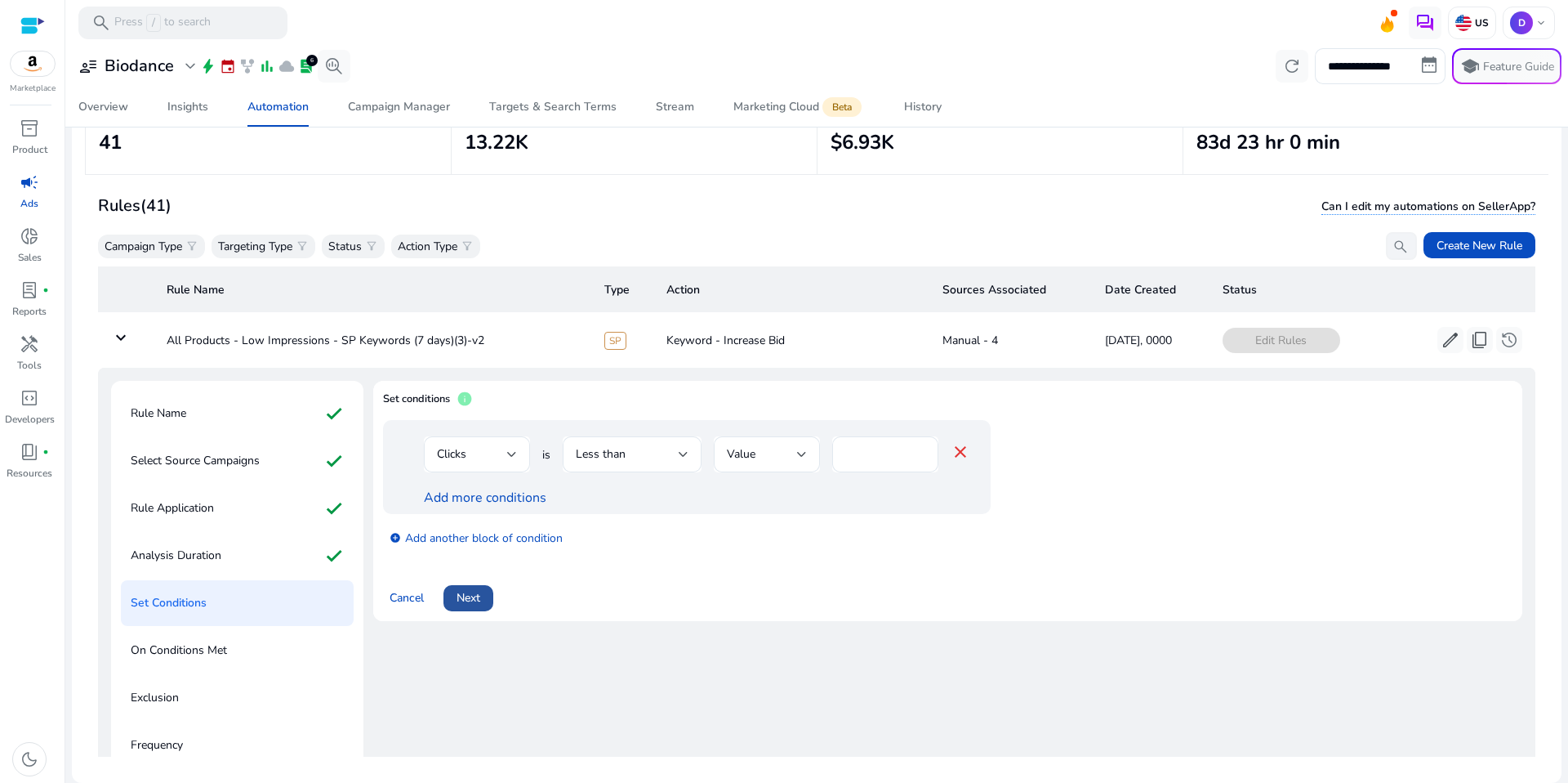
click at [475, 593] on span "Next" at bounding box center [468, 598] width 24 height 17
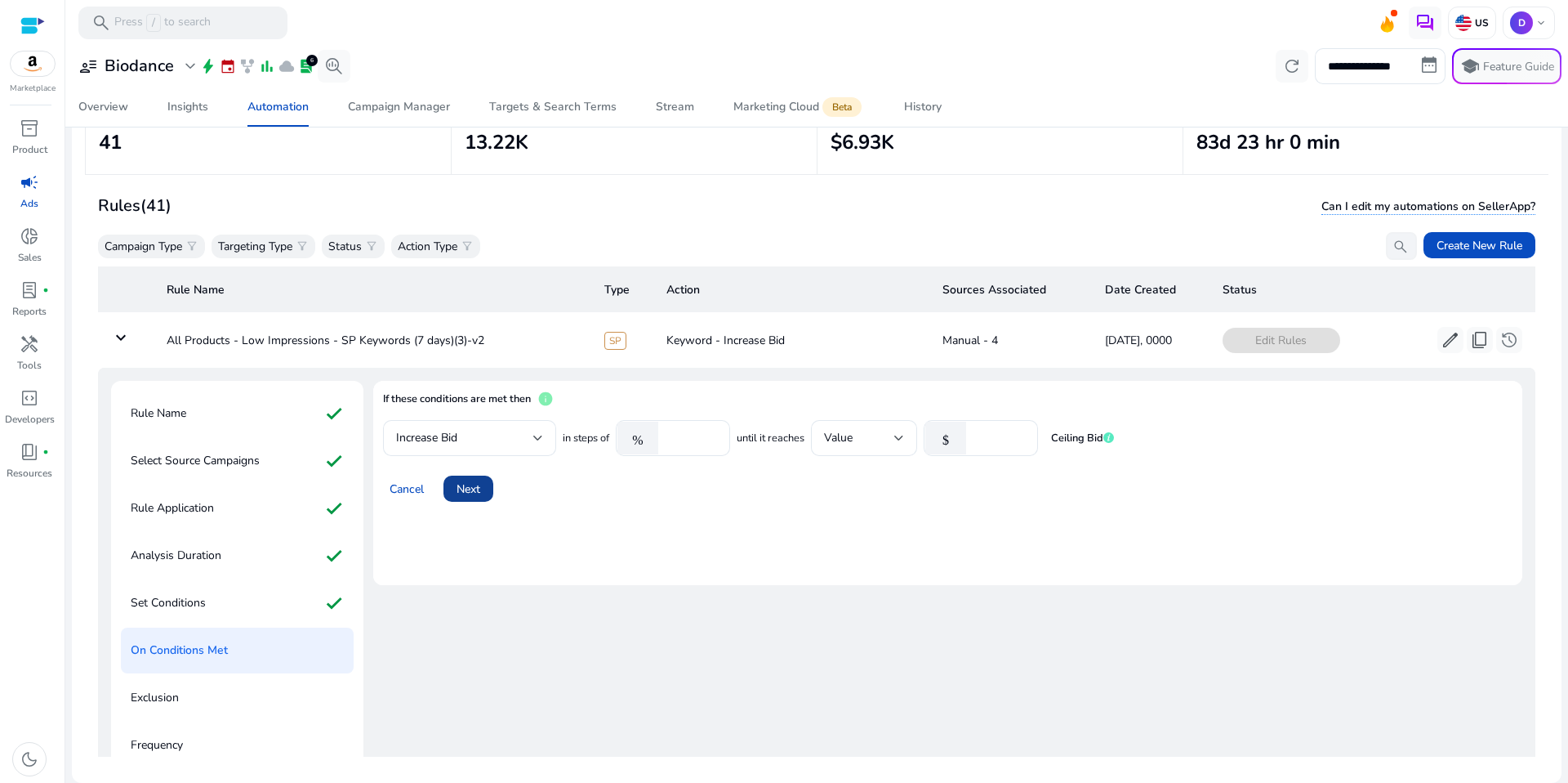
click at [483, 490] on span at bounding box center [468, 489] width 50 height 39
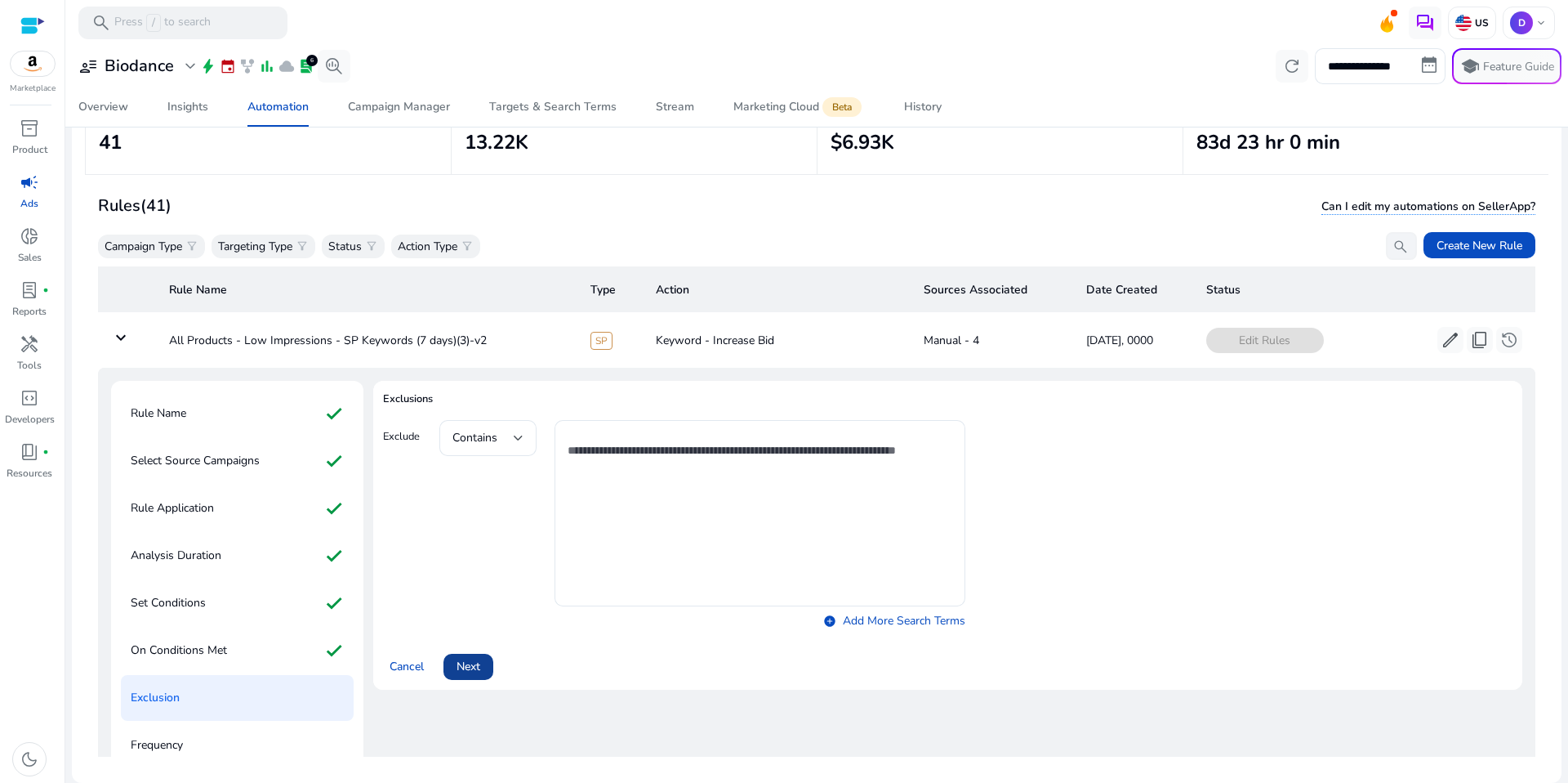
click at [475, 666] on span "Next" at bounding box center [468, 665] width 24 height 17
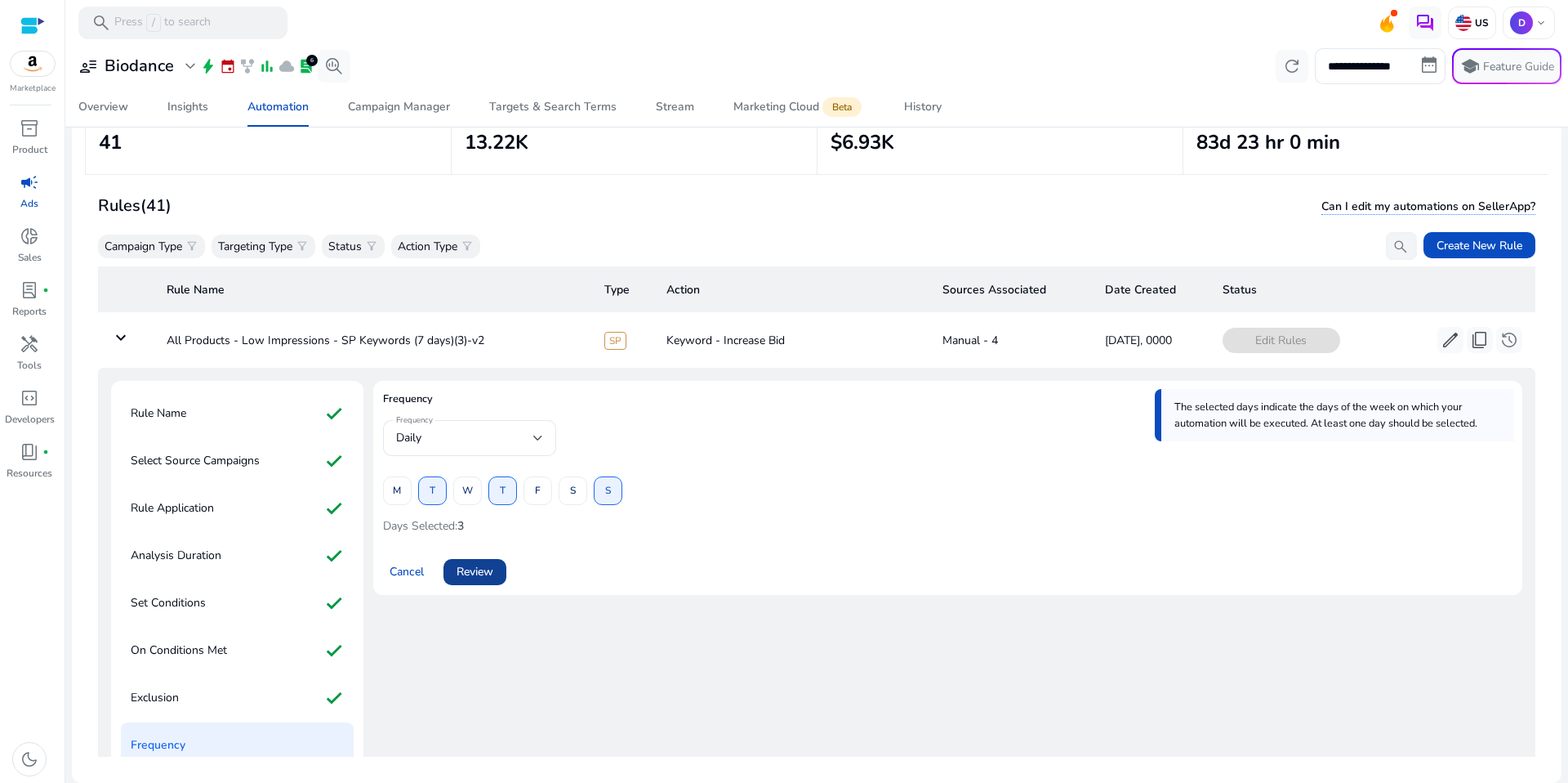
click at [489, 580] on span "Review" at bounding box center [474, 571] width 37 height 17
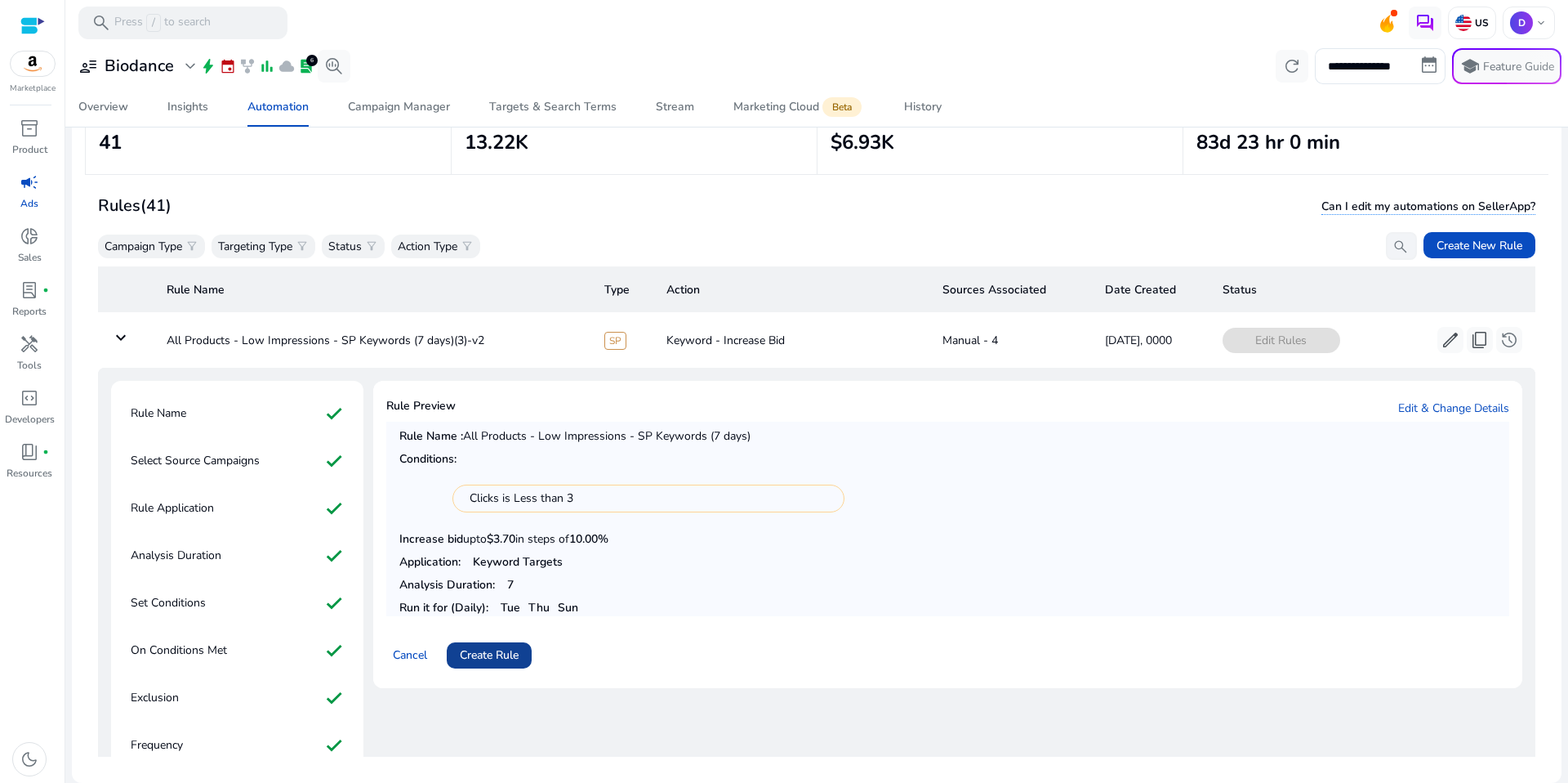
click at [514, 657] on span "Create Rule" at bounding box center [489, 655] width 59 height 17
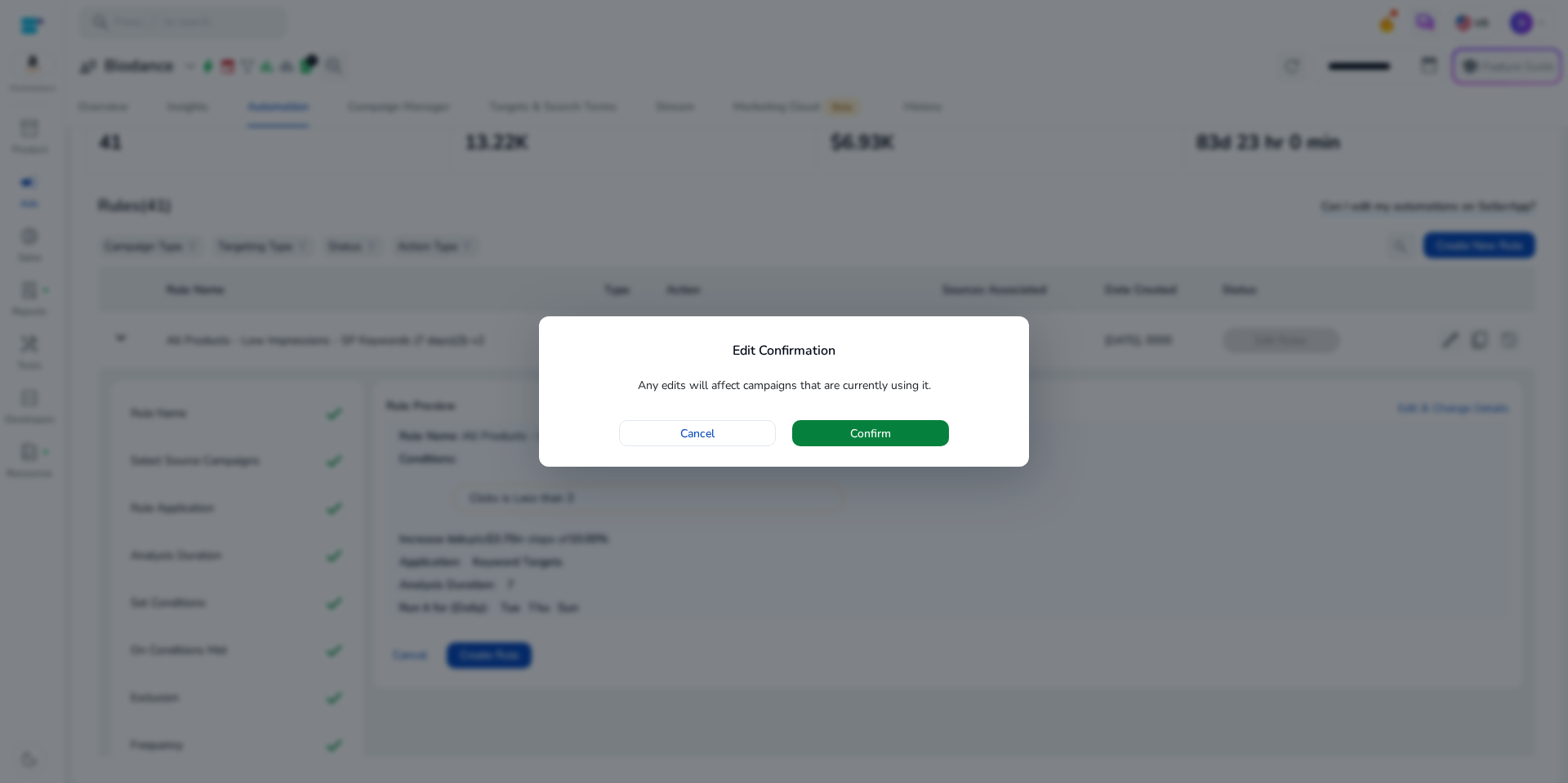
click at [863, 437] on span "Confirm" at bounding box center [871, 433] width 41 height 17
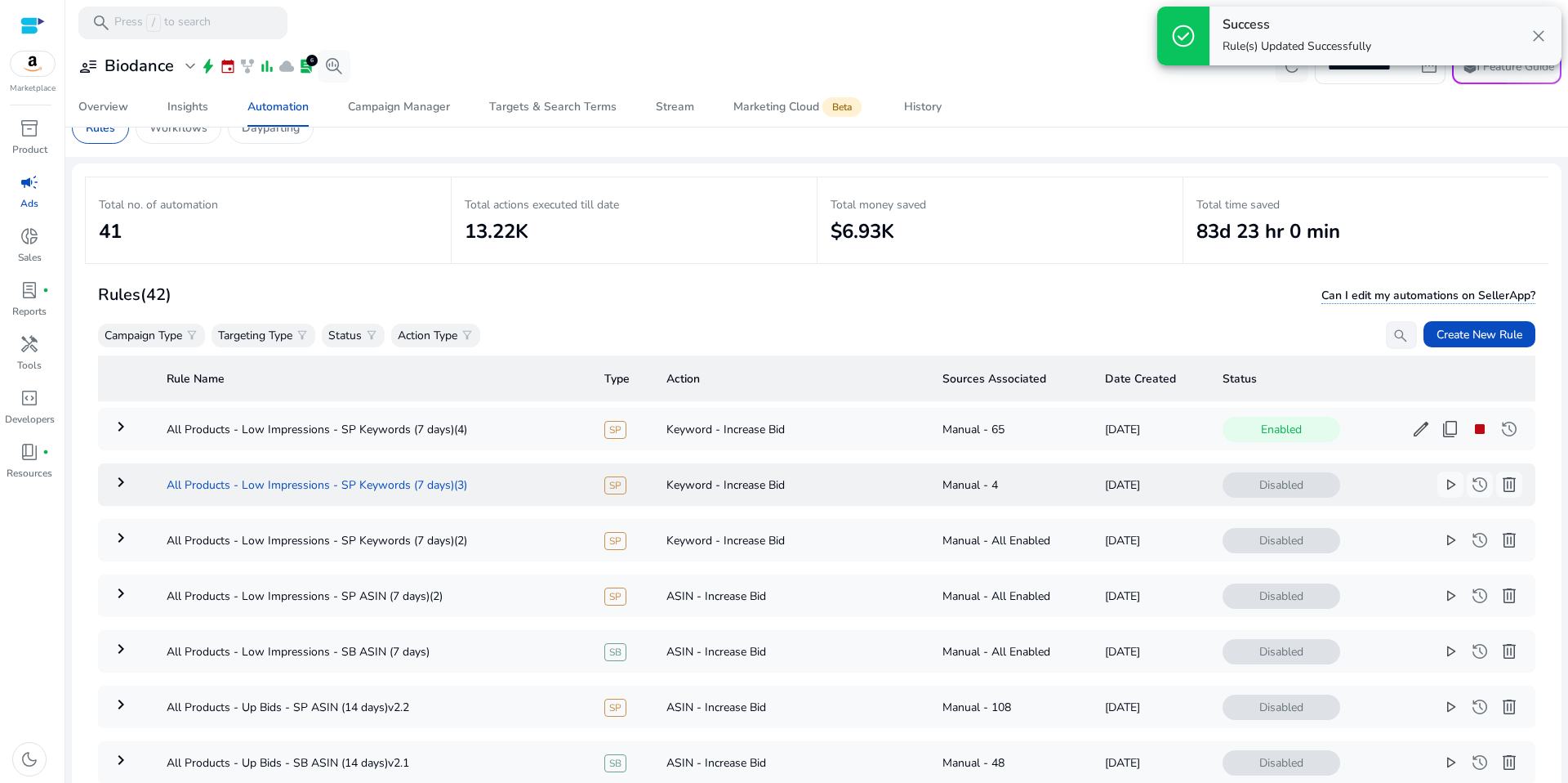
scroll to position [0, 0]
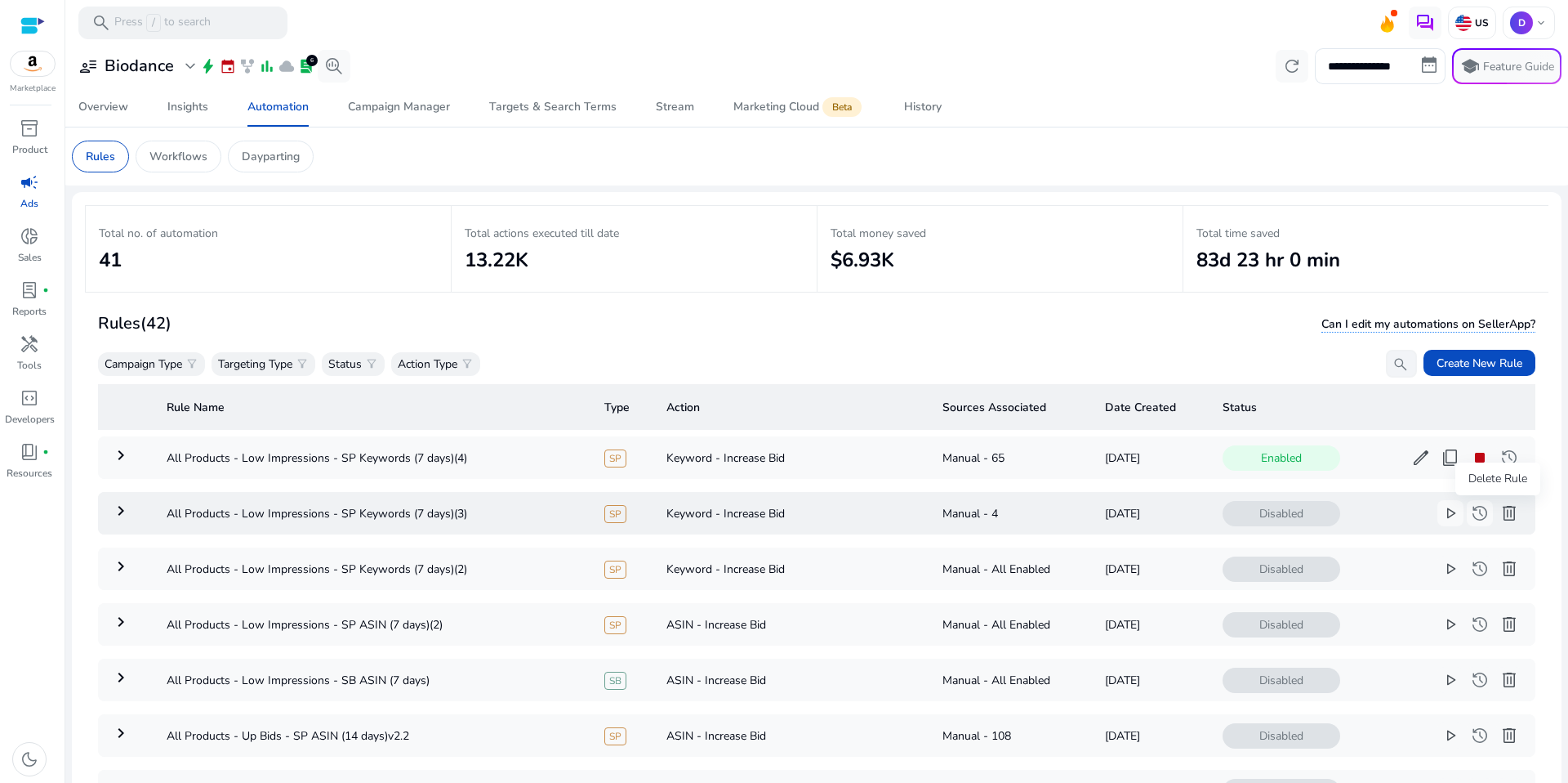
click at [1509, 516] on button "delete" at bounding box center [1508, 513] width 26 height 26
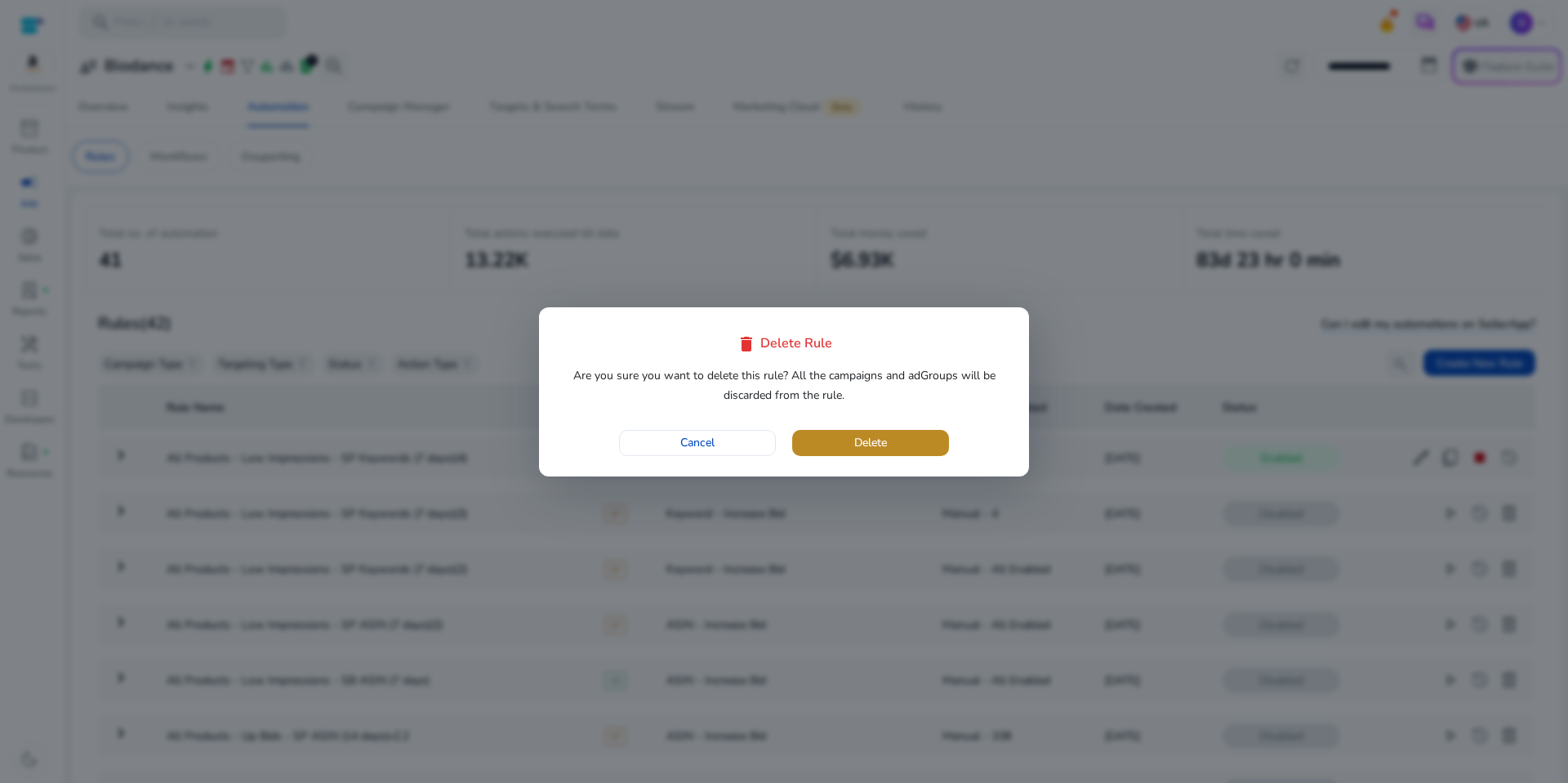
click at [874, 443] on span "Delete" at bounding box center [870, 441] width 33 height 17
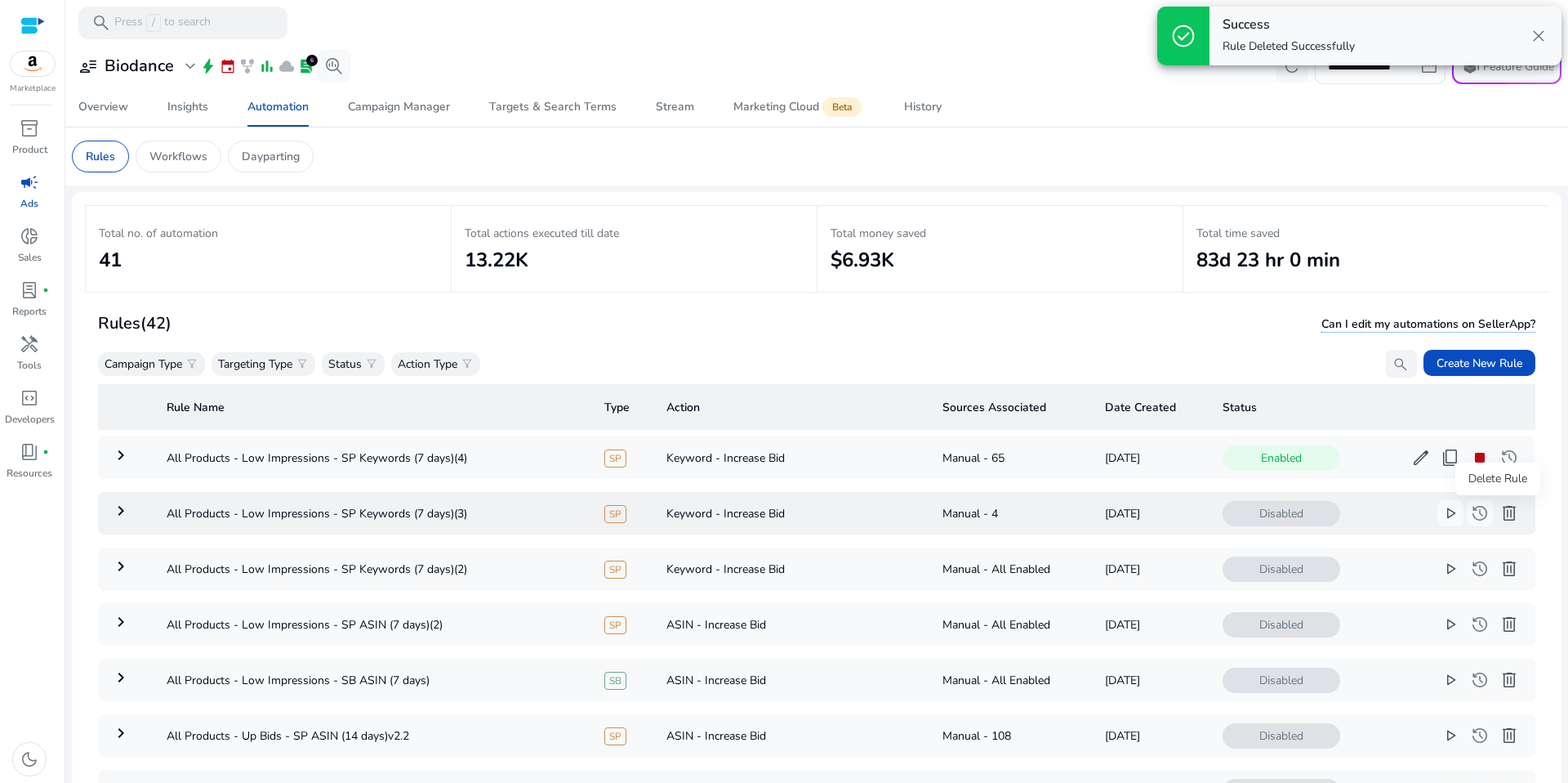
click at [1500, 515] on span "delete" at bounding box center [1509, 513] width 20 height 20
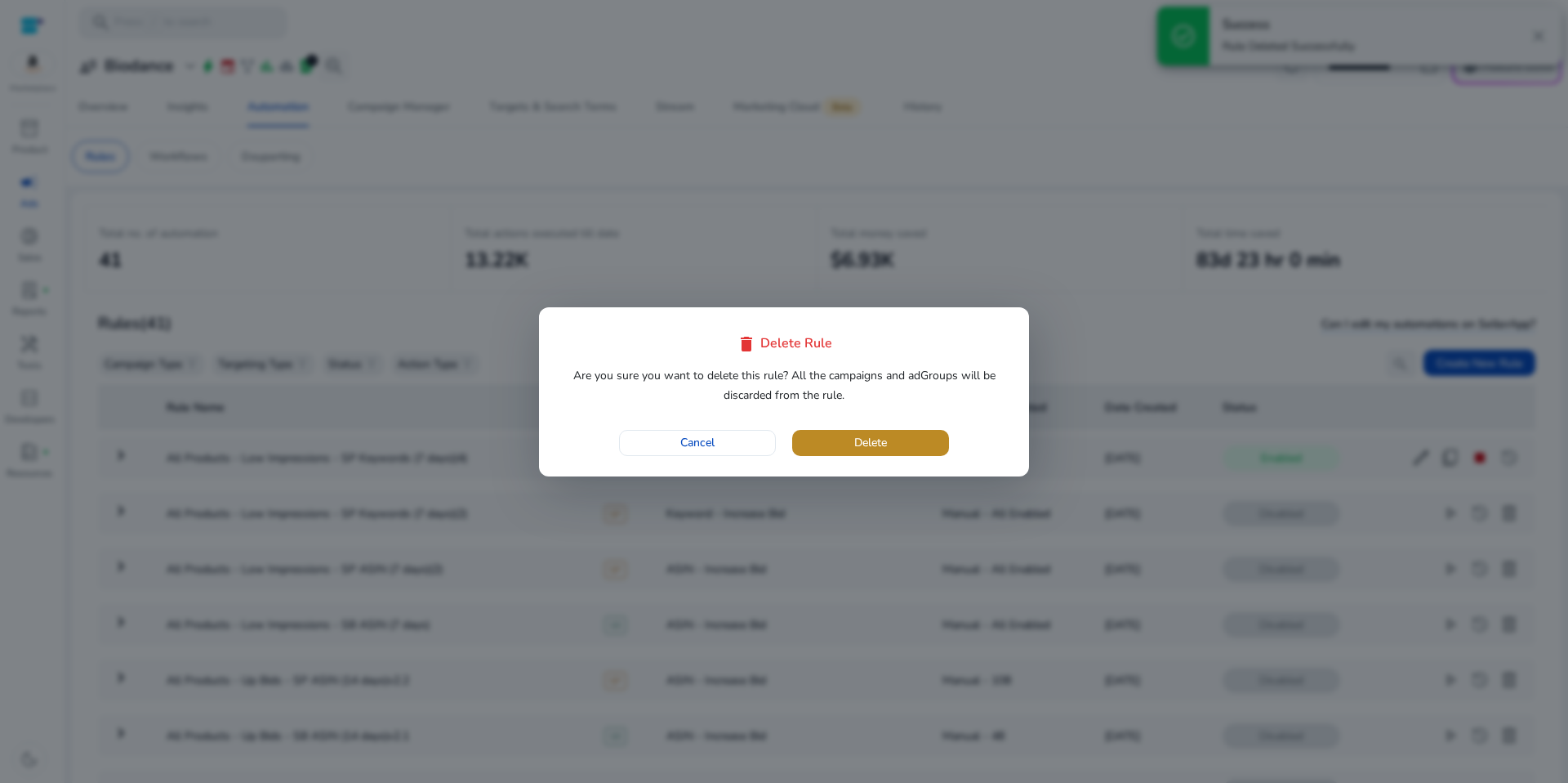
click at [905, 444] on span "button" at bounding box center [871, 443] width 157 height 39
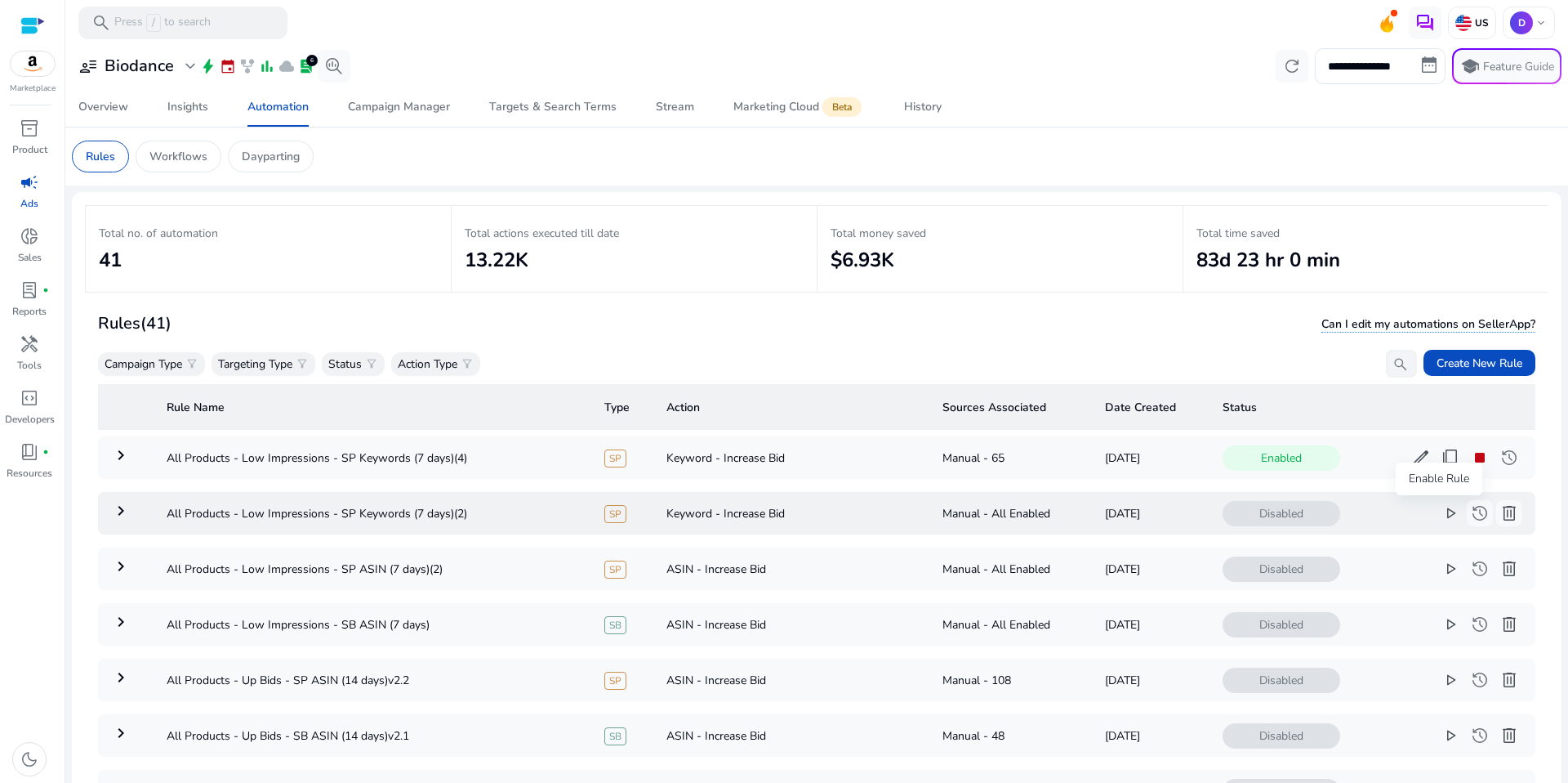
click at [1441, 514] on span "play_arrow" at bounding box center [1450, 513] width 20 height 20
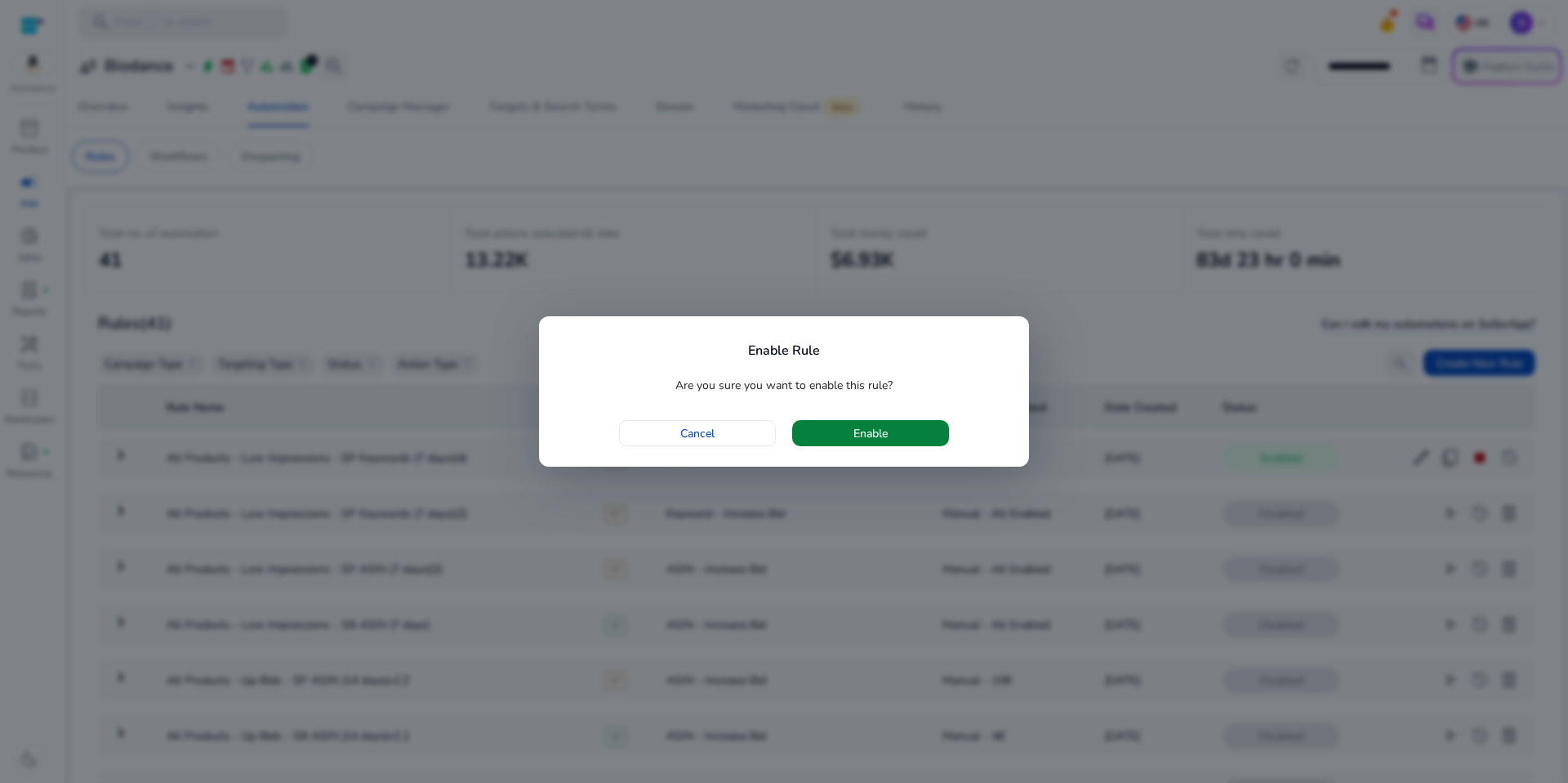
click at [881, 433] on span "Enable" at bounding box center [870, 433] width 34 height 17
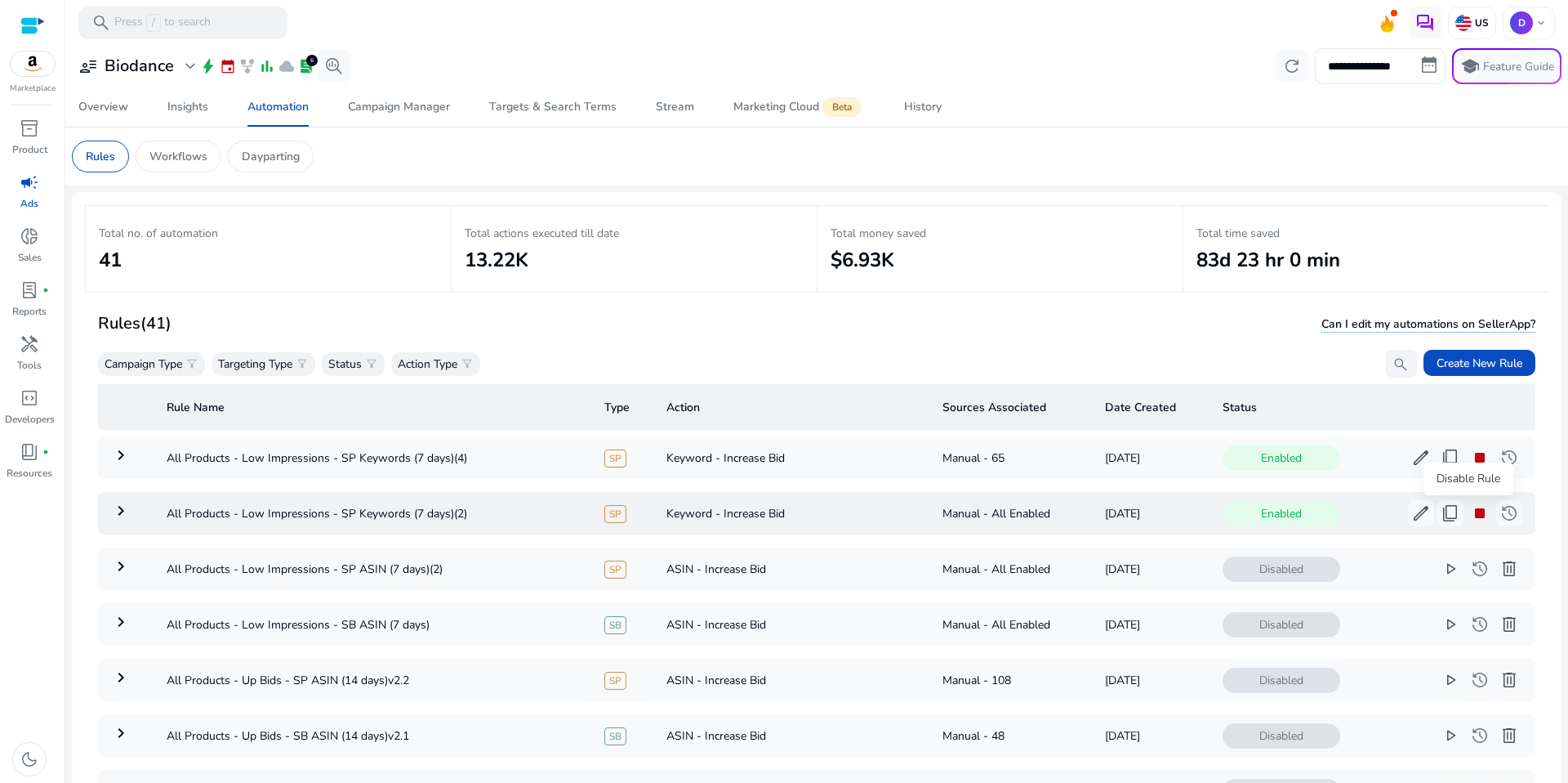
click at [1470, 515] on span "stop" at bounding box center [1480, 513] width 20 height 20
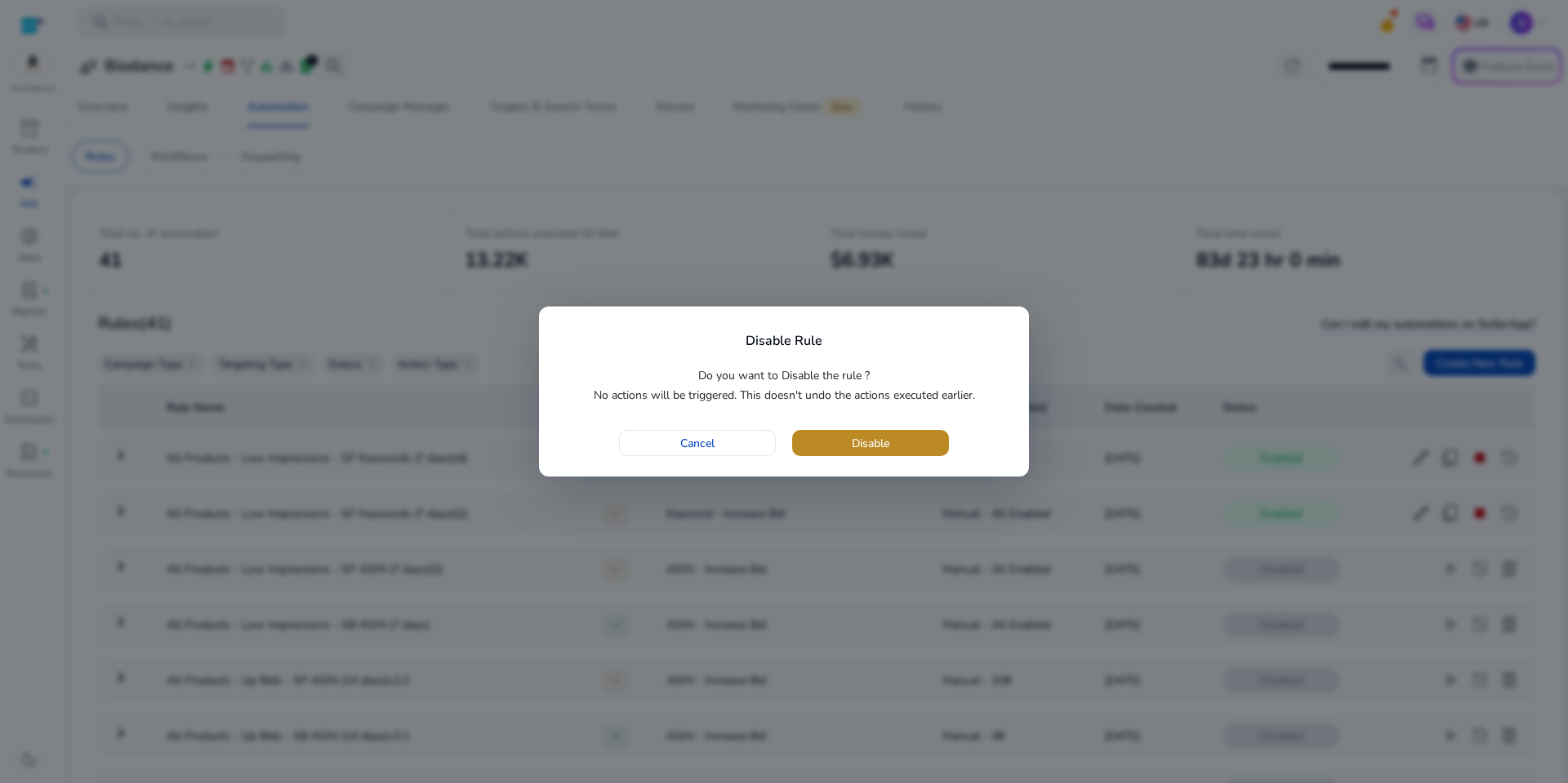
click at [932, 444] on span "button" at bounding box center [871, 443] width 157 height 39
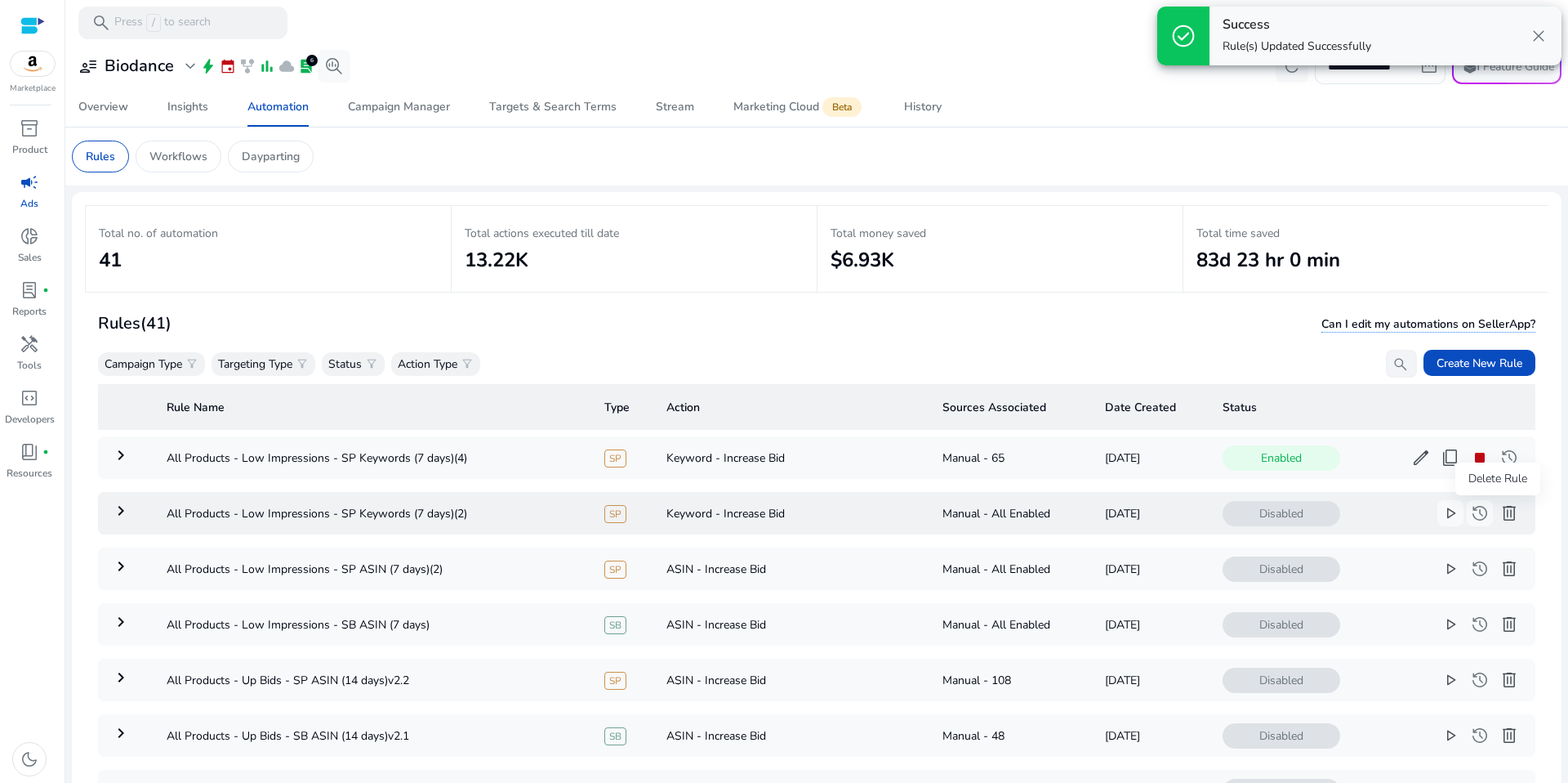
click at [1502, 519] on span "delete" at bounding box center [1509, 513] width 20 height 20
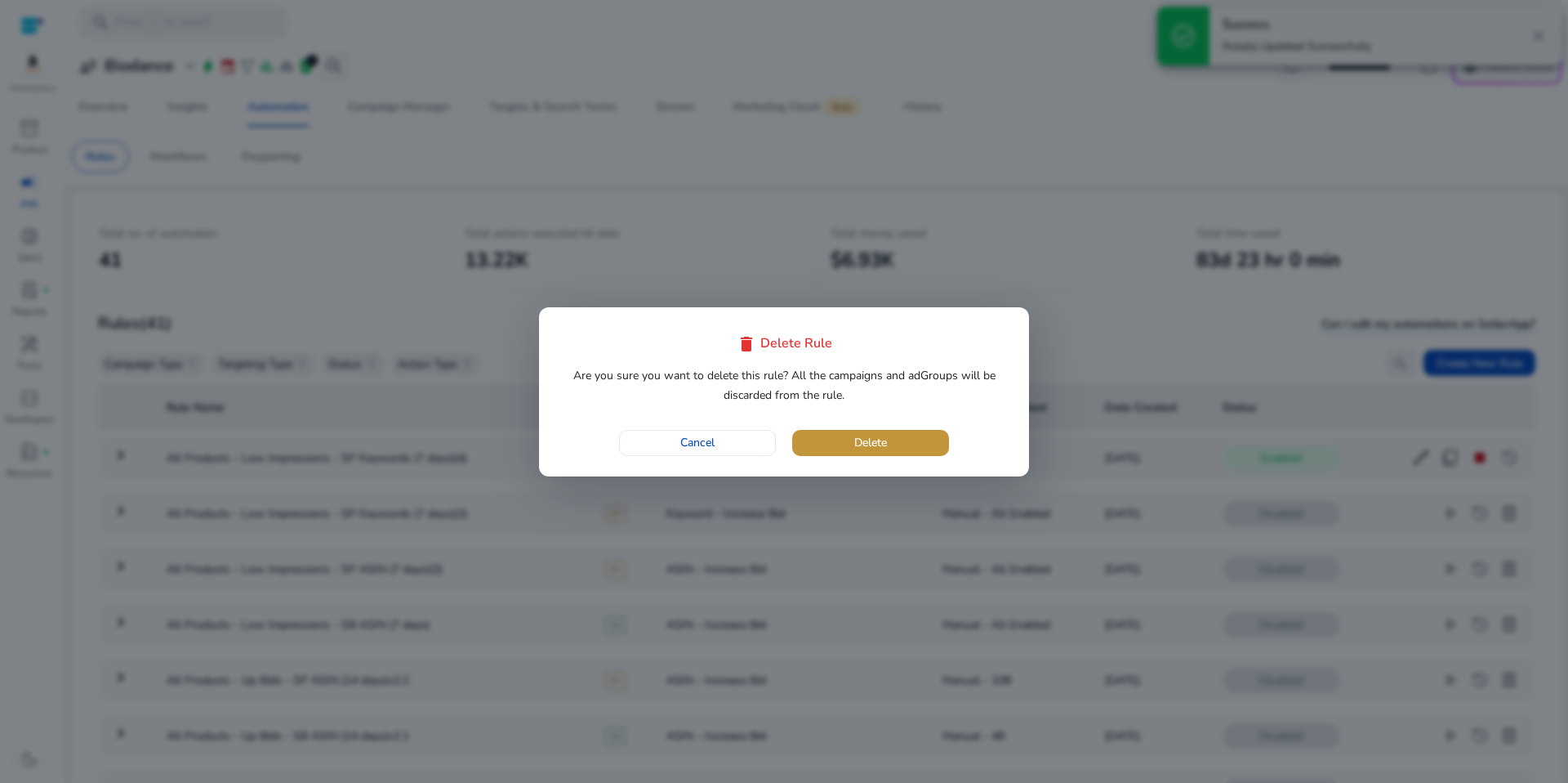
click at [863, 433] on span "button" at bounding box center [871, 443] width 157 height 39
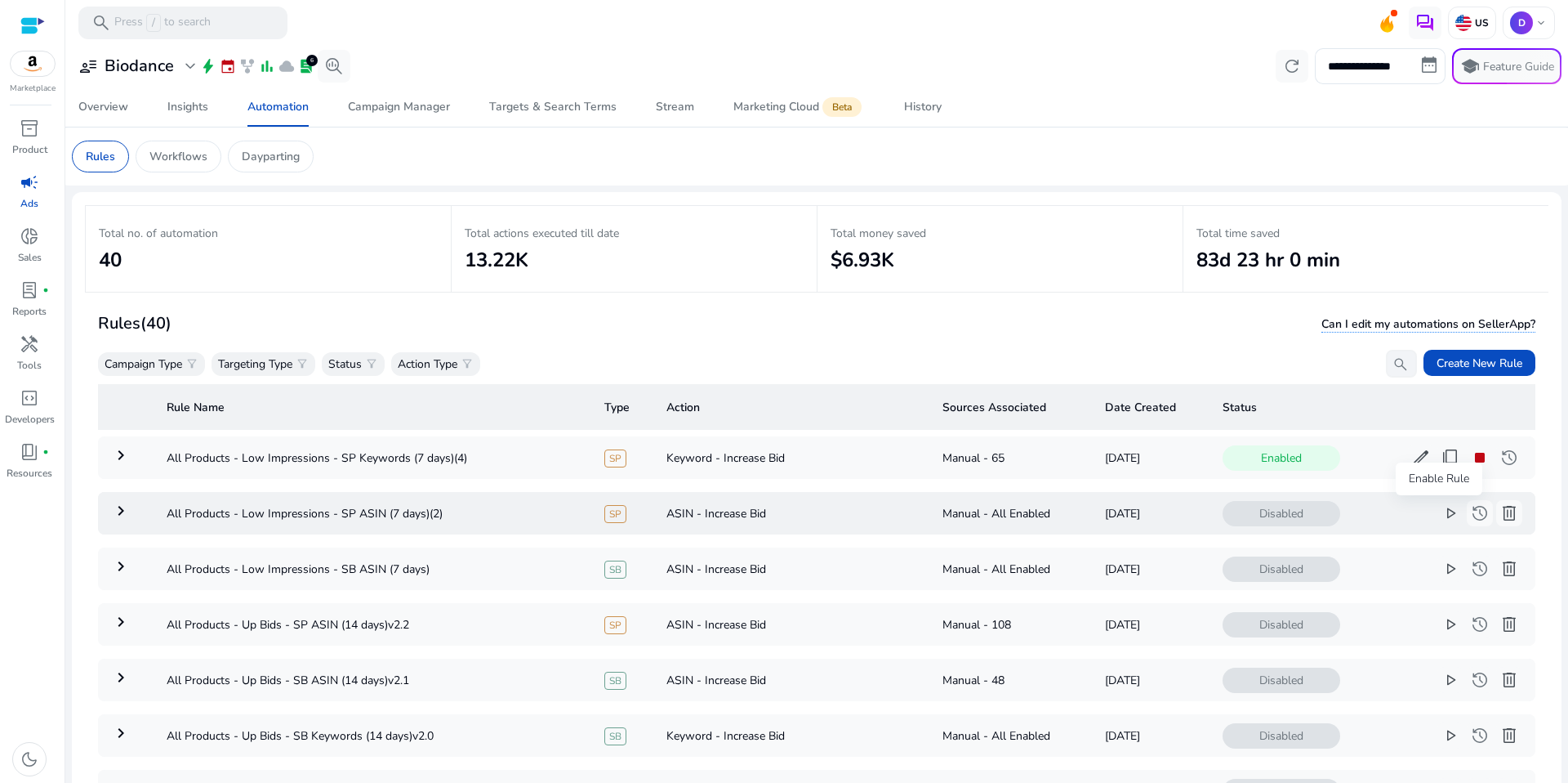
click at [1449, 512] on button "play_arrow" at bounding box center [1449, 513] width 26 height 26
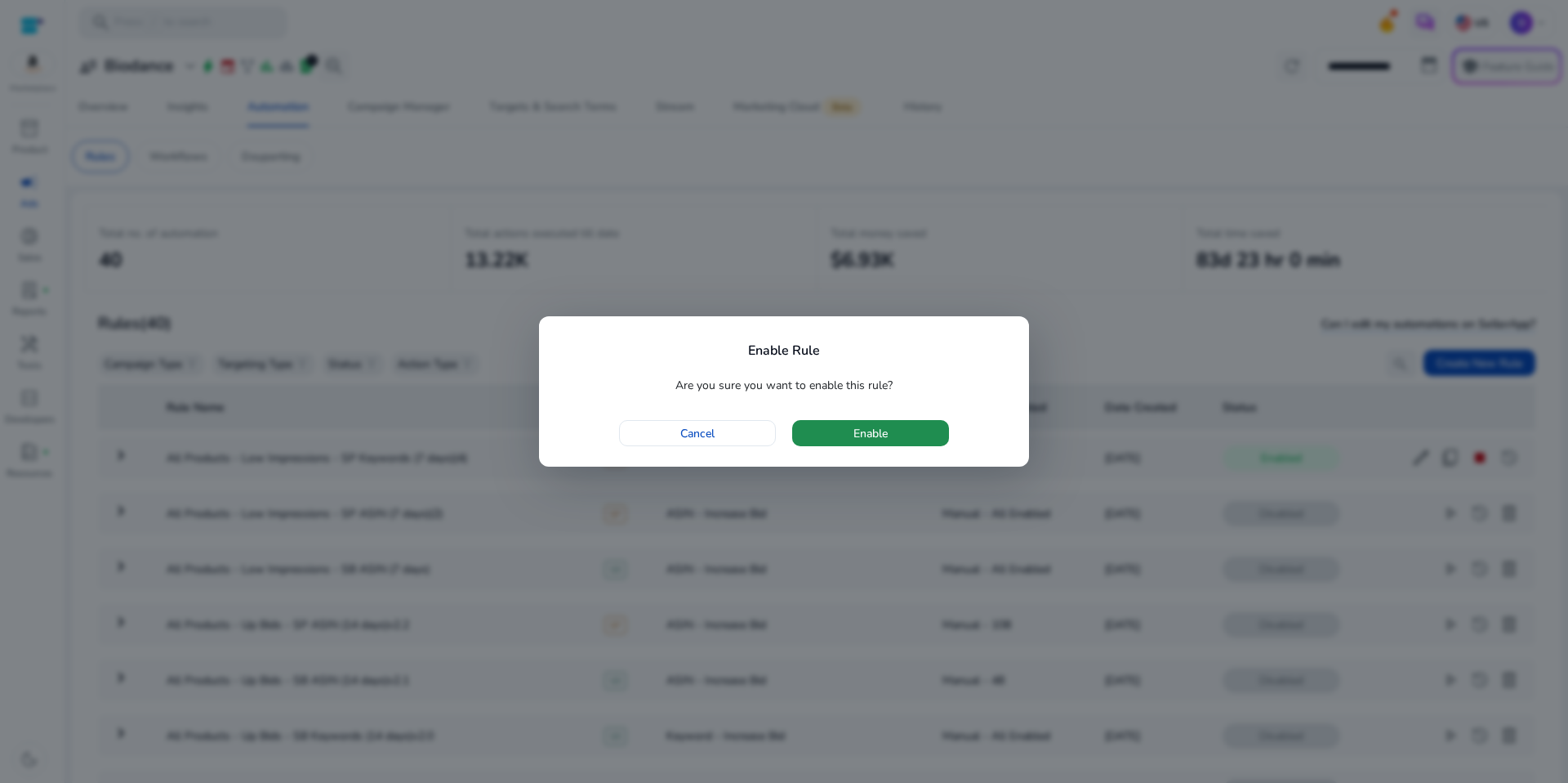
click at [859, 431] on span "Enable" at bounding box center [870, 433] width 34 height 17
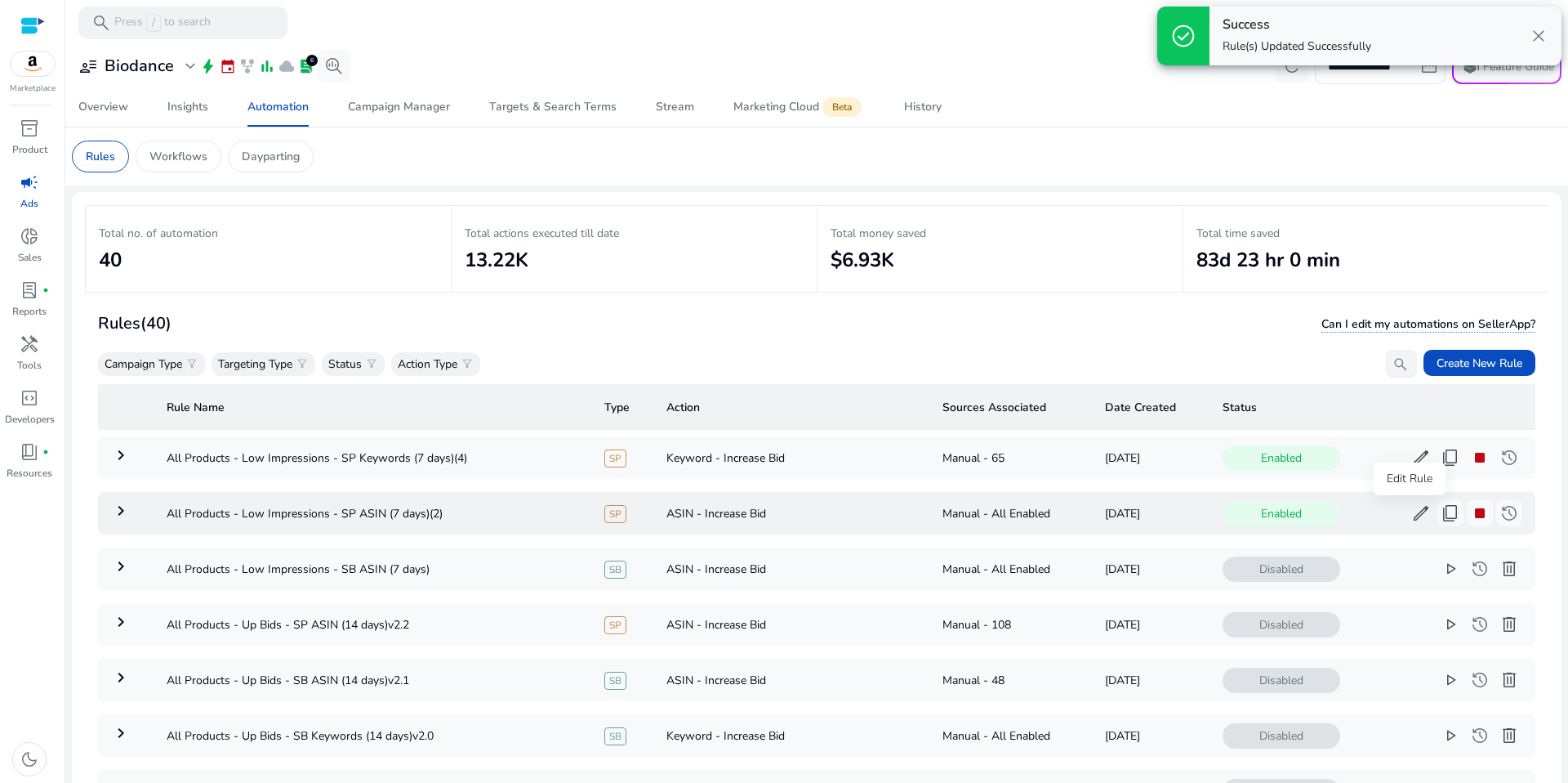
click at [1411, 511] on span "edit" at bounding box center [1421, 513] width 20 height 20
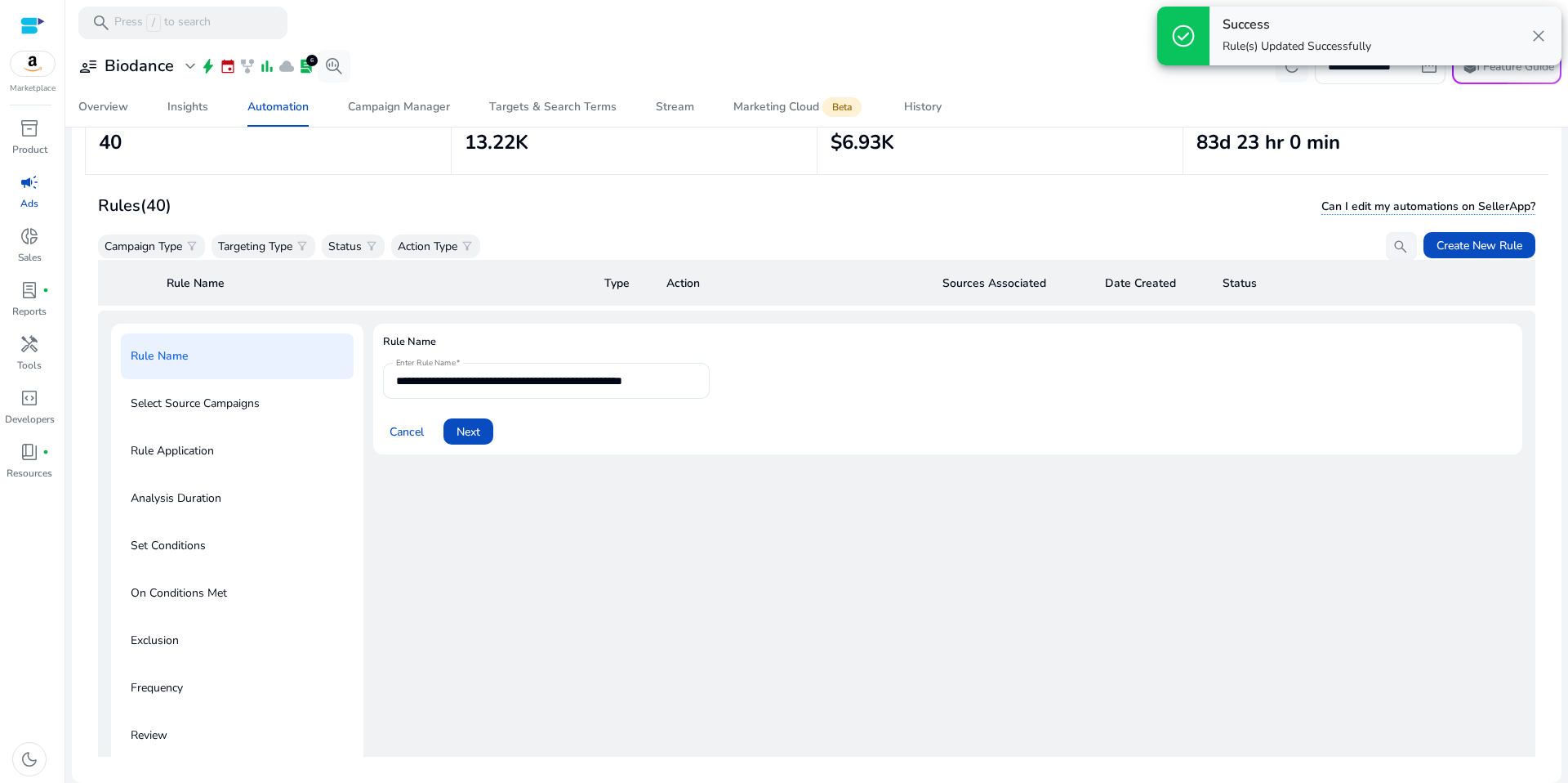
scroll to position [114, 0]
drag, startPoint x: 646, startPoint y: 393, endPoint x: 657, endPoint y: 378, distance: 18.6
click at [646, 391] on div "**********" at bounding box center [546, 379] width 300 height 36
drag, startPoint x: 656, startPoint y: 375, endPoint x: 804, endPoint y: 370, distance: 148.1
click at [804, 370] on form "**********" at bounding box center [948, 402] width 1129 height 82
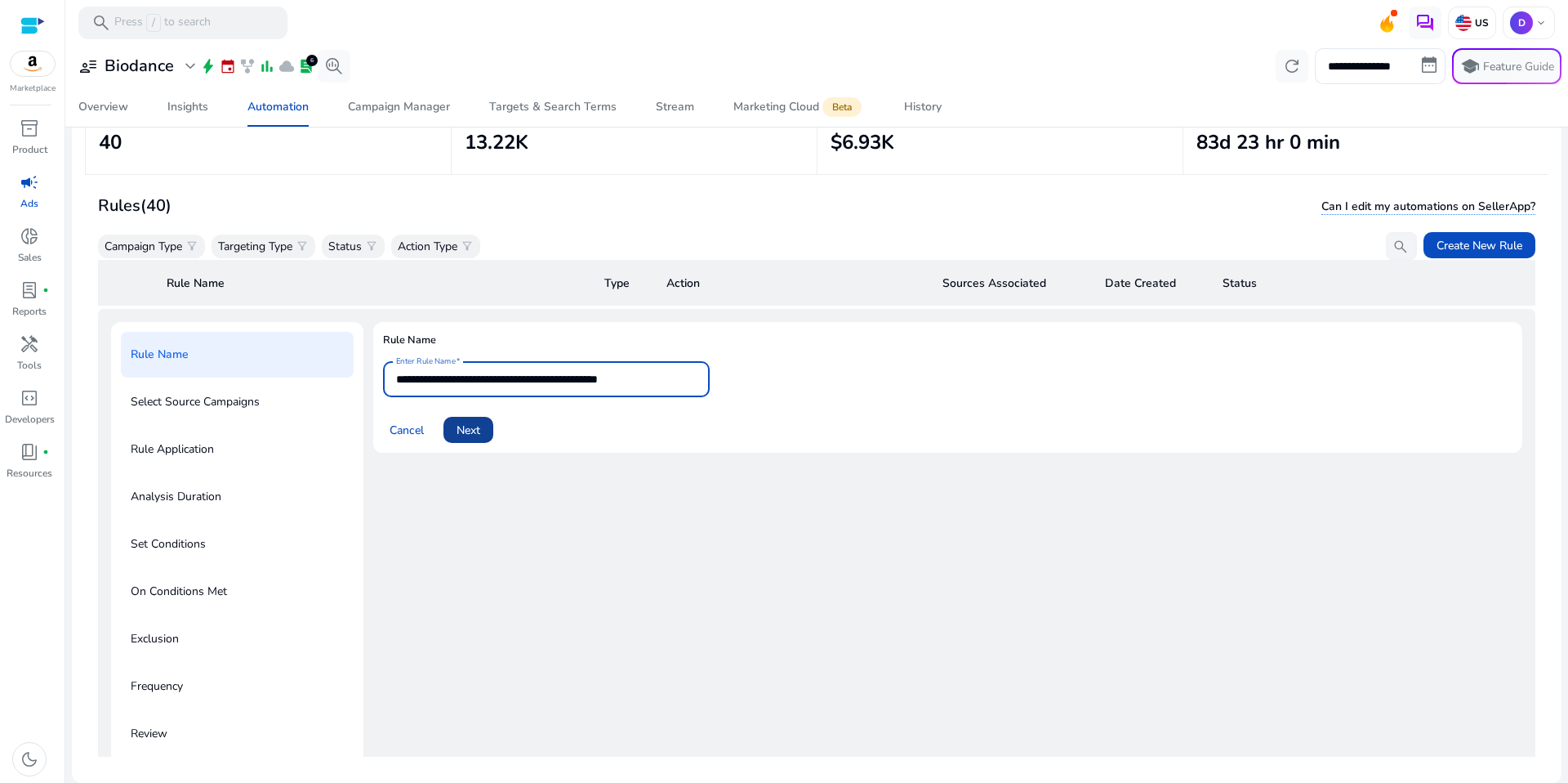
type input "**********"
click at [491, 432] on span at bounding box center [468, 430] width 50 height 39
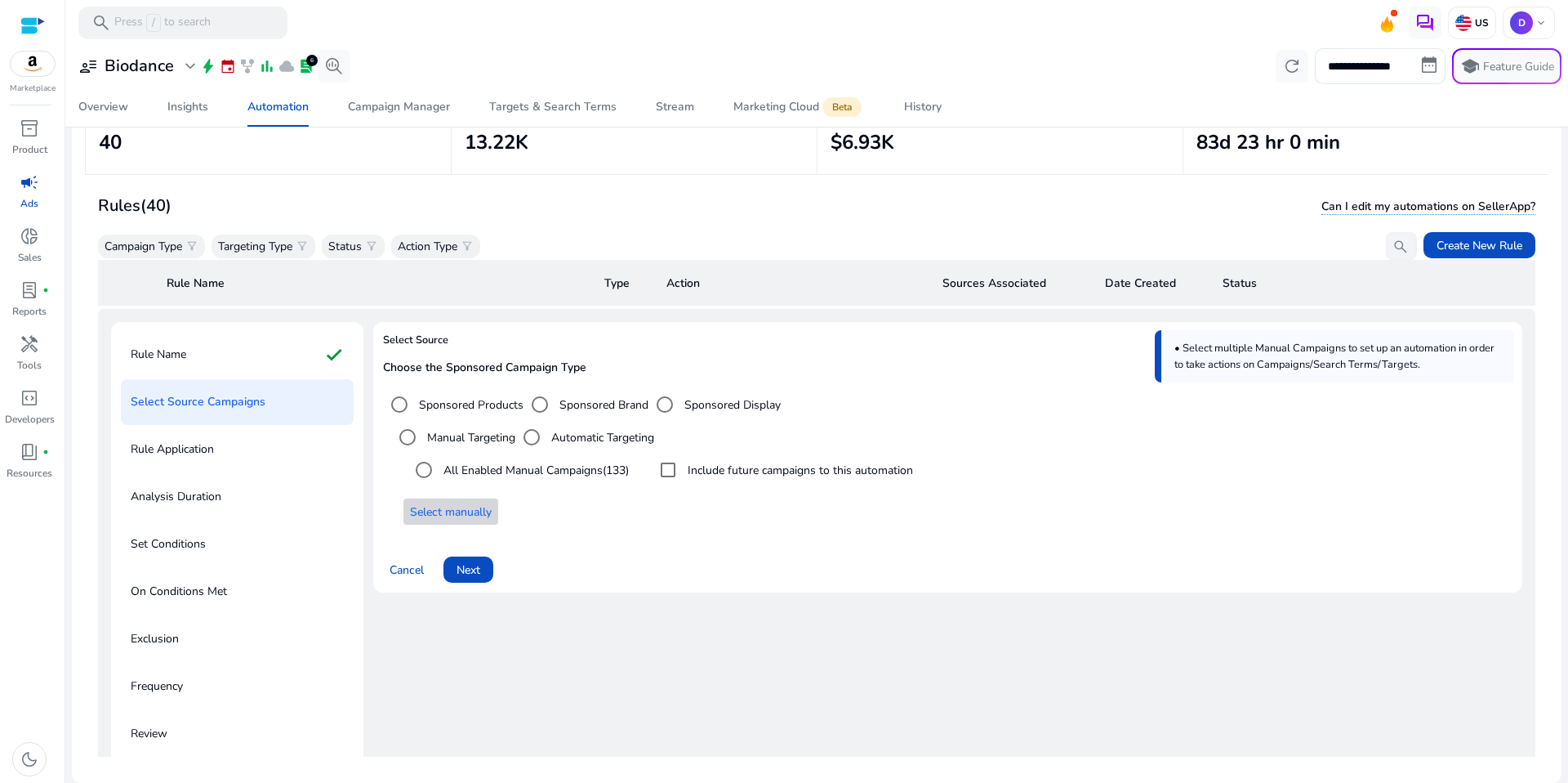
click at [473, 515] on span "Select manually" at bounding box center [451, 511] width 82 height 17
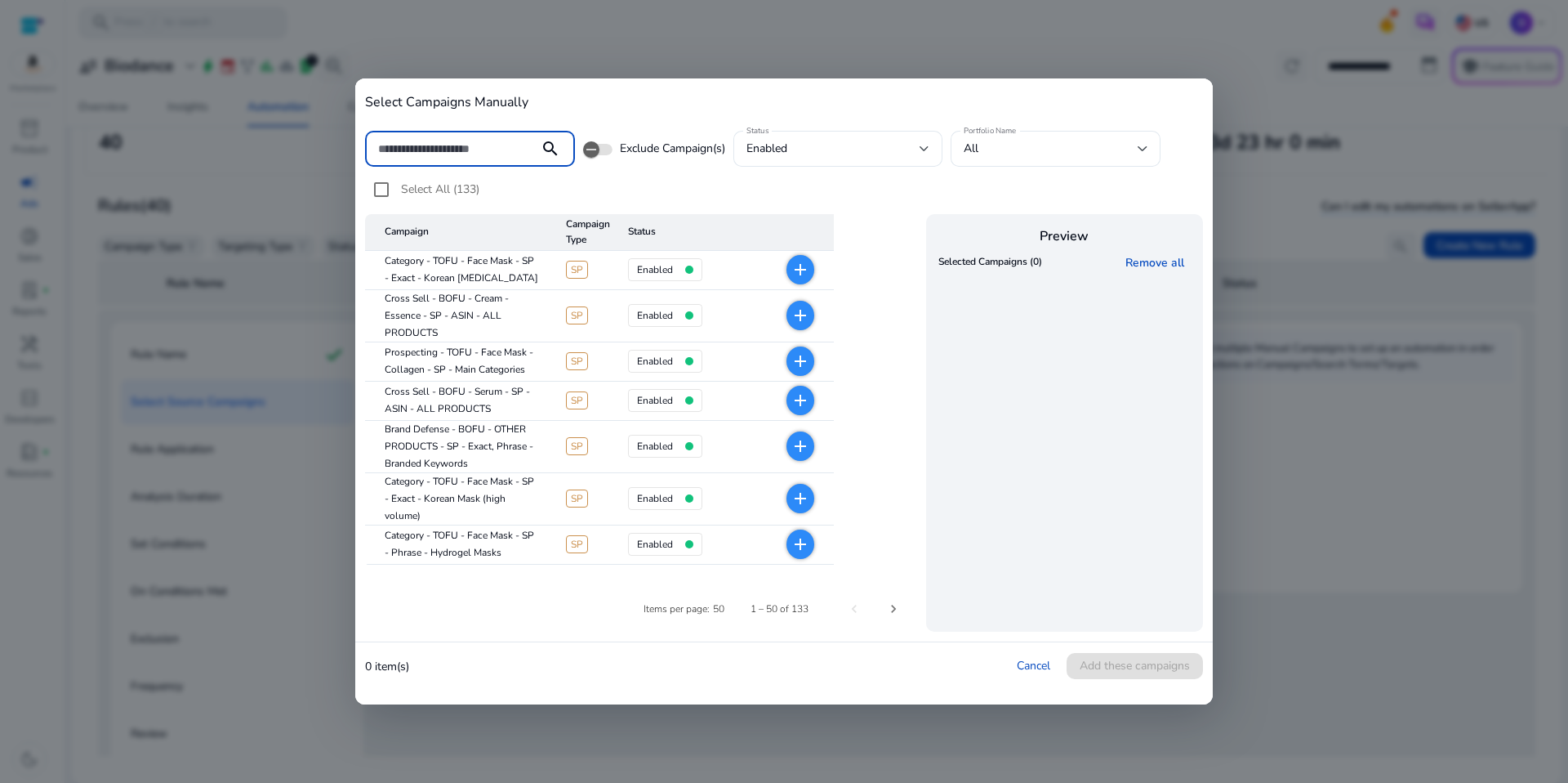
drag, startPoint x: 1033, startPoint y: 673, endPoint x: 902, endPoint y: 644, distance: 134.2
click at [1033, 673] on div "Cancel Add these campaigns" at bounding box center [1110, 665] width 186 height 26
drag, startPoint x: 1008, startPoint y: 664, endPoint x: 1027, endPoint y: 667, distance: 19.2
click at [1009, 665] on div "0 item(s) Cancel Add these campaigns" at bounding box center [784, 665] width 858 height 47
drag, startPoint x: 1030, startPoint y: 668, endPoint x: 991, endPoint y: 662, distance: 39.5
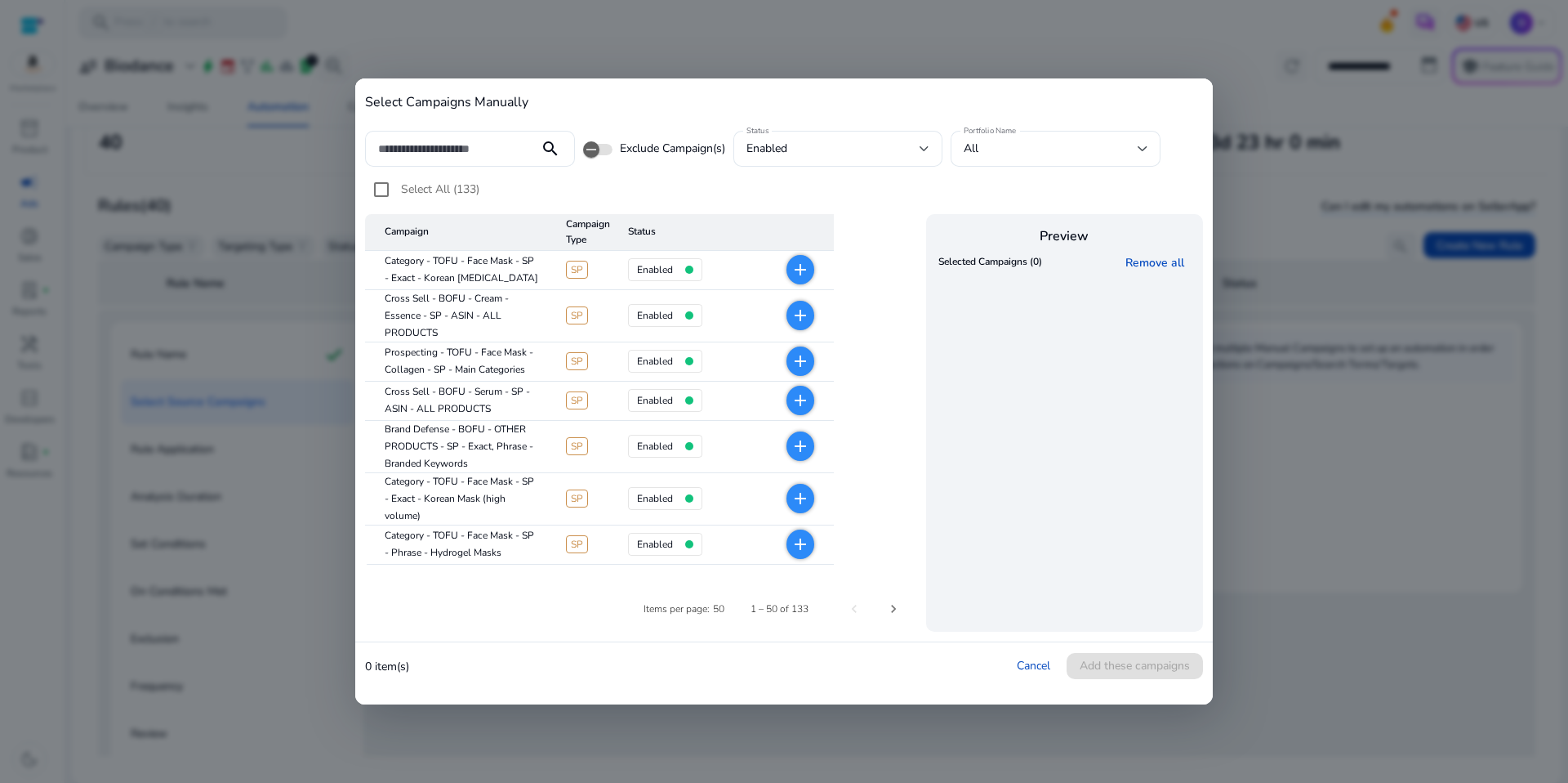
click at [1030, 668] on link "Cancel" at bounding box center [1034, 664] width 34 height 15
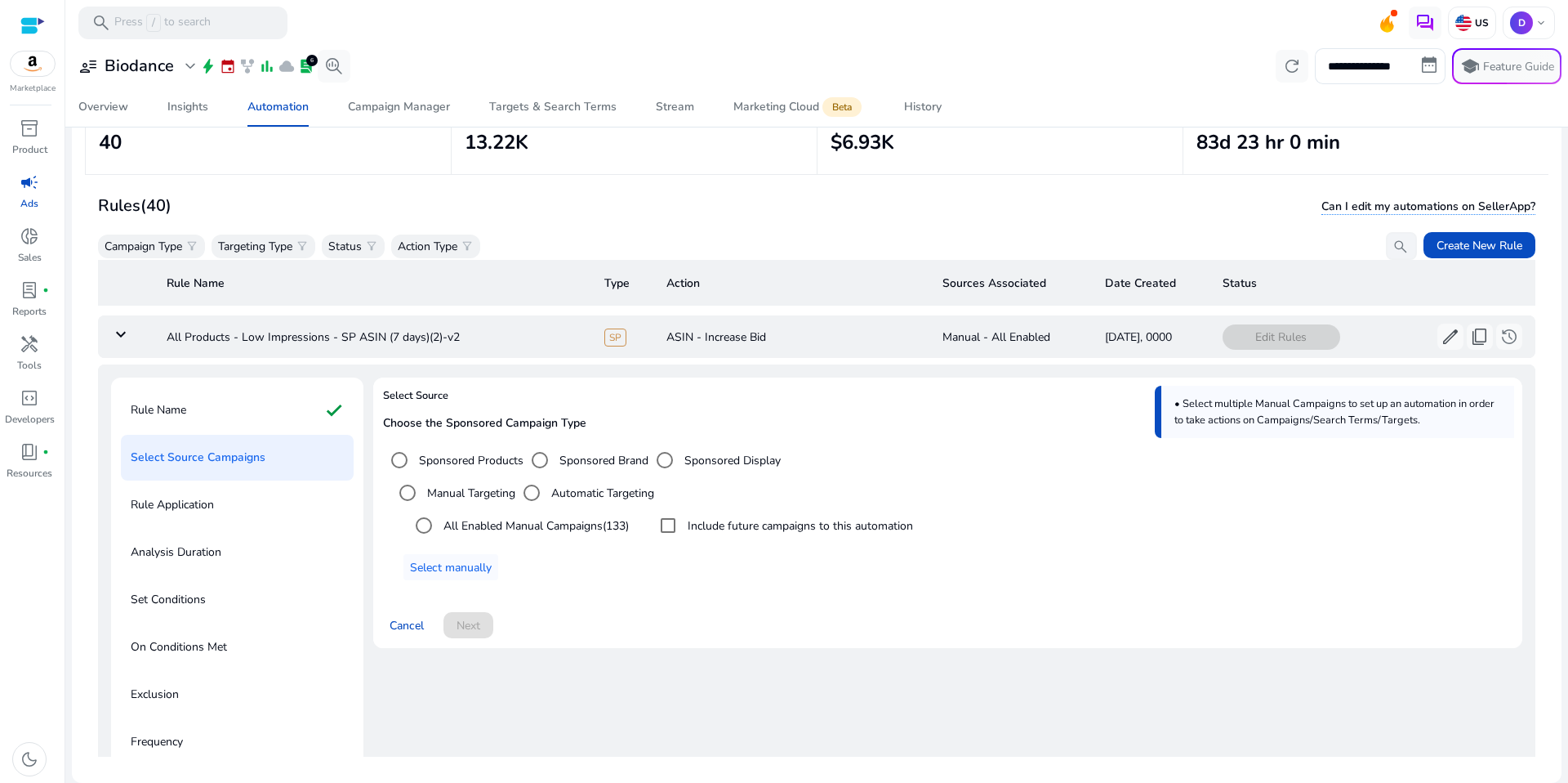
scroll to position [58, 0]
click at [454, 561] on span "Select manually" at bounding box center [451, 568] width 82 height 17
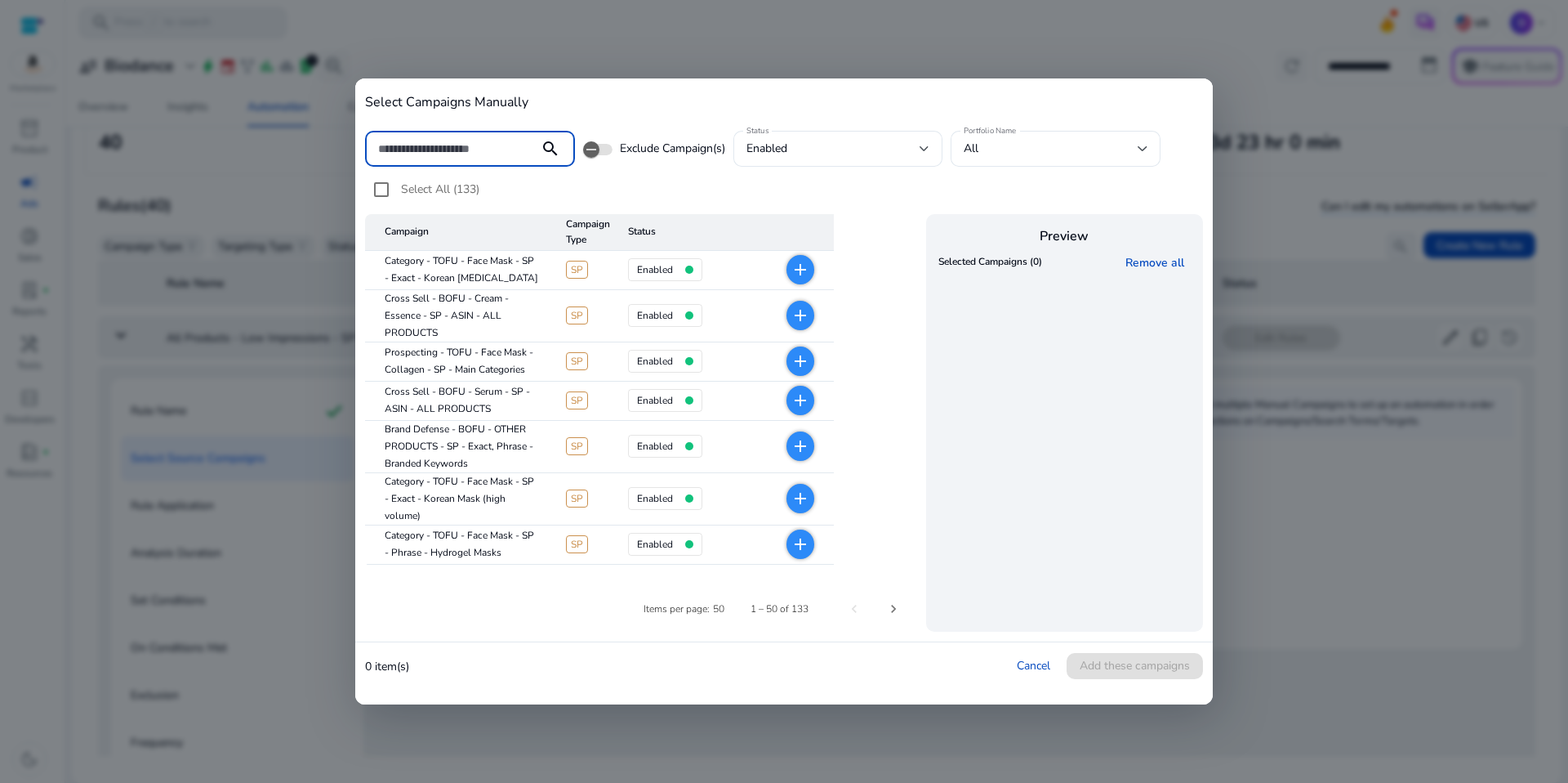
click at [452, 138] on div at bounding box center [452, 149] width 148 height 36
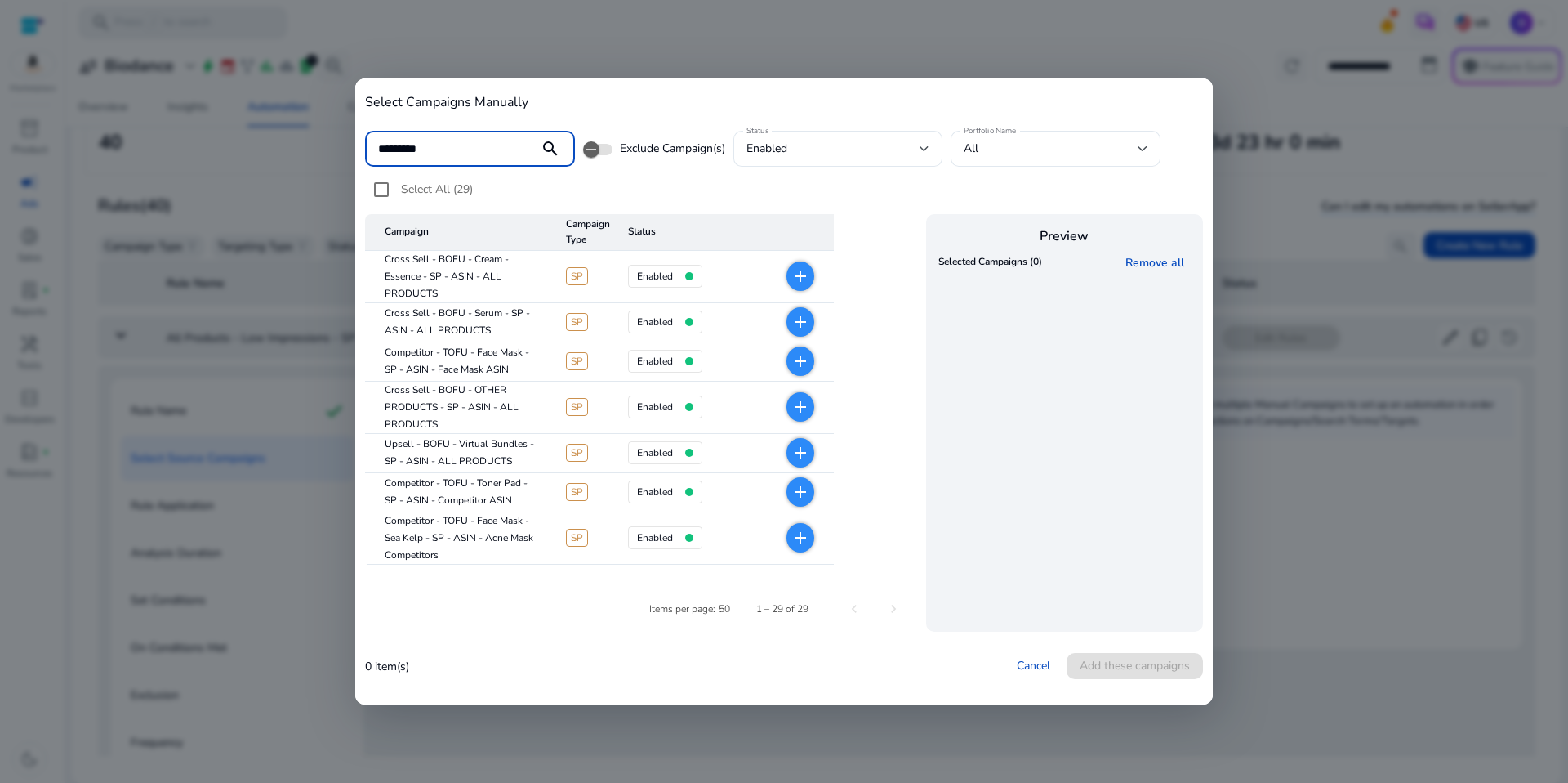
type input "*********"
click at [419, 183] on span "Select All (29)" at bounding box center [437, 188] width 72 height 15
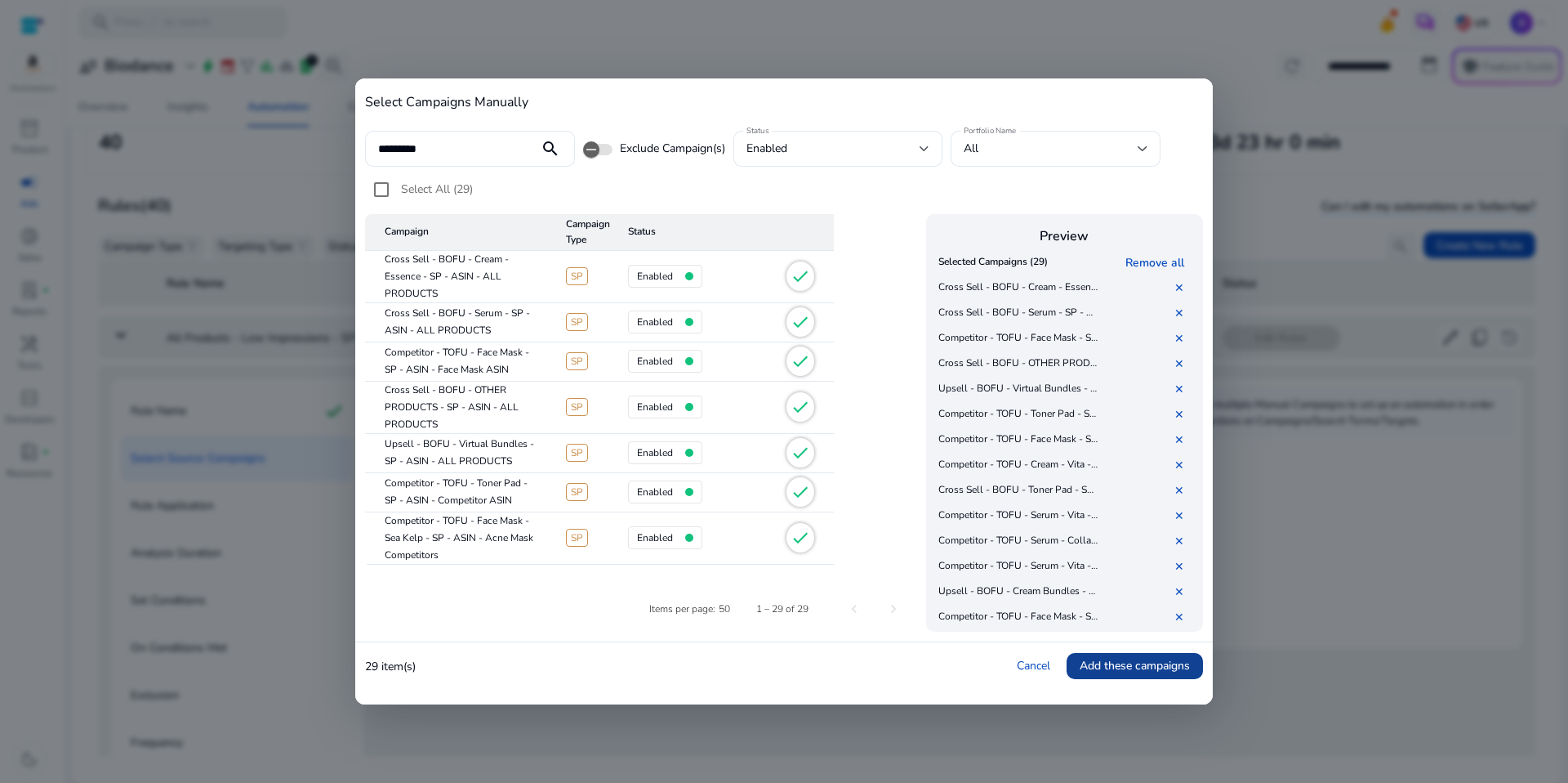
click at [1105, 662] on span "Add these campaigns" at bounding box center [1135, 665] width 111 height 17
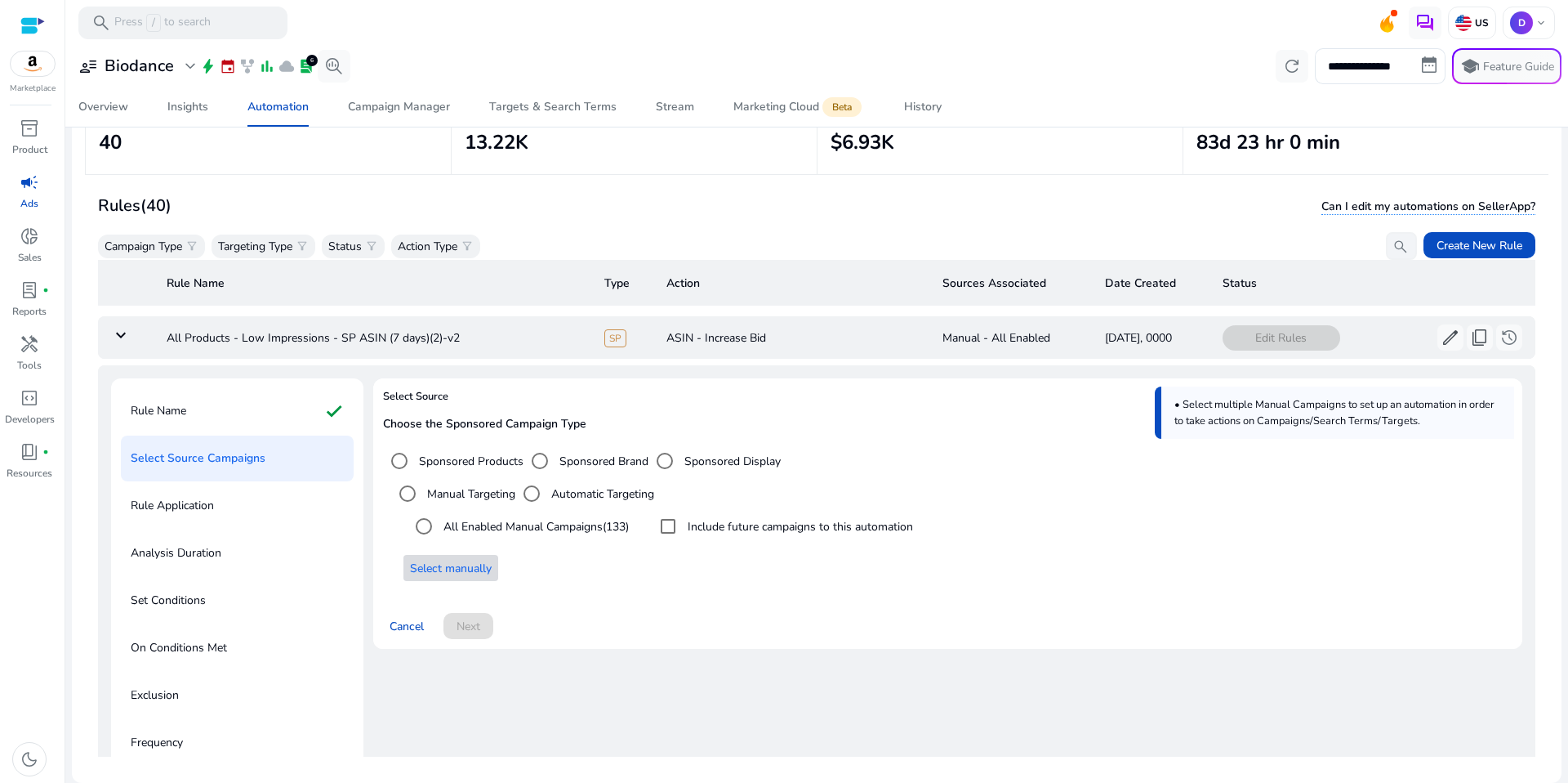
click at [609, 601] on div "Cancel Next" at bounding box center [948, 619] width 1129 height 39
click at [451, 571] on span "Select manually" at bounding box center [451, 568] width 82 height 17
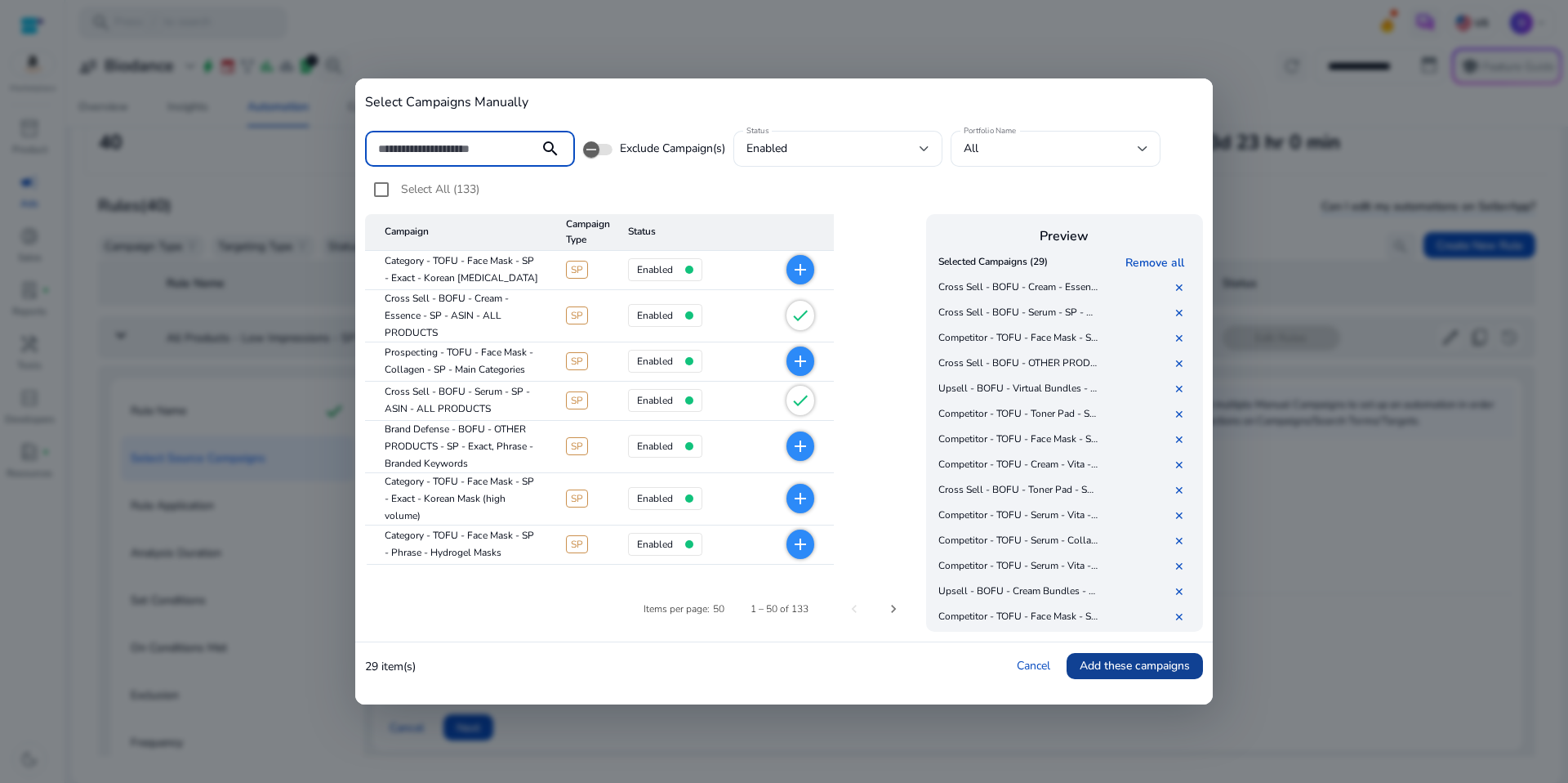
click at [1157, 668] on span "Add these campaigns" at bounding box center [1135, 665] width 111 height 17
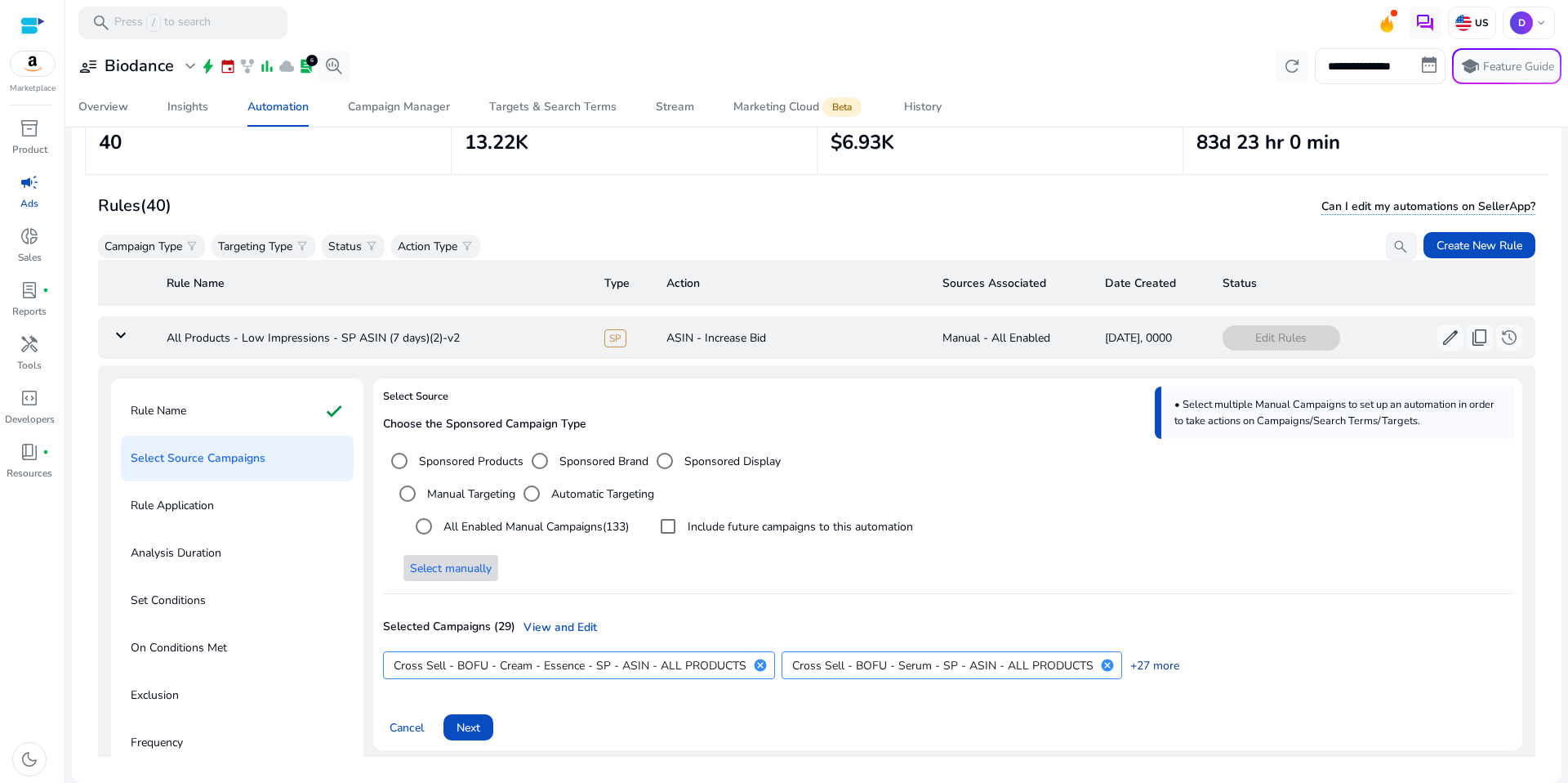
click at [1161, 666] on link "+27 more" at bounding box center [1151, 665] width 57 height 17
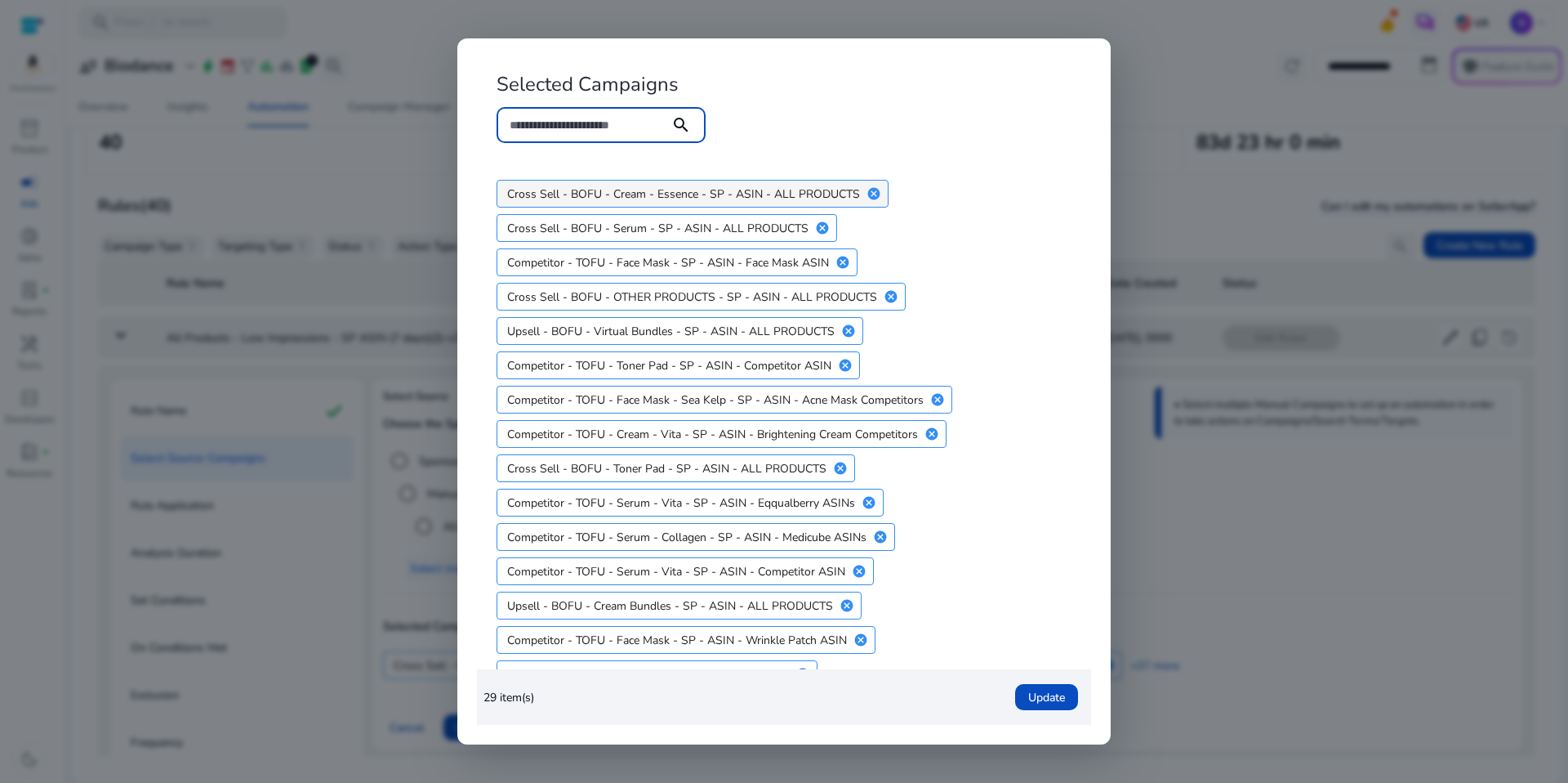
click at [867, 191] on mat-icon "cancel" at bounding box center [874, 194] width 28 height 14
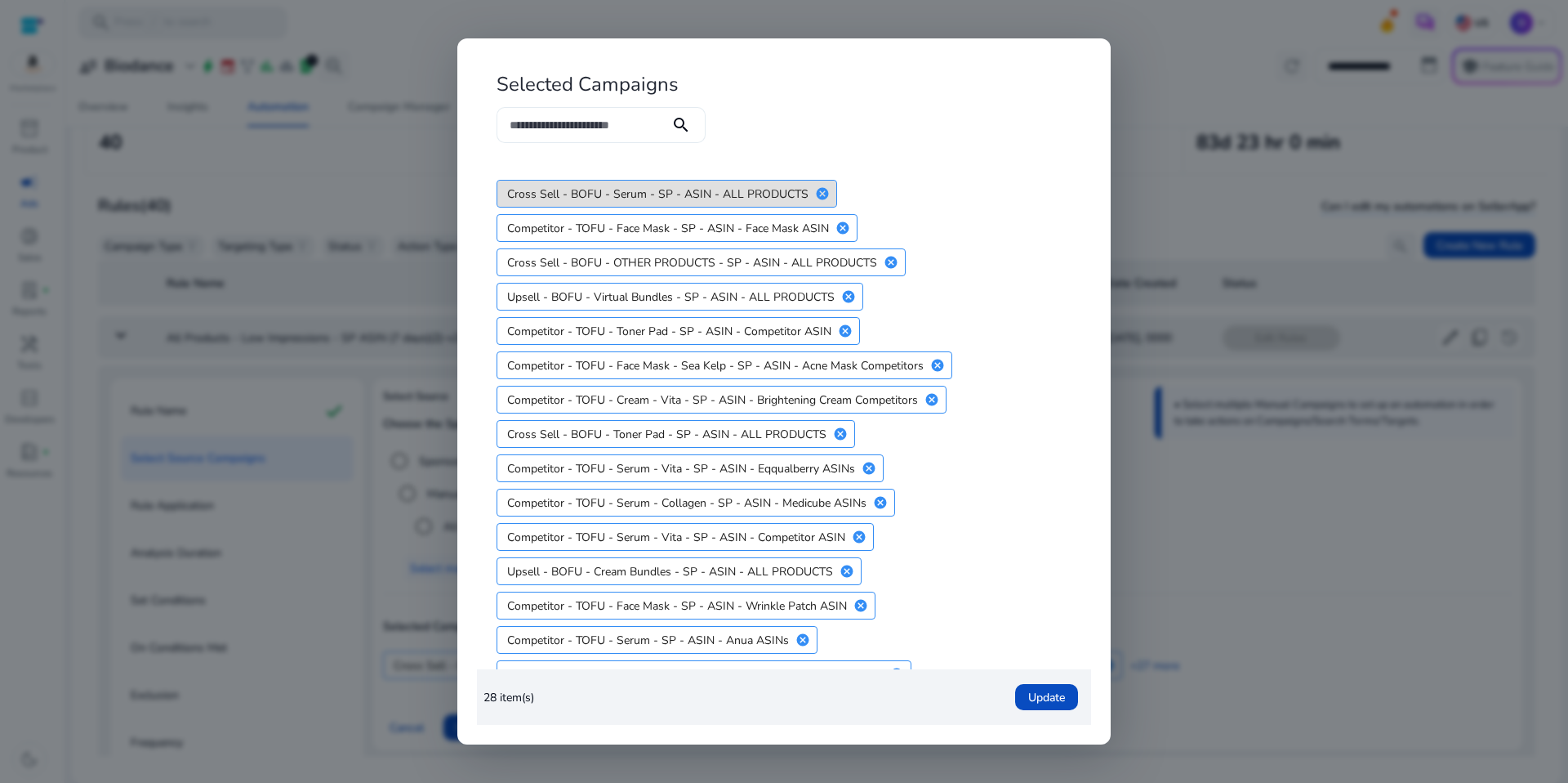
click at [608, 129] on input at bounding box center [583, 125] width 147 height 18
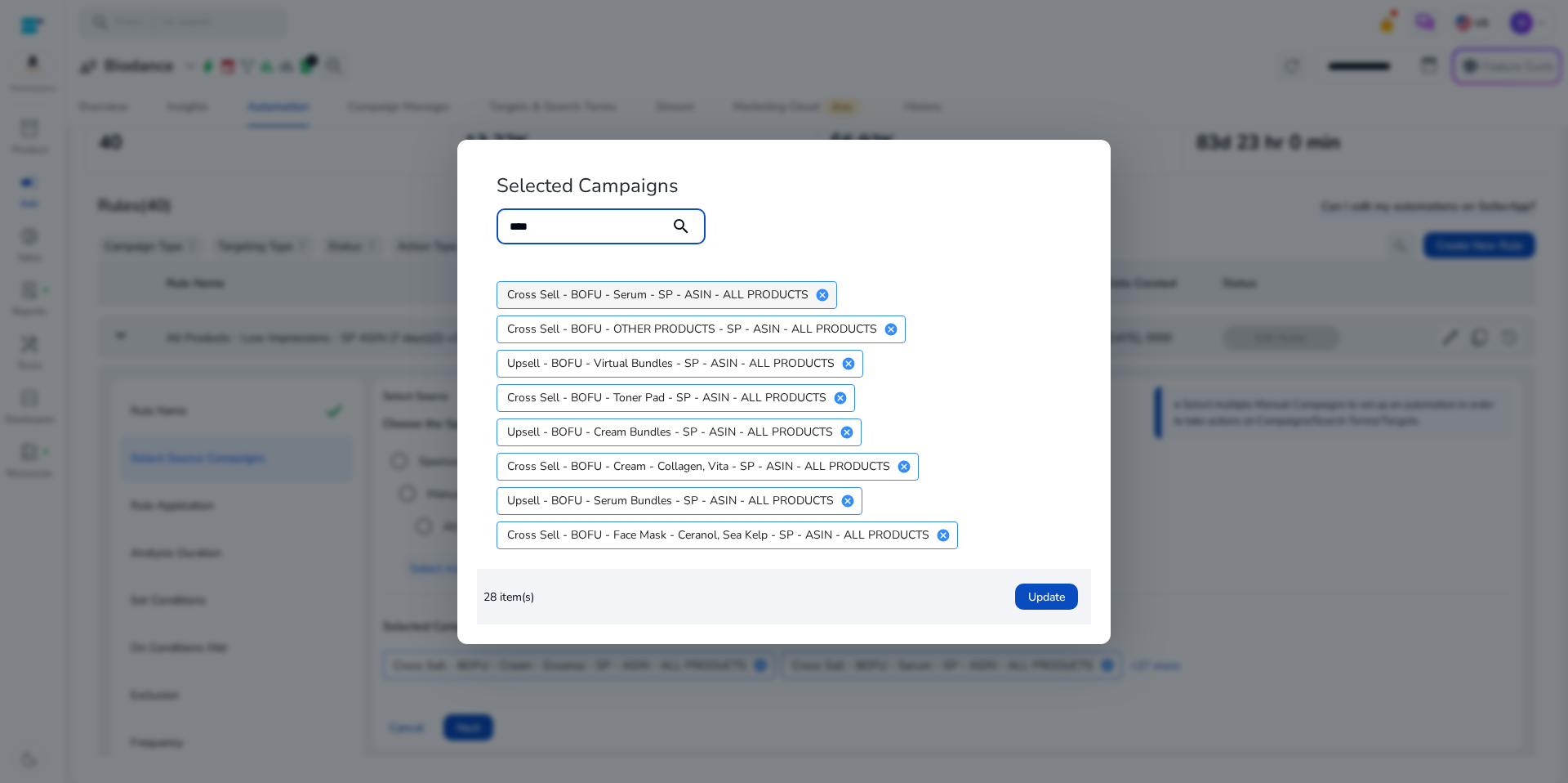
type input "****"
click at [823, 292] on mat-icon "cancel" at bounding box center [822, 294] width 28 height 14
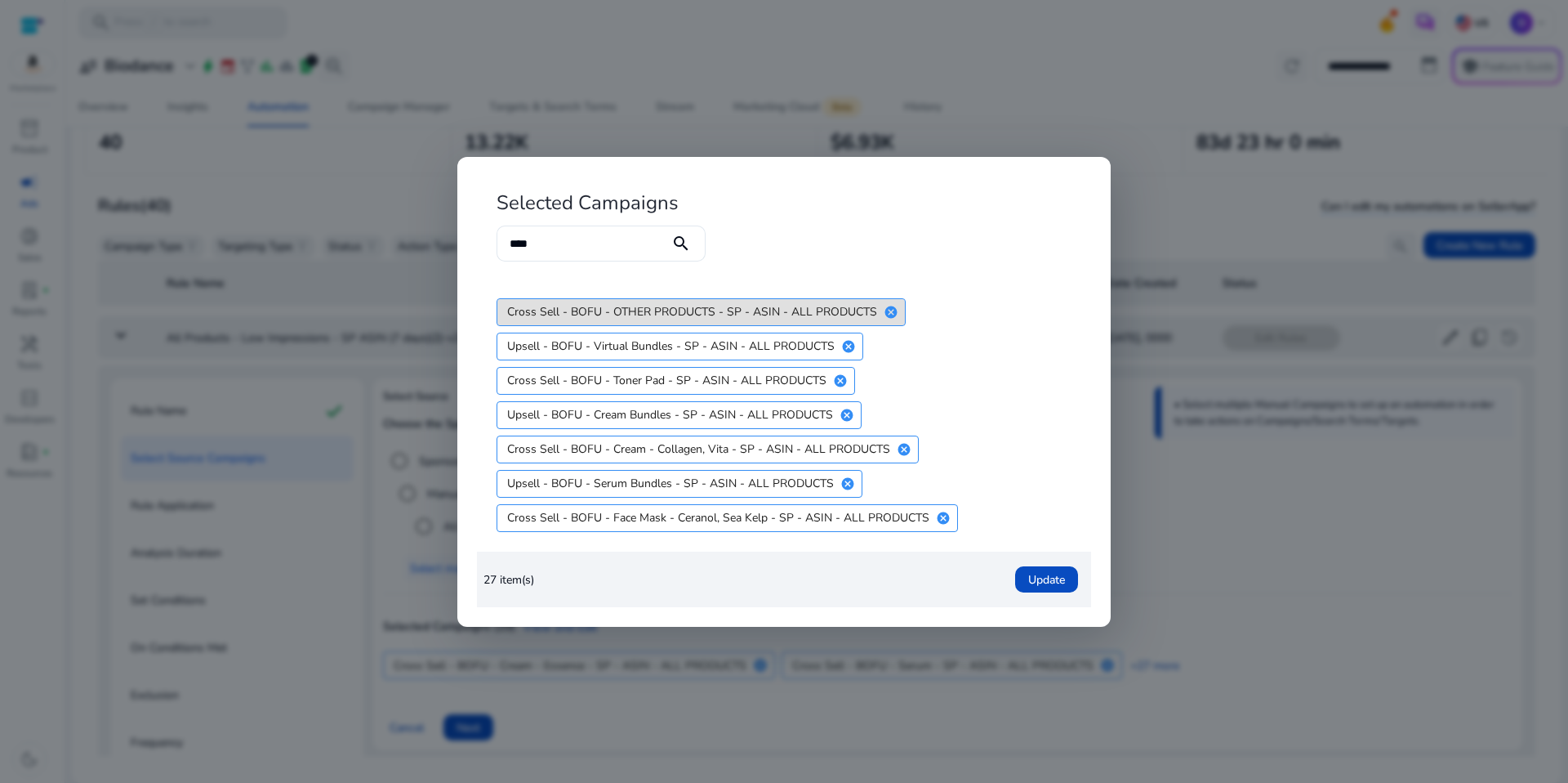
click at [886, 316] on mat-icon "cancel" at bounding box center [891, 312] width 28 height 14
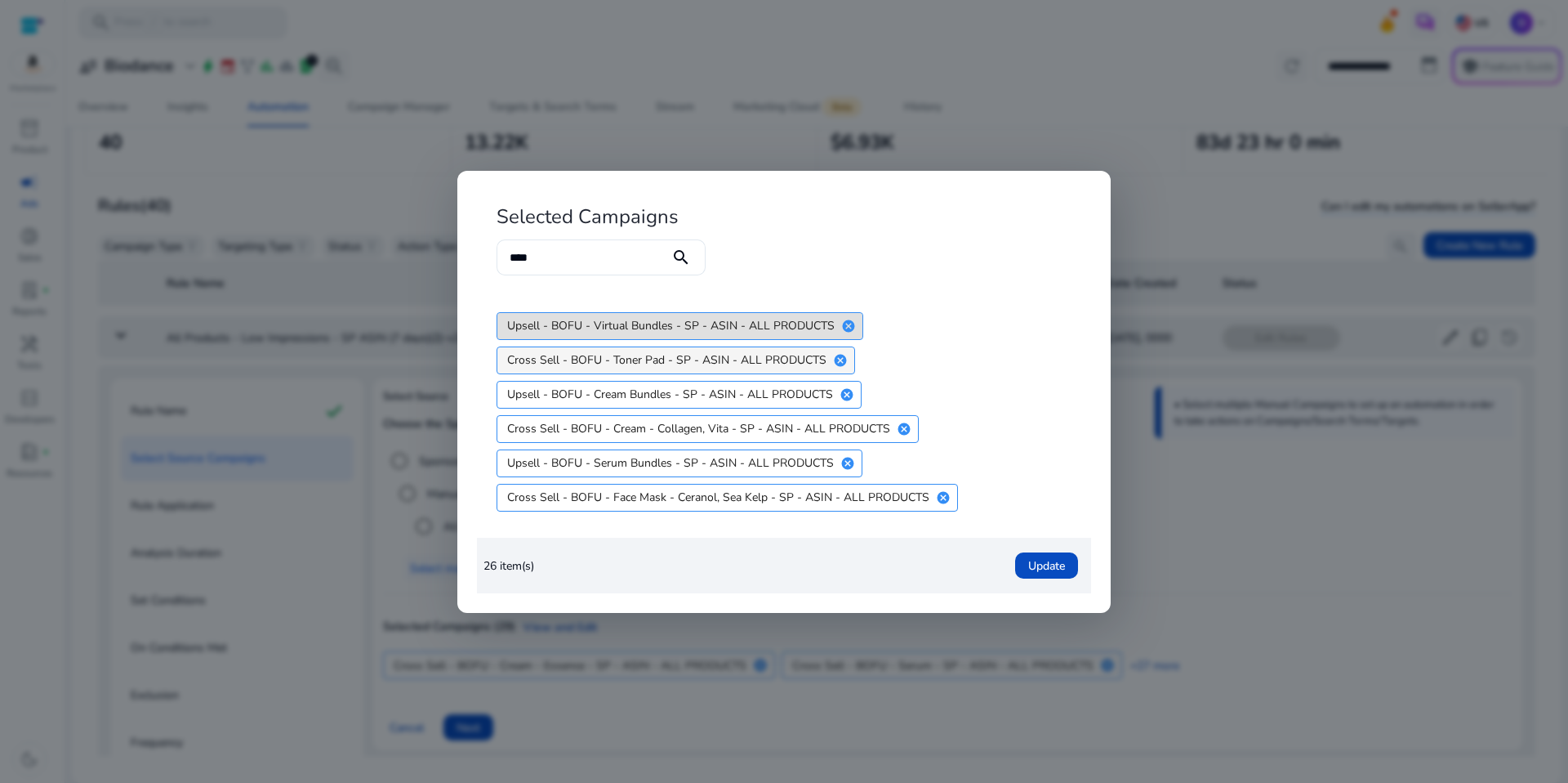
click at [852, 320] on mat-icon "cancel" at bounding box center [848, 326] width 28 height 14
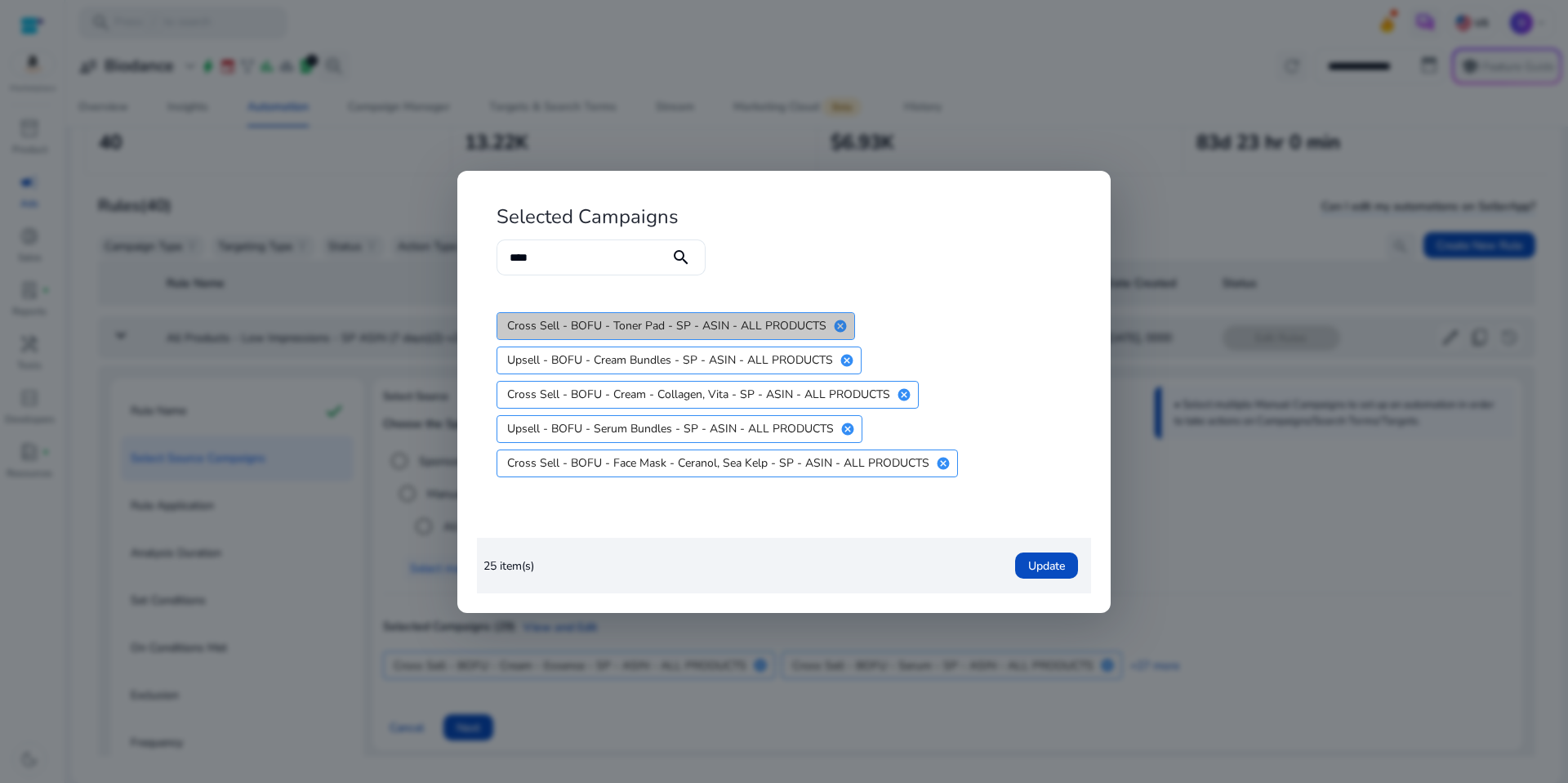
click at [840, 325] on mat-icon "cancel" at bounding box center [840, 326] width 28 height 14
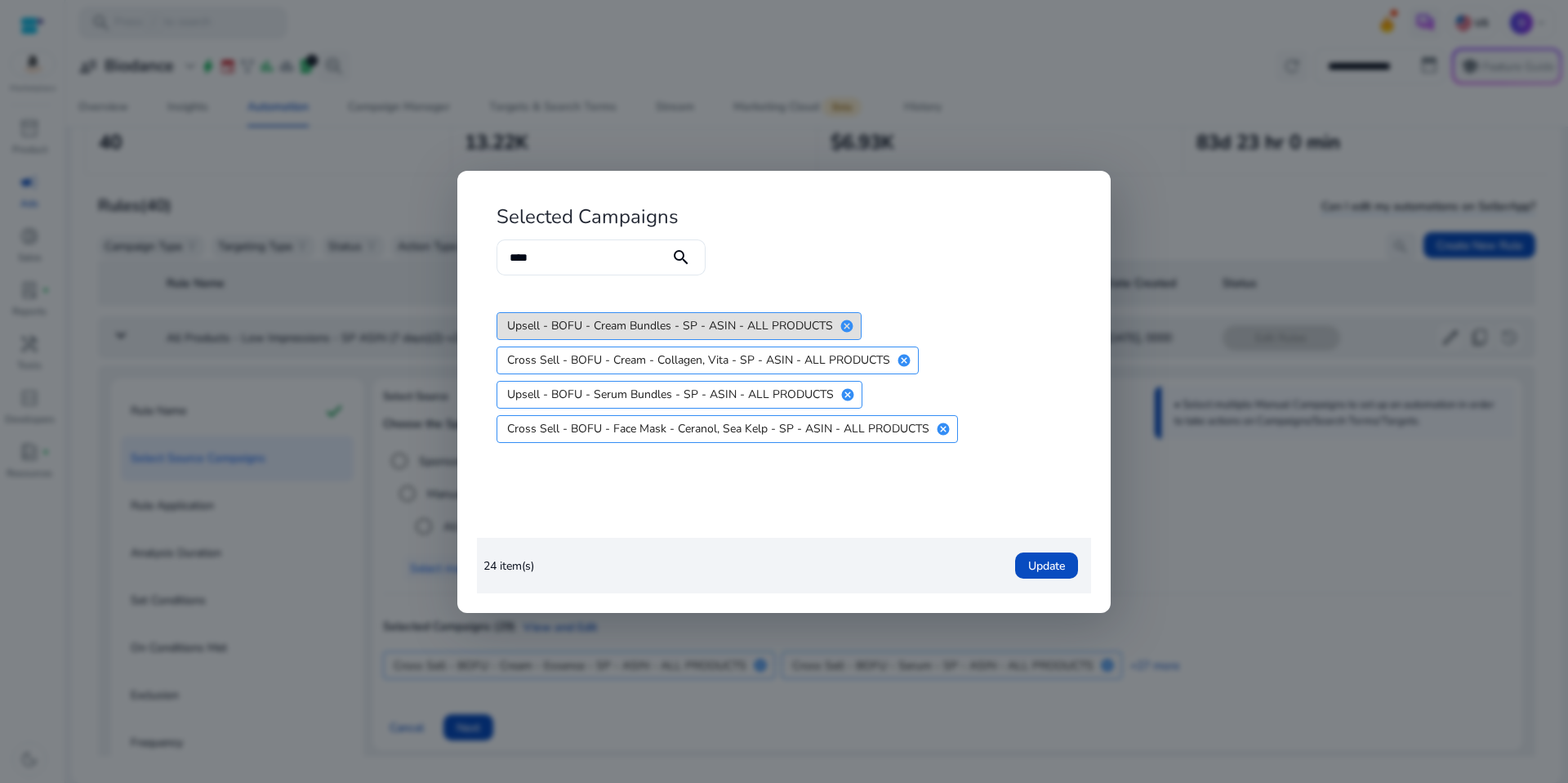
click at [840, 325] on mat-icon "cancel" at bounding box center [846, 326] width 28 height 14
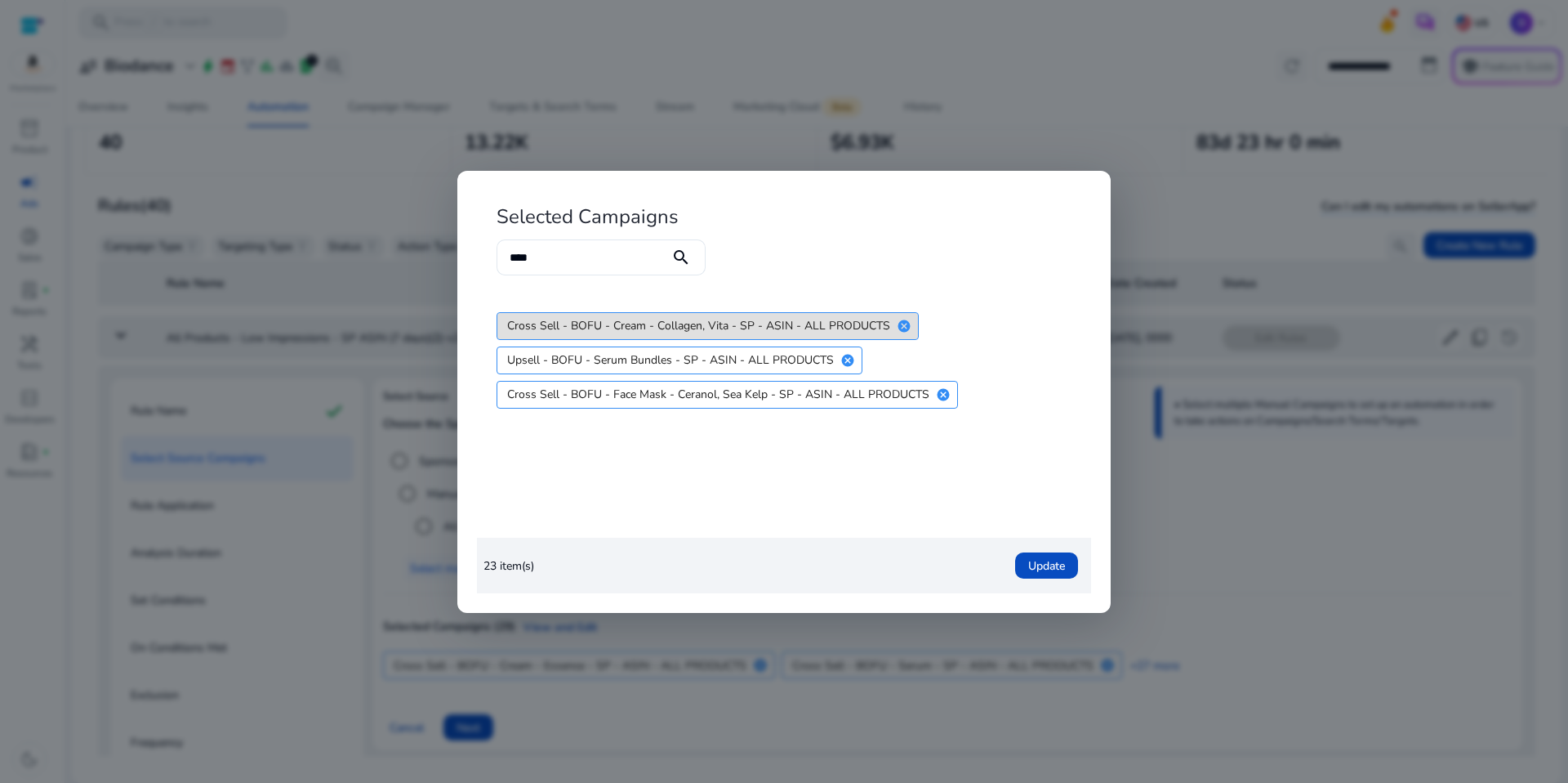
click at [902, 319] on mat-icon "cancel" at bounding box center [904, 326] width 28 height 14
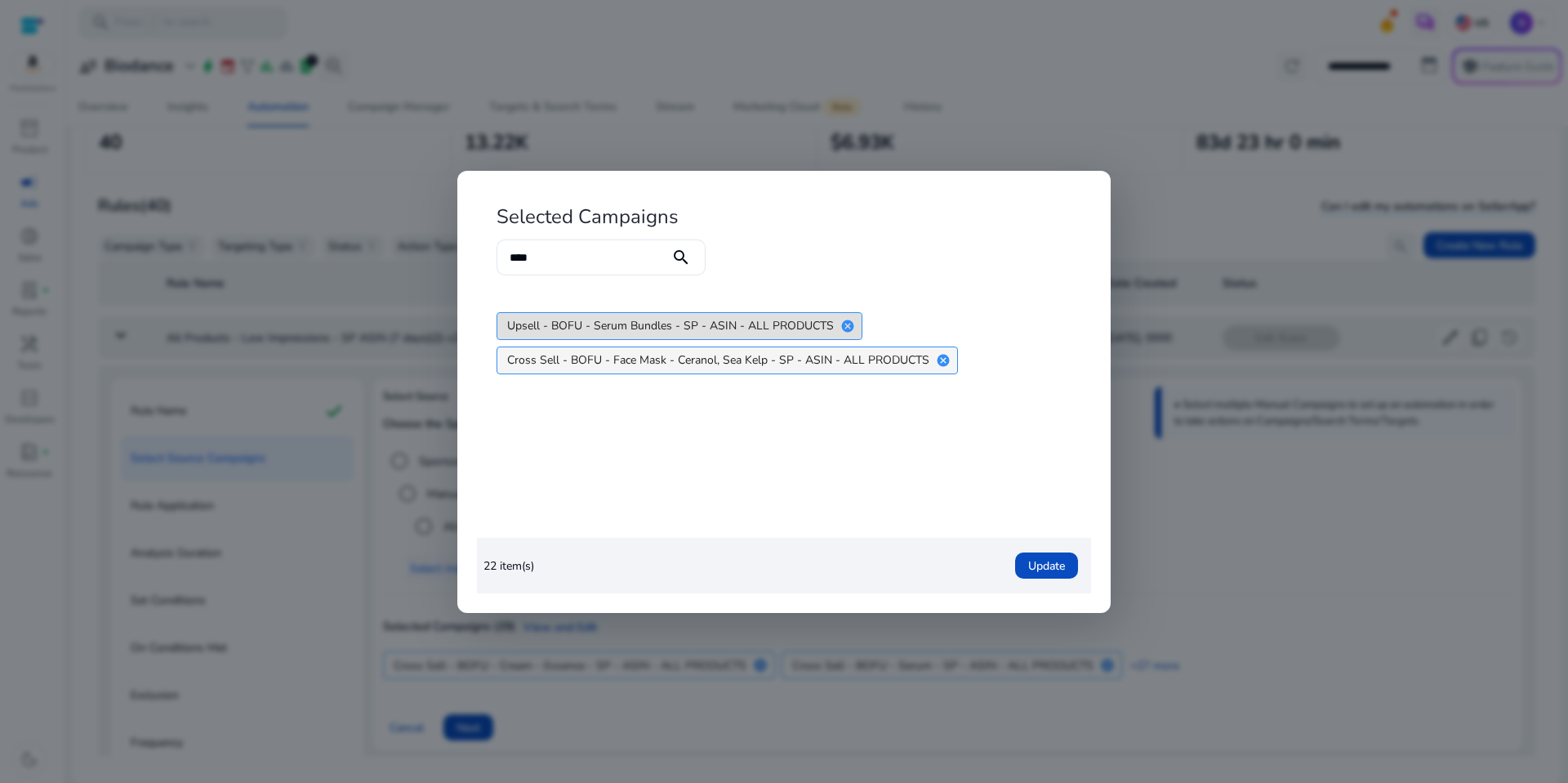
drag, startPoint x: 850, startPoint y: 328, endPoint x: 878, endPoint y: 333, distance: 28.4
click at [850, 328] on mat-icon "cancel" at bounding box center [847, 326] width 28 height 14
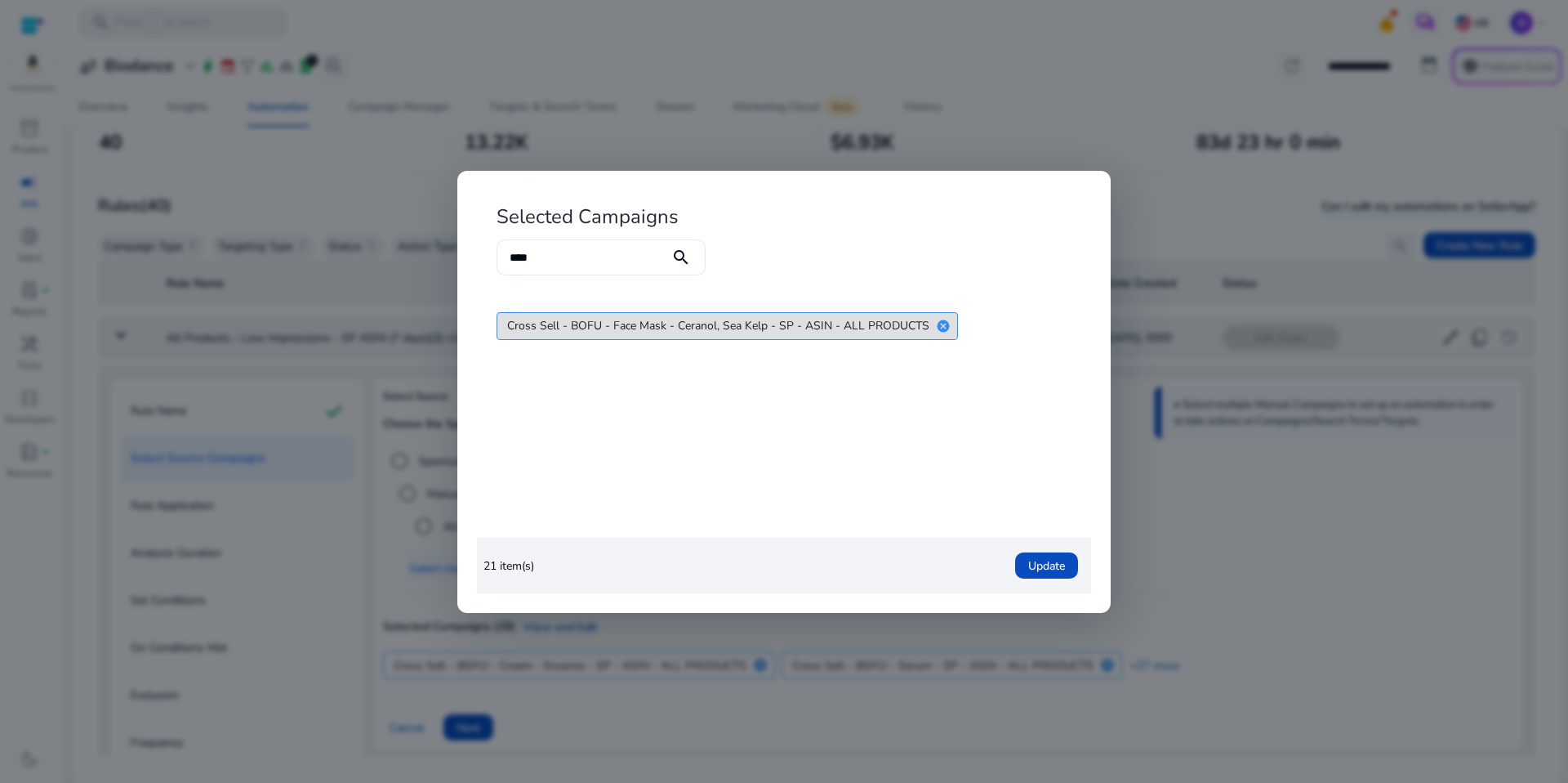
click at [943, 325] on mat-icon "cancel" at bounding box center [943, 326] width 28 height 14
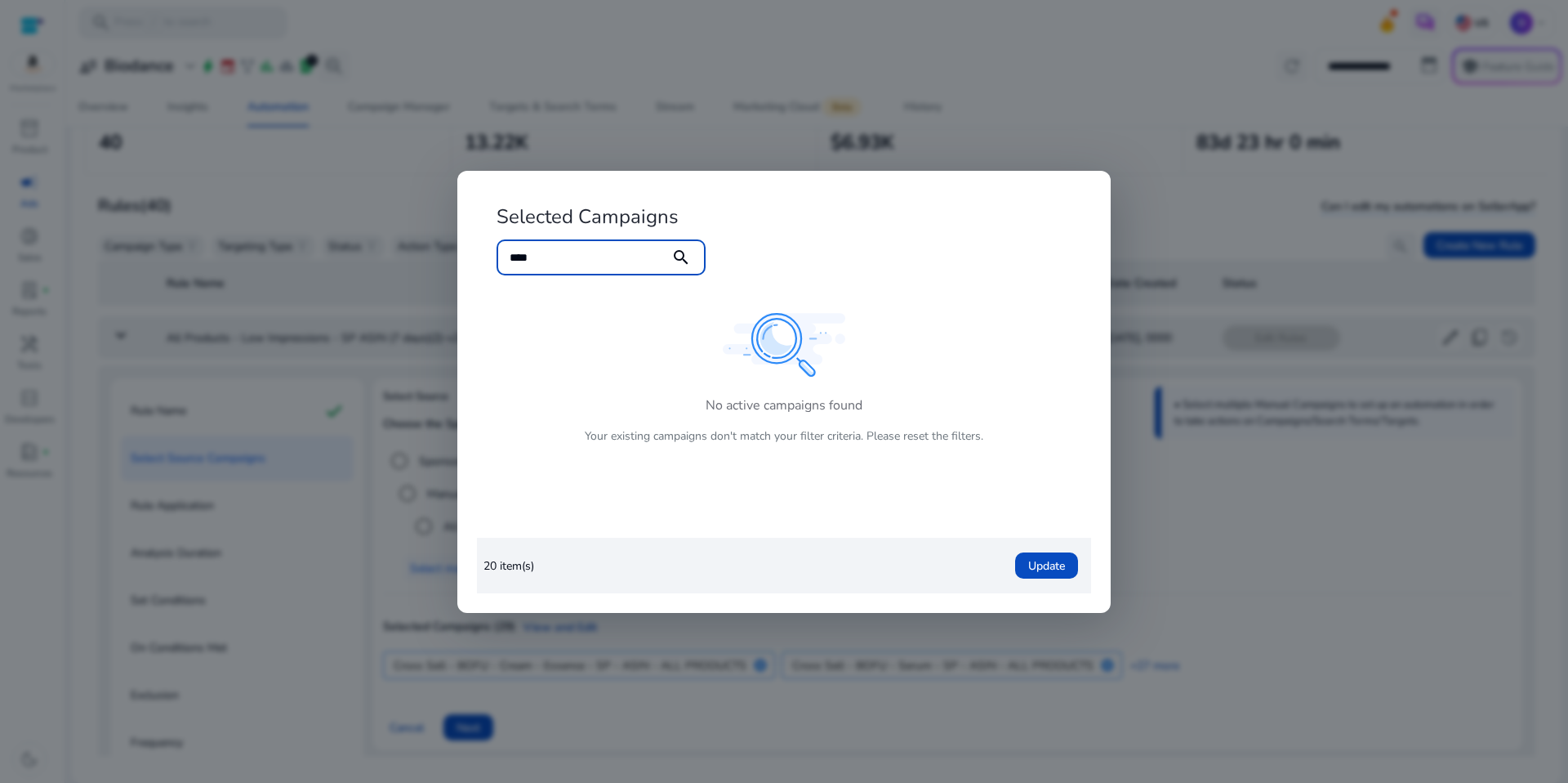
drag, startPoint x: 560, startPoint y: 247, endPoint x: 506, endPoint y: 247, distance: 54.0
click at [506, 247] on div "**** search" at bounding box center [601, 257] width 209 height 36
drag, startPoint x: 589, startPoint y: 257, endPoint x: 461, endPoint y: 203, distance: 138.9
click at [462, 213] on div "Selected Campaigns **** search No active campaigns found Your existing campaign…" at bounding box center [784, 392] width 653 height 442
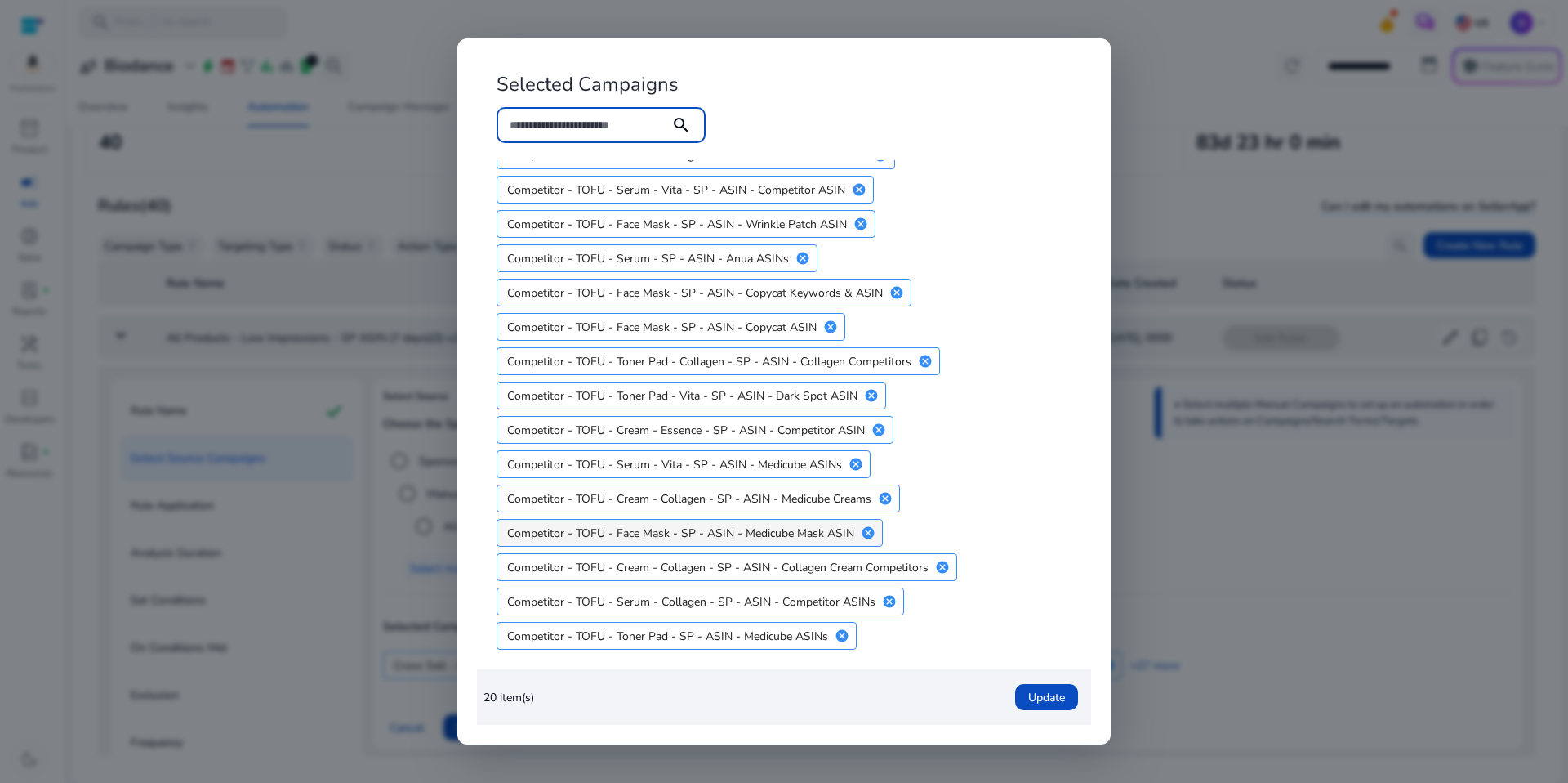
scroll to position [210, 0]
click at [1043, 701] on span "Update" at bounding box center [1046, 696] width 37 height 17
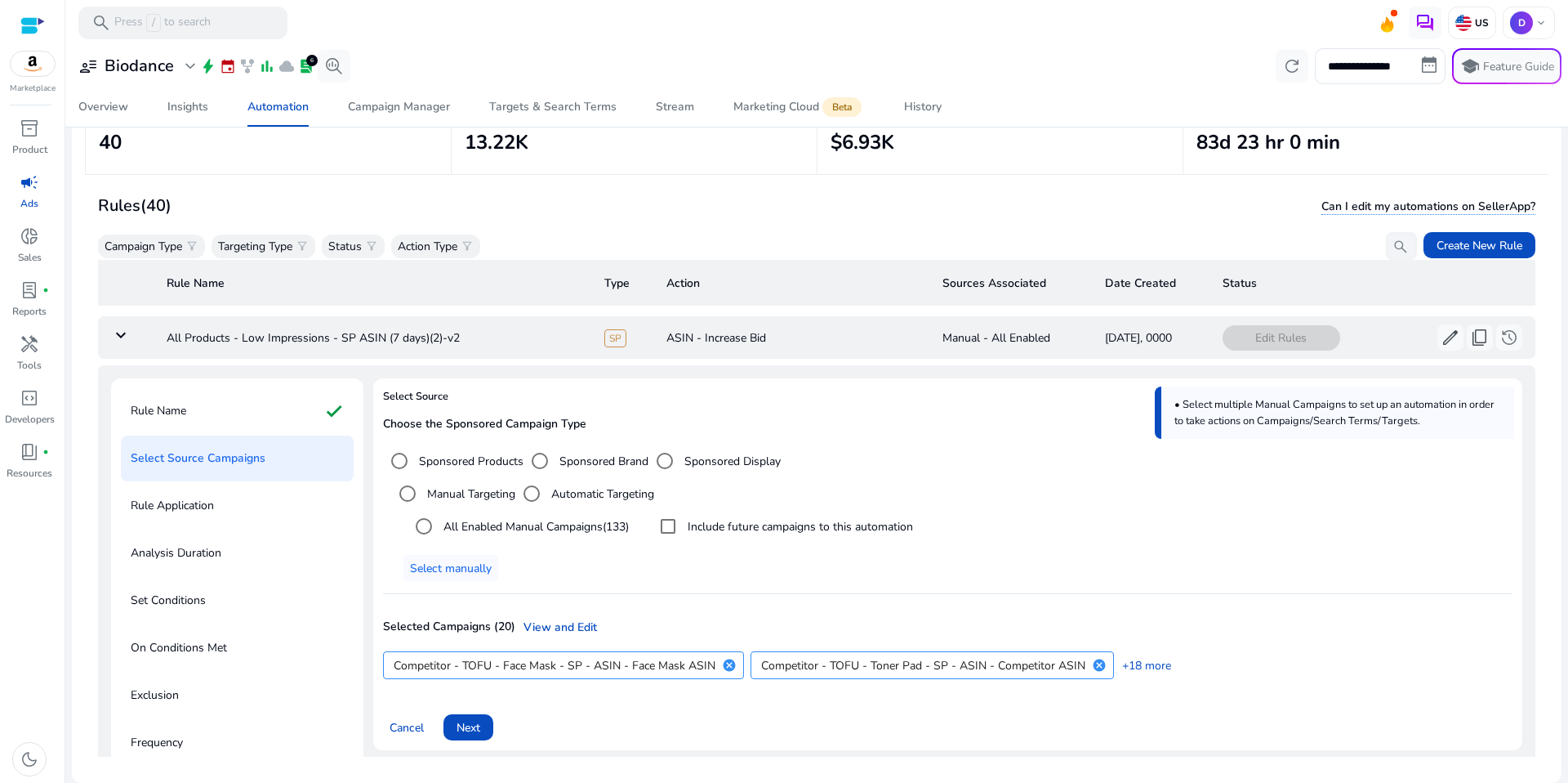
scroll to position [62, 0]
click at [467, 719] on span "Next" at bounding box center [468, 724] width 24 height 17
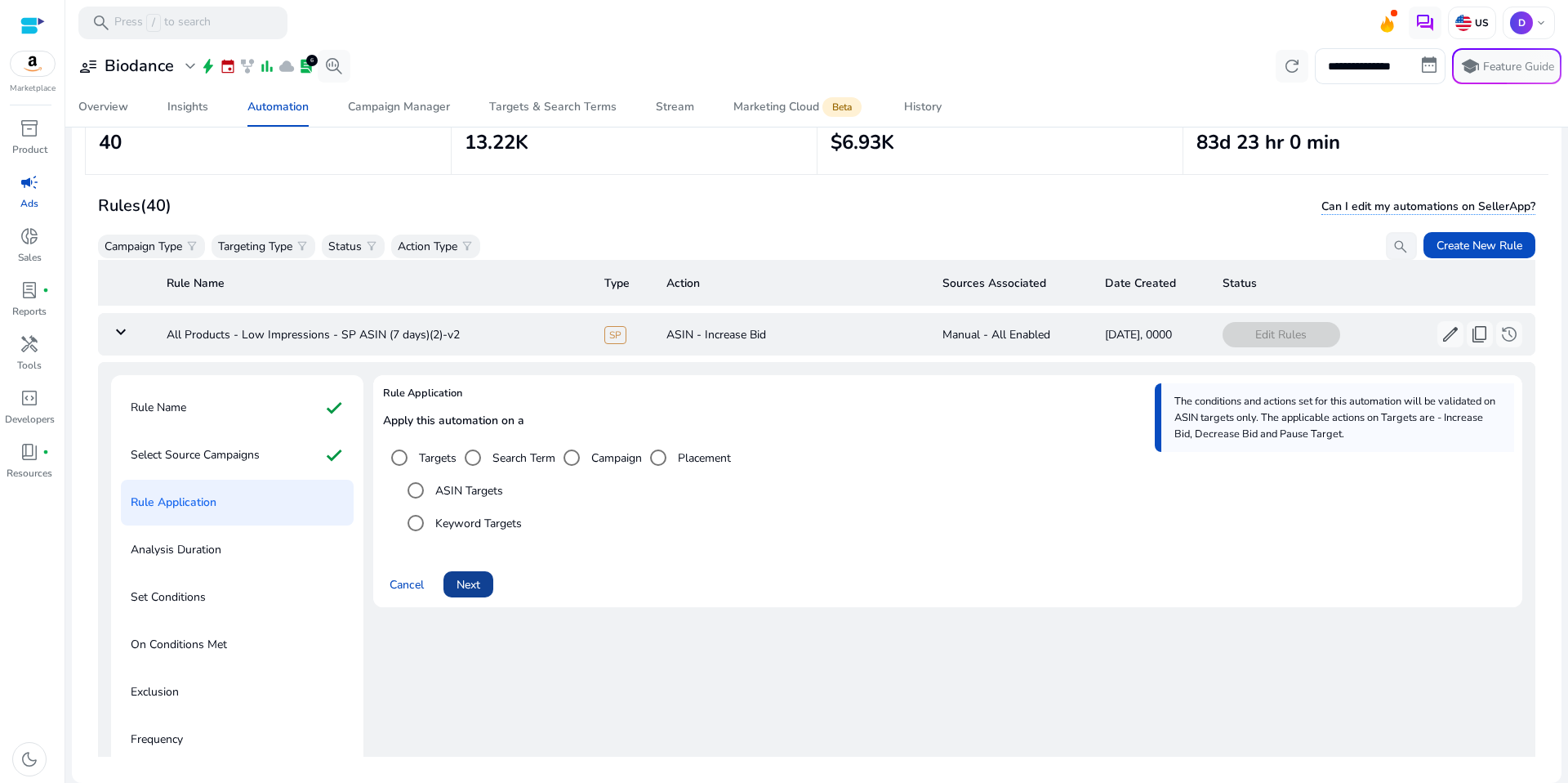
click at [482, 593] on span at bounding box center [468, 584] width 50 height 39
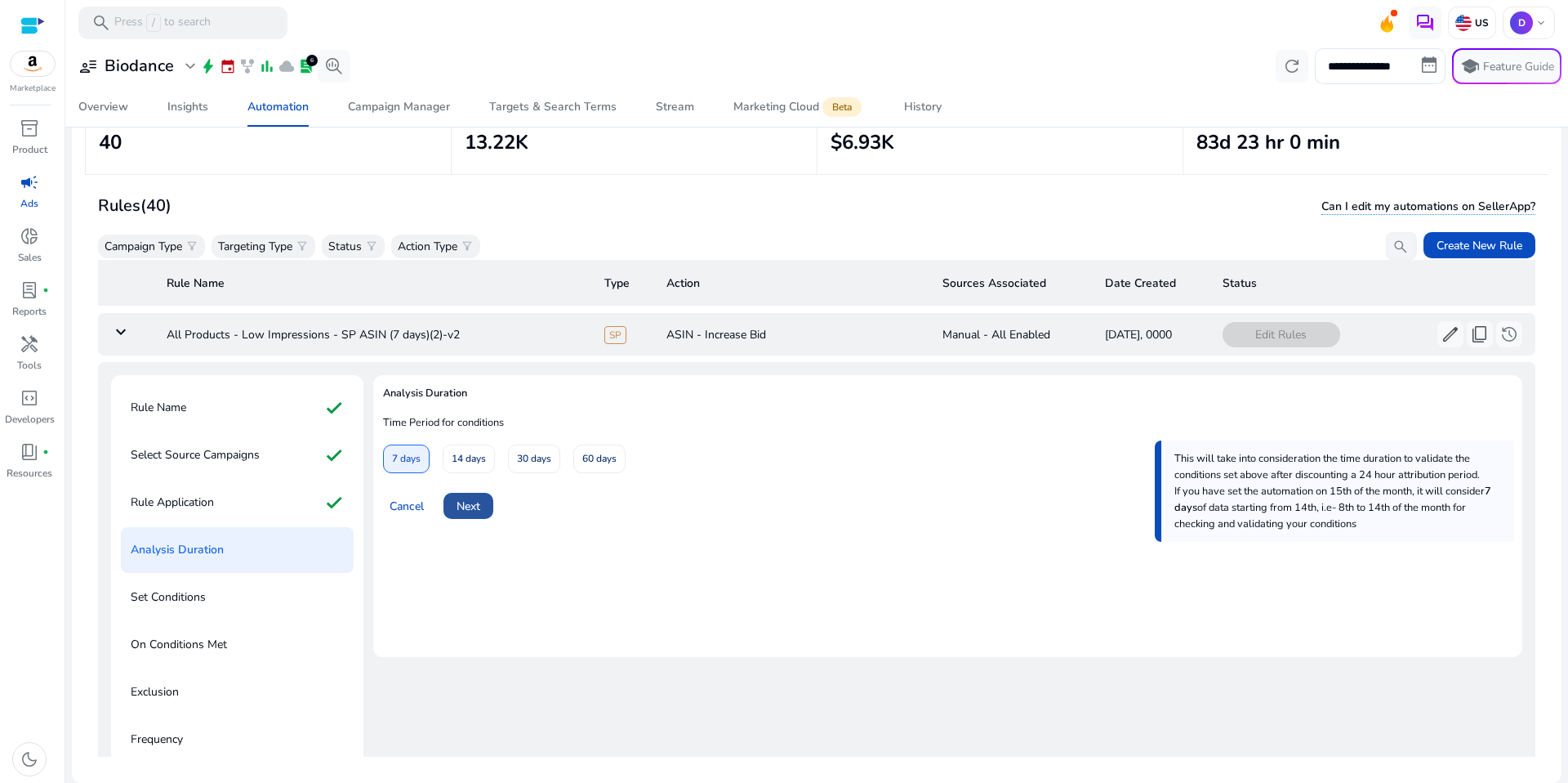
click at [491, 499] on span at bounding box center [468, 506] width 50 height 39
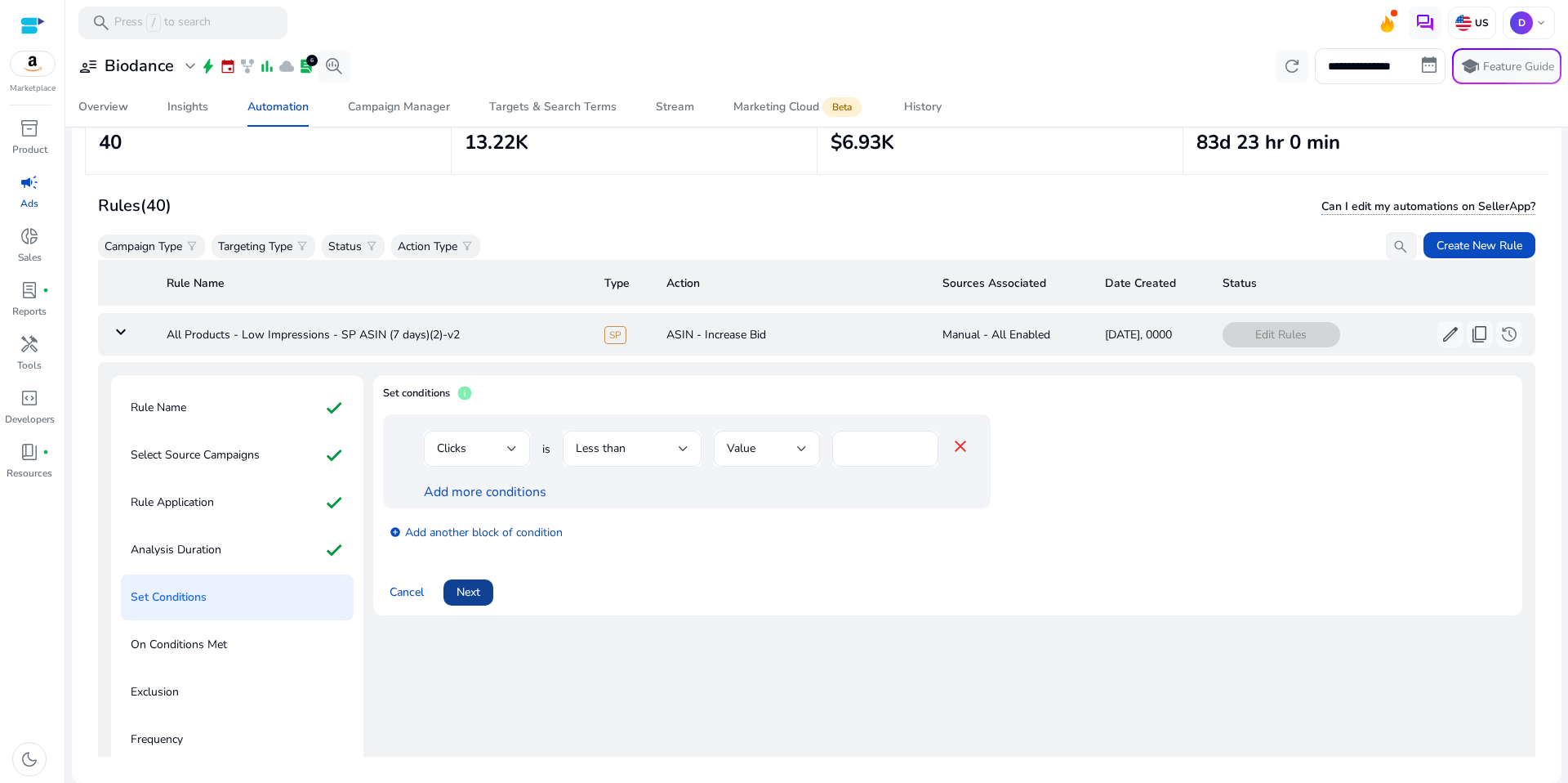
click at [490, 586] on span at bounding box center [468, 592] width 50 height 39
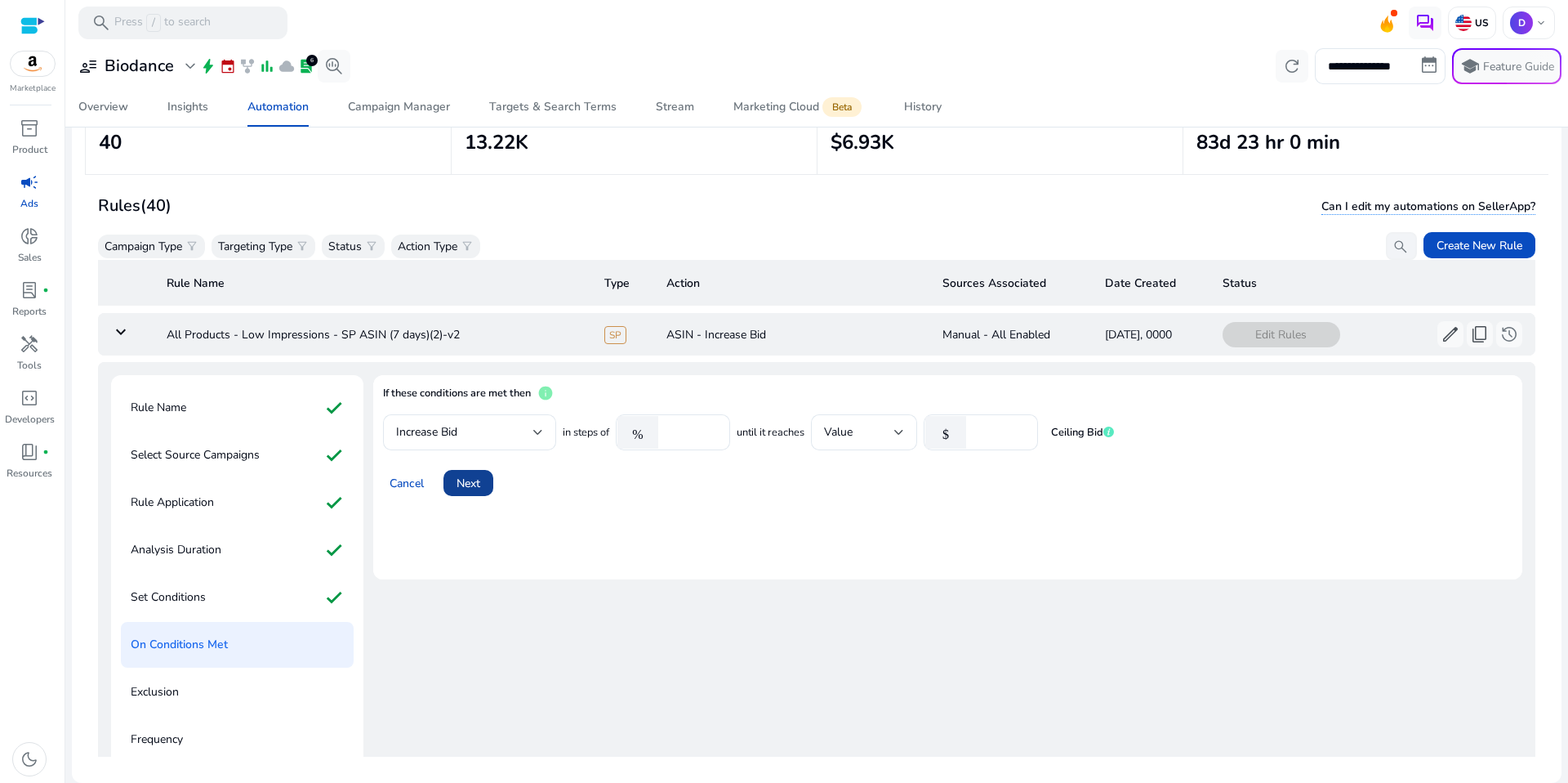
click at [454, 484] on span at bounding box center [468, 482] width 50 height 39
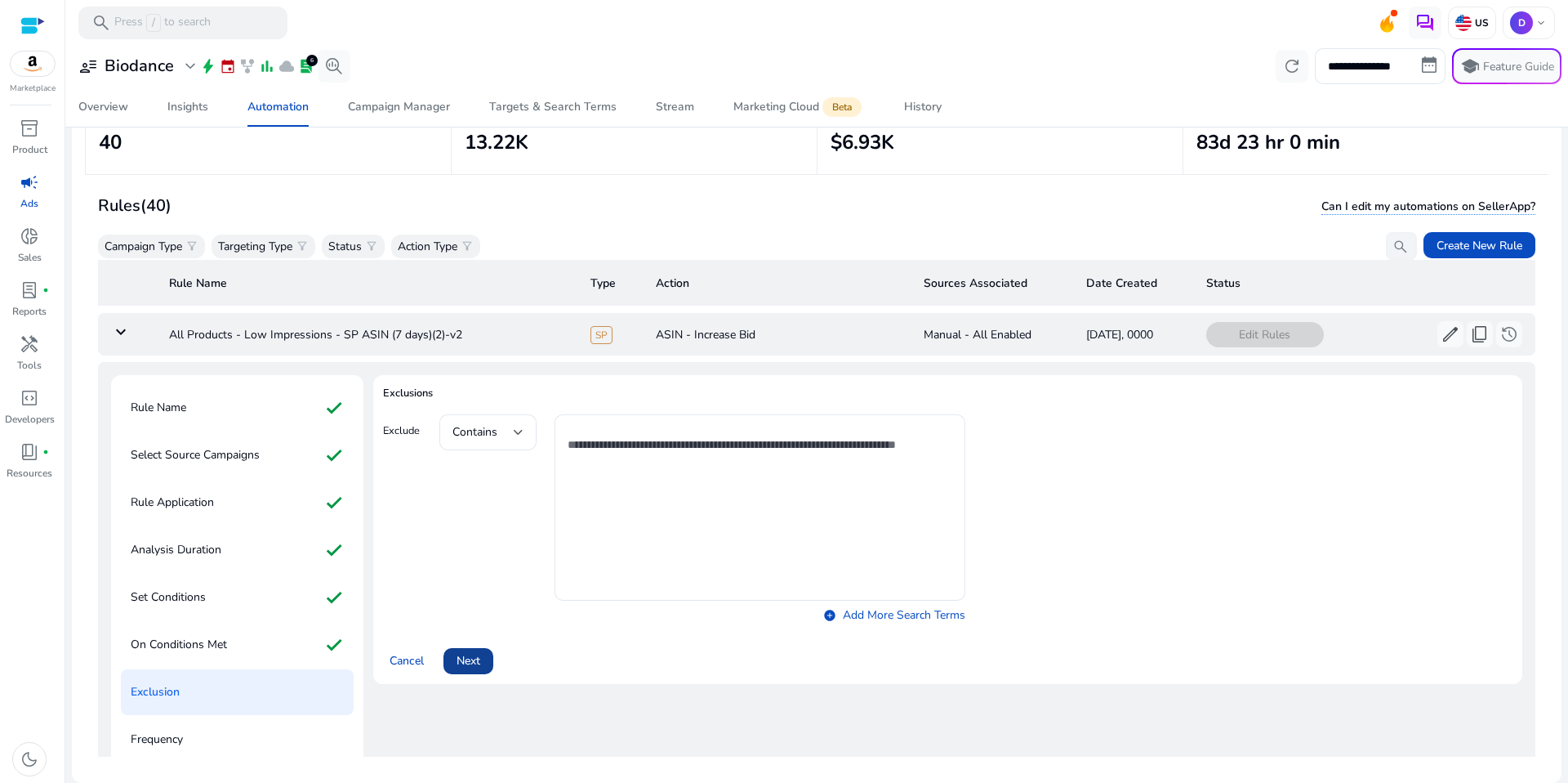
click at [468, 652] on span "Next" at bounding box center [468, 660] width 24 height 17
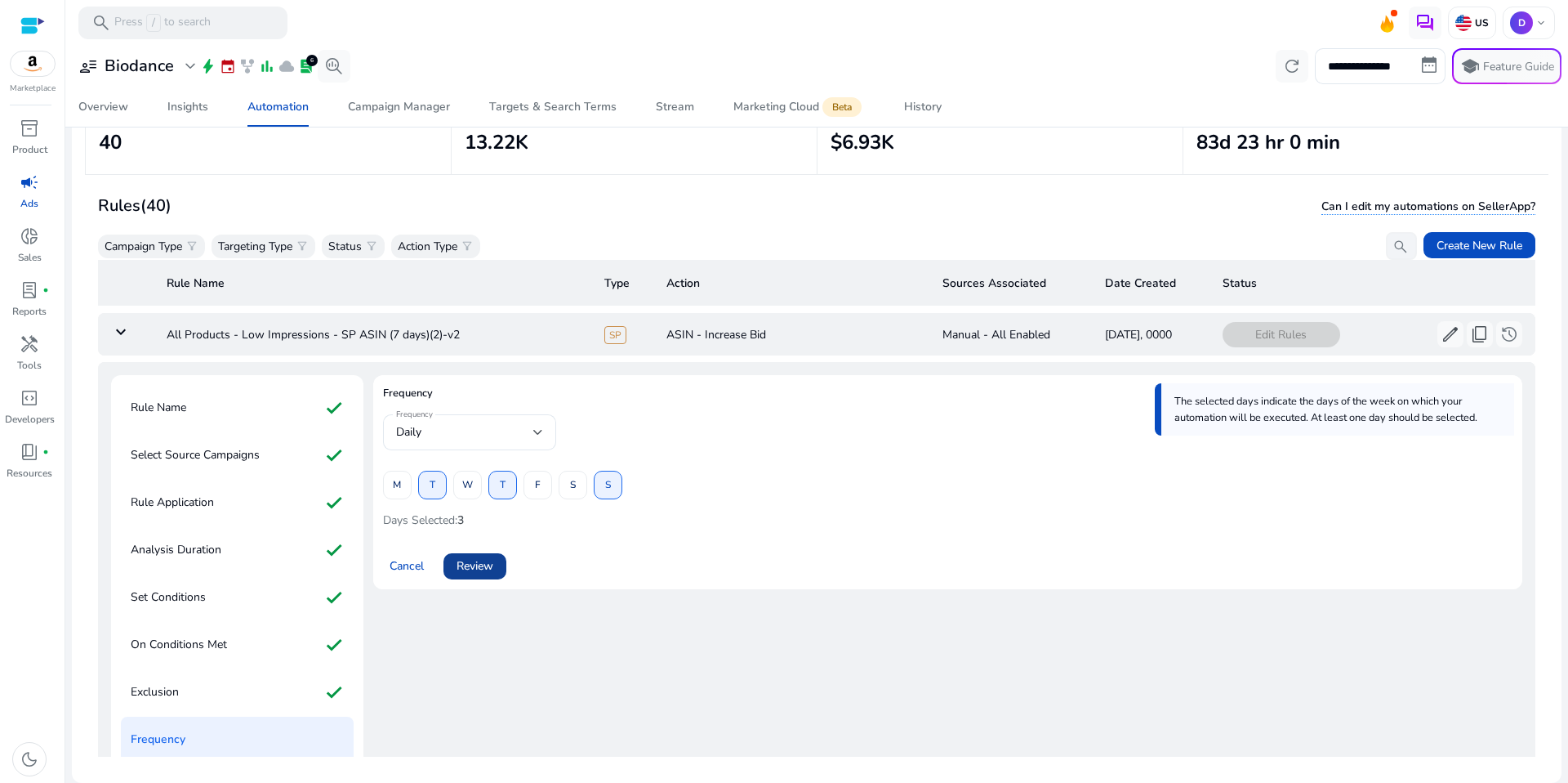
click at [479, 561] on span "Review" at bounding box center [474, 565] width 37 height 17
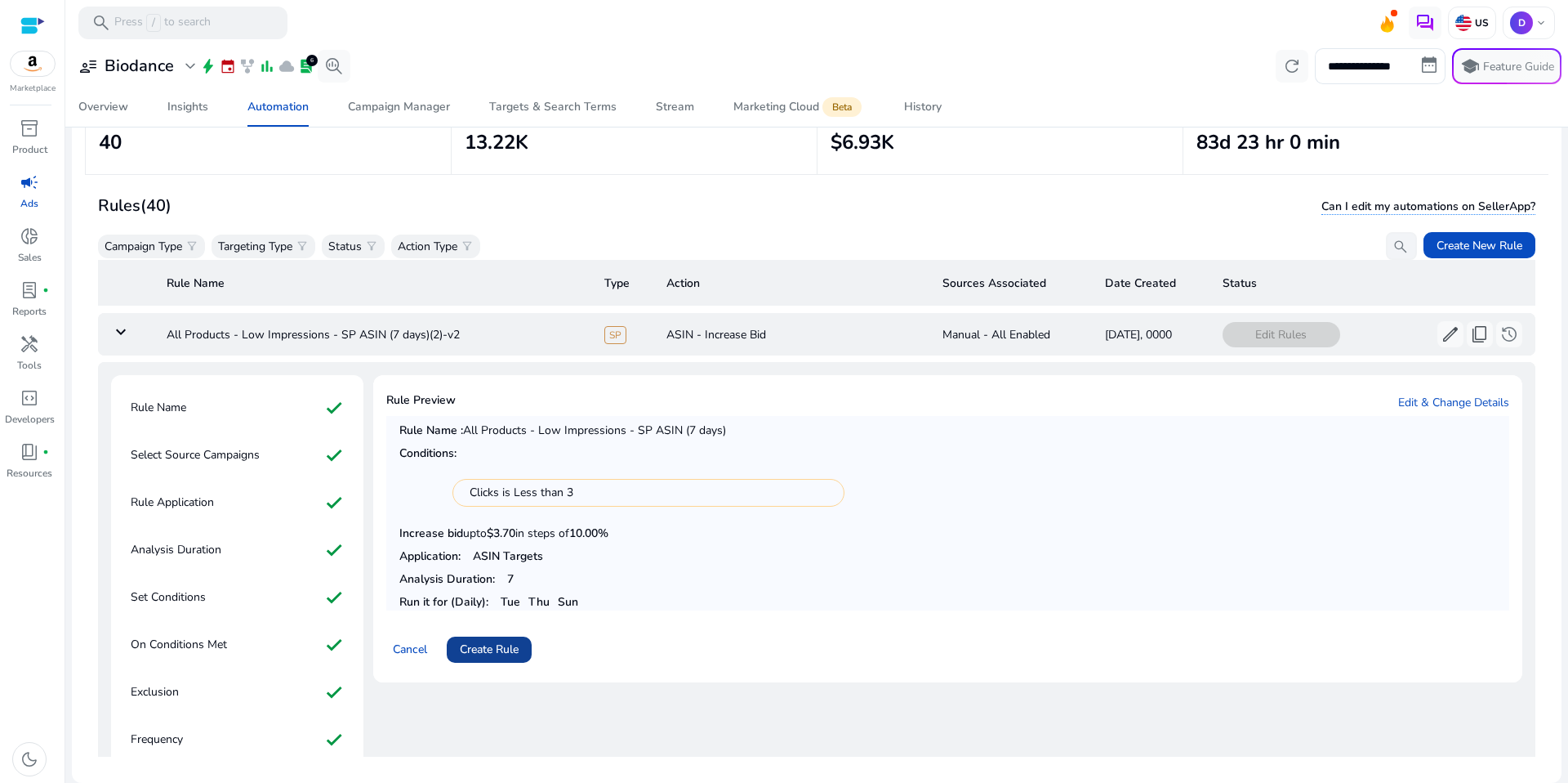
click at [500, 655] on span "Create Rule" at bounding box center [489, 648] width 59 height 17
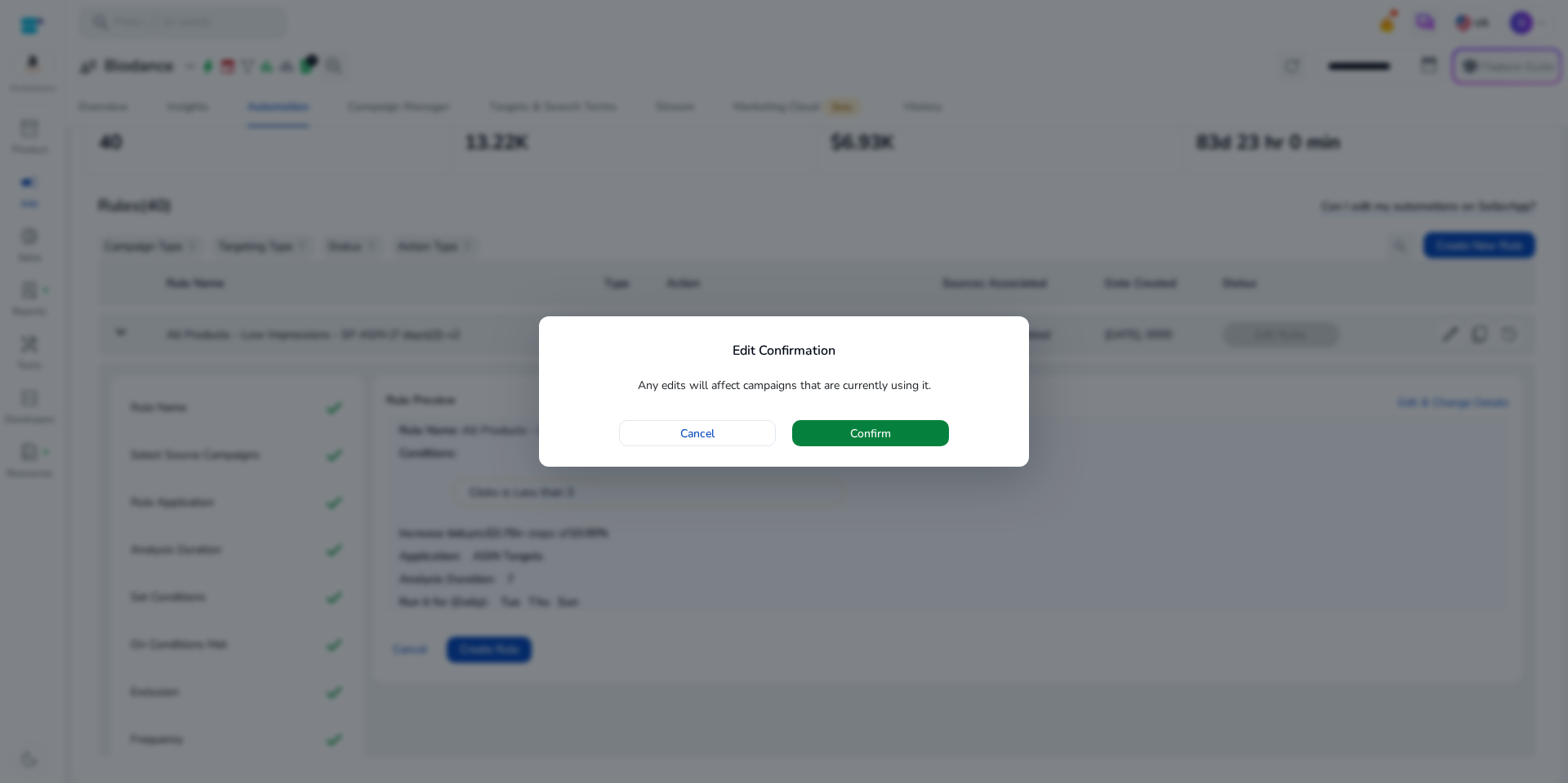
click at [879, 446] on span "button" at bounding box center [871, 433] width 157 height 39
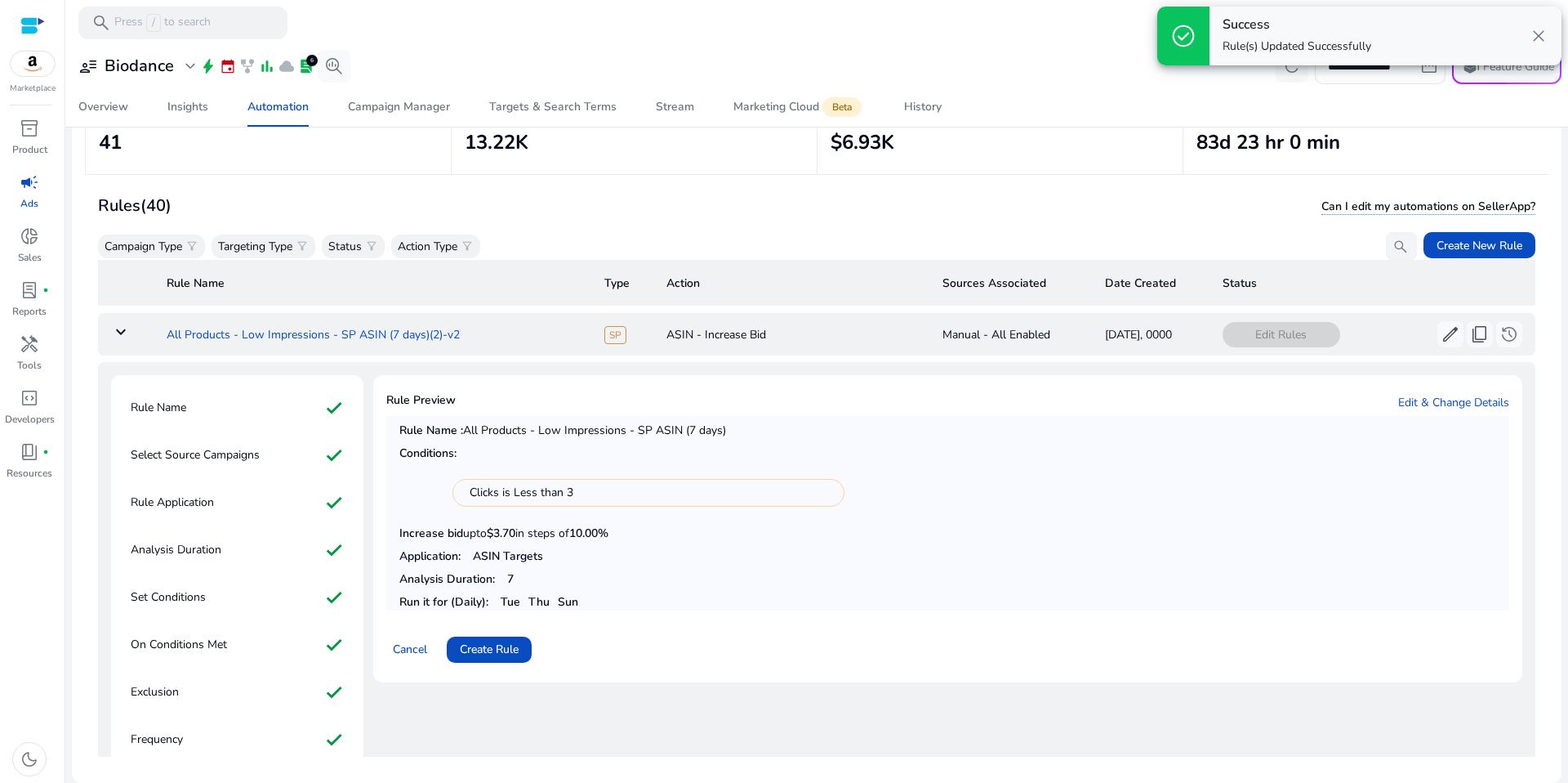
click at [231, 335] on td "All Products - Low Impressions - SP ASIN (7 days)(2)-v2" at bounding box center [372, 334] width 438 height 43
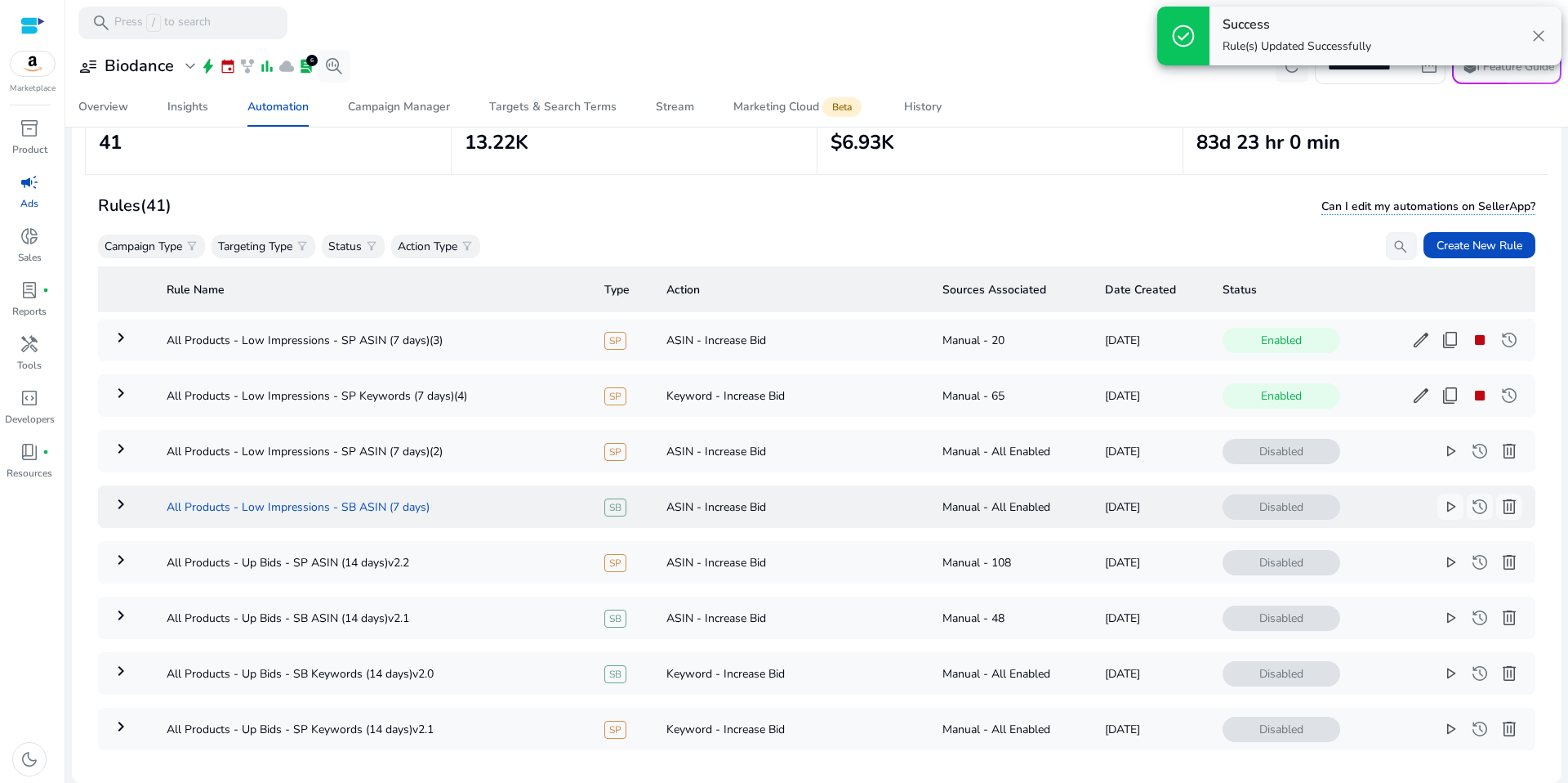
scroll to position [90, 0]
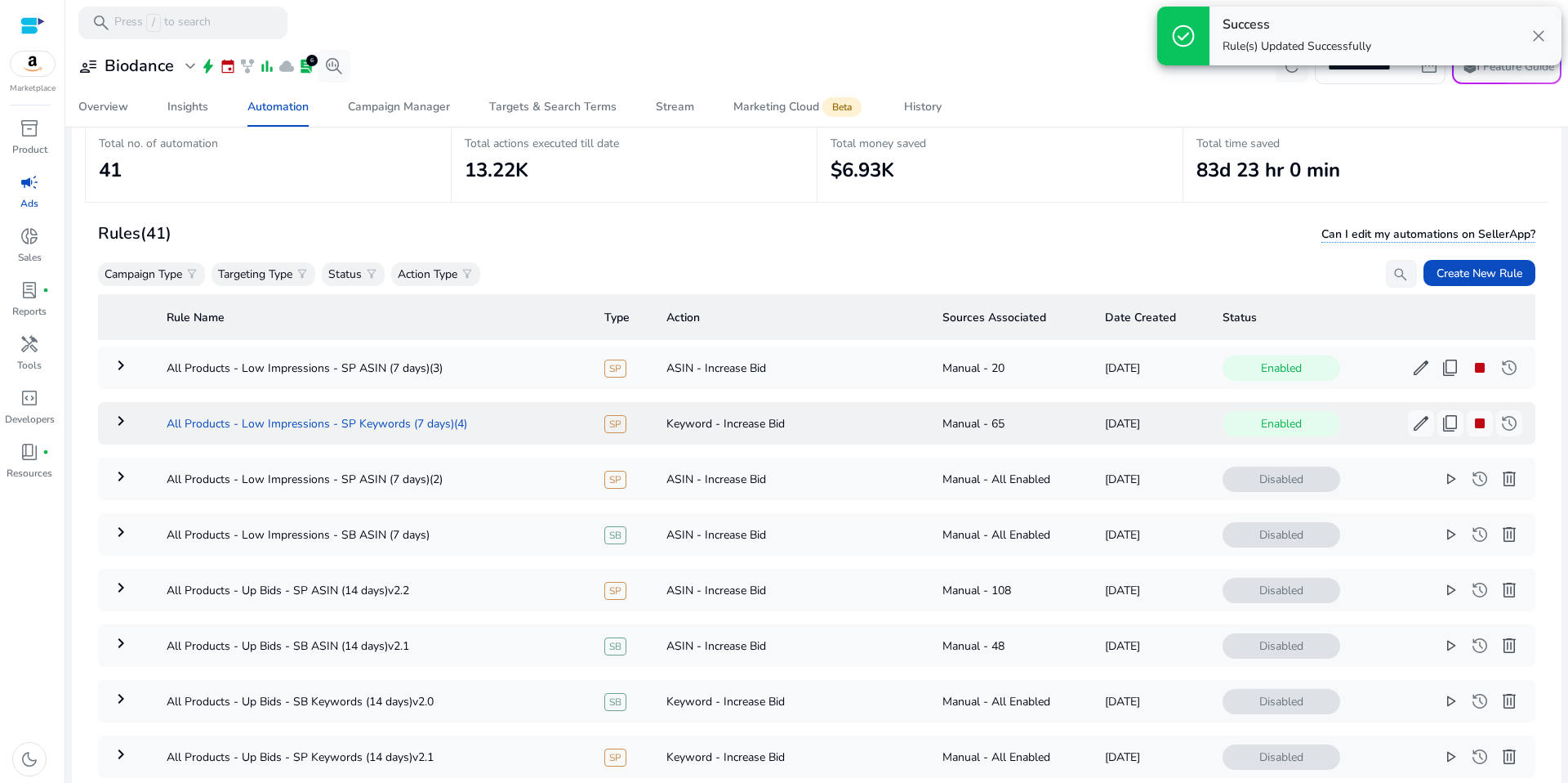
click at [423, 416] on td "All Products - Low Impressions - SP Keywords (7 days)(4)" at bounding box center [372, 424] width 438 height 43
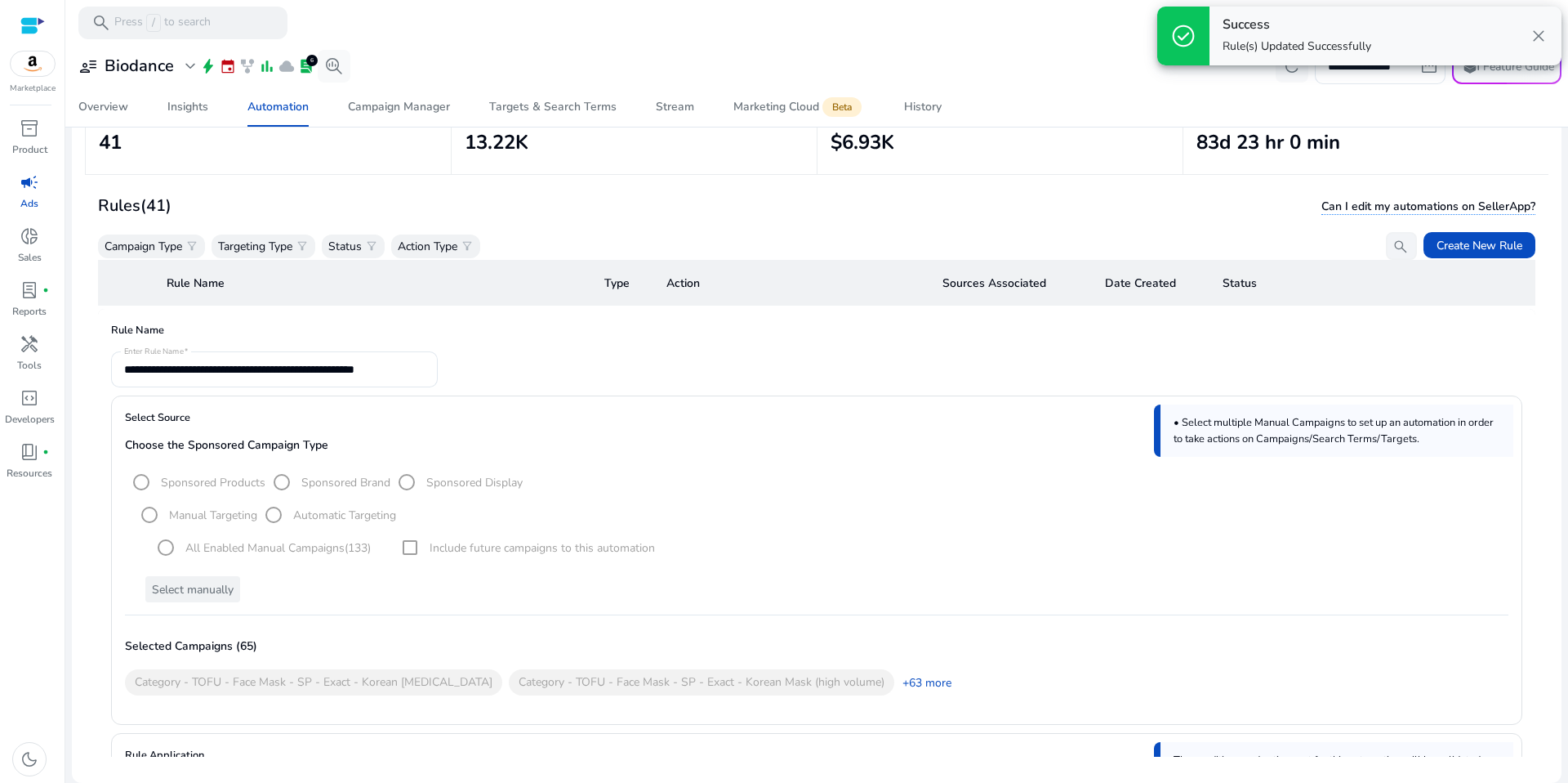
scroll to position [0, 0]
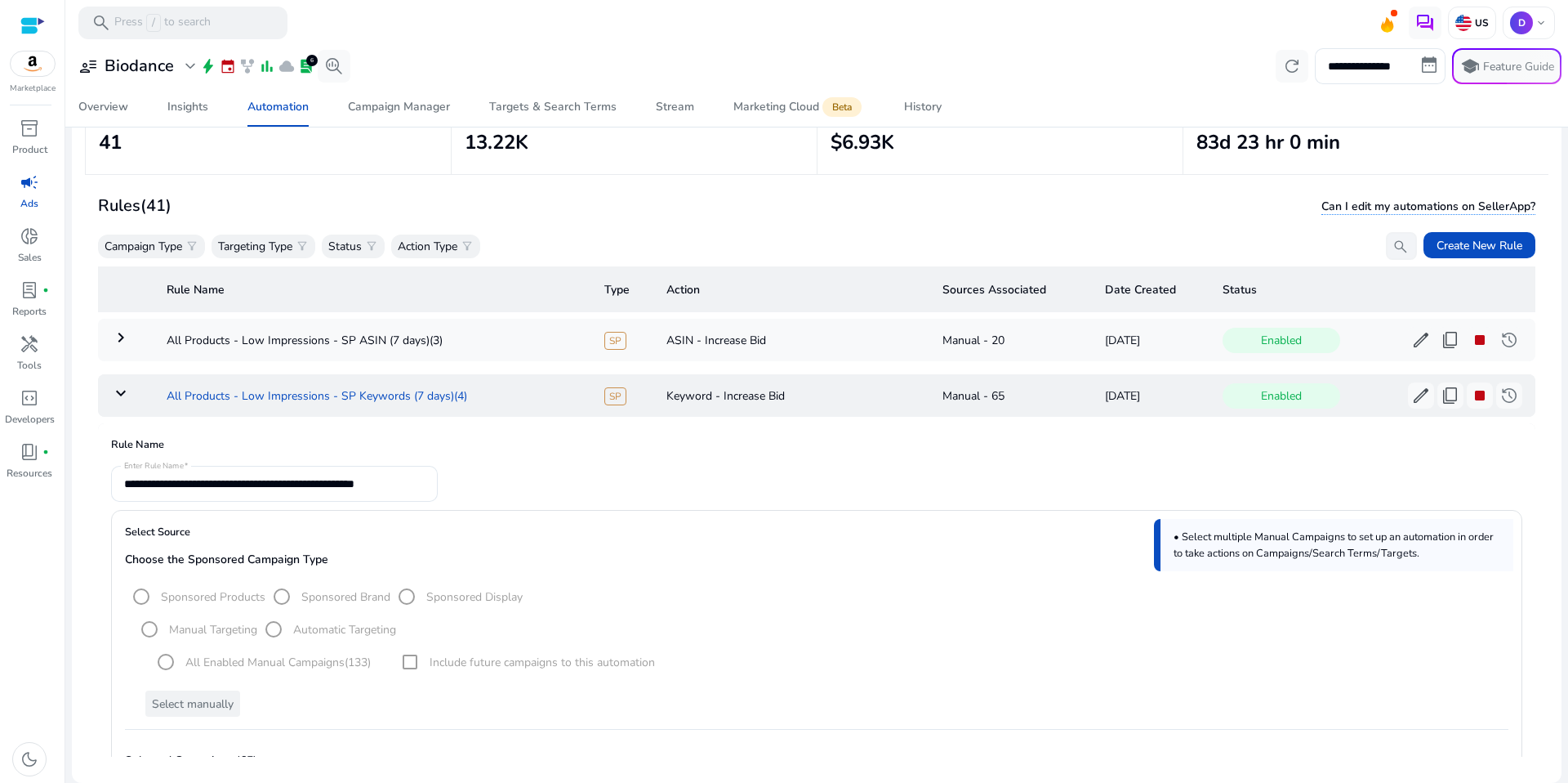
click at [354, 393] on td "All Products - Low Impressions - SP Keywords (7 days)(4)" at bounding box center [372, 396] width 438 height 43
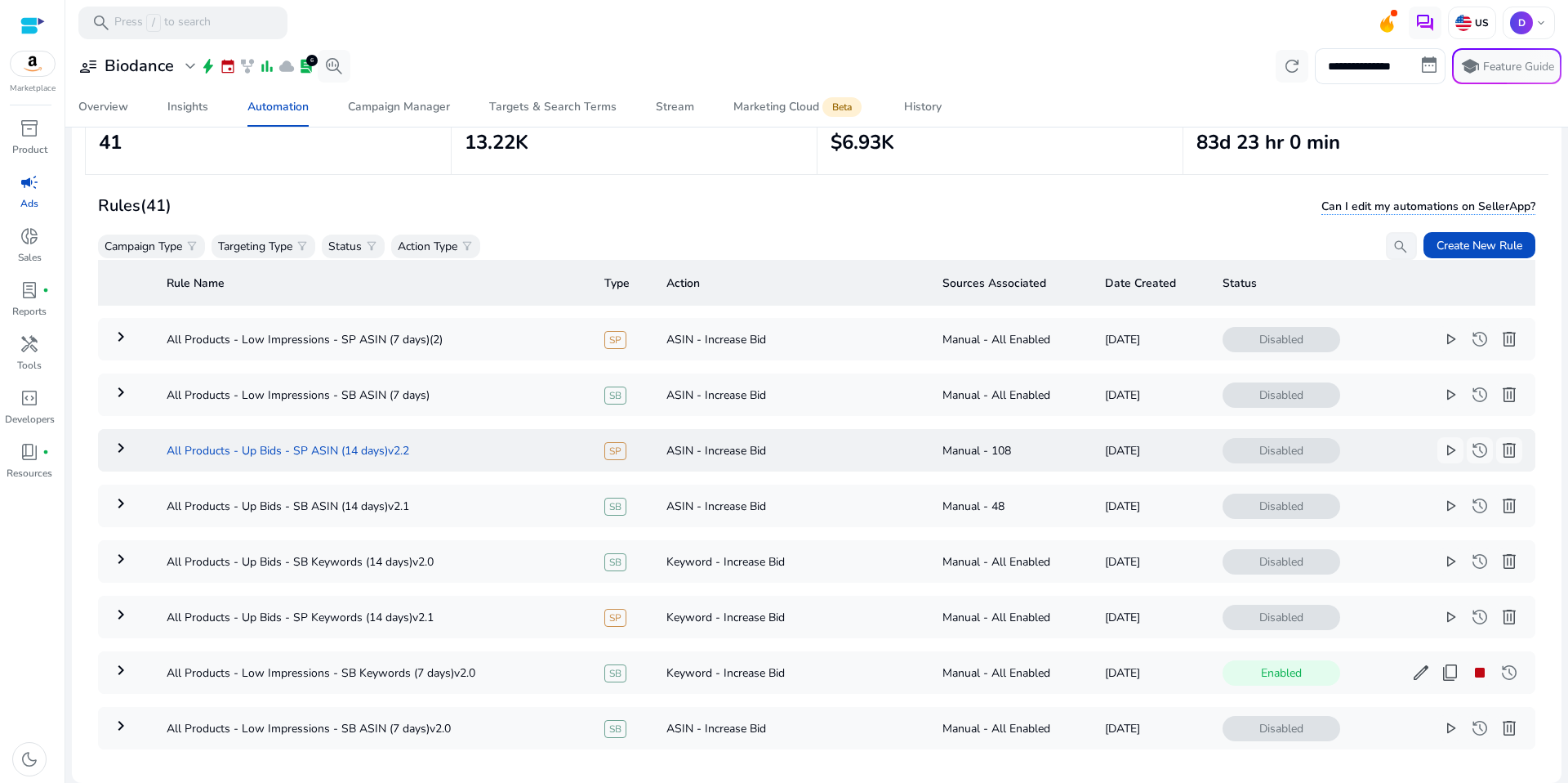
scroll to position [114, 0]
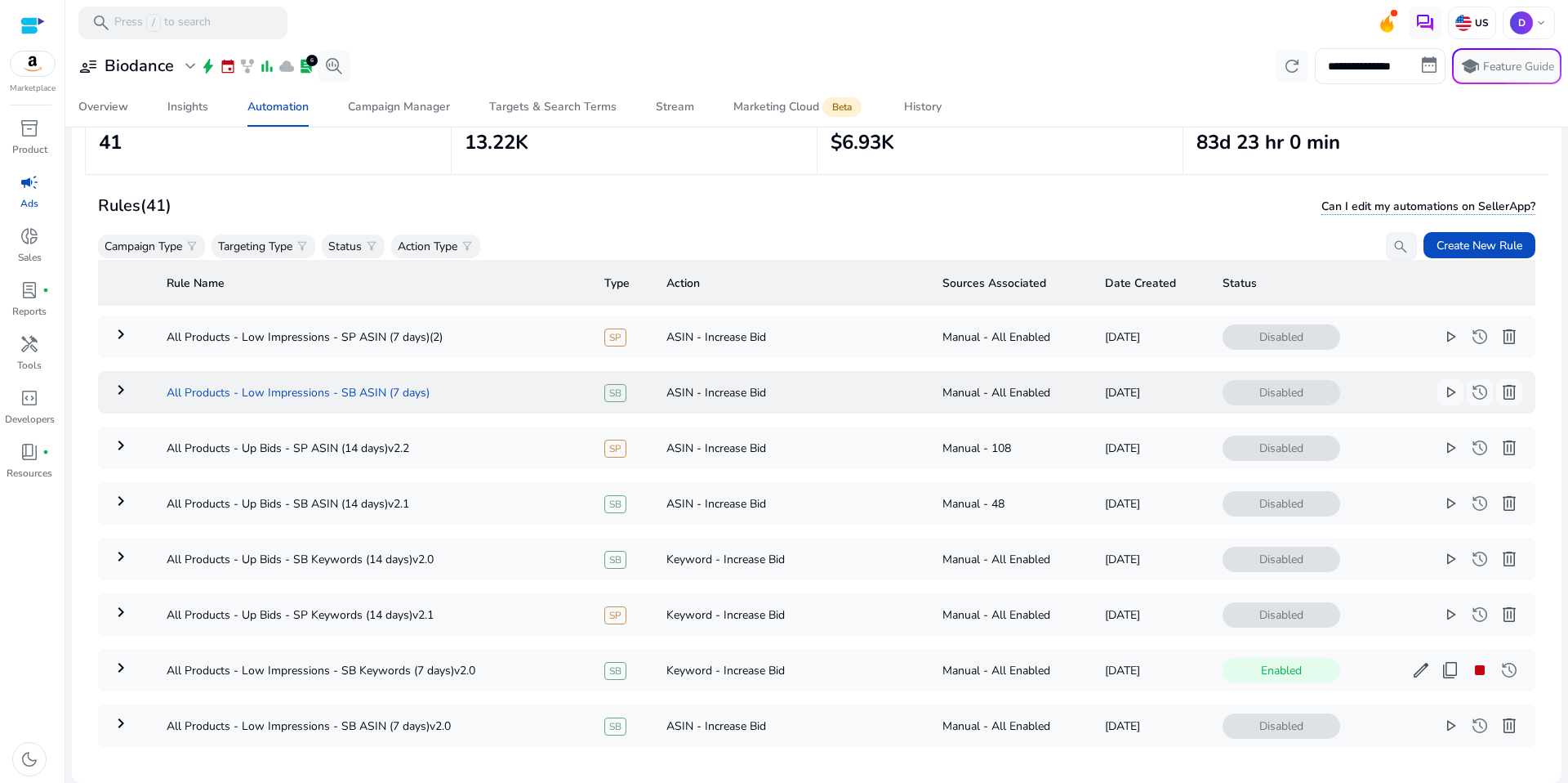
click at [380, 394] on td "All Products - Low Impressions - SB ASIN (7 days)" at bounding box center [372, 392] width 438 height 43
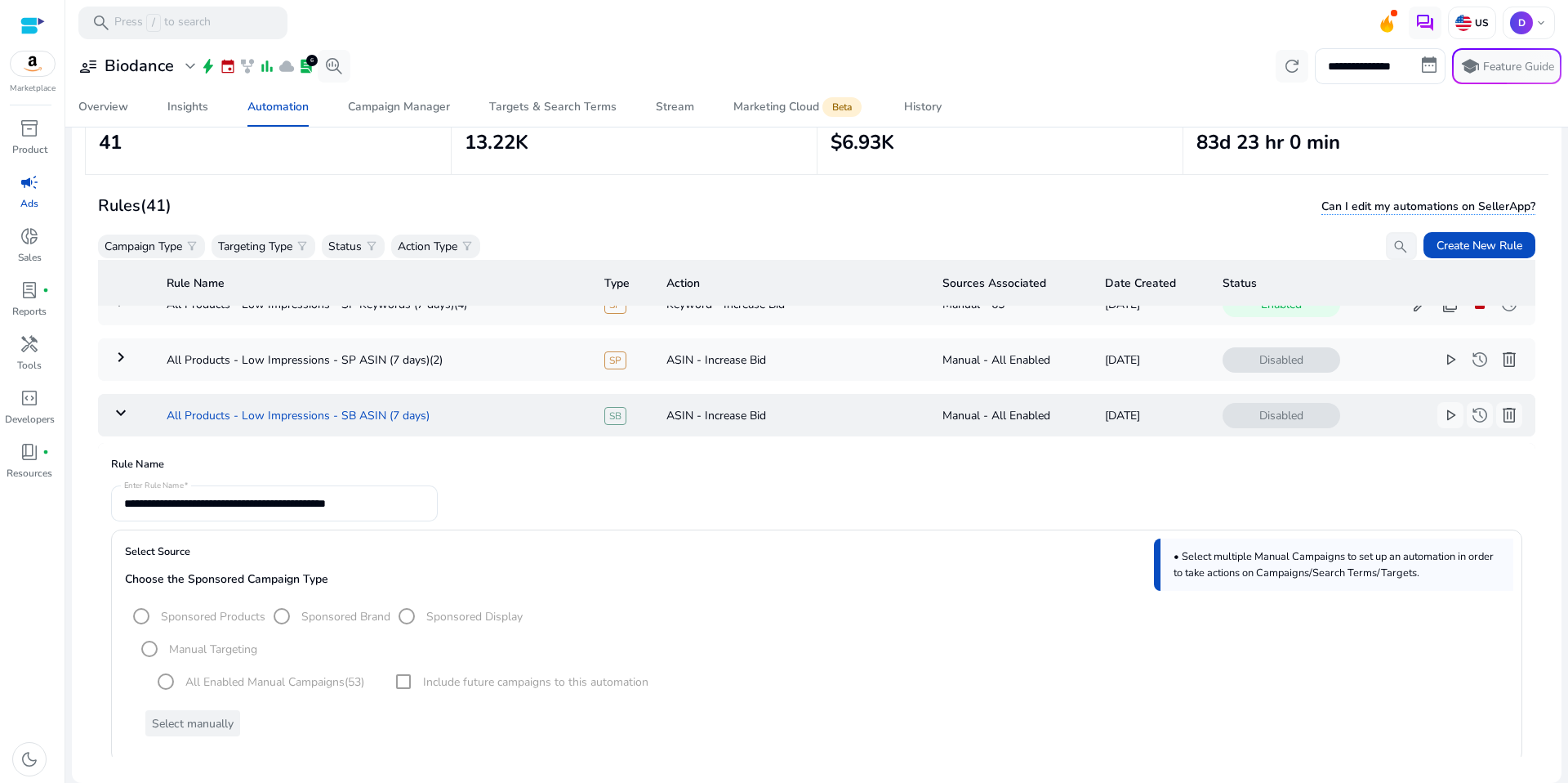
scroll to position [0, 0]
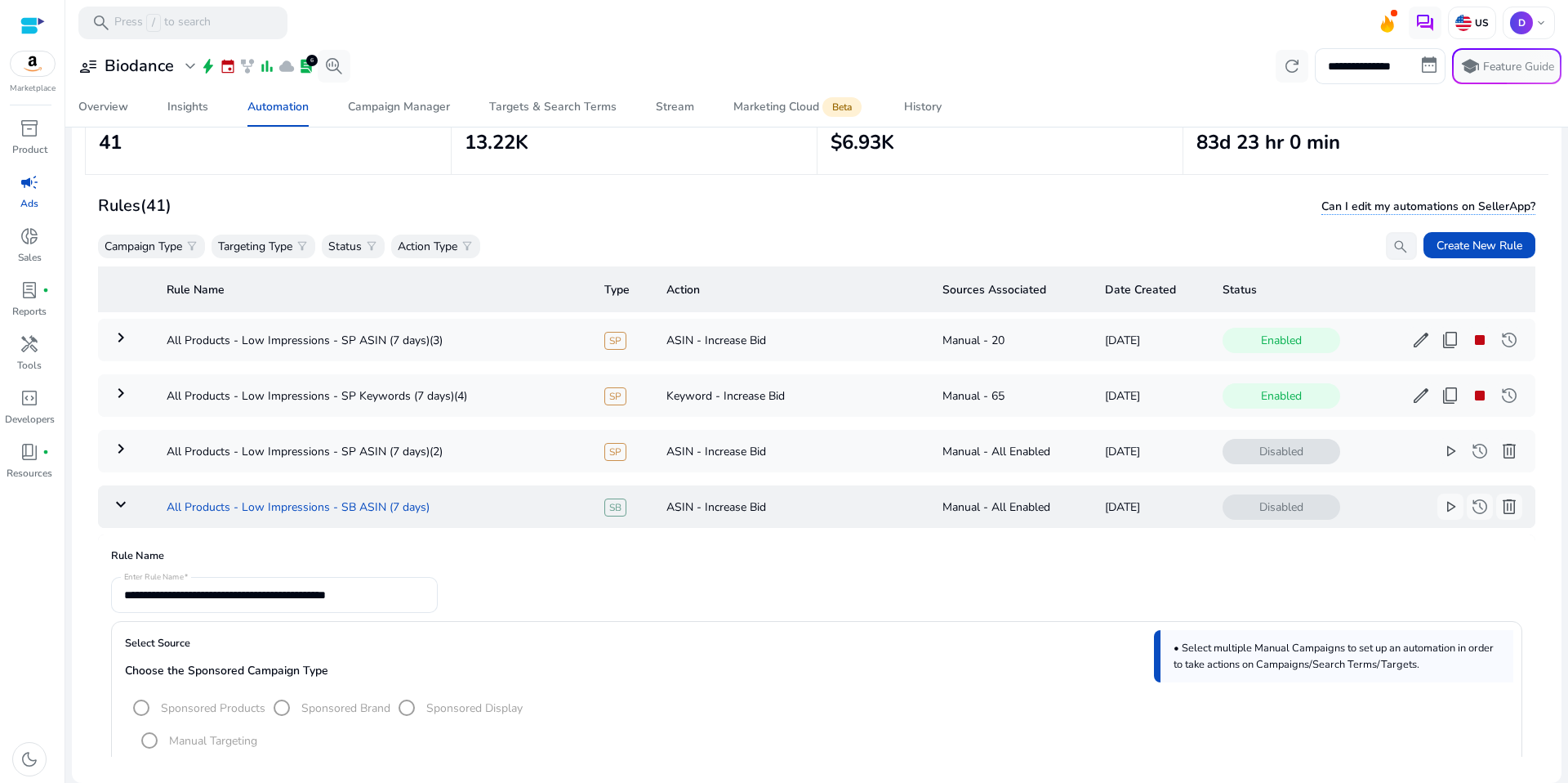
click at [395, 507] on td "All Products - Low Impressions - SB ASIN (7 days)" at bounding box center [372, 507] width 438 height 43
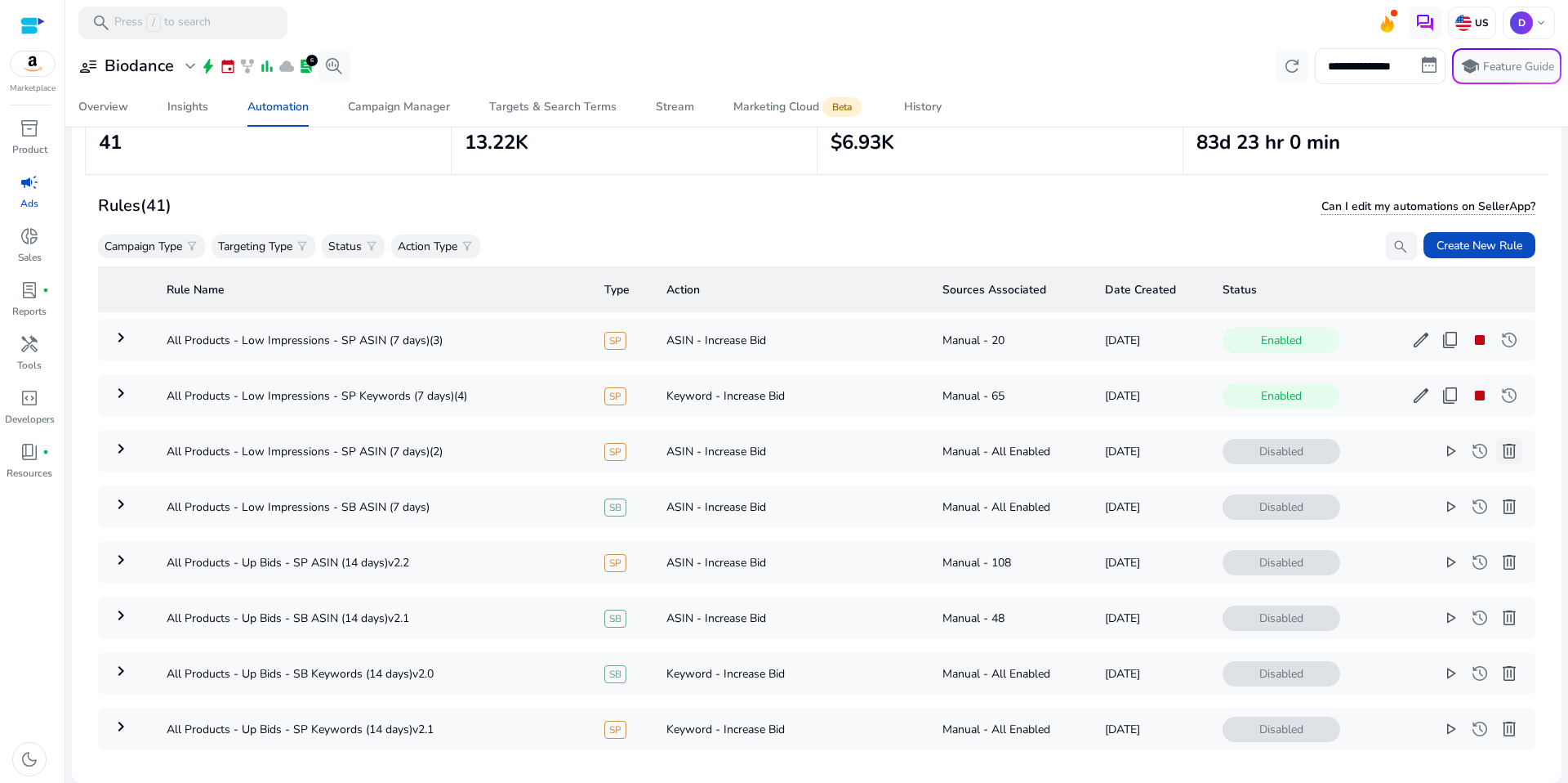
click at [1507, 453] on button "delete" at bounding box center [1508, 450] width 26 height 26
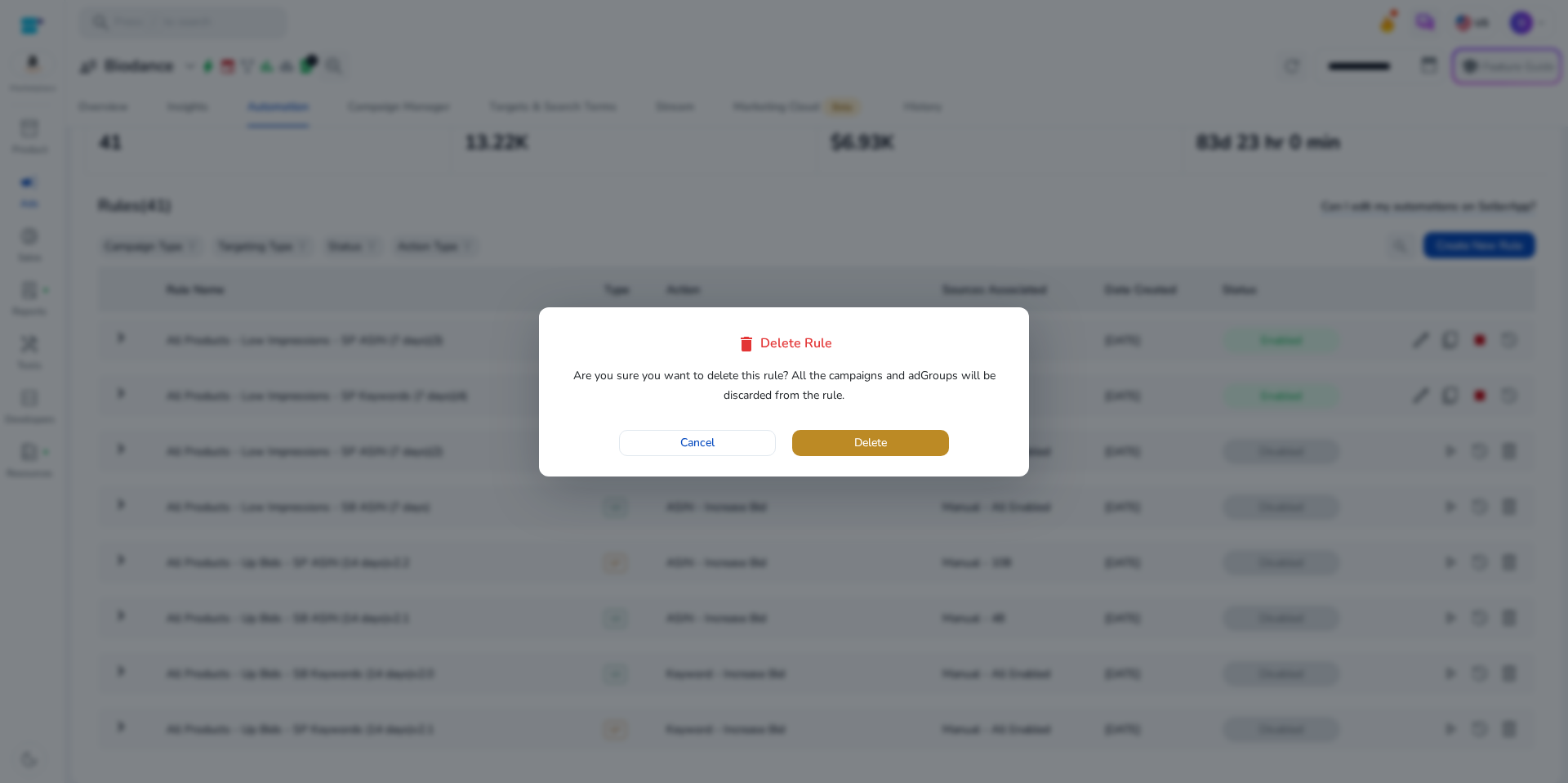
click at [902, 441] on span "button" at bounding box center [871, 443] width 157 height 39
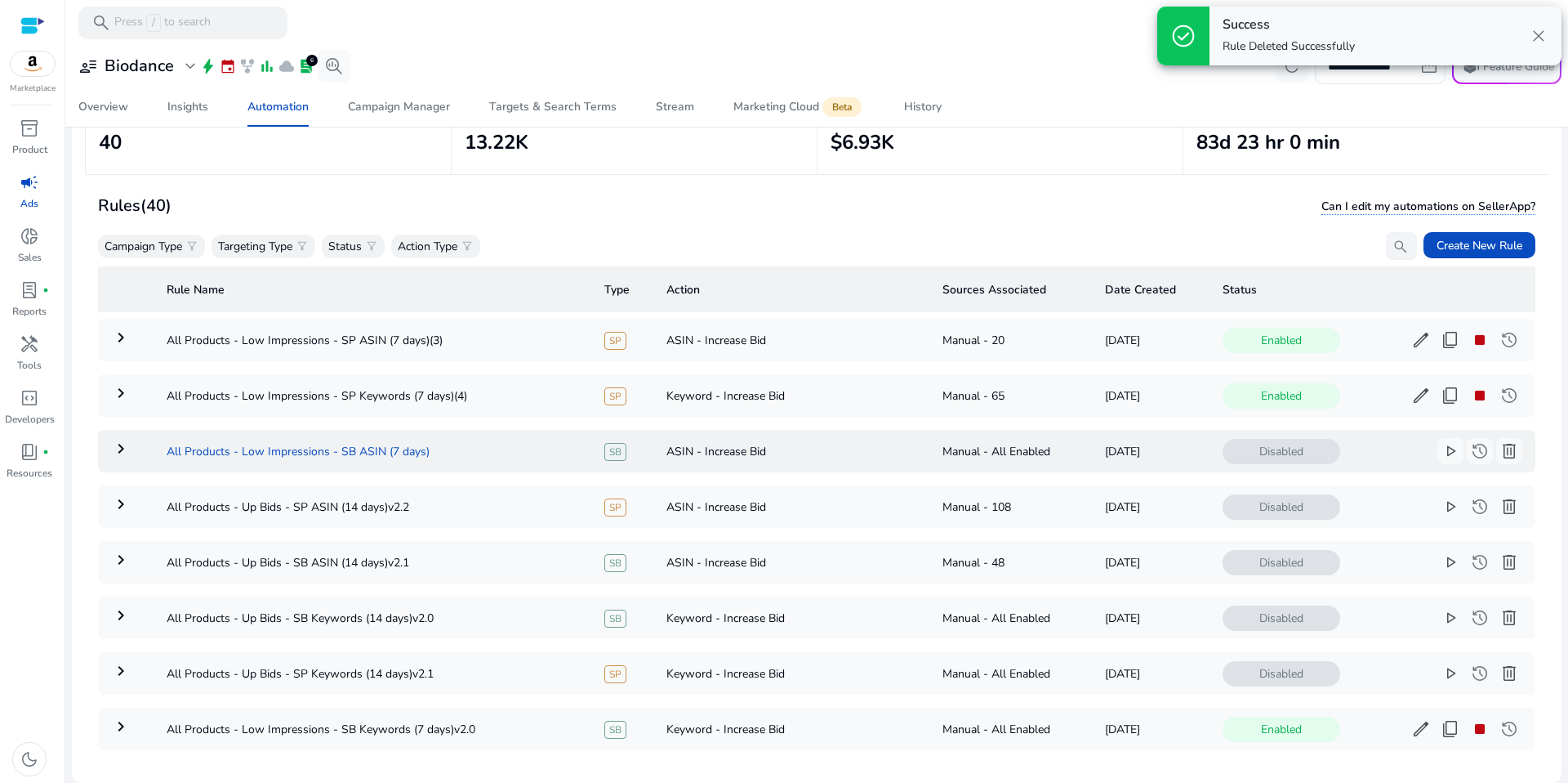
click at [390, 460] on td "All Products - Low Impressions - SB ASIN (7 days)" at bounding box center [372, 451] width 438 height 43
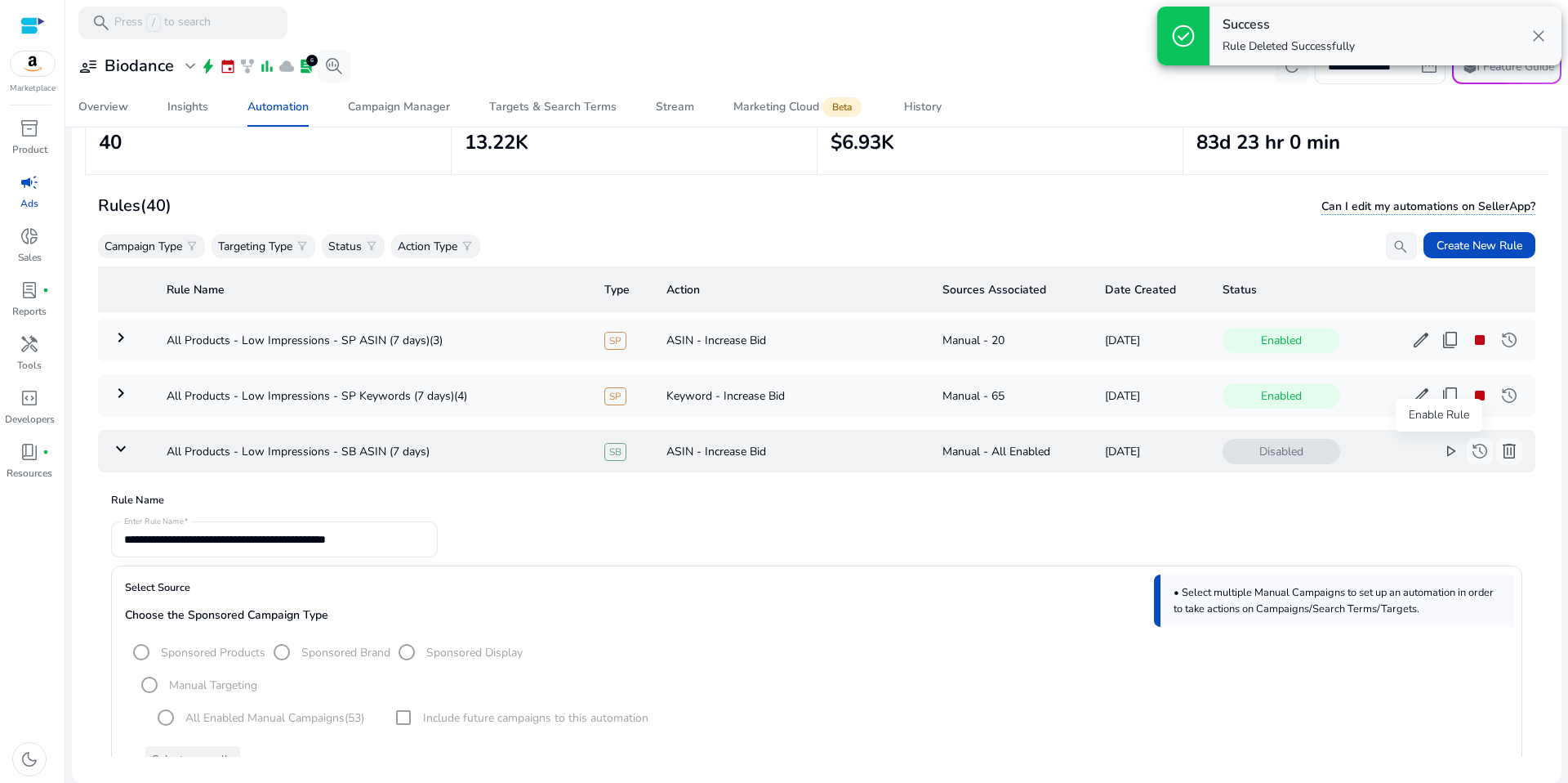
click at [1447, 443] on span "play_arrow" at bounding box center [1450, 451] width 20 height 20
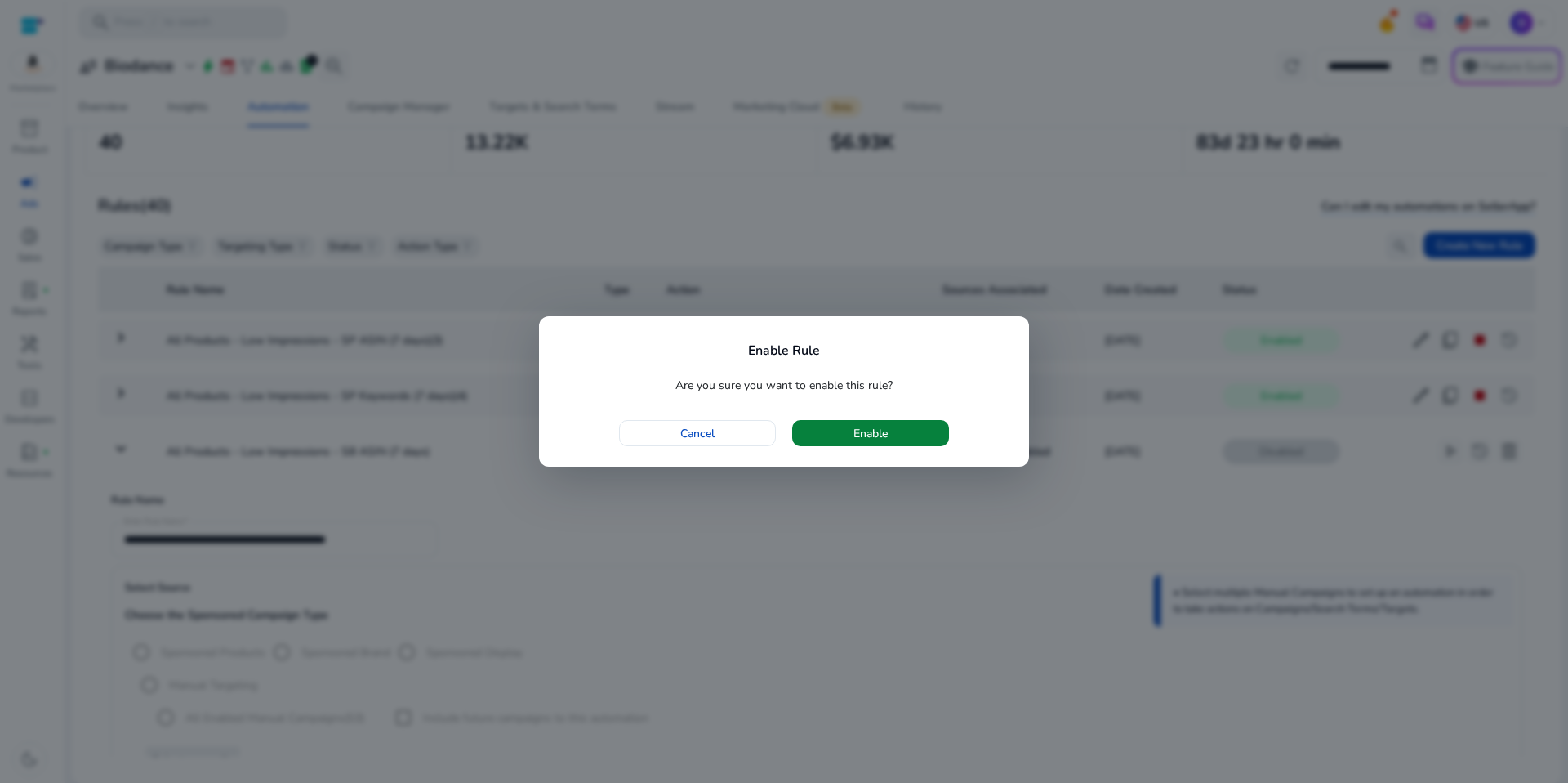
click at [847, 446] on span "button" at bounding box center [871, 433] width 157 height 39
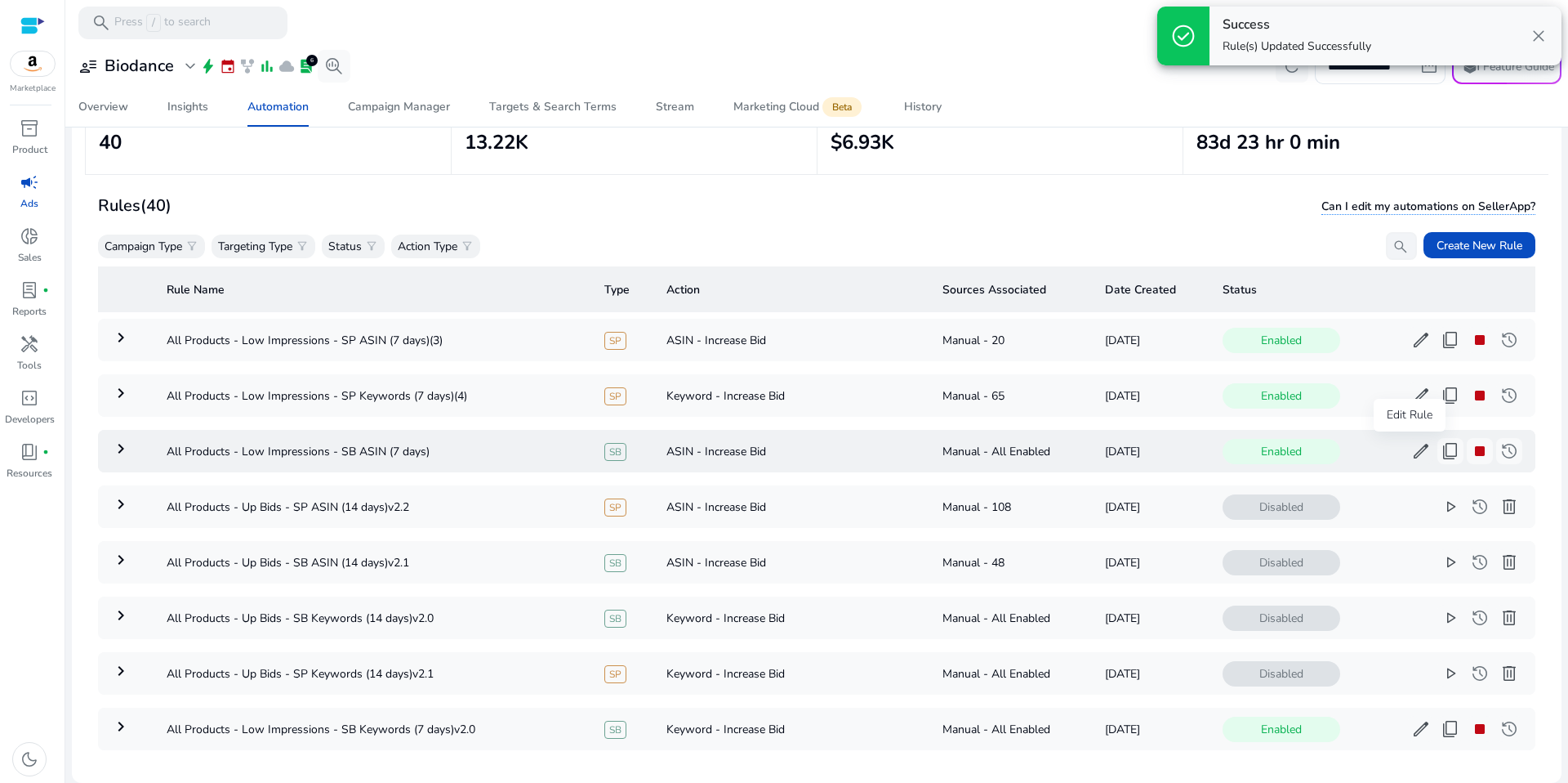
click at [1418, 453] on span "edit" at bounding box center [1421, 451] width 20 height 20
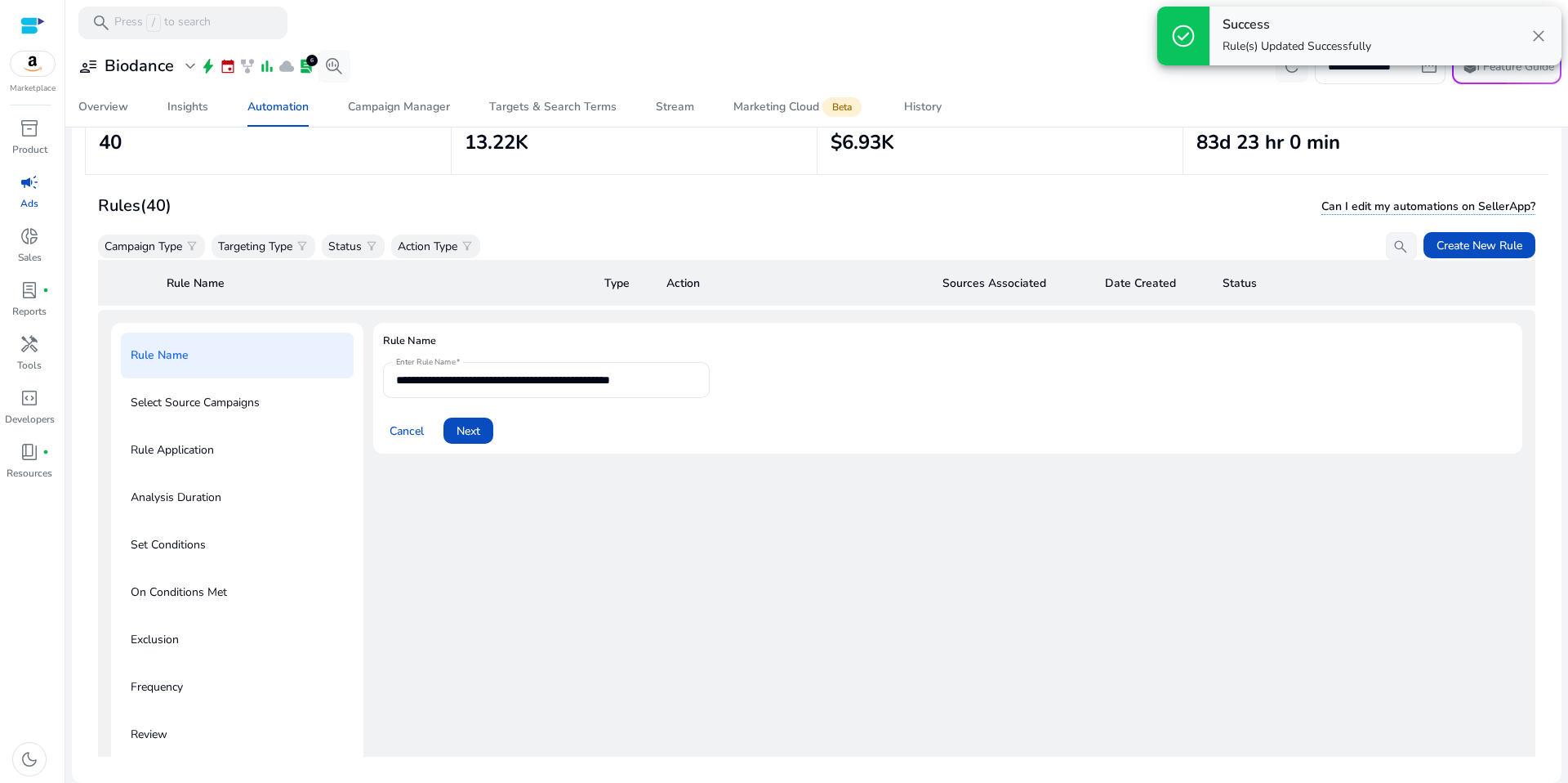
scroll to position [170, 0]
drag, startPoint x: 678, startPoint y: 375, endPoint x: 665, endPoint y: 376, distance: 13.0
click at [665, 376] on input "**********" at bounding box center [546, 379] width 300 height 18
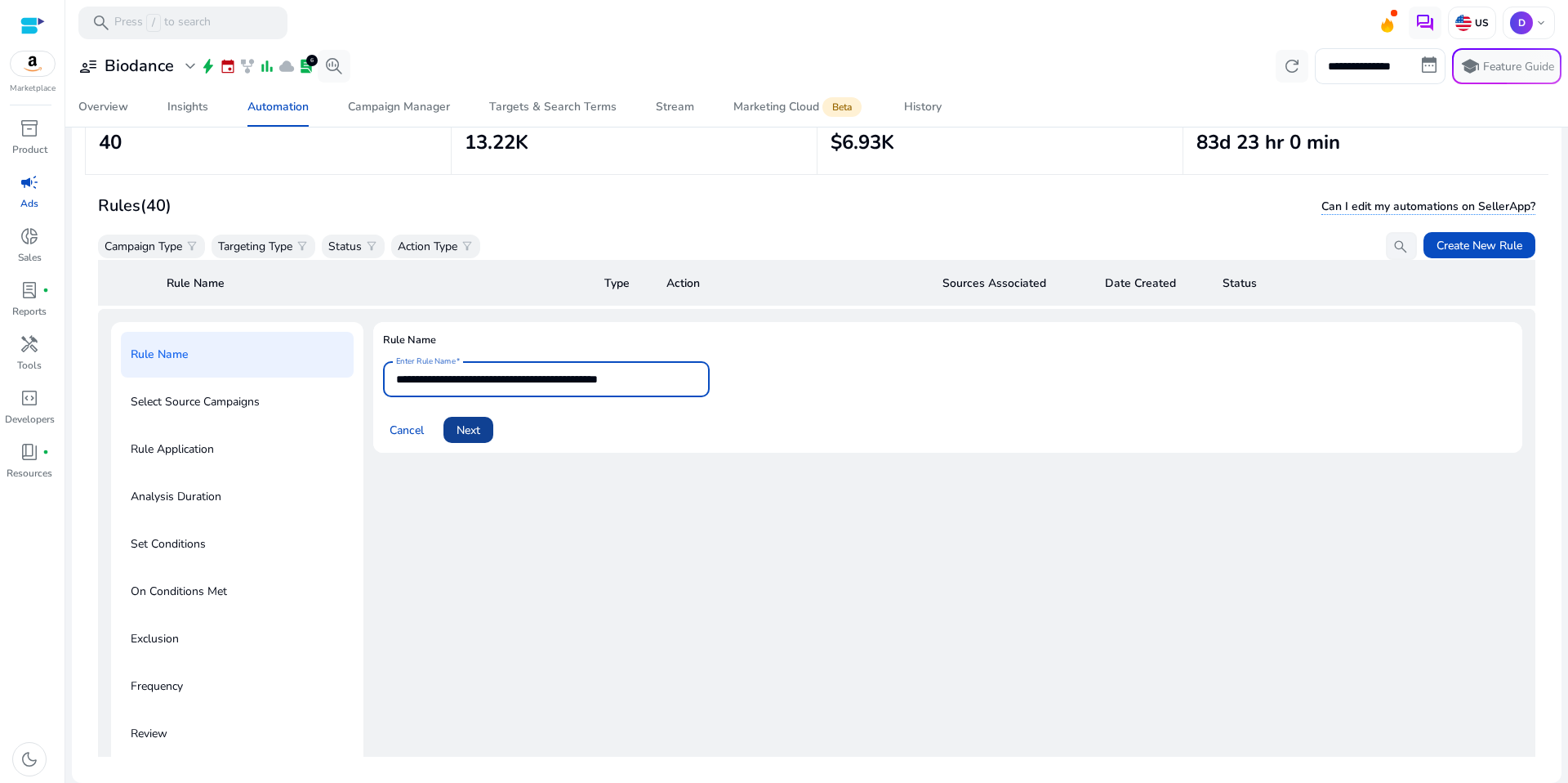
type input "**********"
click at [479, 425] on span "Next" at bounding box center [468, 430] width 24 height 17
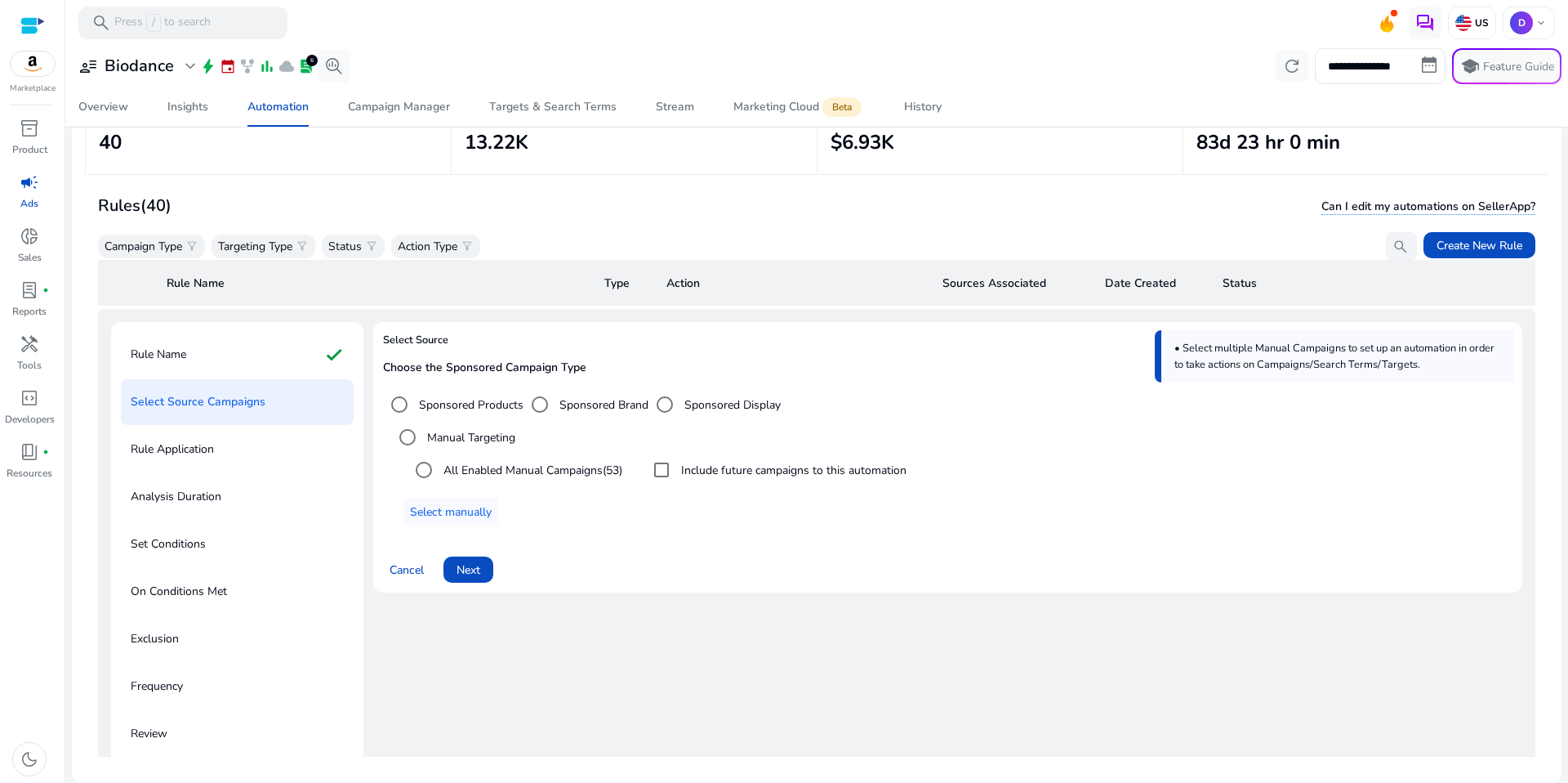
click at [748, 469] on label "Include future campaigns to this automation" at bounding box center [792, 470] width 229 height 17
click at [494, 504] on span at bounding box center [451, 512] width 94 height 39
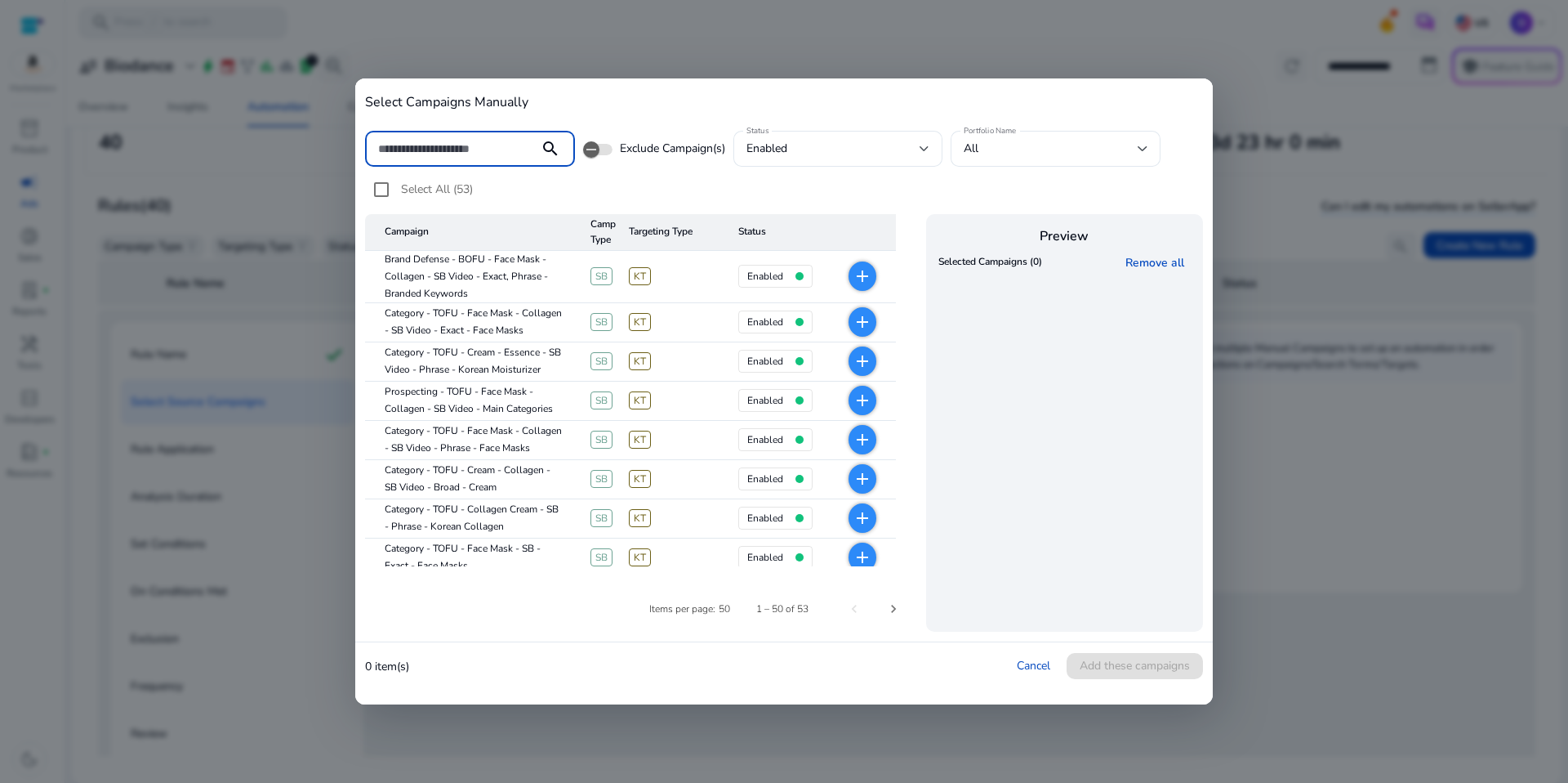
click at [483, 151] on input at bounding box center [452, 149] width 148 height 18
drag, startPoint x: 1037, startPoint y: 662, endPoint x: 1016, endPoint y: 663, distance: 21.0
click at [1037, 662] on link "Cancel" at bounding box center [1034, 664] width 34 height 15
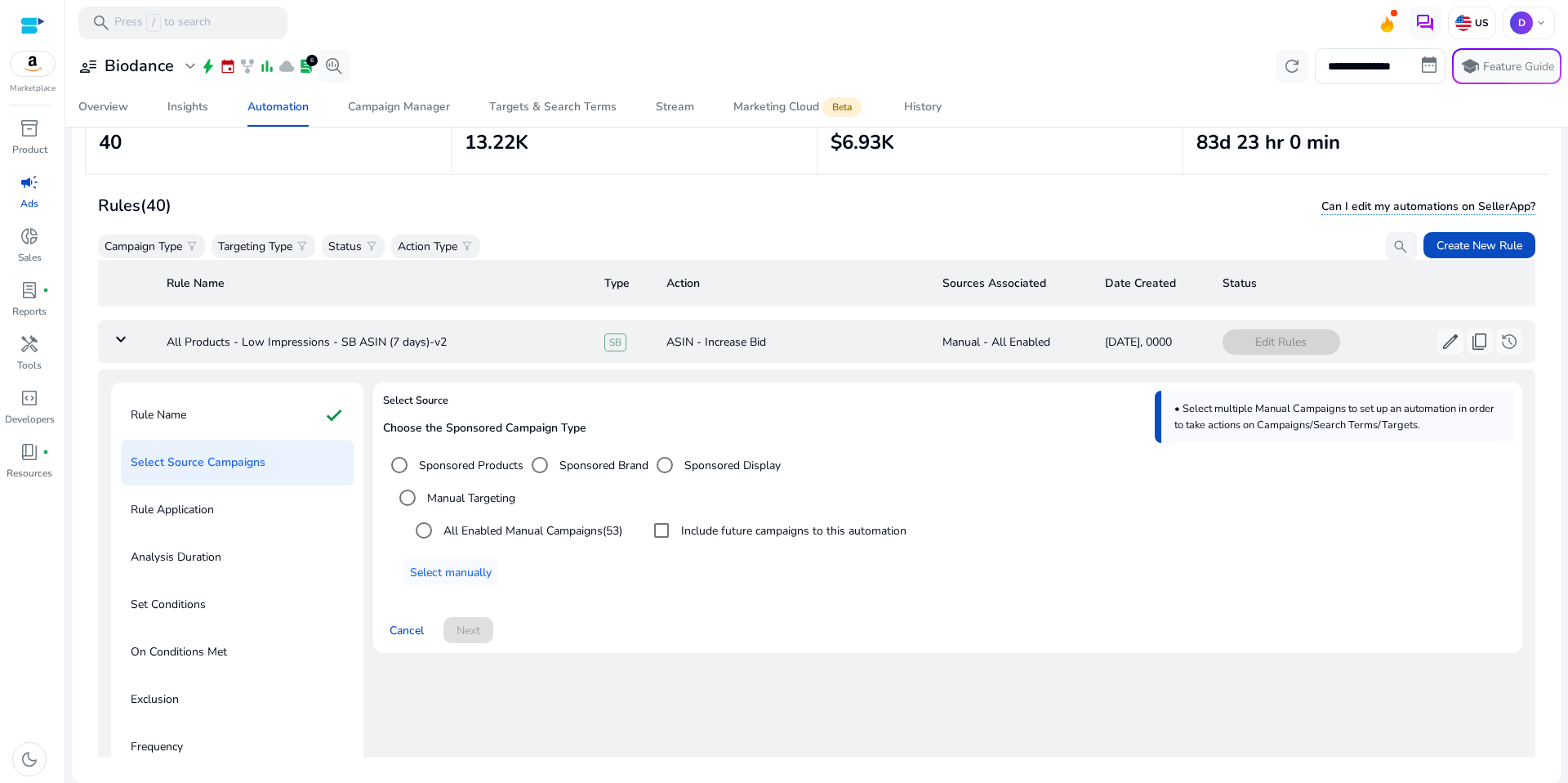
scroll to position [108, 0]
click at [477, 570] on span "Select manually" at bounding box center [451, 573] width 82 height 17
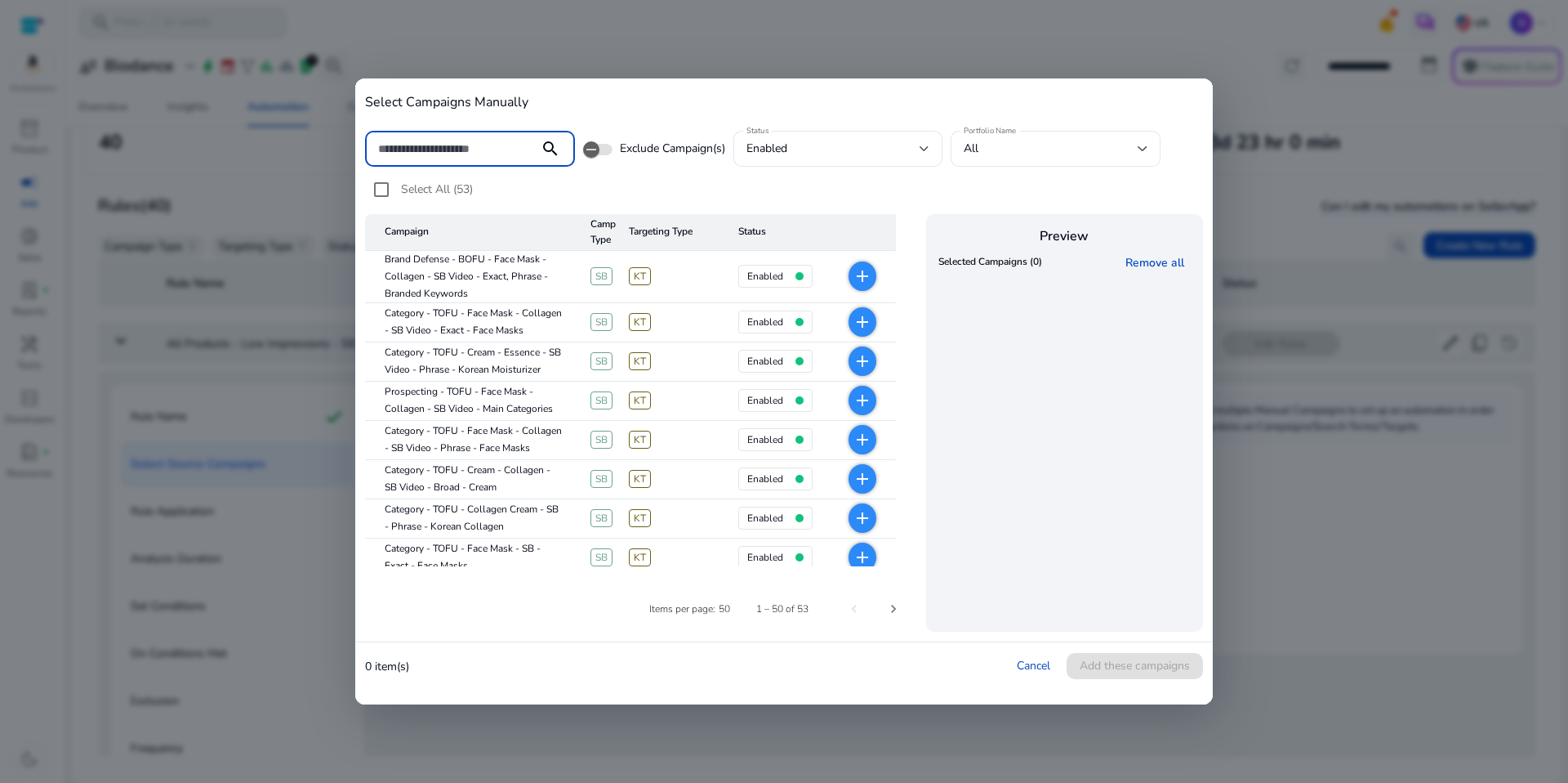
click at [466, 141] on input at bounding box center [452, 149] width 148 height 18
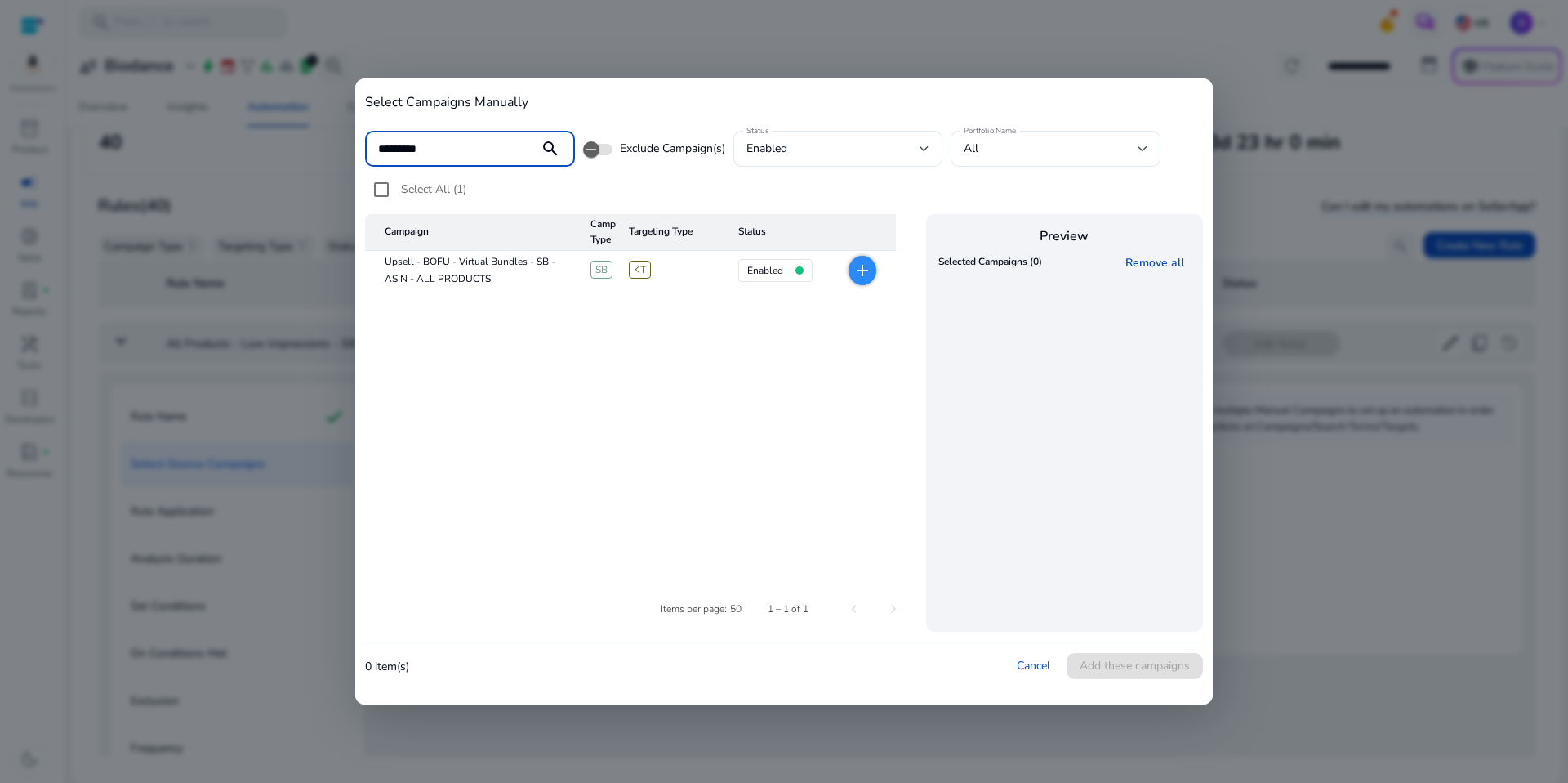
click at [414, 145] on input "*********" at bounding box center [452, 149] width 148 height 18
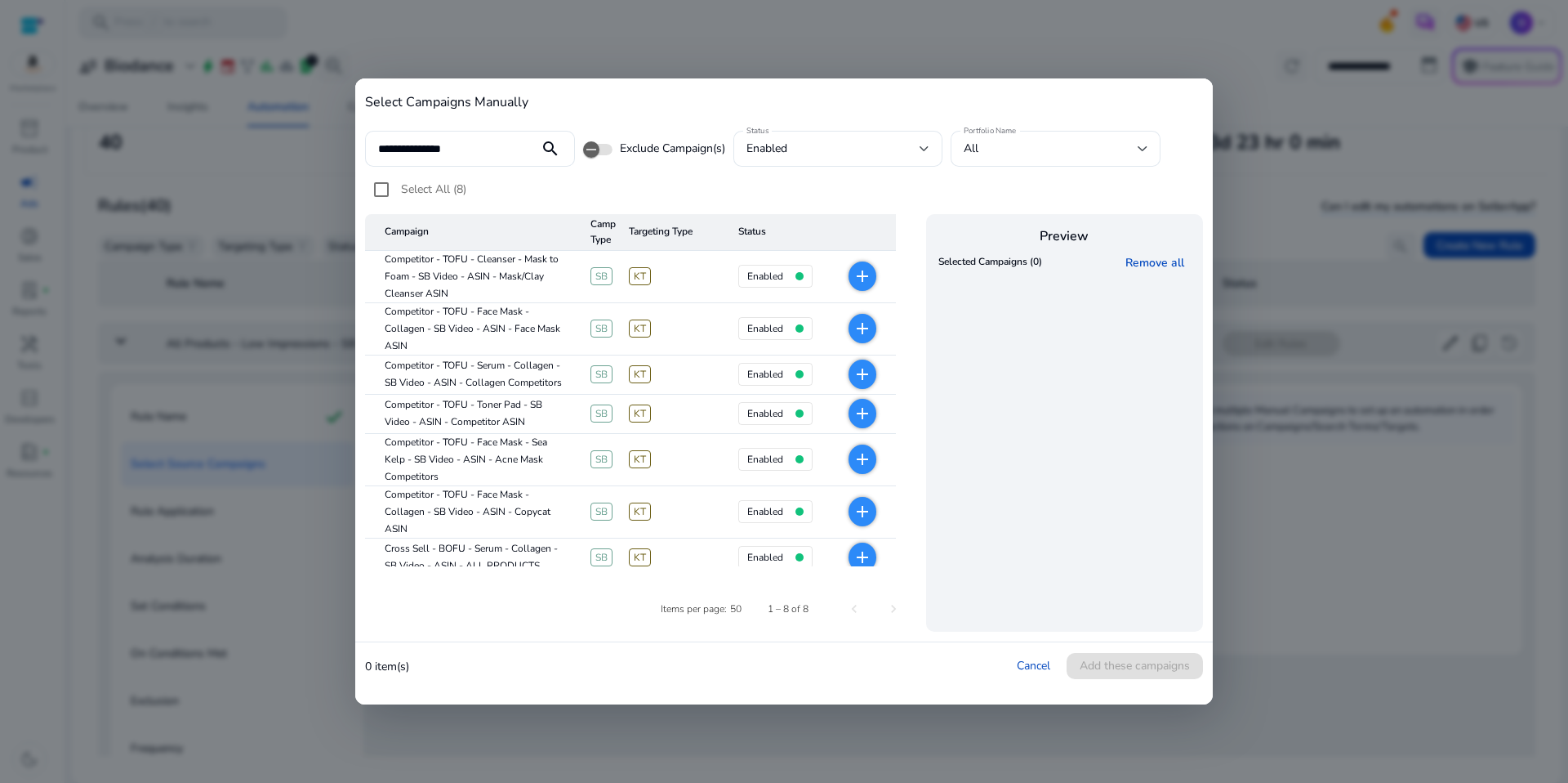
click at [424, 201] on div "Select All (8)" at bounding box center [416, 189] width 102 height 33
click at [425, 194] on span "Select All (8)" at bounding box center [433, 188] width 65 height 15
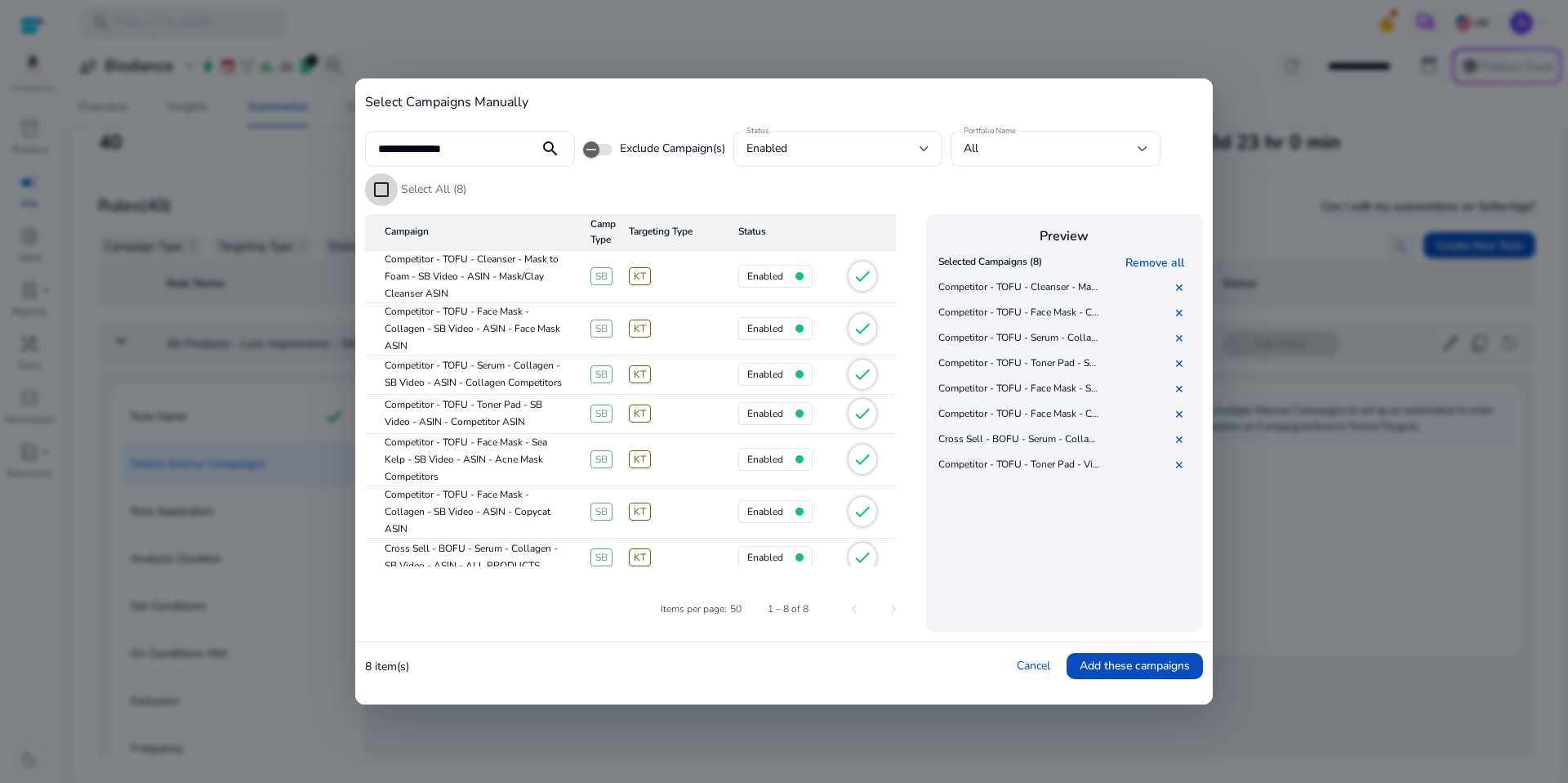
scroll to position [0, 0]
click at [445, 145] on input "**********" at bounding box center [452, 149] width 148 height 18
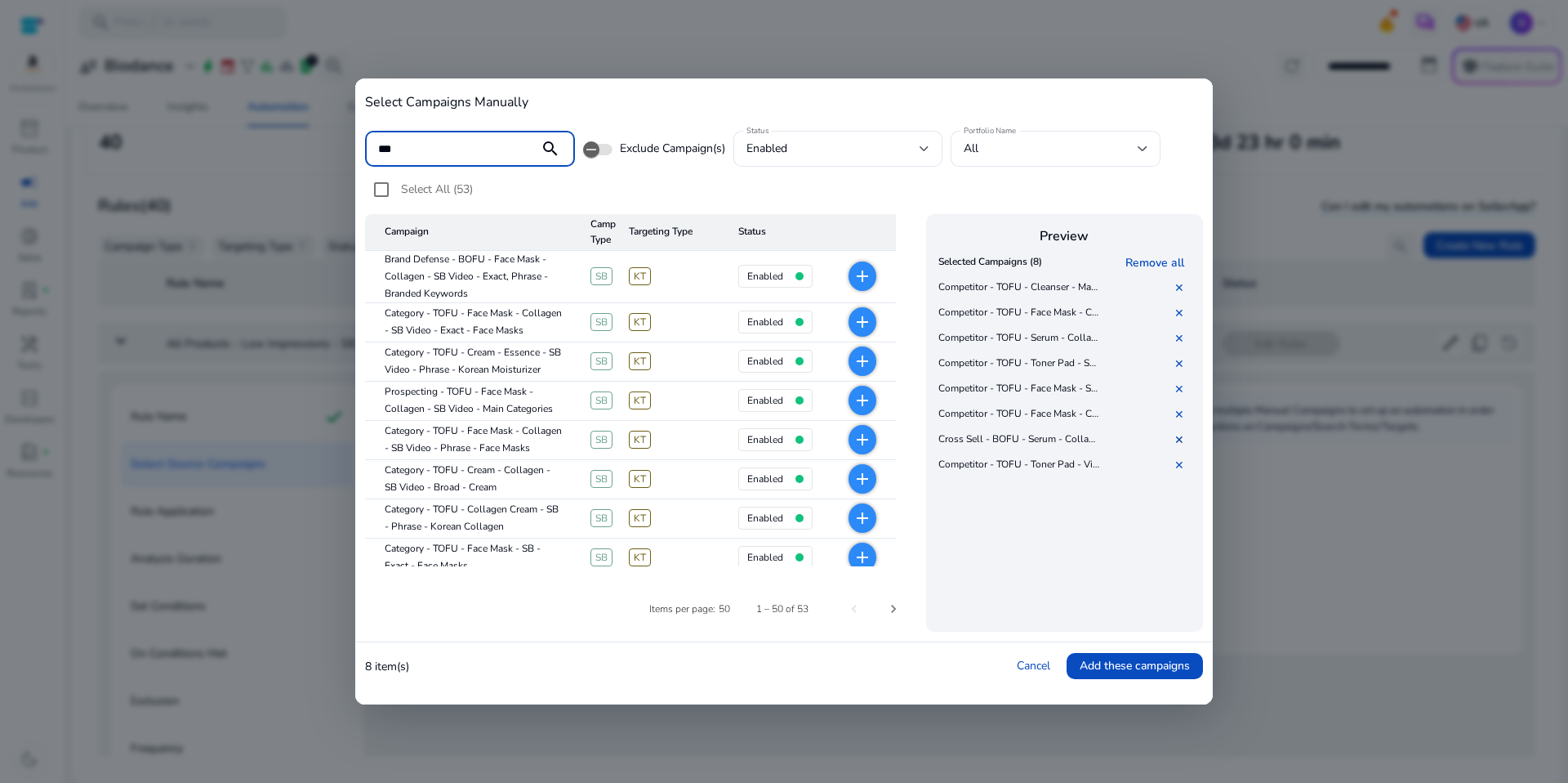
type input "**"
click at [1185, 439] on link "✕" at bounding box center [1182, 440] width 16 height 15
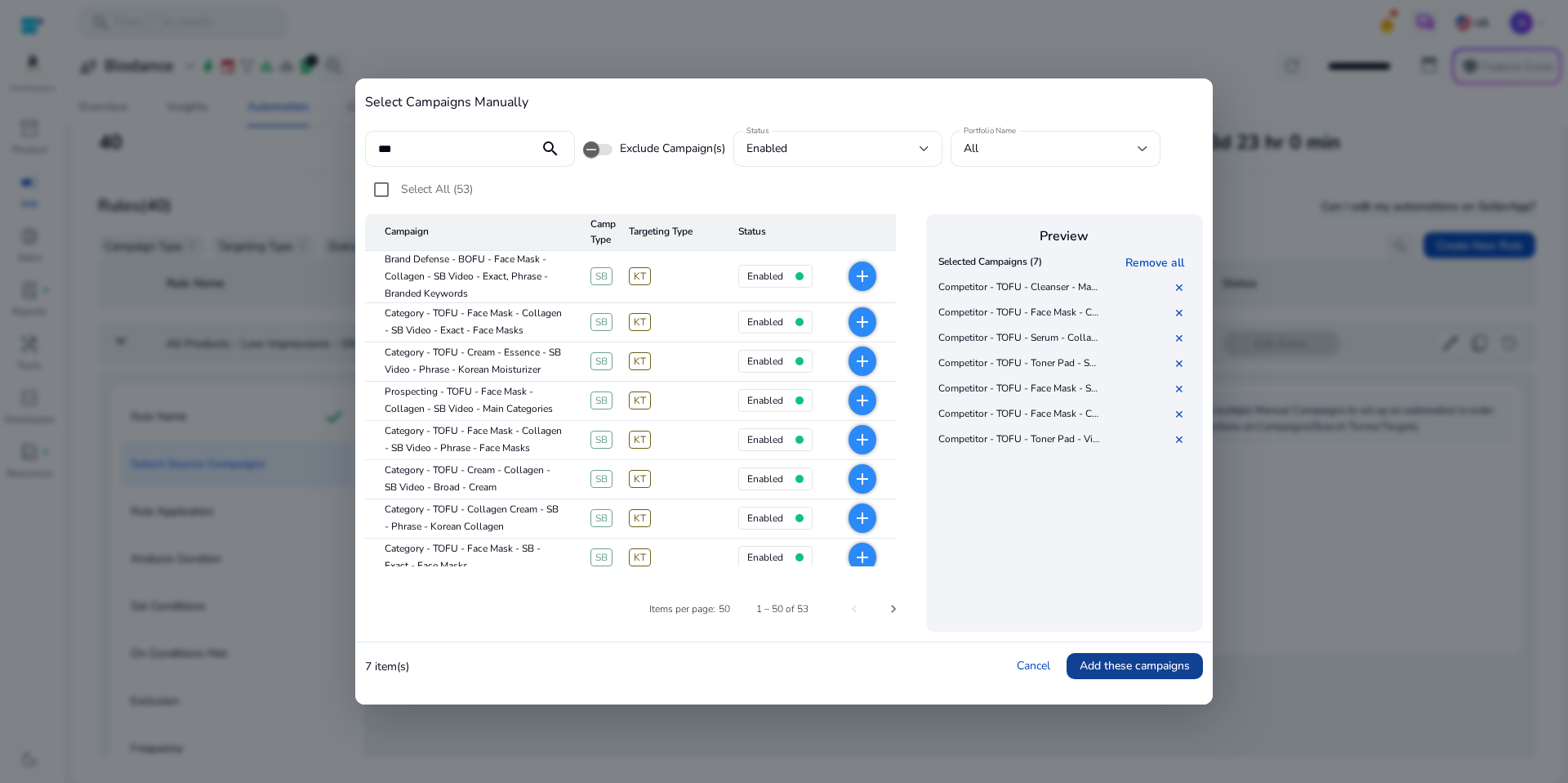
click at [1129, 663] on span "Add these campaigns" at bounding box center [1135, 665] width 111 height 17
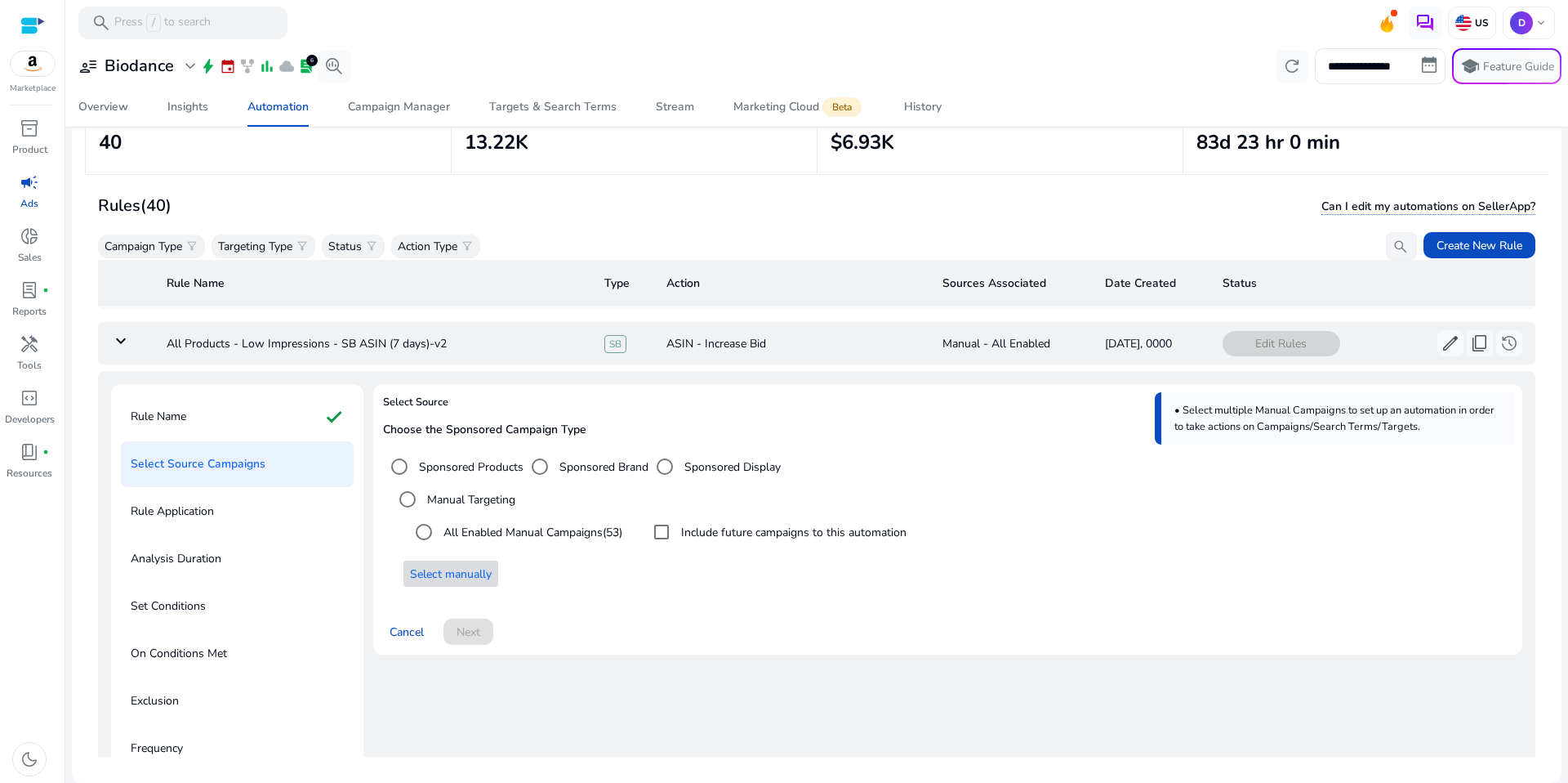
click at [446, 570] on span "Select manually" at bounding box center [451, 573] width 82 height 17
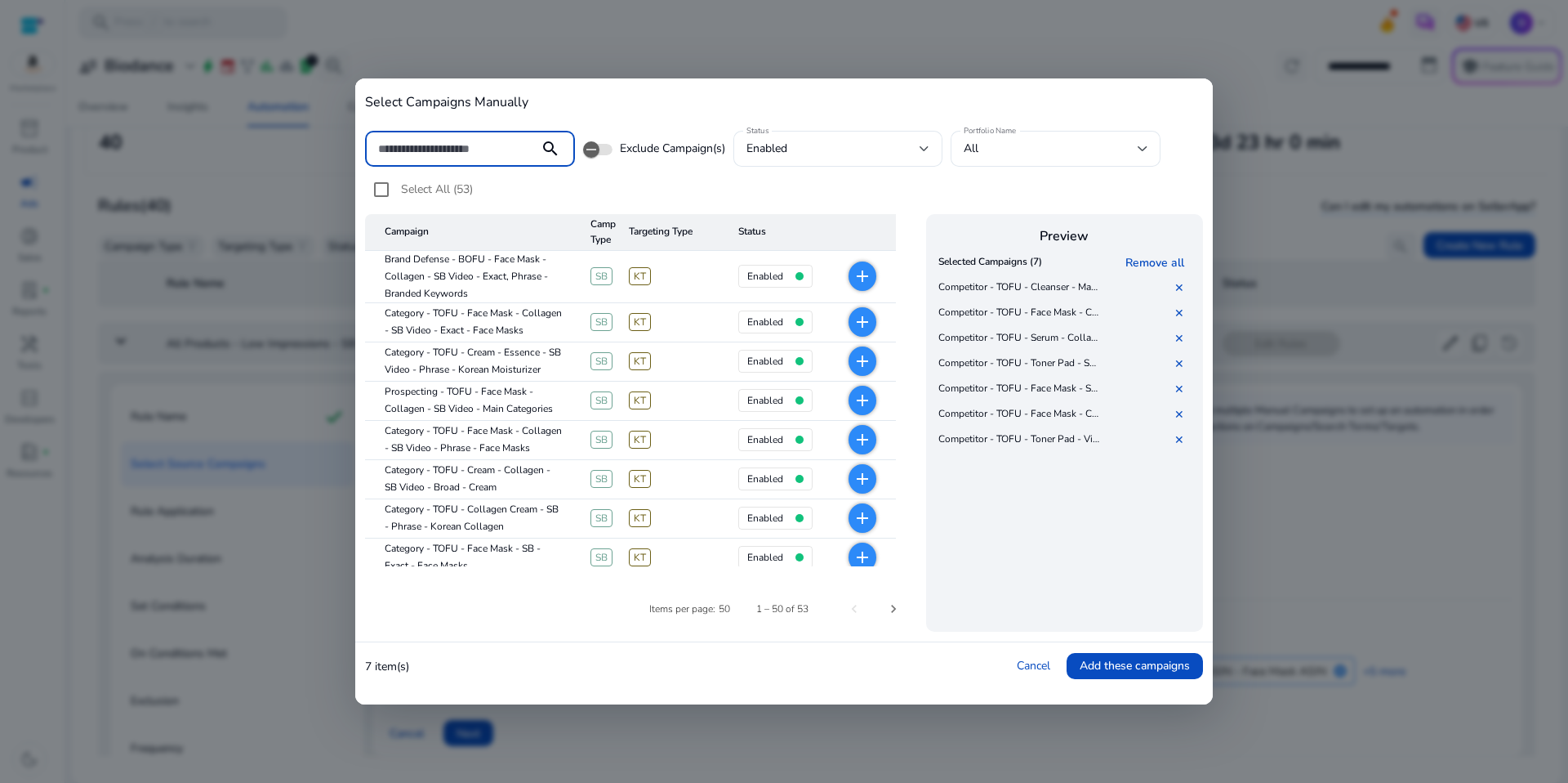
click at [490, 152] on input at bounding box center [452, 149] width 148 height 18
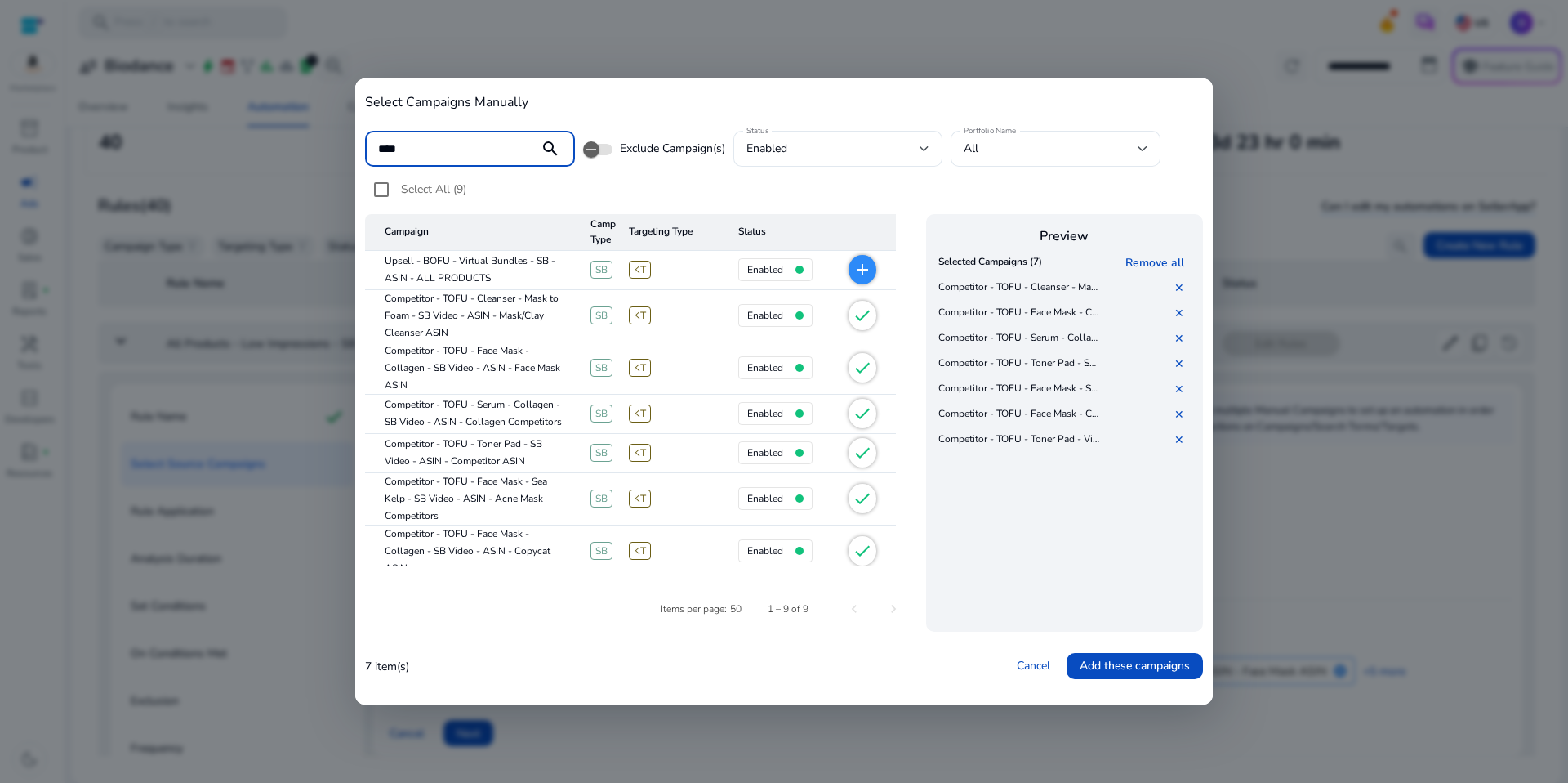
type input "****"
click at [510, 333] on mat-cell "Competitor - TOFU - Cleanser - Mask to Foam - SB Video - ASIN - Mask/Clay Clean…" at bounding box center [472, 316] width 212 height 53
click at [1178, 663] on span "Add these campaigns" at bounding box center [1135, 665] width 111 height 17
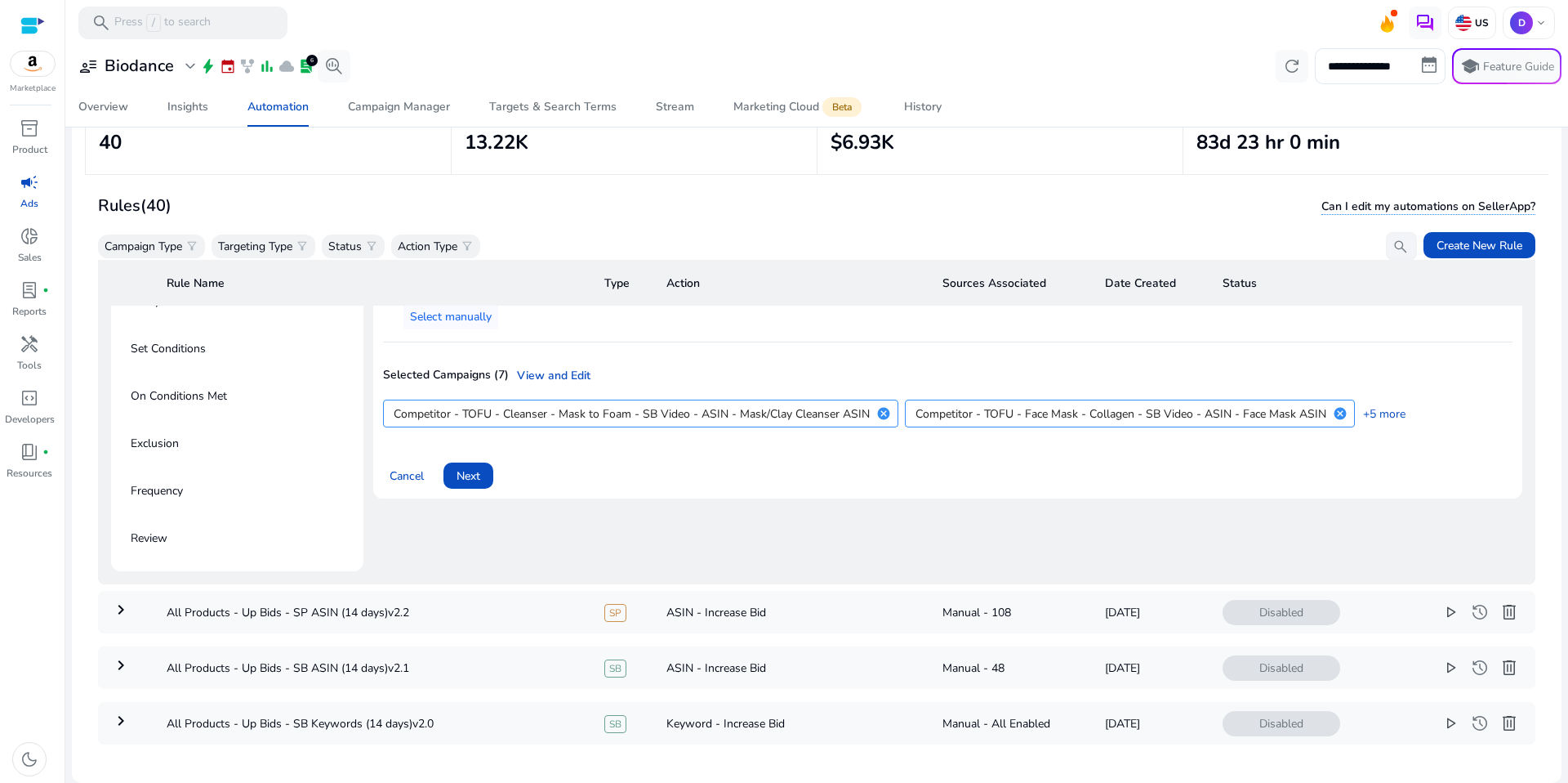
scroll to position [453, 0]
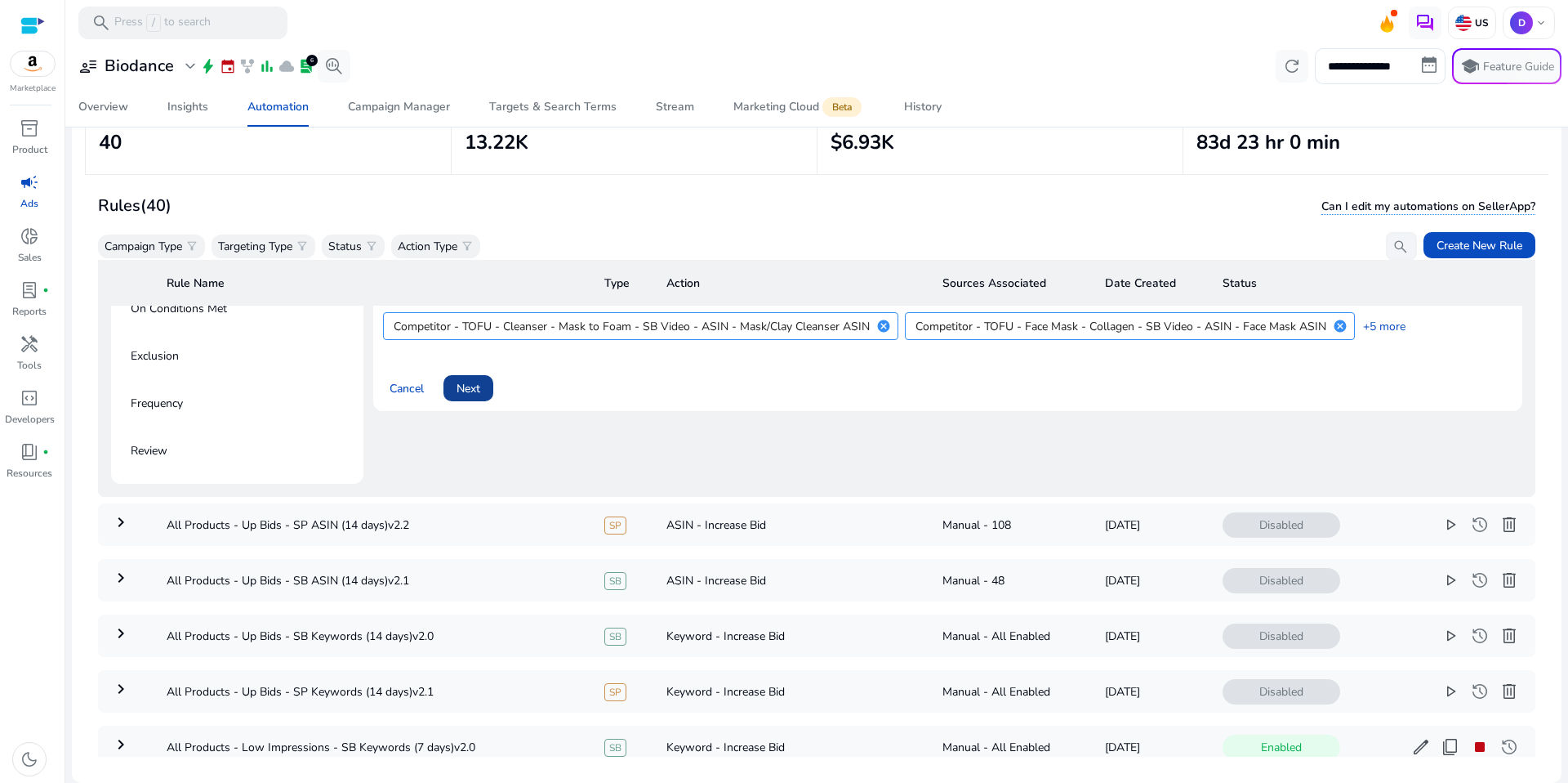
click at [483, 391] on span at bounding box center [468, 388] width 50 height 39
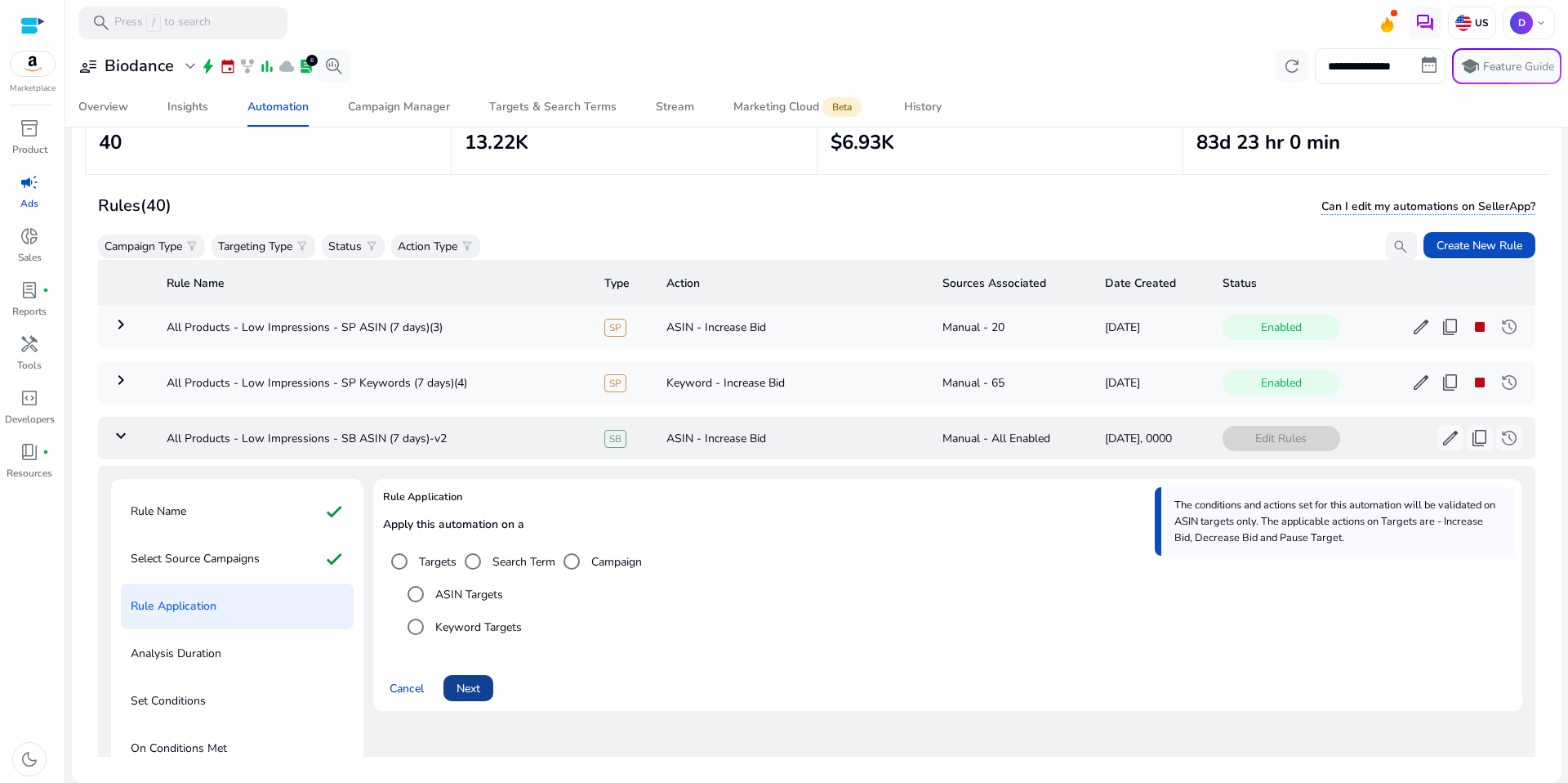
scroll to position [30, 0]
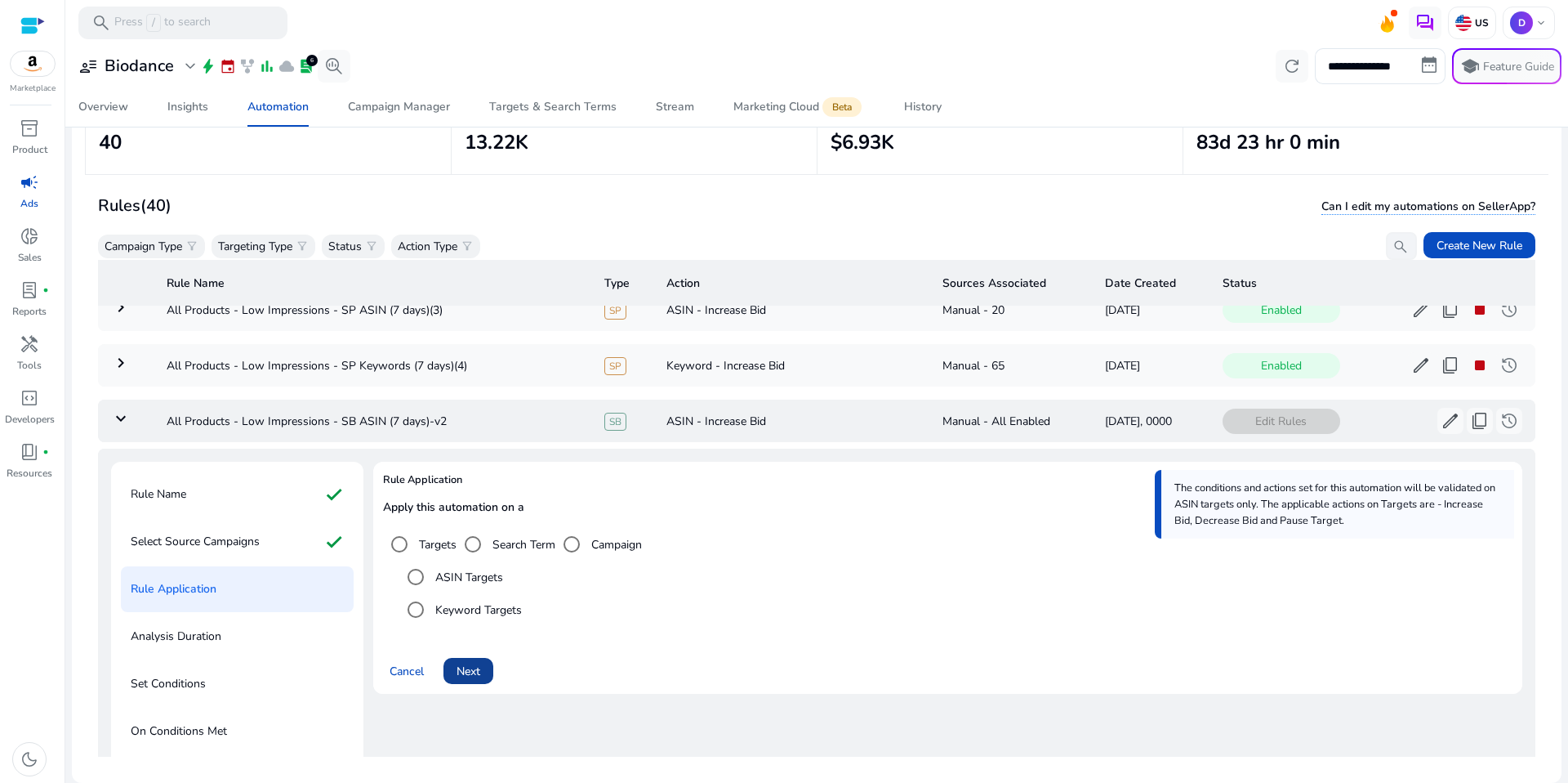
click at [468, 668] on span "Next" at bounding box center [468, 671] width 24 height 17
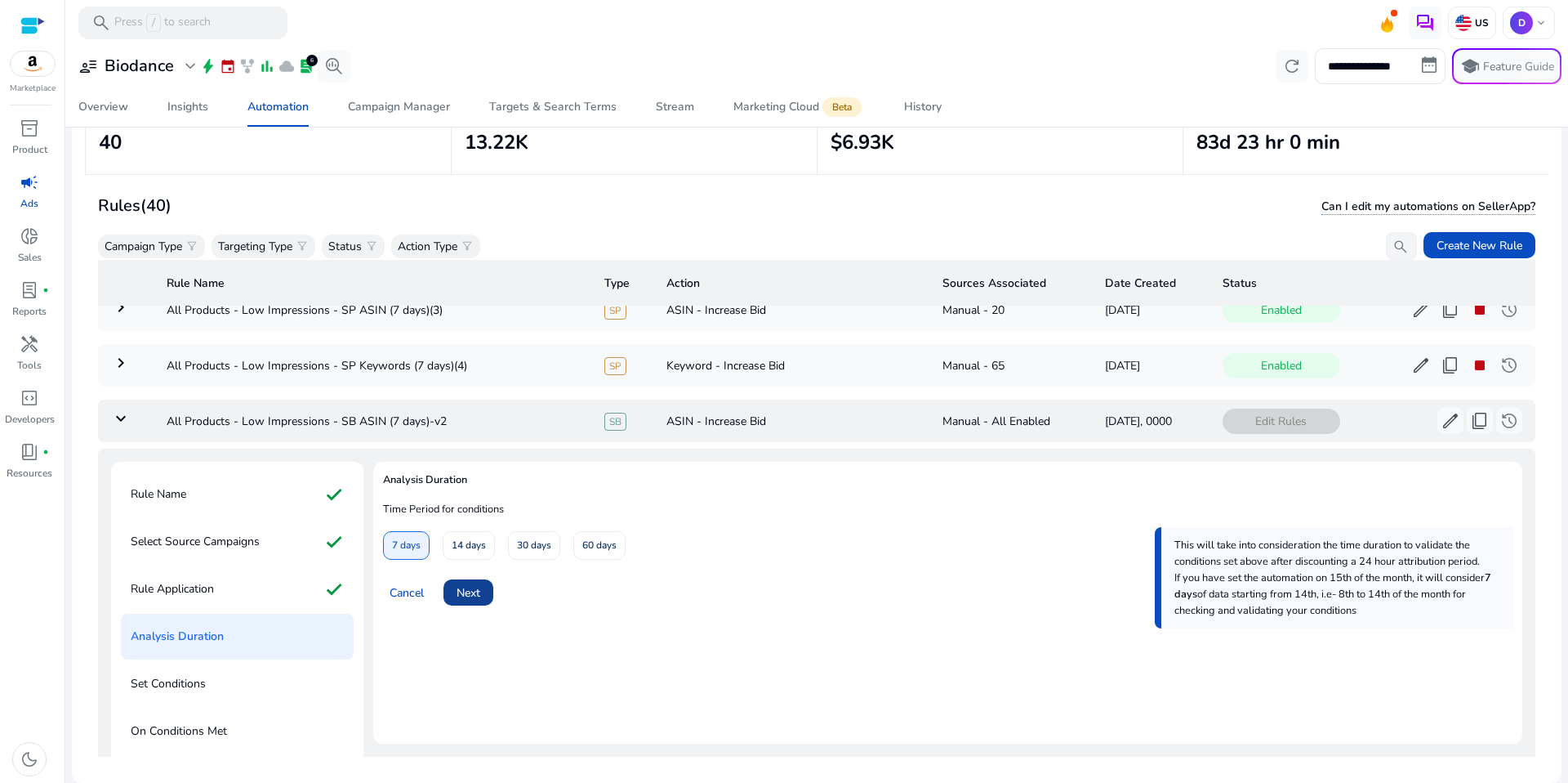
click at [470, 589] on span "Next" at bounding box center [468, 592] width 24 height 17
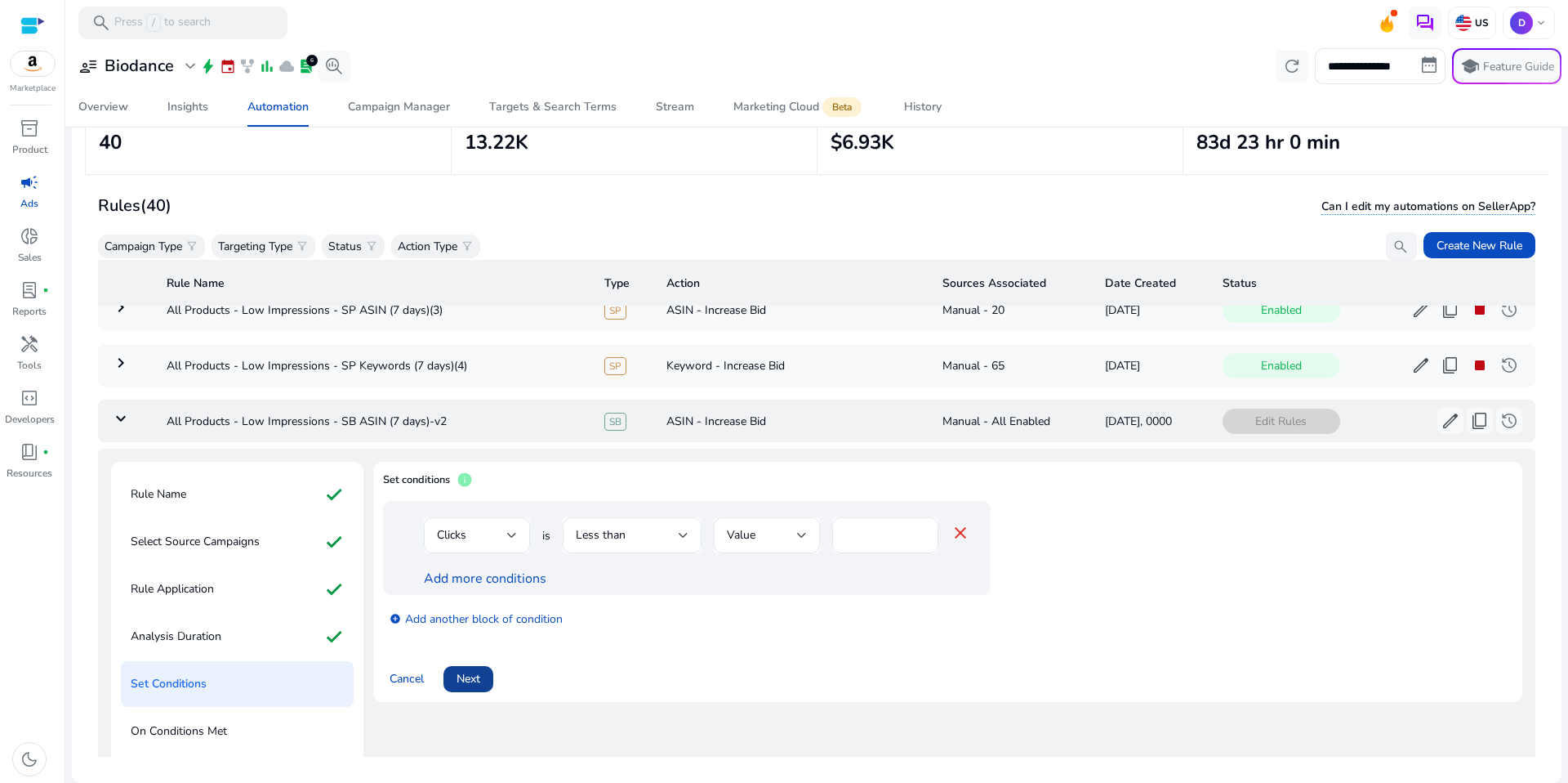
click at [467, 667] on span at bounding box center [468, 679] width 50 height 39
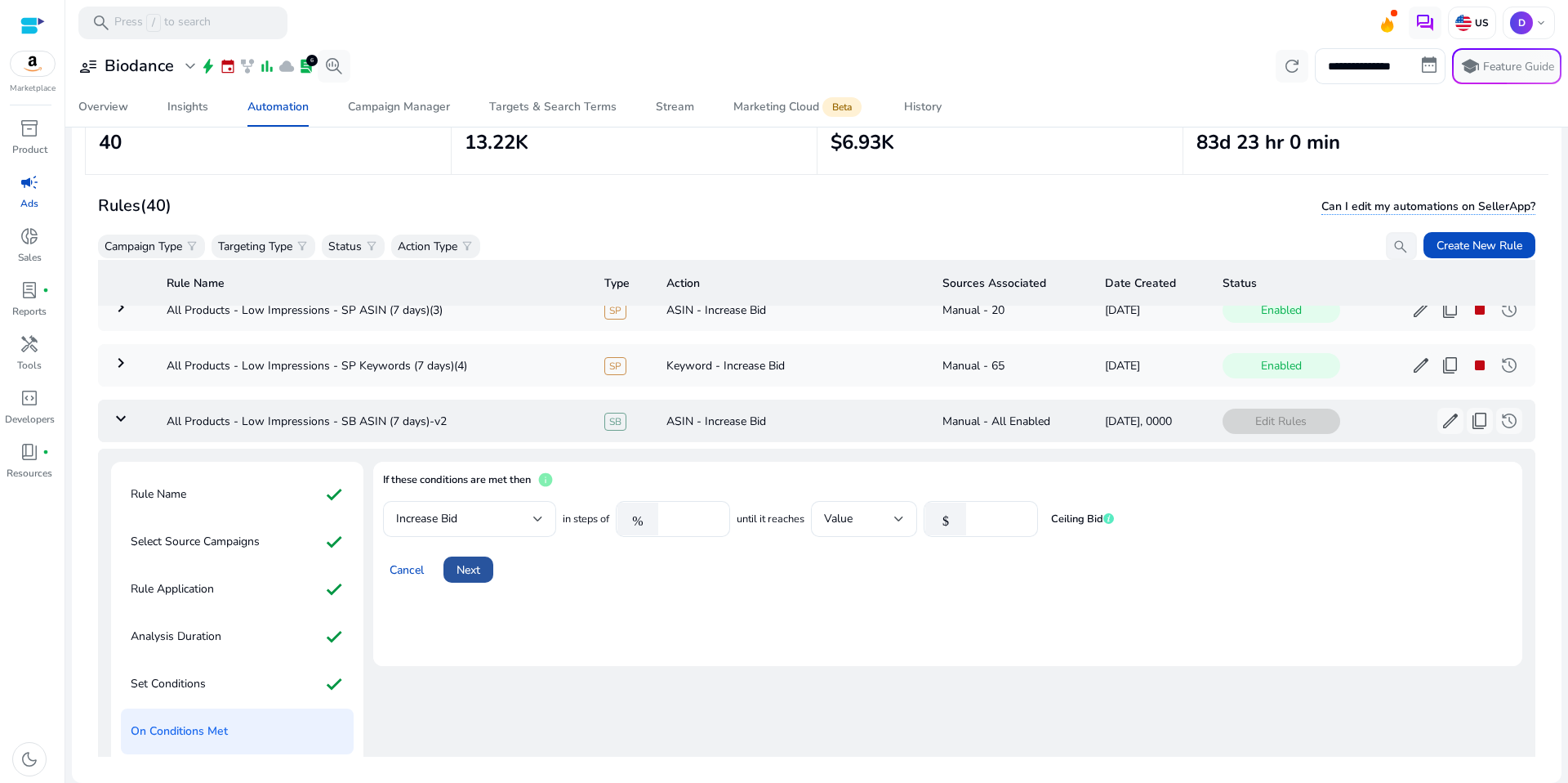
click at [478, 571] on span "Next" at bounding box center [468, 569] width 24 height 17
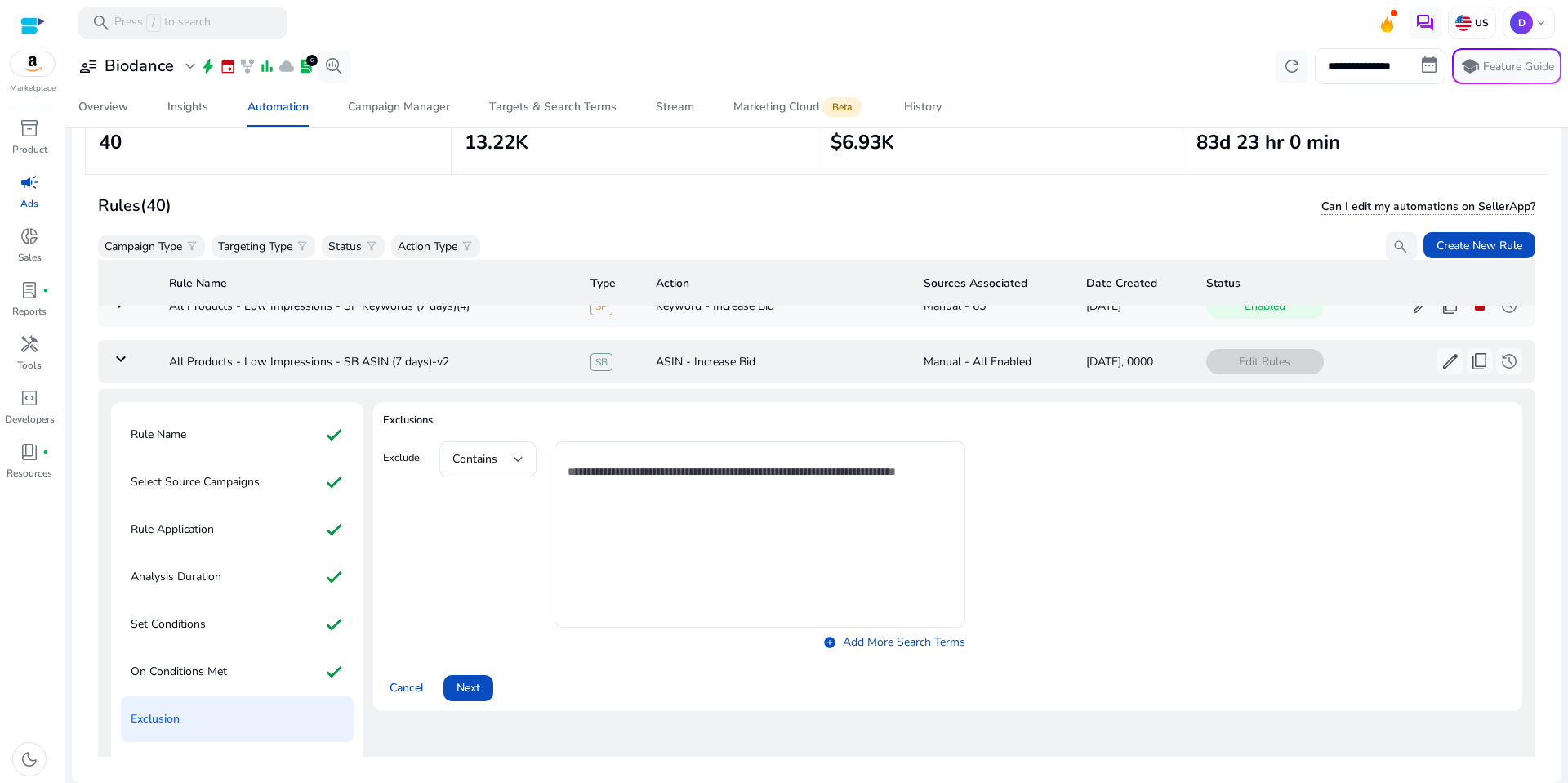
scroll to position [190, 0]
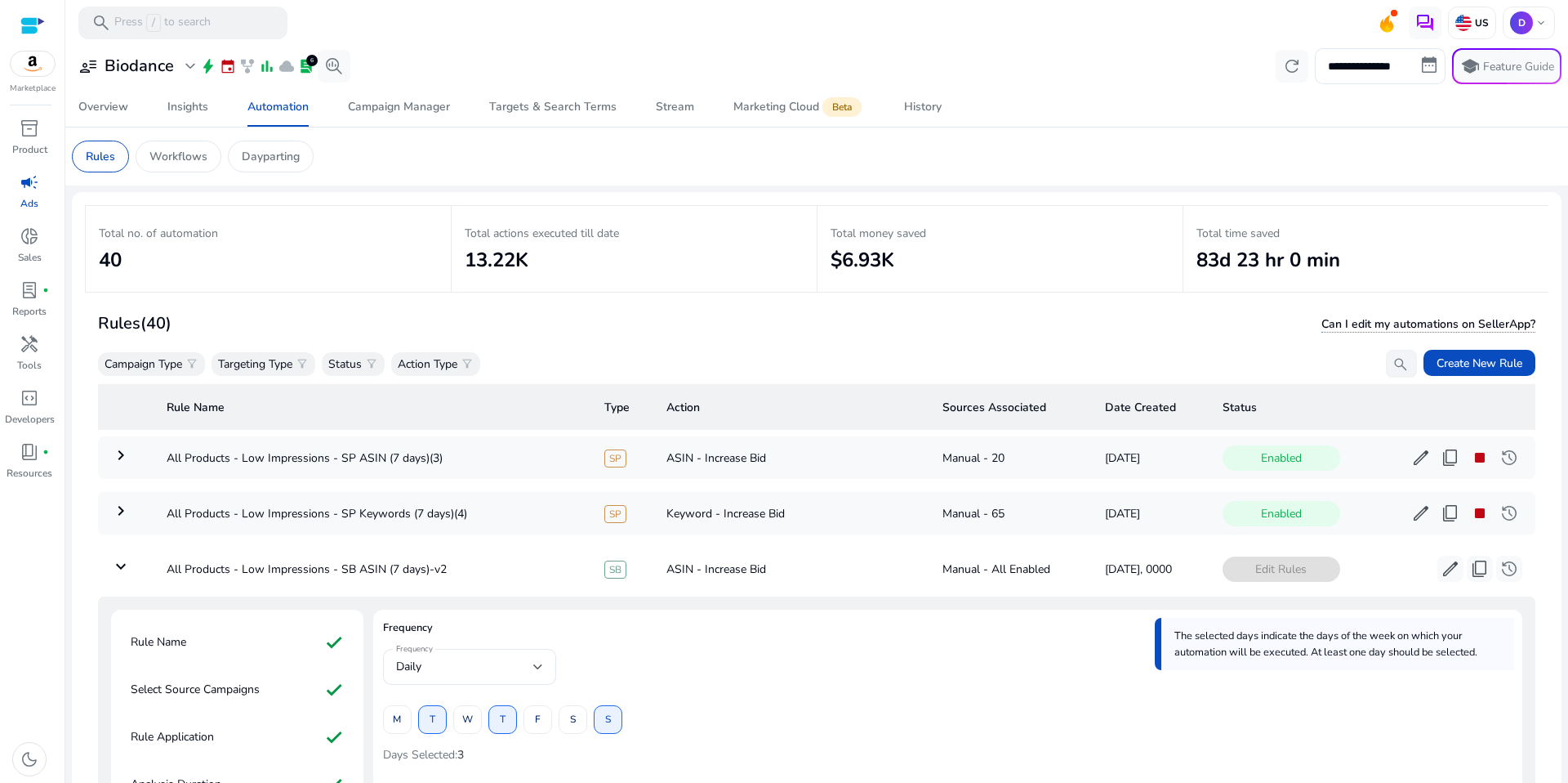
scroll to position [190, 0]
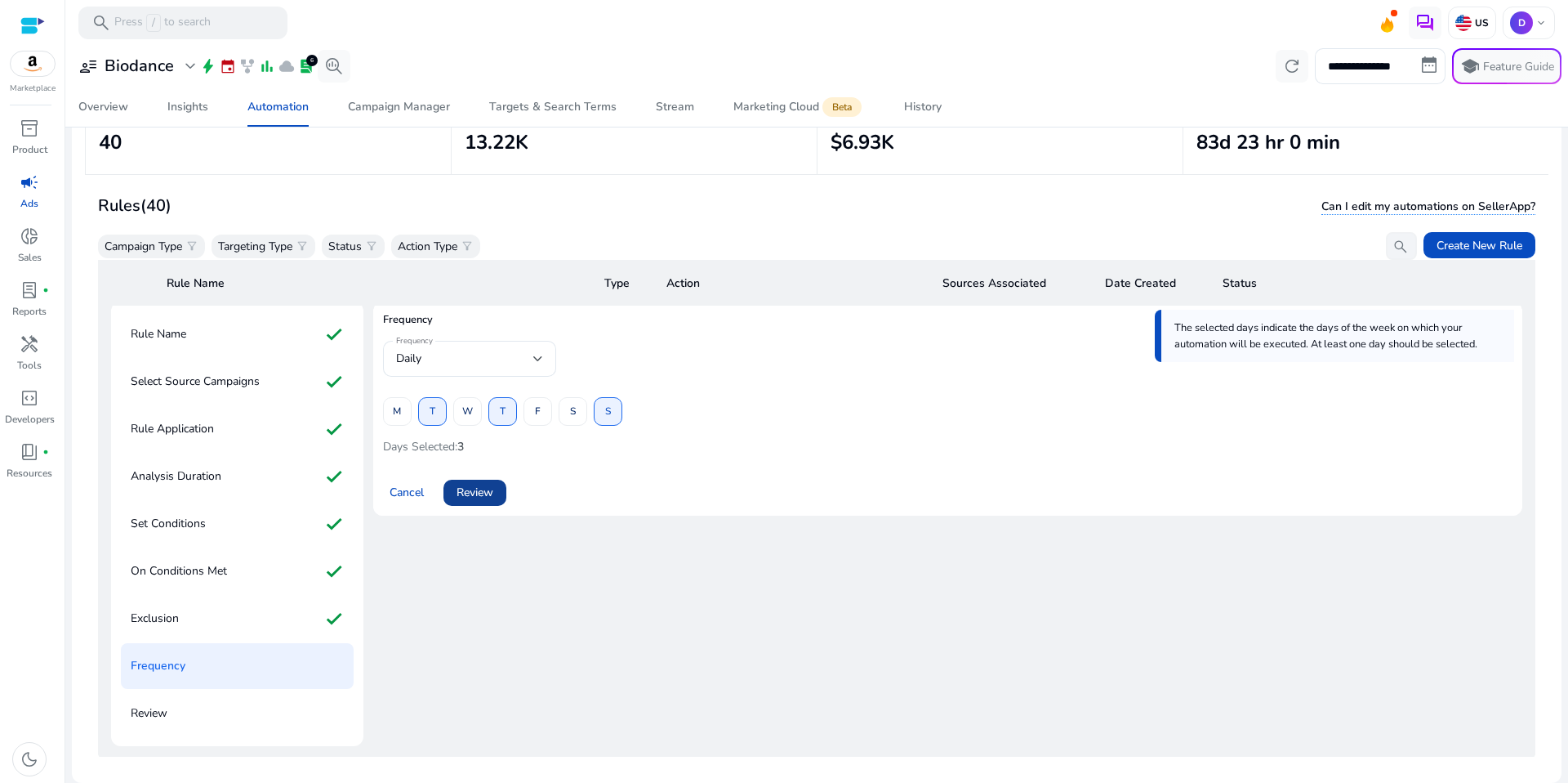
click at [475, 499] on span "Review" at bounding box center [474, 491] width 37 height 17
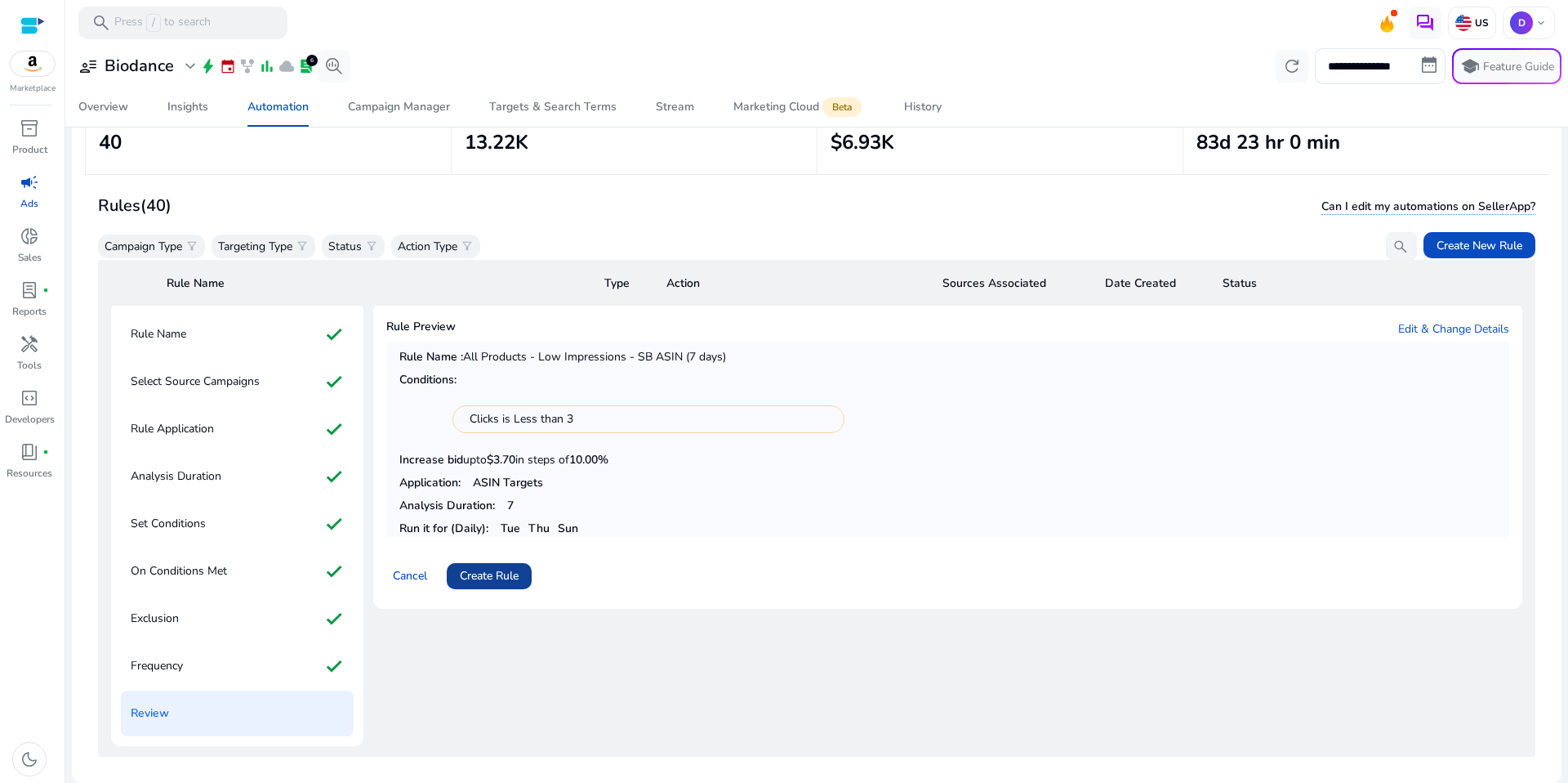
click at [496, 570] on span "Create Rule" at bounding box center [489, 575] width 59 height 17
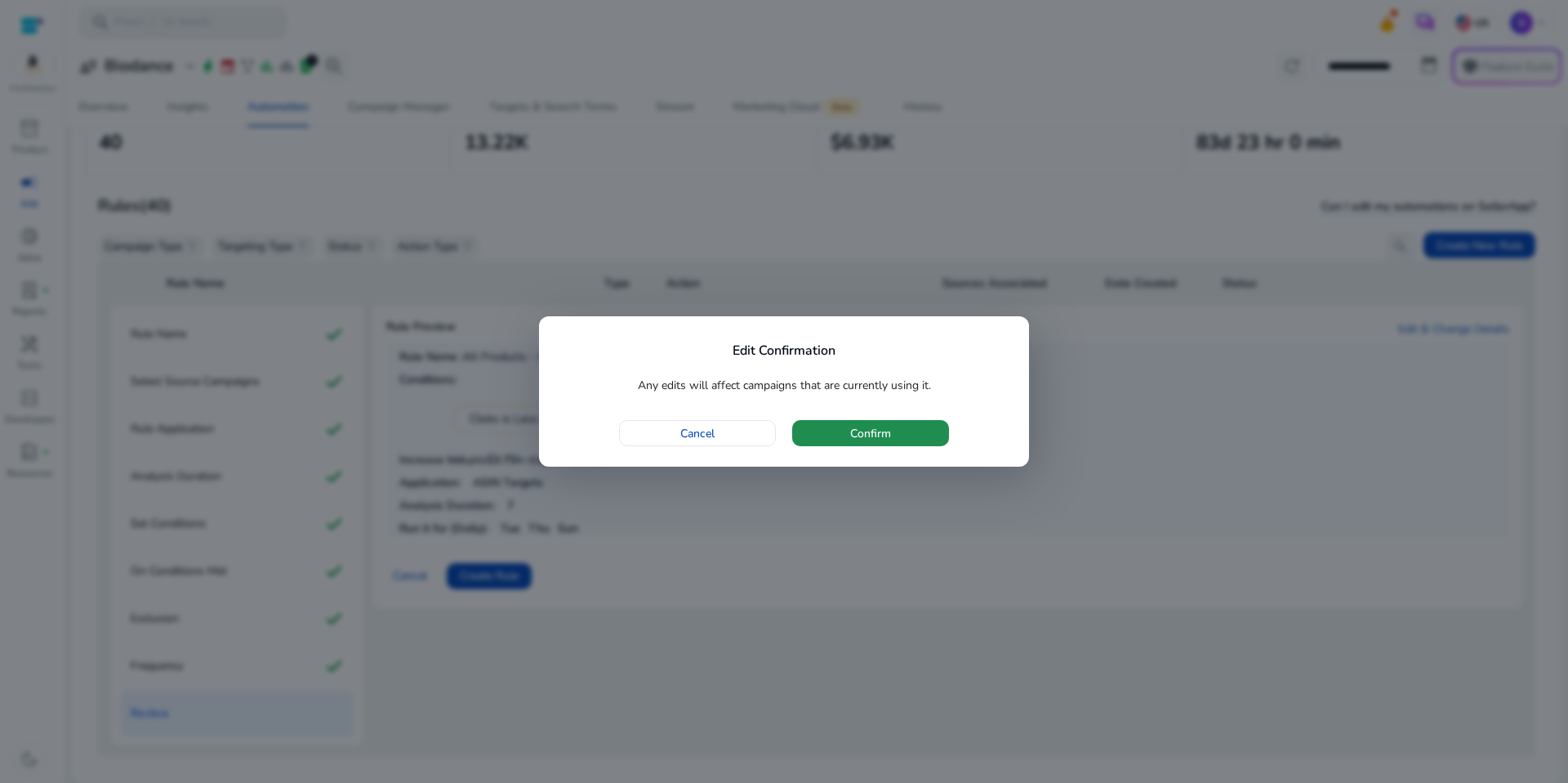
click at [932, 441] on span "button" at bounding box center [871, 433] width 157 height 39
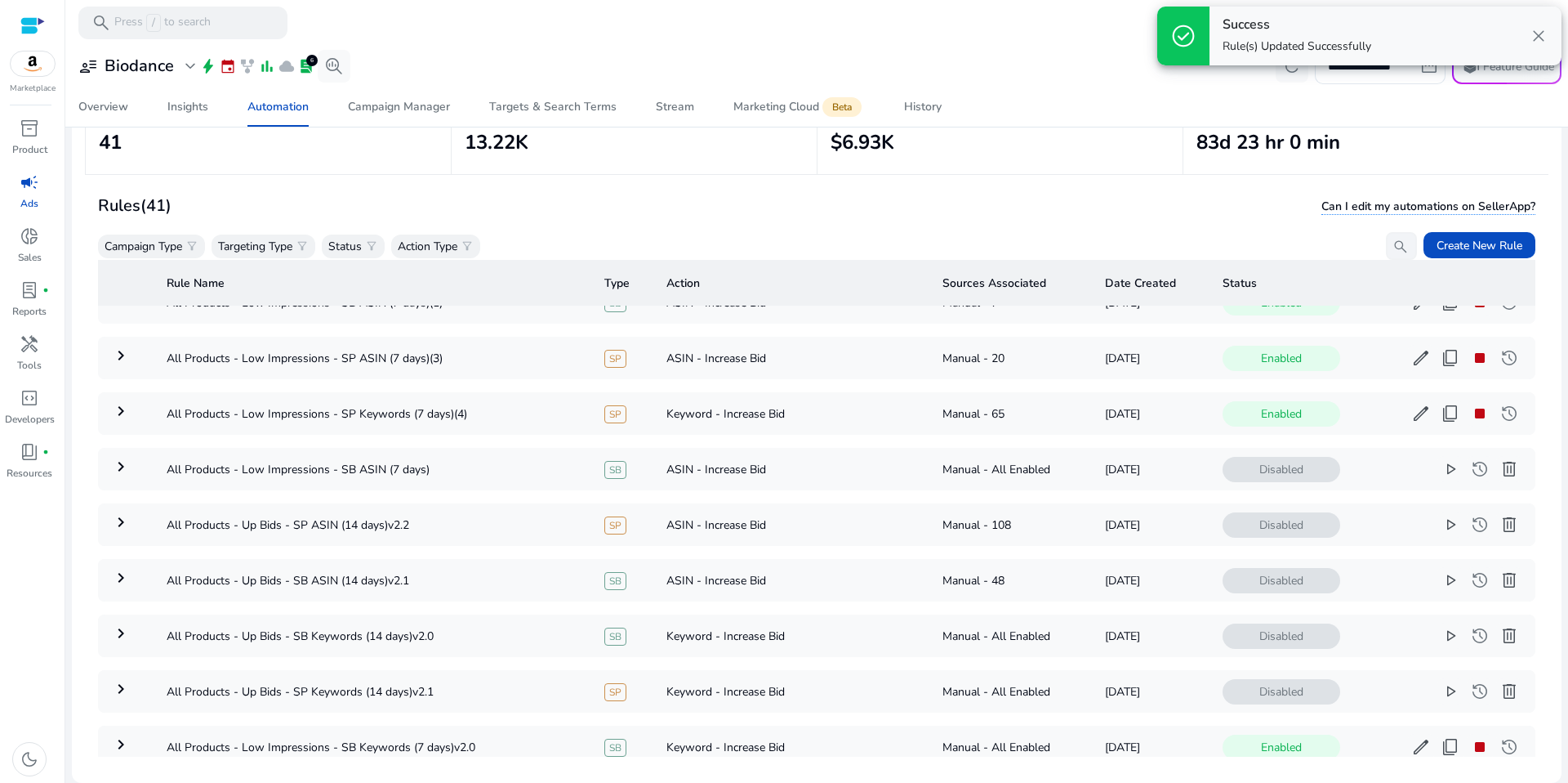
scroll to position [0, 0]
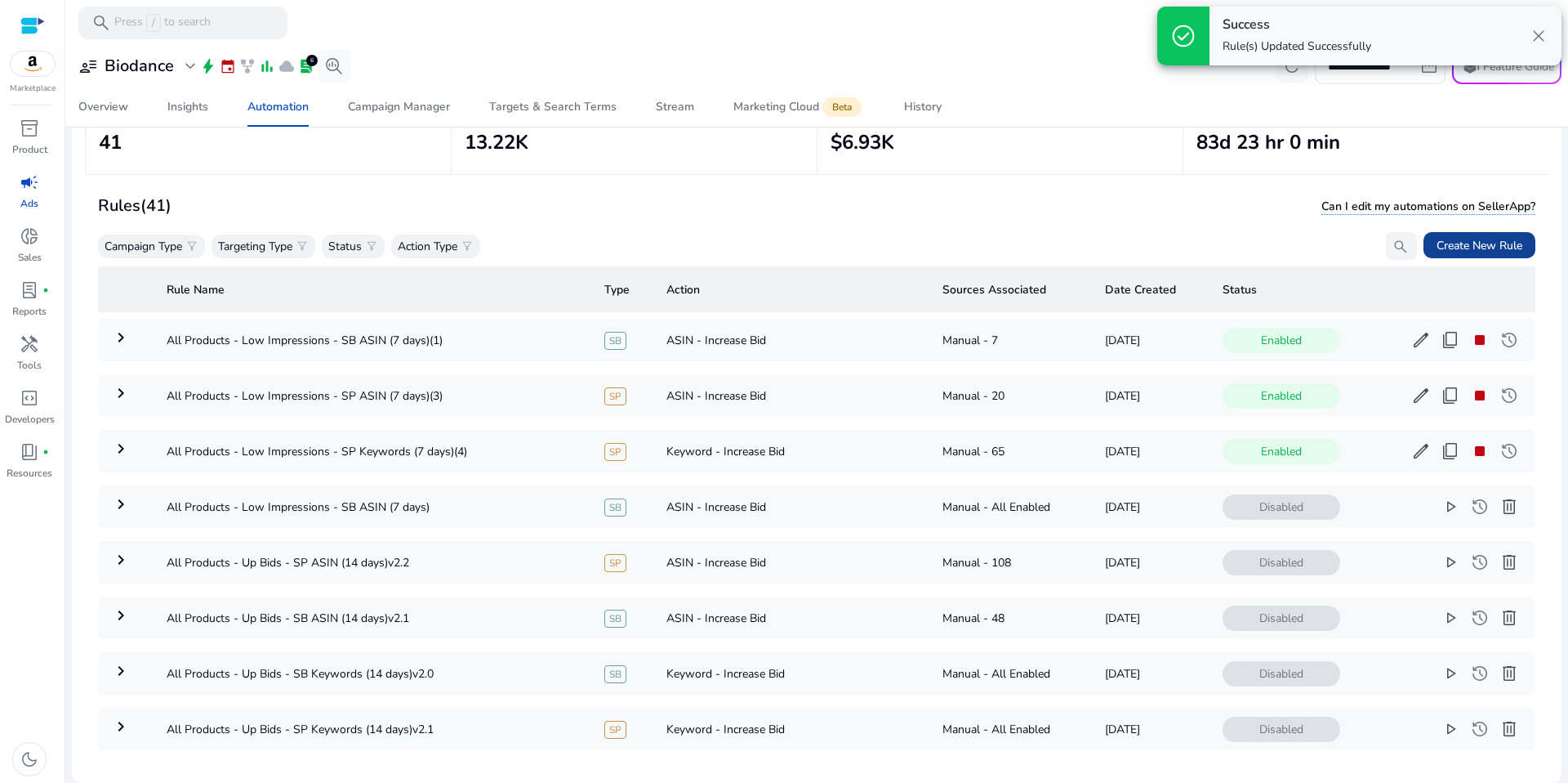
click at [1485, 243] on span "Create New Rule" at bounding box center [1479, 245] width 86 height 17
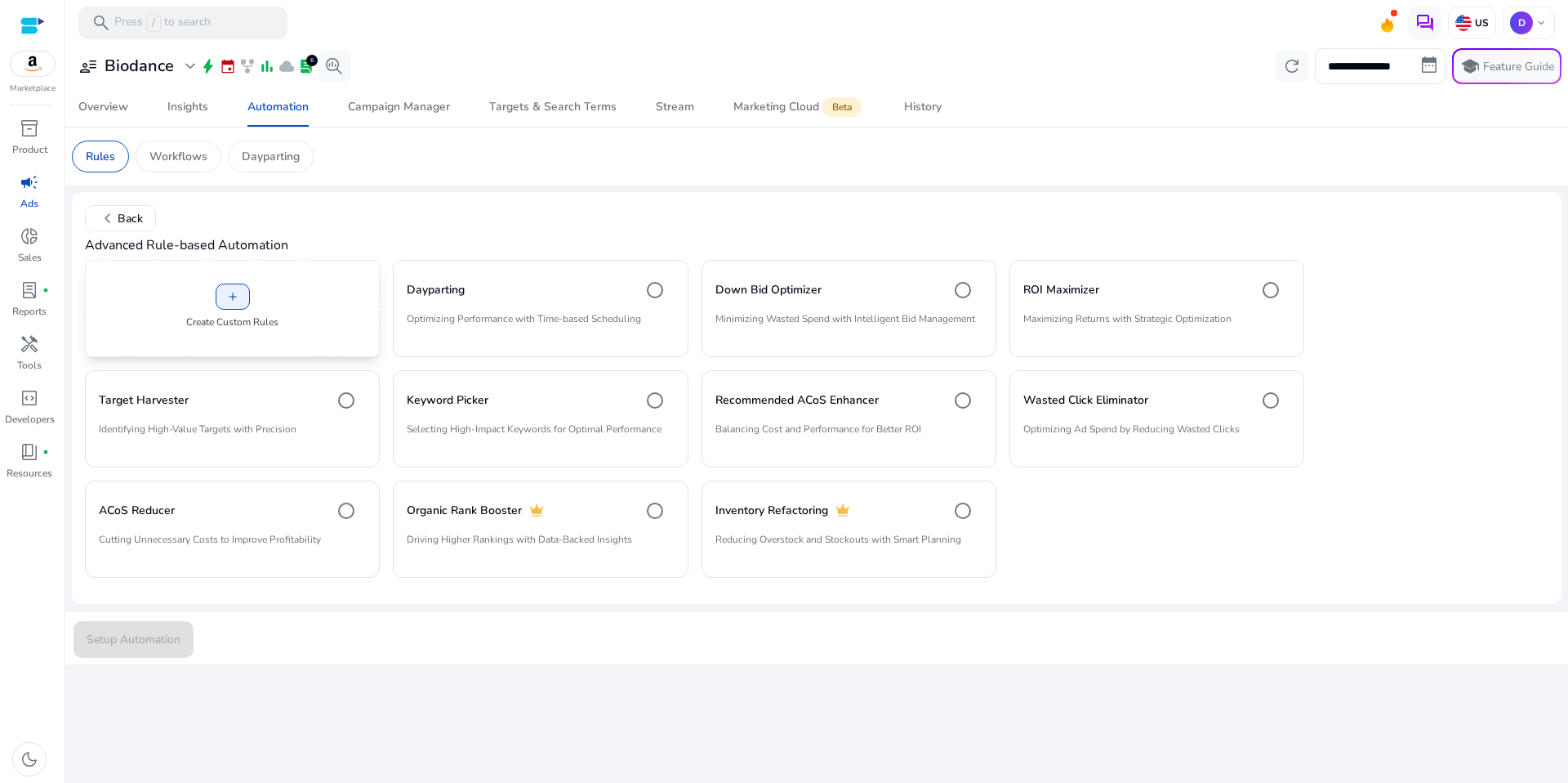
click at [345, 294] on div "add Create Custom Rules" at bounding box center [232, 308] width 295 height 97
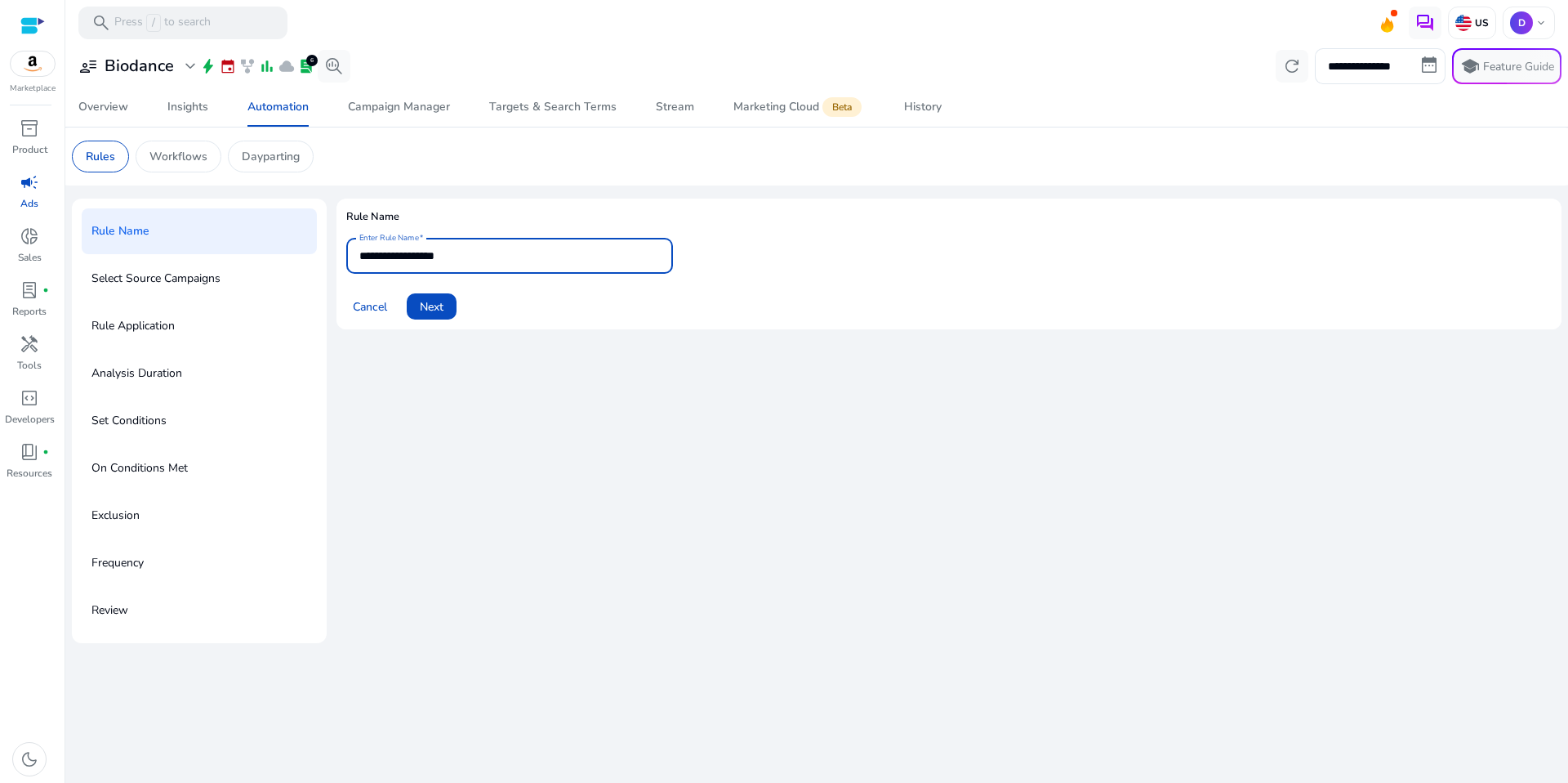
drag, startPoint x: 523, startPoint y: 255, endPoint x: 308, endPoint y: 256, distance: 215.0
click at [308, 256] on div "**********" at bounding box center [817, 421] width 1490 height 444
paste input "text"
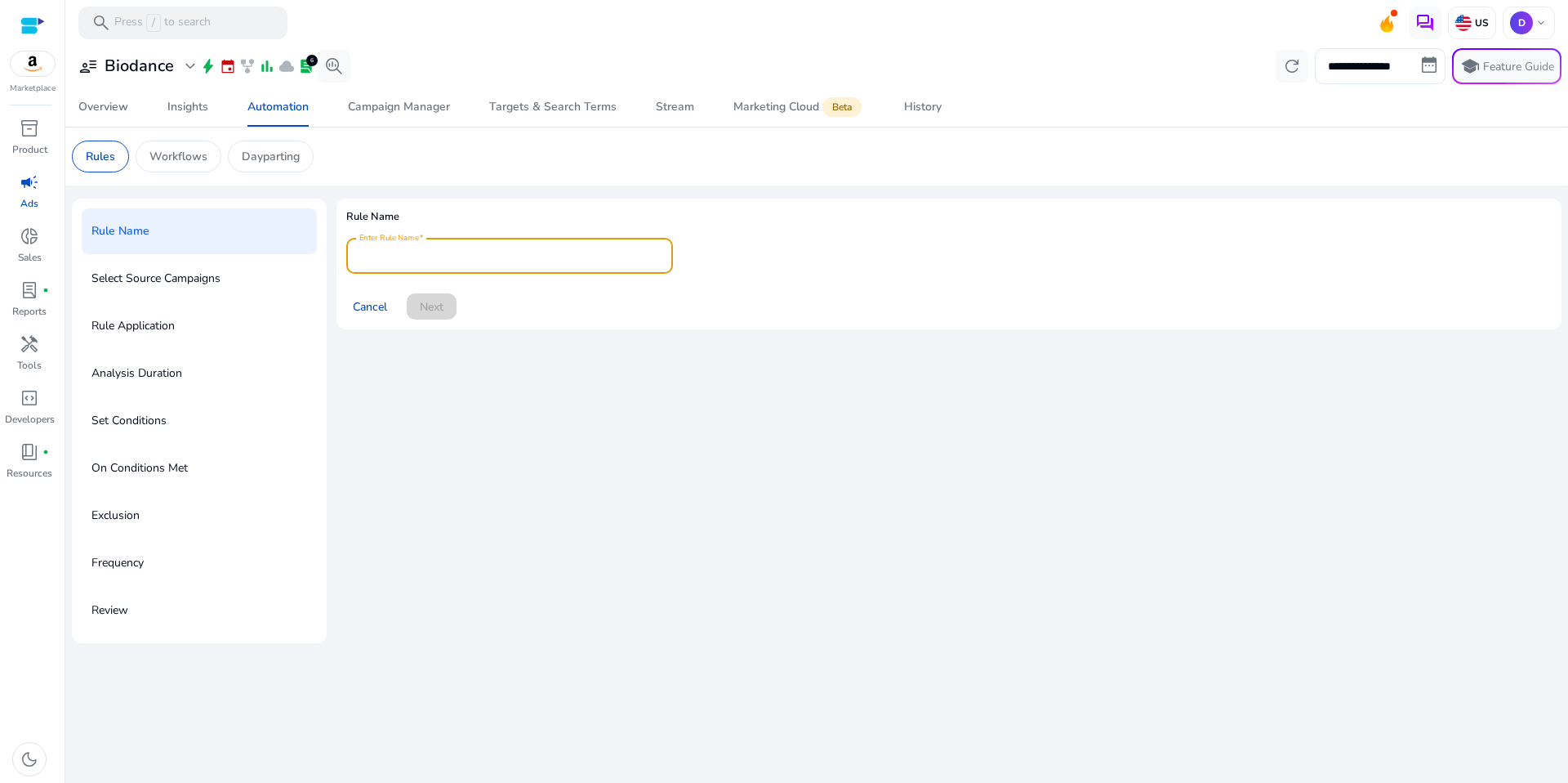
paste input "**********"
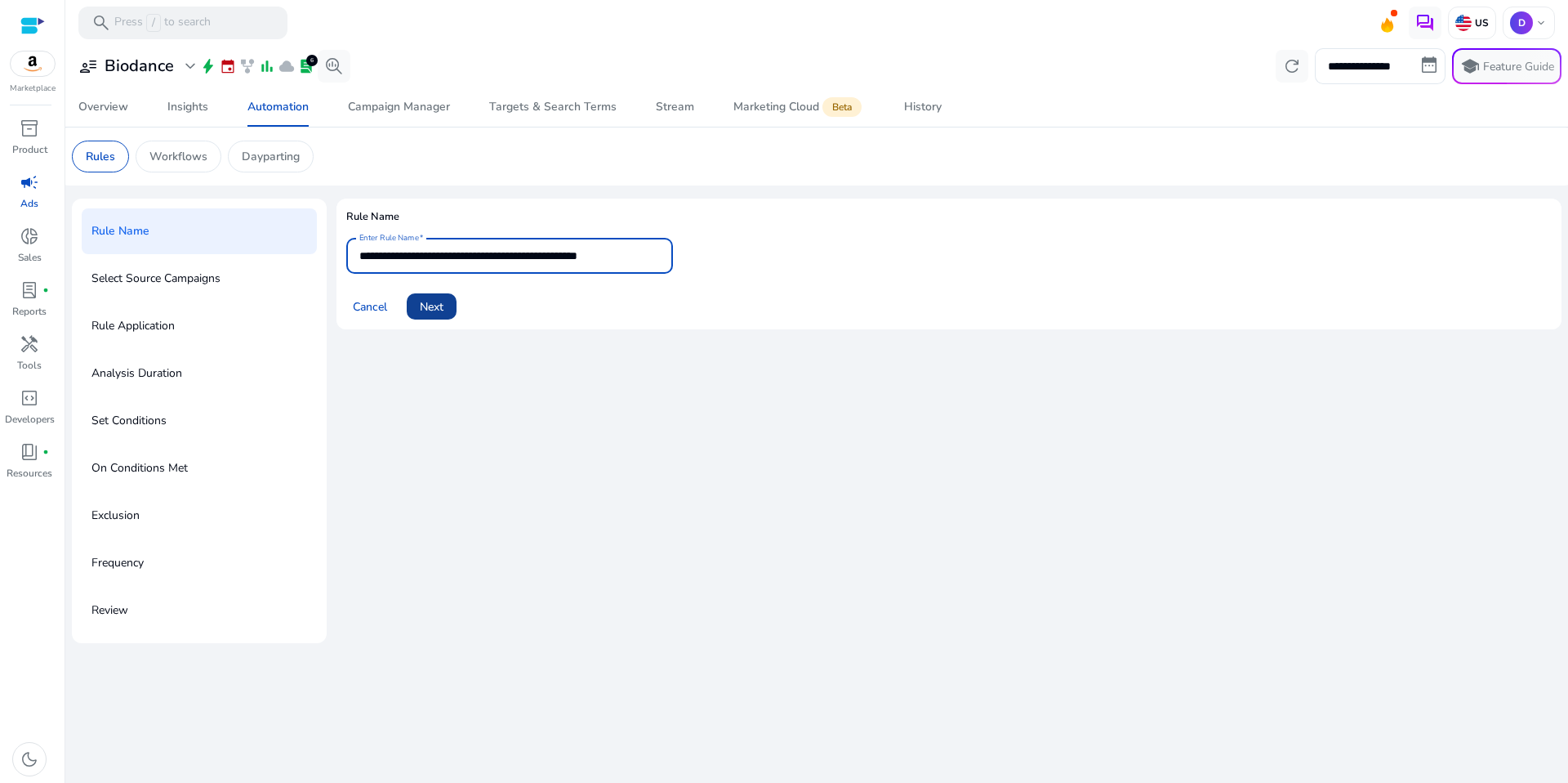
type input "**********"
click at [455, 314] on span at bounding box center [431, 307] width 50 height 39
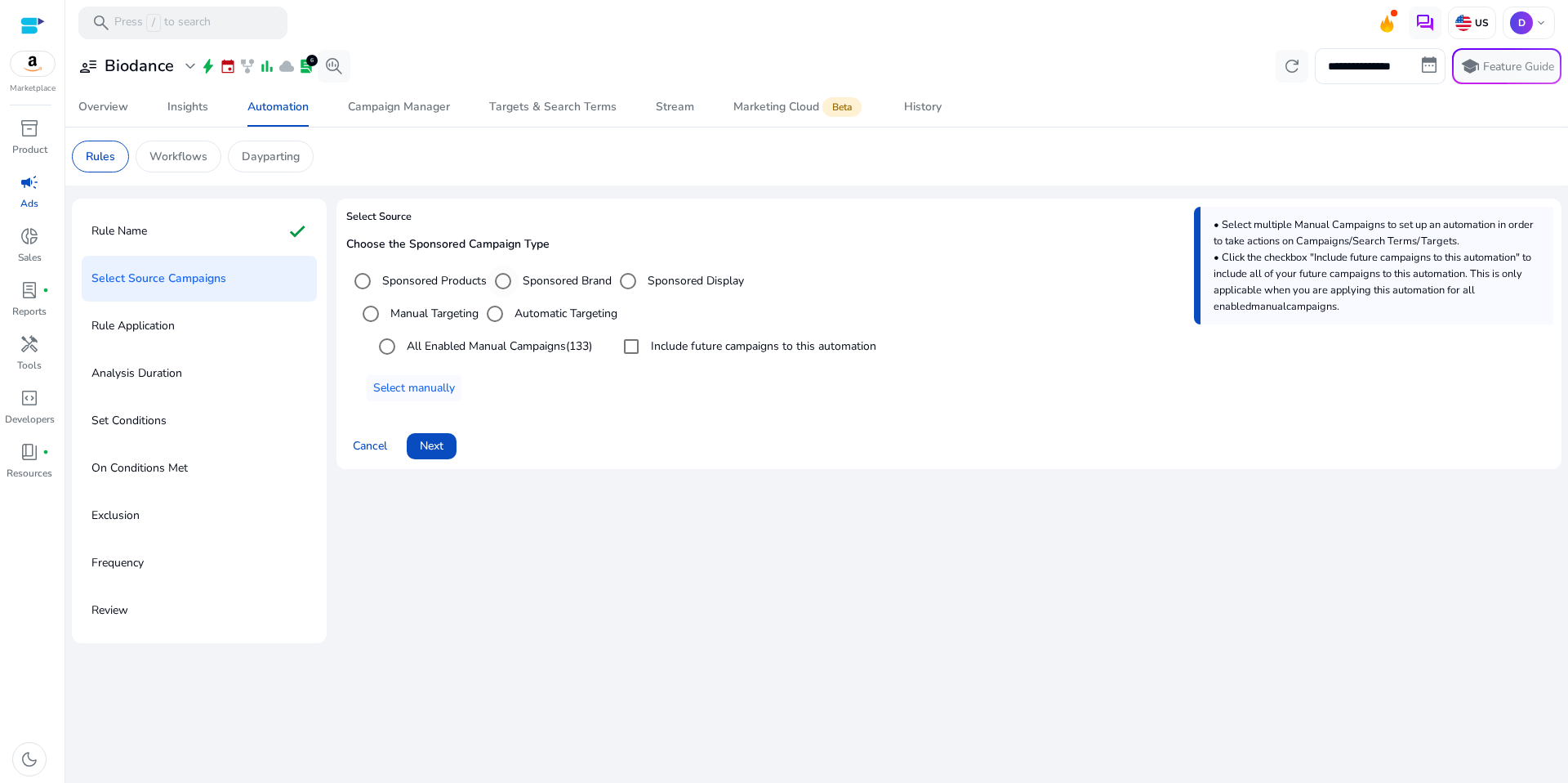
click at [557, 278] on label "Sponsored Brand" at bounding box center [566, 280] width 93 height 17
click at [414, 389] on span "Select manually" at bounding box center [415, 387] width 82 height 17
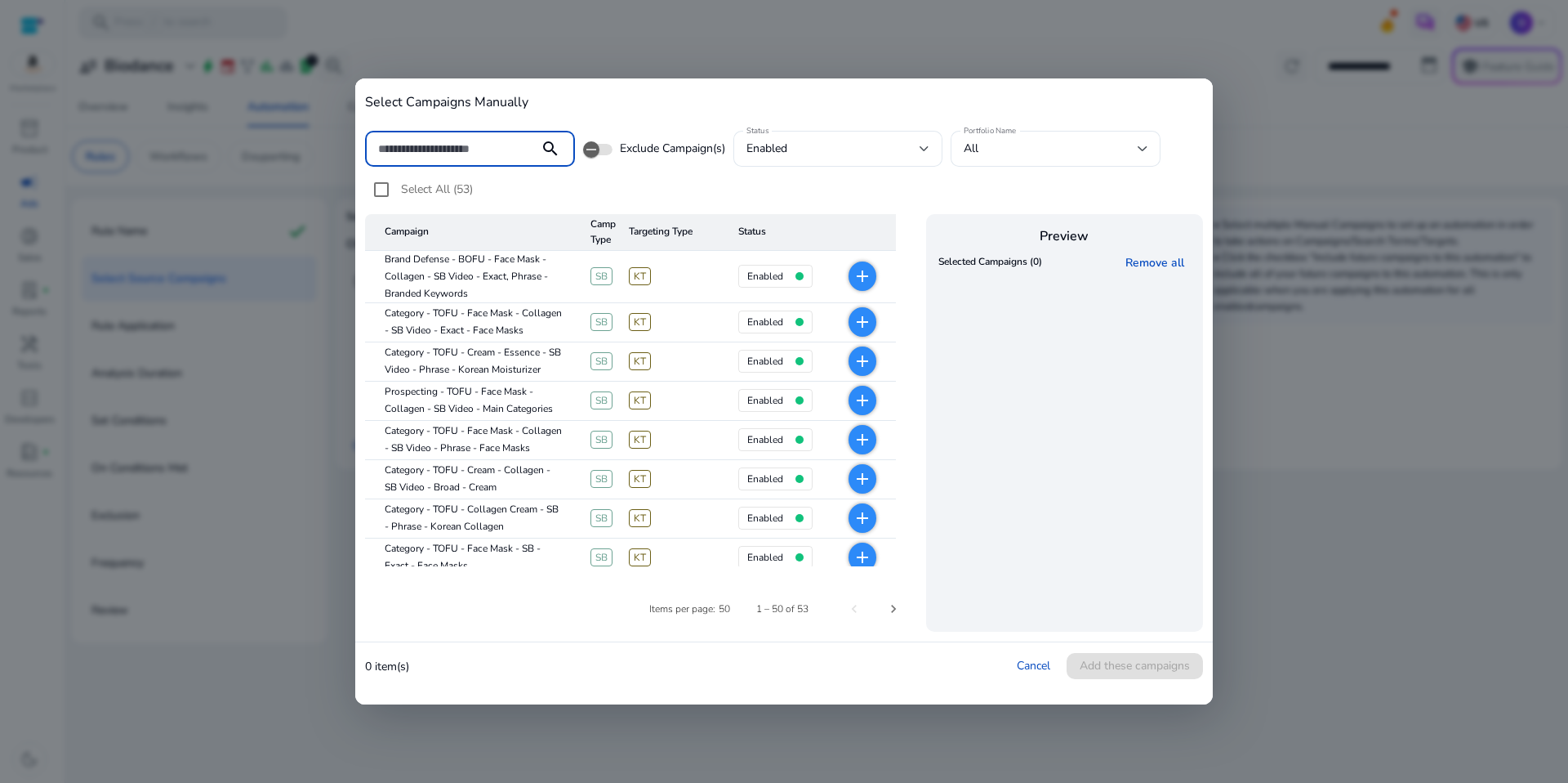
click at [462, 144] on input at bounding box center [452, 149] width 148 height 18
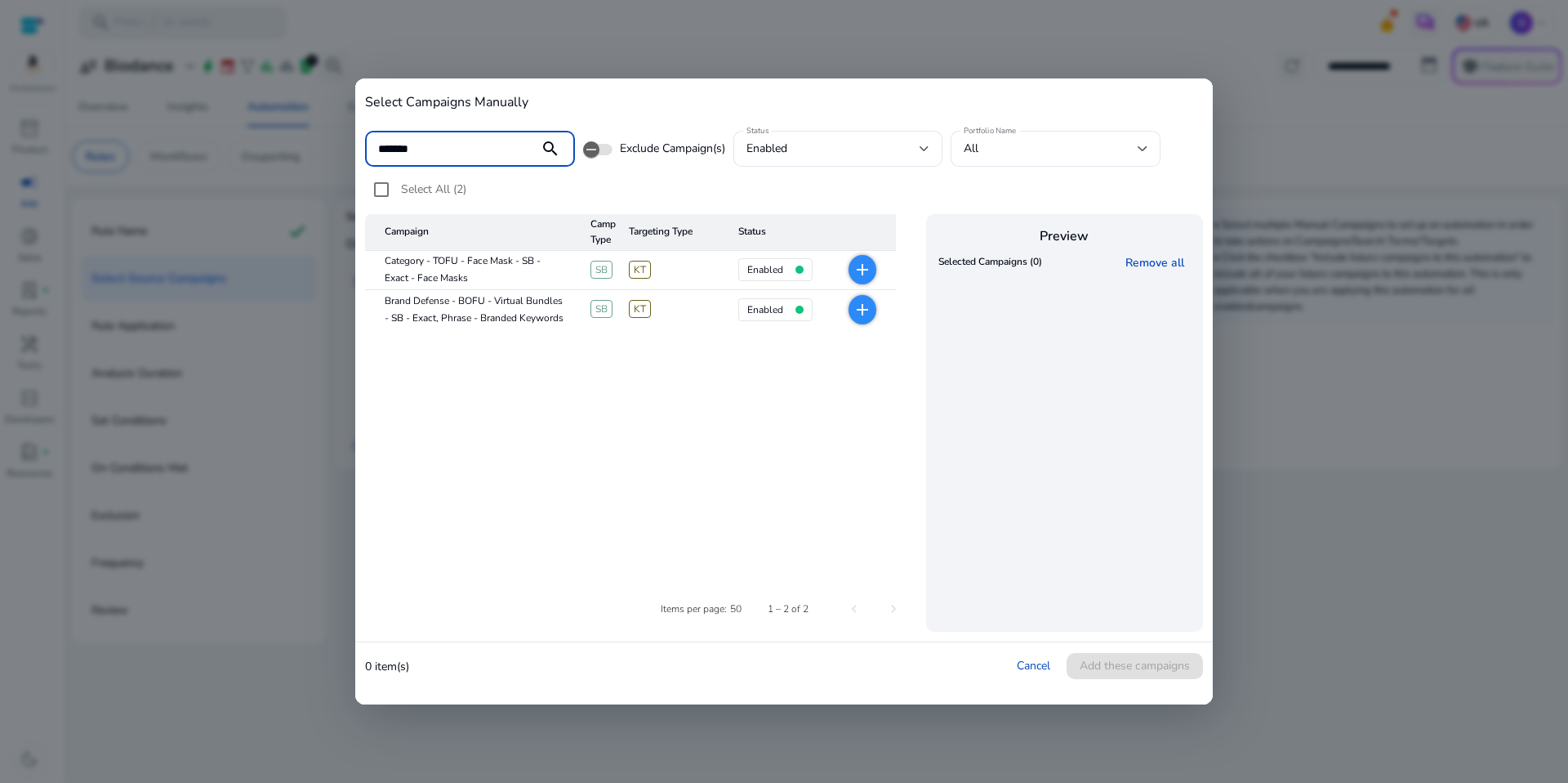
click at [866, 271] on mat-icon "add" at bounding box center [862, 269] width 20 height 20
drag, startPoint x: 447, startPoint y: 152, endPoint x: 352, endPoint y: 139, distance: 95.9
click at [352, 139] on div "Select Campaigns Manually ******* search Exclude Campaign(s) Status enabled Por…" at bounding box center [784, 392] width 1568 height 783
drag, startPoint x: 857, startPoint y: 318, endPoint x: 868, endPoint y: 278, distance: 41.5
click at [857, 317] on mat-icon "add" at bounding box center [862, 309] width 20 height 20
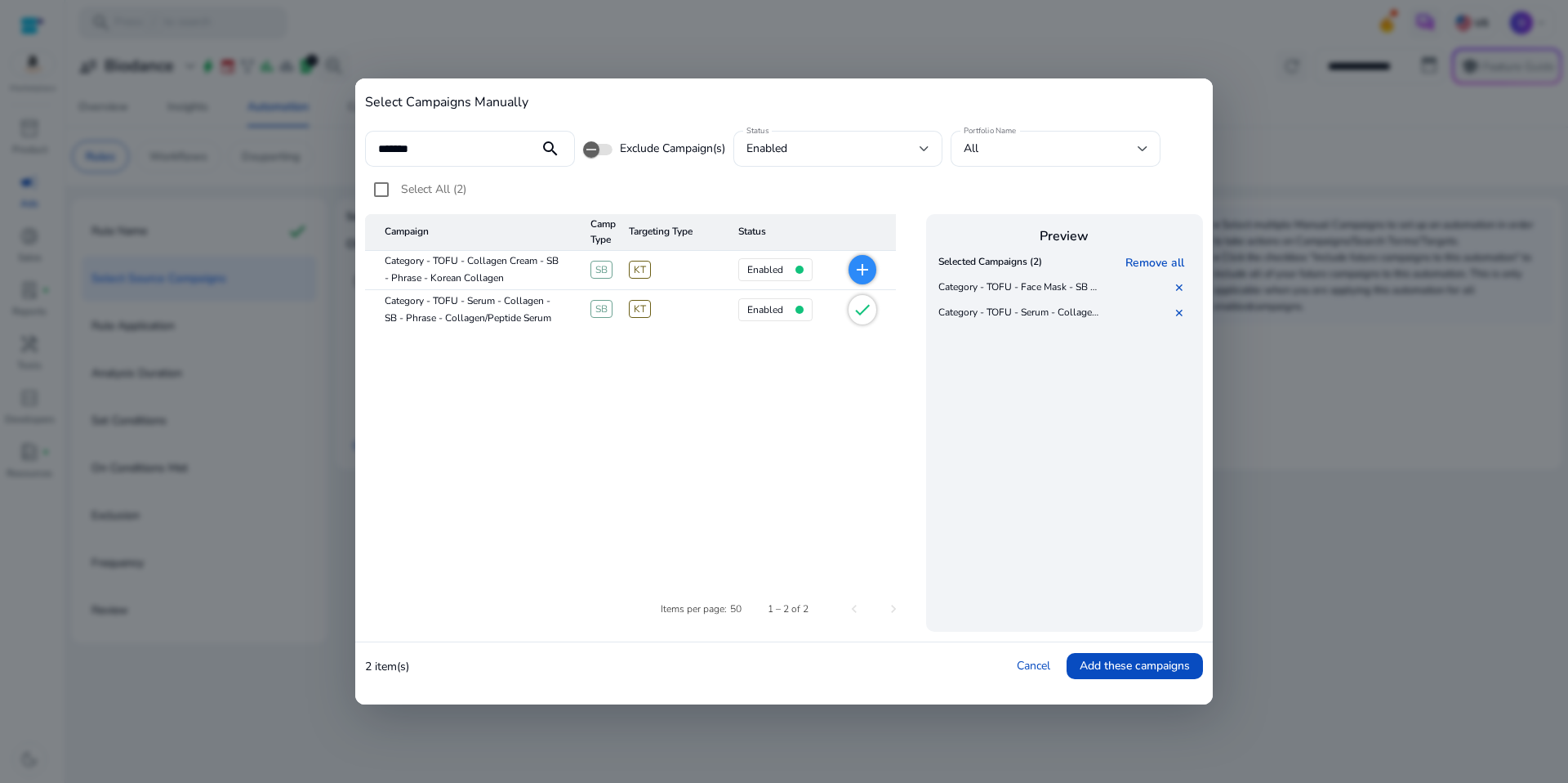
click at [868, 272] on mat-icon "add" at bounding box center [862, 269] width 20 height 20
click at [467, 148] on input "*******" at bounding box center [452, 149] width 148 height 18
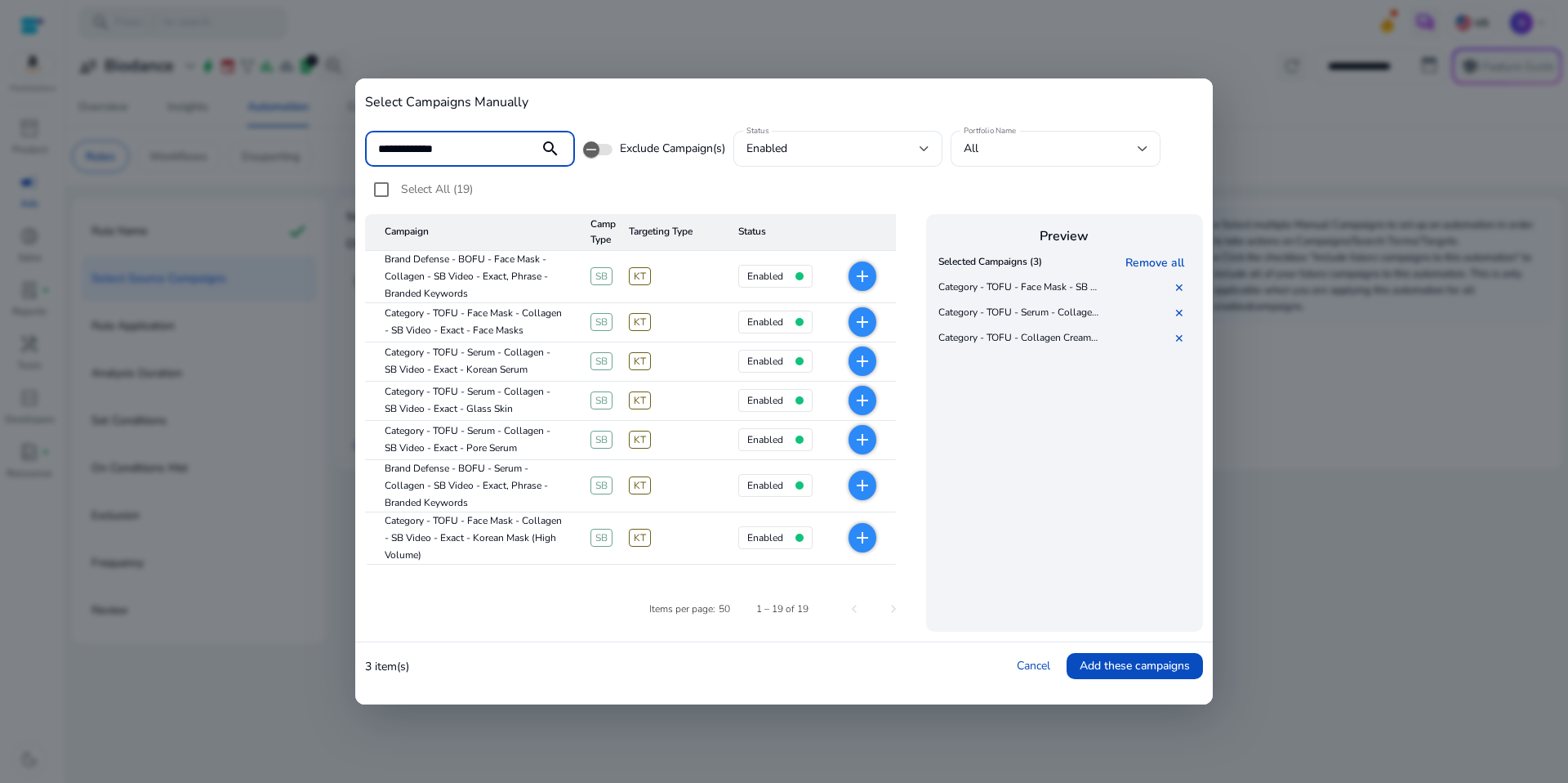
click at [423, 191] on span "Select All (19)" at bounding box center [437, 188] width 72 height 15
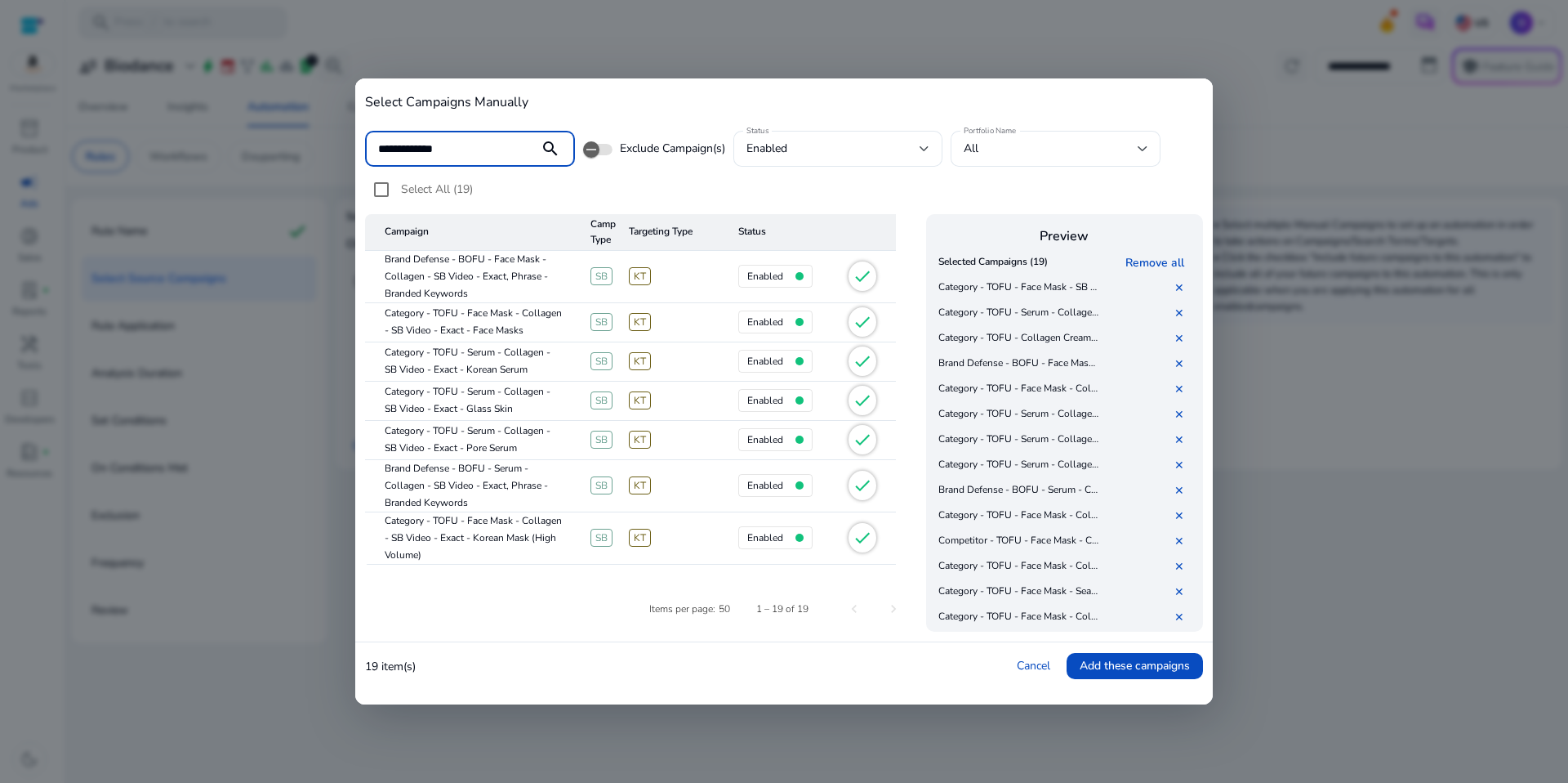
click at [469, 152] on input "**********" at bounding box center [452, 149] width 148 height 18
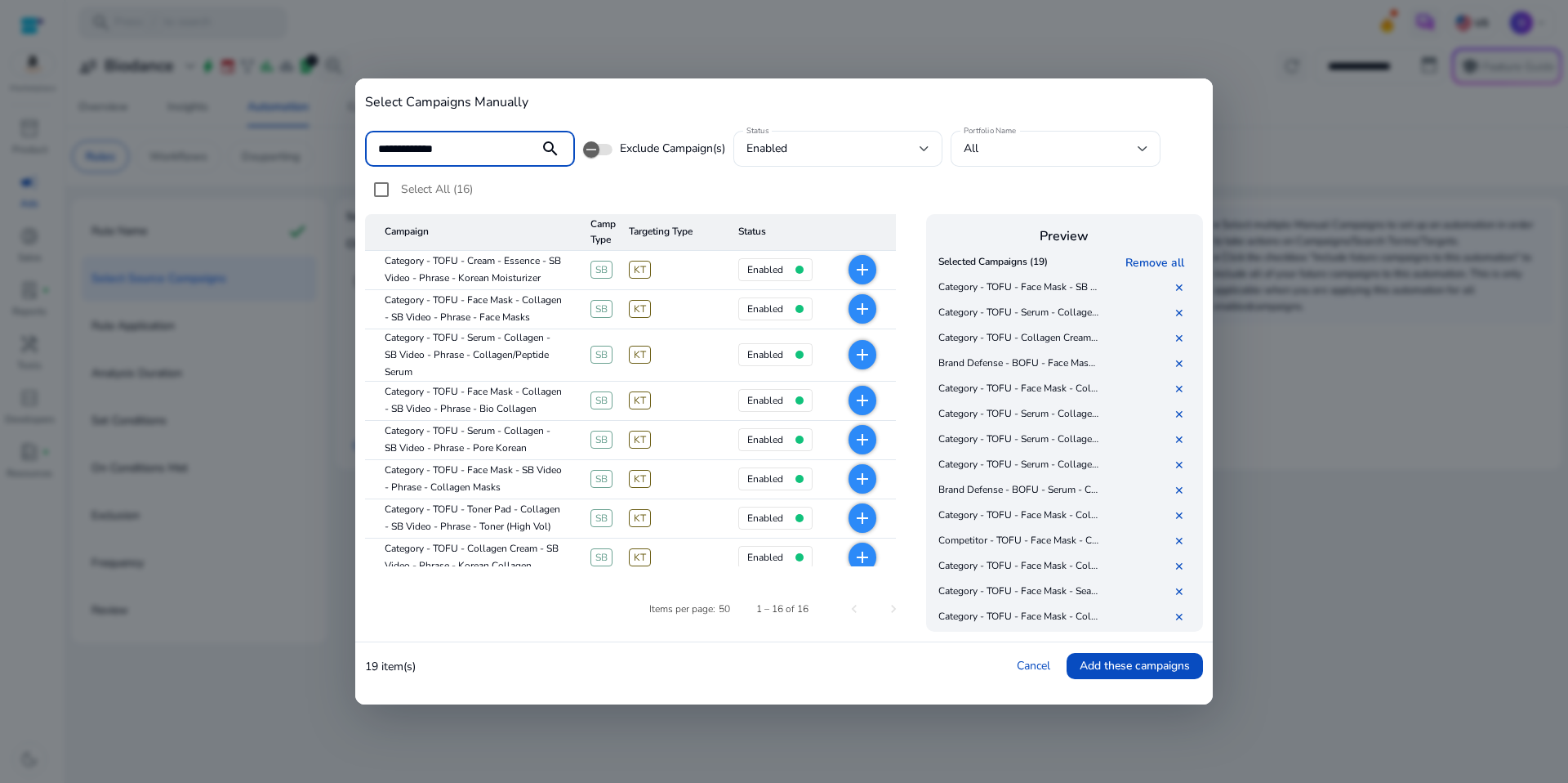
click at [430, 183] on span "Select All (16)" at bounding box center [437, 188] width 72 height 15
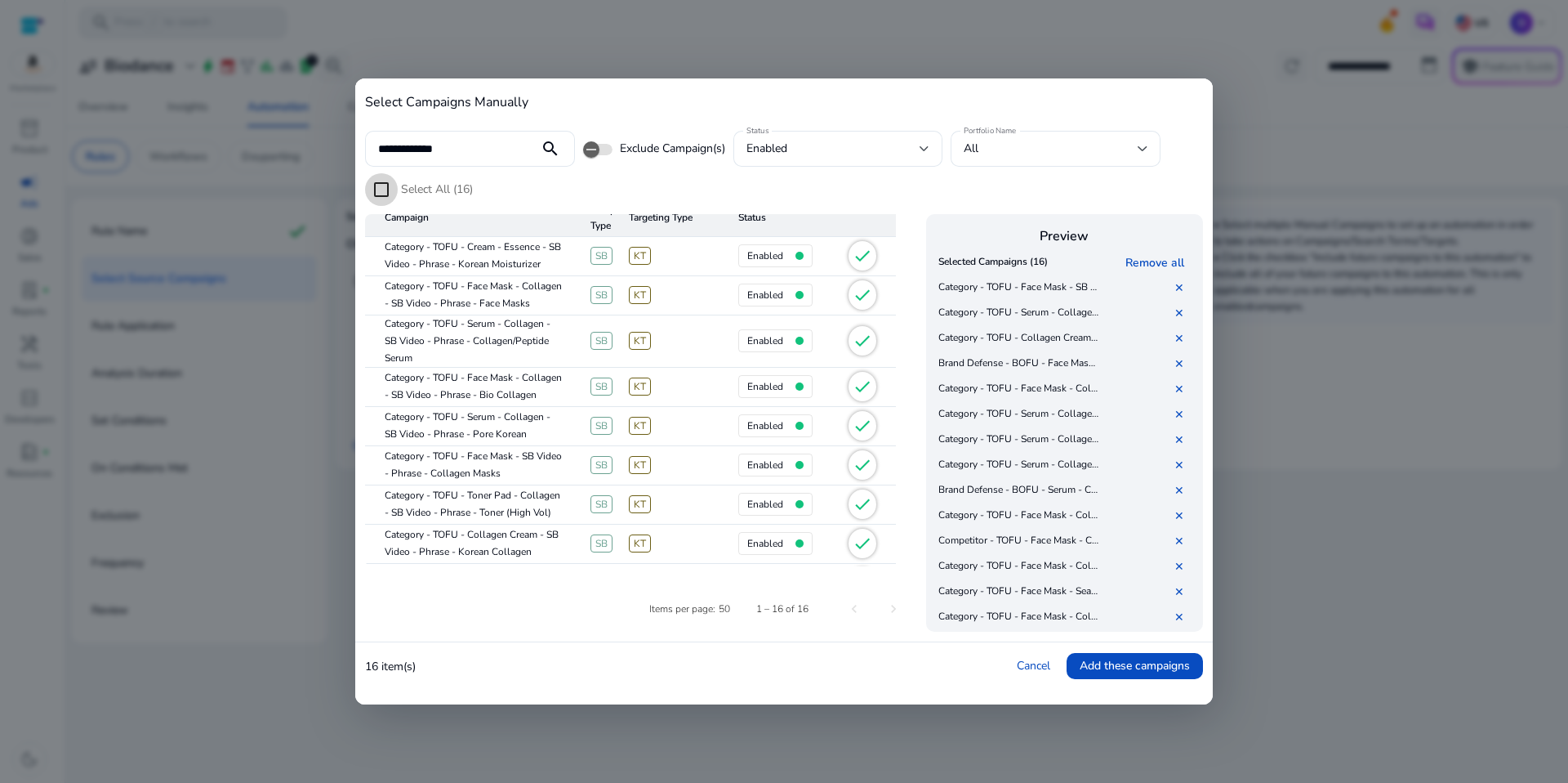
scroll to position [24, 0]
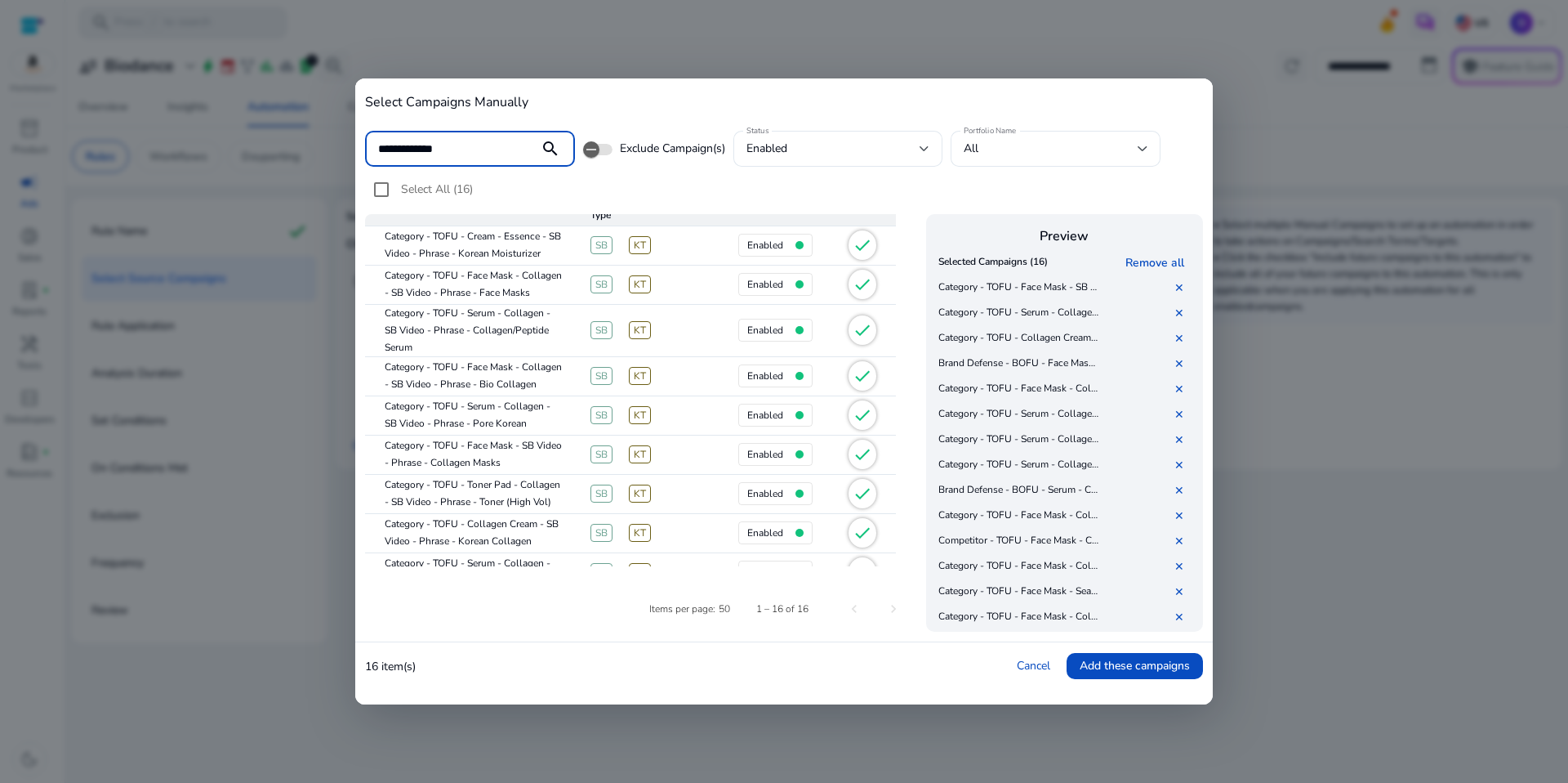
click at [476, 151] on input "**********" at bounding box center [452, 149] width 148 height 18
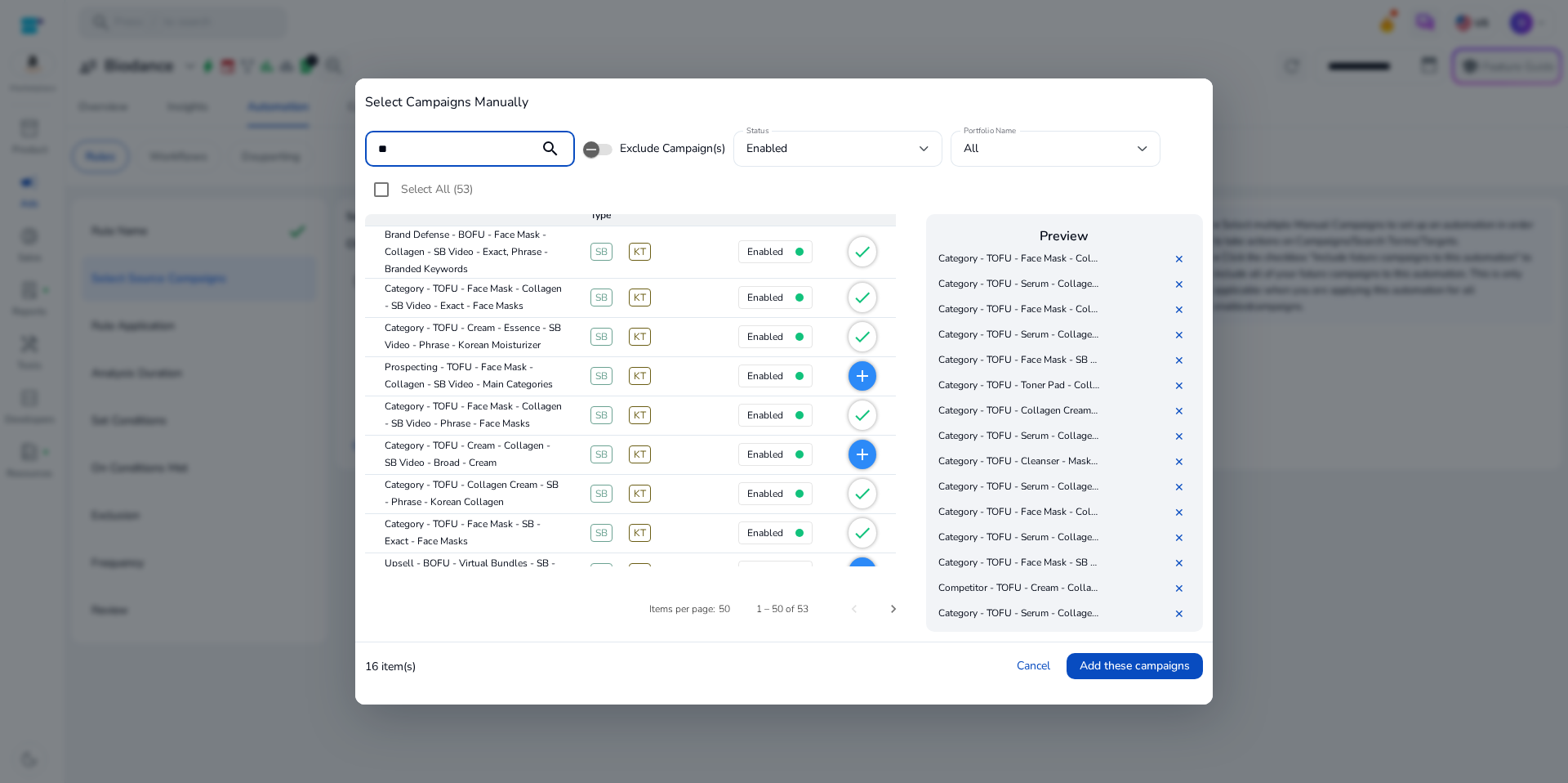
scroll to position [600, 0]
click at [513, 458] on mat-cell "Category - TOFU - Cream - Collagen - SB Video - Broad - Cream" at bounding box center [472, 455] width 212 height 39
click at [485, 161] on div "**" at bounding box center [452, 149] width 148 height 36
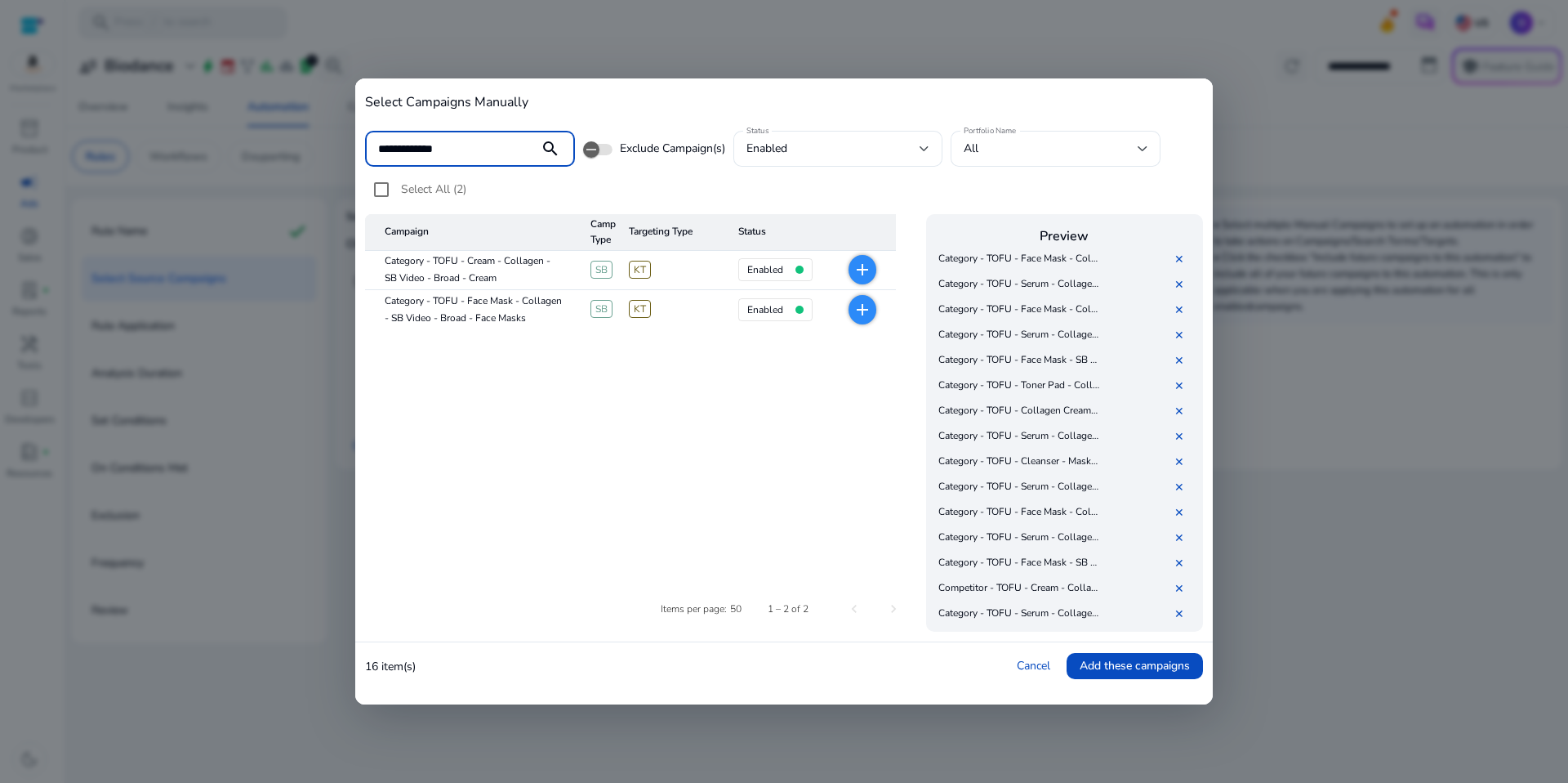
type input "**********"
click at [431, 200] on div "Select All (2)" at bounding box center [416, 189] width 102 height 33
drag, startPoint x: 433, startPoint y: 193, endPoint x: 443, endPoint y: 199, distance: 11.7
click at [433, 193] on span "Select All (2)" at bounding box center [433, 188] width 65 height 15
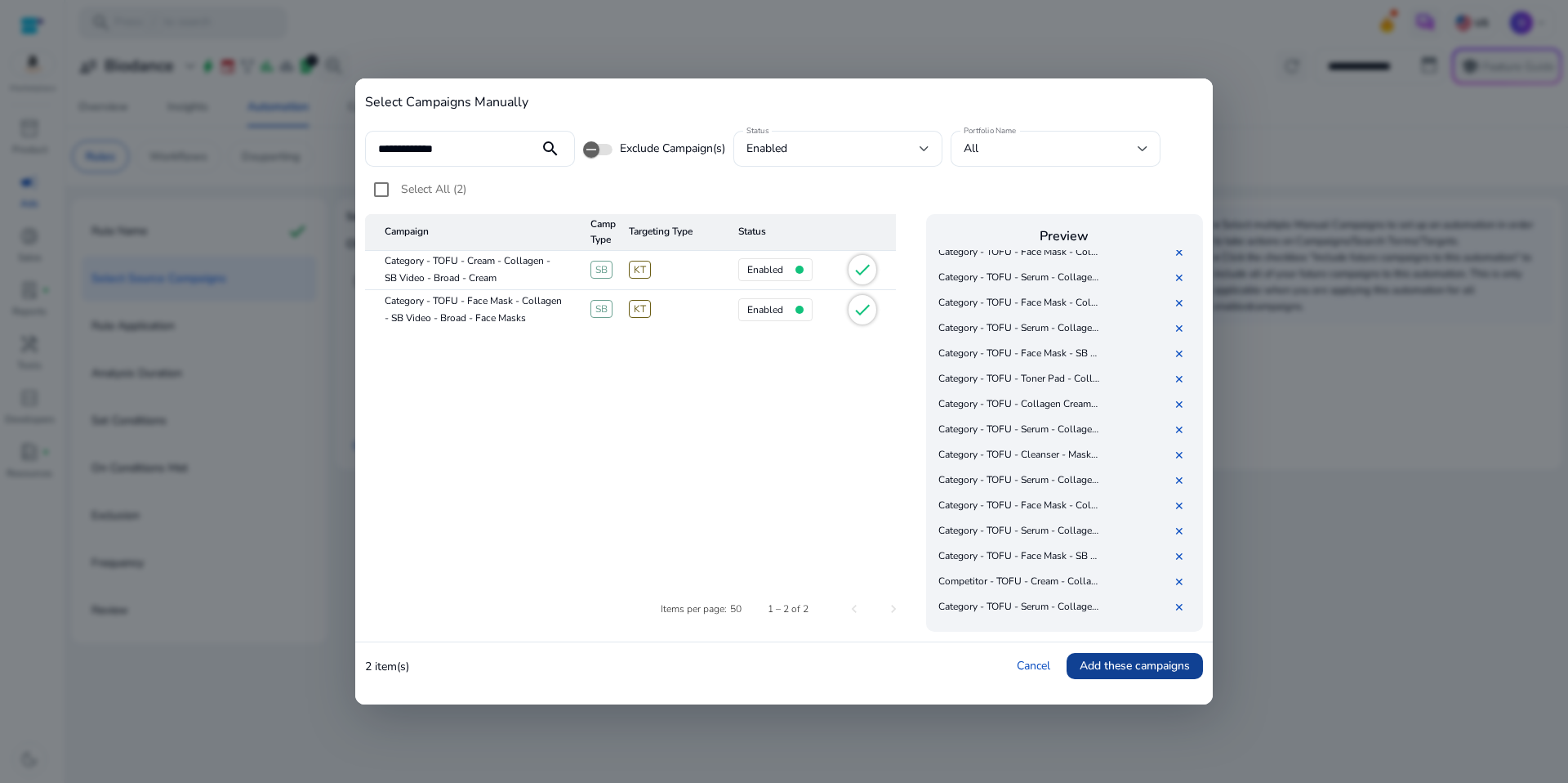
click at [1121, 672] on span "Add these campaigns" at bounding box center [1135, 665] width 111 height 17
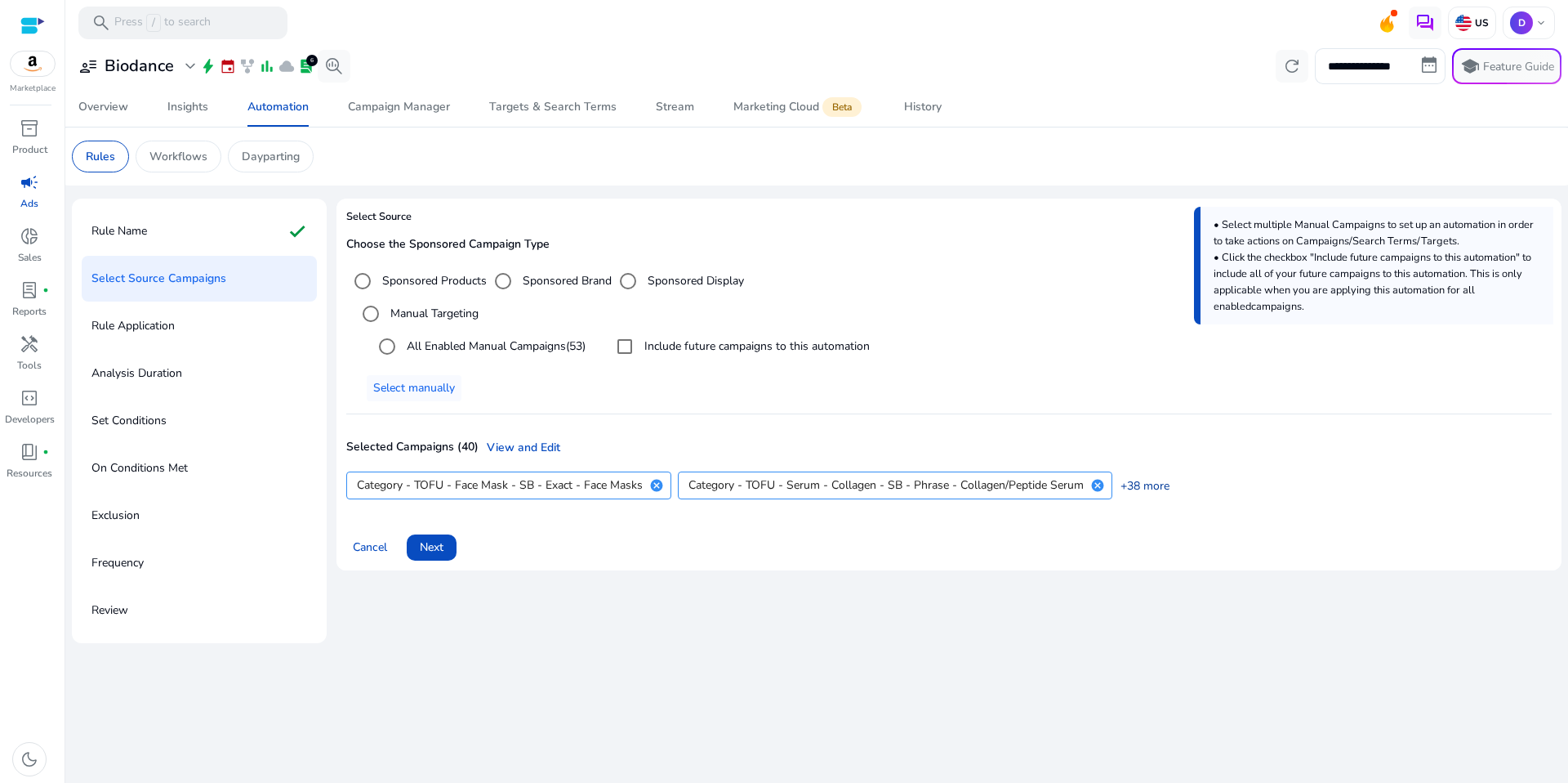
click at [1148, 489] on link "+38 more" at bounding box center [1141, 485] width 57 height 17
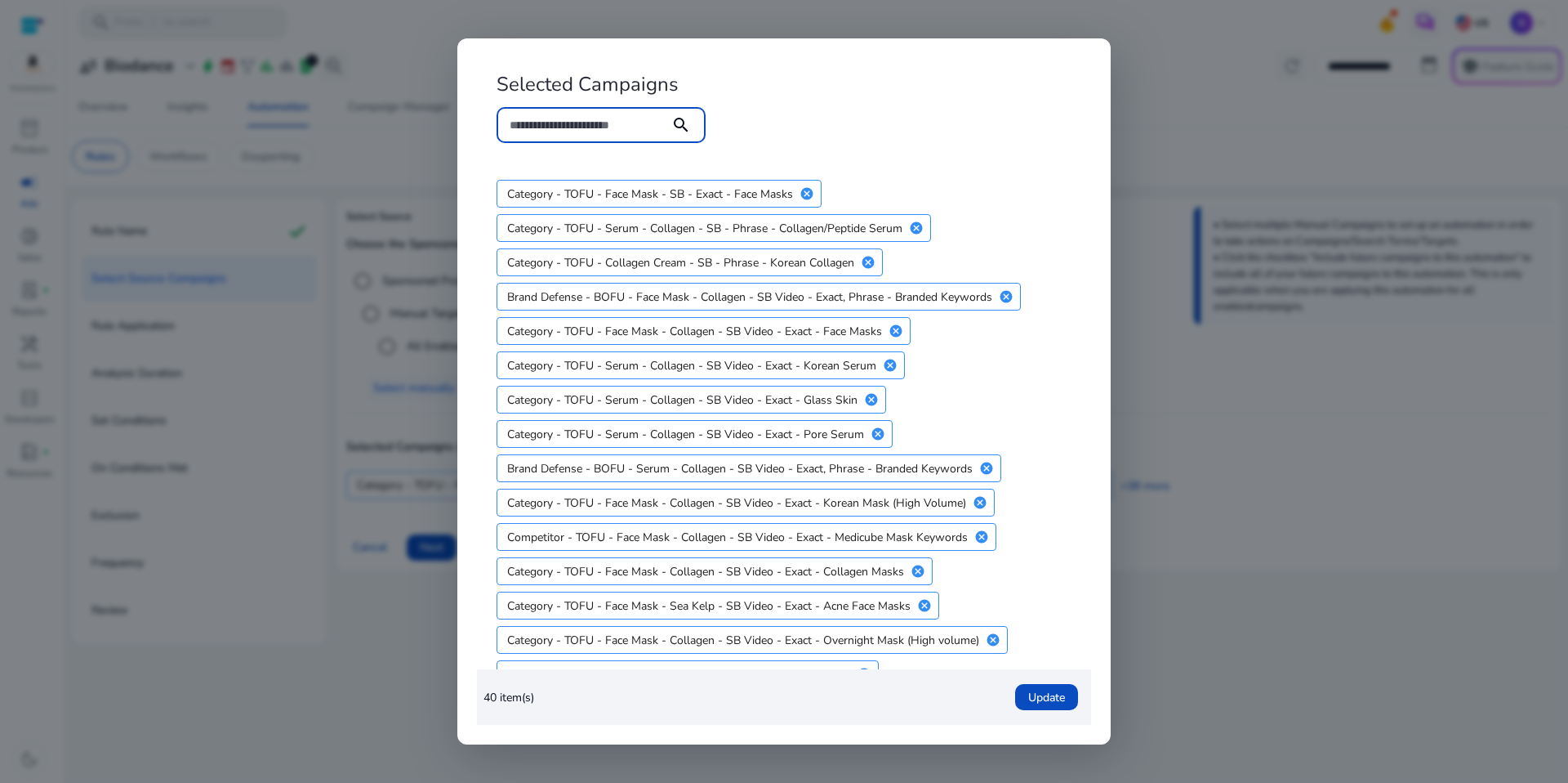
click at [609, 125] on input at bounding box center [583, 125] width 147 height 18
paste input "**********"
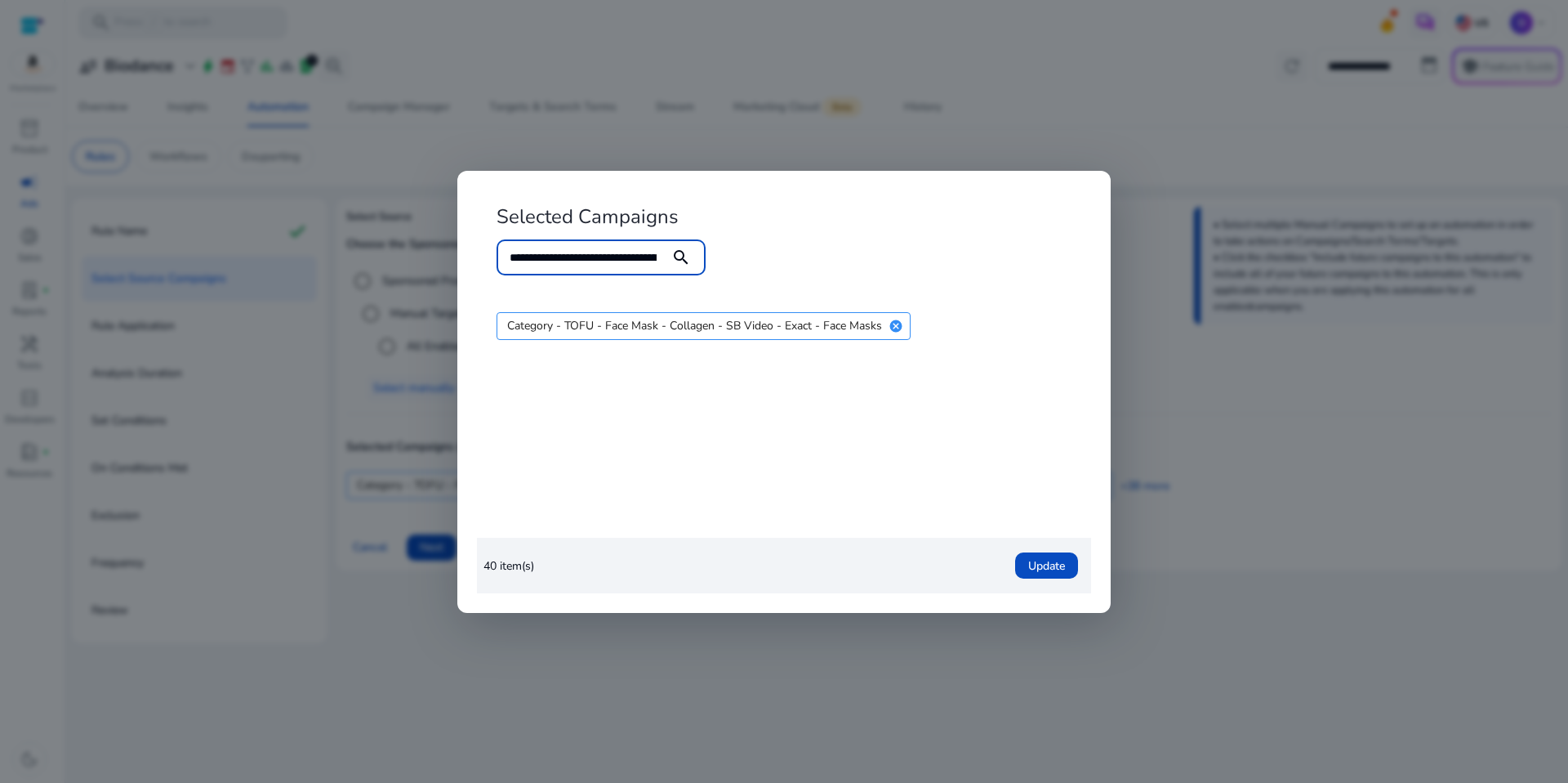
scroll to position [0, 227]
click at [896, 325] on mat-icon "cancel" at bounding box center [895, 326] width 28 height 14
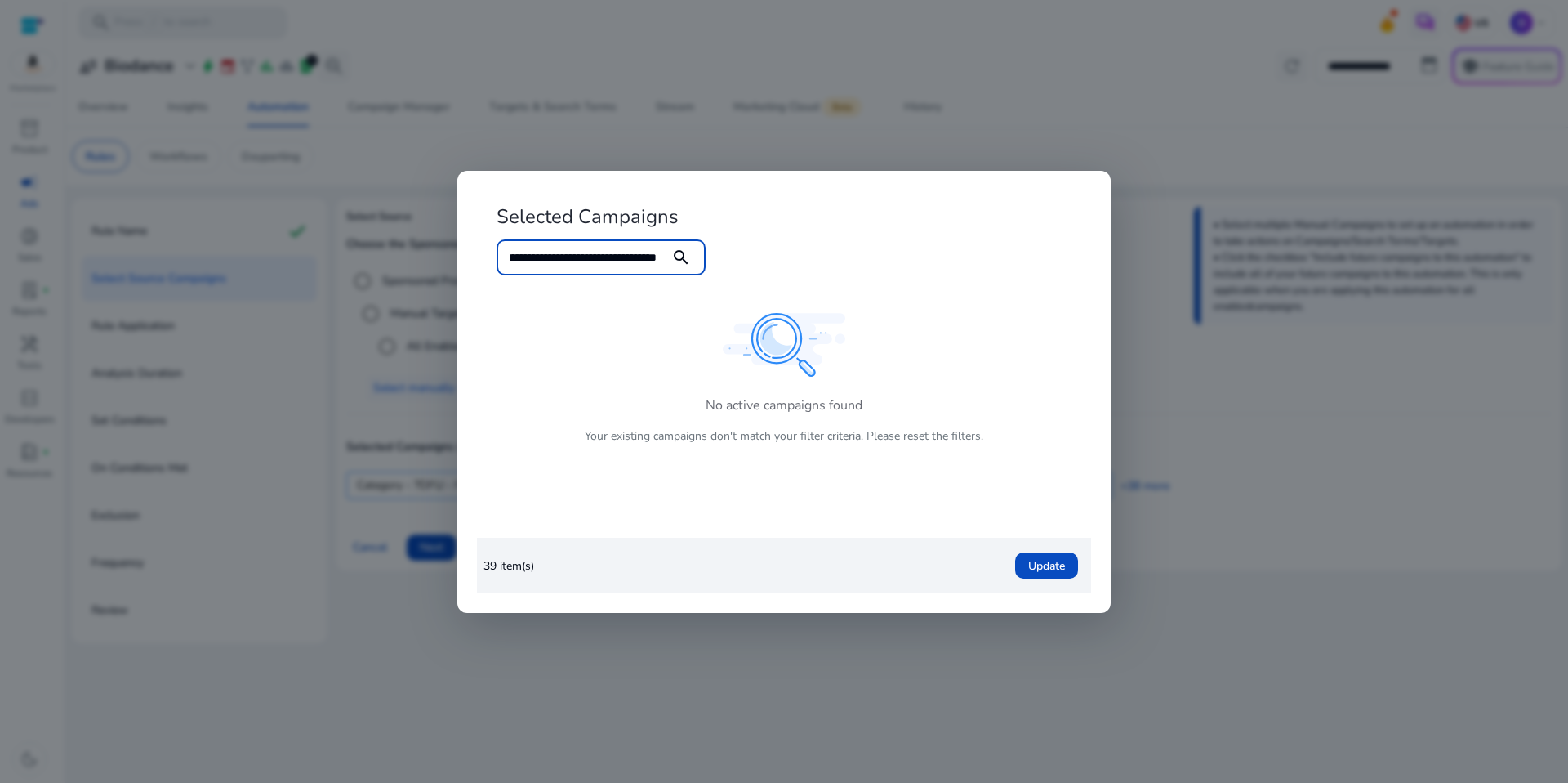
drag, startPoint x: 511, startPoint y: 253, endPoint x: 941, endPoint y: 262, distance: 430.1
click at [941, 262] on form "**********" at bounding box center [784, 266] width 575 height 54
paste input "****"
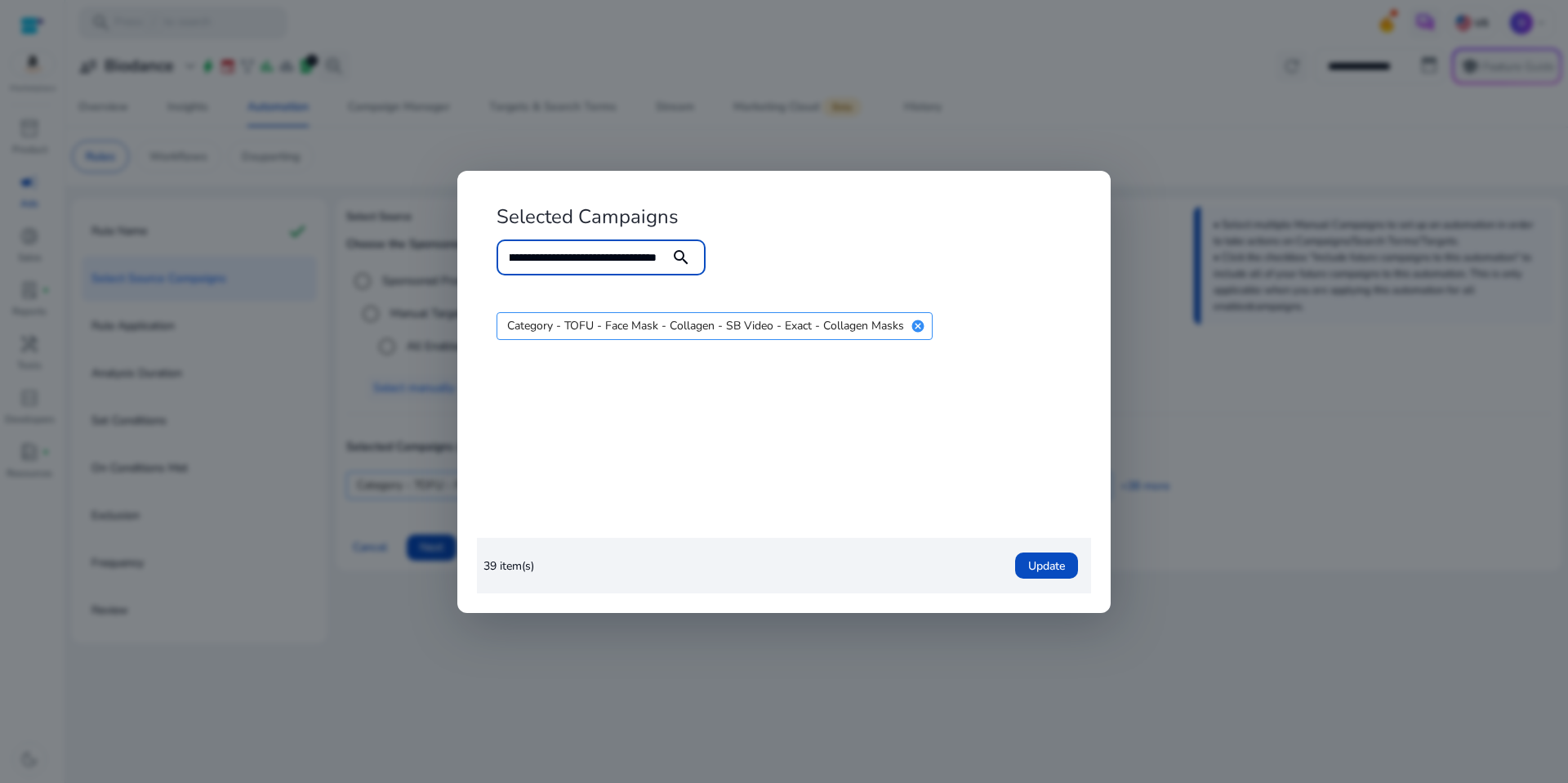
scroll to position [0, 250]
click at [923, 326] on mat-icon "cancel" at bounding box center [917, 326] width 28 height 14
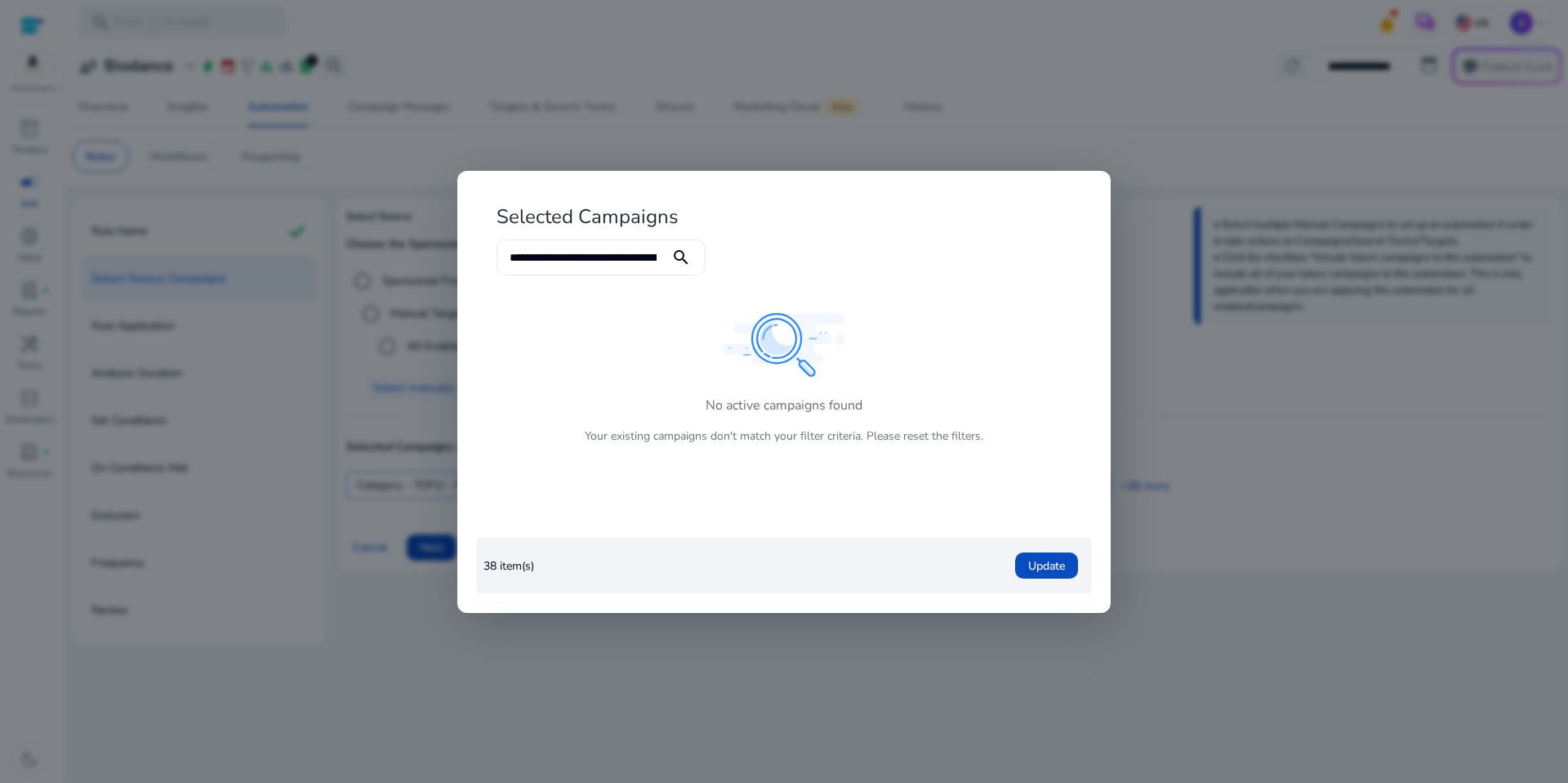
drag, startPoint x: 550, startPoint y: 268, endPoint x: 530, endPoint y: 251, distance: 26.2
click at [550, 268] on div "**********" at bounding box center [583, 257] width 147 height 36
click at [513, 258] on input "**********" at bounding box center [583, 258] width 147 height 18
drag, startPoint x: 511, startPoint y: 251, endPoint x: 839, endPoint y: 280, distance: 329.3
click at [839, 280] on form "**********" at bounding box center [784, 266] width 575 height 54
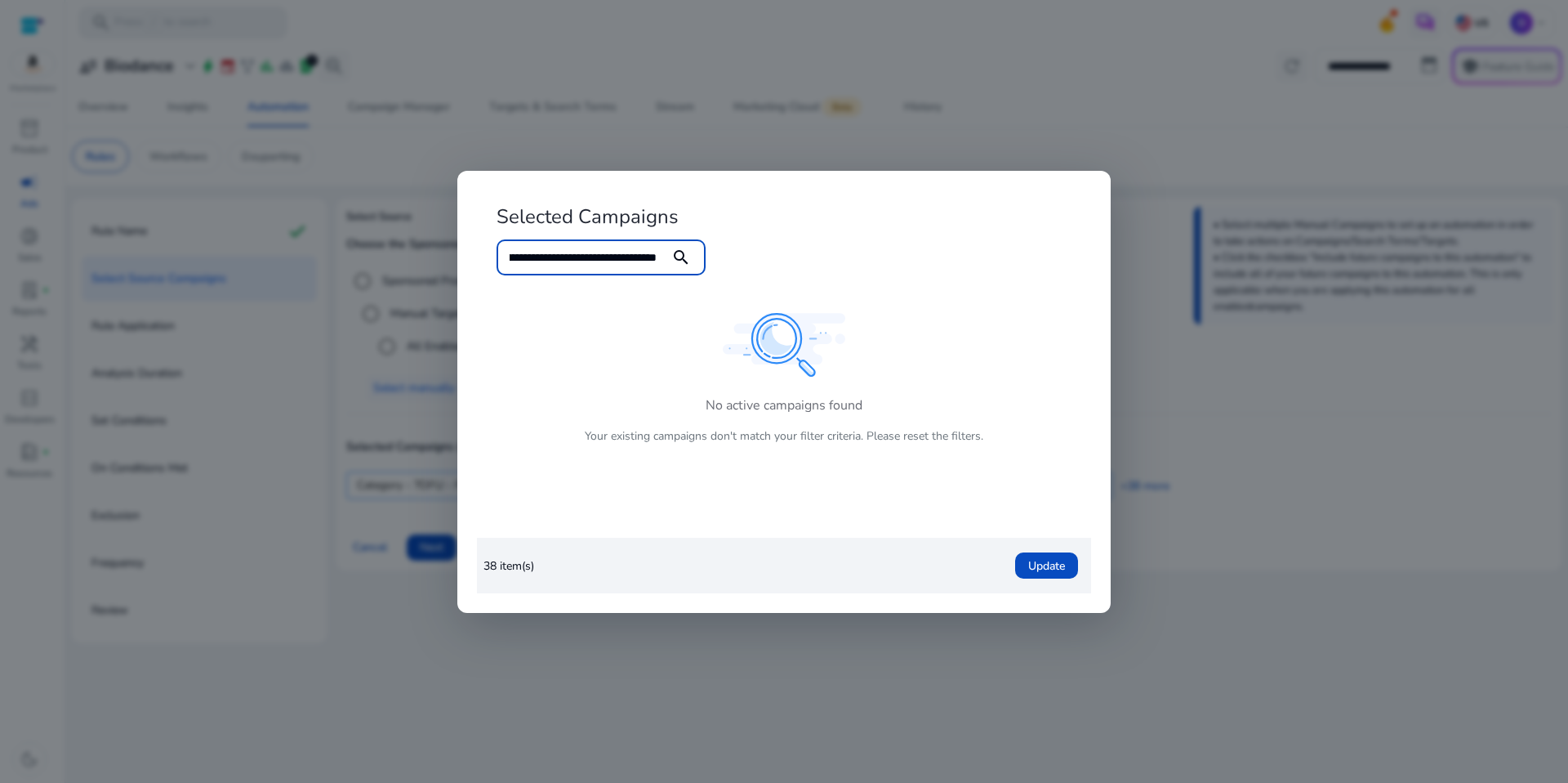
paste input
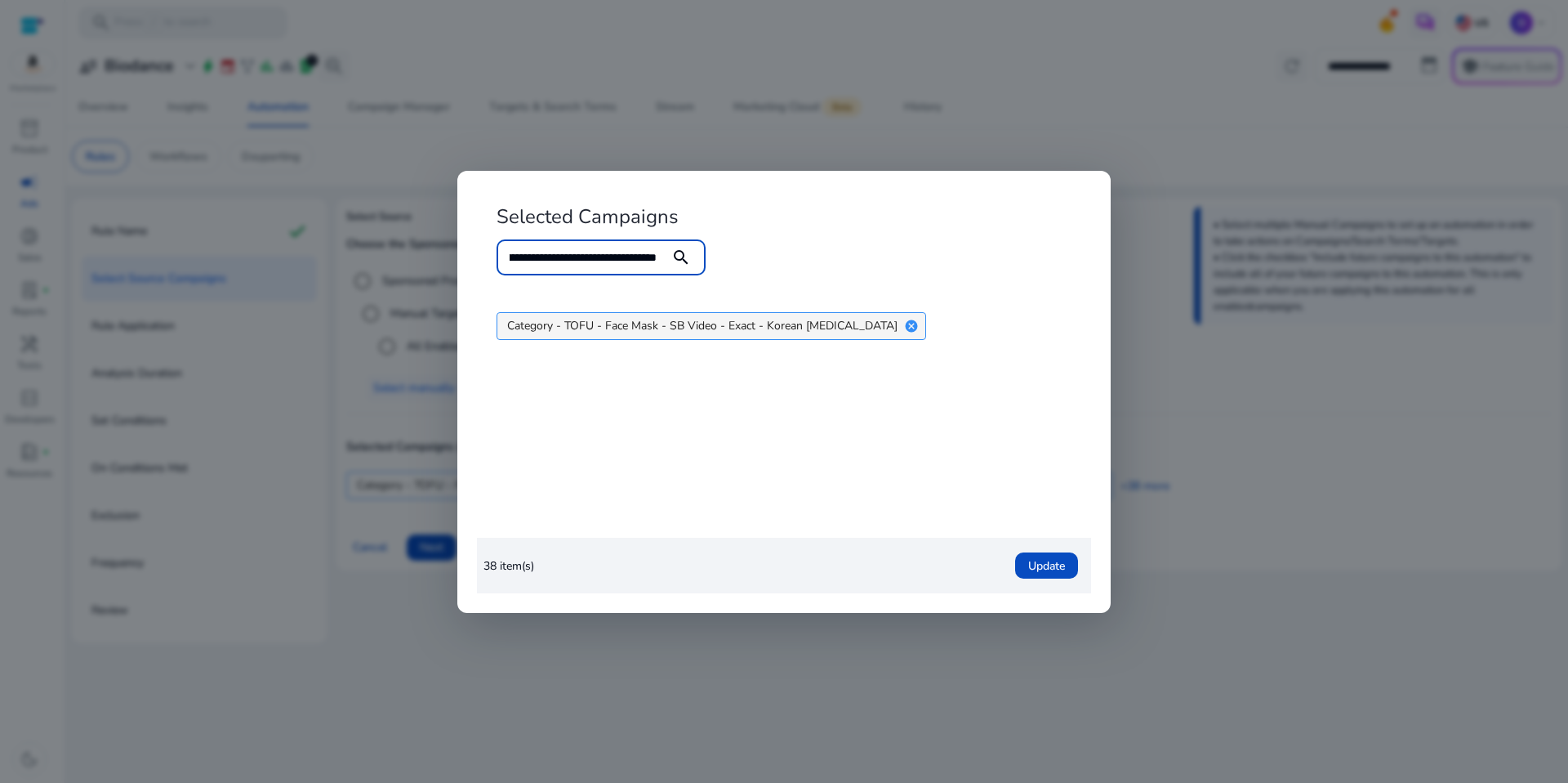
click at [898, 329] on mat-icon "cancel" at bounding box center [911, 326] width 28 height 14
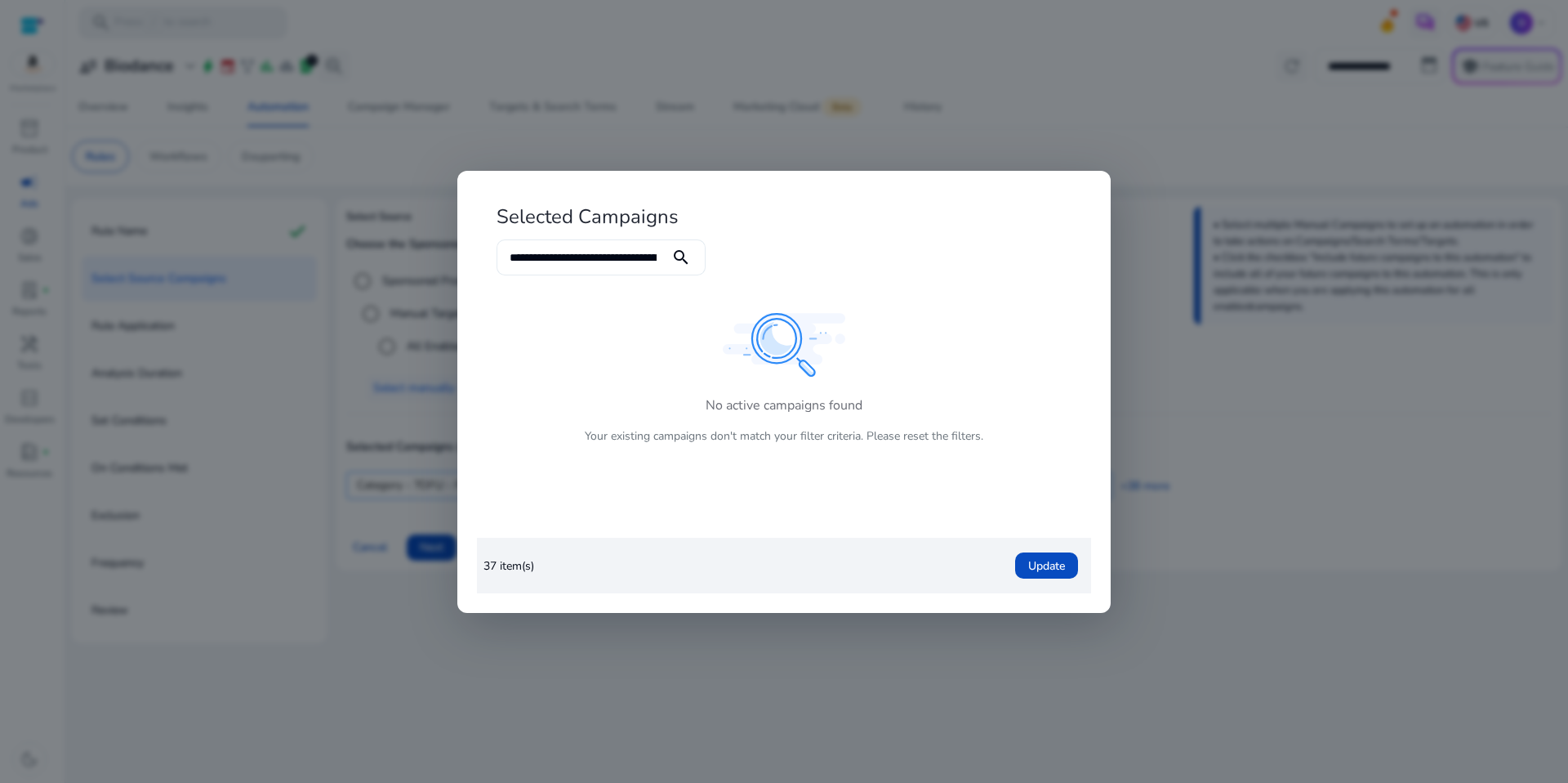
click at [599, 251] on input "**********" at bounding box center [583, 258] width 147 height 18
drag, startPoint x: 511, startPoint y: 253, endPoint x: 758, endPoint y: 260, distance: 247.1
click at [758, 260] on form "**********" at bounding box center [784, 266] width 575 height 54
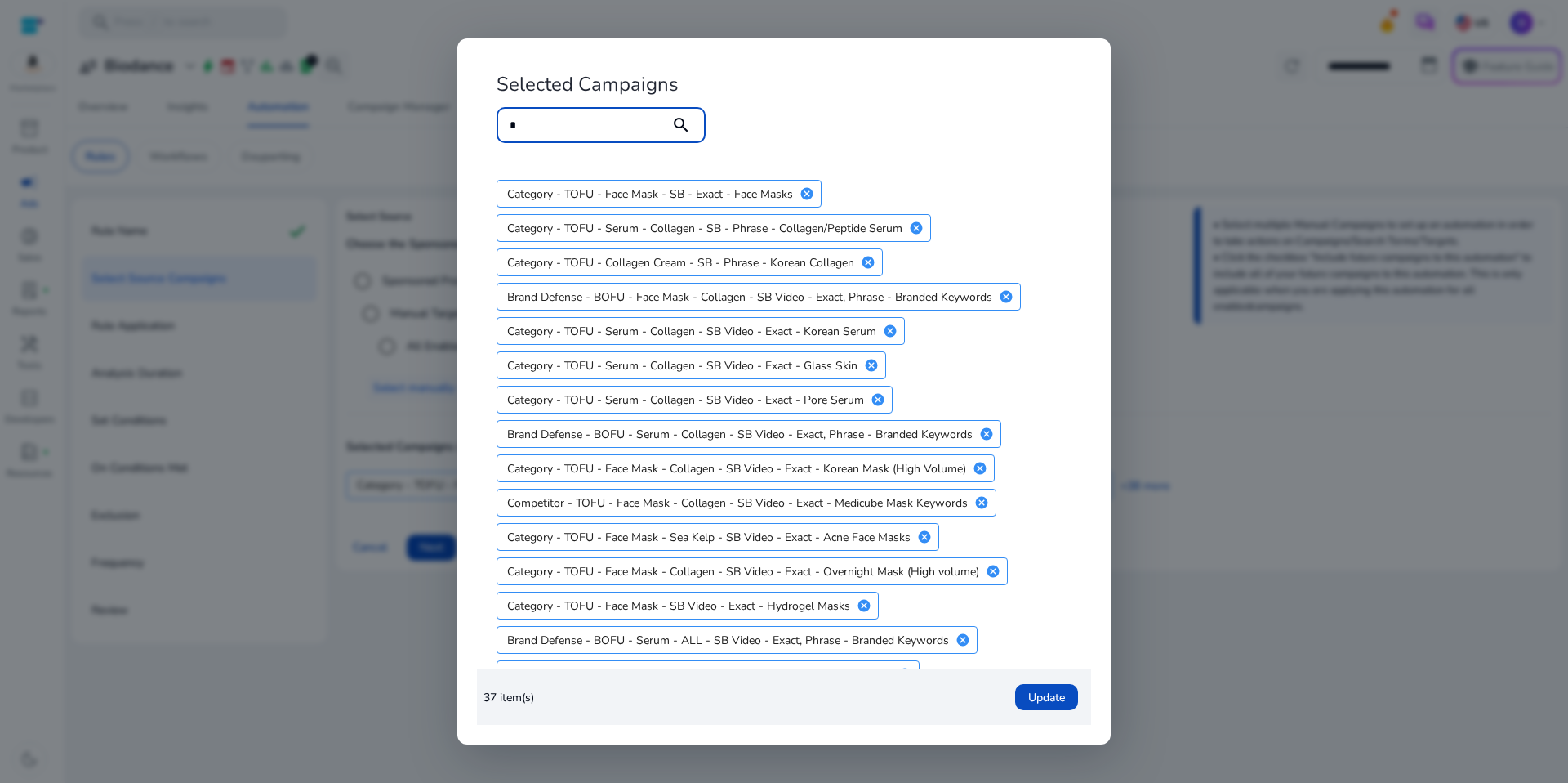
scroll to position [0, 0]
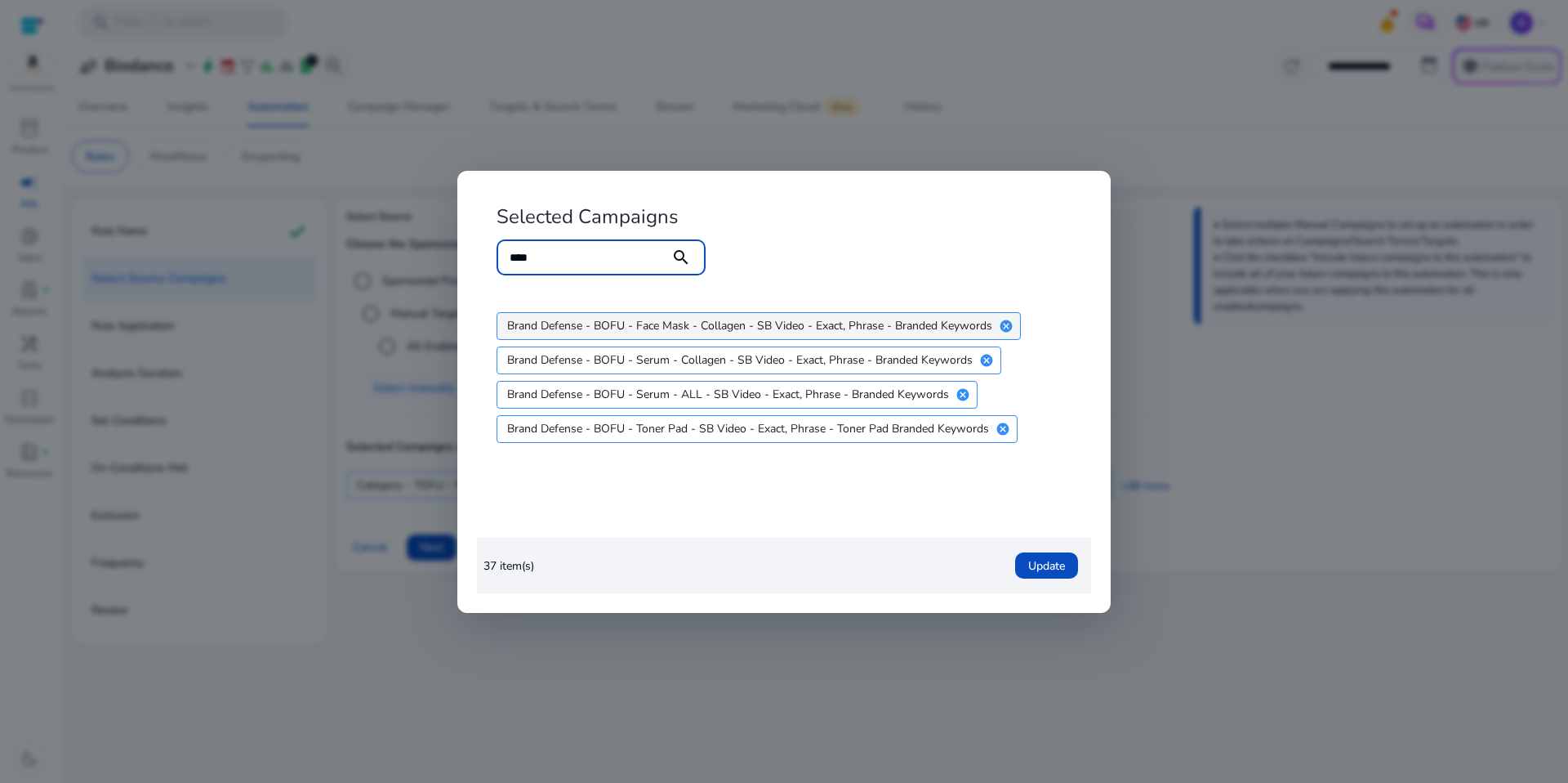
click at [1006, 324] on mat-icon "cancel" at bounding box center [1006, 326] width 28 height 14
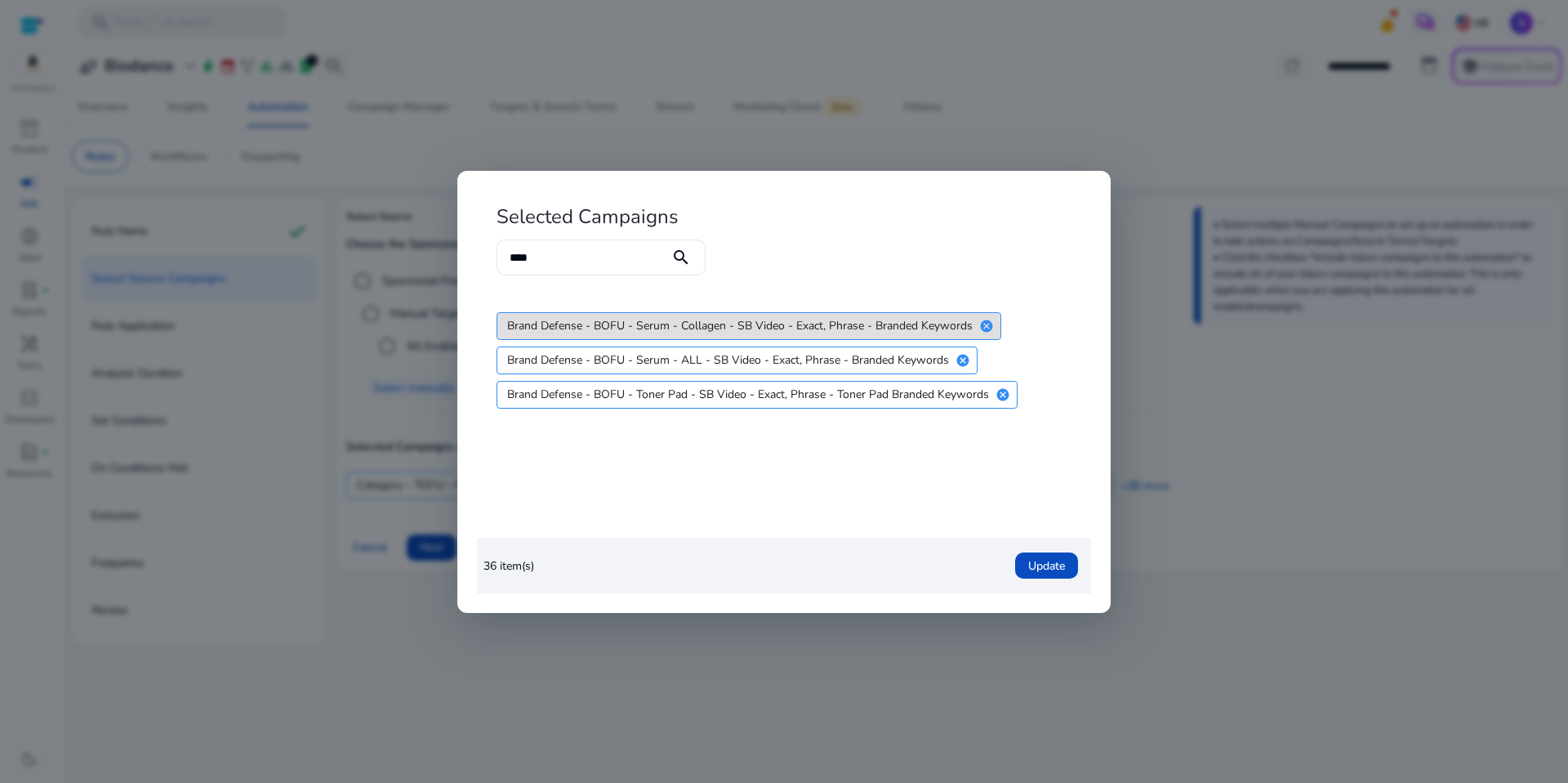
click at [989, 318] on mat-icon "cancel" at bounding box center [986, 326] width 28 height 14
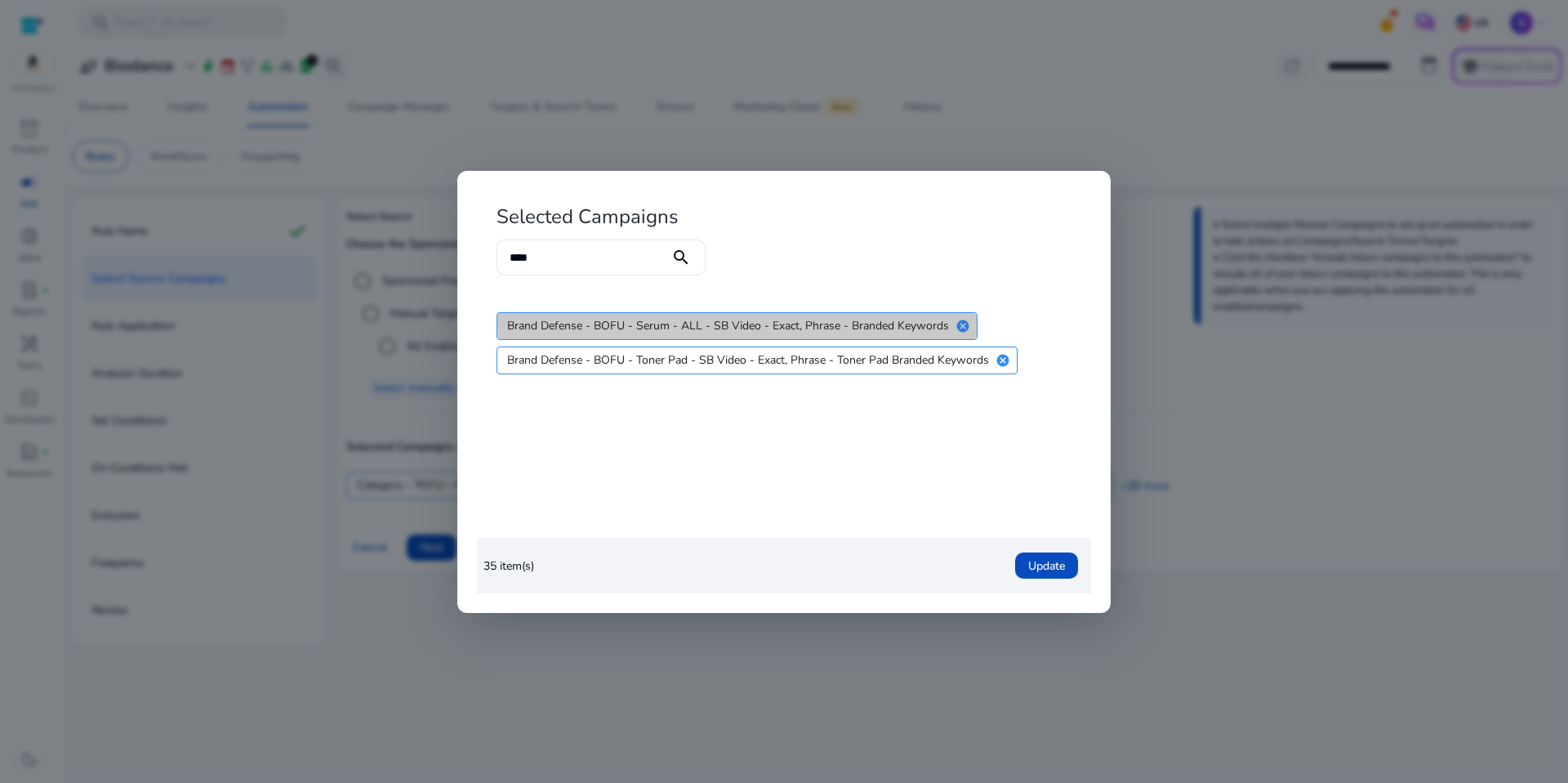
click at [968, 323] on mat-icon "cancel" at bounding box center [963, 326] width 28 height 14
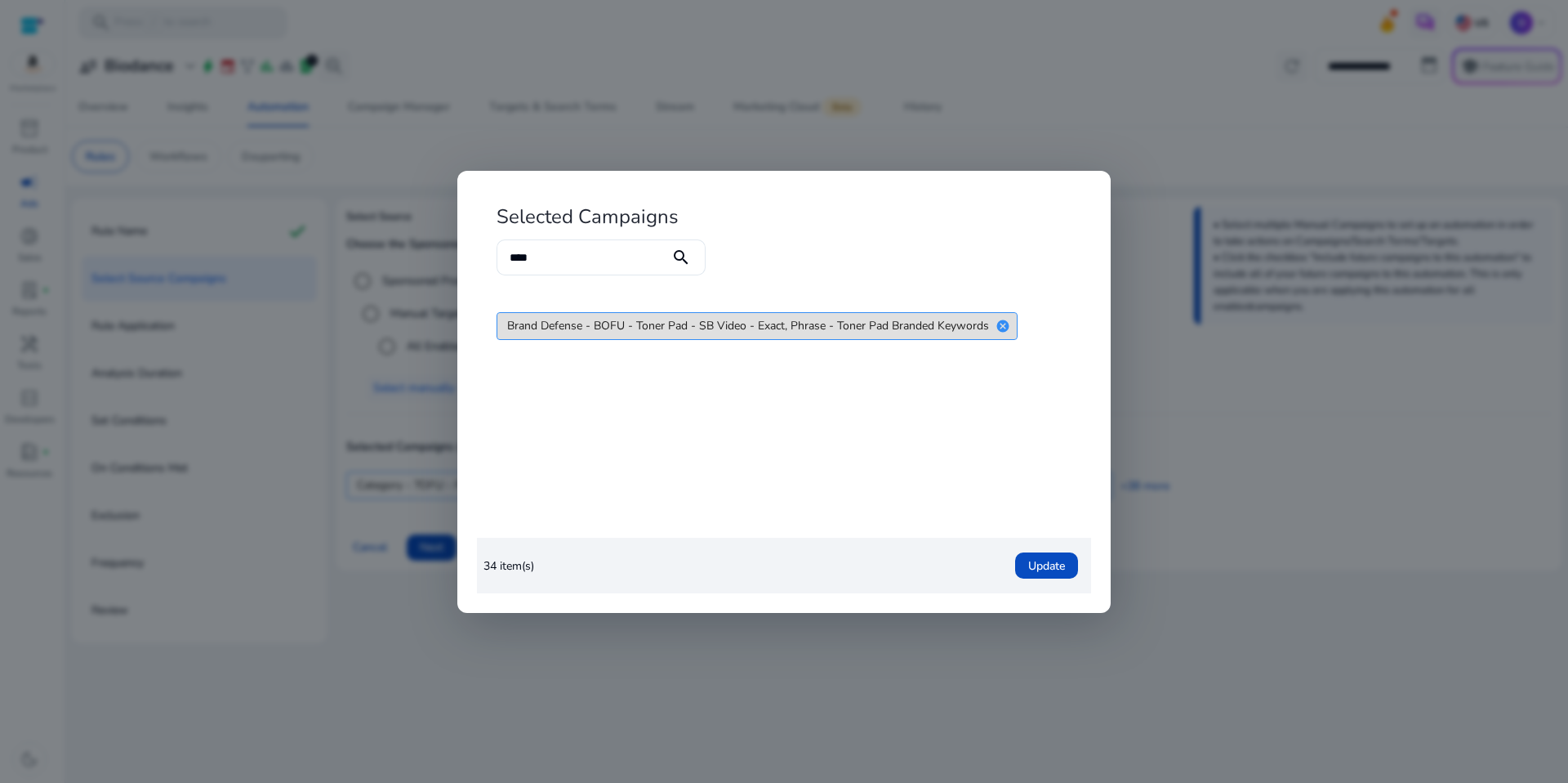
click at [1002, 327] on mat-icon "cancel" at bounding box center [1002, 326] width 28 height 14
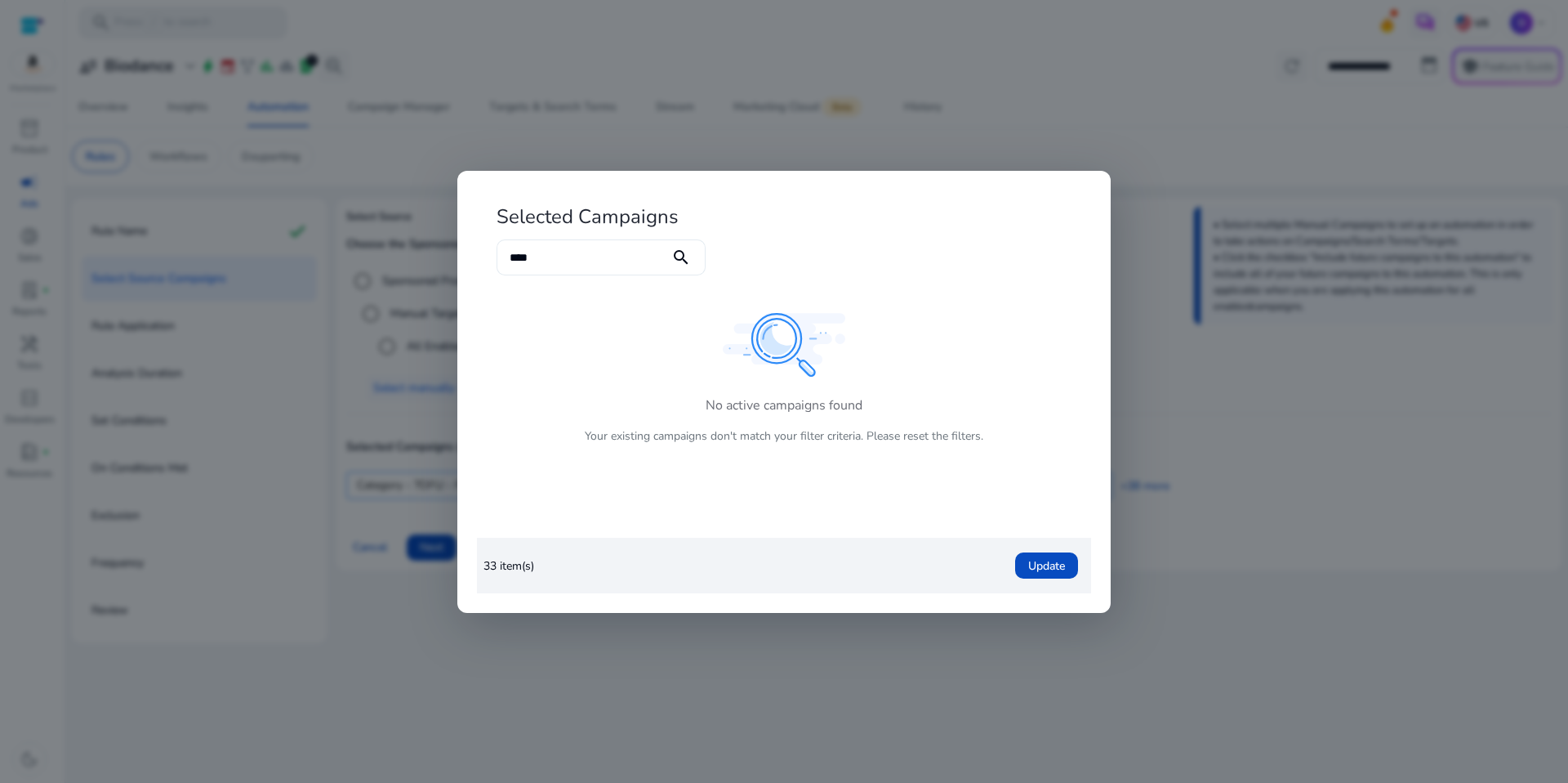
click at [560, 260] on input "****" at bounding box center [583, 258] width 147 height 18
drag, startPoint x: 546, startPoint y: 257, endPoint x: 445, endPoint y: 237, distance: 103.0
click at [445, 237] on div "Selected Campaigns **** search No active campaigns found Your existing campaign…" at bounding box center [784, 392] width 1568 height 783
type input "****"
click at [944, 464] on mat-dialog-content "No active campaigns found Your existing campaigns don't match your filter crite…" at bounding box center [784, 415] width 614 height 245
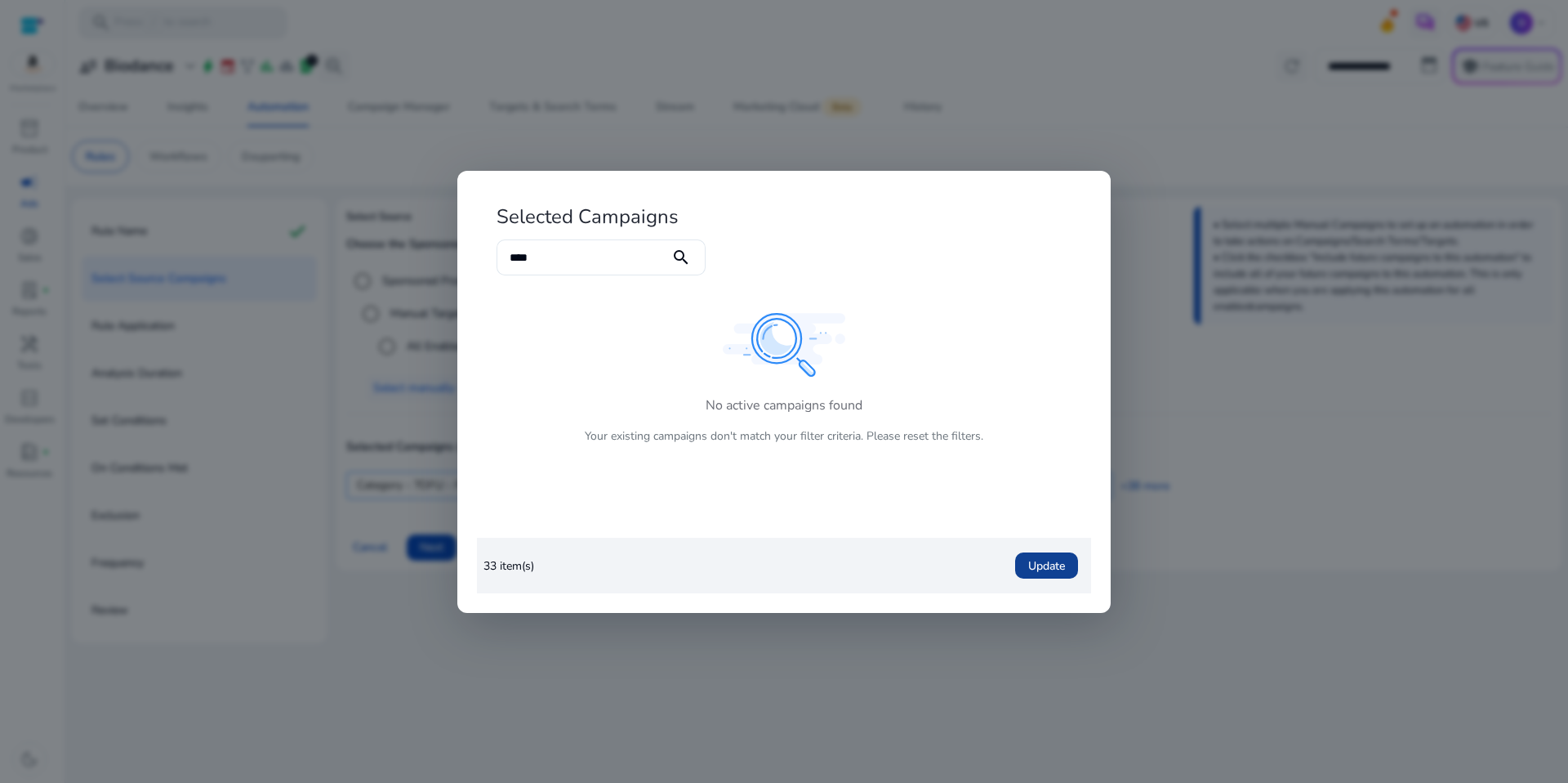
click at [1048, 573] on span "Update" at bounding box center [1046, 565] width 37 height 17
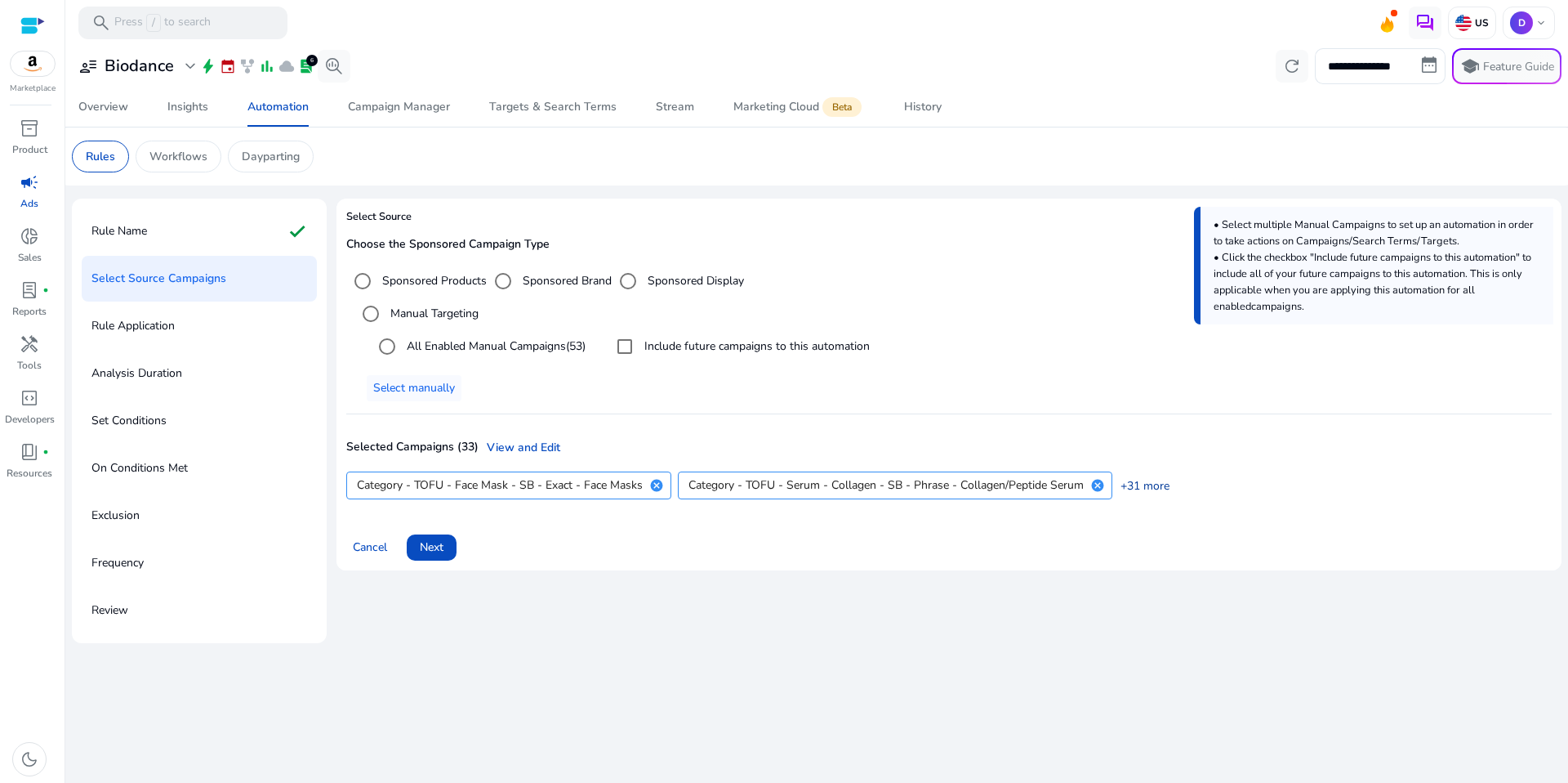
click at [1149, 485] on link "+31 more" at bounding box center [1141, 485] width 57 height 17
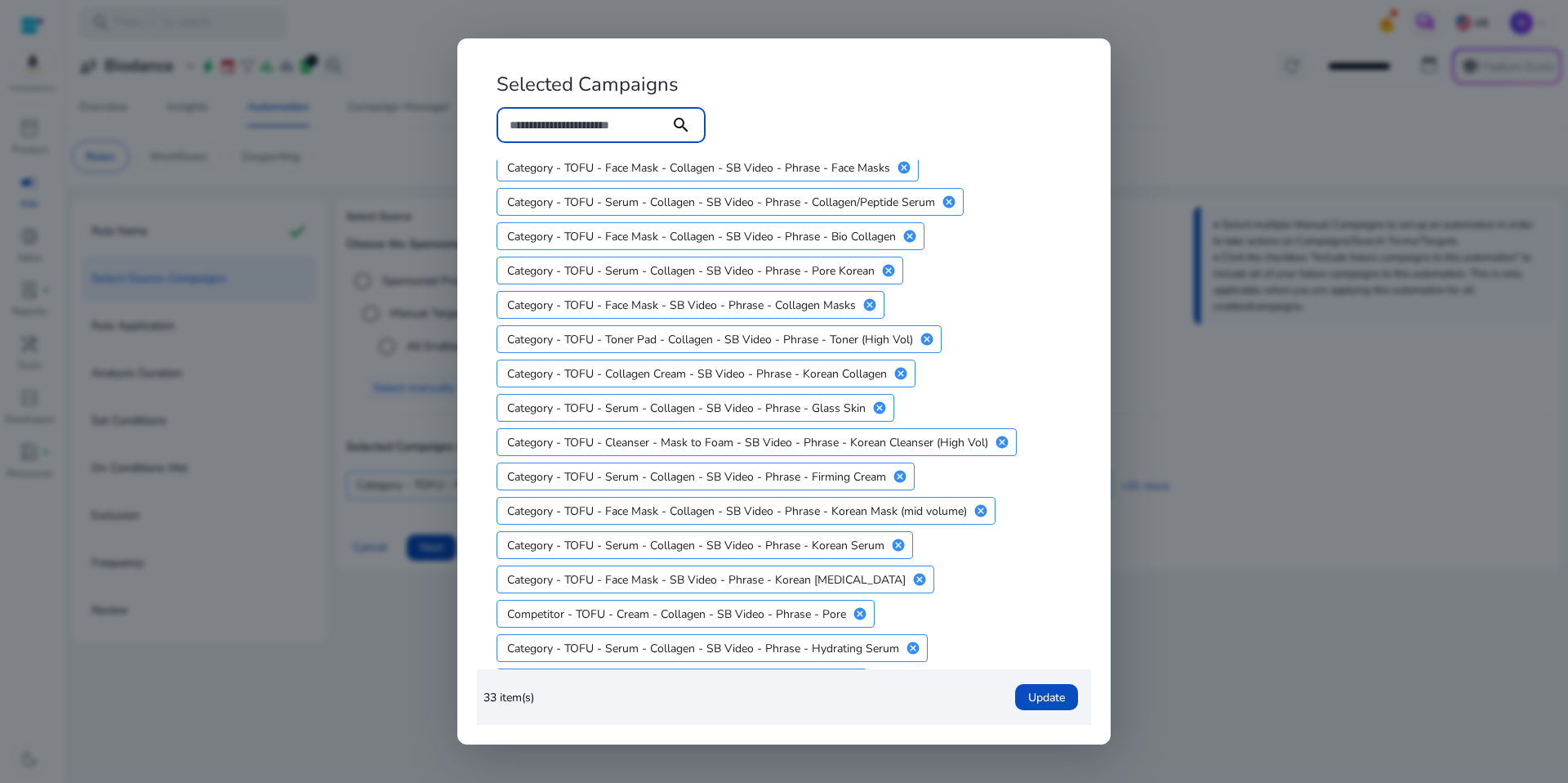
scroll to position [656, 0]
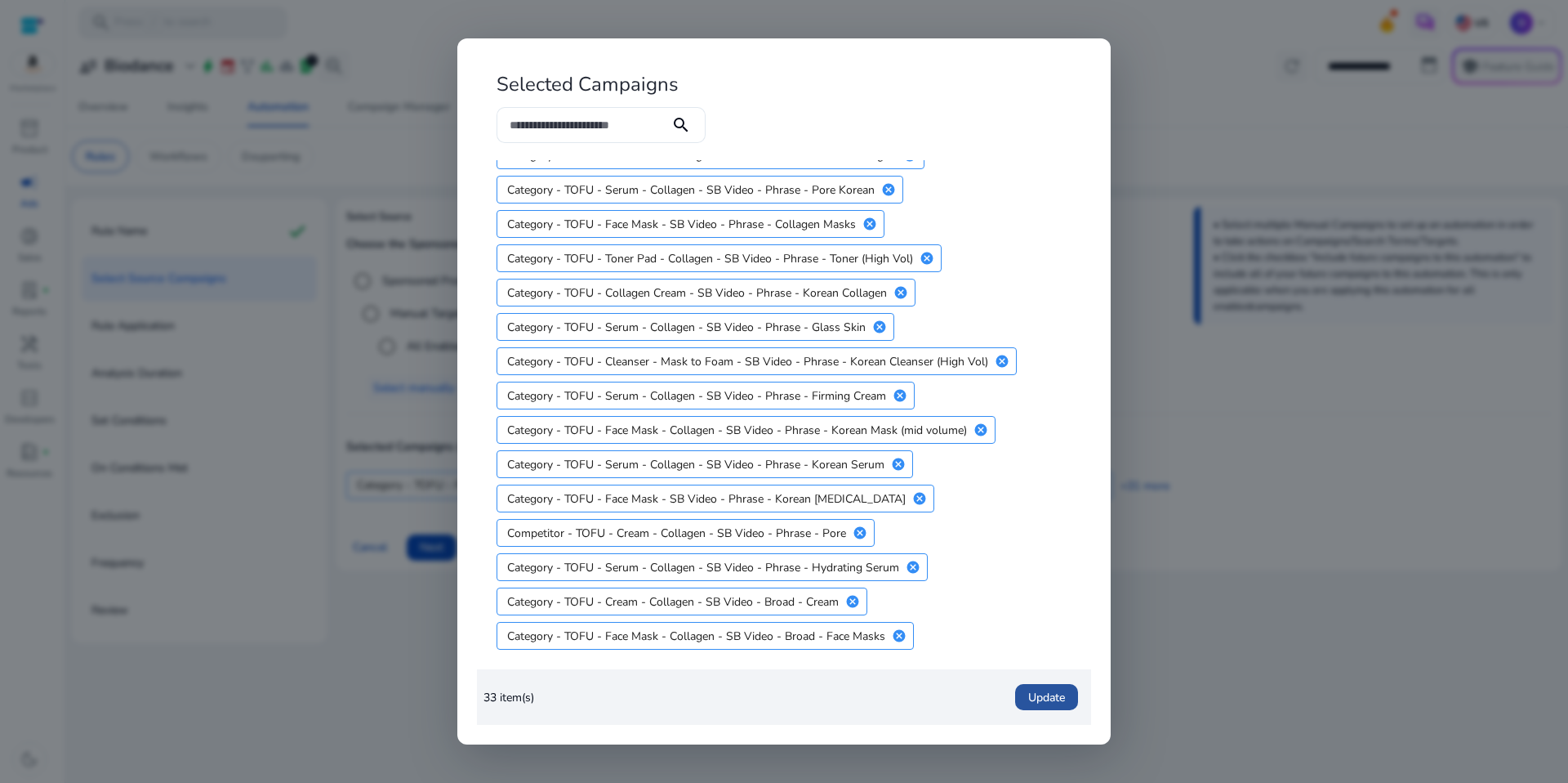
click at [1058, 688] on span "Update" at bounding box center [1046, 696] width 37 height 17
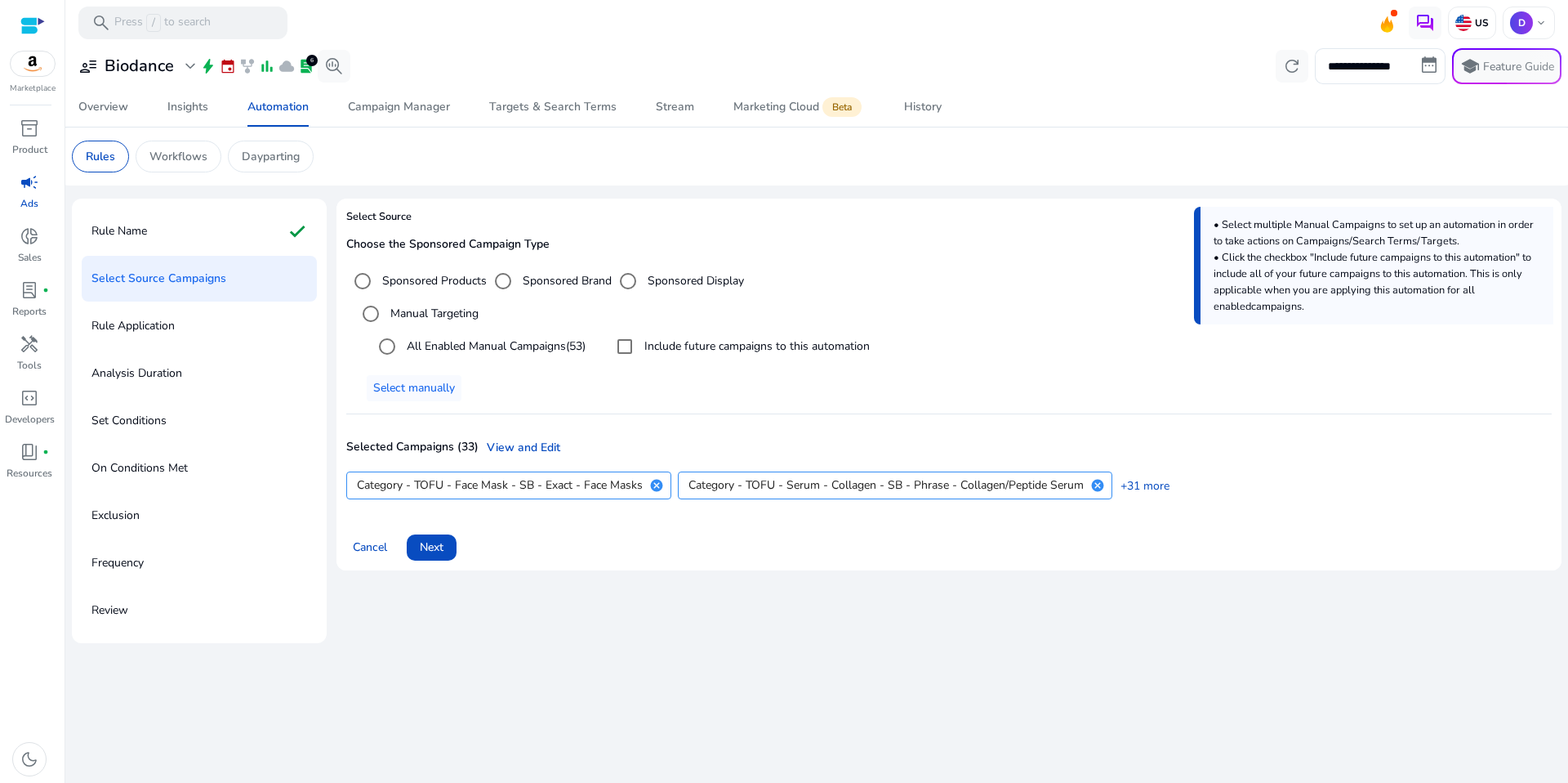
drag, startPoint x: 888, startPoint y: 696, endPoint x: 866, endPoint y: 692, distance: 22.4
click at [883, 696] on div "**********" at bounding box center [817, 413] width 1490 height 738
click at [424, 549] on span "Next" at bounding box center [431, 547] width 24 height 17
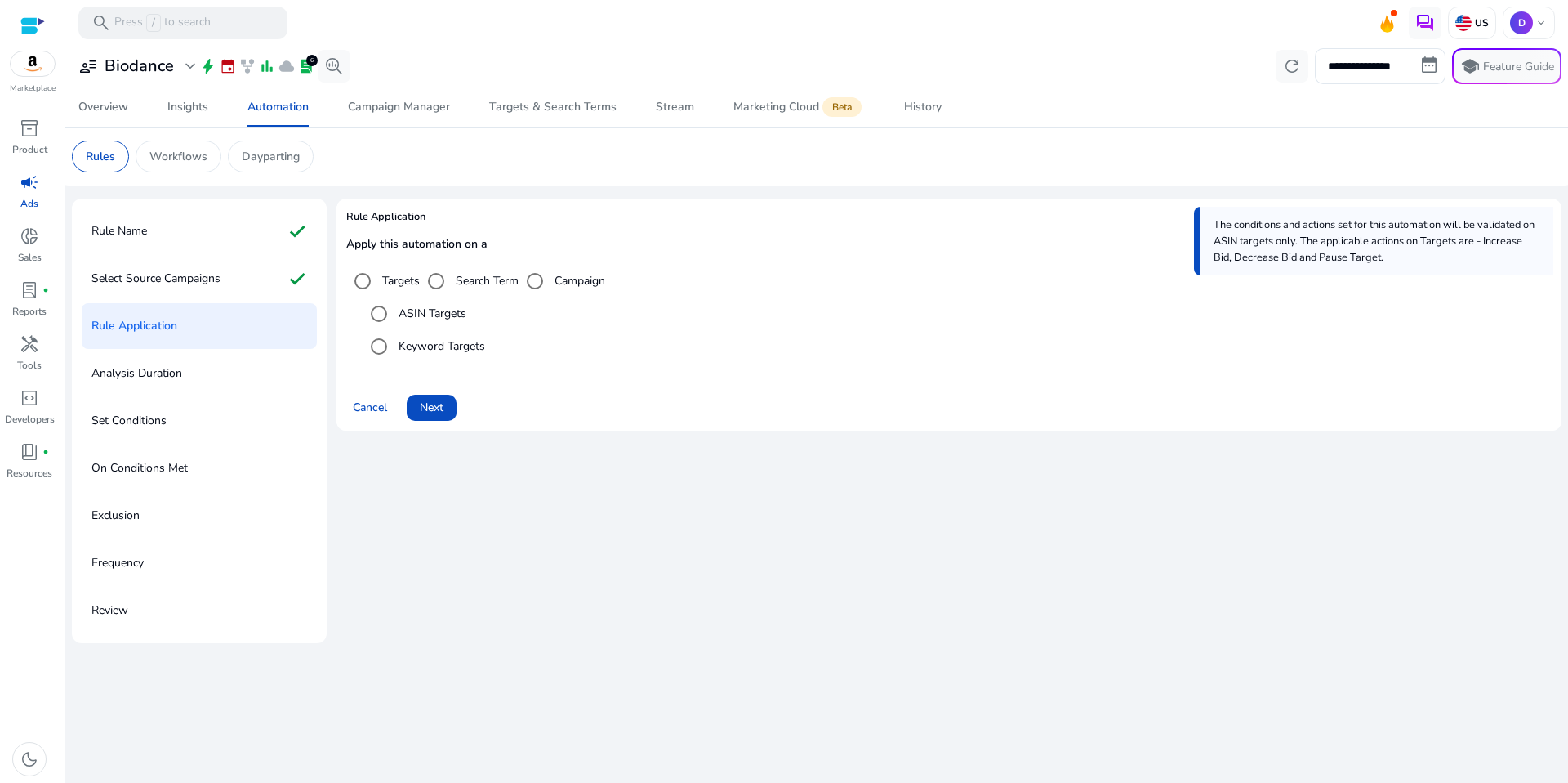
click at [454, 339] on label "Keyword Targets" at bounding box center [439, 345] width 90 height 17
click at [433, 414] on span "Next" at bounding box center [431, 407] width 24 height 17
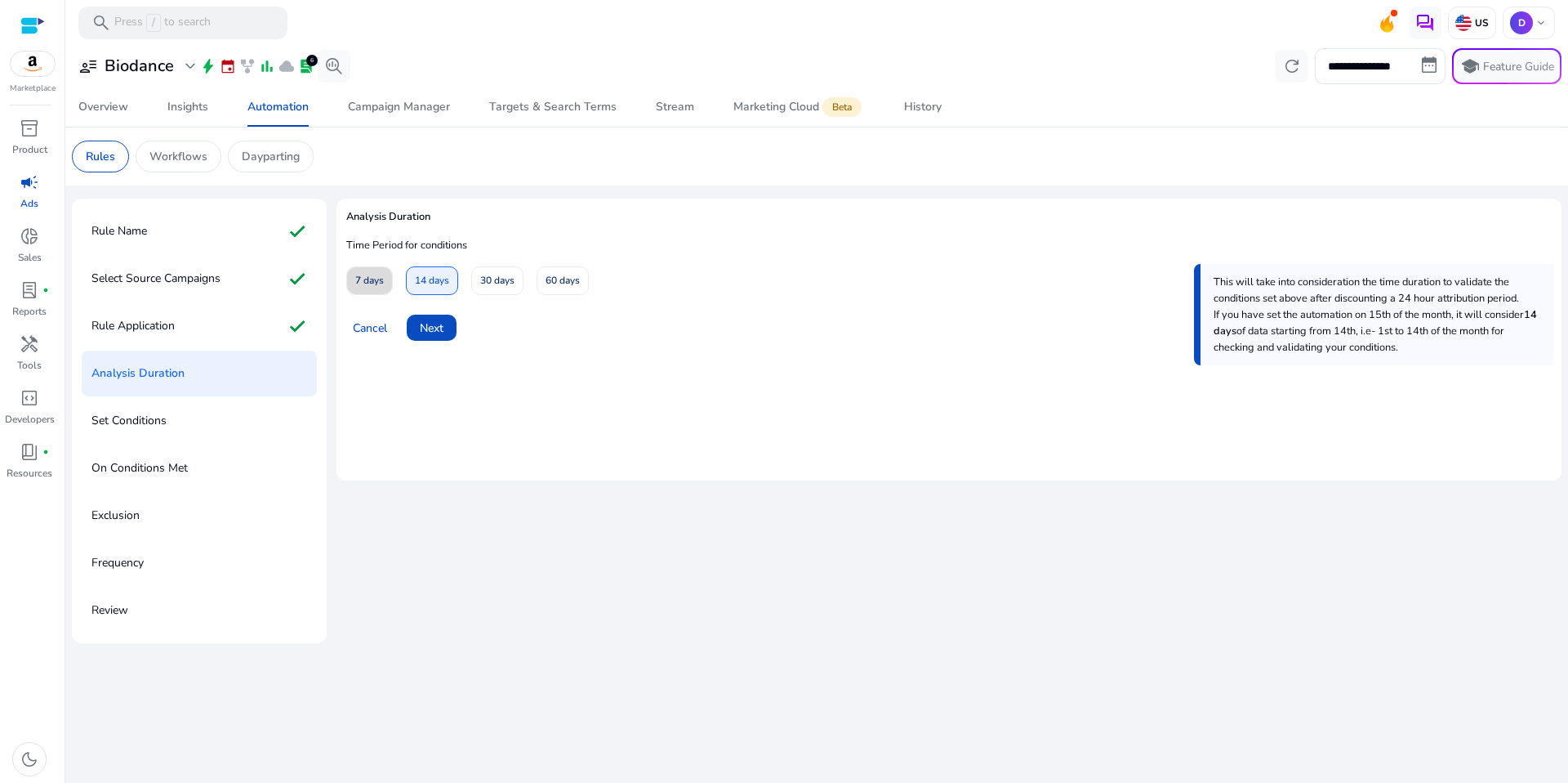
click at [379, 295] on span "7 days" at bounding box center [370, 281] width 29 height 29
click at [428, 336] on span "Next" at bounding box center [431, 327] width 24 height 17
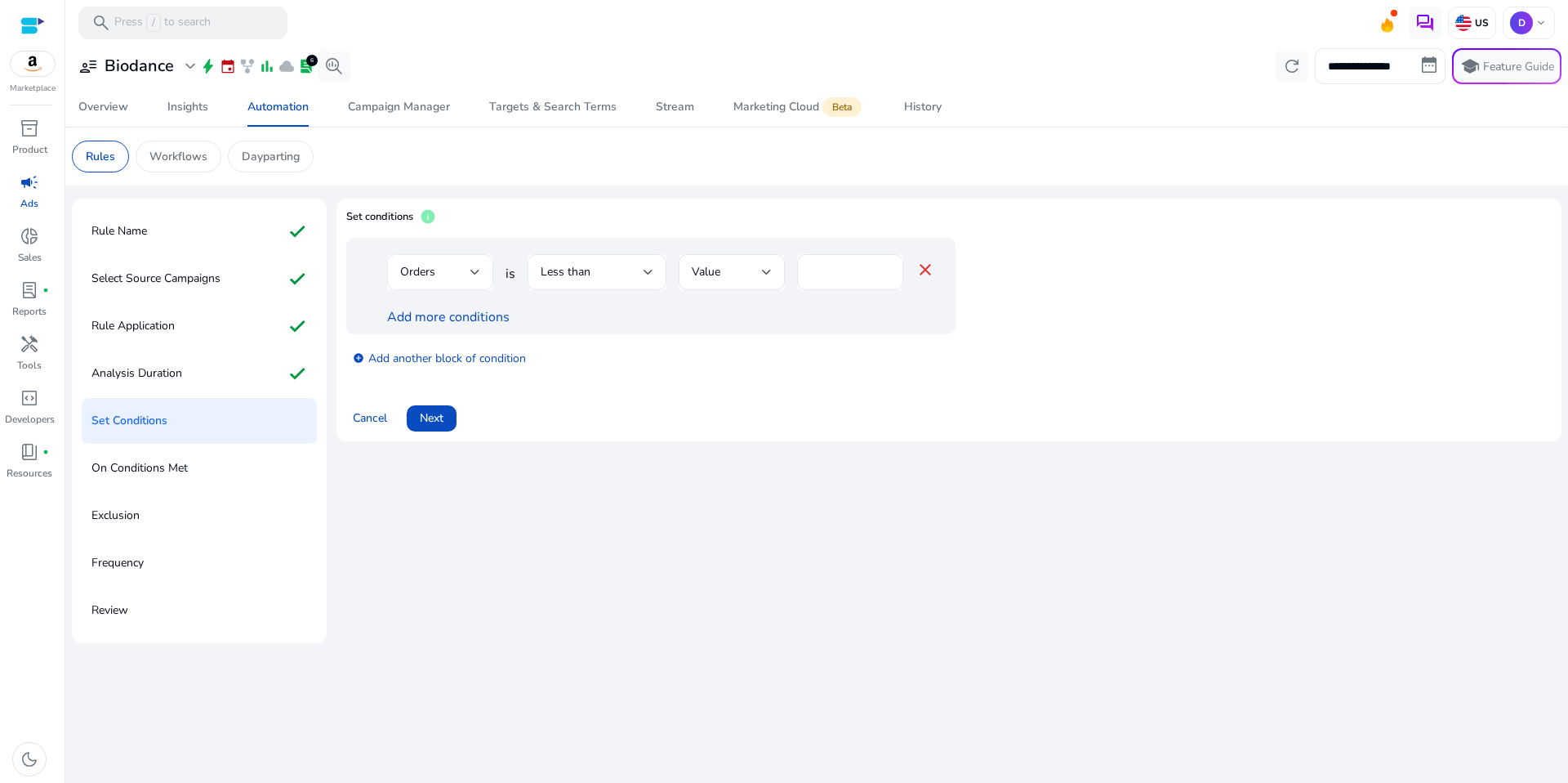
click at [447, 272] on div "Orders" at bounding box center [435, 272] width 70 height 18
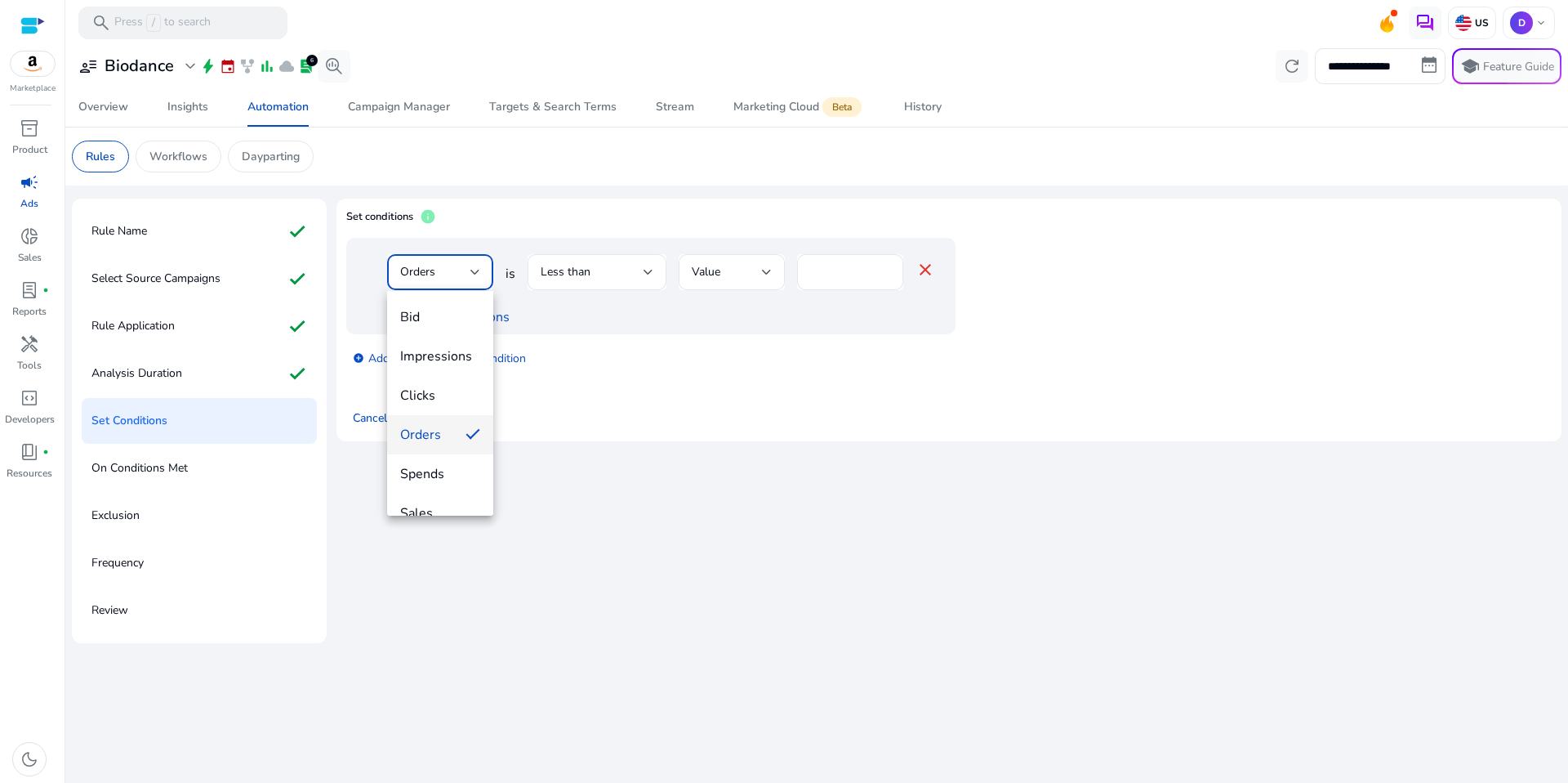
drag, startPoint x: 429, startPoint y: 404, endPoint x: 456, endPoint y: 390, distance: 30.4
click at [429, 404] on mat-option "Clicks" at bounding box center [439, 395] width 106 height 39
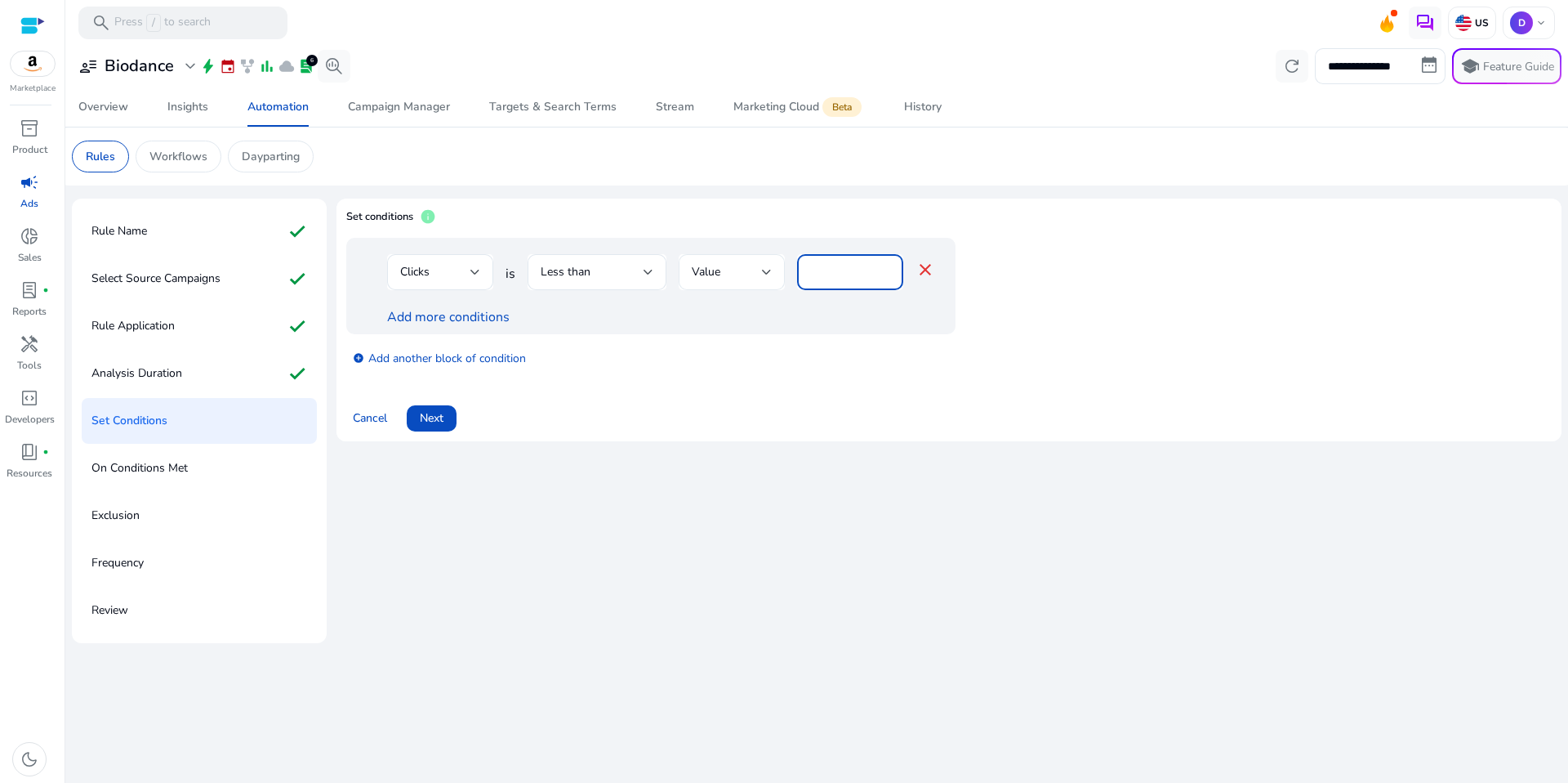
drag, startPoint x: 861, startPoint y: 274, endPoint x: 739, endPoint y: 269, distance: 122.1
click at [739, 270] on div "Clicks is Less than Value * close" at bounding box center [661, 281] width 548 height 54
type input "*"
drag, startPoint x: 795, startPoint y: 424, endPoint x: 762, endPoint y: 413, distance: 34.8
click at [794, 424] on div "Cancel Next" at bounding box center [948, 412] width 1205 height 39
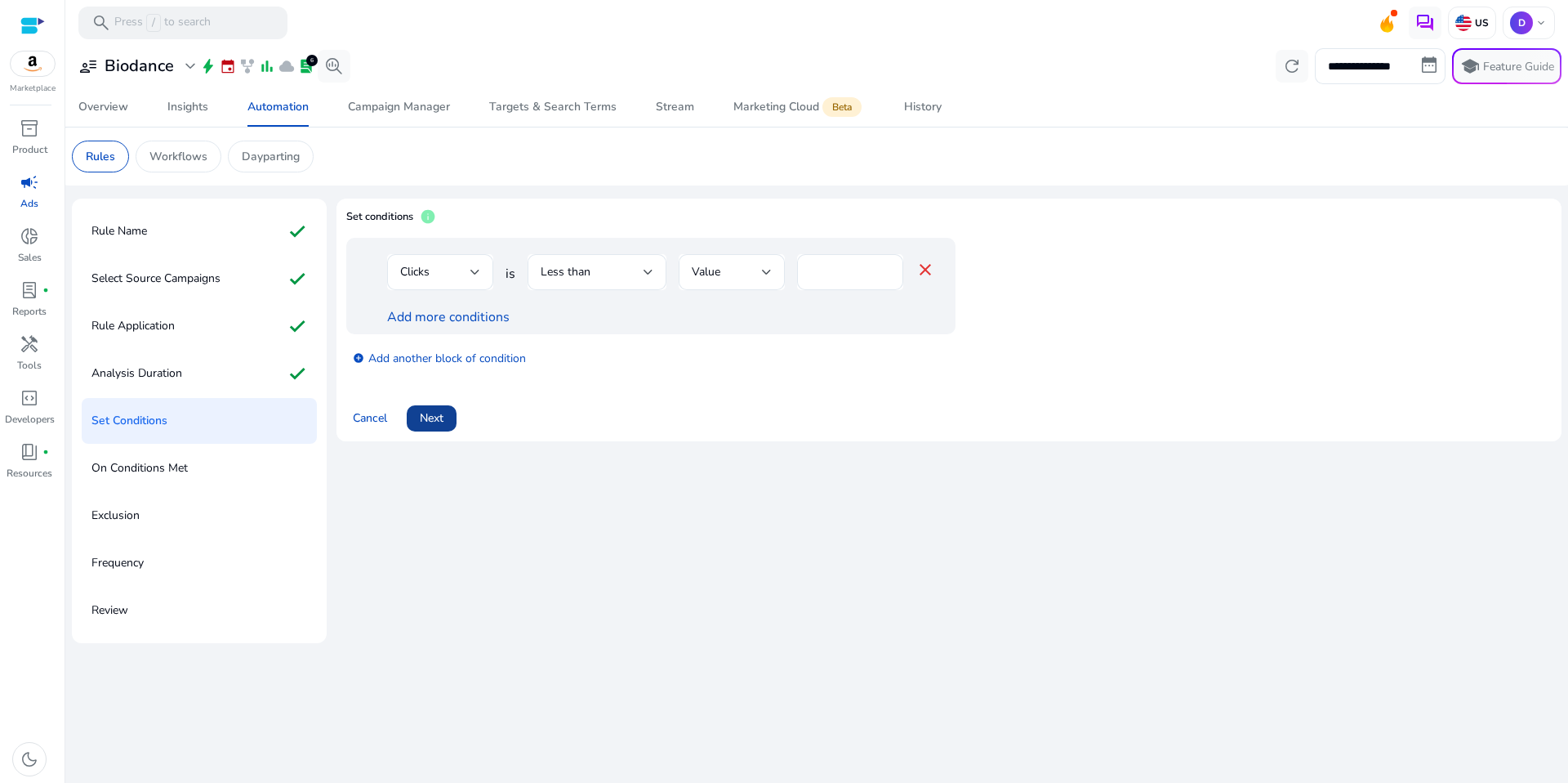
click at [435, 414] on span "Next" at bounding box center [431, 417] width 24 height 17
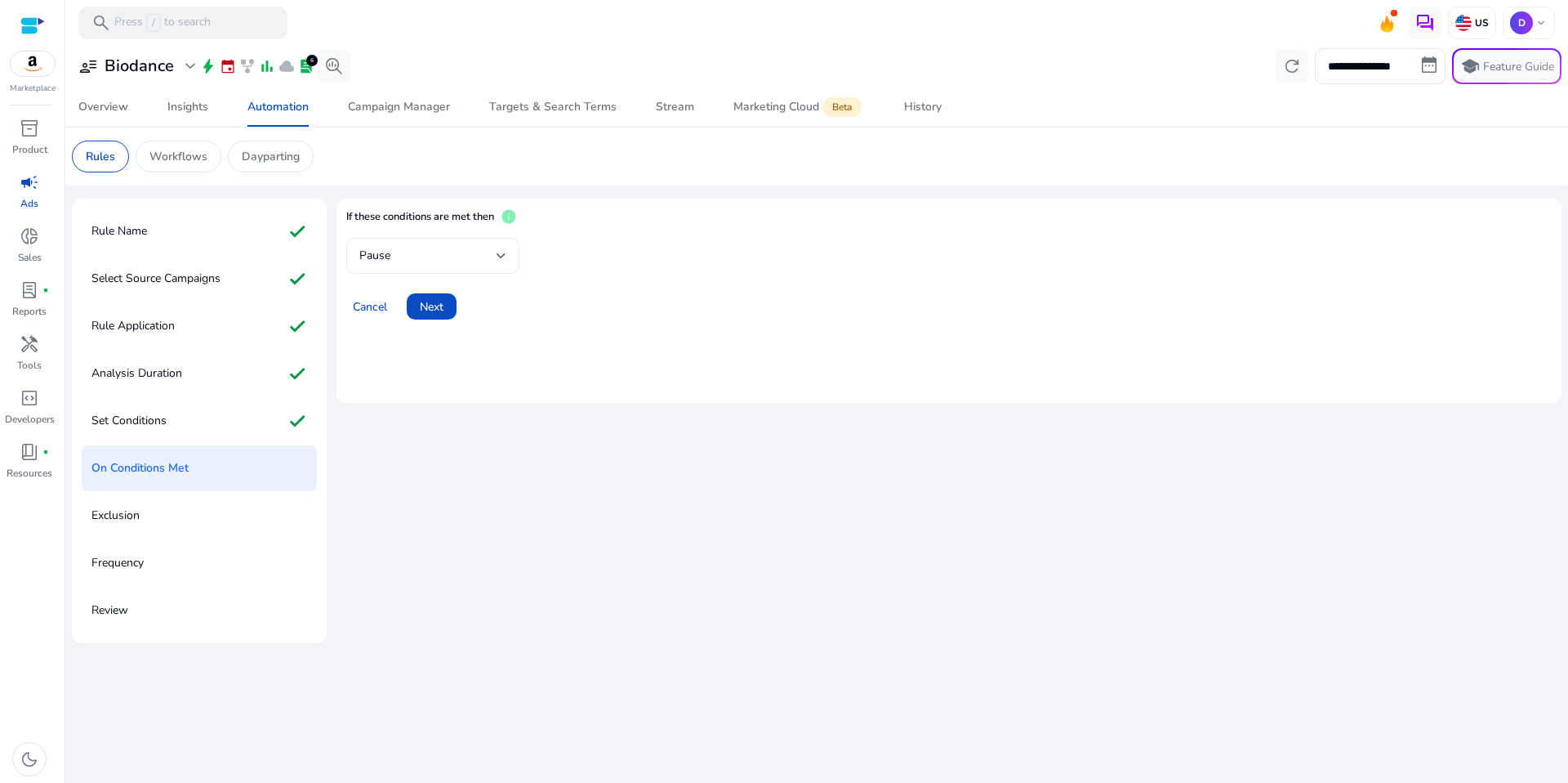
click at [435, 247] on div "Pause" at bounding box center [428, 256] width 137 height 18
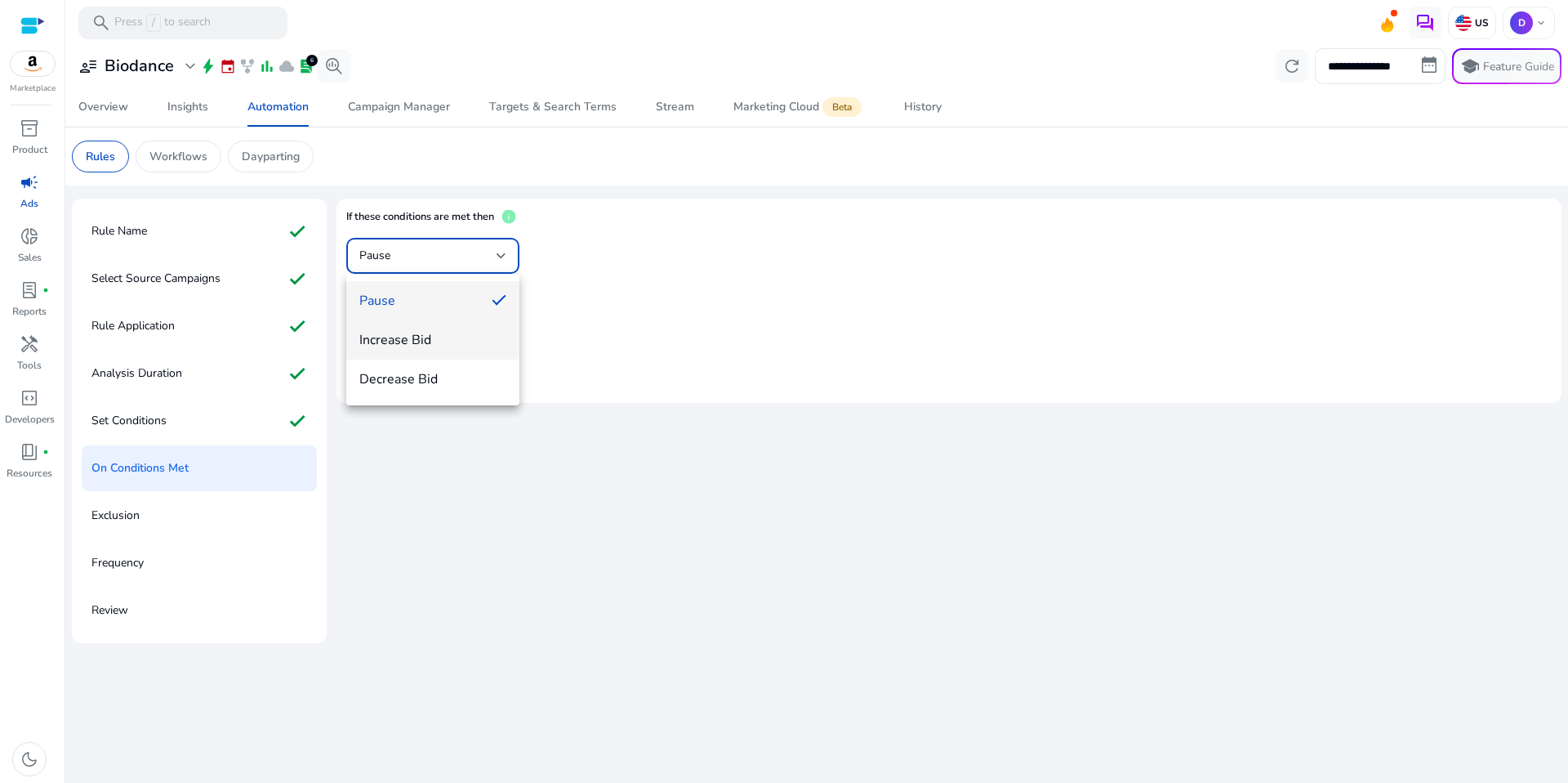
click at [421, 341] on span "Increase Bid" at bounding box center [432, 340] width 147 height 18
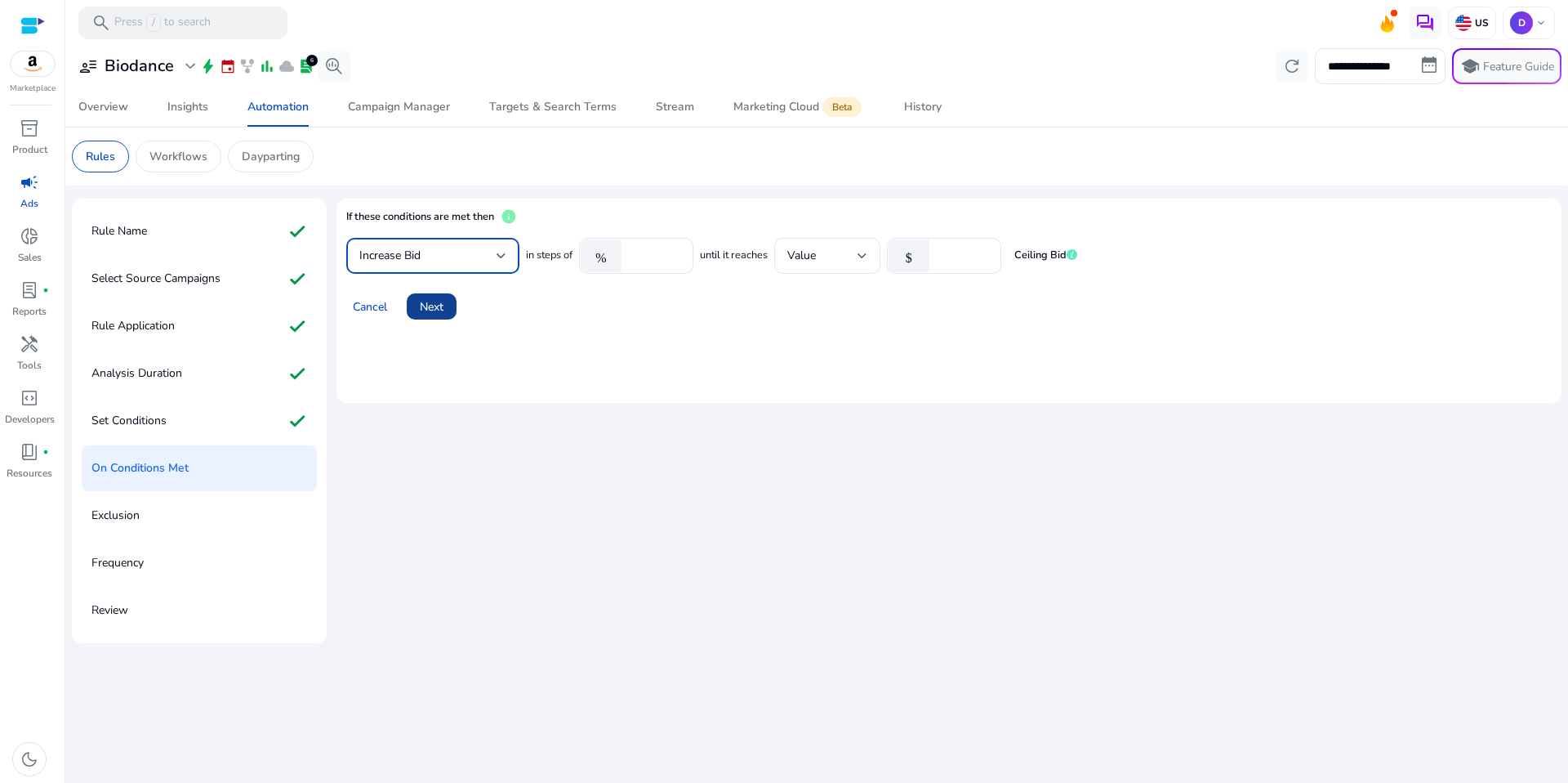
click at [445, 310] on span at bounding box center [431, 307] width 50 height 39
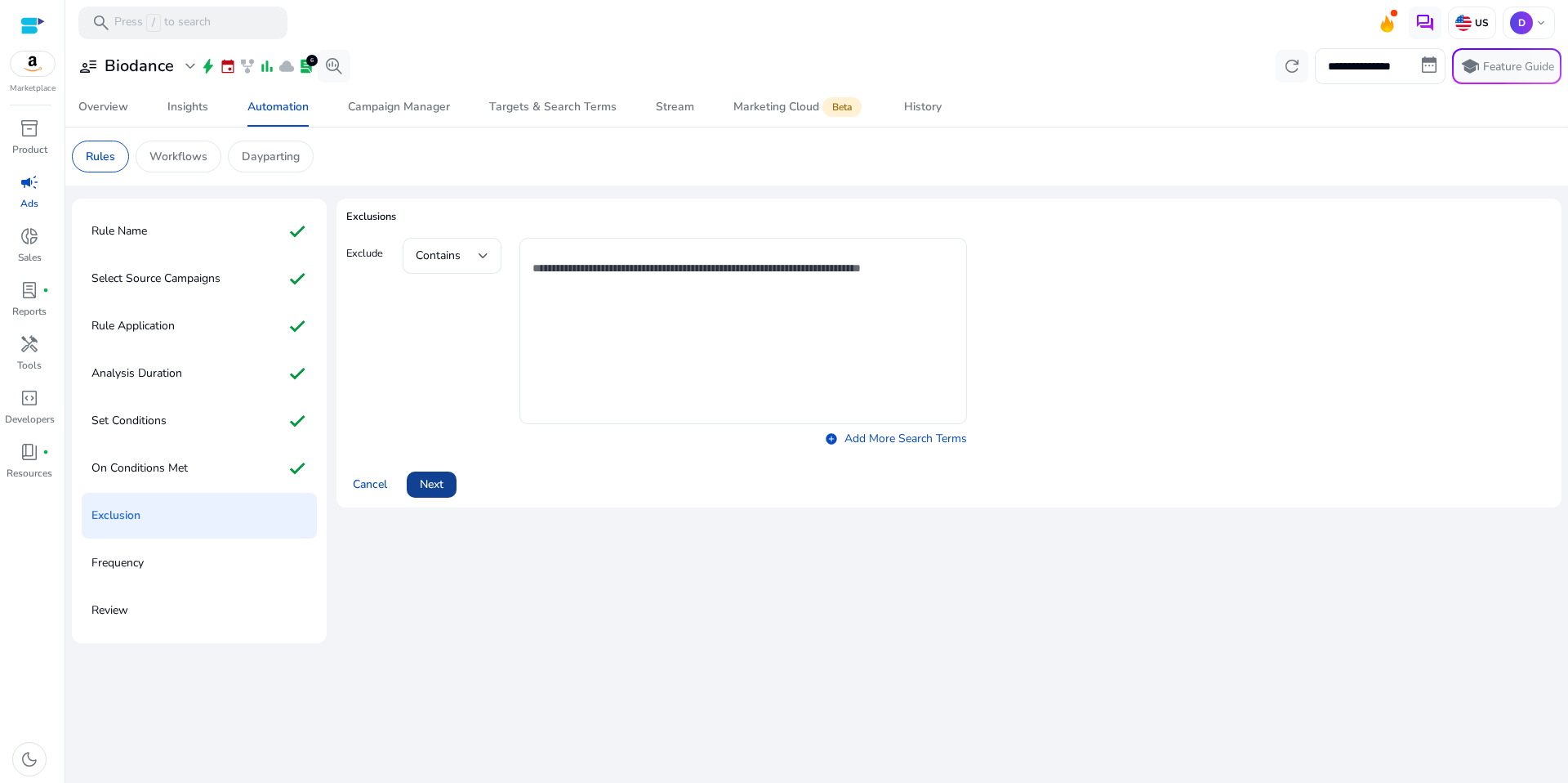
click at [430, 474] on span at bounding box center [431, 484] width 50 height 39
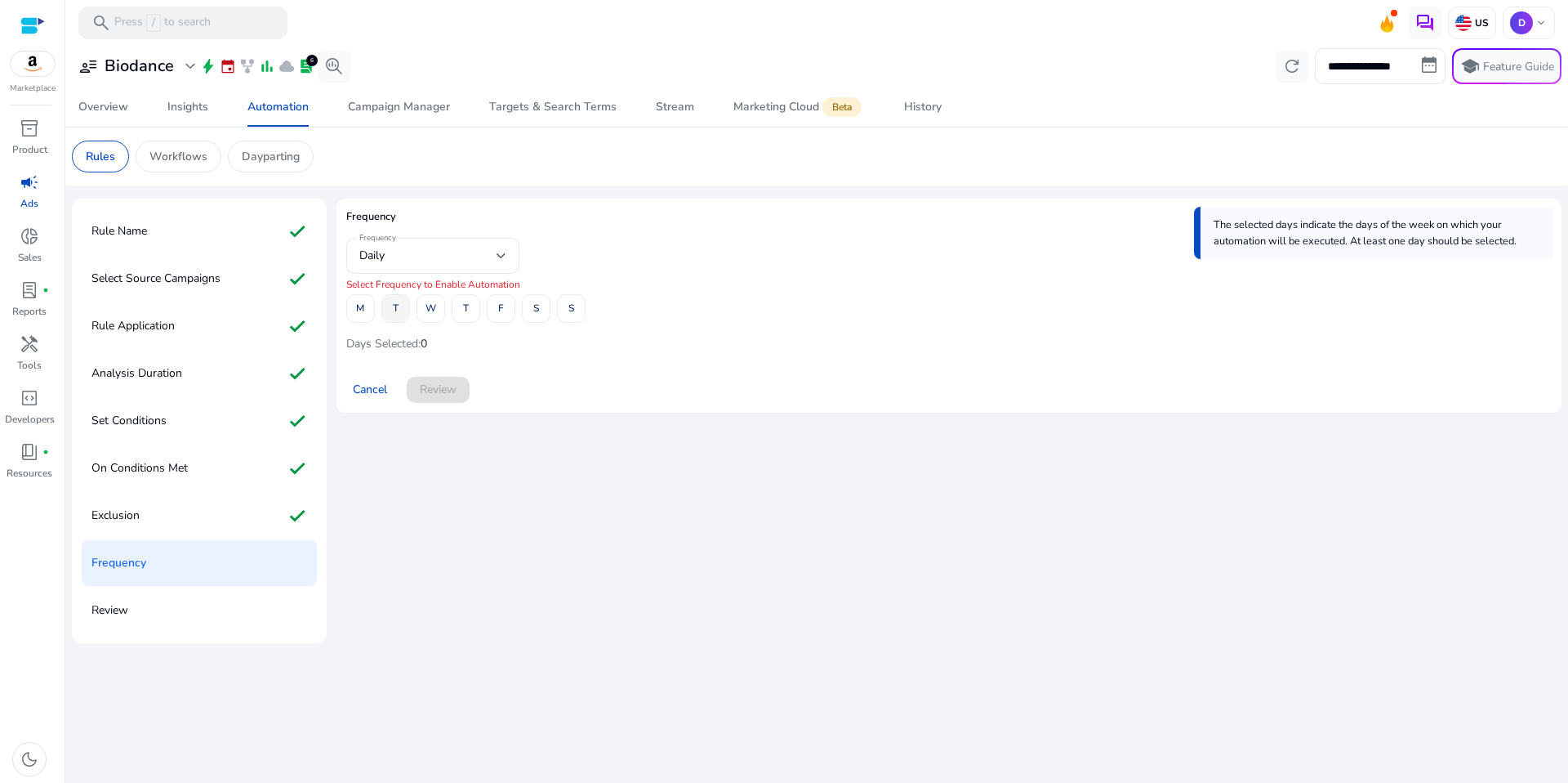
click at [400, 307] on span at bounding box center [396, 309] width 27 height 39
click at [467, 309] on span "T" at bounding box center [465, 309] width 5 height 29
click at [579, 316] on span at bounding box center [571, 309] width 27 height 39
click at [466, 387] on span at bounding box center [438, 390] width 63 height 39
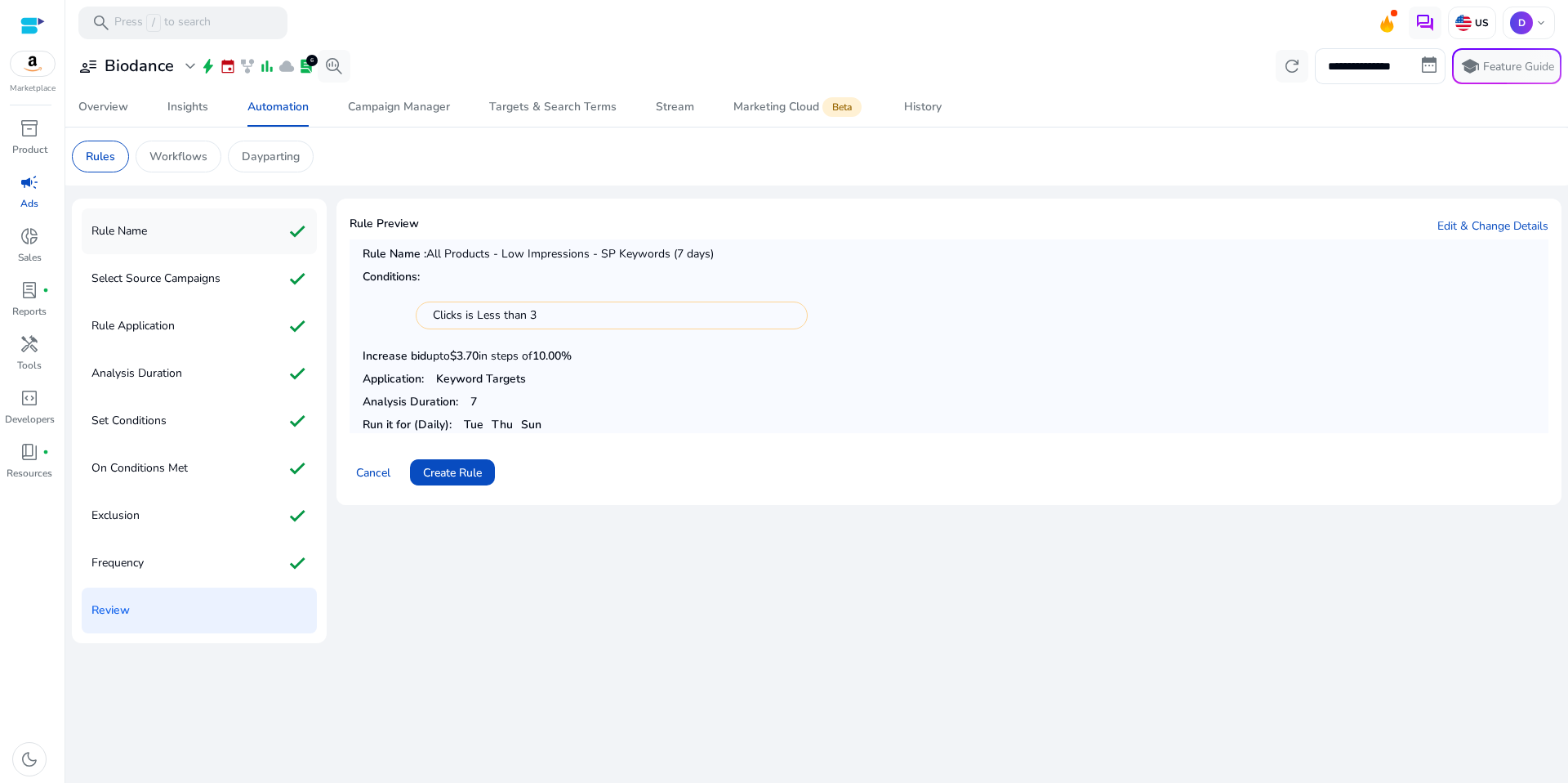
click at [180, 240] on div "Rule Name check" at bounding box center [200, 231] width 235 height 45
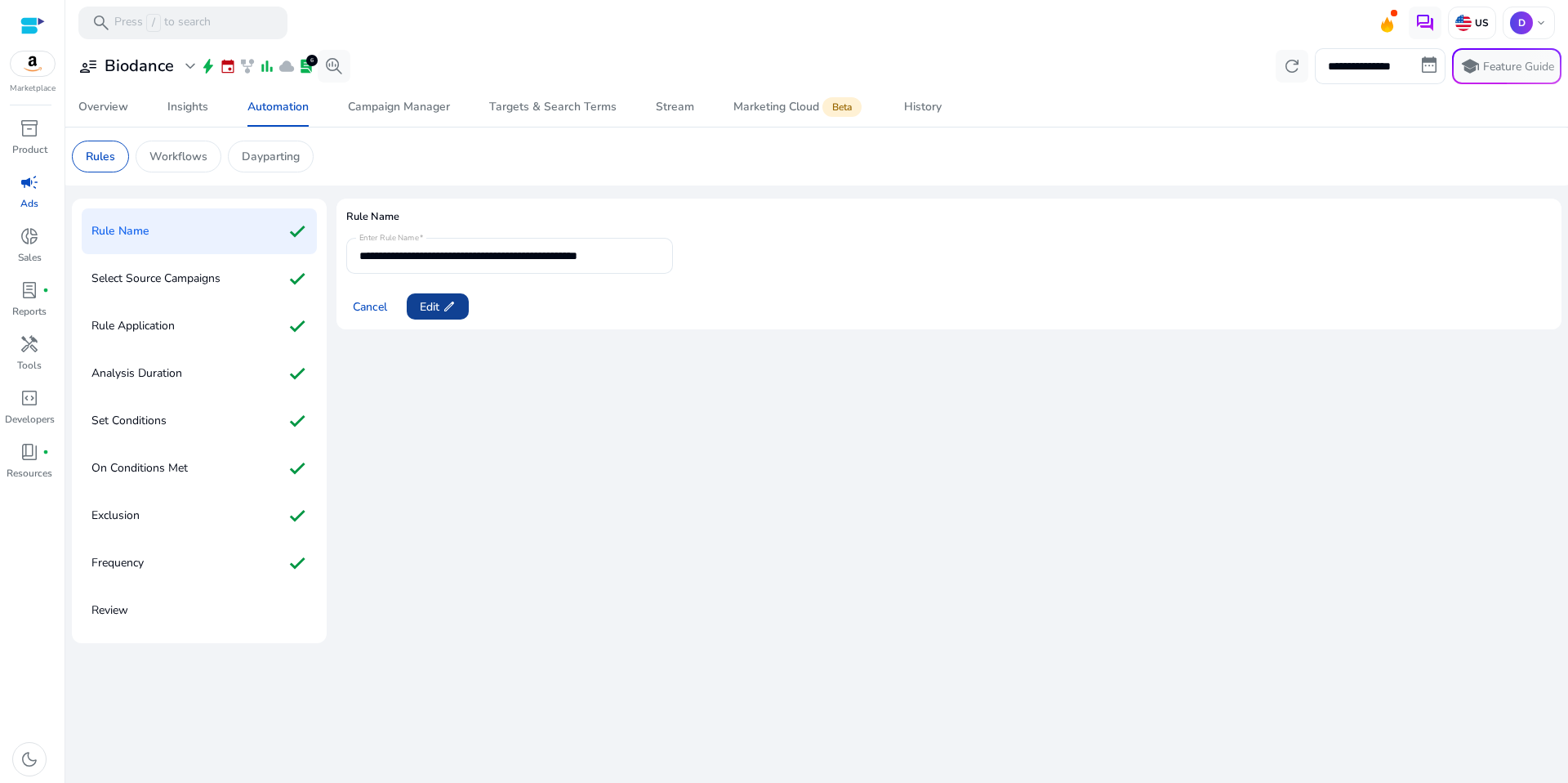
click at [445, 303] on button "Edit edit" at bounding box center [438, 306] width 62 height 26
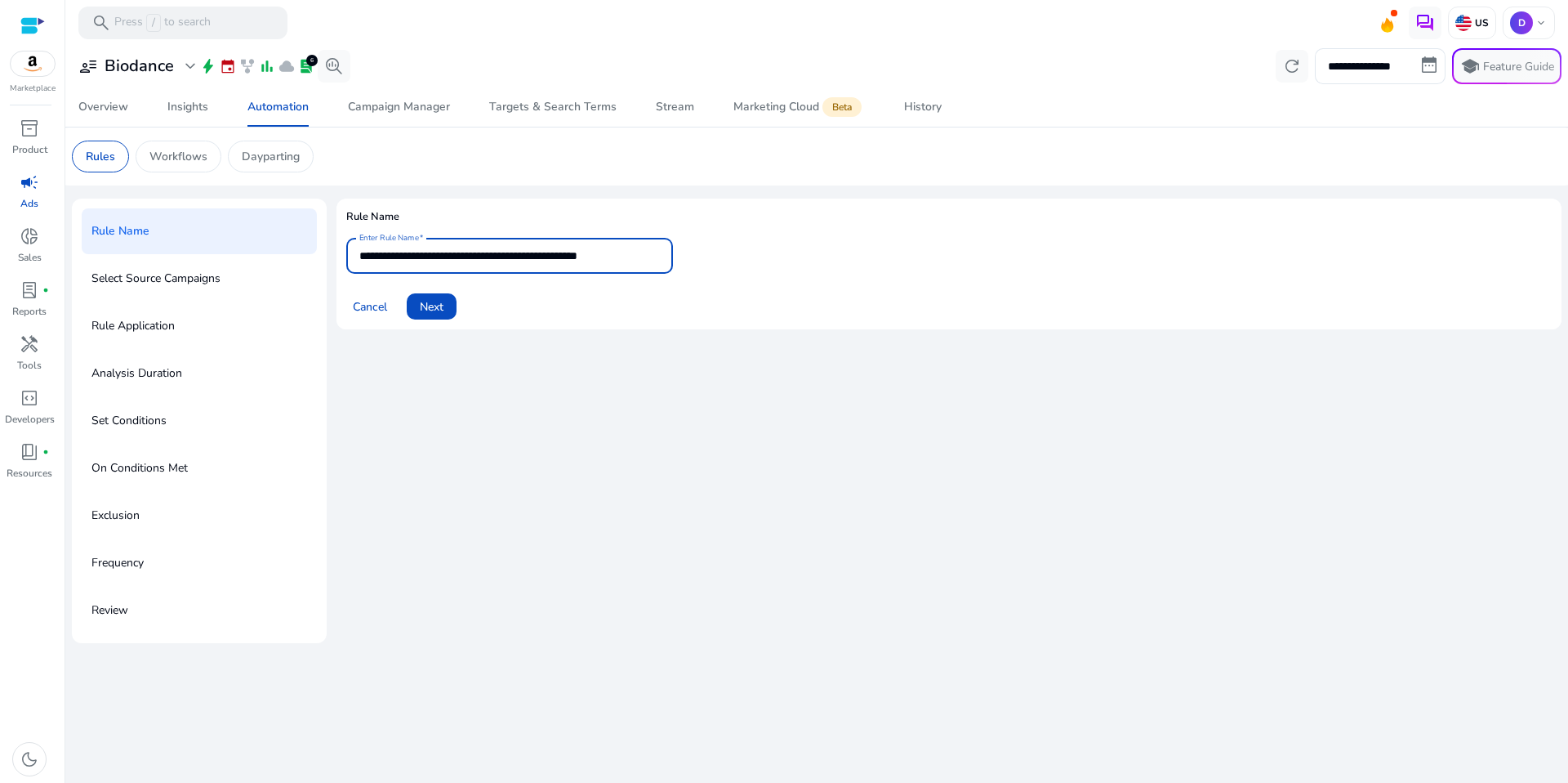
click at [543, 252] on input "**********" at bounding box center [509, 256] width 300 height 18
type input "**********"
click at [450, 302] on span at bounding box center [431, 307] width 50 height 39
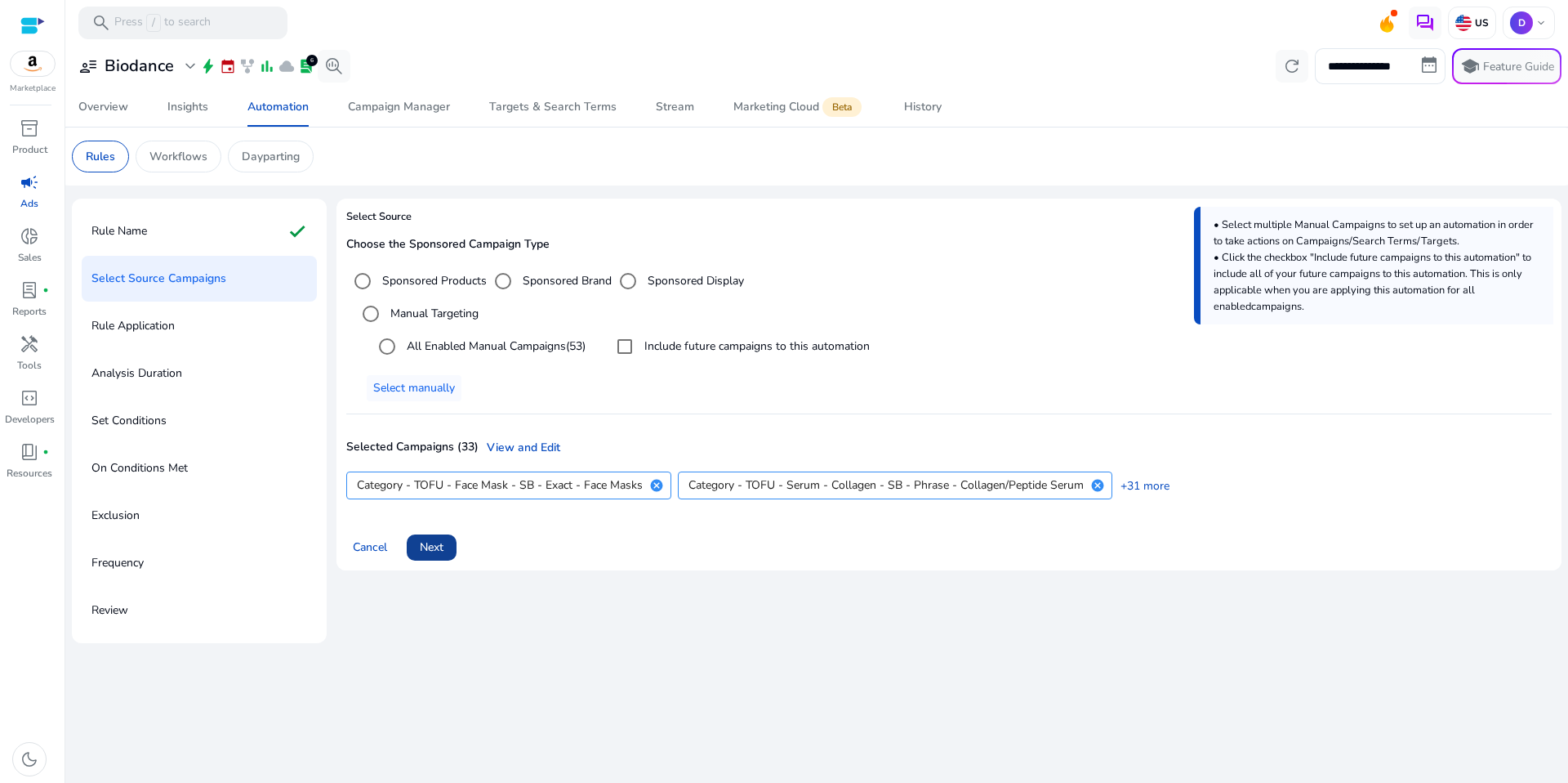
click at [436, 545] on span "Next" at bounding box center [431, 547] width 24 height 17
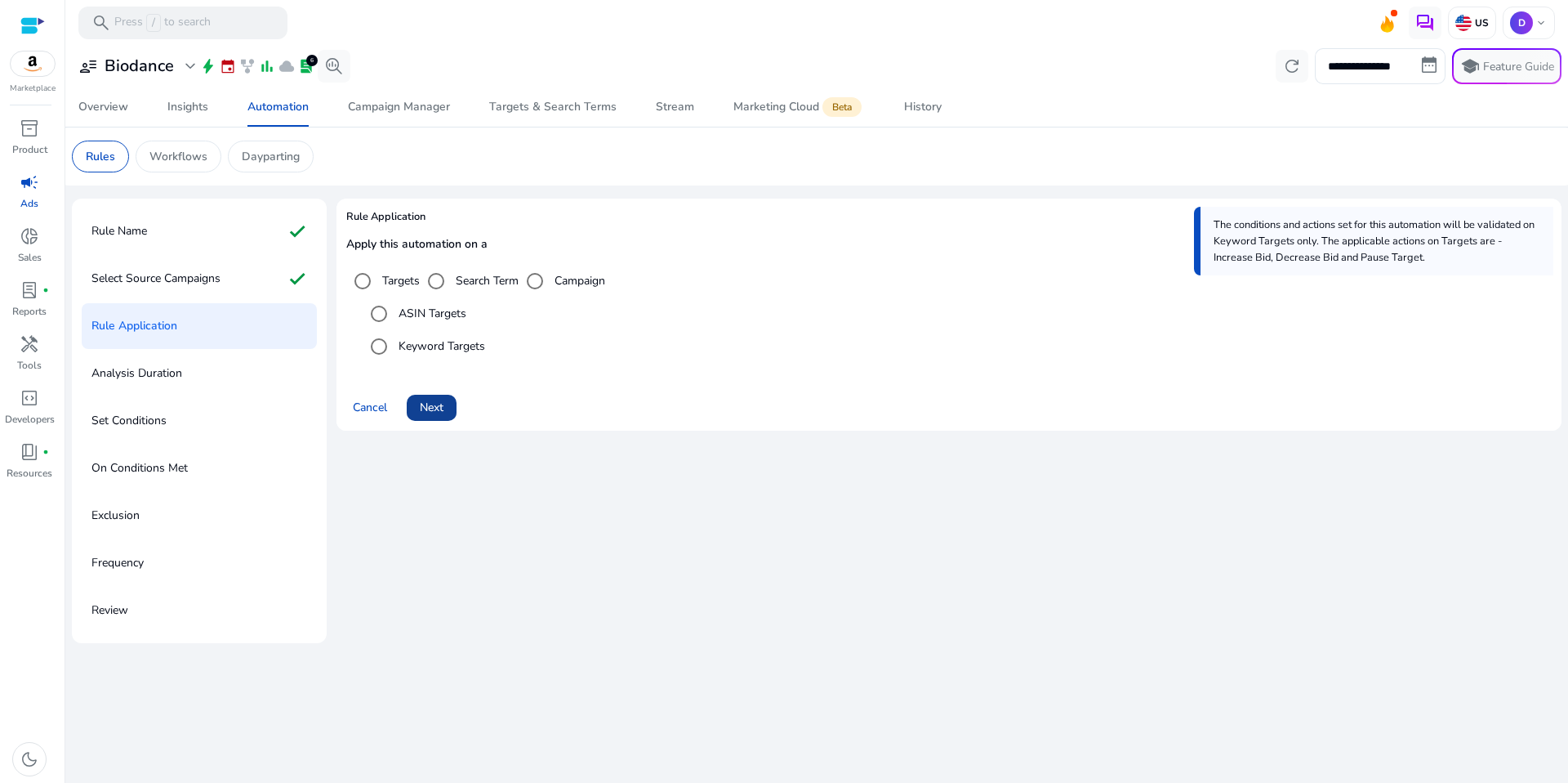
click at [441, 424] on span at bounding box center [431, 408] width 50 height 39
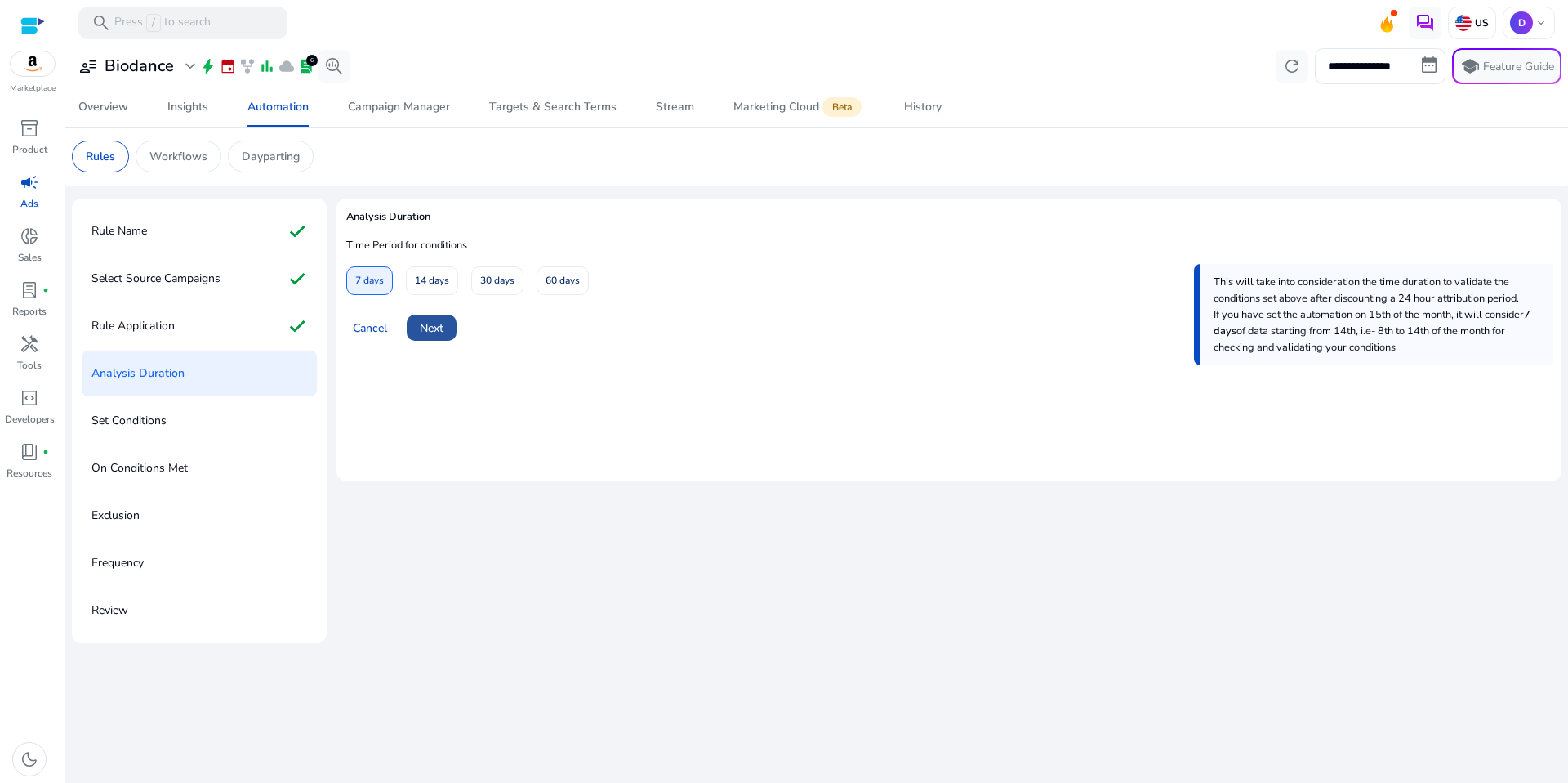
click at [436, 320] on span "Next" at bounding box center [431, 327] width 24 height 17
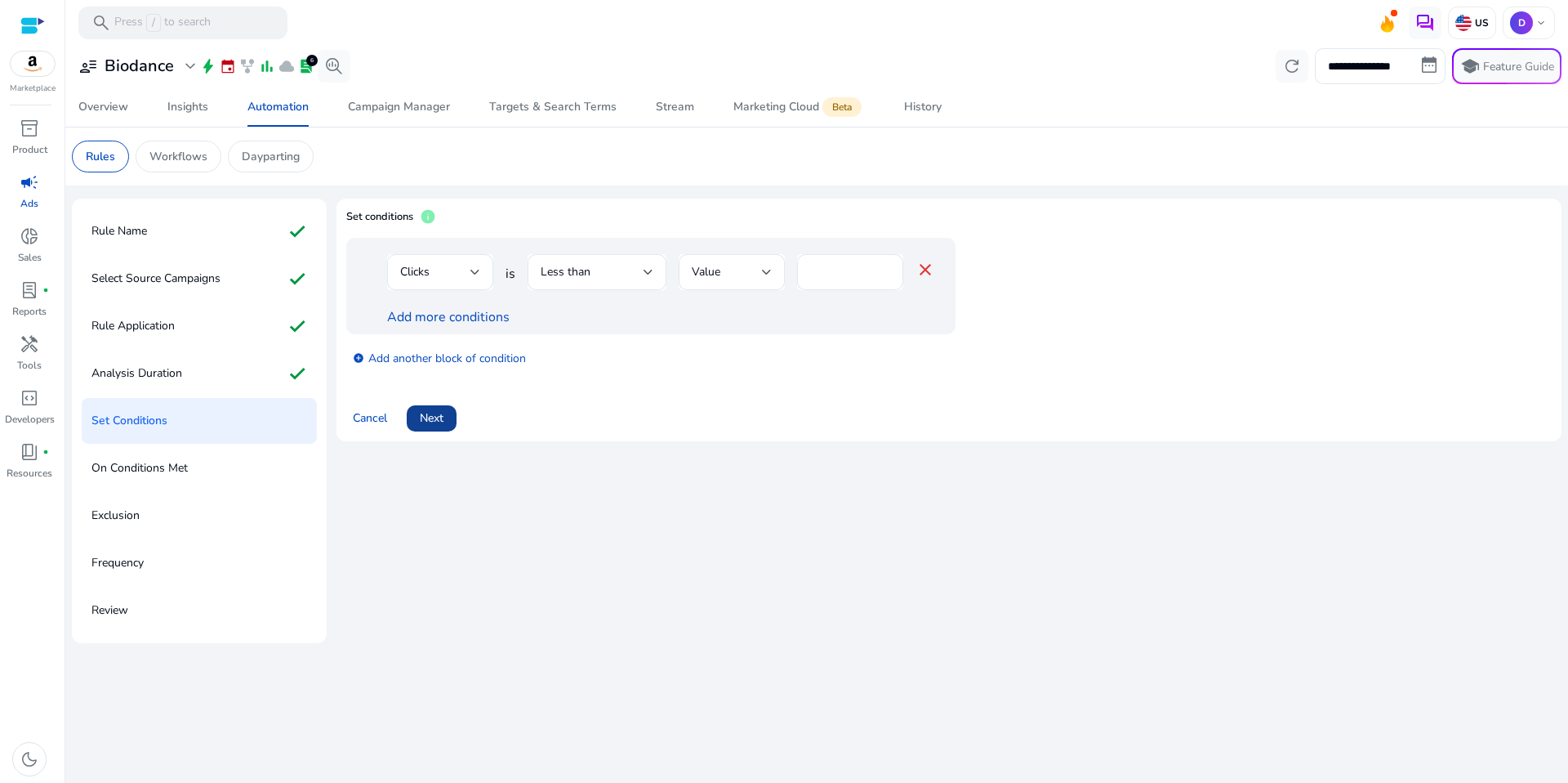
click at [438, 416] on span "Next" at bounding box center [431, 417] width 24 height 17
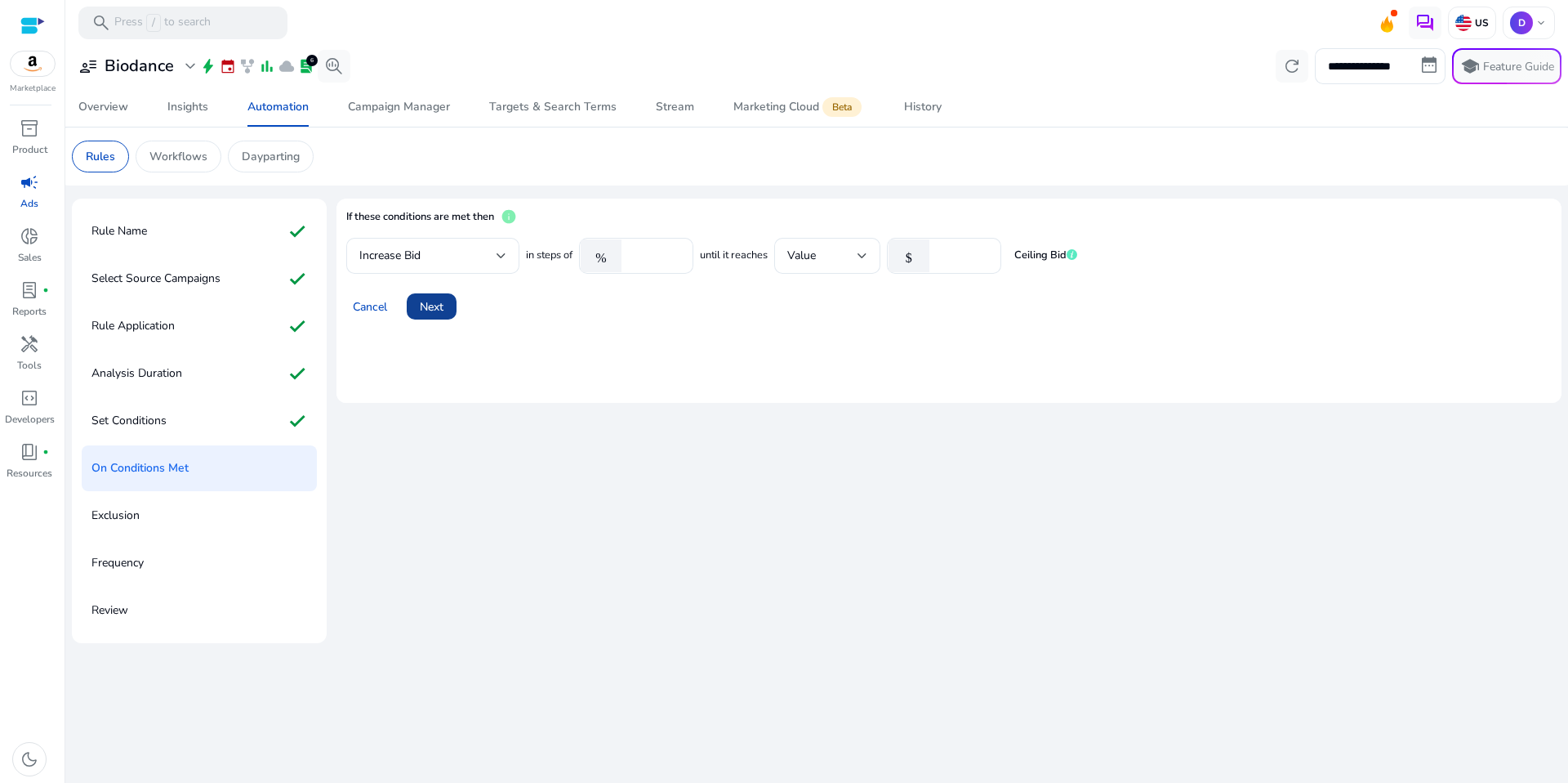
click at [439, 305] on span "Next" at bounding box center [431, 306] width 24 height 17
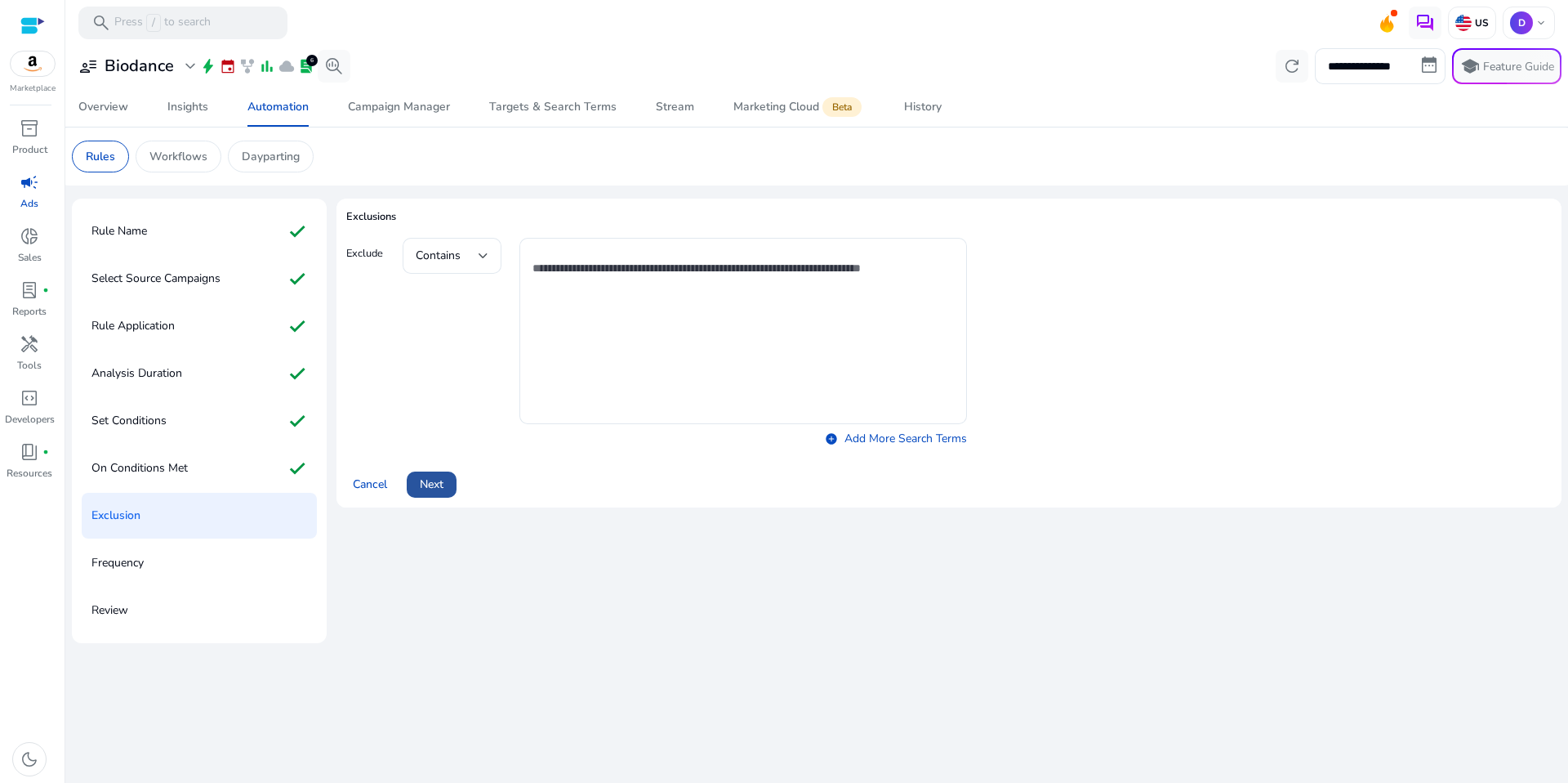
click at [439, 482] on span "Next" at bounding box center [431, 483] width 24 height 17
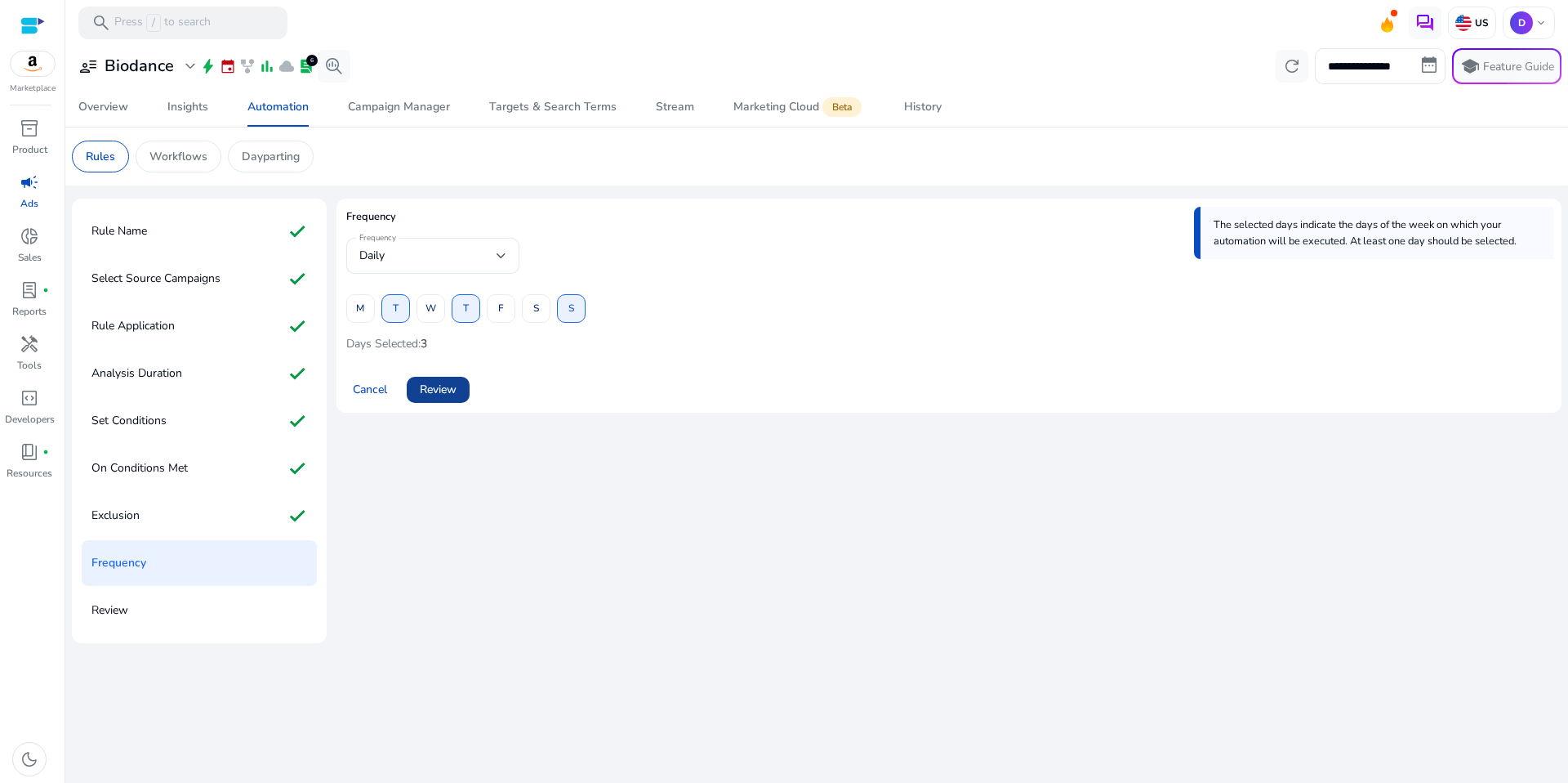
click at [423, 408] on span at bounding box center [438, 390] width 63 height 39
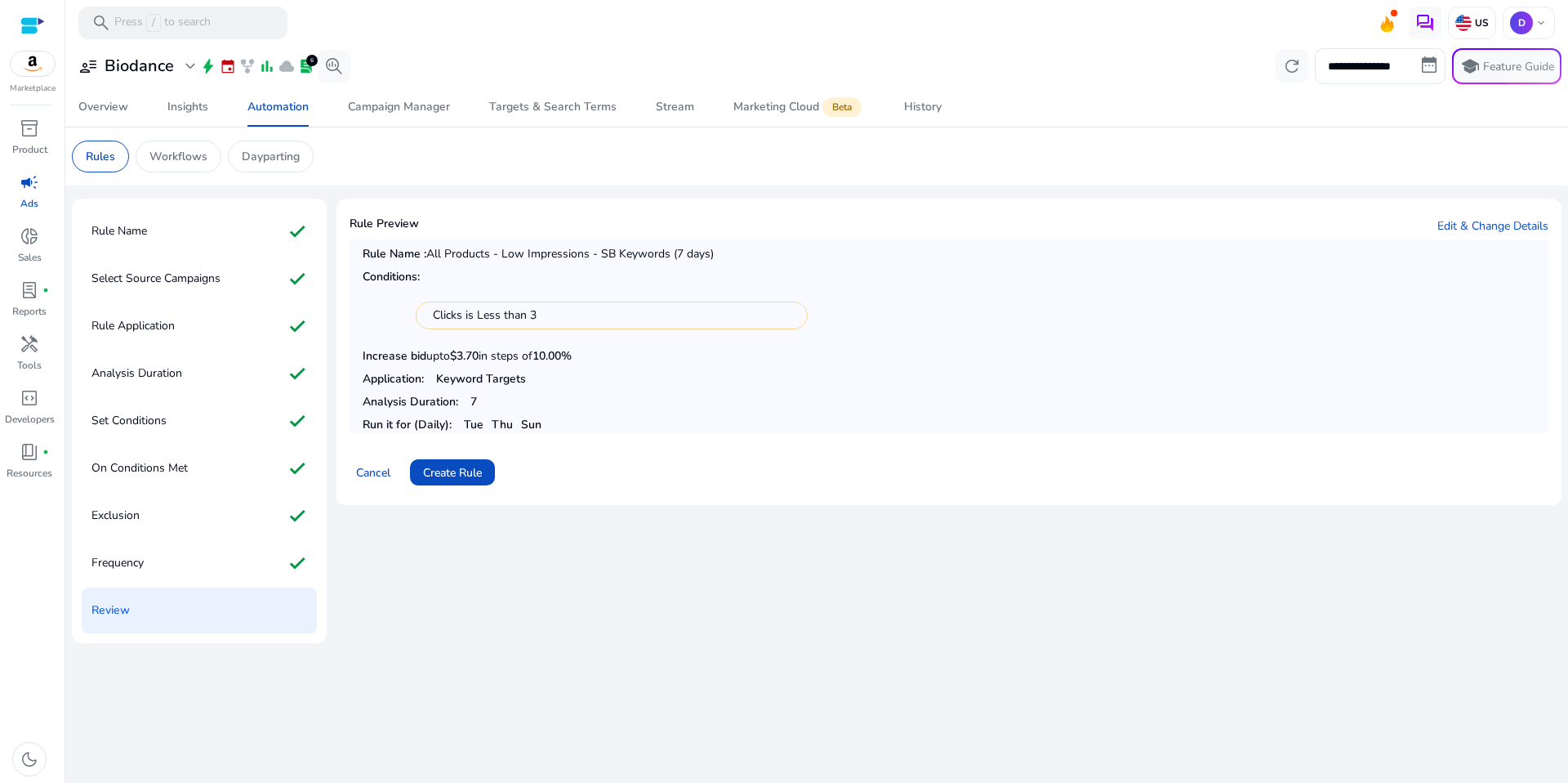
click at [434, 390] on mat-card-content "Rule Name : All Products - Low Impressions - SB Keywords (7 days) Conditions: C…" at bounding box center [948, 336] width 1199 height 194
click at [451, 463] on span at bounding box center [452, 473] width 85 height 39
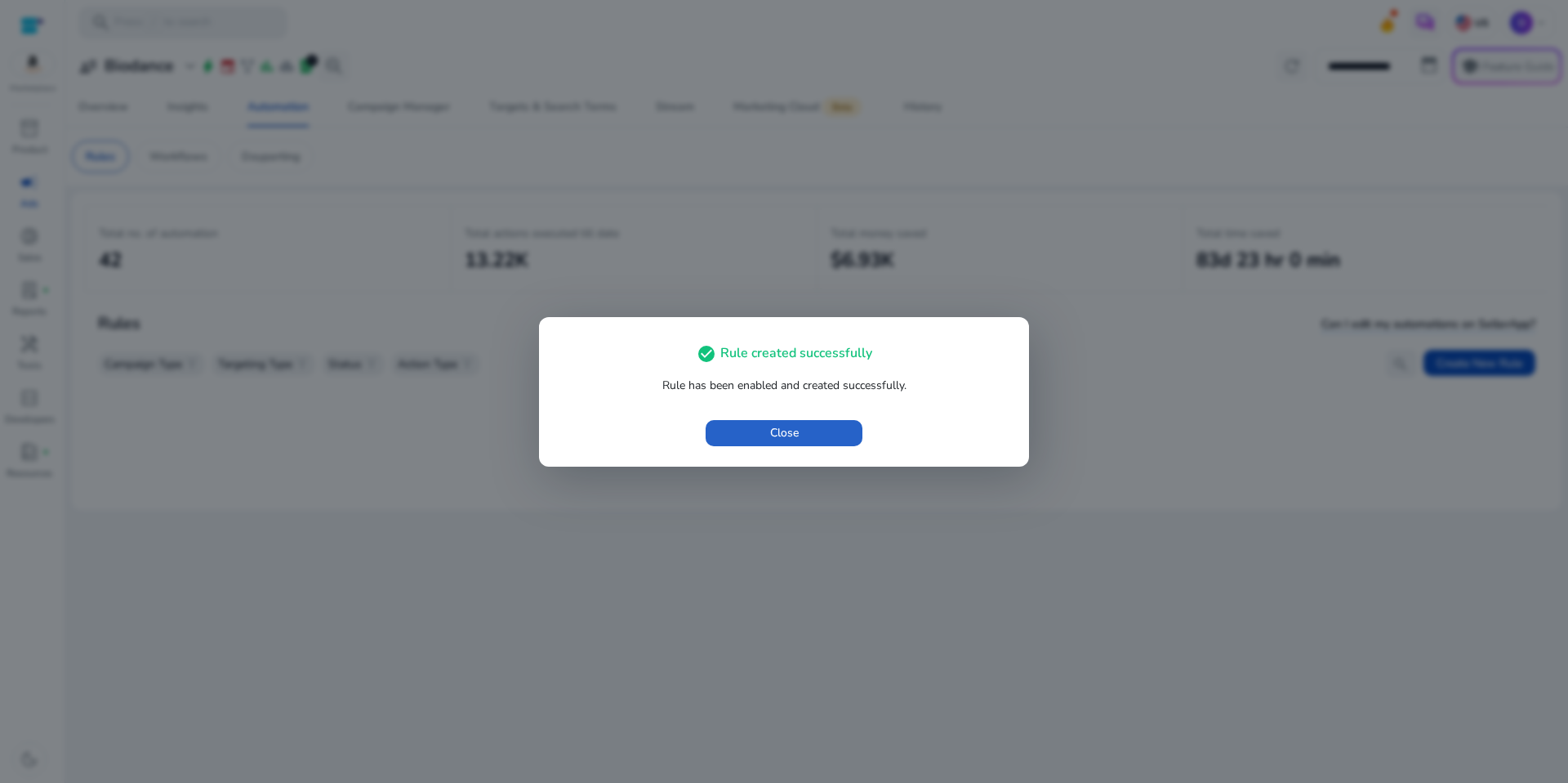
click at [805, 453] on div "check_circle Rule created successfully Rule has been enabled and created succes…" at bounding box center [784, 392] width 490 height 150
click at [804, 433] on span "button" at bounding box center [784, 433] width 157 height 39
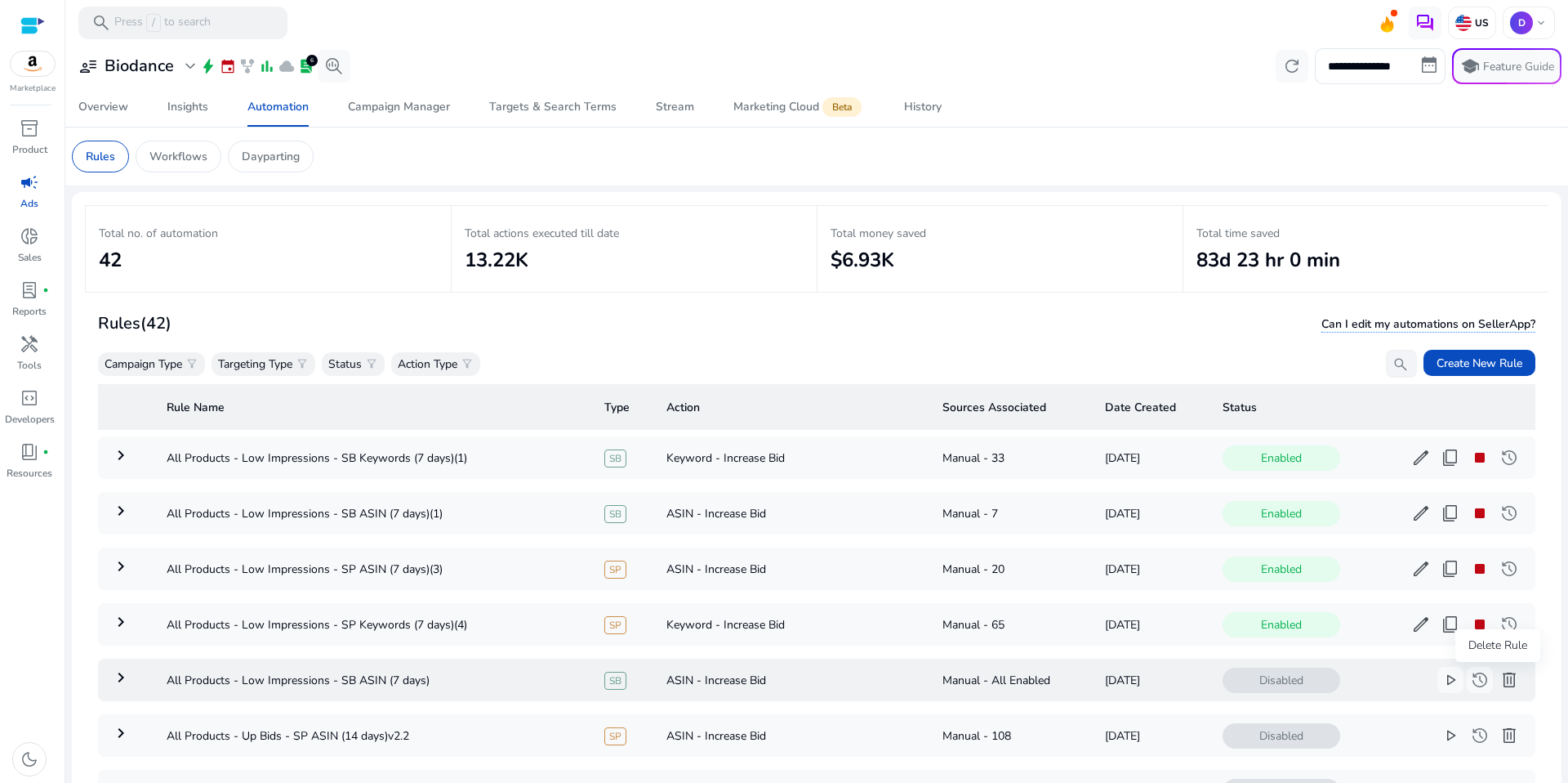
click at [1506, 686] on span "delete" at bounding box center [1509, 680] width 20 height 20
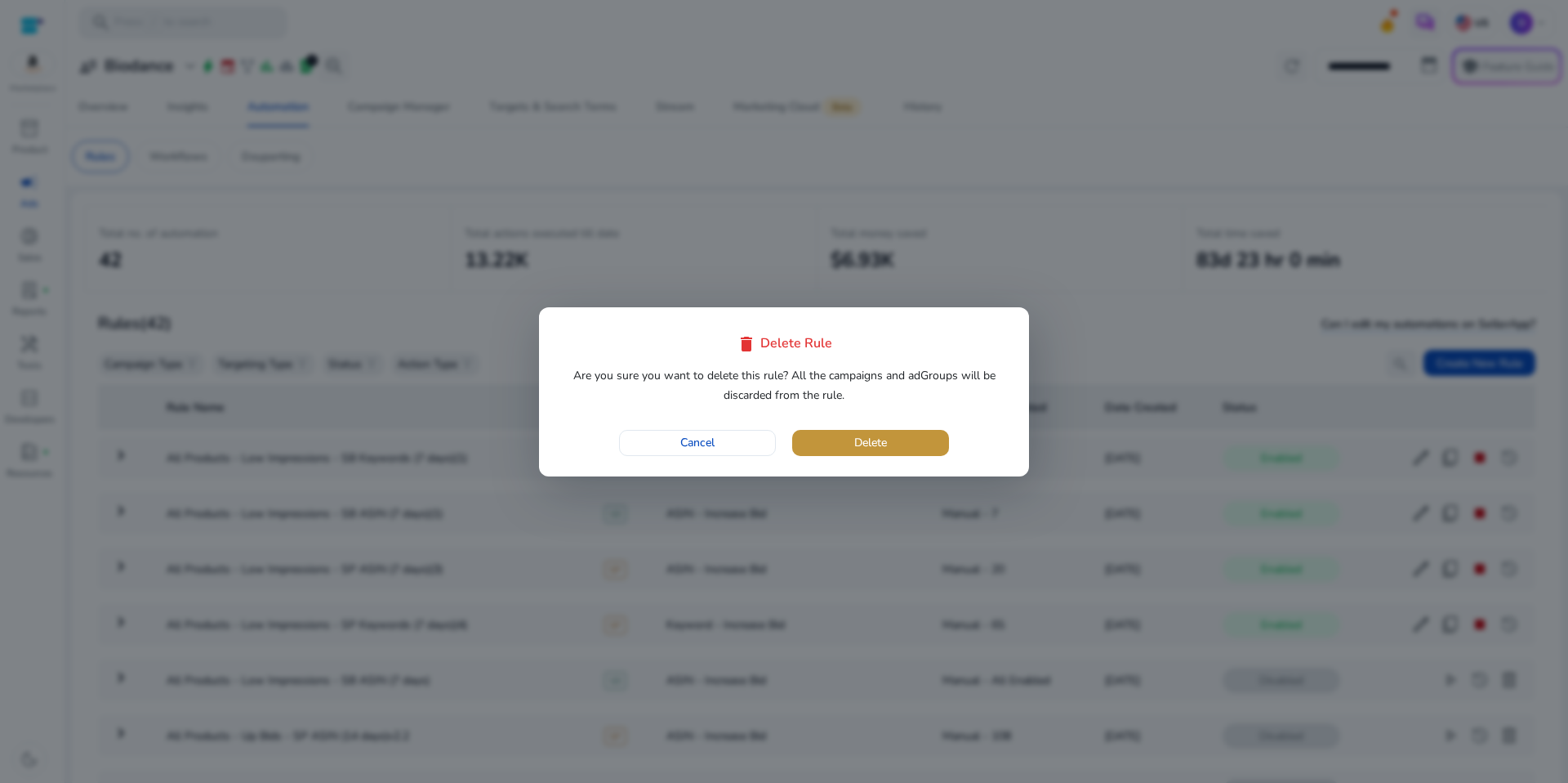
click at [876, 442] on span "Delete" at bounding box center [870, 441] width 33 height 17
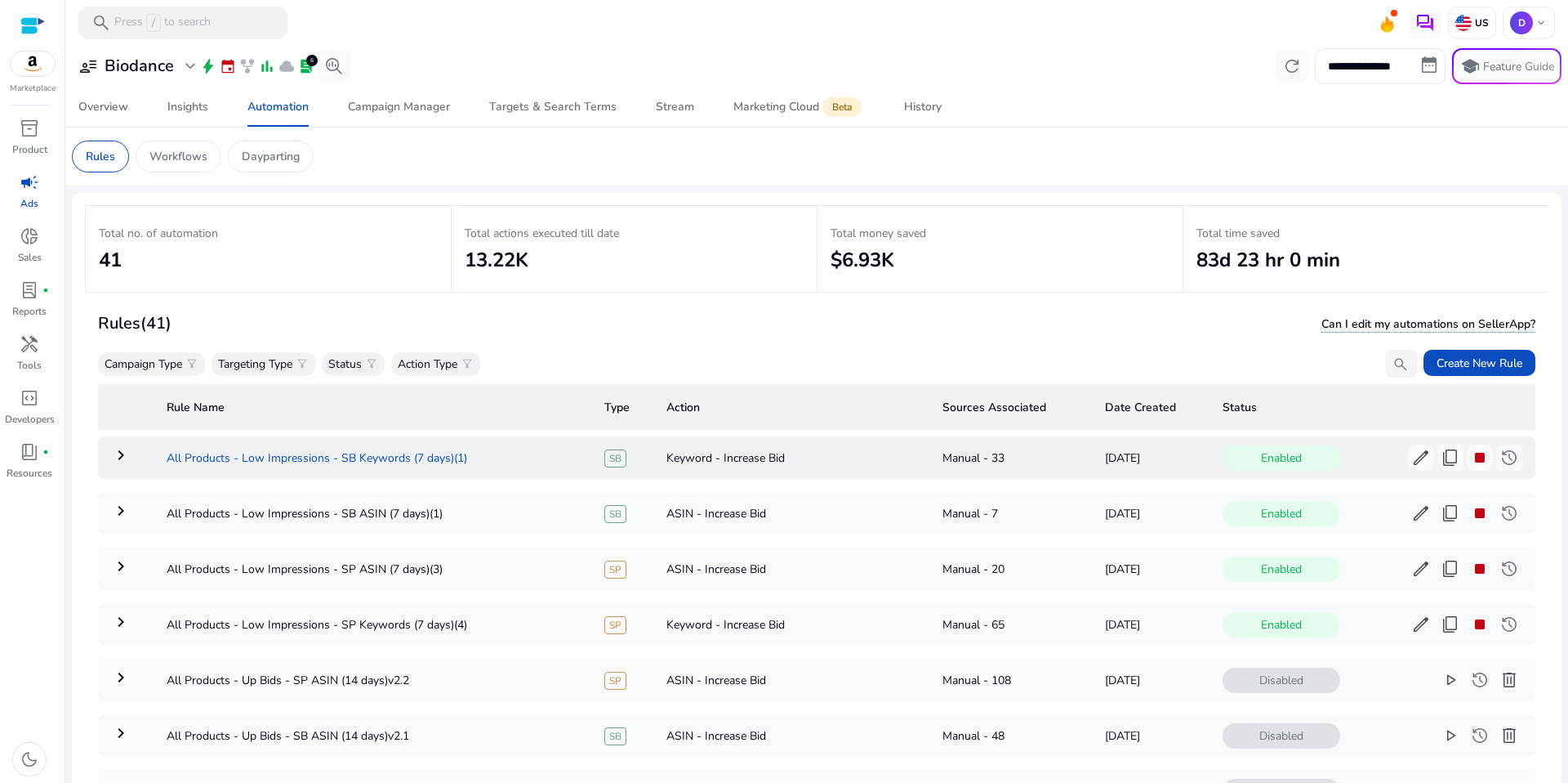
click at [441, 463] on td "All Products - Low Impressions - SB Keywords (7 days)(1)" at bounding box center [372, 457] width 438 height 43
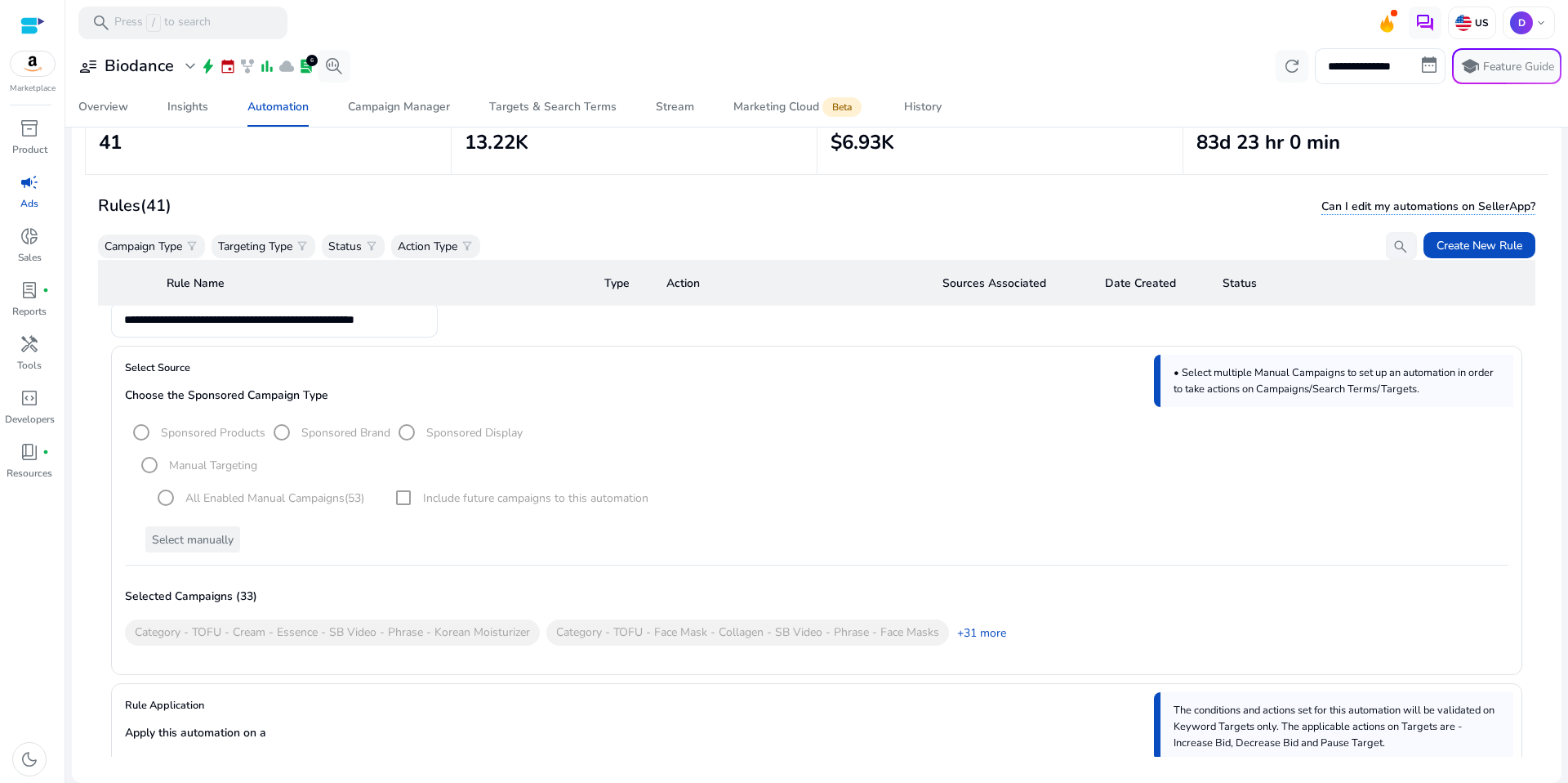
scroll to position [114, 0]
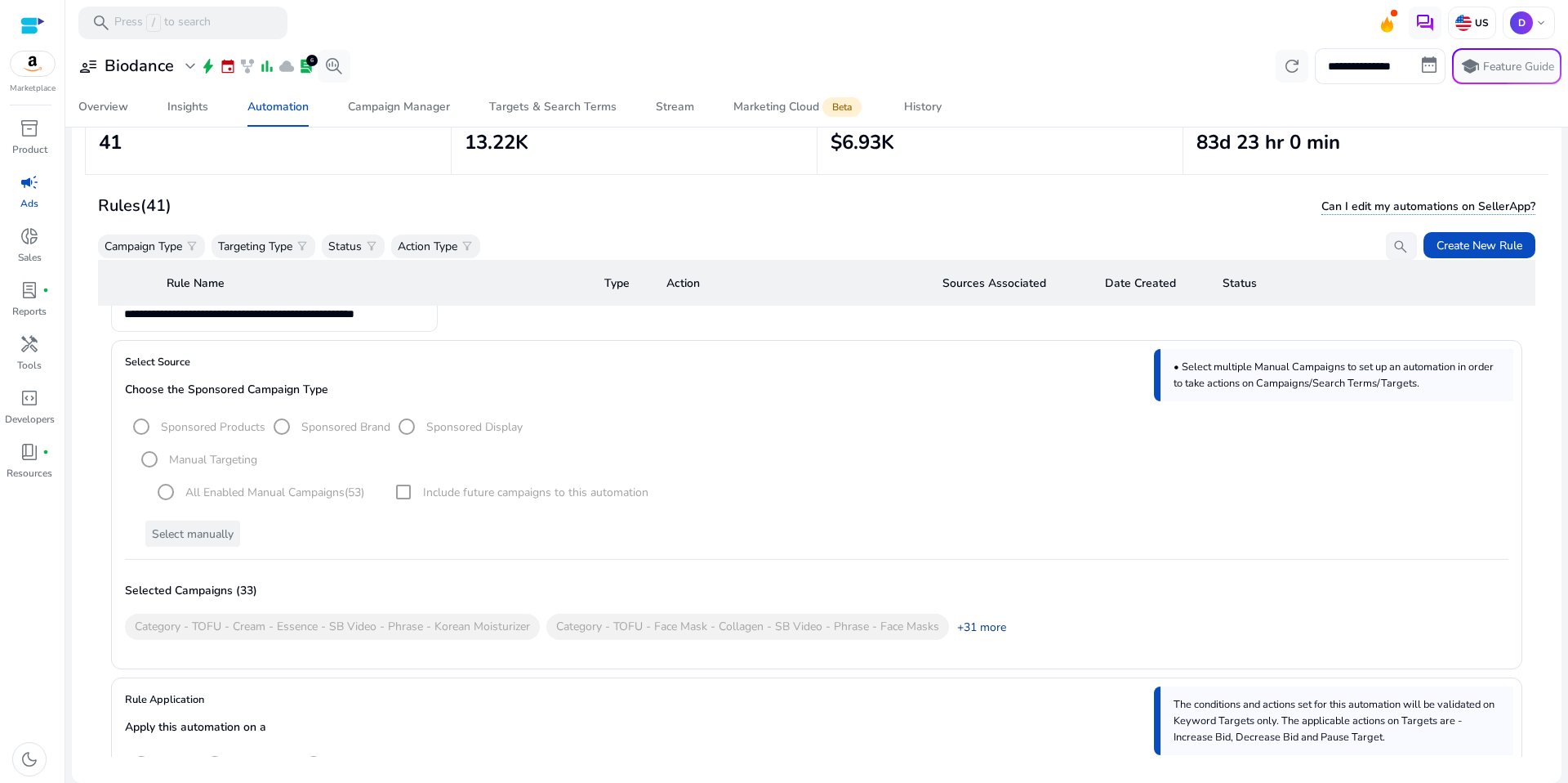
click at [973, 628] on link "+31 more" at bounding box center [978, 627] width 57 height 17
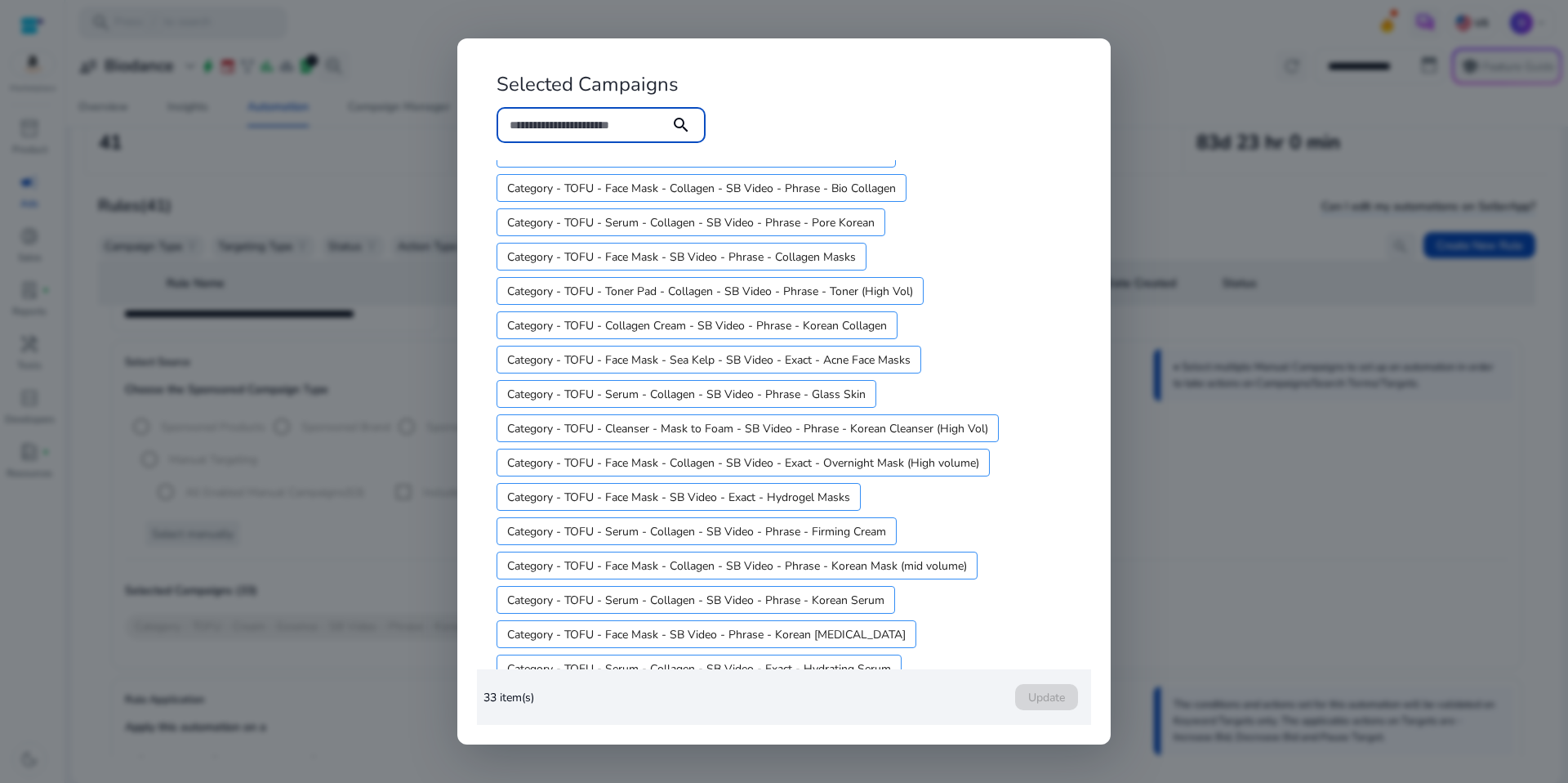
scroll to position [656, 0]
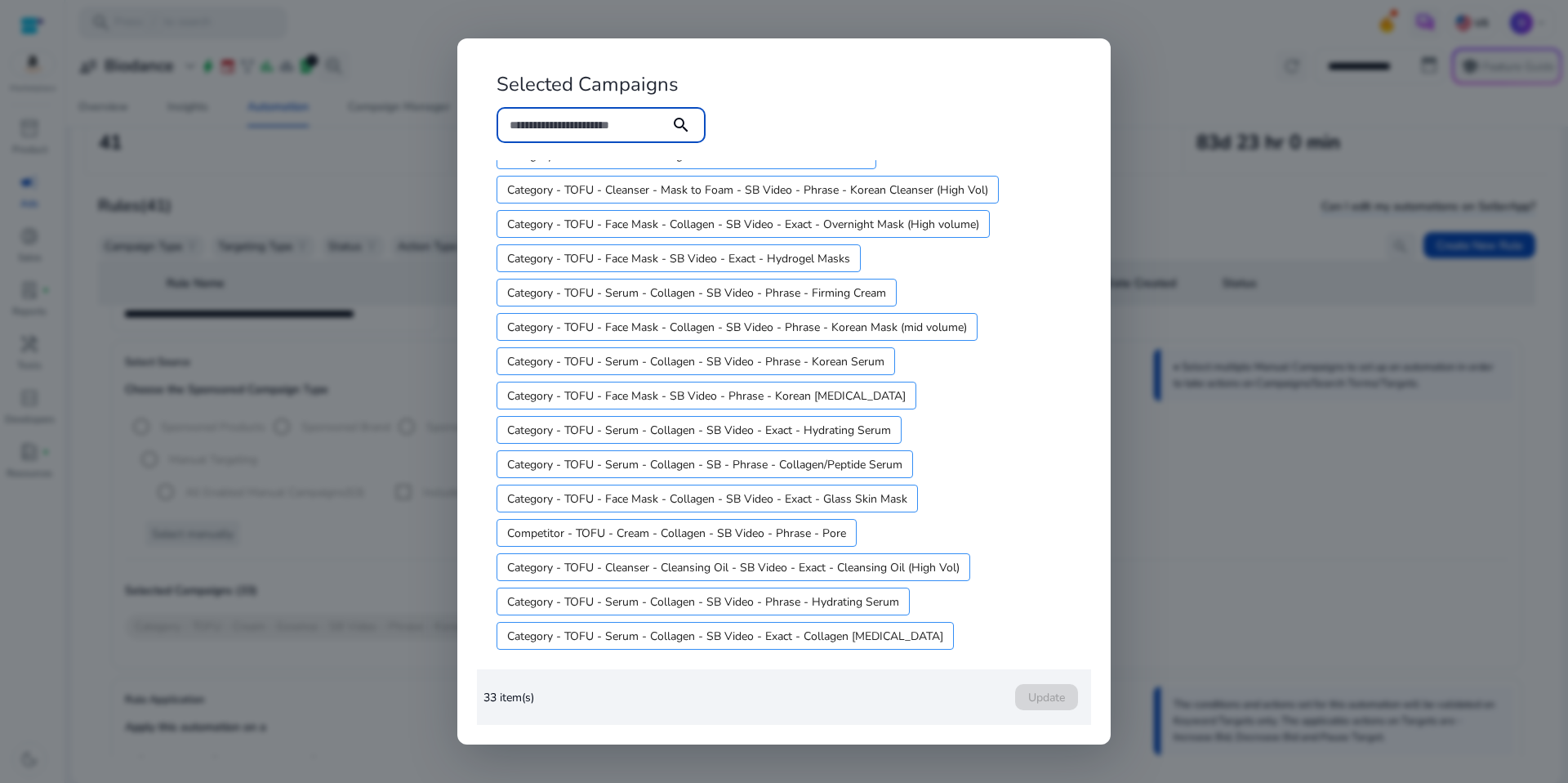
click at [1222, 575] on div at bounding box center [784, 392] width 1568 height 783
